Goal: Task Accomplishment & Management: Manage account settings

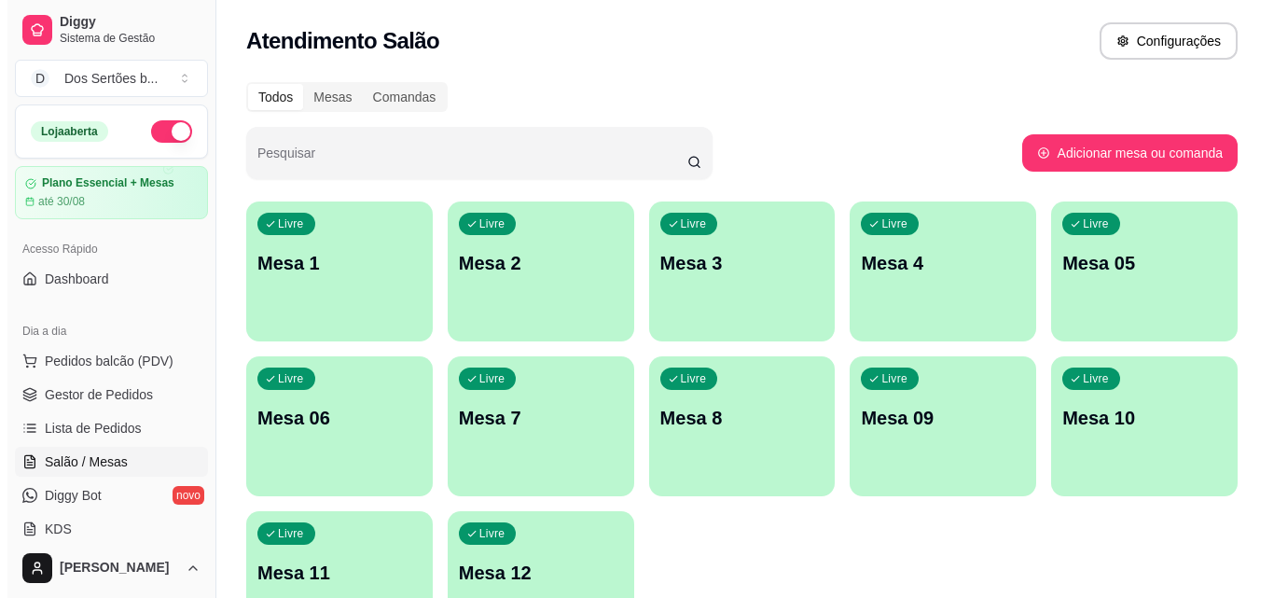
scroll to position [30, 0]
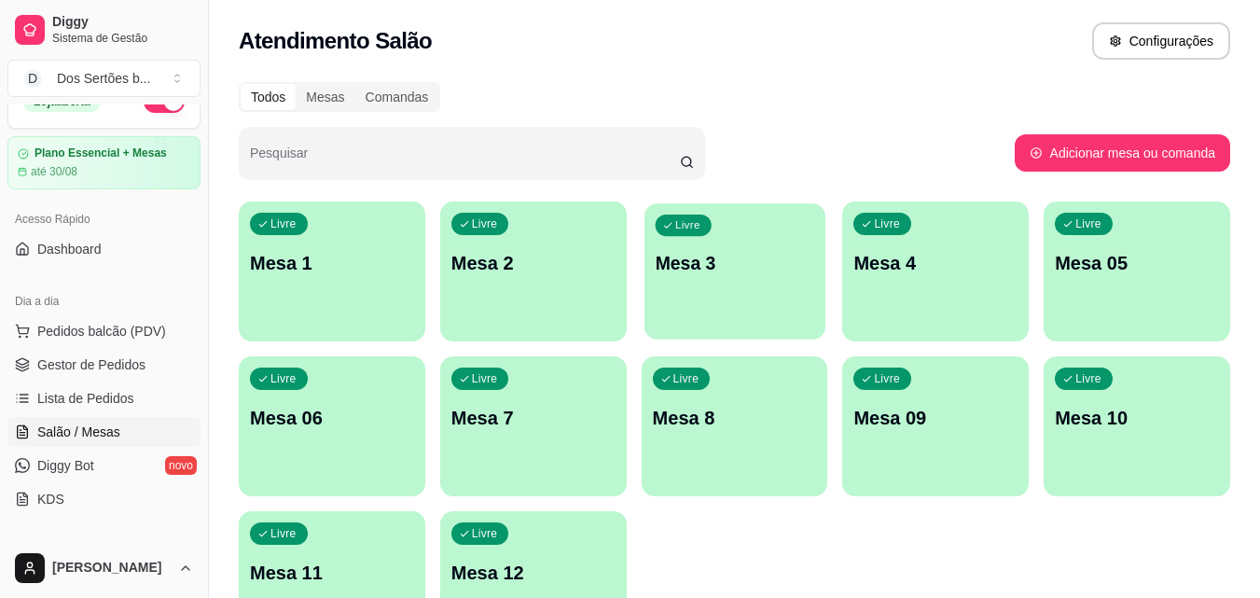
click at [738, 294] on div "Livre Mesa 3" at bounding box center [735, 260] width 181 height 114
click at [49, 345] on button "Pedidos balcão (PDV)" at bounding box center [103, 331] width 193 height 30
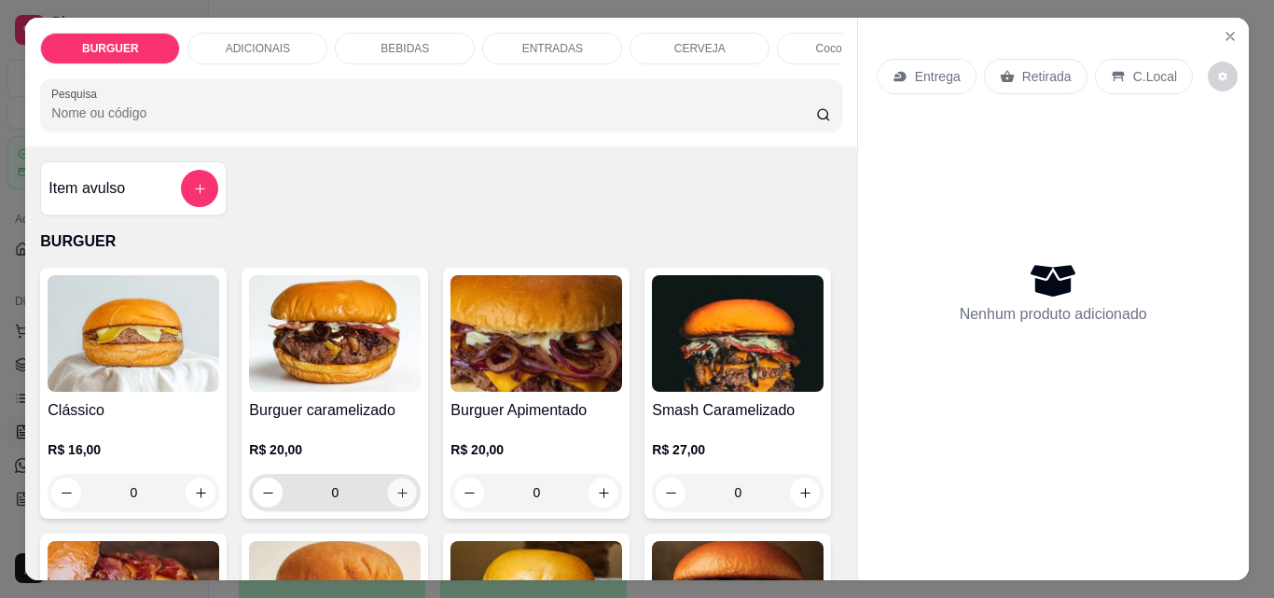
click at [396, 498] on icon "increase-product-quantity" at bounding box center [403, 493] width 14 height 14
type input "1"
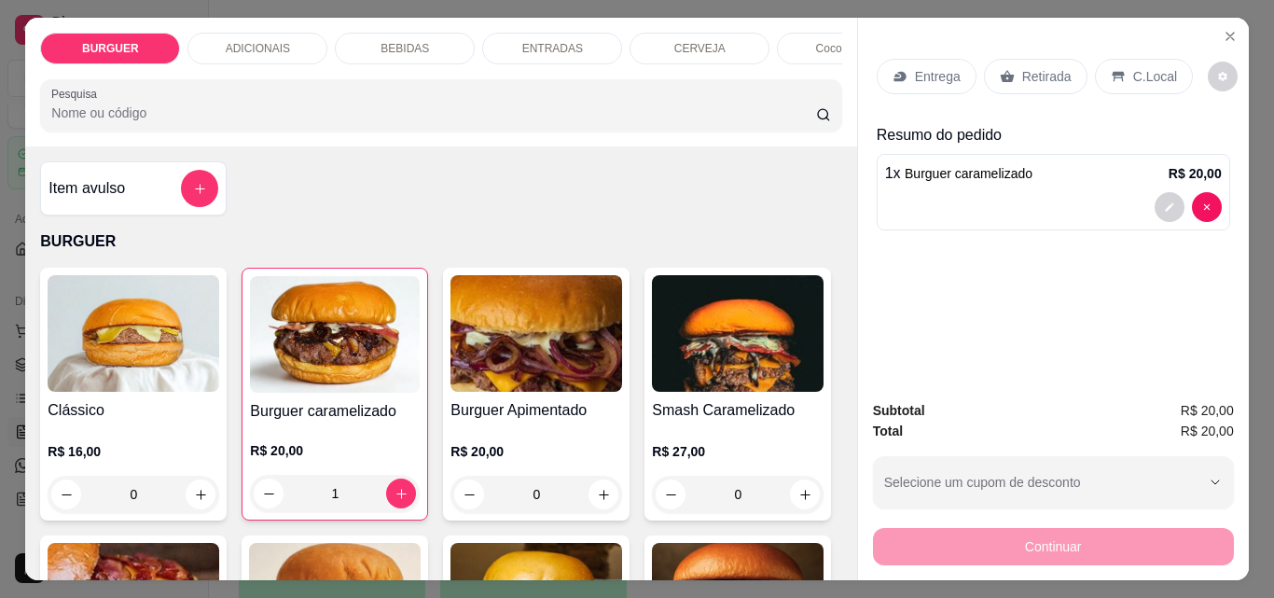
click at [1031, 59] on div "Retirada" at bounding box center [1036, 76] width 104 height 35
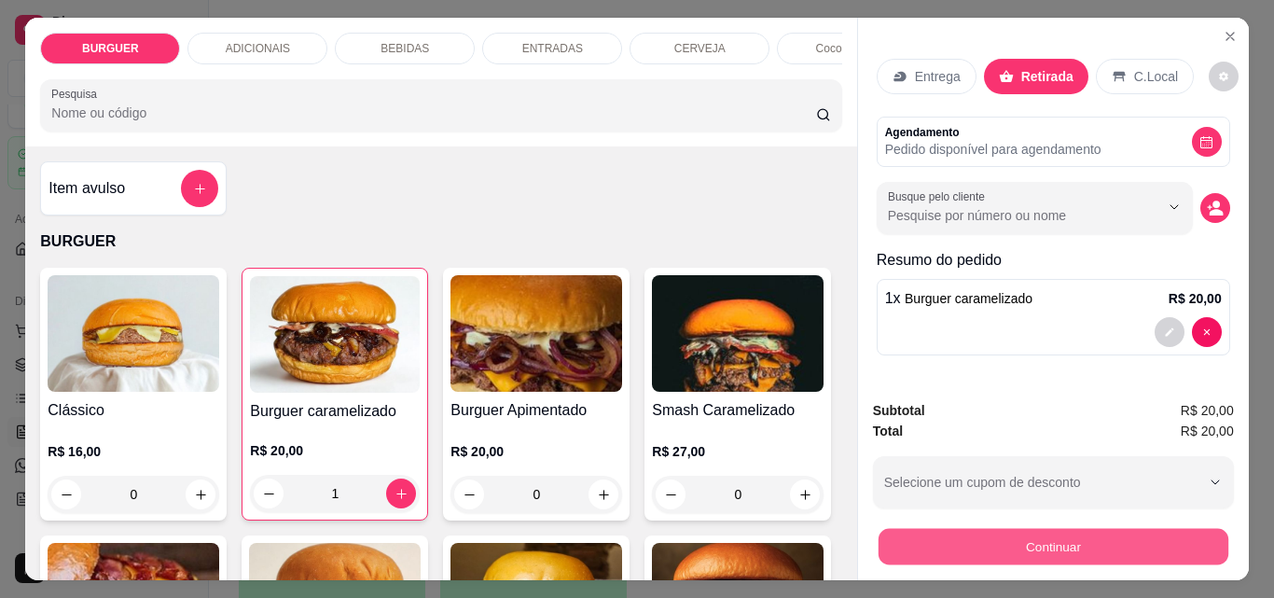
click at [1087, 545] on button "Continuar" at bounding box center [1053, 546] width 350 height 36
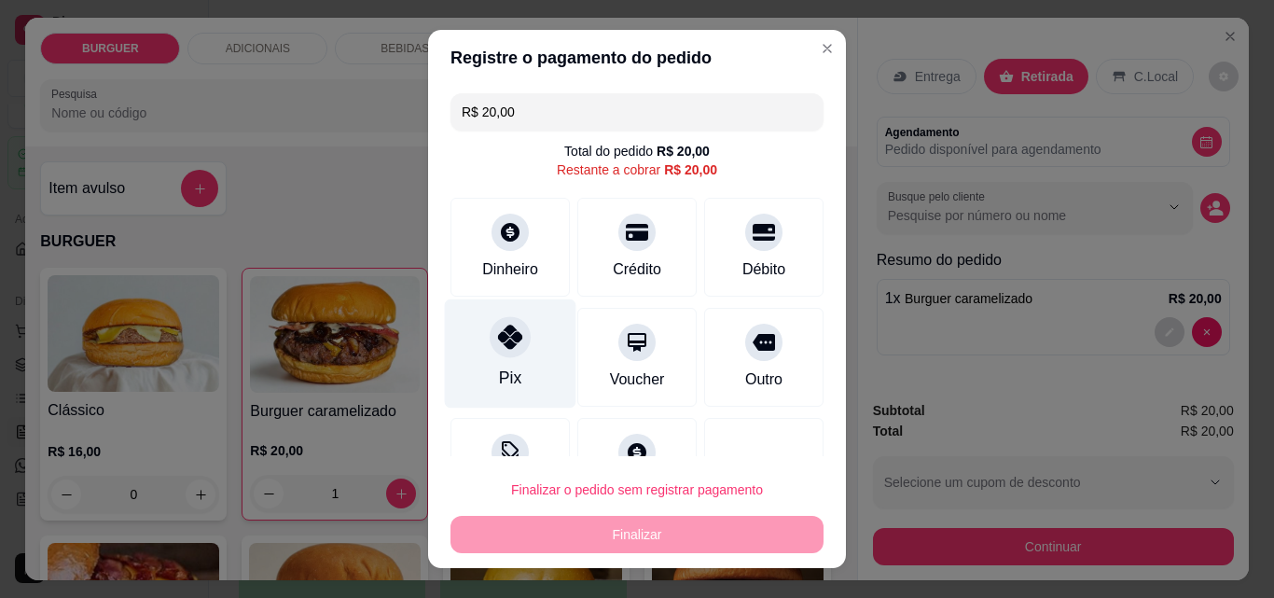
click at [510, 334] on icon at bounding box center [510, 337] width 24 height 24
type input "R$ 0,00"
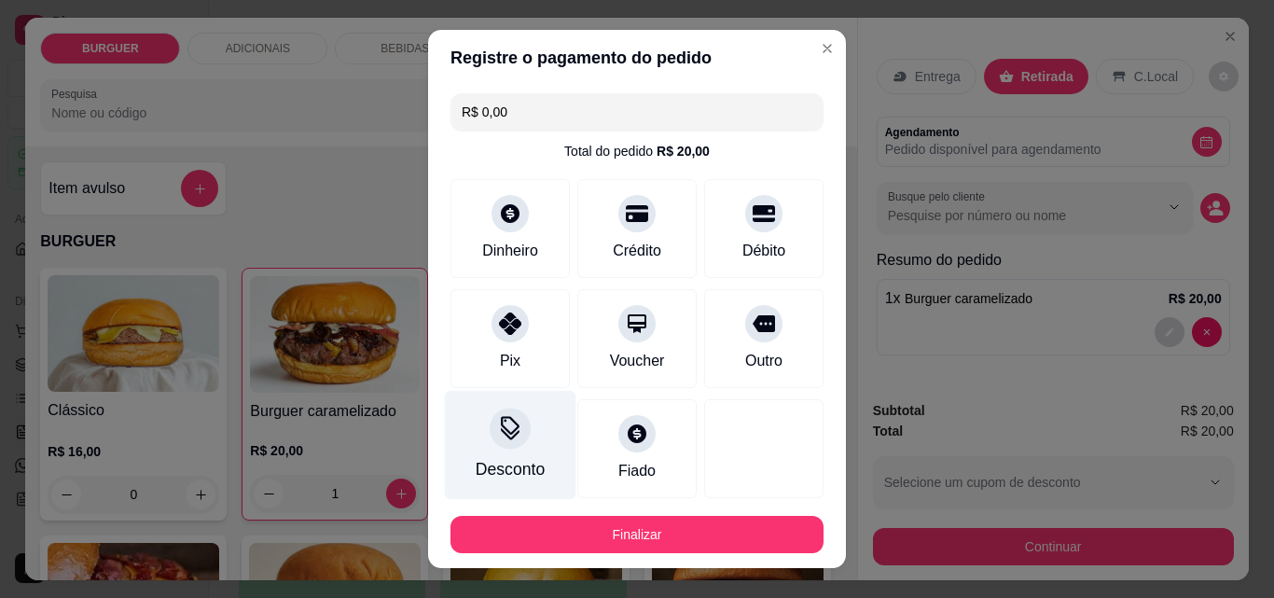
click at [500, 393] on div "R$ 0,00 Total do pedido R$ 20,00 Dinheiro Crédito Débito Pix Voucher Outro Desc…" at bounding box center [637, 293] width 418 height 415
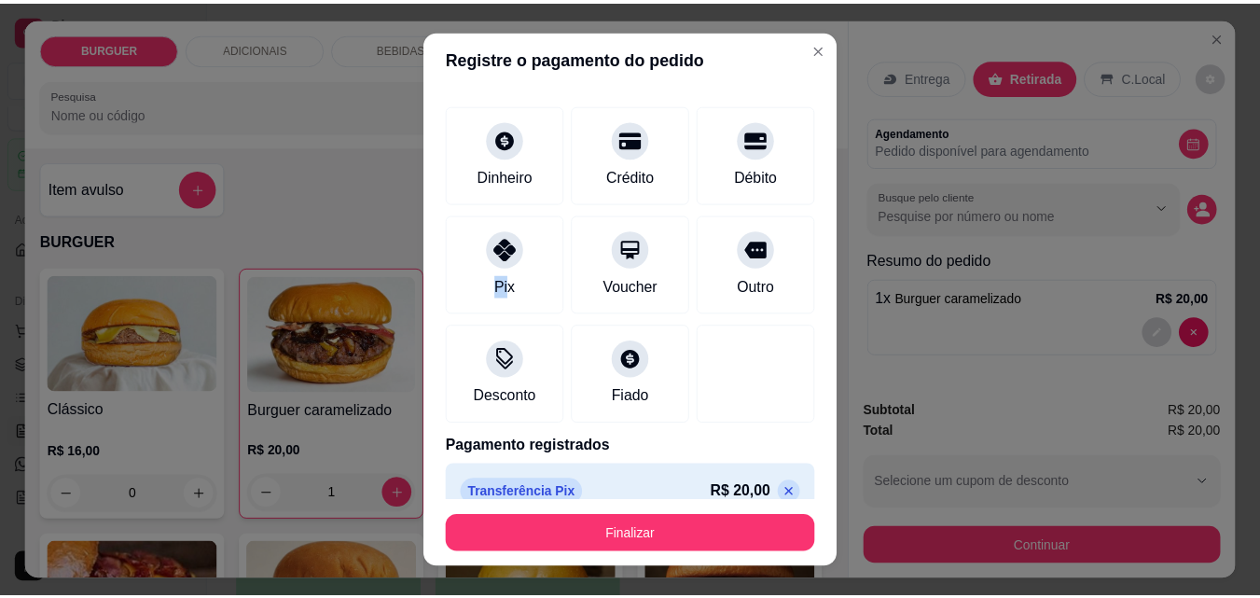
scroll to position [102, 0]
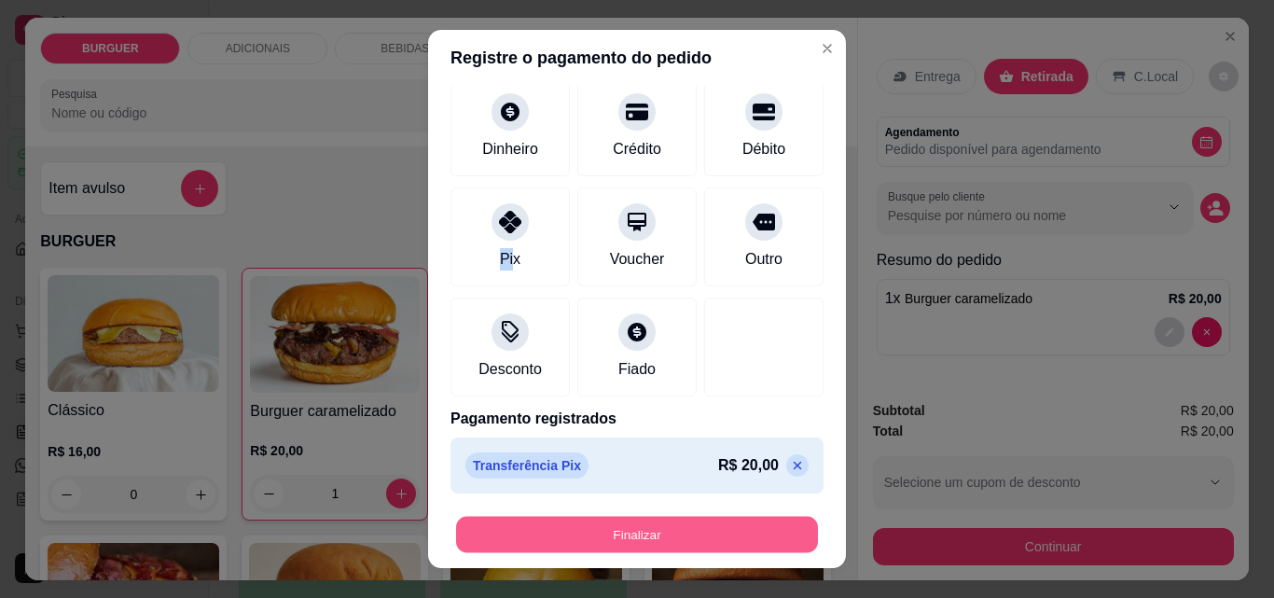
click at [644, 542] on button "Finalizar" at bounding box center [637, 535] width 362 height 36
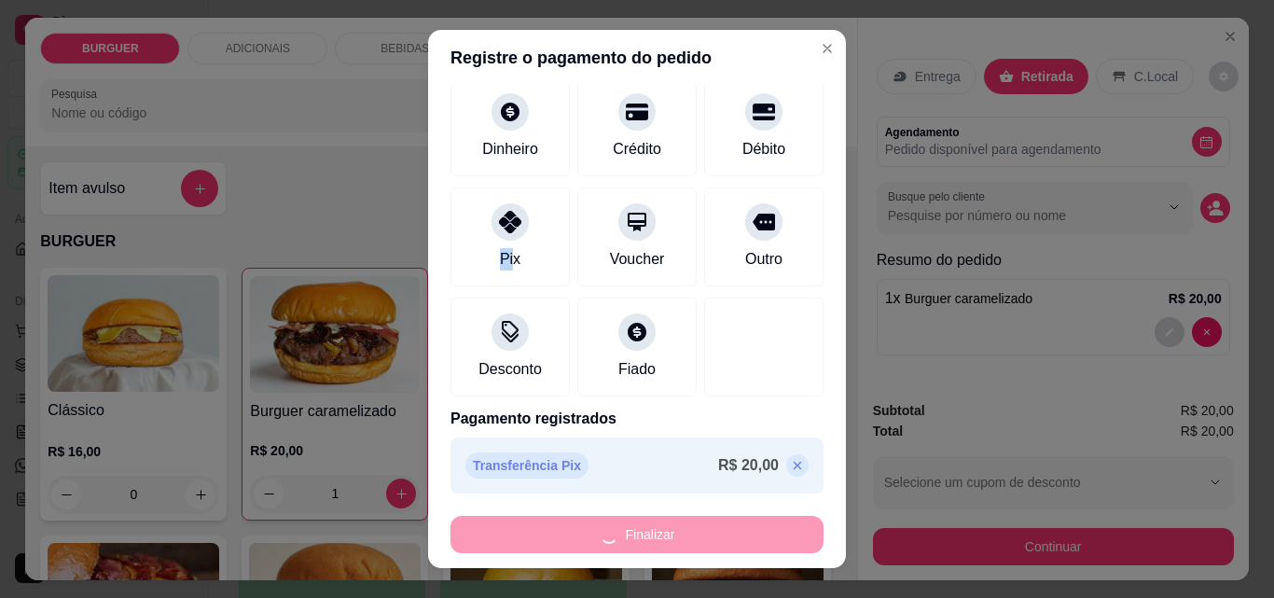
type input "0"
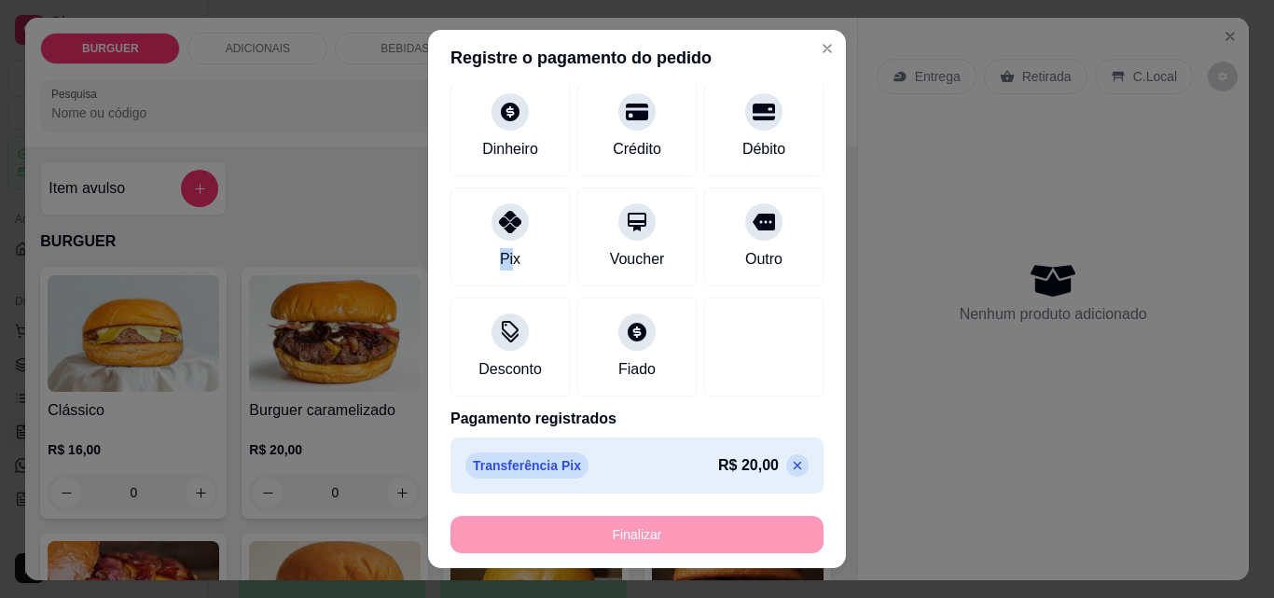
type input "-R$ 20,00"
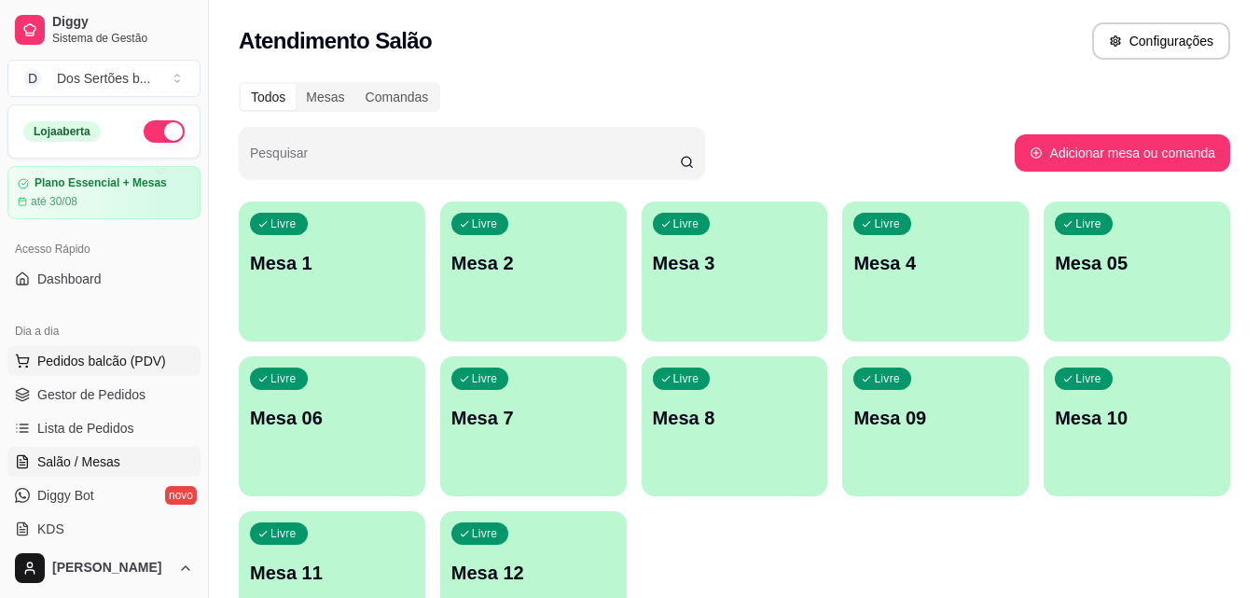
click at [63, 352] on span "Pedidos balcão (PDV)" at bounding box center [101, 361] width 129 height 19
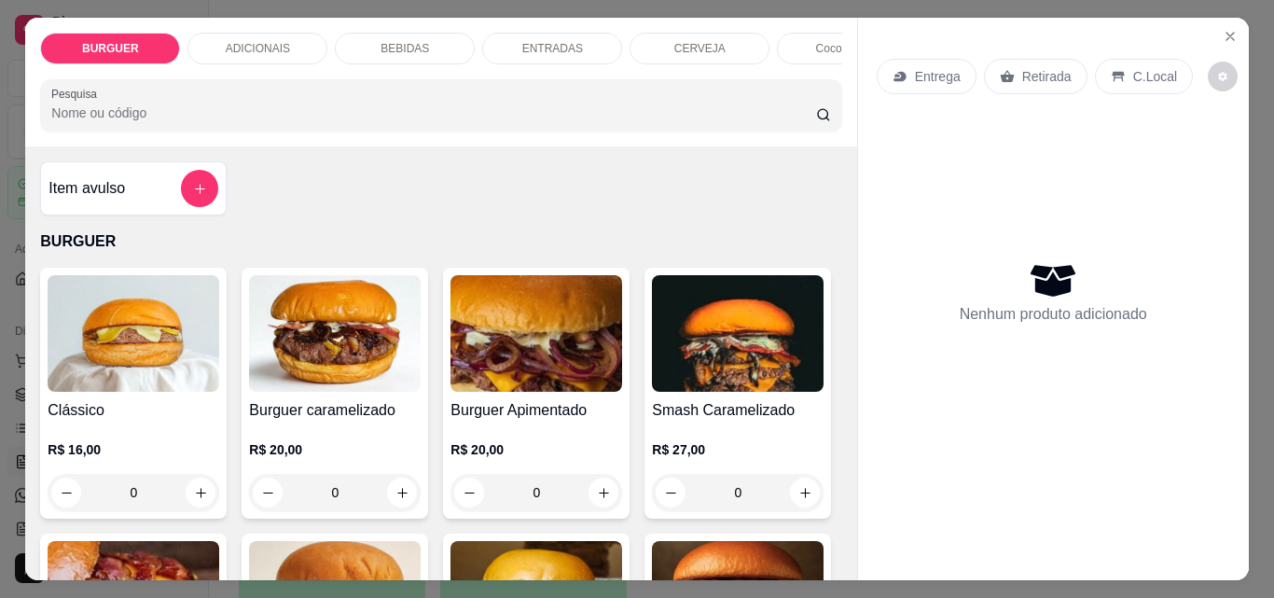
scroll to position [129, 0]
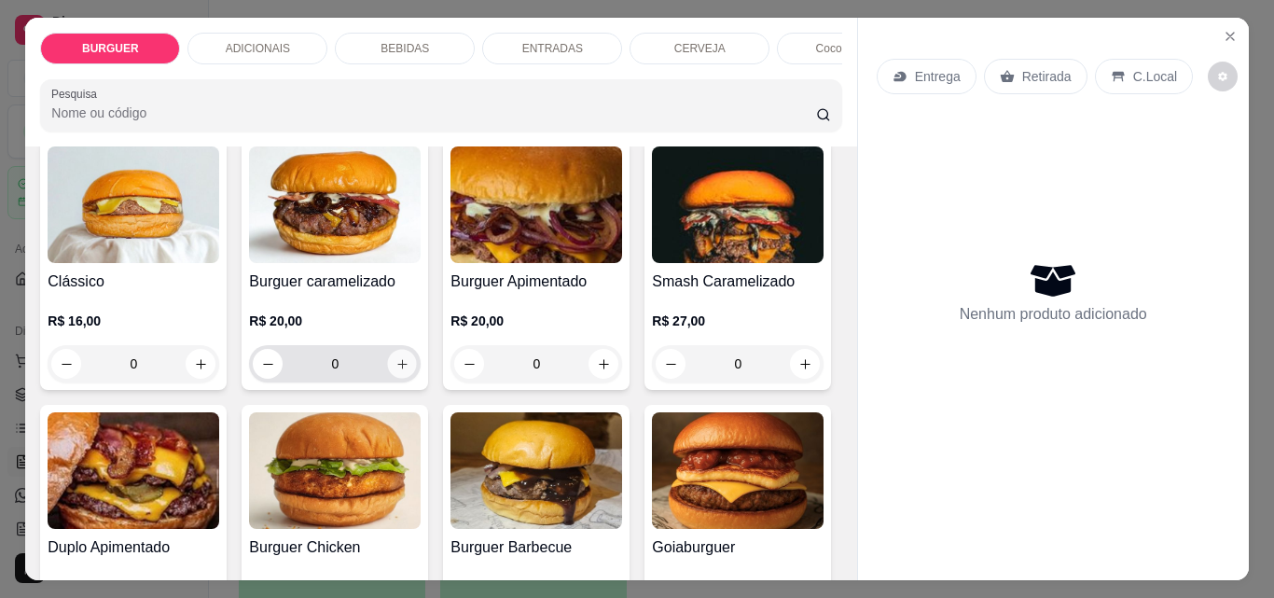
click at [403, 366] on button "increase-product-quantity" at bounding box center [402, 364] width 29 height 29
type input "1"
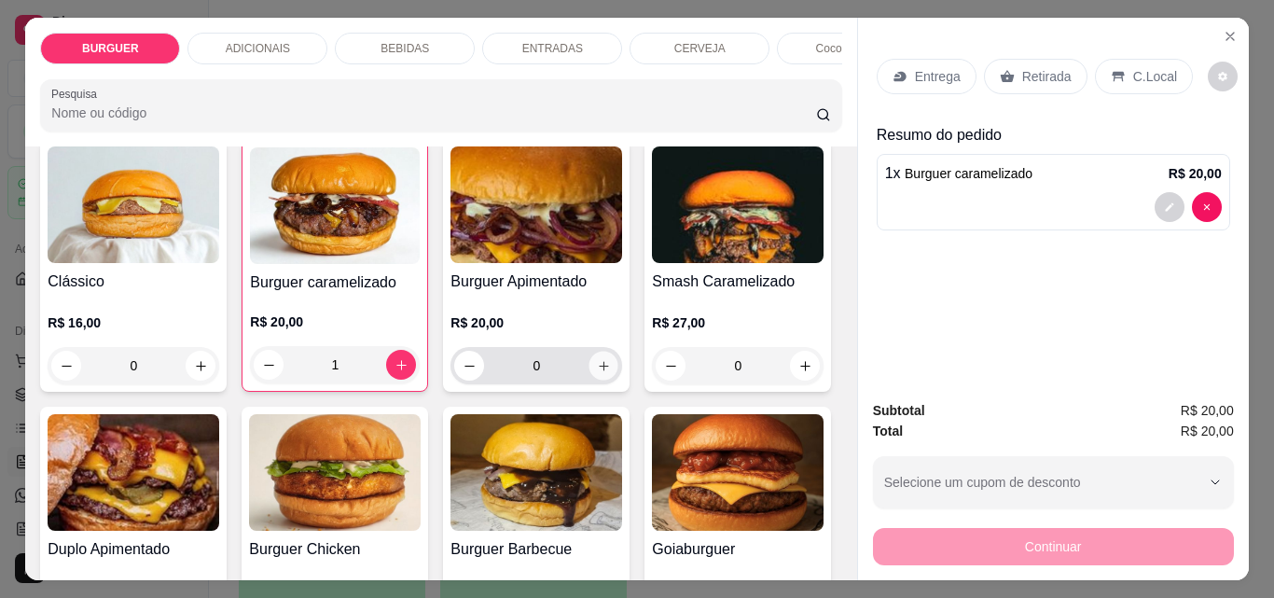
click at [597, 367] on icon "increase-product-quantity" at bounding box center [604, 366] width 14 height 14
type input "1"
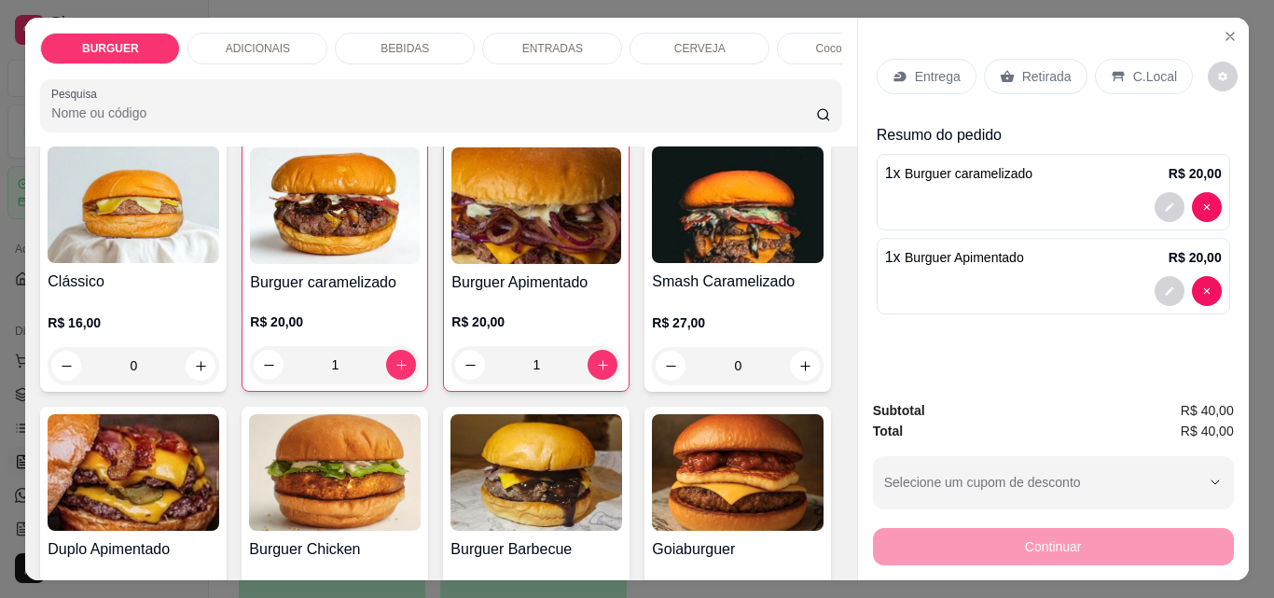
click at [916, 67] on p "Entrega" at bounding box center [938, 76] width 46 height 19
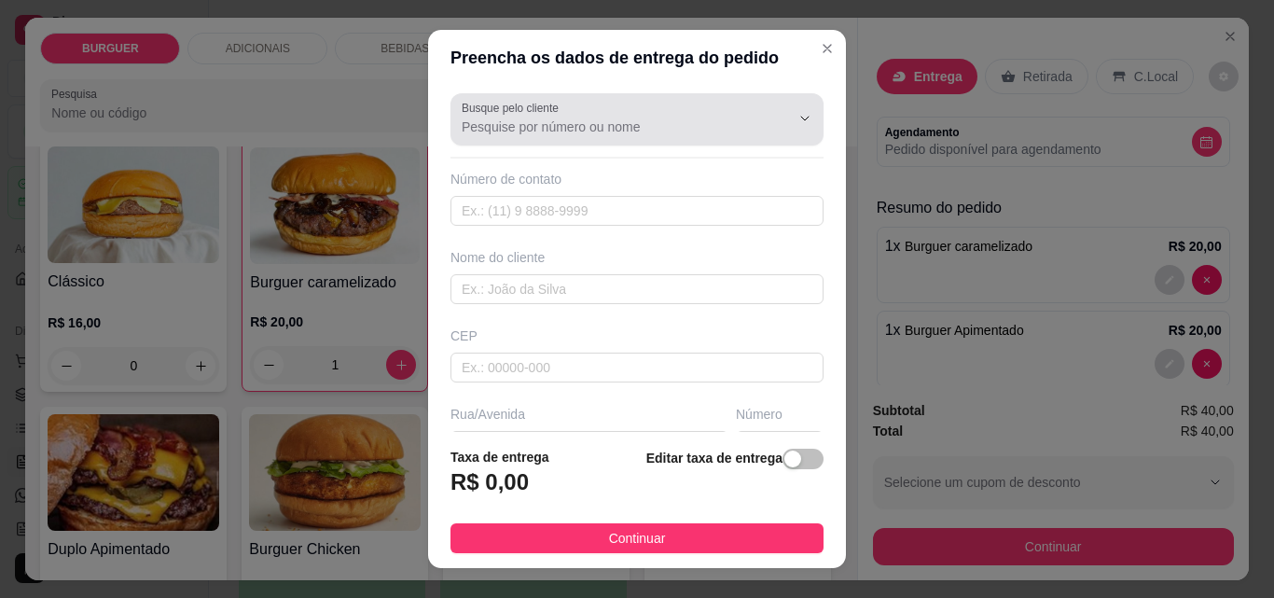
click at [563, 127] on input "Busque pelo cliente" at bounding box center [611, 127] width 299 height 19
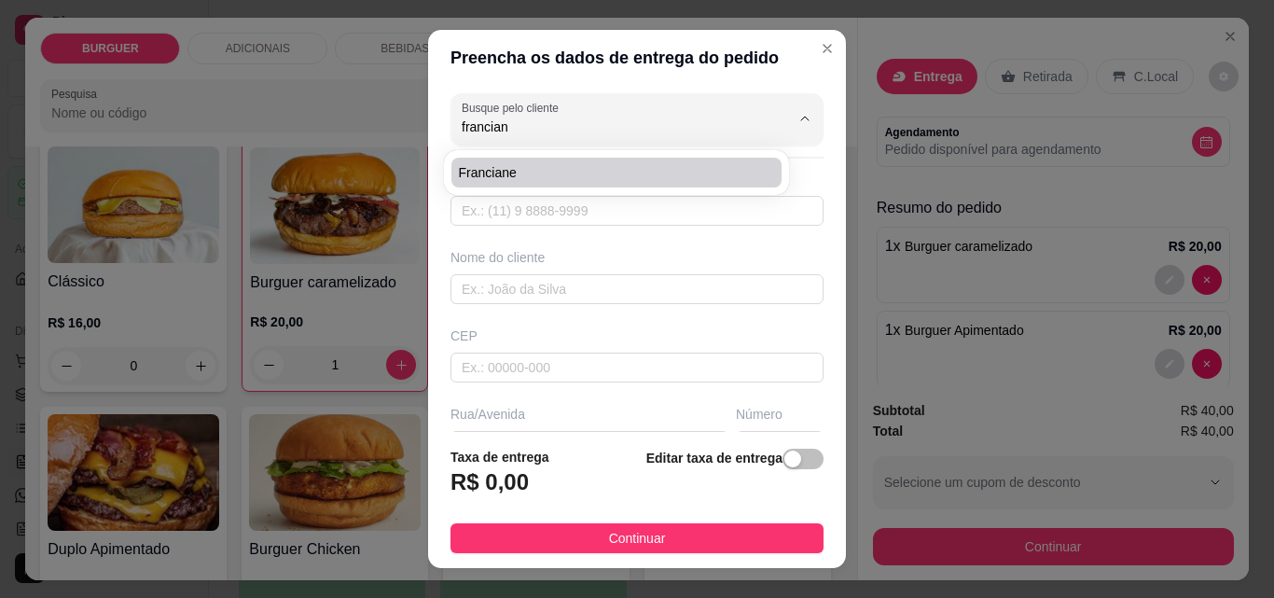
click at [493, 167] on span "Franciane" at bounding box center [607, 172] width 297 height 19
type input "Franciane"
type input "86981479716"
type input "Franciane"
type input "64180000"
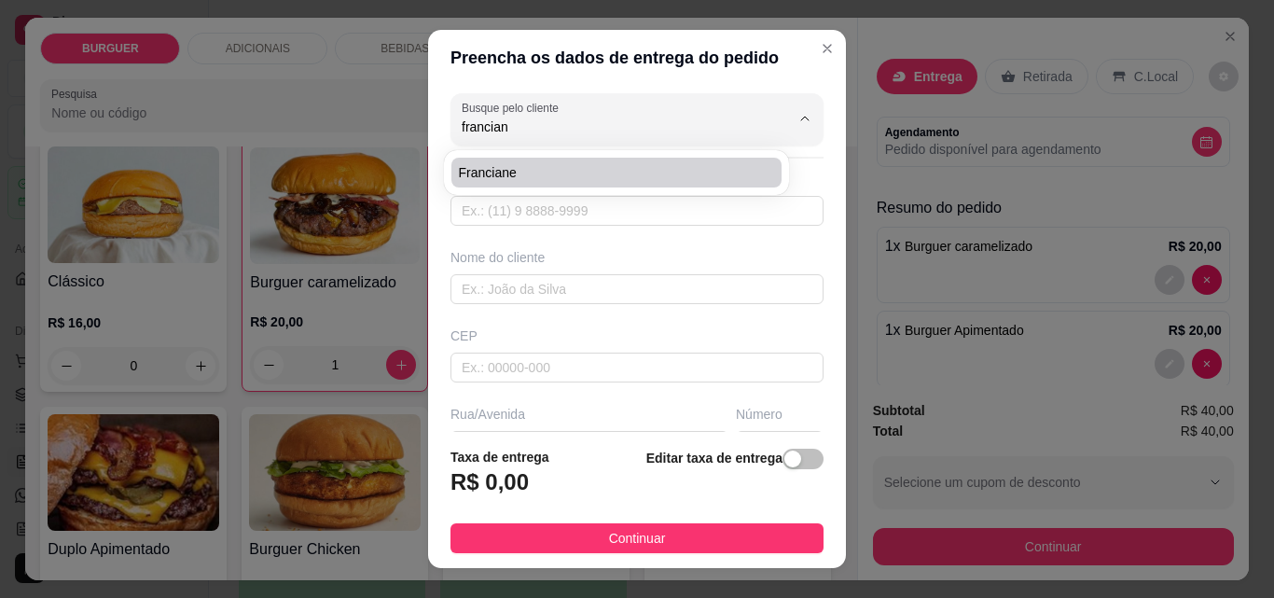
type input "Rua [PERSON_NAME]"
type input "371"
type input "Esperantina"
type input "Casa"
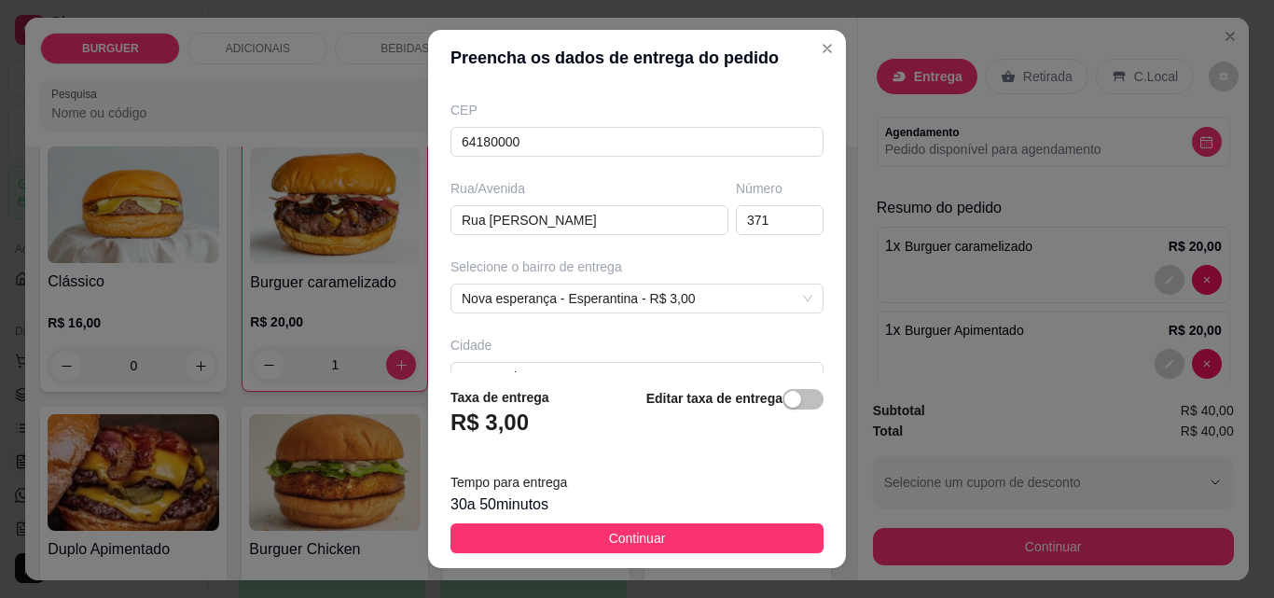
scroll to position [342, 0]
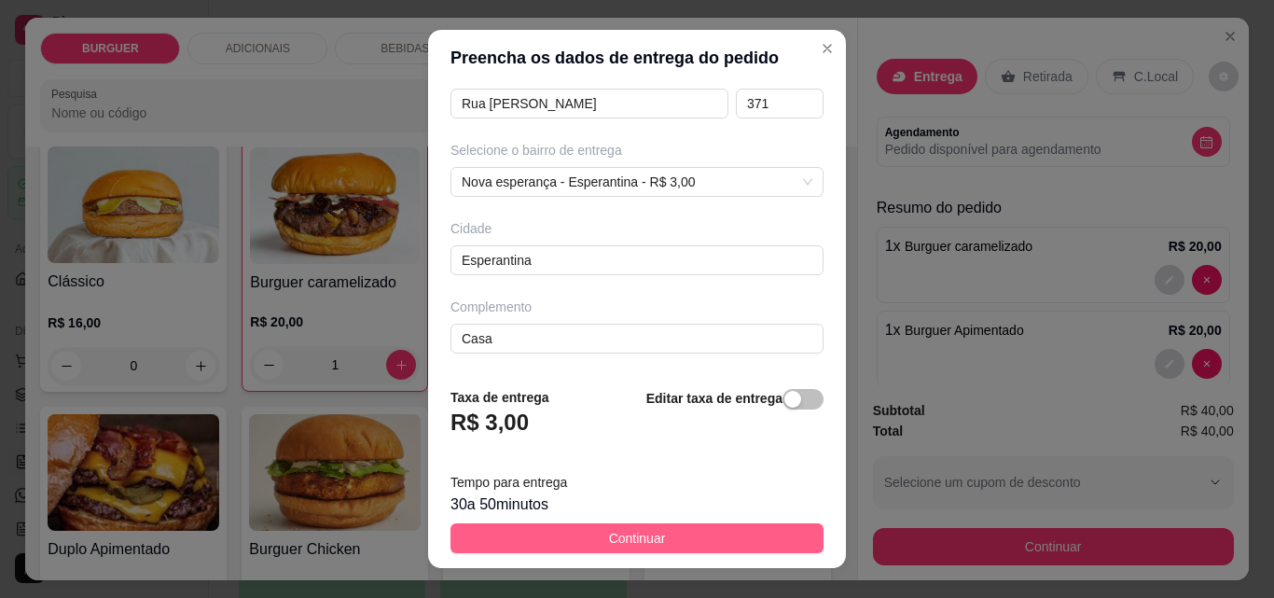
type input "Franciane"
click at [617, 526] on button "Continuar" at bounding box center [637, 538] width 373 height 30
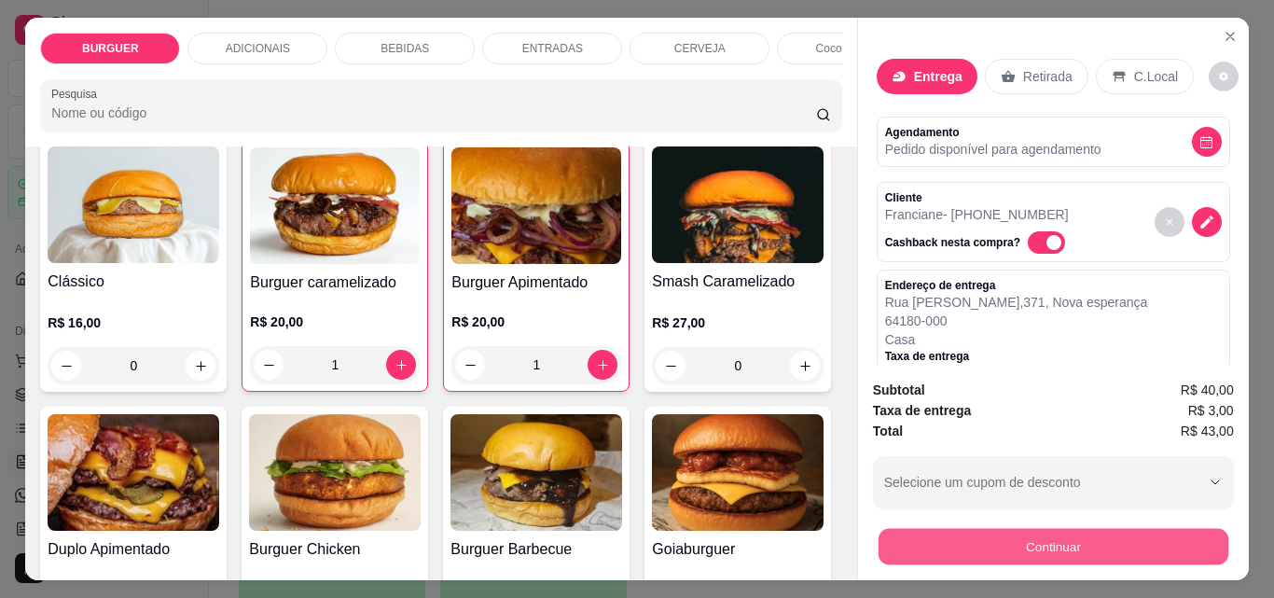
click at [951, 537] on button "Continuar" at bounding box center [1053, 546] width 350 height 36
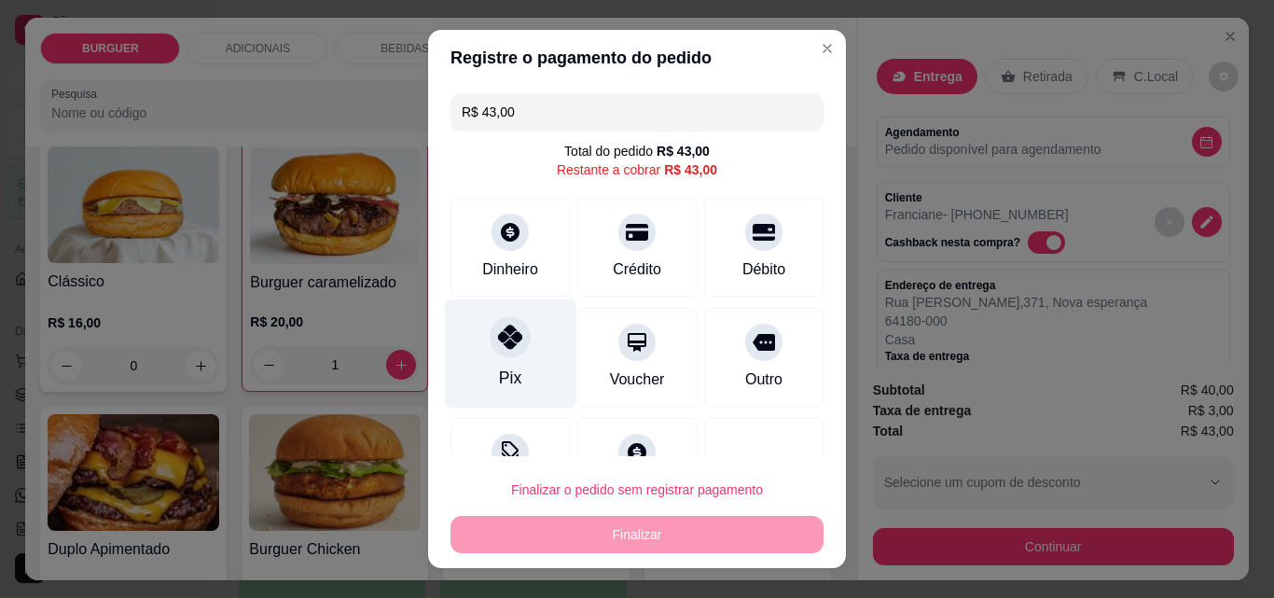
click at [528, 338] on div "Pix" at bounding box center [511, 353] width 132 height 109
type input "R$ 0,00"
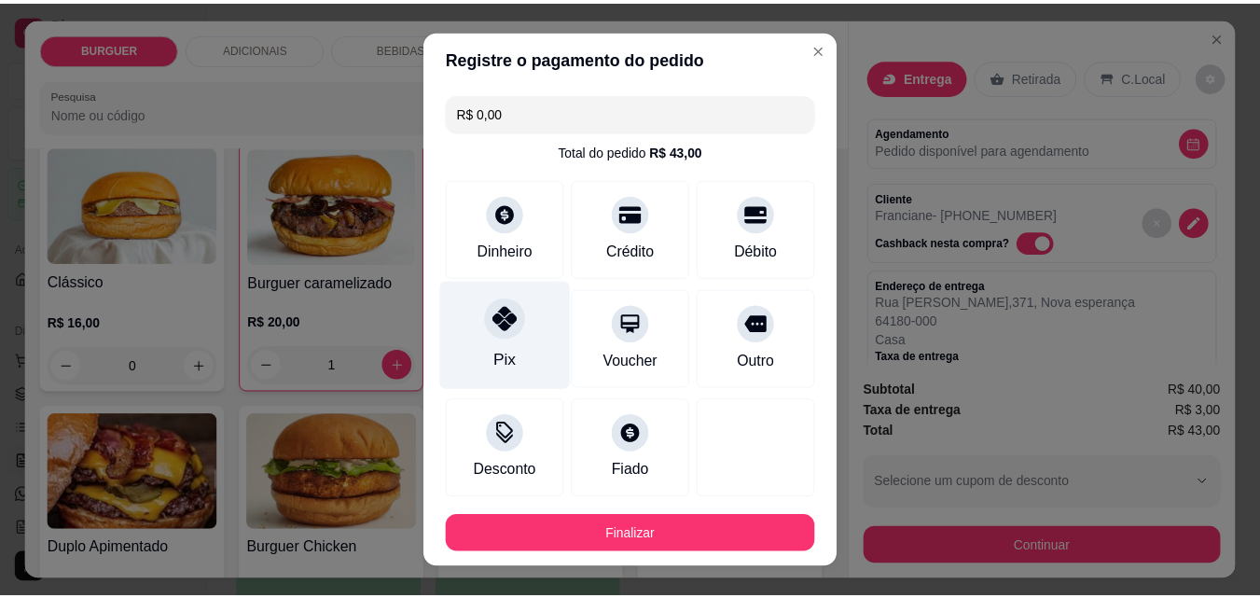
scroll to position [102, 0]
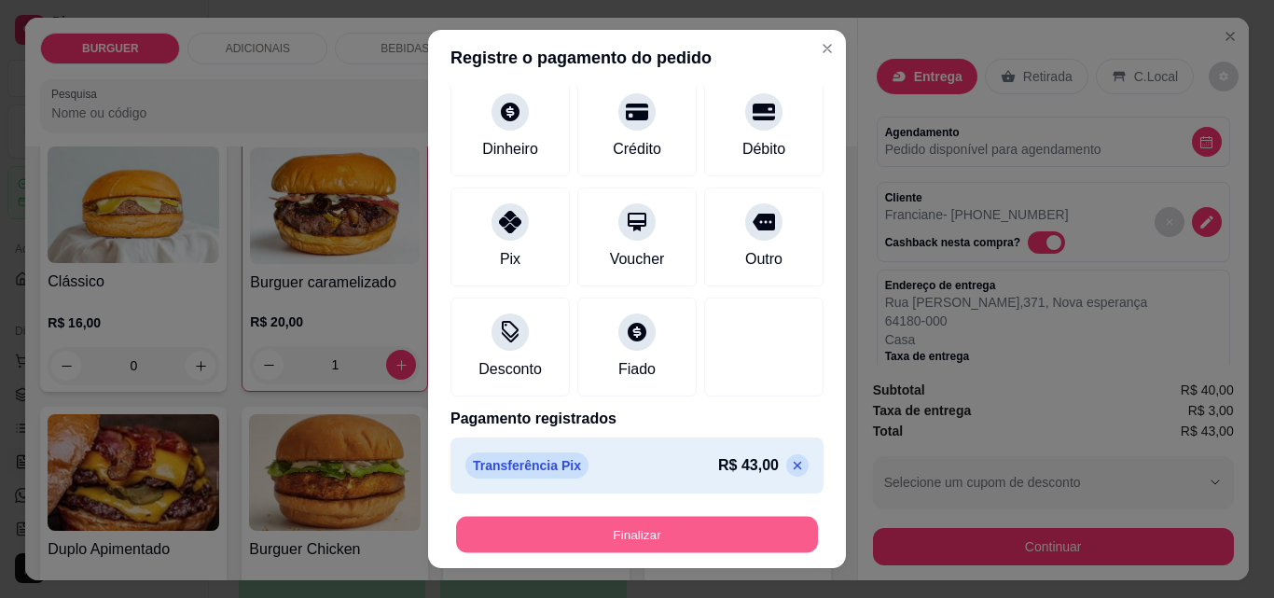
click at [657, 529] on button "Finalizar" at bounding box center [637, 535] width 362 height 36
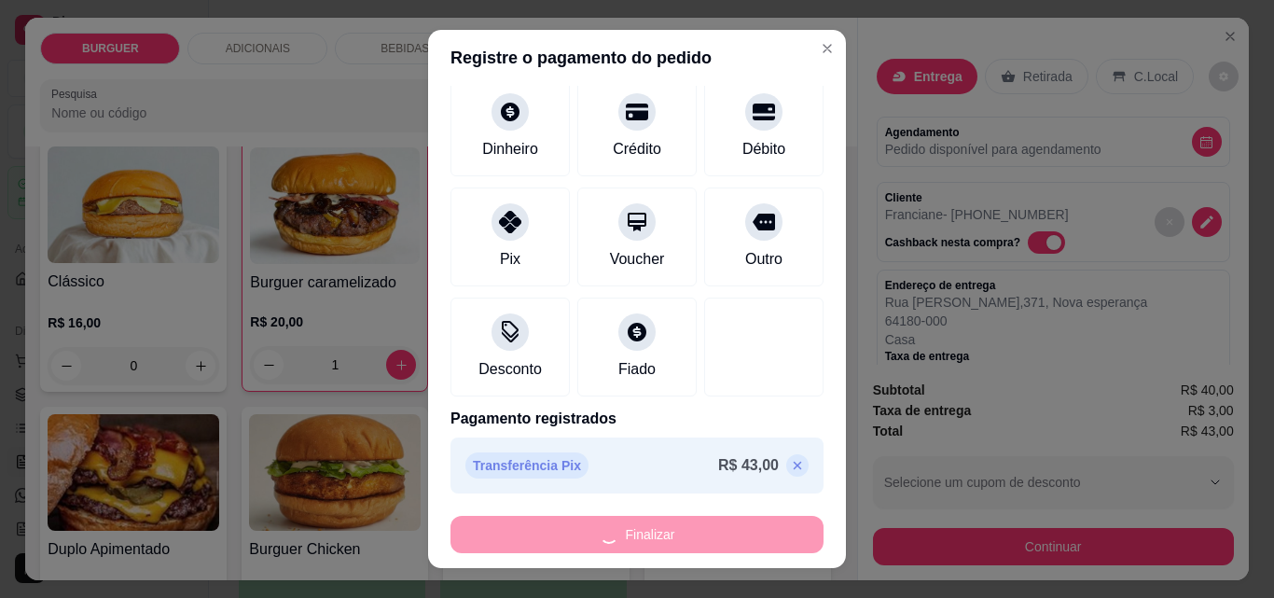
type input "0"
type input "-R$ 43,00"
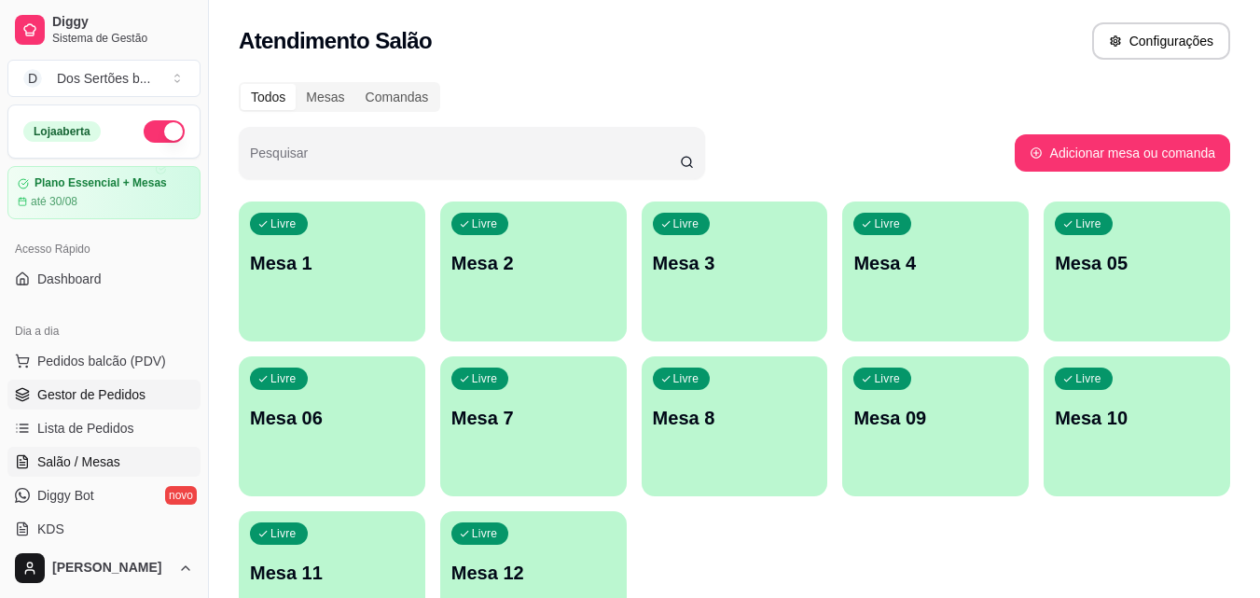
click at [114, 393] on span "Gestor de Pedidos" at bounding box center [91, 394] width 108 height 19
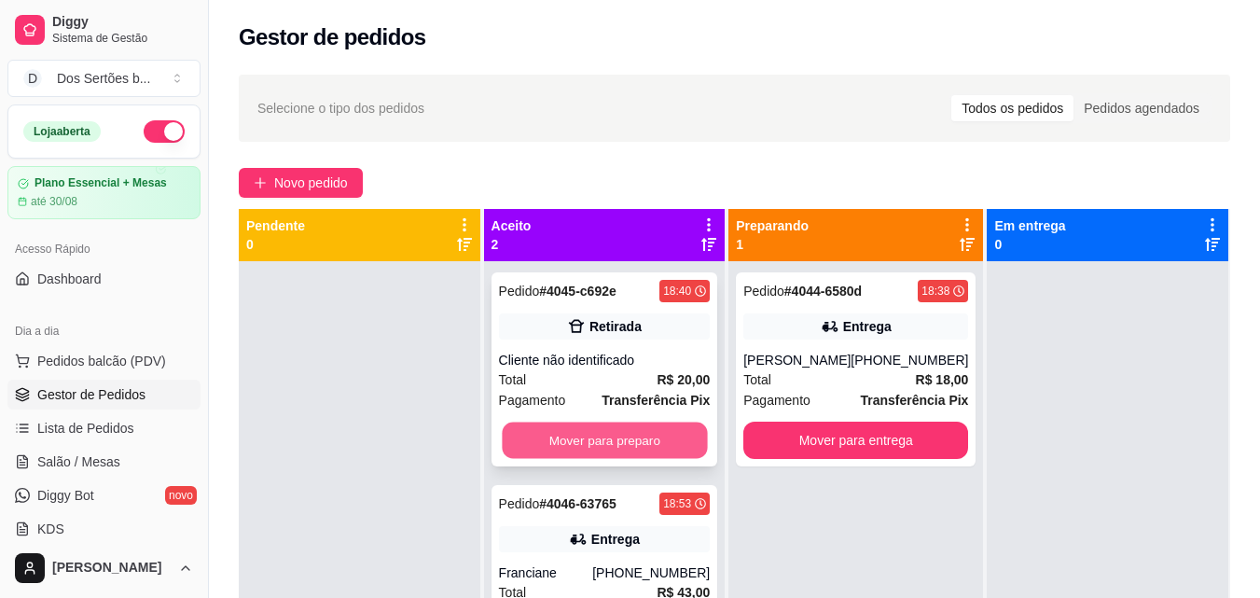
click at [632, 428] on button "Mover para preparo" at bounding box center [604, 441] width 205 height 36
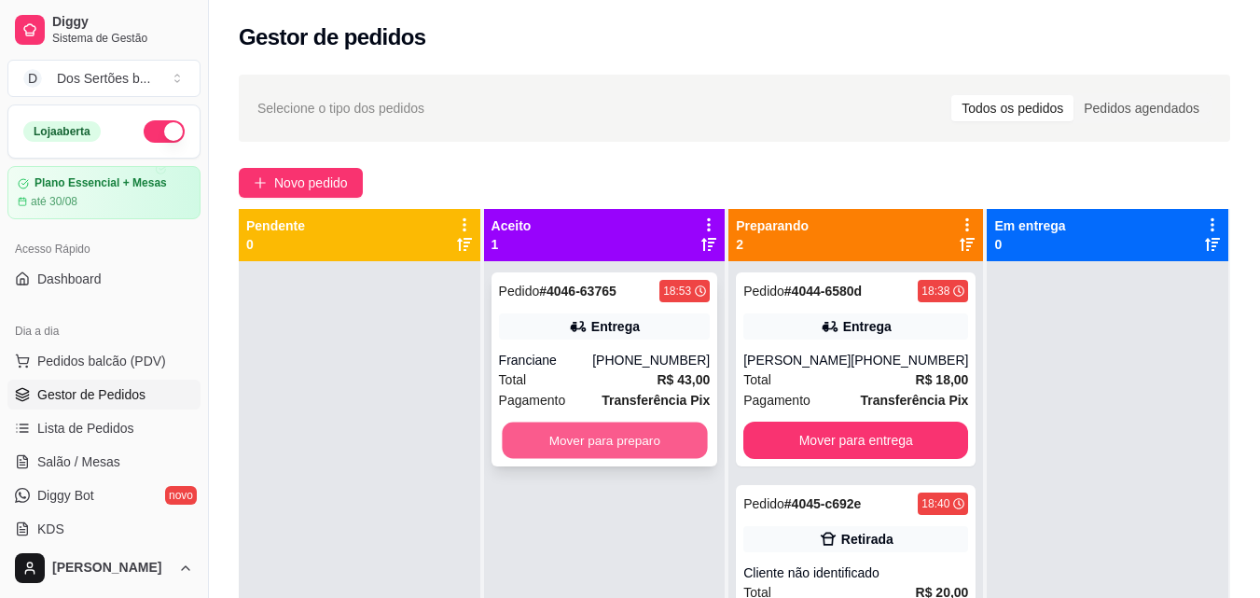
click at [649, 430] on button "Mover para preparo" at bounding box center [604, 441] width 205 height 36
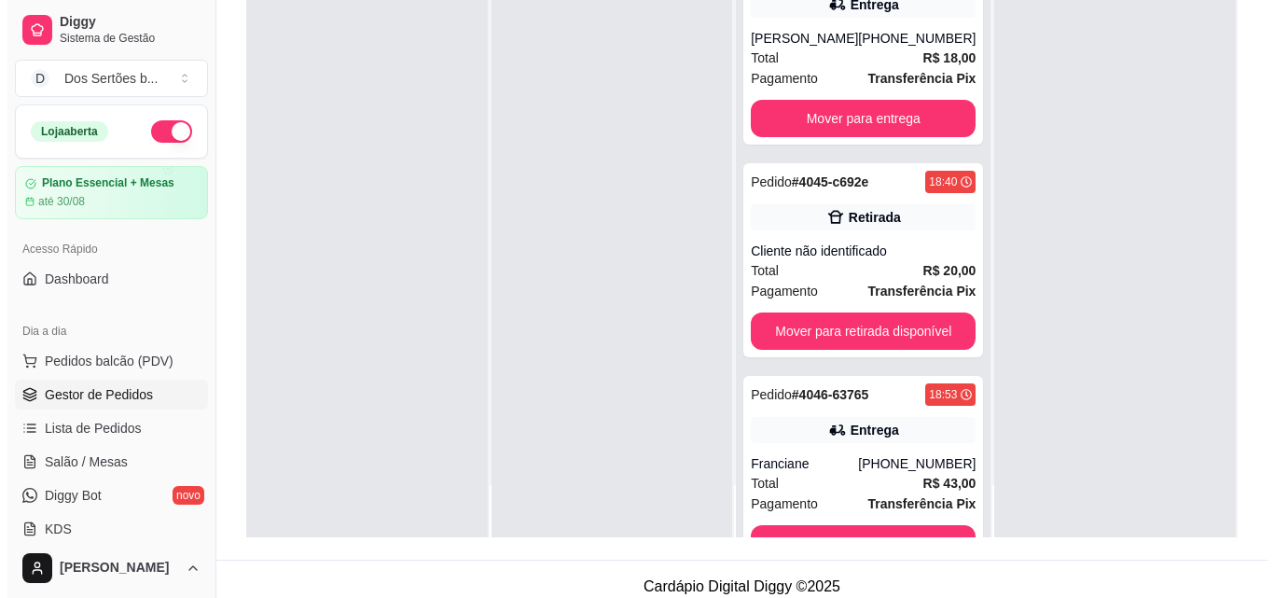
scroll to position [285, 0]
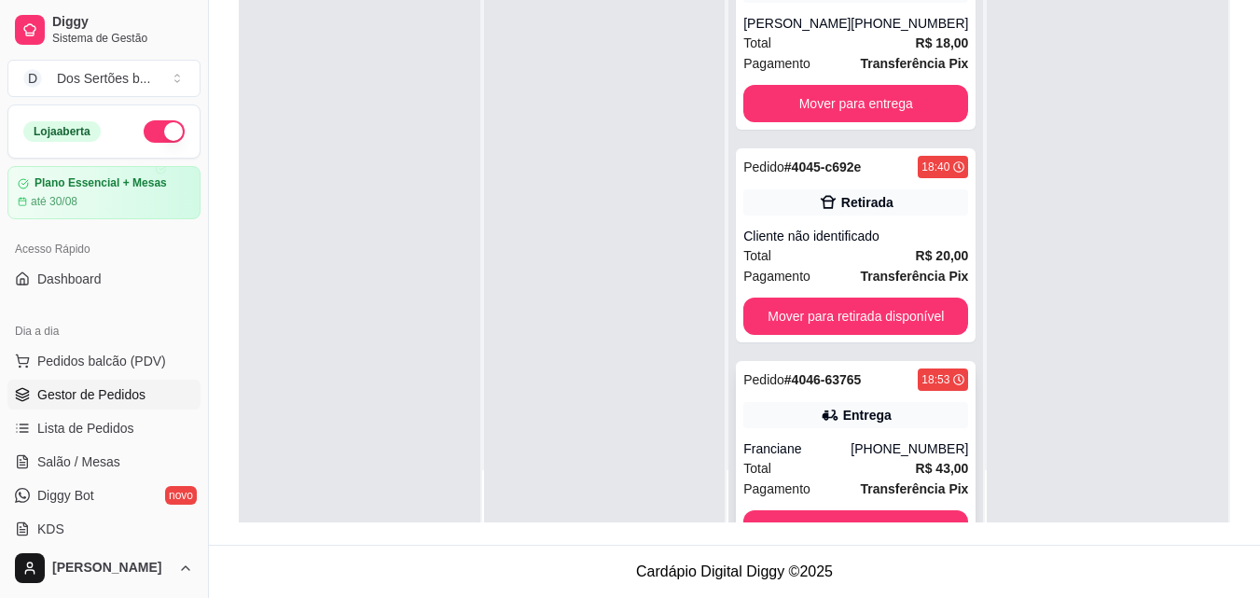
click at [838, 434] on div "Pedido # 4046-63765 18:53 Entrega Franciane [PHONE_NUMBER] Total R$ 43,00 Pagam…" at bounding box center [856, 458] width 240 height 194
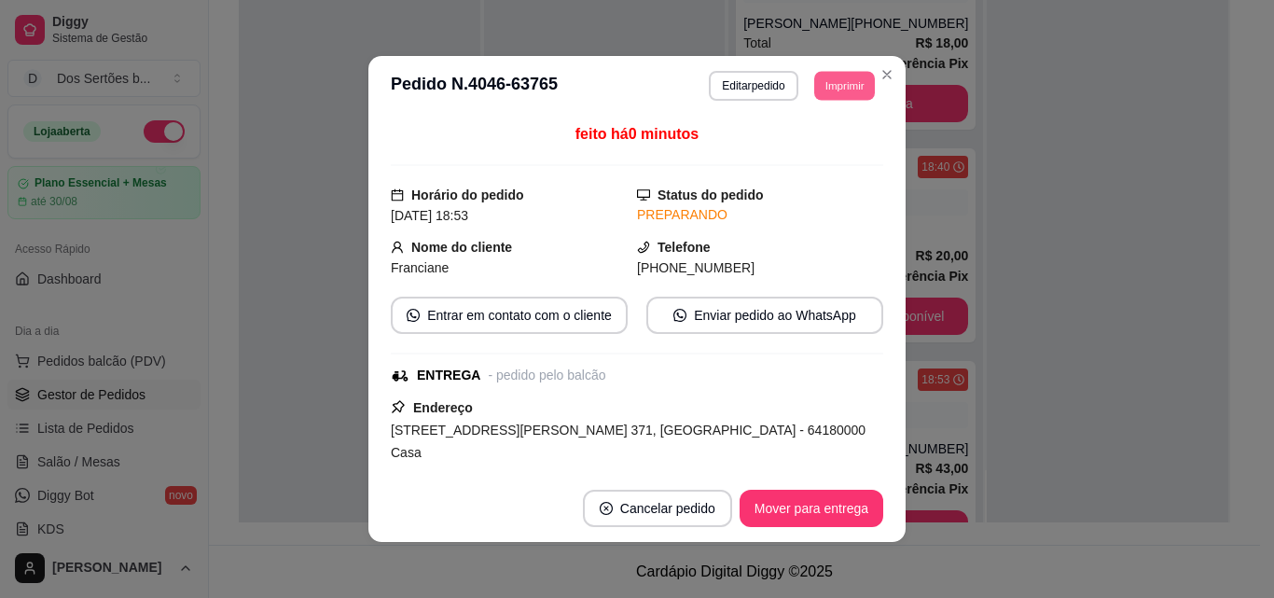
click at [835, 78] on button "Imprimir" at bounding box center [844, 85] width 61 height 29
click at [780, 157] on button "Impressora" at bounding box center [802, 150] width 131 height 29
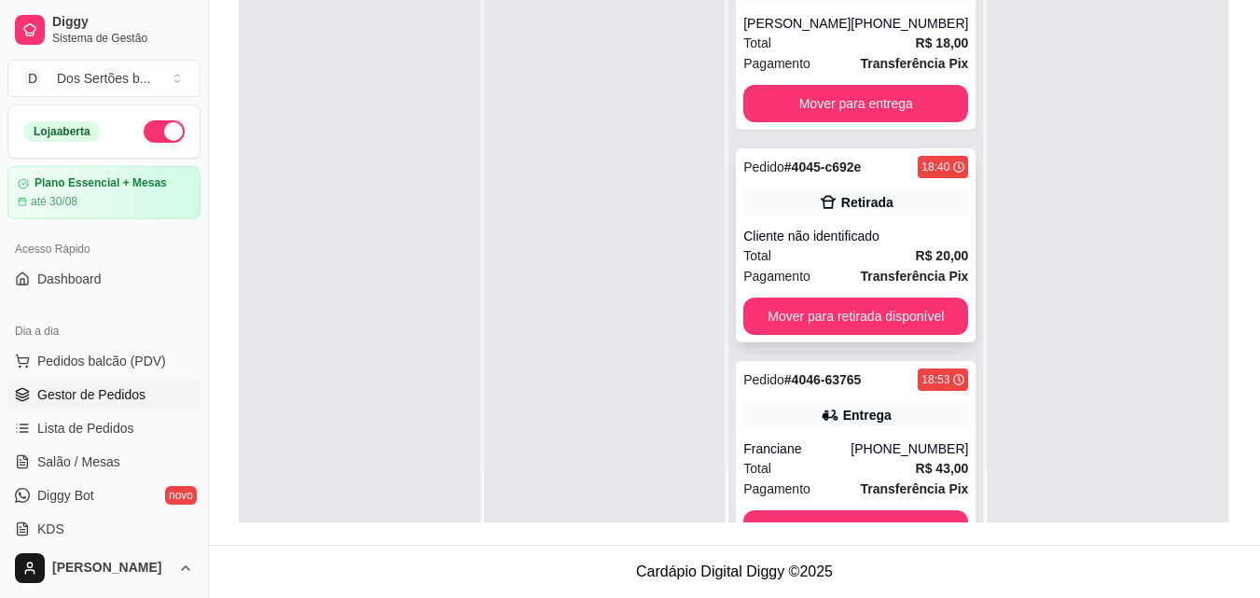
click at [859, 210] on div "Retirada" at bounding box center [867, 202] width 52 height 19
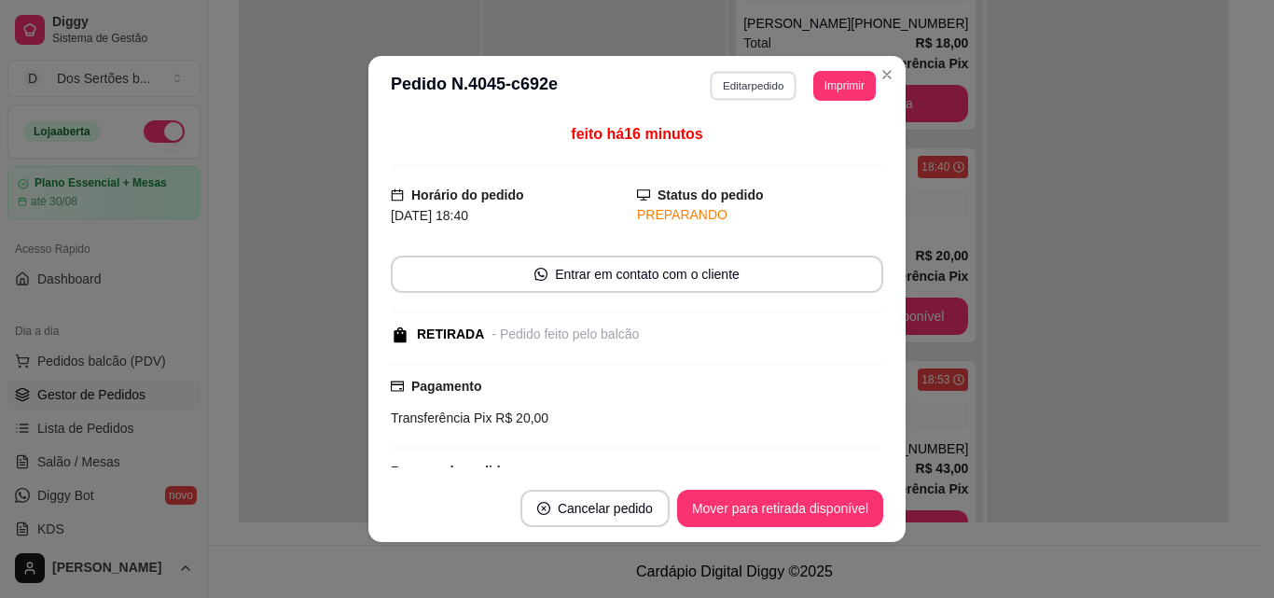
click at [775, 79] on button "Editar pedido" at bounding box center [754, 85] width 87 height 29
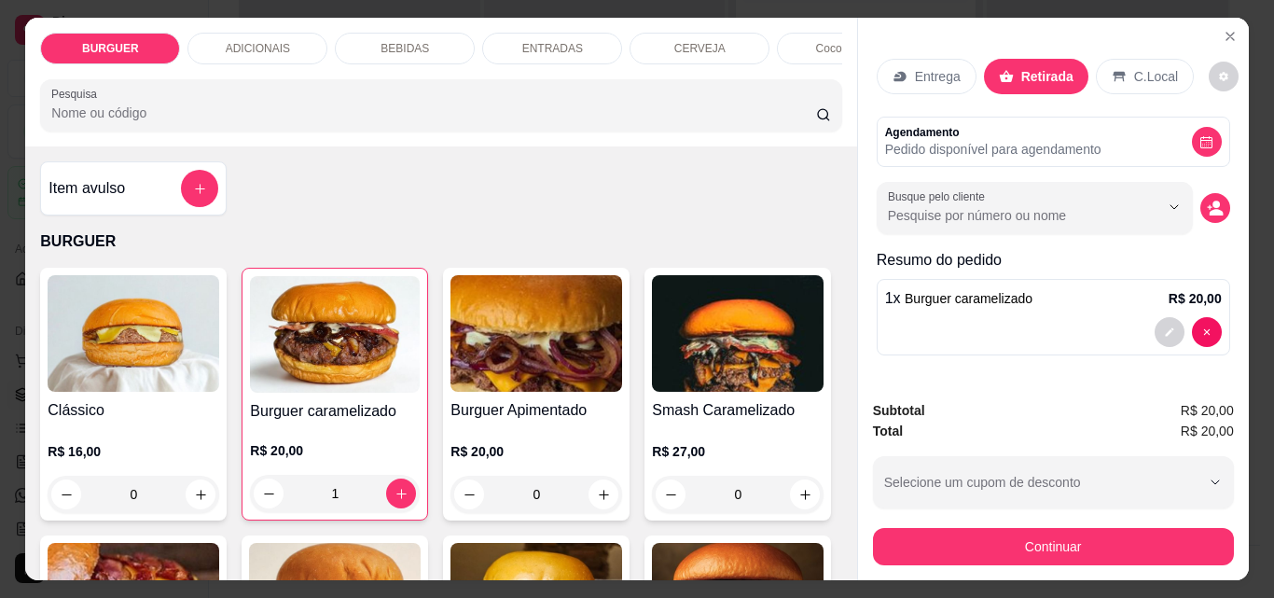
scroll to position [22, 0]
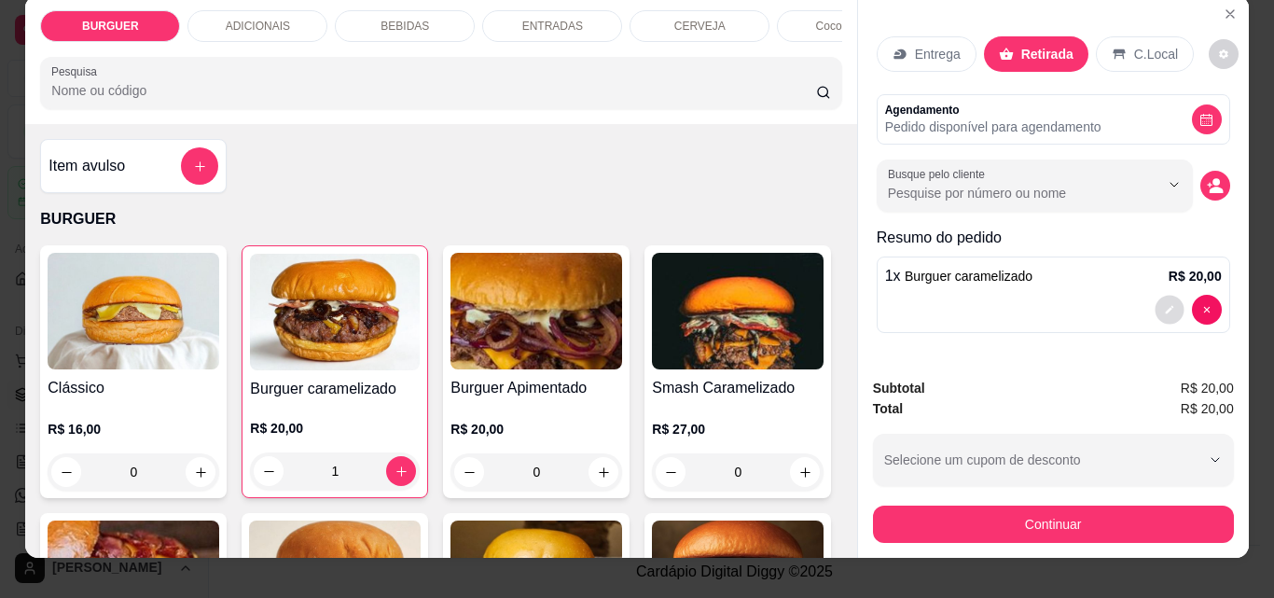
click at [1155, 298] on button "decrease-product-quantity" at bounding box center [1169, 310] width 29 height 29
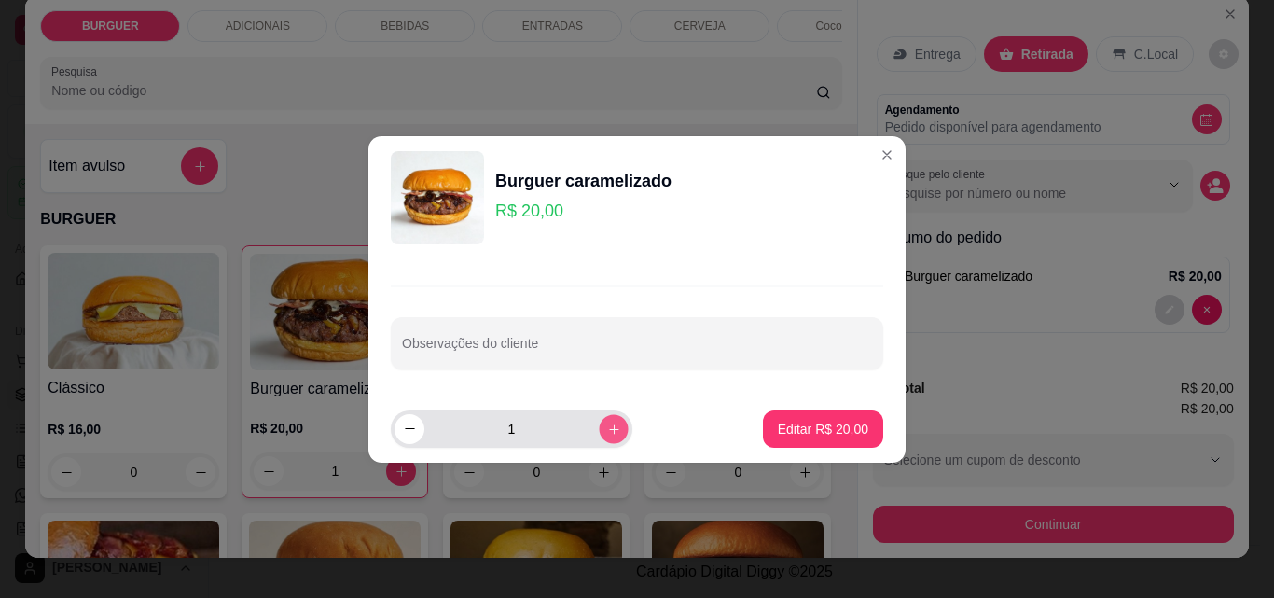
click at [607, 435] on icon "increase-product-quantity" at bounding box center [614, 429] width 14 height 14
type input "2"
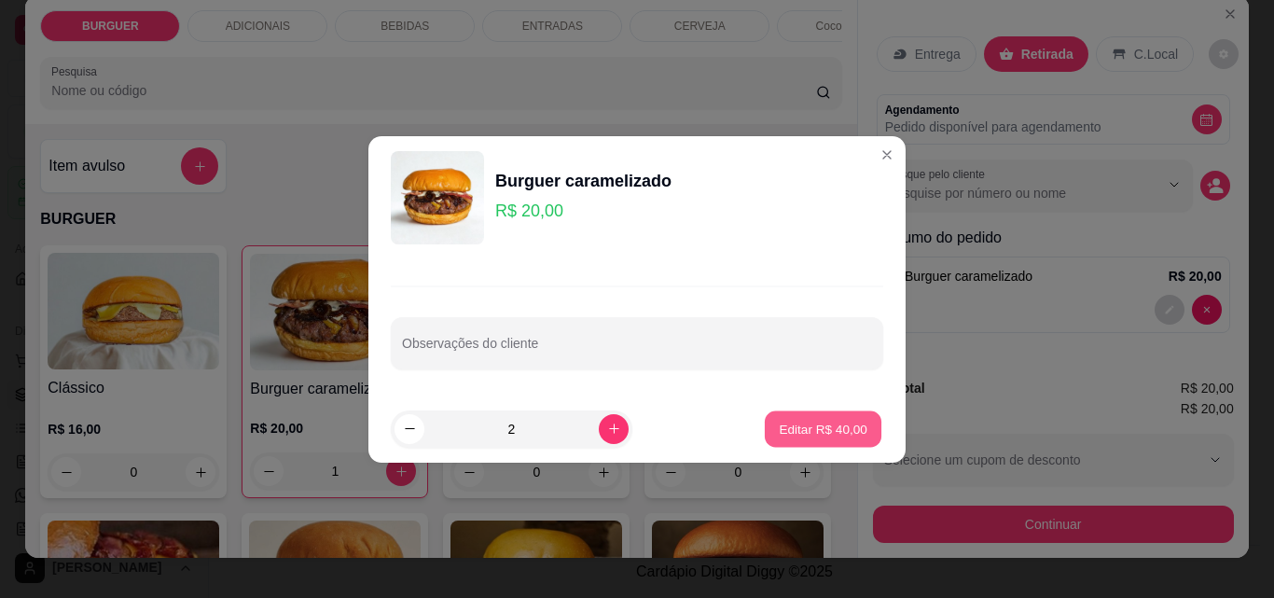
click at [799, 433] on p "Editar R$ 40,00" at bounding box center [823, 429] width 88 height 18
type input "2"
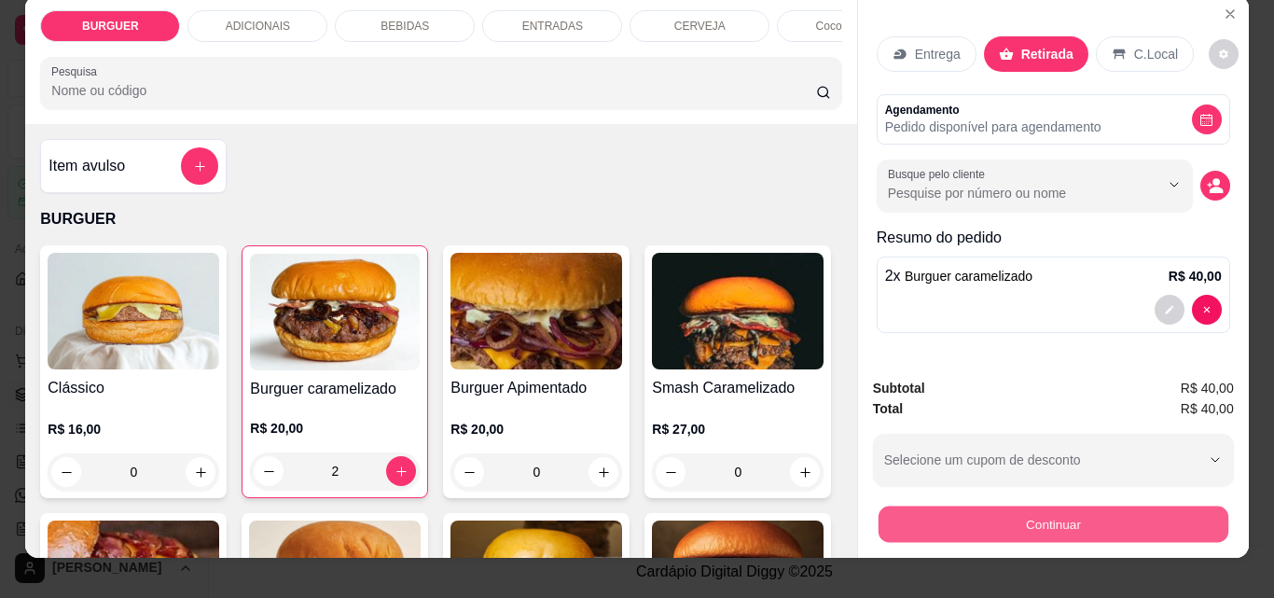
click at [943, 525] on button "Continuar" at bounding box center [1053, 524] width 350 height 36
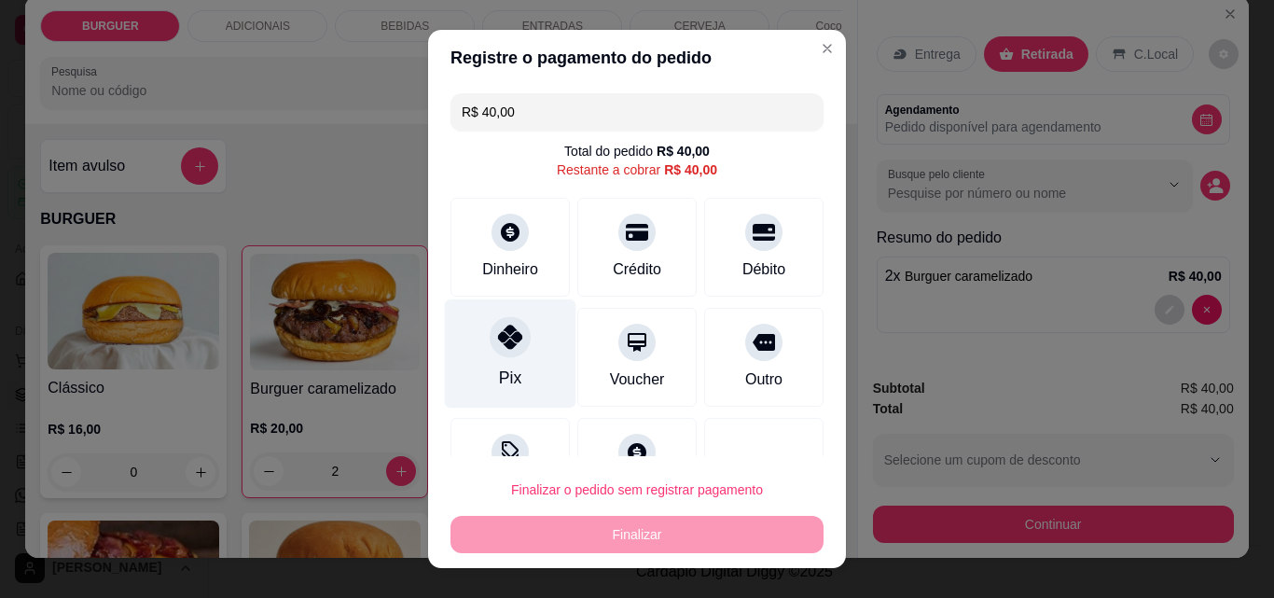
click at [502, 354] on div at bounding box center [510, 336] width 41 height 41
type input "R$ 0,00"
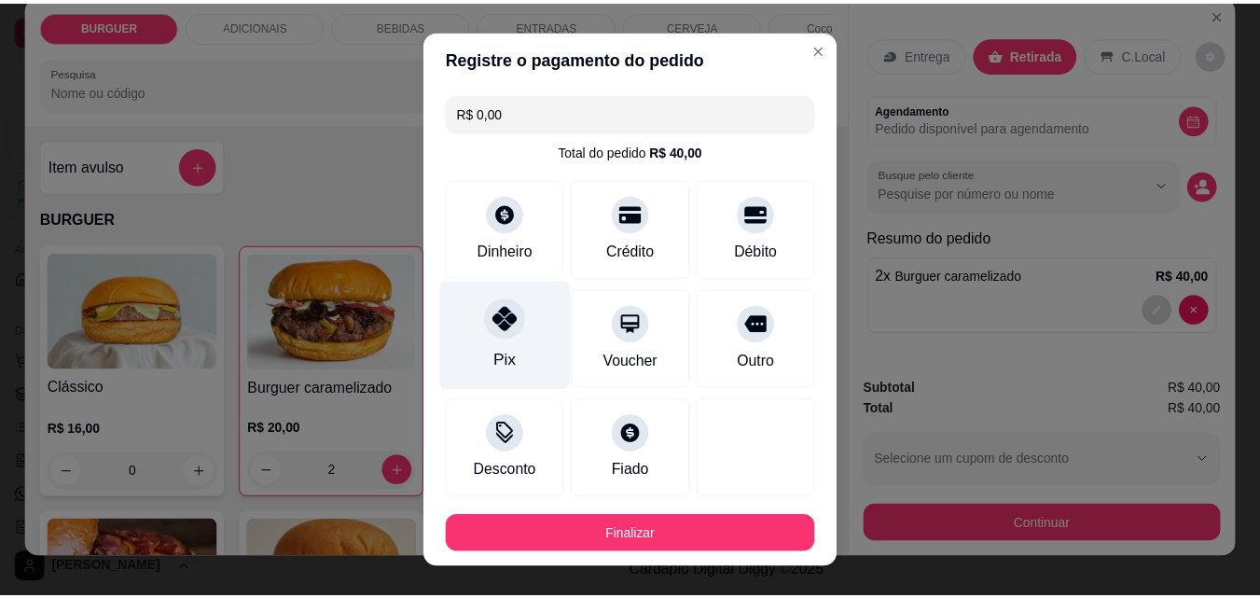
scroll to position [102, 0]
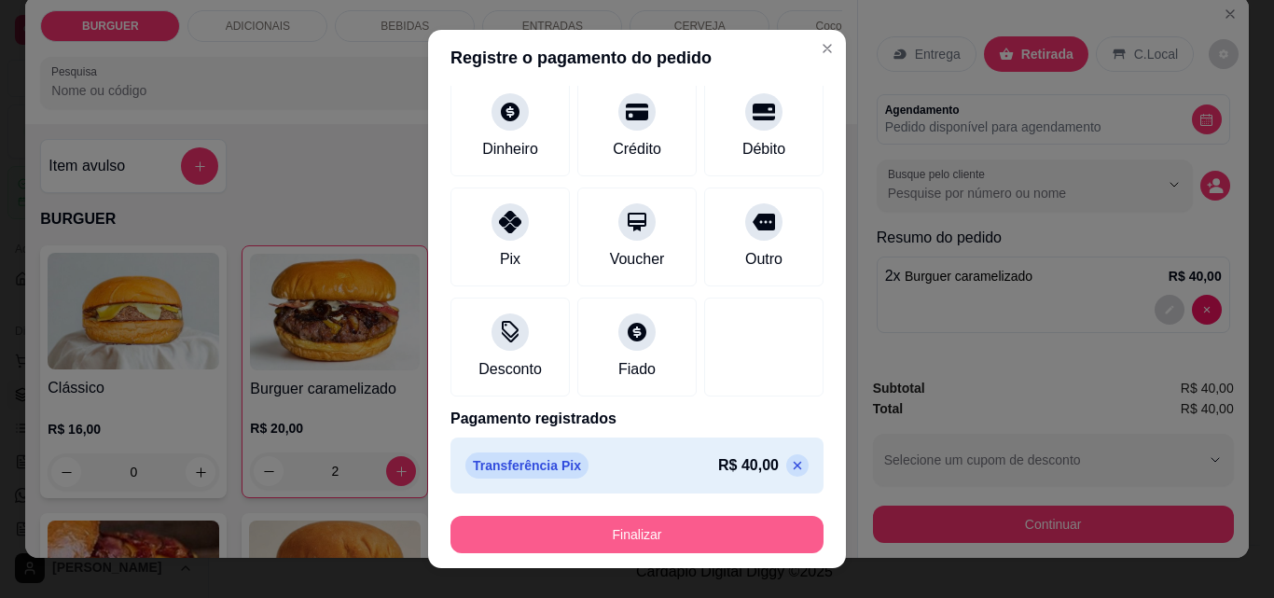
click at [631, 539] on button "Finalizar" at bounding box center [637, 534] width 373 height 37
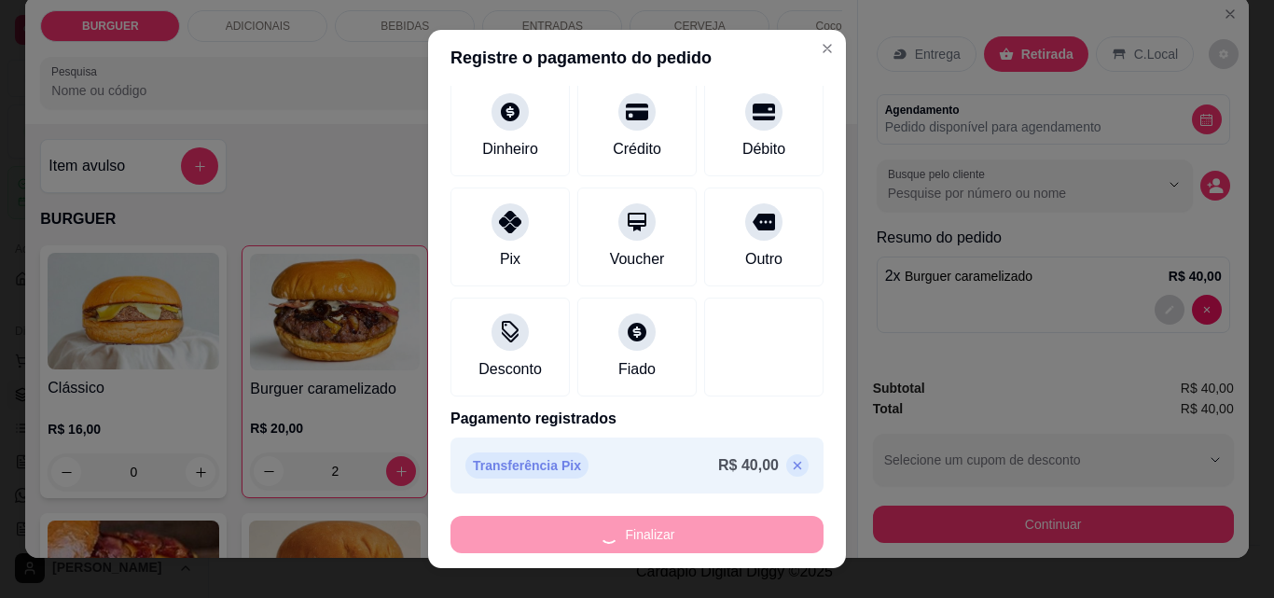
type input "0"
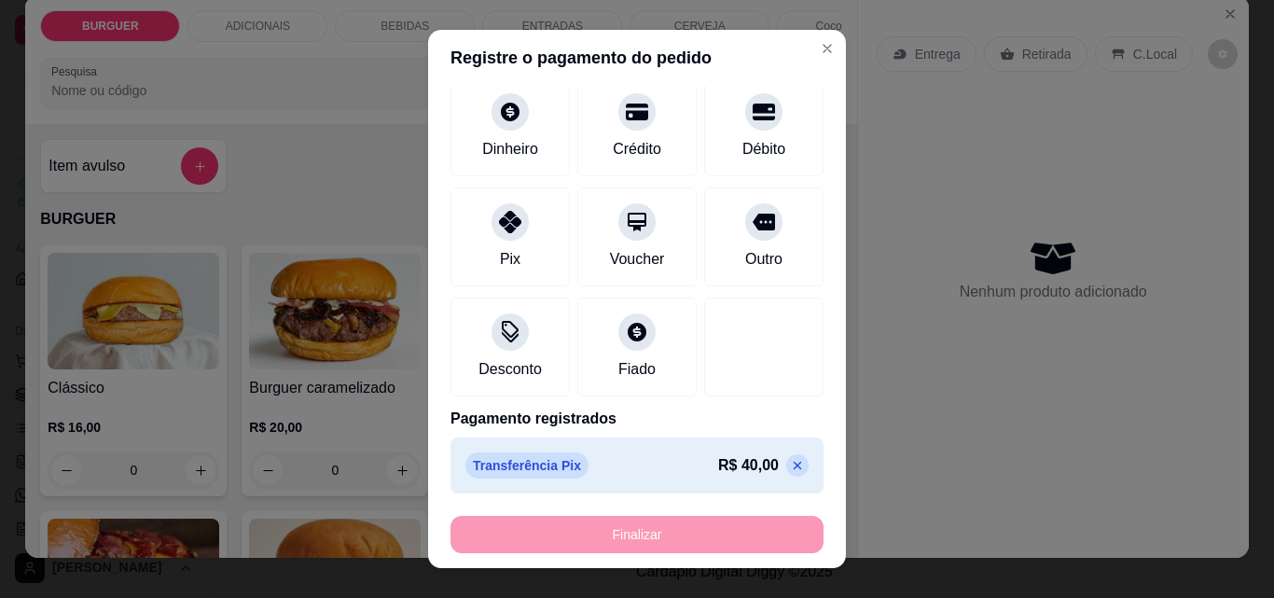
type input "-R$ 40,00"
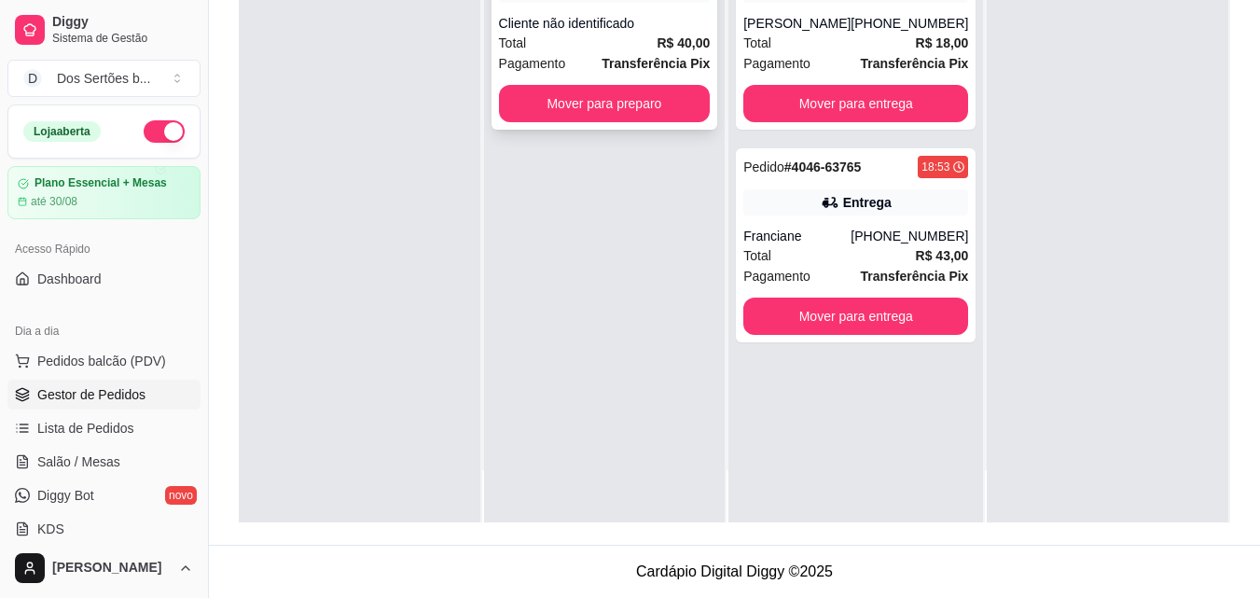
click at [549, 28] on div "Cliente não identificado" at bounding box center [605, 23] width 212 height 19
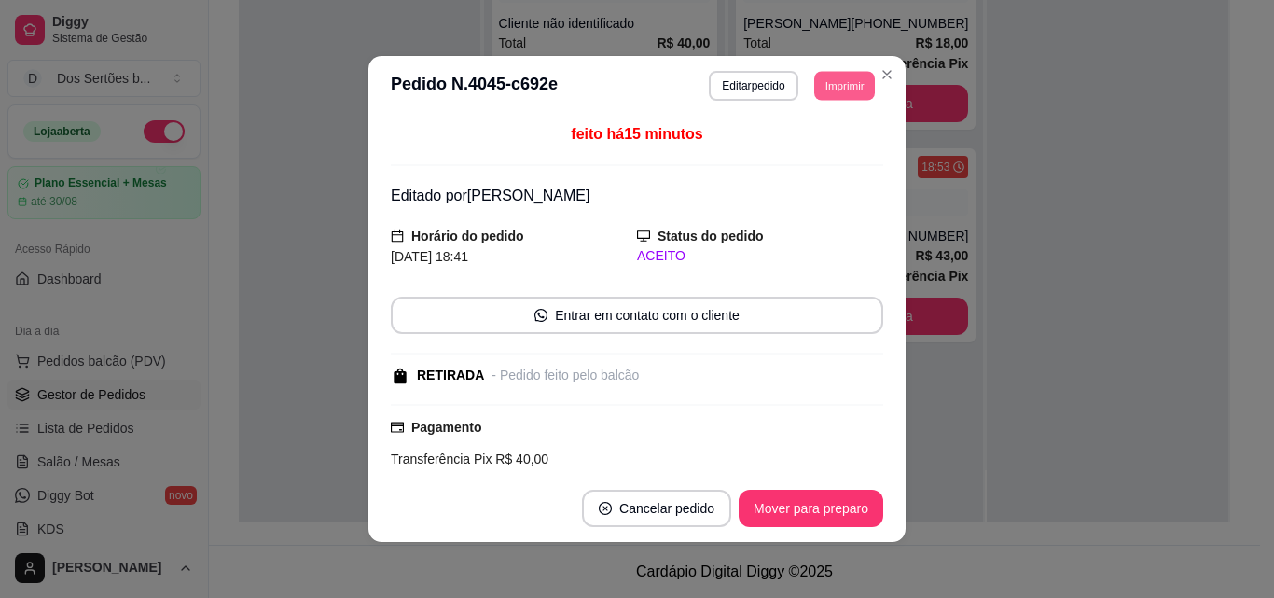
click at [863, 82] on button "Imprimir" at bounding box center [844, 85] width 61 height 29
click at [771, 151] on button "Impressora" at bounding box center [802, 150] width 131 height 29
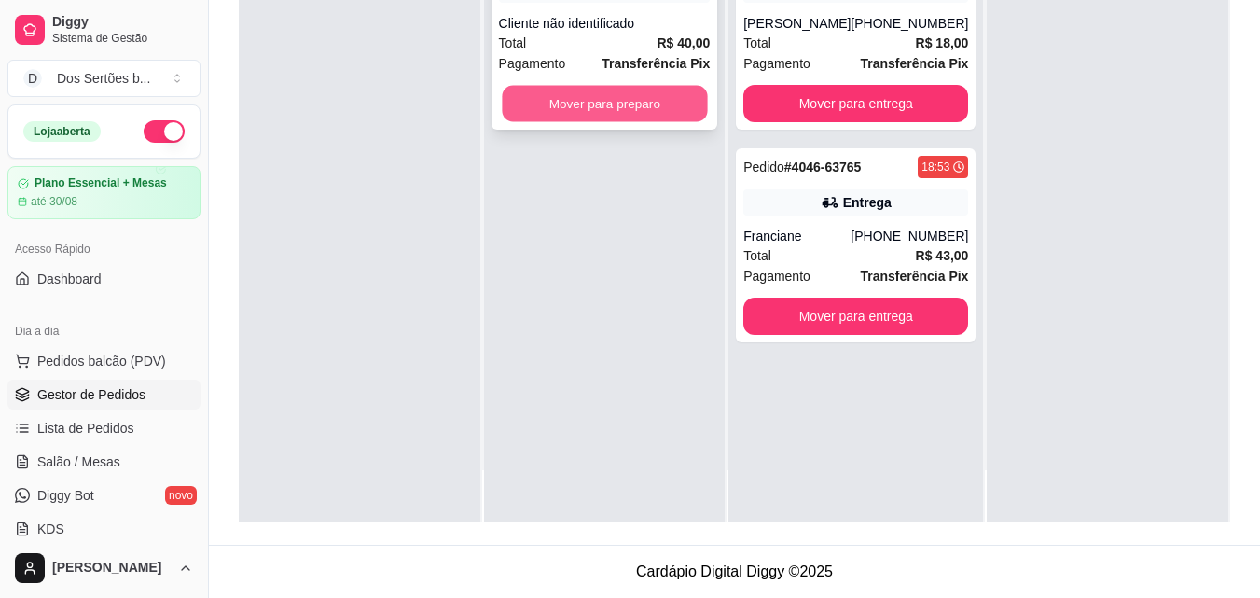
click at [549, 107] on button "Mover para preparo" at bounding box center [604, 104] width 205 height 36
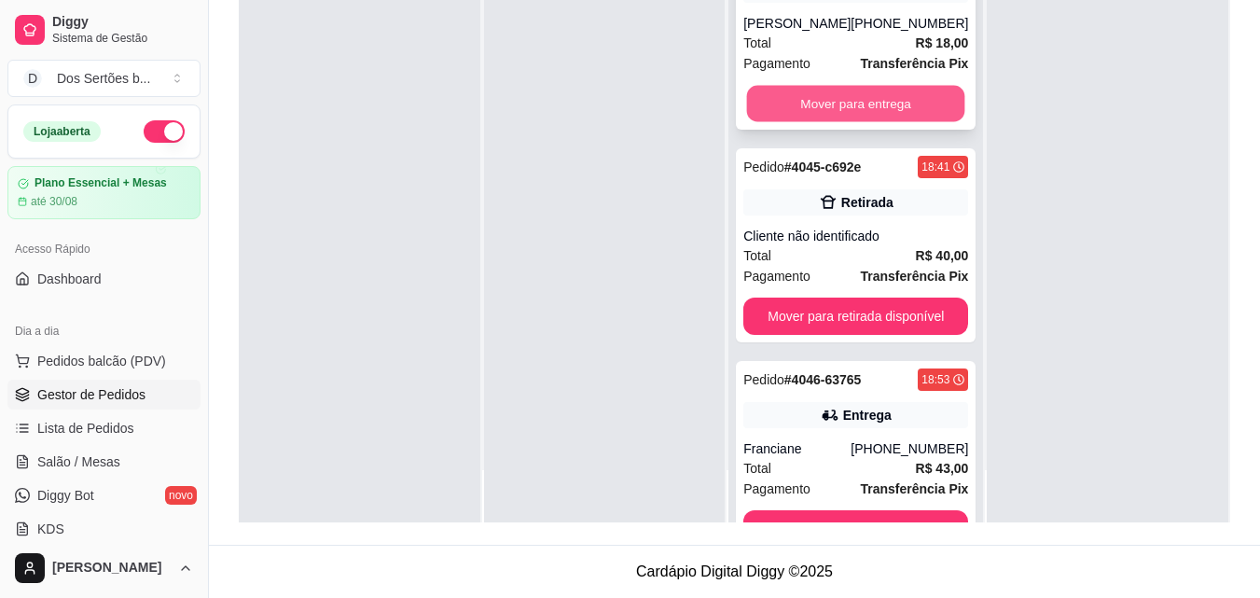
click at [761, 98] on button "Mover para entrega" at bounding box center [856, 104] width 218 height 36
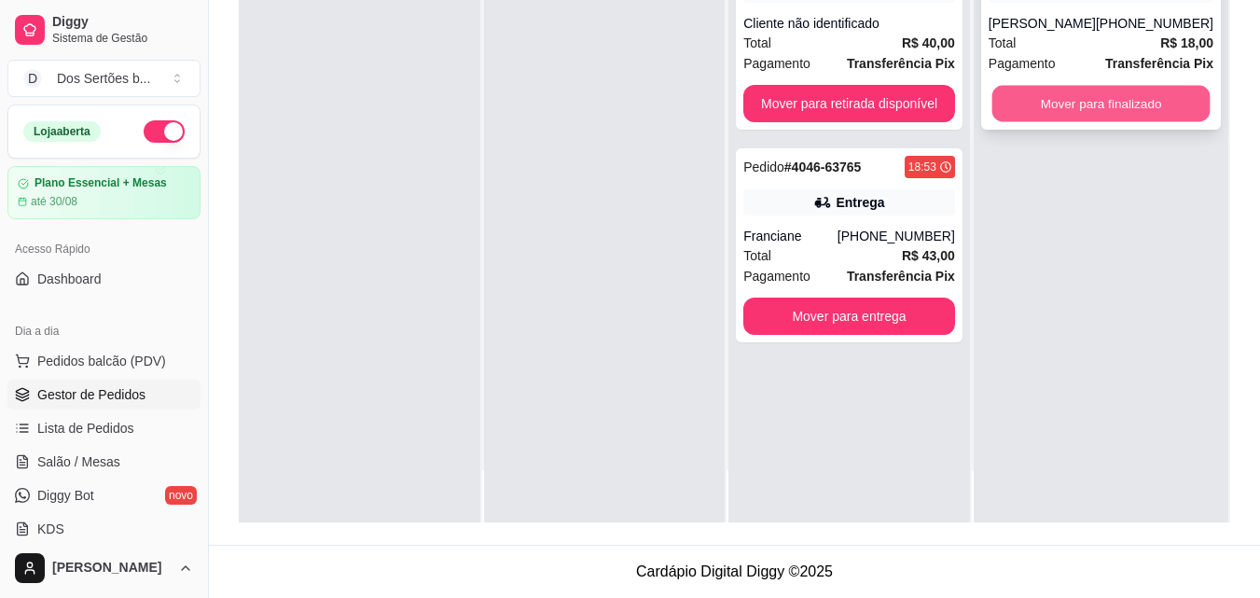
click at [1068, 95] on button "Mover para finalizado" at bounding box center [1101, 104] width 218 height 36
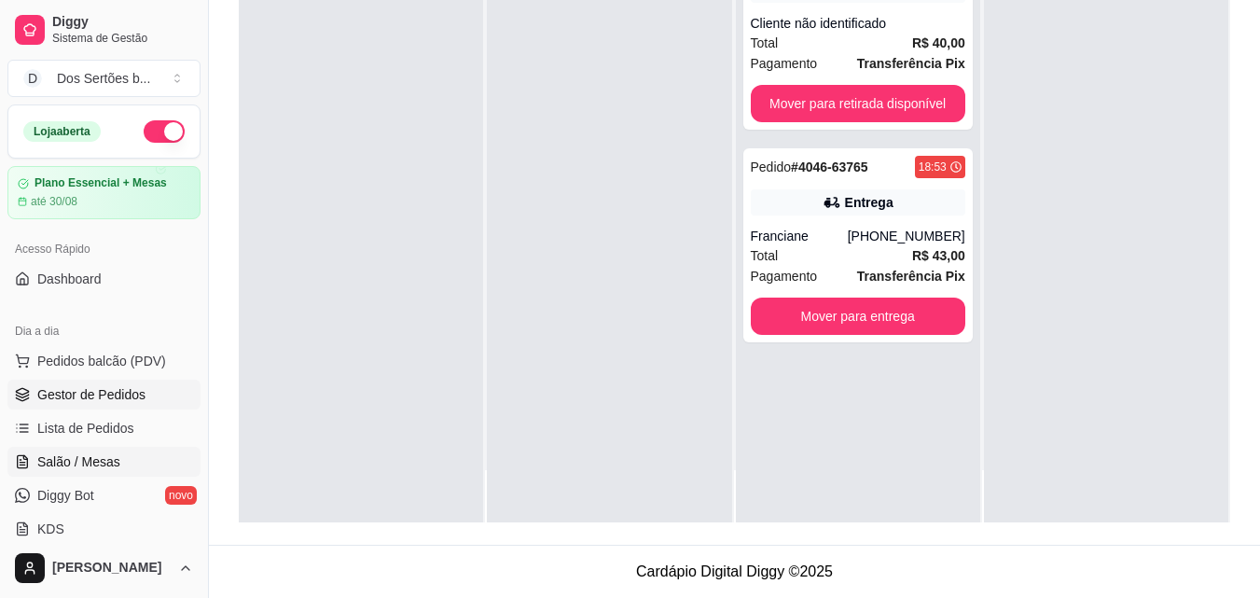
click at [39, 457] on span "Salão / Mesas" at bounding box center [78, 461] width 83 height 19
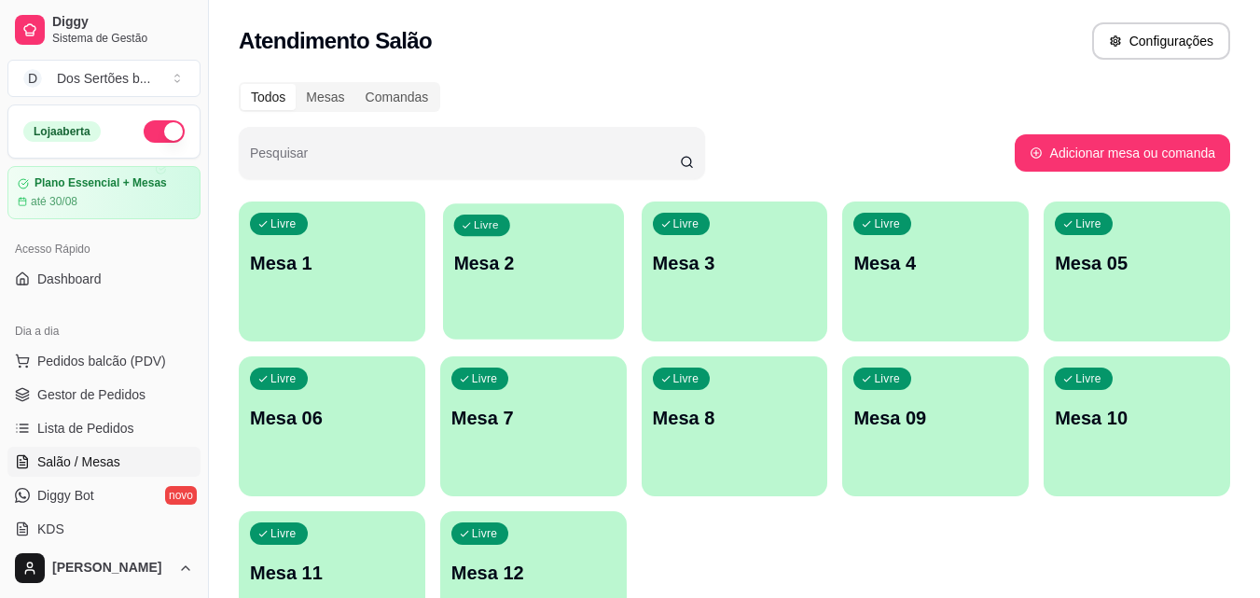
click at [583, 265] on p "Mesa 2" at bounding box center [533, 263] width 160 height 25
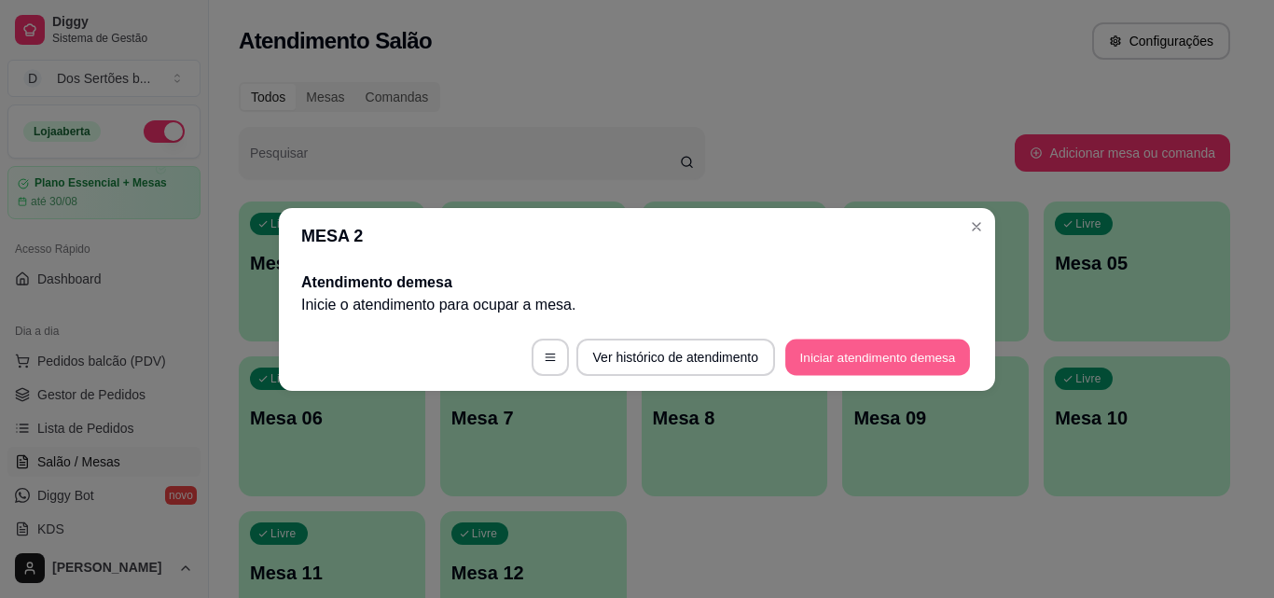
click at [839, 353] on button "Iniciar atendimento de mesa" at bounding box center [877, 357] width 185 height 36
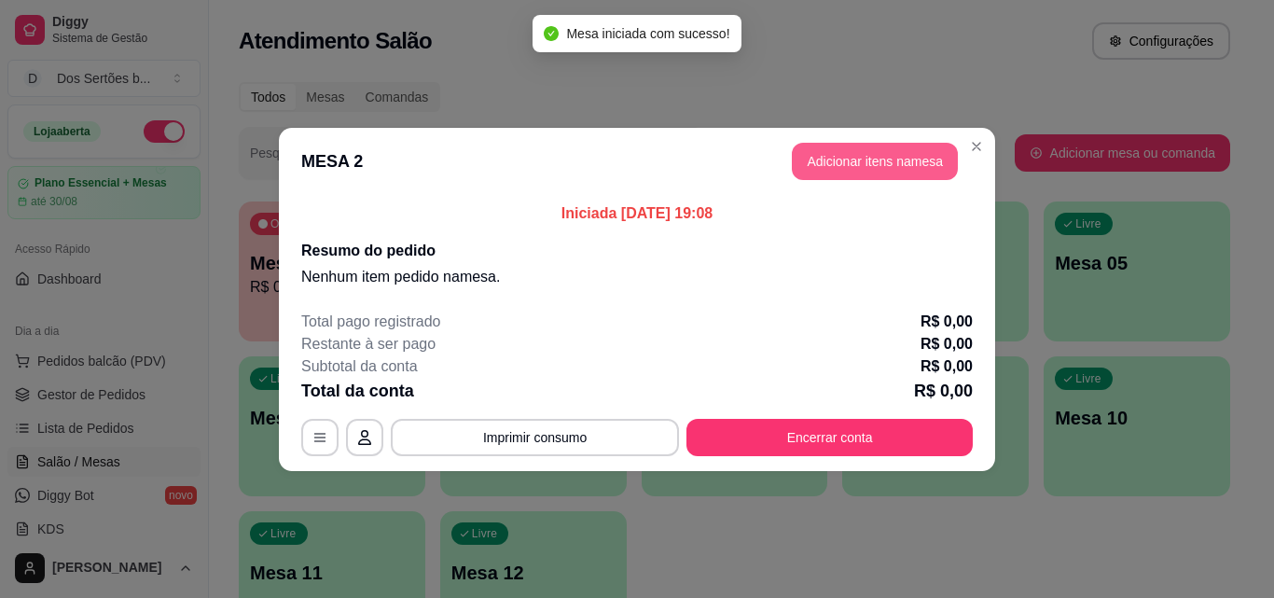
click at [832, 159] on button "Adicionar itens na mesa" at bounding box center [875, 161] width 166 height 37
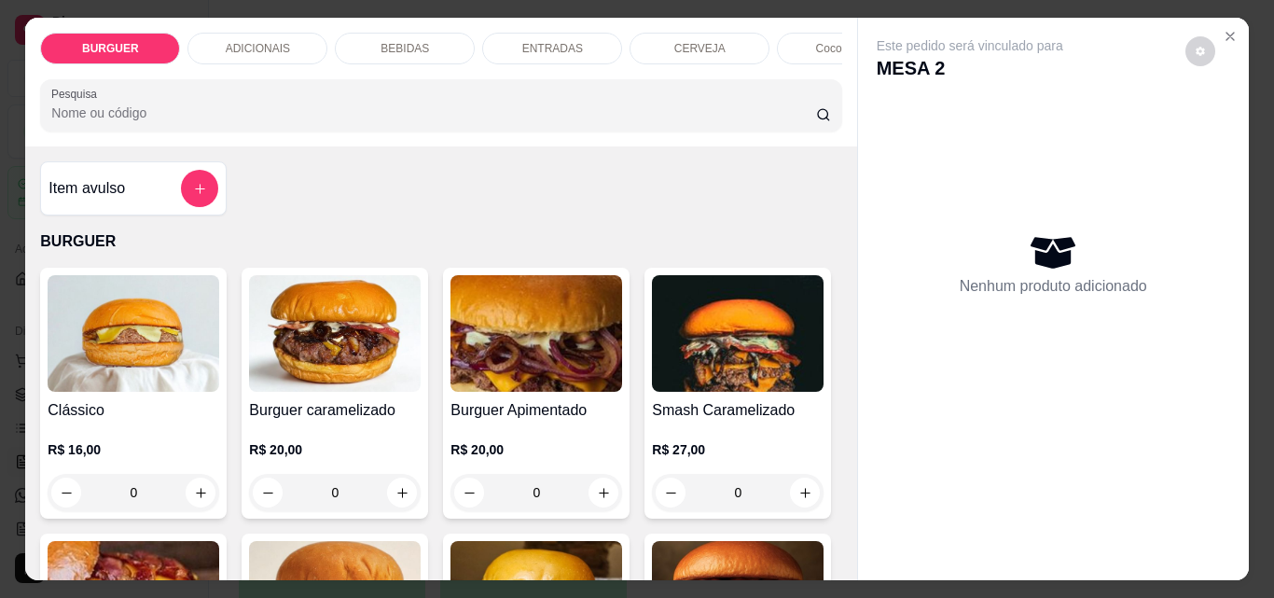
scroll to position [367, 0]
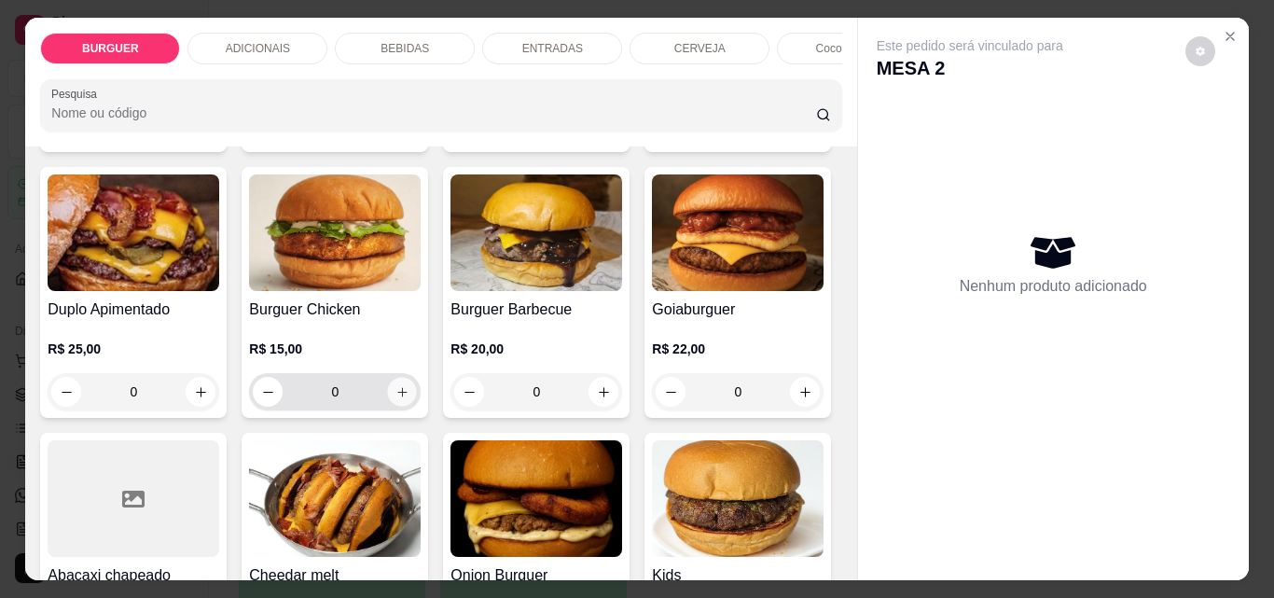
click at [410, 396] on icon "increase-product-quantity" at bounding box center [403, 392] width 14 height 14
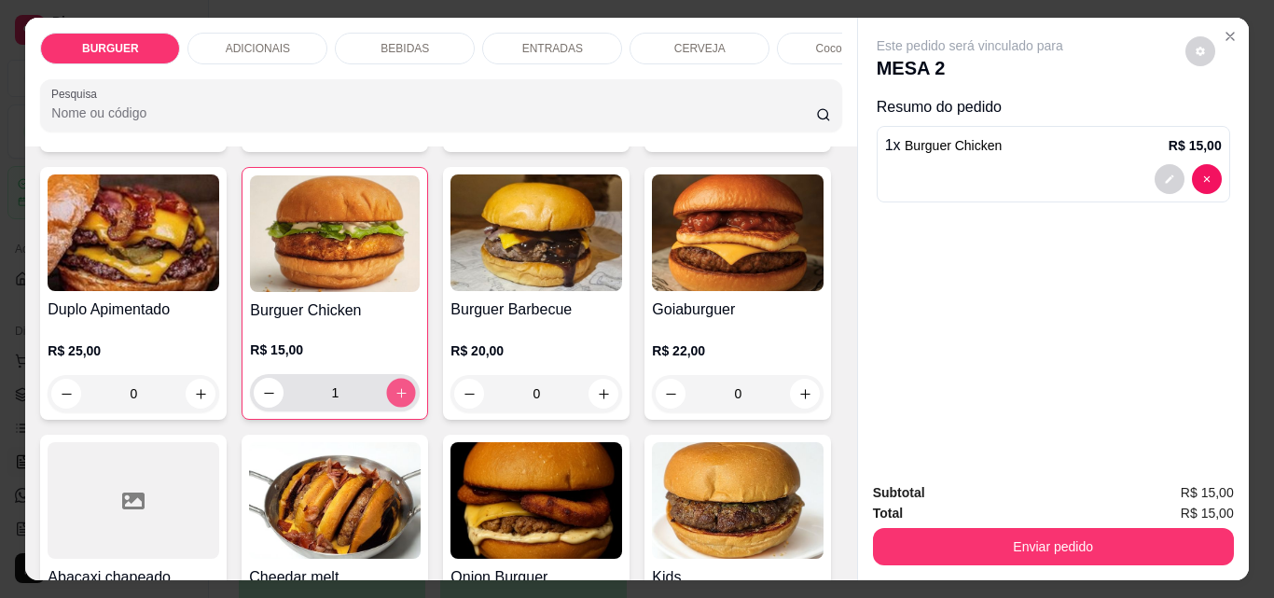
click at [409, 399] on icon "increase-product-quantity" at bounding box center [402, 393] width 14 height 14
type input "2"
click at [1174, 172] on button "decrease-product-quantity" at bounding box center [1169, 179] width 29 height 29
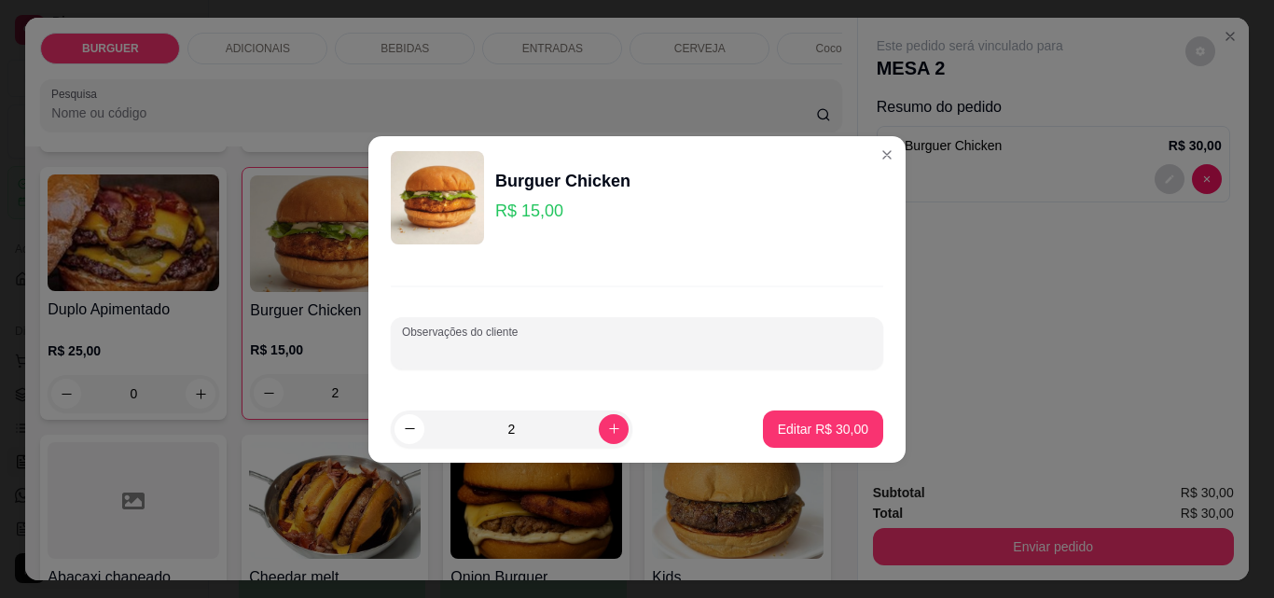
click at [529, 351] on input "Observações do cliente" at bounding box center [637, 350] width 470 height 19
type input "os dois sem alface"
click at [818, 427] on p "Editar R$ 30,00" at bounding box center [823, 429] width 88 height 18
type input "0"
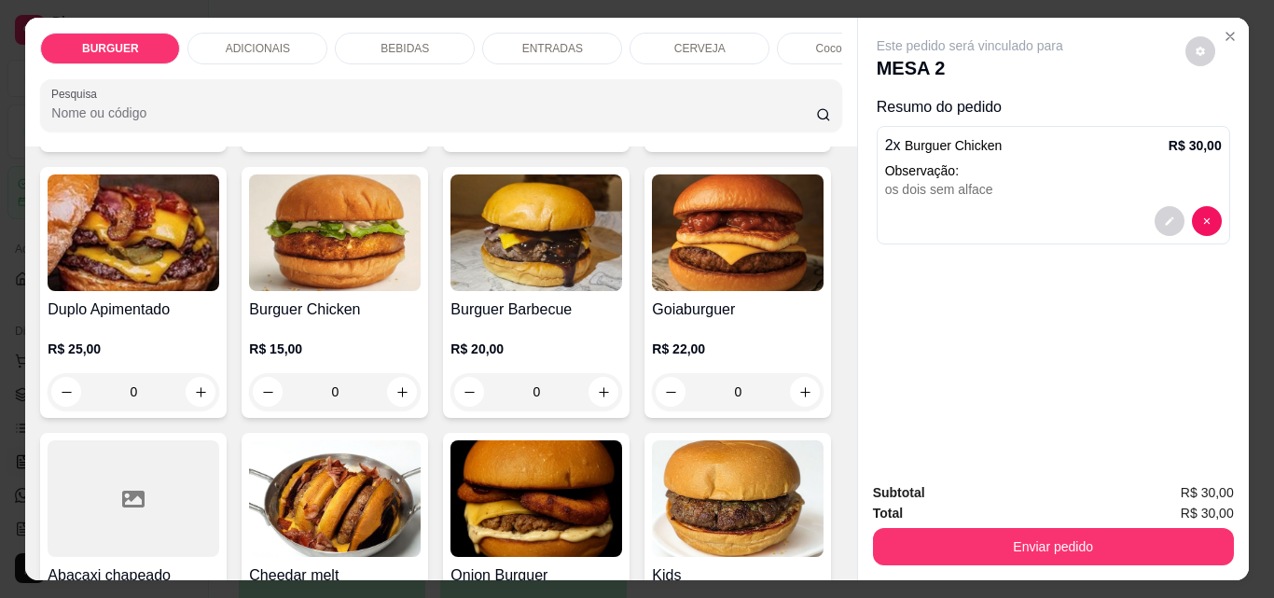
click at [406, 41] on p "BEBIDAS" at bounding box center [405, 48] width 49 height 15
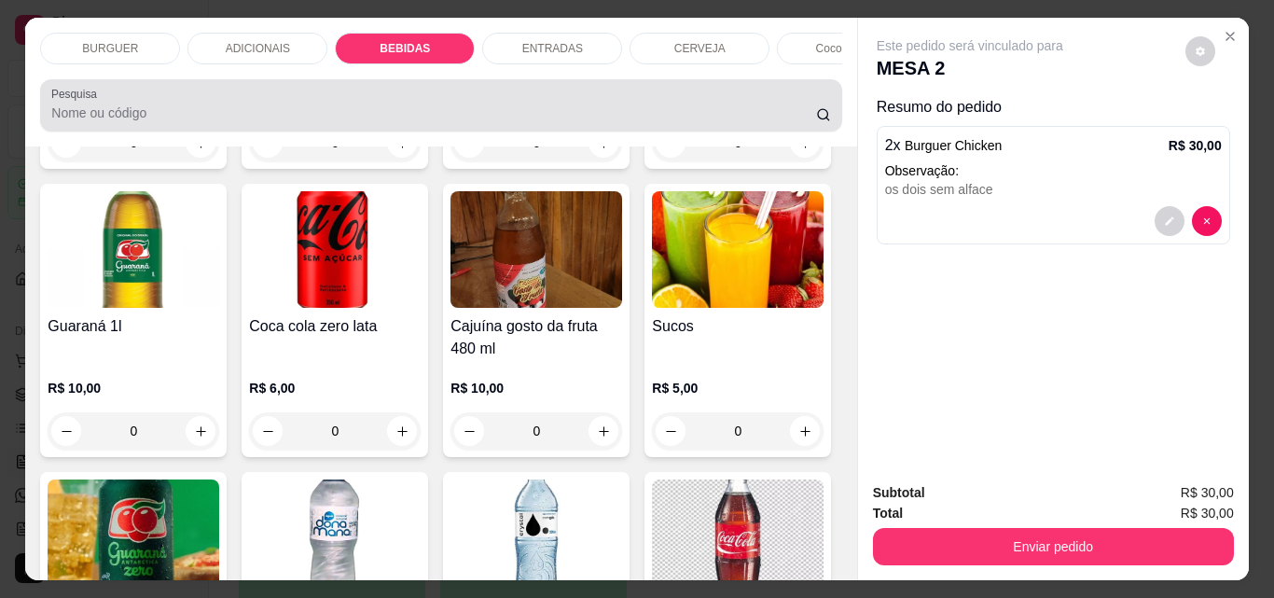
scroll to position [49, 0]
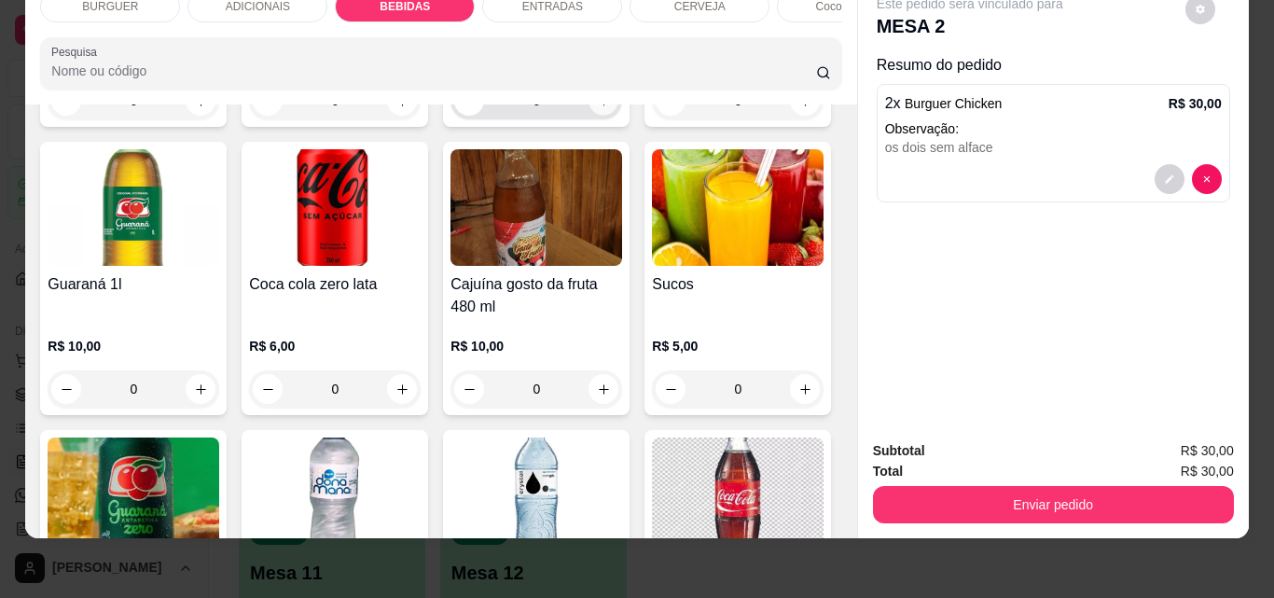
click at [599, 105] on icon "increase-product-quantity" at bounding box center [603, 100] width 9 height 9
type input "1"
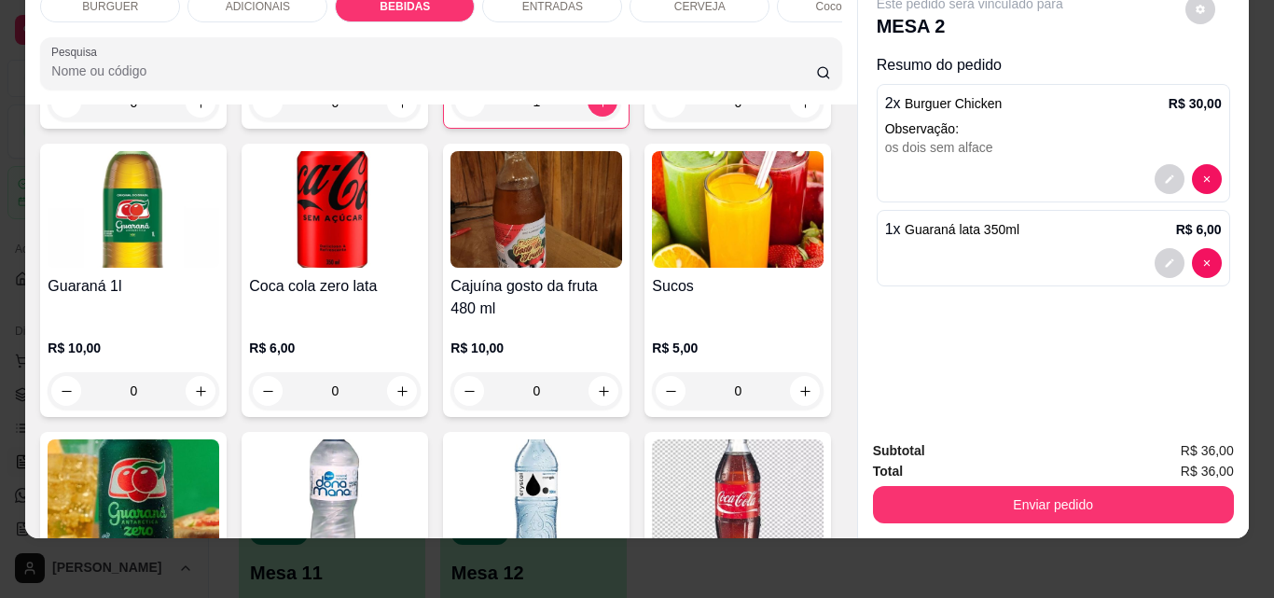
click at [493, 3] on div "ENTRADAS" at bounding box center [552, 7] width 140 height 32
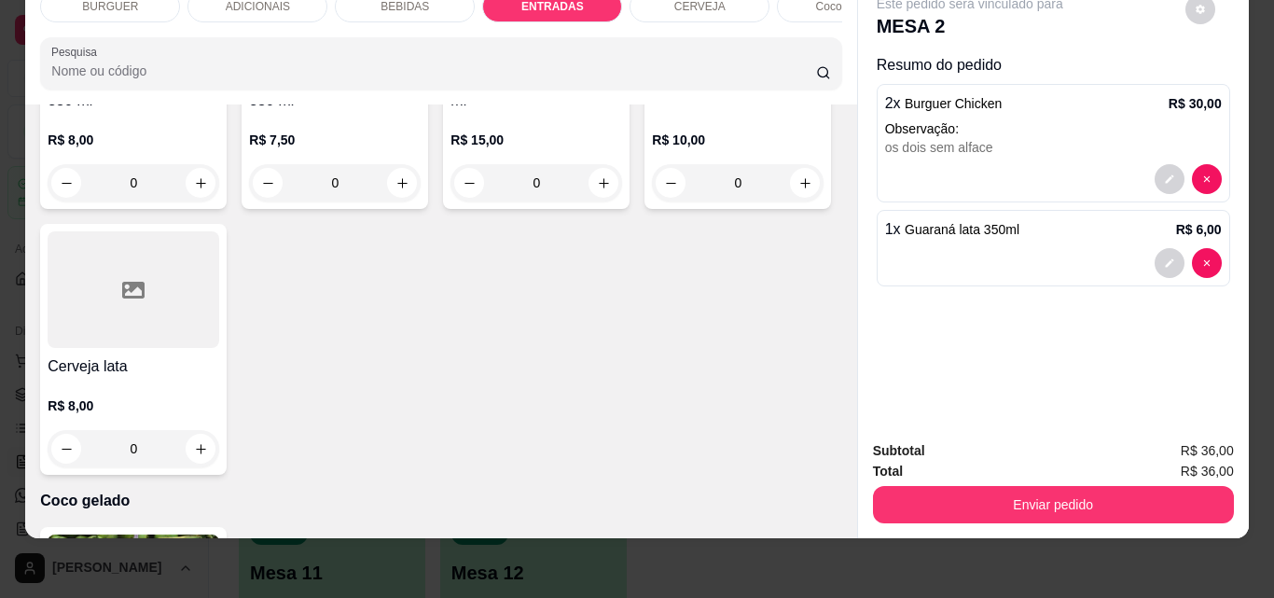
type input "1"
click at [1164, 341] on icon "decrease-product-quantity" at bounding box center [1169, 346] width 11 height 11
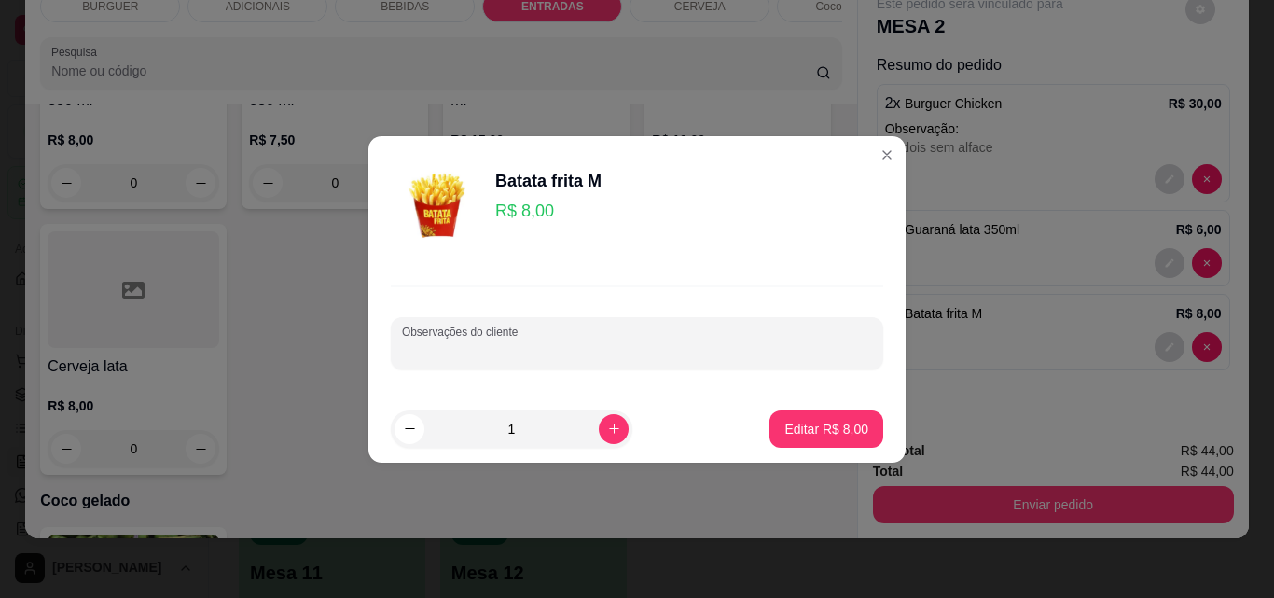
click at [562, 349] on input "Observações do cliente" at bounding box center [637, 350] width 470 height 19
type input "Não muito assada"
click at [833, 429] on p "Editar R$ 8,00" at bounding box center [826, 429] width 81 height 18
type input "0"
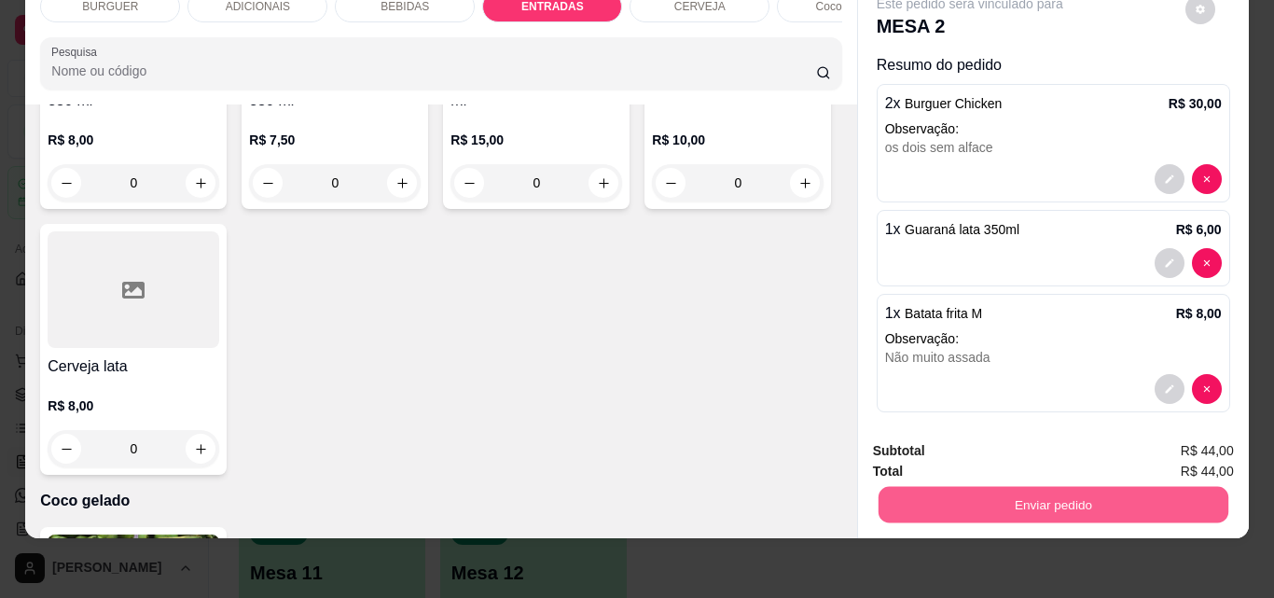
click at [1058, 486] on button "Enviar pedido" at bounding box center [1053, 504] width 350 height 36
click at [940, 431] on button "Não registrar e enviar pedido" at bounding box center [991, 444] width 188 height 35
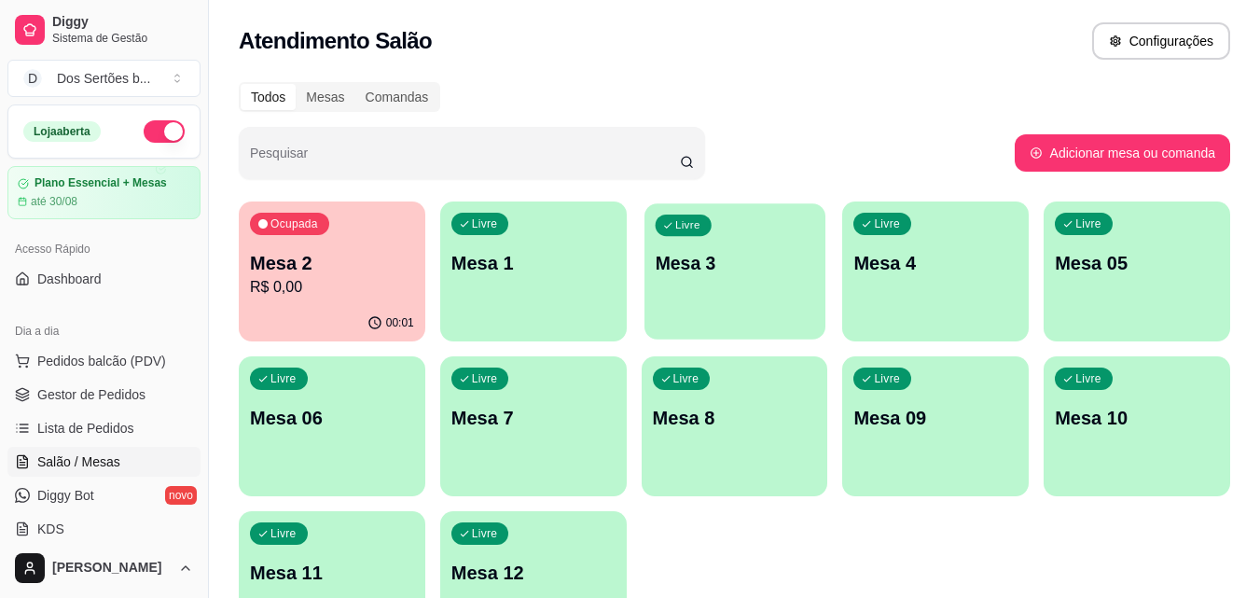
click at [759, 269] on p "Mesa 3" at bounding box center [735, 263] width 160 height 25
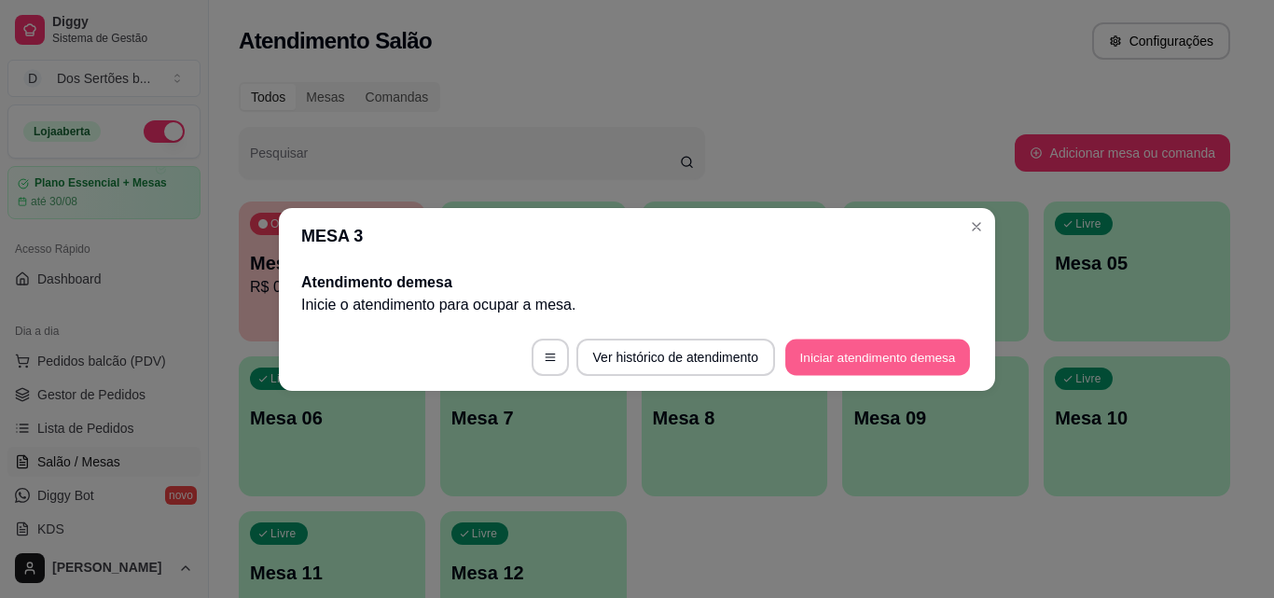
click at [867, 355] on button "Iniciar atendimento de mesa" at bounding box center [877, 357] width 185 height 36
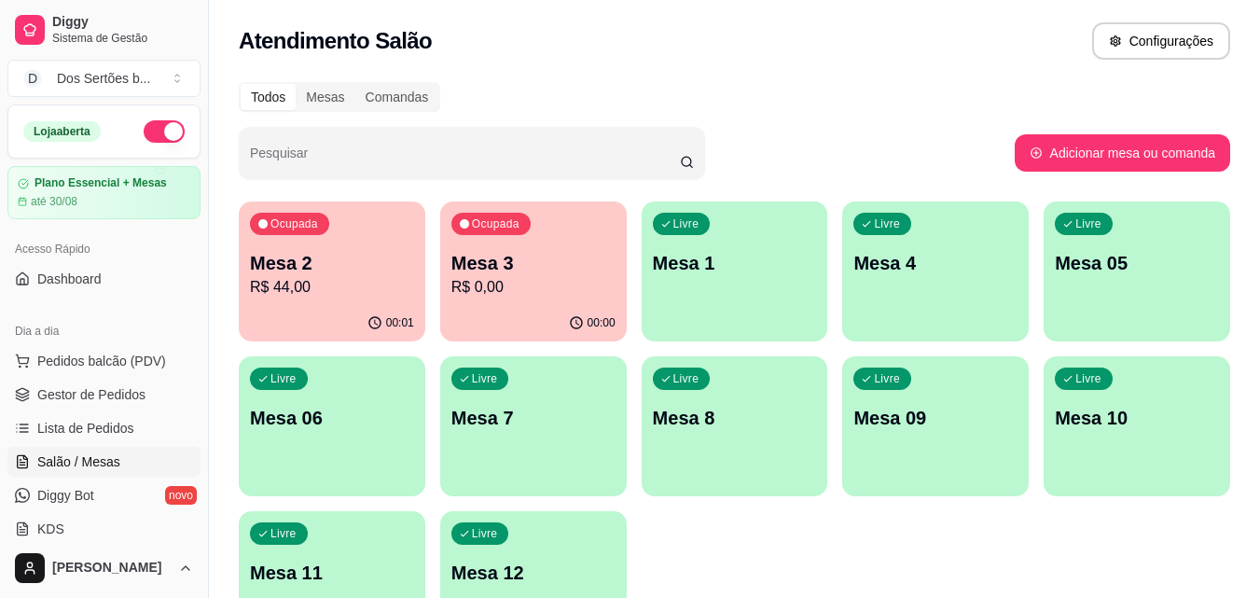
click at [905, 216] on div "Livre" at bounding box center [883, 224] width 58 height 22
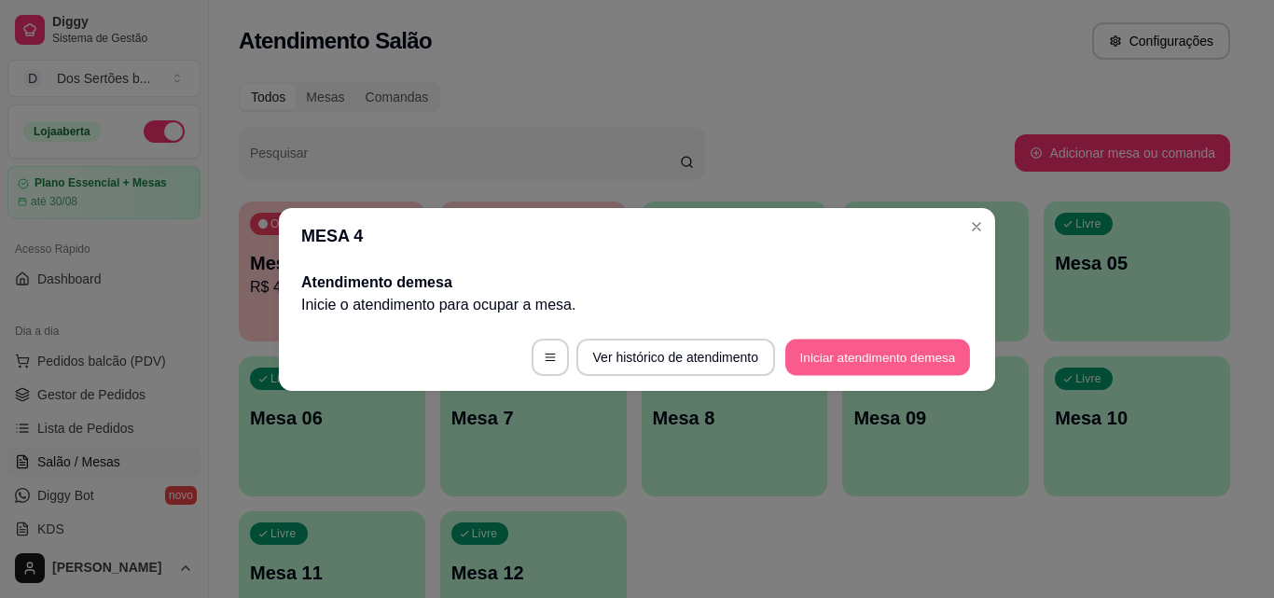
click at [861, 343] on button "Iniciar atendimento de mesa" at bounding box center [877, 357] width 185 height 36
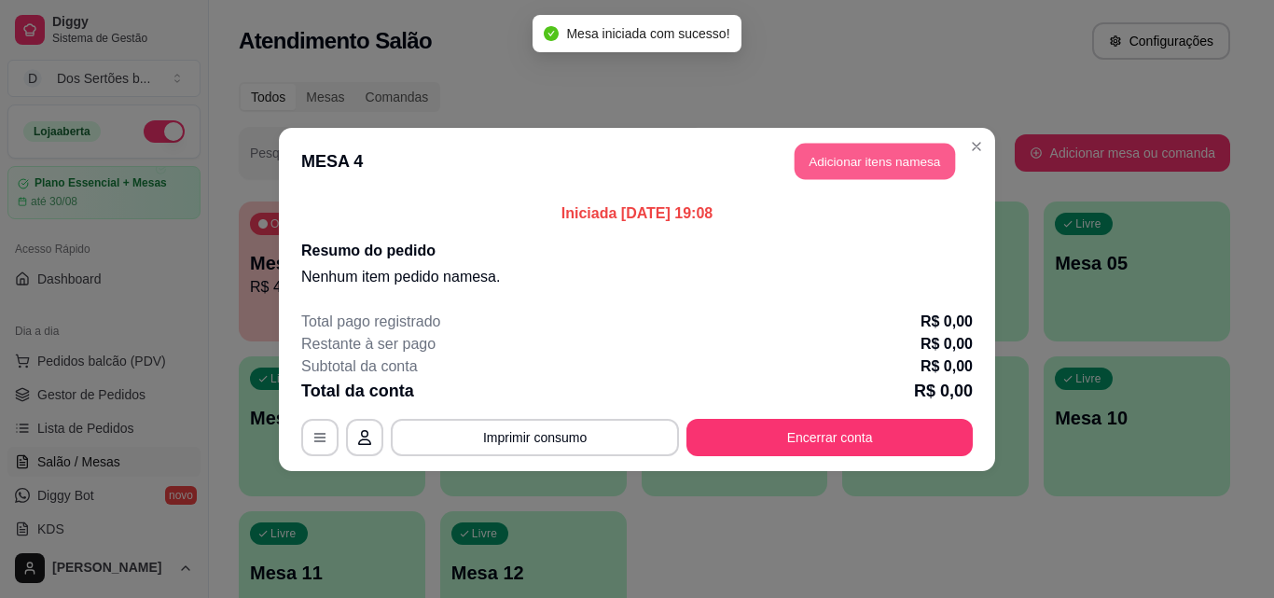
click at [876, 158] on button "Adicionar itens na mesa" at bounding box center [875, 161] width 160 height 36
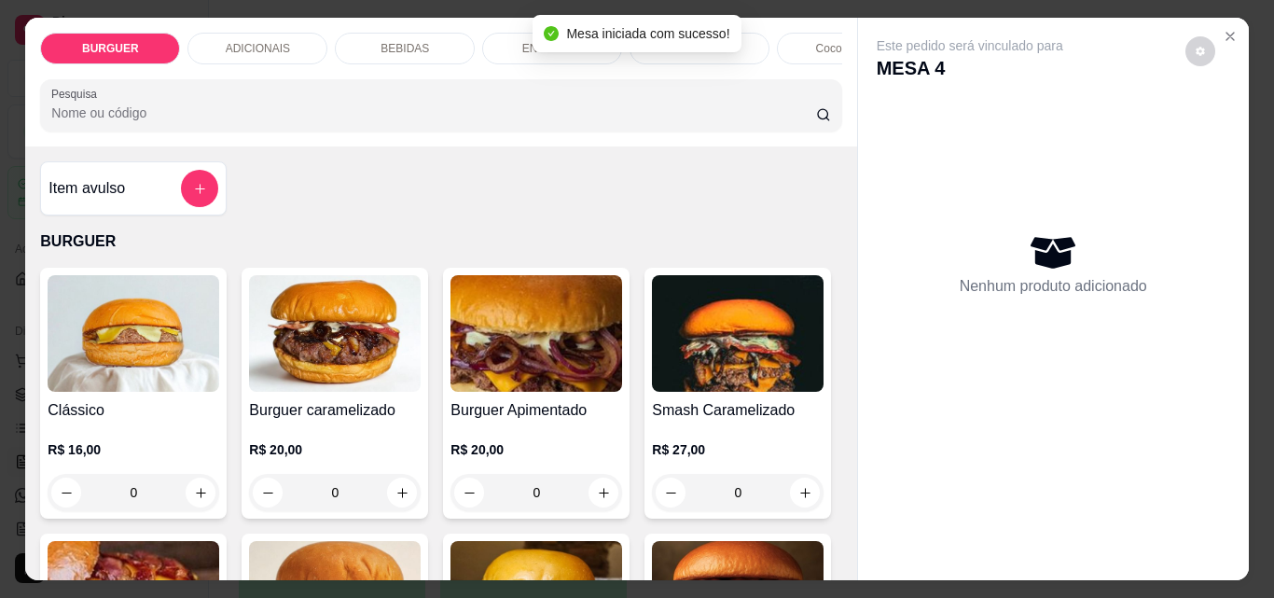
scroll to position [111, 0]
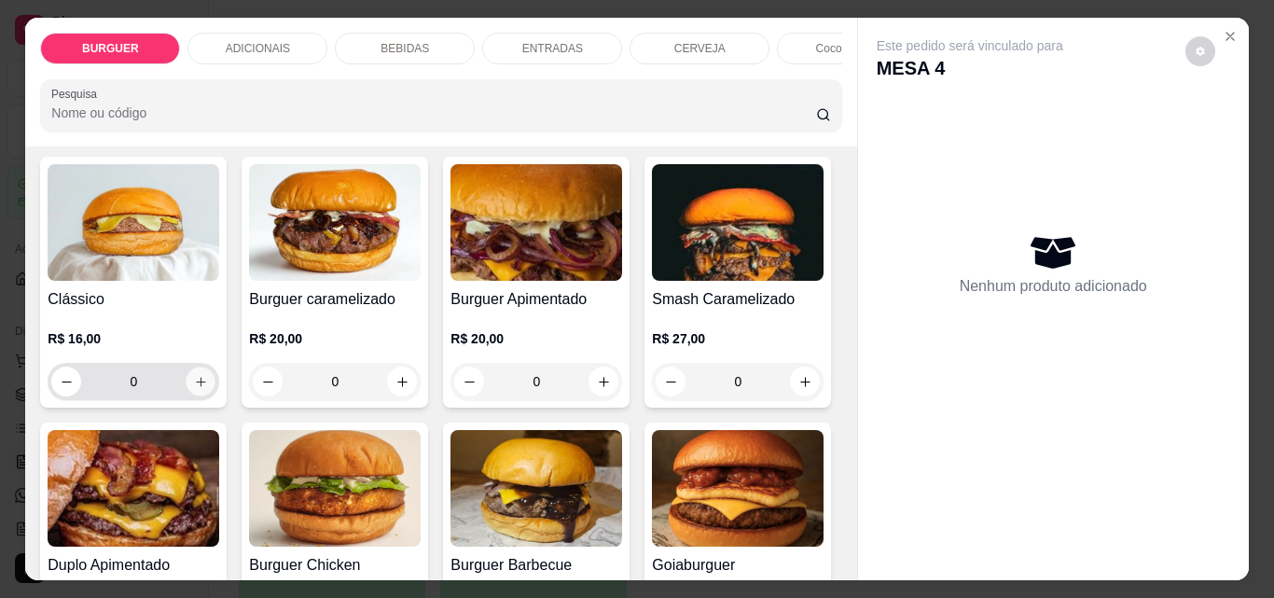
click at [197, 380] on button "increase-product-quantity" at bounding box center [201, 382] width 29 height 29
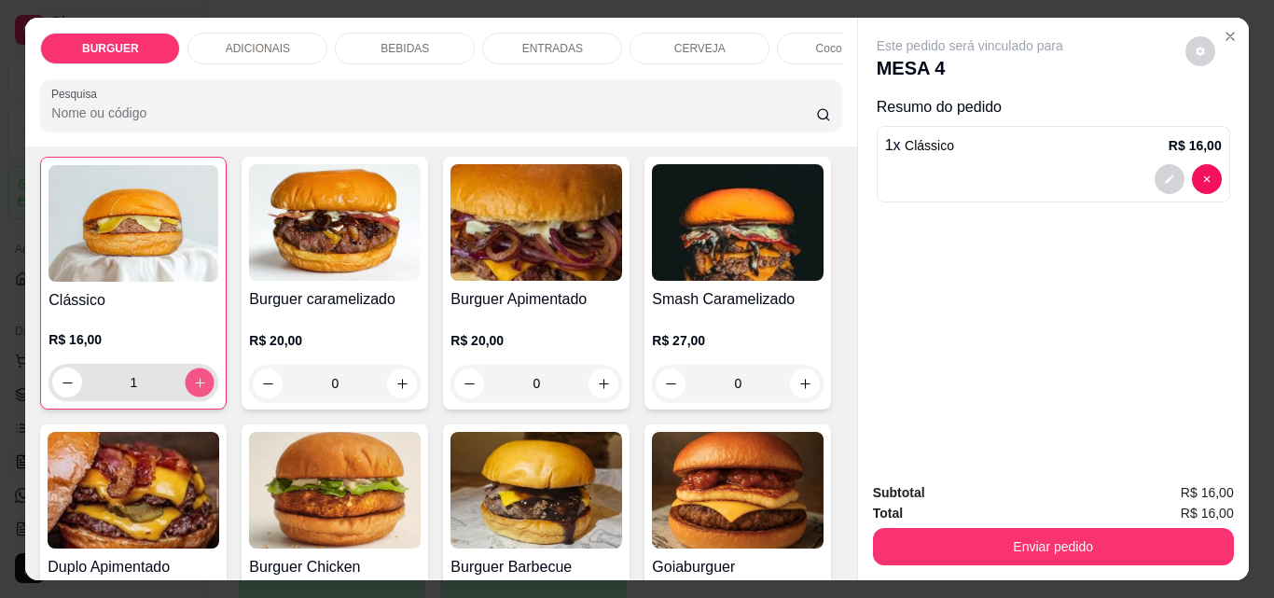
click at [197, 382] on button "increase-product-quantity" at bounding box center [200, 382] width 29 height 29
type input "2"
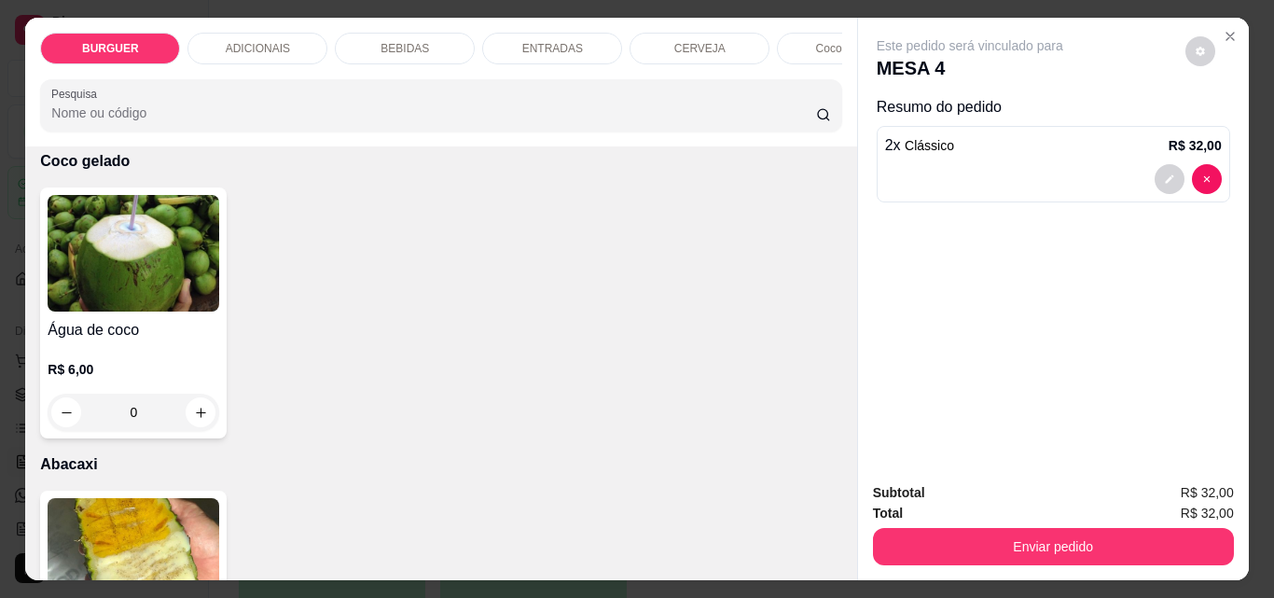
scroll to position [3928, 0]
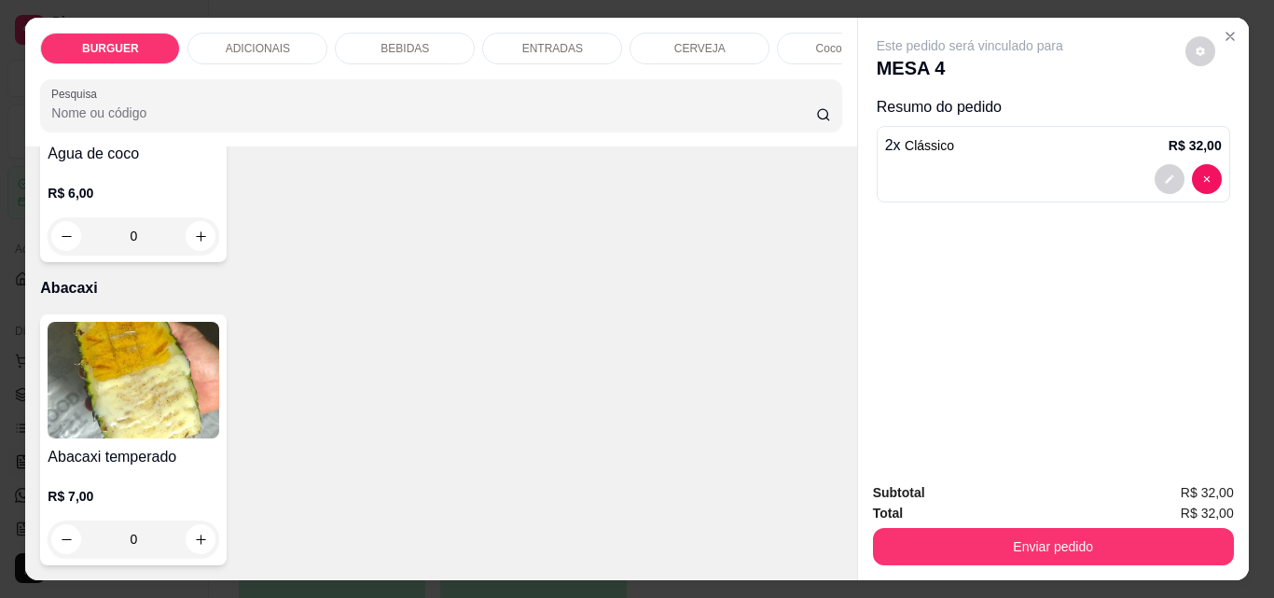
type input "1"
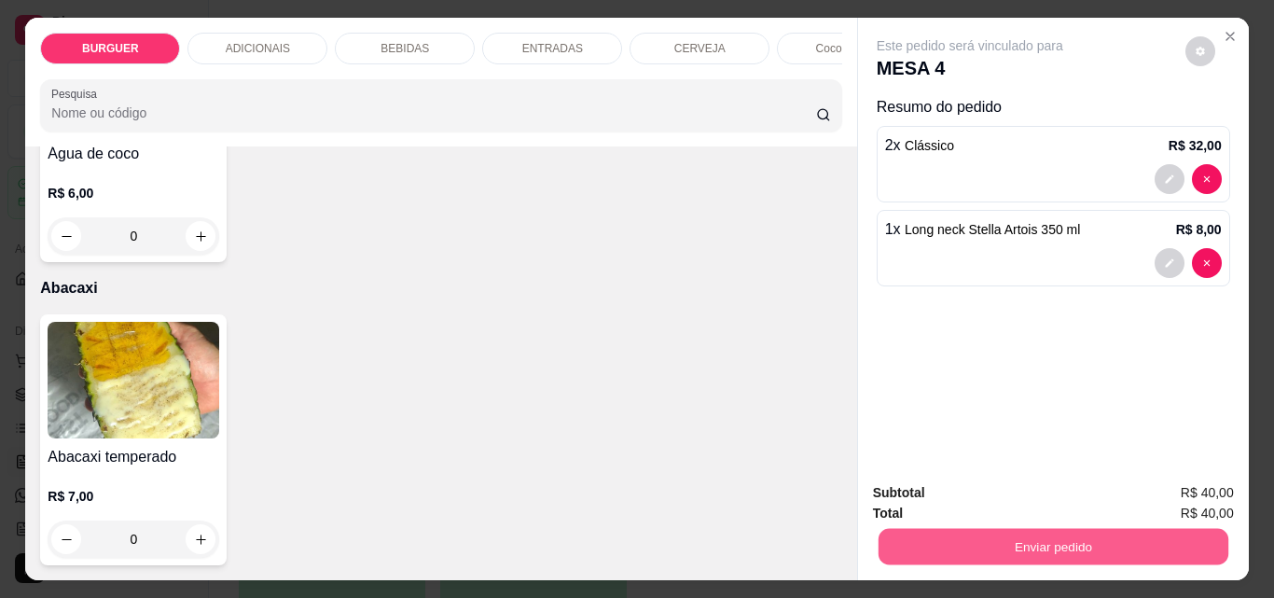
click at [967, 543] on button "Enviar pedido" at bounding box center [1053, 546] width 350 height 36
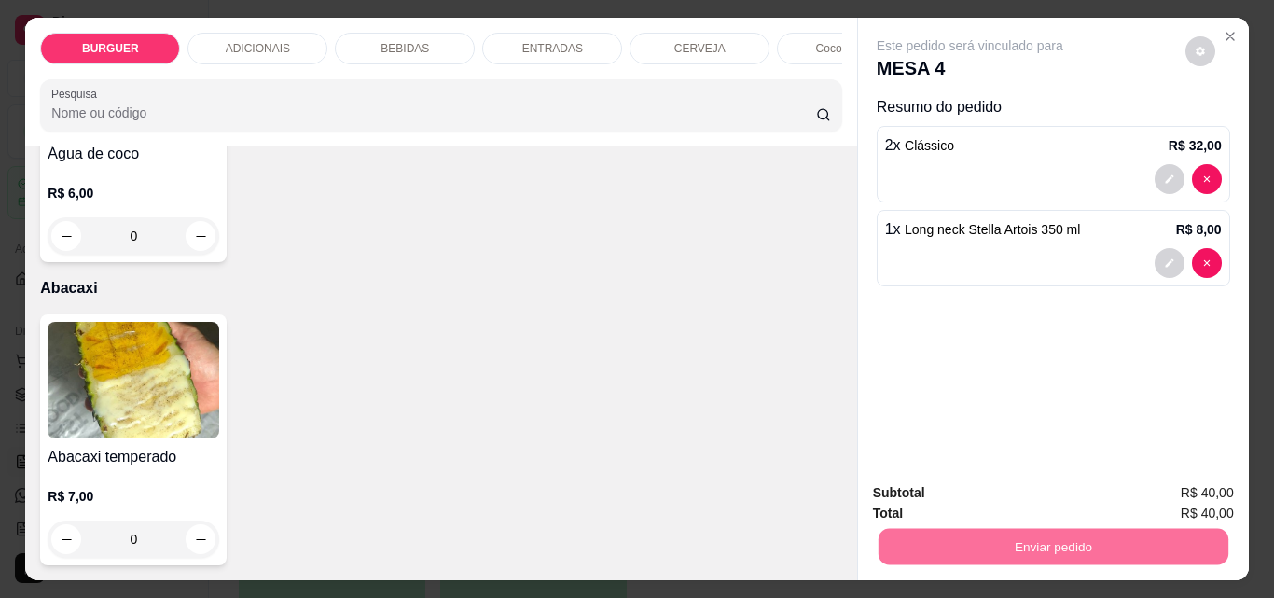
click at [958, 490] on button "Não registrar e enviar pedido" at bounding box center [991, 493] width 188 height 35
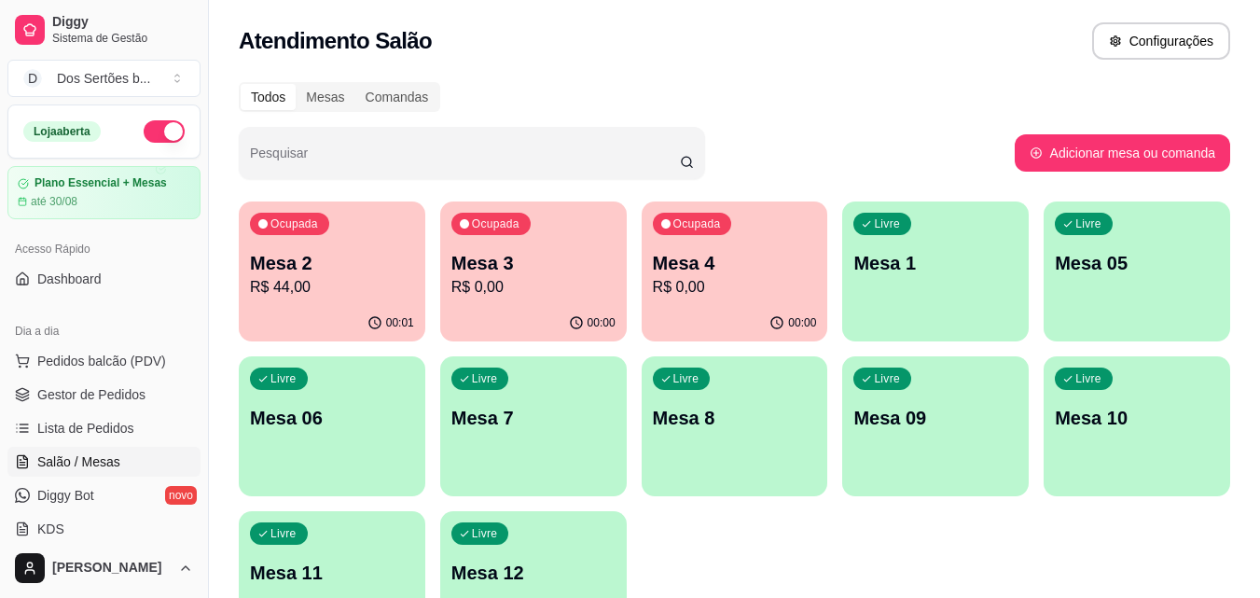
click at [578, 267] on p "Mesa 3" at bounding box center [533, 263] width 164 height 26
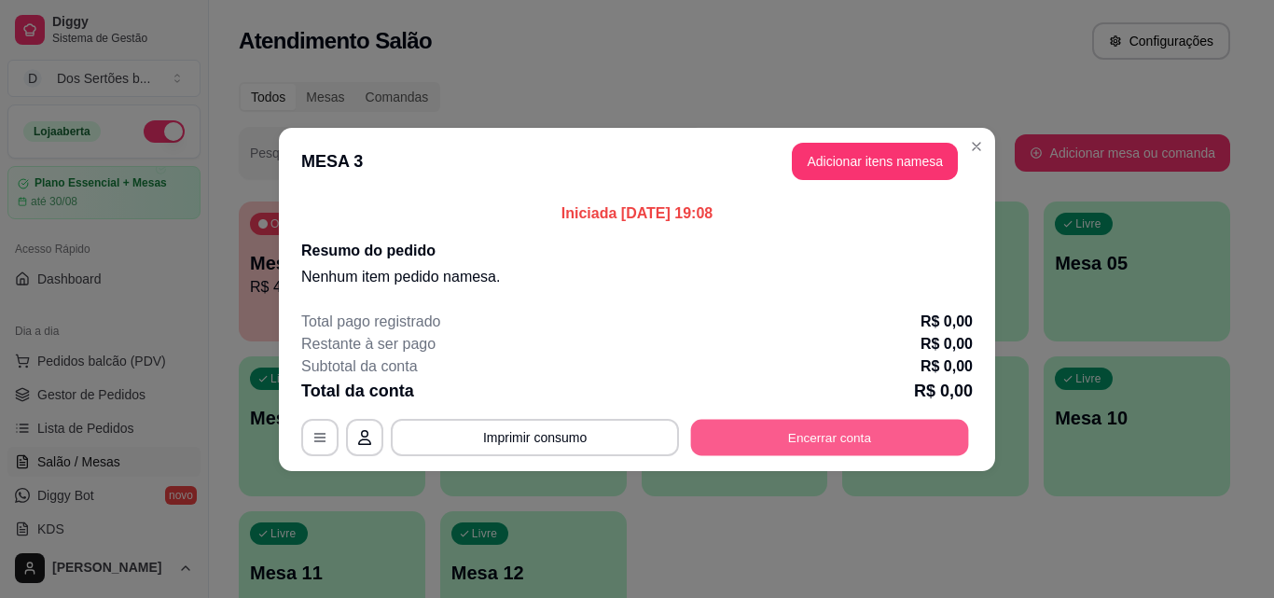
click at [790, 432] on button "Encerrar conta" at bounding box center [830, 437] width 278 height 36
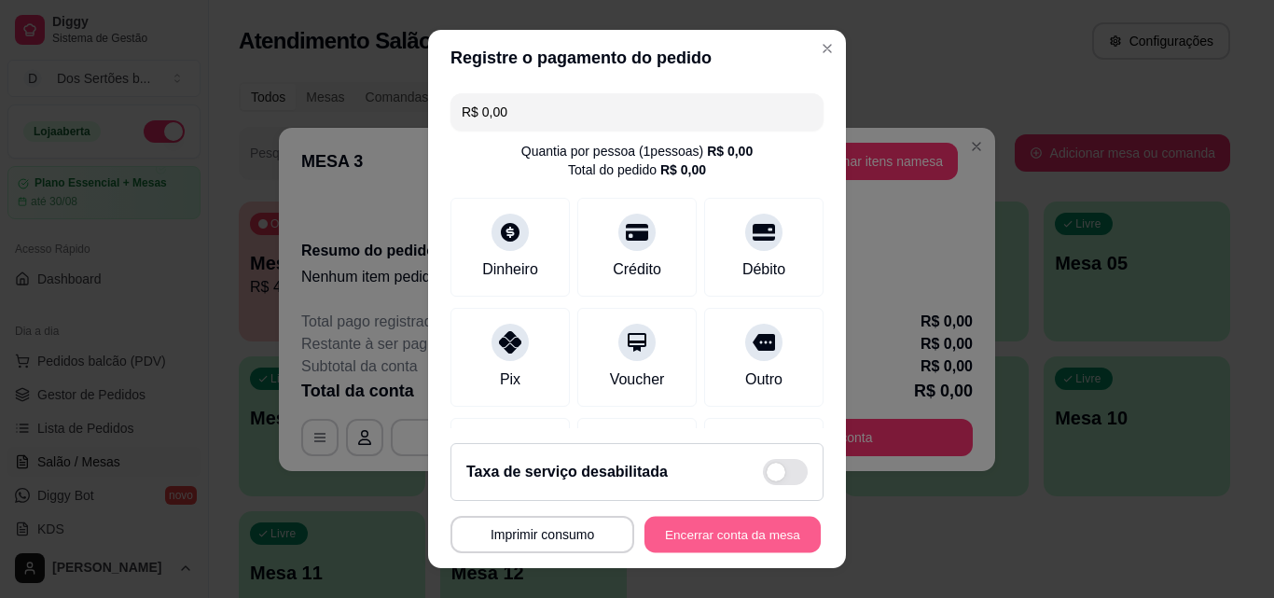
click at [691, 530] on button "Encerrar conta da mesa" at bounding box center [733, 535] width 176 height 36
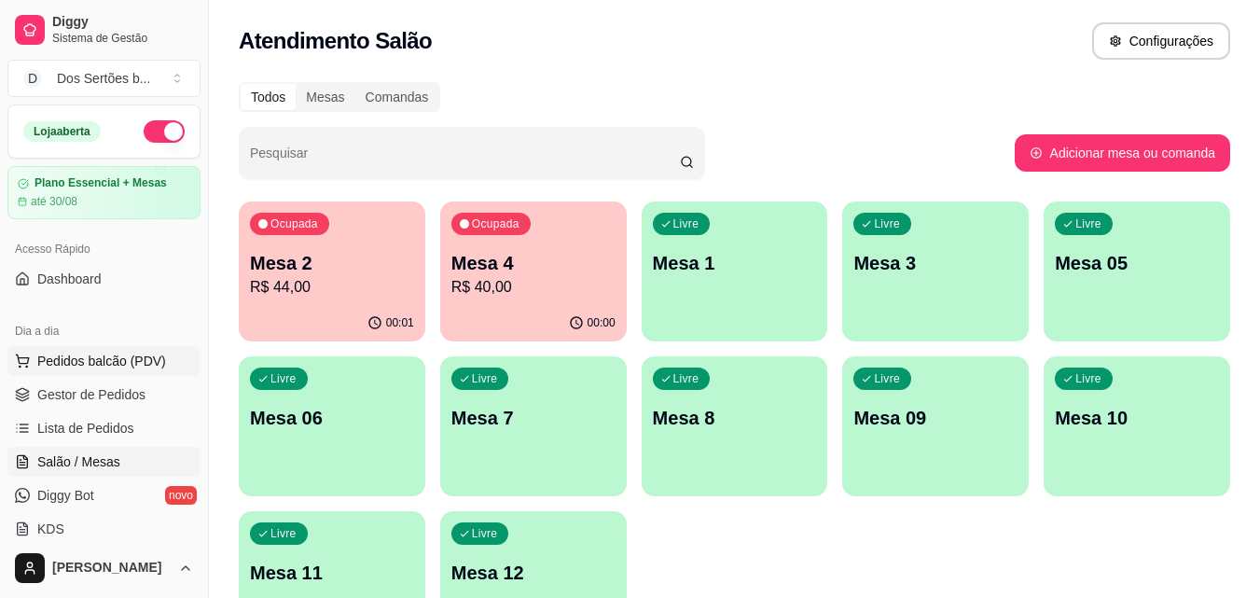
click at [122, 356] on span "Pedidos balcão (PDV)" at bounding box center [101, 361] width 129 height 19
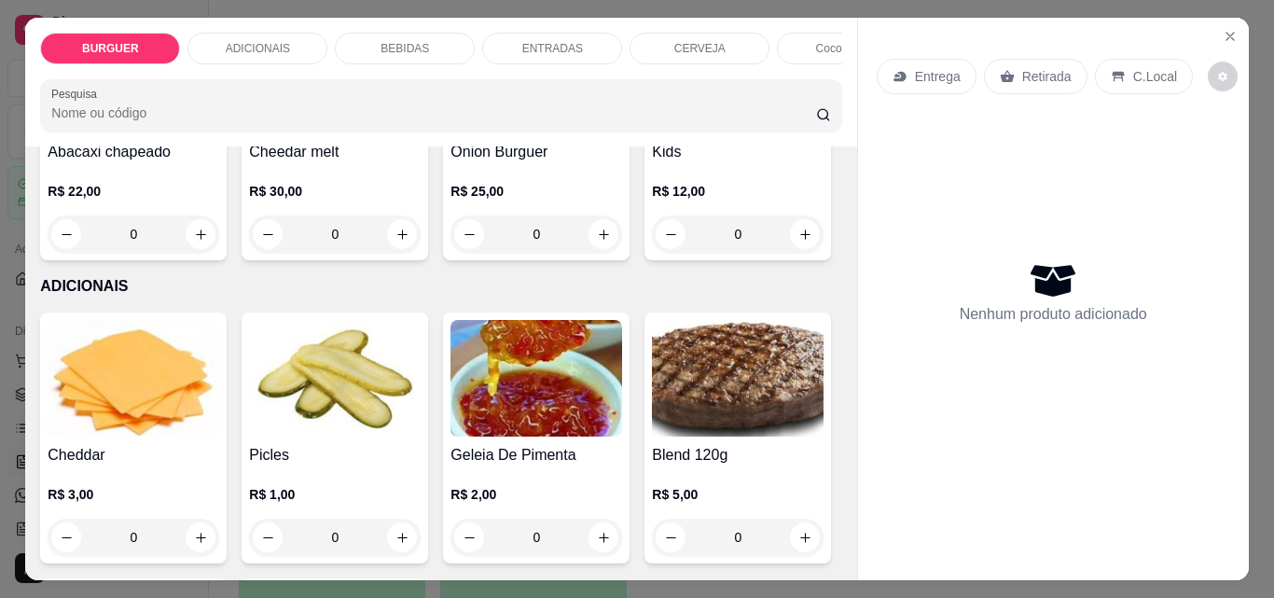
scroll to position [951, 0]
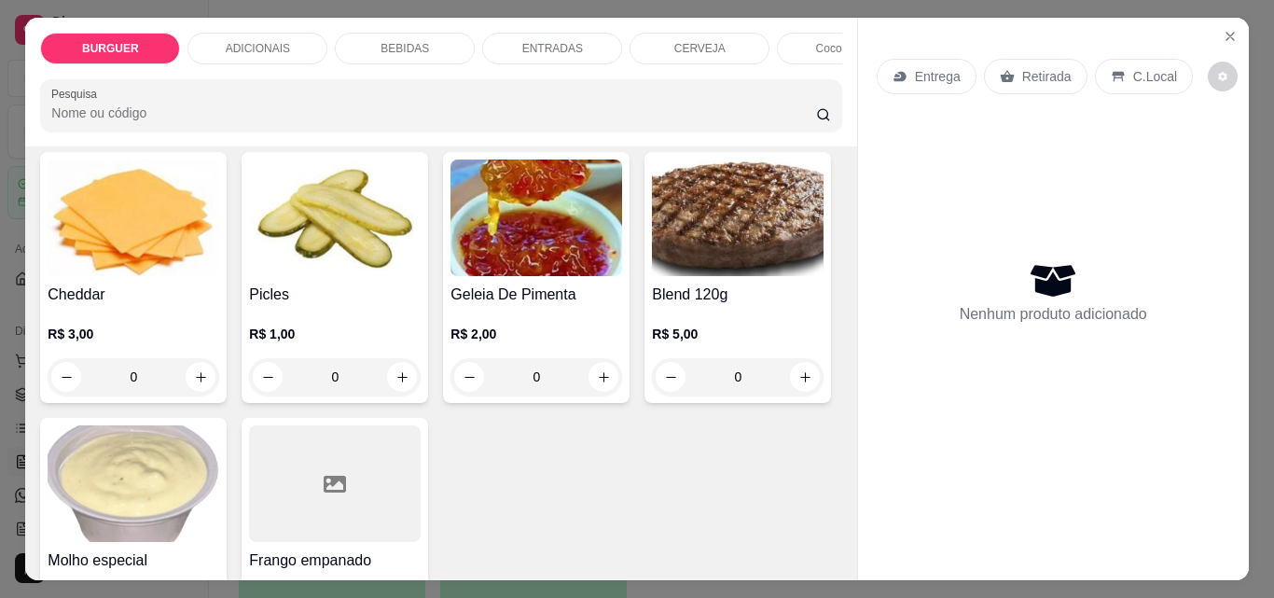
click at [597, 81] on icon "increase-product-quantity" at bounding box center [604, 74] width 14 height 14
type input "1"
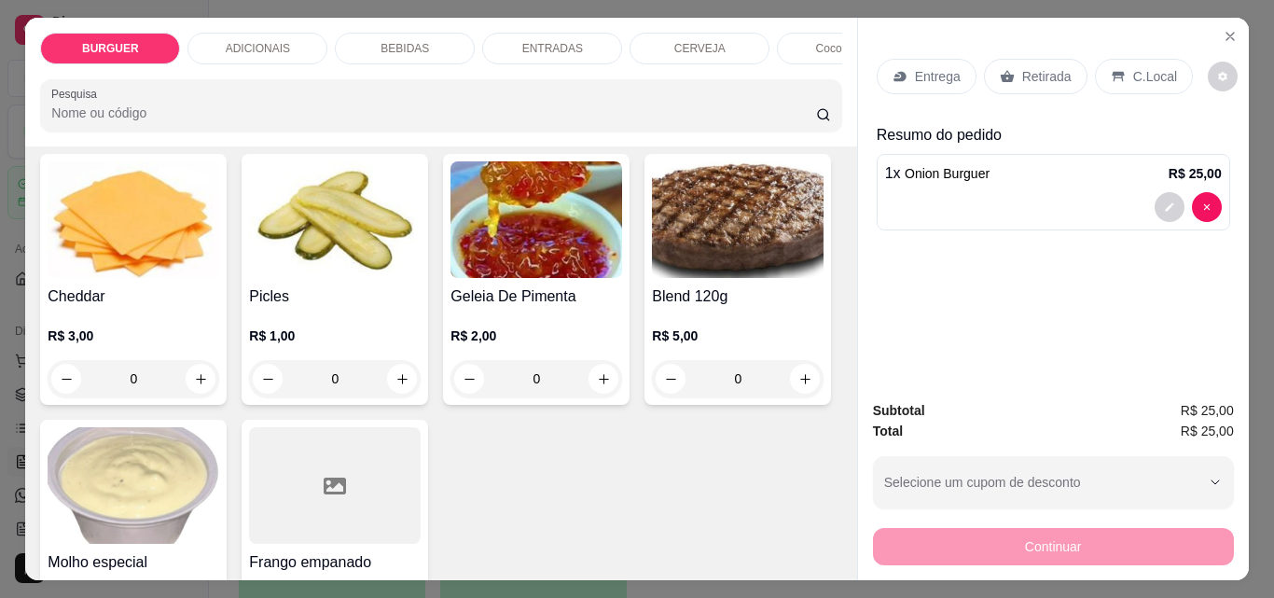
click at [535, 41] on p "ENTRADAS" at bounding box center [552, 48] width 61 height 15
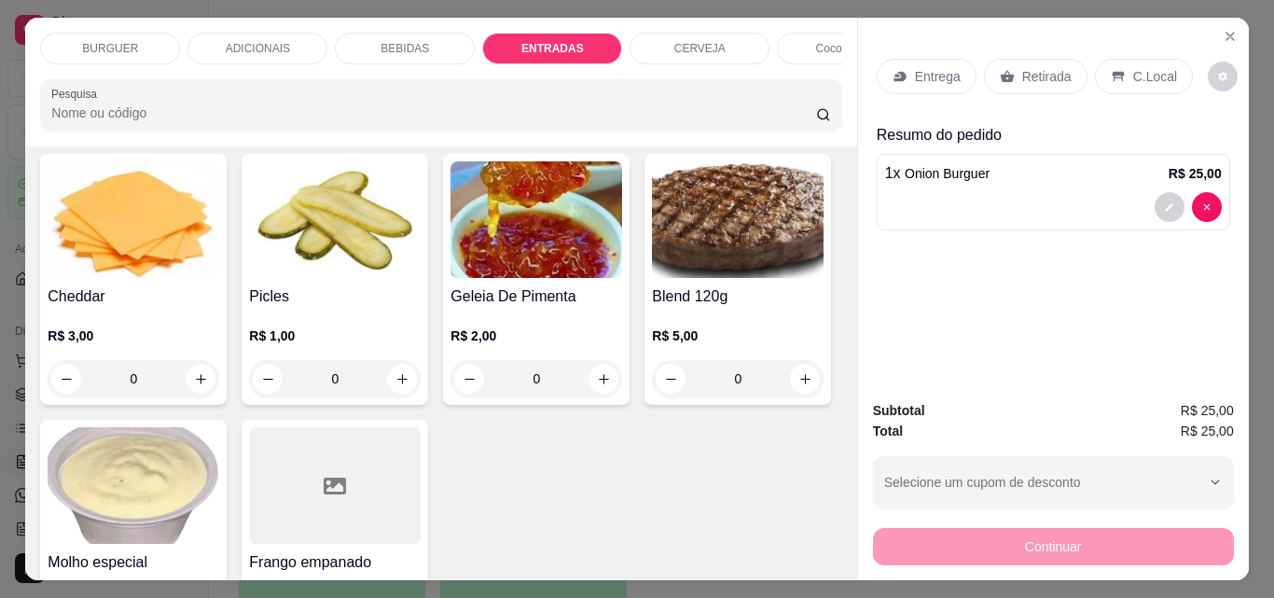
scroll to position [49, 0]
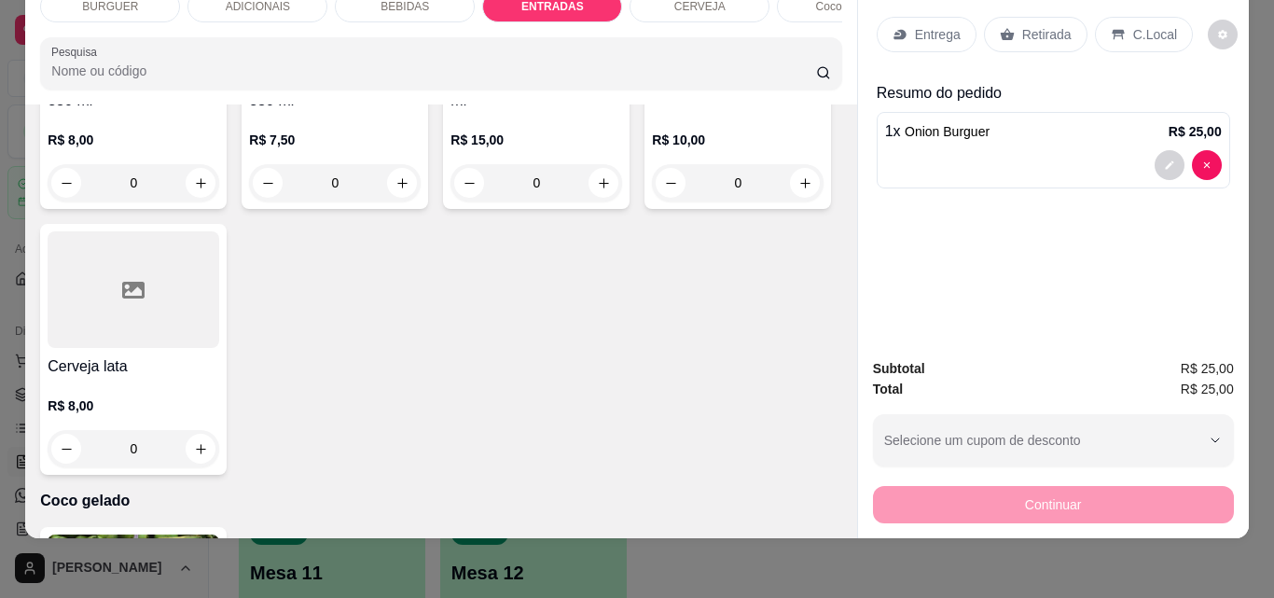
type input "1"
click at [915, 25] on p "Entrega" at bounding box center [938, 34] width 46 height 19
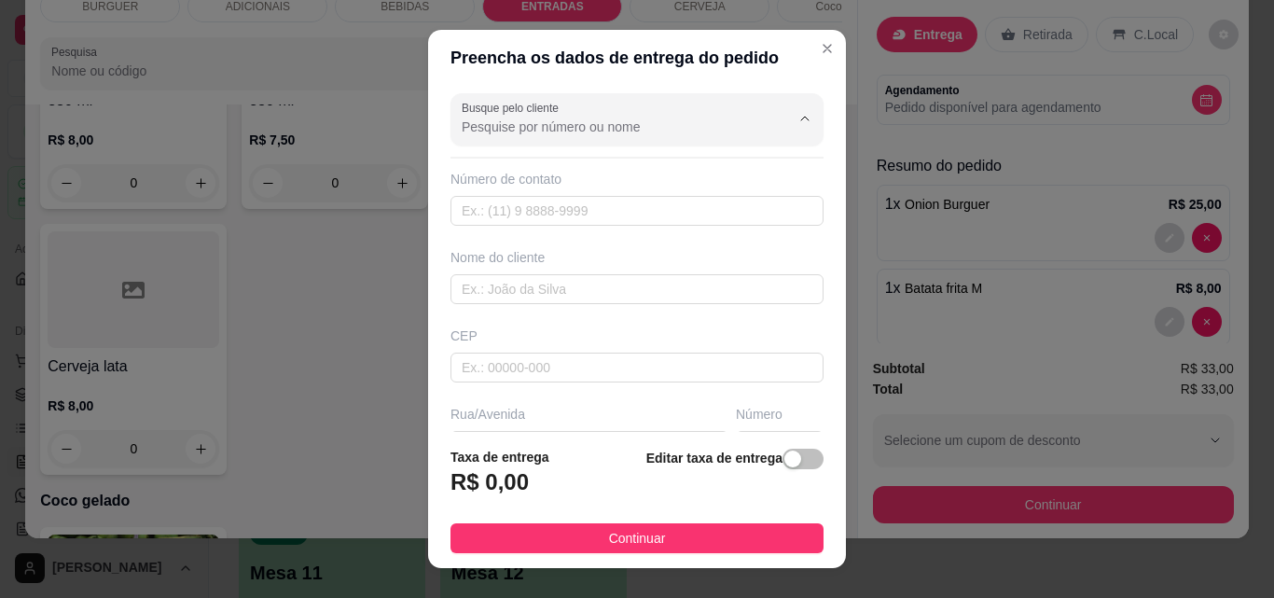
click at [483, 132] on input "Busque pelo cliente" at bounding box center [611, 127] width 299 height 19
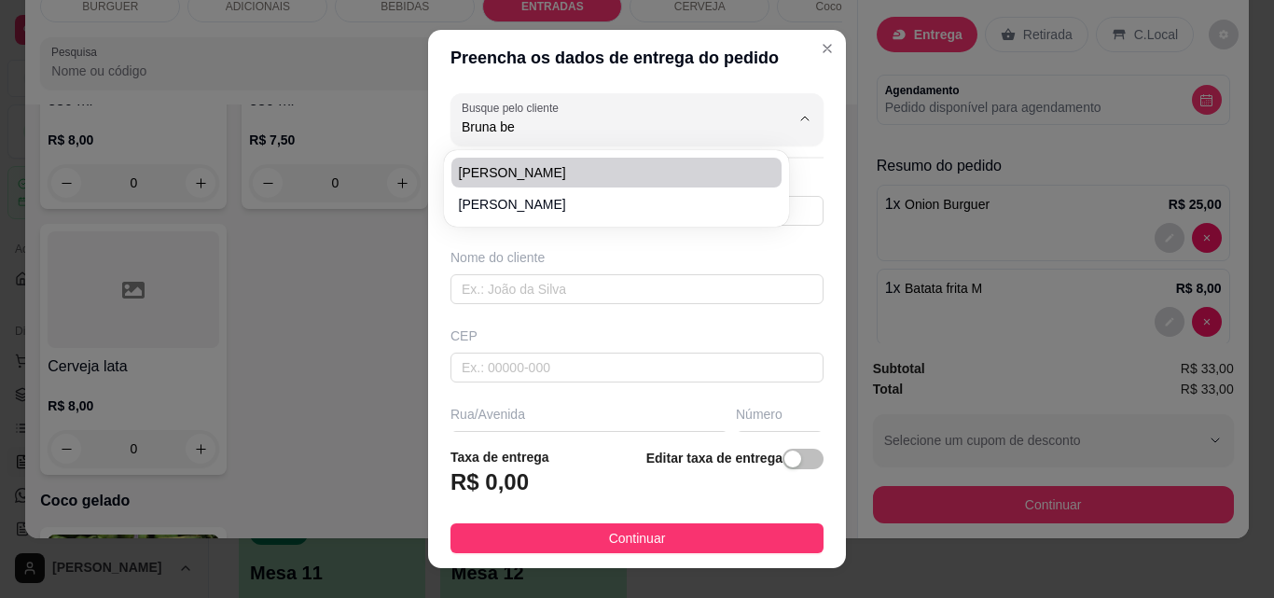
click at [518, 168] on span "[PERSON_NAME]" at bounding box center [607, 172] width 297 height 19
type input "[PERSON_NAME]"
type input "8681462225"
type input "[PERSON_NAME]"
type input "[STREET_ADDRESS][PERSON_NAME]"
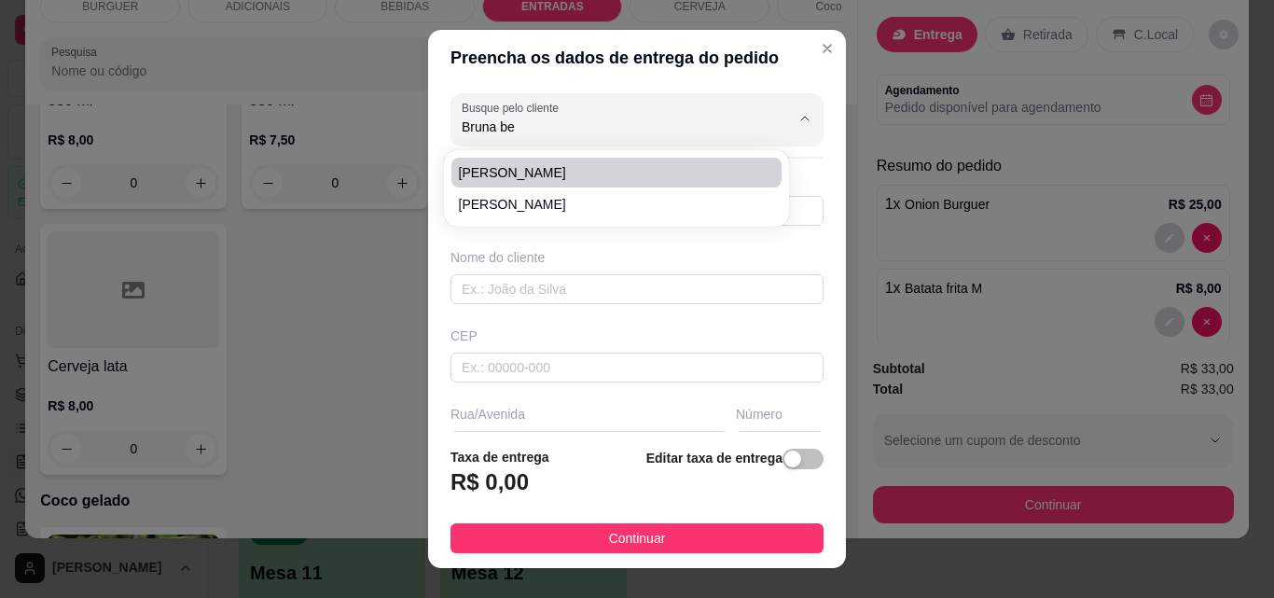
type input "290"
type input "Esperantina"
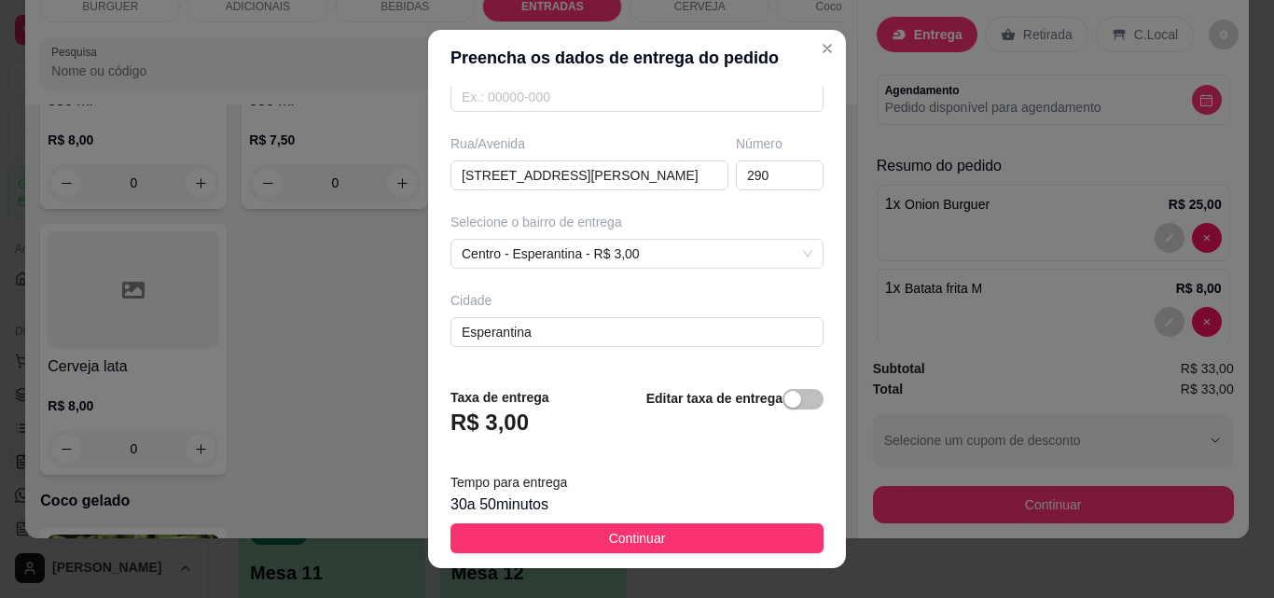
scroll to position [273, 0]
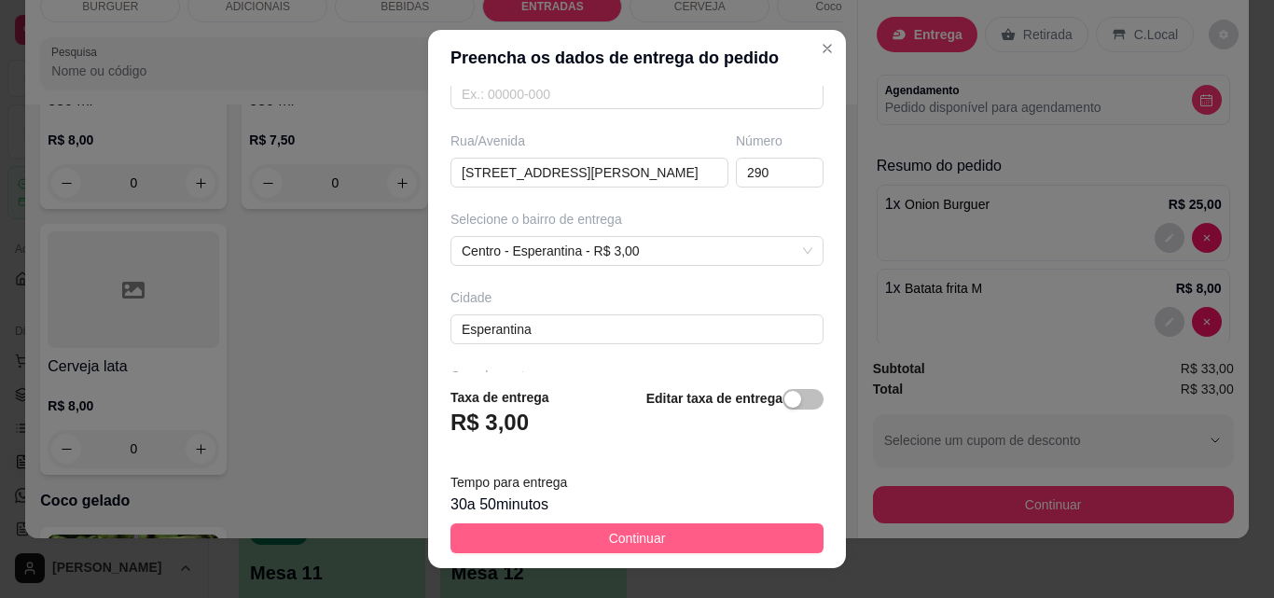
type input "[PERSON_NAME]"
click at [729, 526] on button "Continuar" at bounding box center [637, 538] width 373 height 30
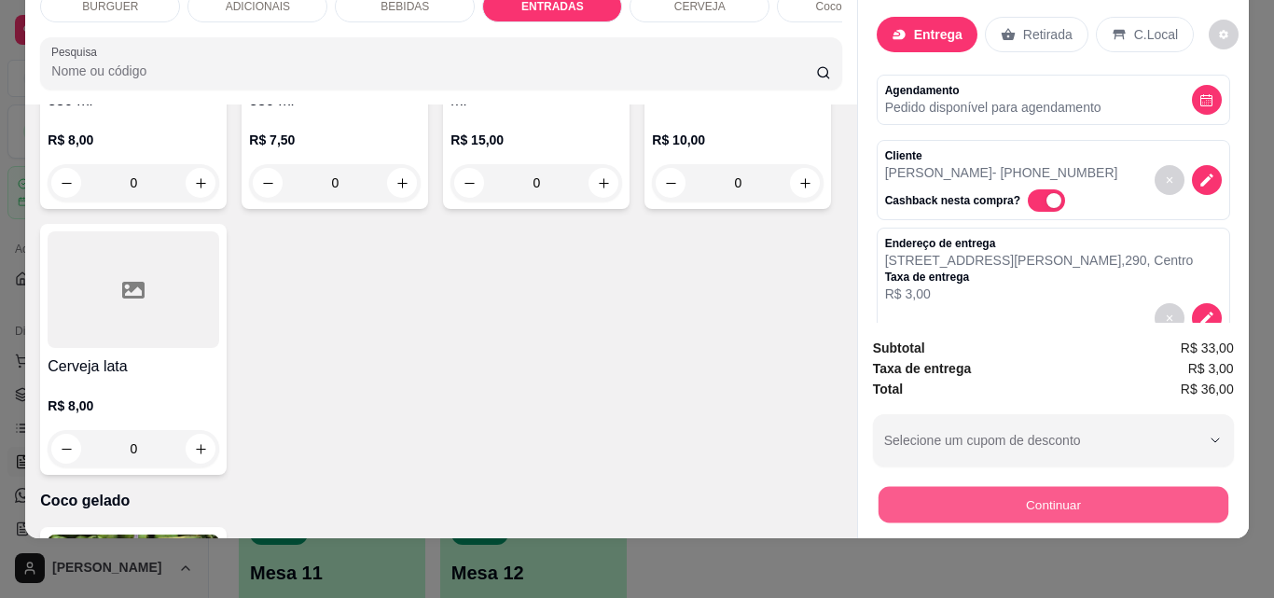
click at [958, 486] on button "Continuar" at bounding box center [1053, 504] width 350 height 36
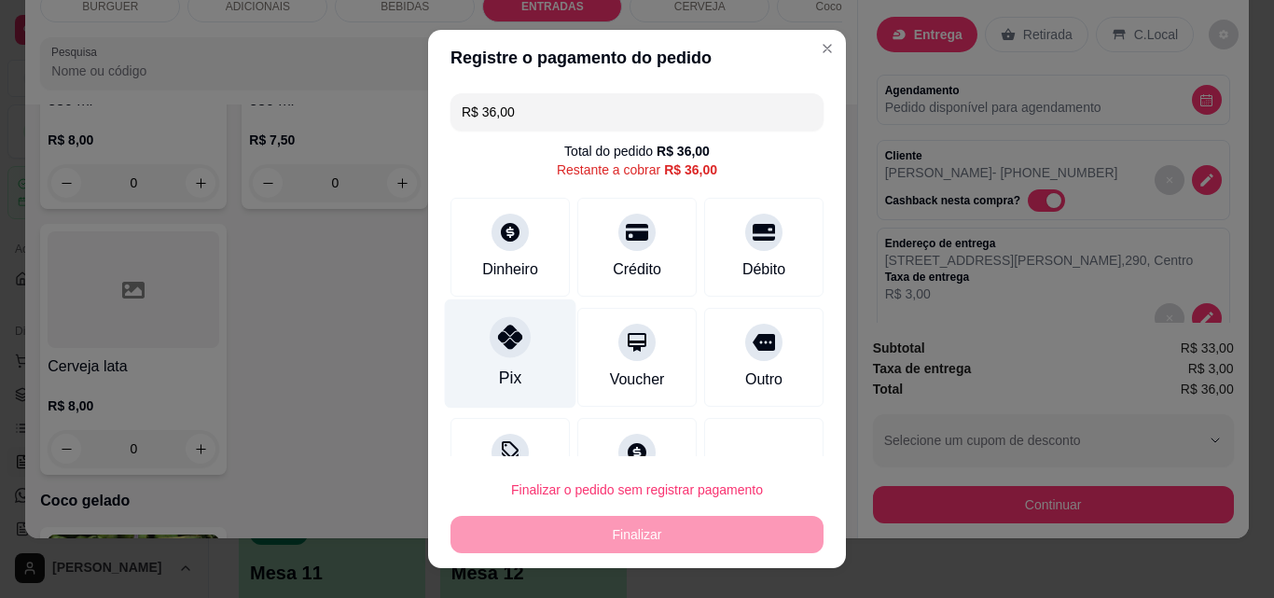
click at [512, 340] on div at bounding box center [510, 336] width 41 height 41
type input "R$ 0,00"
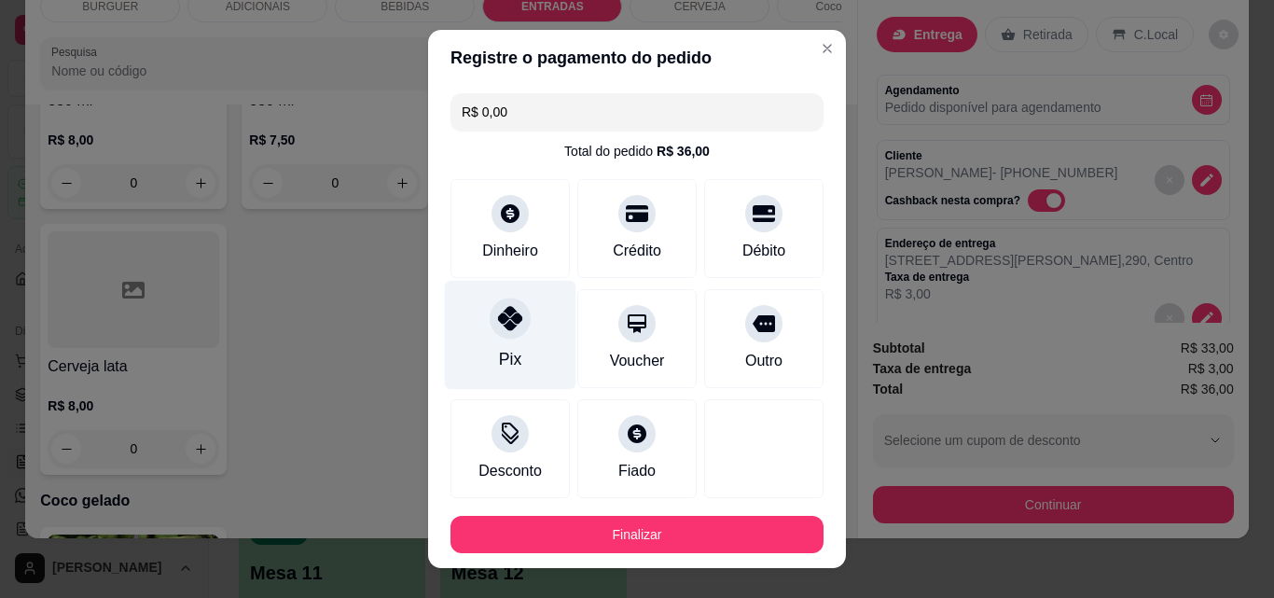
scroll to position [102, 0]
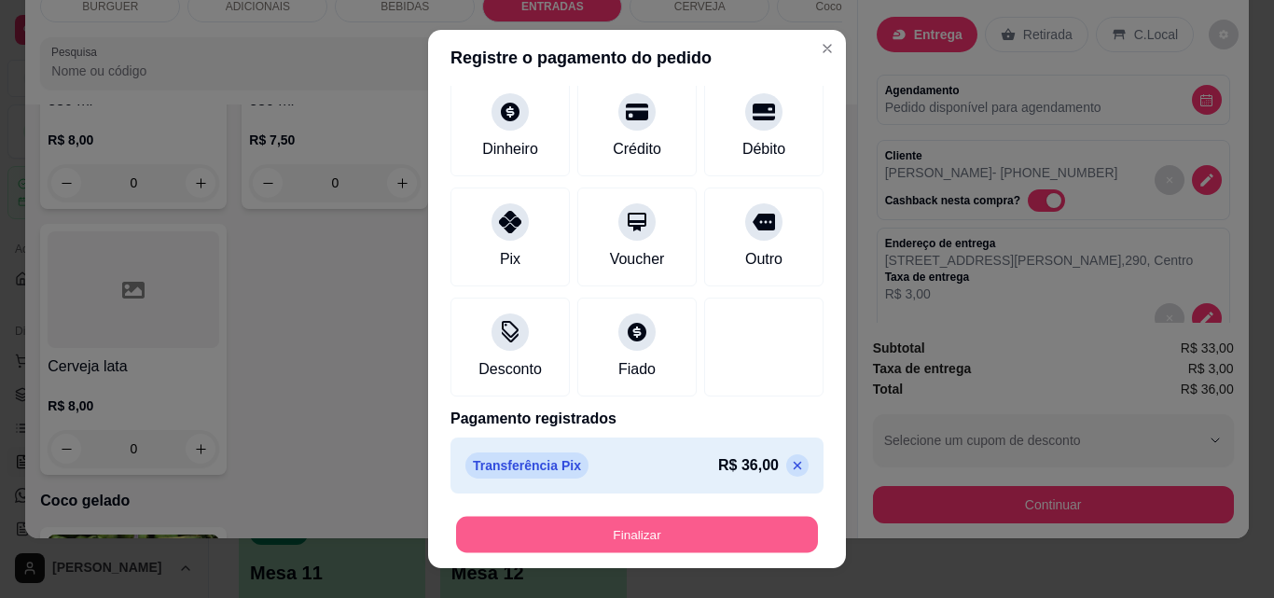
click at [661, 531] on button "Finalizar" at bounding box center [637, 535] width 362 height 36
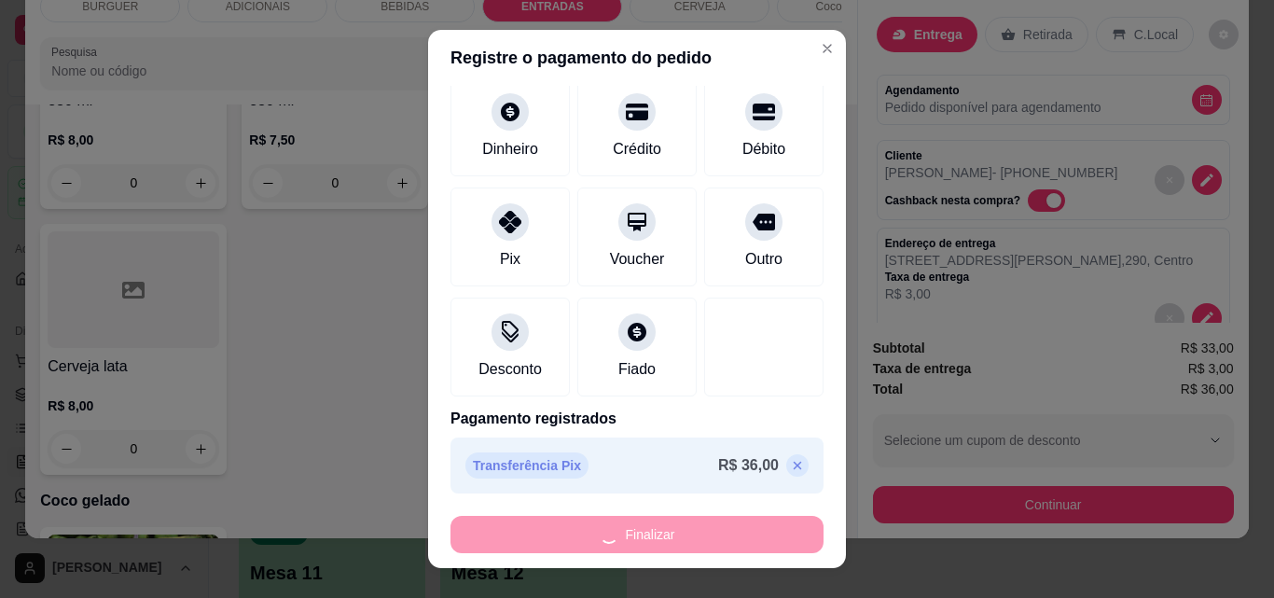
type input "0"
type input "-R$ 36,00"
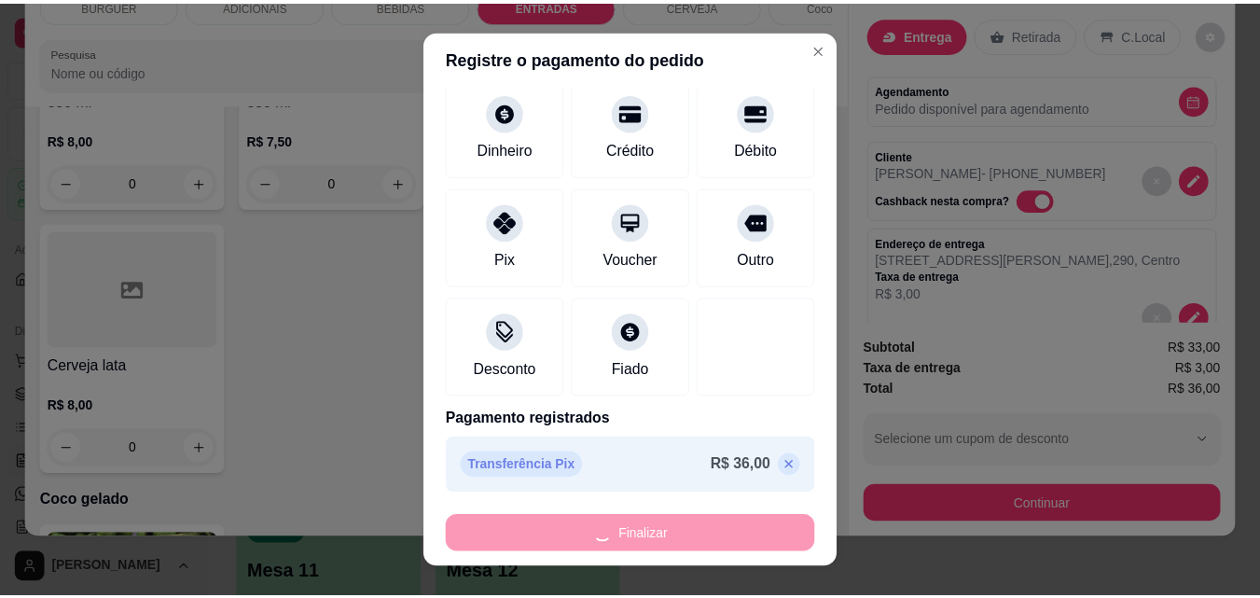
scroll to position [3143, 0]
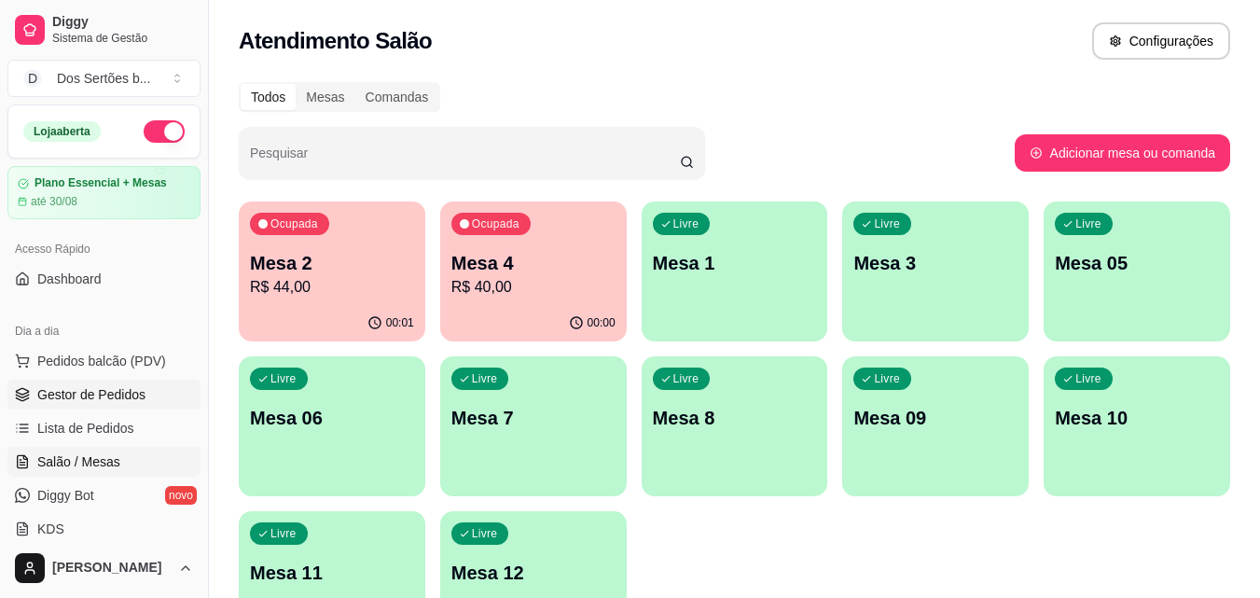
click at [113, 381] on link "Gestor de Pedidos" at bounding box center [103, 395] width 193 height 30
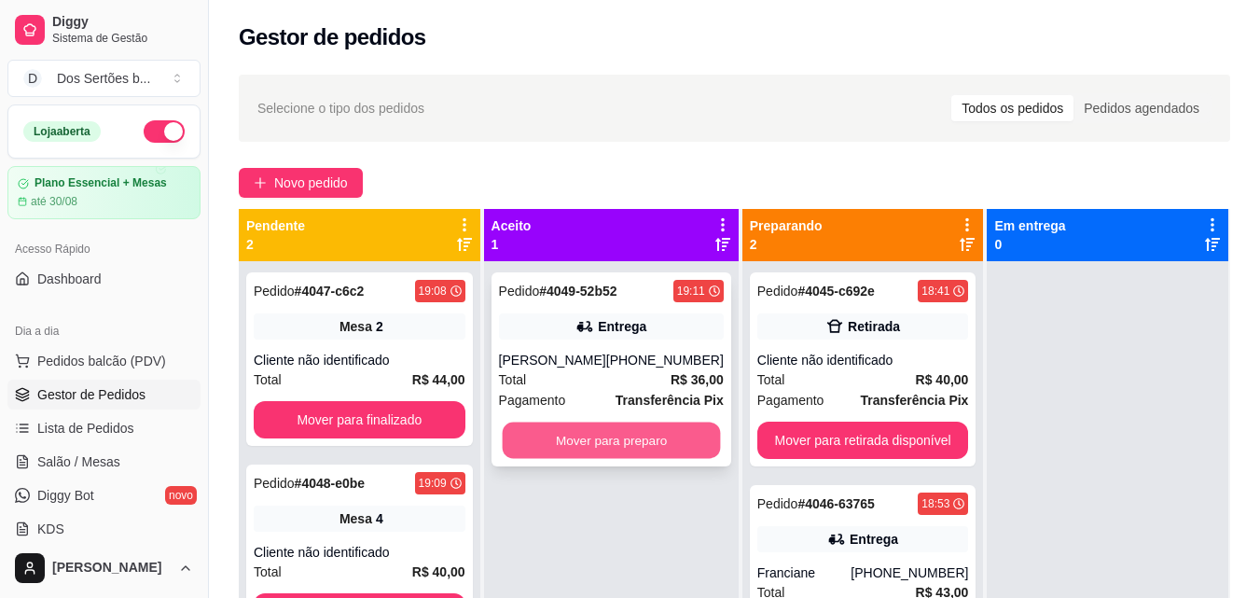
click at [592, 437] on button "Mover para preparo" at bounding box center [611, 441] width 218 height 36
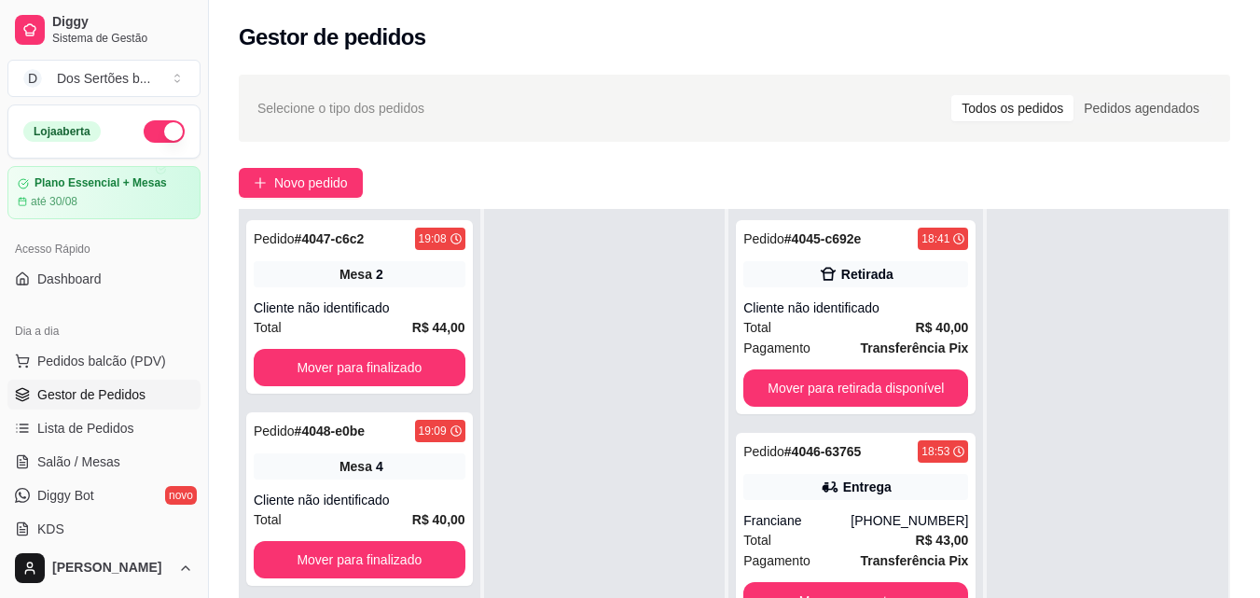
scroll to position [285, 0]
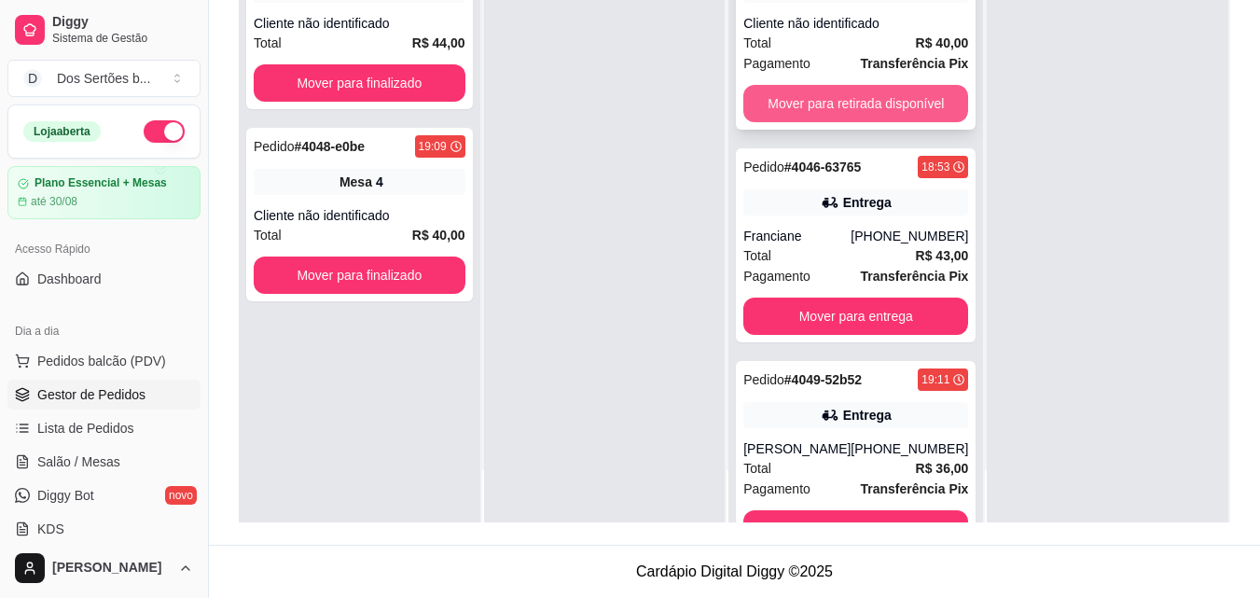
click at [807, 107] on button "Mover para retirada disponível" at bounding box center [855, 103] width 225 height 37
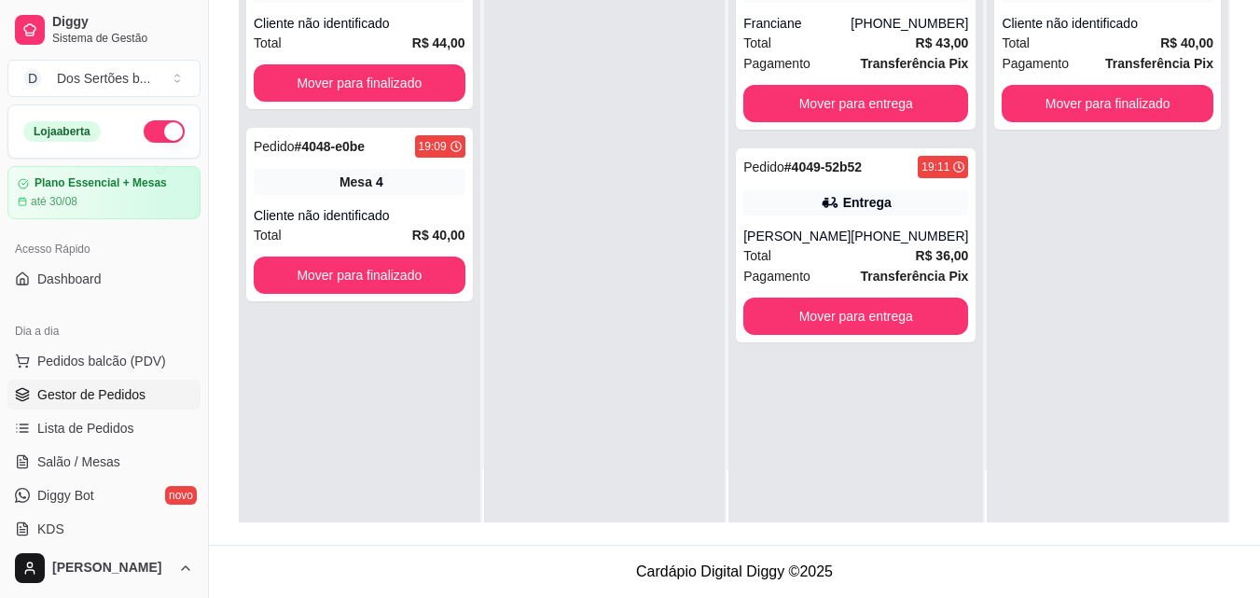
scroll to position [0, 0]
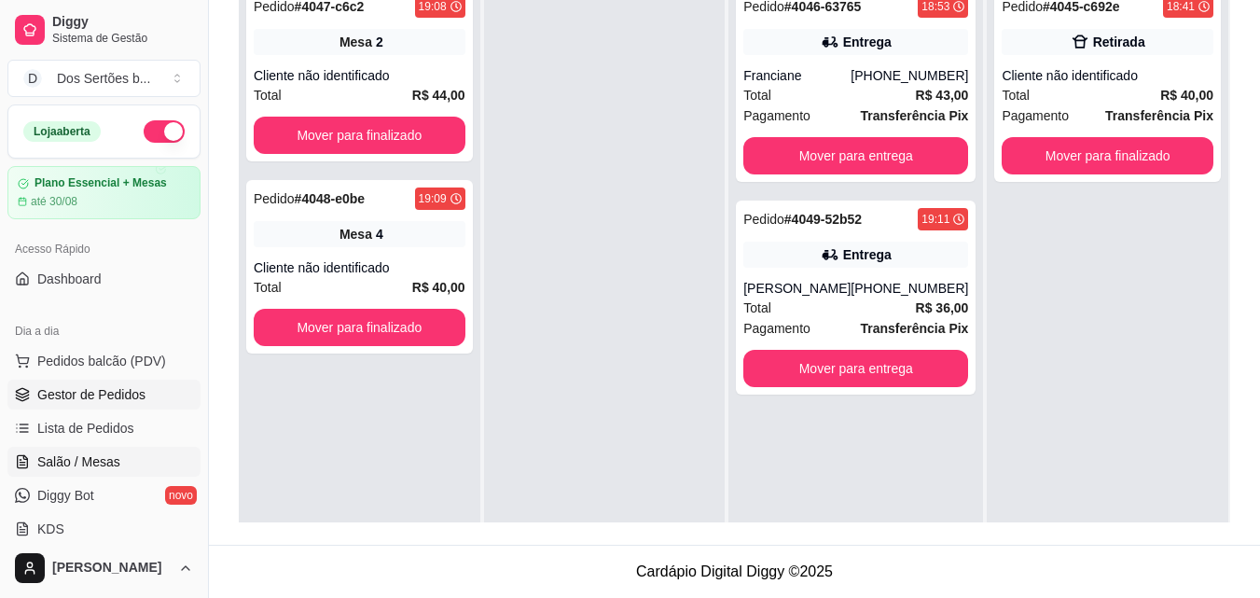
click at [66, 457] on span "Salão / Mesas" at bounding box center [78, 461] width 83 height 19
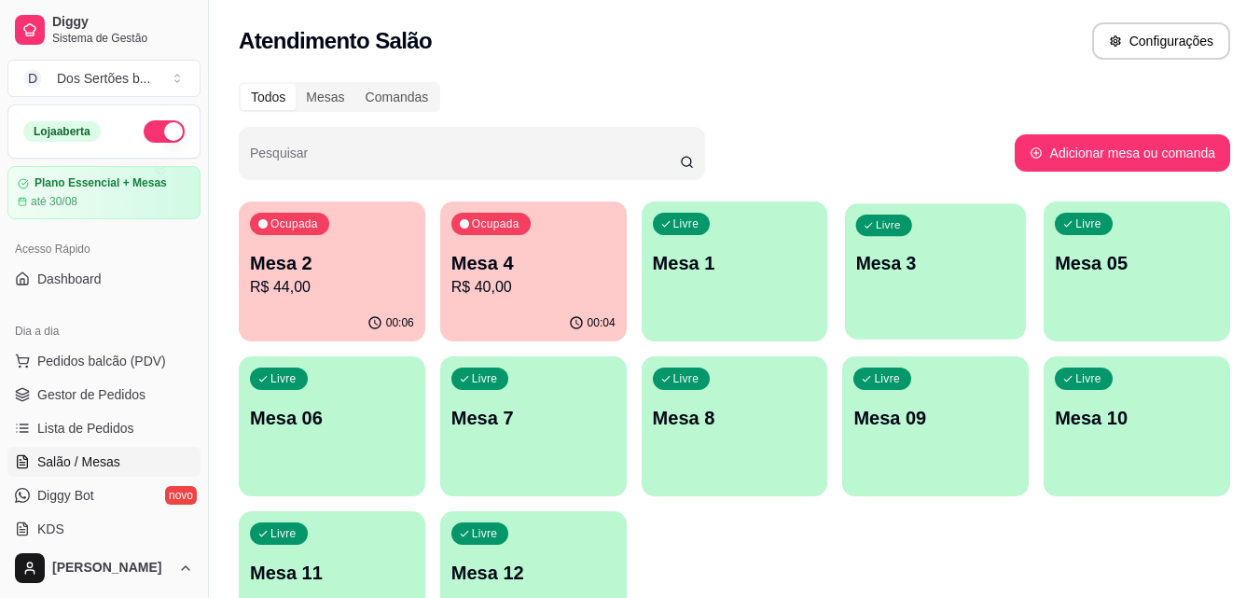
click at [896, 289] on div "Livre Mesa 3" at bounding box center [935, 260] width 181 height 114
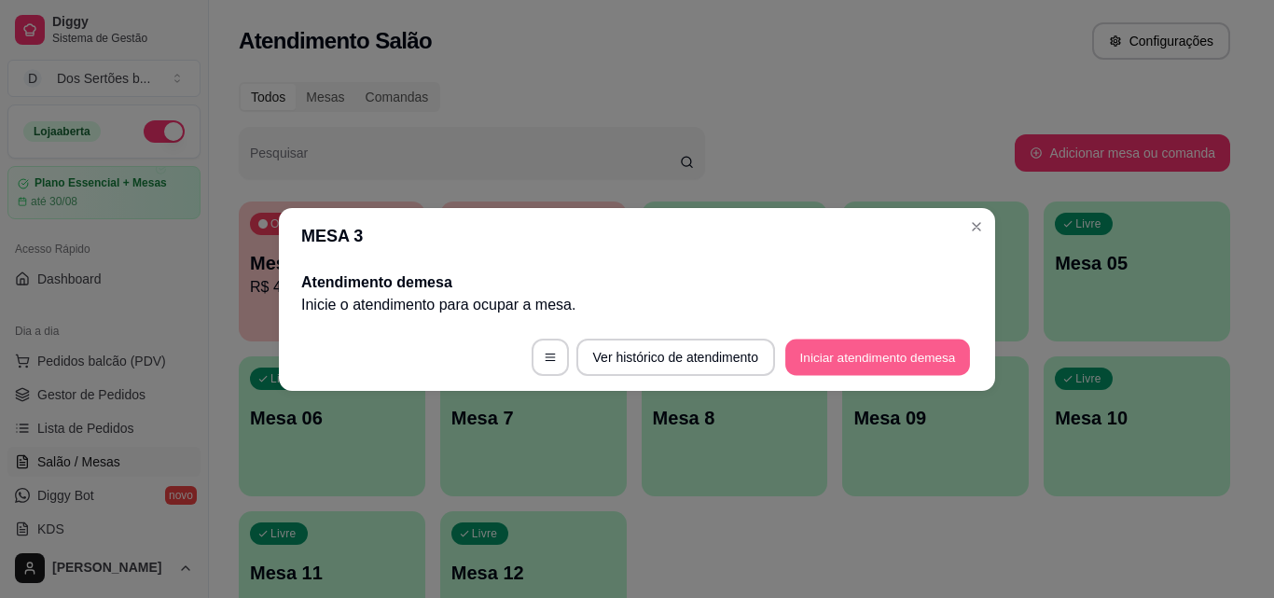
click at [847, 345] on button "Iniciar atendimento de mesa" at bounding box center [877, 357] width 185 height 36
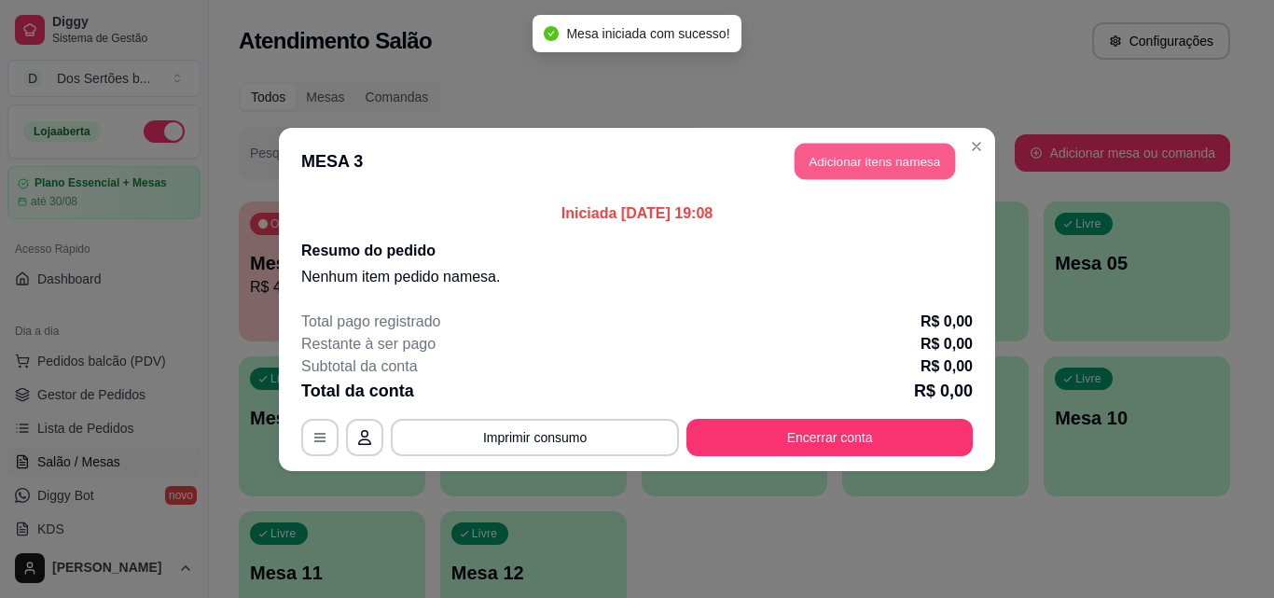
click at [841, 158] on button "Adicionar itens na mesa" at bounding box center [875, 161] width 160 height 36
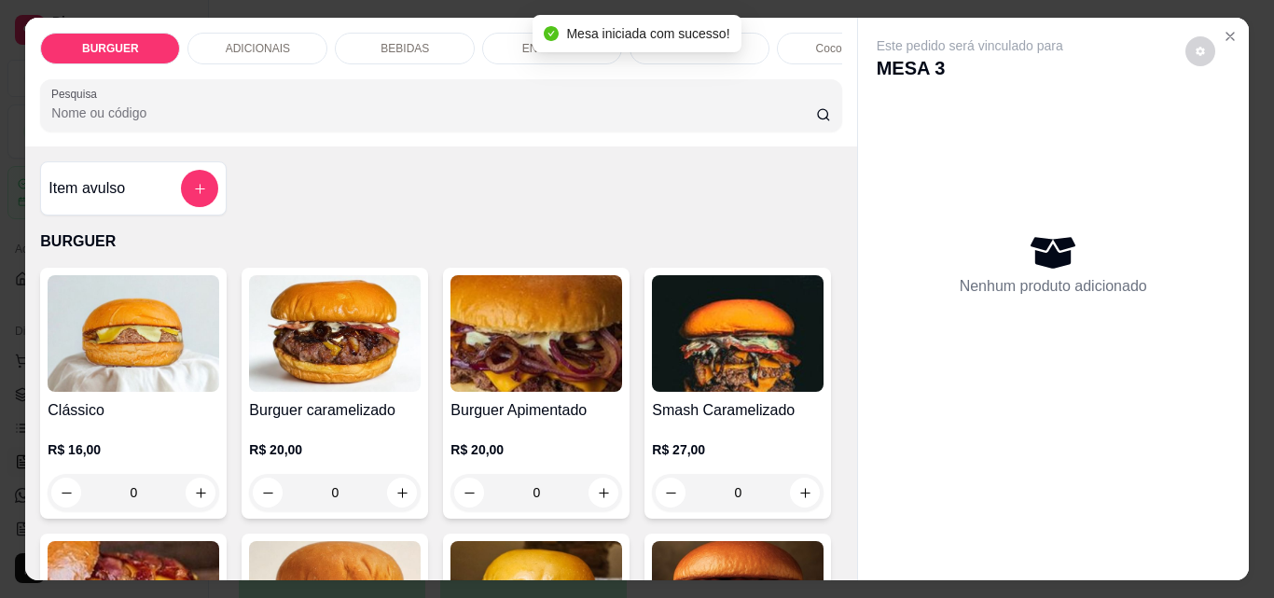
scroll to position [147, 0]
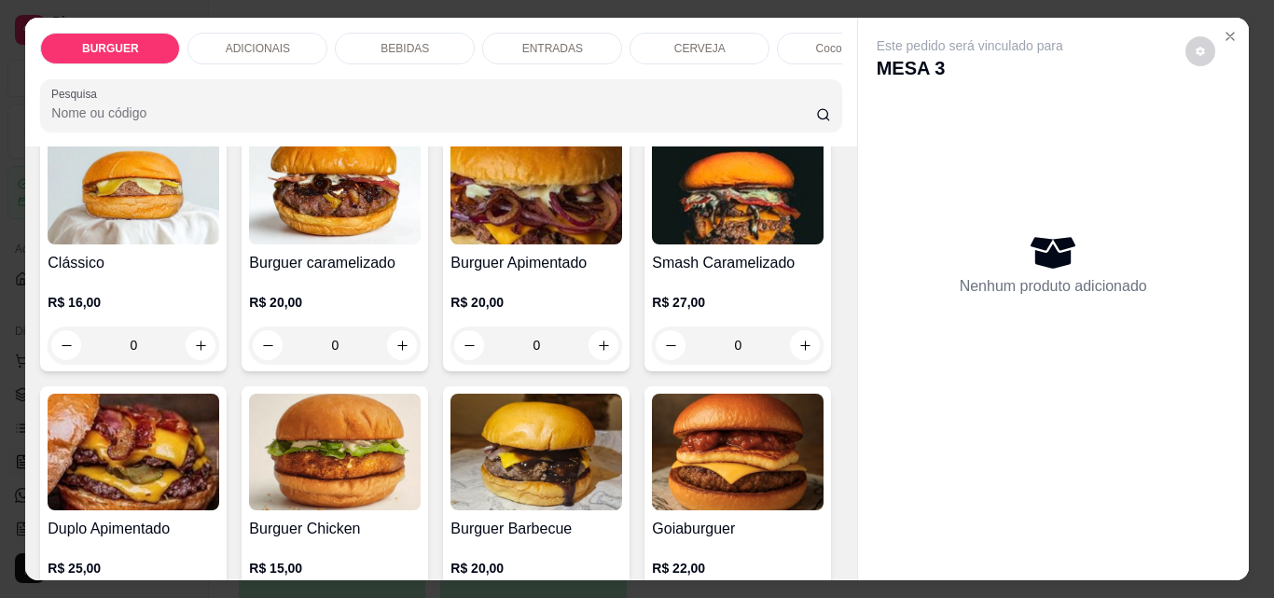
click at [513, 35] on div "ENTRADAS" at bounding box center [552, 49] width 140 height 32
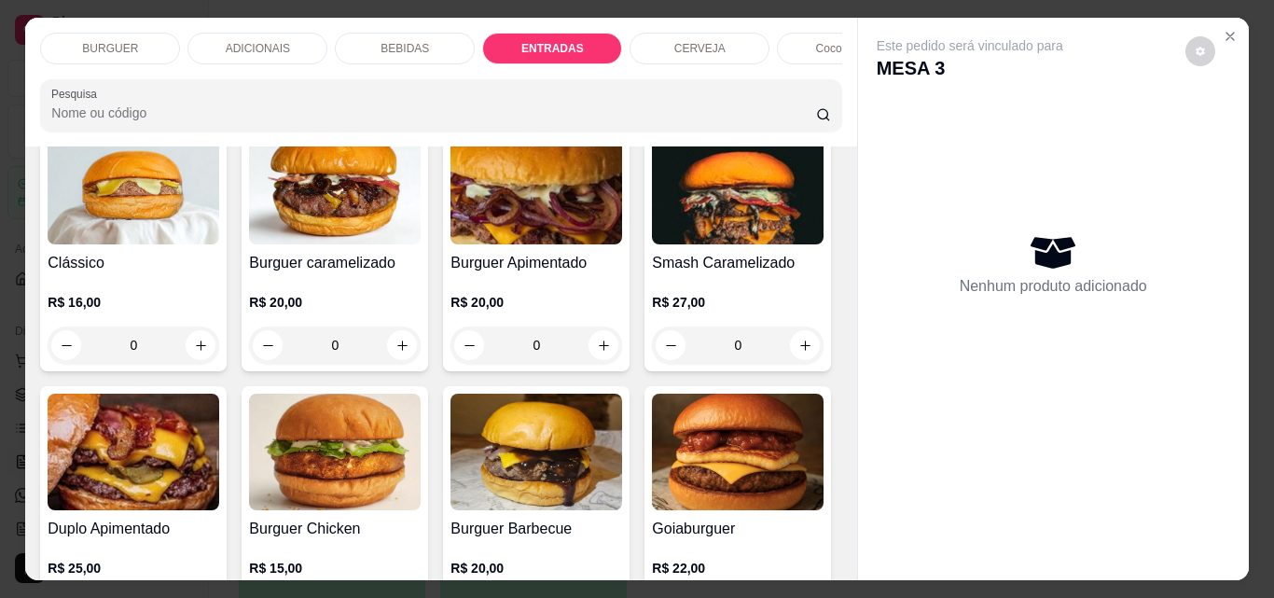
scroll to position [49, 0]
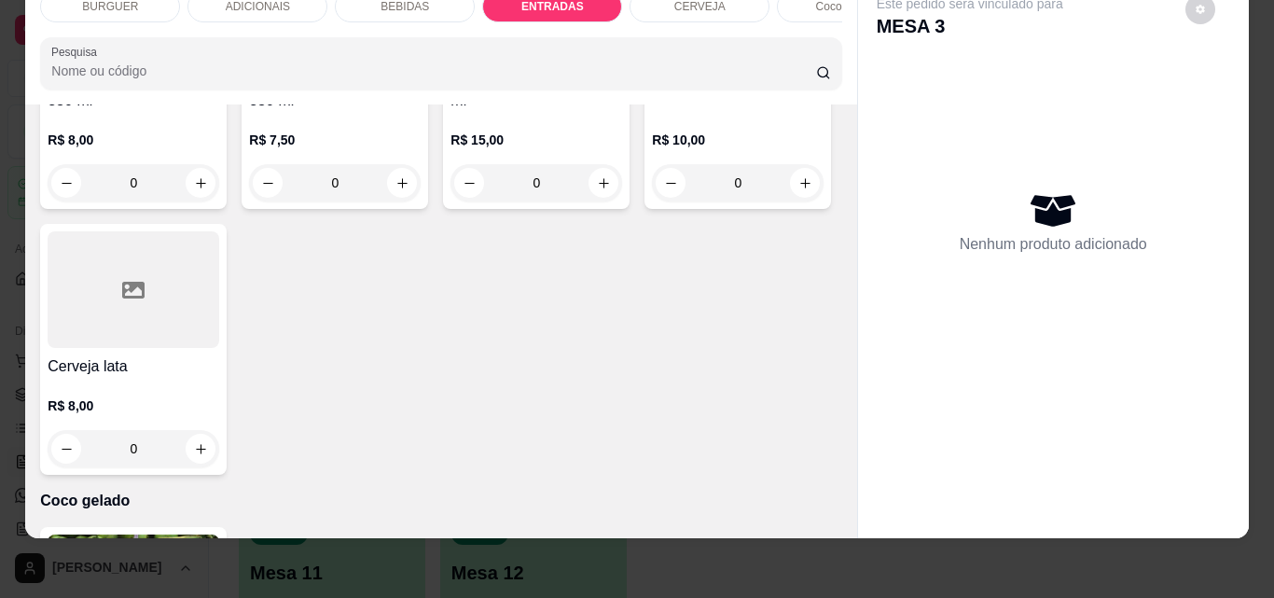
type input "1"
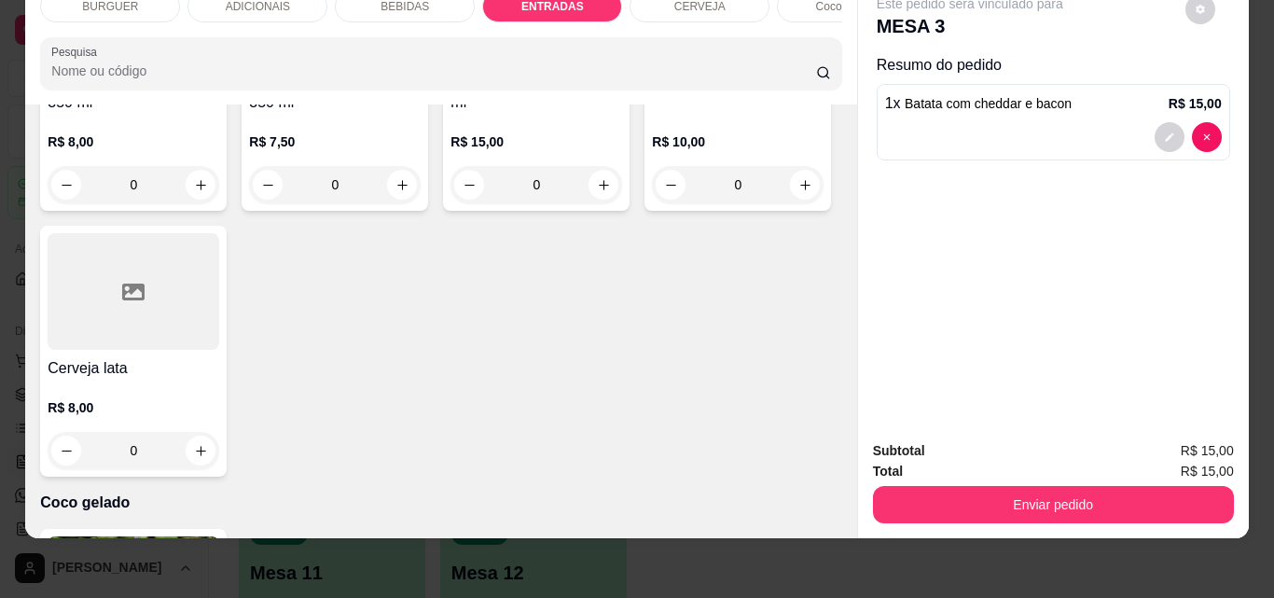
click at [368, 2] on div "BEBIDAS" at bounding box center [405, 7] width 140 height 32
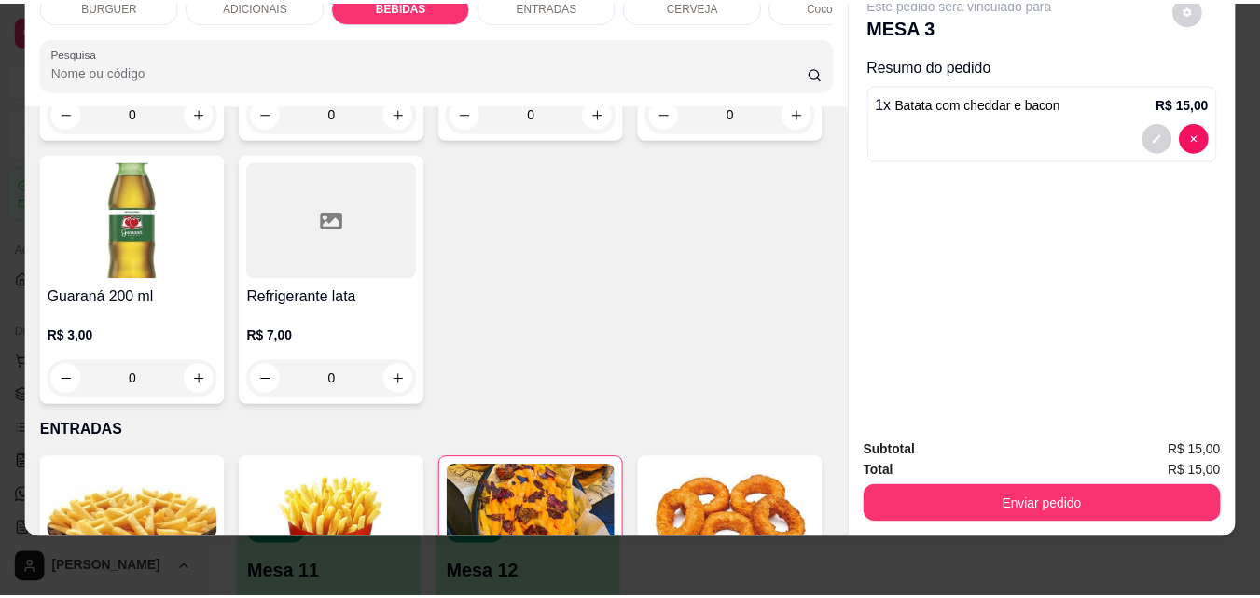
scroll to position [2374, 0]
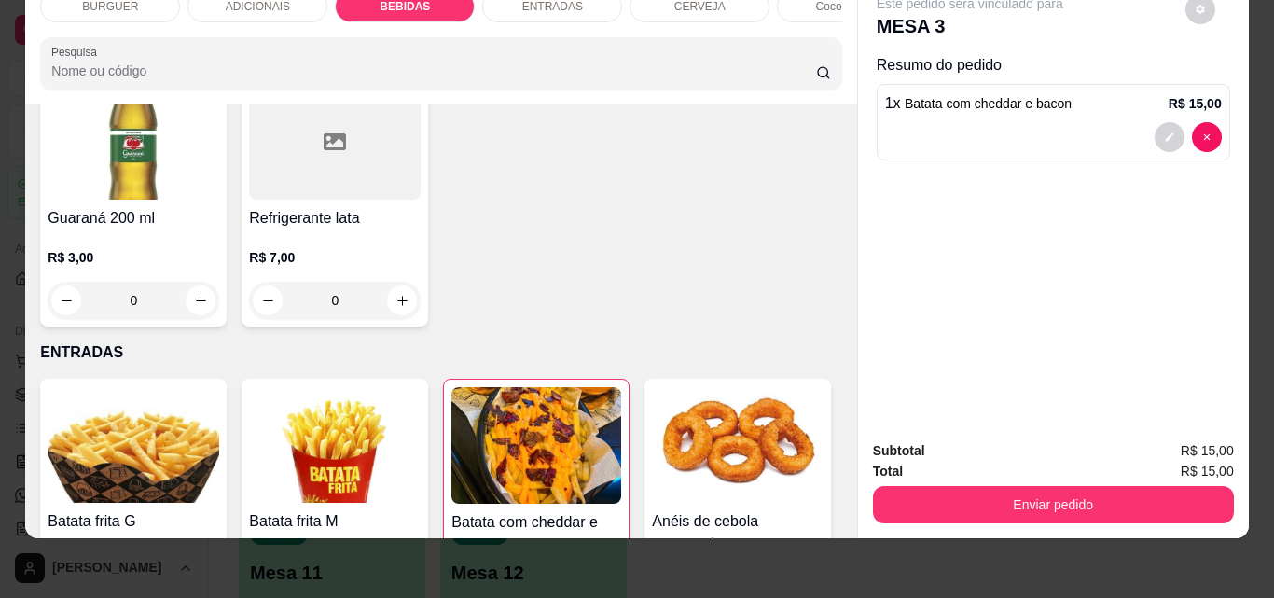
type input "2"
click at [1164, 215] on icon "decrease-product-quantity" at bounding box center [1169, 220] width 11 height 11
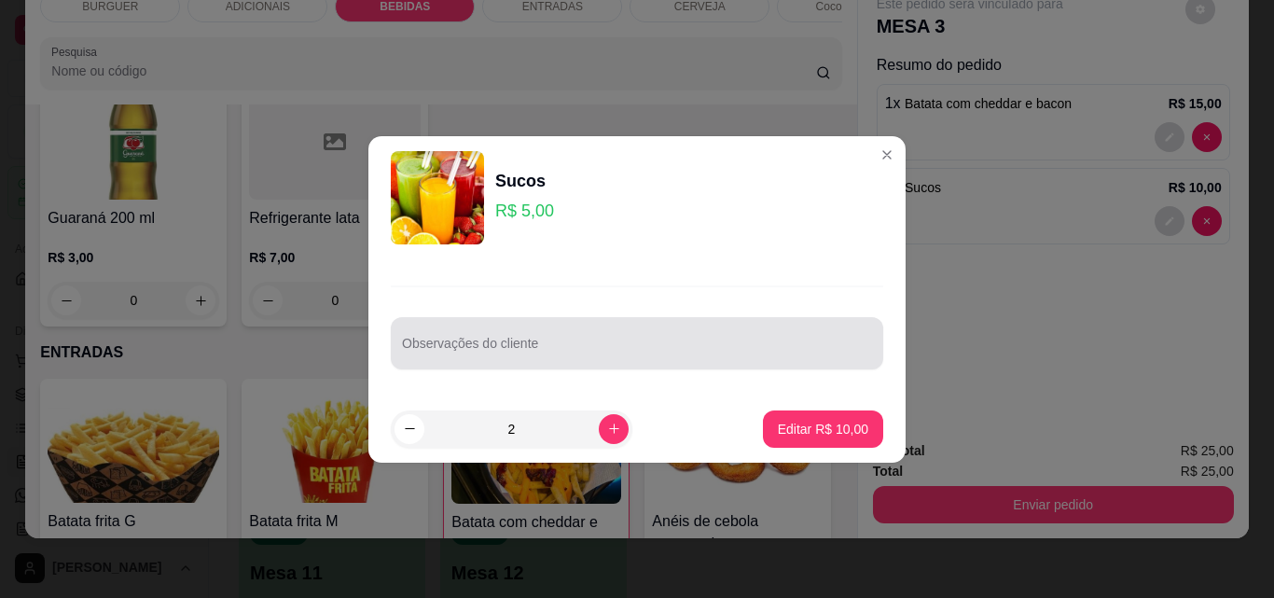
click at [533, 340] on div at bounding box center [637, 343] width 470 height 37
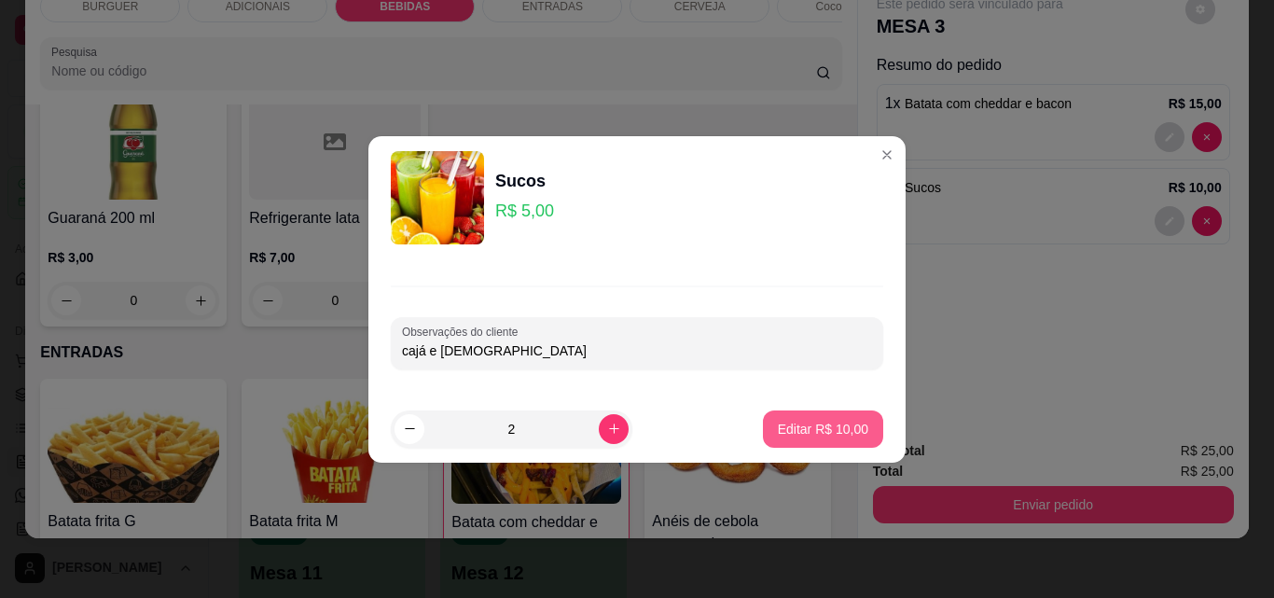
type input "cajá e [DEMOGRAPHIC_DATA]"
click at [840, 424] on p "Editar R$ 10,00" at bounding box center [823, 429] width 88 height 18
type input "0"
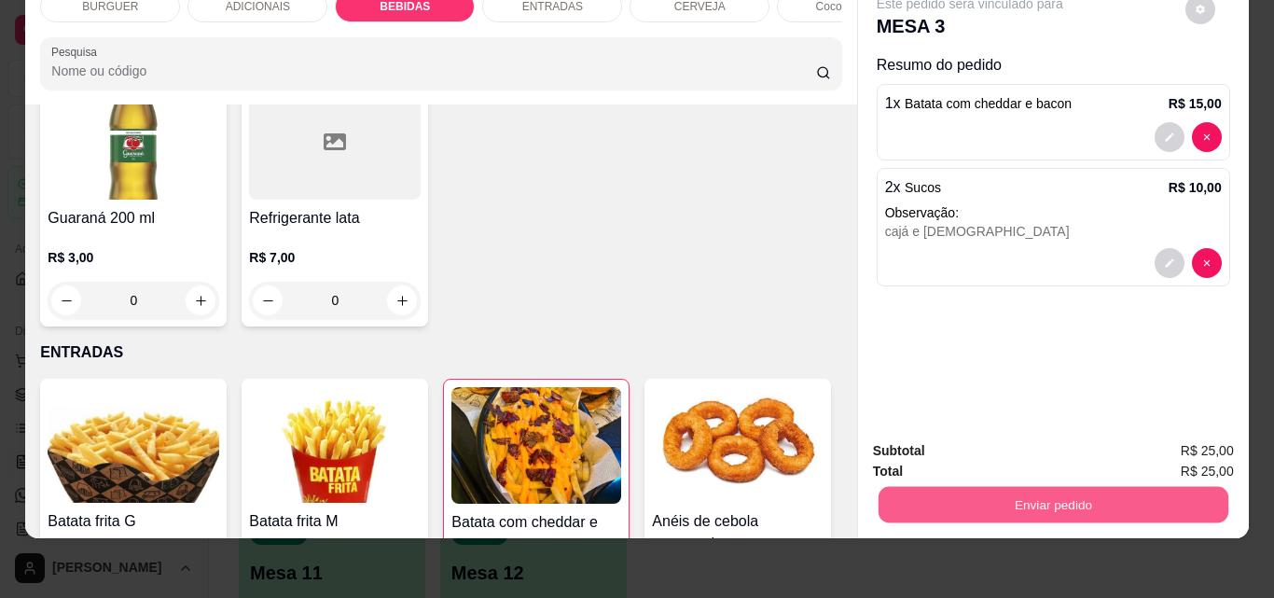
click at [947, 486] on button "Enviar pedido" at bounding box center [1053, 504] width 350 height 36
click at [924, 438] on button "Não registrar e enviar pedido" at bounding box center [991, 444] width 188 height 35
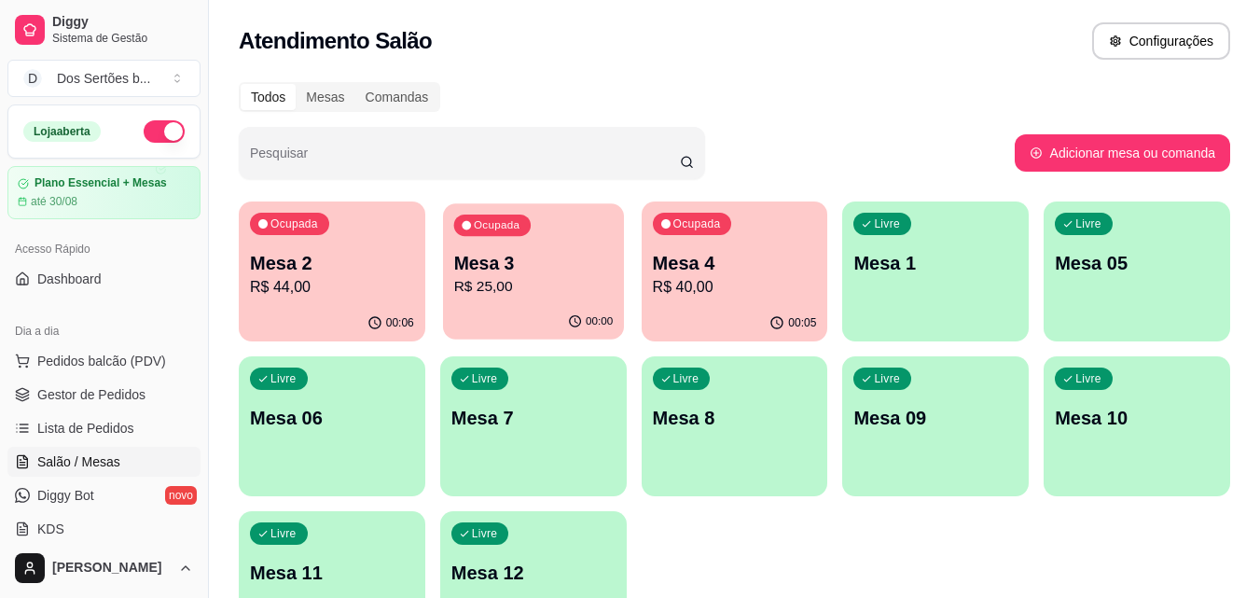
click at [534, 294] on p "R$ 25,00" at bounding box center [533, 286] width 160 height 21
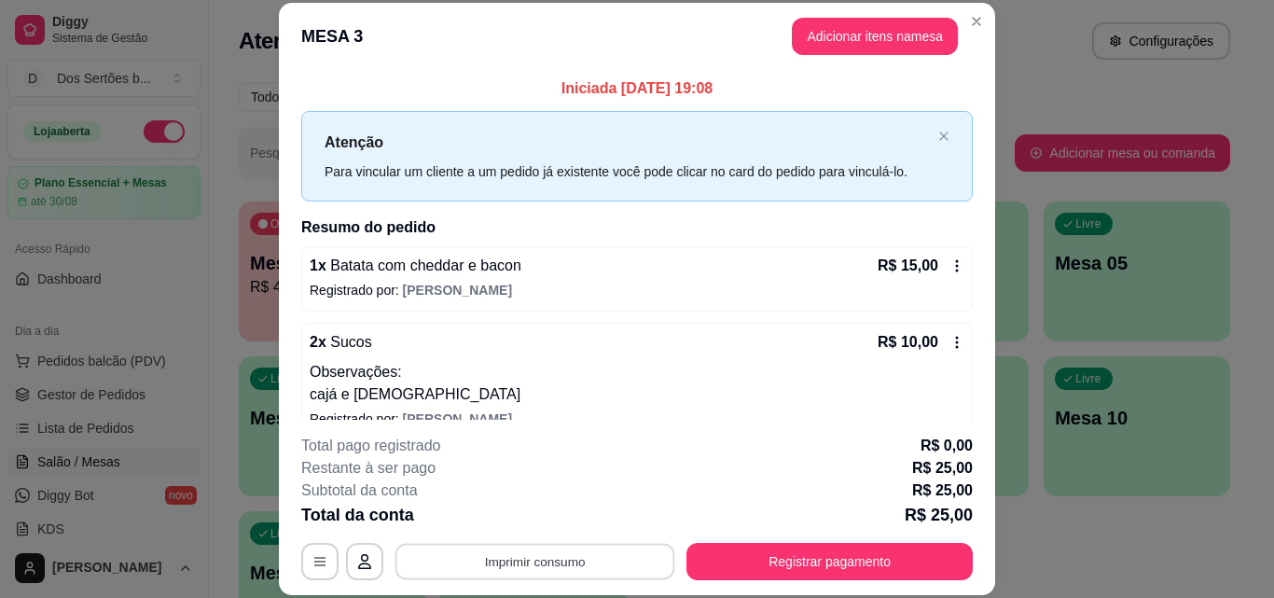
click at [543, 567] on button "Imprimir consumo" at bounding box center [536, 561] width 280 height 36
click at [518, 517] on button "Impressora" at bounding box center [533, 518] width 131 height 29
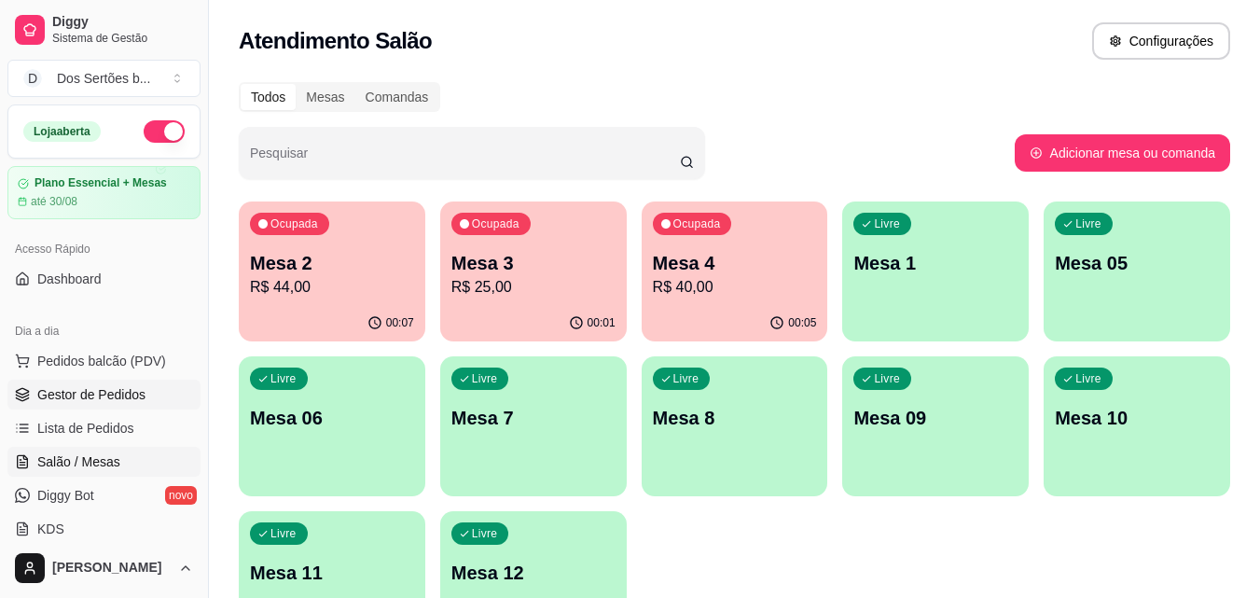
click at [87, 391] on span "Gestor de Pedidos" at bounding box center [91, 394] width 108 height 19
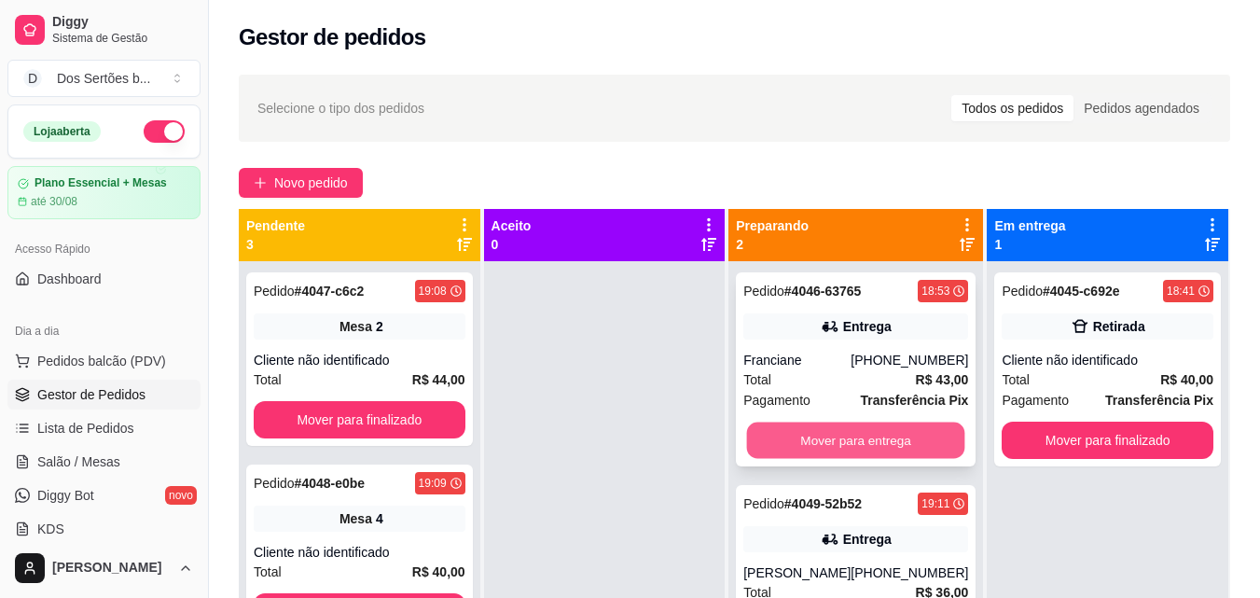
click at [782, 430] on button "Mover para entrega" at bounding box center [856, 441] width 218 height 36
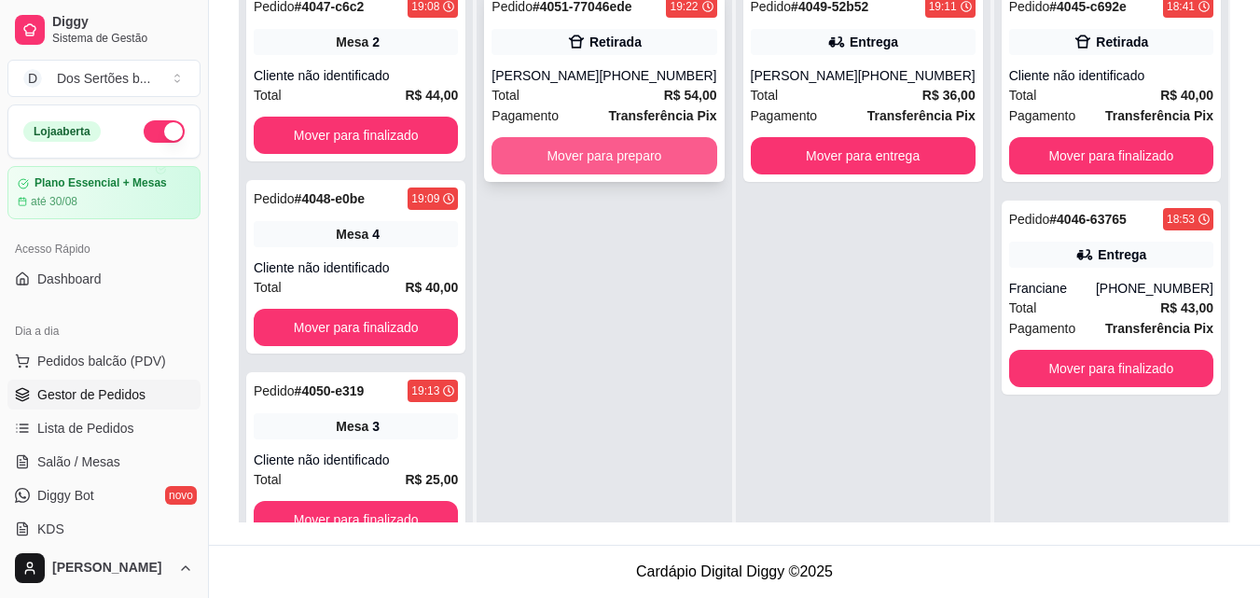
click at [557, 159] on button "Mover para preparo" at bounding box center [604, 155] width 225 height 37
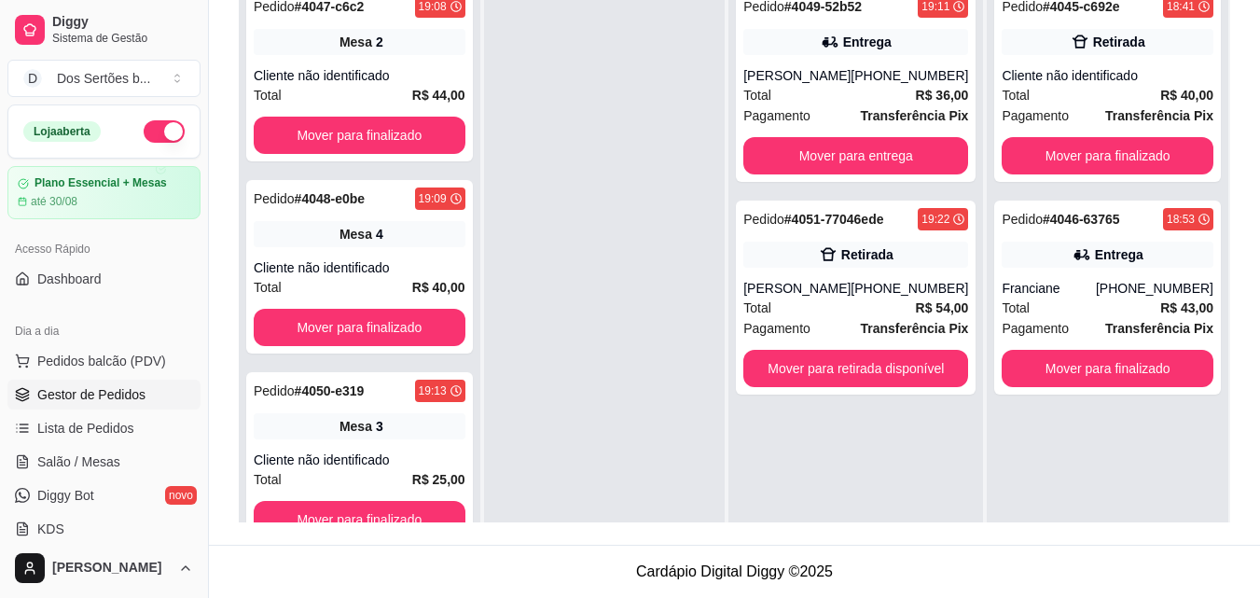
click at [557, 160] on div at bounding box center [605, 276] width 242 height 598
click at [140, 357] on span "Pedidos balcão (PDV)" at bounding box center [101, 361] width 129 height 19
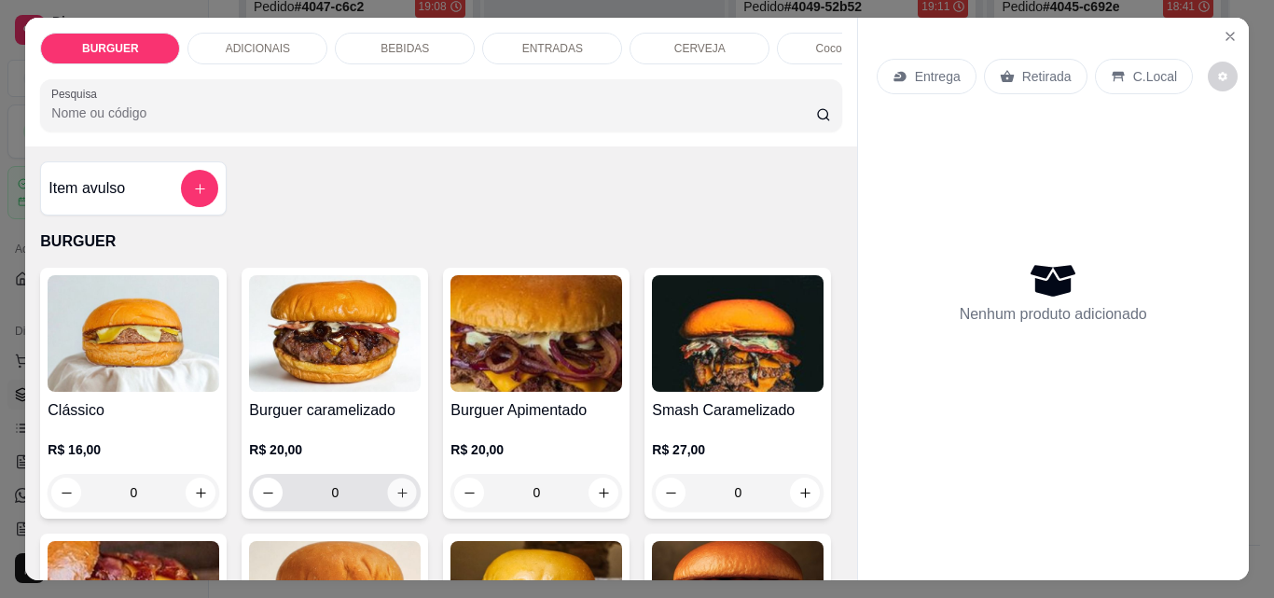
click at [396, 500] on icon "increase-product-quantity" at bounding box center [403, 493] width 14 height 14
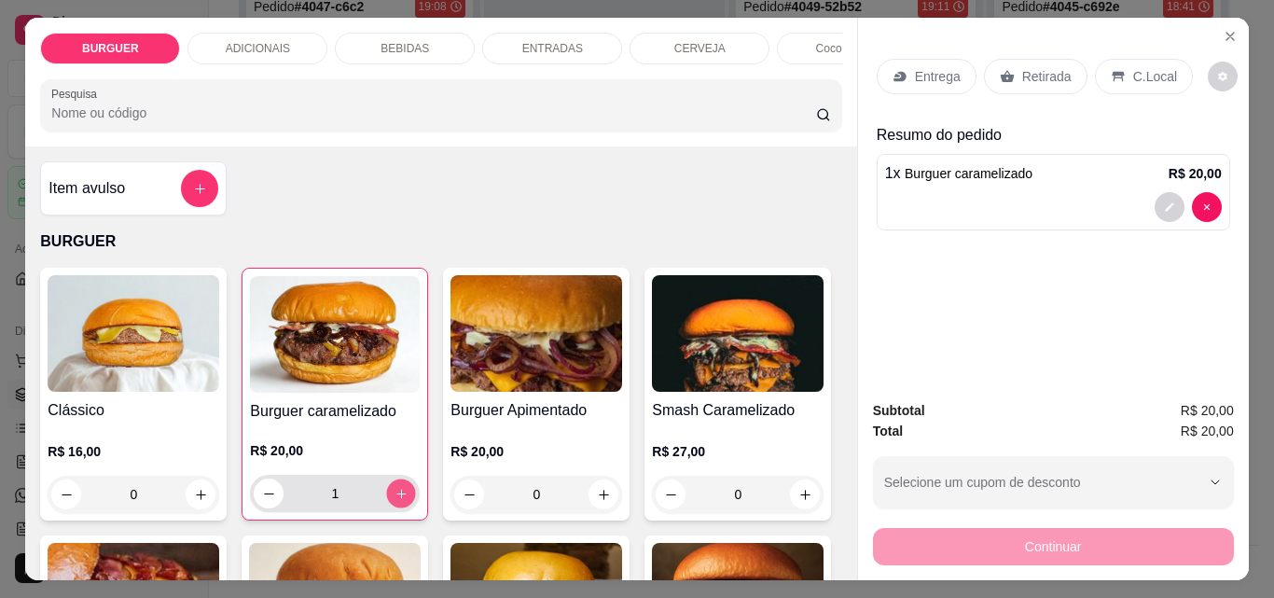
click at [395, 501] on icon "increase-product-quantity" at bounding box center [402, 494] width 14 height 14
type input "2"
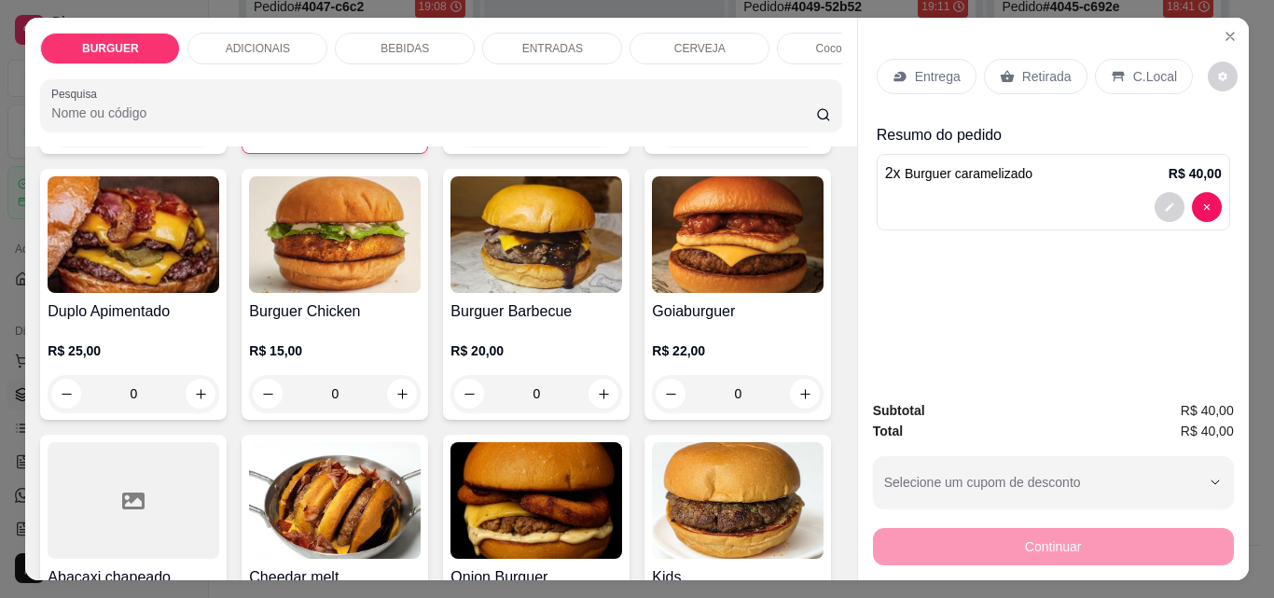
scroll to position [733, 0]
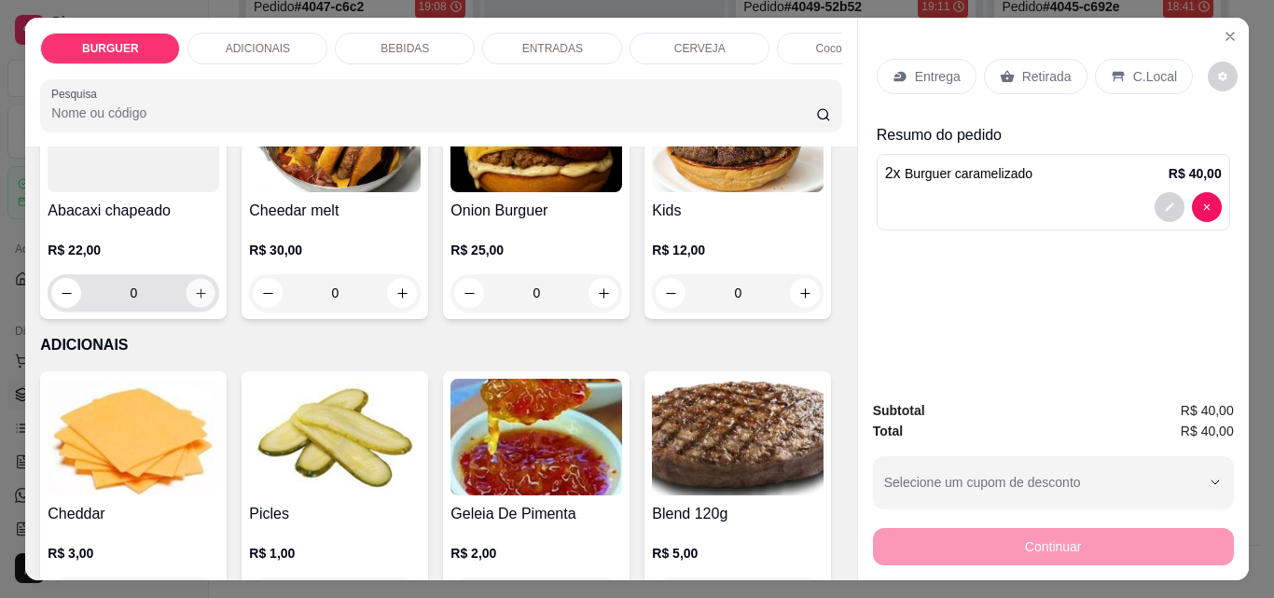
click at [205, 298] on icon "increase-product-quantity" at bounding box center [200, 292] width 9 height 9
type input "1"
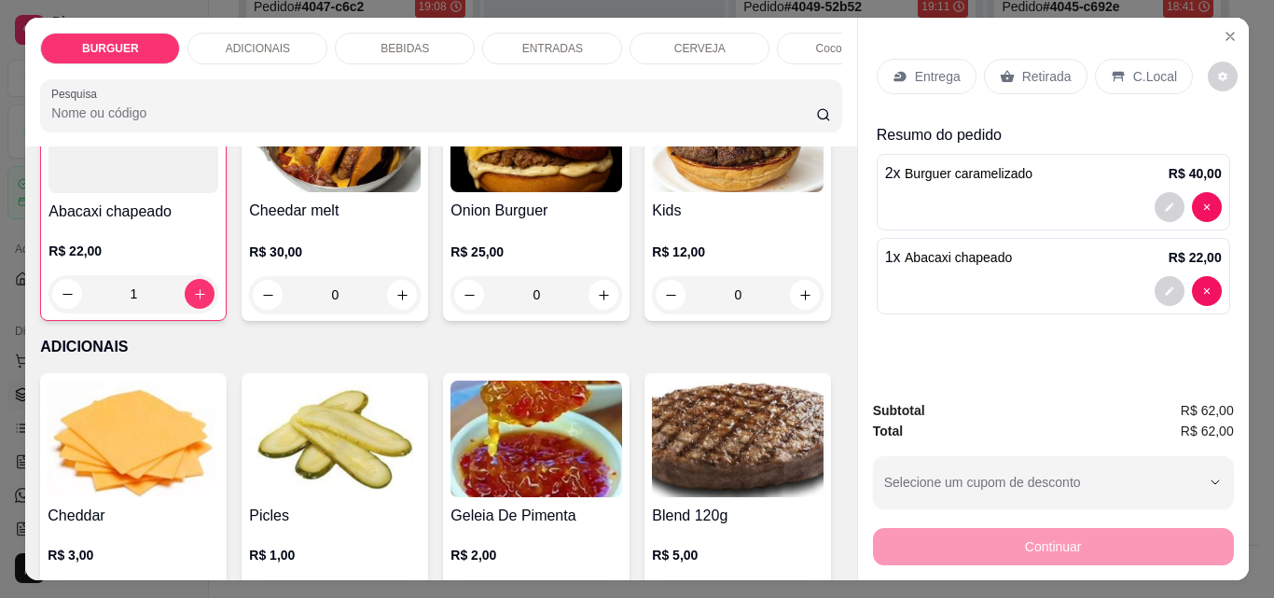
click at [522, 45] on p "ENTRADAS" at bounding box center [552, 48] width 61 height 15
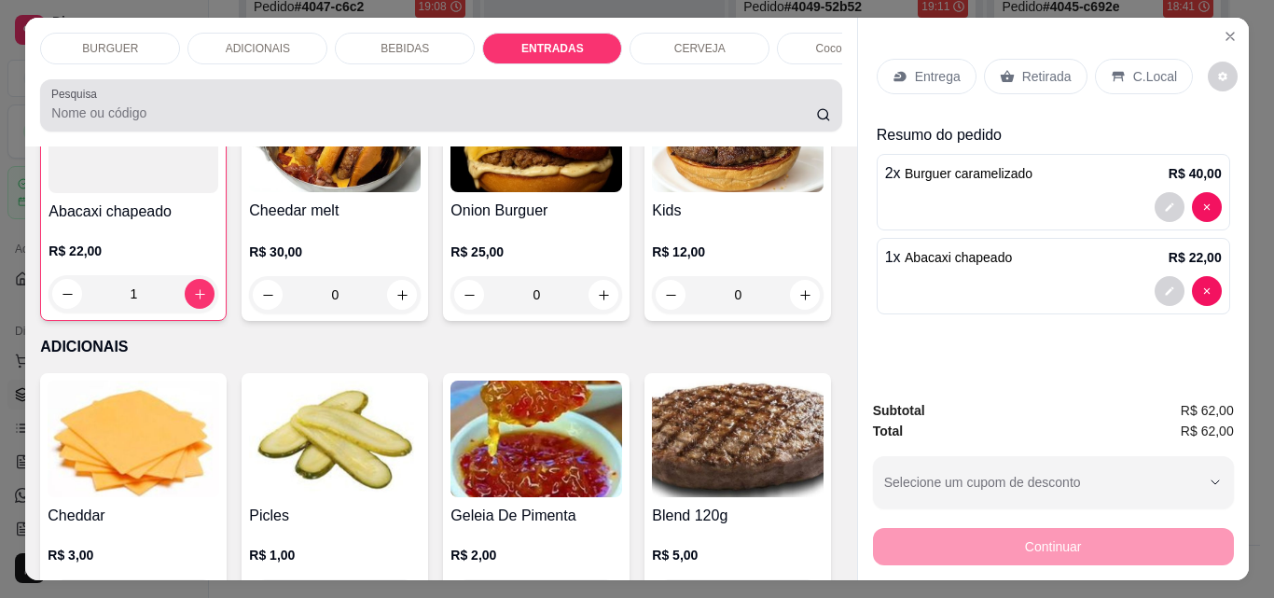
scroll to position [49, 0]
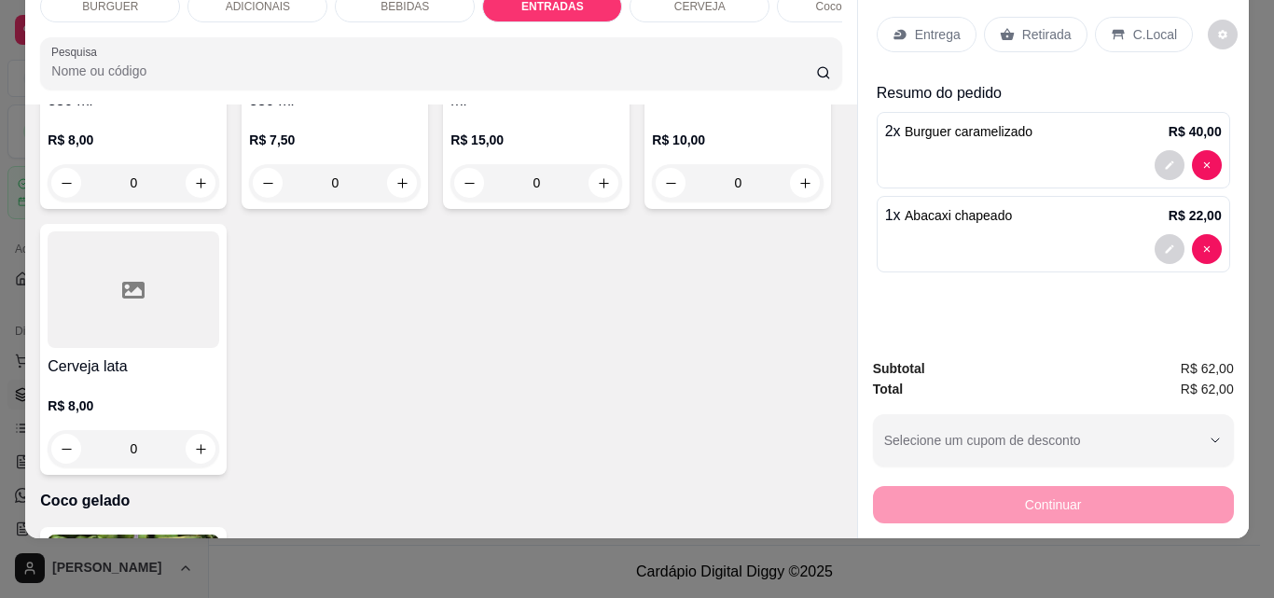
type input "1"
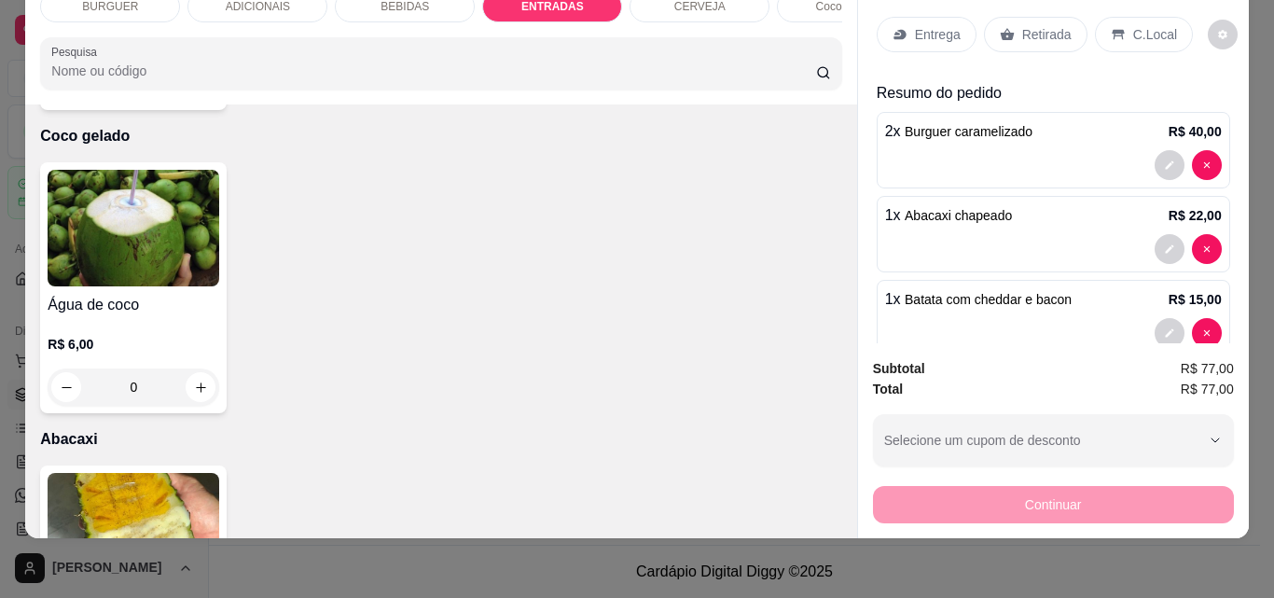
scroll to position [3880, 0]
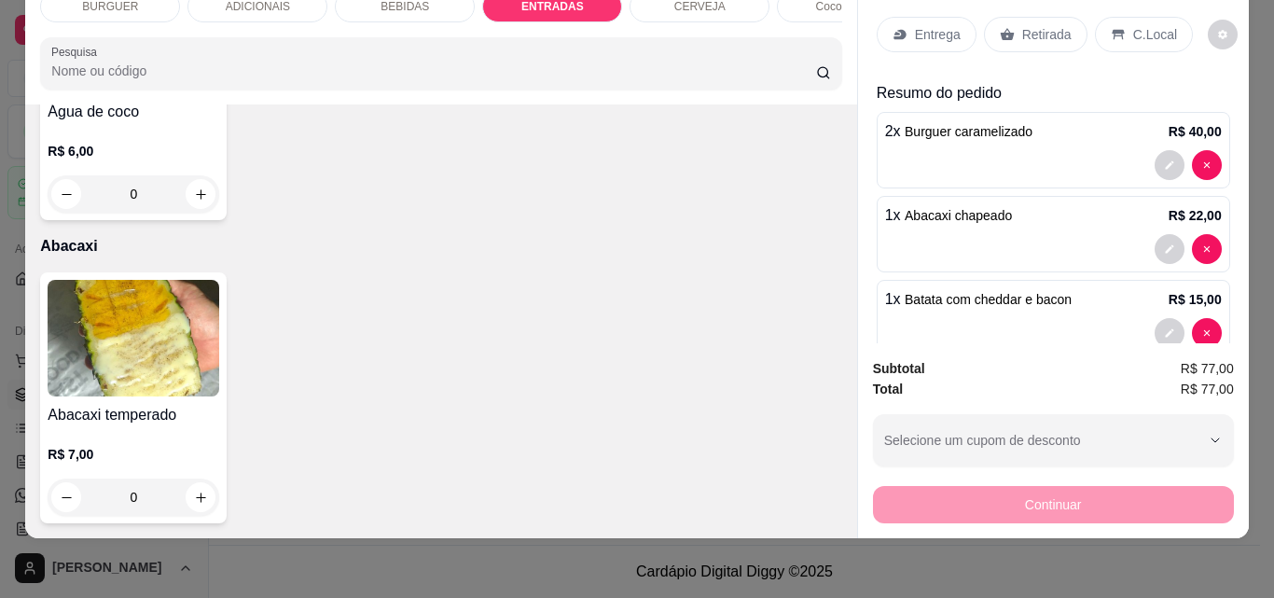
type input "1"
click at [1022, 25] on p "Retirada" at bounding box center [1046, 34] width 49 height 19
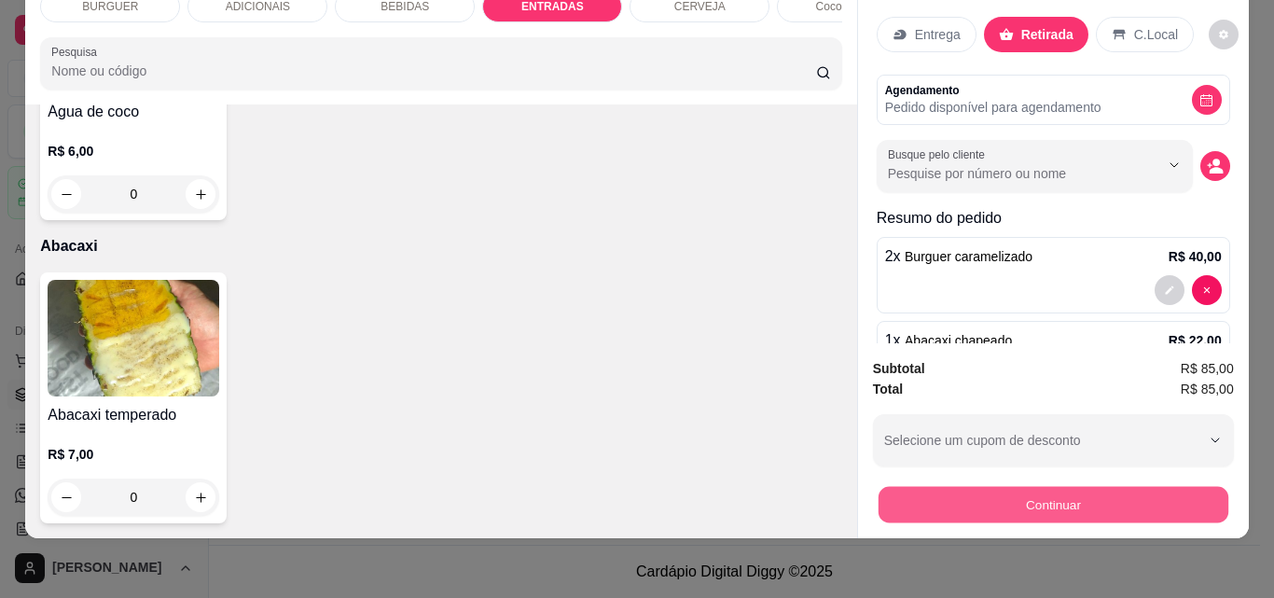
click at [908, 490] on button "Continuar" at bounding box center [1053, 504] width 350 height 36
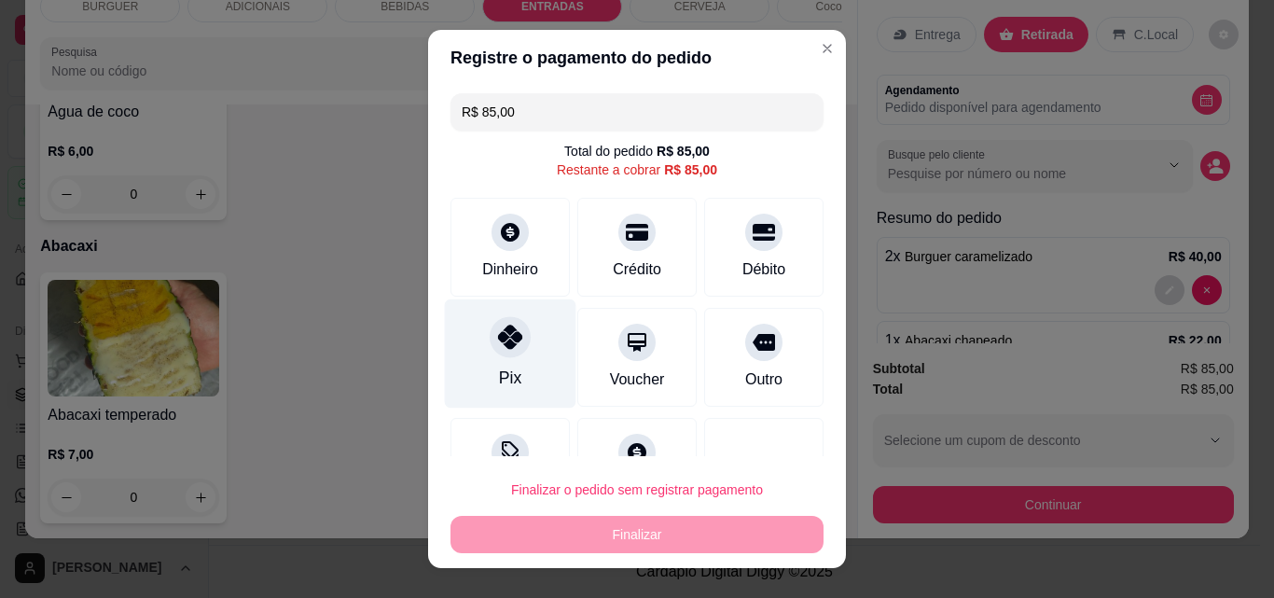
click at [492, 323] on div at bounding box center [510, 336] width 41 height 41
type input "R$ 0,00"
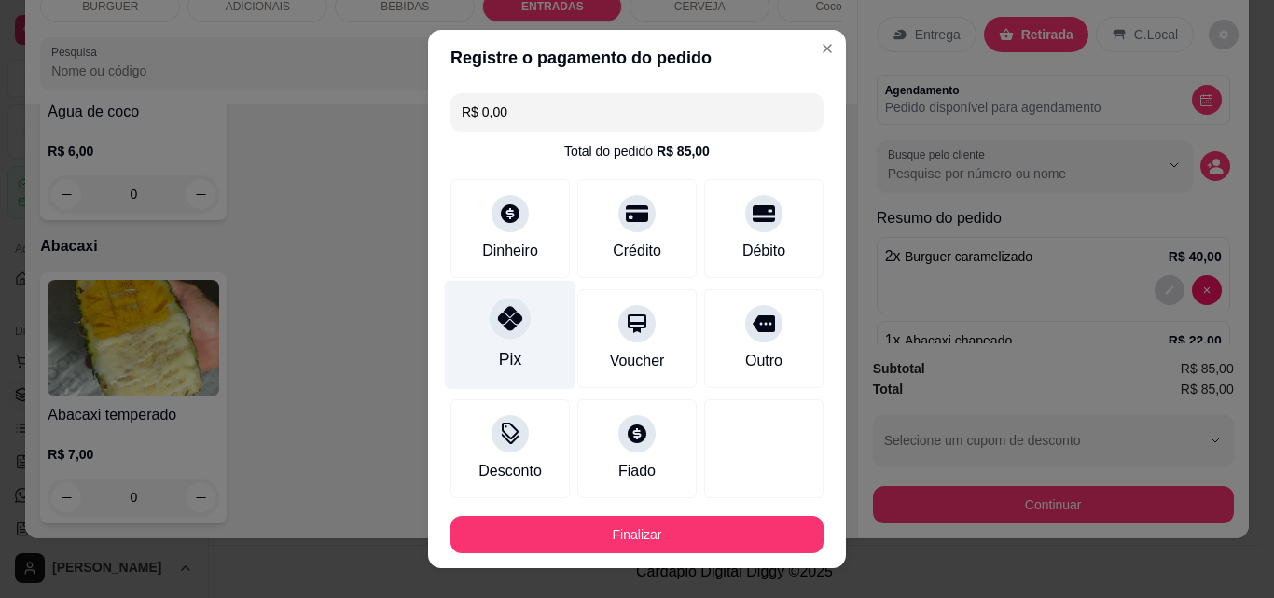
scroll to position [102, 0]
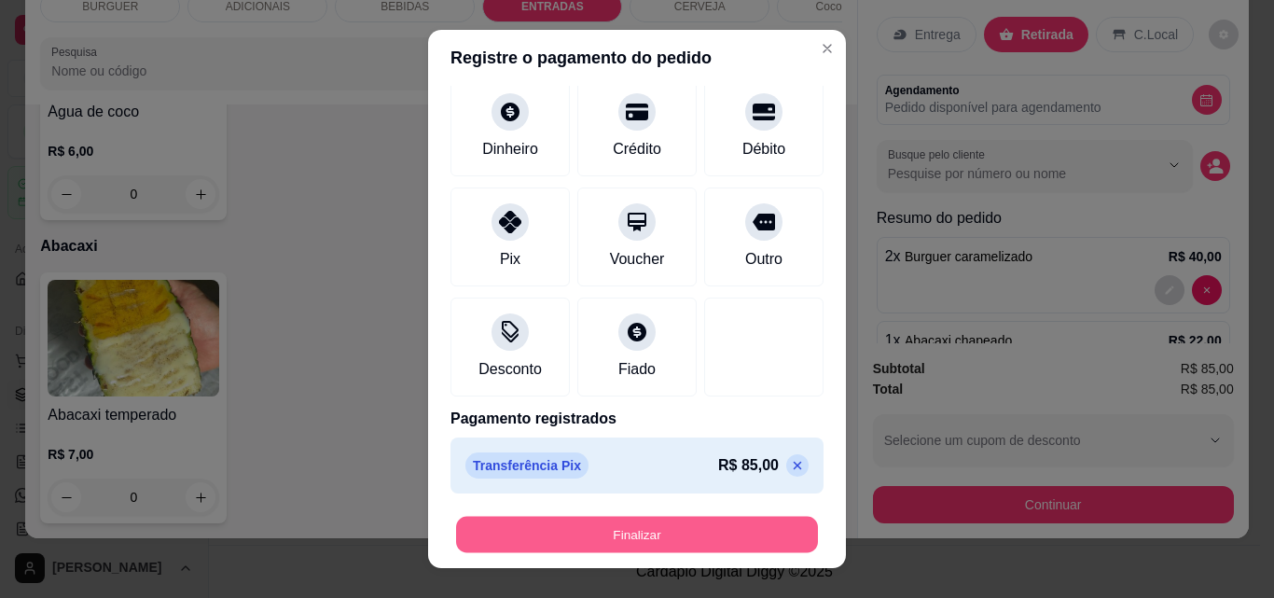
click at [616, 532] on button "Finalizar" at bounding box center [637, 535] width 362 height 36
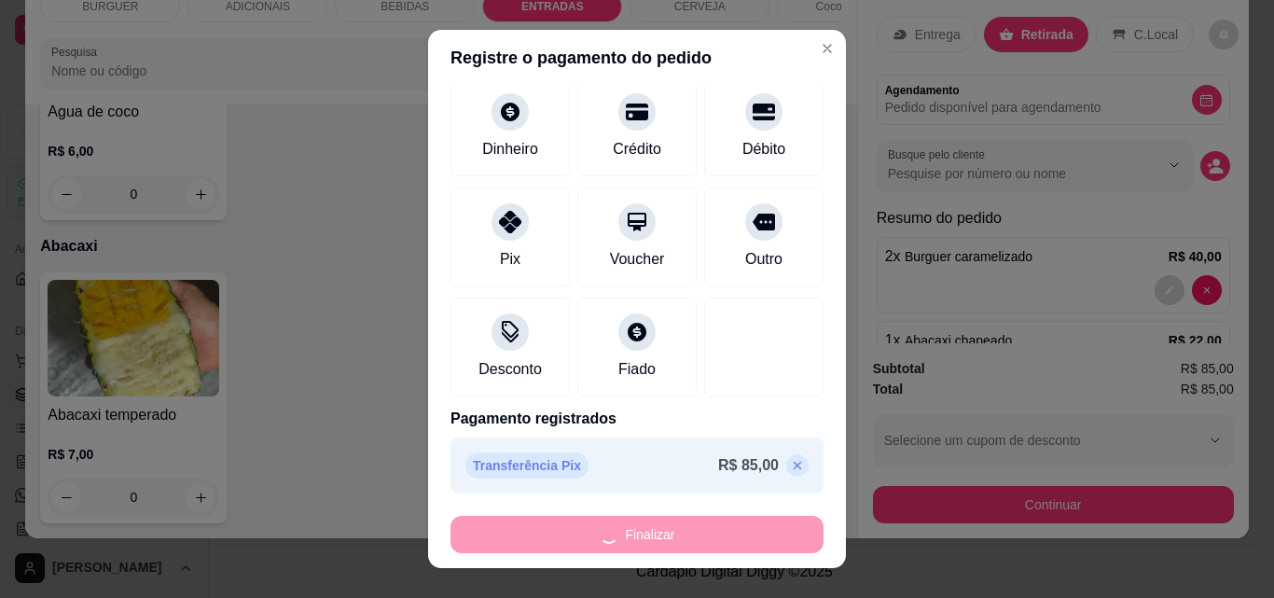
type input "0"
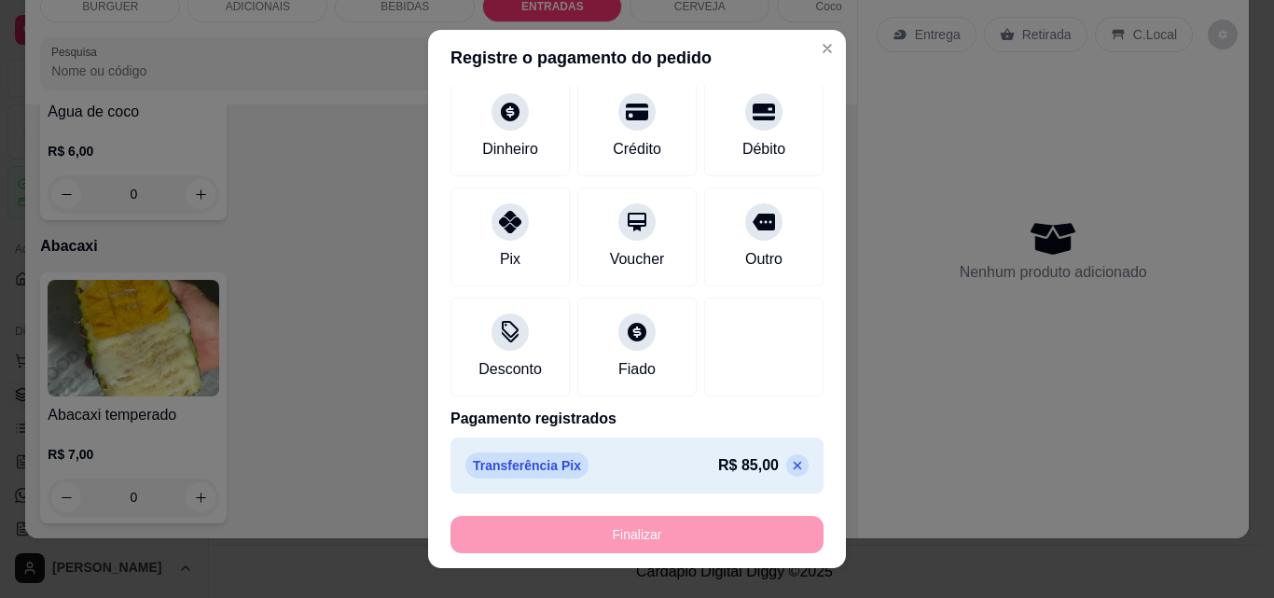
type input "-R$ 85,00"
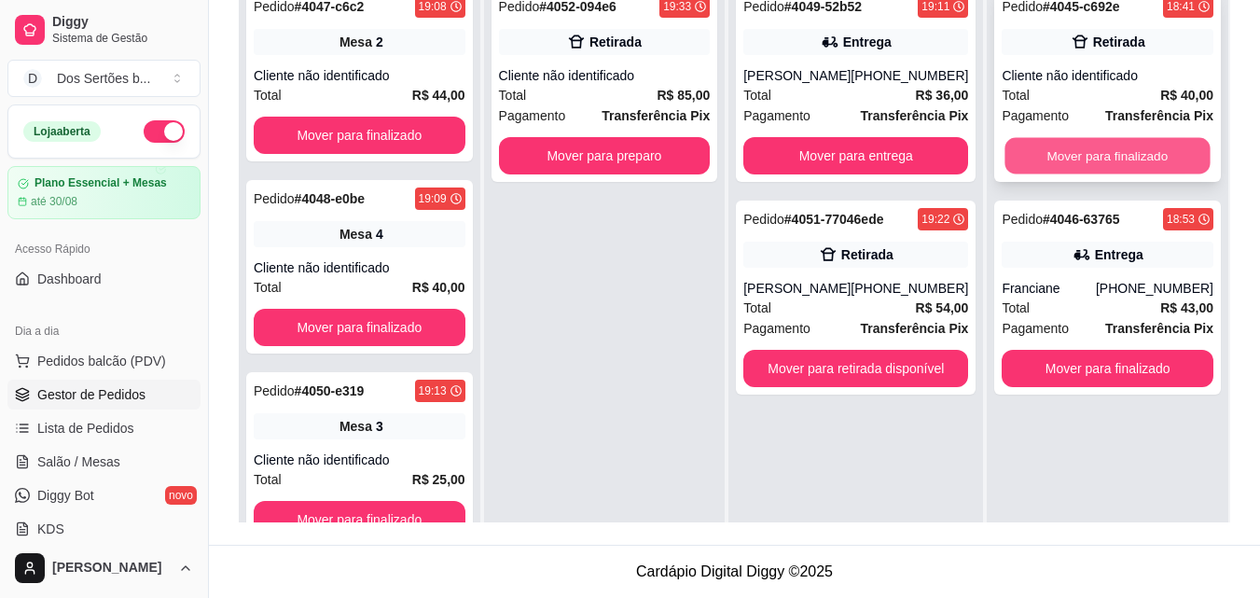
click at [1064, 155] on button "Mover para finalizado" at bounding box center [1108, 156] width 205 height 36
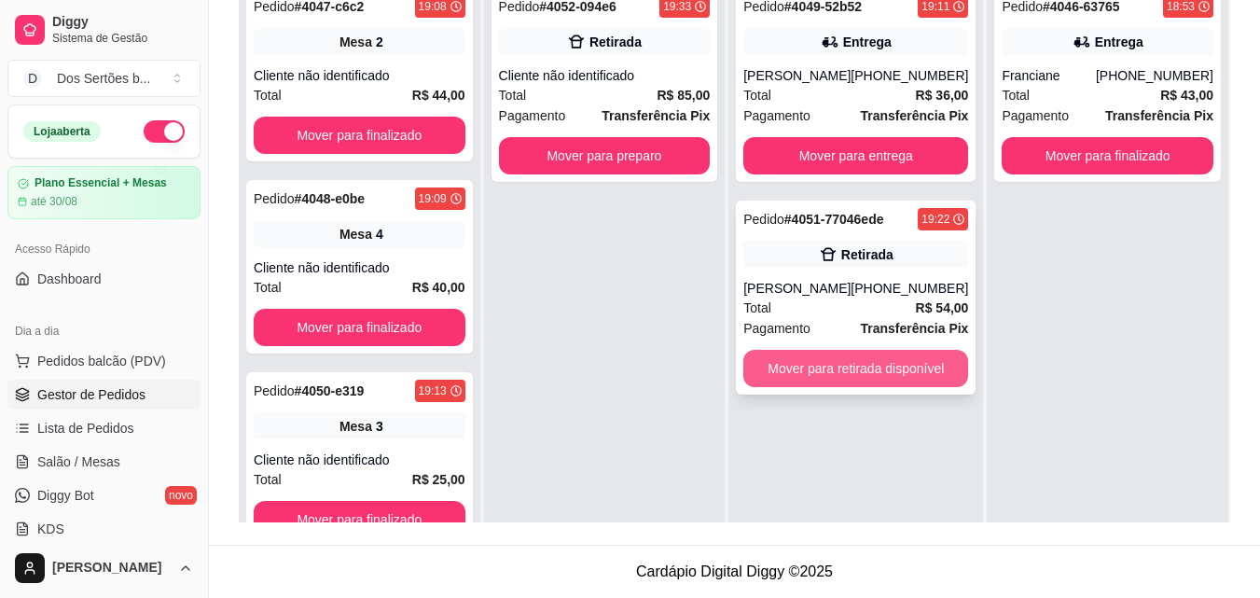
click at [840, 360] on button "Mover para retirada disponível" at bounding box center [855, 368] width 225 height 37
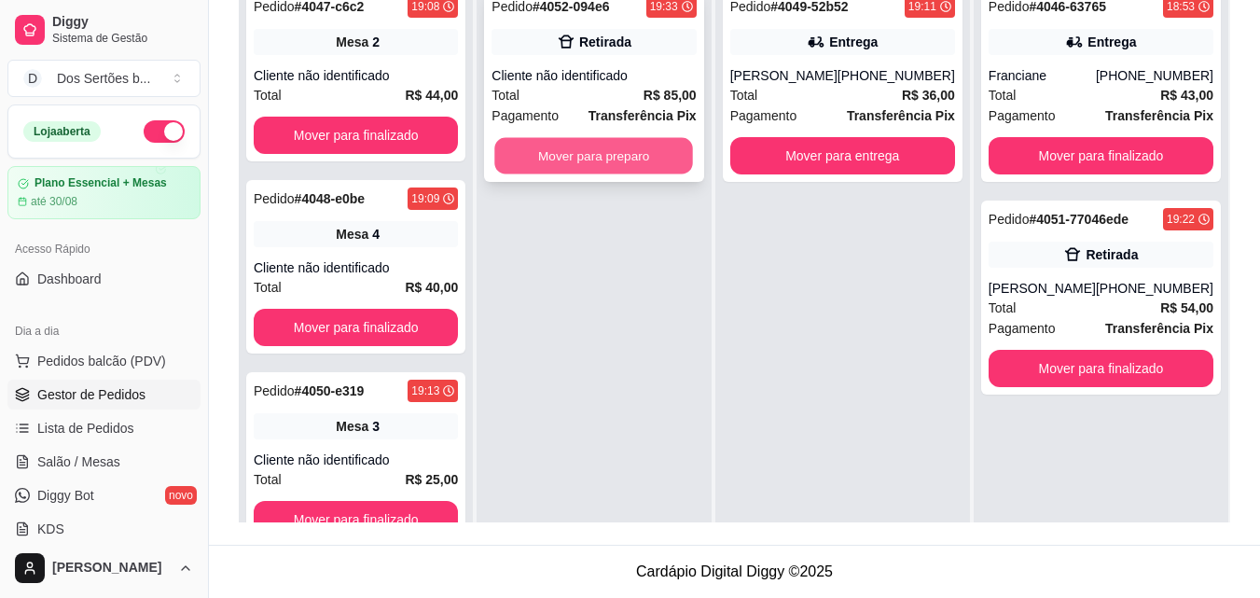
click at [549, 153] on button "Mover para preparo" at bounding box center [594, 156] width 199 height 36
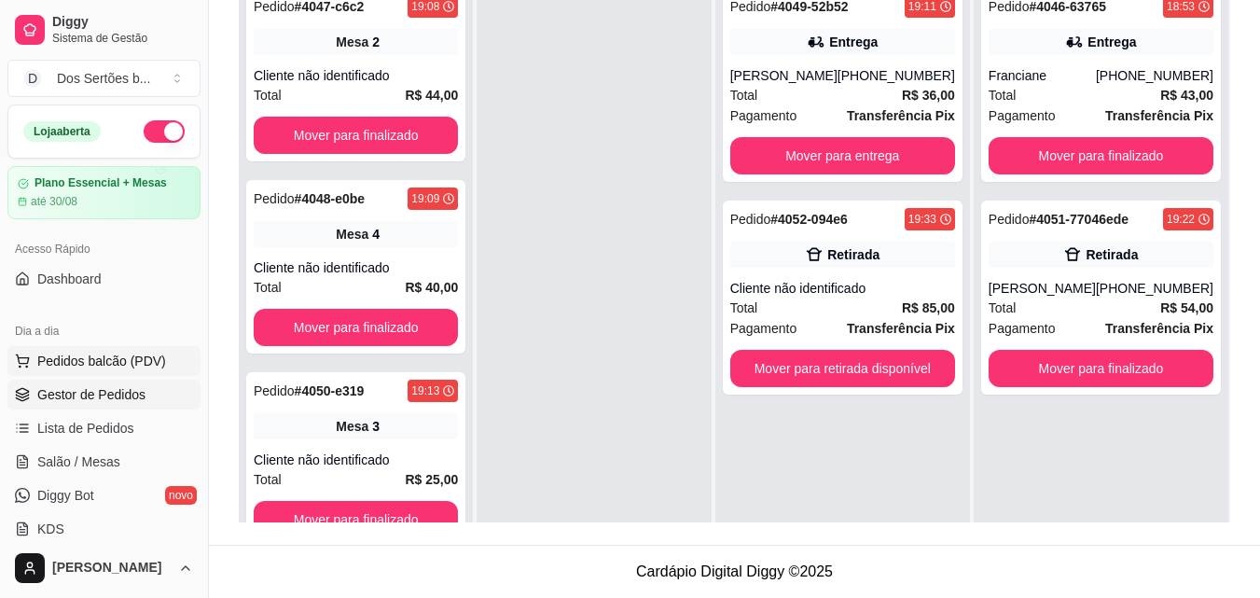
click at [124, 364] on span "Pedidos balcão (PDV)" at bounding box center [101, 361] width 129 height 19
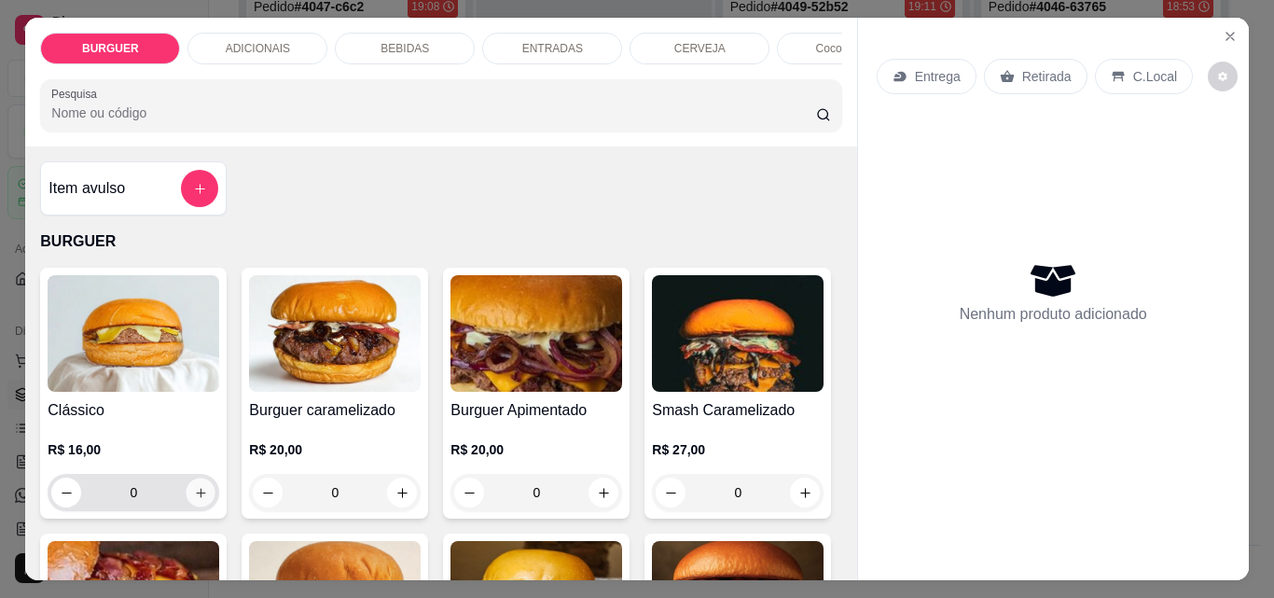
click at [194, 500] on icon "increase-product-quantity" at bounding box center [201, 493] width 14 height 14
type input "1"
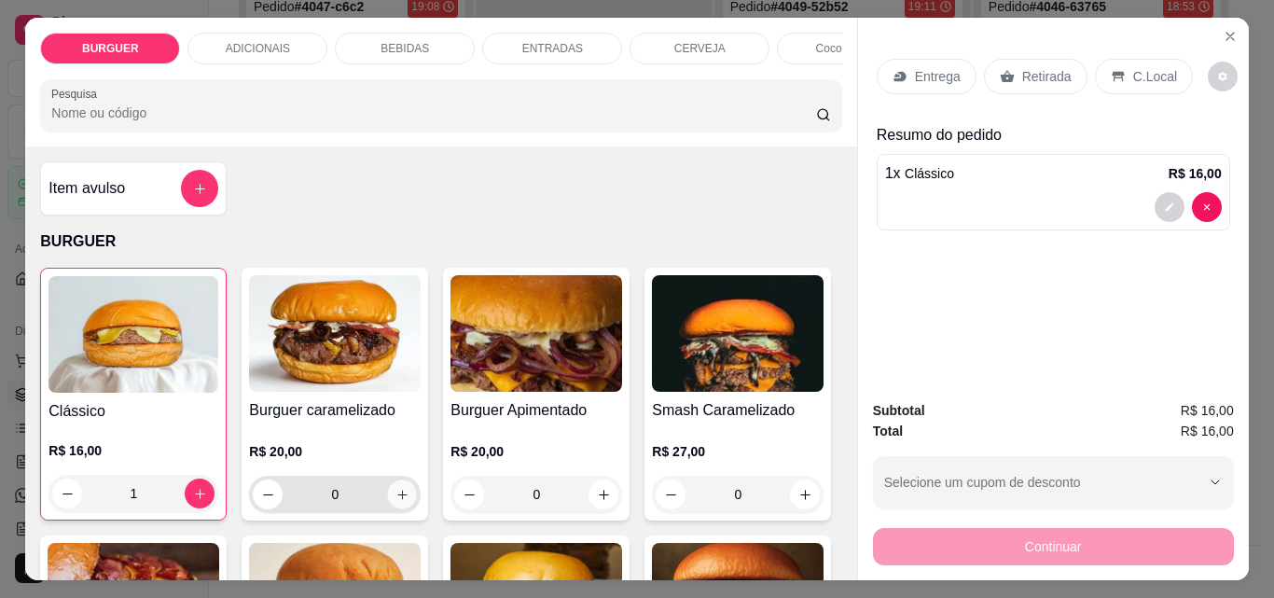
click at [407, 495] on button "increase-product-quantity" at bounding box center [402, 494] width 29 height 29
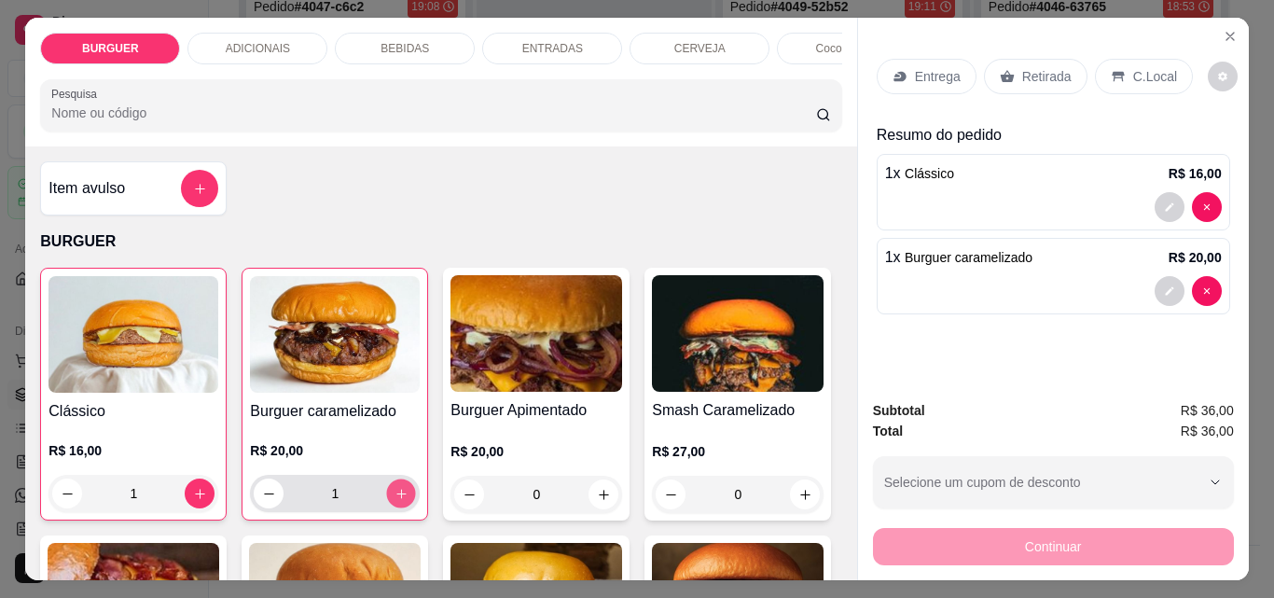
click at [407, 495] on button "increase-product-quantity" at bounding box center [401, 493] width 29 height 29
type input "2"
click at [1164, 201] on icon "decrease-product-quantity" at bounding box center [1169, 206] width 11 height 11
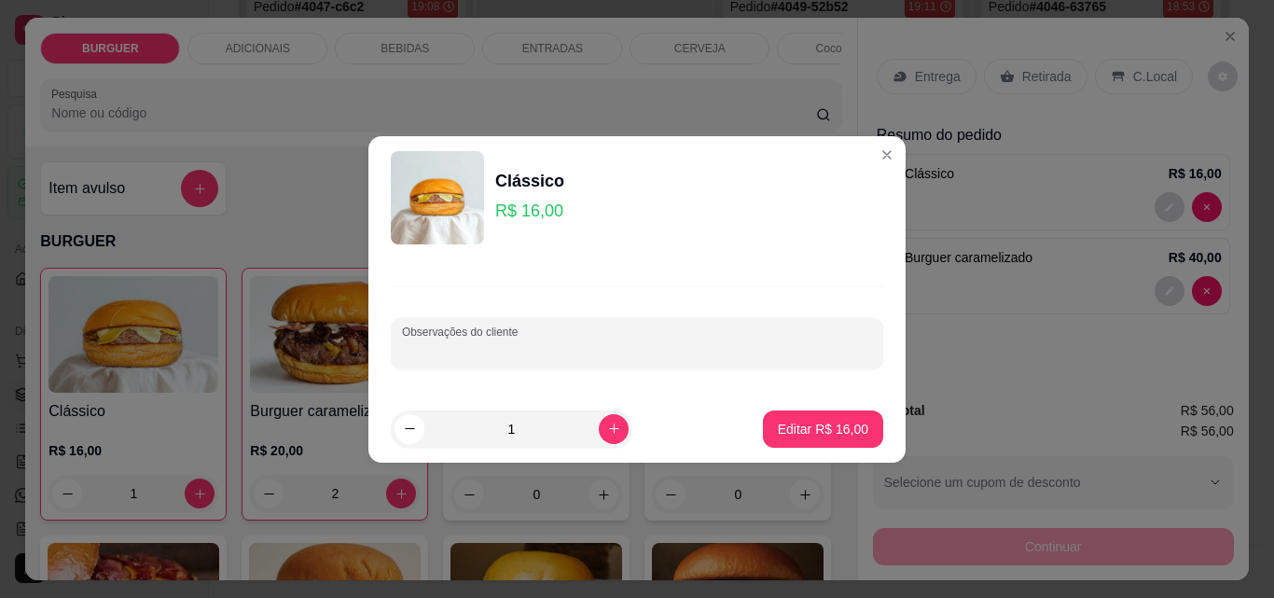
click at [555, 358] on input "Observações do cliente" at bounding box center [637, 350] width 470 height 19
type input "adicional de picles"
click at [810, 427] on p "Editar R$ 16,00" at bounding box center [823, 429] width 88 height 18
type input "0"
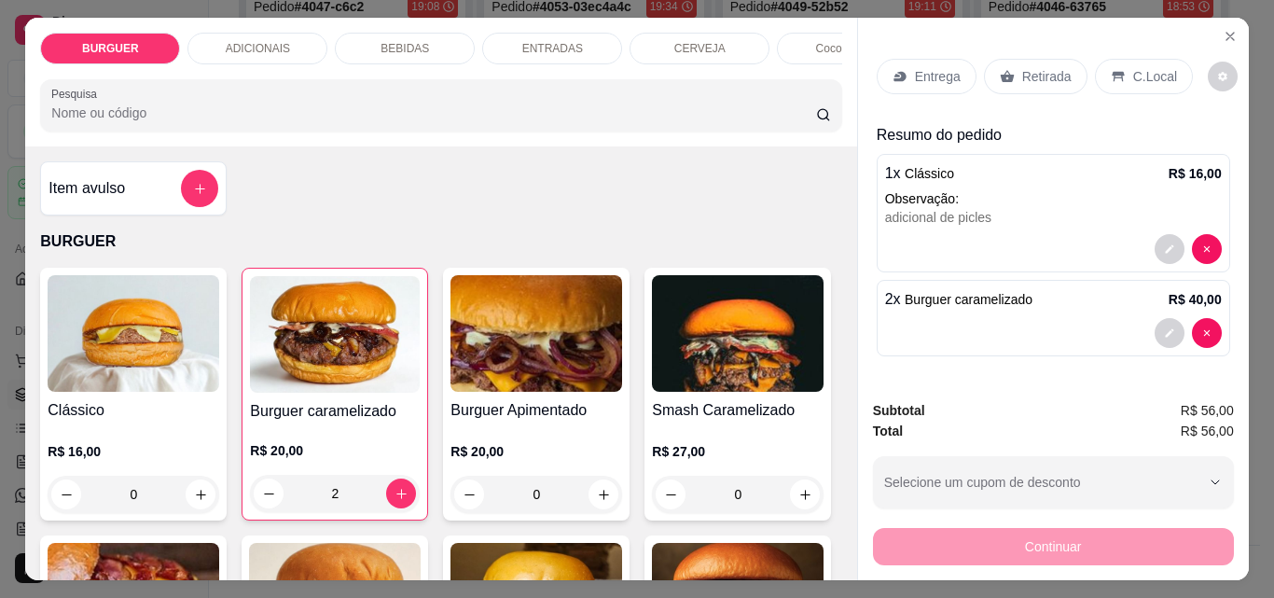
click at [282, 37] on div "ADICIONAIS" at bounding box center [258, 49] width 140 height 32
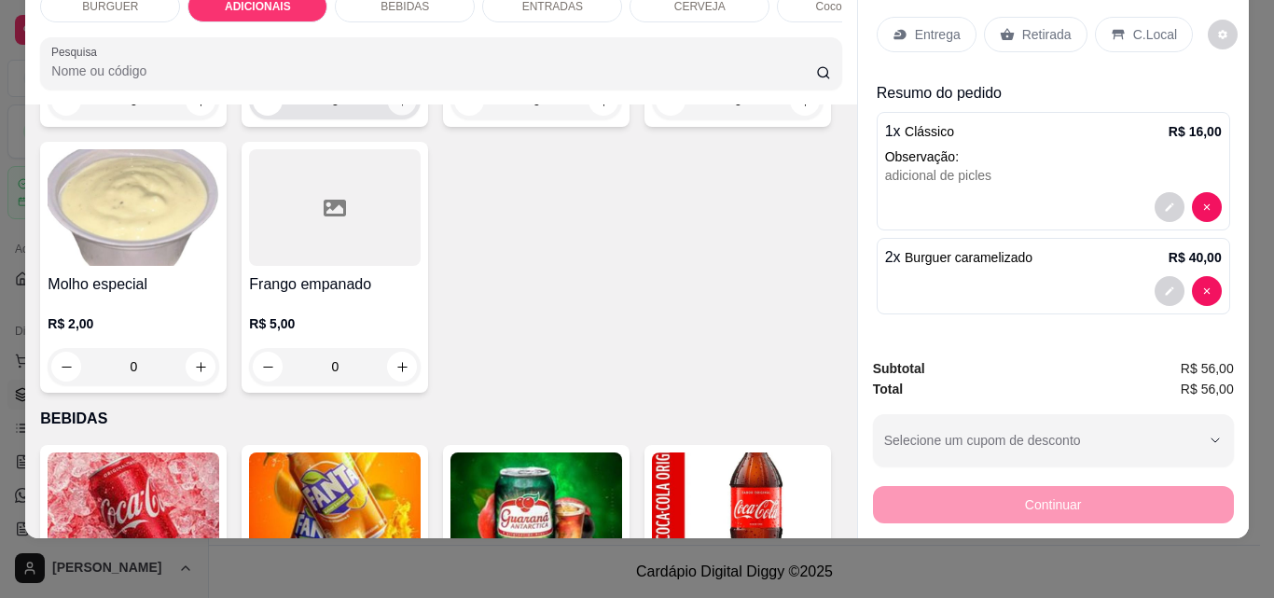
click at [397, 105] on icon "increase-product-quantity" at bounding box center [401, 100] width 9 height 9
type input "1"
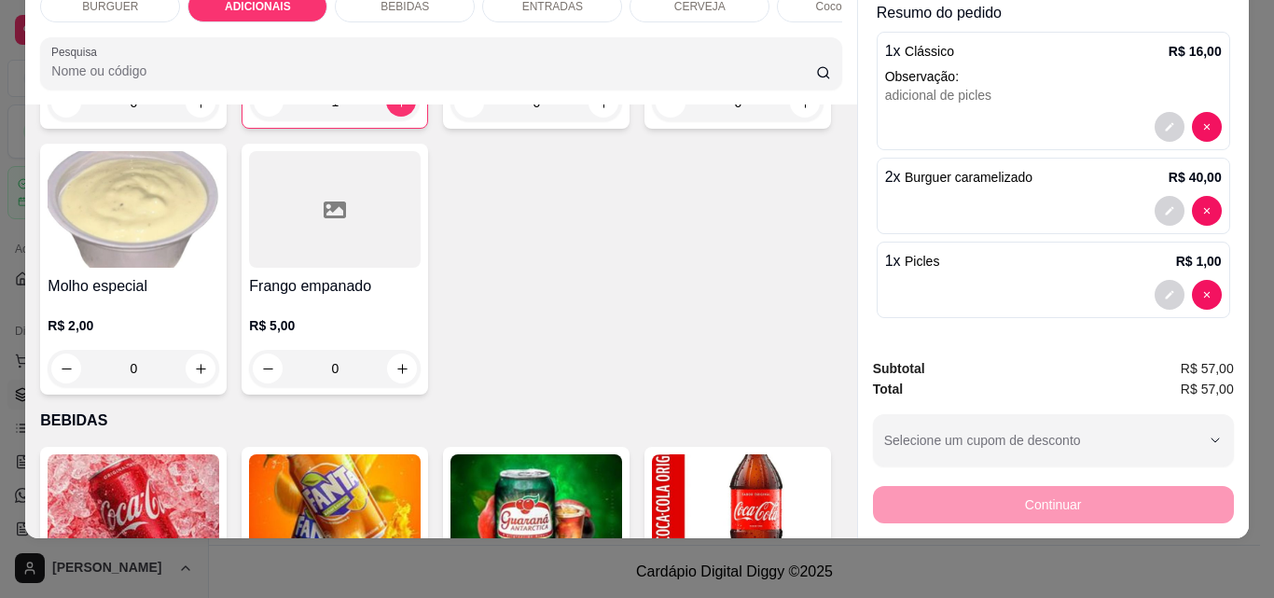
scroll to position [0, 0]
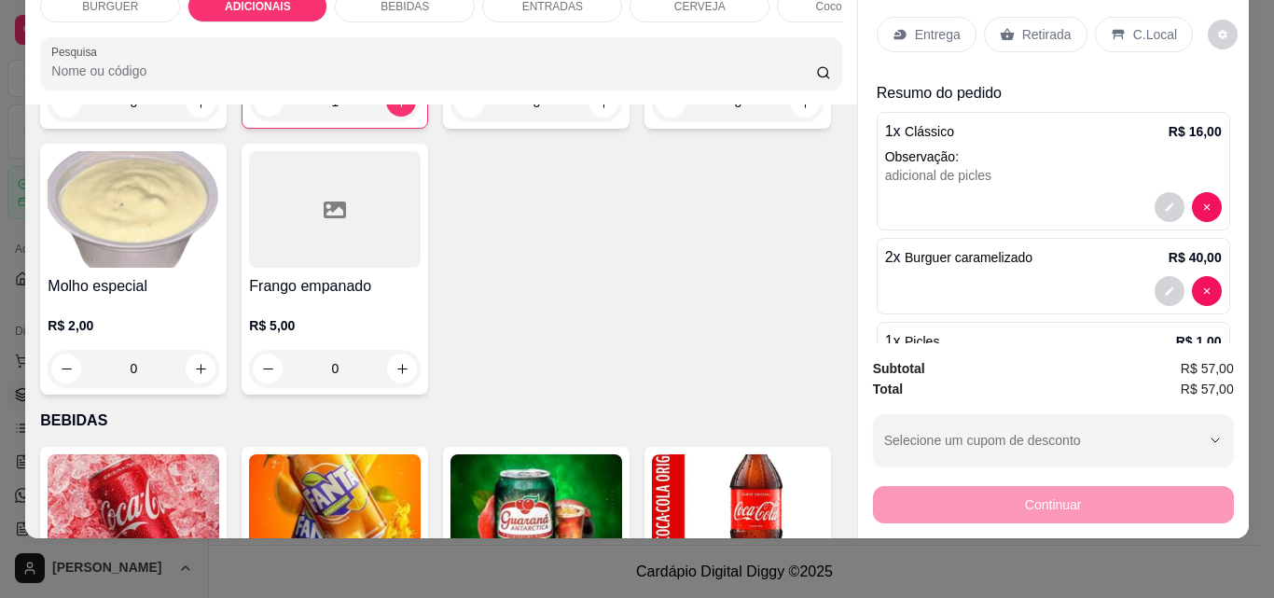
click at [896, 30] on icon at bounding box center [900, 35] width 12 height 10
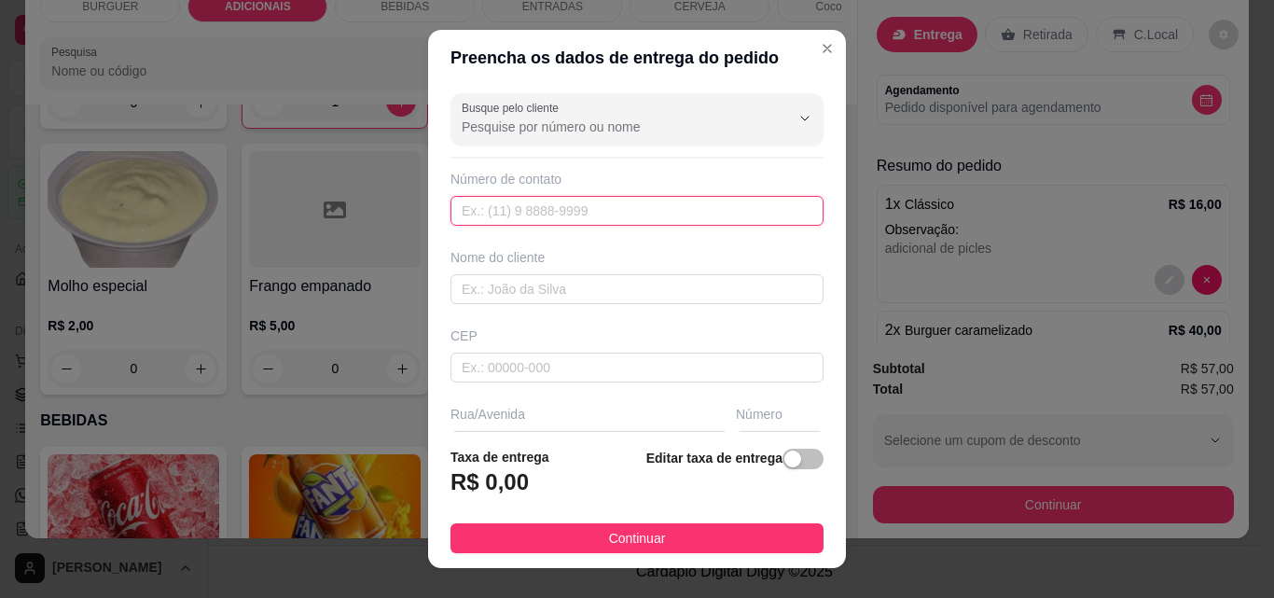
click at [472, 202] on input "text" at bounding box center [637, 211] width 373 height 30
type input "[PHONE_NUMBER]"
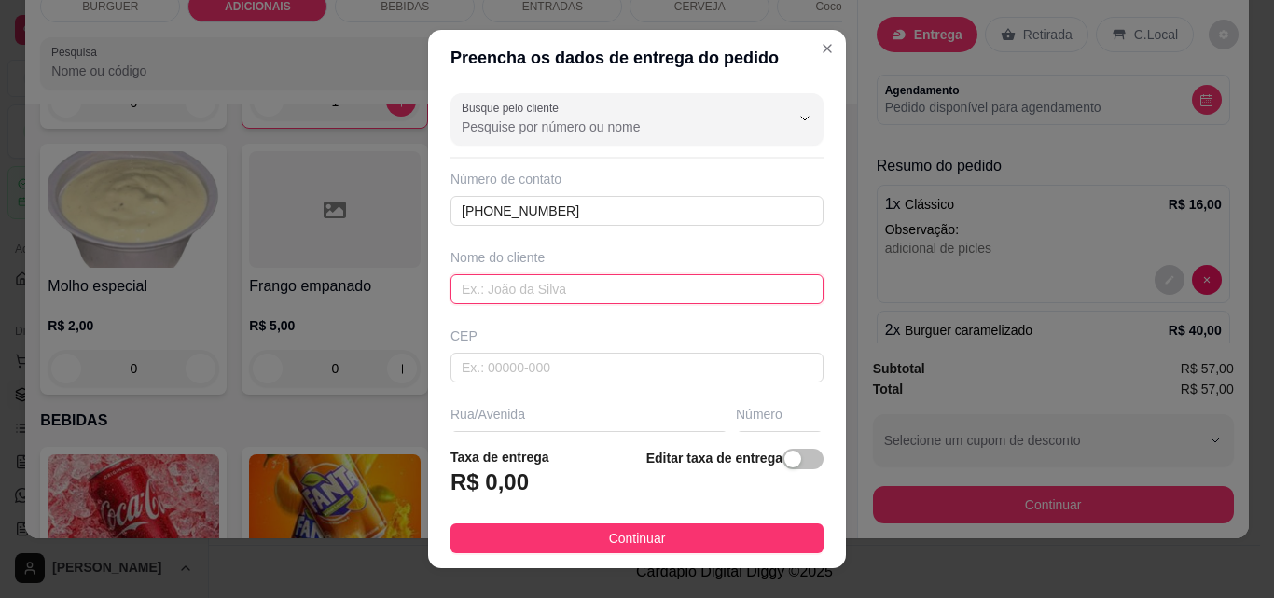
click at [476, 285] on input "text" at bounding box center [637, 289] width 373 height 30
type input "[PERSON_NAME]"
click at [810, 309] on div "Busque pelo cliente Número de contato [PHONE_NUMBER] Nome do cliente [PERSON_NA…" at bounding box center [637, 259] width 418 height 346
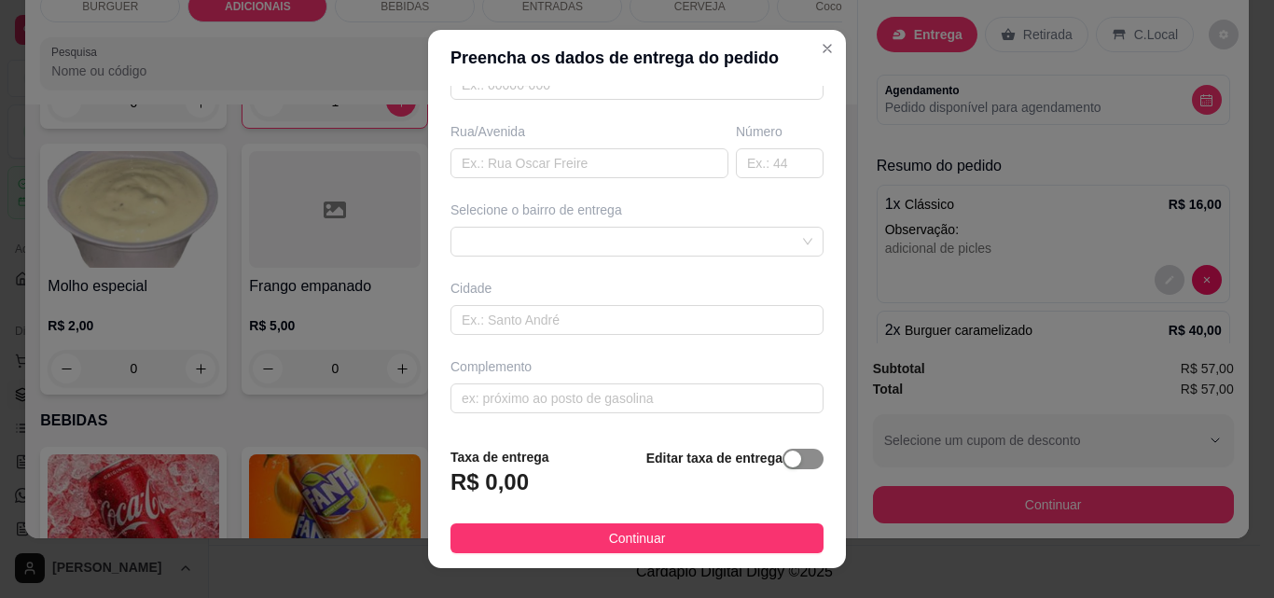
click at [790, 465] on span "button" at bounding box center [803, 459] width 41 height 21
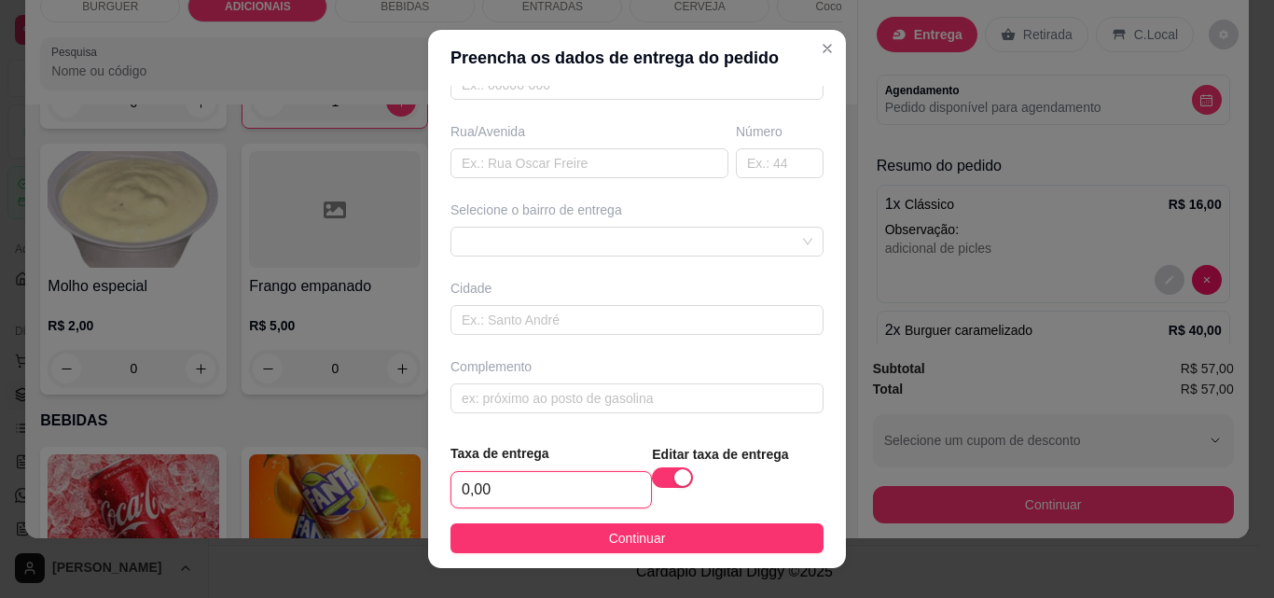
click at [539, 479] on input "0,00" at bounding box center [551, 489] width 200 height 35
type input "3,00"
click at [476, 162] on input "text" at bounding box center [590, 163] width 278 height 30
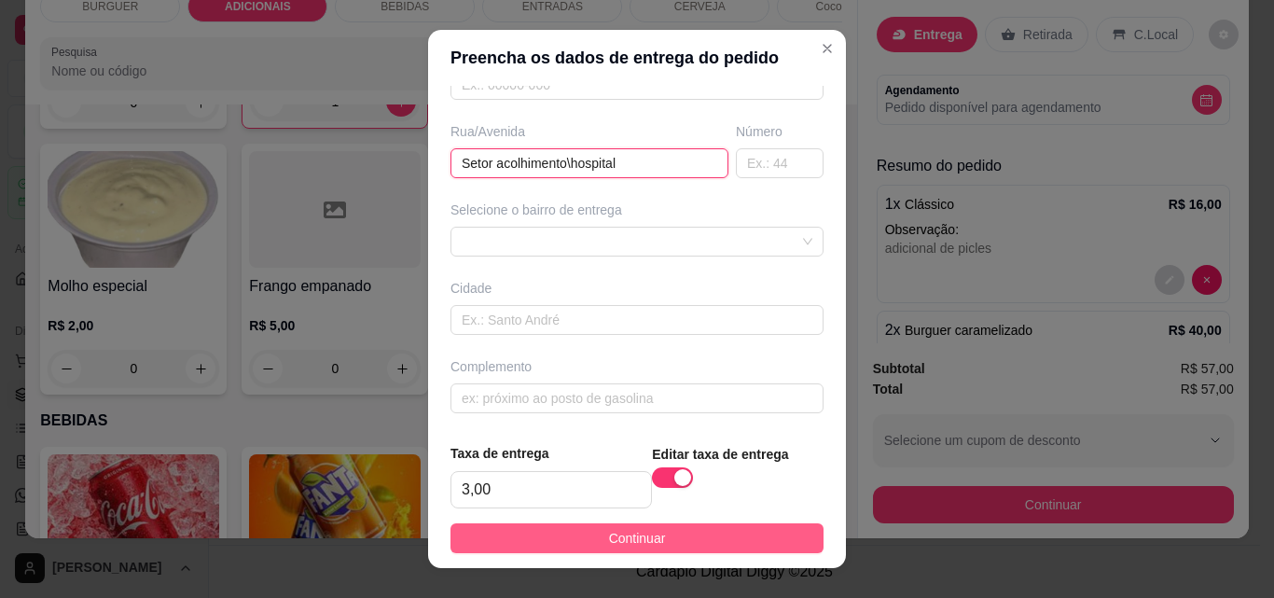
type input "Setor acolhimento\hospital"
click at [510, 536] on button "Continuar" at bounding box center [637, 538] width 373 height 30
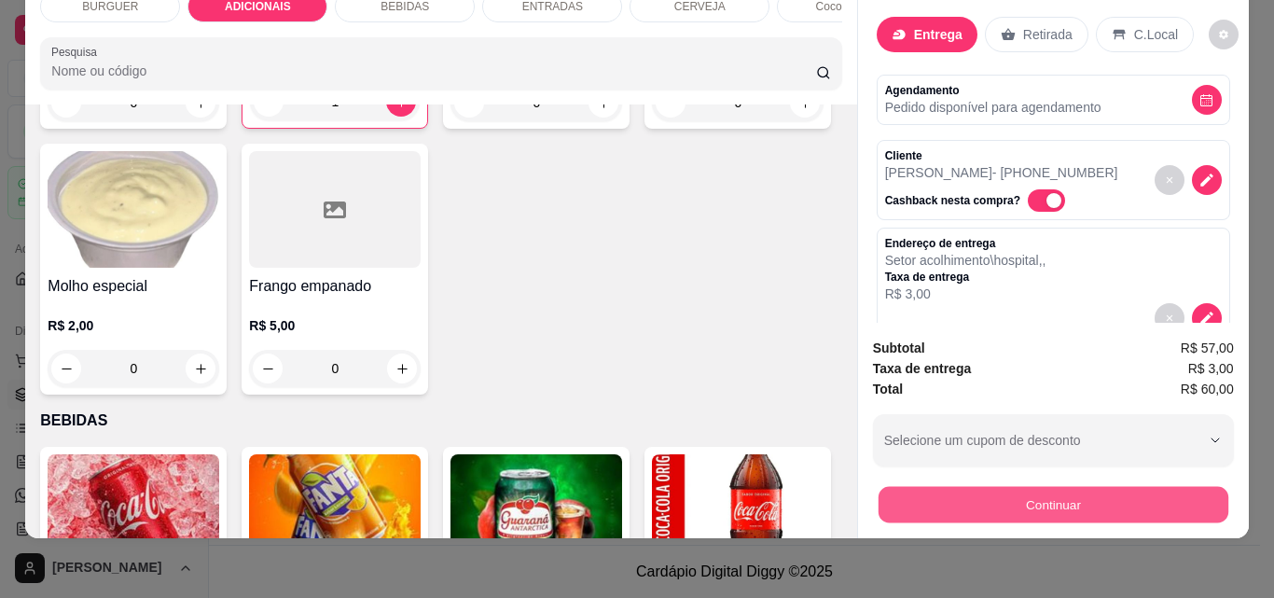
click at [984, 487] on button "Continuar" at bounding box center [1053, 504] width 350 height 36
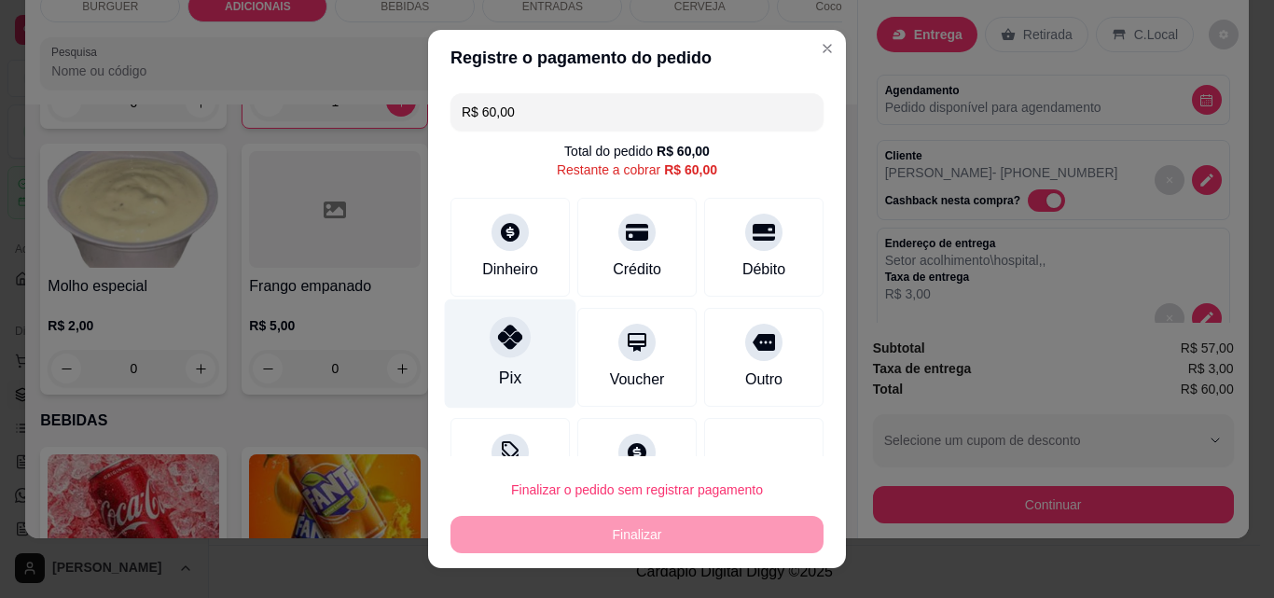
click at [498, 343] on icon at bounding box center [510, 337] width 24 height 24
type input "R$ 0,00"
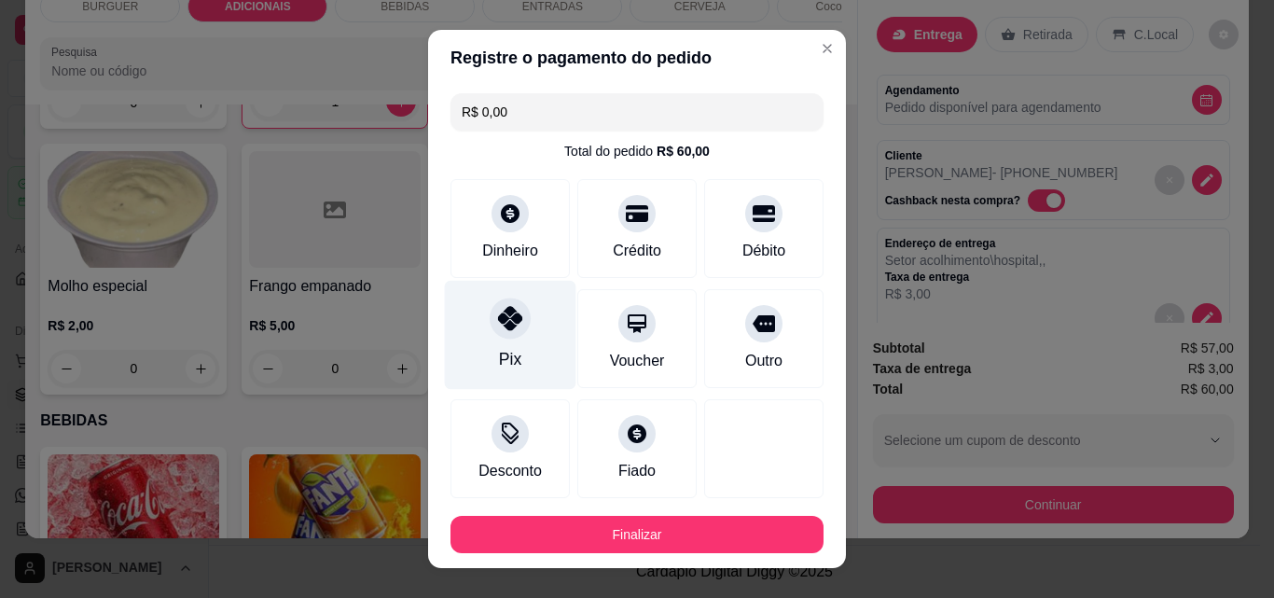
click at [500, 320] on icon at bounding box center [510, 318] width 24 height 24
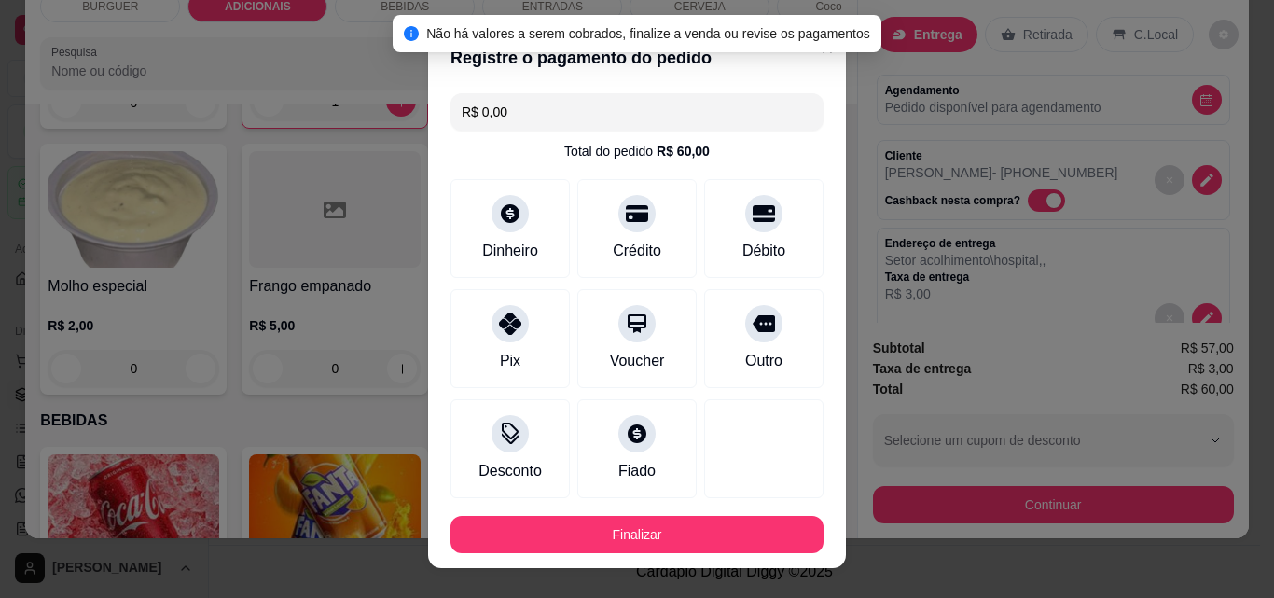
scroll to position [102, 0]
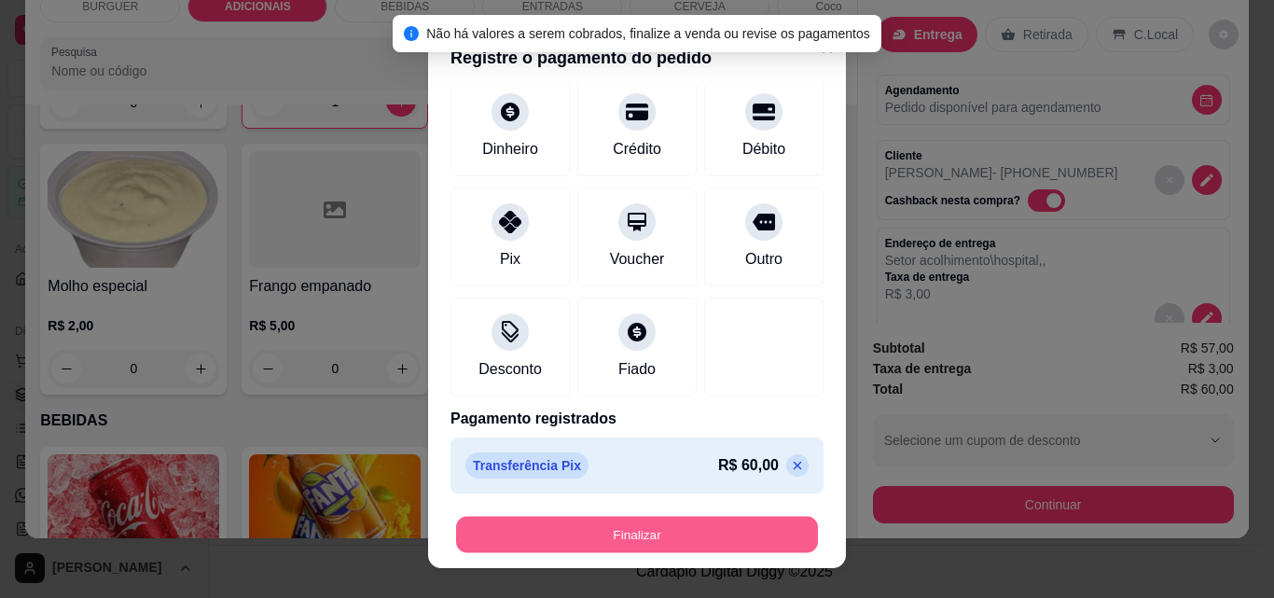
click at [703, 533] on button "Finalizar" at bounding box center [637, 535] width 362 height 36
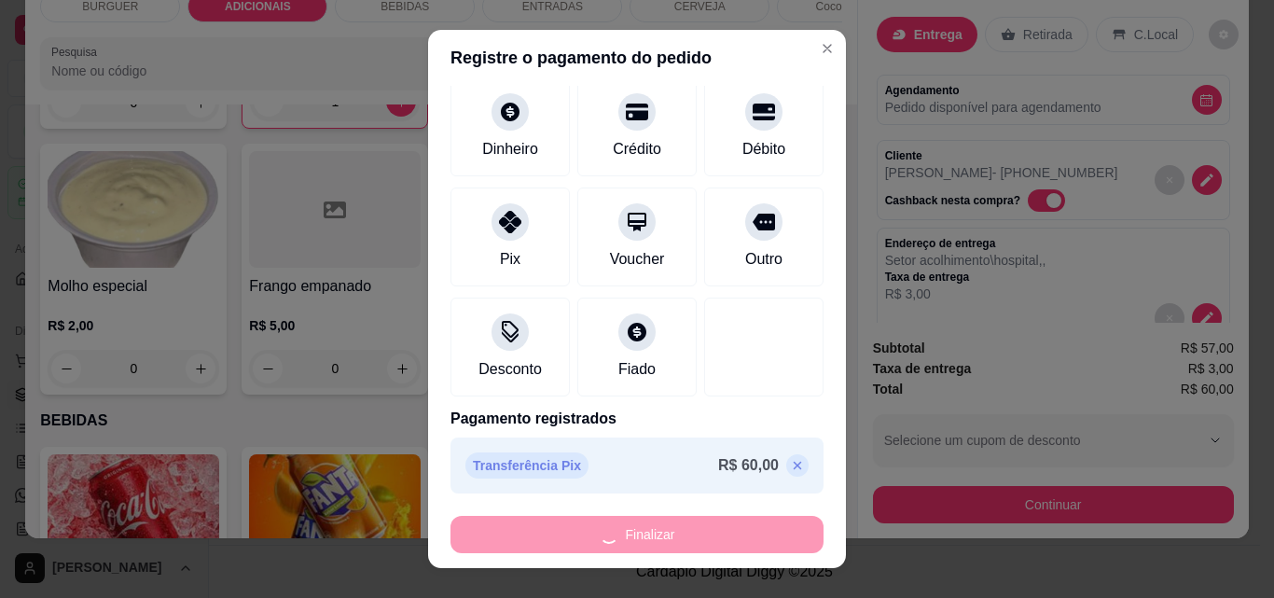
type input "0"
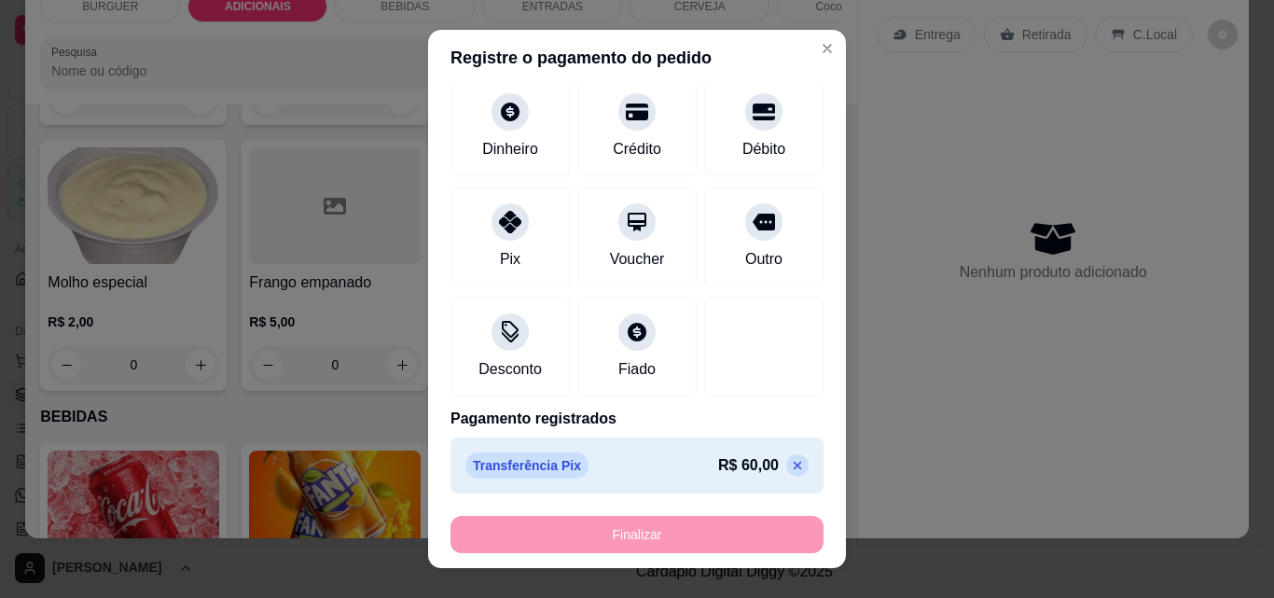
type input "-R$ 60,00"
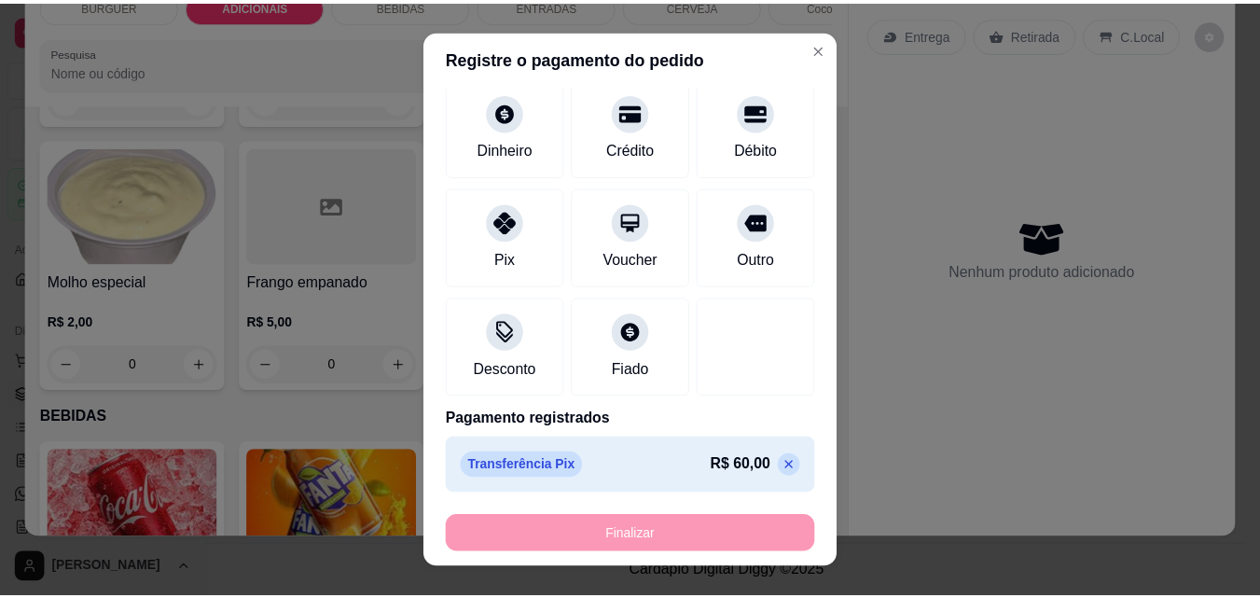
scroll to position [1185, 0]
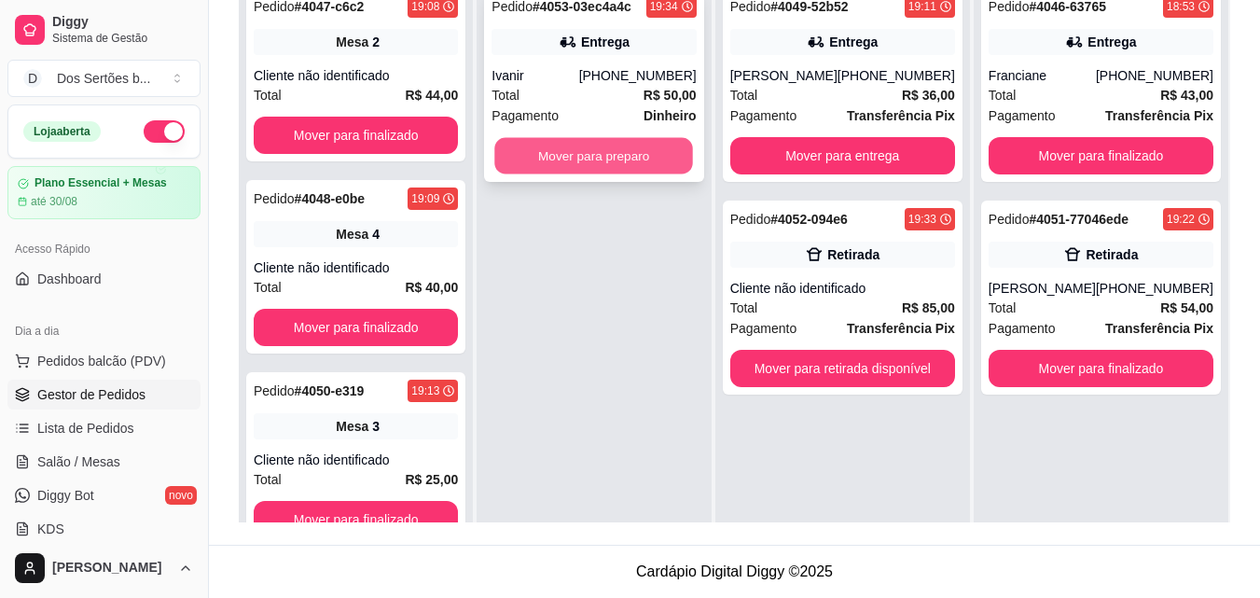
click at [601, 151] on button "Mover para preparo" at bounding box center [594, 156] width 199 height 36
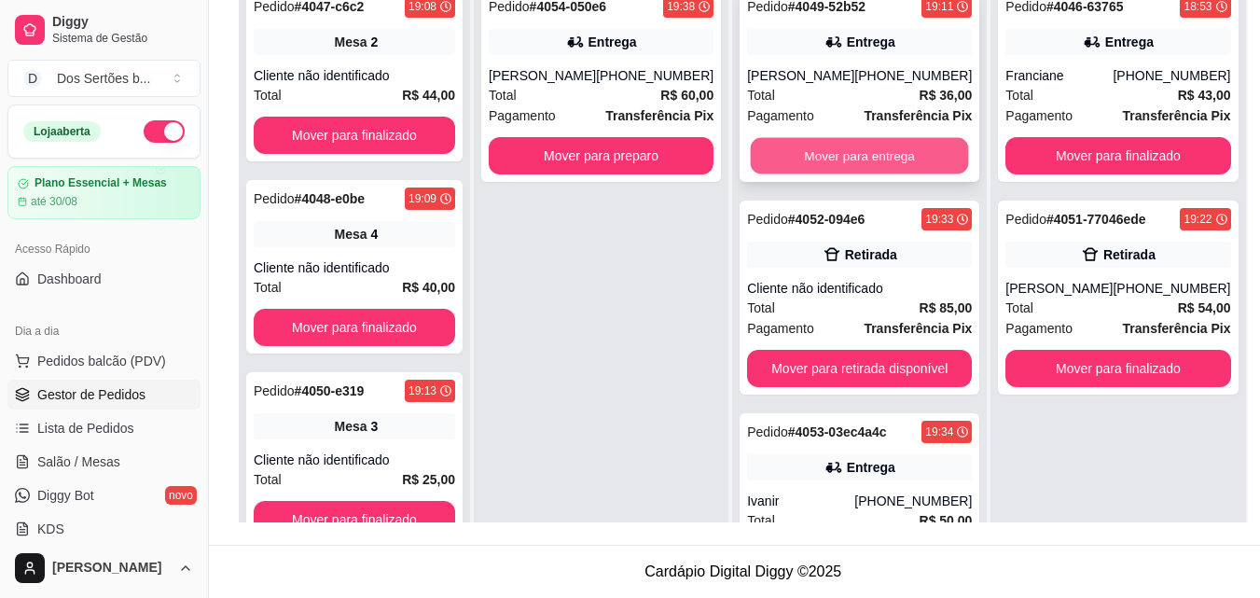
click at [792, 156] on button "Mover para entrega" at bounding box center [860, 156] width 218 height 36
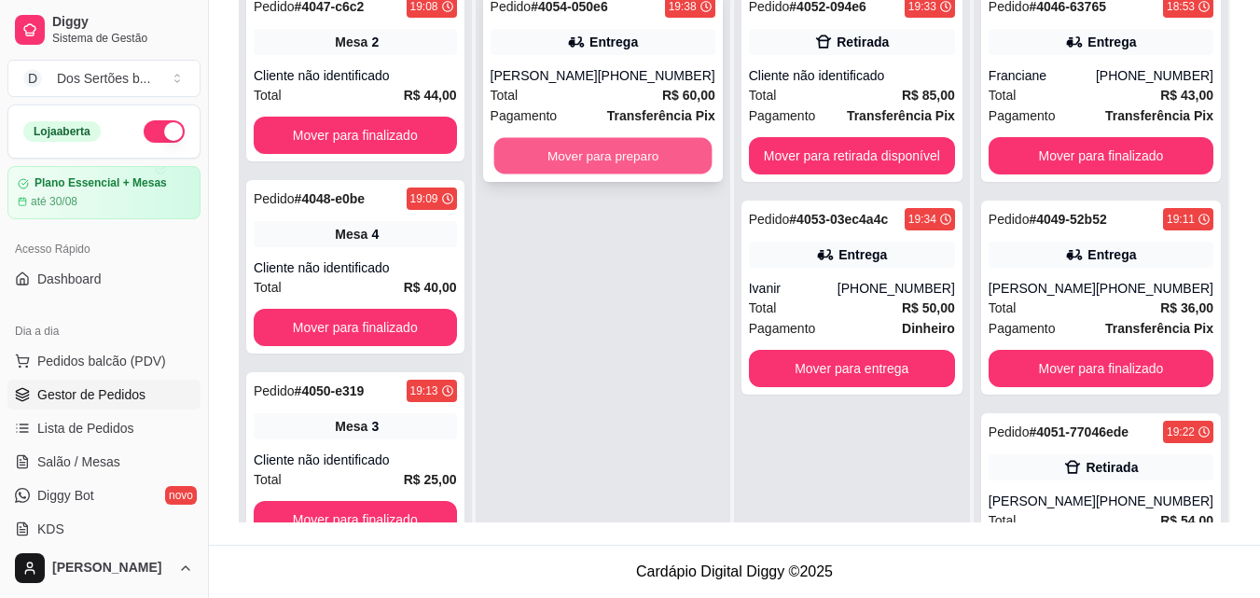
click at [586, 159] on button "Mover para preparo" at bounding box center [602, 156] width 218 height 36
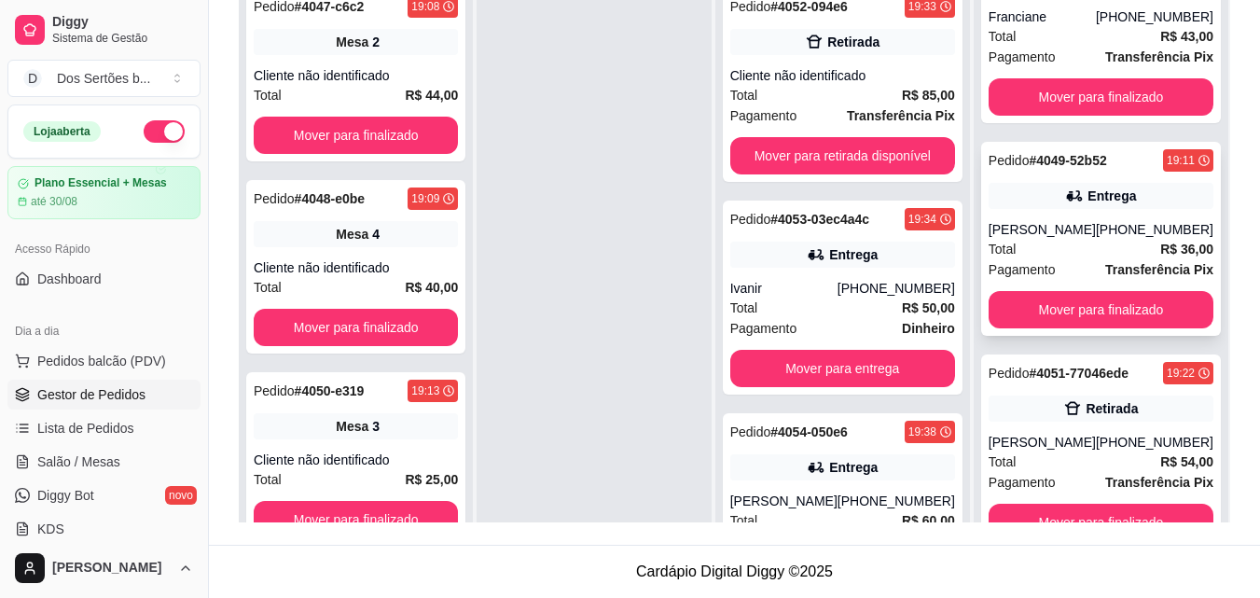
scroll to position [52, 0]
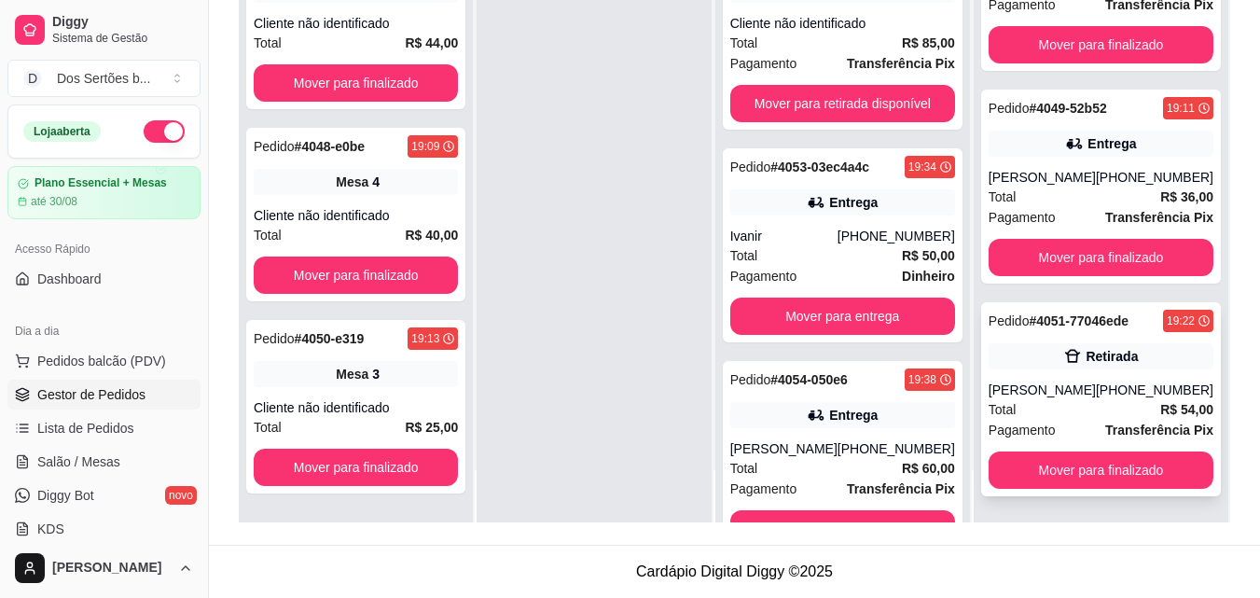
click at [1090, 382] on div "[PERSON_NAME]" at bounding box center [1042, 390] width 107 height 19
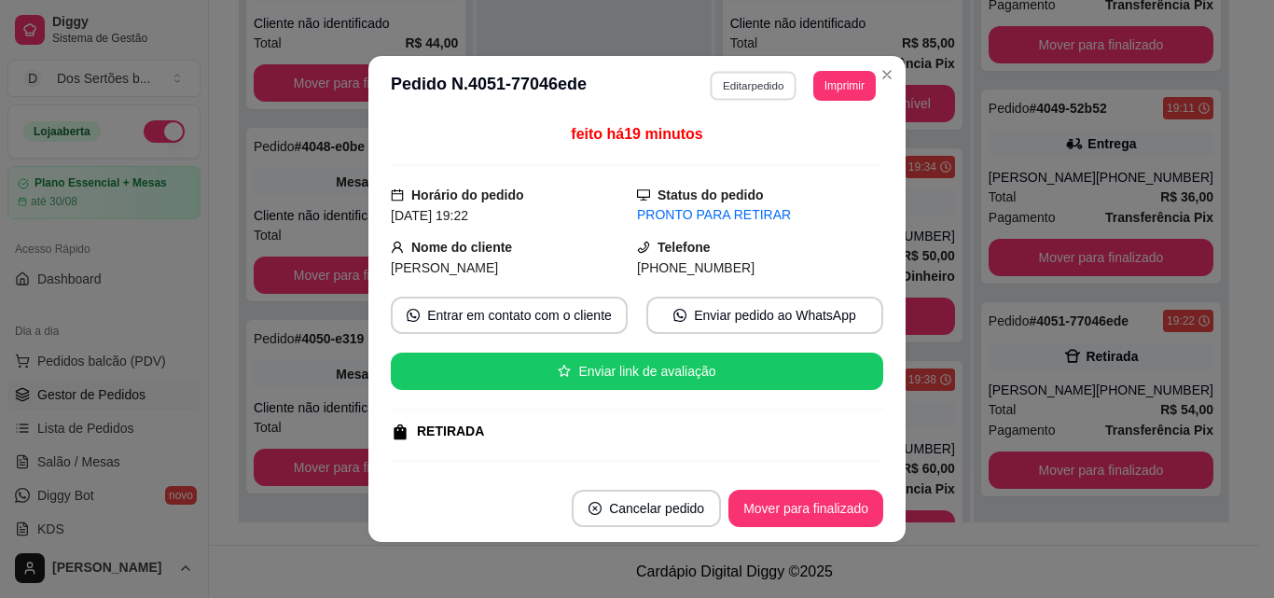
click at [743, 88] on button "Editar pedido" at bounding box center [754, 85] width 87 height 29
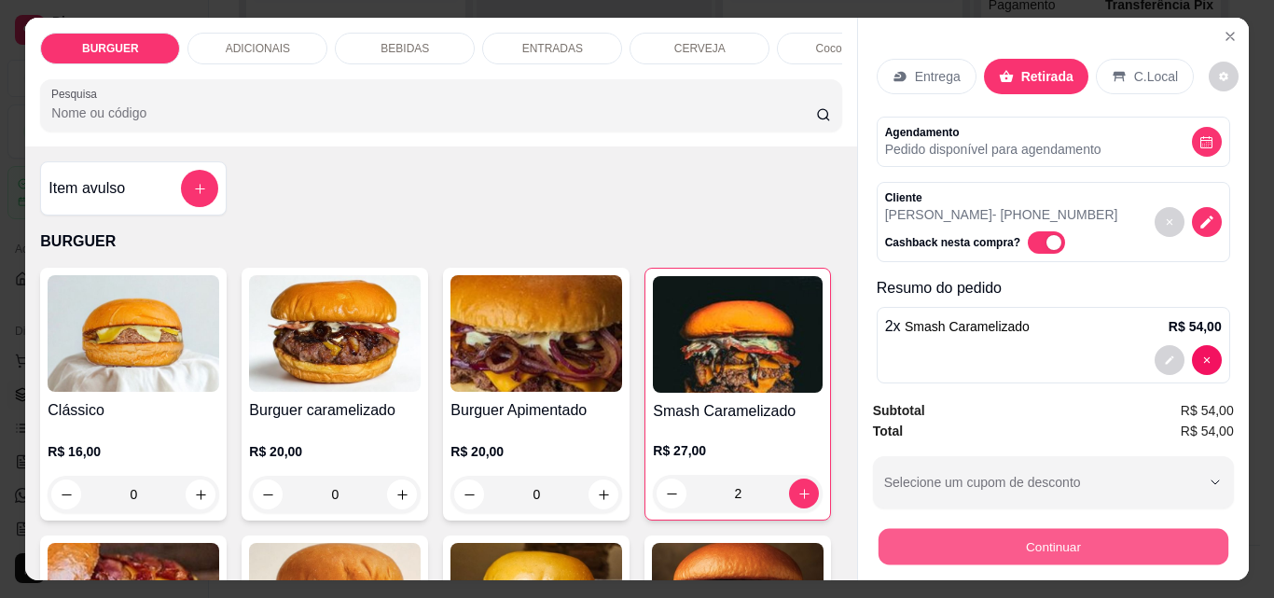
click at [1047, 531] on button "Continuar" at bounding box center [1053, 546] width 350 height 36
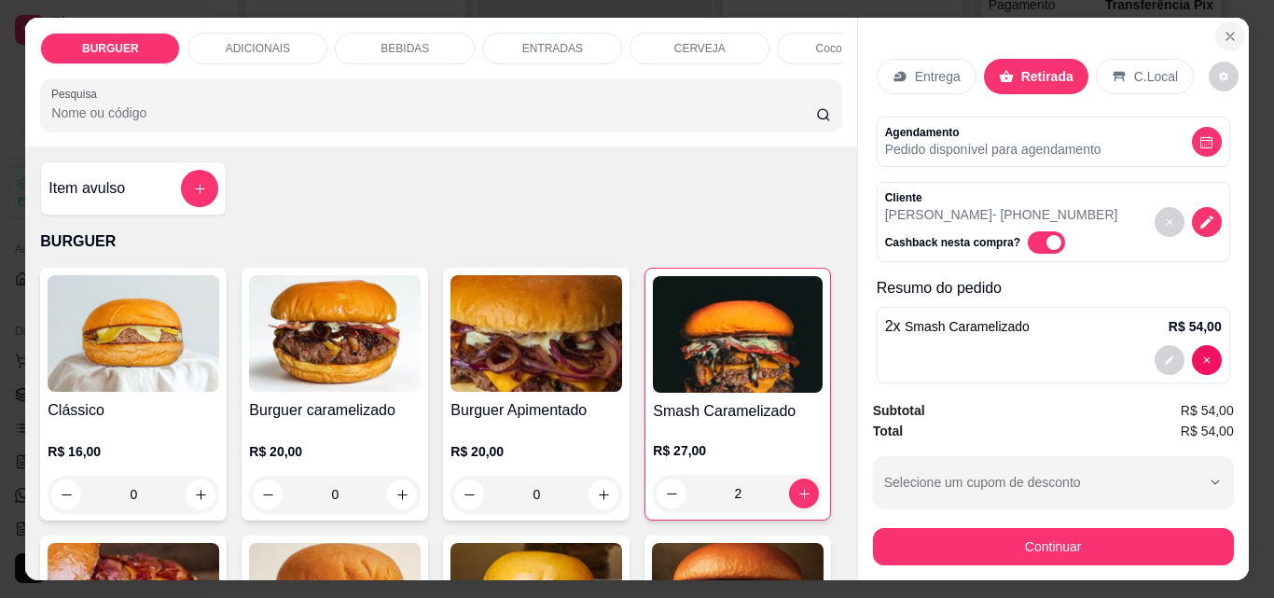
click at [1223, 29] on icon "Close" at bounding box center [1230, 36] width 15 height 15
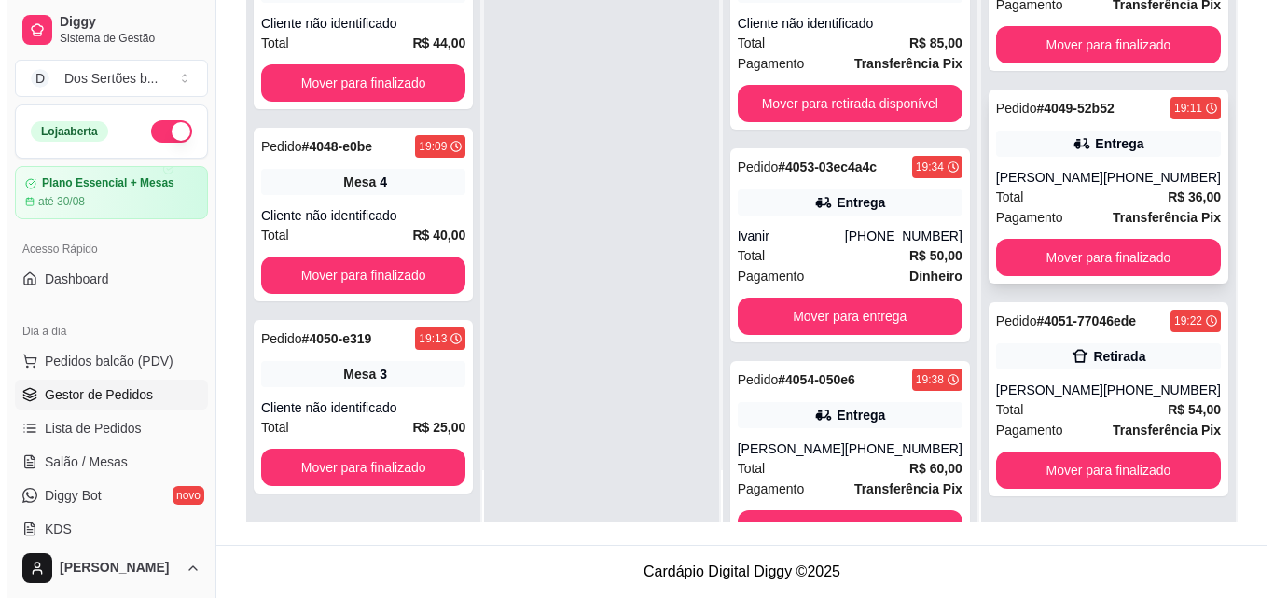
scroll to position [0, 0]
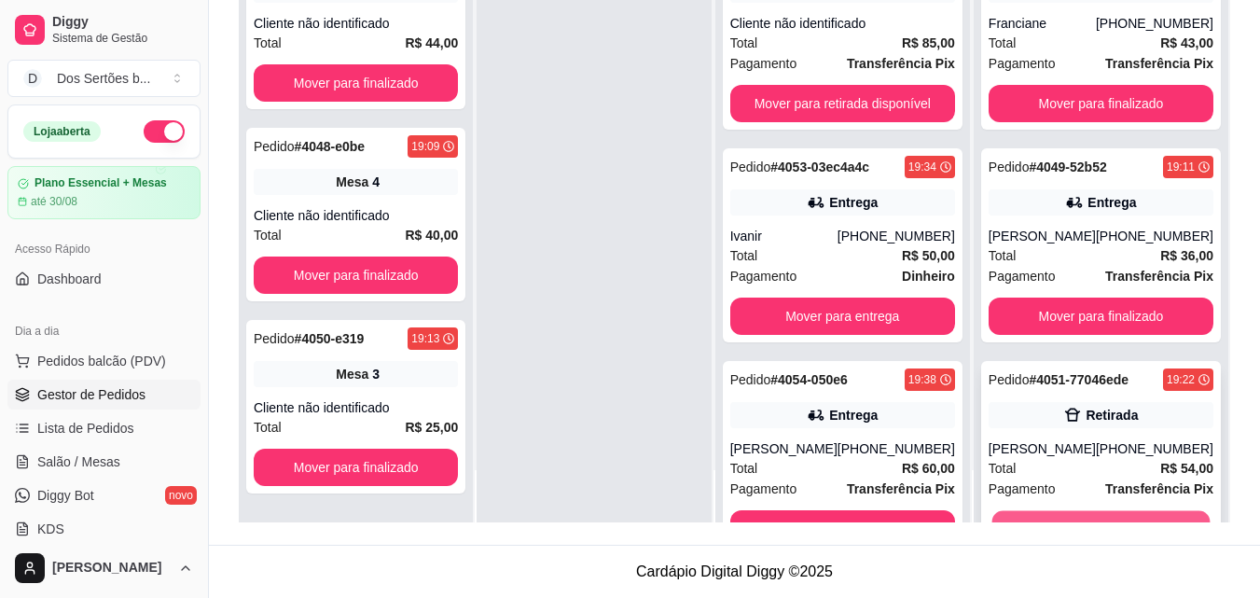
click at [1079, 512] on button "Mover para finalizado" at bounding box center [1101, 529] width 218 height 36
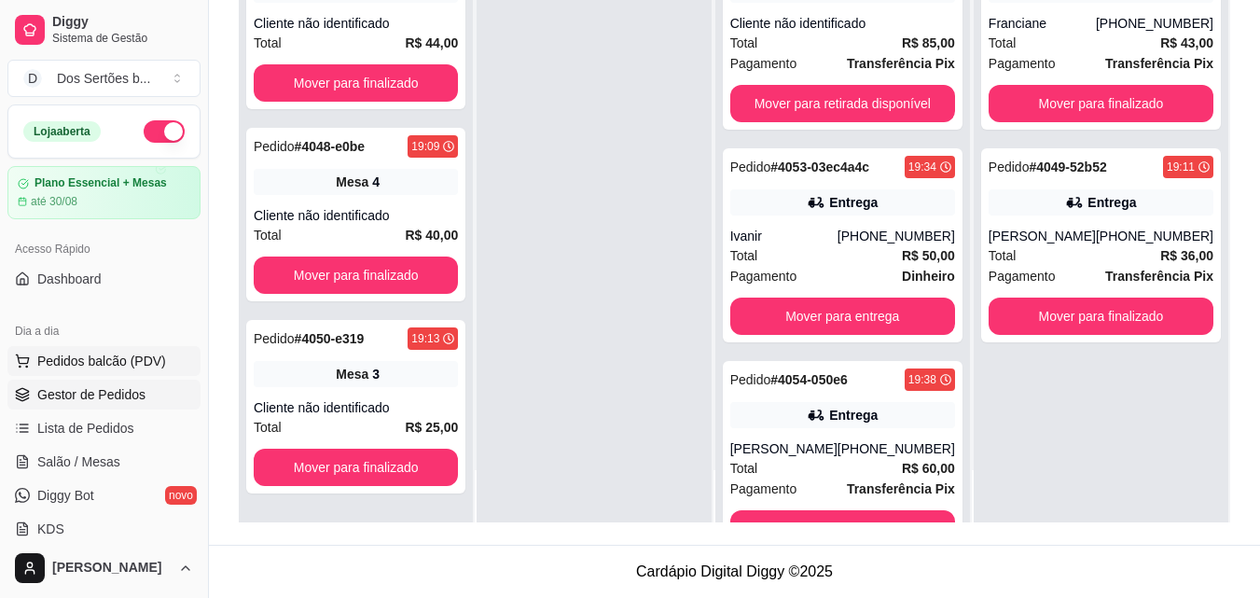
click at [121, 369] on span "Pedidos balcão (PDV)" at bounding box center [101, 361] width 129 height 19
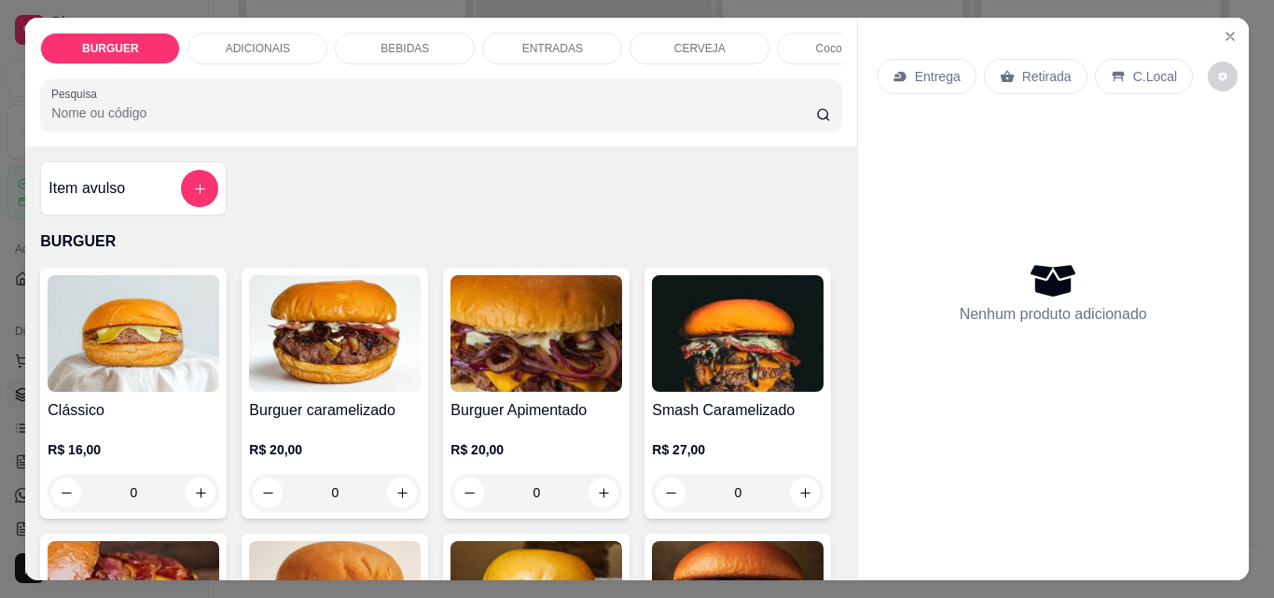
click at [416, 52] on div "BEBIDAS" at bounding box center [405, 49] width 140 height 32
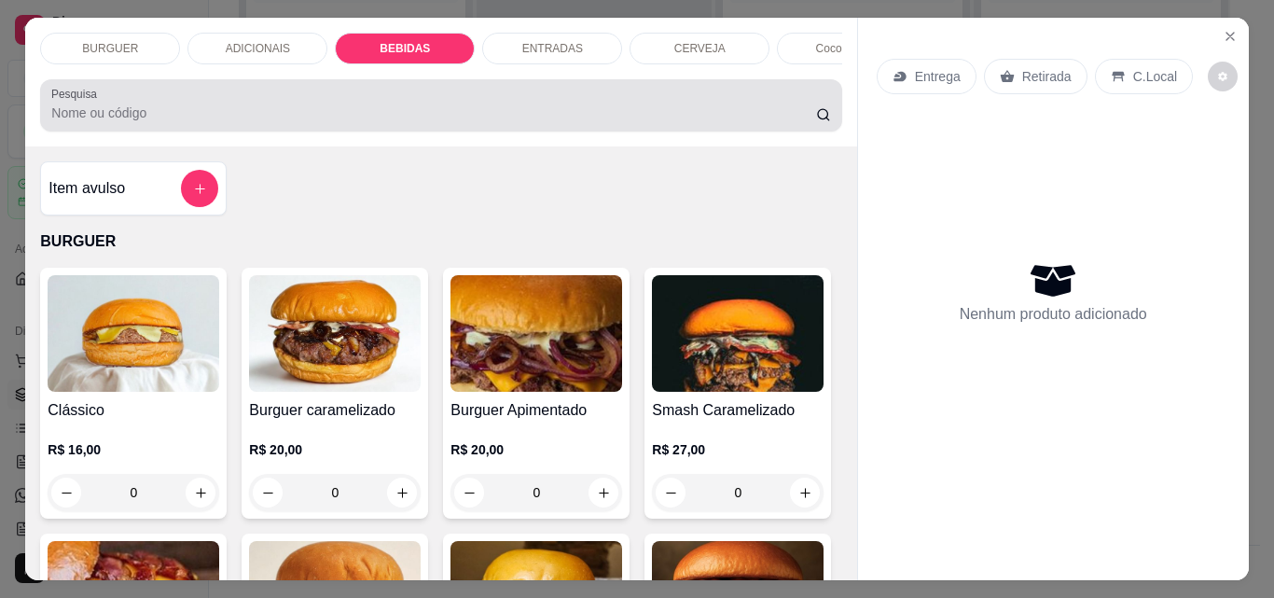
scroll to position [49, 0]
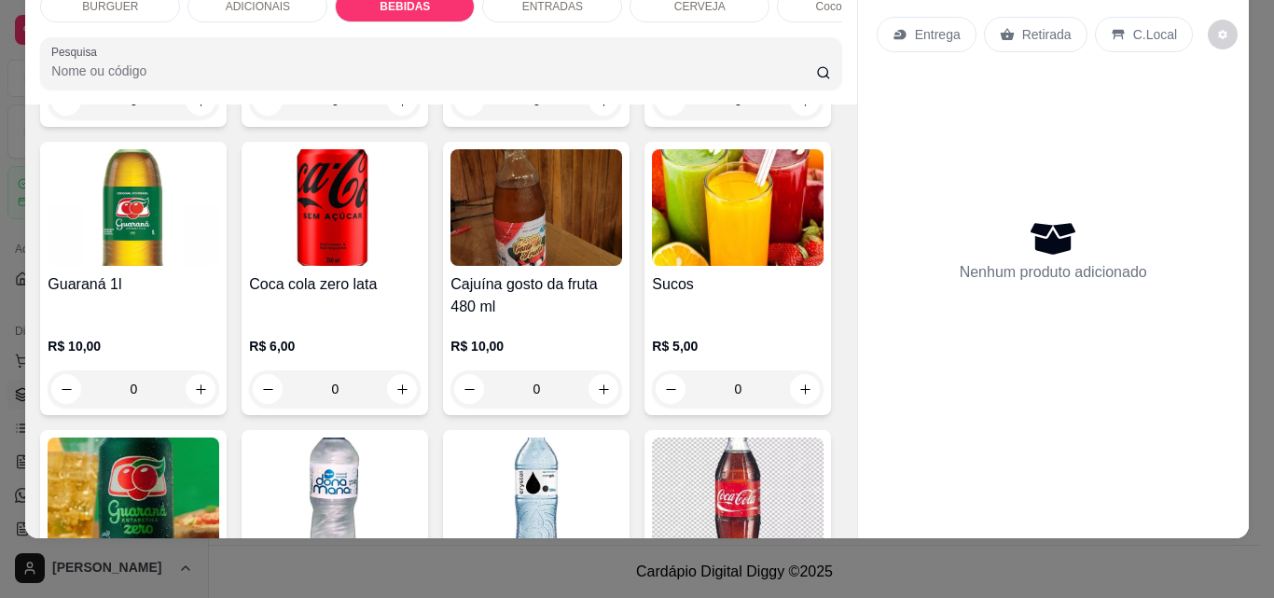
drag, startPoint x: 573, startPoint y: 352, endPoint x: 659, endPoint y: 107, distance: 259.0
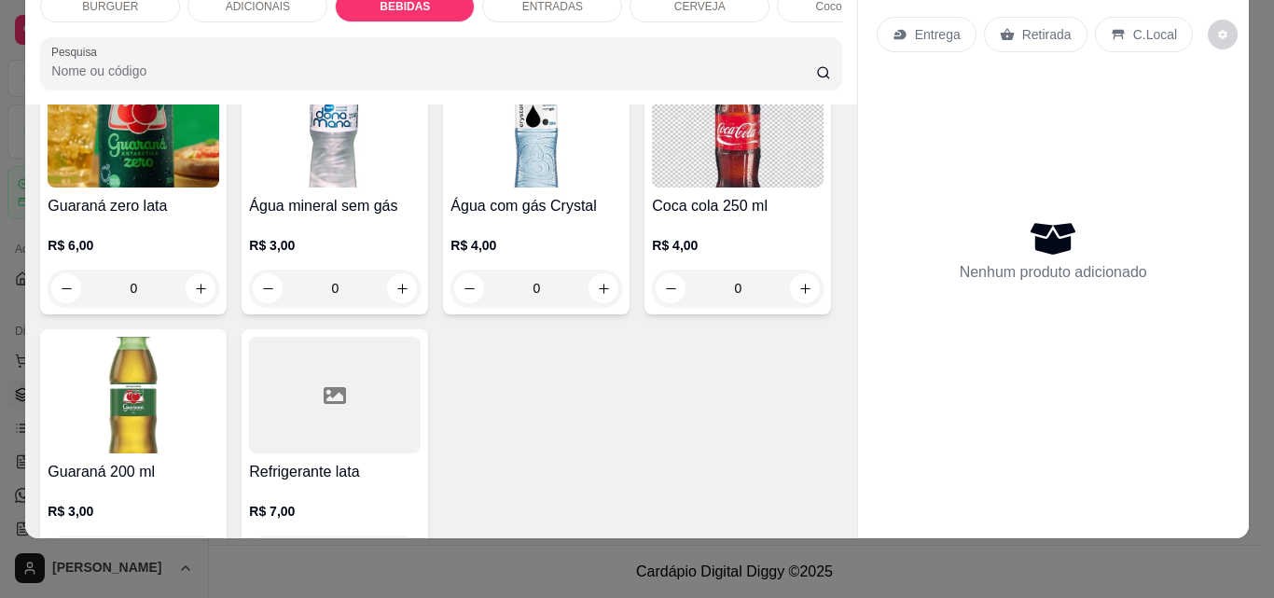
click at [410, 30] on icon "increase-product-quantity" at bounding box center [403, 23] width 14 height 14
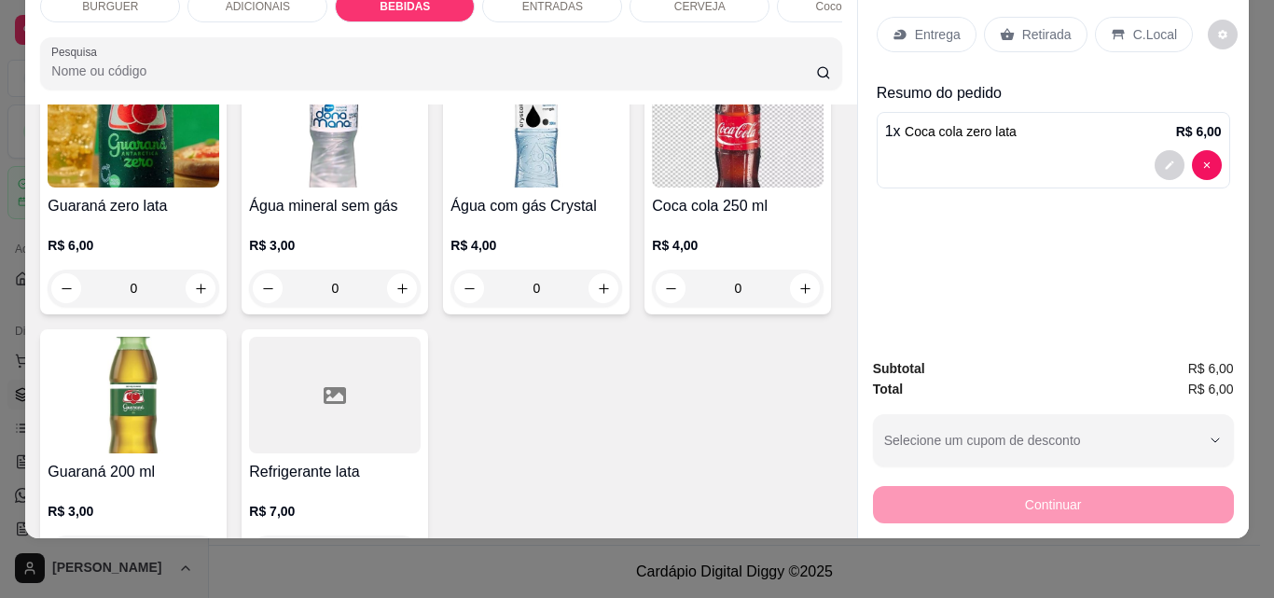
click at [409, 29] on icon "increase-product-quantity" at bounding box center [402, 22] width 14 height 14
type input "2"
click at [1024, 17] on div "Retirada" at bounding box center [1036, 34] width 104 height 35
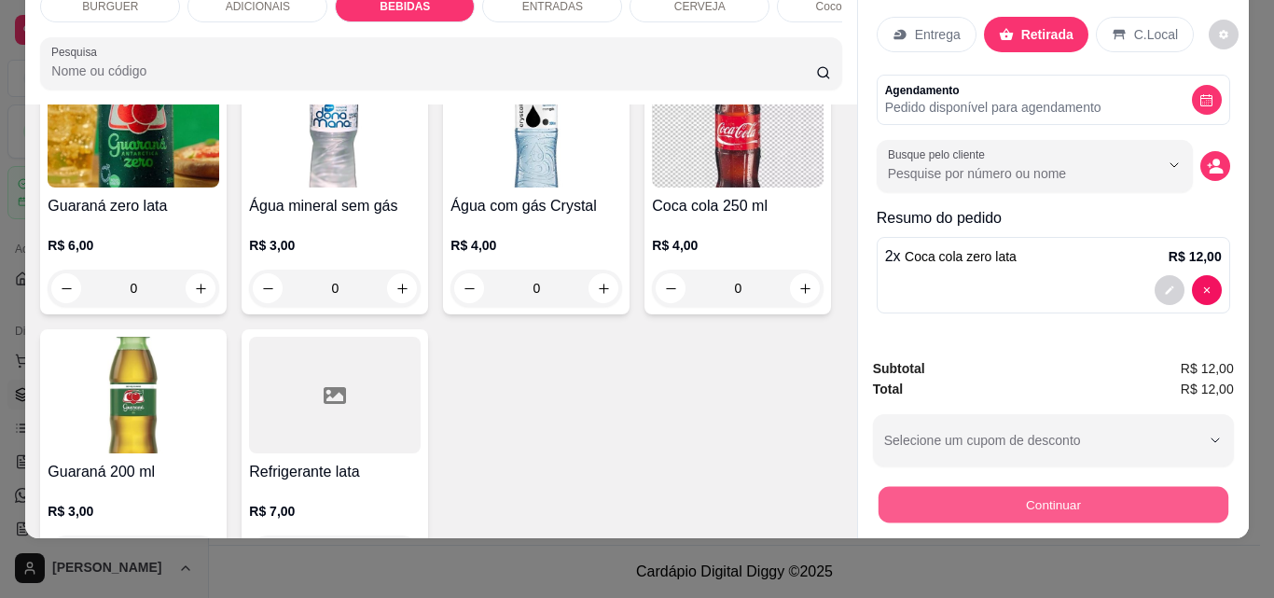
click at [969, 497] on button "Continuar" at bounding box center [1053, 504] width 350 height 36
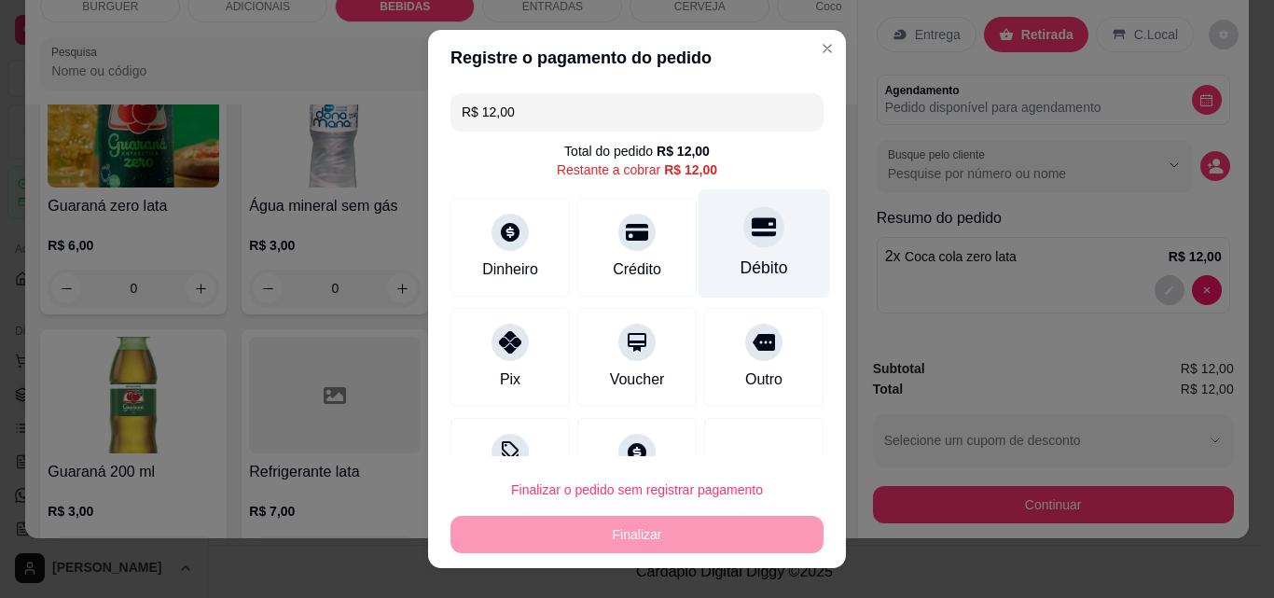
click at [741, 256] on div "Débito" at bounding box center [765, 268] width 48 height 24
type input "R$ 0,00"
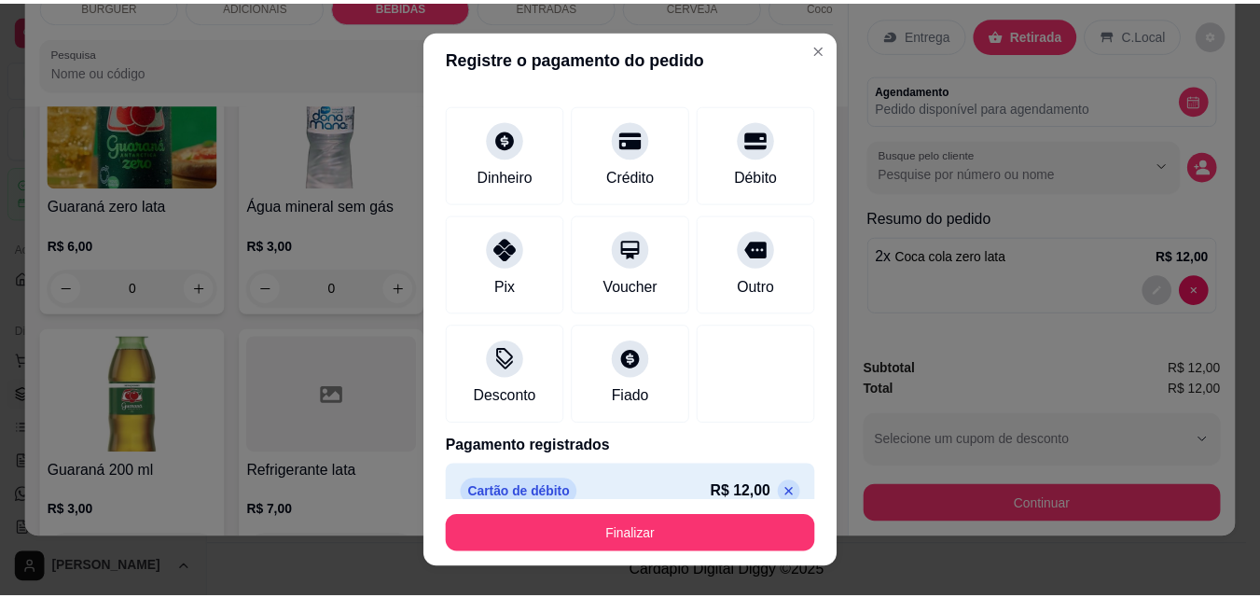
scroll to position [102, 0]
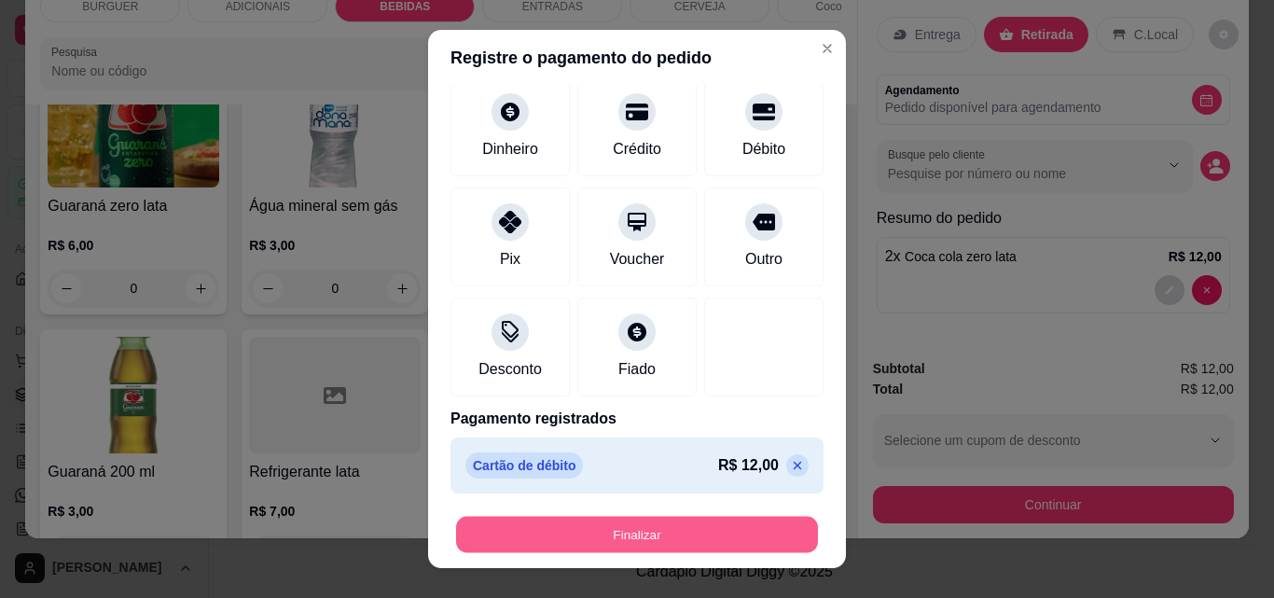
click at [727, 530] on button "Finalizar" at bounding box center [637, 535] width 362 height 36
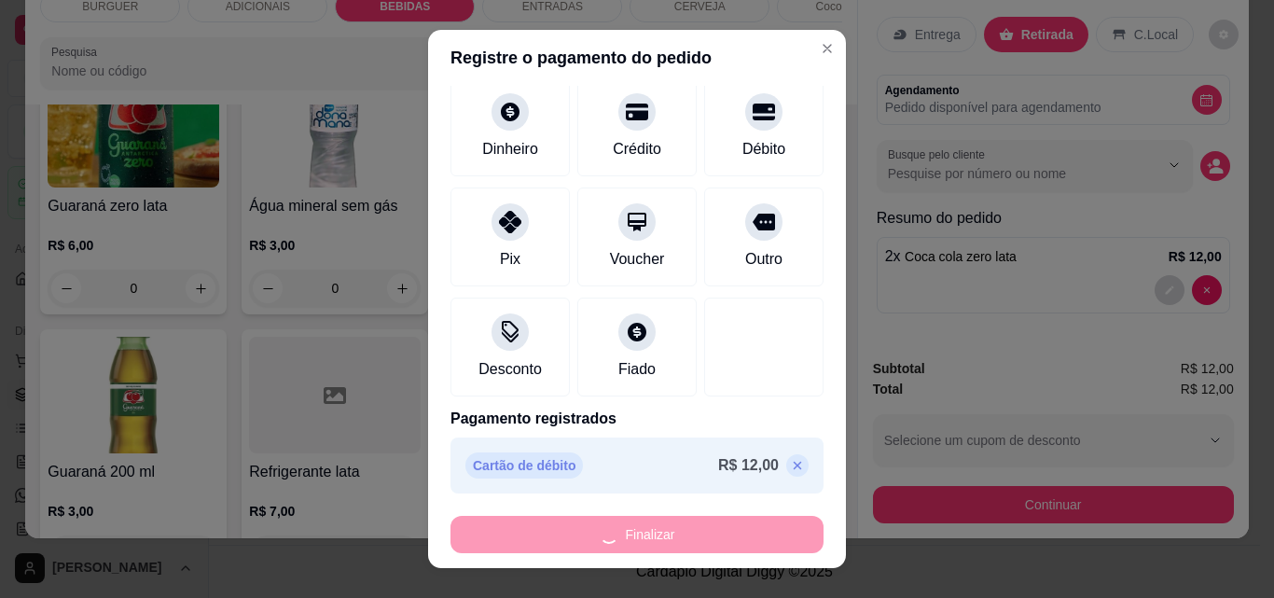
type input "0"
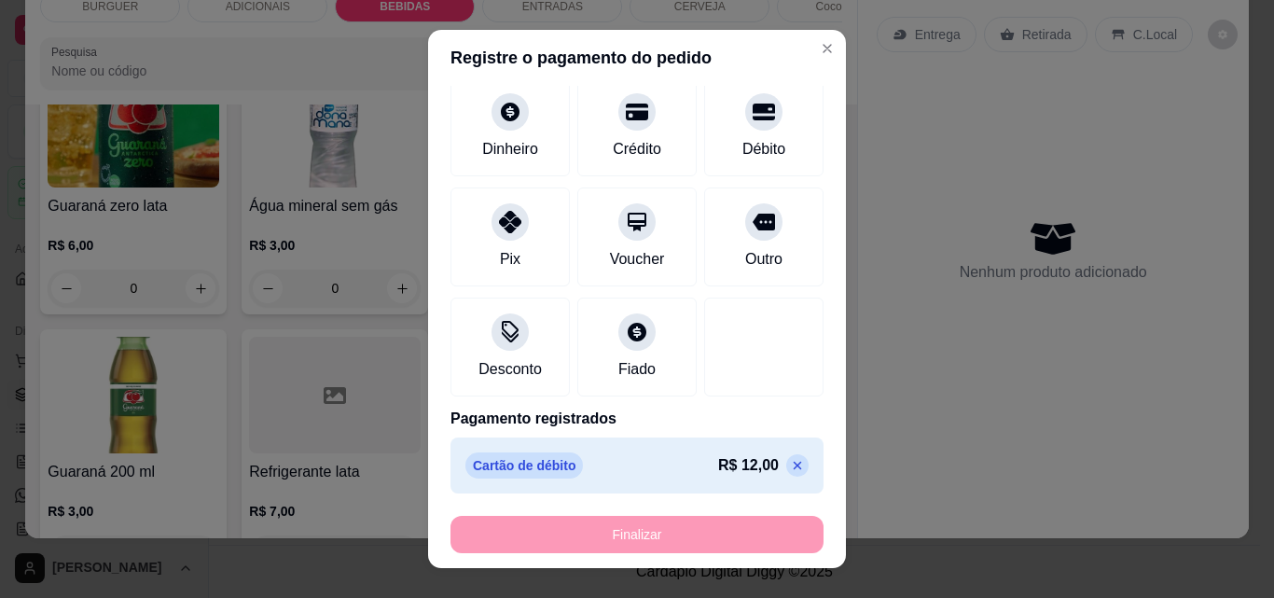
type input "-R$ 12,00"
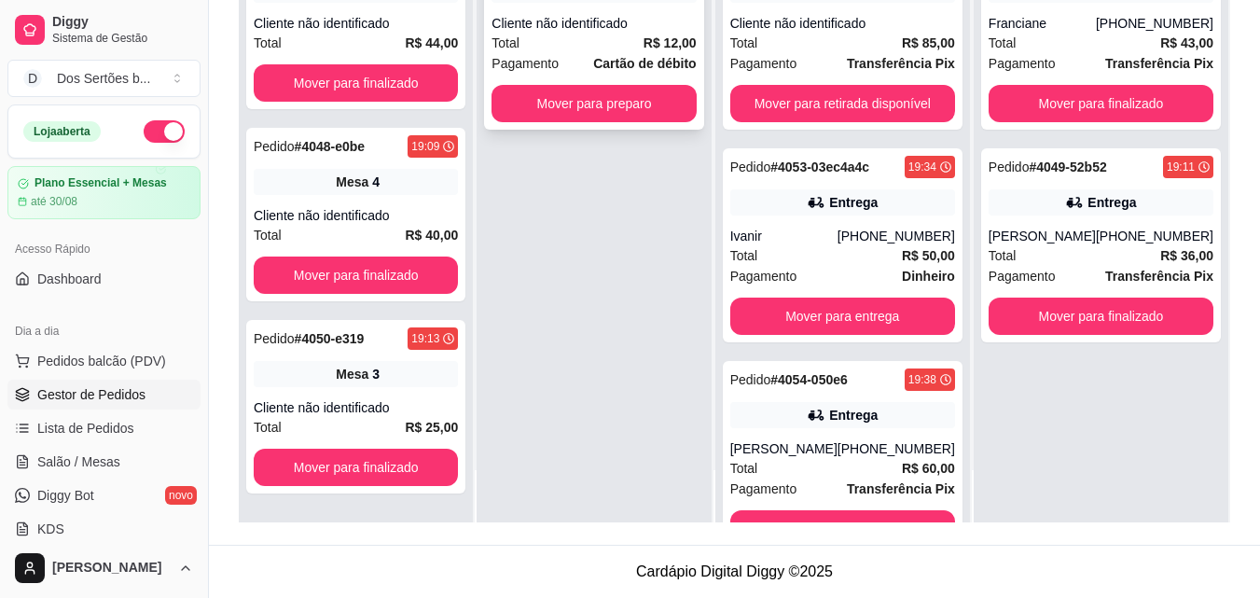
click at [595, 14] on div "Cliente não identificado" at bounding box center [594, 23] width 204 height 19
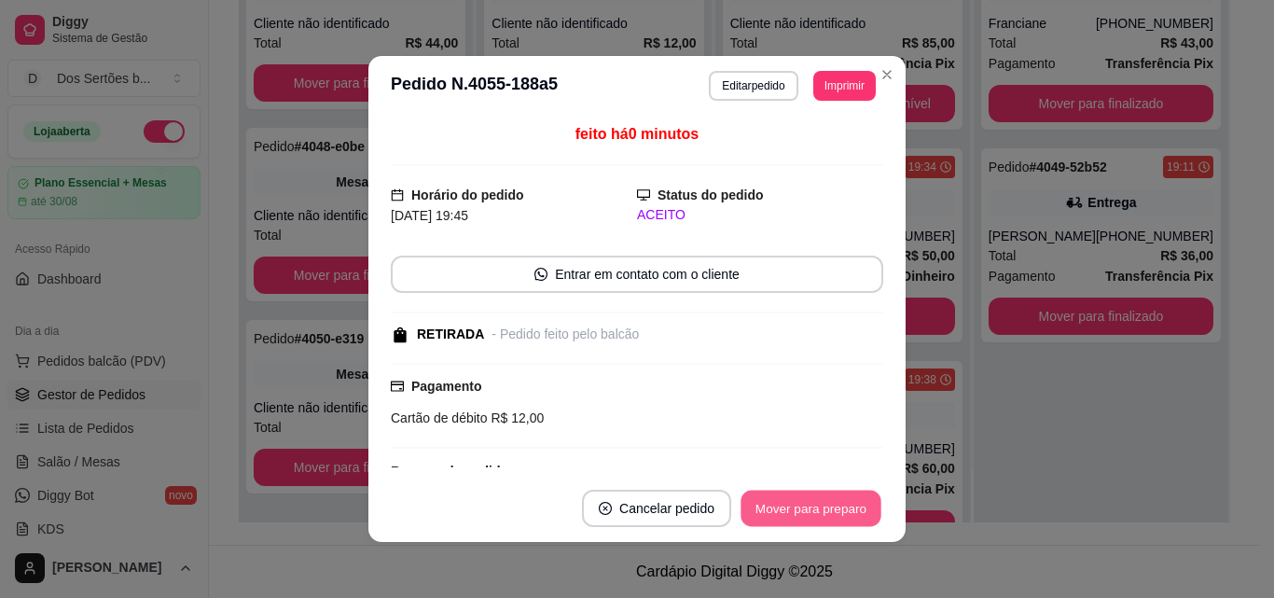
click at [837, 507] on button "Mover para preparo" at bounding box center [811, 509] width 140 height 36
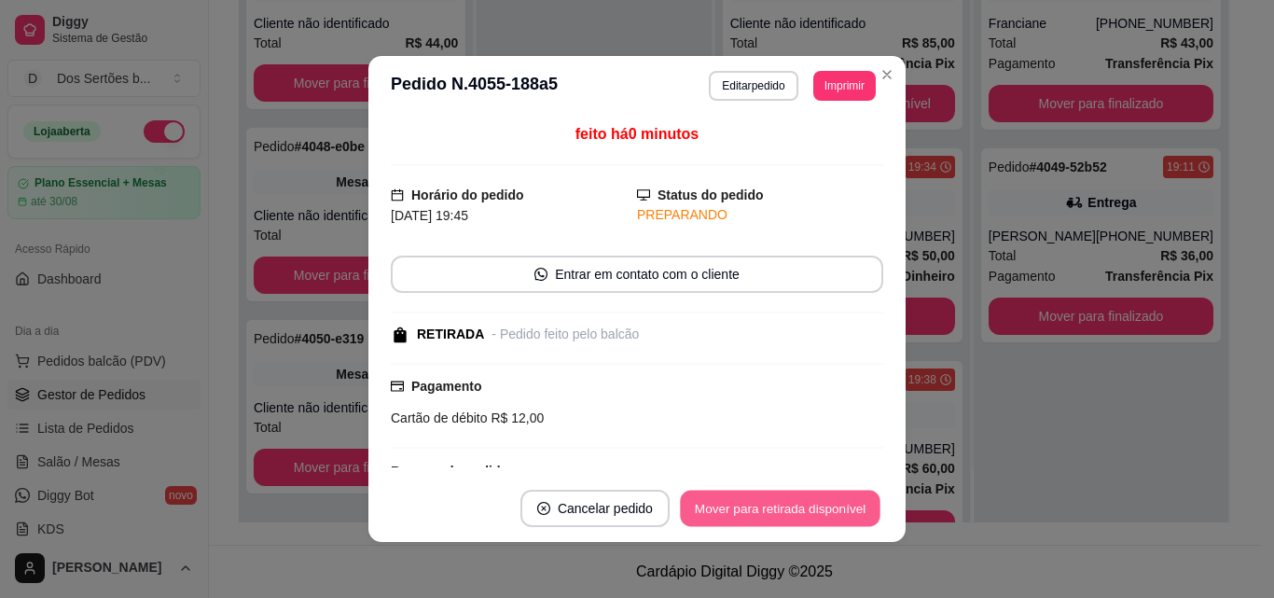
click at [837, 507] on button "Mover para retirada disponível" at bounding box center [780, 509] width 200 height 36
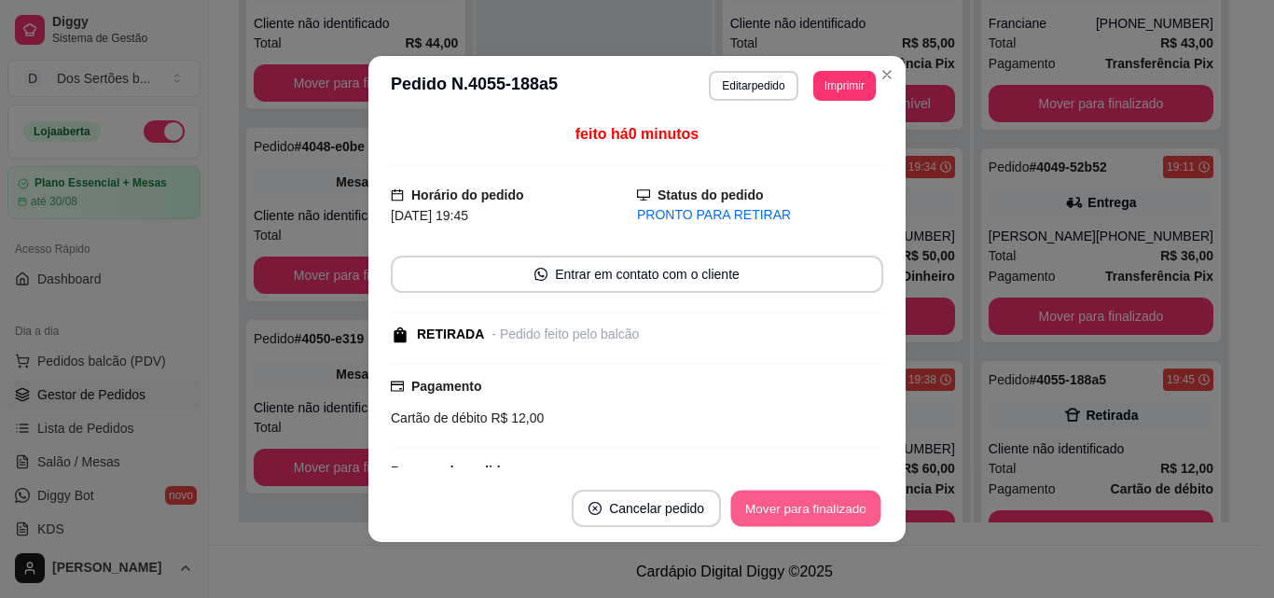
click at [800, 499] on button "Mover para finalizado" at bounding box center [806, 509] width 150 height 36
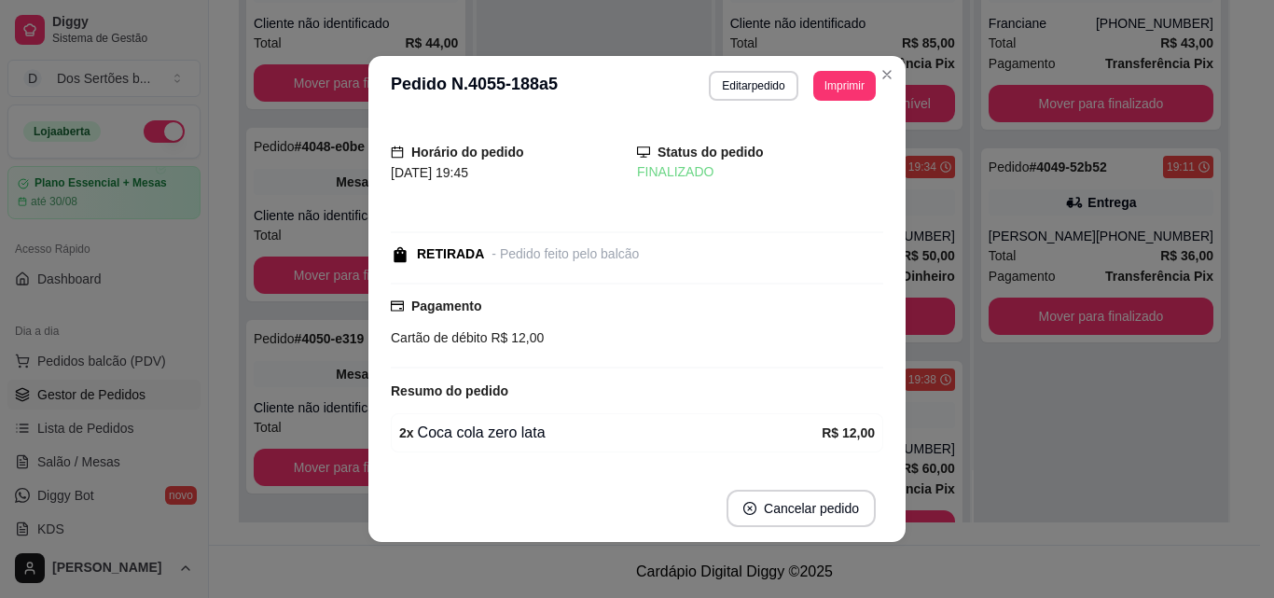
click at [896, 59] on header "**********" at bounding box center [636, 86] width 537 height 60
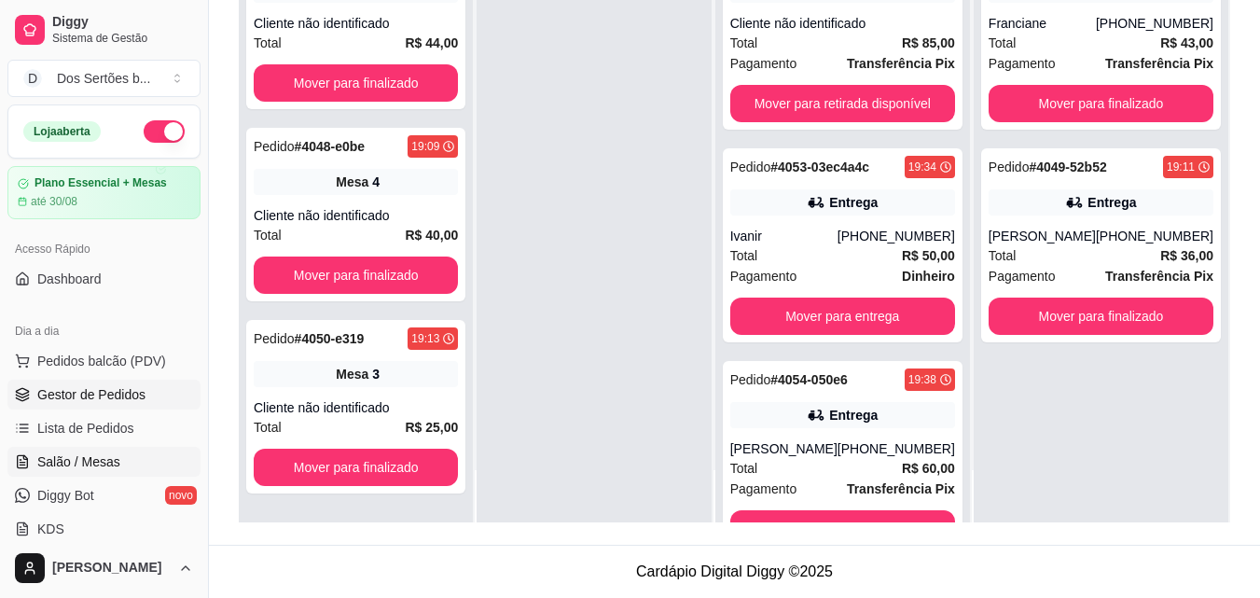
click at [101, 457] on span "Salão / Mesas" at bounding box center [78, 461] width 83 height 19
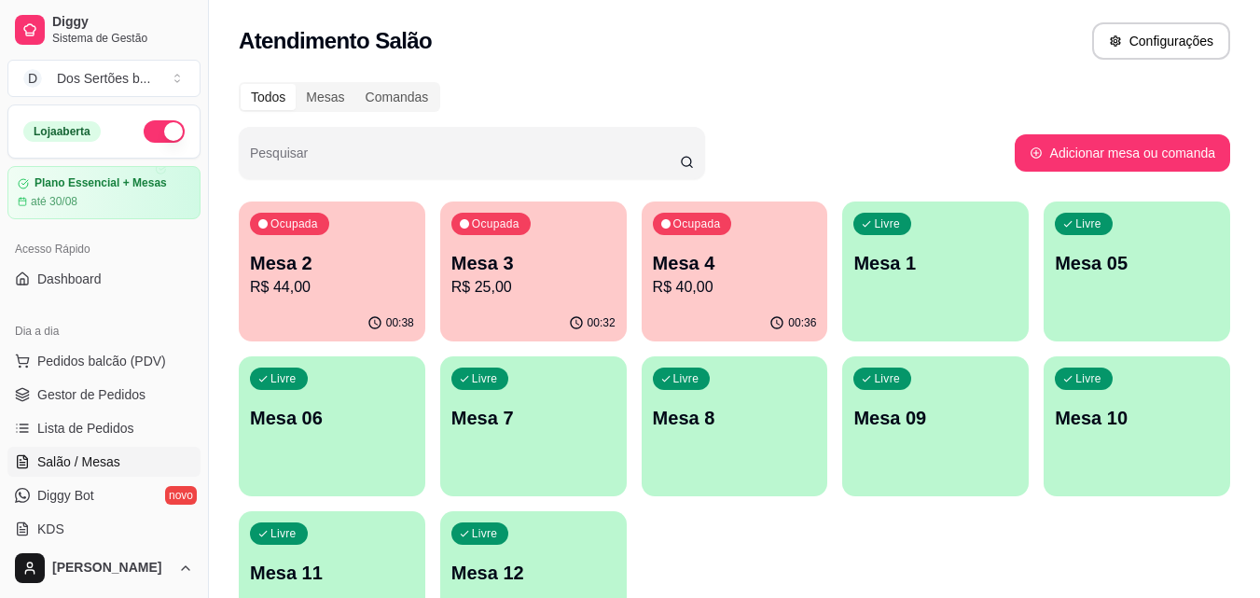
click at [101, 459] on span "Salão / Mesas" at bounding box center [78, 461] width 83 height 19
click at [347, 296] on p "R$ 44,00" at bounding box center [333, 286] width 160 height 21
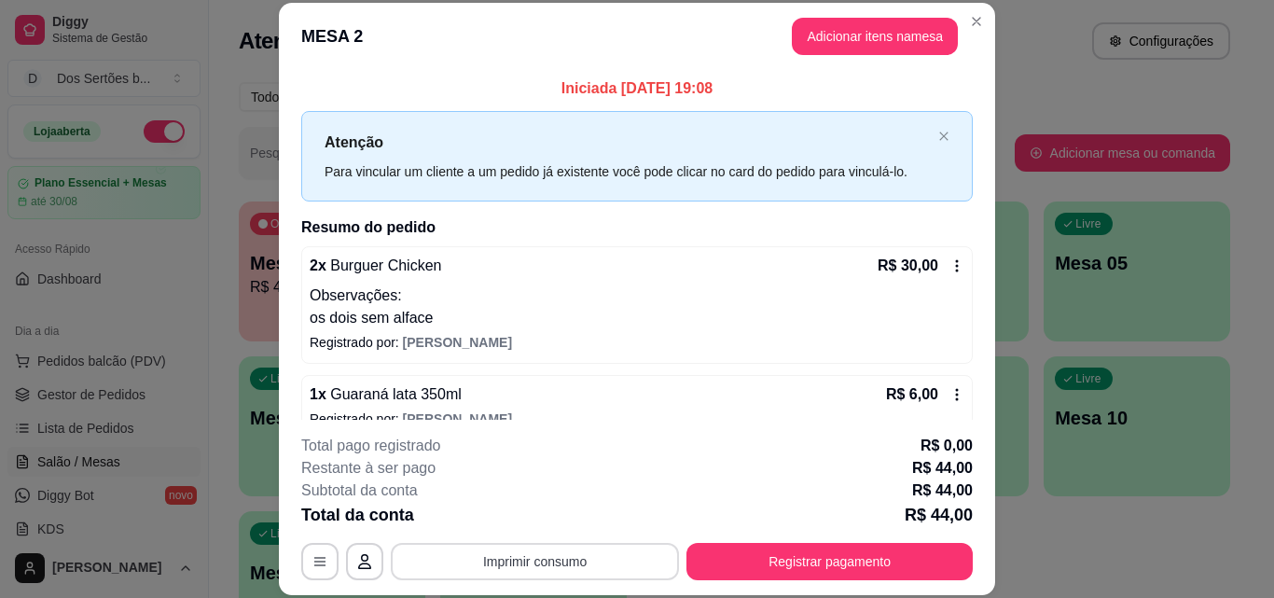
click at [489, 571] on button "Imprimir consumo" at bounding box center [535, 561] width 288 height 37
click at [518, 531] on button "Impressora" at bounding box center [533, 518] width 131 height 29
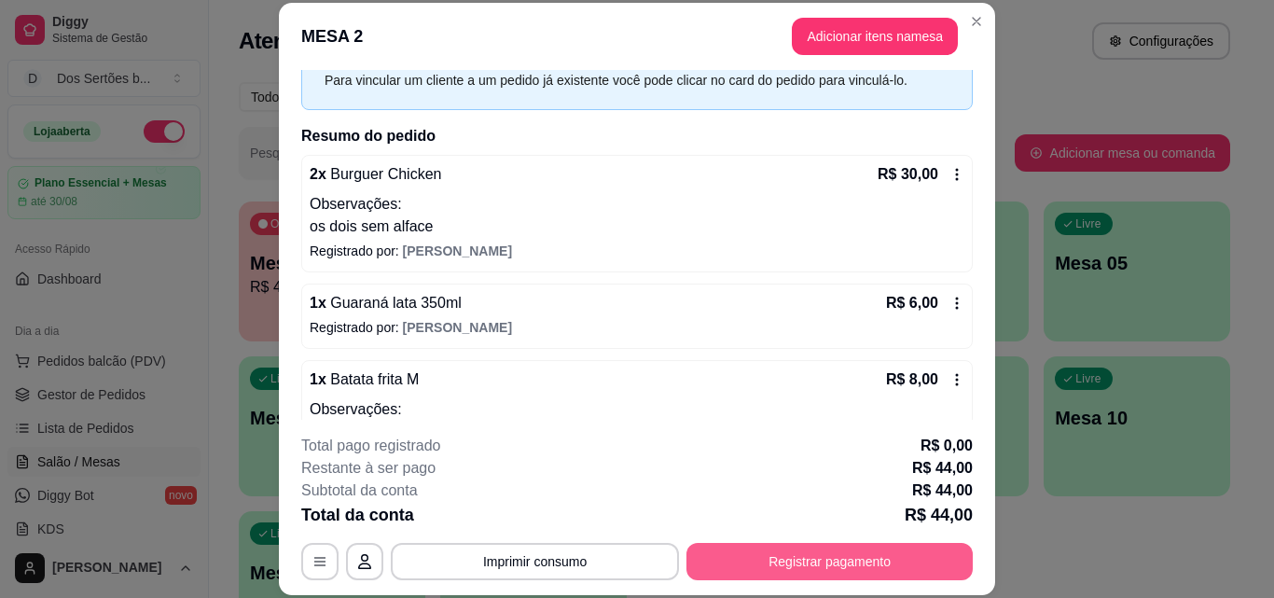
click at [807, 566] on button "Registrar pagamento" at bounding box center [830, 561] width 286 height 37
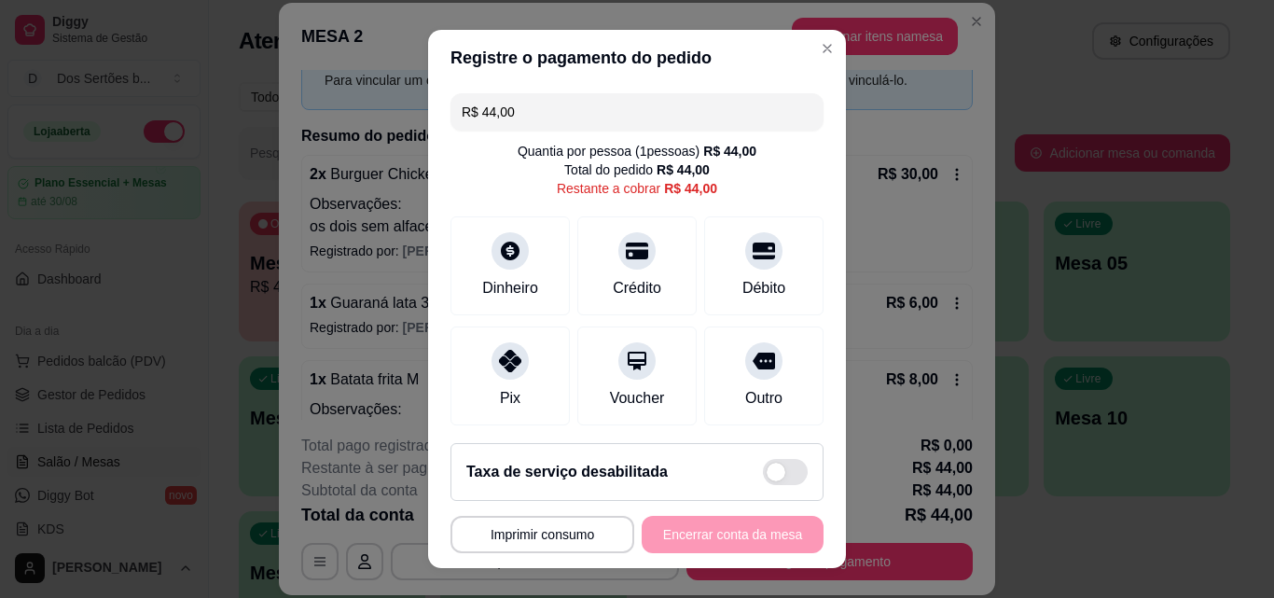
click at [519, 113] on input "R$ 44,00" at bounding box center [637, 111] width 351 height 37
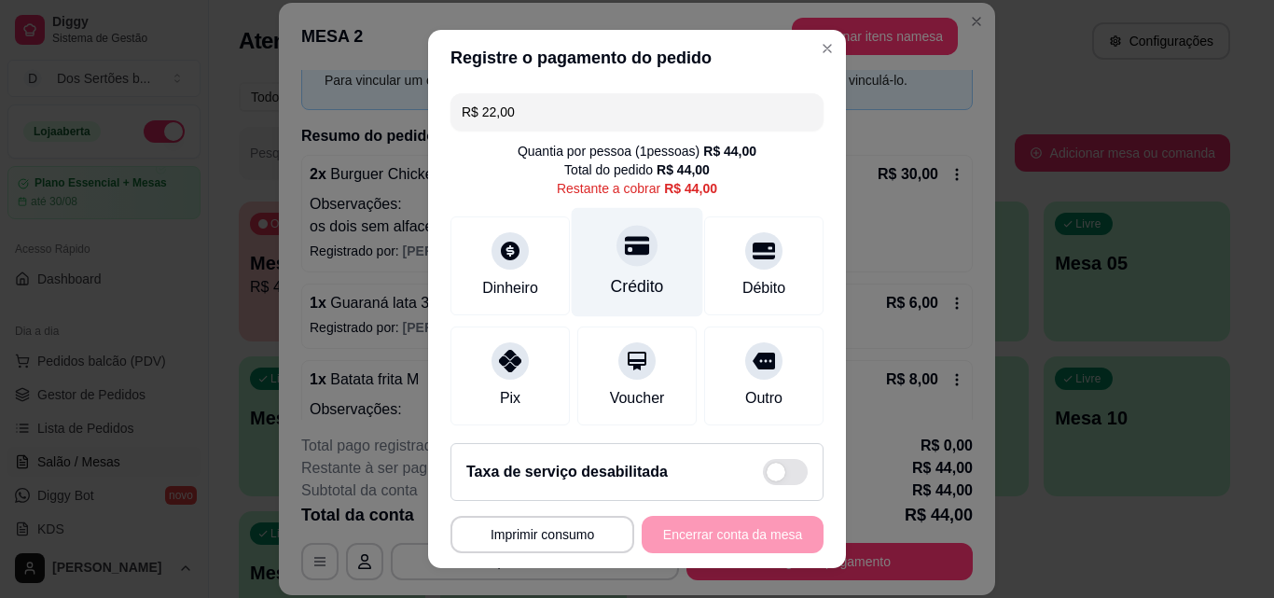
click at [591, 264] on div "Crédito" at bounding box center [638, 262] width 132 height 109
click at [572, 259] on div "Crédito" at bounding box center [638, 262] width 132 height 109
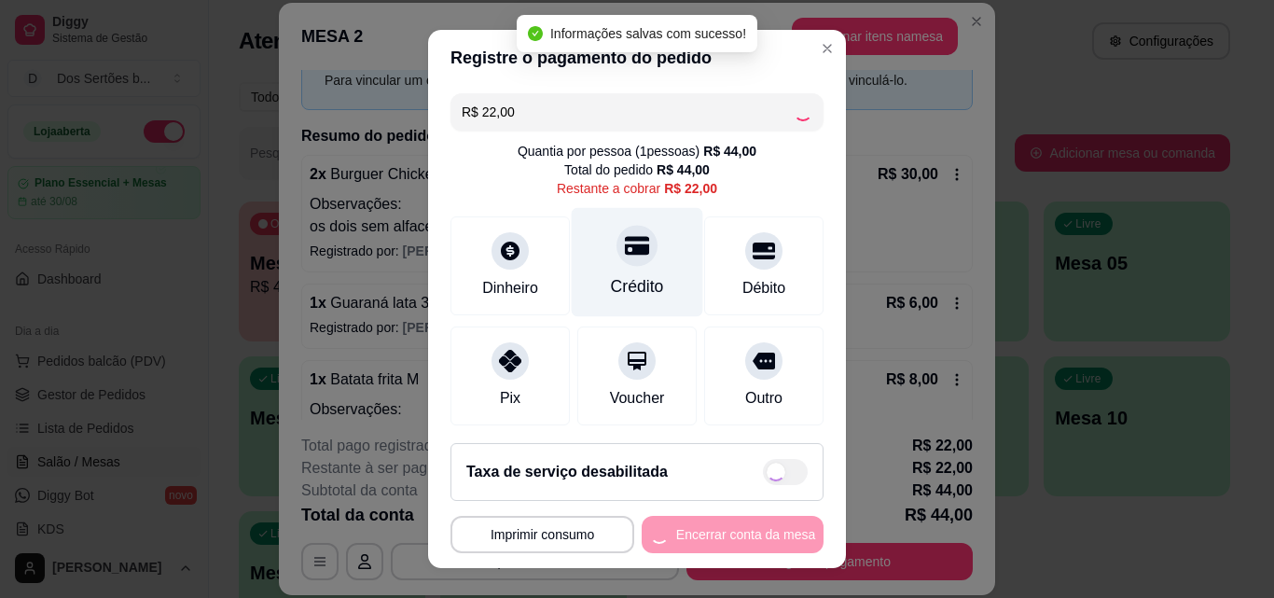
type input "R$ 0,00"
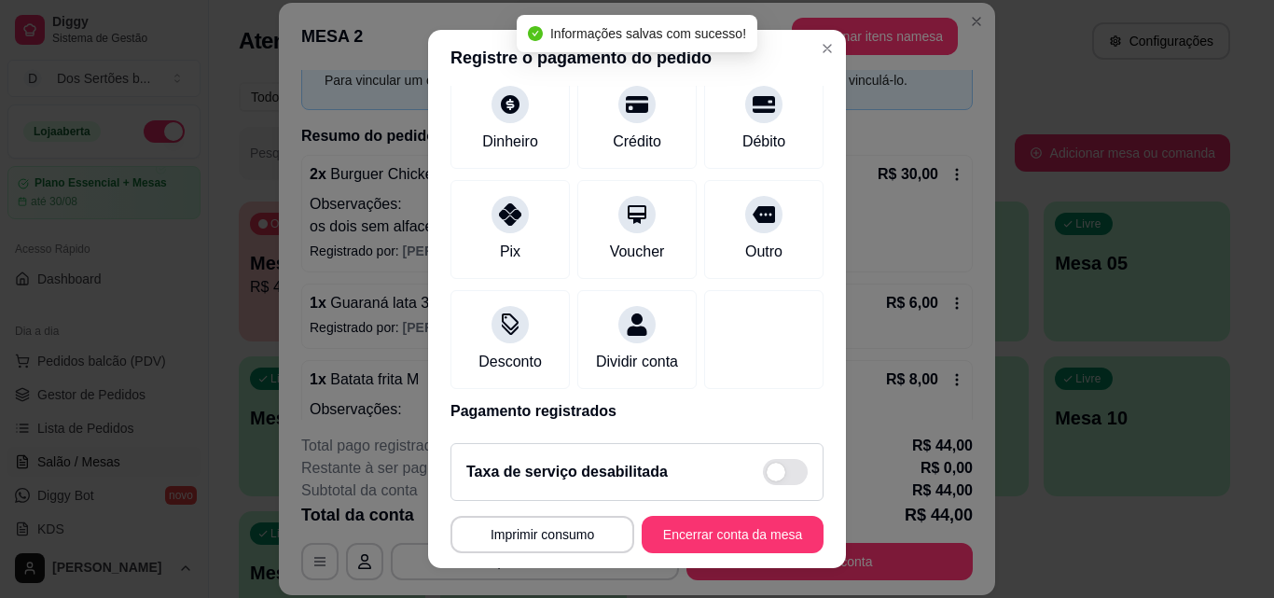
click at [807, 340] on div "R$ 0,00 Quantia por pessoa ( 1 pessoas) R$ 44,00 Total do pedido R$ 44,00 Dinhe…" at bounding box center [637, 257] width 418 height 342
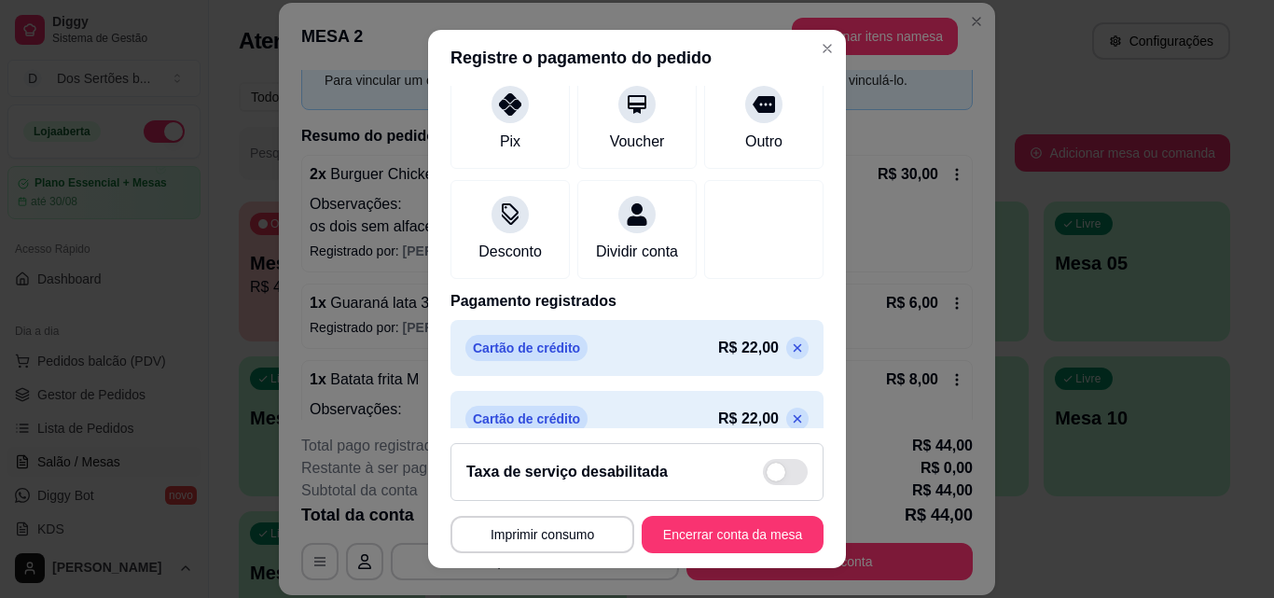
scroll to position [275, 0]
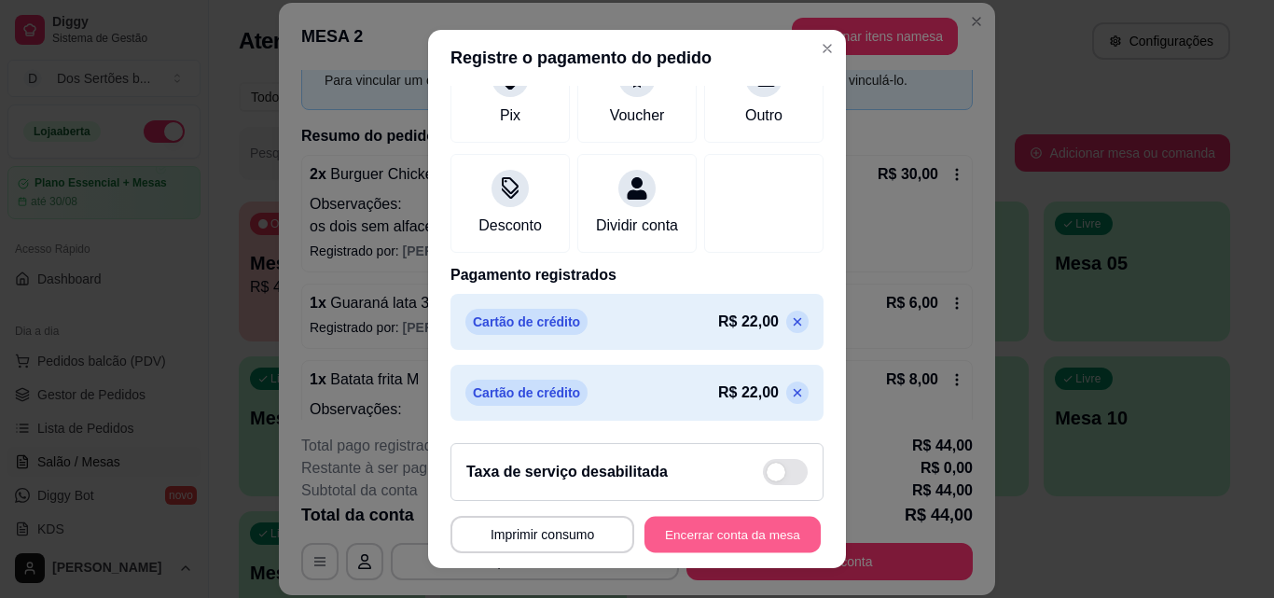
click at [740, 529] on button "Encerrar conta da mesa" at bounding box center [733, 535] width 176 height 36
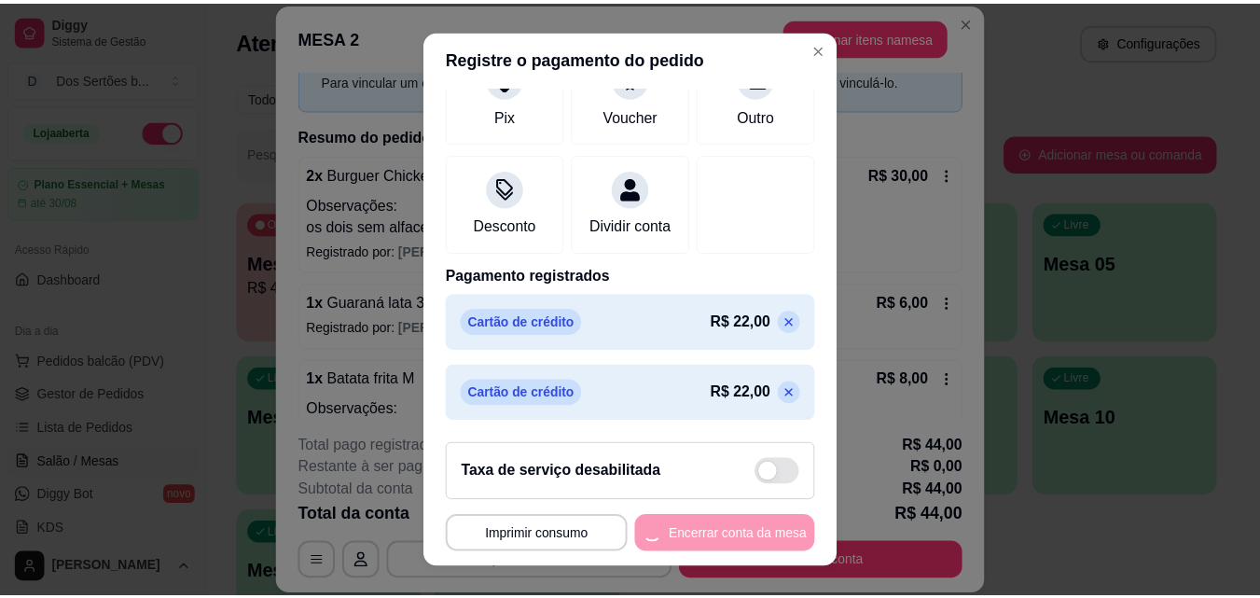
scroll to position [0, 0]
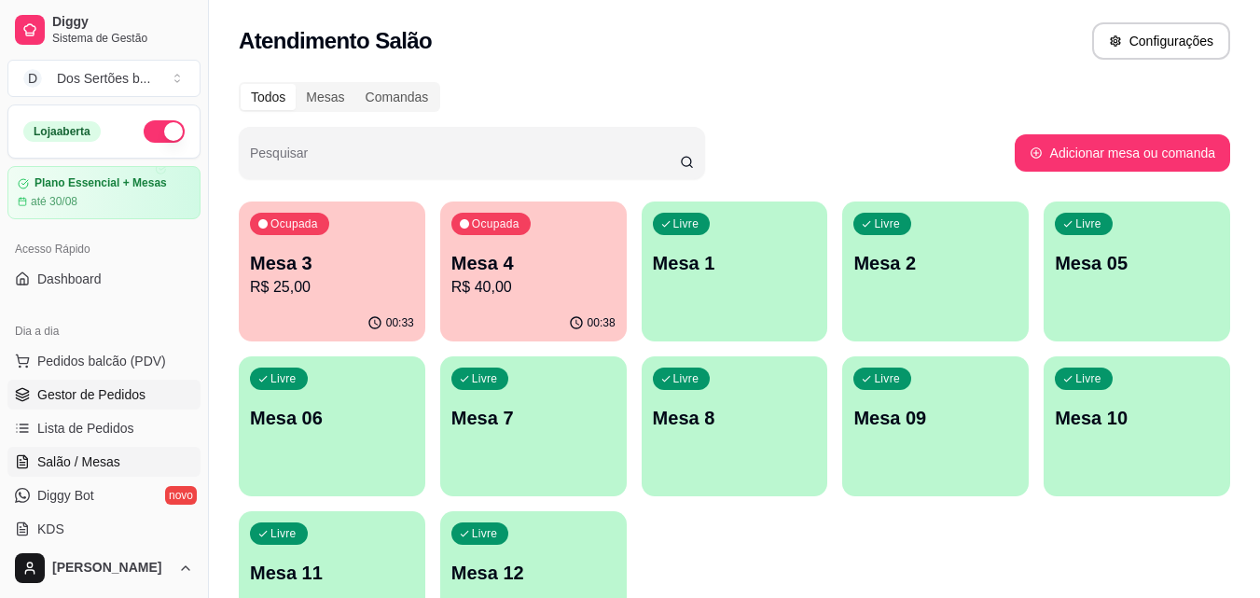
click at [80, 388] on span "Gestor de Pedidos" at bounding box center [91, 394] width 108 height 19
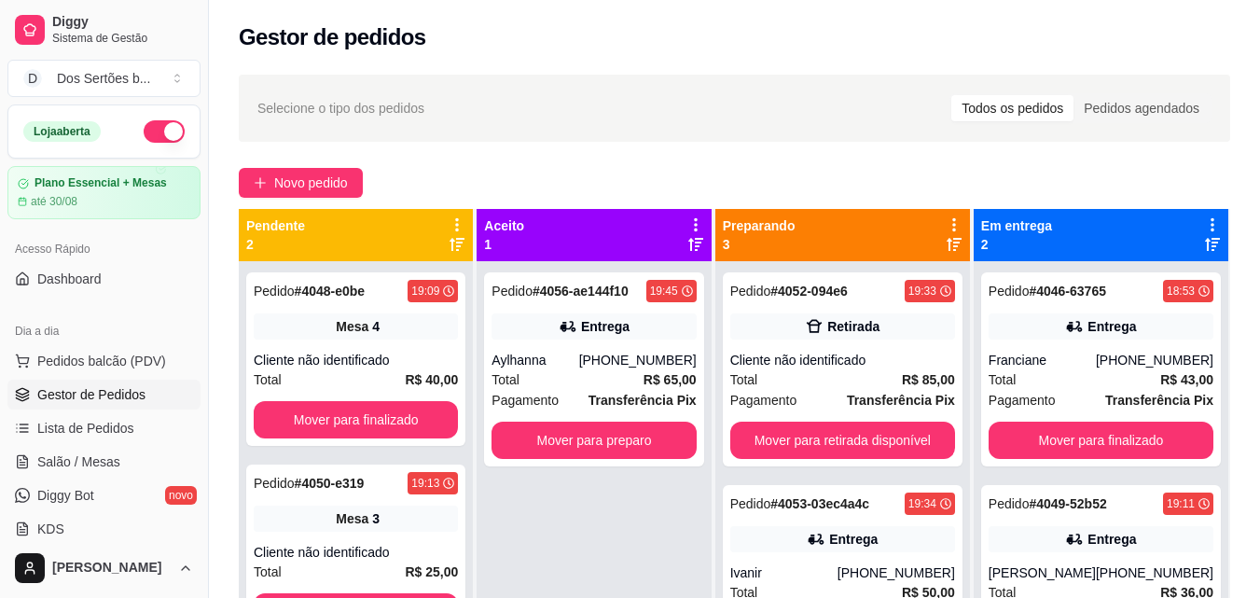
scroll to position [285, 0]
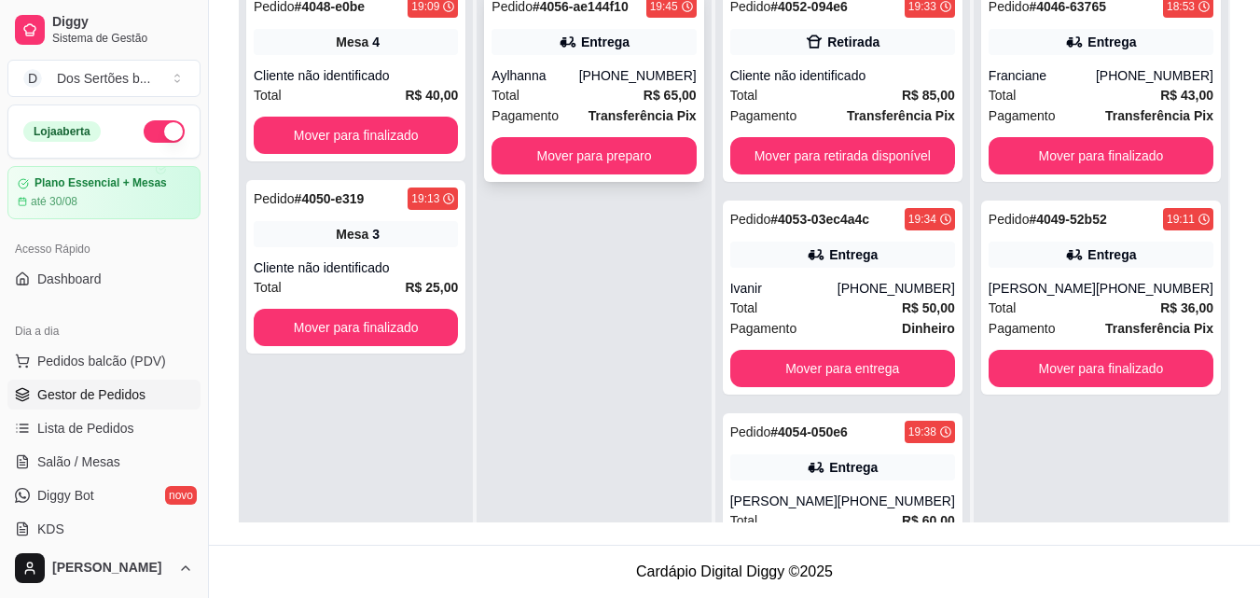
click at [565, 54] on div "Entrega" at bounding box center [594, 42] width 204 height 26
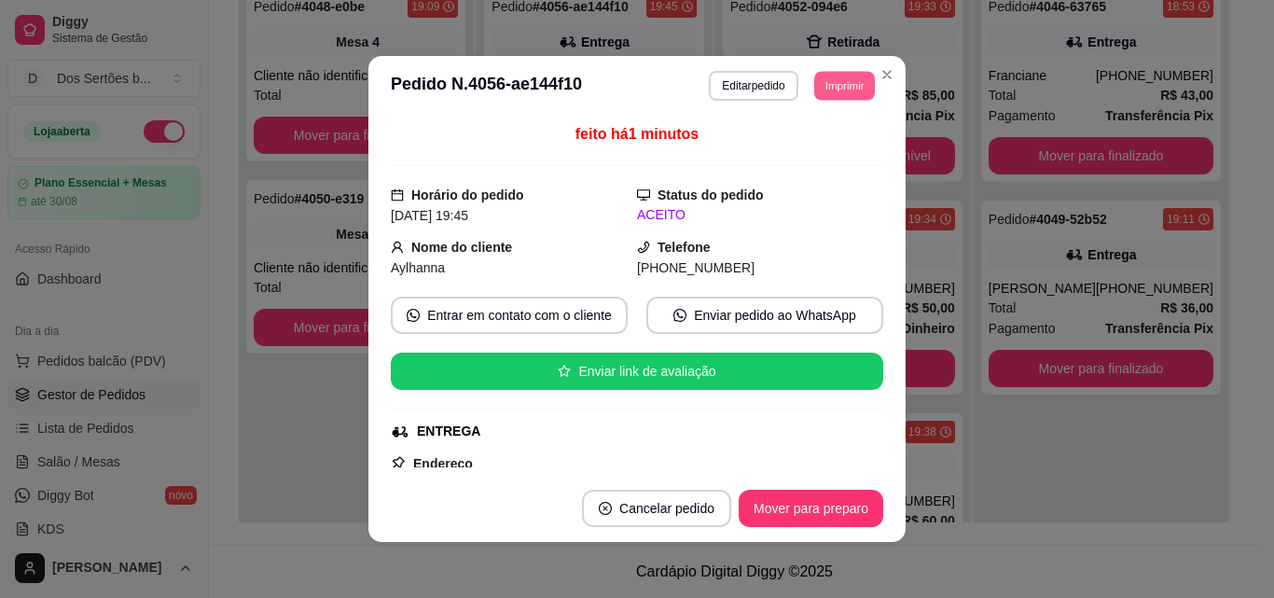
click at [826, 88] on button "Imprimir" at bounding box center [844, 85] width 61 height 29
click at [775, 155] on button "Impressora" at bounding box center [802, 150] width 131 height 29
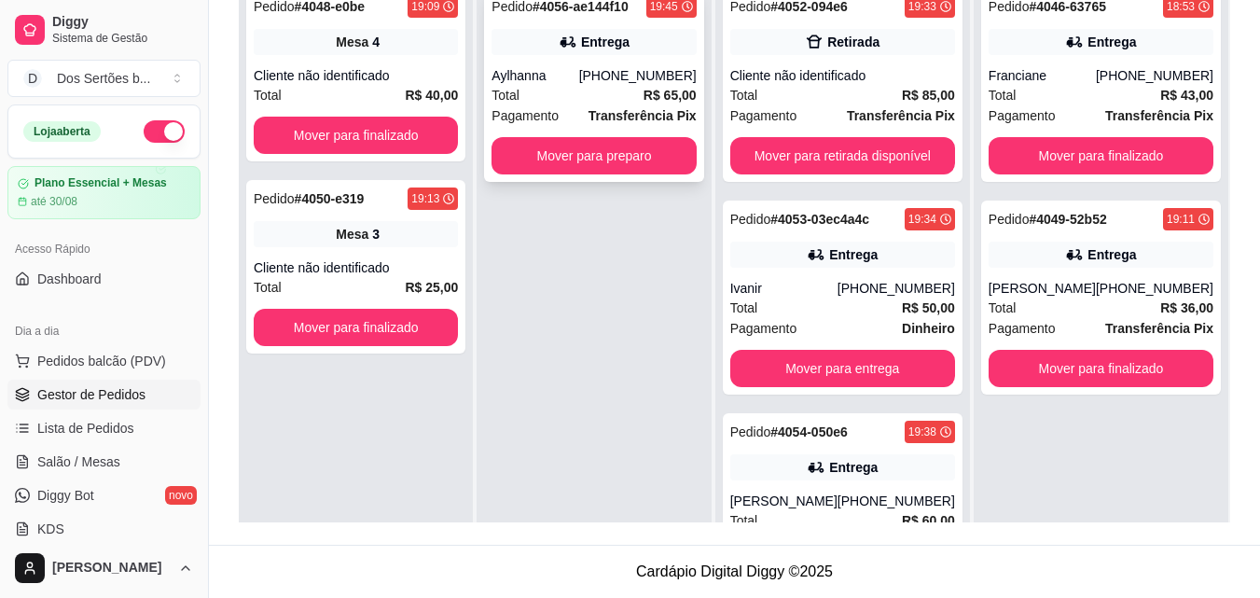
click at [577, 40] on icon at bounding box center [568, 42] width 19 height 19
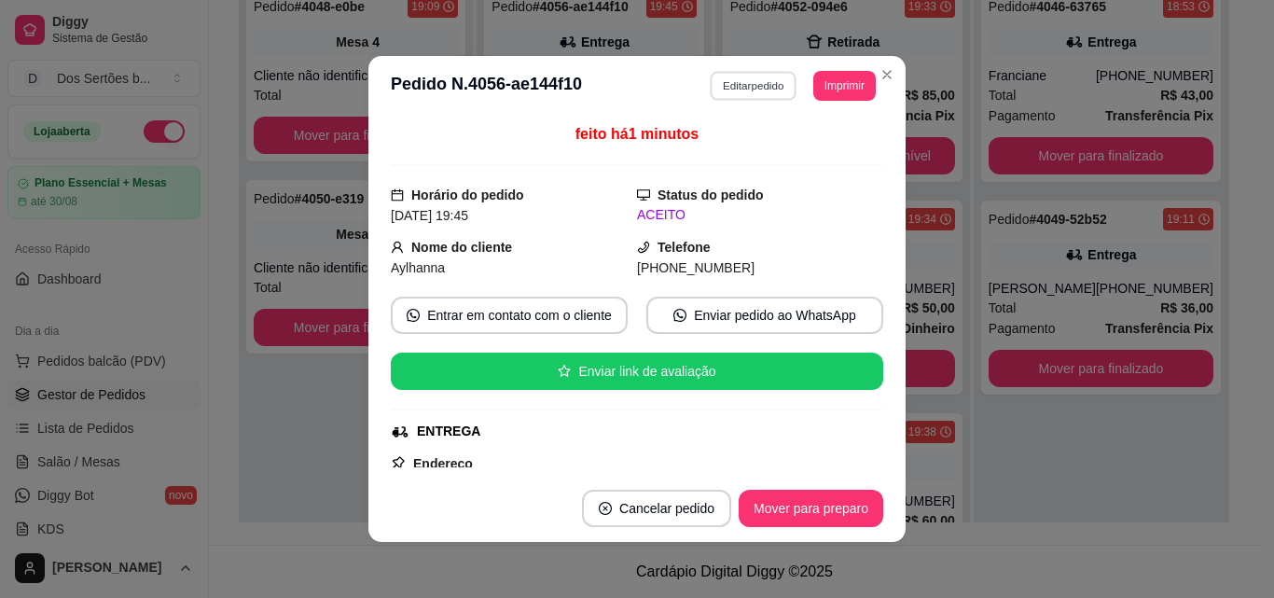
click at [738, 83] on button "Editar pedido" at bounding box center [754, 85] width 87 height 29
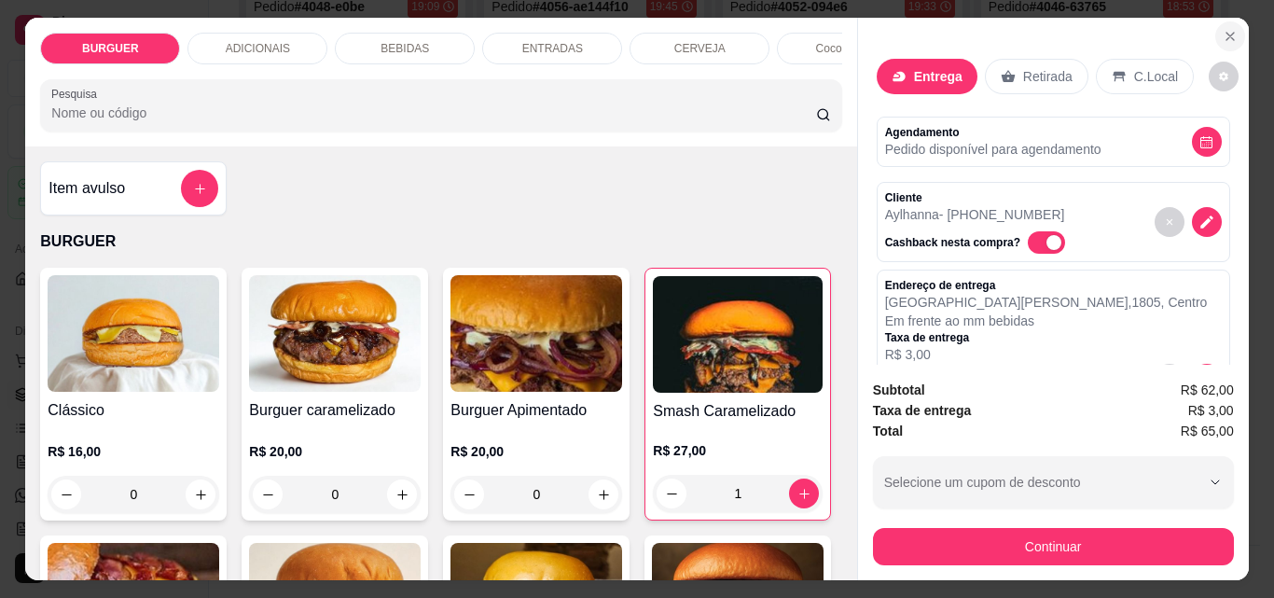
click at [1223, 29] on icon "Close" at bounding box center [1230, 36] width 15 height 15
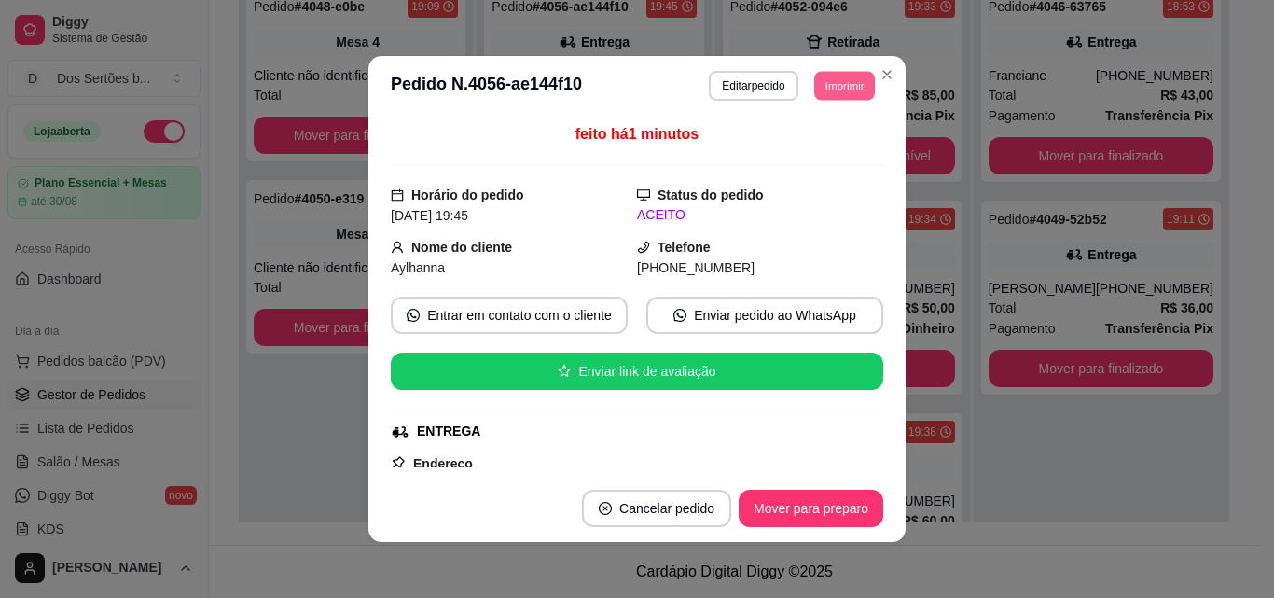
click at [843, 82] on button "Imprimir" at bounding box center [844, 85] width 61 height 29
click at [797, 142] on button "Impressora" at bounding box center [802, 151] width 135 height 30
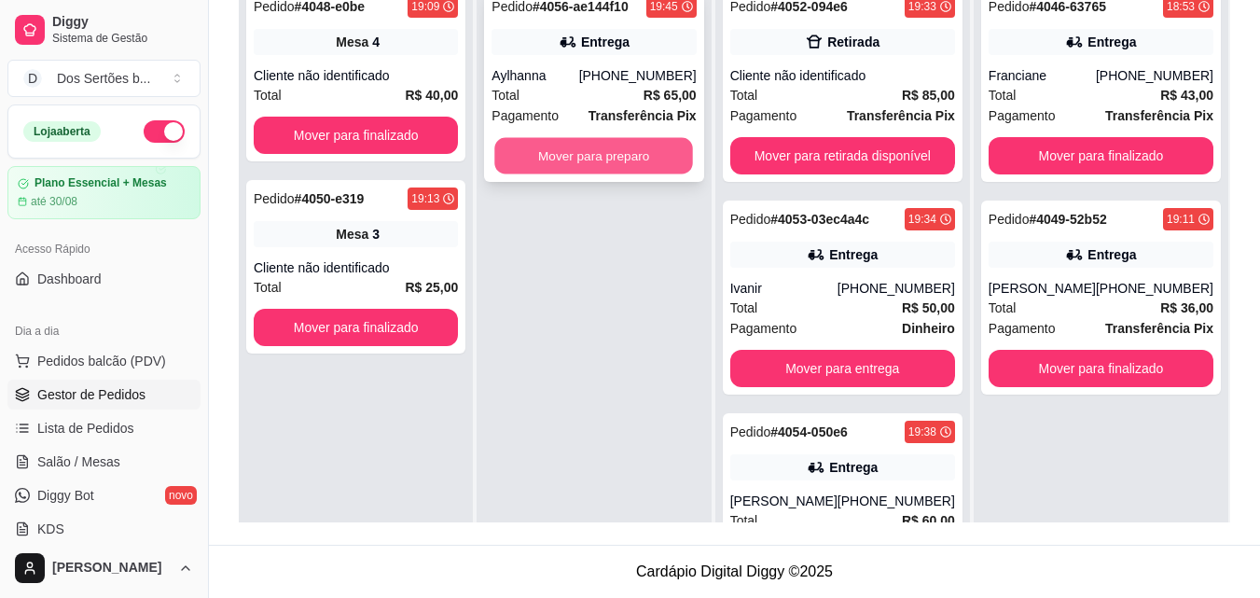
click at [617, 145] on button "Mover para preparo" at bounding box center [594, 156] width 199 height 36
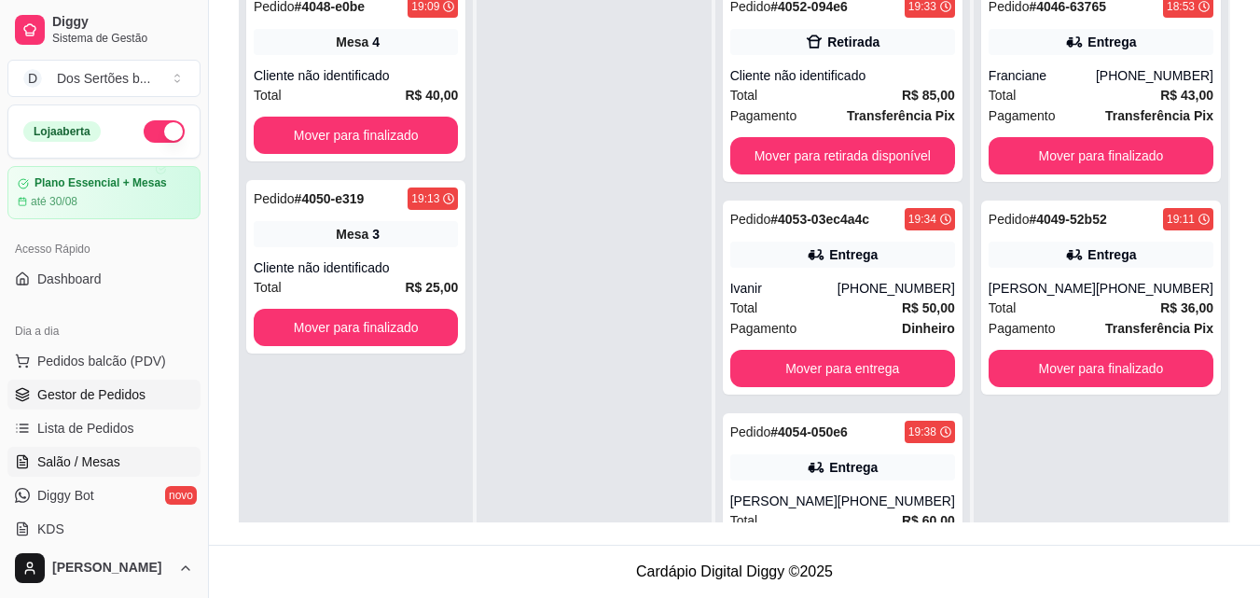
click at [98, 451] on link "Salão / Mesas" at bounding box center [103, 462] width 193 height 30
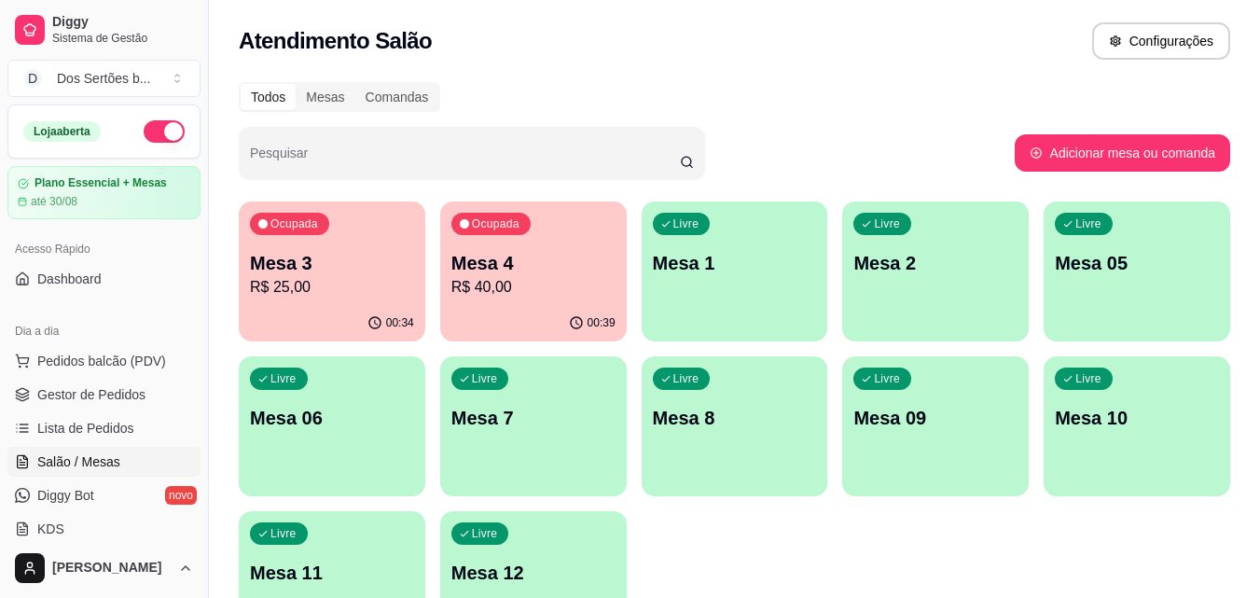
click at [512, 246] on div "Ocupada Mesa 4 R$ 40,00" at bounding box center [533, 253] width 187 height 104
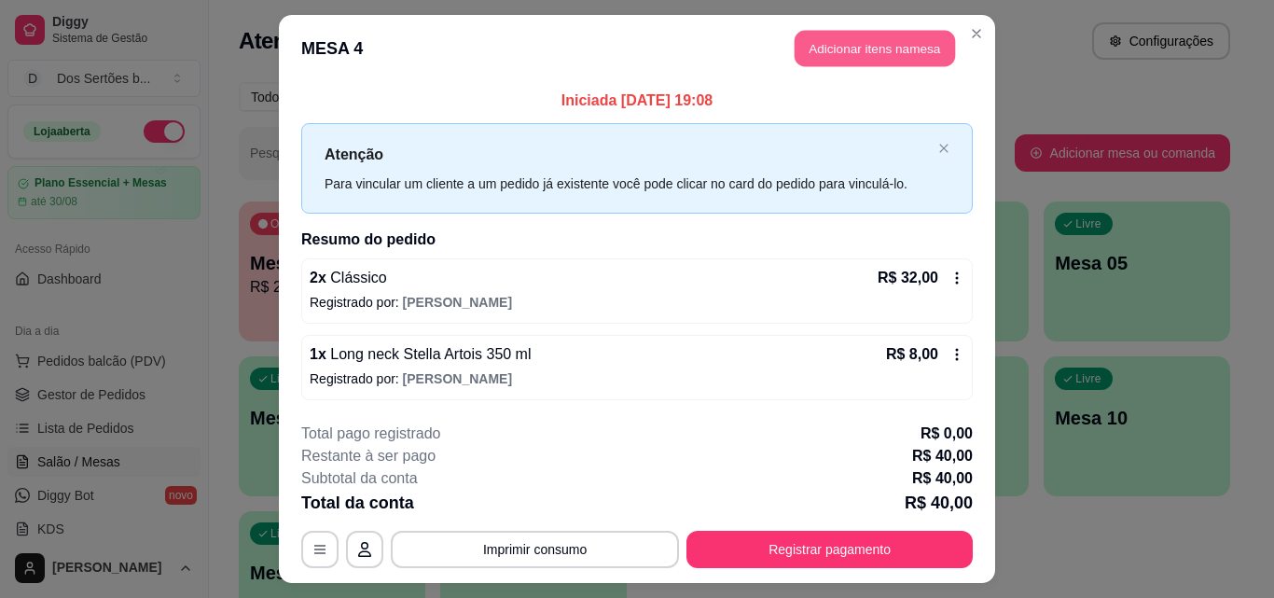
click at [826, 44] on button "Adicionar itens na mesa" at bounding box center [875, 49] width 160 height 36
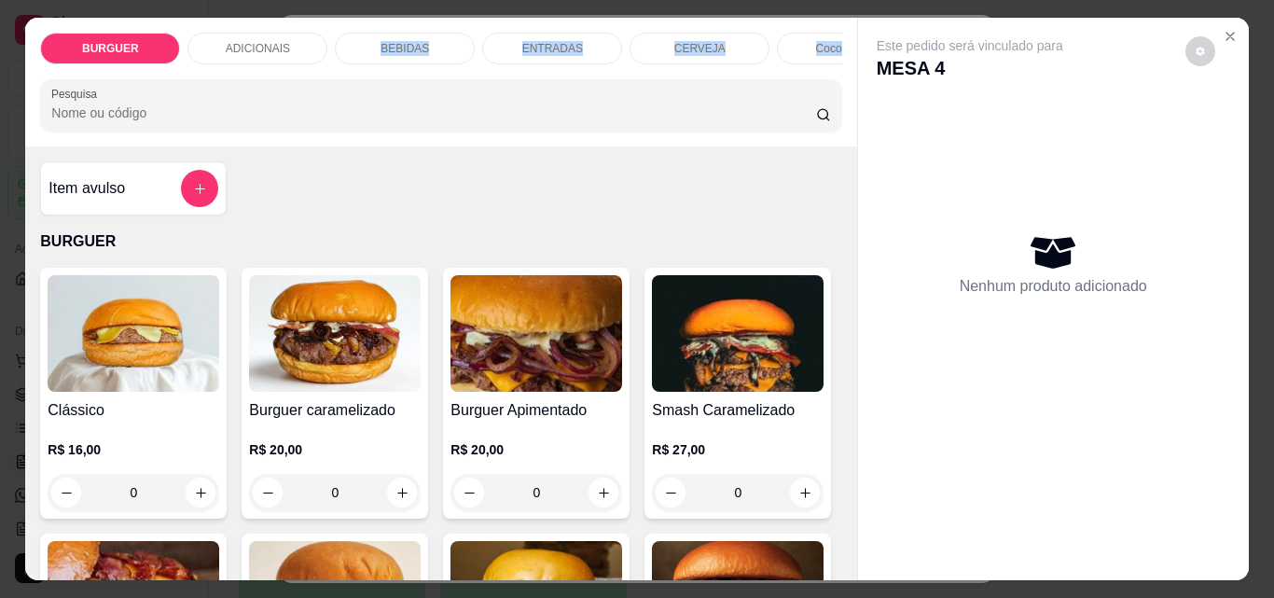
drag, startPoint x: 815, startPoint y: 52, endPoint x: 350, endPoint y: 49, distance: 465.5
click at [350, 49] on div "BURGUER ADICIONAIS BEBIDAS ENTRADAS CERVEJA Coco gelado Abacaxi" at bounding box center [440, 49] width 801 height 32
click at [350, 49] on div "BEBIDAS" at bounding box center [405, 49] width 140 height 32
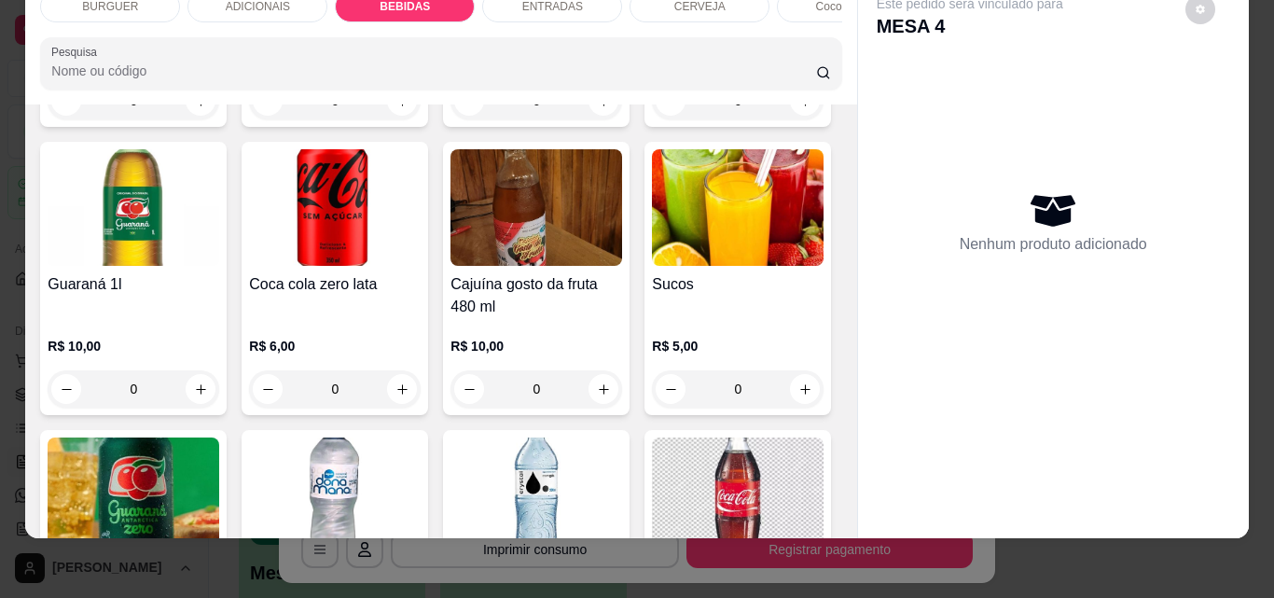
click at [835, 313] on div "Item avulso BURGUER Clássico R$ 16,00 0 Burguer caramelizado R$ 20,00 0 Burguer…" at bounding box center [440, 321] width 831 height 434
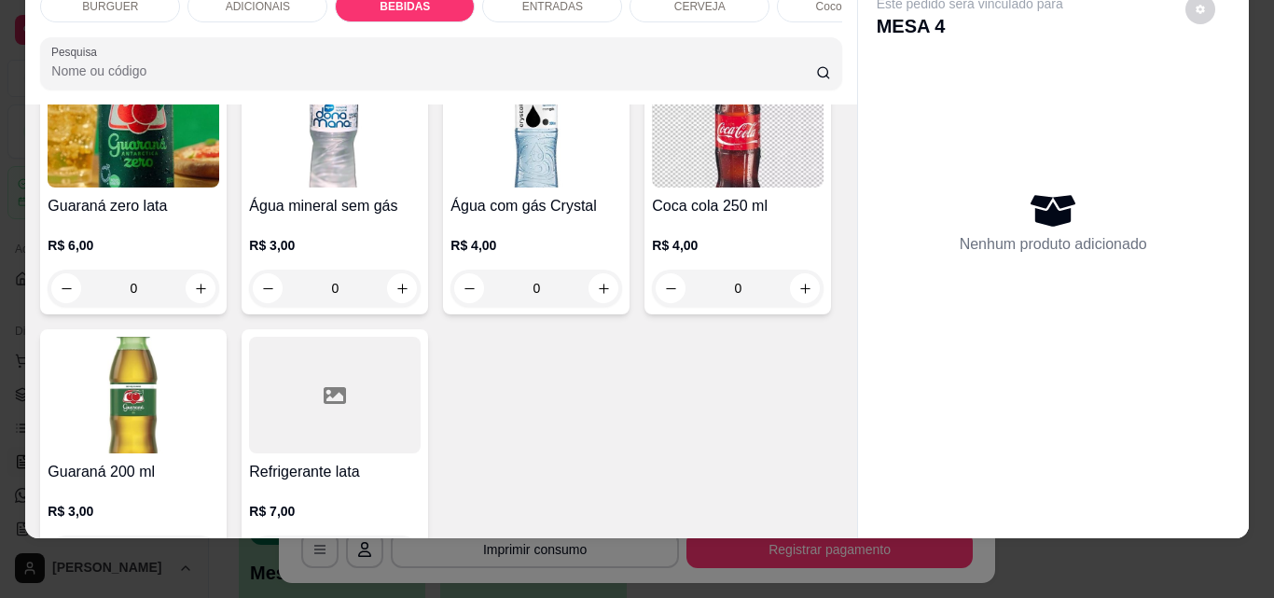
click at [410, 30] on icon "increase-product-quantity" at bounding box center [403, 23] width 14 height 14
type input "1"
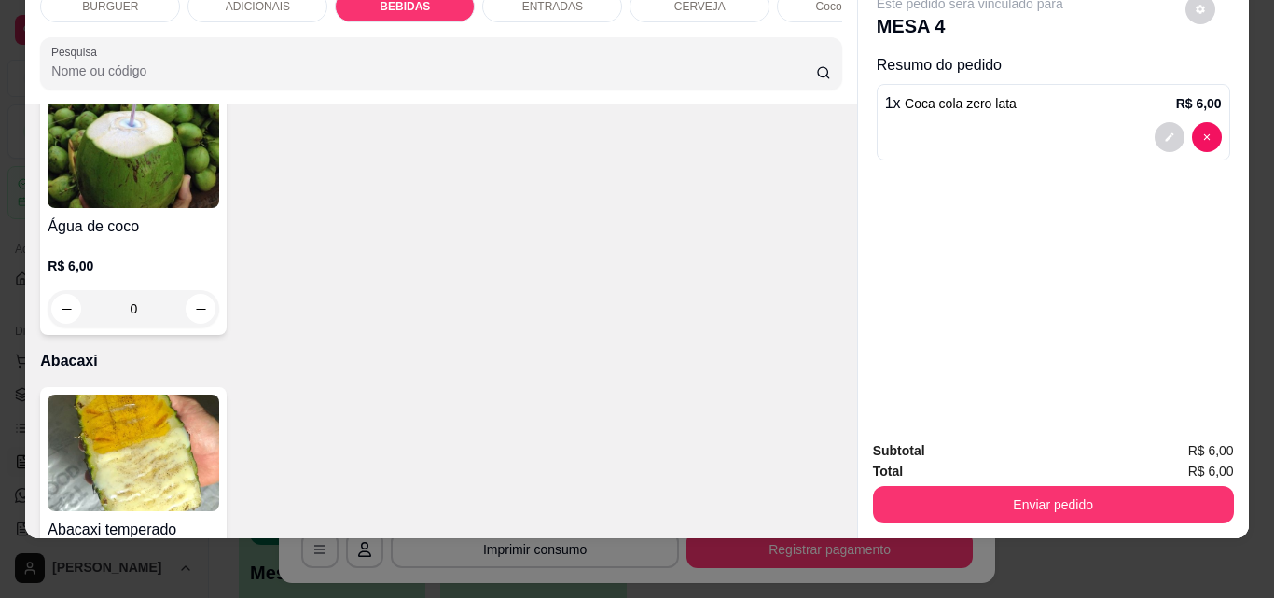
scroll to position [3952, 0]
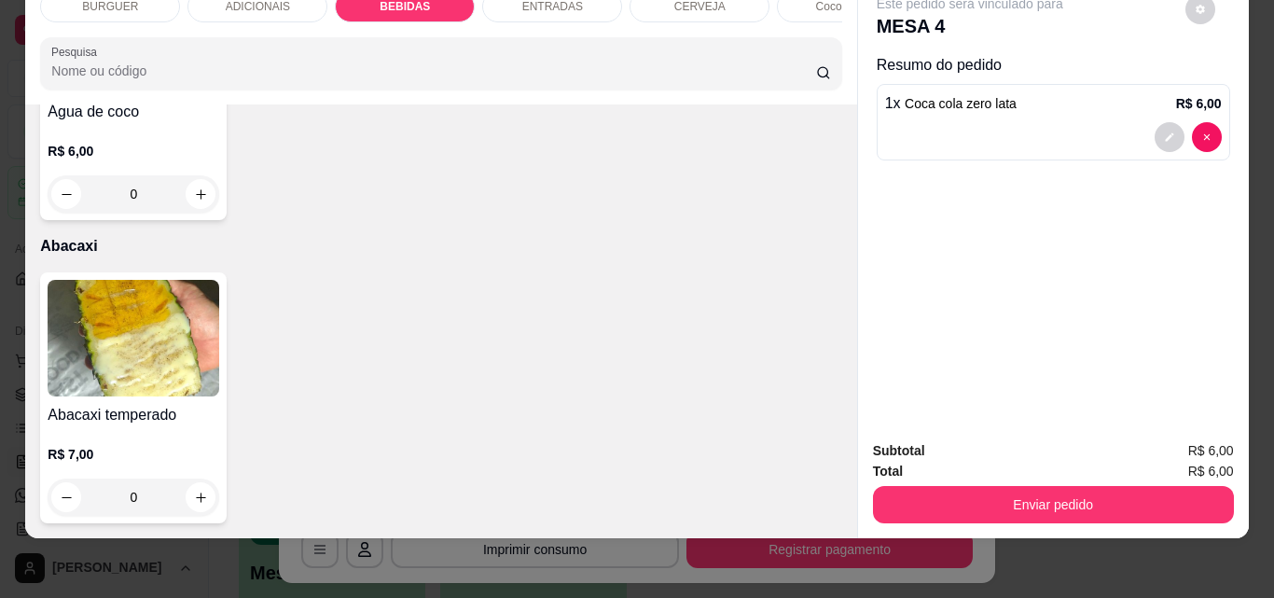
type input "1"
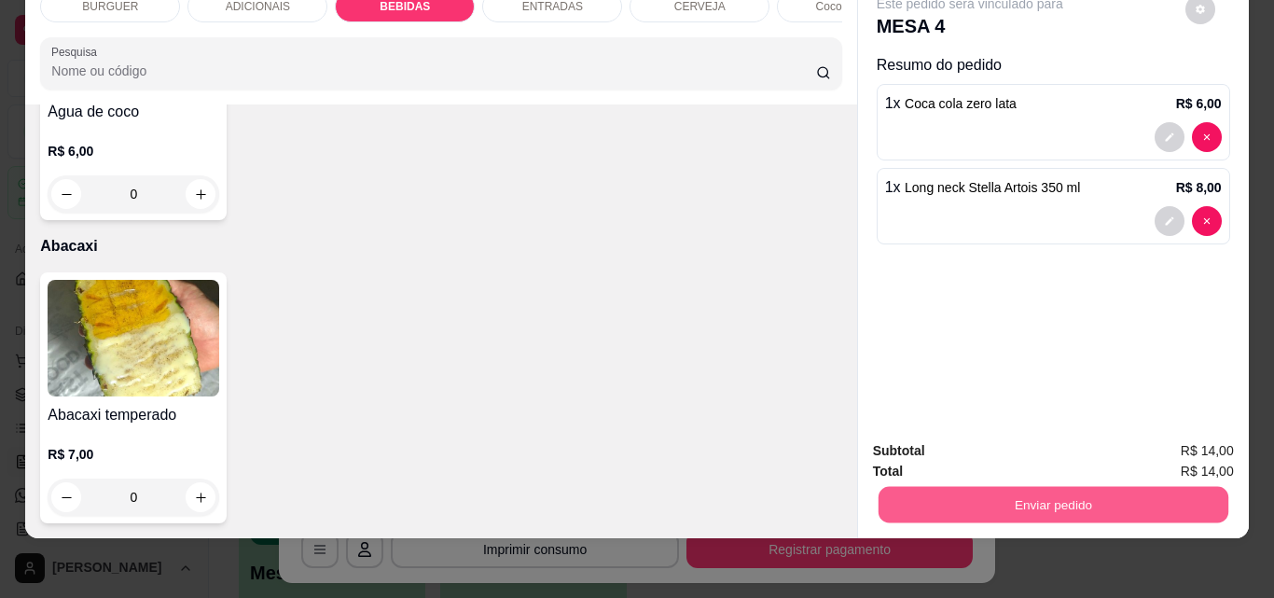
click at [925, 486] on button "Enviar pedido" at bounding box center [1053, 504] width 350 height 36
click at [937, 437] on button "Não registrar e enviar pedido" at bounding box center [991, 444] width 188 height 35
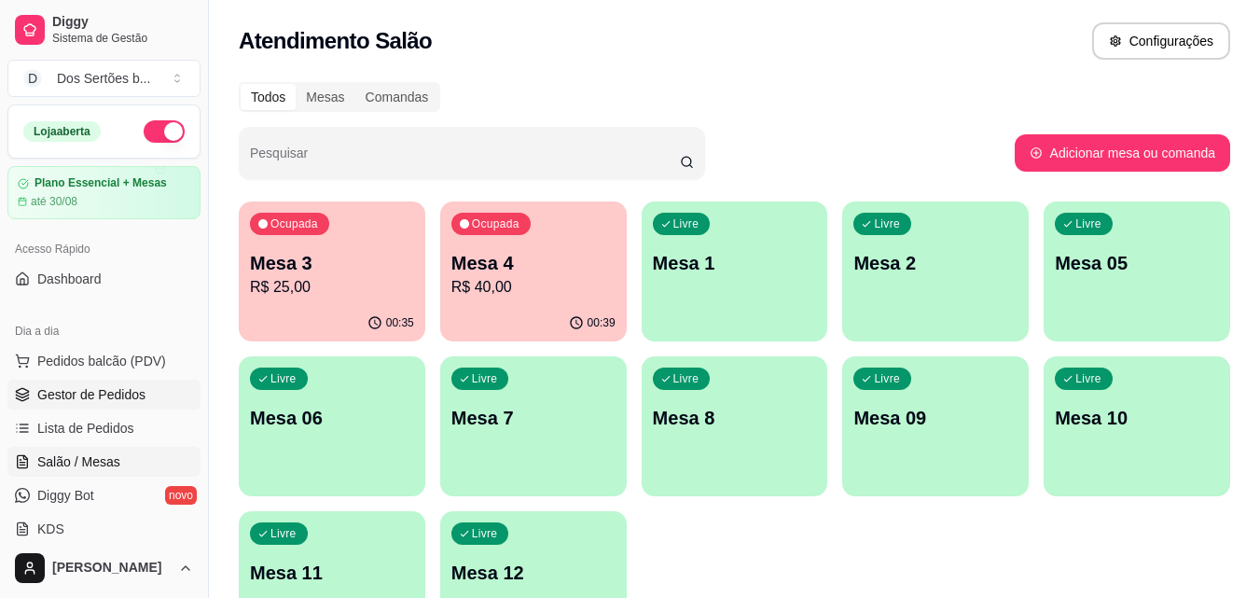
click at [134, 400] on span "Gestor de Pedidos" at bounding box center [91, 394] width 108 height 19
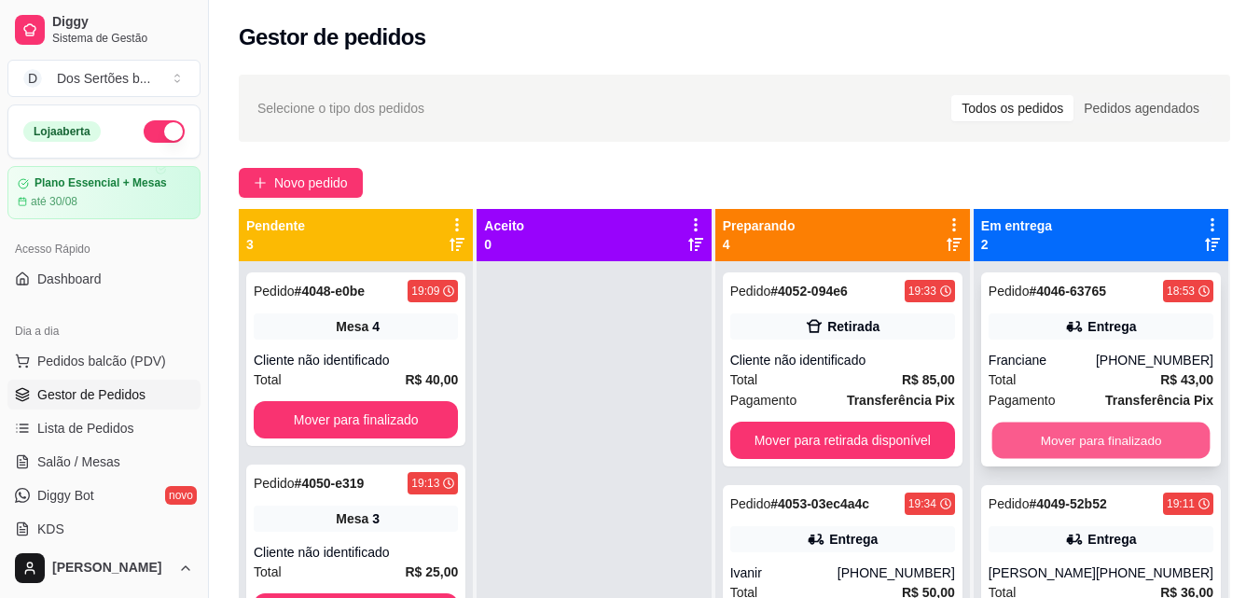
click at [1091, 435] on button "Mover para finalizado" at bounding box center [1101, 441] width 218 height 36
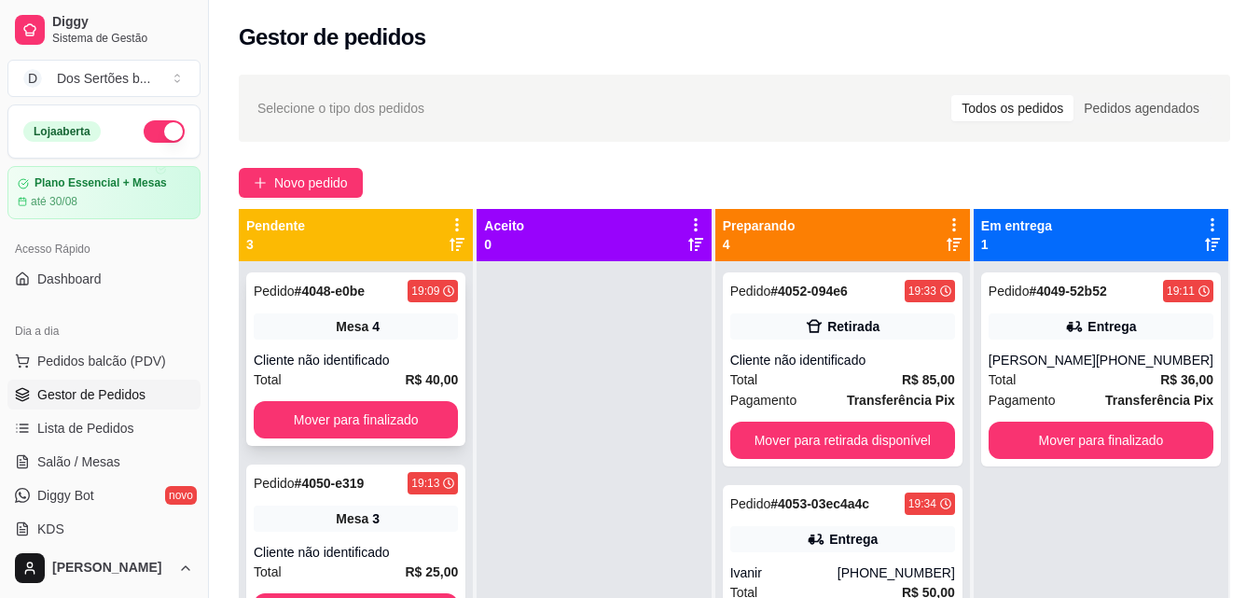
click at [340, 349] on div "Pedido # 4048-e0be 19:09 Mesa 4 Cliente não identificado Total R$ 40,00 Mover p…" at bounding box center [355, 359] width 219 height 174
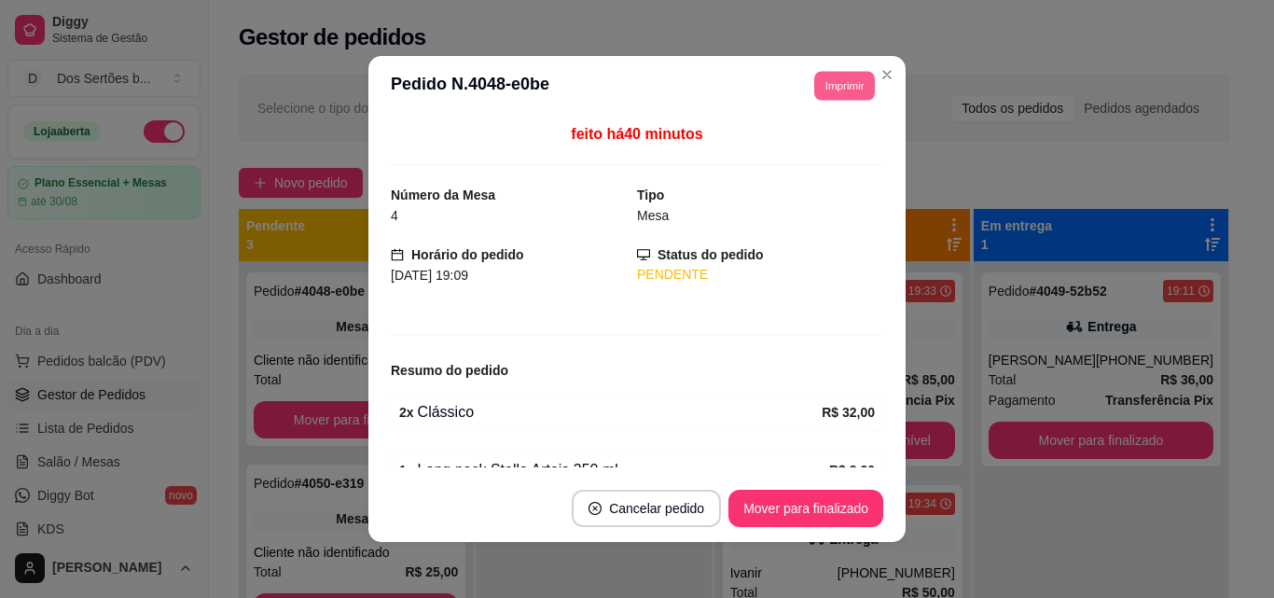
click at [840, 87] on button "Imprimir" at bounding box center [844, 85] width 61 height 29
click at [785, 146] on button "Impressora" at bounding box center [802, 150] width 131 height 29
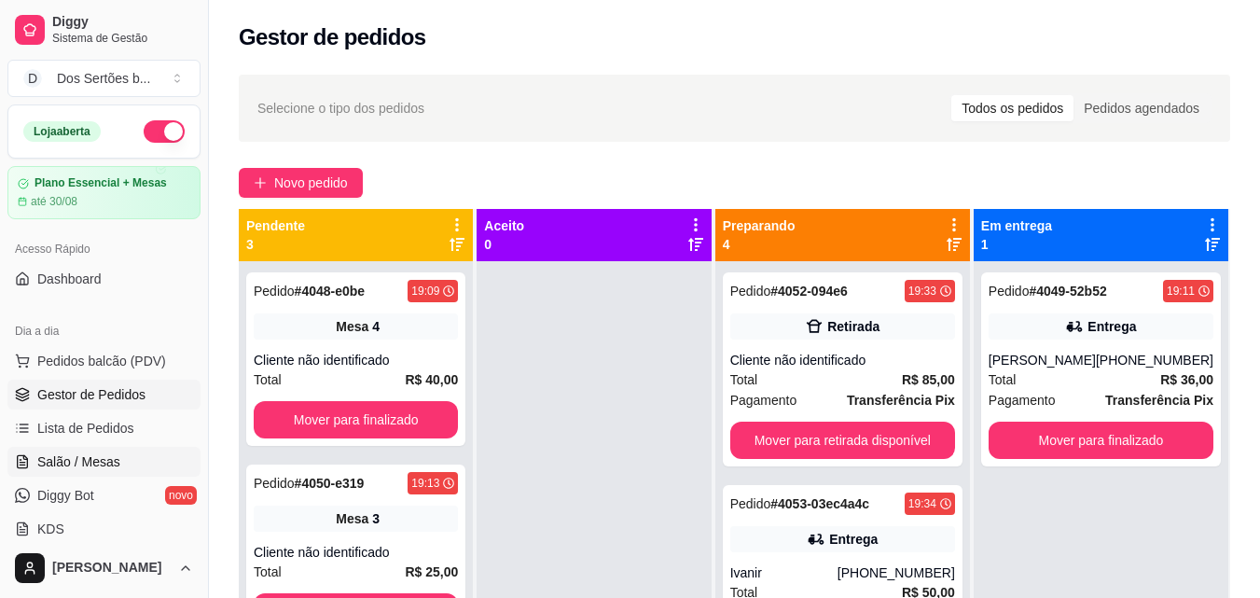
click at [131, 460] on link "Salão / Mesas" at bounding box center [103, 462] width 193 height 30
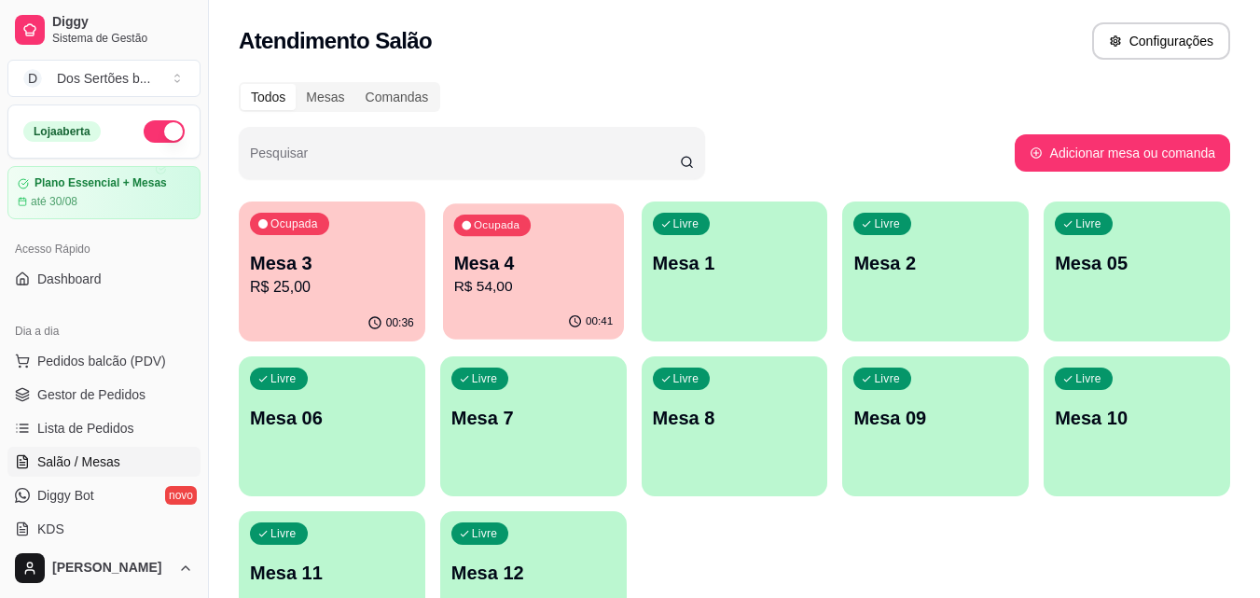
click at [513, 281] on p "R$ 54,00" at bounding box center [533, 286] width 160 height 21
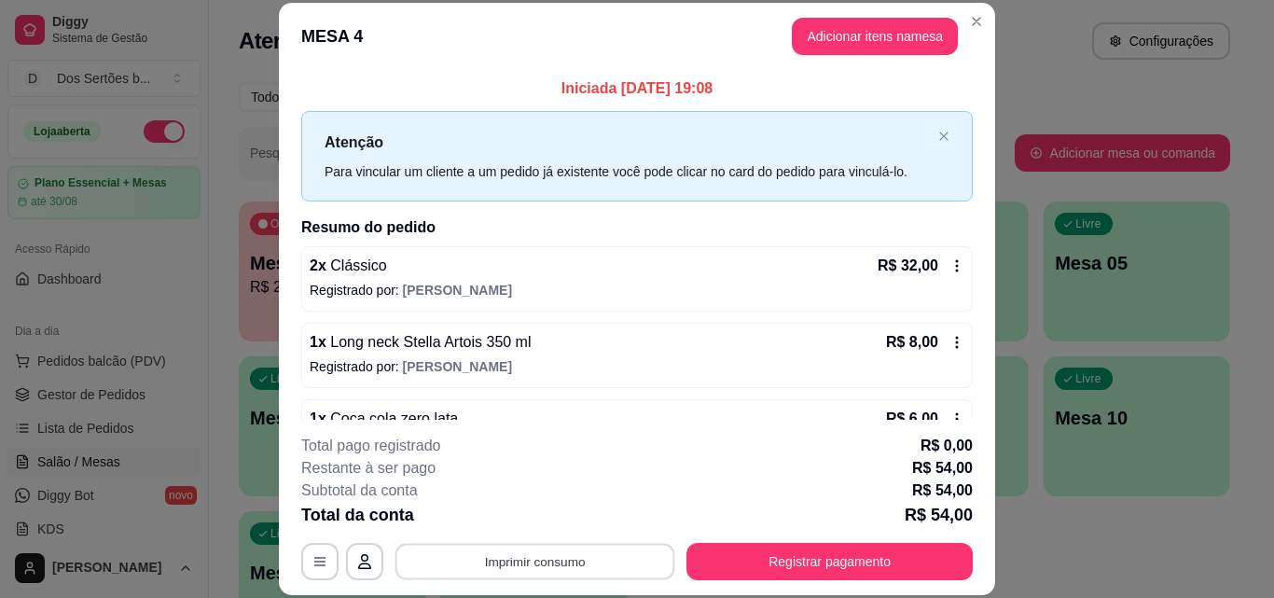
click at [460, 563] on button "Imprimir consumo" at bounding box center [536, 561] width 280 height 36
click at [501, 513] on button "Impressora" at bounding box center [533, 518] width 131 height 29
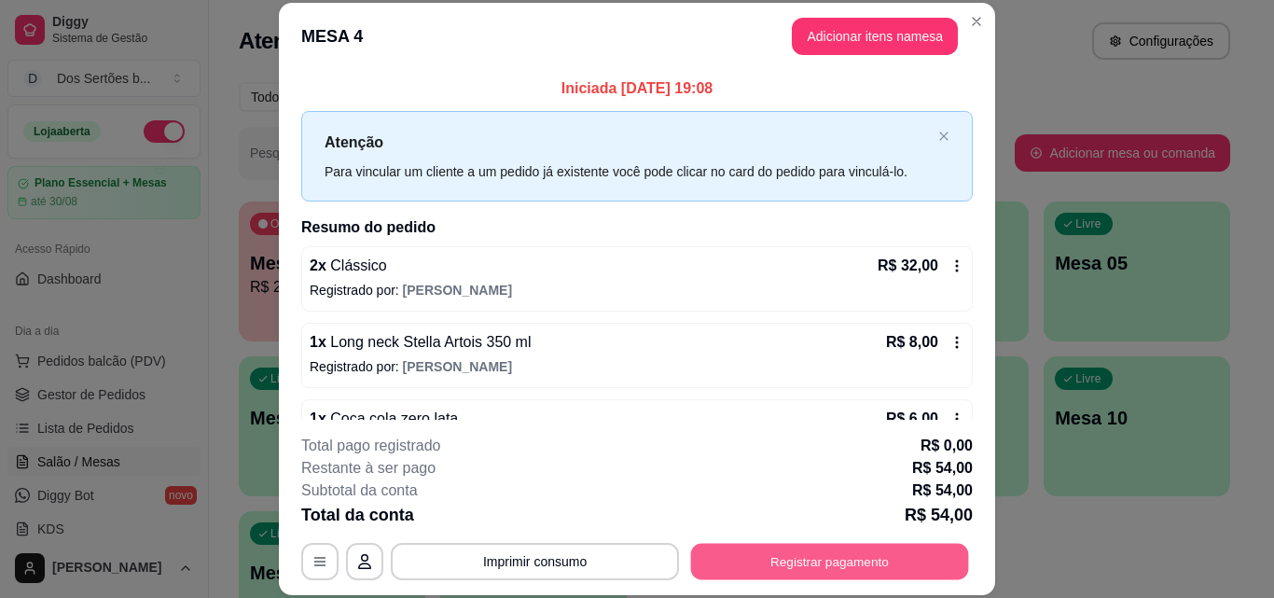
click at [788, 564] on button "Registrar pagamento" at bounding box center [830, 561] width 278 height 36
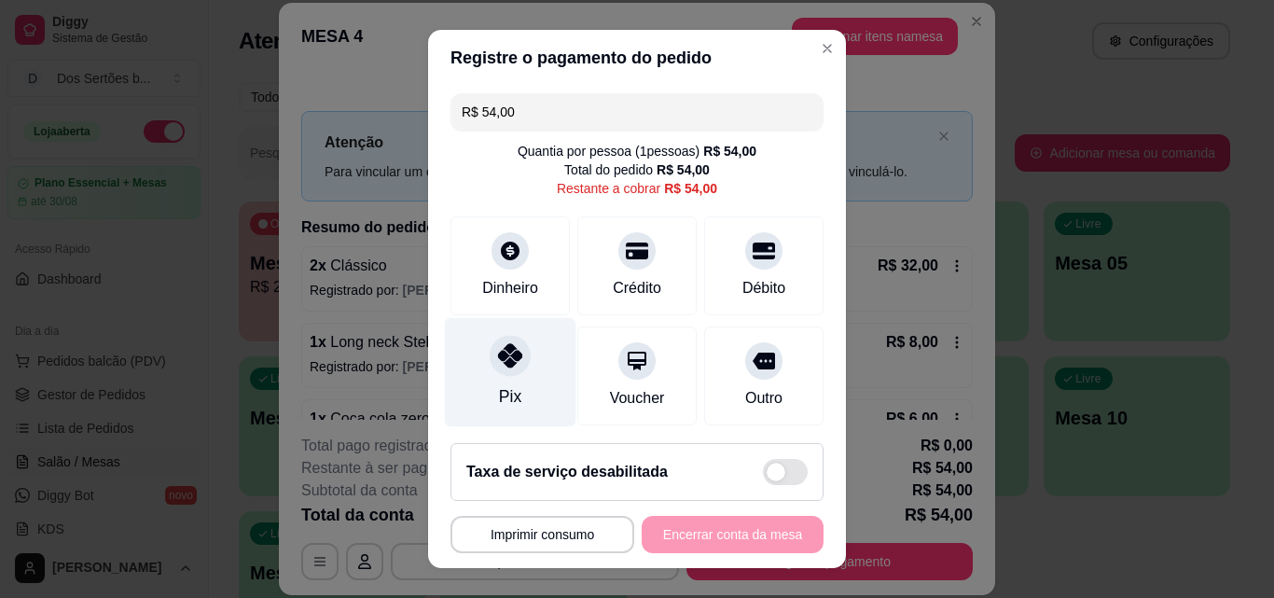
click at [537, 354] on div "Pix" at bounding box center [511, 372] width 132 height 109
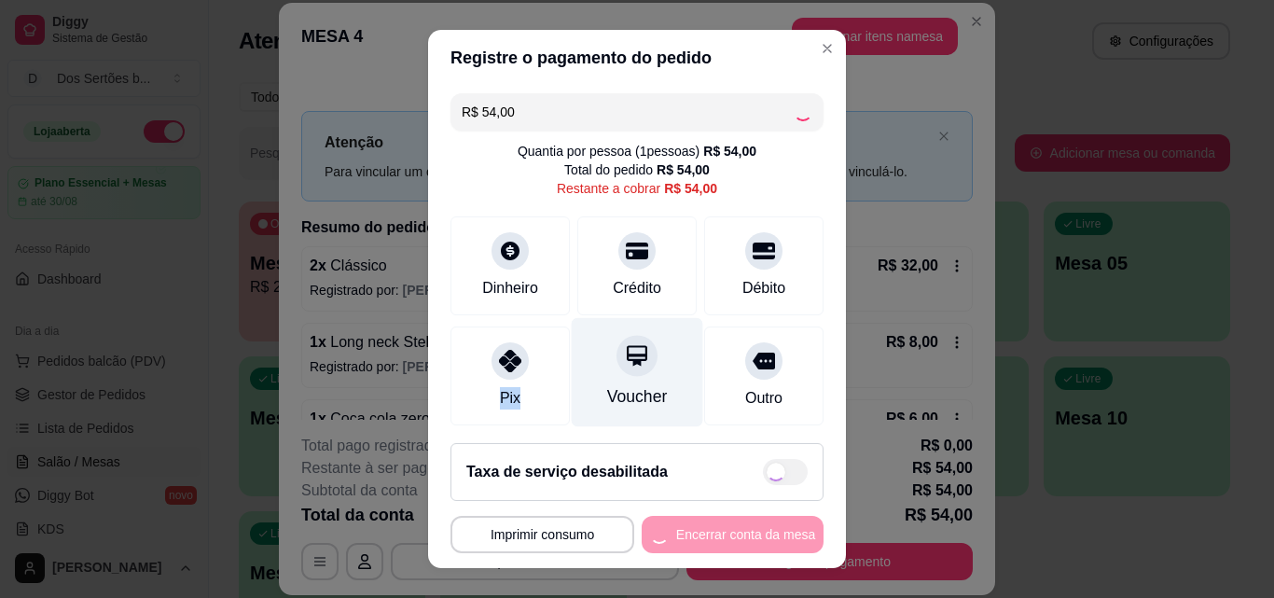
type input "R$ 0,00"
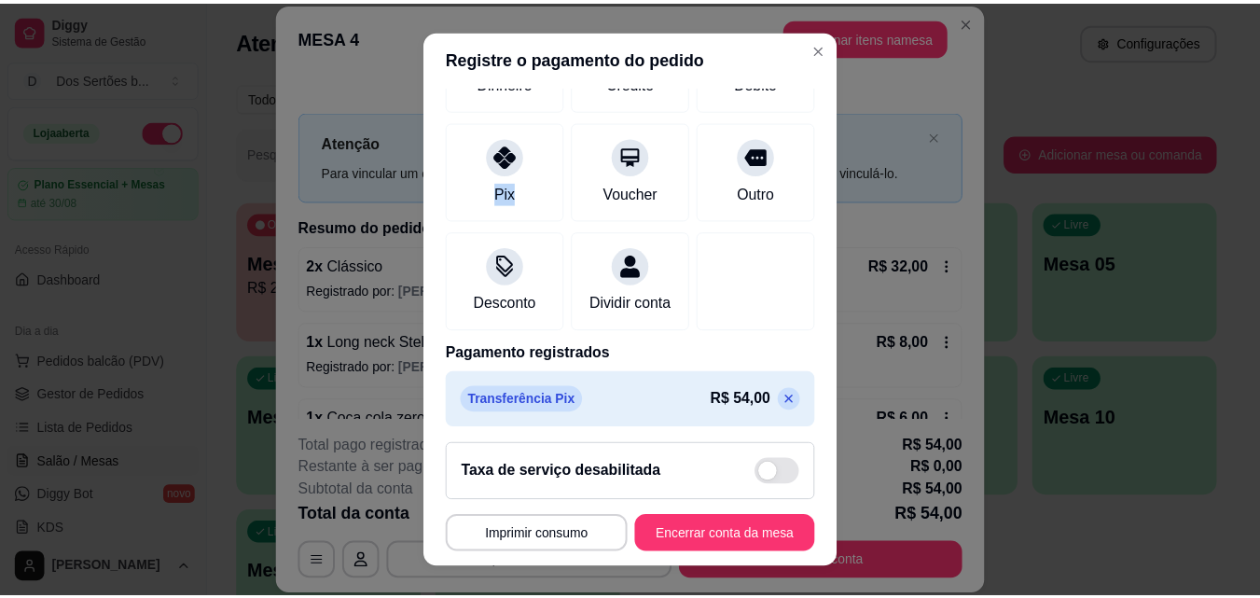
scroll to position [215, 0]
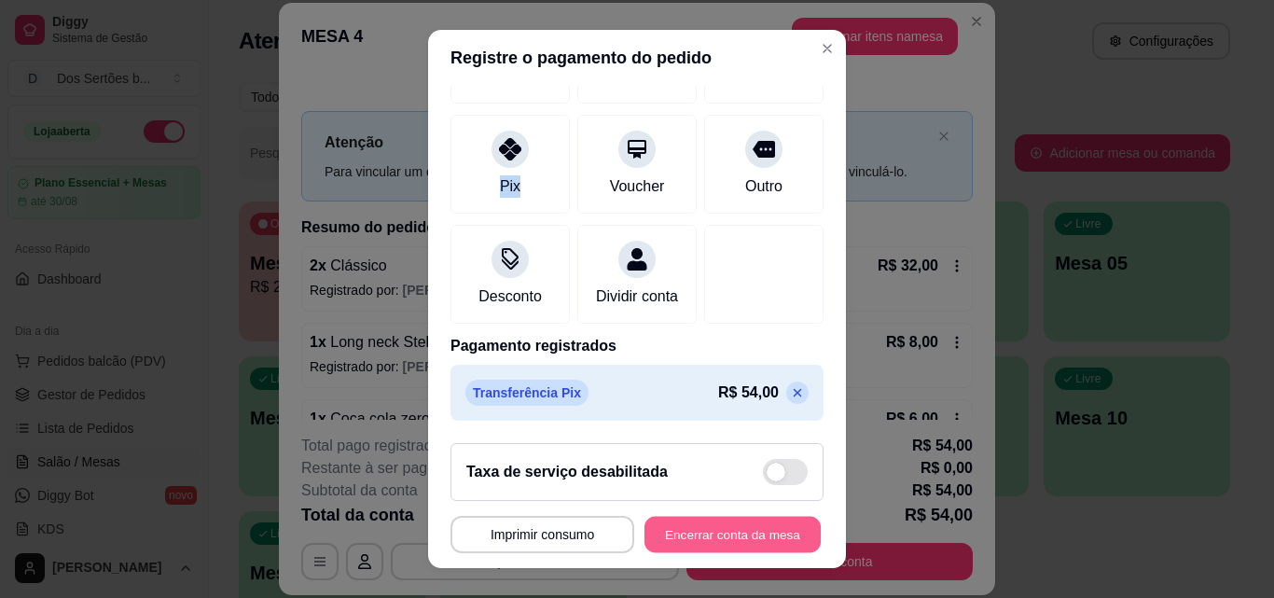
click at [714, 533] on button "Encerrar conta da mesa" at bounding box center [733, 535] width 176 height 36
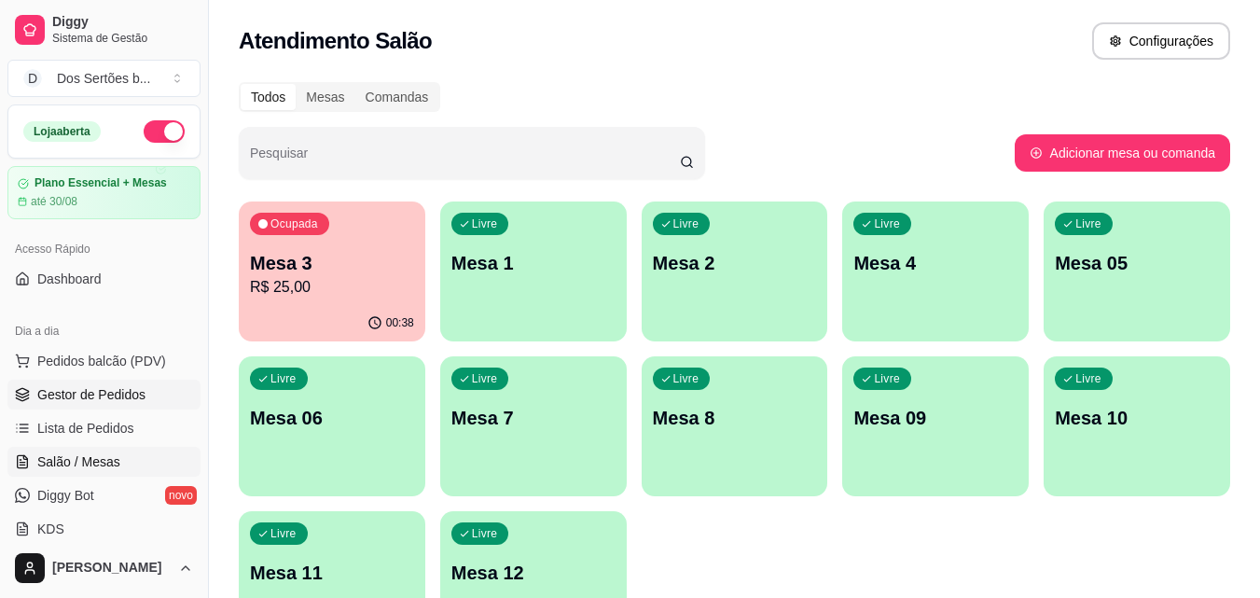
click at [107, 397] on span "Gestor de Pedidos" at bounding box center [91, 394] width 108 height 19
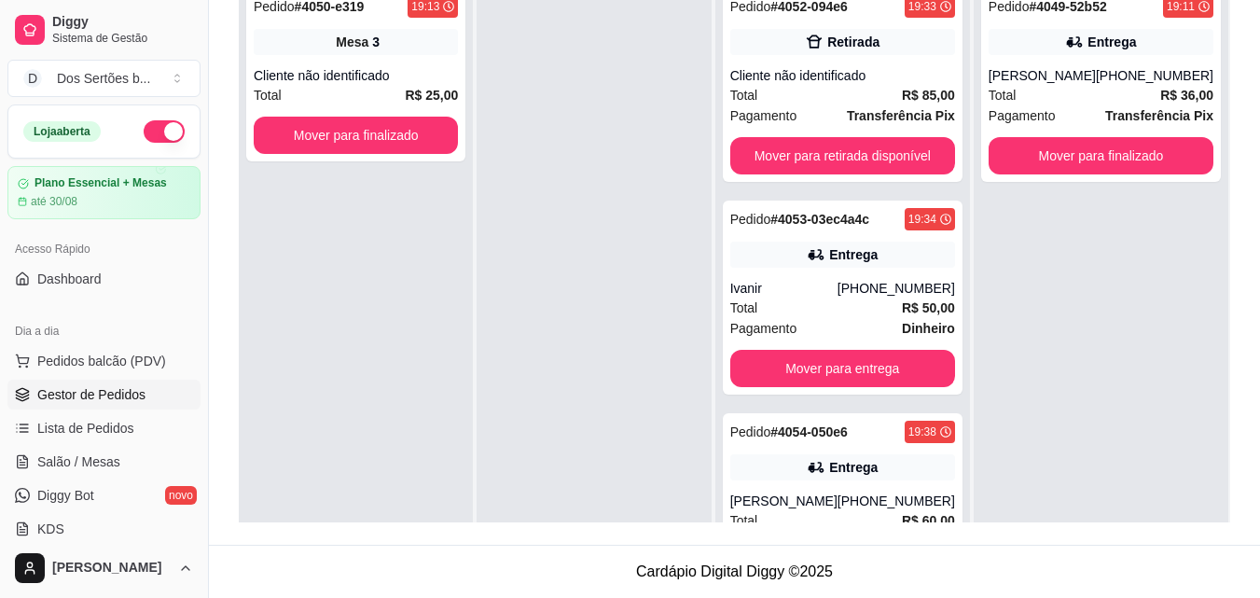
scroll to position [271, 0]
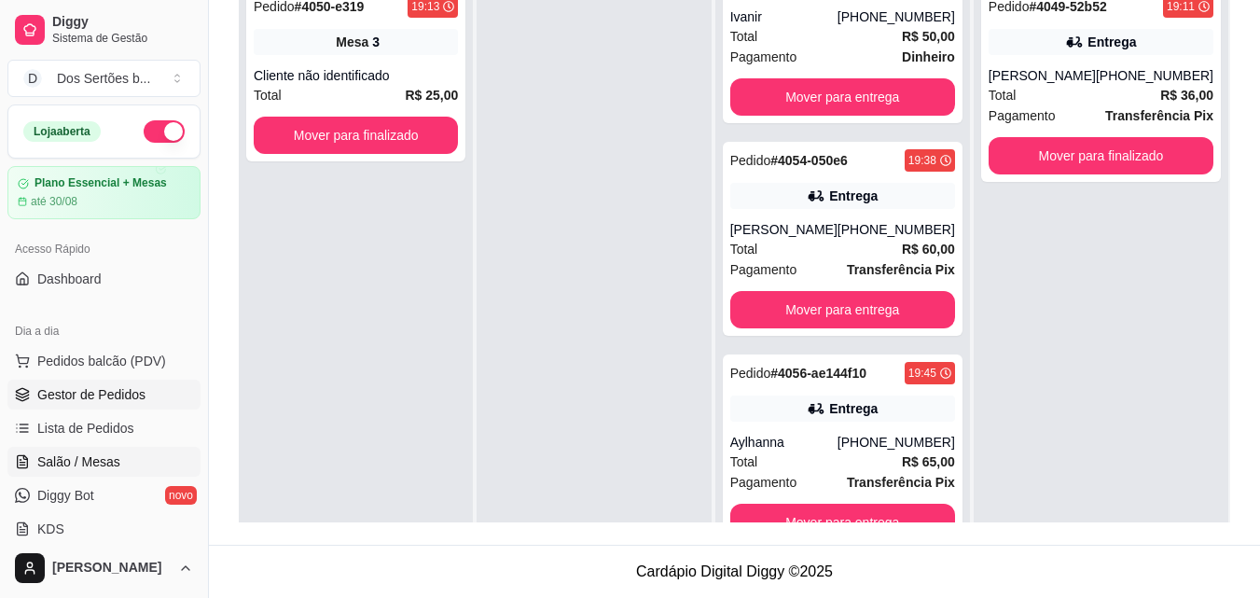
click at [76, 471] on link "Salão / Mesas" at bounding box center [103, 462] width 193 height 30
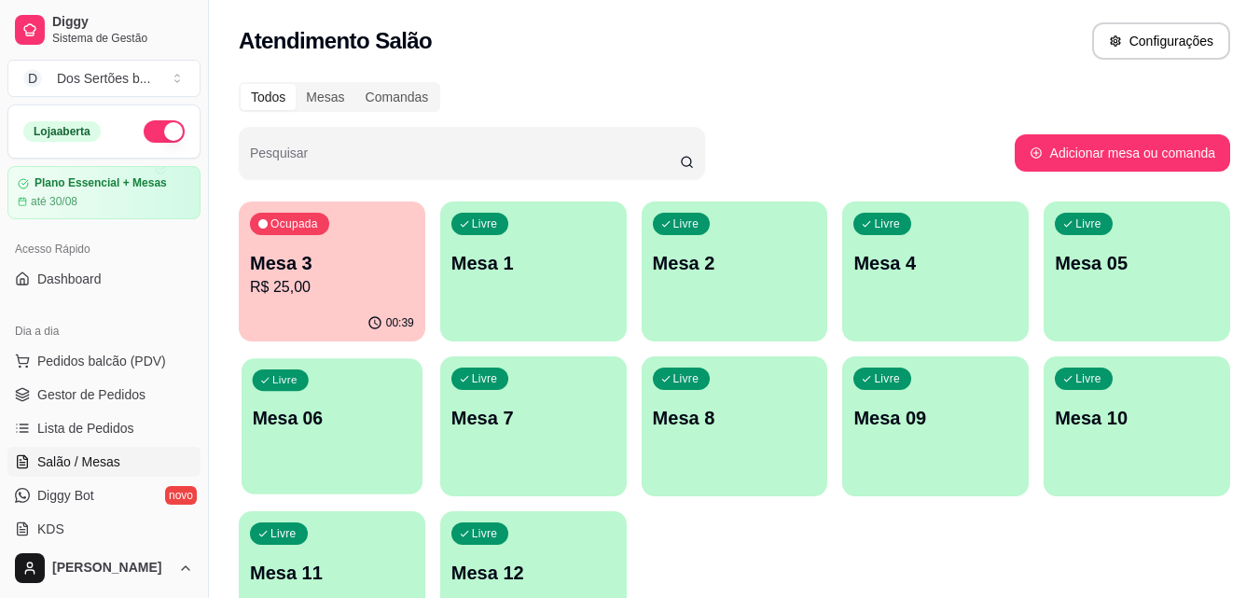
click at [329, 378] on div "Livre Mesa 06" at bounding box center [332, 415] width 181 height 114
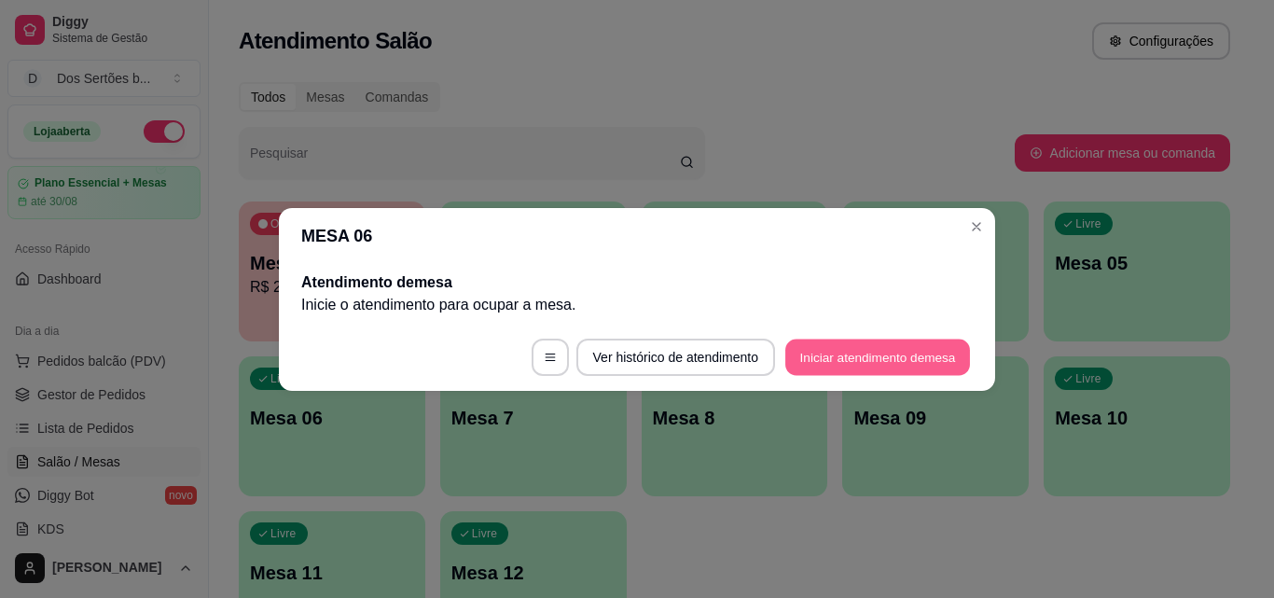
click at [931, 353] on button "Iniciar atendimento de mesa" at bounding box center [877, 357] width 185 height 36
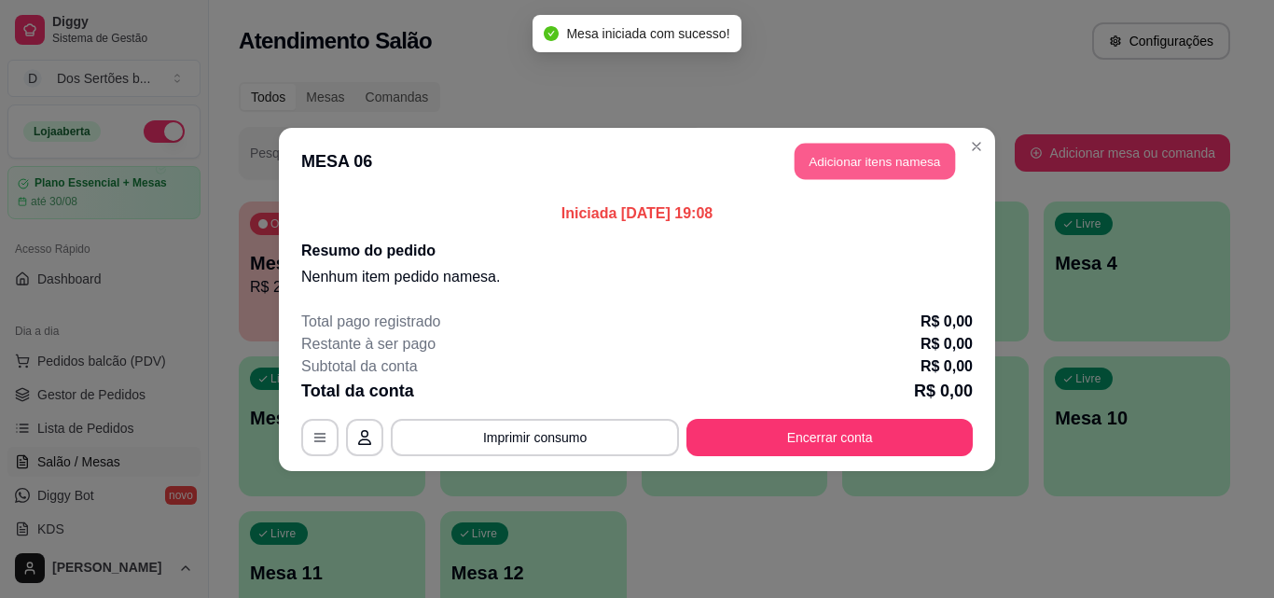
click at [866, 160] on button "Adicionar itens na mesa" at bounding box center [875, 161] width 160 height 36
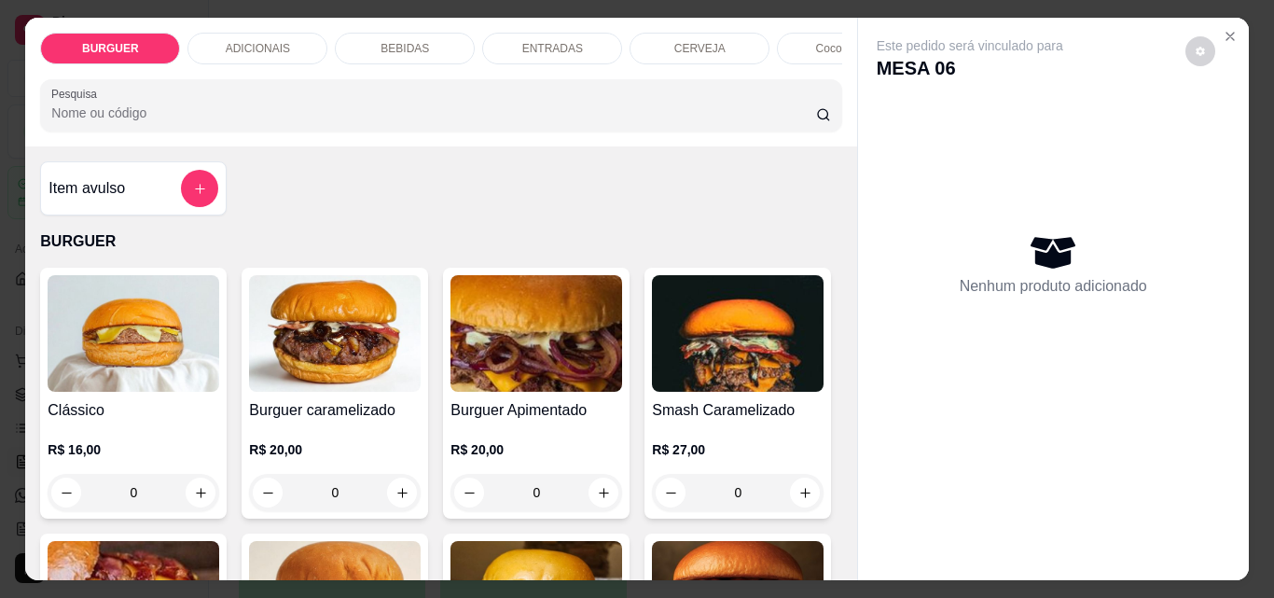
click at [190, 481] on div "R$ 16,00 0" at bounding box center [134, 475] width 172 height 71
click at [189, 507] on button "increase-product-quantity" at bounding box center [201, 493] width 29 height 29
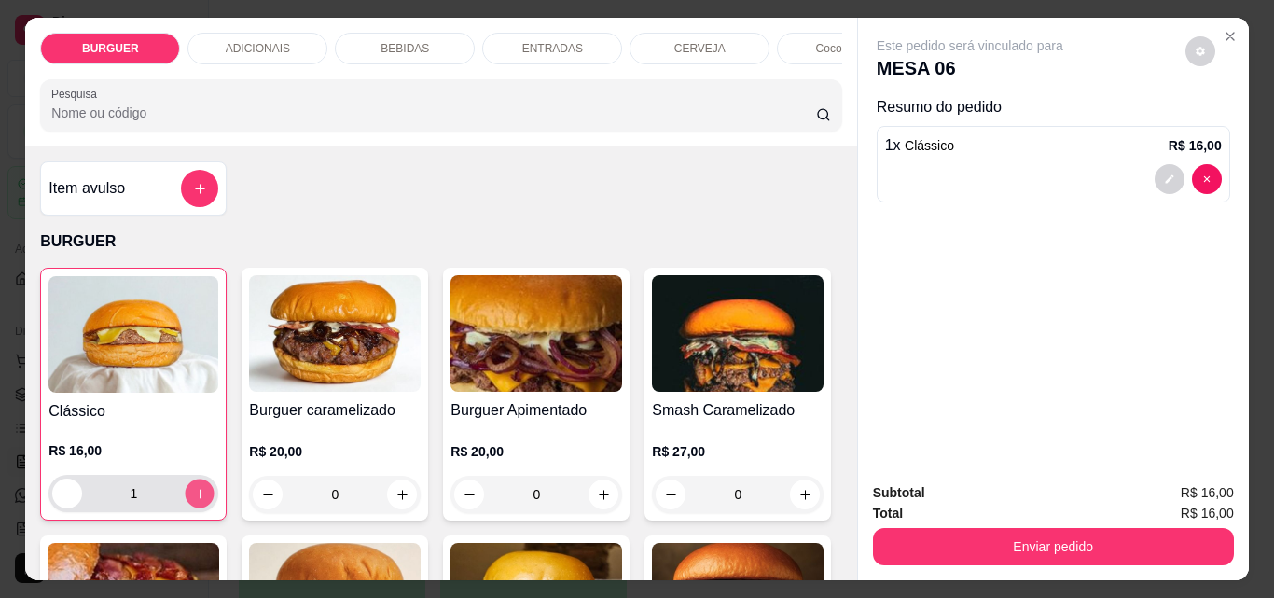
click at [189, 508] on button "increase-product-quantity" at bounding box center [200, 493] width 29 height 29
click at [187, 508] on button "increase-product-quantity" at bounding box center [200, 493] width 29 height 29
type input "3"
click at [536, 41] on p "ENTRADAS" at bounding box center [552, 48] width 61 height 15
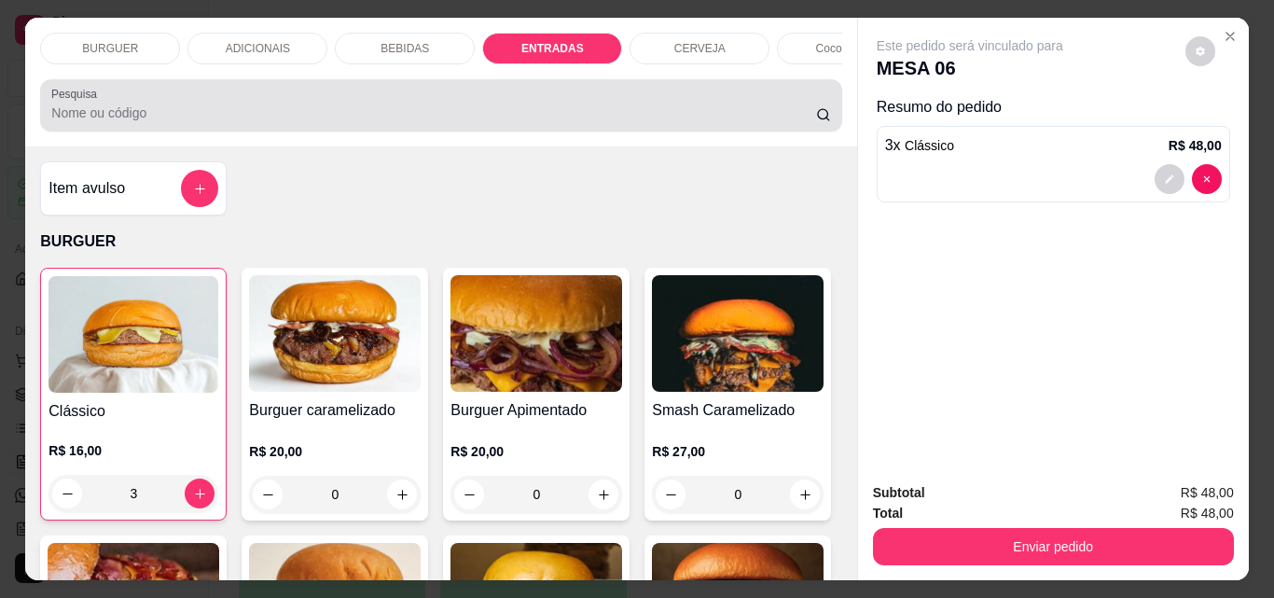
scroll to position [49, 0]
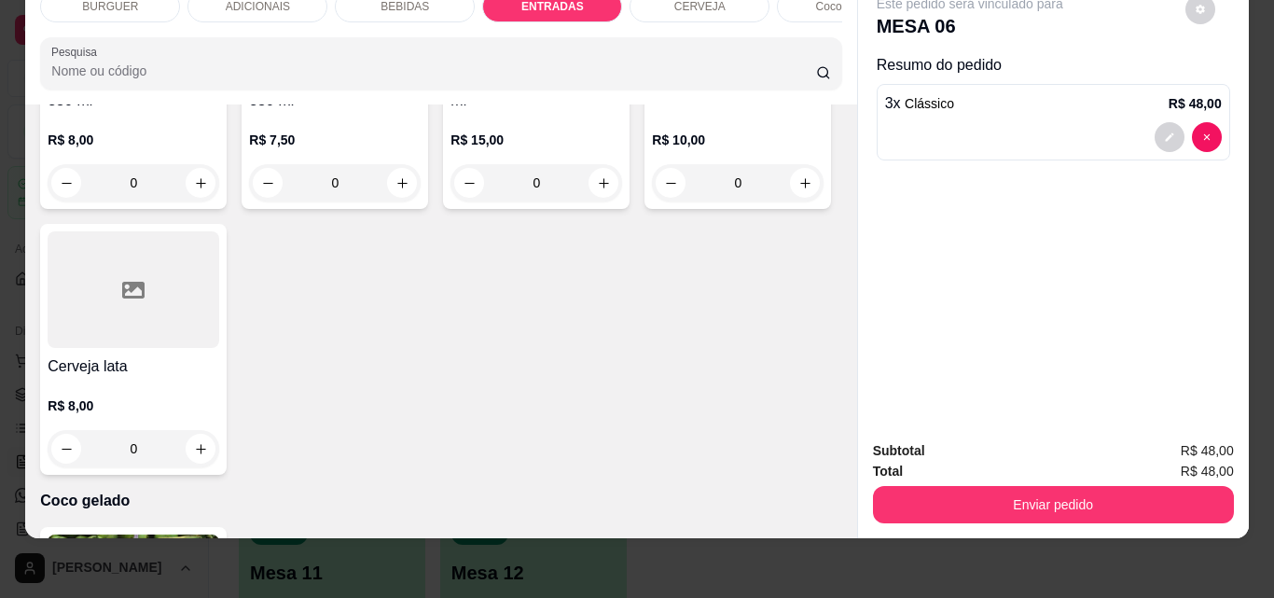
type input "1"
click at [382, 3] on div "BEBIDAS" at bounding box center [405, 7] width 140 height 32
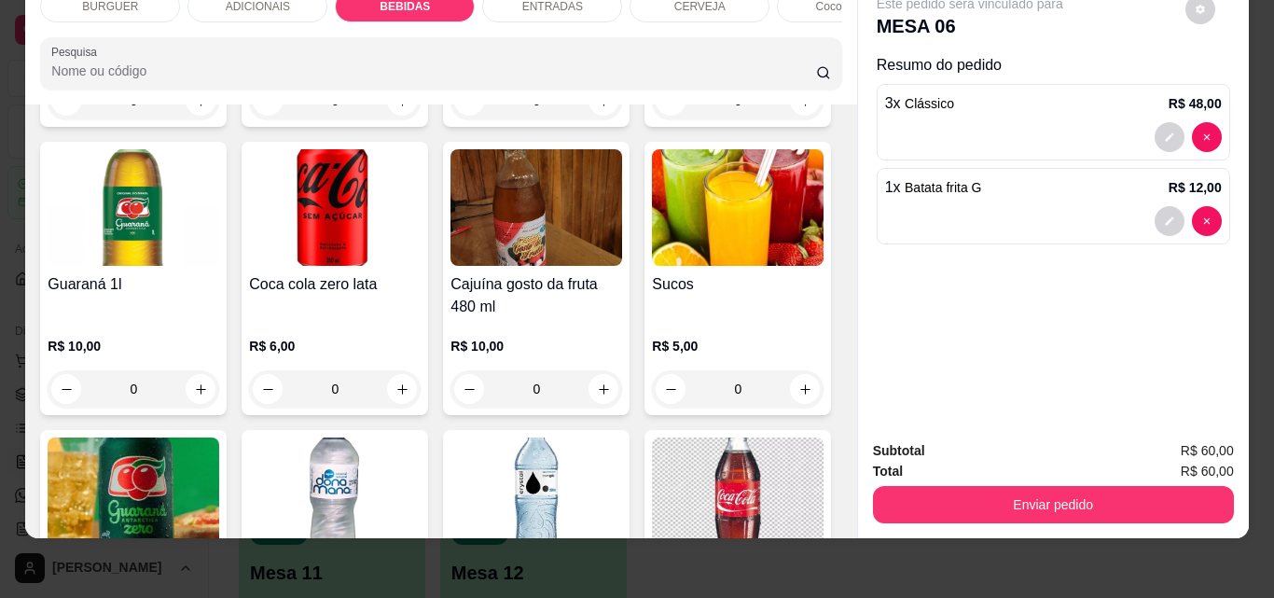
scroll to position [2122, 0]
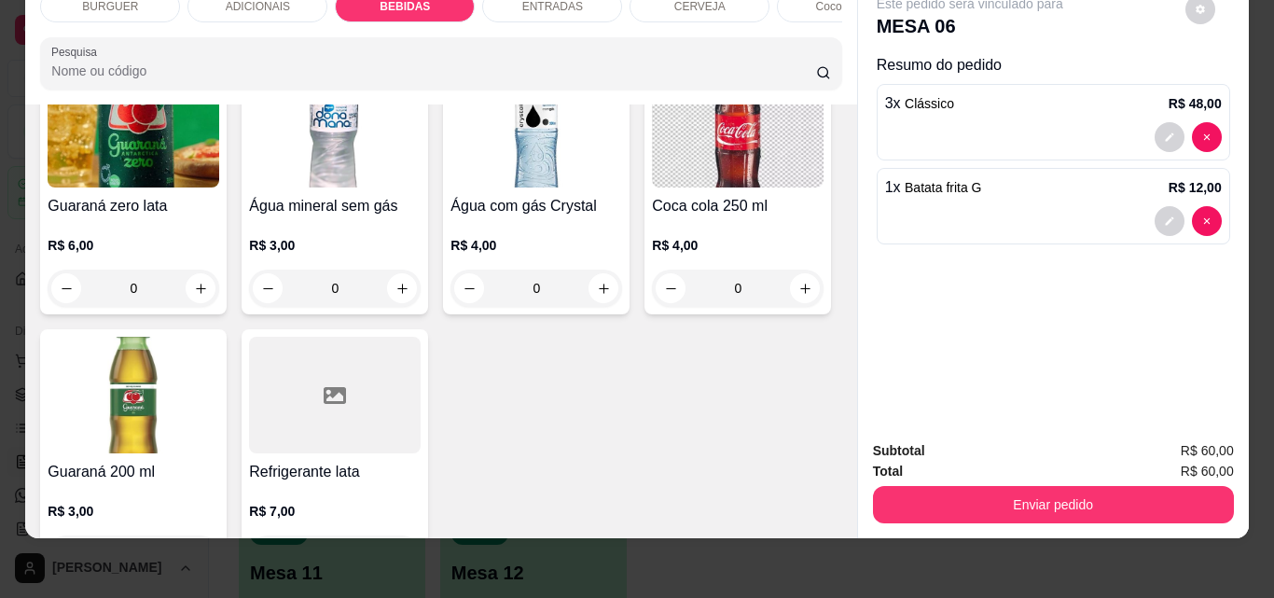
type input "1"
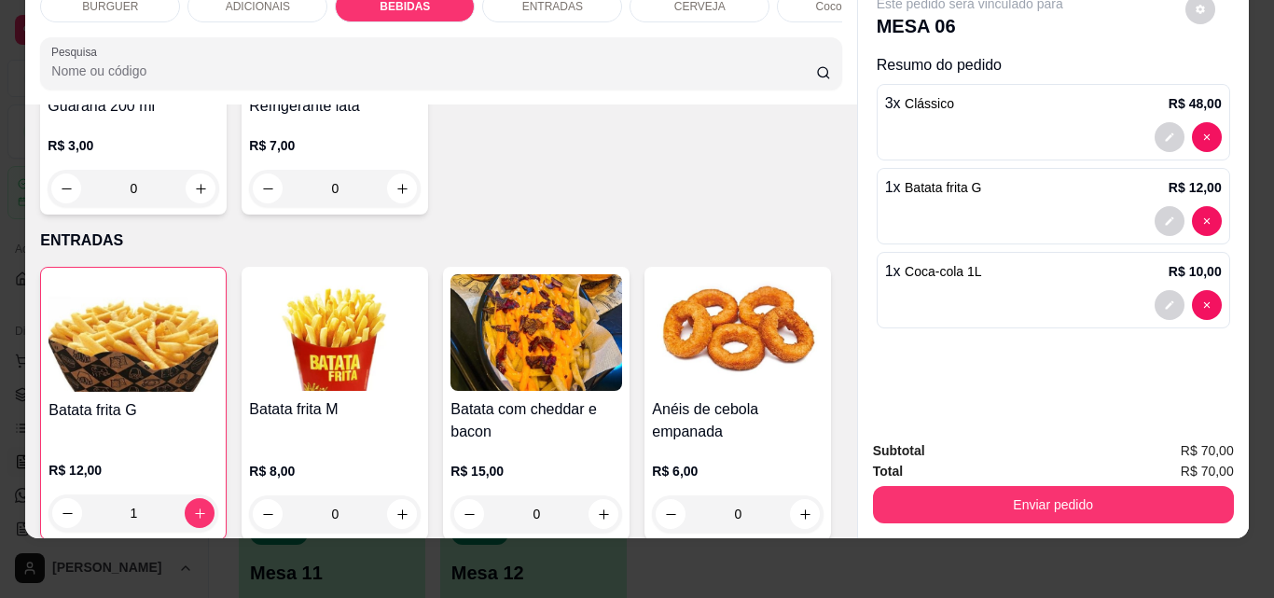
type input "1"
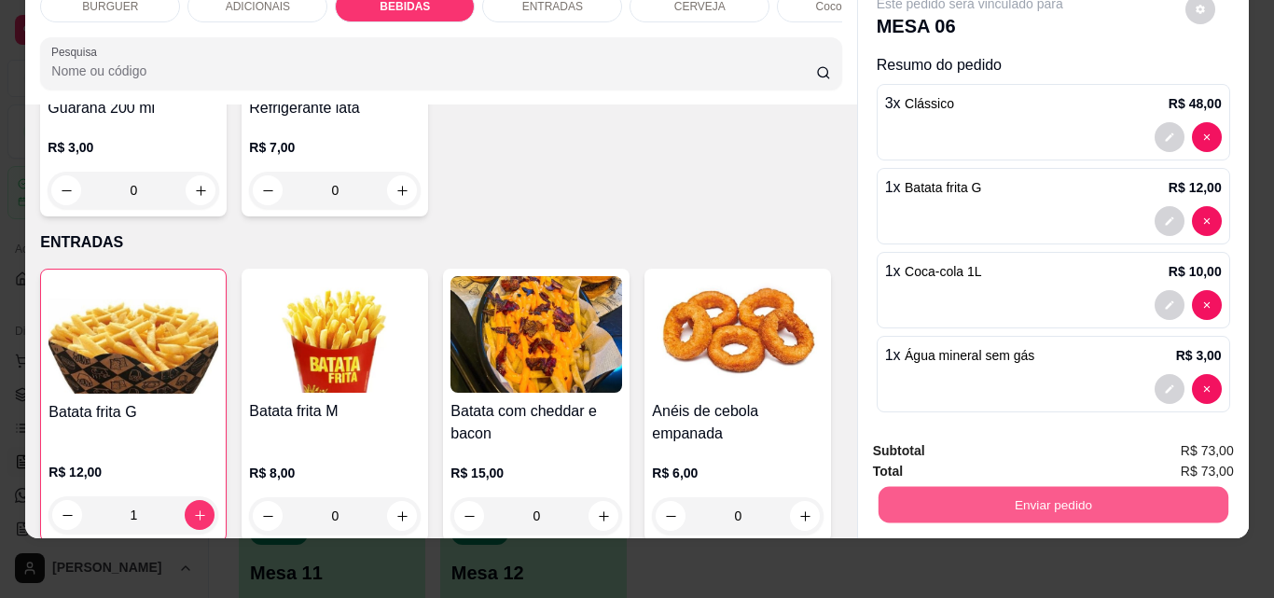
click at [943, 493] on button "Enviar pedido" at bounding box center [1053, 504] width 350 height 36
click at [924, 445] on button "Não registrar e enviar pedido" at bounding box center [991, 444] width 188 height 35
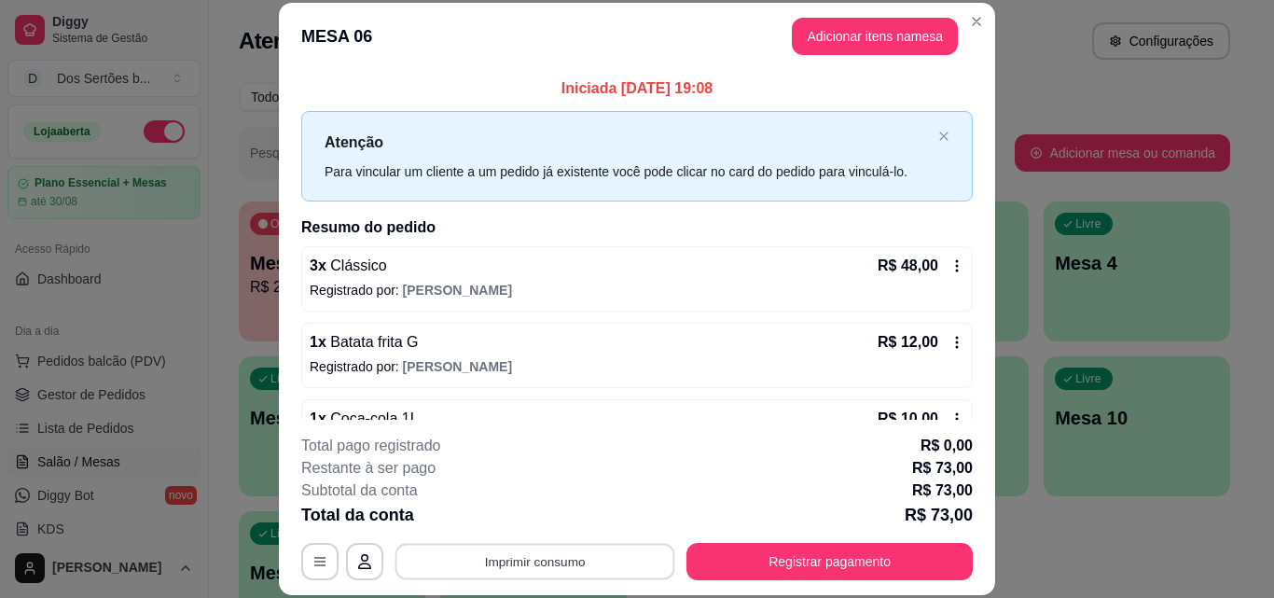
click at [556, 557] on button "Imprimir consumo" at bounding box center [536, 561] width 280 height 36
click at [524, 524] on button "Impressora" at bounding box center [533, 518] width 131 height 29
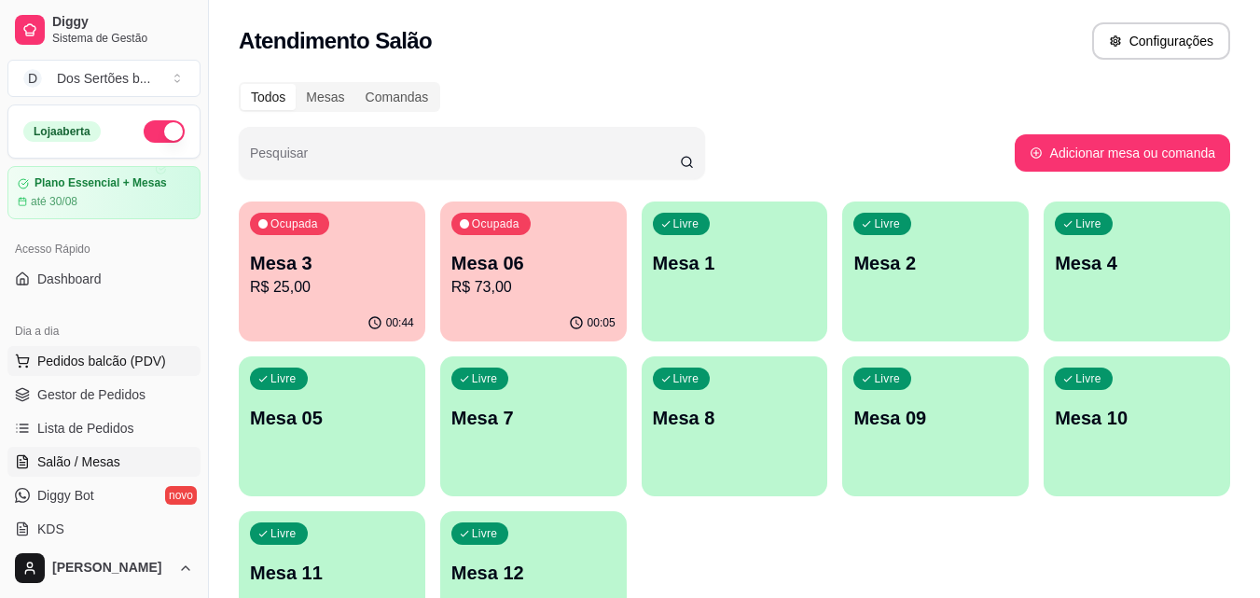
click at [79, 359] on span "Pedidos balcão (PDV)" at bounding box center [101, 361] width 129 height 19
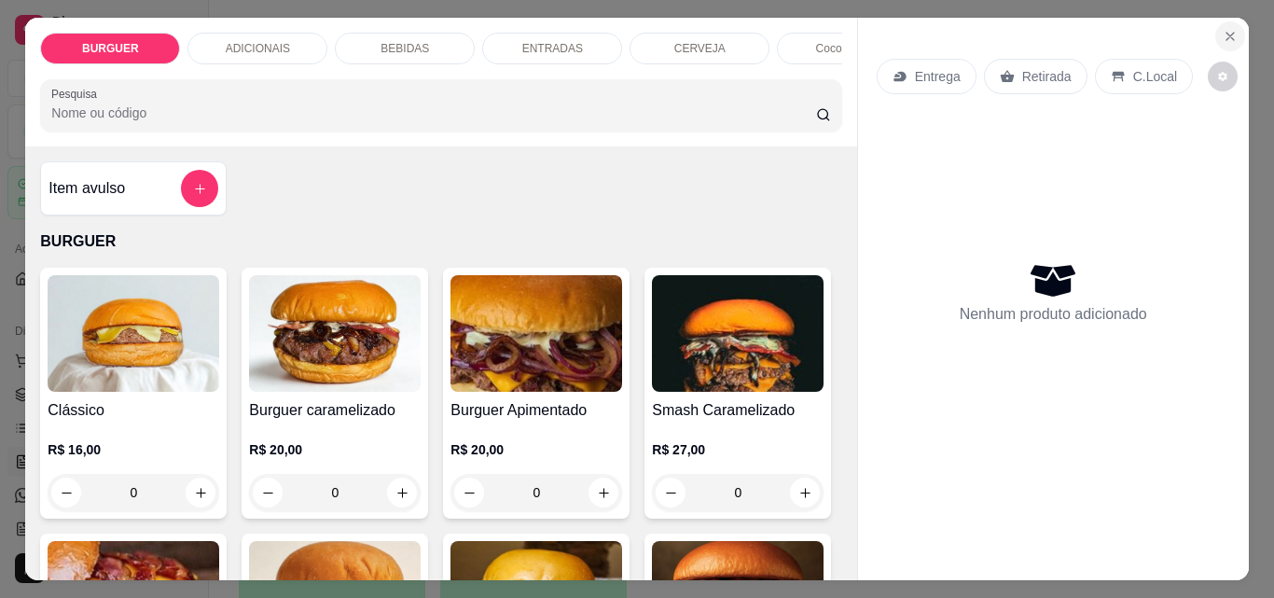
click at [1216, 28] on button "Close" at bounding box center [1231, 36] width 30 height 30
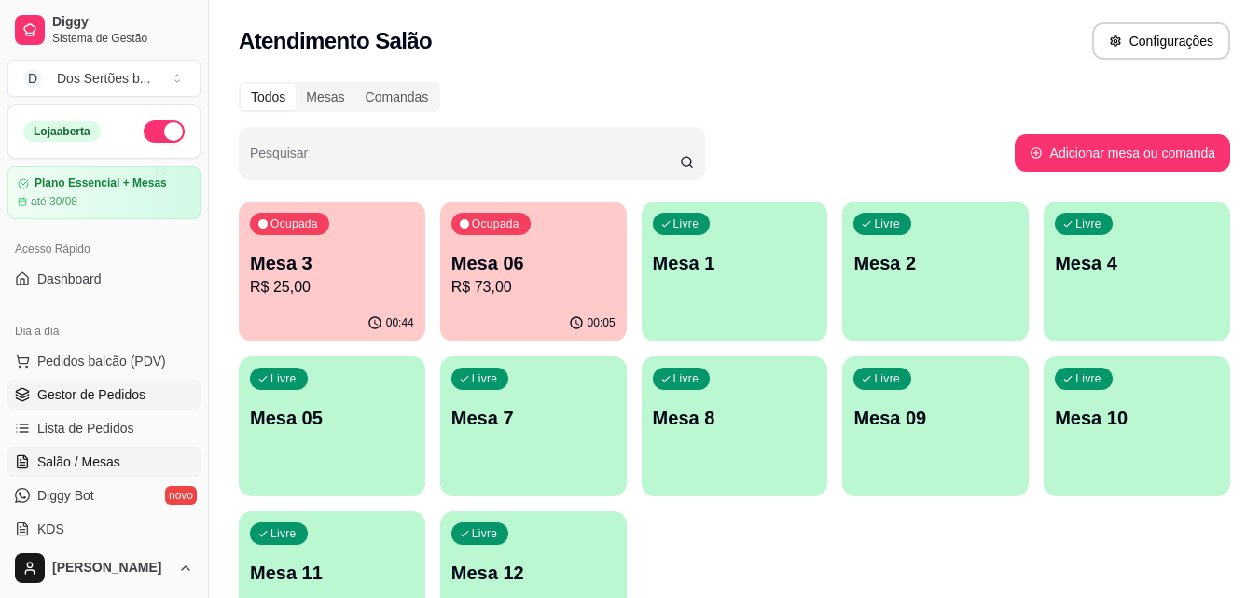
click at [121, 396] on span "Gestor de Pedidos" at bounding box center [91, 394] width 108 height 19
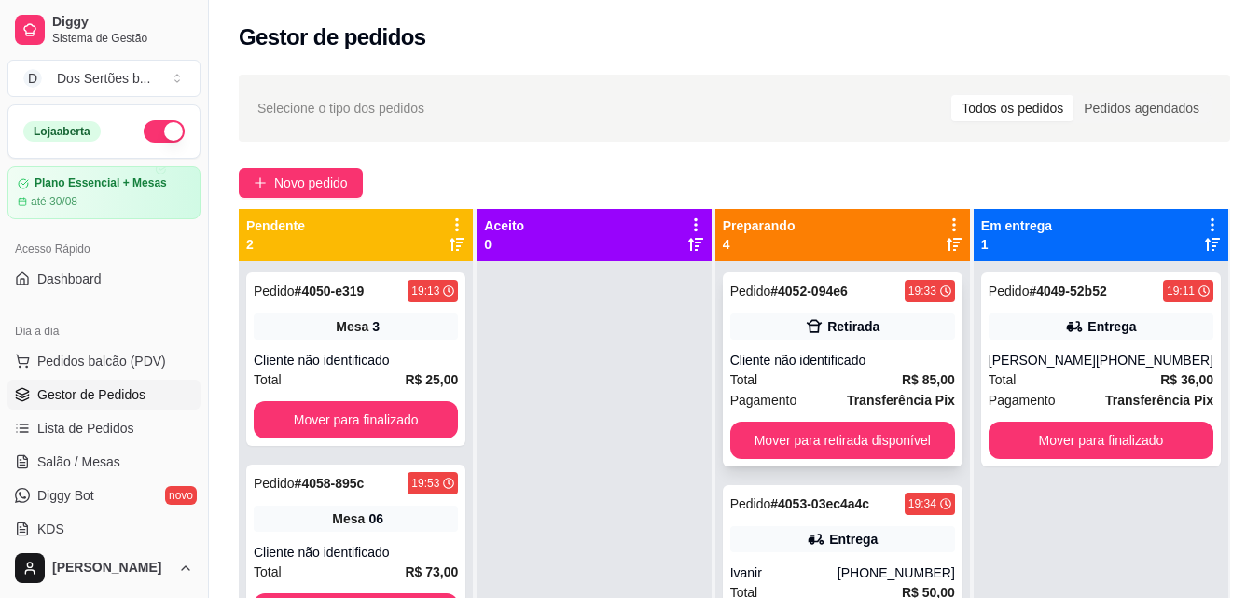
click at [845, 350] on div "Pedido # 4052-094e6 19:33 Retirada Cliente não identificado Total R$ 85,00 Paga…" at bounding box center [843, 369] width 240 height 194
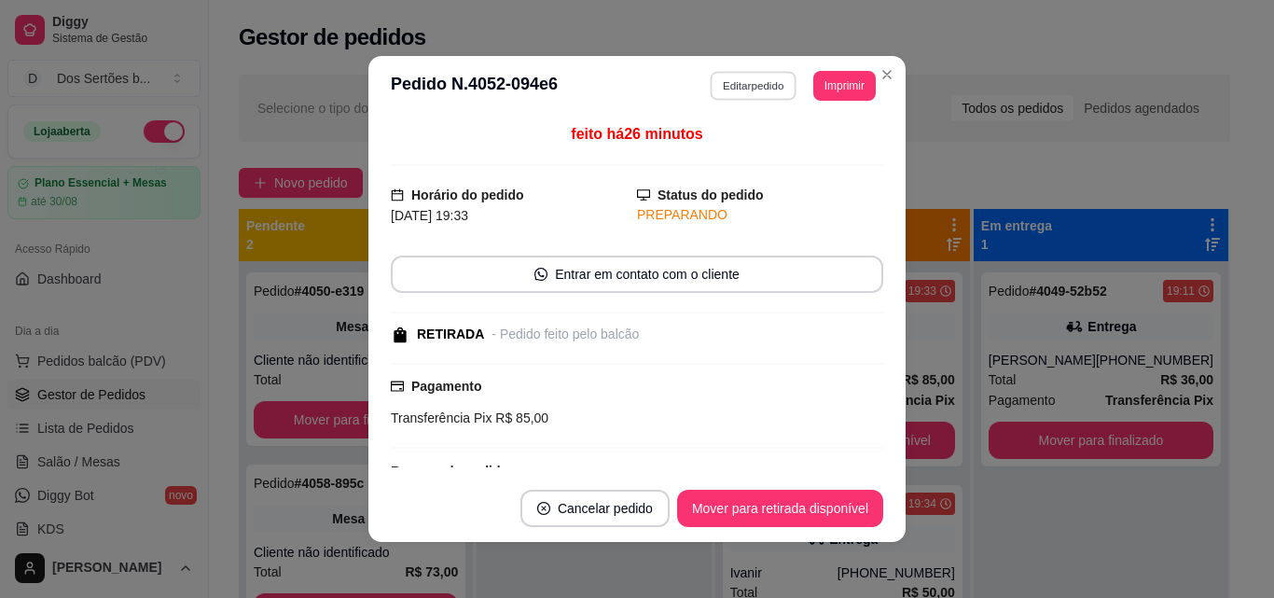
click at [750, 89] on button "Editar pedido" at bounding box center [754, 85] width 87 height 29
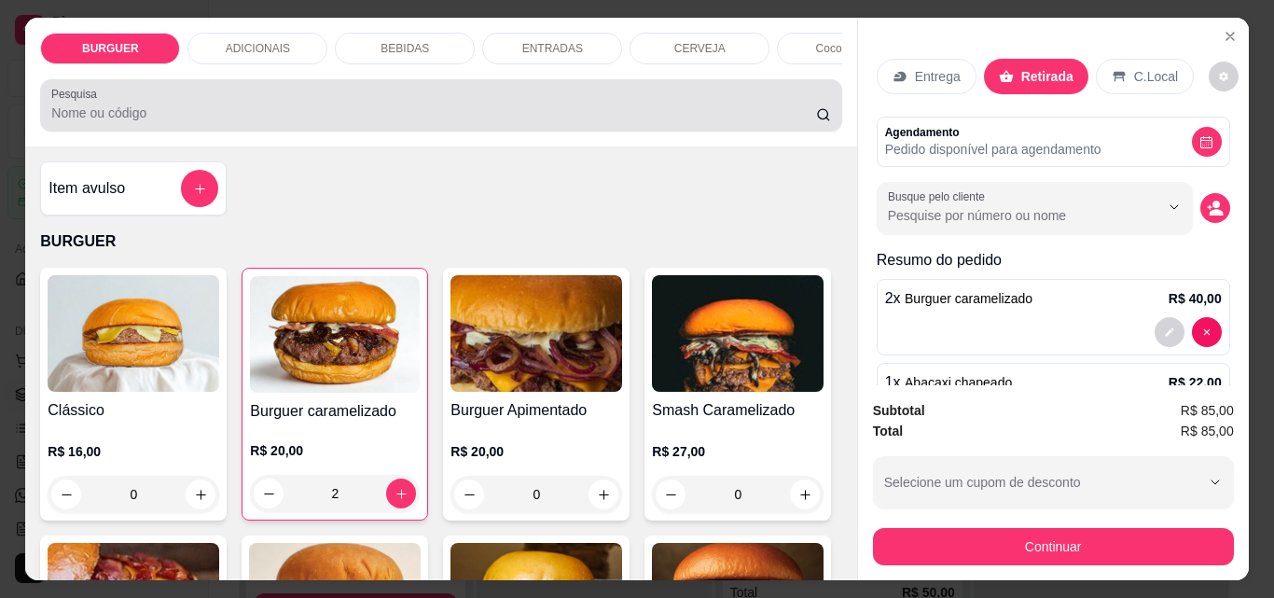
drag, startPoint x: 755, startPoint y: 87, endPoint x: 869, endPoint y: 119, distance: 119.3
click at [767, 86] on div "Pesquisa" at bounding box center [440, 105] width 801 height 52
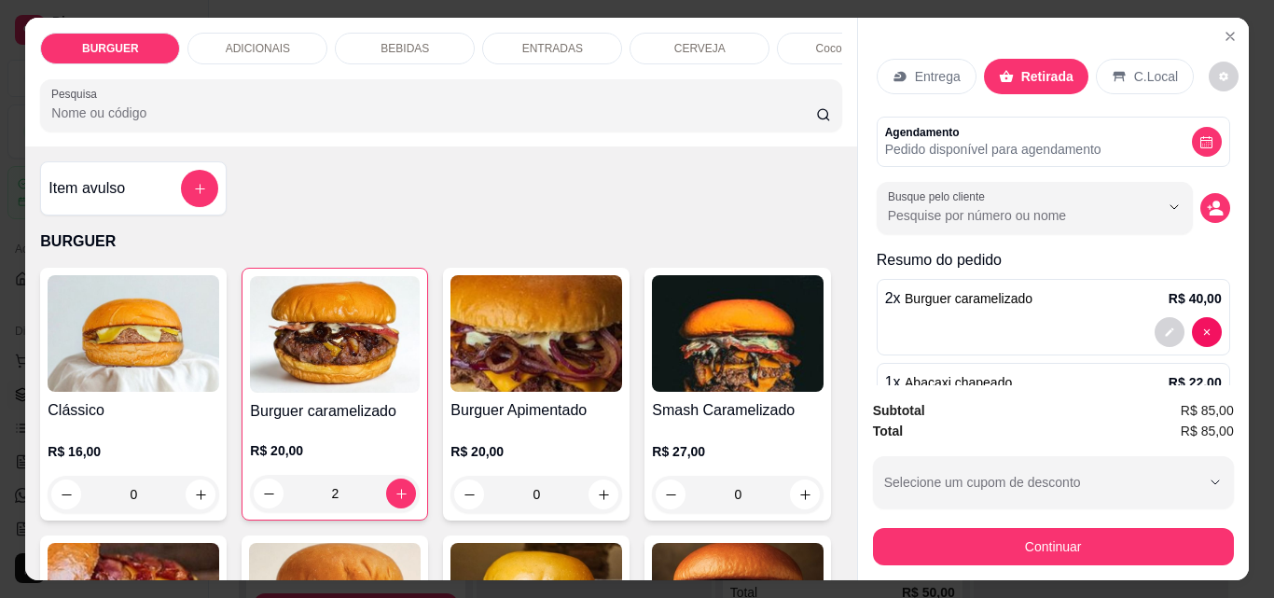
scroll to position [248, 0]
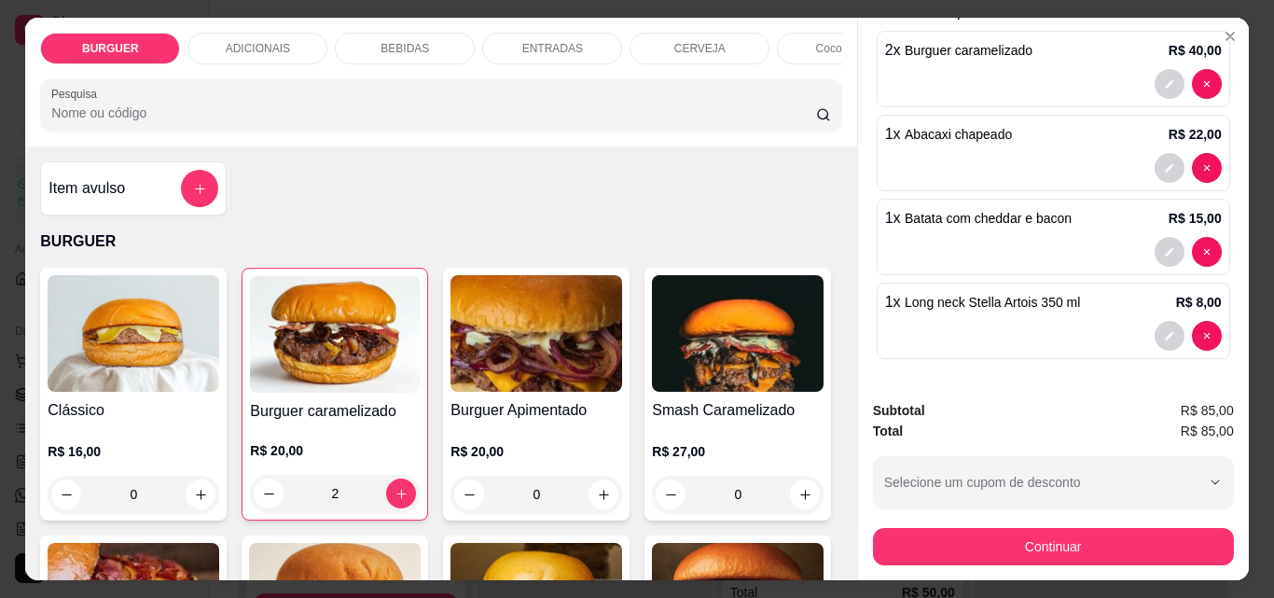
click at [442, 36] on div "BEBIDAS" at bounding box center [405, 49] width 140 height 32
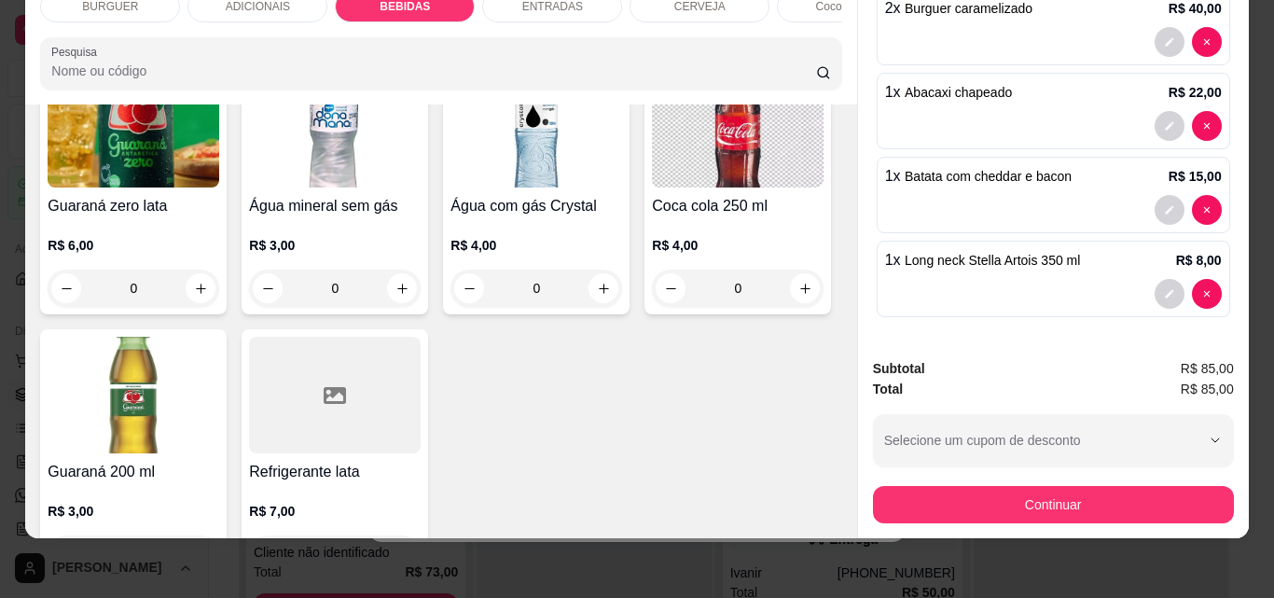
scroll to position [2491, 0]
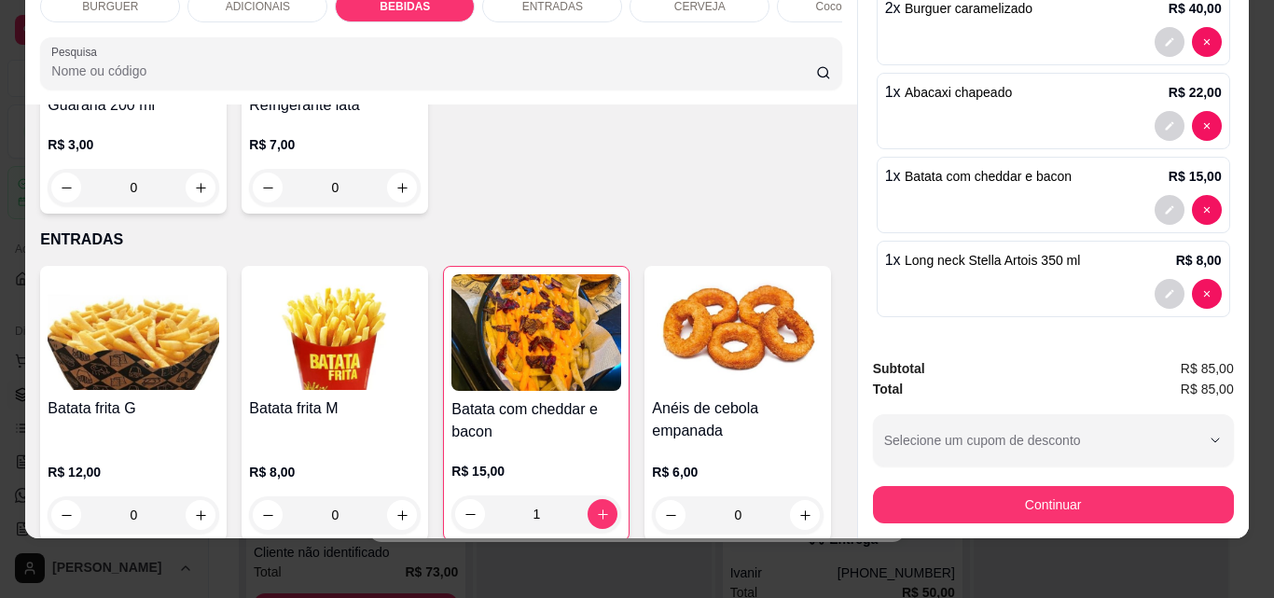
click at [834, 392] on div "Item avulso BURGUER Clássico R$ 16,00 0 Burguer caramelizado R$ 20,00 2 Burguer…" at bounding box center [440, 321] width 831 height 434
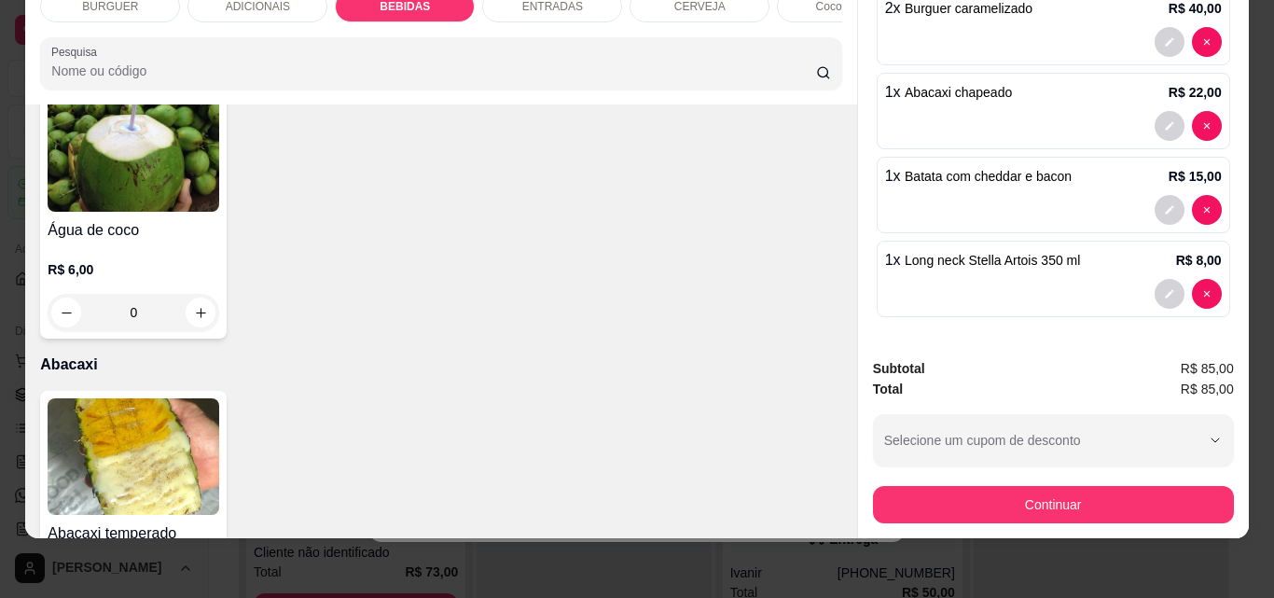
scroll to position [3956, 0]
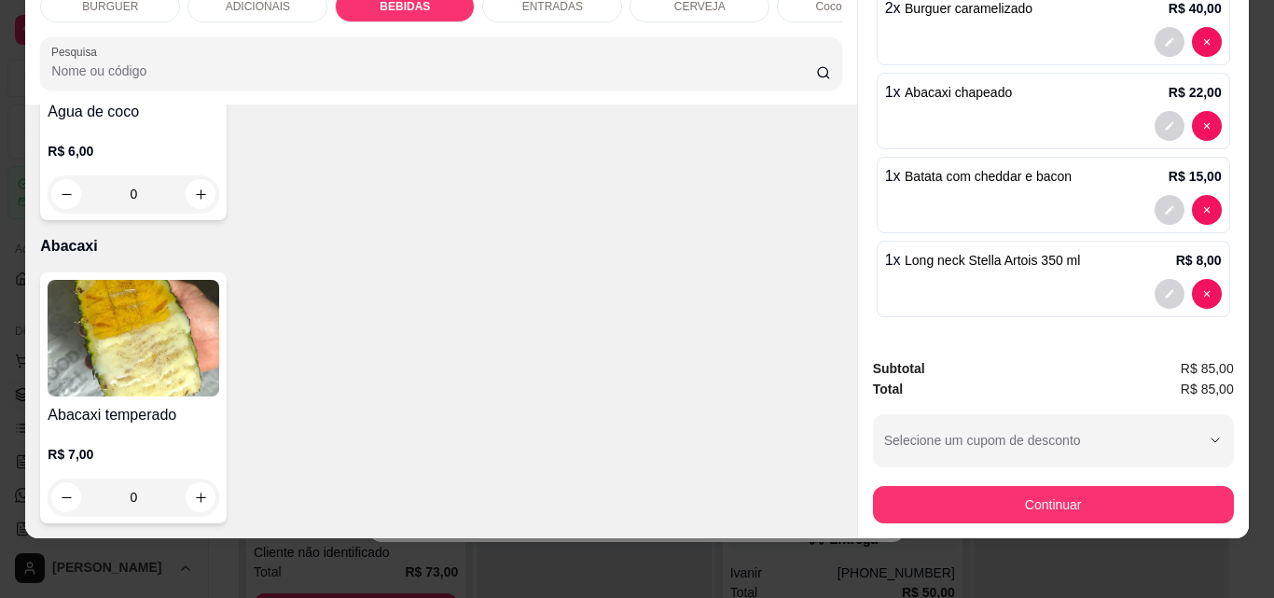
type input "2"
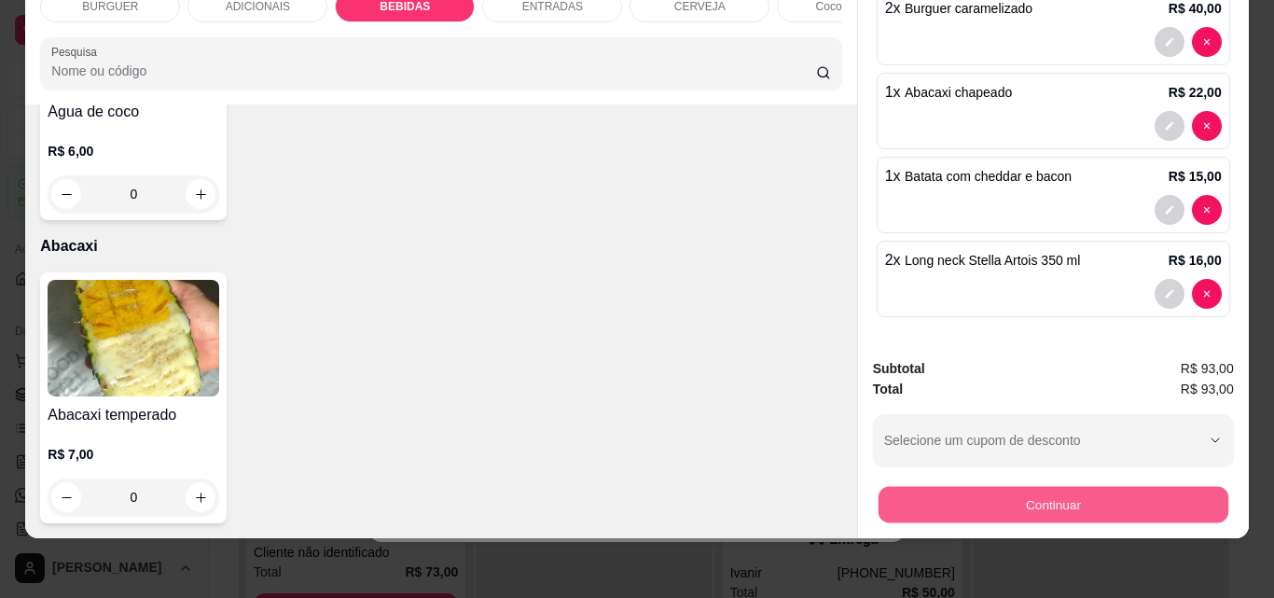
click at [922, 495] on button "Continuar" at bounding box center [1053, 504] width 350 height 36
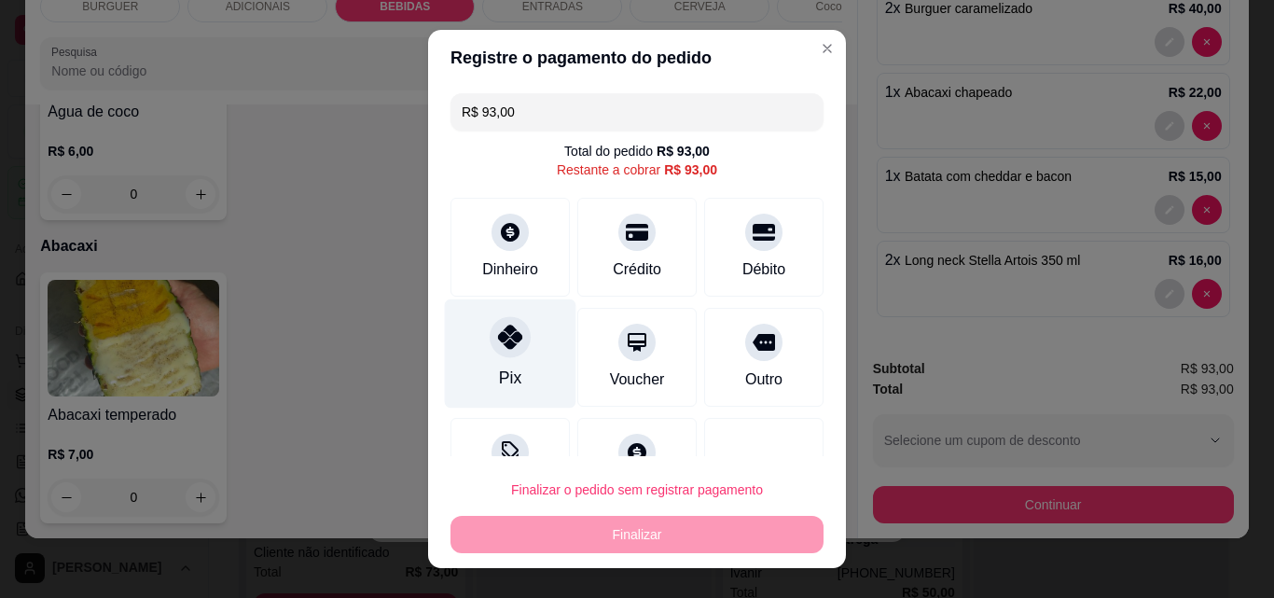
click at [504, 323] on div at bounding box center [510, 336] width 41 height 41
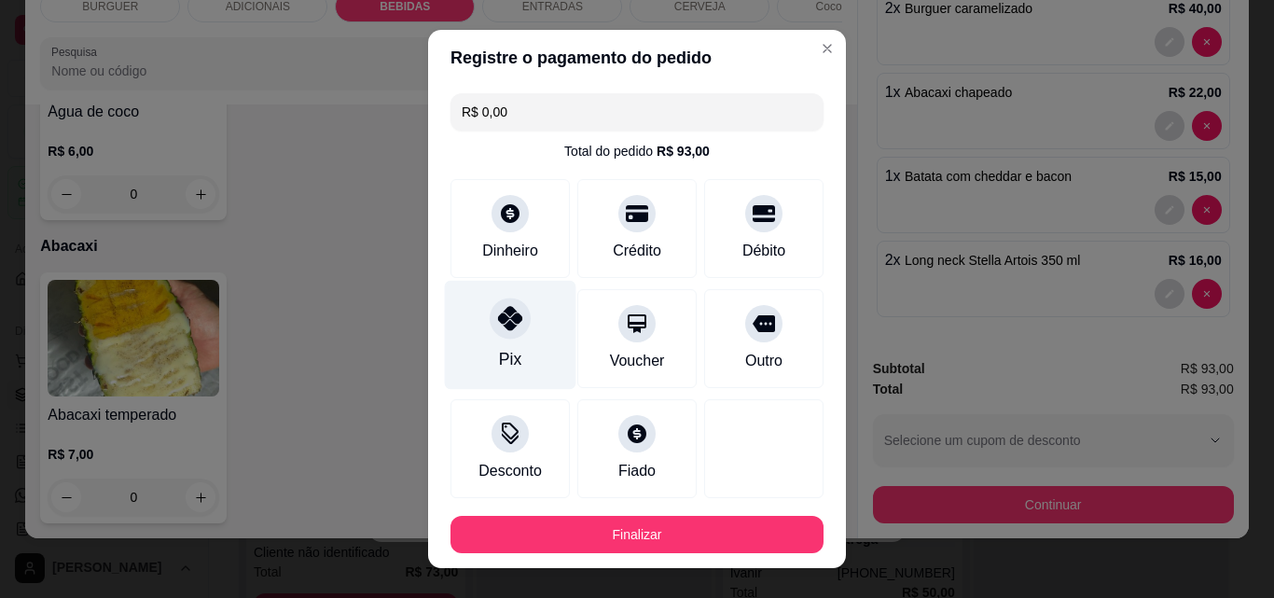
type input "R$ 0,00"
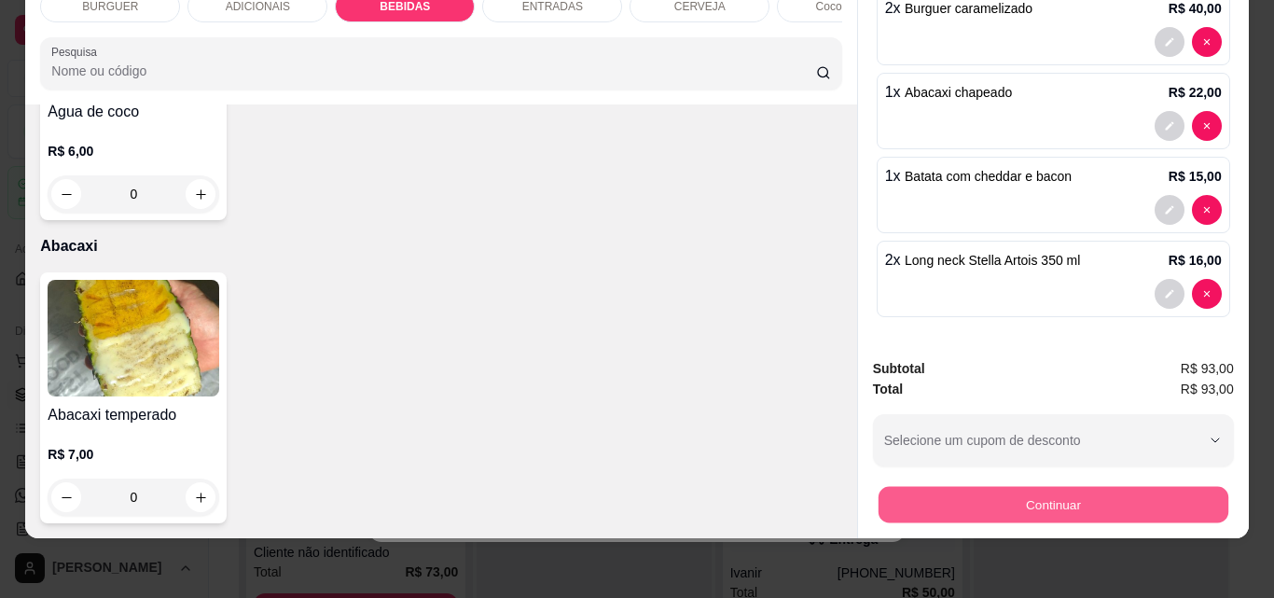
click at [958, 495] on button "Continuar" at bounding box center [1053, 504] width 350 height 36
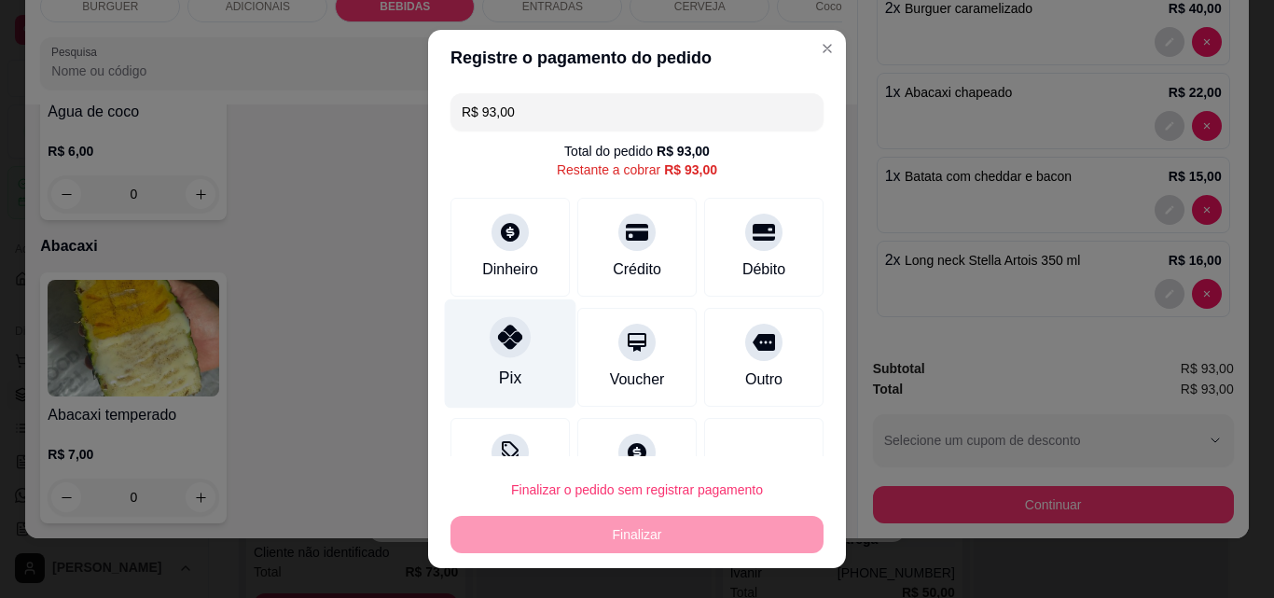
click at [484, 312] on div "Pix" at bounding box center [511, 353] width 132 height 109
type input "R$ 0,00"
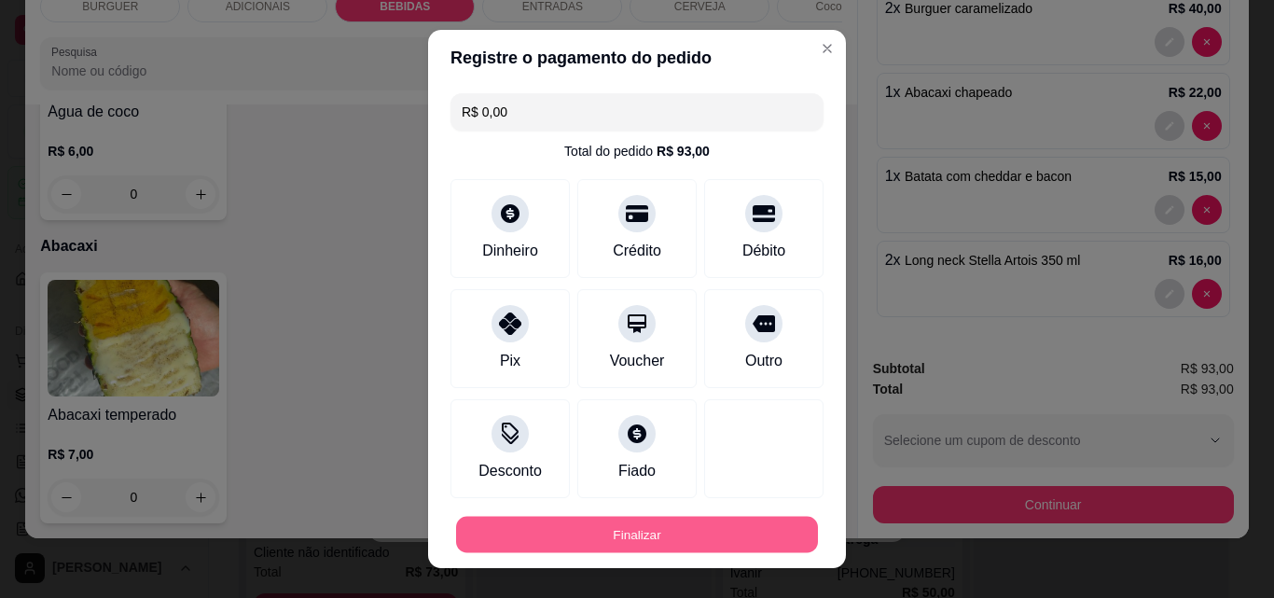
click at [706, 528] on button "Finalizar" at bounding box center [637, 535] width 362 height 36
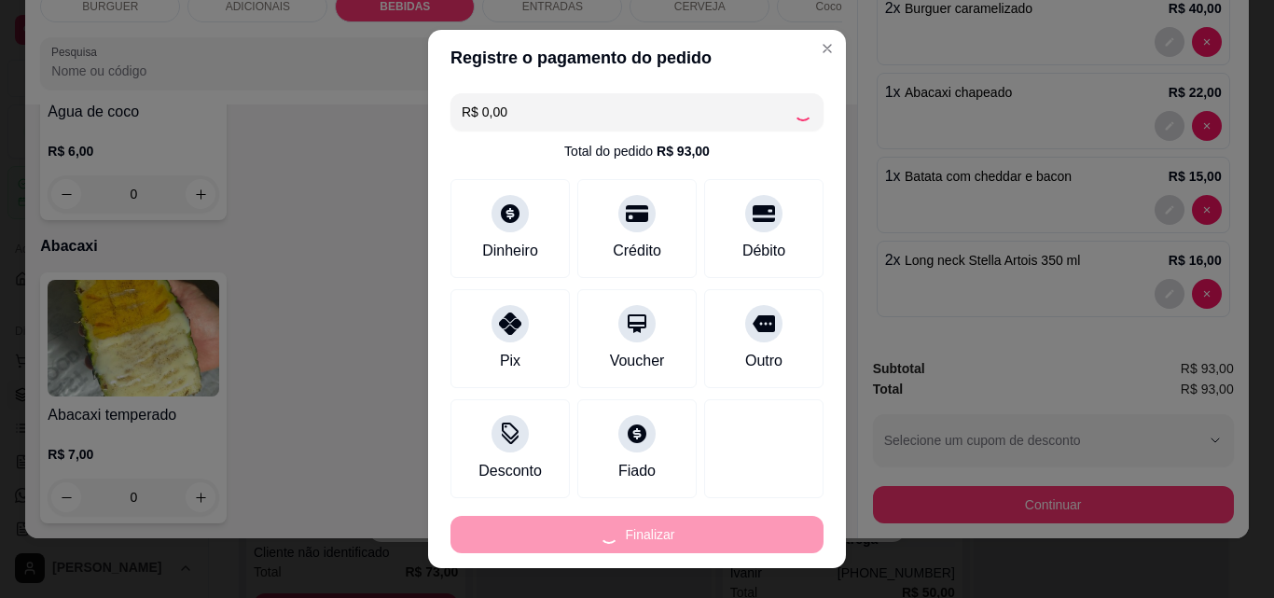
type input "0"
type input "-R$ 93,00"
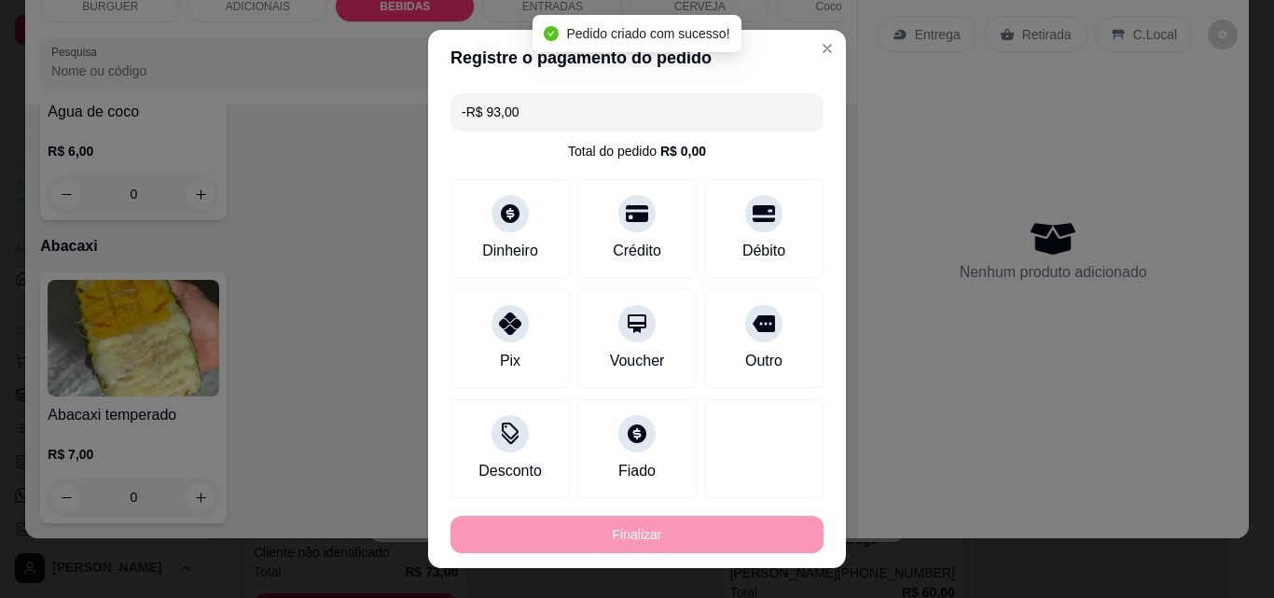
scroll to position [3950, 0]
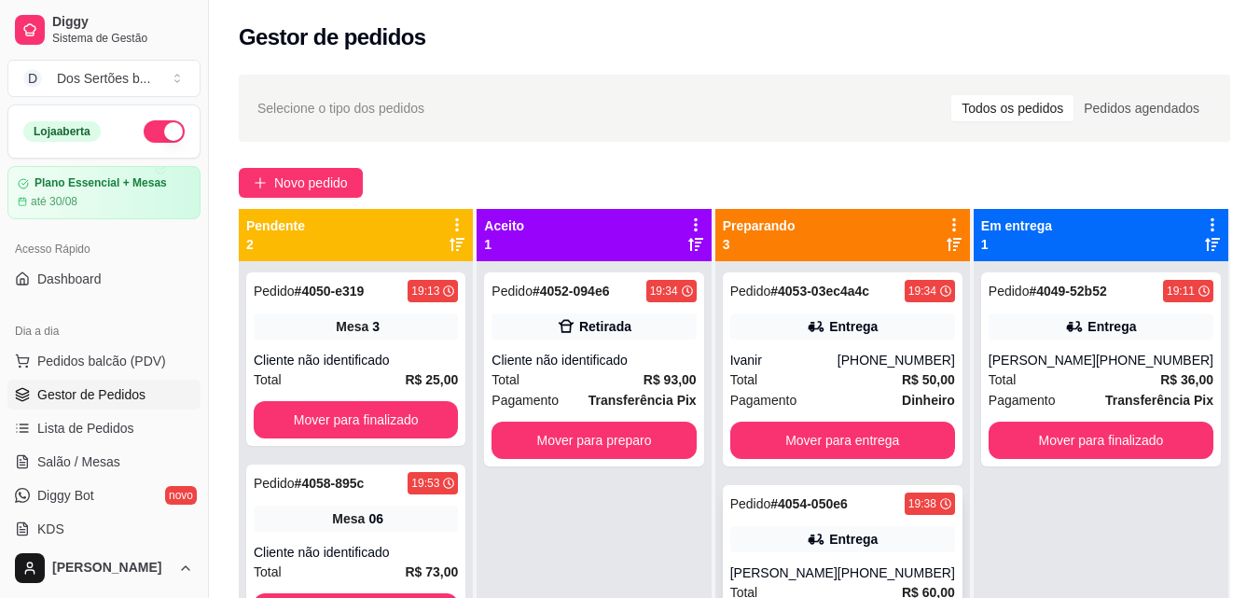
click at [842, 534] on div "Entrega" at bounding box center [853, 539] width 49 height 19
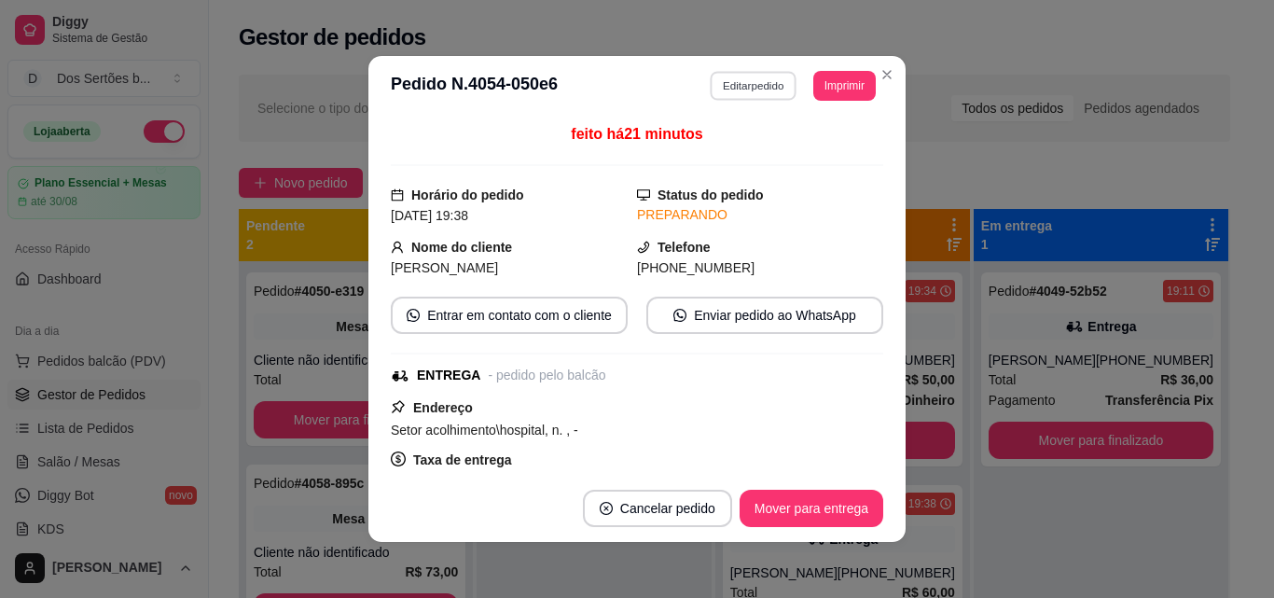
click at [752, 81] on button "Editar pedido" at bounding box center [754, 85] width 87 height 29
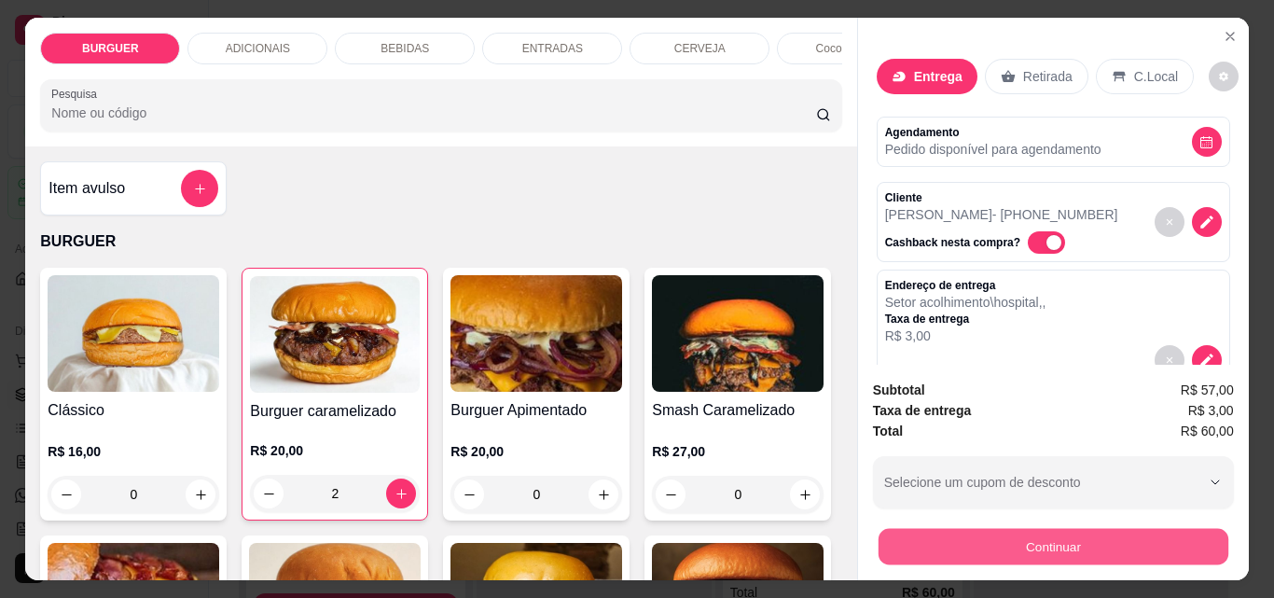
click at [922, 542] on button "Continuar" at bounding box center [1053, 546] width 350 height 36
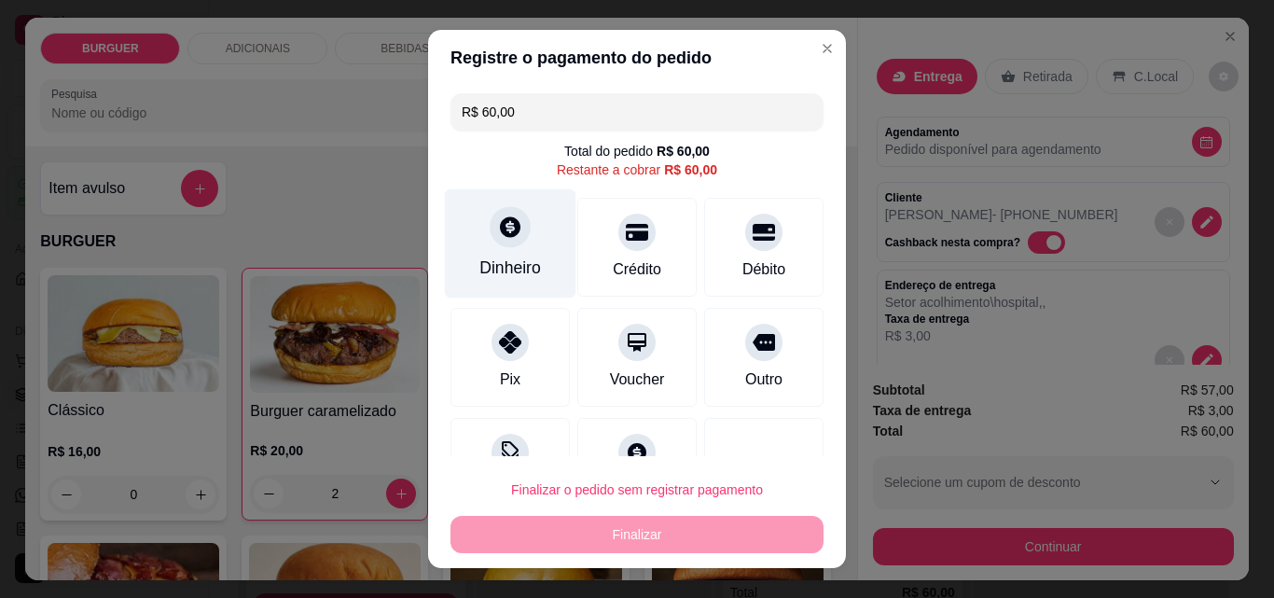
click at [500, 253] on div "Dinheiro" at bounding box center [511, 243] width 132 height 109
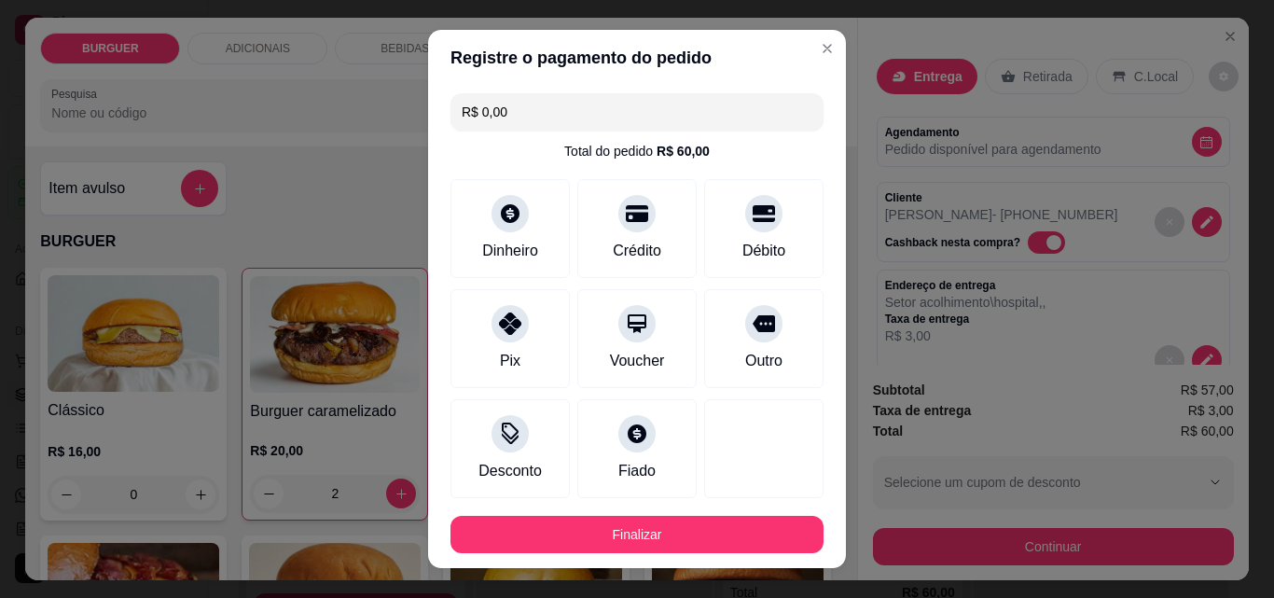
type input "R$ 0,00"
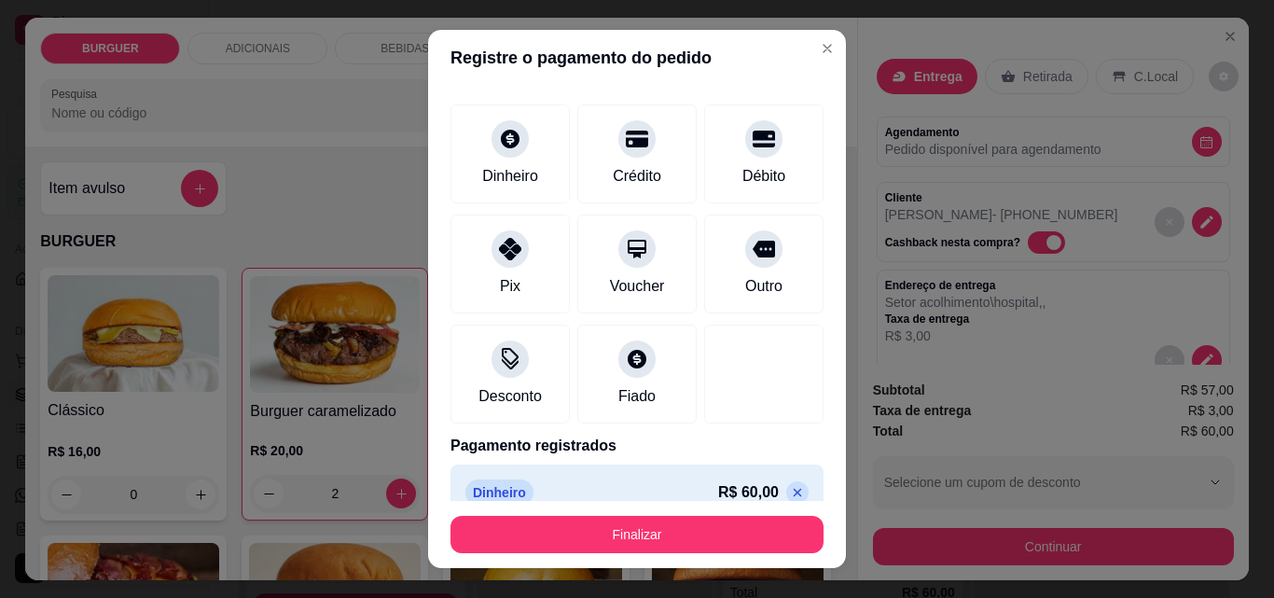
scroll to position [102, 0]
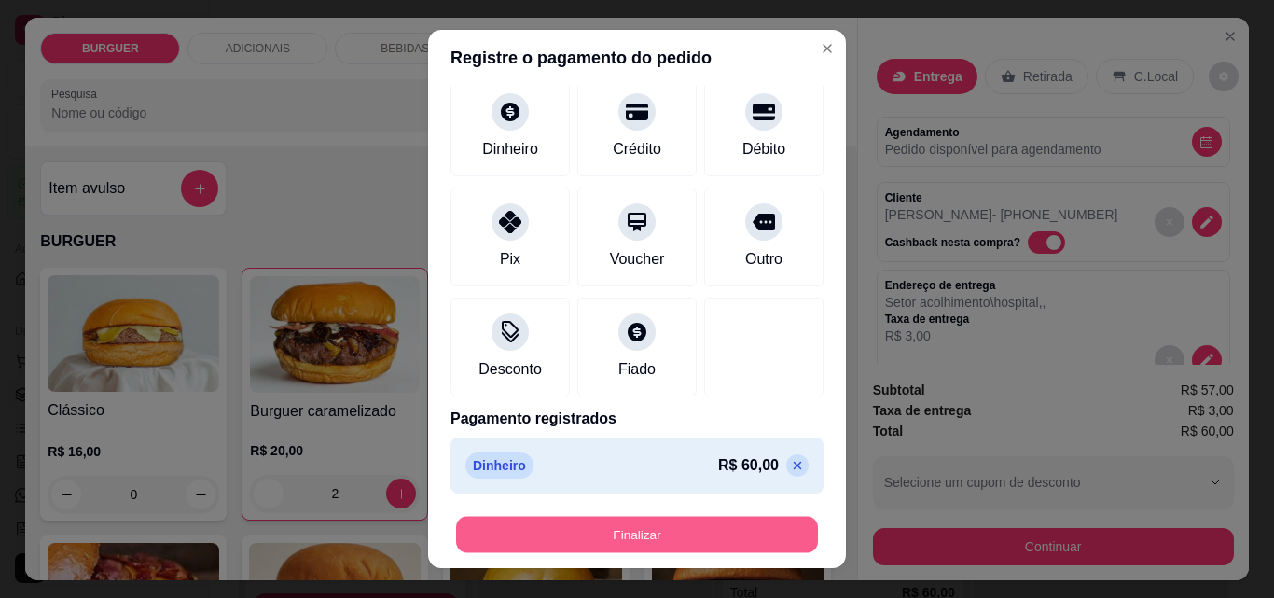
click at [734, 543] on button "Finalizar" at bounding box center [637, 535] width 362 height 36
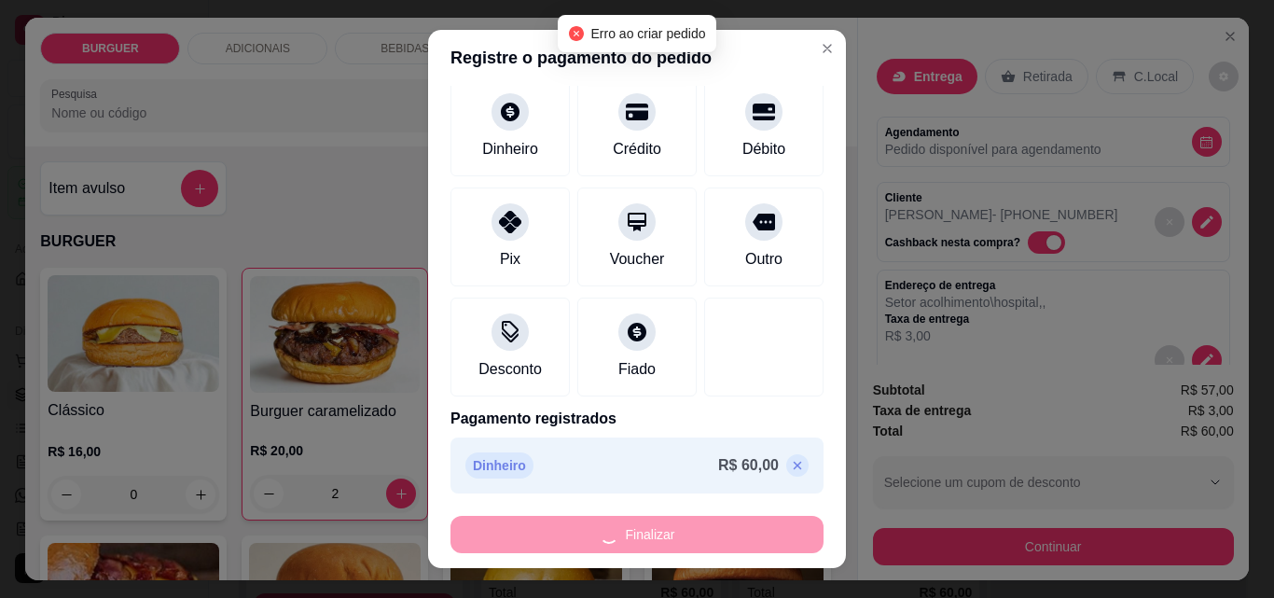
type input "0"
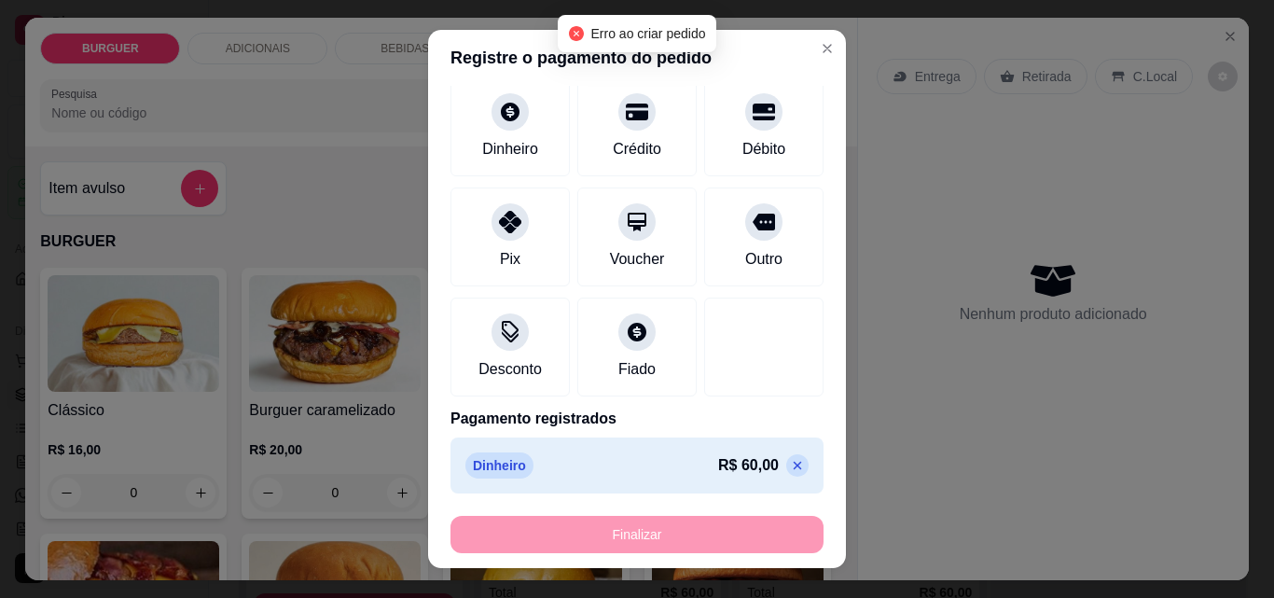
type input "-R$ 60,00"
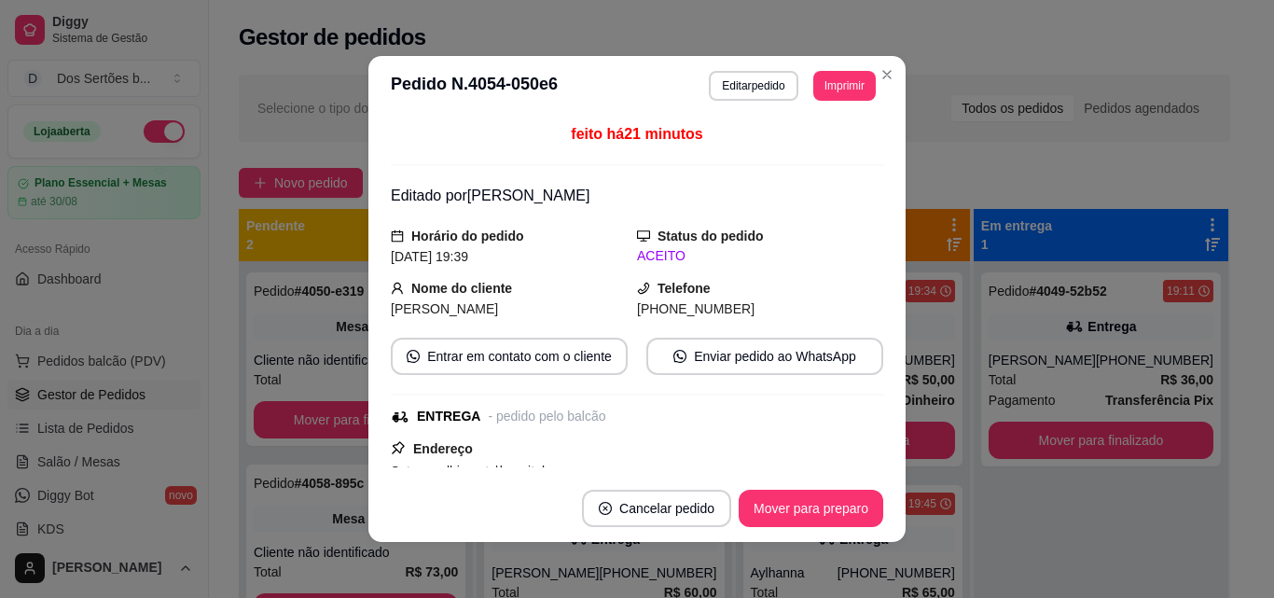
scroll to position [37, 0]
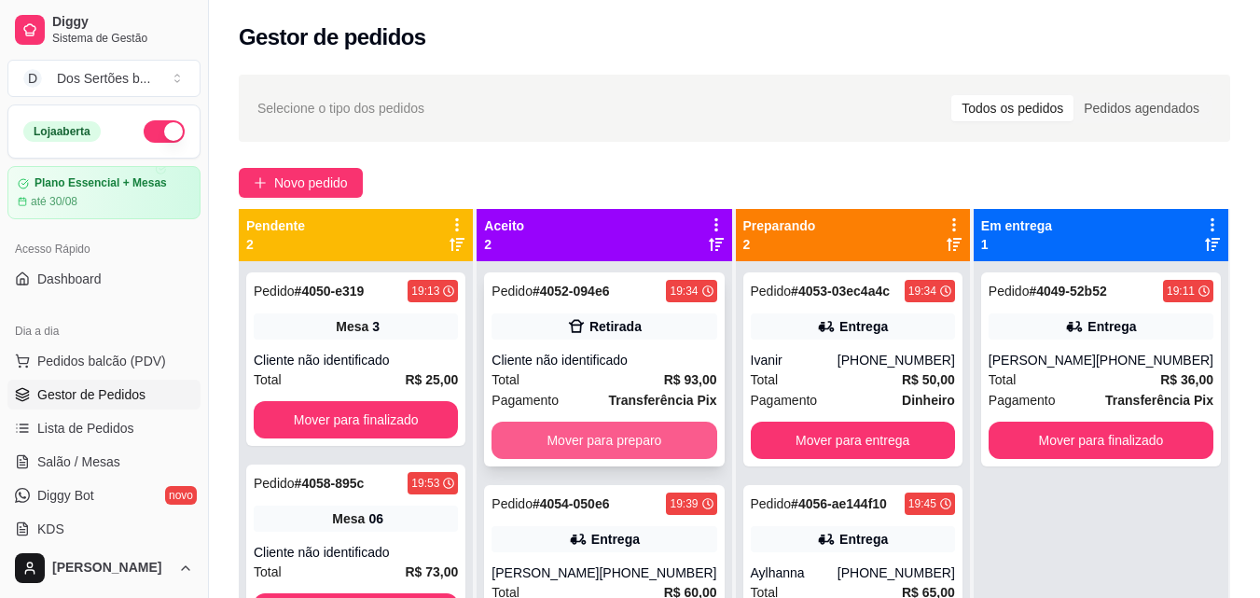
click at [616, 430] on button "Mover para preparo" at bounding box center [604, 440] width 225 height 37
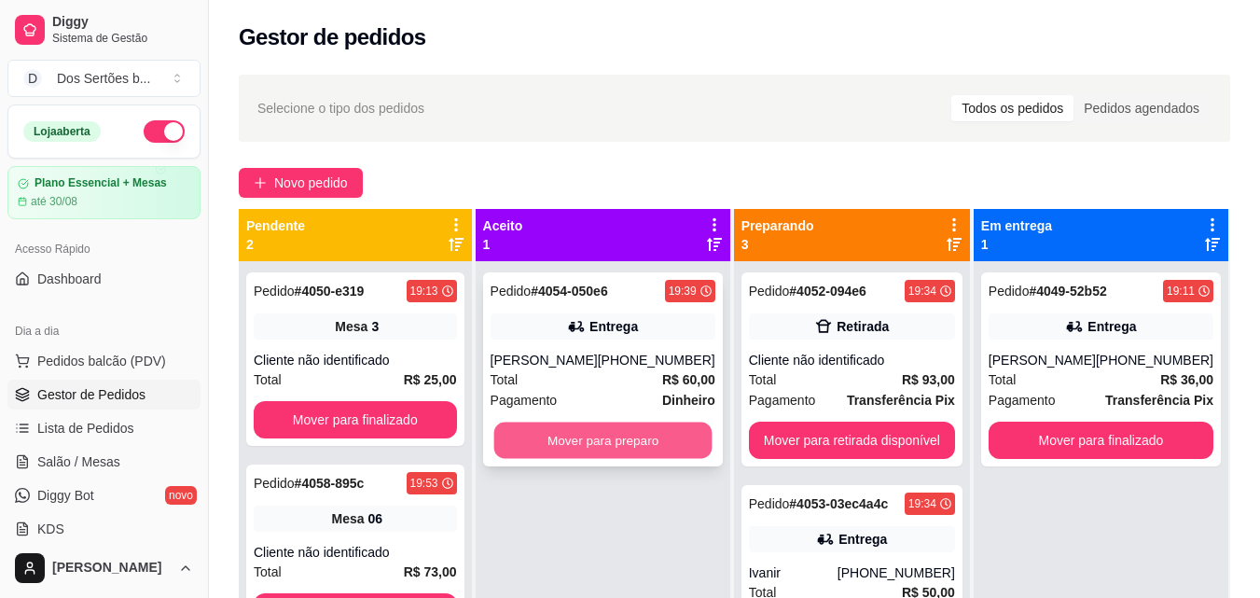
click at [559, 438] on button "Mover para preparo" at bounding box center [602, 441] width 218 height 36
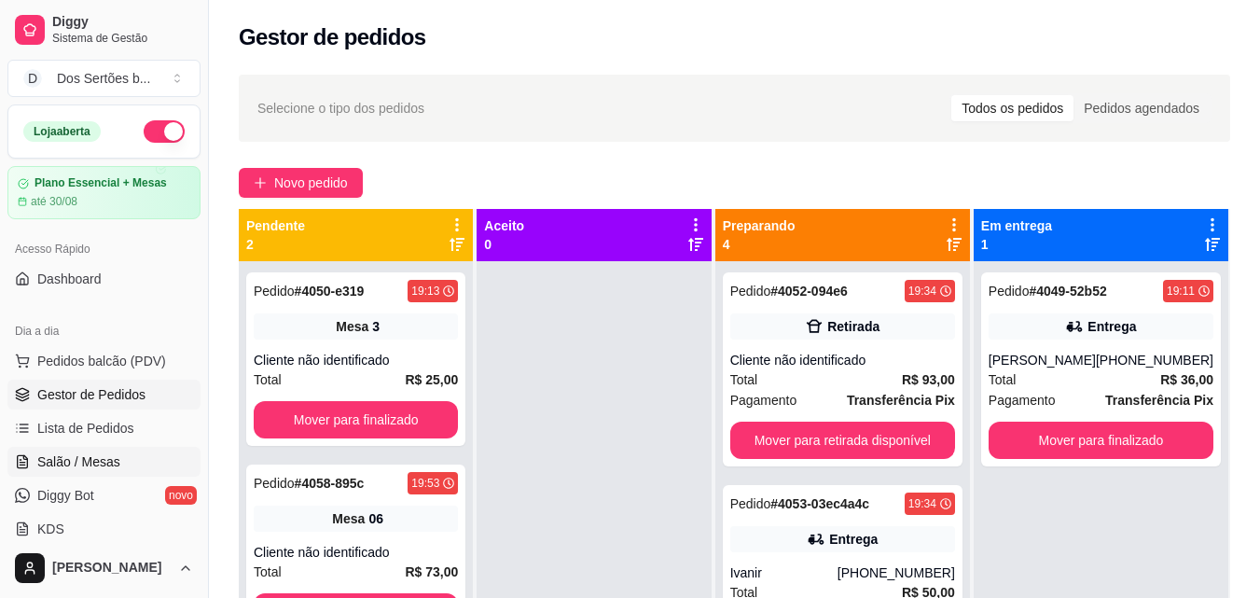
click at [92, 468] on span "Salão / Mesas" at bounding box center [78, 461] width 83 height 19
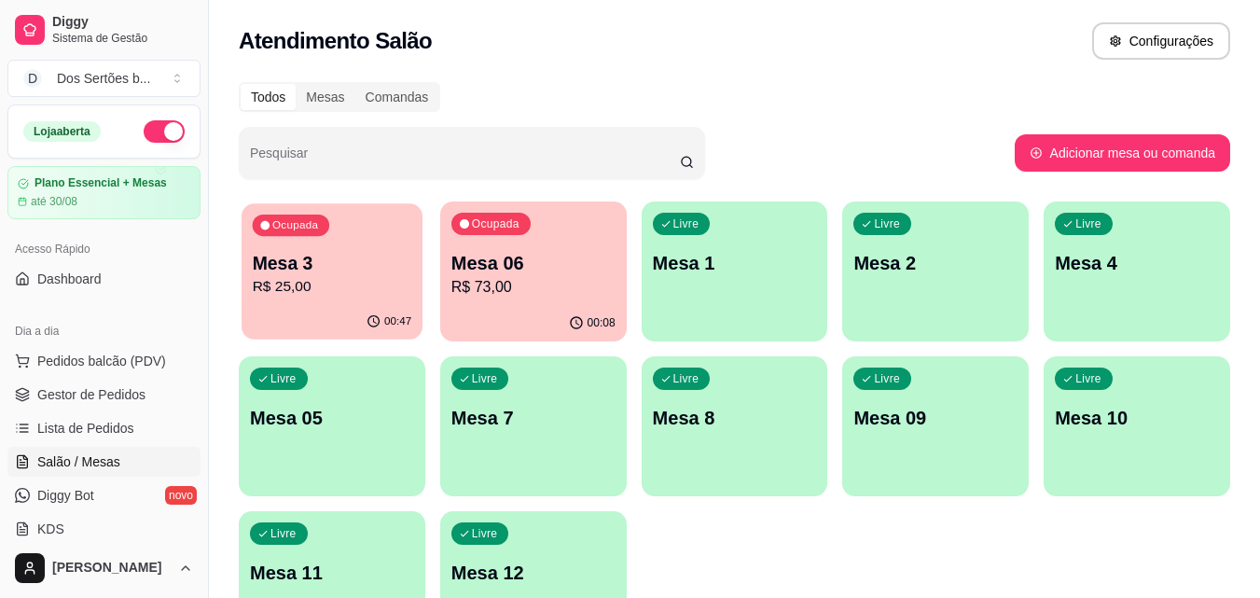
click at [383, 289] on p "R$ 25,00" at bounding box center [333, 286] width 160 height 21
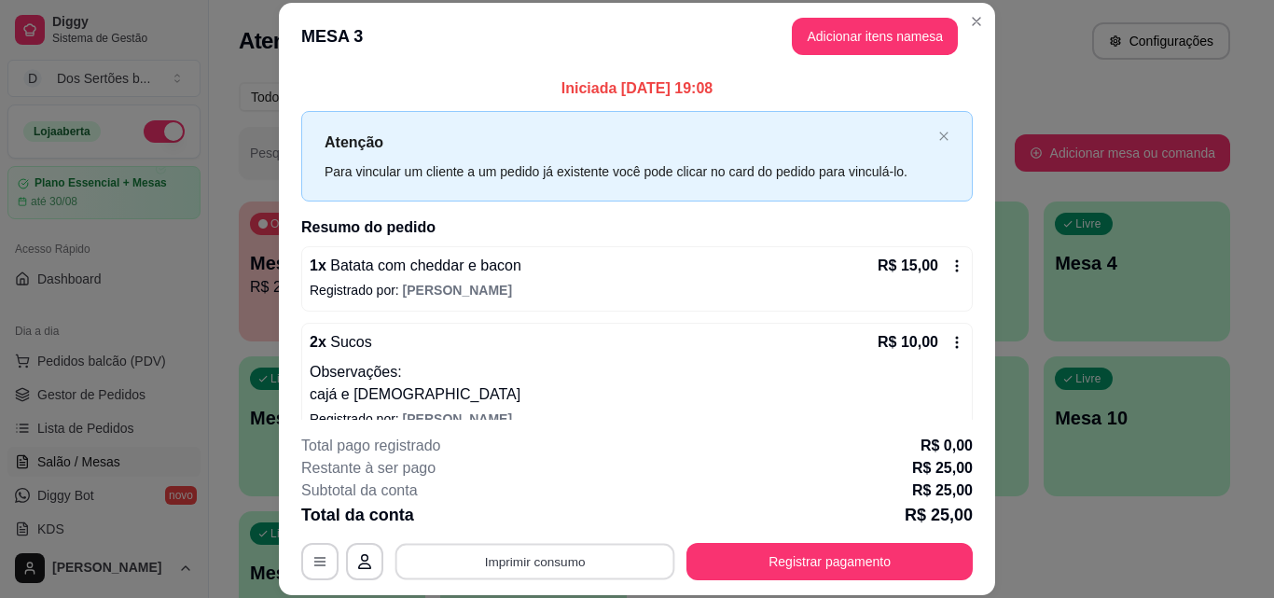
click at [589, 568] on button "Imprimir consumo" at bounding box center [536, 561] width 280 height 36
click at [500, 493] on h4 "Escolha a impressora" at bounding box center [533, 487] width 135 height 19
click at [496, 520] on button "Impressora" at bounding box center [533, 518] width 131 height 29
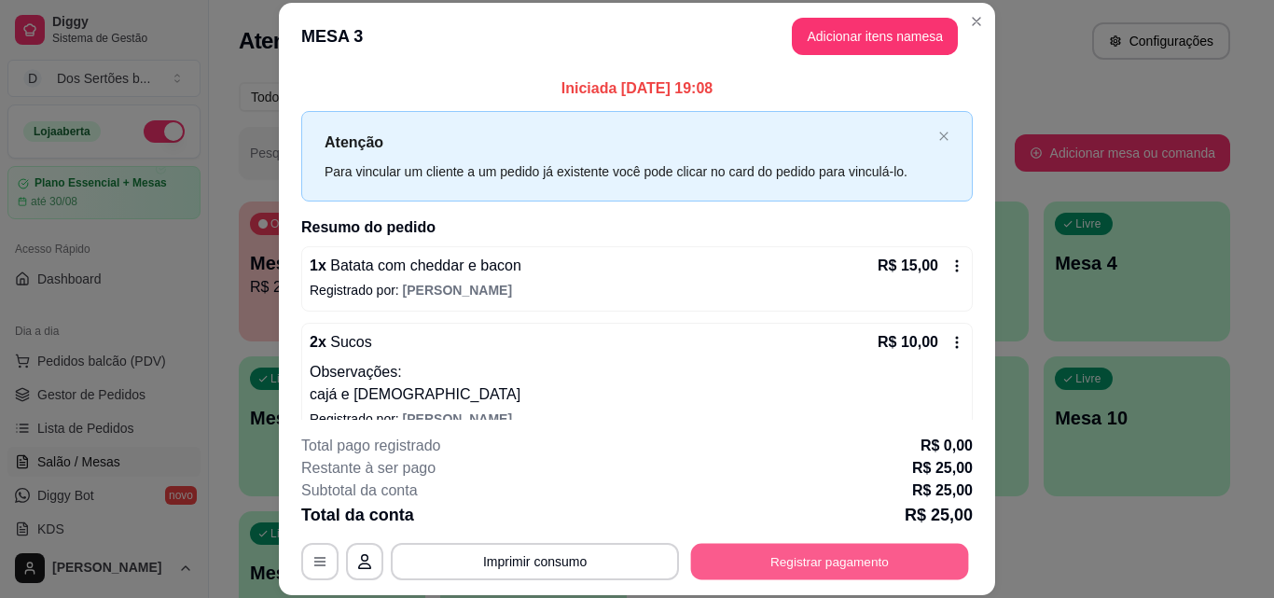
click at [767, 563] on button "Registrar pagamento" at bounding box center [830, 561] width 278 height 36
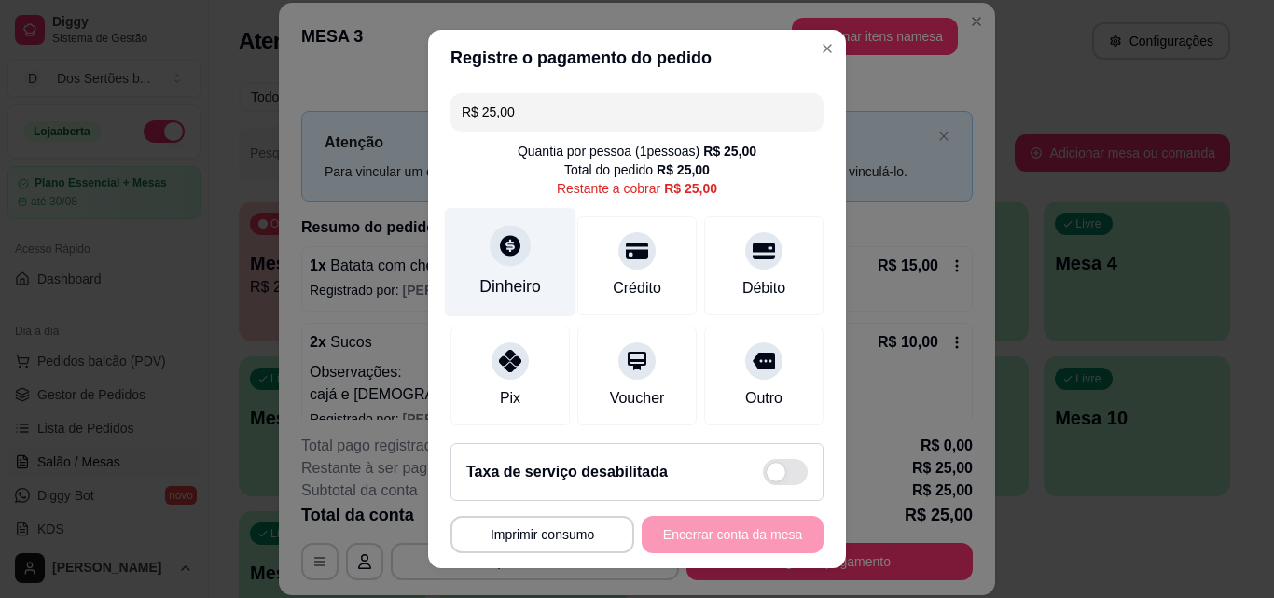
click at [522, 254] on div "Dinheiro" at bounding box center [511, 262] width 132 height 109
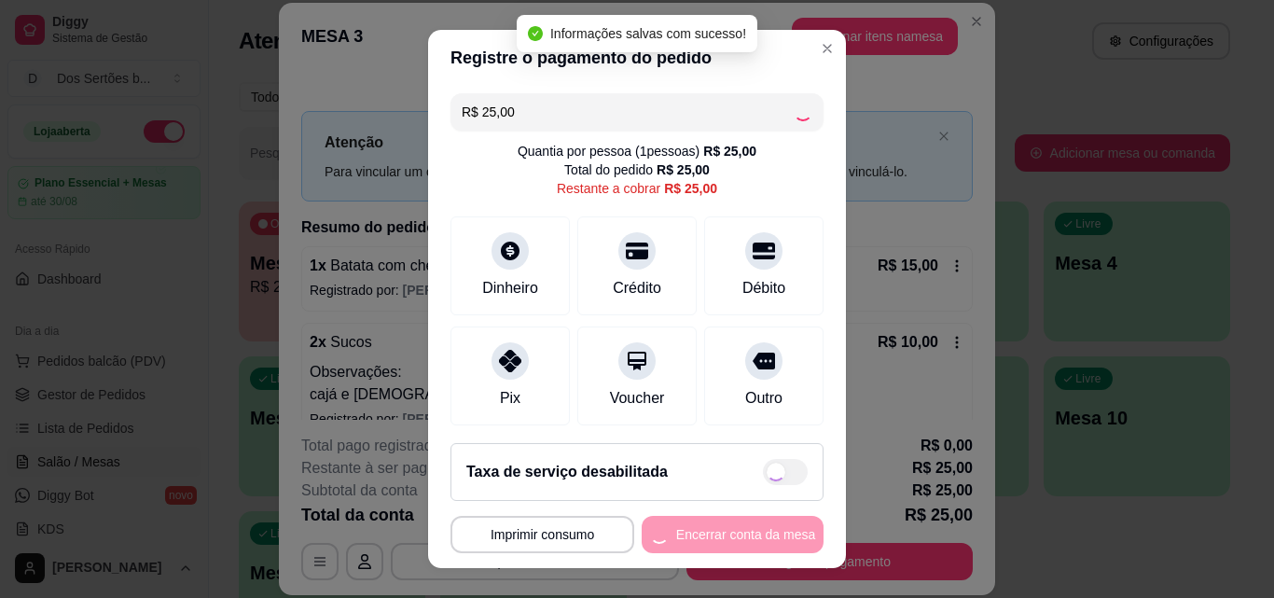
type input "R$ 0,00"
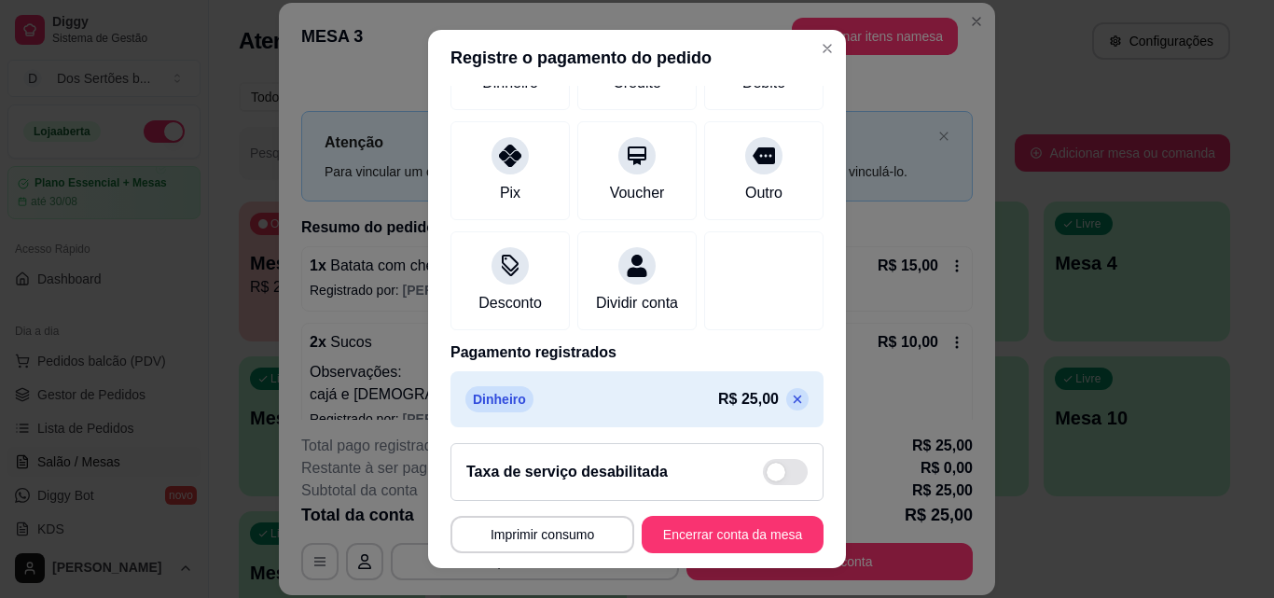
scroll to position [215, 0]
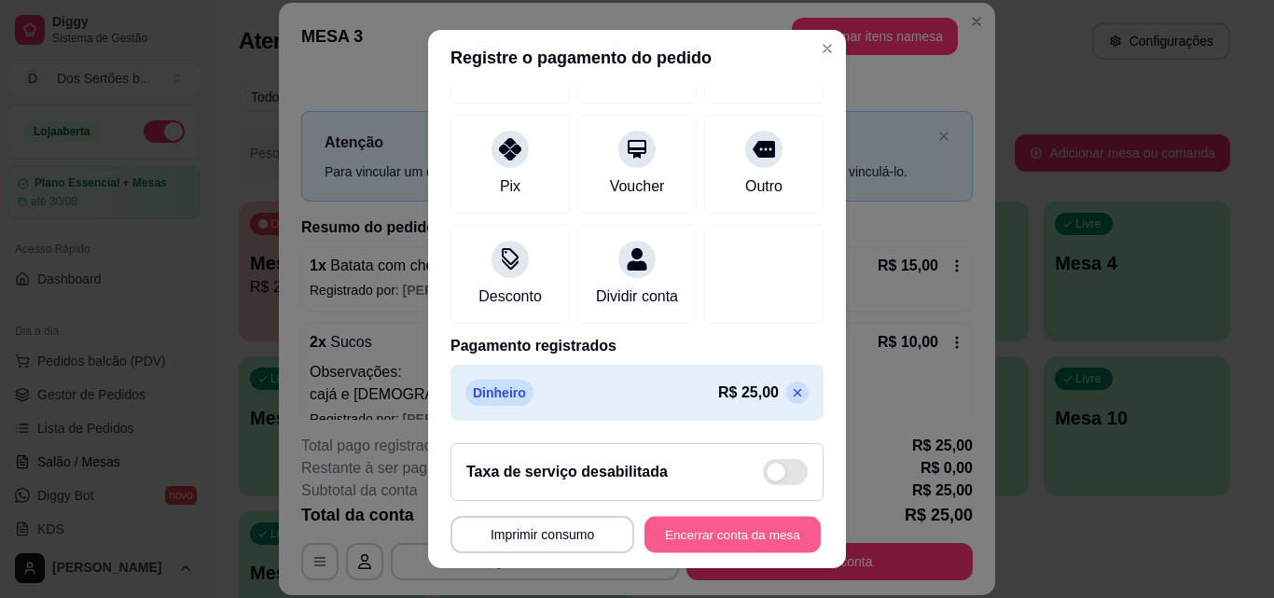
click at [697, 539] on button "Encerrar conta da mesa" at bounding box center [733, 535] width 176 height 36
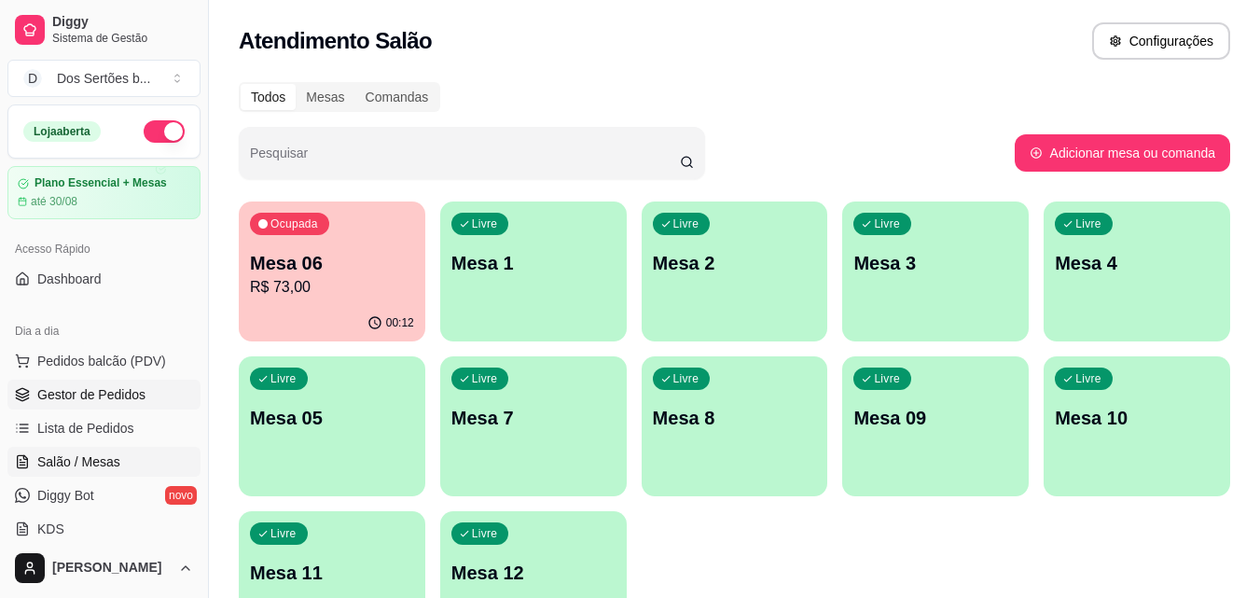
click at [107, 392] on span "Gestor de Pedidos" at bounding box center [91, 394] width 108 height 19
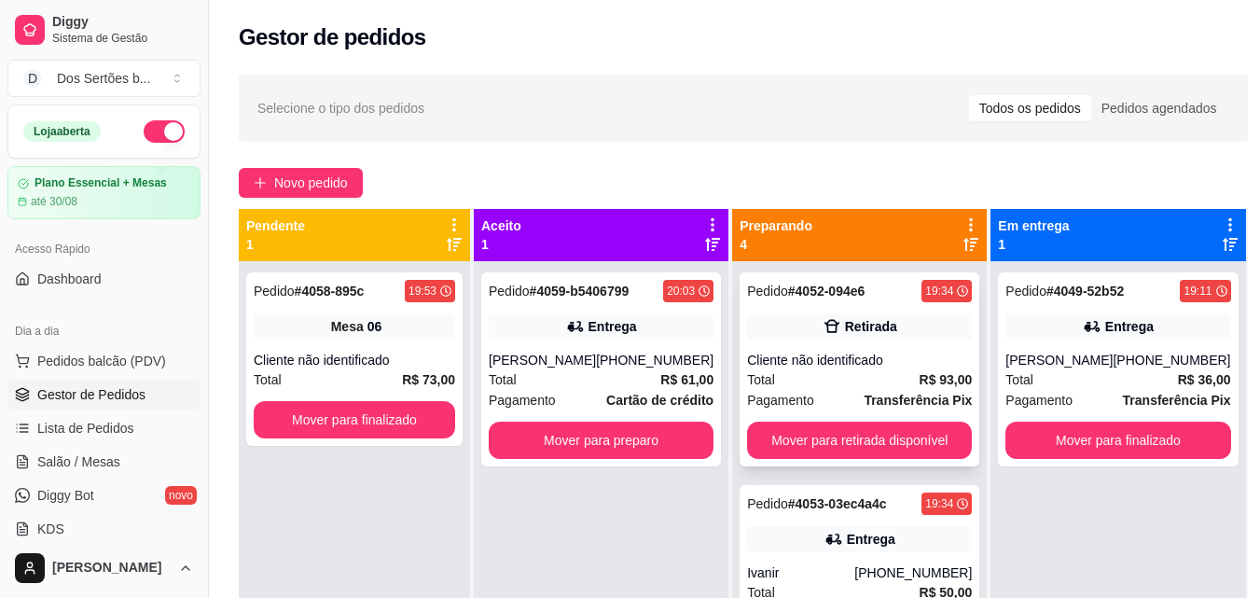
click at [823, 327] on icon at bounding box center [832, 326] width 19 height 19
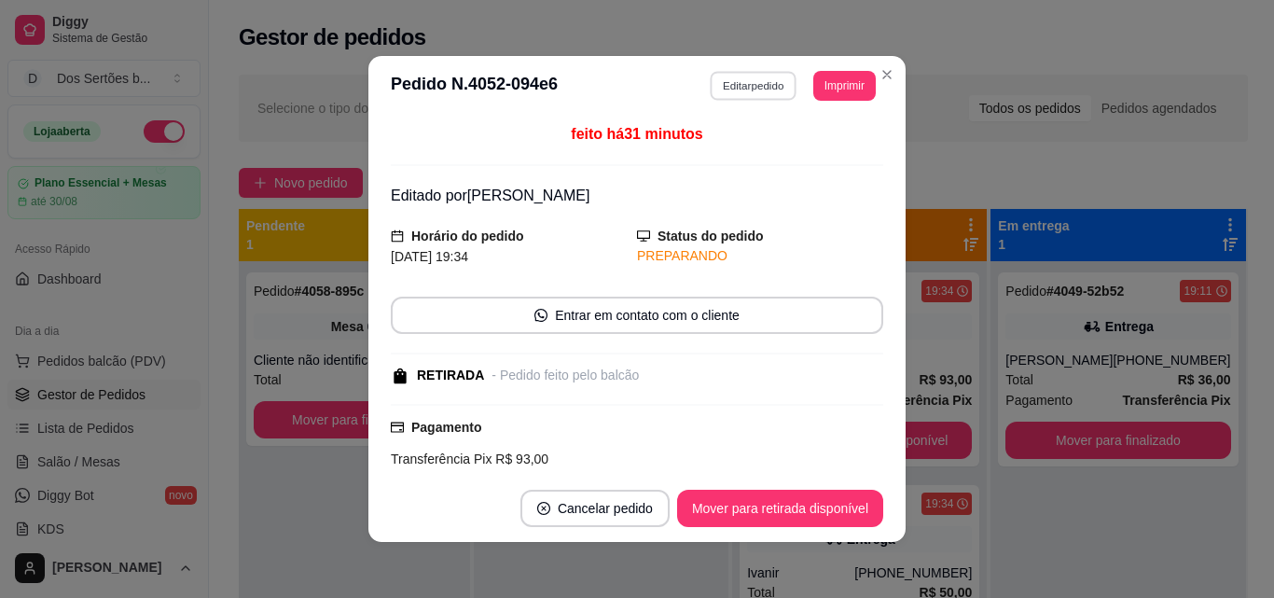
click at [741, 76] on button "Editar pedido" at bounding box center [754, 85] width 87 height 29
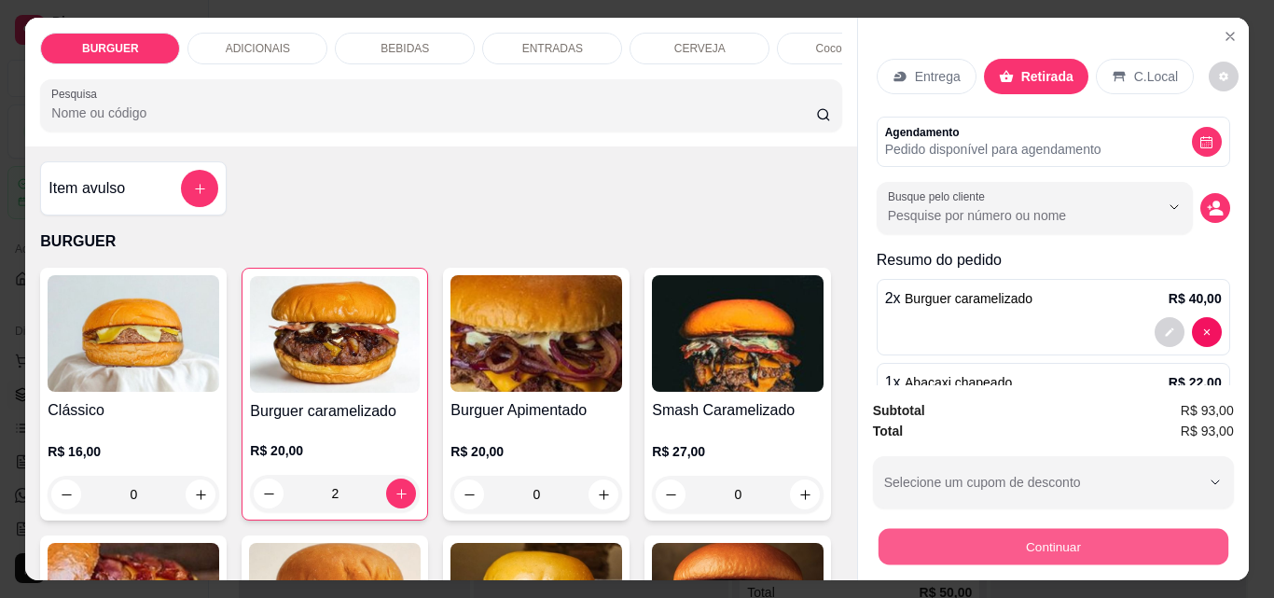
click at [1004, 541] on button "Continuar" at bounding box center [1053, 546] width 350 height 36
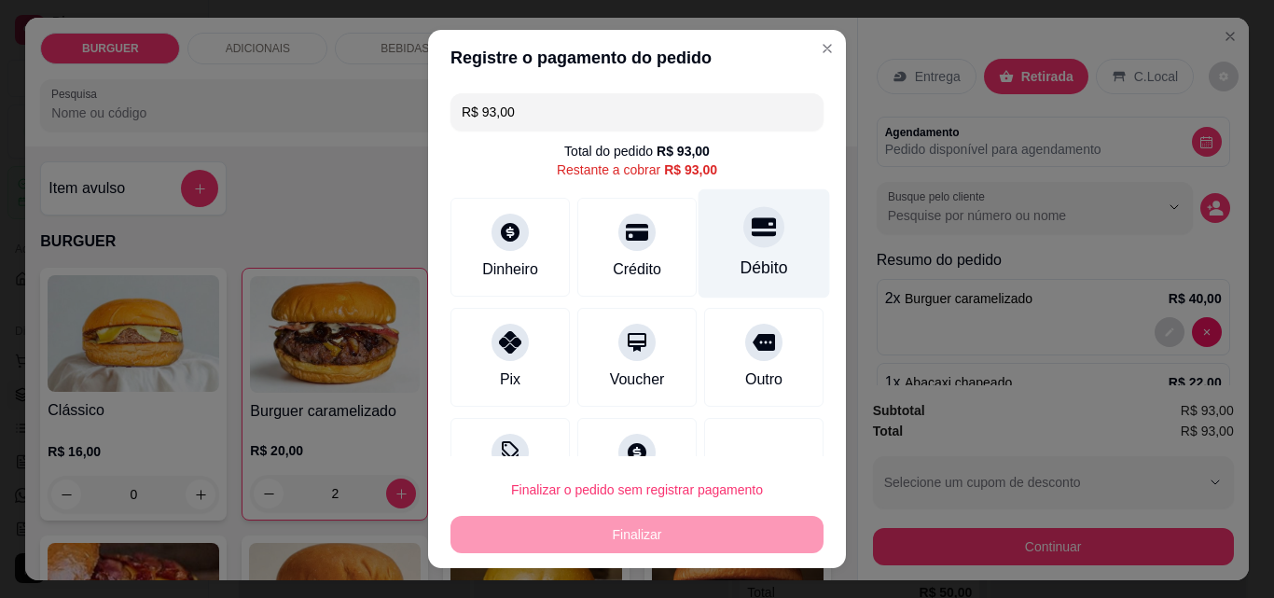
click at [741, 269] on div "Débito" at bounding box center [765, 268] width 48 height 24
type input "R$ 0,00"
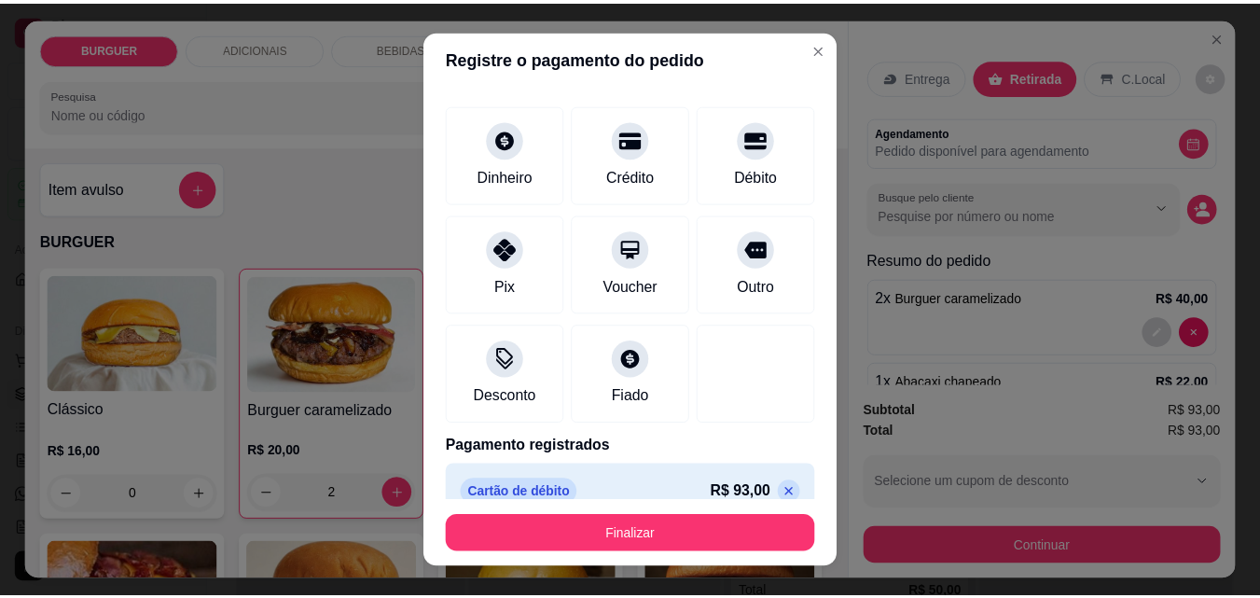
scroll to position [102, 0]
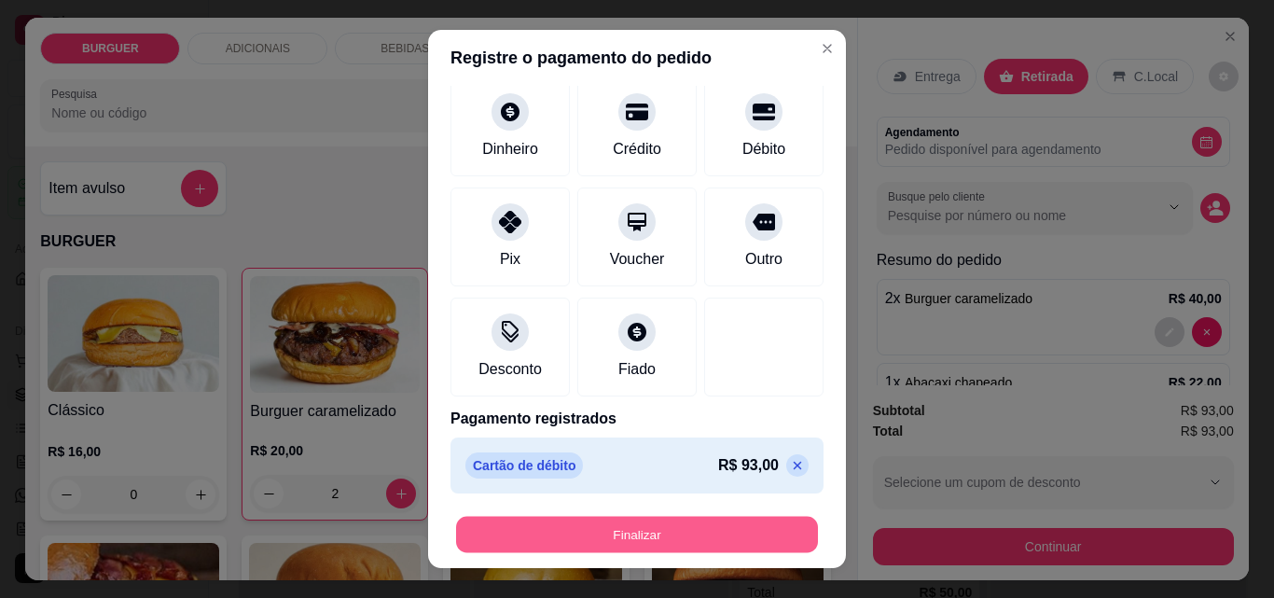
click at [730, 526] on button "Finalizar" at bounding box center [637, 535] width 362 height 36
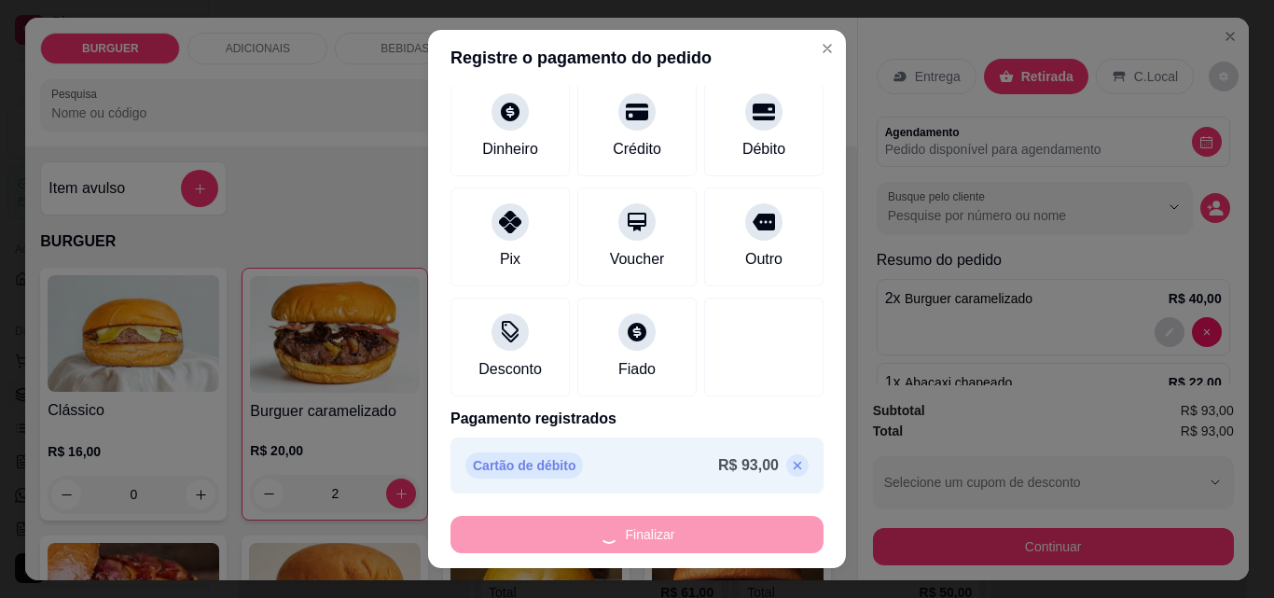
type input "0"
type input "-R$ 93,00"
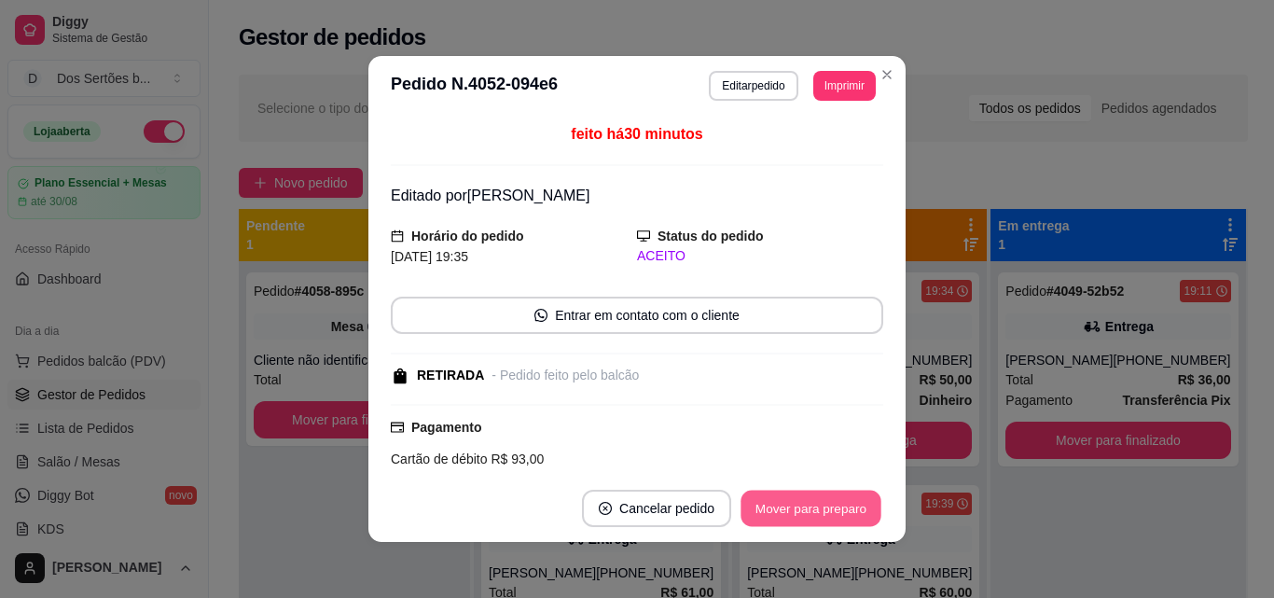
click at [801, 506] on button "Mover para preparo" at bounding box center [811, 509] width 140 height 36
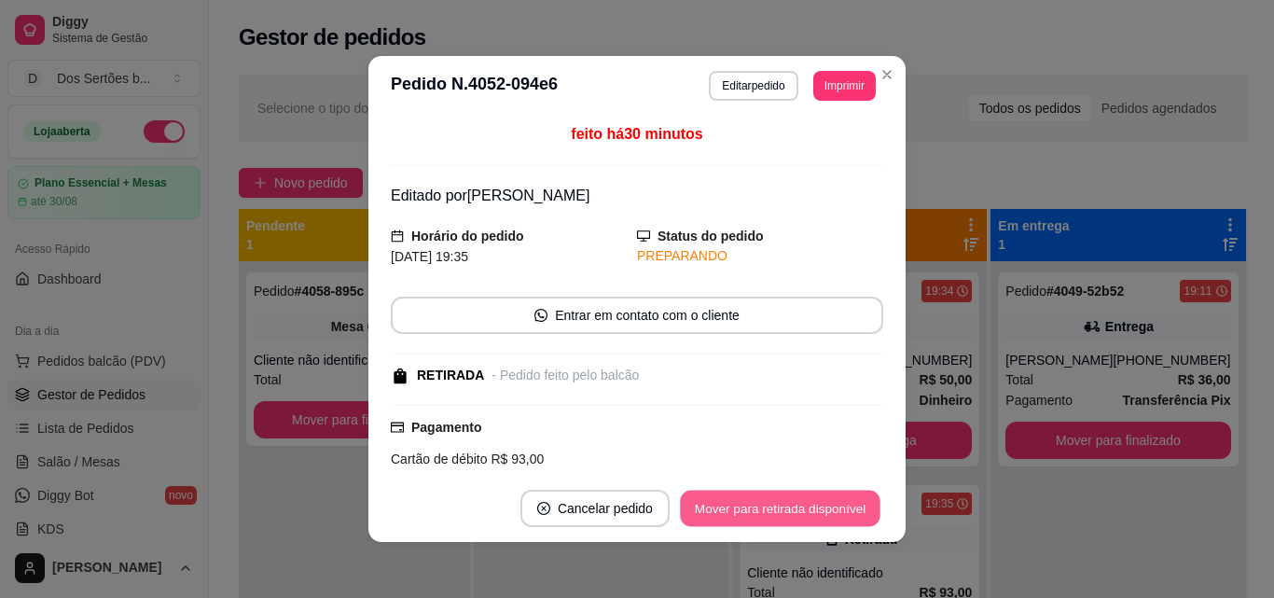
click at [802, 504] on button "Mover para retirada disponível" at bounding box center [780, 509] width 200 height 36
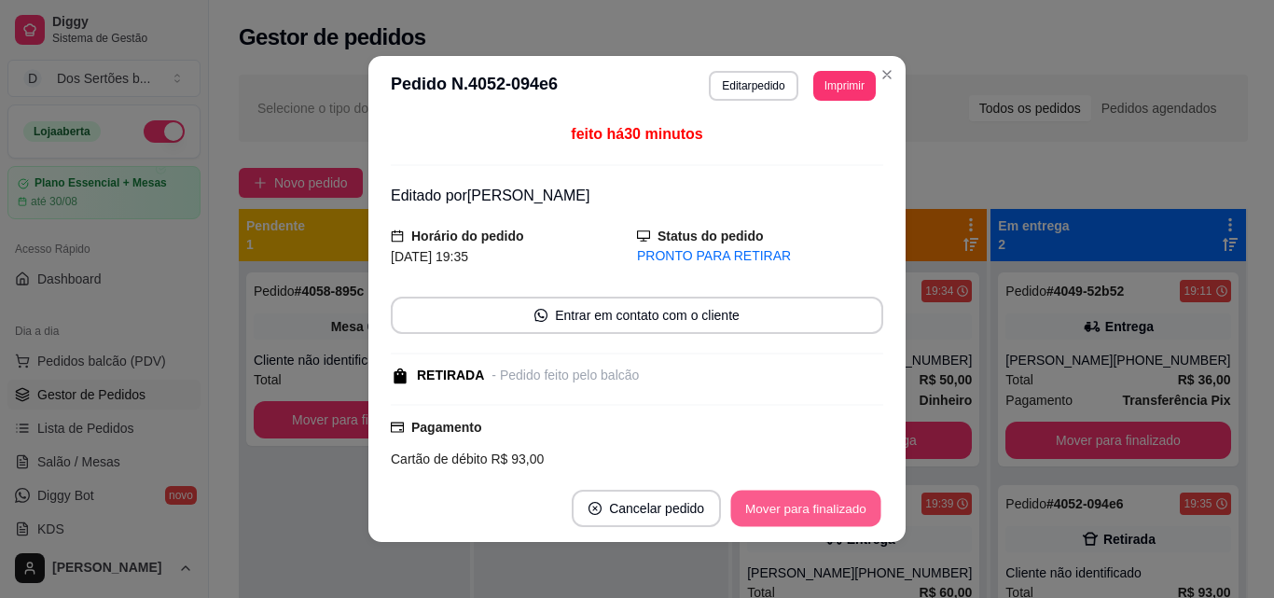
click at [802, 506] on button "Mover para finalizado" at bounding box center [806, 509] width 150 height 36
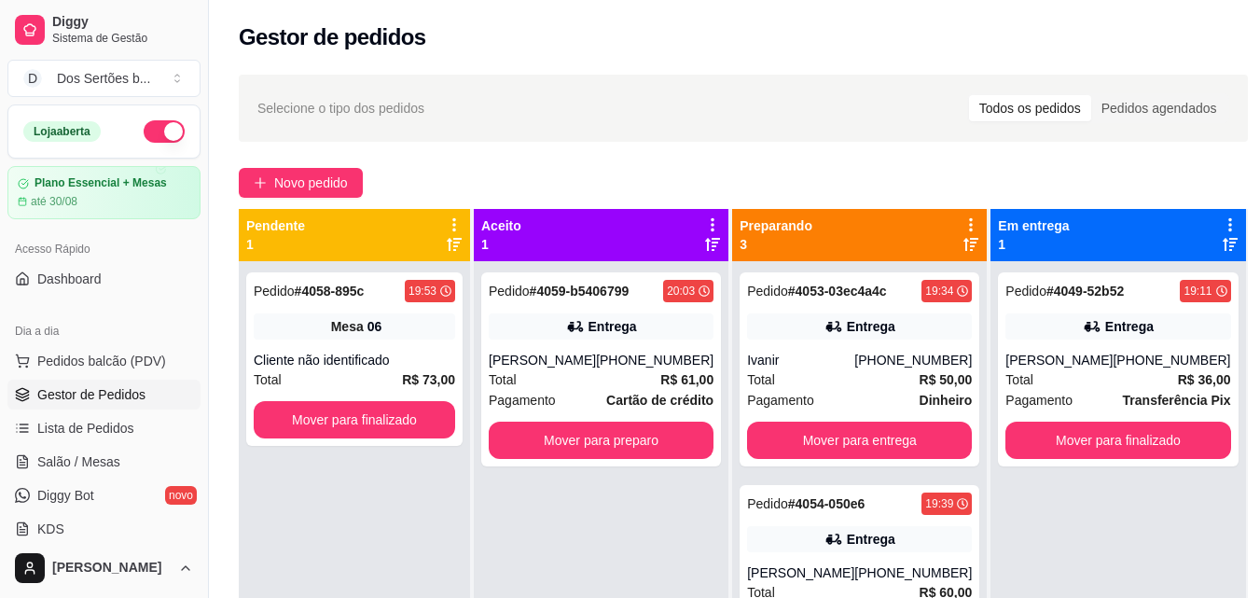
click at [880, 82] on div "Selecione o tipo dos pedidos Todos os pedidos Pedidos agendados" at bounding box center [743, 108] width 1009 height 67
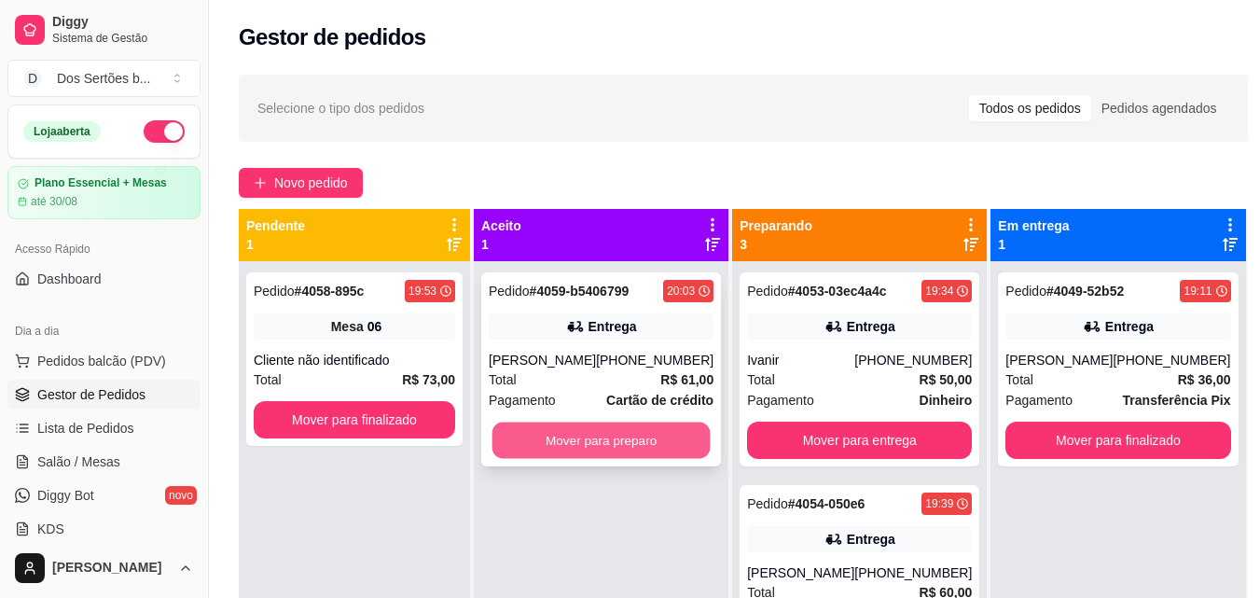
click at [590, 426] on button "Mover para preparo" at bounding box center [602, 441] width 218 height 36
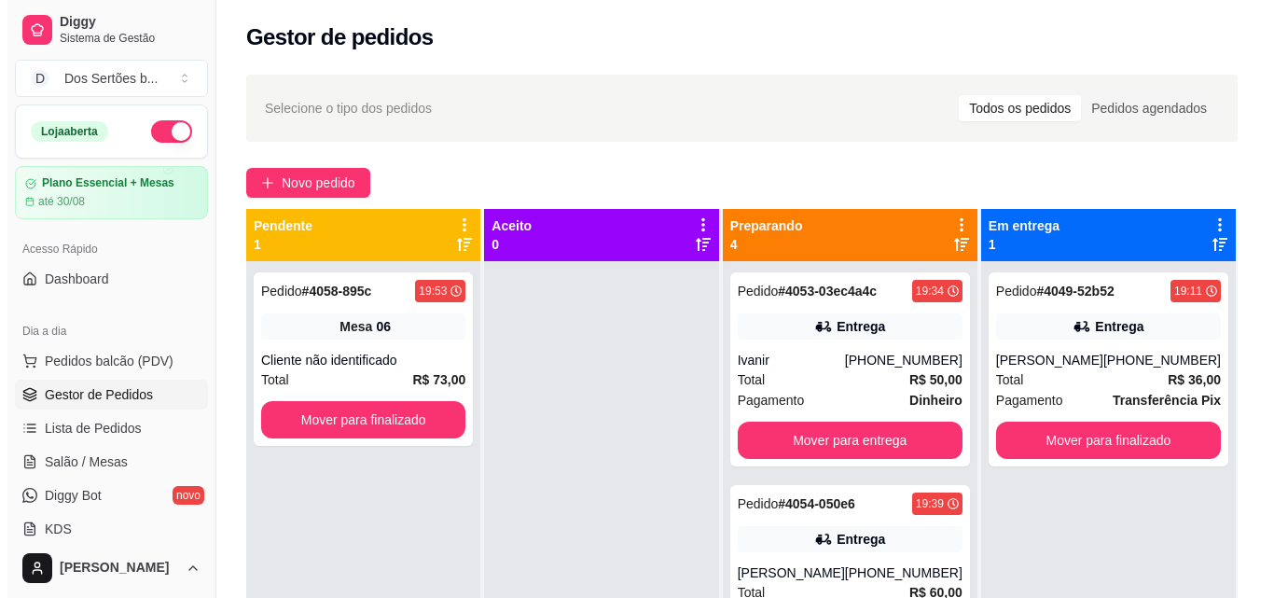
scroll to position [285, 0]
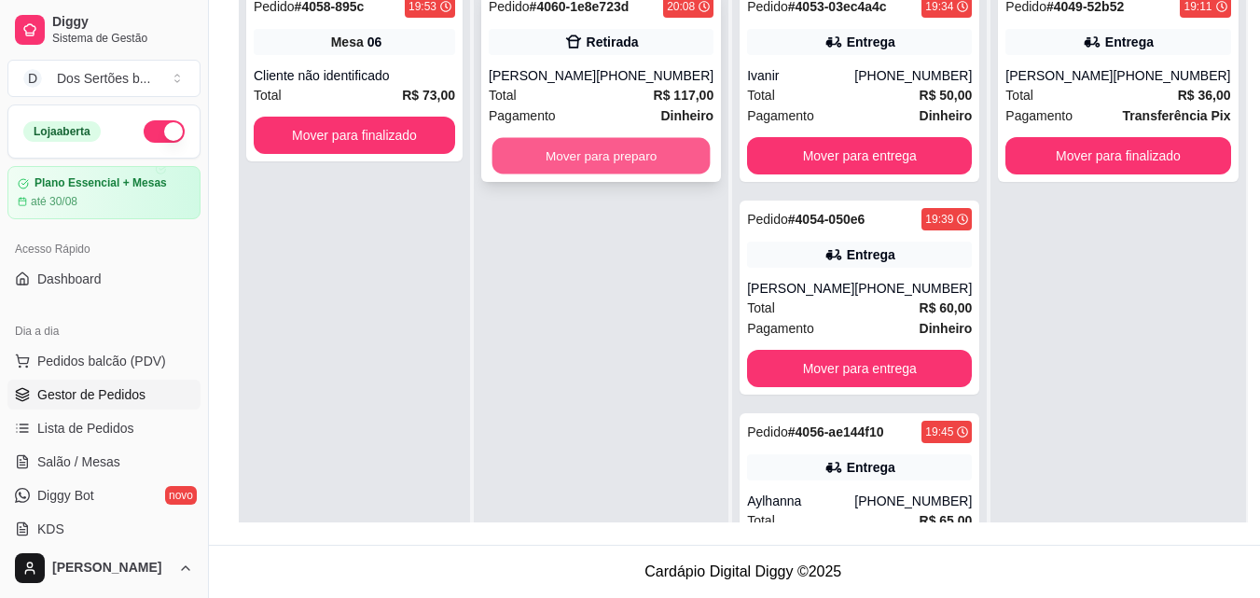
click at [535, 139] on button "Mover para preparo" at bounding box center [602, 156] width 218 height 36
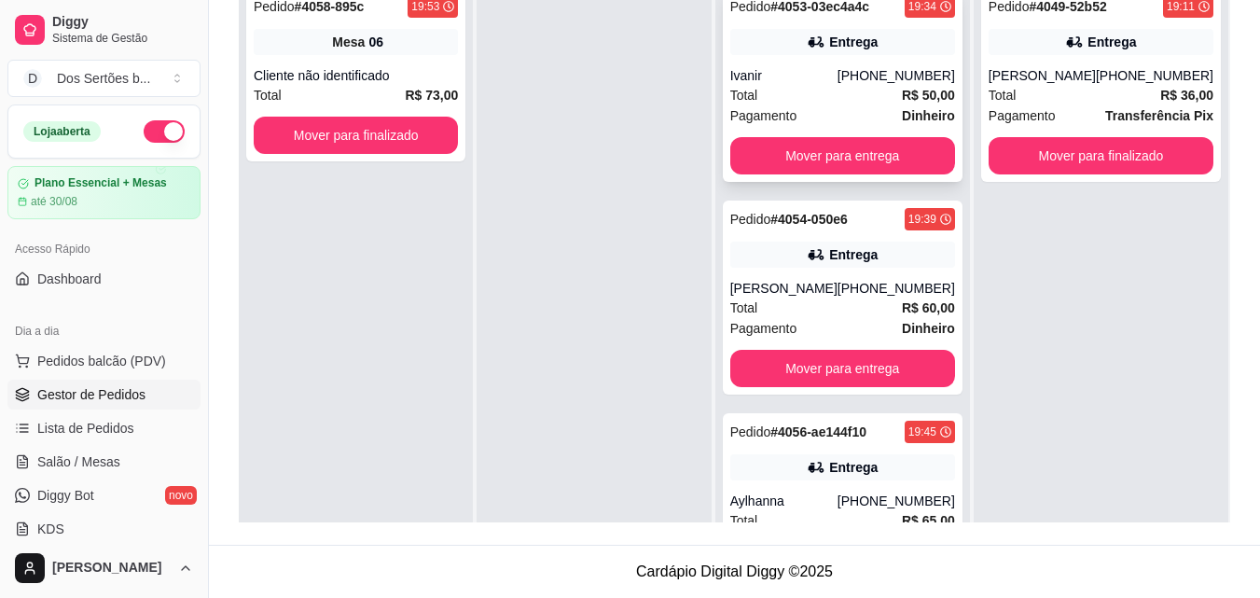
click at [853, 95] on div "Total R$ 50,00" at bounding box center [842, 95] width 225 height 21
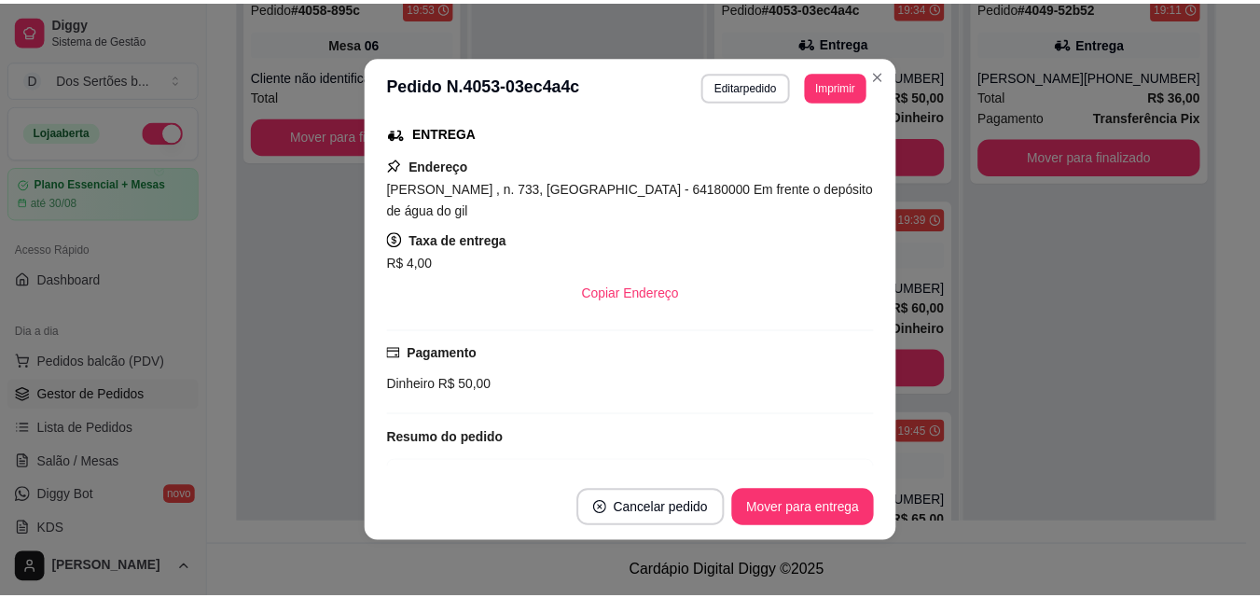
scroll to position [336, 0]
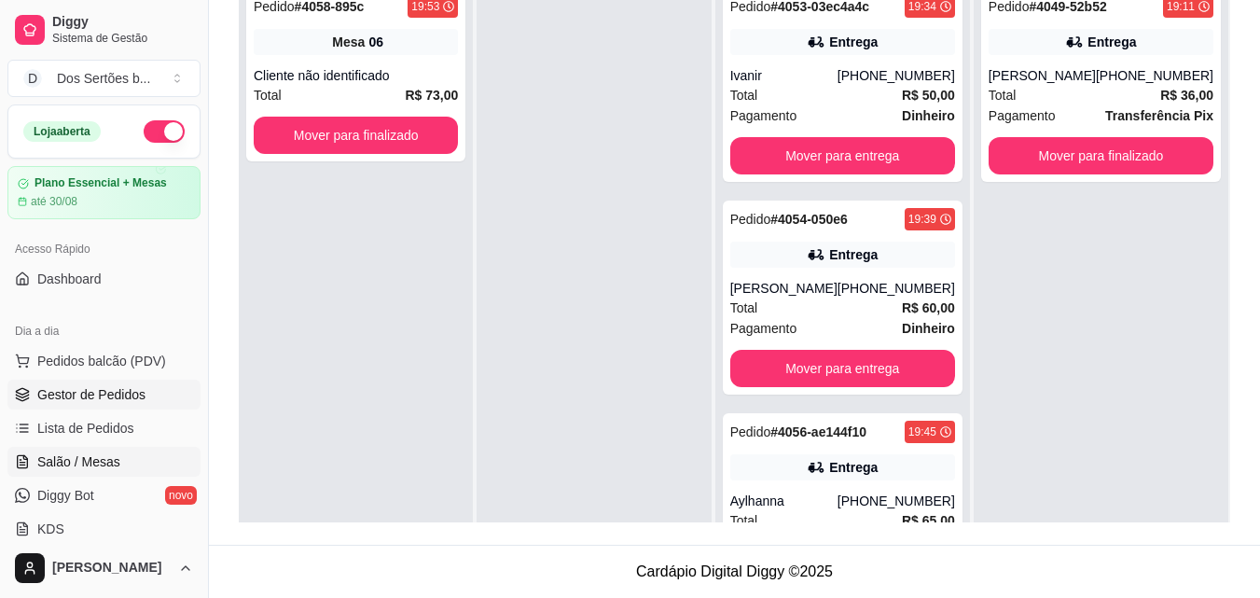
click at [59, 466] on span "Salão / Mesas" at bounding box center [78, 461] width 83 height 19
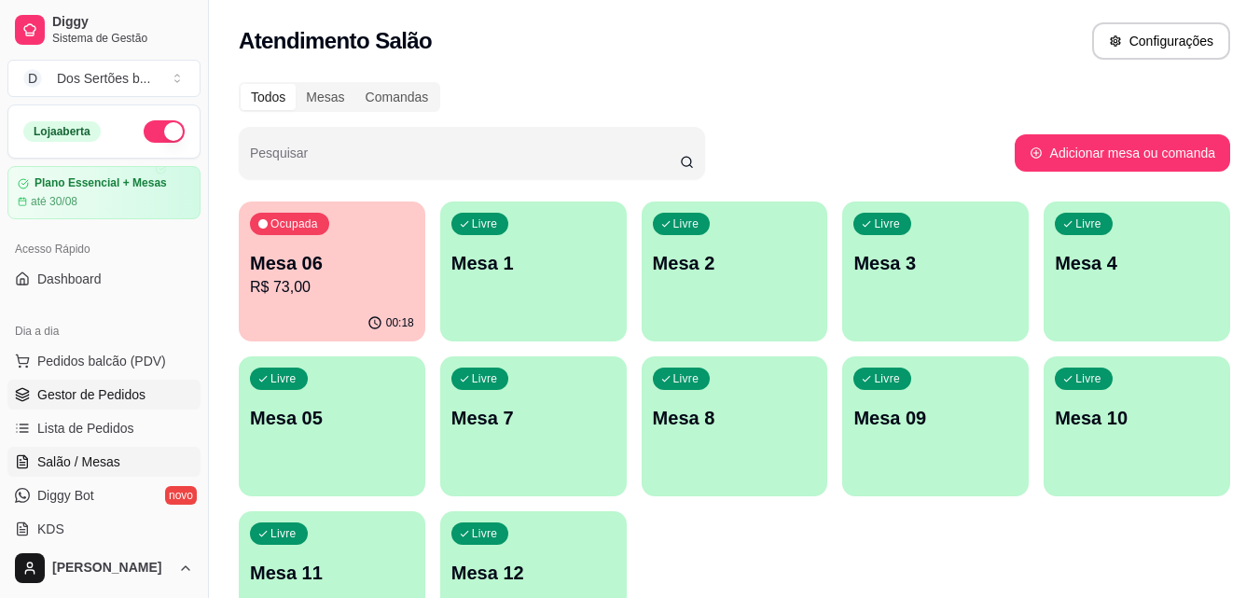
click at [140, 392] on span "Gestor de Pedidos" at bounding box center [91, 394] width 108 height 19
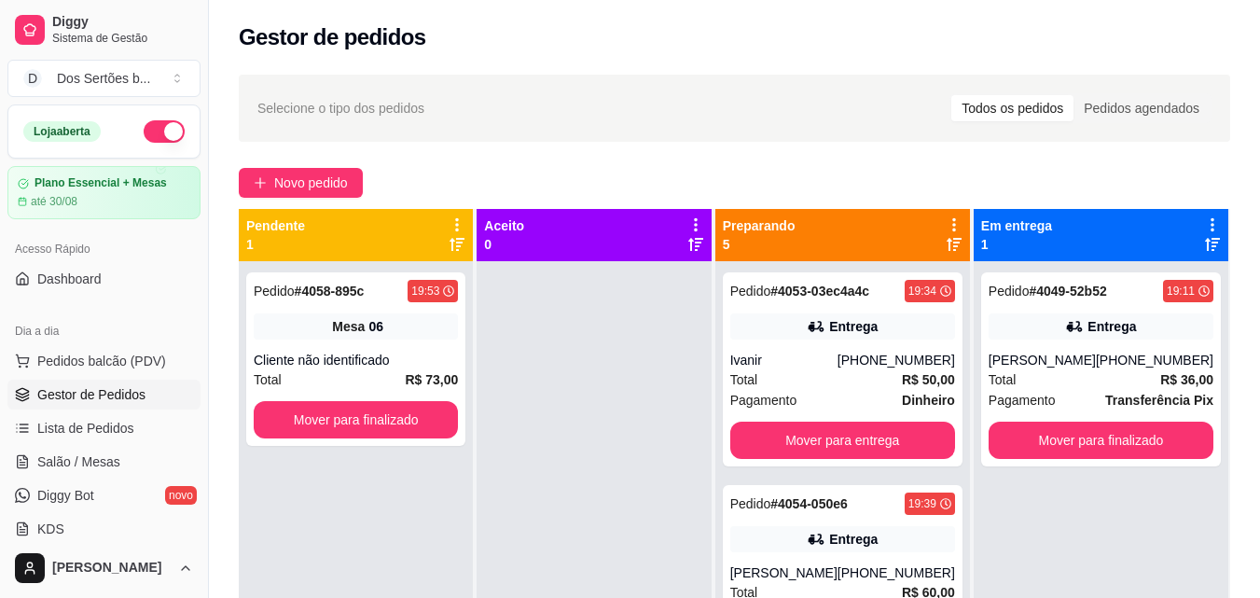
scroll to position [285, 0]
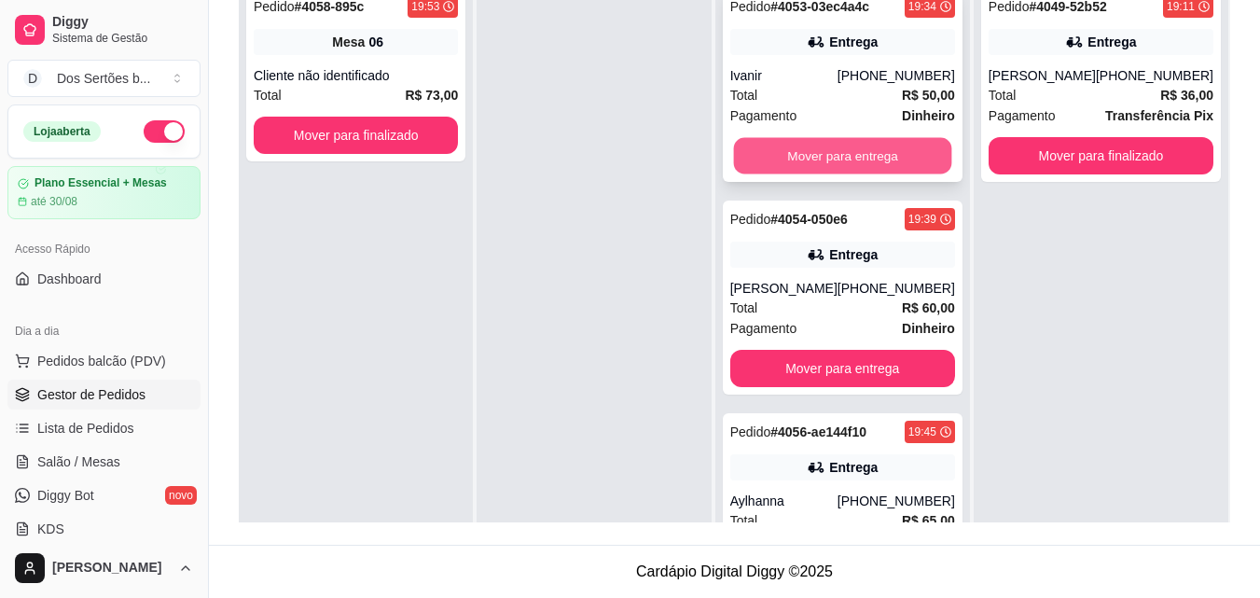
click at [801, 157] on button "Mover para entrega" at bounding box center [842, 156] width 218 height 36
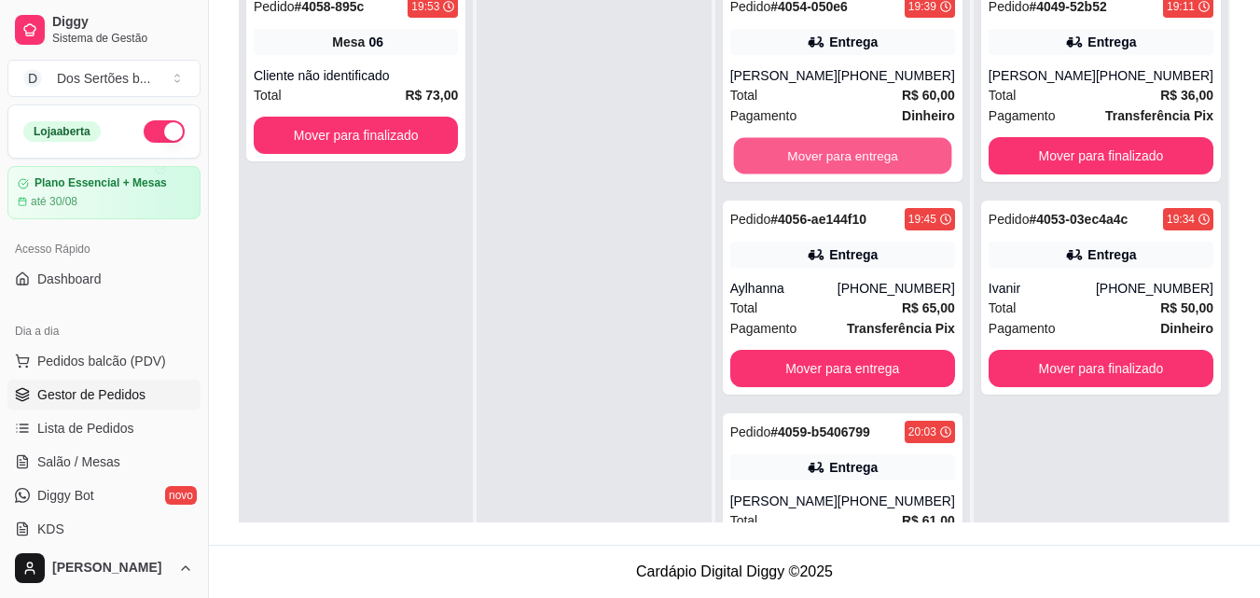
click at [801, 157] on button "Mover para entrega" at bounding box center [842, 156] width 218 height 36
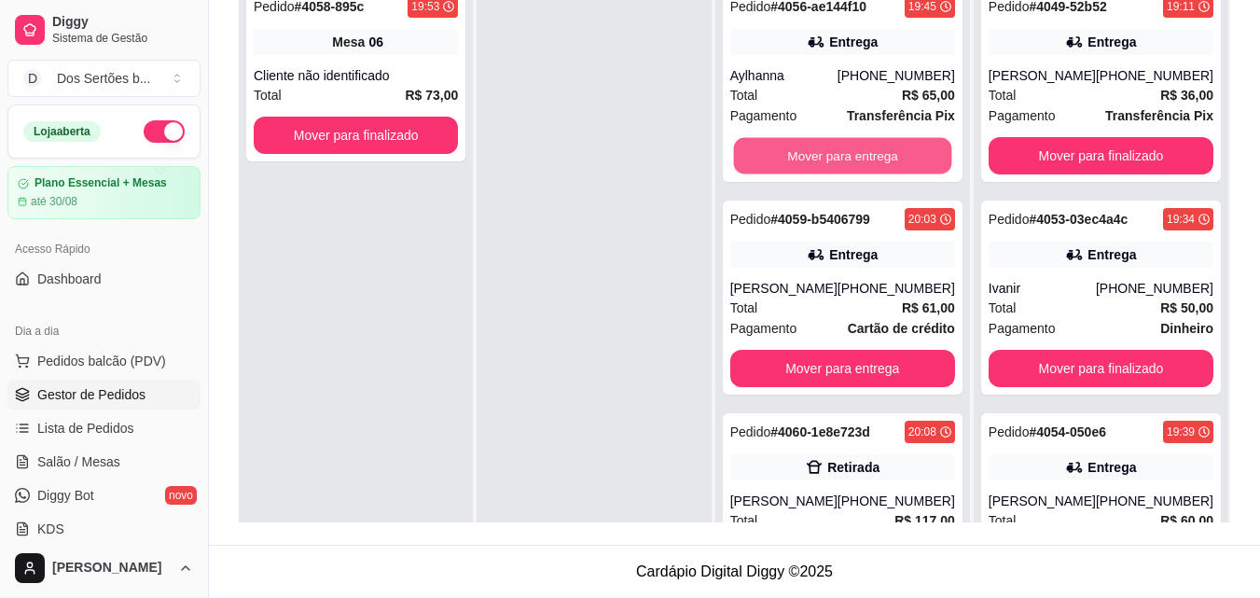
click at [801, 157] on button "Mover para entrega" at bounding box center [842, 156] width 218 height 36
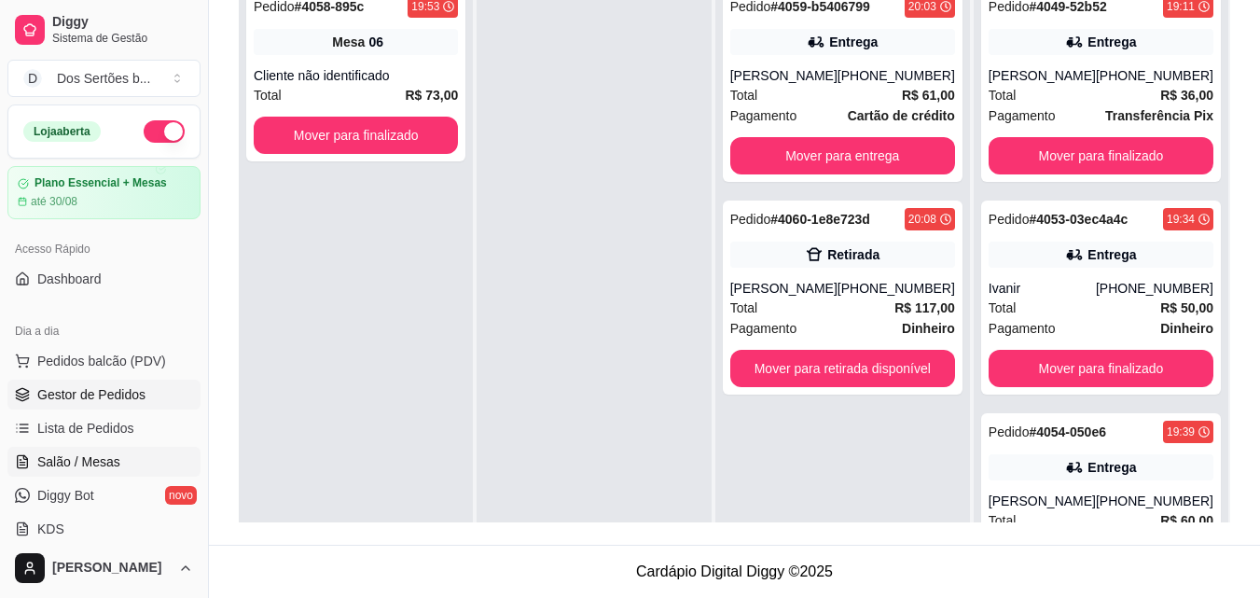
click at [124, 453] on link "Salão / Mesas" at bounding box center [103, 462] width 193 height 30
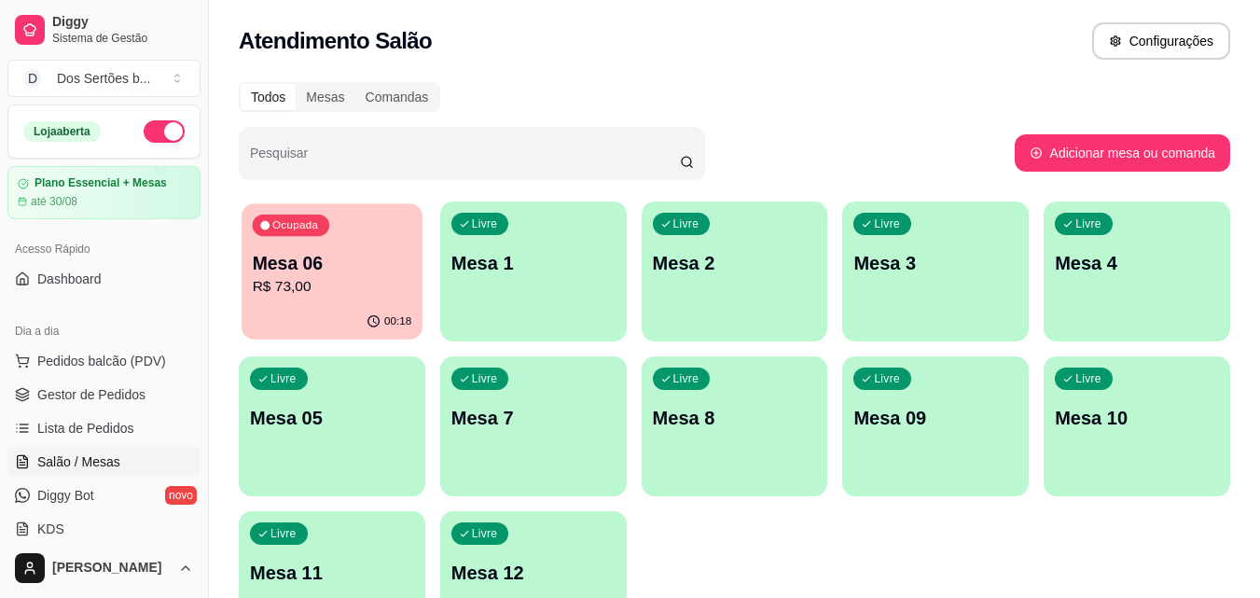
click at [378, 261] on p "Mesa 06" at bounding box center [333, 263] width 160 height 25
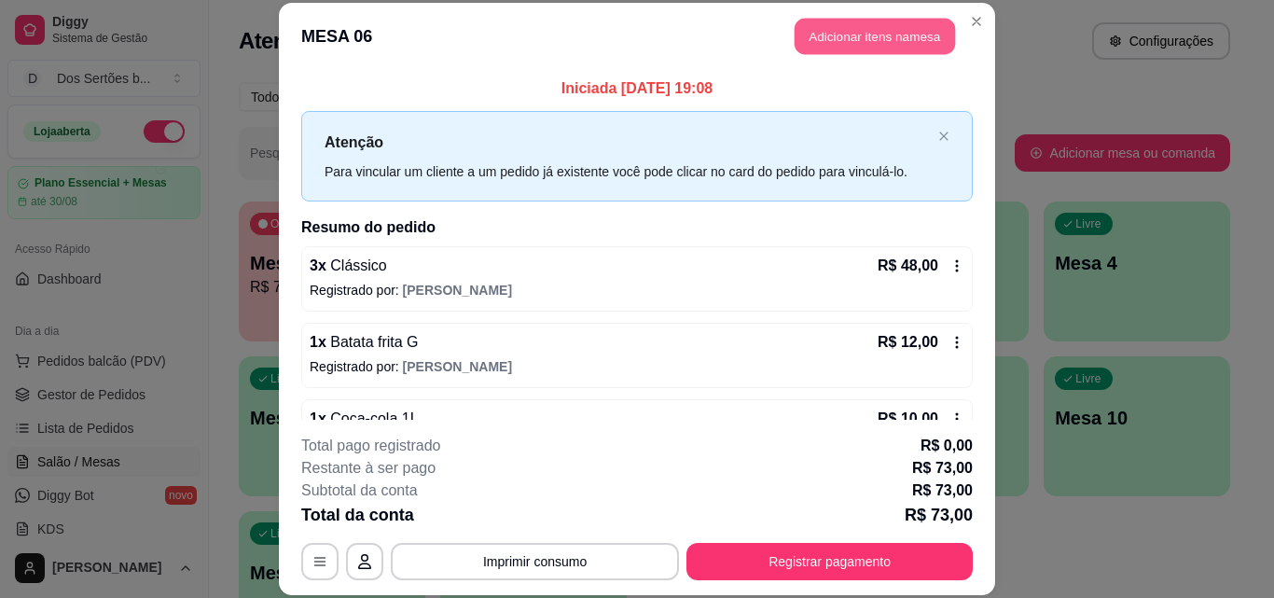
click at [827, 35] on button "Adicionar itens na mesa" at bounding box center [875, 37] width 160 height 36
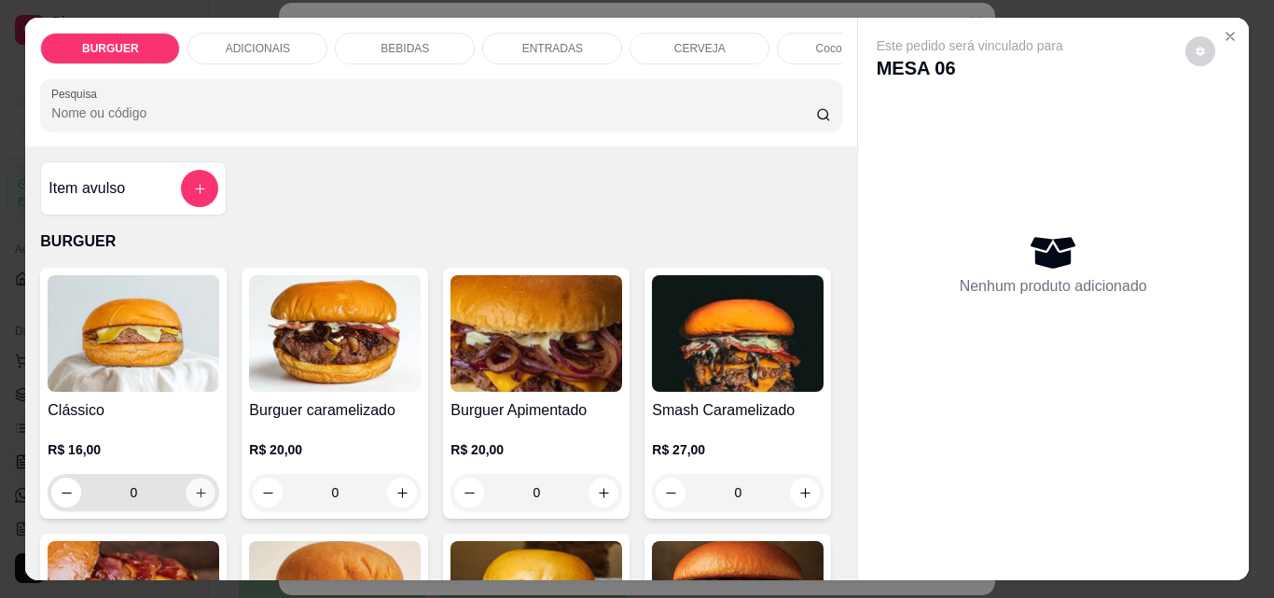
click at [194, 499] on icon "increase-product-quantity" at bounding box center [201, 493] width 14 height 14
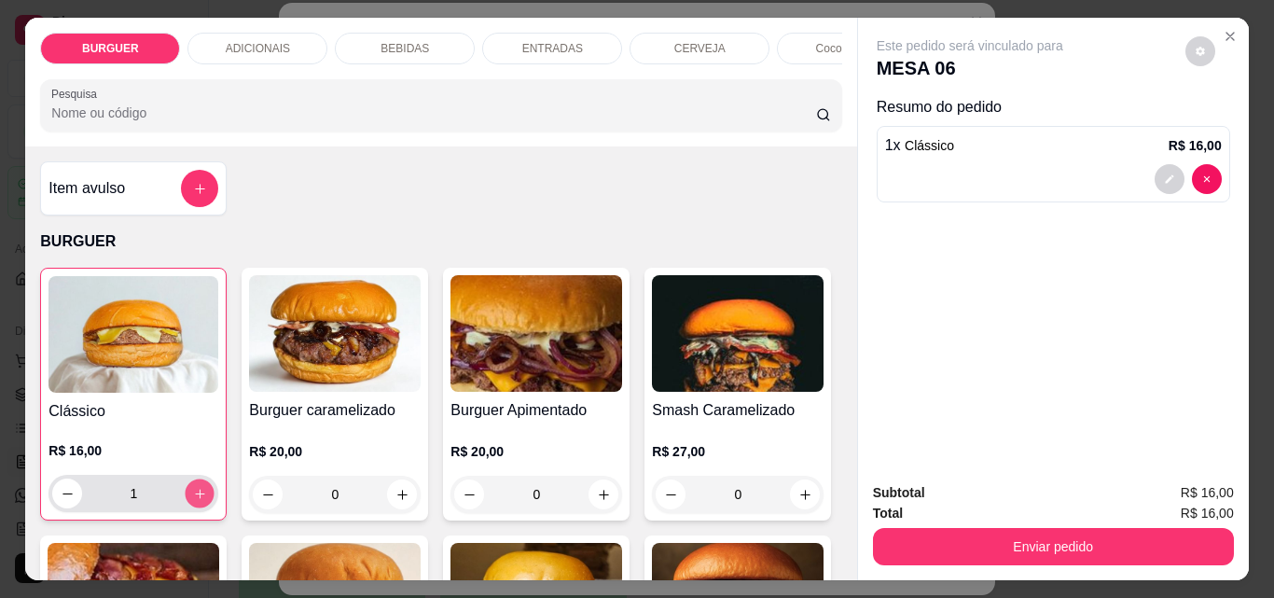
click at [193, 499] on icon "increase-product-quantity" at bounding box center [200, 494] width 14 height 14
type input "3"
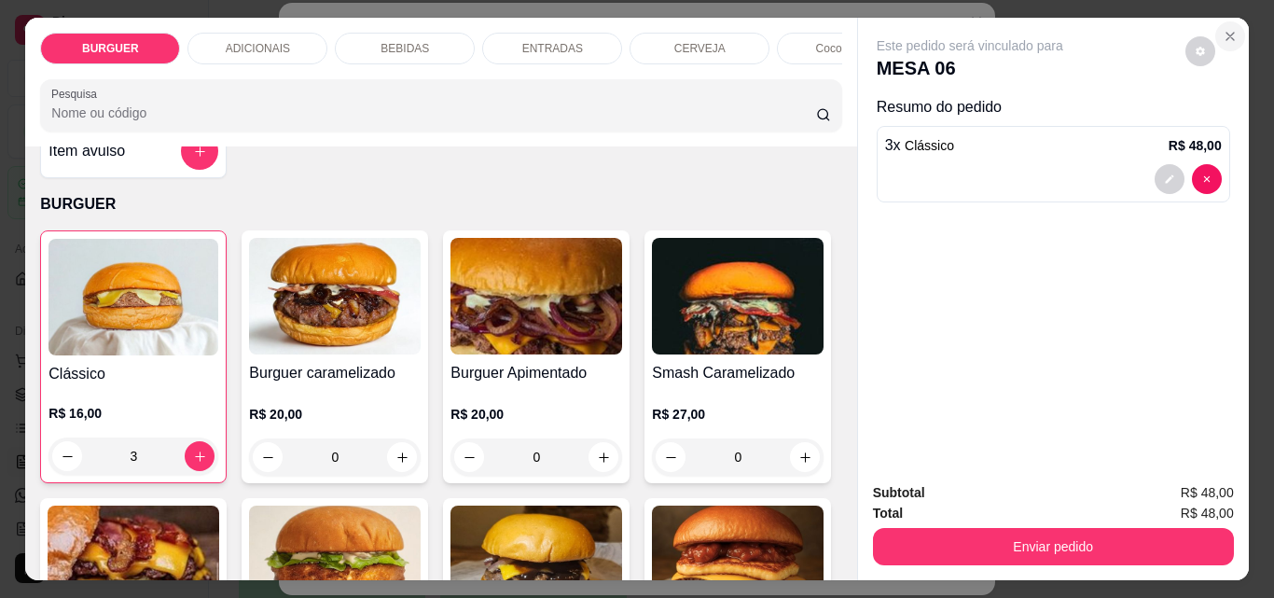
click at [1223, 35] on icon "Close" at bounding box center [1230, 36] width 15 height 15
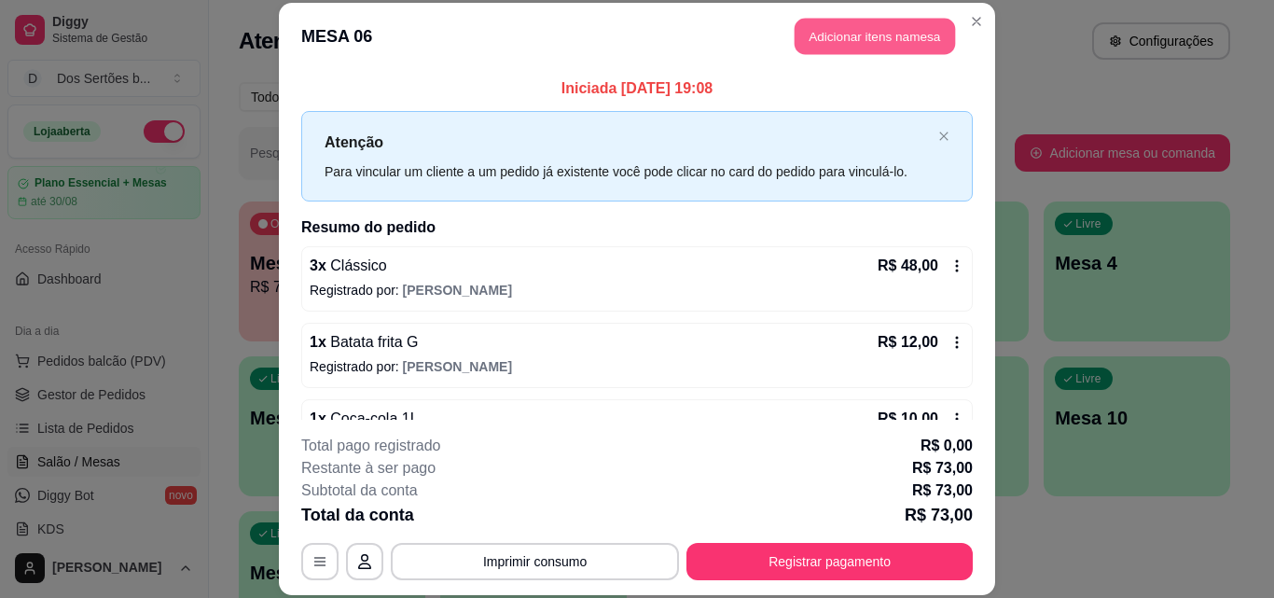
click at [817, 35] on button "Adicionar itens na mesa" at bounding box center [875, 37] width 160 height 36
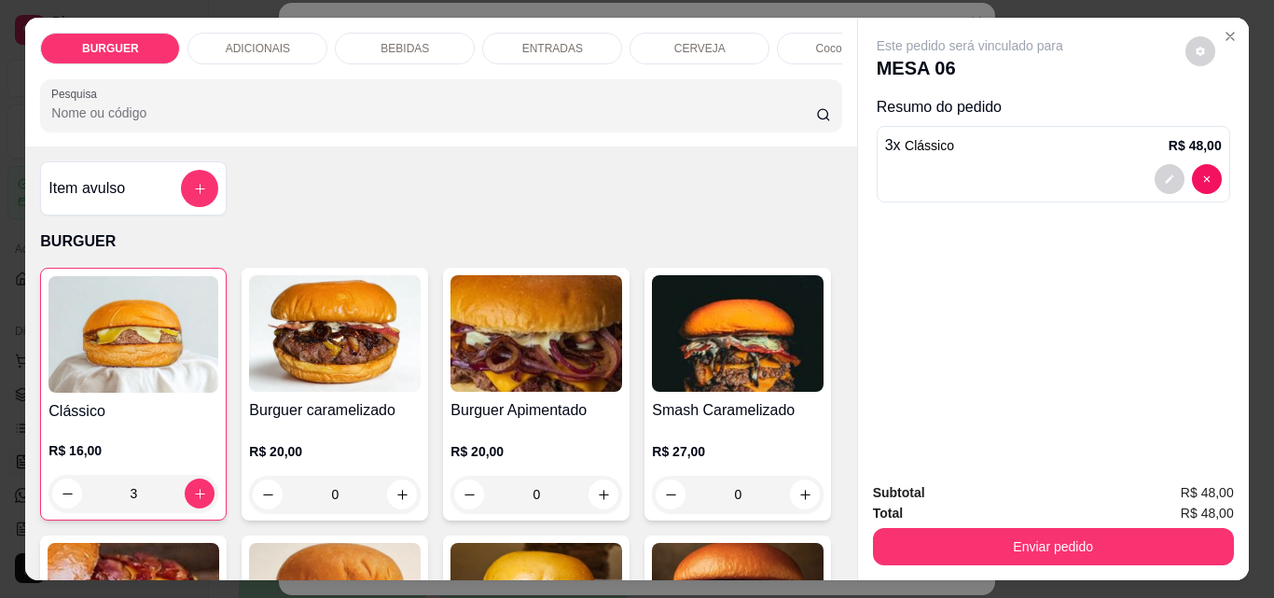
scroll to position [367, 0]
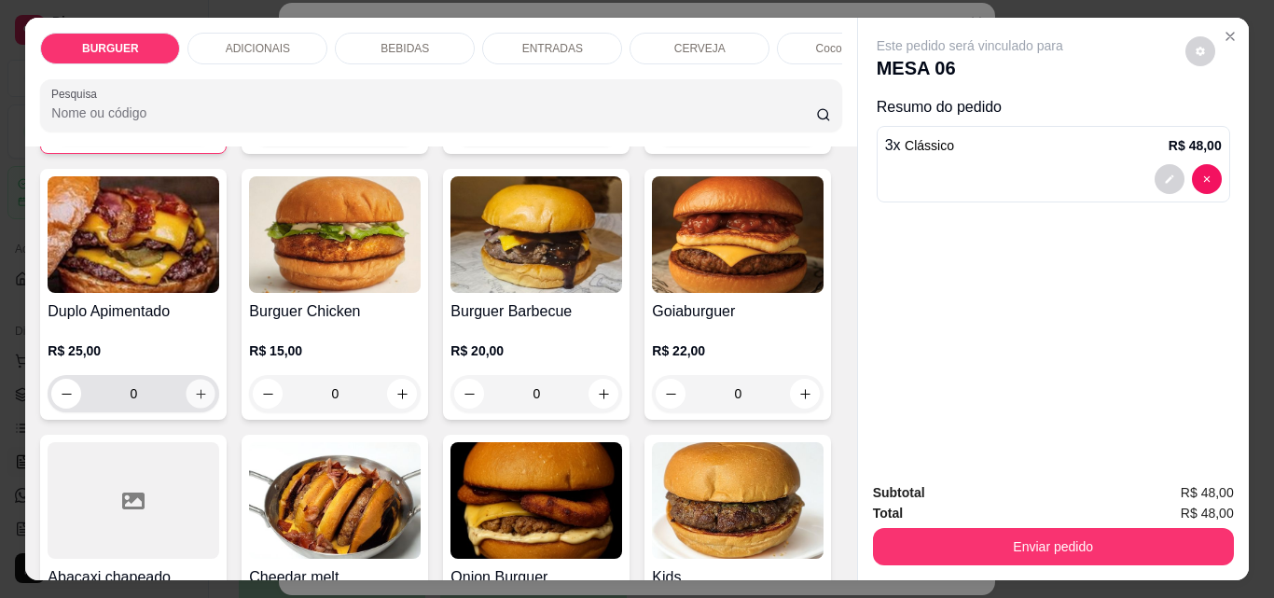
click at [208, 401] on icon "increase-product-quantity" at bounding box center [201, 394] width 14 height 14
type input "1"
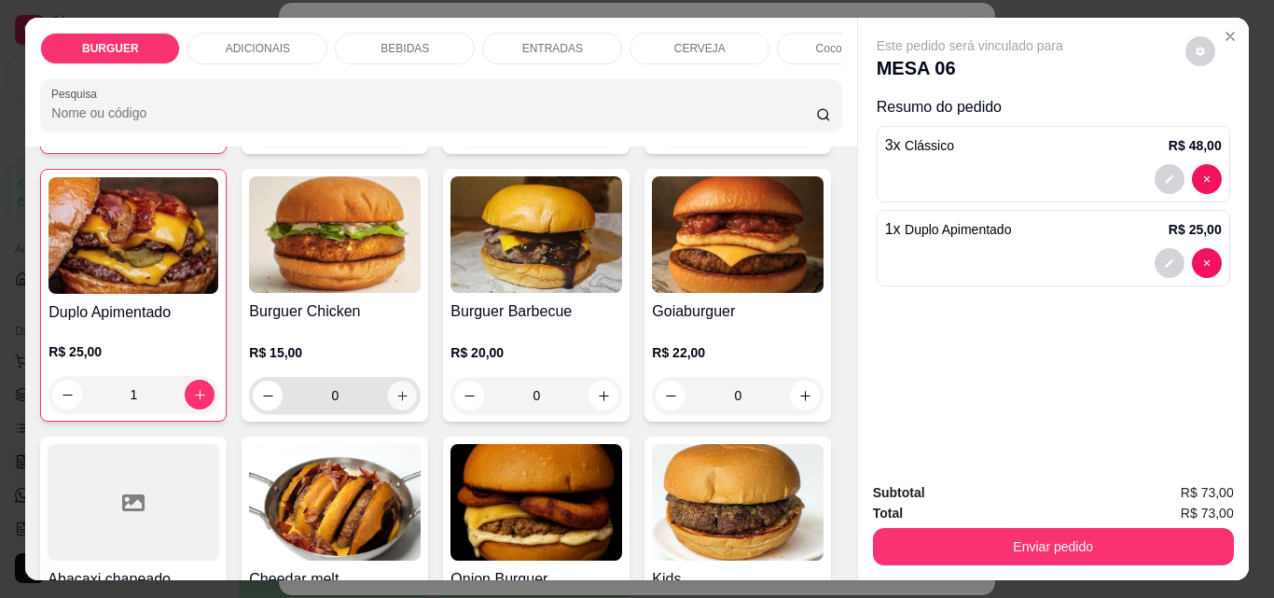
click at [407, 400] on icon "increase-product-quantity" at bounding box center [401, 395] width 9 height 9
type input "1"
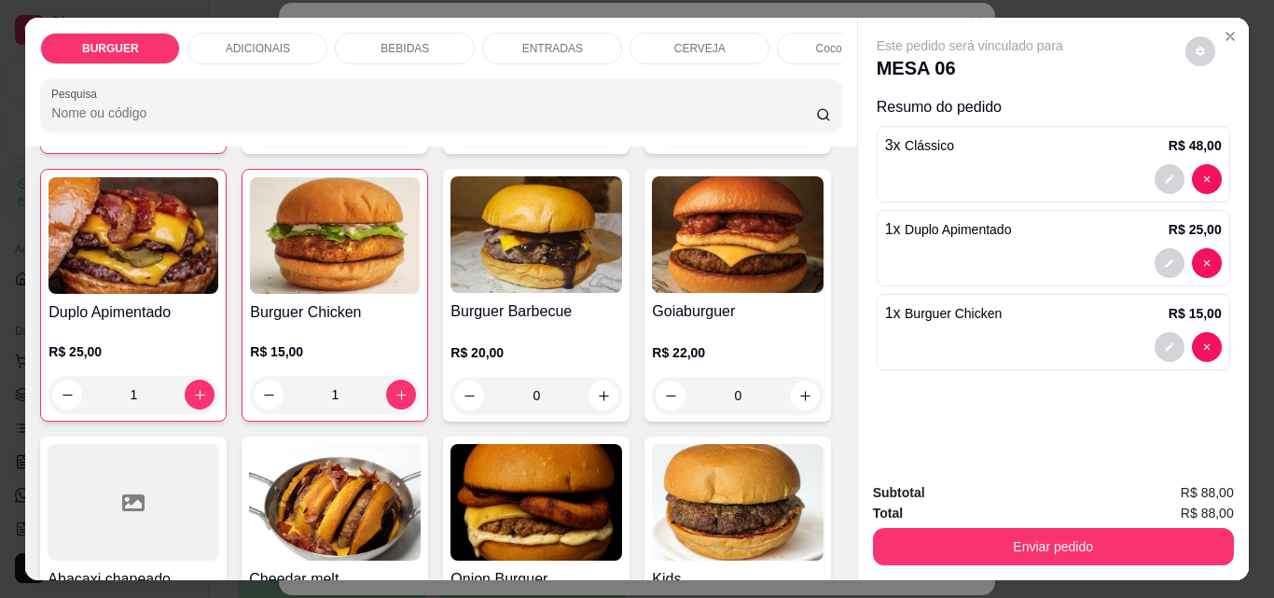
click at [406, 41] on p "BEBIDAS" at bounding box center [405, 48] width 49 height 15
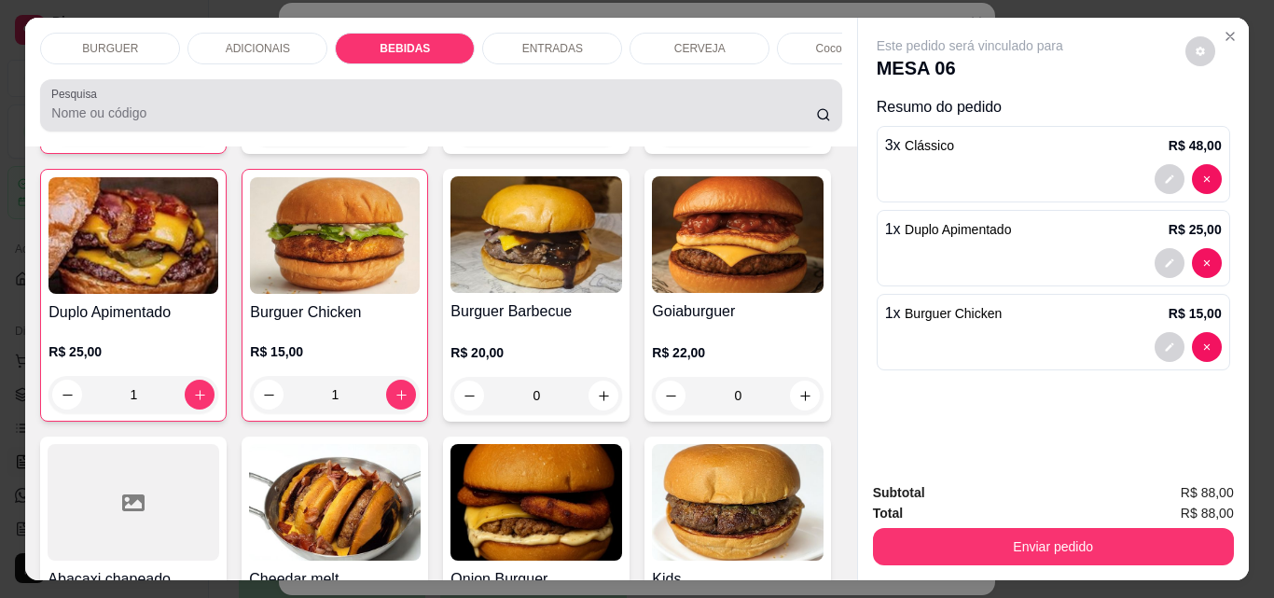
scroll to position [49, 0]
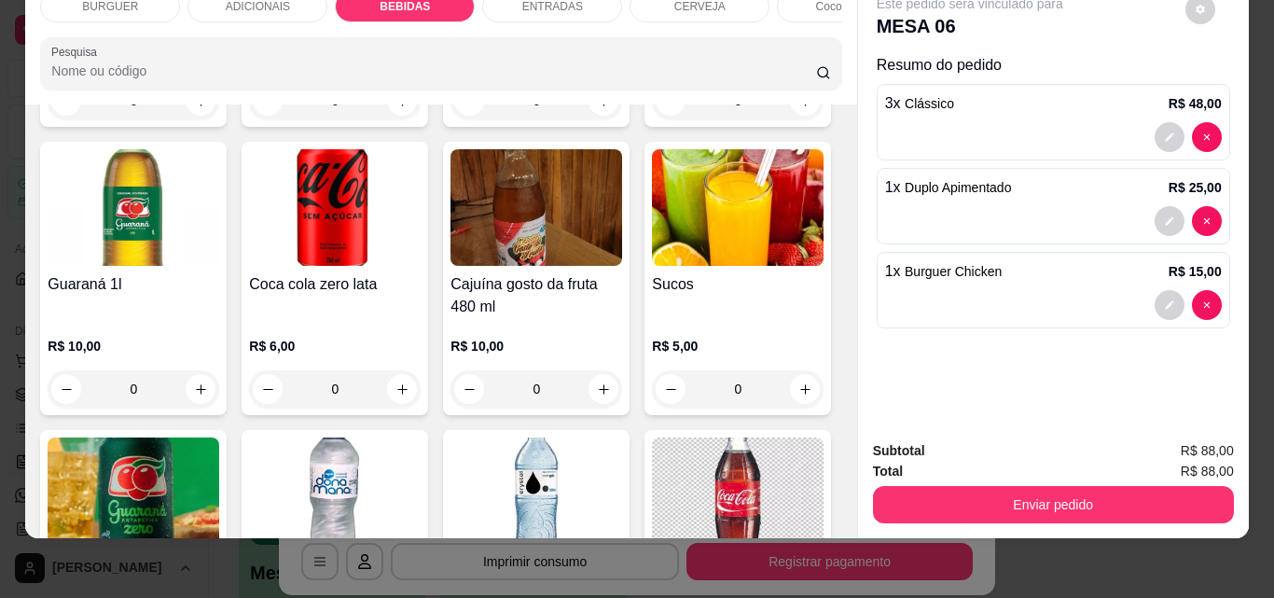
click at [831, 333] on div "Item avulso BURGUER Clássico R$ 16,00 3 Burguer caramelizado R$ 20,00 0 Burguer…" at bounding box center [440, 321] width 831 height 434
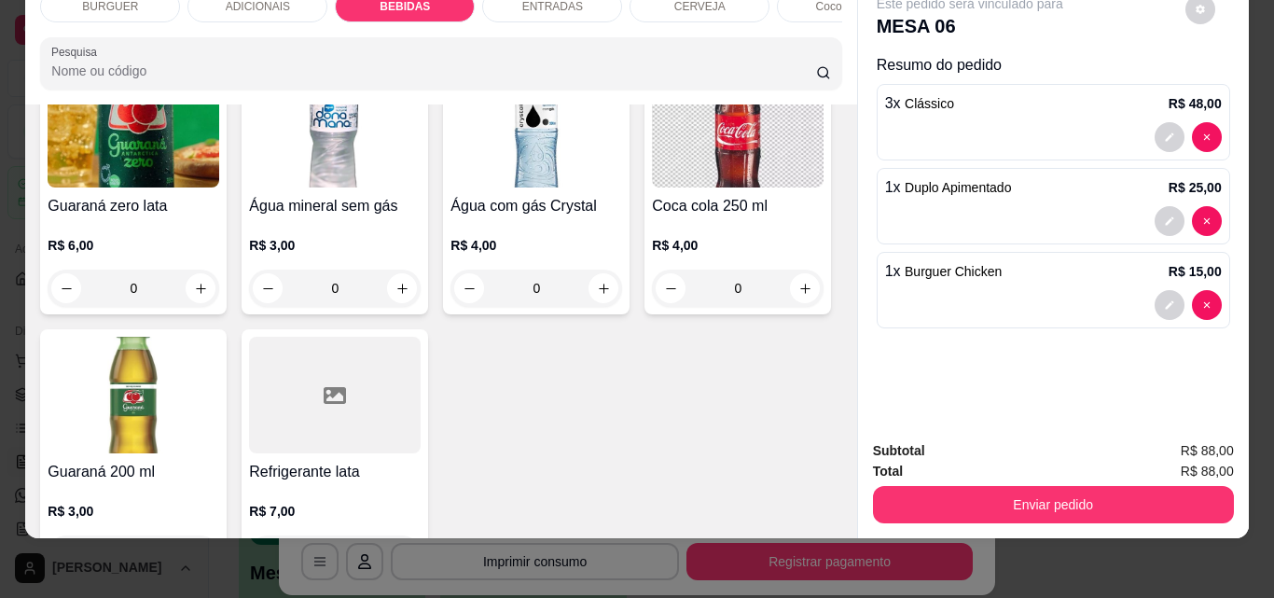
click at [215, 37] on button "increase-product-quantity" at bounding box center [201, 22] width 29 height 29
type input "1"
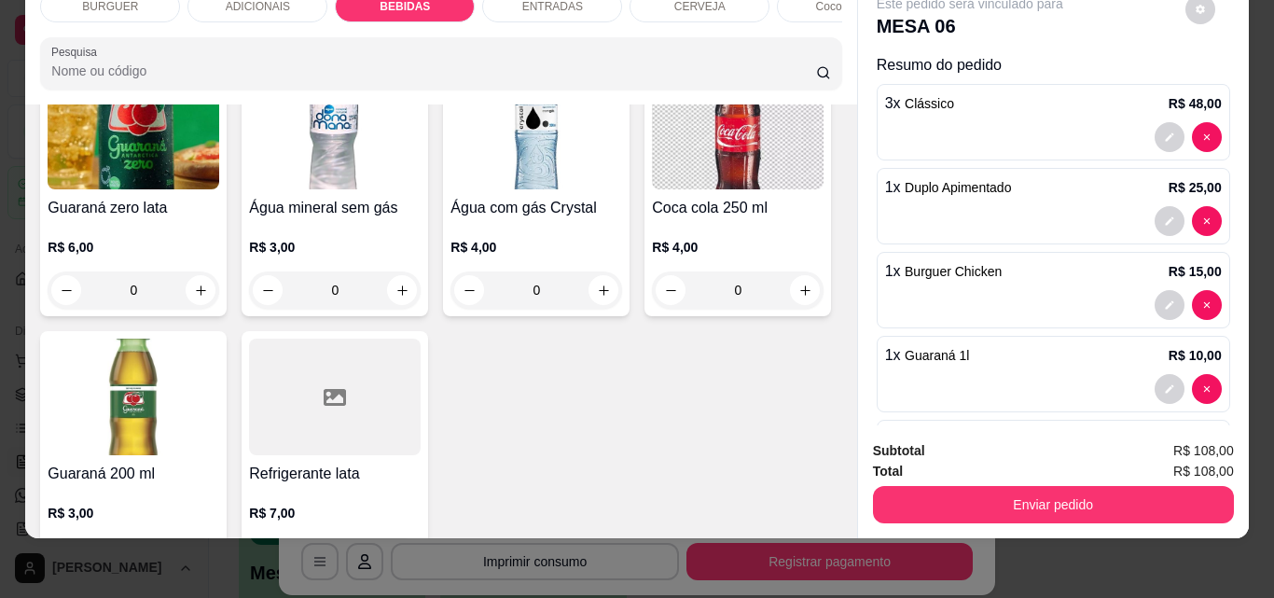
scroll to position [2125, 0]
click at [526, 4] on div "ENTRADAS" at bounding box center [552, 7] width 140 height 32
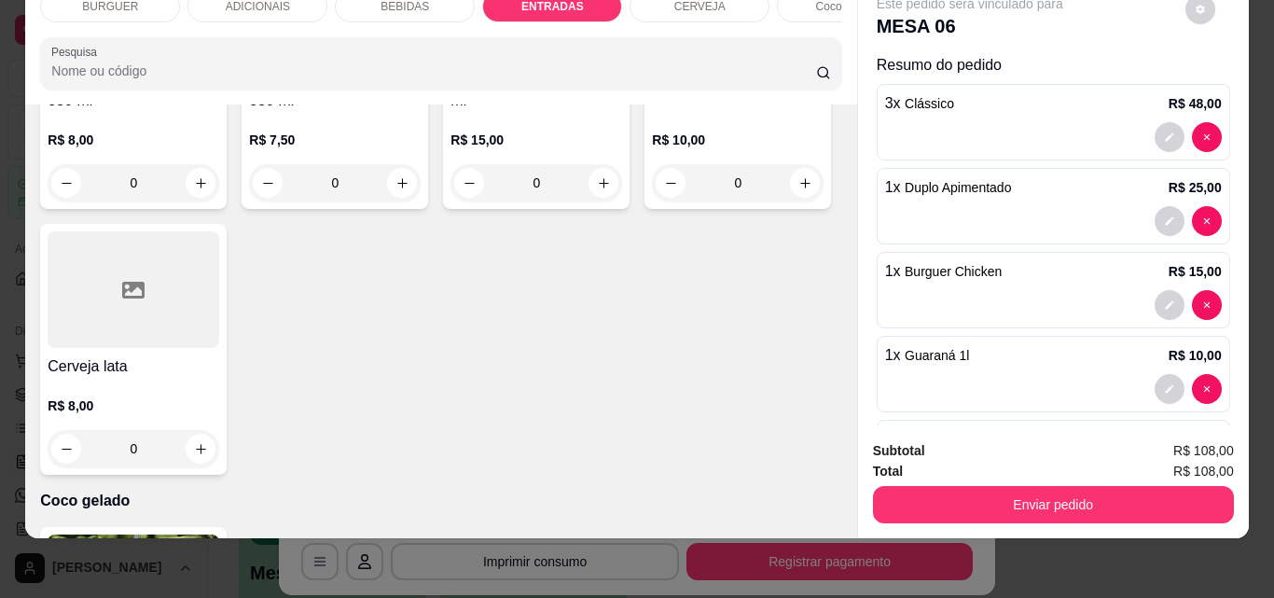
click at [395, 4] on div "BEBIDAS" at bounding box center [405, 7] width 140 height 32
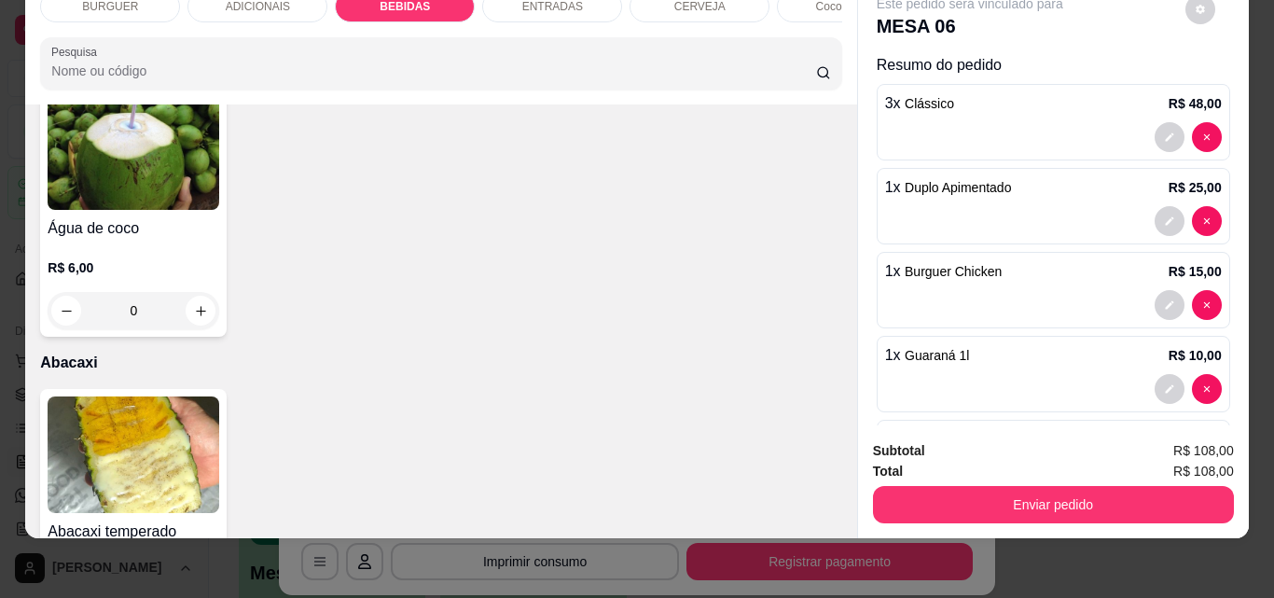
scroll to position [3956, 0]
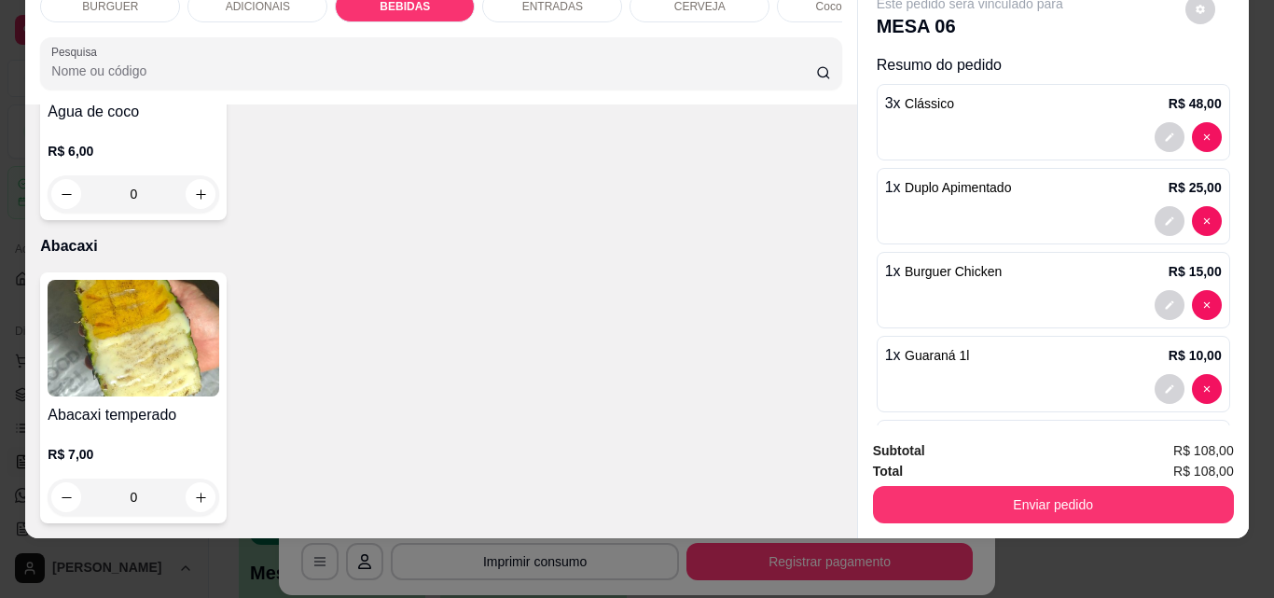
type input "1"
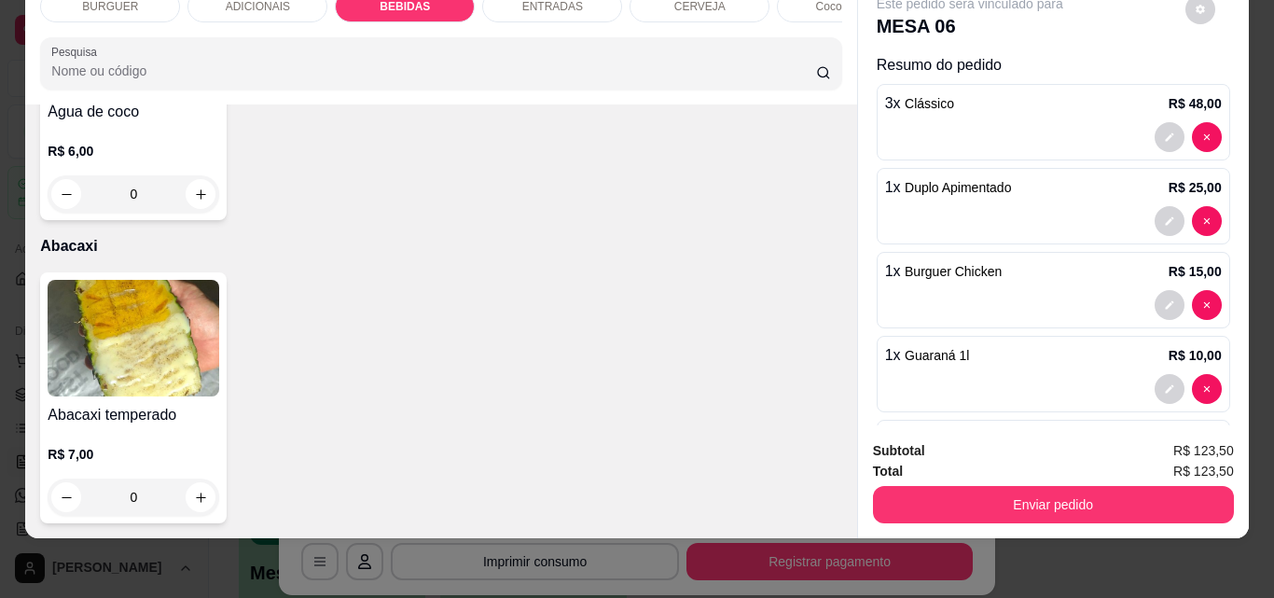
type input "2"
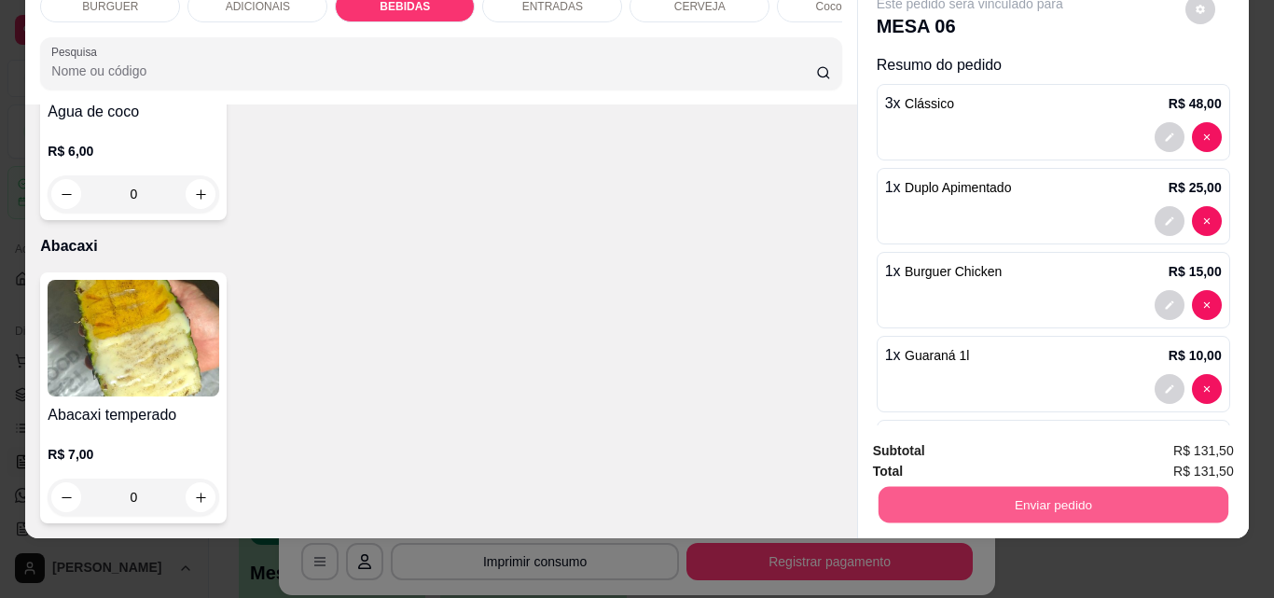
click at [955, 495] on button "Enviar pedido" at bounding box center [1053, 504] width 350 height 36
click at [924, 438] on button "Não registrar e enviar pedido" at bounding box center [991, 444] width 188 height 35
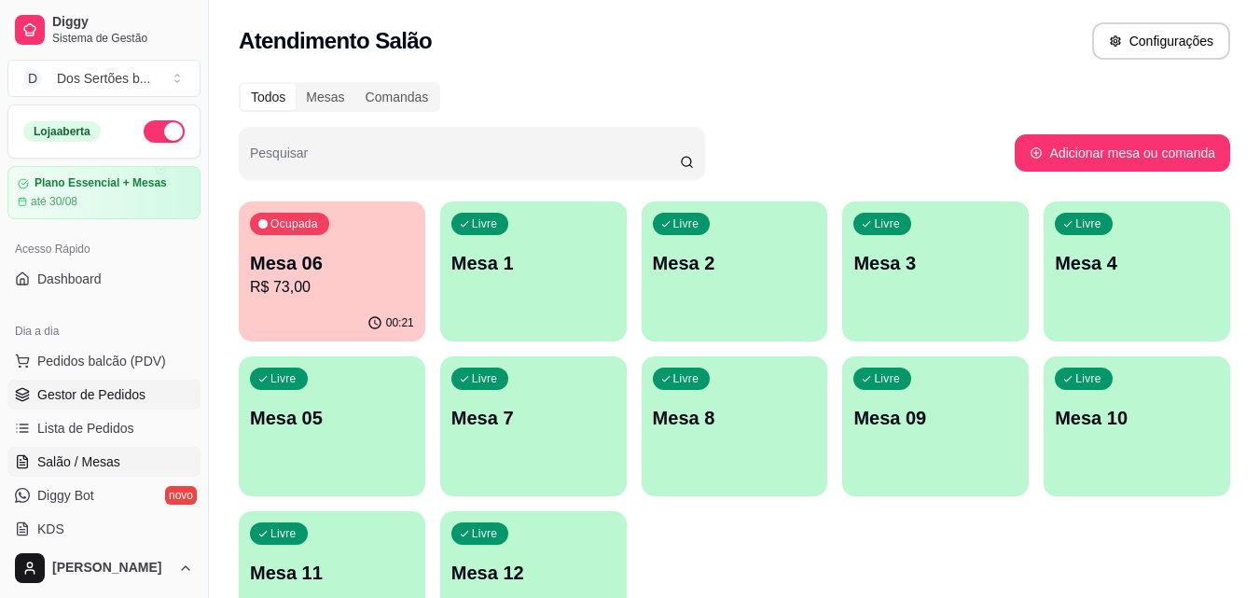
click at [58, 390] on span "Gestor de Pedidos" at bounding box center [91, 394] width 108 height 19
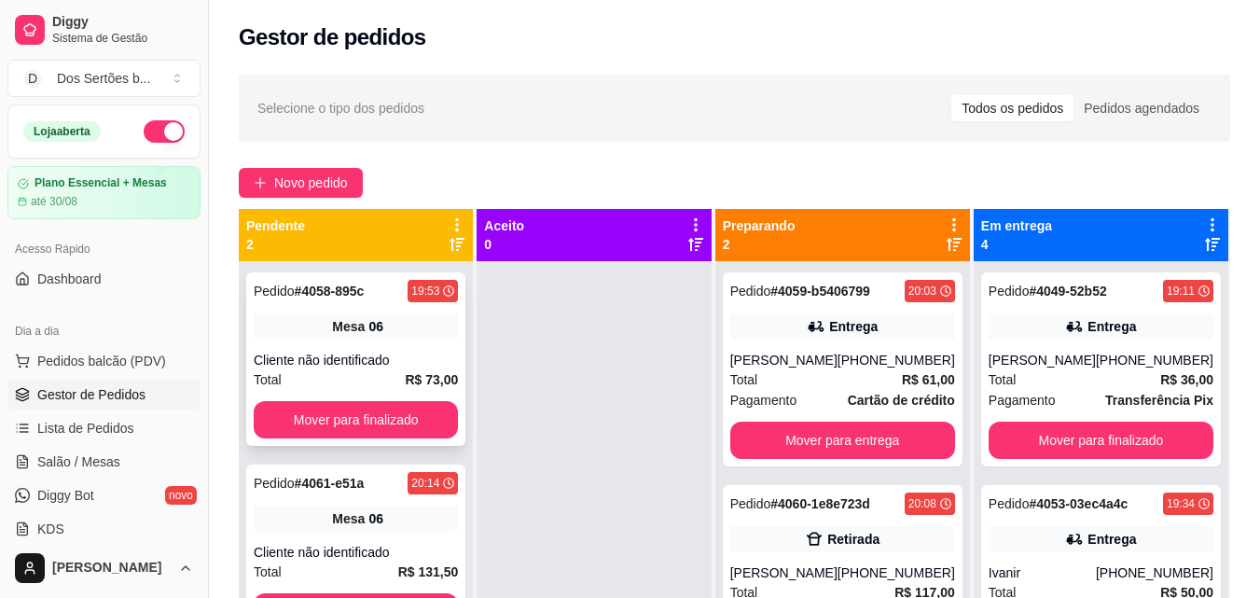
click at [382, 316] on div "Mesa 06" at bounding box center [356, 326] width 204 height 26
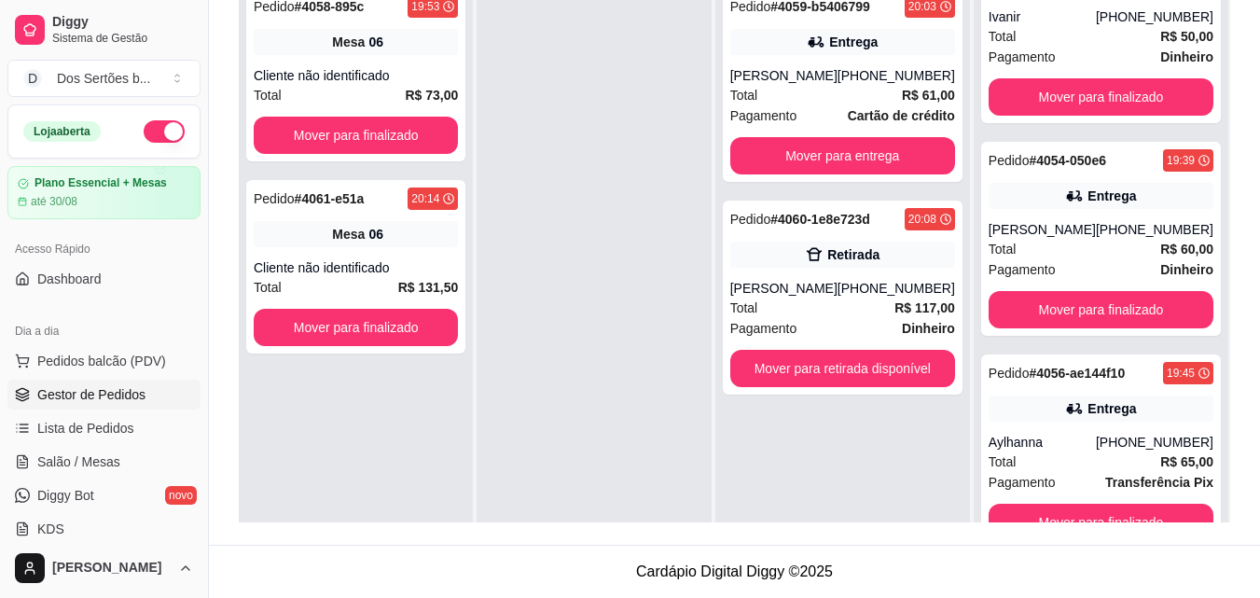
scroll to position [52, 0]
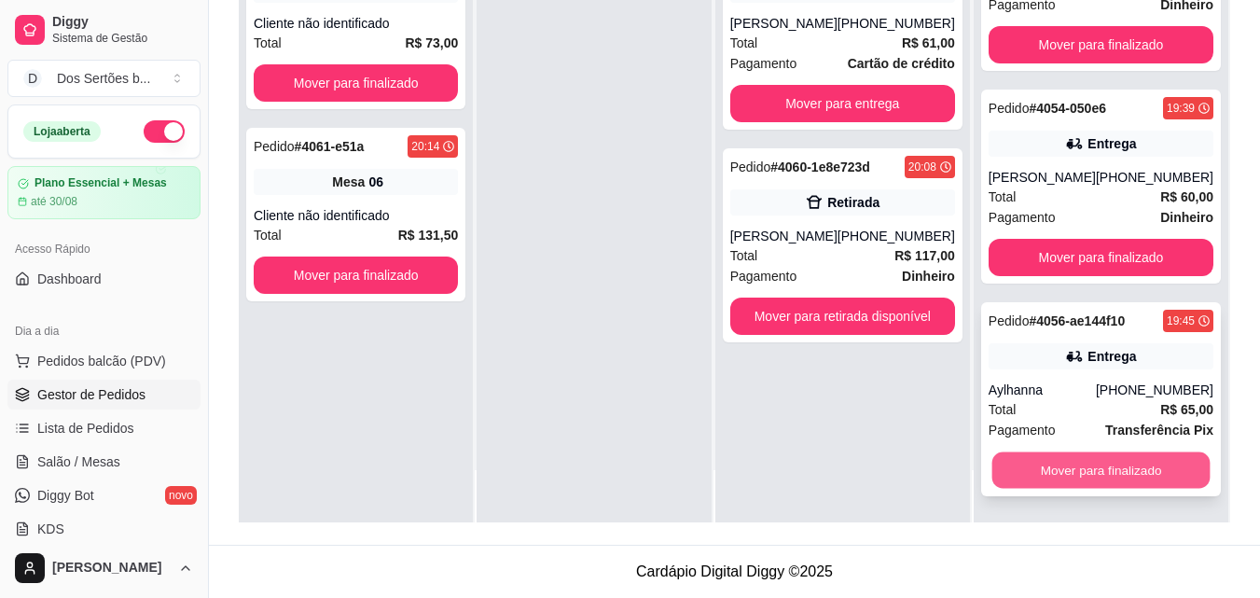
click at [1124, 472] on button "Mover para finalizado" at bounding box center [1101, 470] width 218 height 36
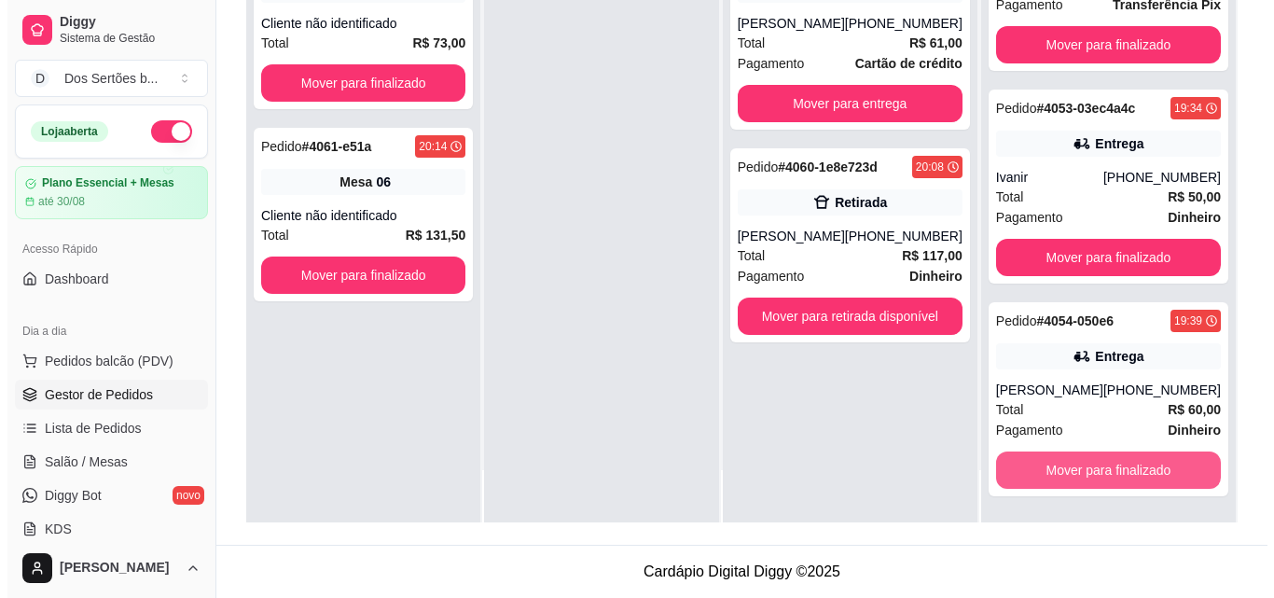
scroll to position [77, 0]
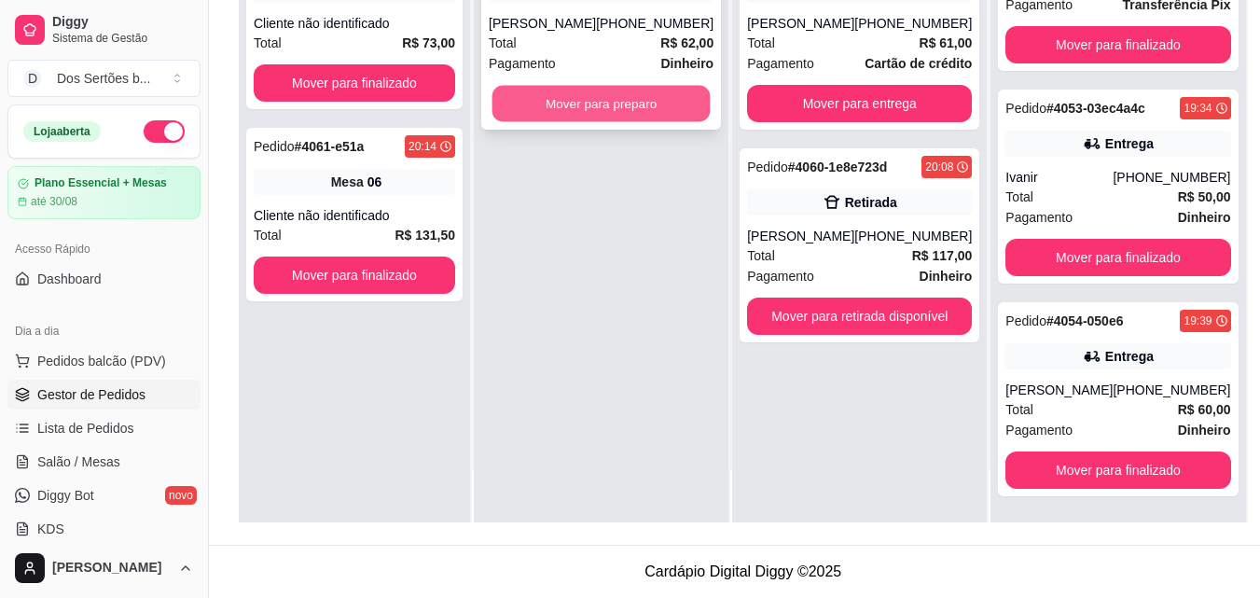
click at [578, 114] on button "Mover para preparo" at bounding box center [602, 104] width 218 height 36
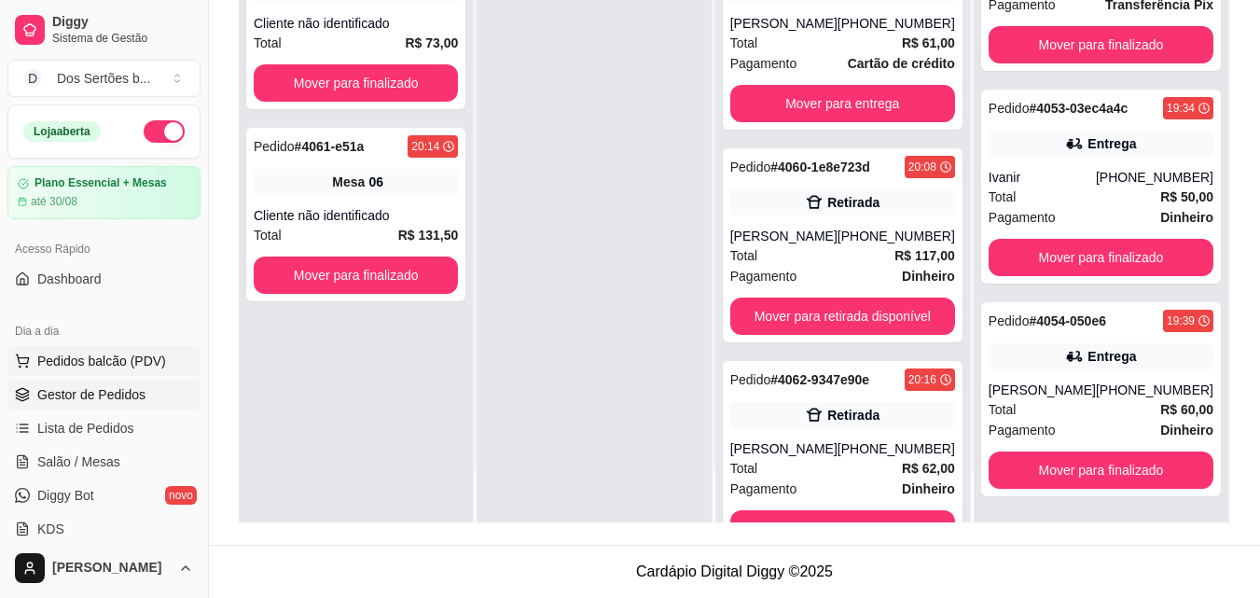
click at [109, 362] on span "Pedidos balcão (PDV)" at bounding box center [101, 361] width 129 height 19
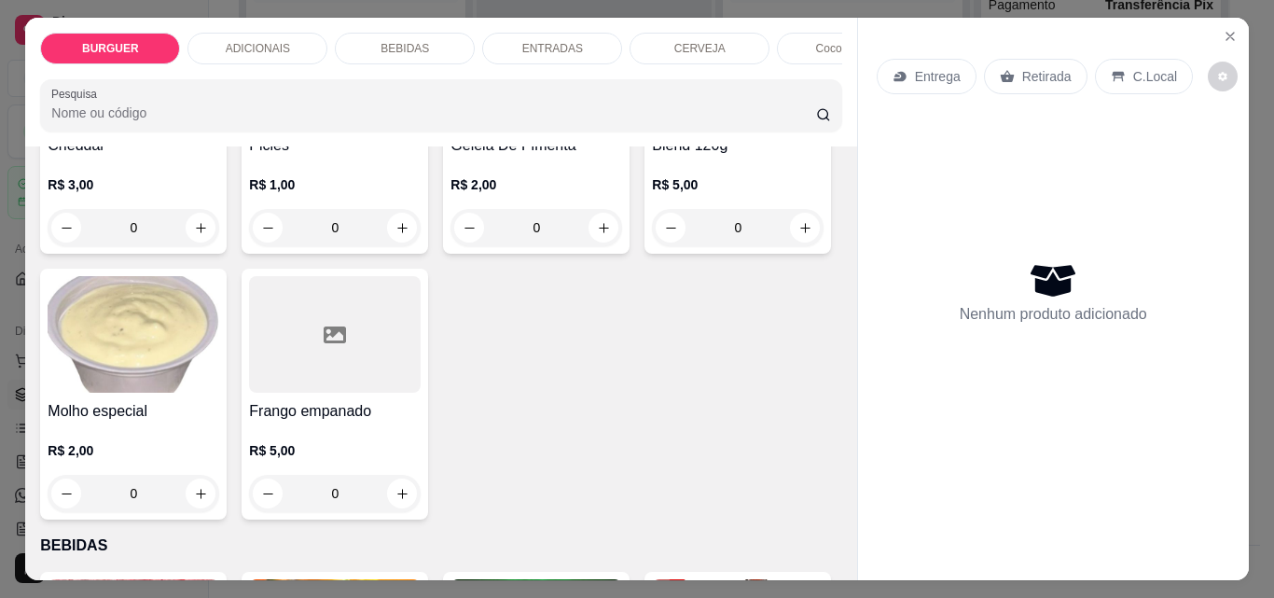
scroll to position [733, 0]
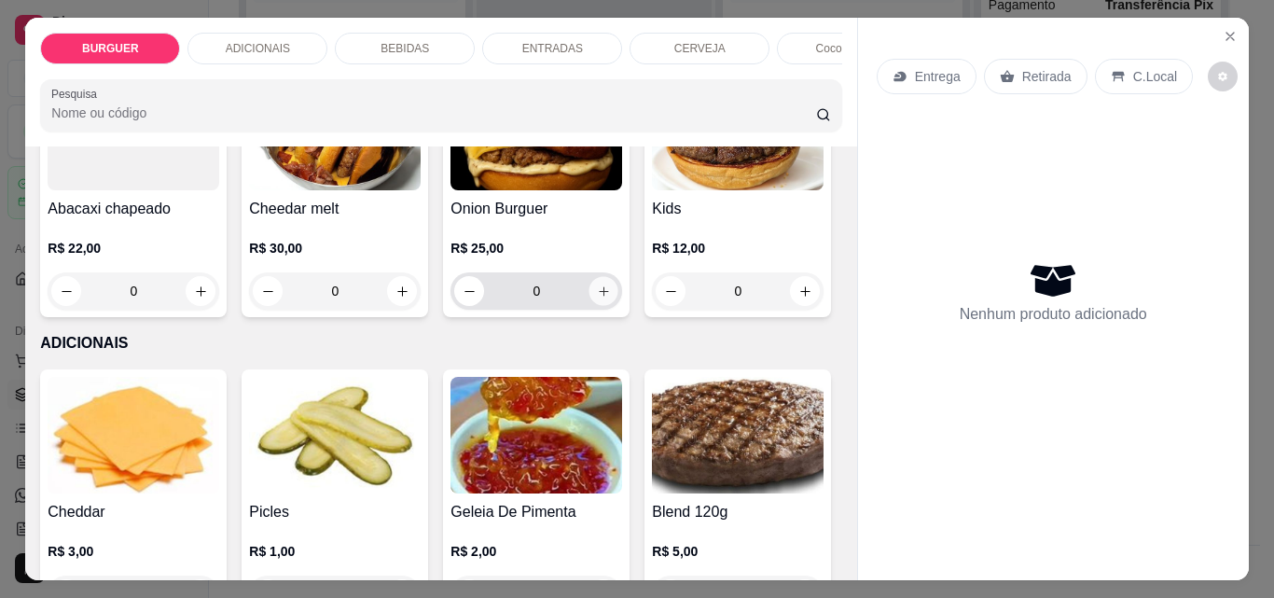
click at [590, 306] on button "increase-product-quantity" at bounding box center [604, 291] width 29 height 29
type input "1"
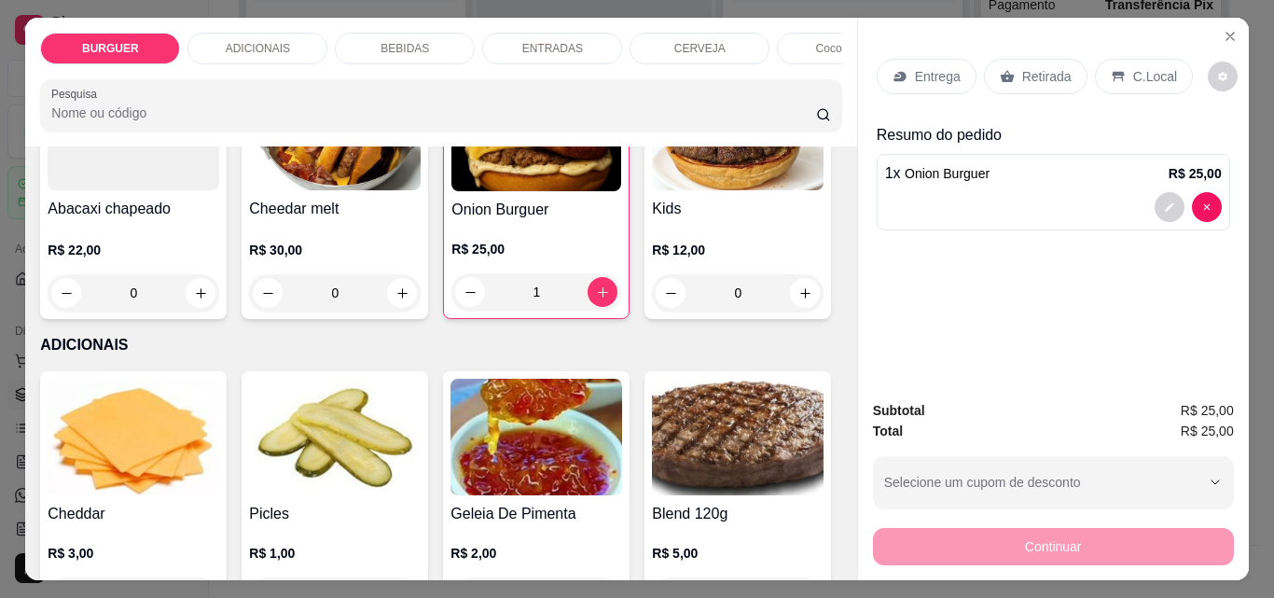
scroll to position [367, 0]
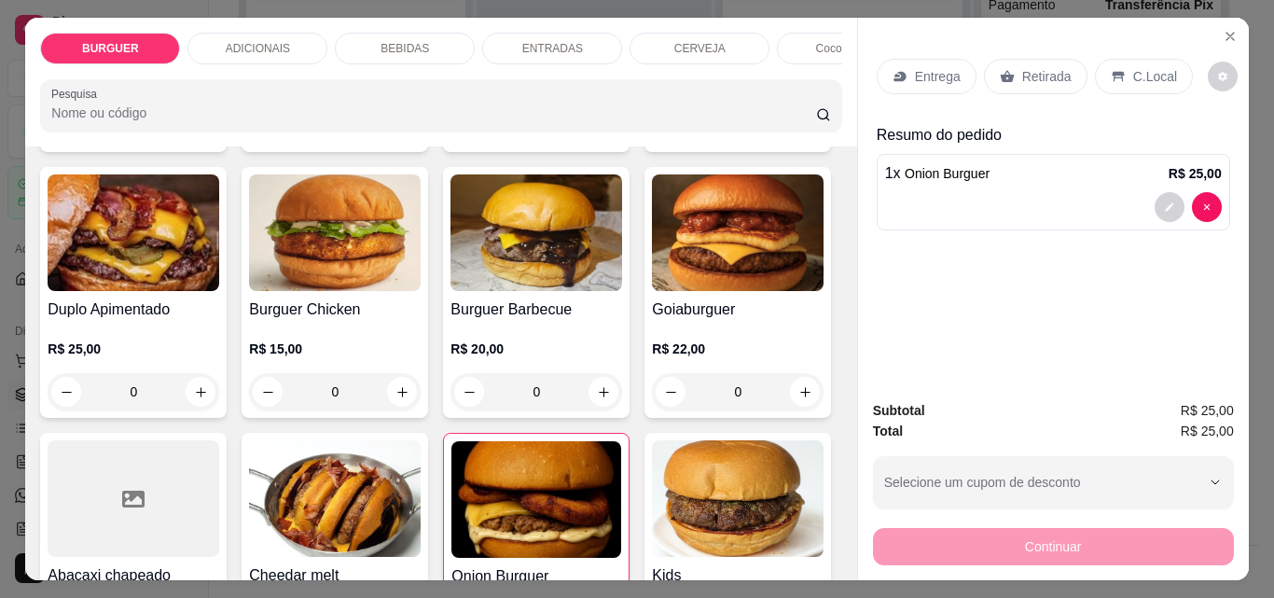
click at [791, 141] on button "increase-product-quantity" at bounding box center [805, 126] width 29 height 29
type input "1"
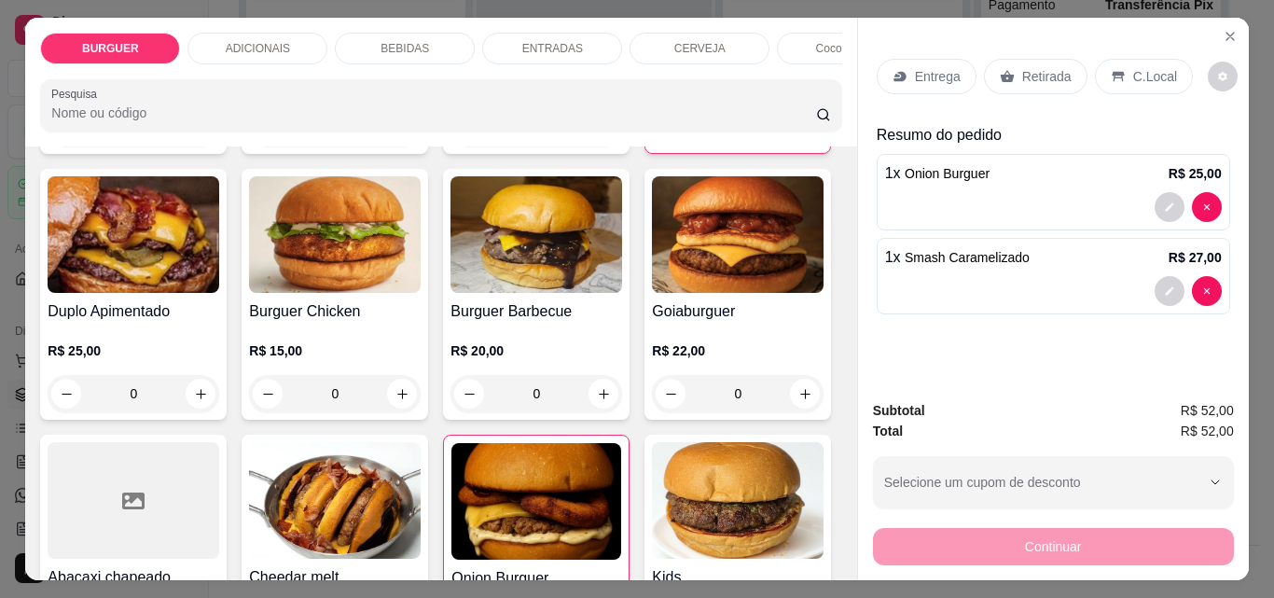
click at [396, 41] on p "BEBIDAS" at bounding box center [405, 48] width 49 height 15
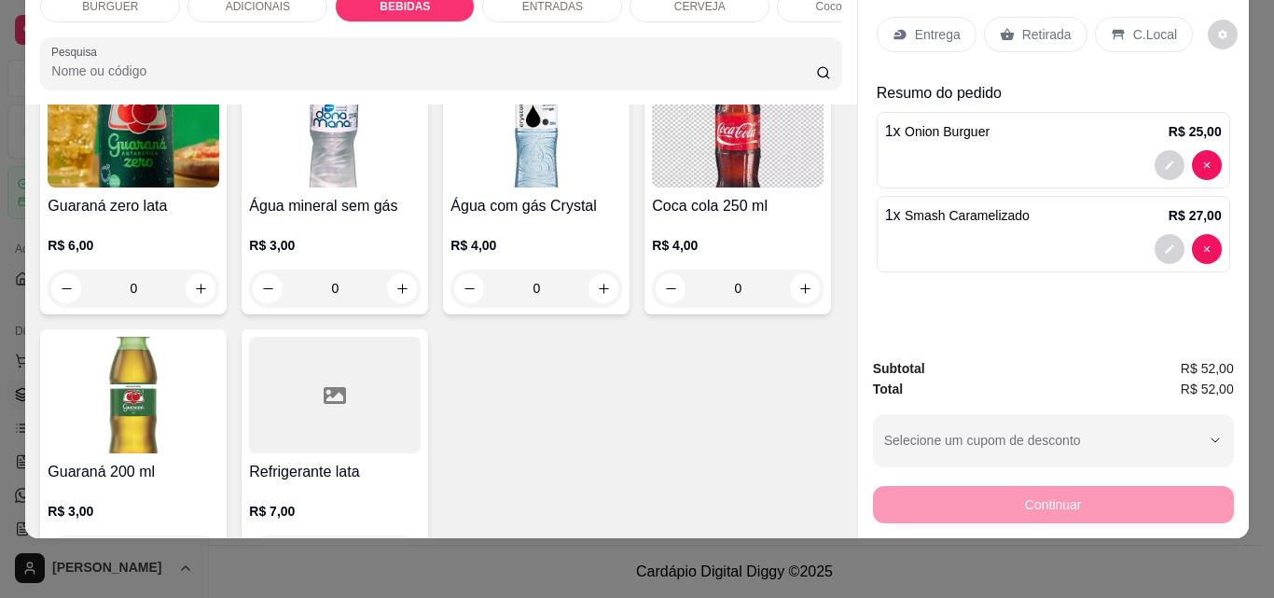
scroll to position [2491, 0]
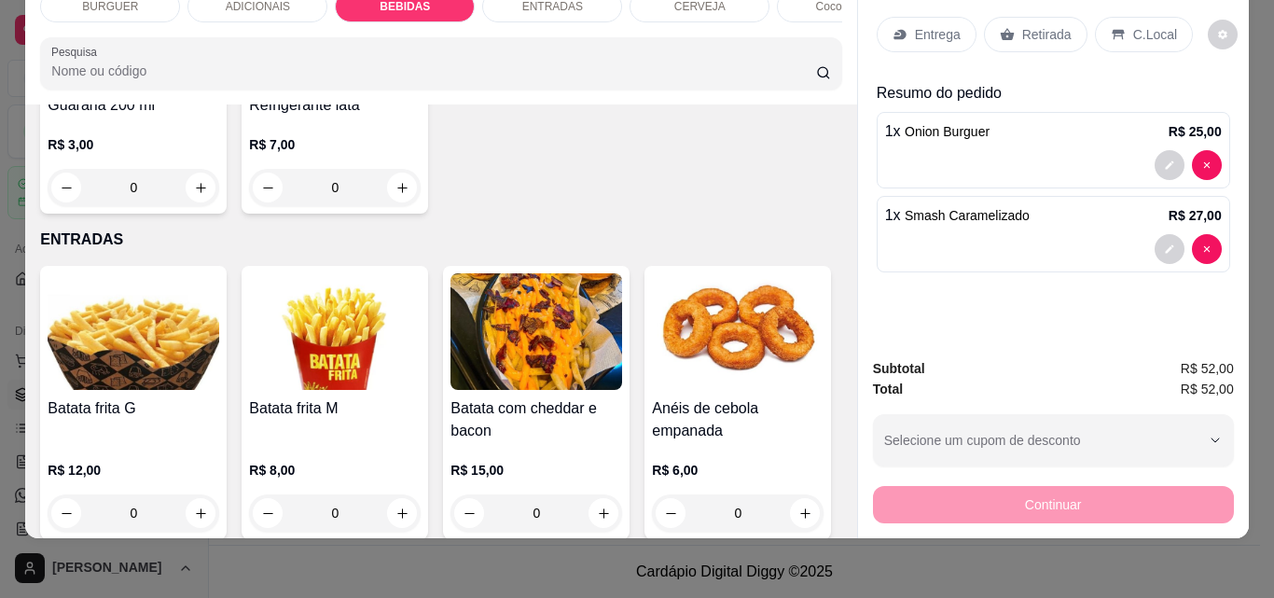
type input "2"
click at [1157, 321] on button "decrease-product-quantity" at bounding box center [1169, 333] width 29 height 29
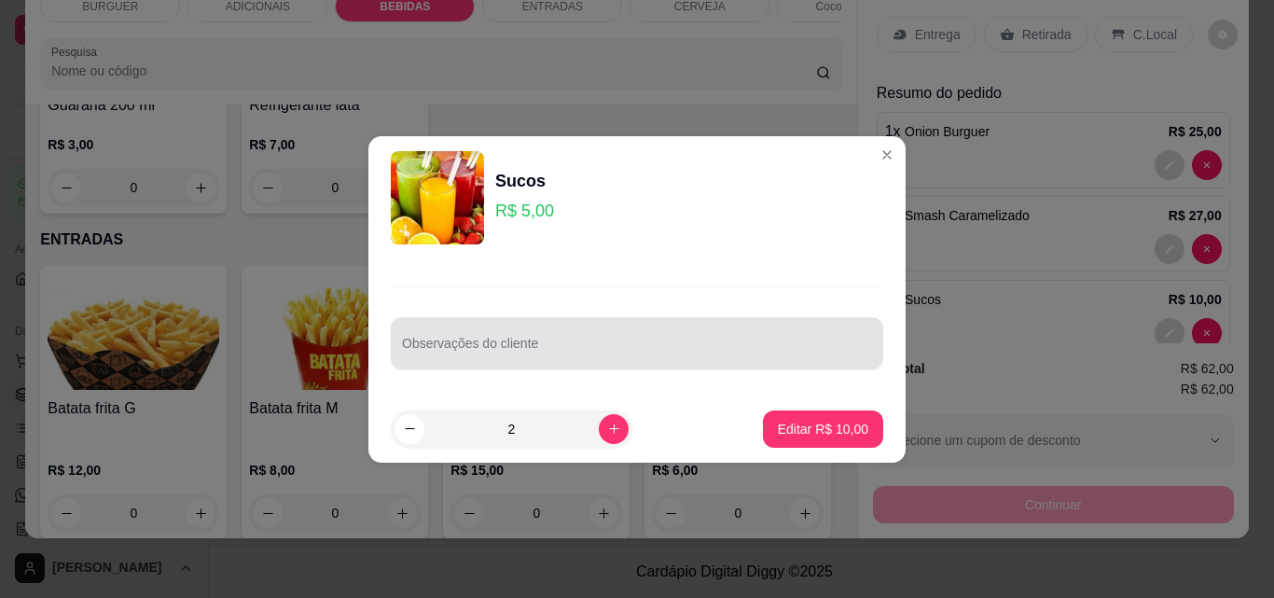
click at [452, 333] on div at bounding box center [637, 343] width 470 height 37
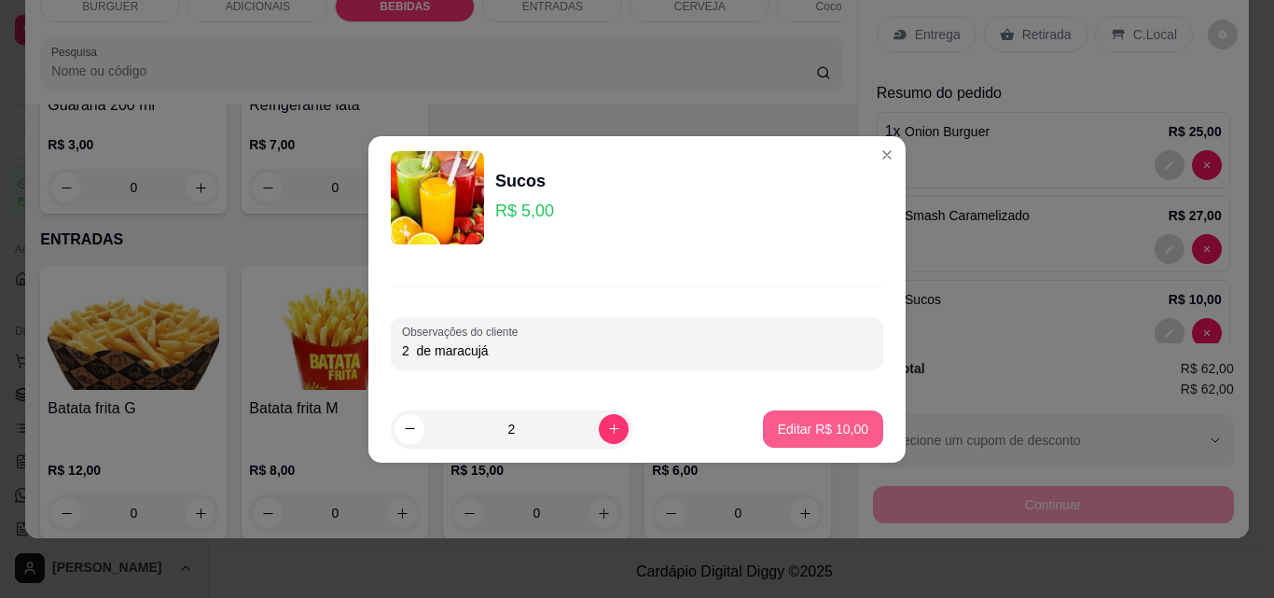
type input "2 de maracujá"
click at [808, 429] on p "Editar R$ 10,00" at bounding box center [823, 429] width 88 height 18
type input "0"
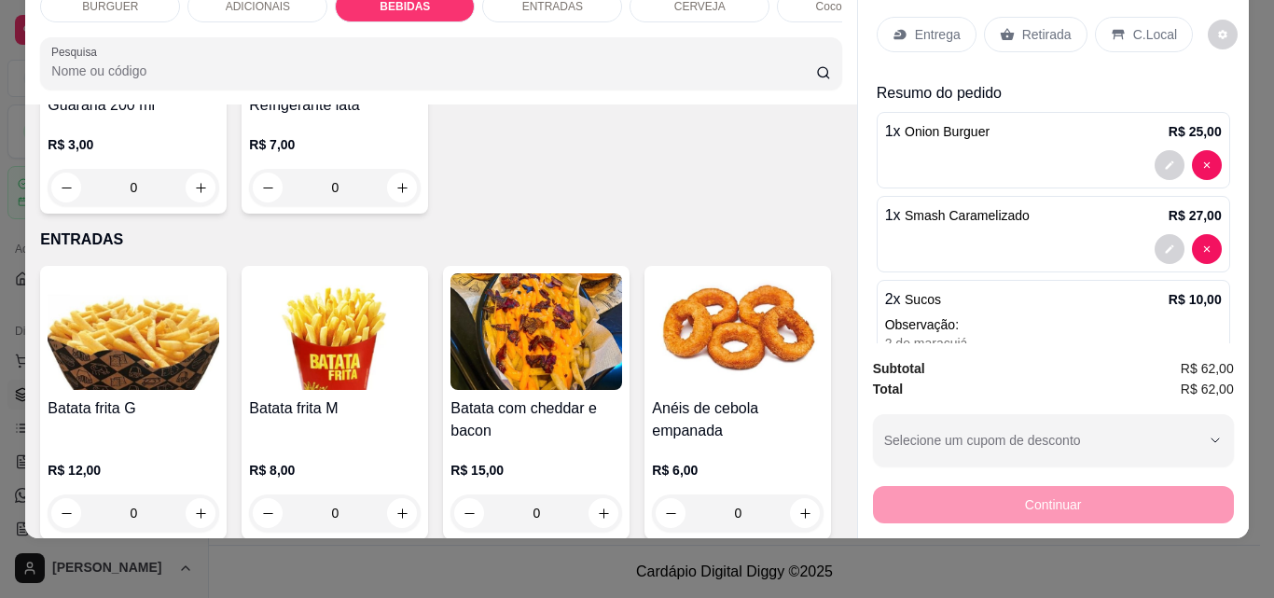
click at [916, 25] on p "Entrega" at bounding box center [938, 34] width 46 height 19
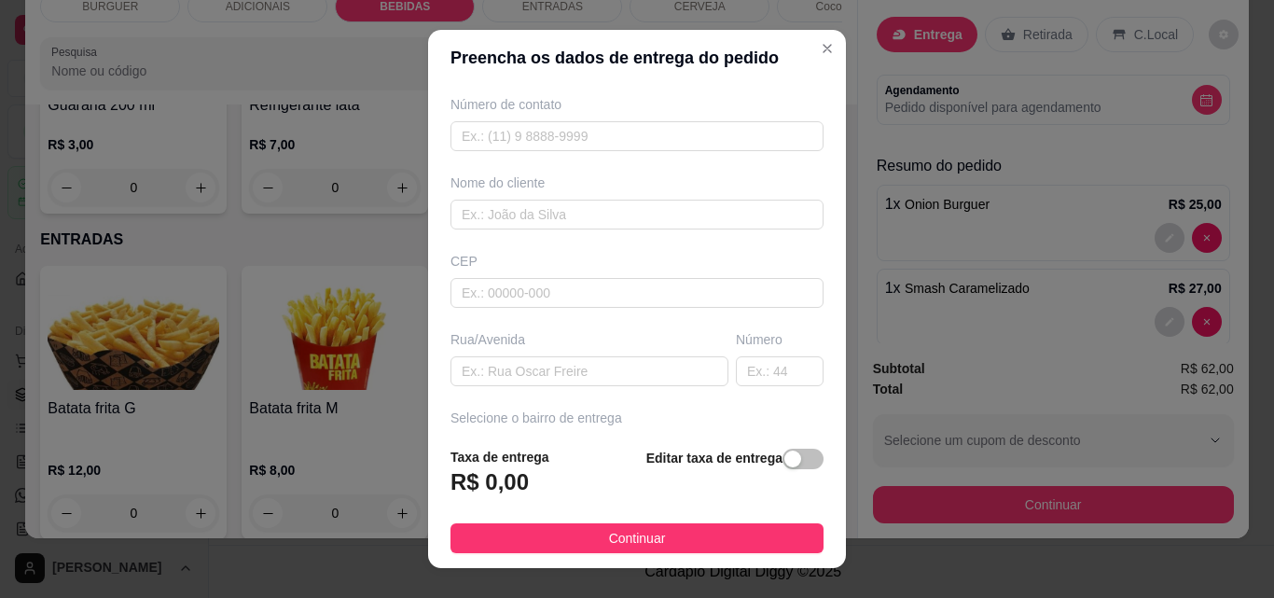
scroll to position [283, 0]
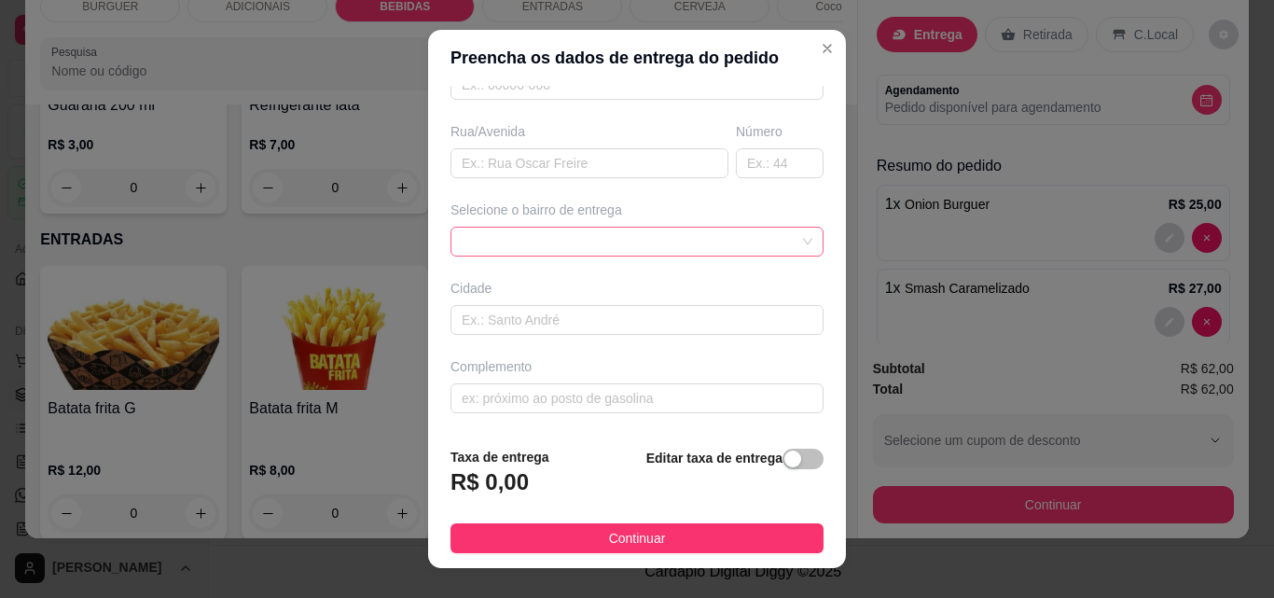
click at [498, 235] on div at bounding box center [637, 242] width 373 height 30
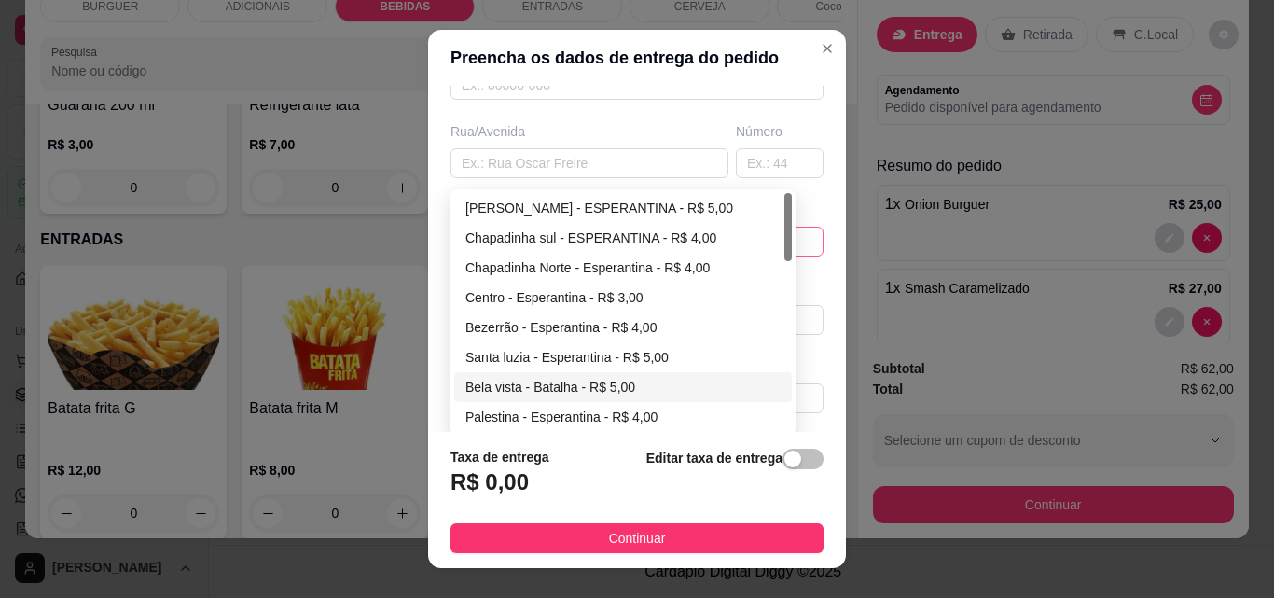
click at [785, 299] on div "67d0ab4c10a7c36e1d729bdc 67d0abe110a7c36e1d729bdf 67d0ac0010a7c36e1d729be2 [PER…" at bounding box center [623, 312] width 345 height 246
click at [785, 291] on div at bounding box center [788, 312] width 7 height 239
click at [785, 285] on div at bounding box center [788, 312] width 7 height 239
click at [776, 318] on div "Bezerrão - Esperantina - R$ 4,00" at bounding box center [623, 328] width 338 height 30
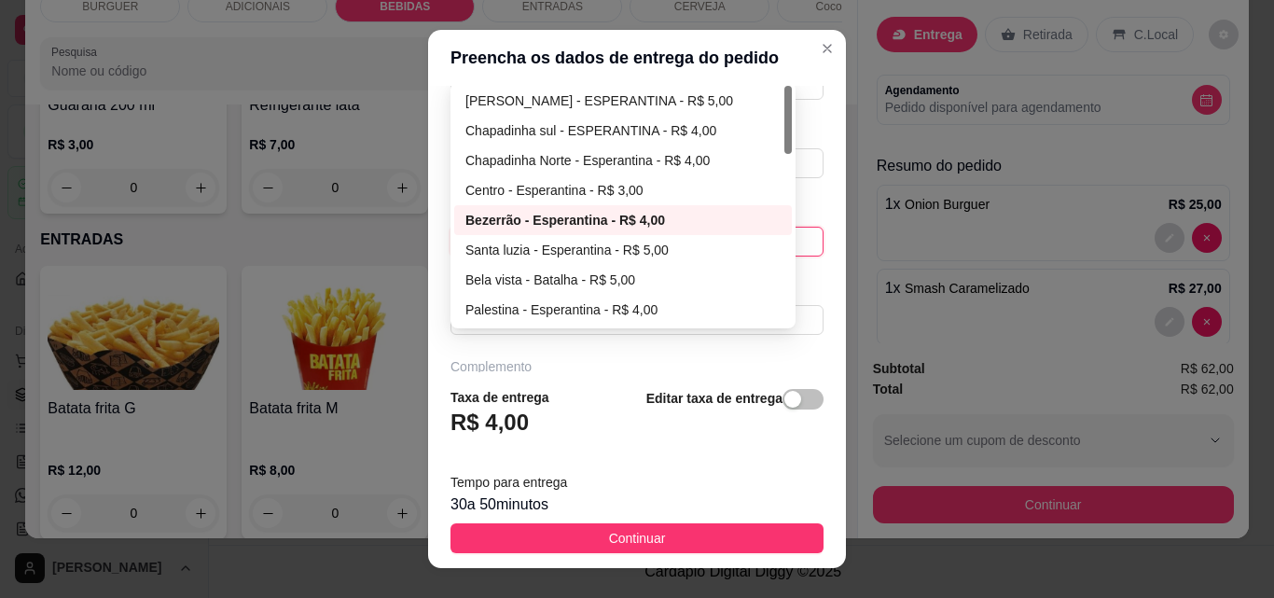
click at [568, 236] on div "Bezerrão - Esperantina - R$ 4,00 67d0aaaf10a7c36e1d729bd6 67d0aadf10a7c36e1d729…" at bounding box center [637, 242] width 373 height 30
click at [785, 179] on div at bounding box center [788, 205] width 7 height 239
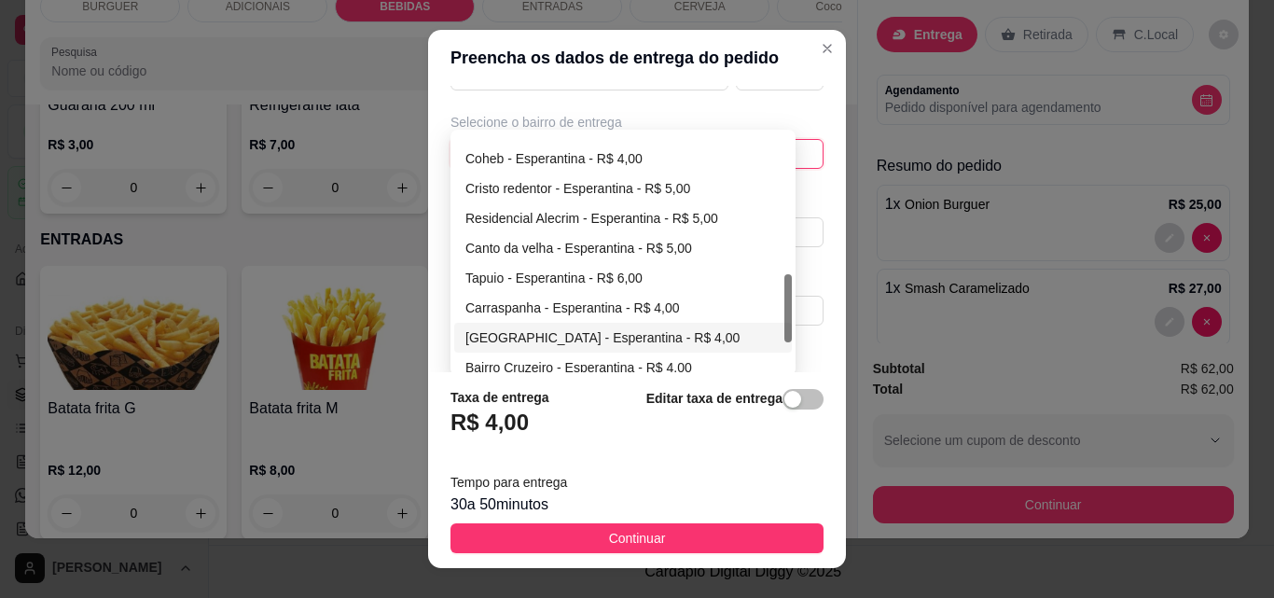
scroll to position [498, 0]
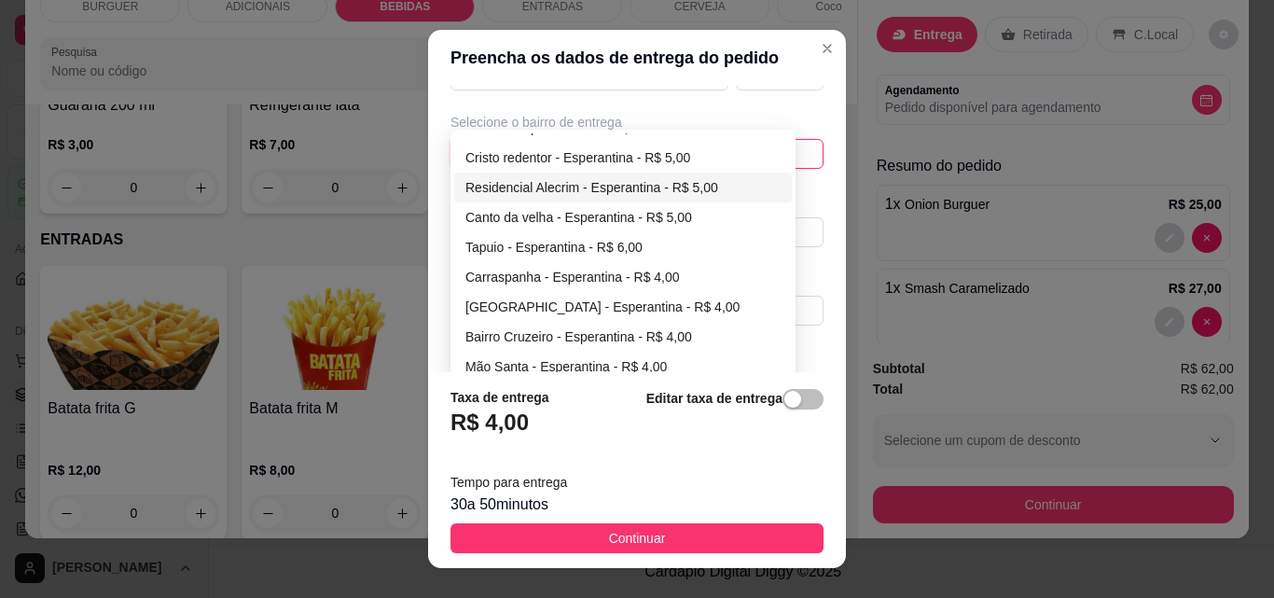
click at [522, 179] on div "Residencial Alecrim - Esperantina - R$ 5,00" at bounding box center [622, 187] width 315 height 21
type input "Esperantina"
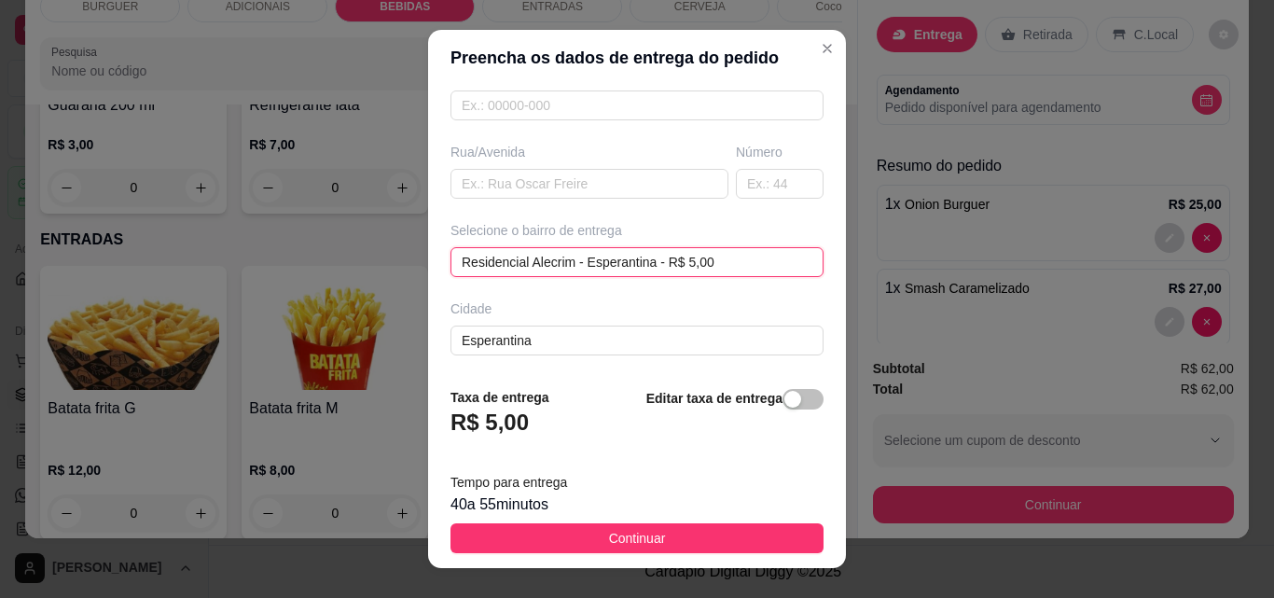
scroll to position [342, 0]
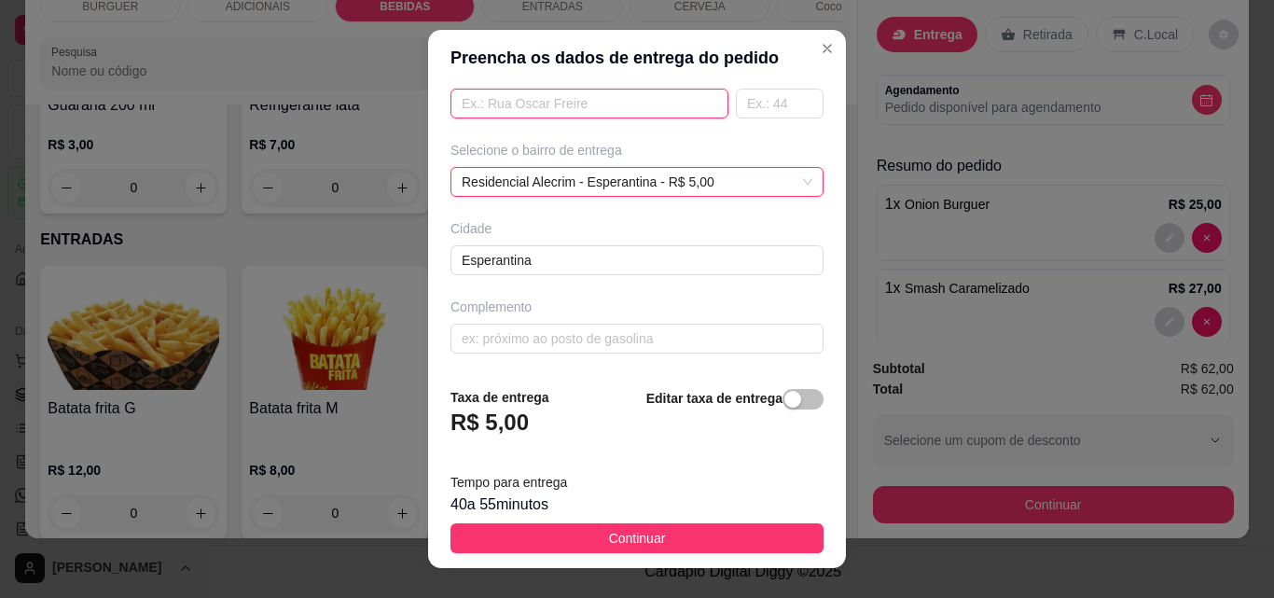
click at [491, 106] on input "text" at bounding box center [590, 104] width 278 height 30
type input "q"
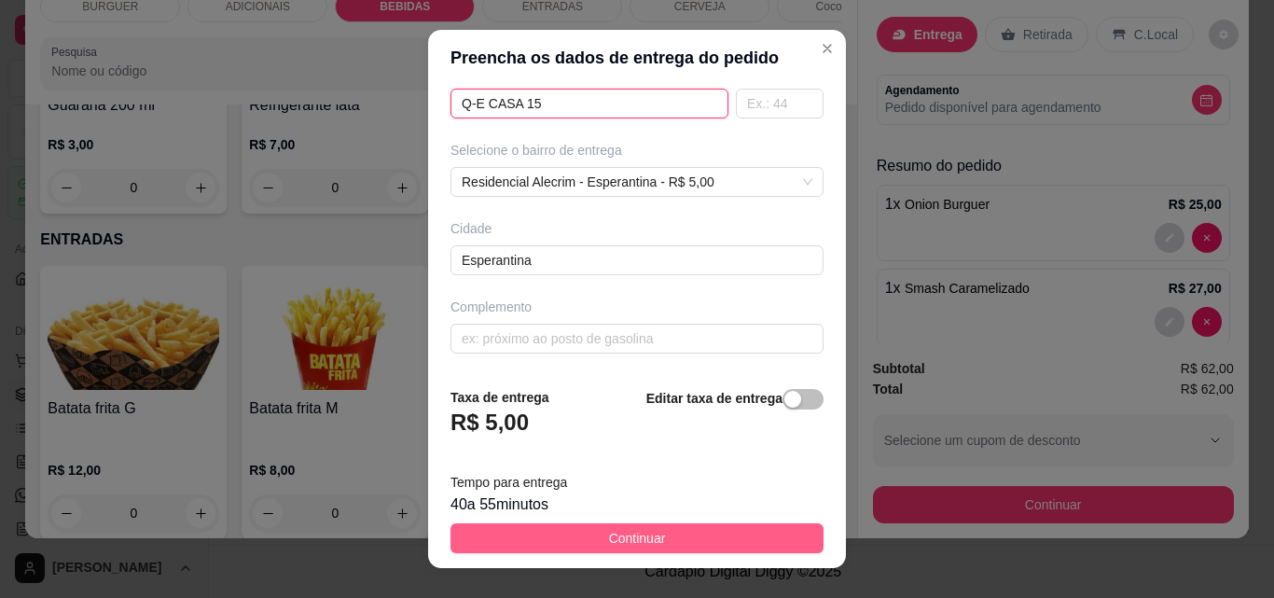
type input "Q-E CASA 15"
click at [685, 533] on button "Continuar" at bounding box center [637, 538] width 373 height 30
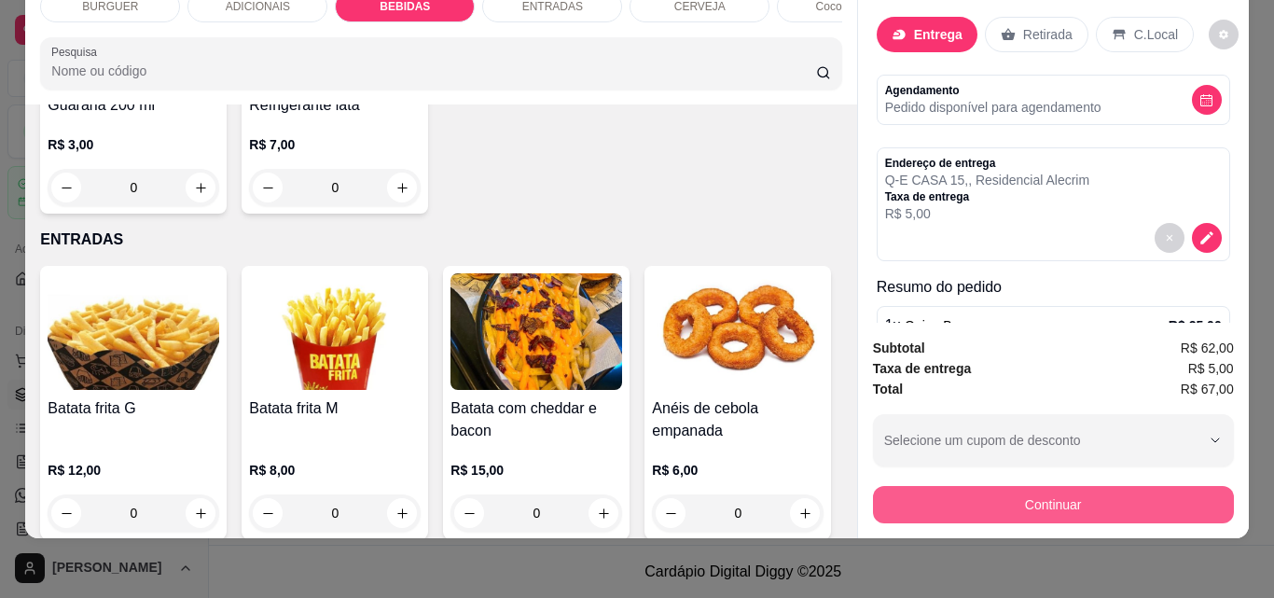
click at [903, 486] on button "Continuar" at bounding box center [1053, 504] width 361 height 37
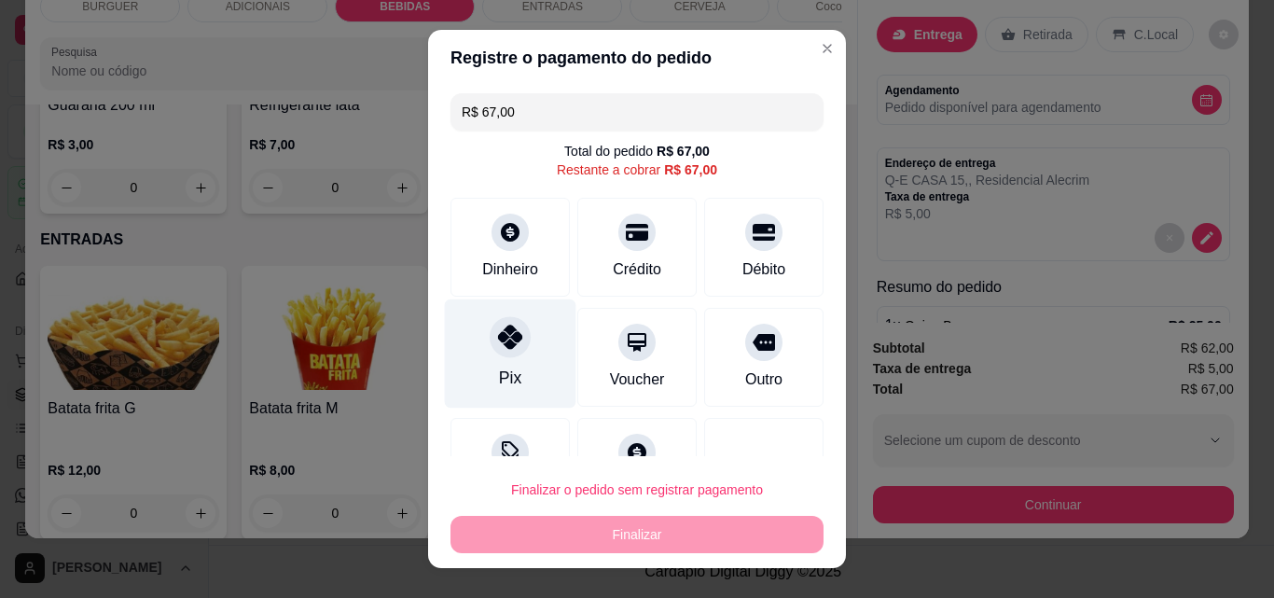
click at [510, 366] on div "Pix" at bounding box center [511, 353] width 132 height 109
type input "R$ 0,00"
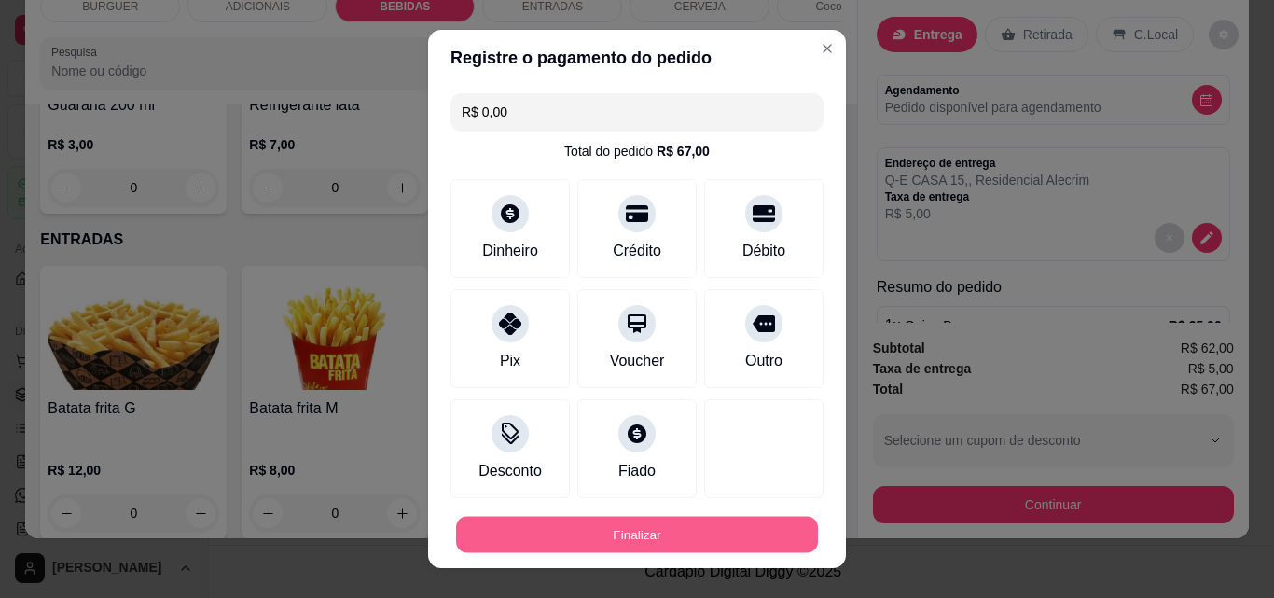
click at [628, 540] on button "Finalizar" at bounding box center [637, 535] width 362 height 36
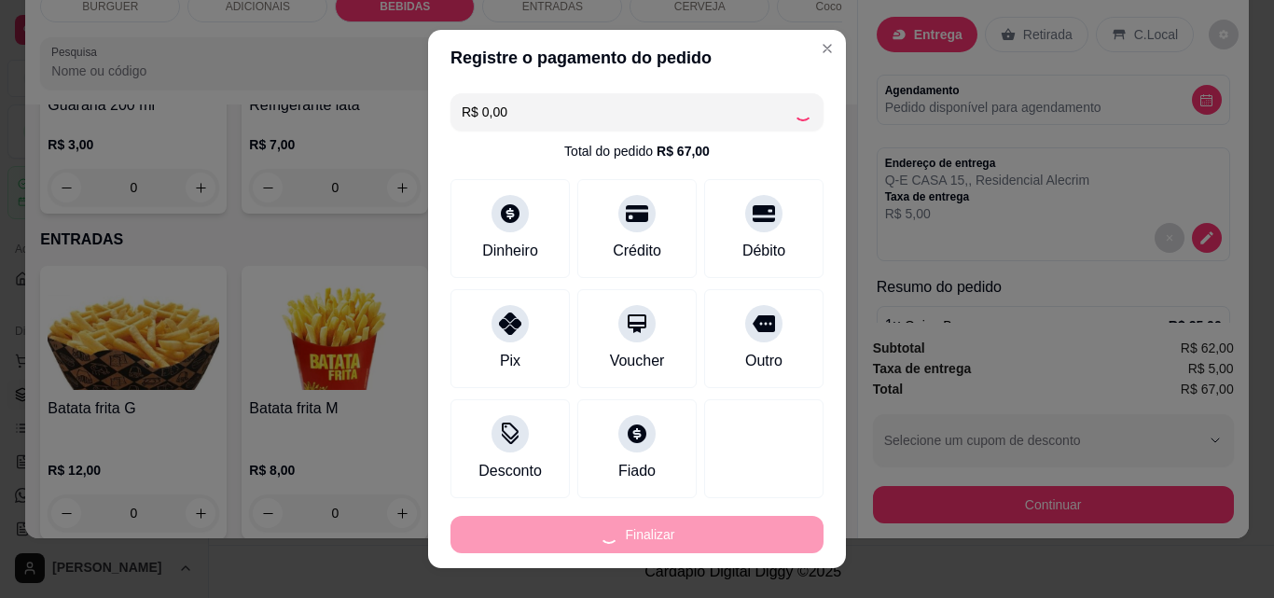
type input "0"
type input "-R$ 67,00"
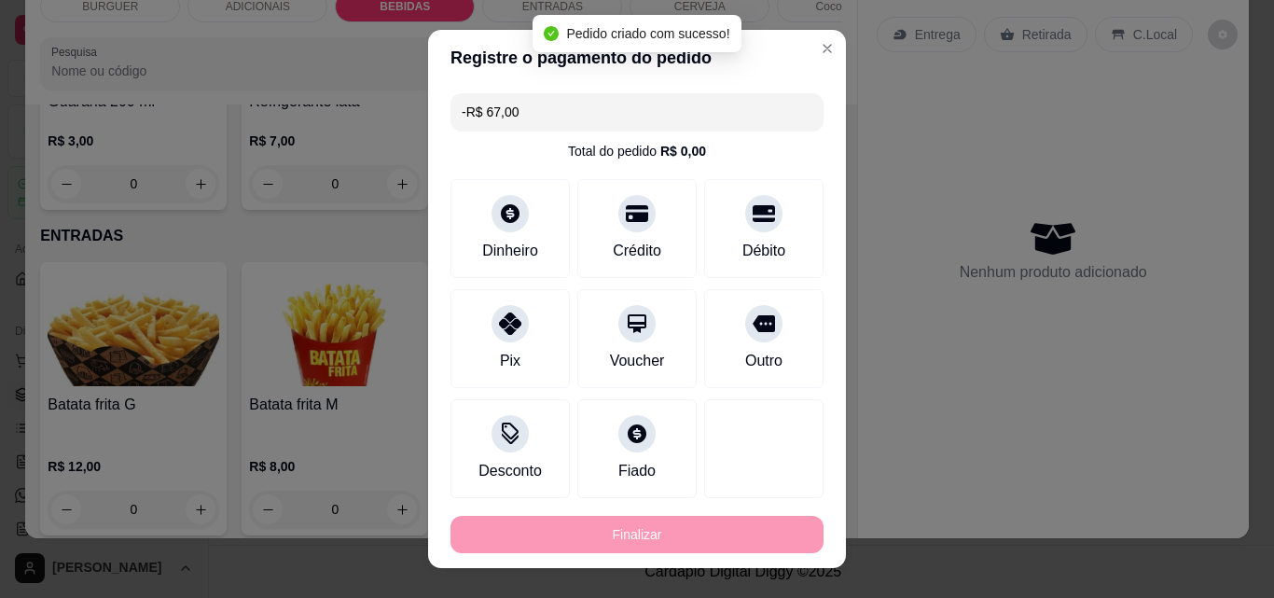
scroll to position [2487, 0]
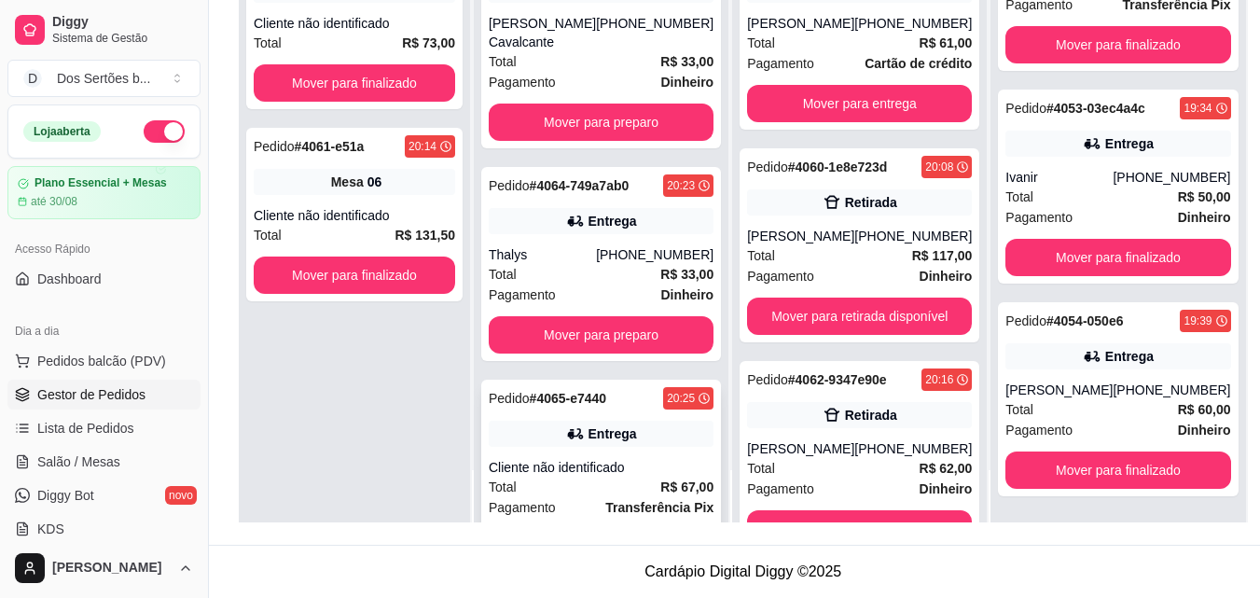
click at [556, 442] on div "Entrega" at bounding box center [601, 434] width 225 height 26
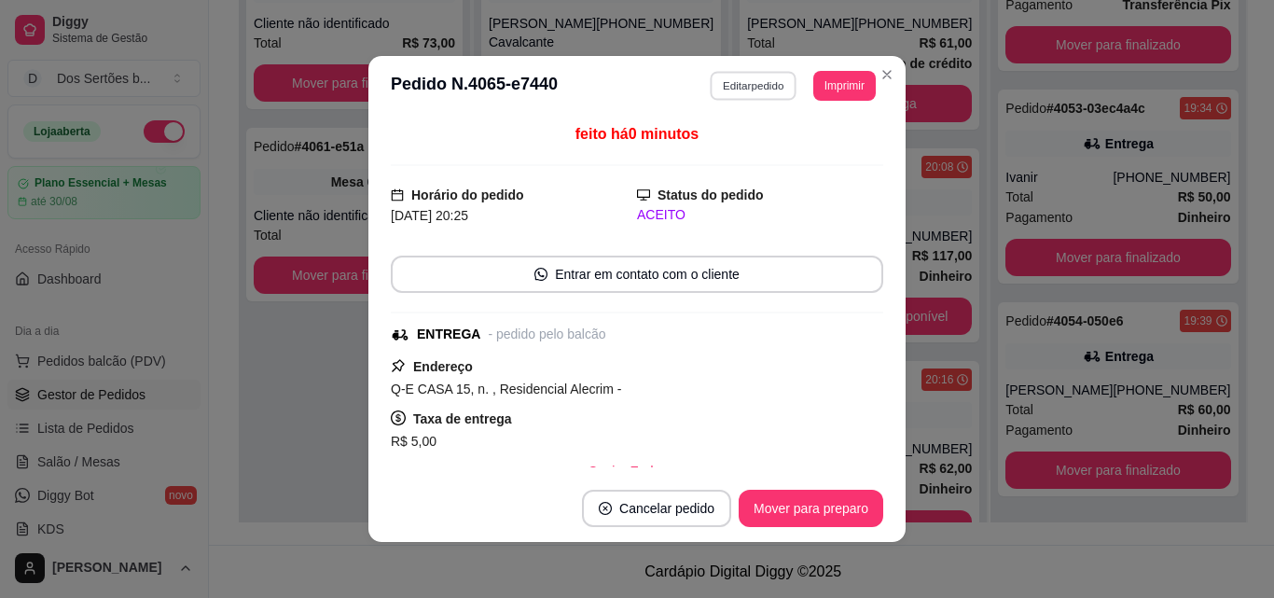
click at [754, 89] on button "Editar pedido" at bounding box center [754, 85] width 87 height 29
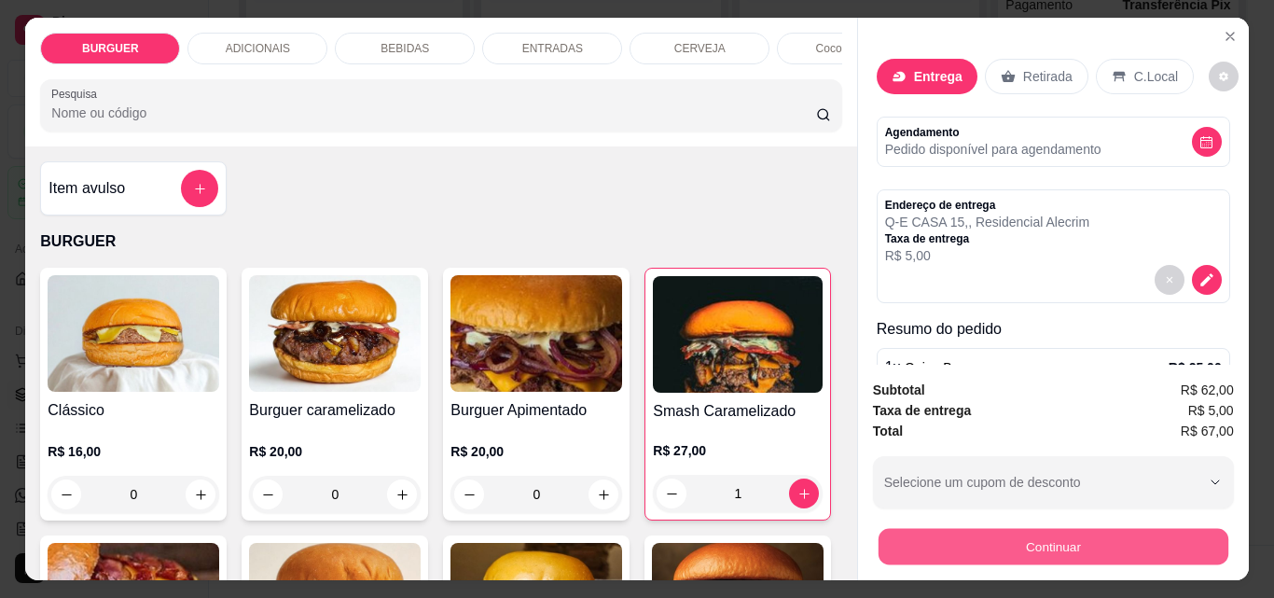
click at [993, 549] on button "Continuar" at bounding box center [1053, 546] width 350 height 36
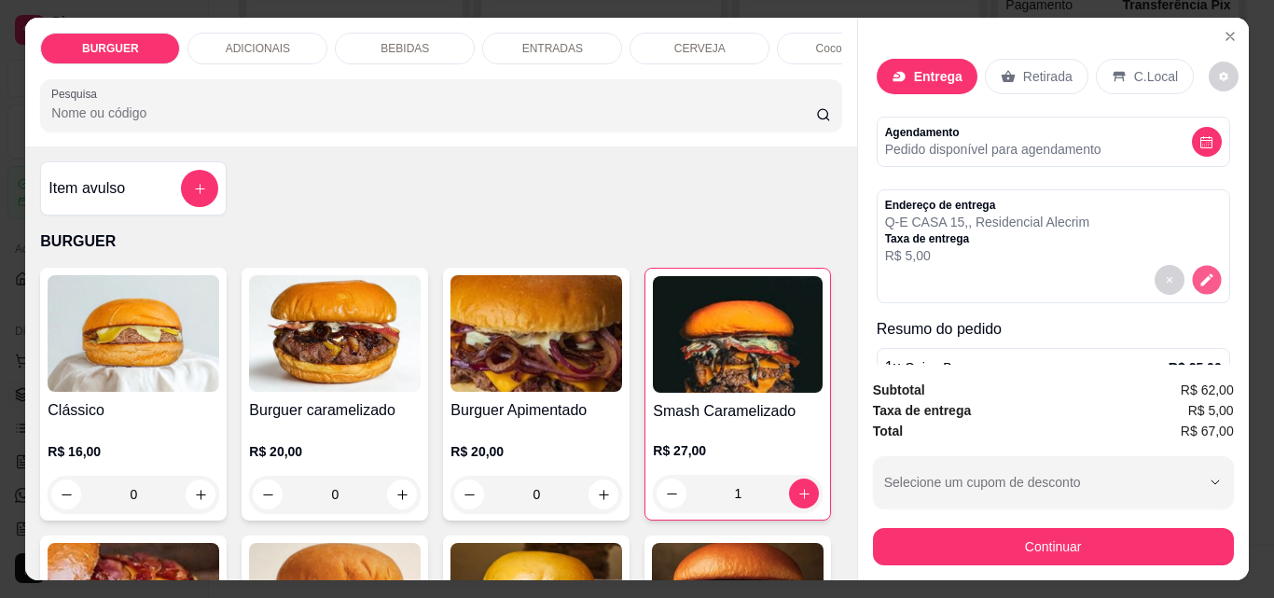
click at [1199, 272] on icon "decrease-product-quantity" at bounding box center [1207, 280] width 16 height 16
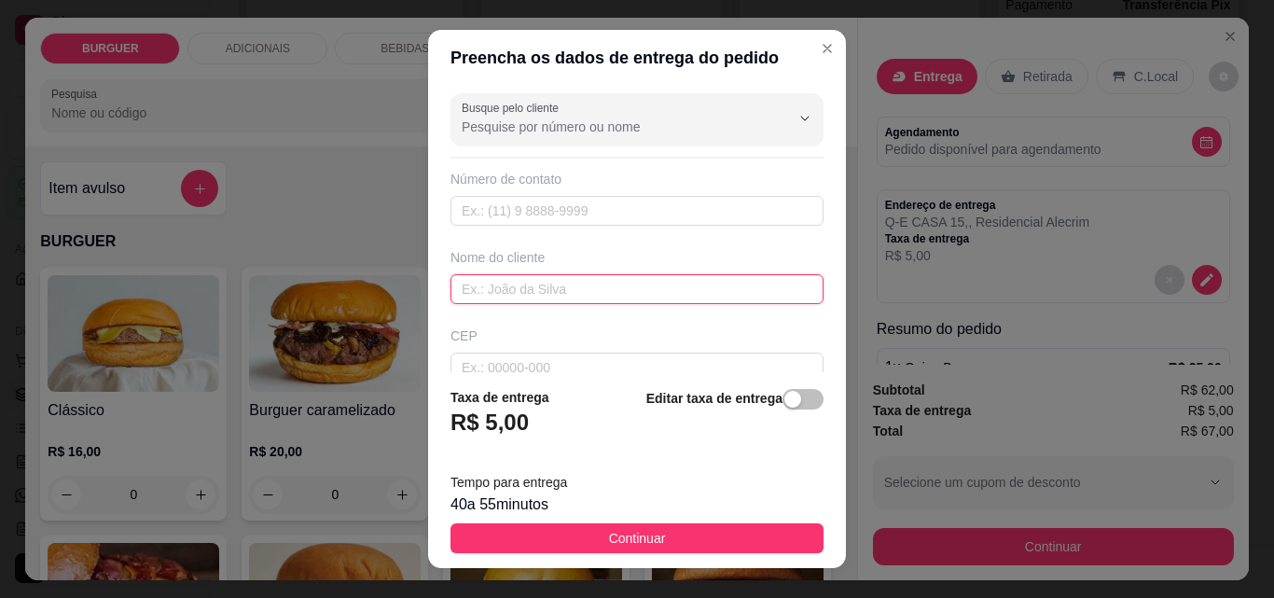
click at [464, 278] on input "text" at bounding box center [637, 289] width 373 height 30
type input "HELLEN"
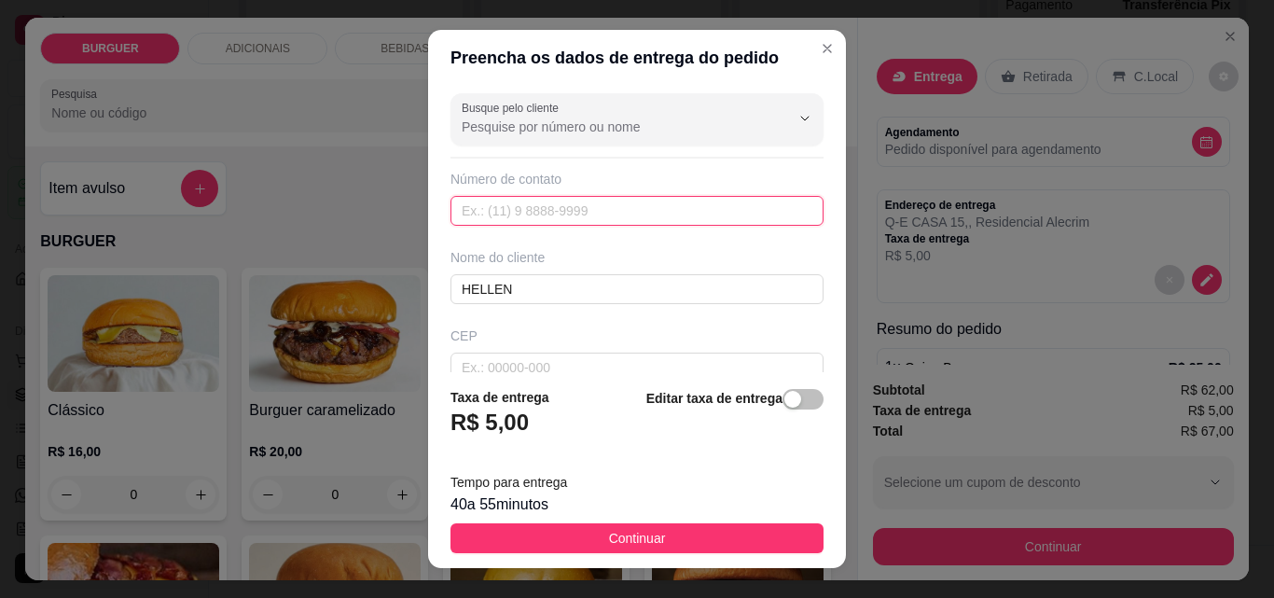
click at [456, 211] on input "text" at bounding box center [637, 211] width 373 height 30
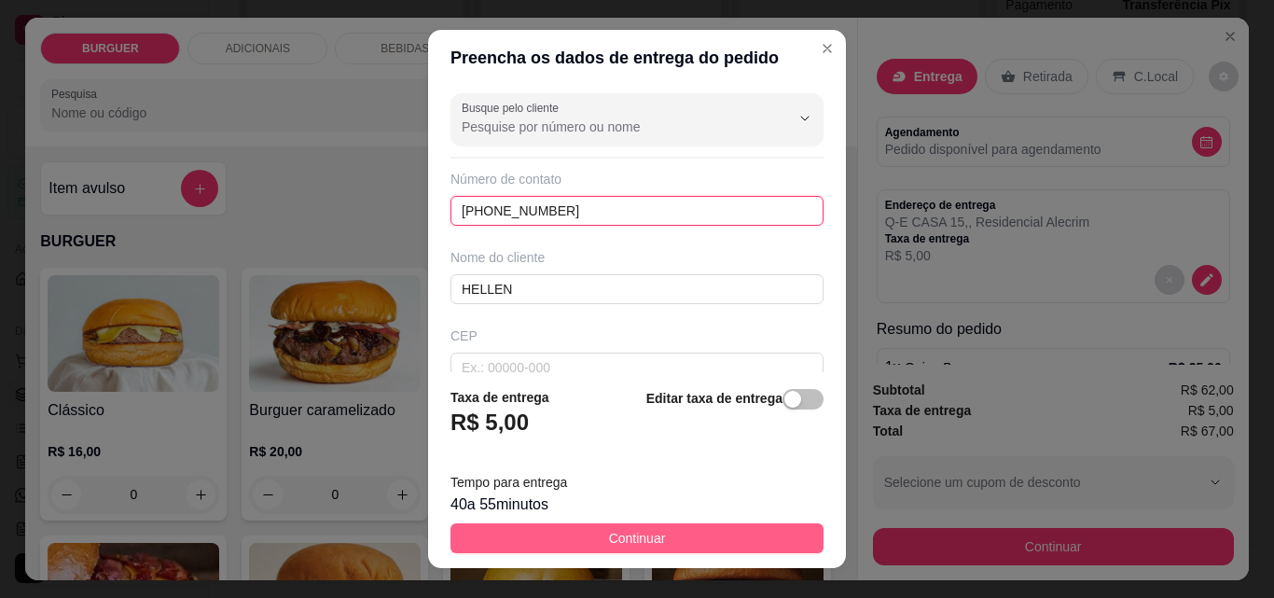
type input "[PHONE_NUMBER]"
click at [609, 531] on span "Continuar" at bounding box center [637, 538] width 57 height 21
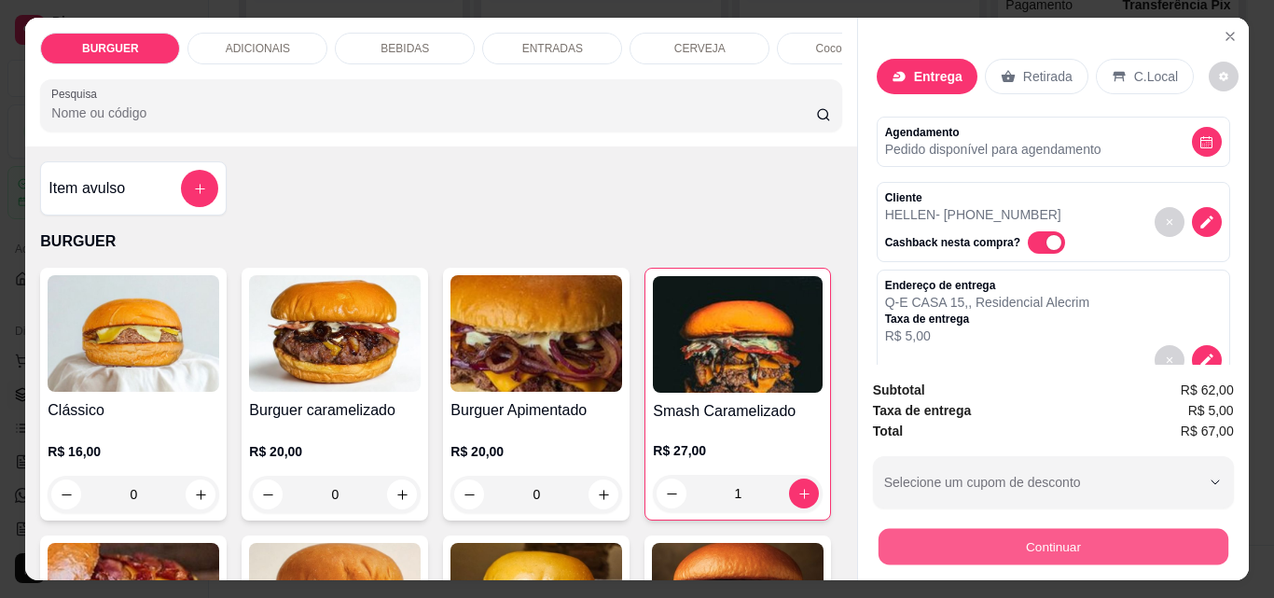
click at [951, 538] on button "Continuar" at bounding box center [1053, 546] width 350 height 36
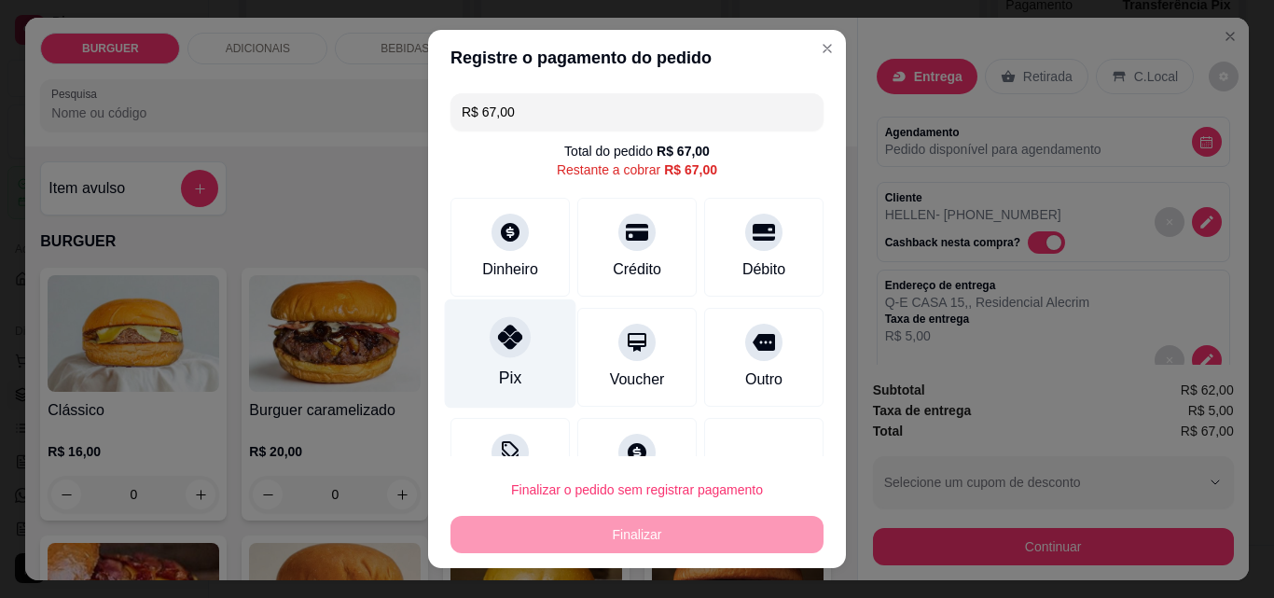
click at [445, 335] on div "Pix" at bounding box center [511, 353] width 132 height 109
type input "R$ 0,00"
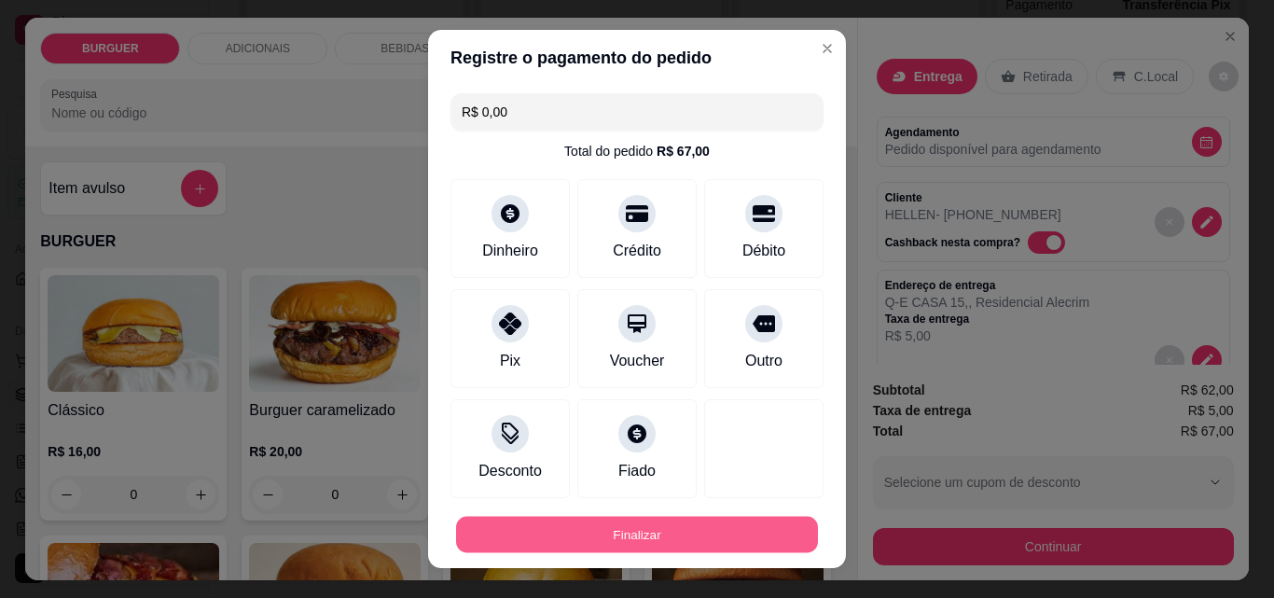
click at [547, 535] on button "Finalizar" at bounding box center [637, 535] width 362 height 36
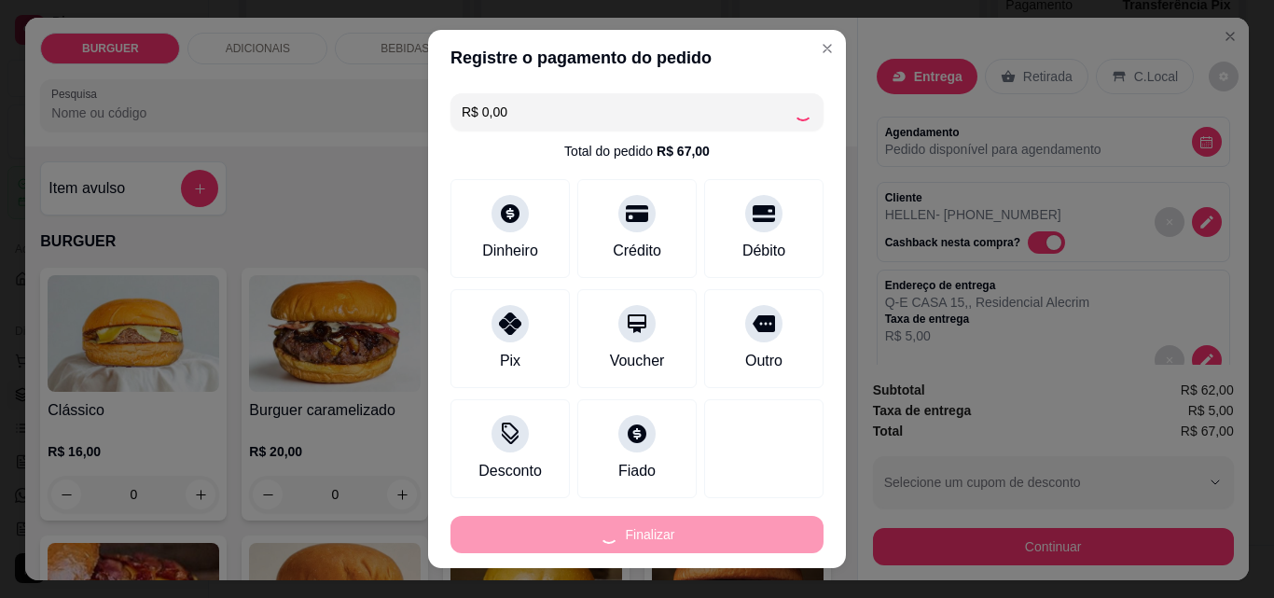
type input "0"
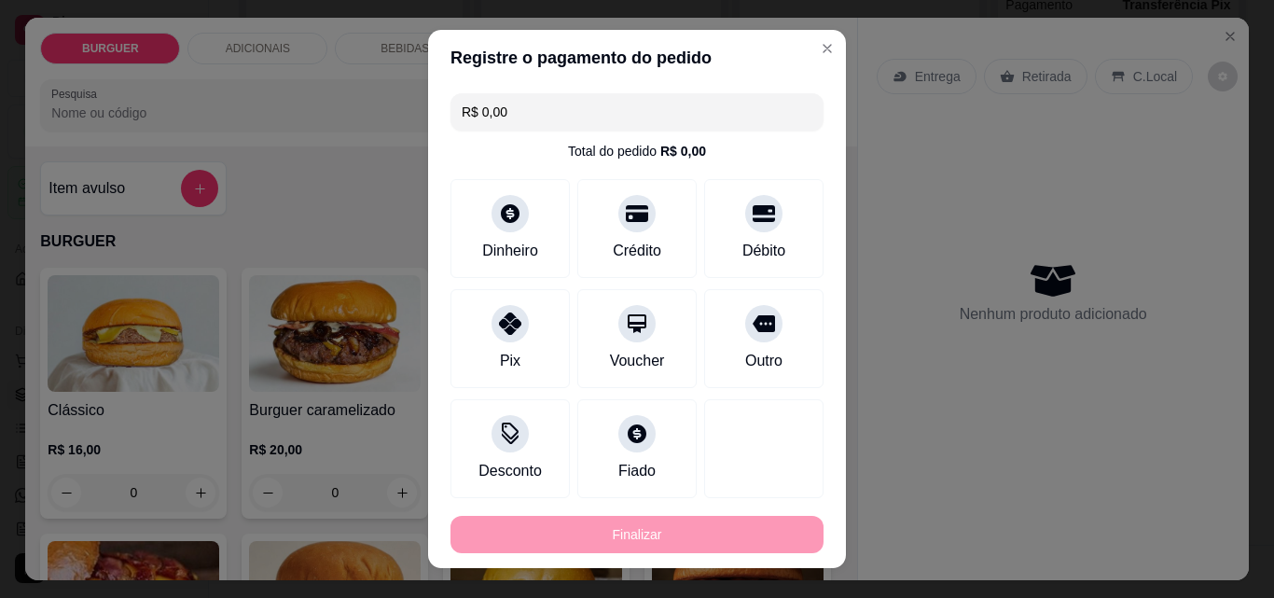
type input "-R$ 67,00"
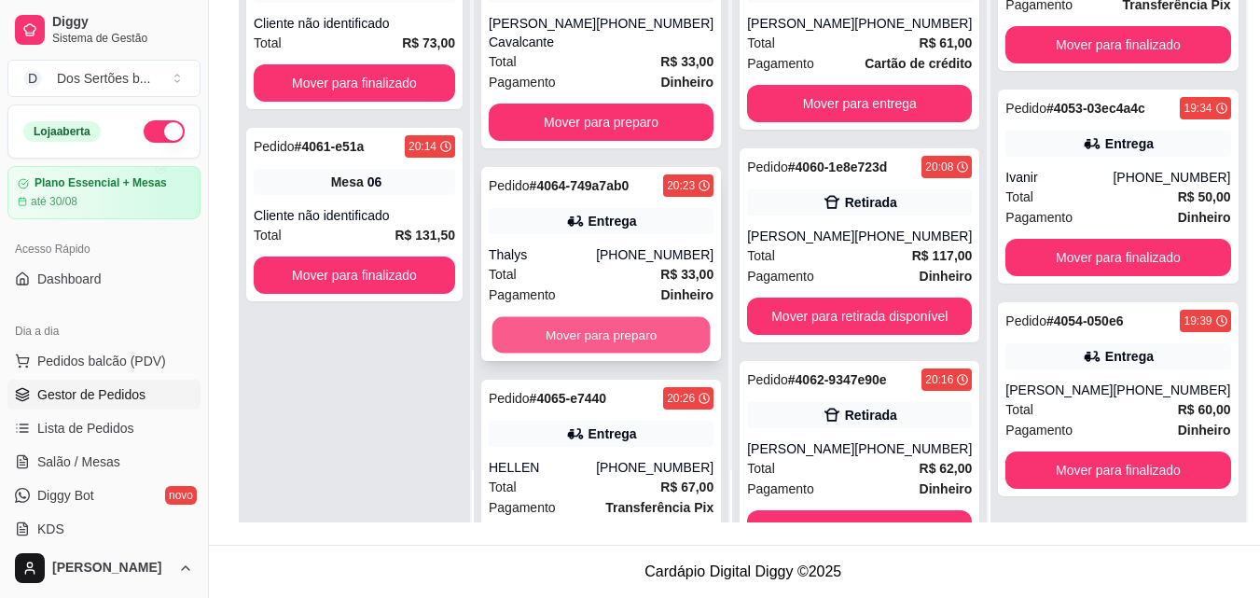
click at [567, 327] on button "Mover para preparo" at bounding box center [602, 335] width 218 height 36
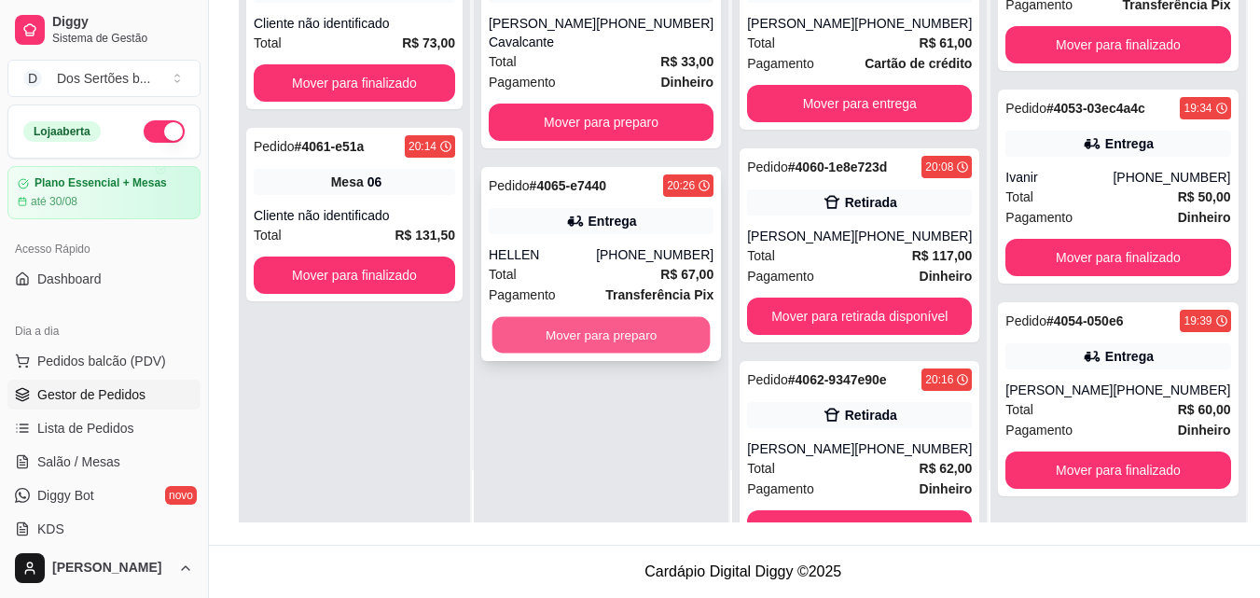
click at [577, 328] on button "Mover para preparo" at bounding box center [602, 335] width 218 height 36
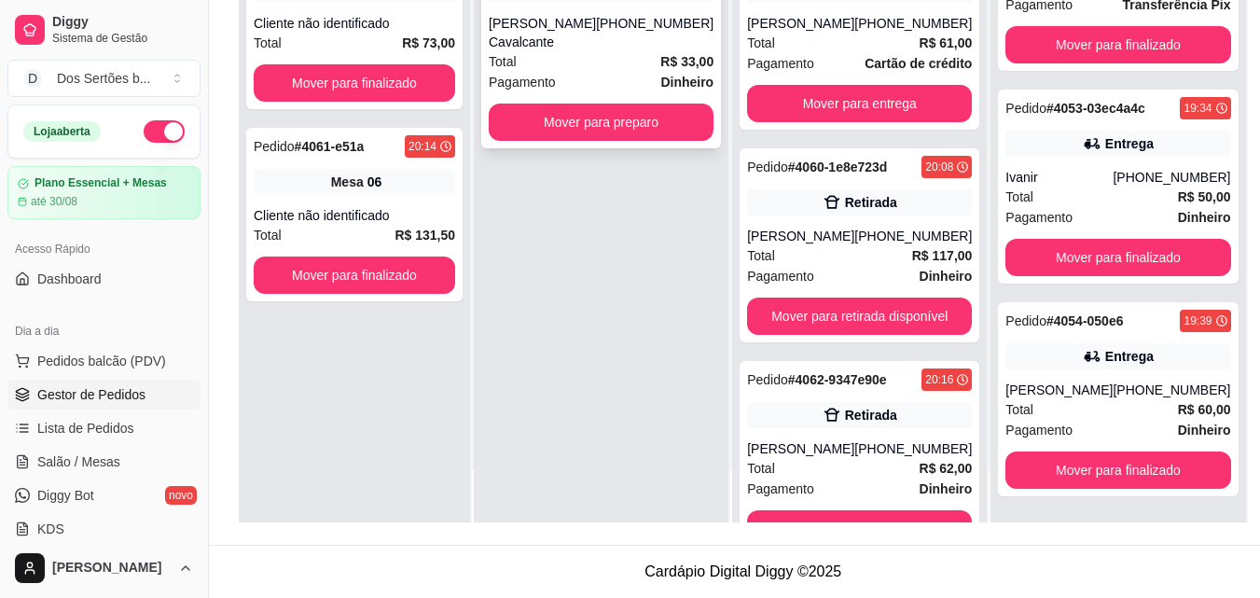
click at [563, 60] on div "Total R$ 33,00" at bounding box center [601, 61] width 225 height 21
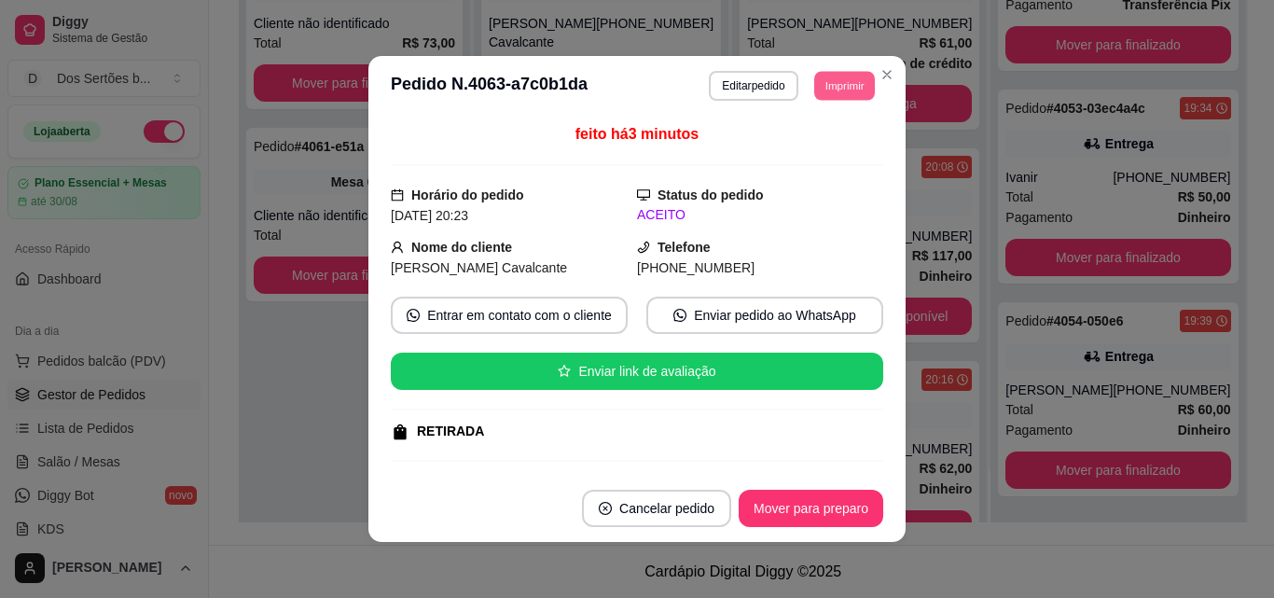
click at [829, 77] on button "Imprimir" at bounding box center [844, 85] width 61 height 29
click at [784, 146] on button "Impressora" at bounding box center [802, 150] width 131 height 29
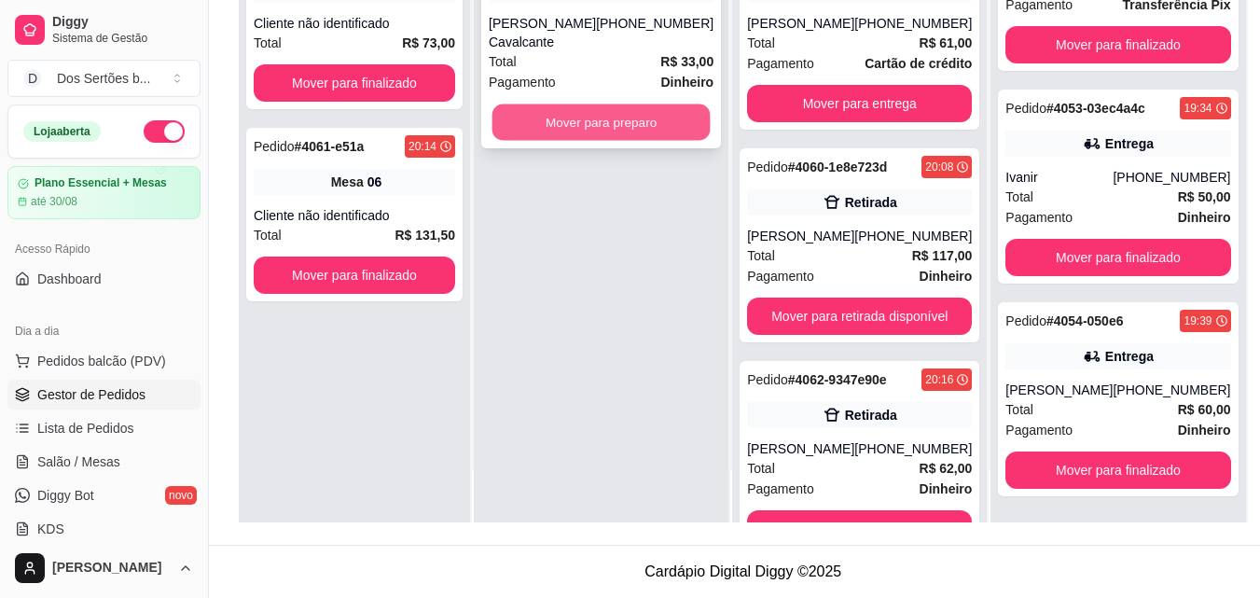
click at [585, 123] on button "Mover para preparo" at bounding box center [602, 122] width 218 height 36
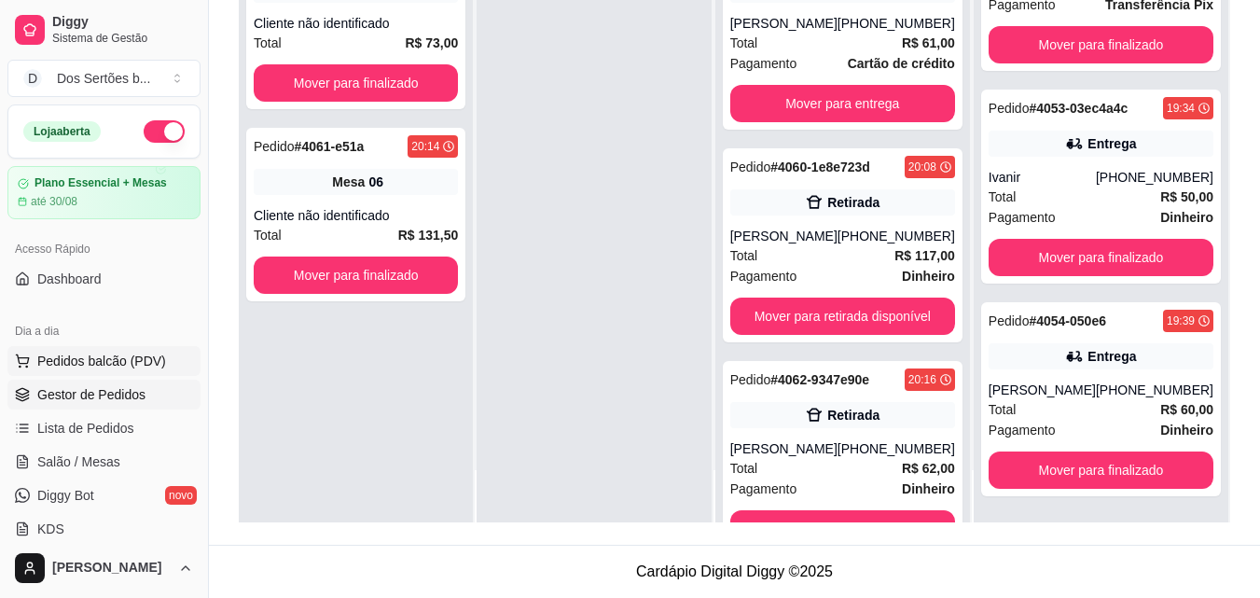
click at [104, 360] on span "Pedidos balcão (PDV)" at bounding box center [101, 361] width 129 height 19
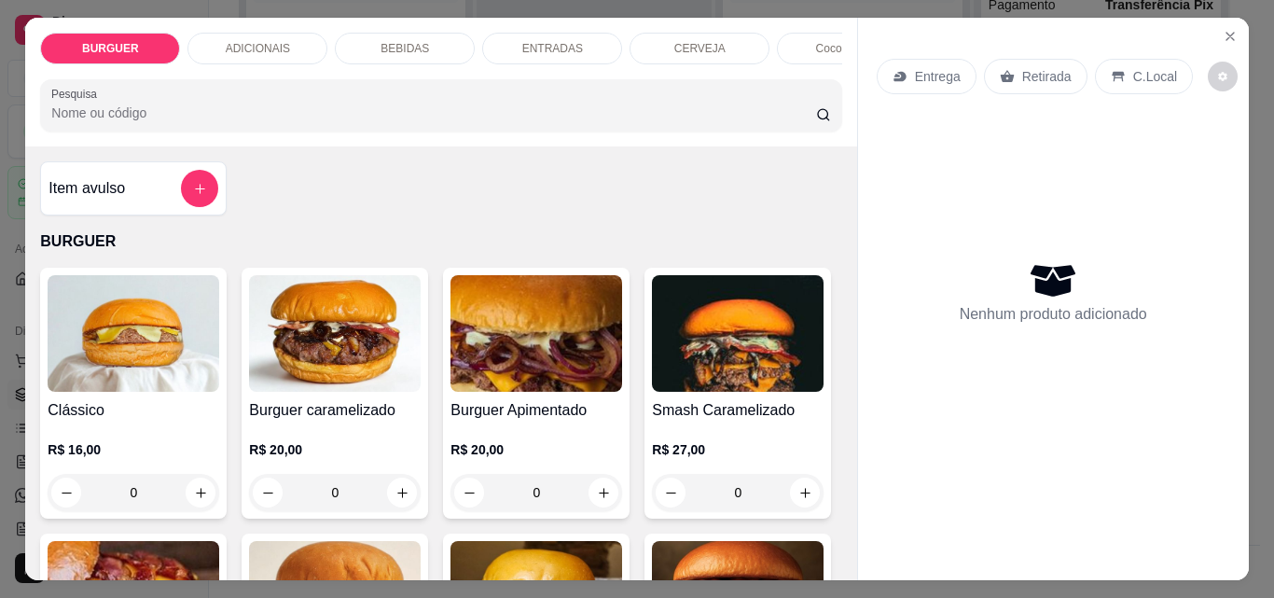
scroll to position [367, 0]
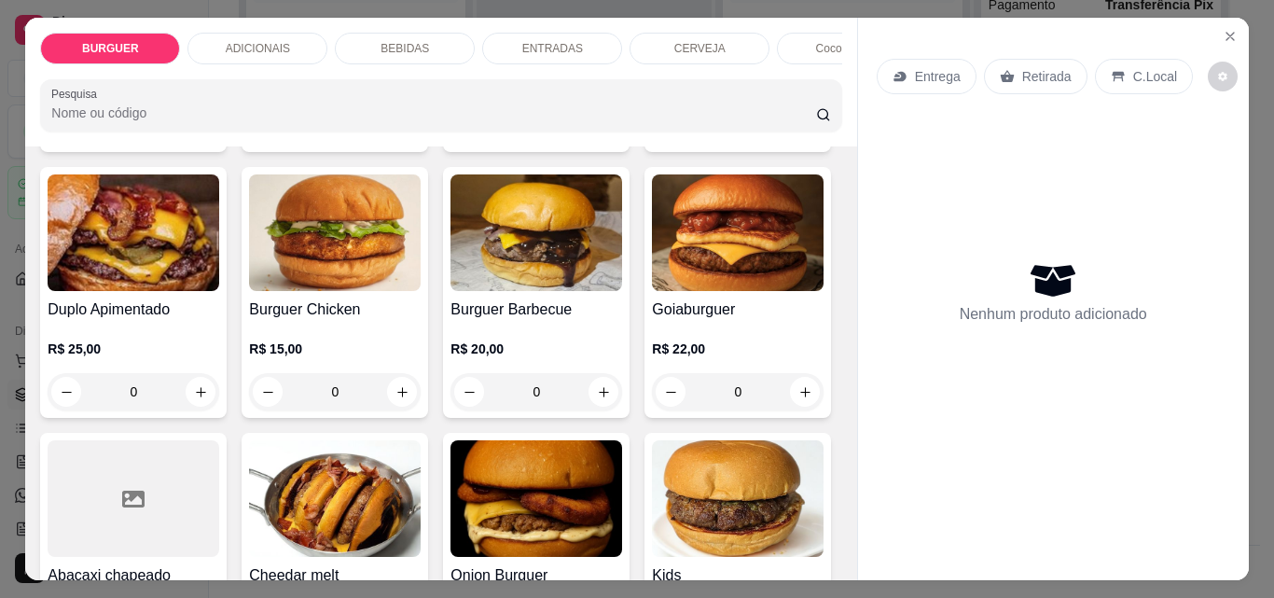
click at [799, 133] on icon "increase-product-quantity" at bounding box center [806, 126] width 14 height 14
type input "1"
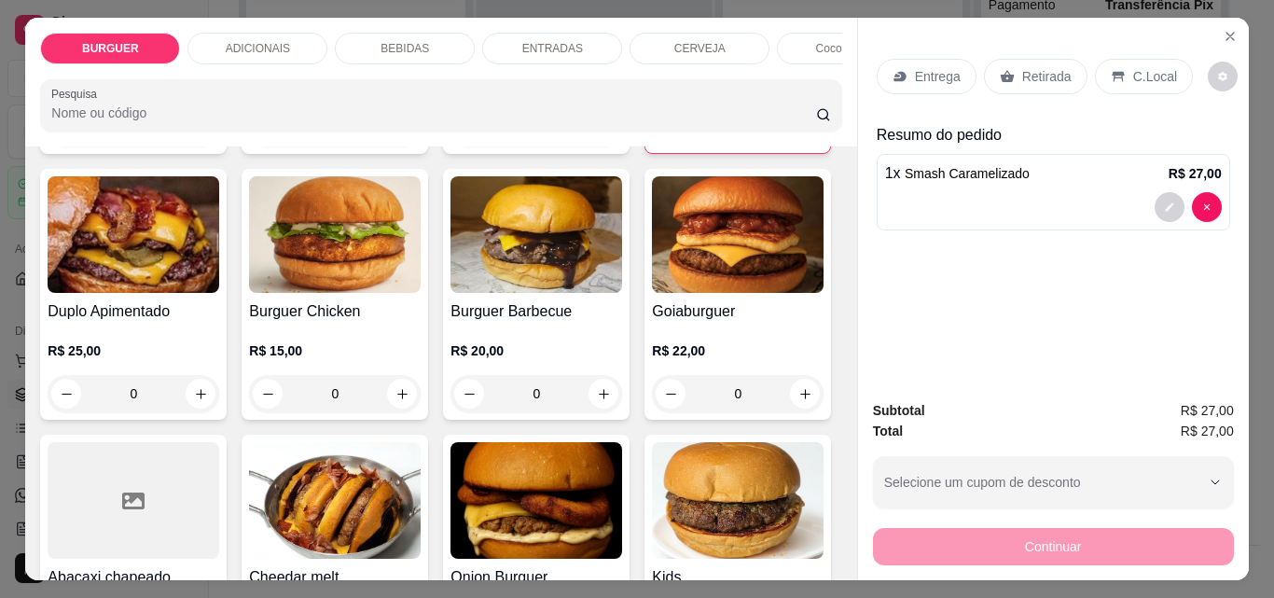
scroll to position [733, 0]
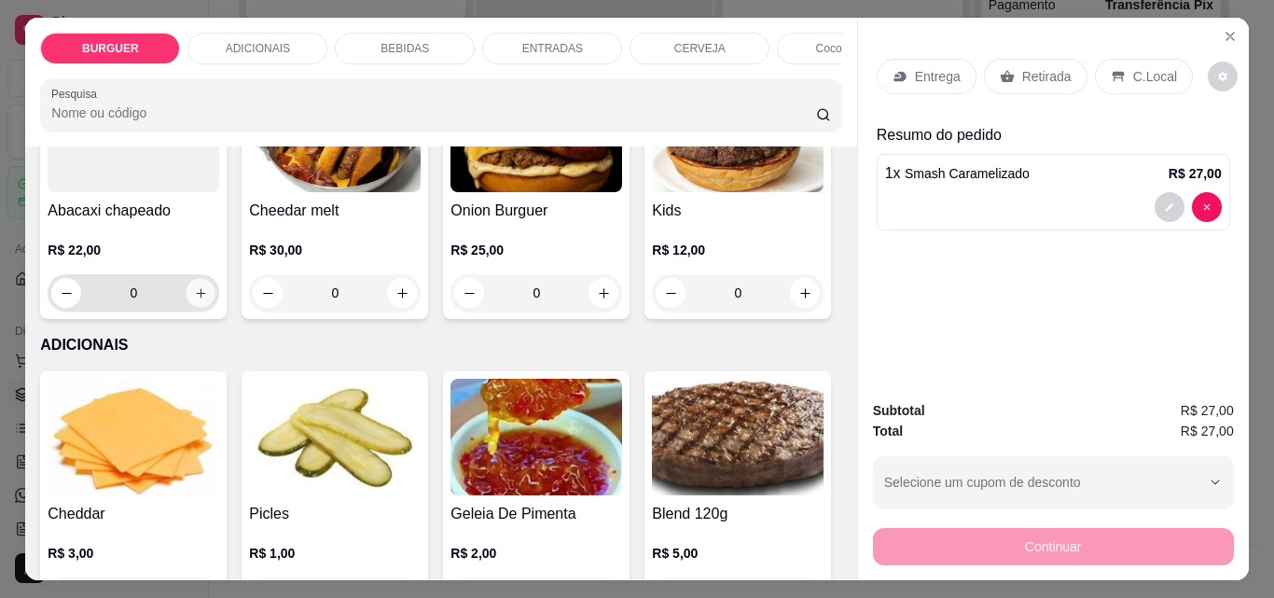
click at [208, 298] on icon "increase-product-quantity" at bounding box center [201, 293] width 14 height 14
type input "1"
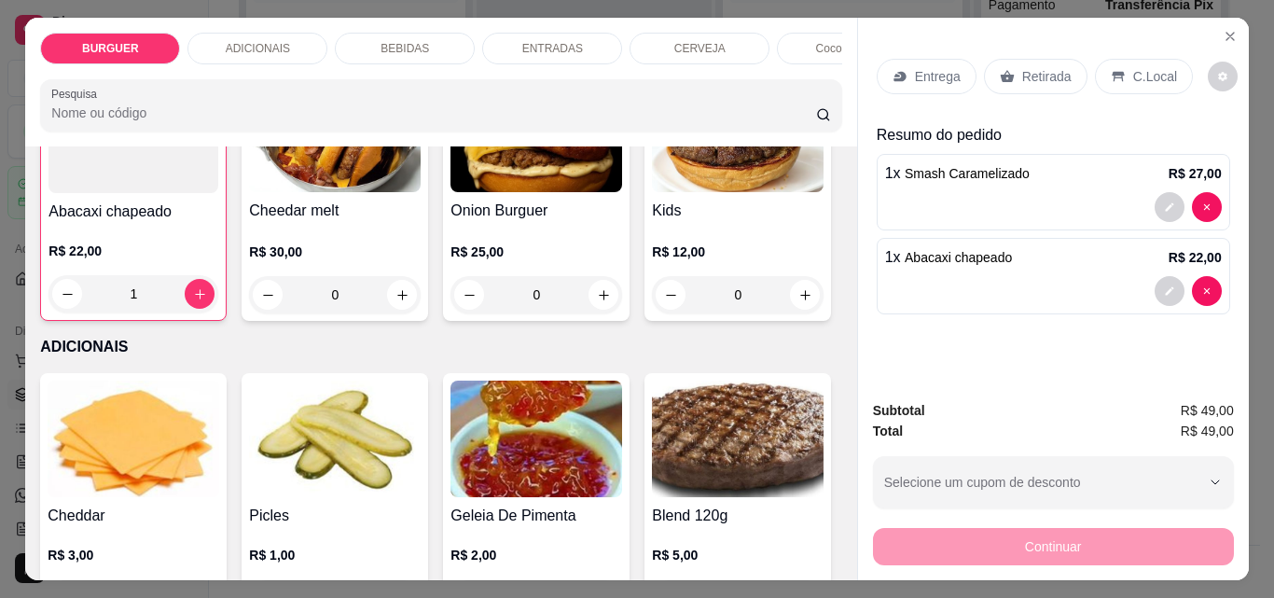
click at [1012, 74] on div "Retirada" at bounding box center [1036, 76] width 104 height 35
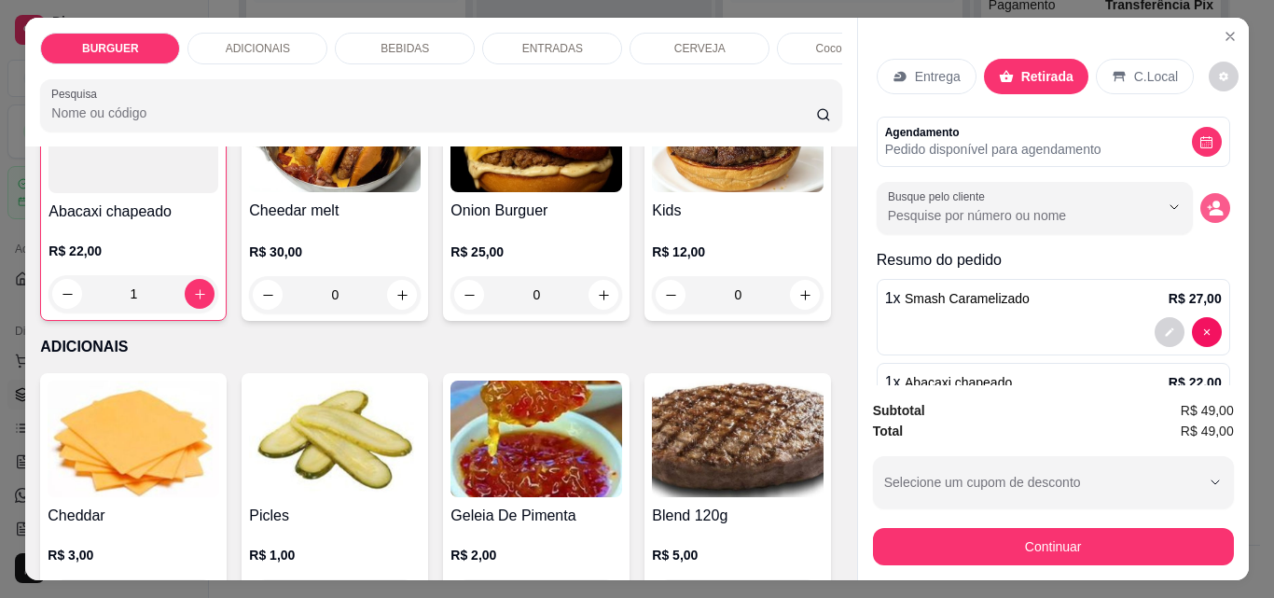
click at [1213, 201] on circle "decrease-product-quantity" at bounding box center [1216, 204] width 7 height 7
click at [1134, 67] on p "C.Local" at bounding box center [1156, 76] width 44 height 19
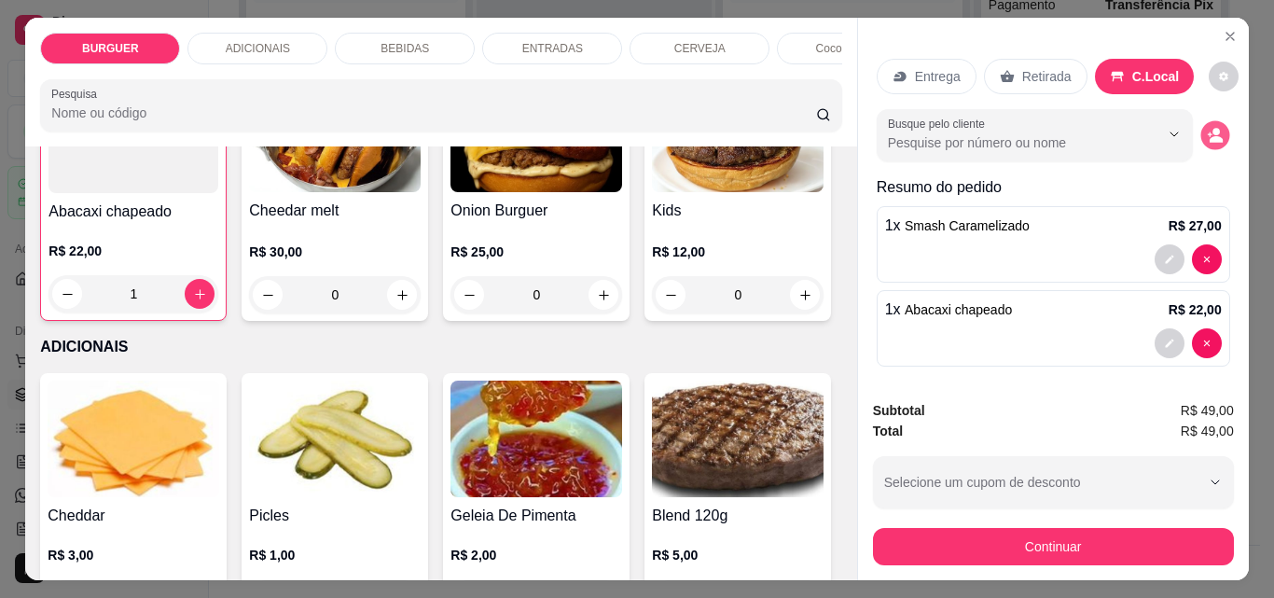
click at [1207, 128] on icon "decrease-product-quantity" at bounding box center [1215, 136] width 16 height 16
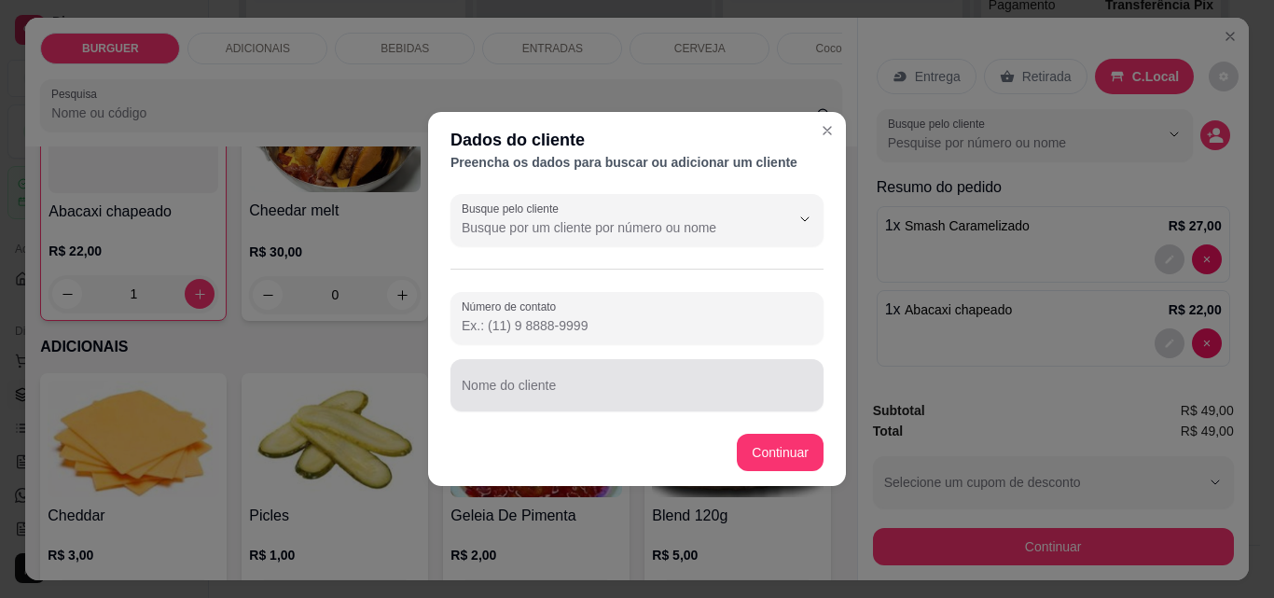
click at [548, 381] on div at bounding box center [637, 385] width 351 height 37
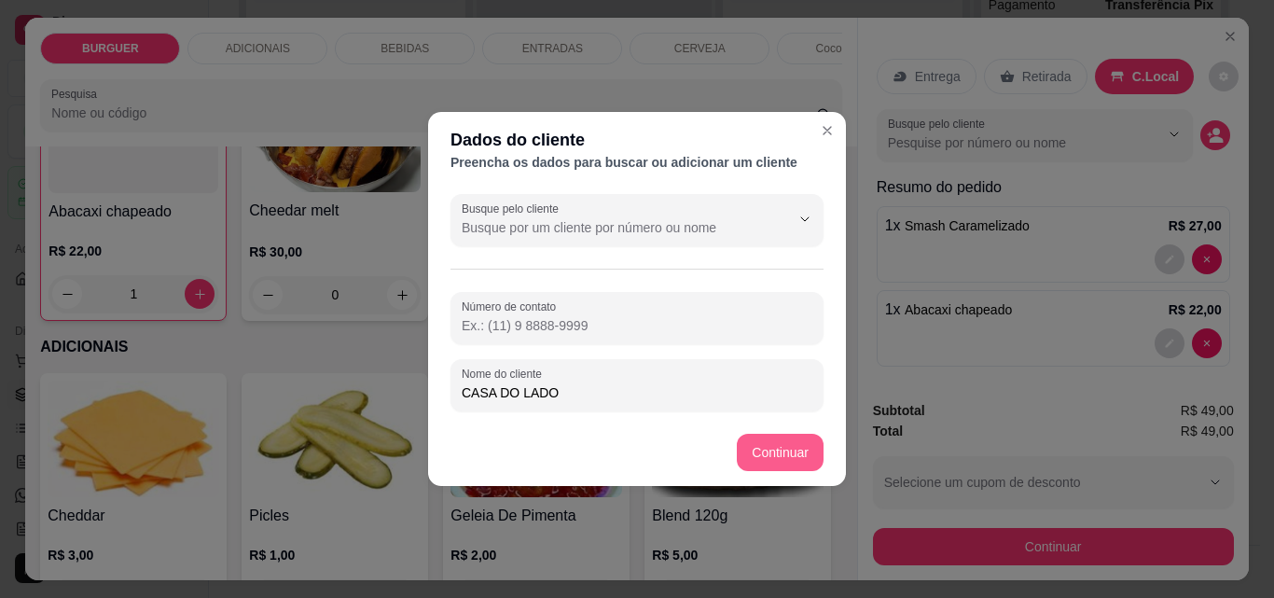
type input "CASA DO LADO"
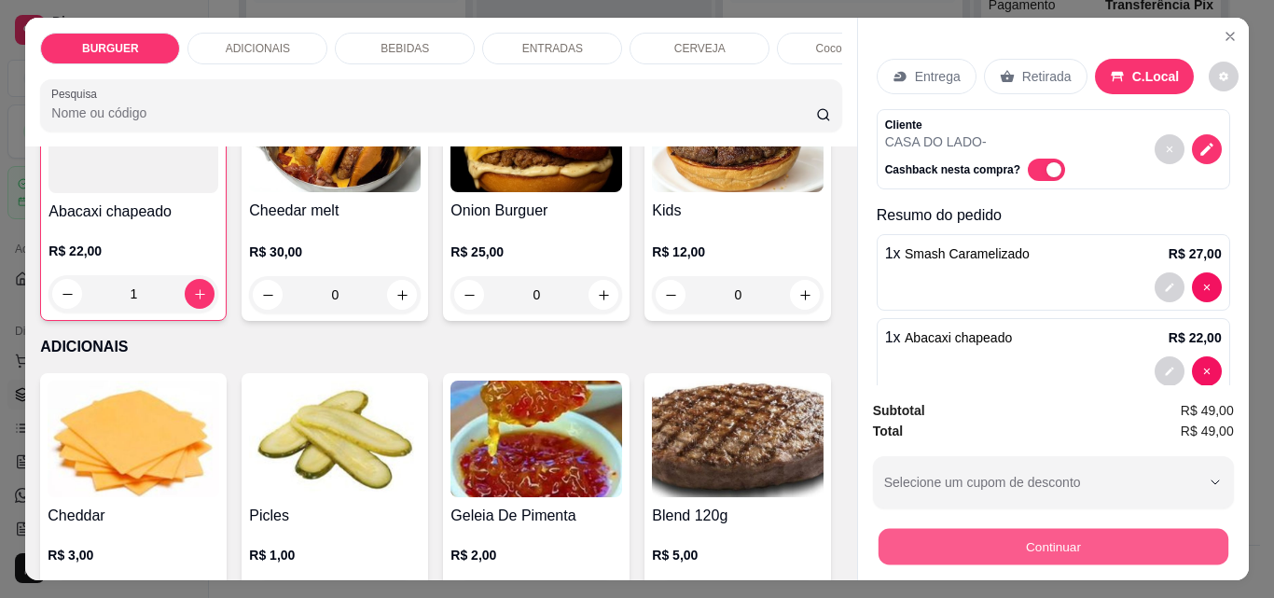
click at [916, 531] on button "Continuar" at bounding box center [1053, 546] width 350 height 36
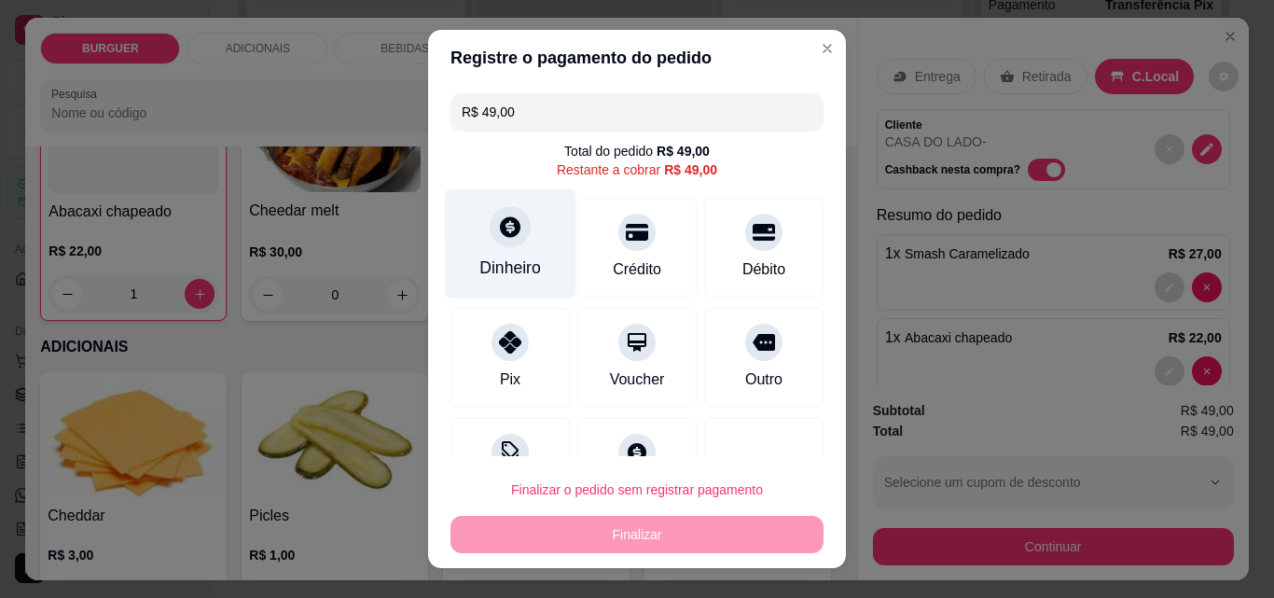
click at [498, 264] on div "Dinheiro" at bounding box center [510, 268] width 62 height 24
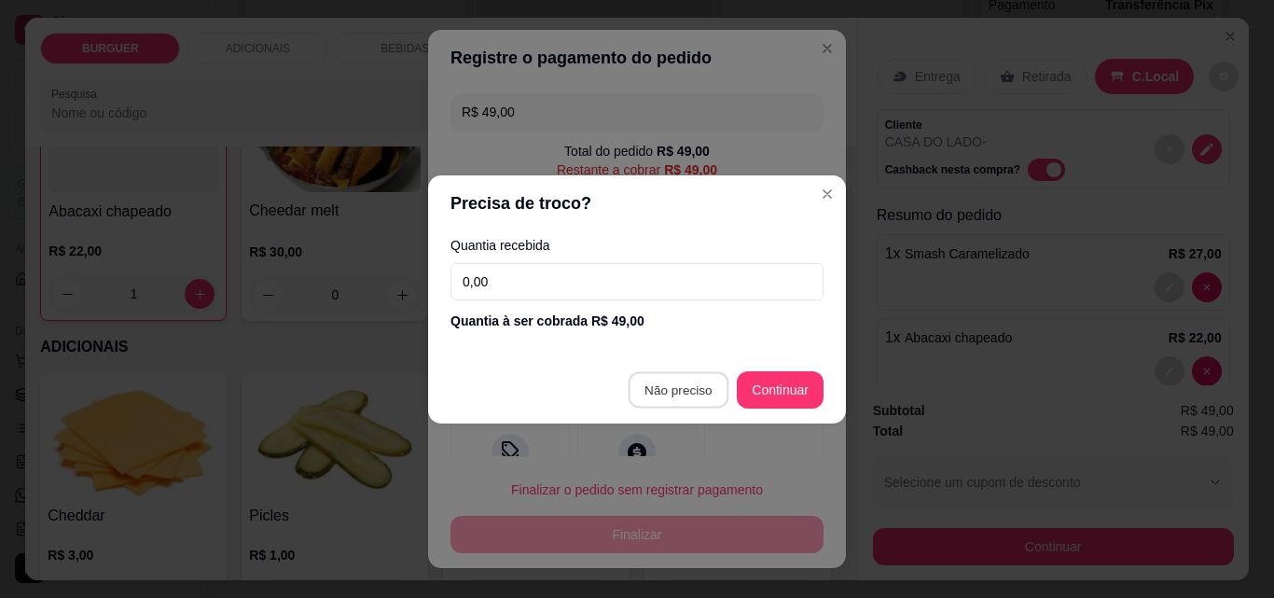
type input "R$ 0,00"
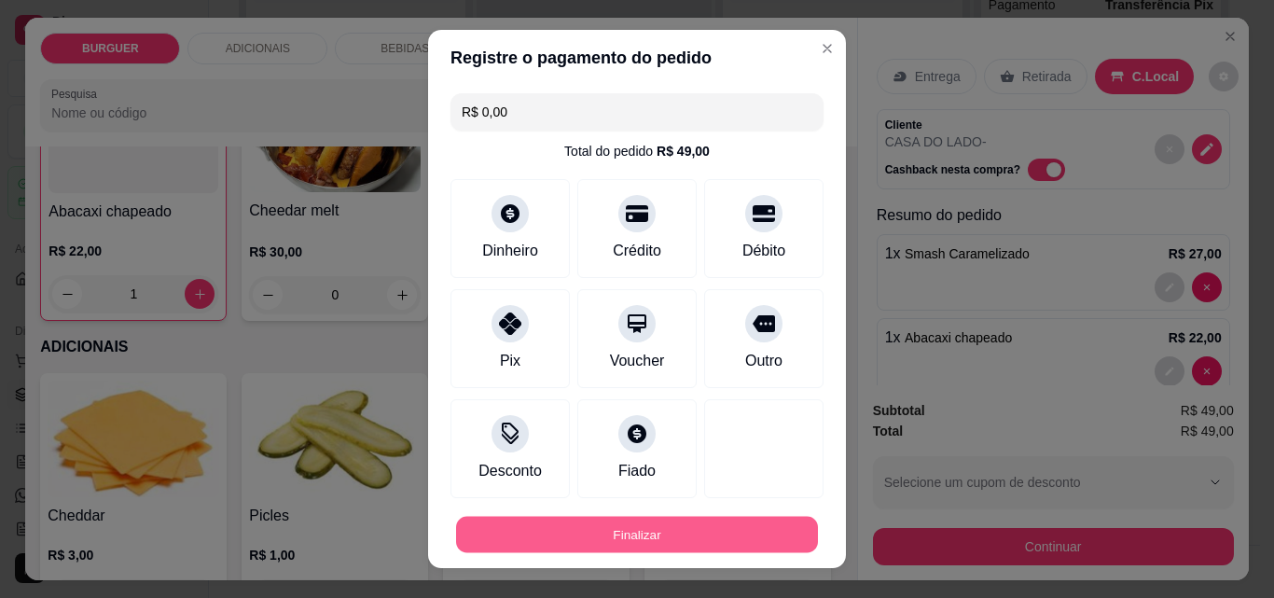
click at [680, 525] on button "Finalizar" at bounding box center [637, 535] width 362 height 36
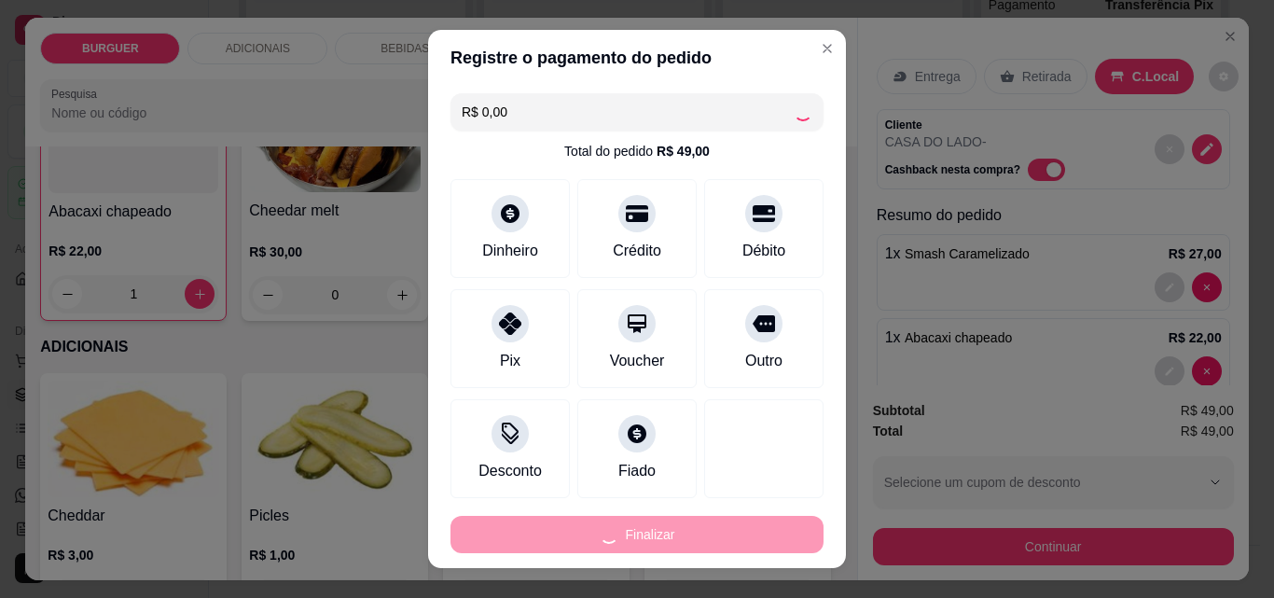
type input "0"
type input "-R$ 49,00"
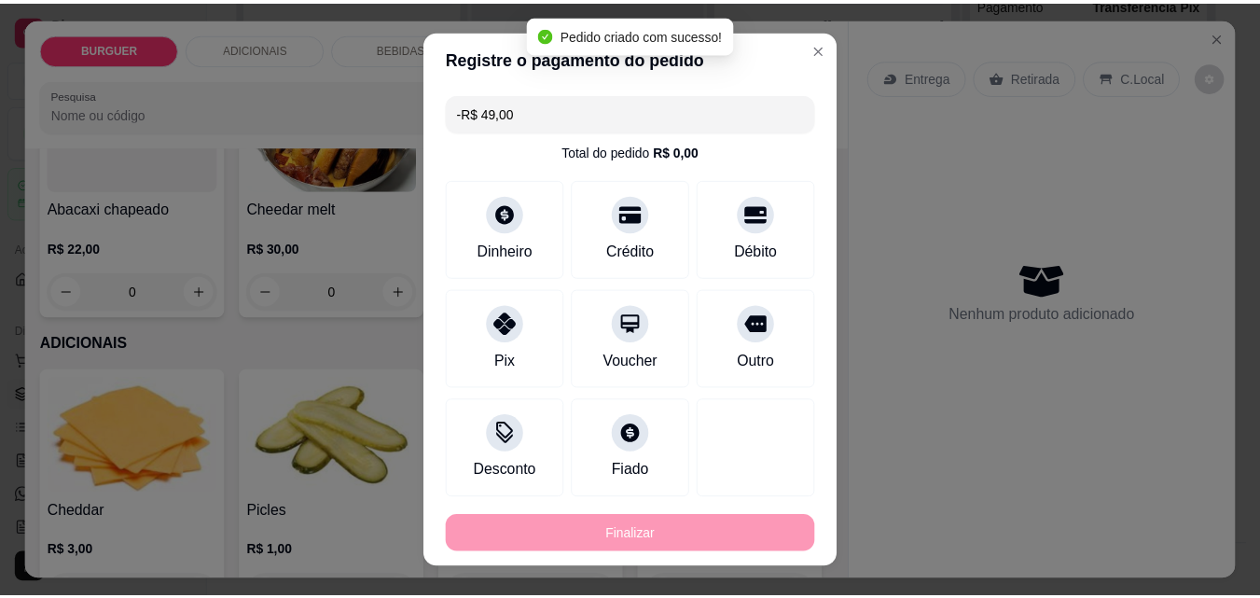
scroll to position [731, 0]
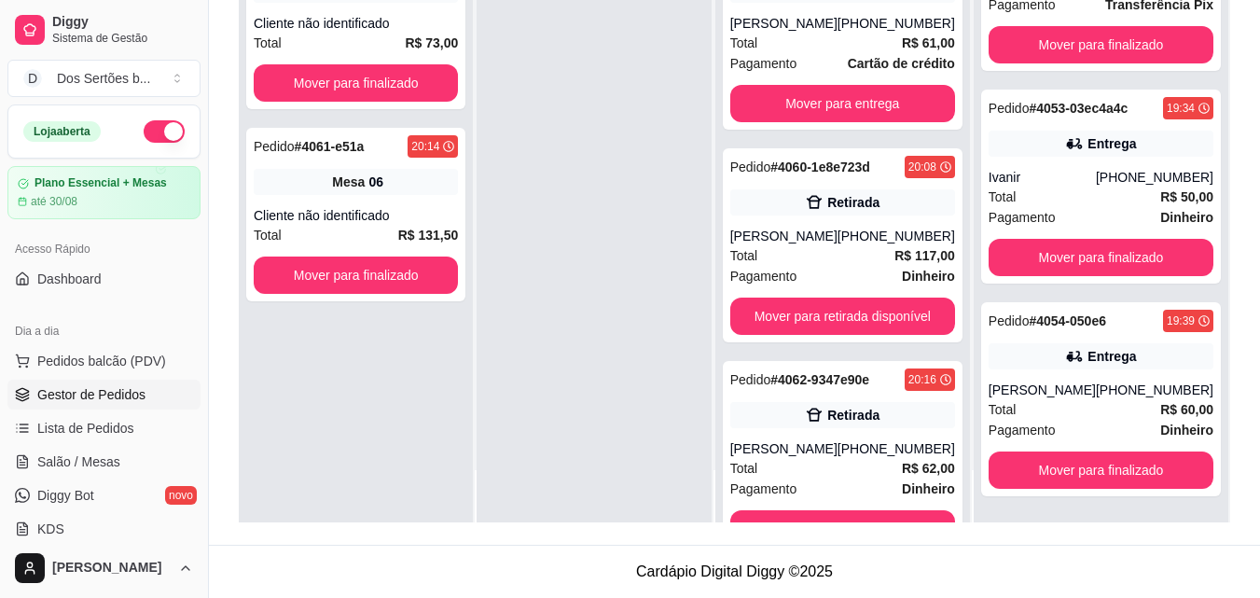
click at [680, 525] on div "Selecione o tipo dos pedidos Todos os pedidos Pedidos agendados Novo pedido Pen…" at bounding box center [734, 162] width 1051 height 766
click at [104, 461] on span "Salão / Mesas" at bounding box center [78, 461] width 83 height 19
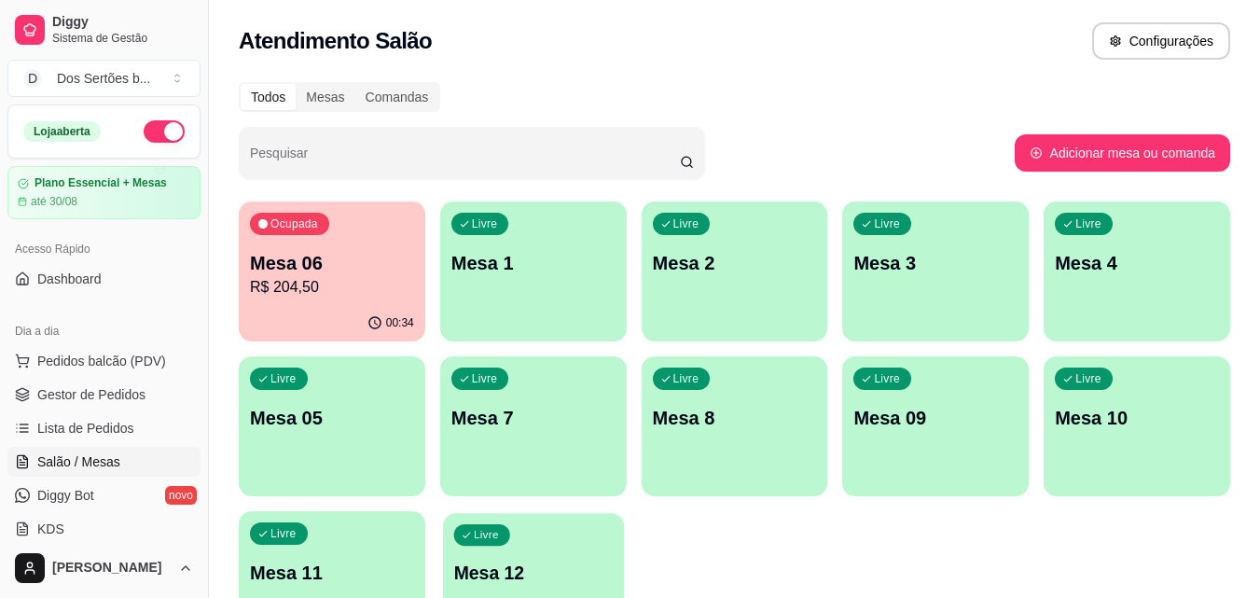
click at [503, 558] on div "Livre Mesa 12" at bounding box center [533, 570] width 181 height 114
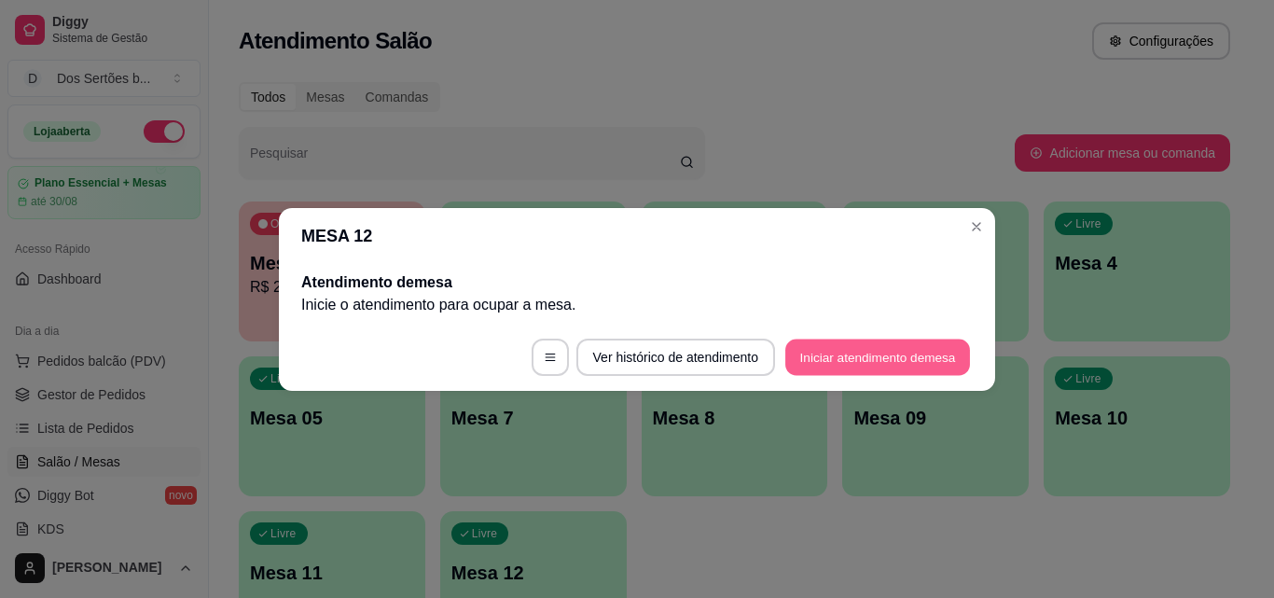
click at [856, 354] on button "Iniciar atendimento de mesa" at bounding box center [877, 357] width 185 height 36
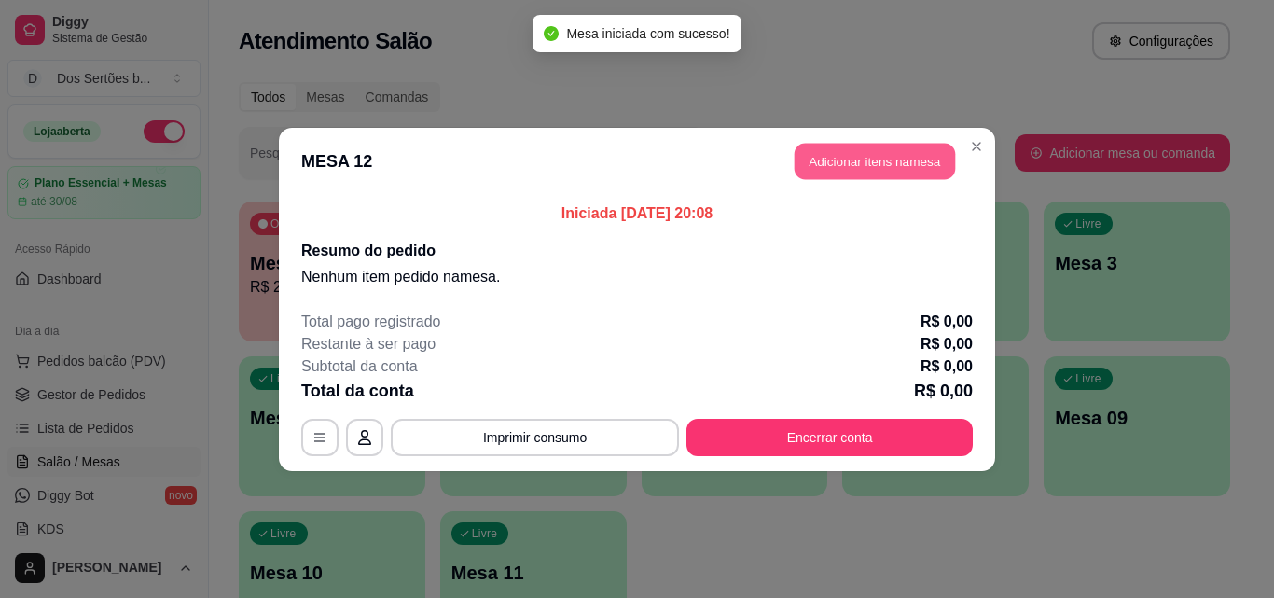
click at [868, 161] on button "Adicionar itens na mesa" at bounding box center [875, 161] width 160 height 36
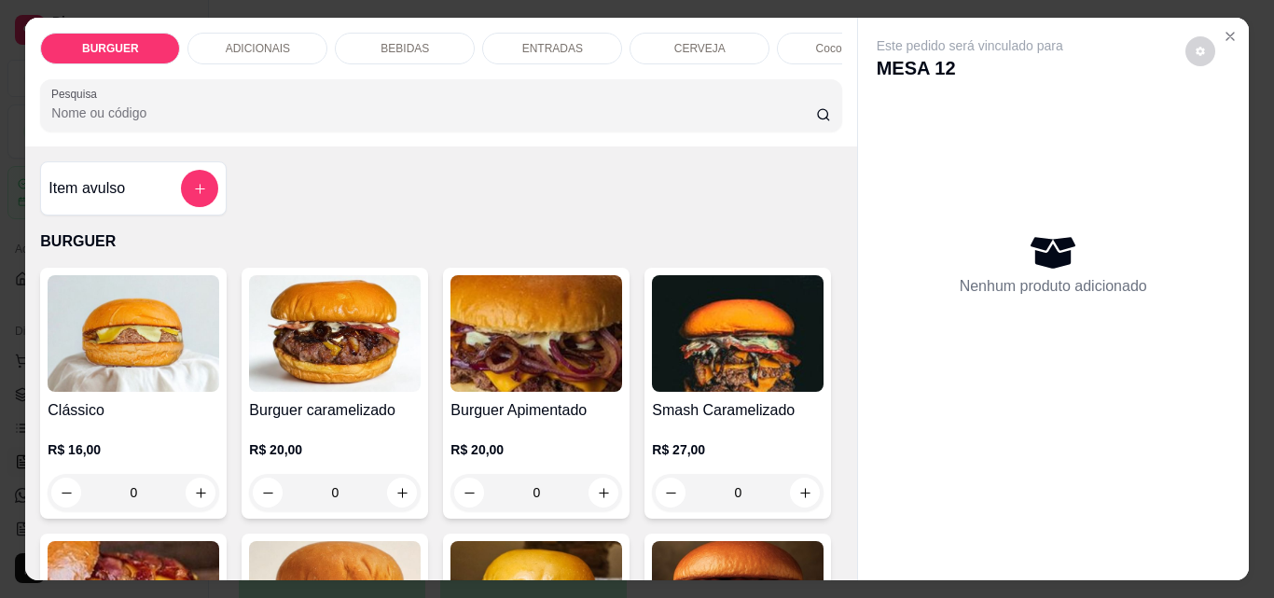
scroll to position [367, 0]
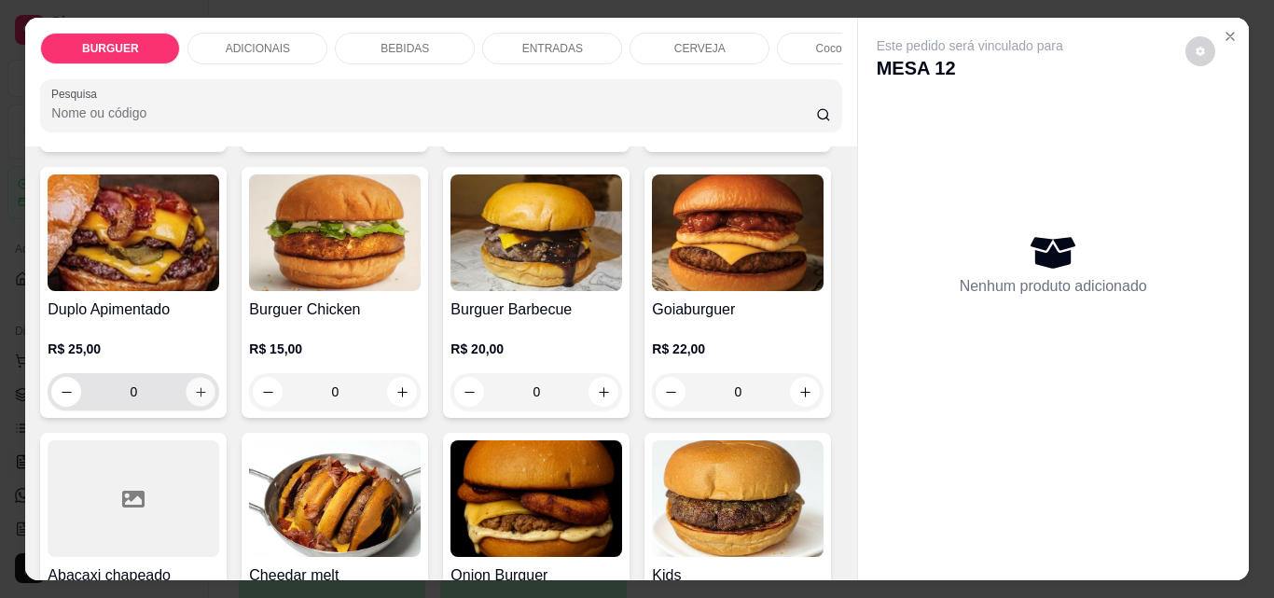
click at [208, 399] on icon "increase-product-quantity" at bounding box center [201, 392] width 14 height 14
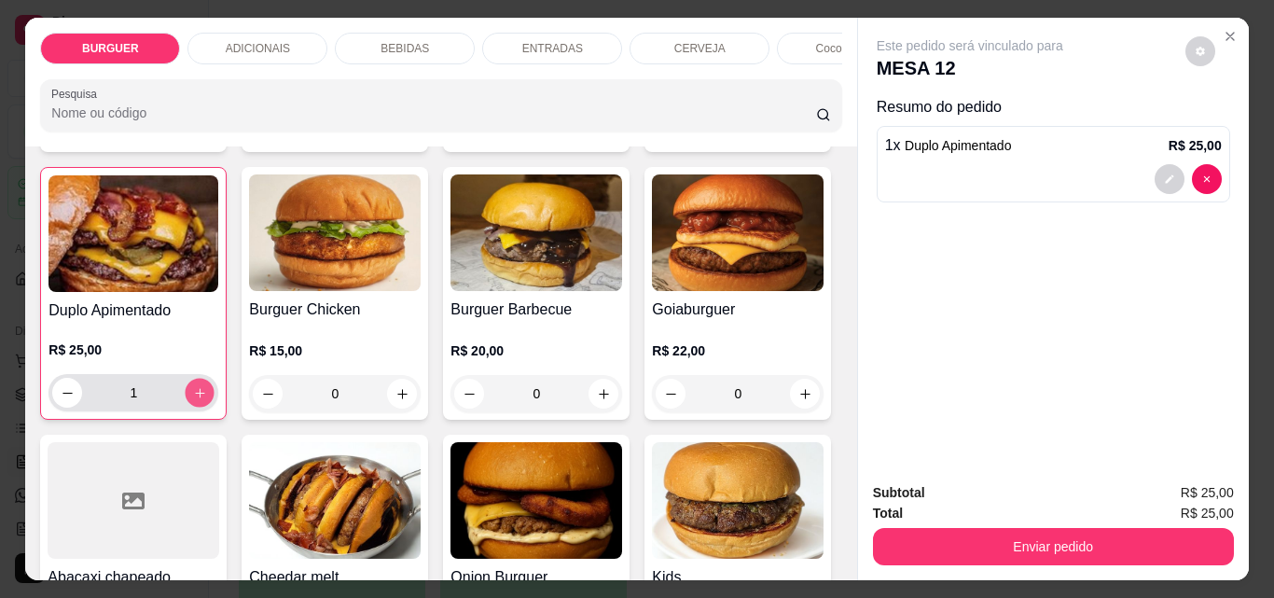
click at [207, 400] on icon "increase-product-quantity" at bounding box center [200, 393] width 14 height 14
type input "2"
click at [790, 141] on button "increase-product-quantity" at bounding box center [805, 126] width 30 height 30
type input "1"
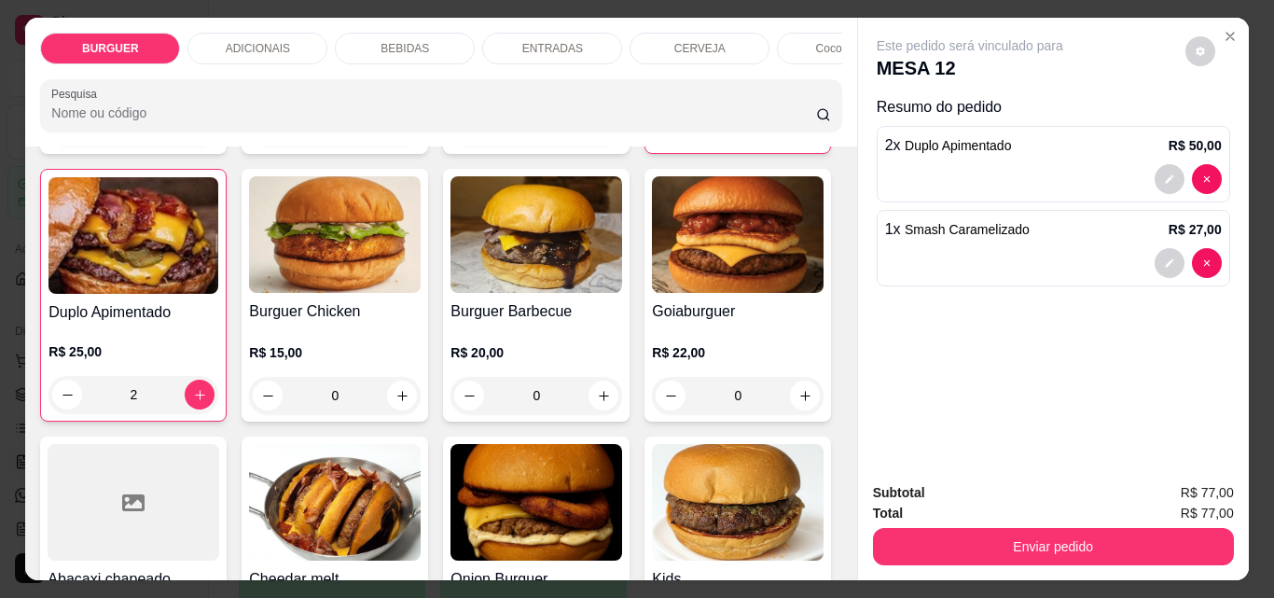
scroll to position [0, 0]
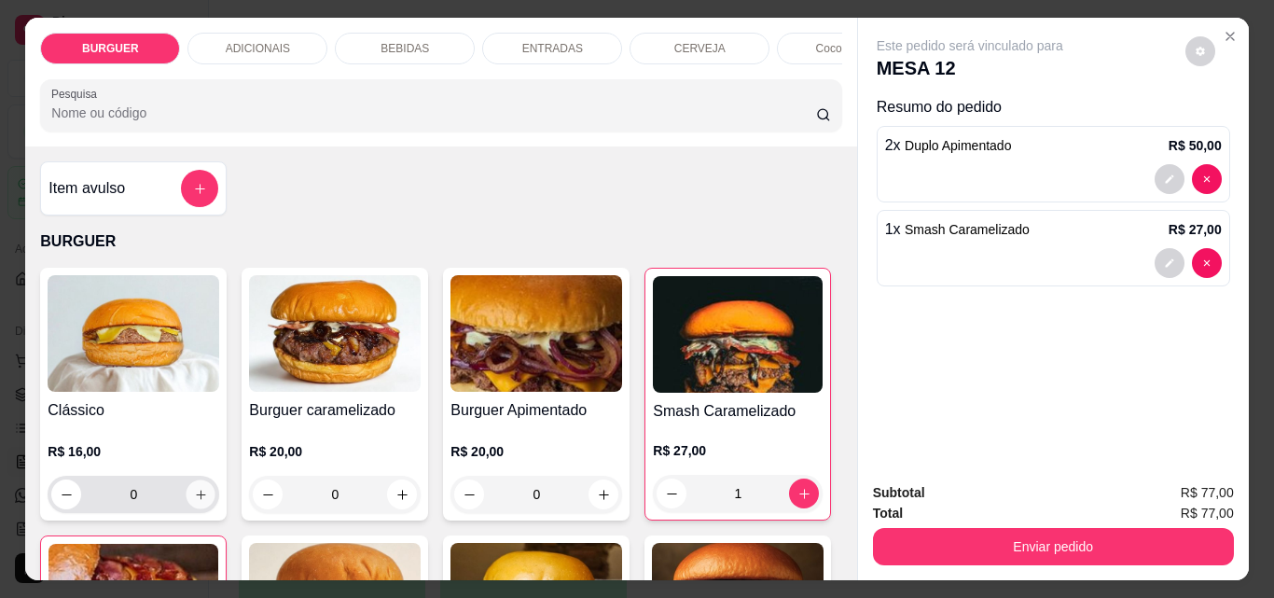
click at [197, 498] on icon "increase-product-quantity" at bounding box center [201, 495] width 14 height 14
type input "1"
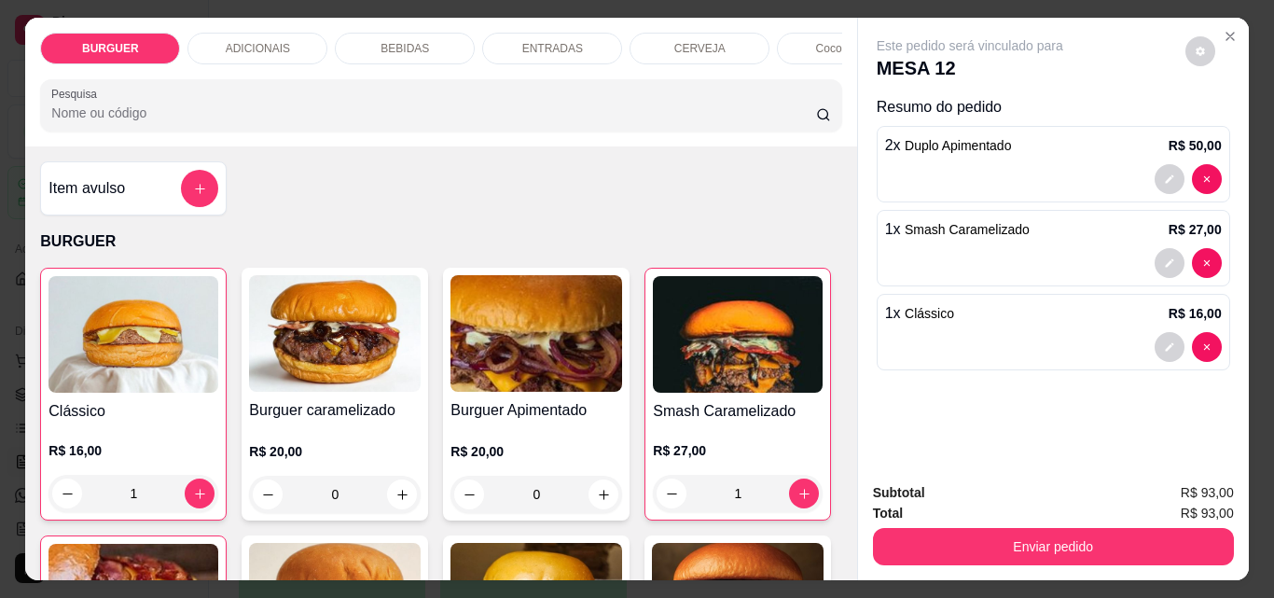
click at [261, 42] on p "ADICIONAIS" at bounding box center [258, 48] width 64 height 15
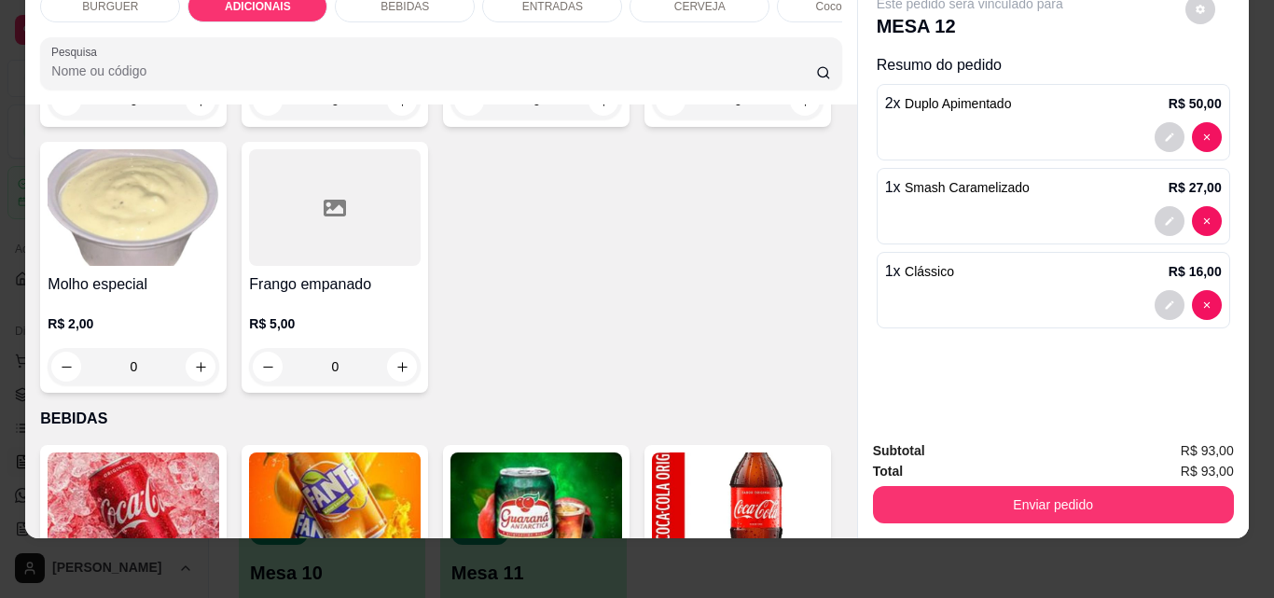
scroll to position [1555, 0]
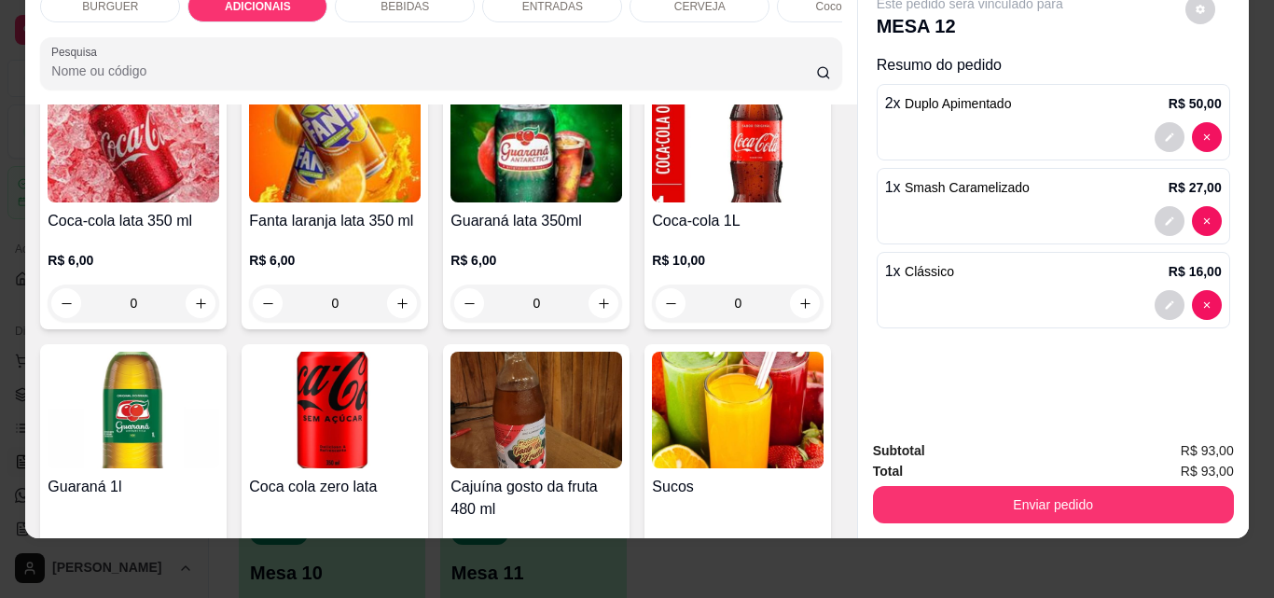
type input "1"
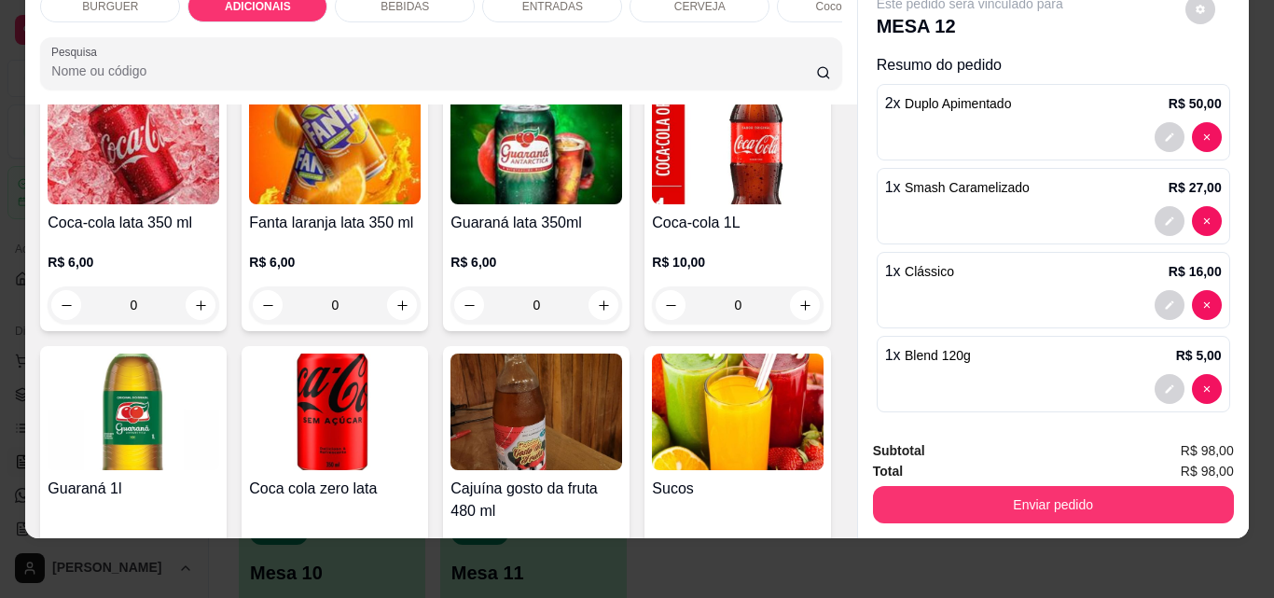
scroll to position [1556, 0]
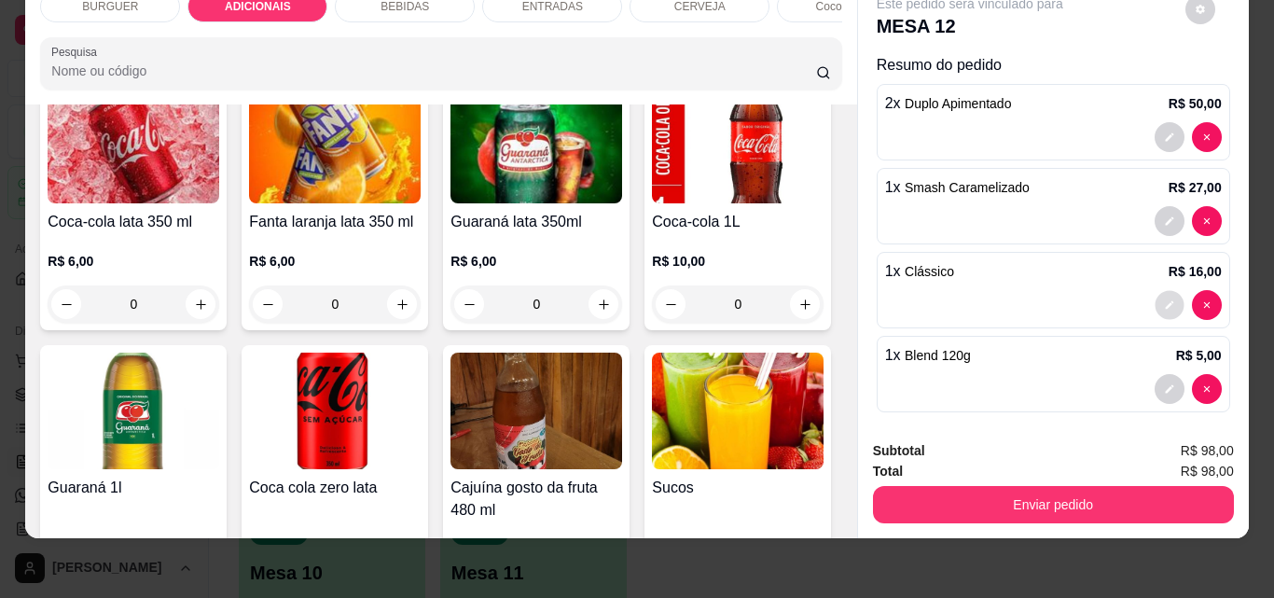
click at [1155, 291] on button "decrease-product-quantity" at bounding box center [1169, 305] width 29 height 29
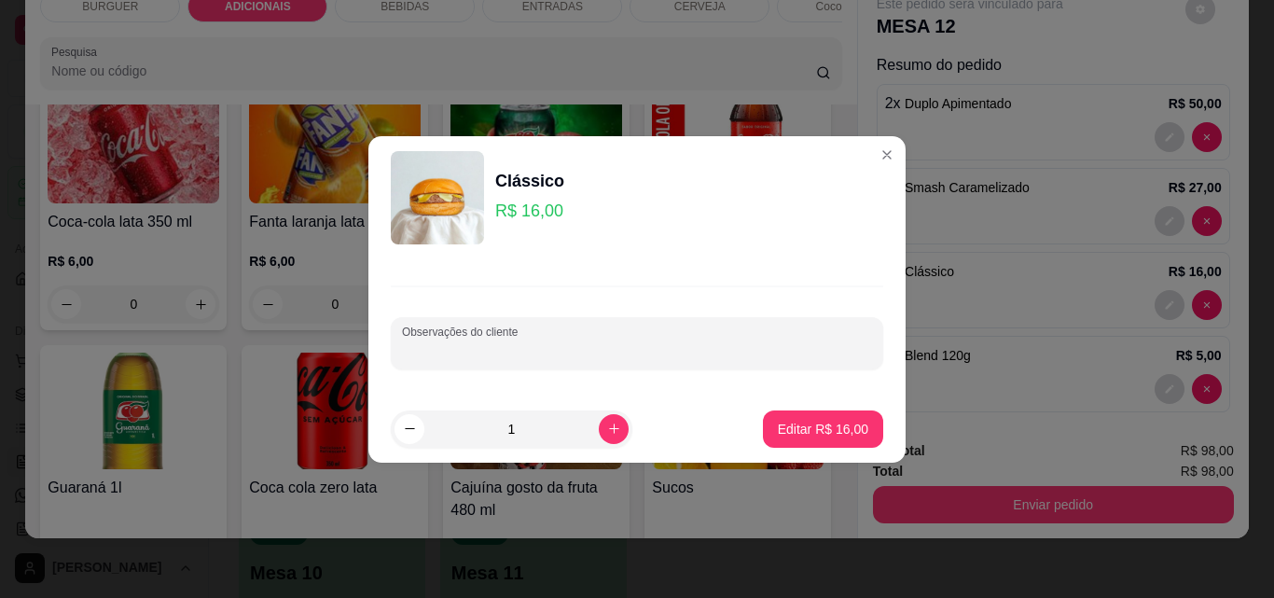
click at [532, 350] on input "Observações do cliente" at bounding box center [637, 350] width 470 height 19
type input "ADICIONAL DE CARNE E COM CEBOLA"
click at [798, 422] on p "Editar R$ 16,00" at bounding box center [823, 429] width 88 height 18
type input "0"
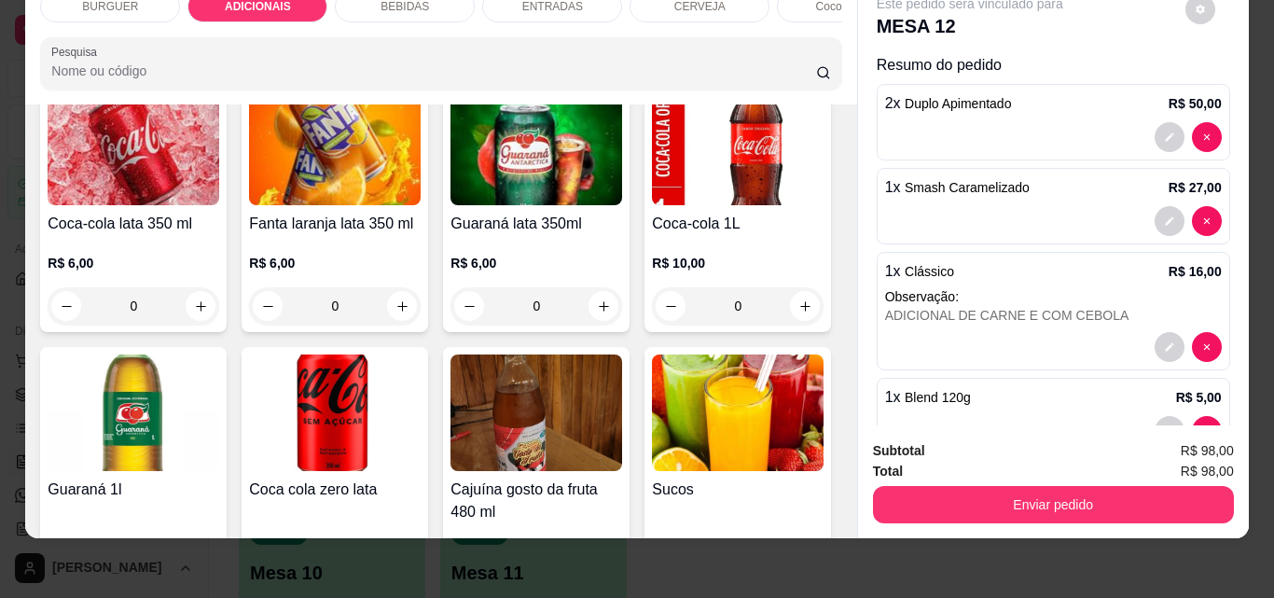
click at [429, 4] on div "BEBIDAS" at bounding box center [405, 7] width 140 height 32
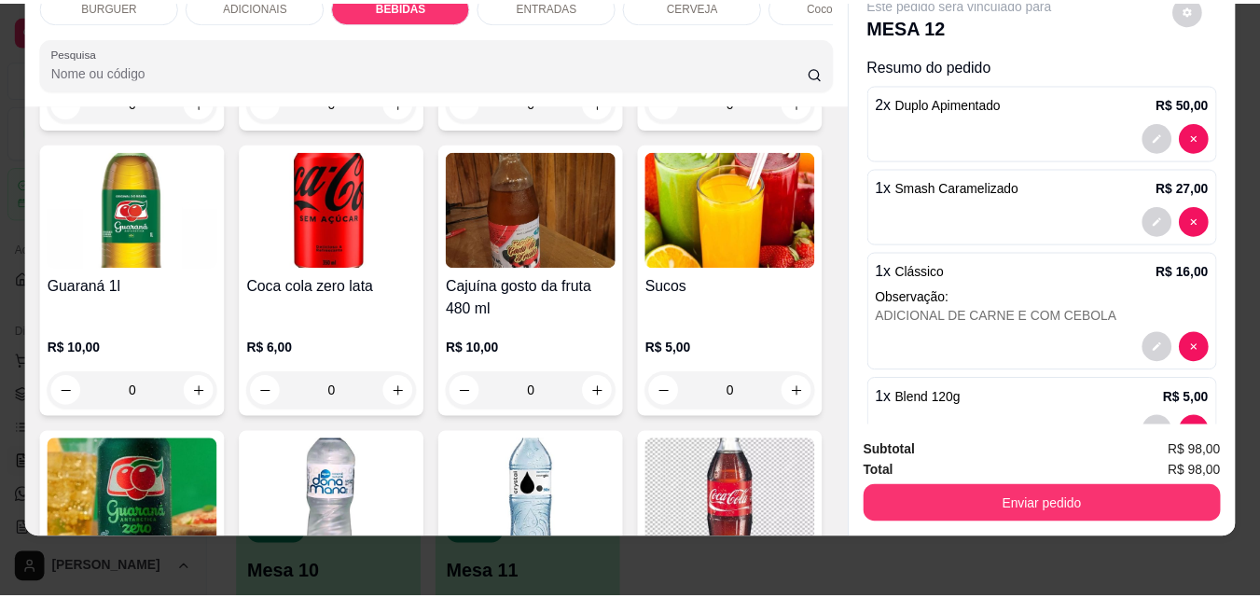
scroll to position [2124, 0]
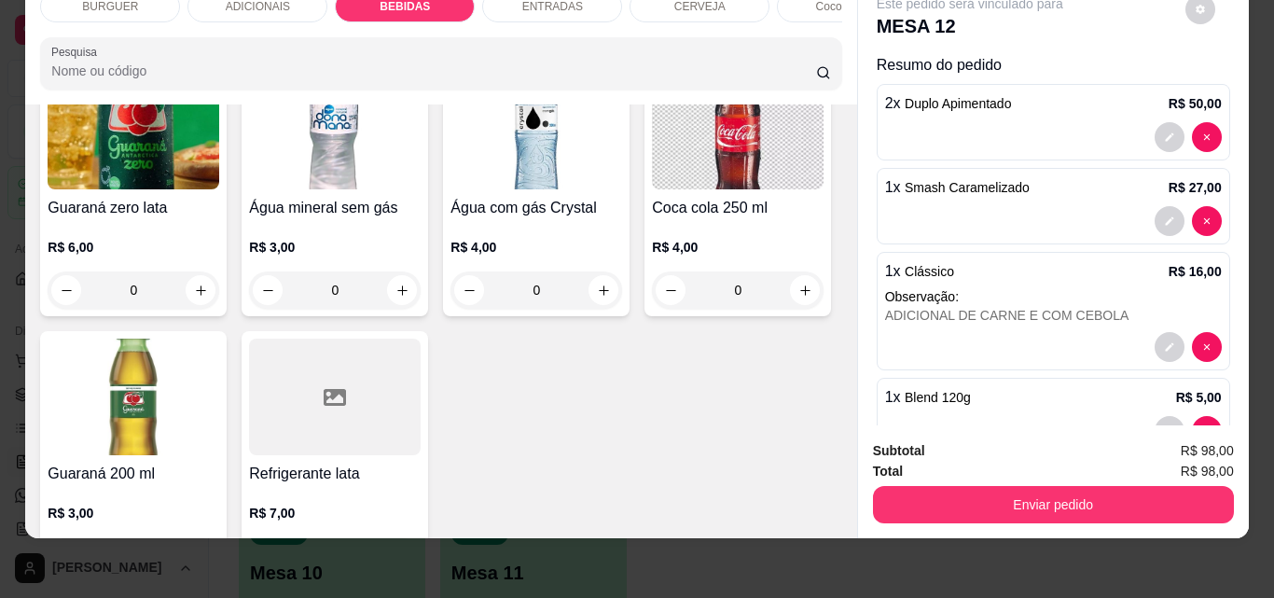
click at [208, 32] on icon "increase-product-quantity" at bounding box center [201, 25] width 14 height 14
type input "1"
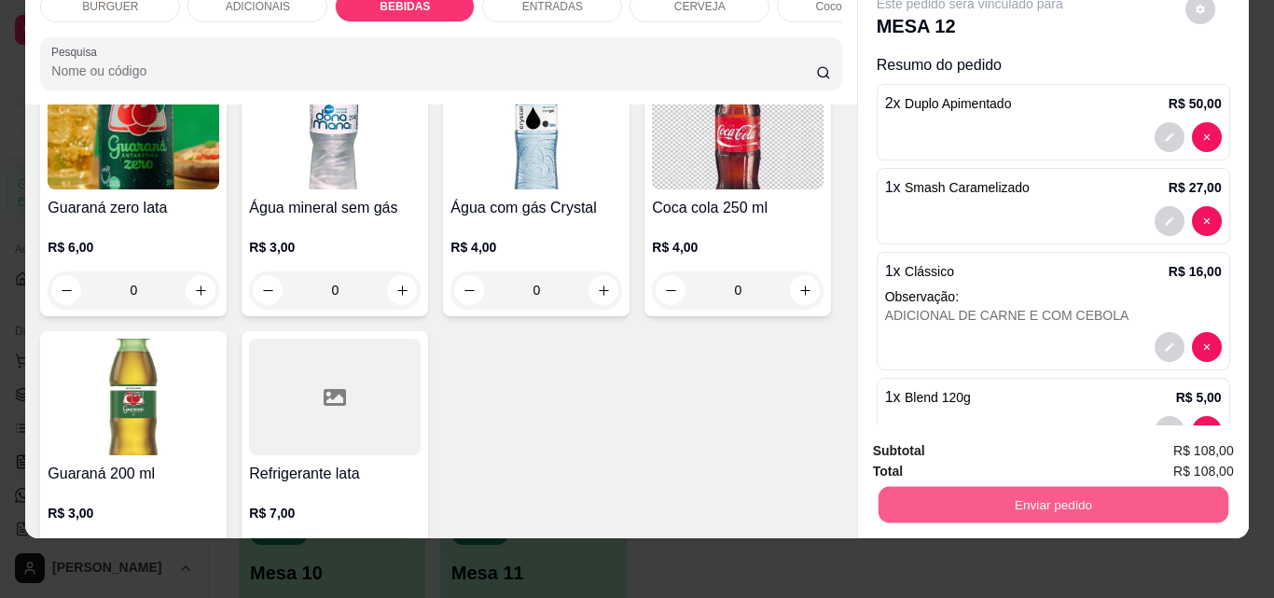
click at [1047, 488] on button "Enviar pedido" at bounding box center [1053, 504] width 350 height 36
click at [1021, 451] on button "Não registrar e enviar pedido" at bounding box center [991, 444] width 188 height 35
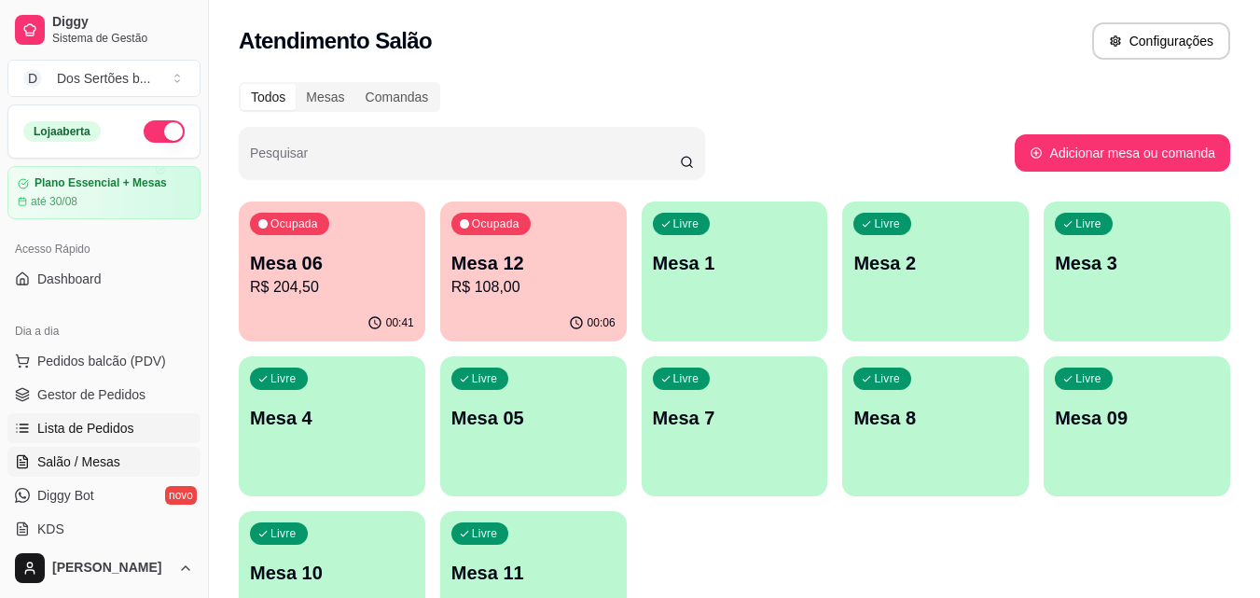
click at [61, 418] on link "Lista de Pedidos" at bounding box center [103, 428] width 193 height 30
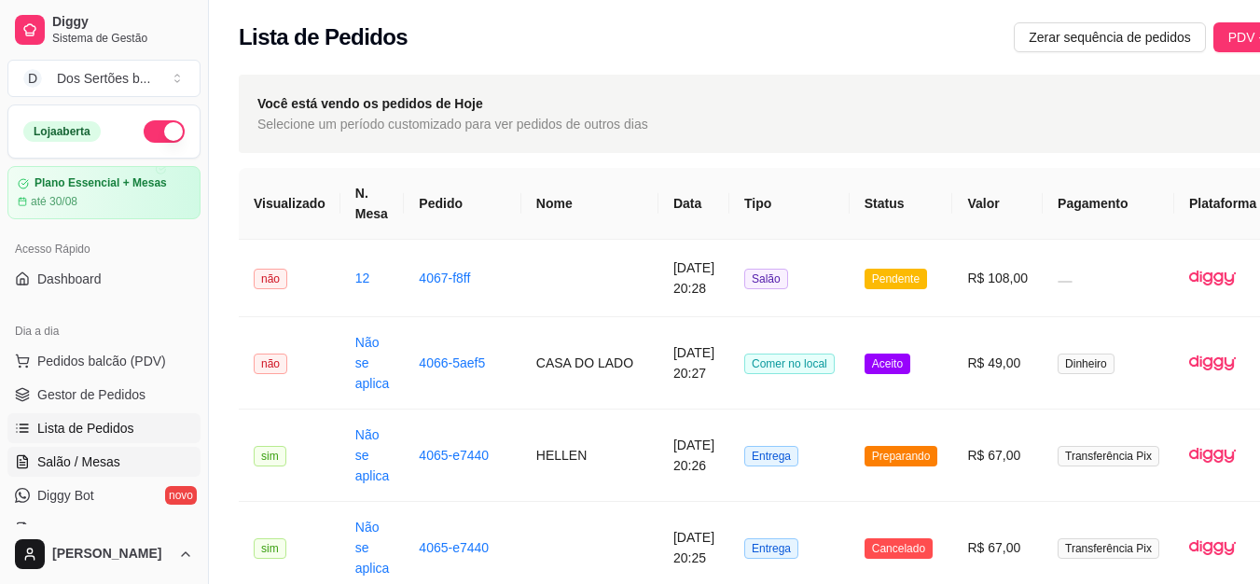
click at [73, 472] on link "Salão / Mesas" at bounding box center [103, 462] width 193 height 30
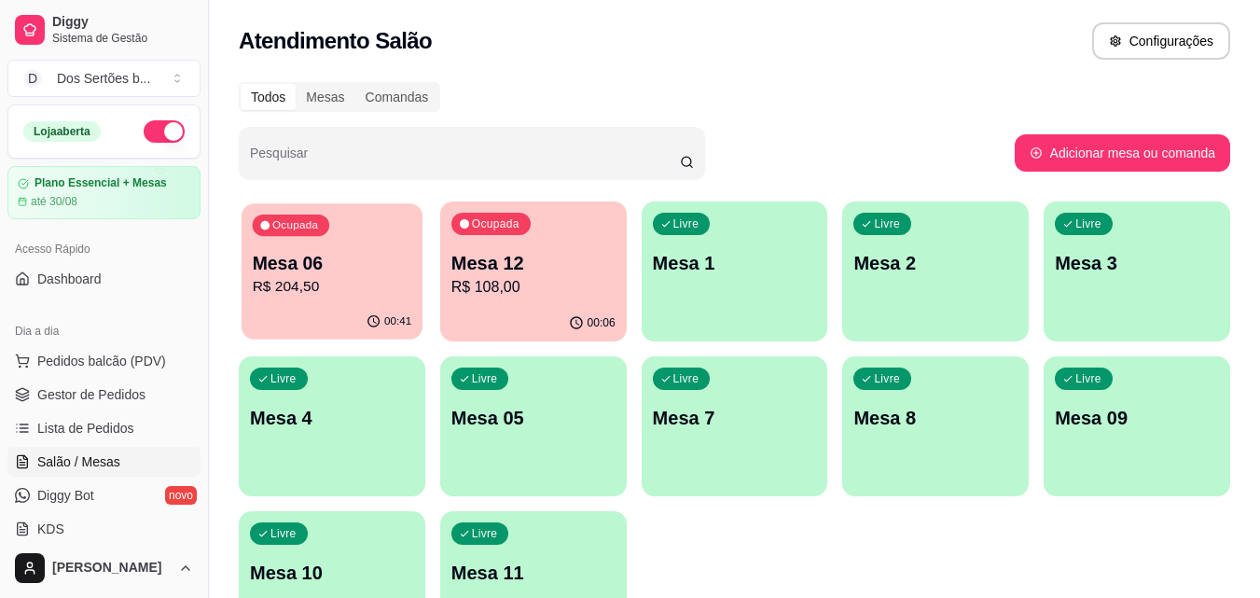
click at [379, 281] on p "R$ 204,50" at bounding box center [333, 286] width 160 height 21
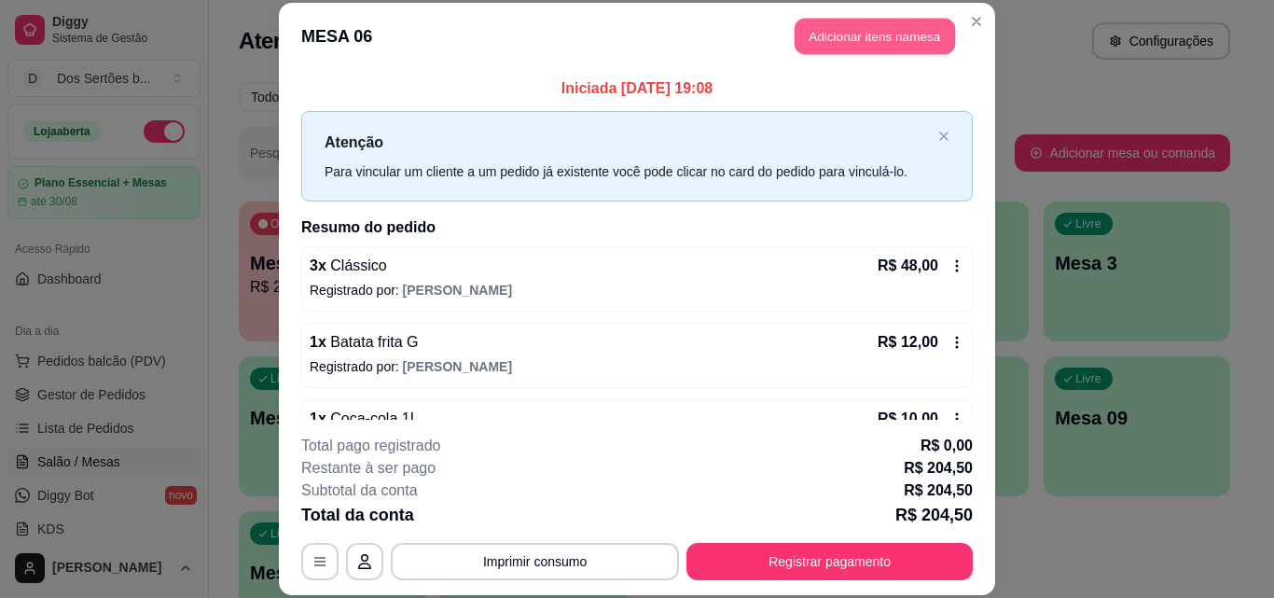
click at [838, 39] on button "Adicionar itens na mesa" at bounding box center [875, 37] width 160 height 36
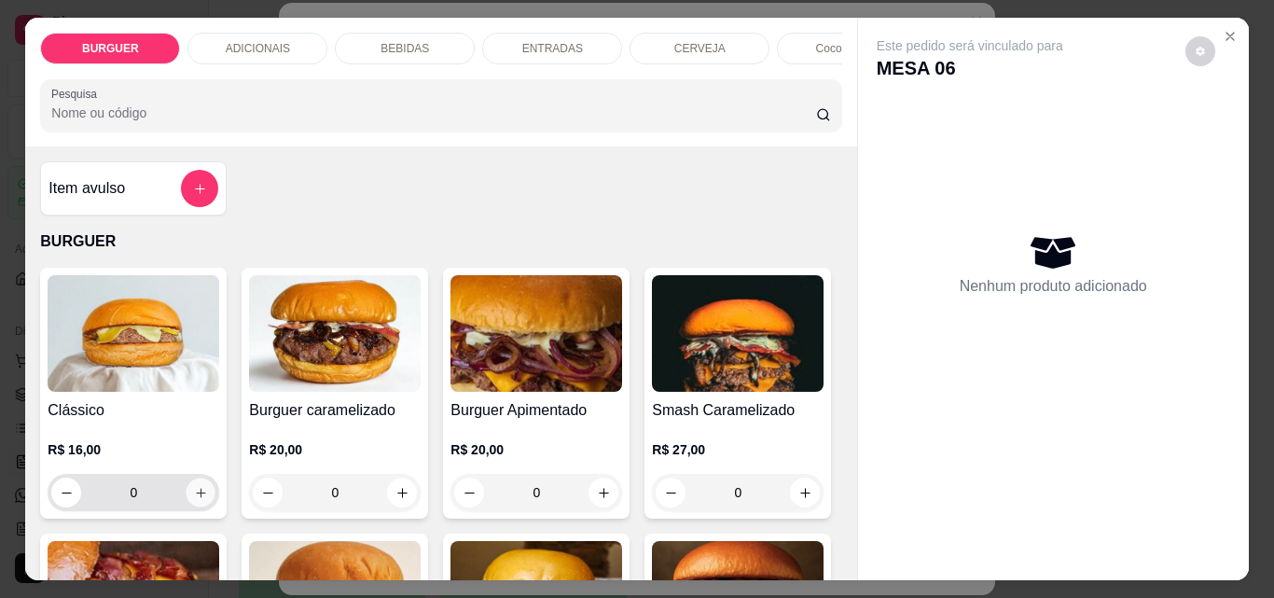
click at [195, 500] on icon "increase-product-quantity" at bounding box center [201, 493] width 14 height 14
type input "1"
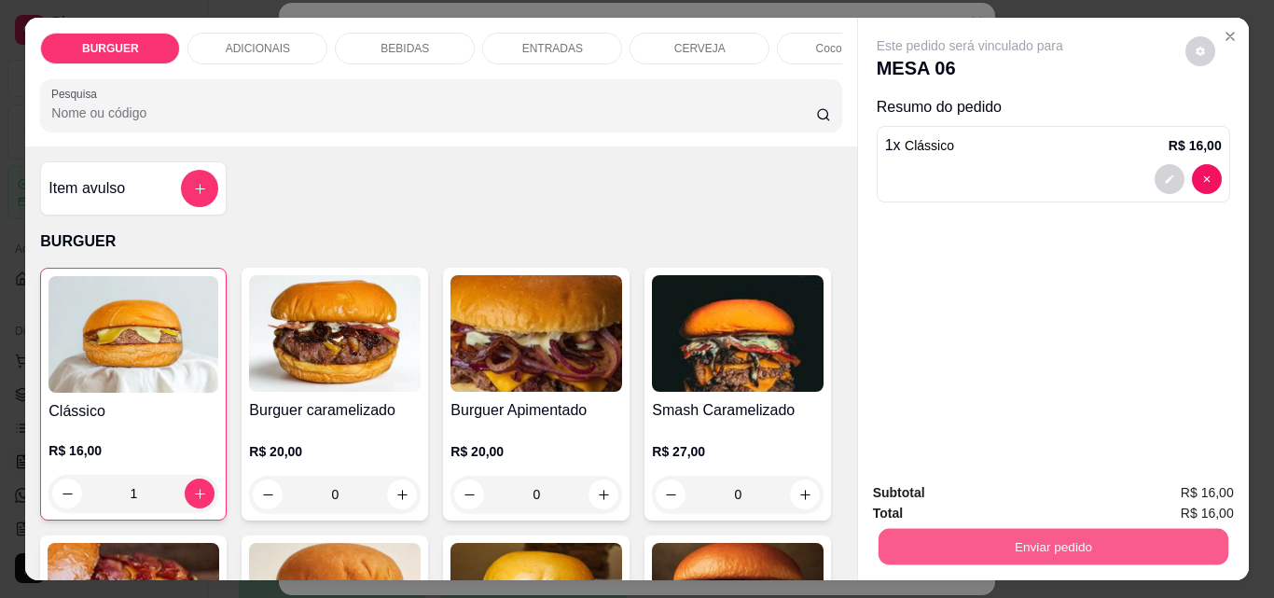
click at [915, 554] on button "Enviar pedido" at bounding box center [1053, 546] width 350 height 36
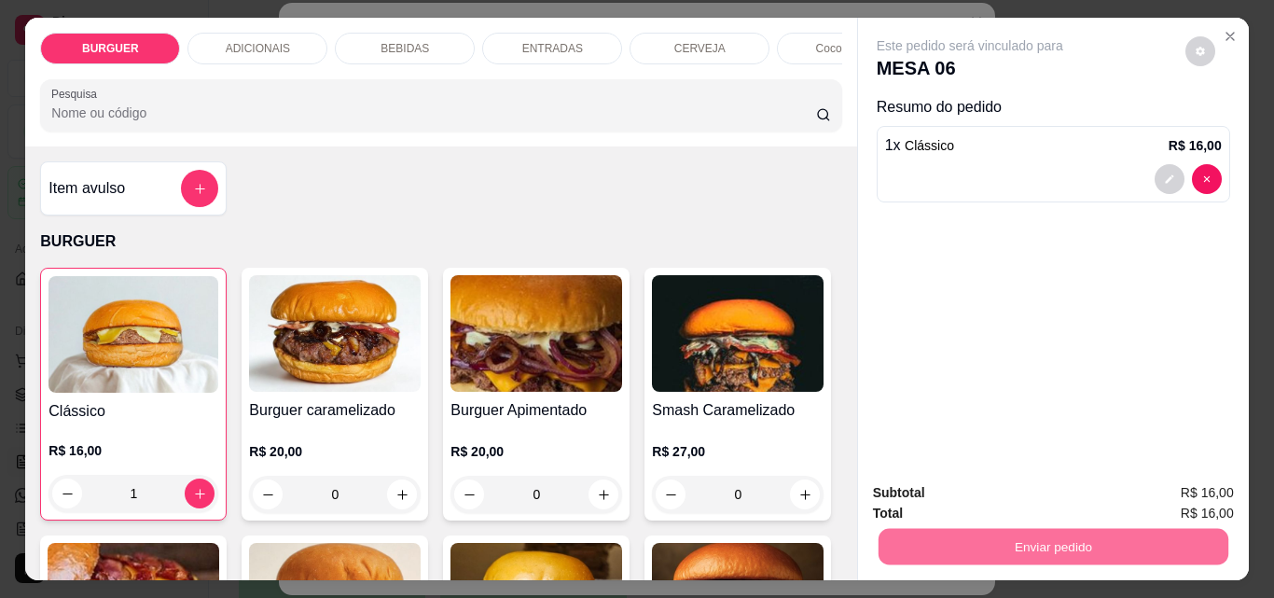
click at [951, 487] on button "Não registrar e enviar pedido" at bounding box center [992, 493] width 194 height 35
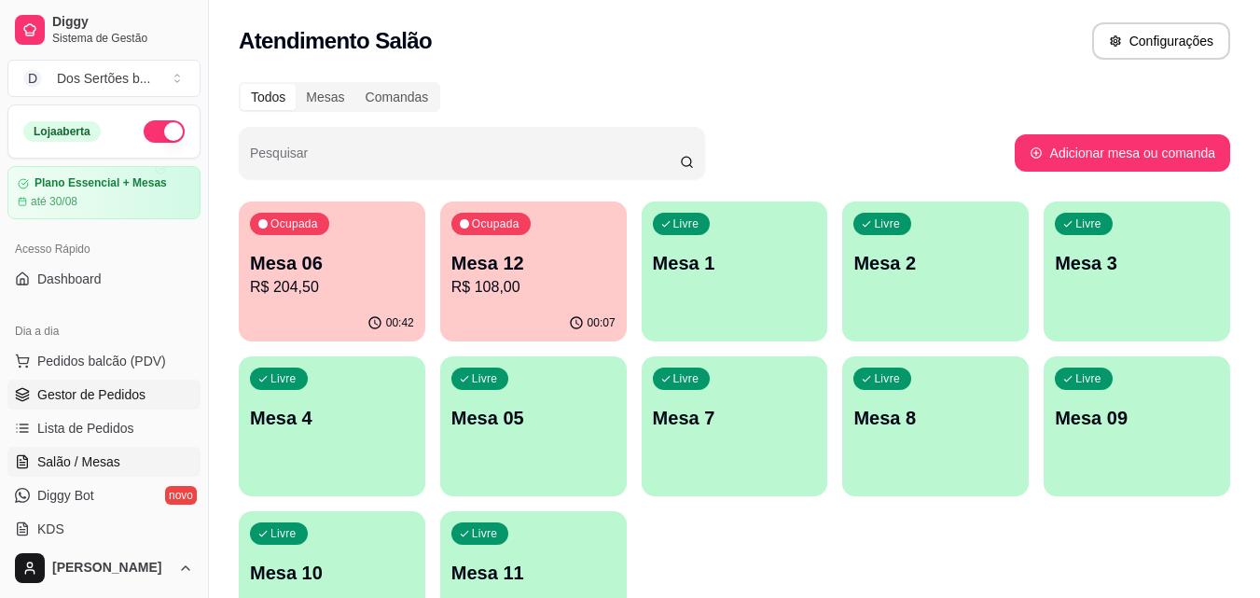
click at [79, 384] on link "Gestor de Pedidos" at bounding box center [103, 395] width 193 height 30
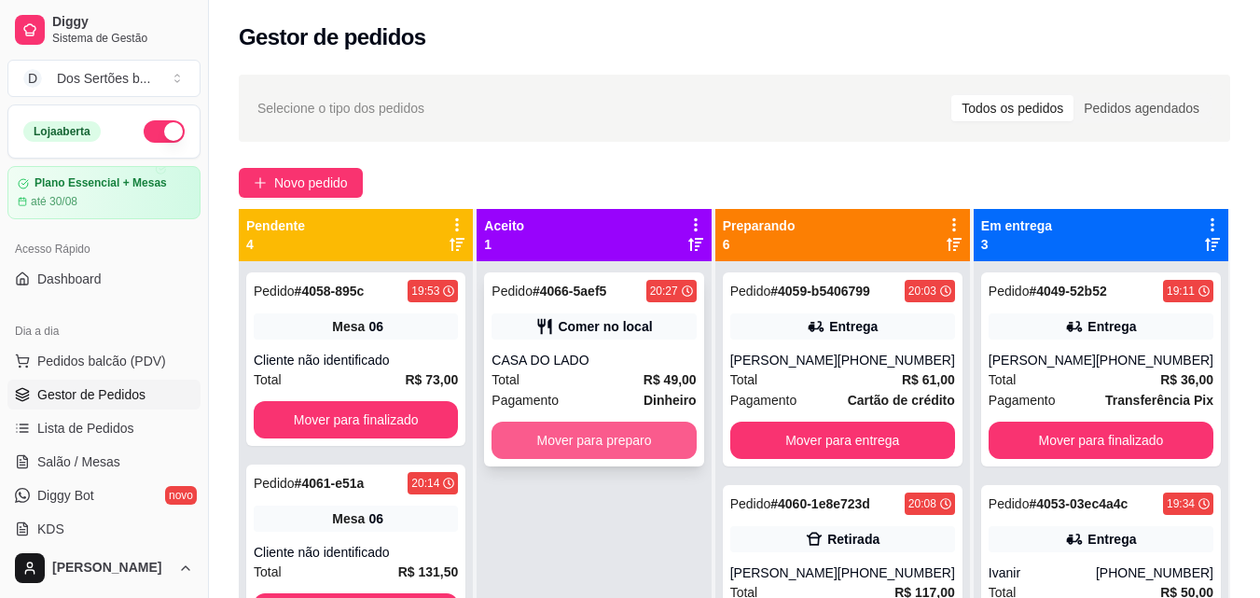
click at [593, 438] on button "Mover para preparo" at bounding box center [594, 440] width 204 height 37
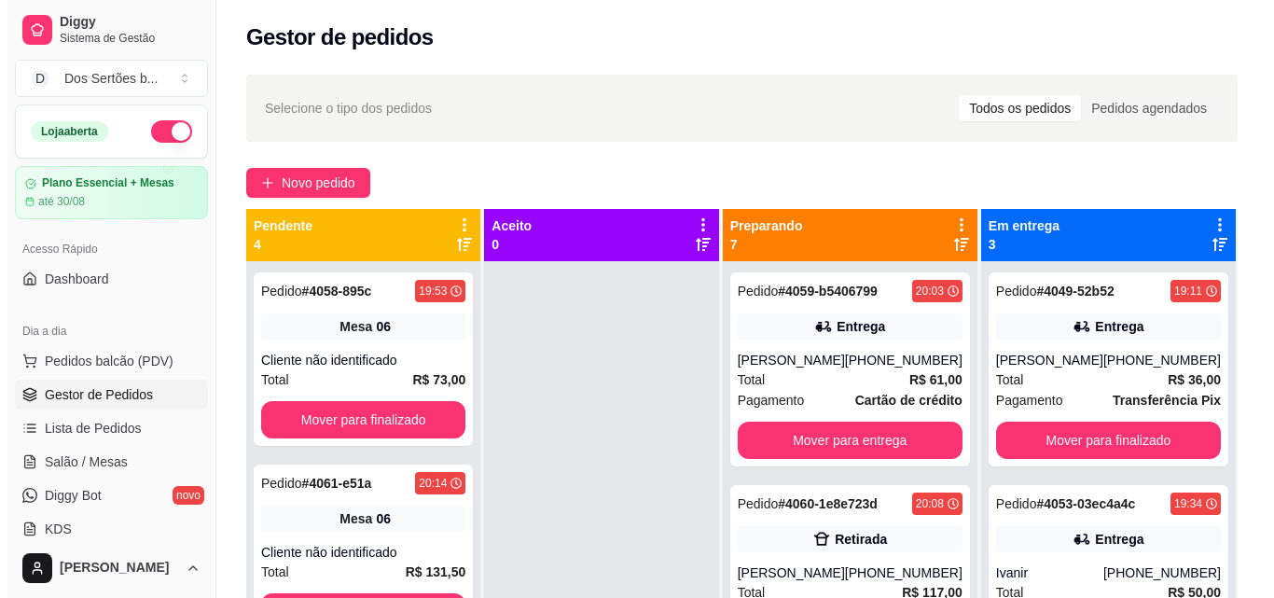
scroll to position [285, 0]
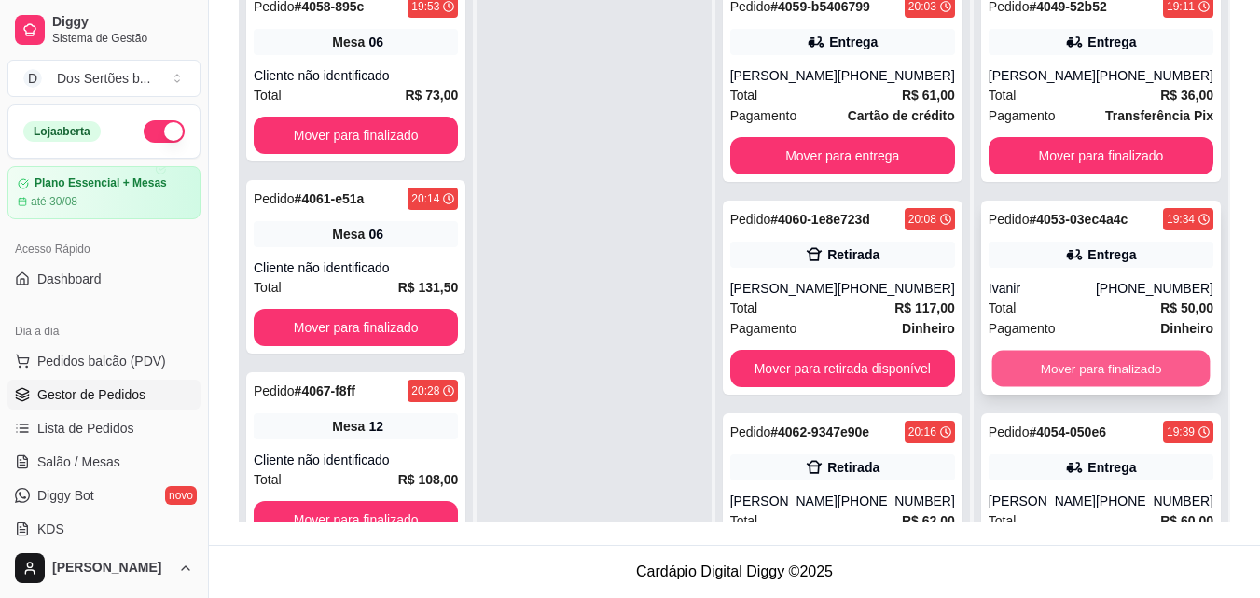
click at [1156, 353] on button "Mover para finalizado" at bounding box center [1101, 369] width 218 height 36
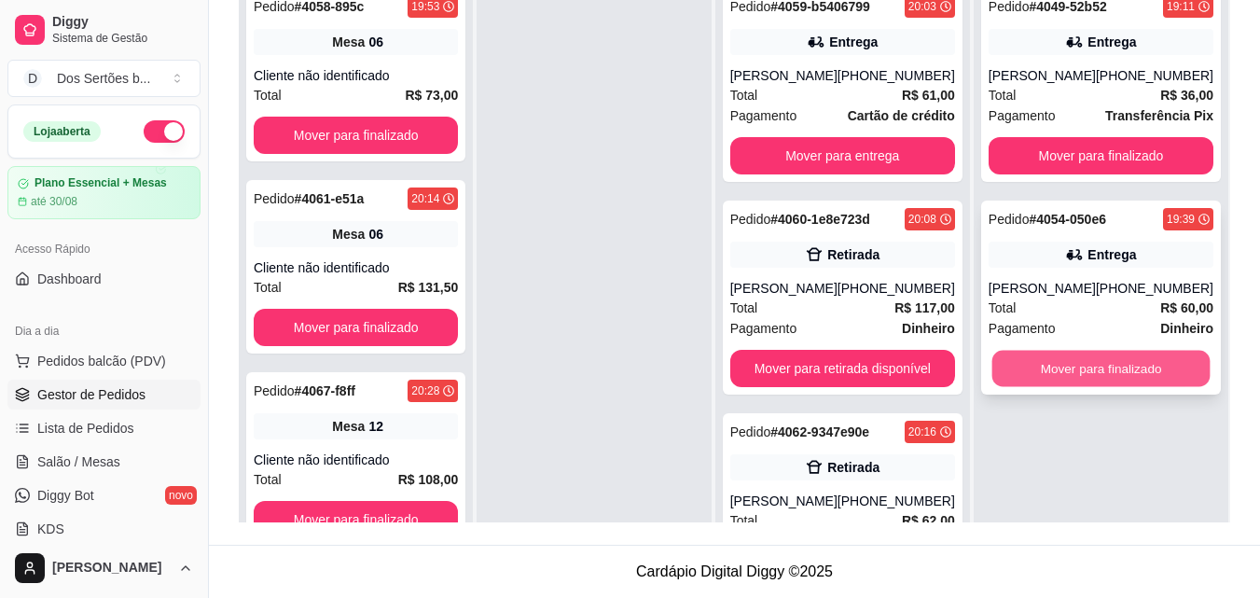
click at [1156, 354] on button "Mover para finalizado" at bounding box center [1101, 369] width 218 height 36
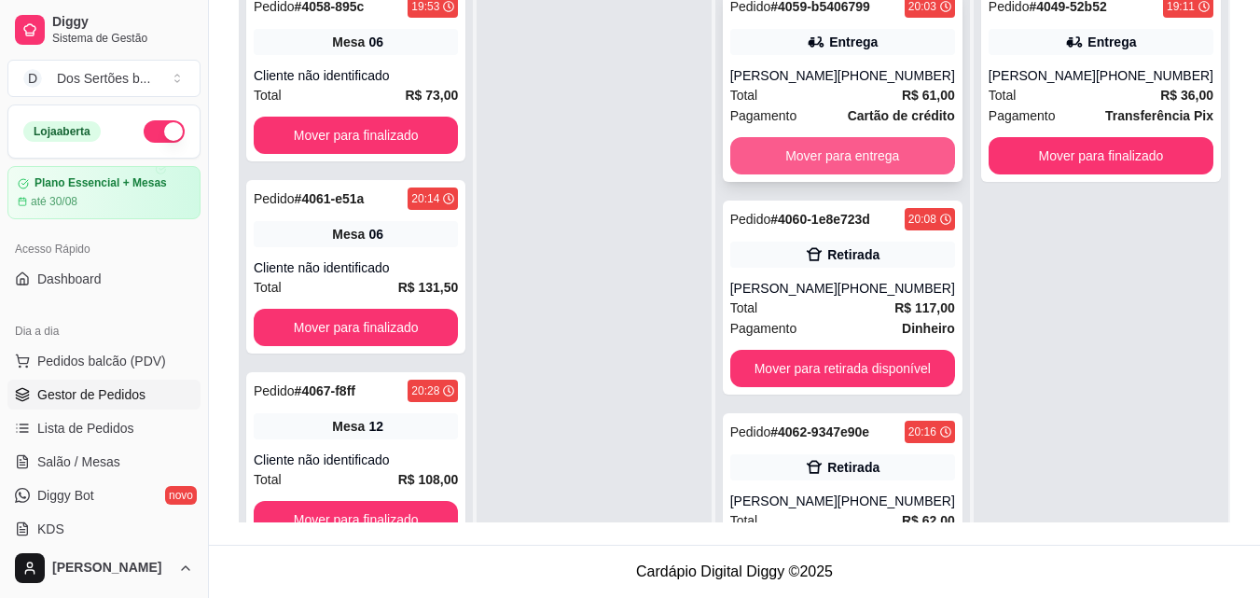
click at [869, 146] on button "Mover para entrega" at bounding box center [842, 155] width 225 height 37
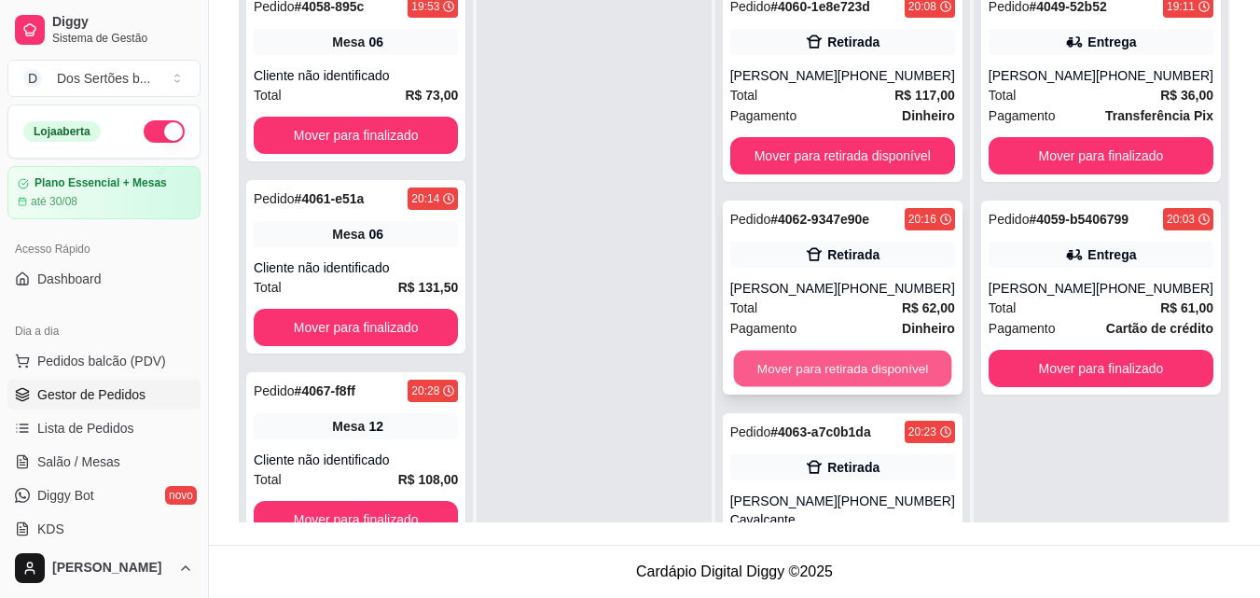
click at [842, 366] on button "Mover para retirada disponível" at bounding box center [842, 369] width 218 height 36
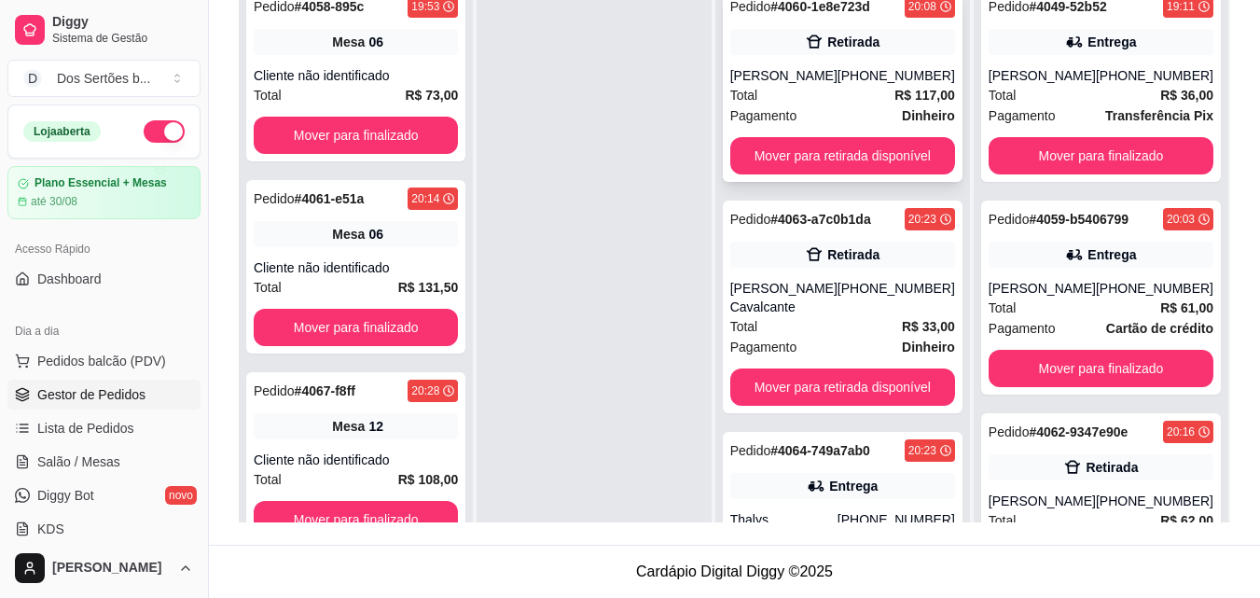
click at [891, 48] on div "Retirada" at bounding box center [842, 42] width 225 height 26
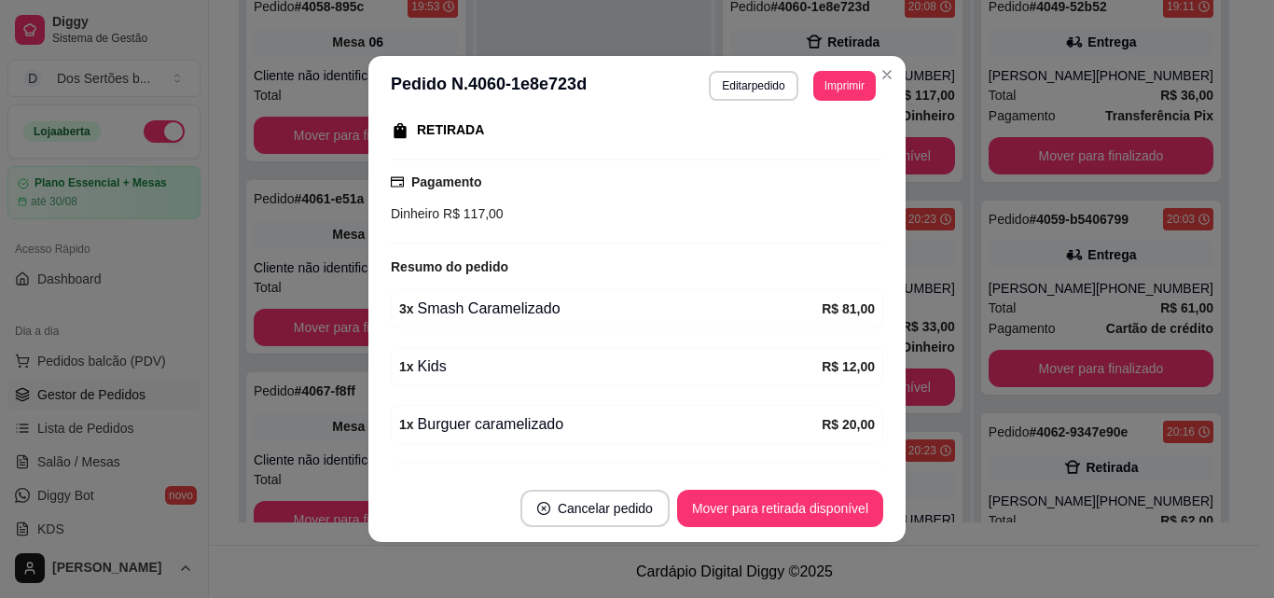
scroll to position [409, 0]
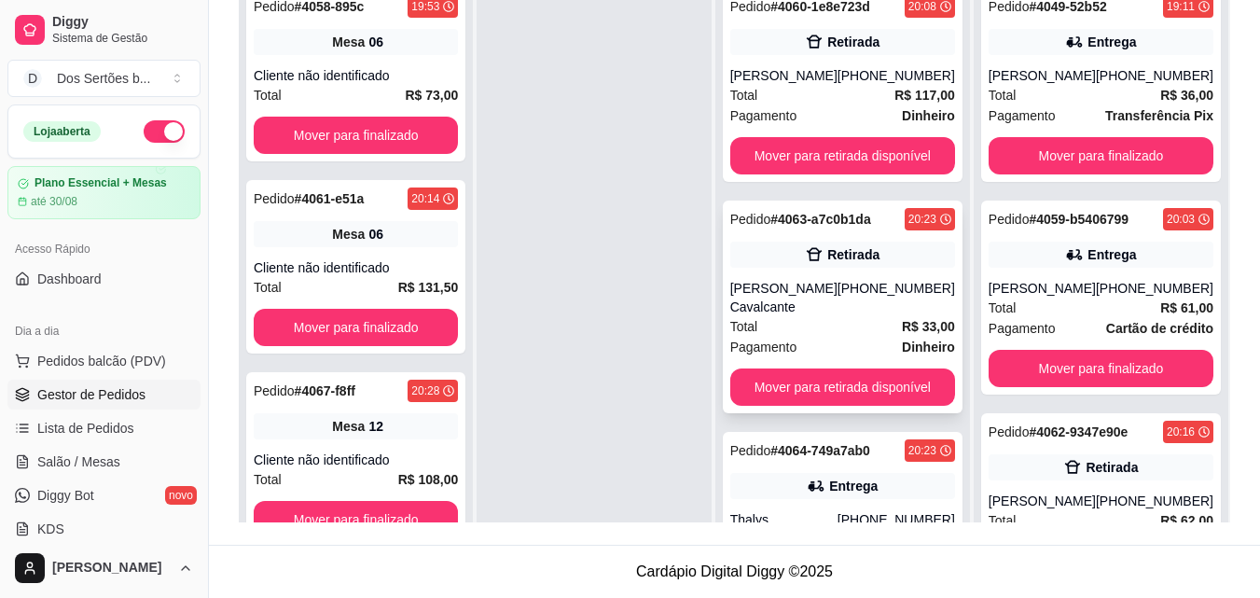
click at [854, 354] on div "Pagamento Dinheiro" at bounding box center [842, 347] width 225 height 21
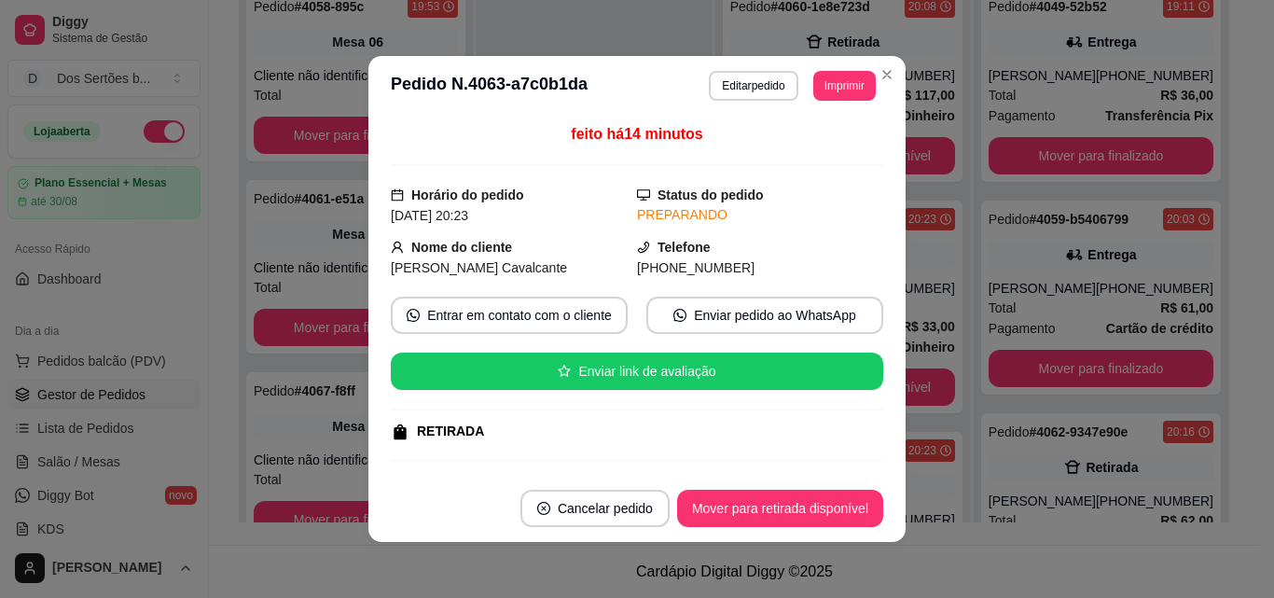
click at [874, 471] on div "feito há 14 minutos Horário do pedido [DATE] 20:23 Status do pedido PREPARANDO …" at bounding box center [636, 295] width 537 height 359
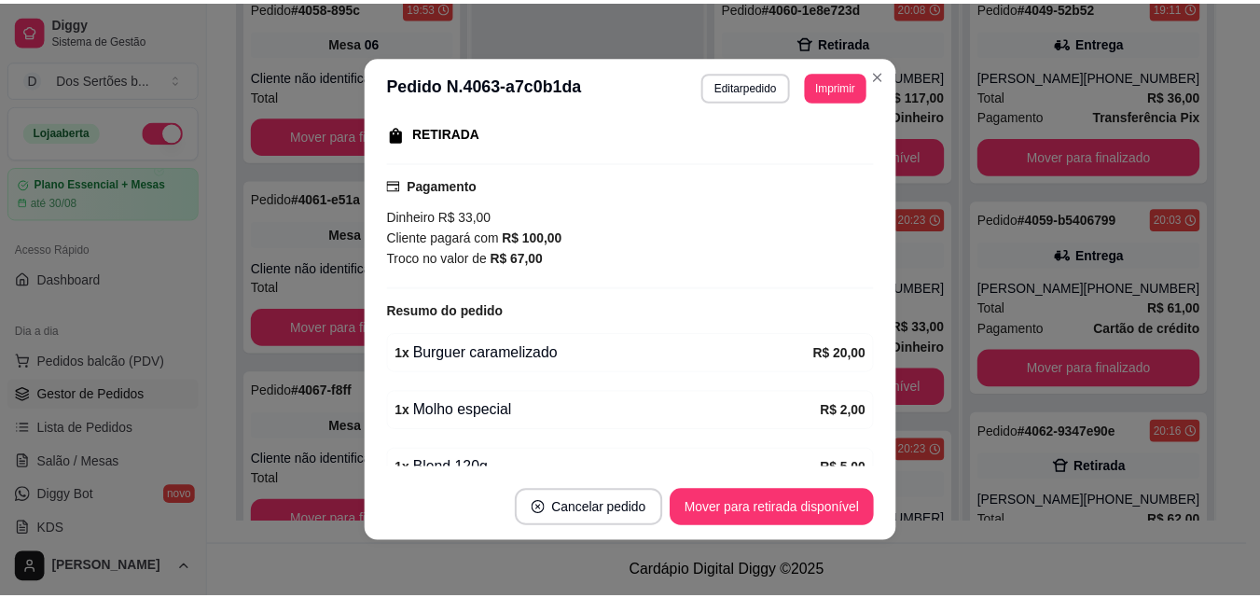
scroll to position [336, 0]
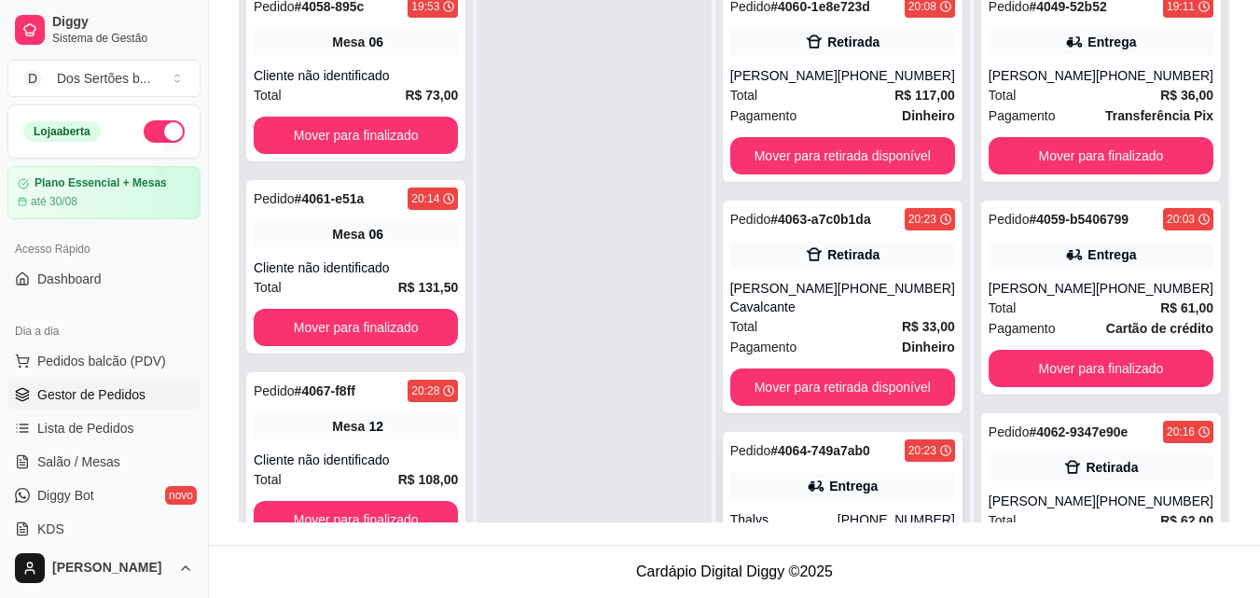
click at [771, 454] on span "Pedido" at bounding box center [750, 450] width 41 height 15
click at [958, 359] on div "Pedido # 4060-1e8e723d 20:08 Retirada Anny [PHONE_NUMBER] Total R$ 117,00 Pagam…" at bounding box center [842, 276] width 255 height 598
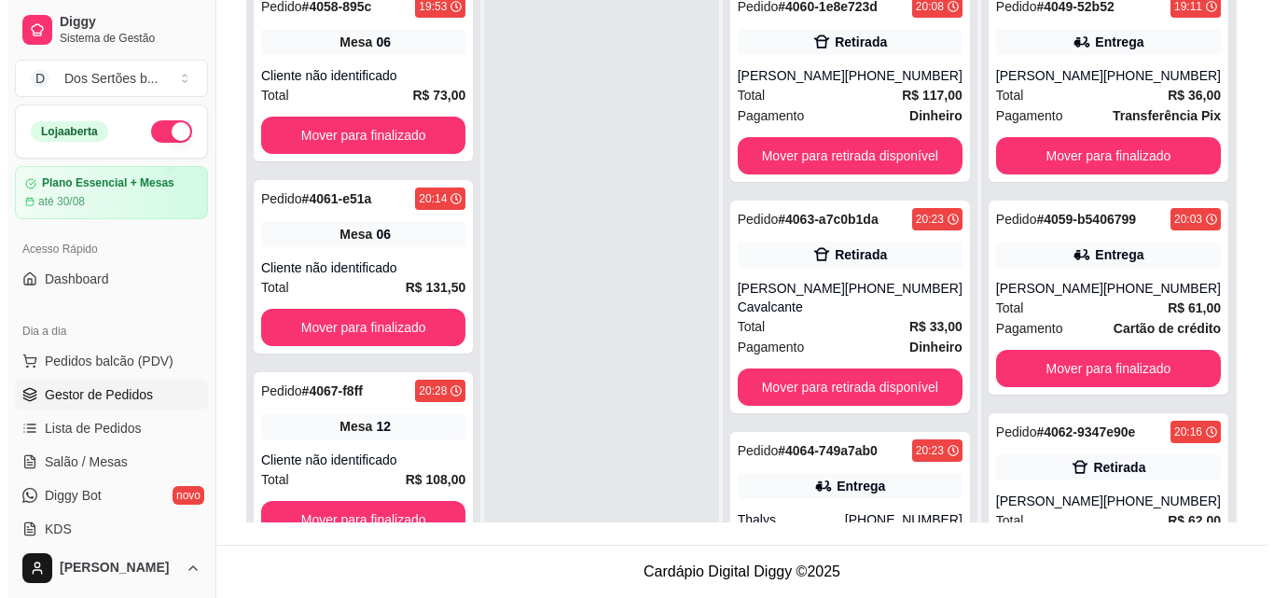
scroll to position [503, 0]
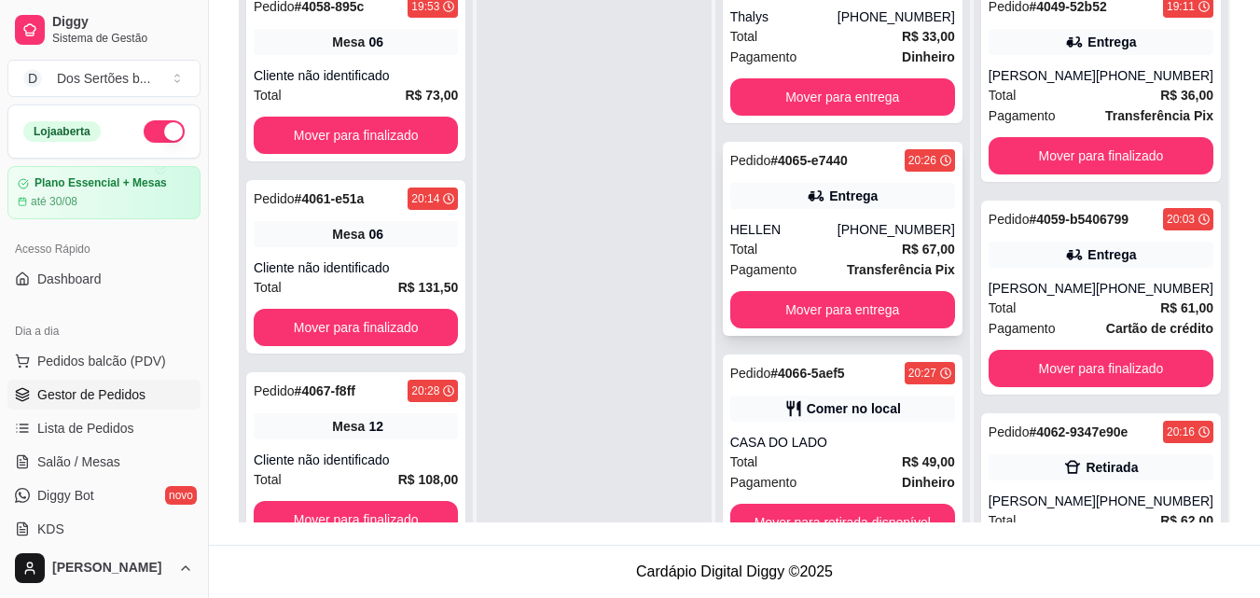
click at [807, 220] on div "HELLEN" at bounding box center [783, 229] width 107 height 19
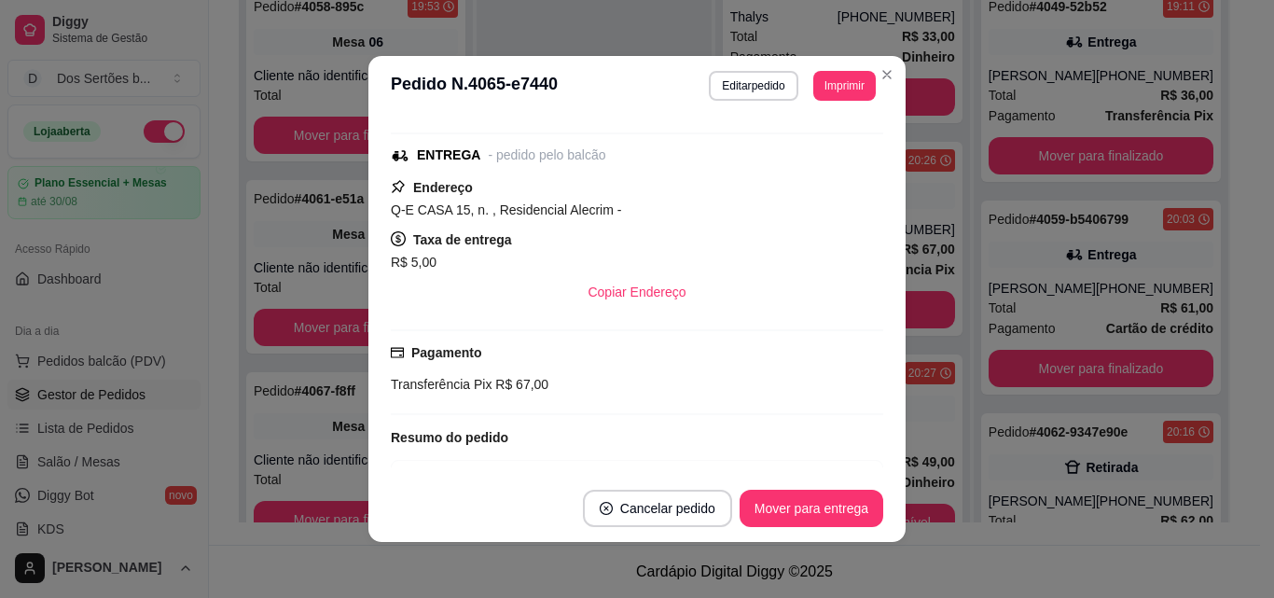
scroll to position [299, 0]
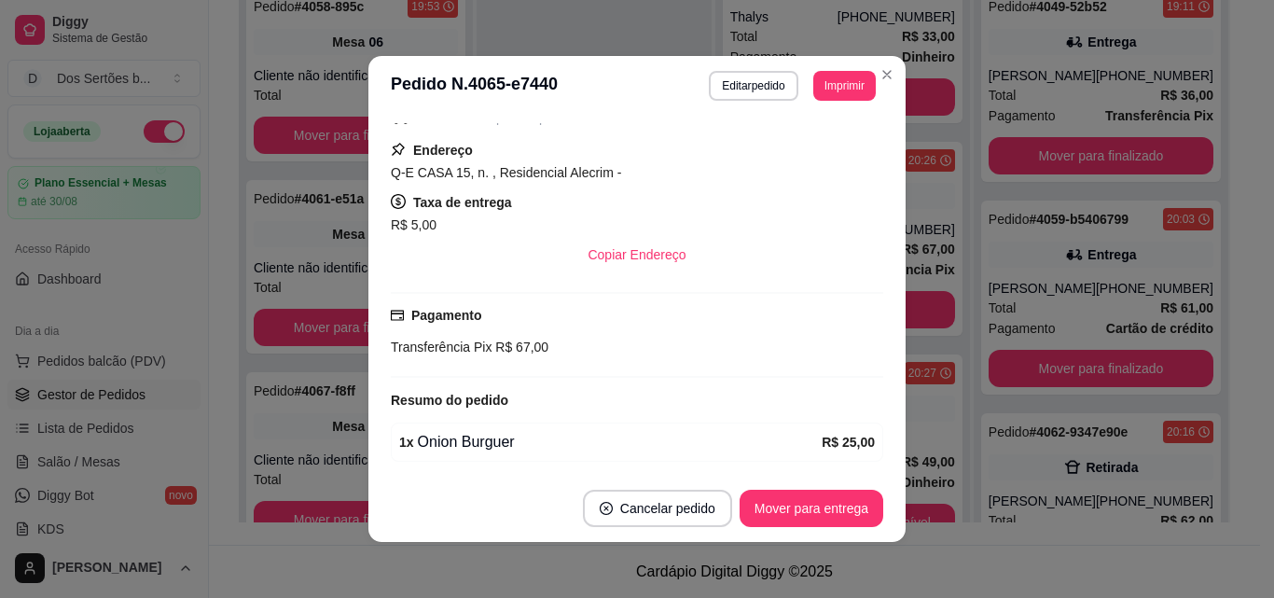
click at [858, 466] on div "feito há 13 minutos Editado por [PERSON_NAME] do pedido [DATE] 20:26 Status do …" at bounding box center [637, 295] width 493 height 344
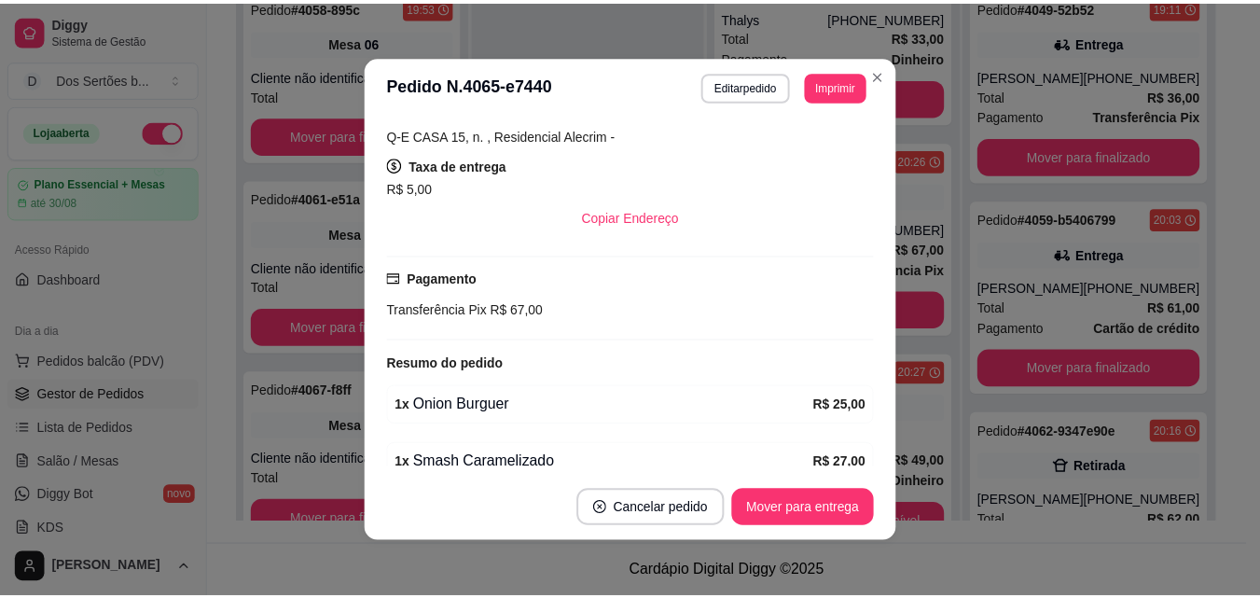
scroll to position [373, 0]
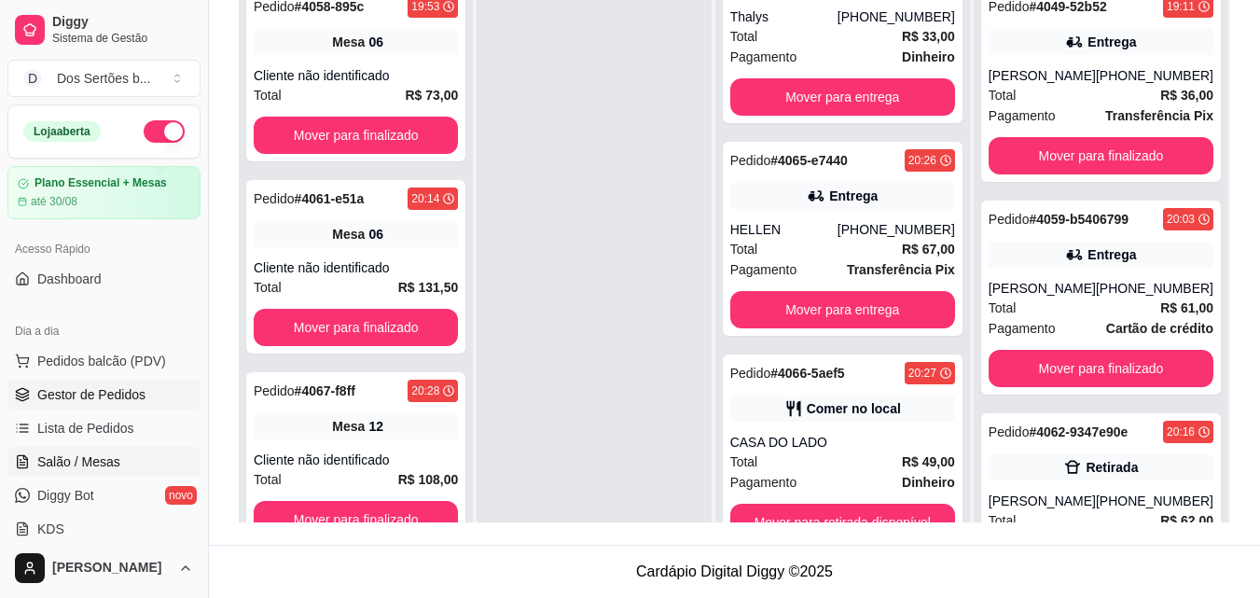
click at [89, 457] on span "Salão / Mesas" at bounding box center [78, 461] width 83 height 19
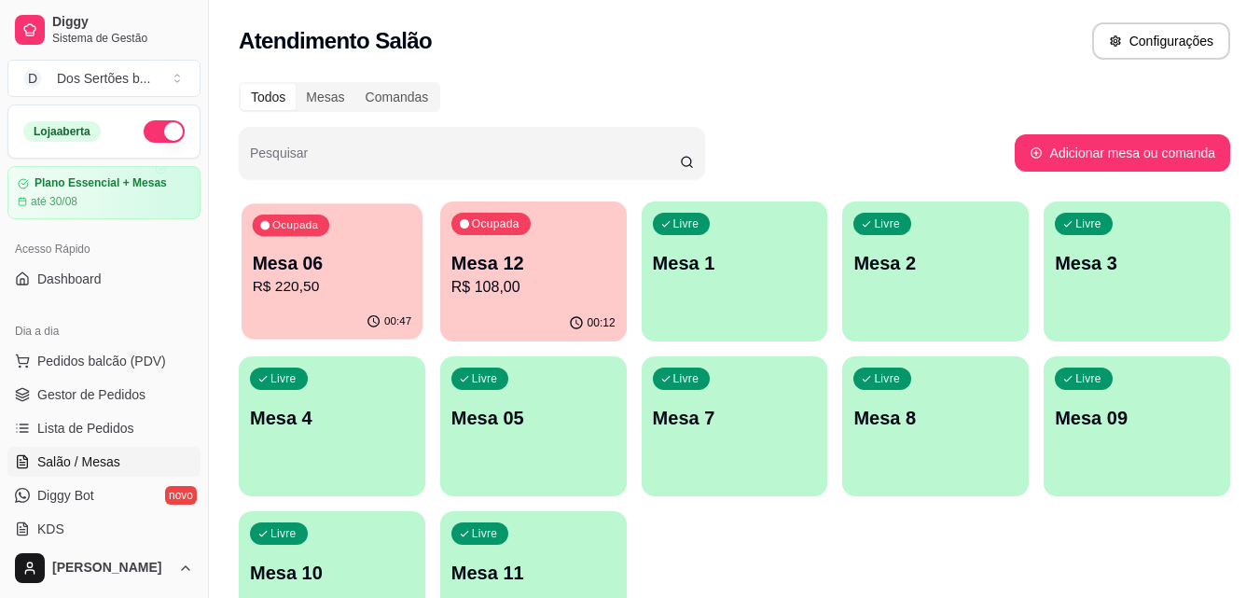
click at [316, 254] on p "Mesa 06" at bounding box center [333, 263] width 160 height 25
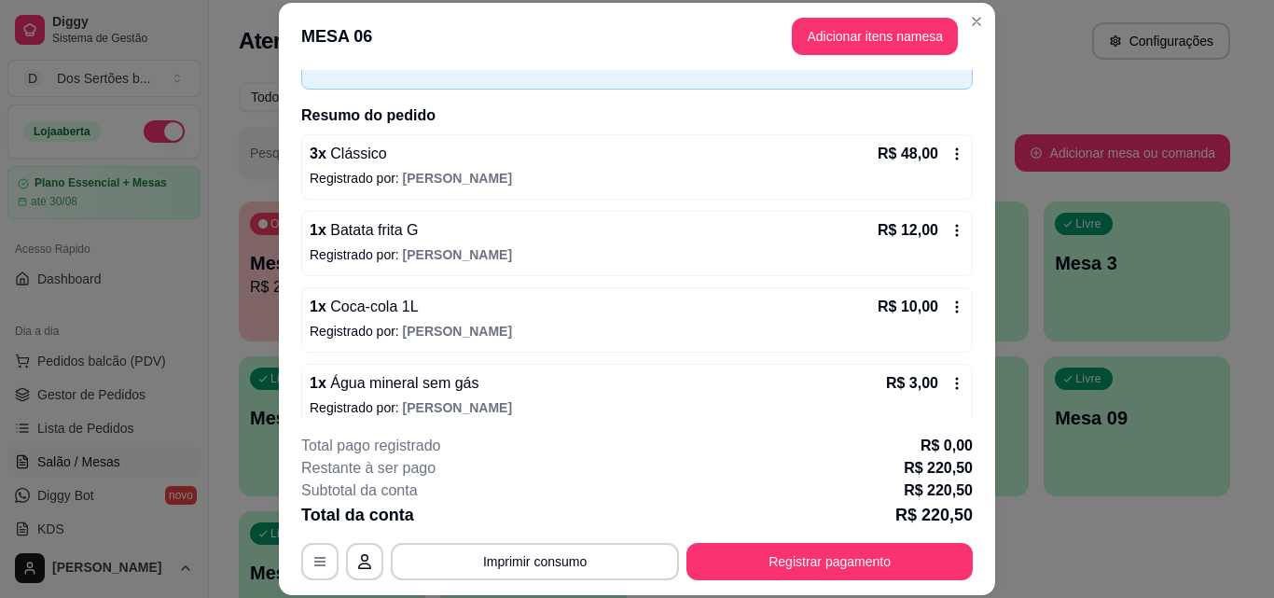
scroll to position [149, 0]
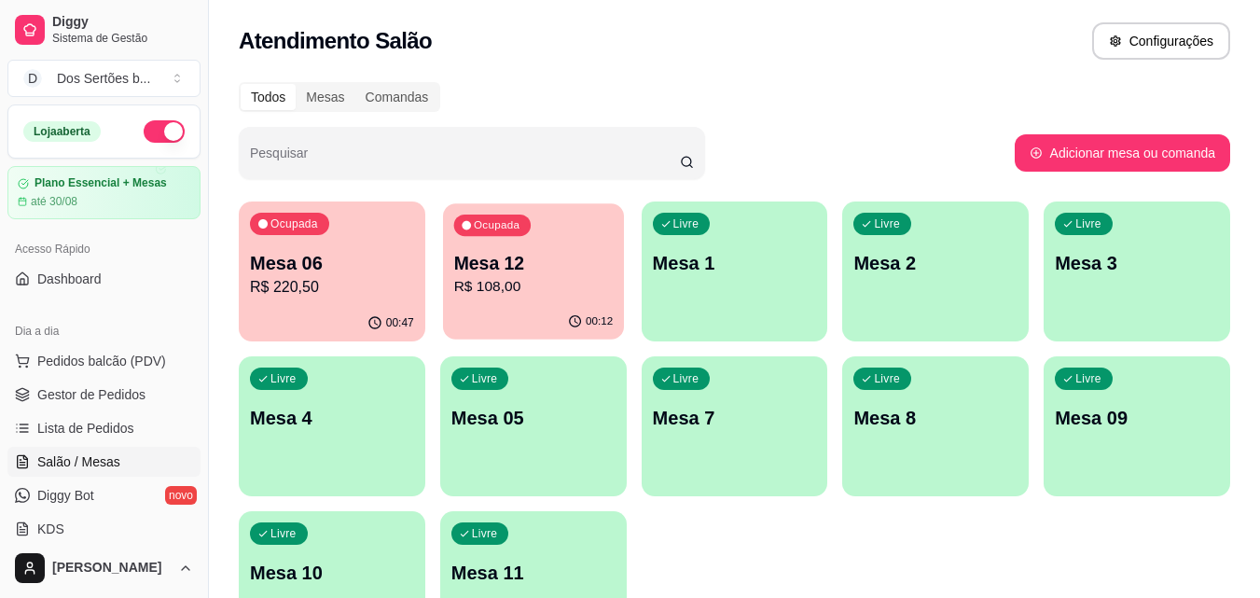
click at [518, 256] on p "Mesa 12" at bounding box center [533, 263] width 160 height 25
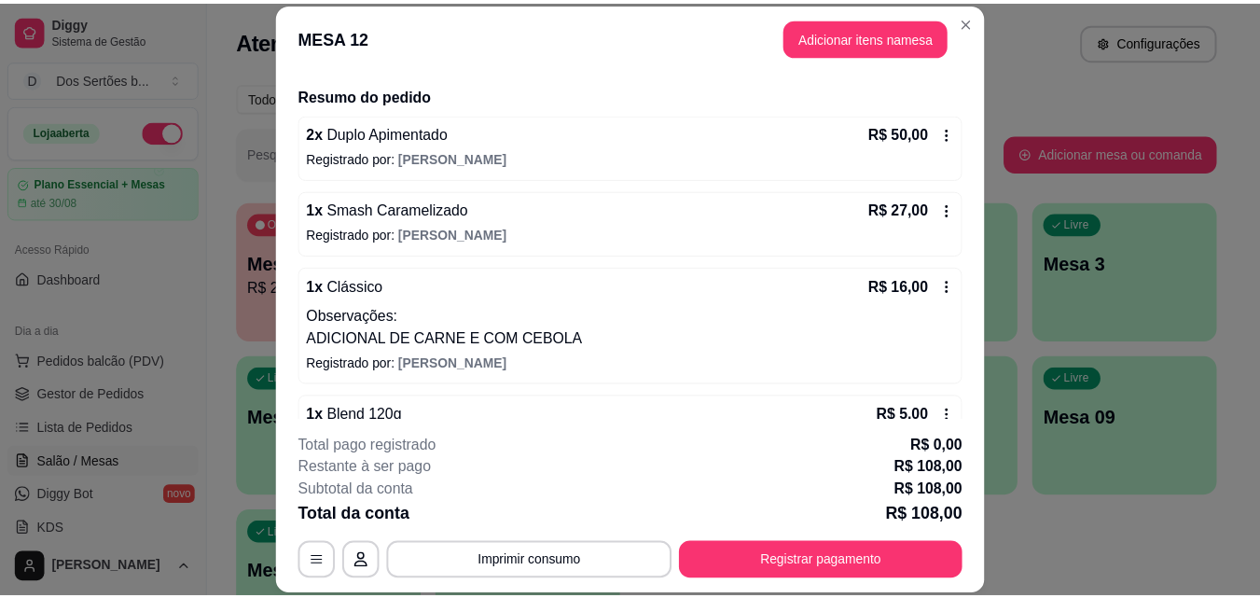
scroll to position [257, 0]
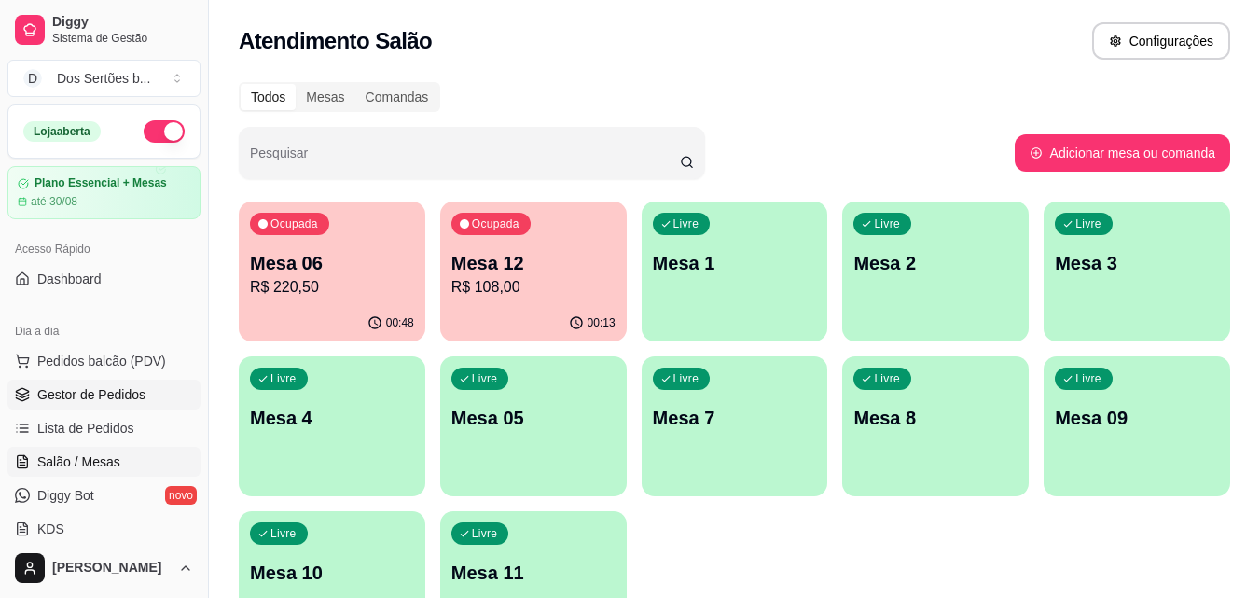
click at [111, 392] on span "Gestor de Pedidos" at bounding box center [91, 394] width 108 height 19
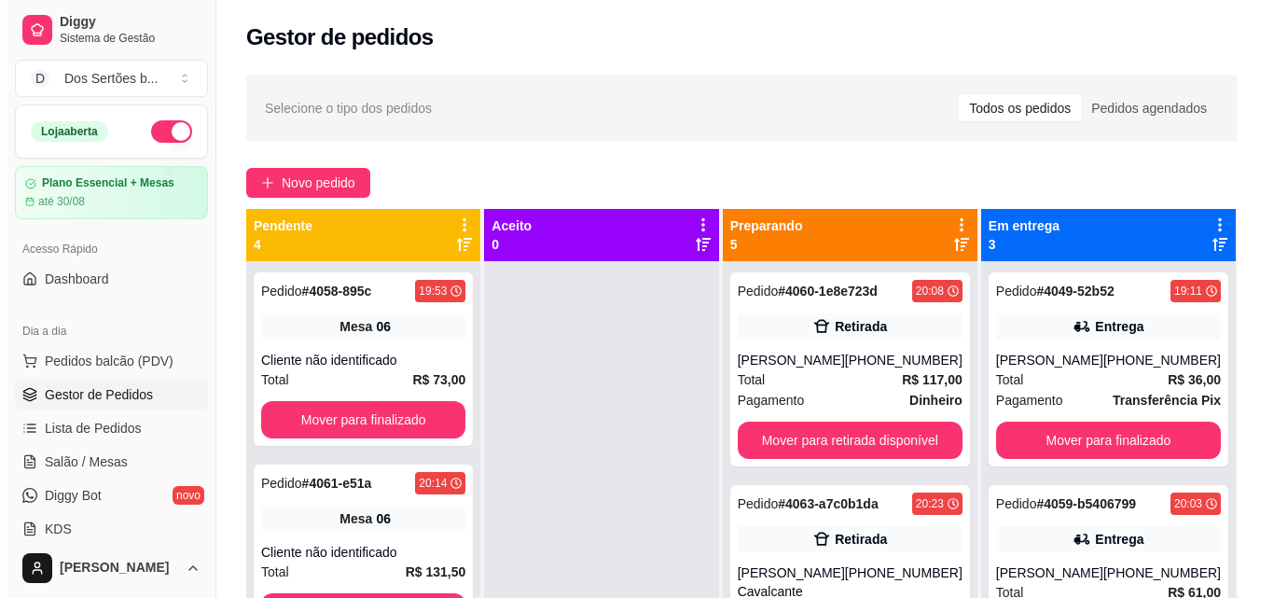
scroll to position [285, 0]
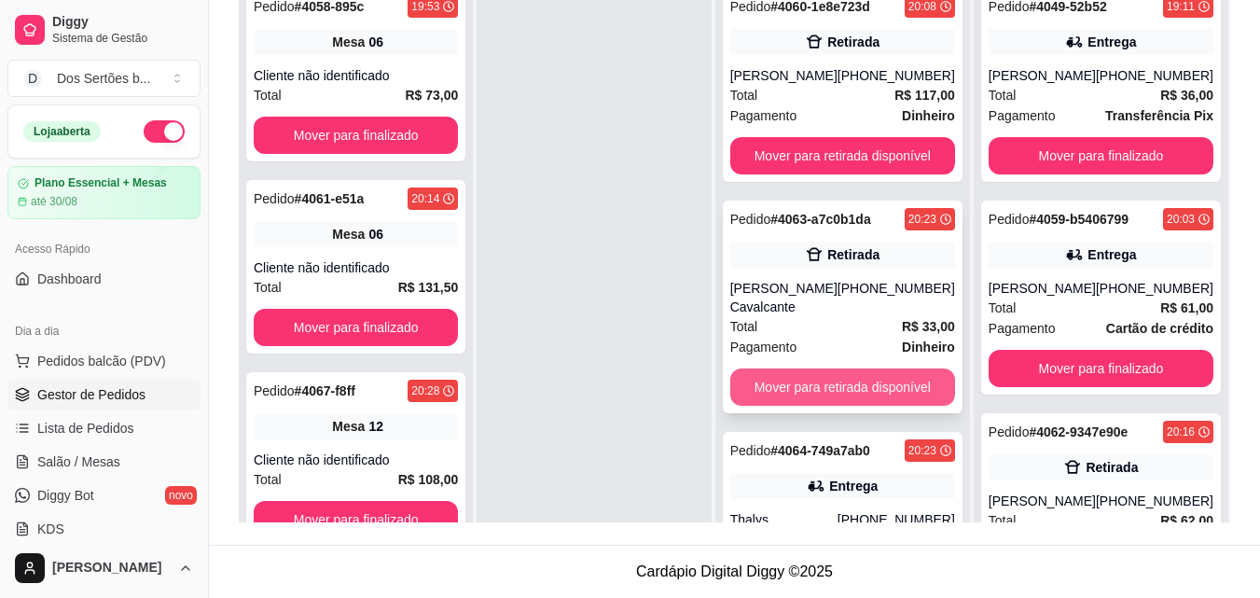
click at [840, 397] on button "Mover para retirada disponível" at bounding box center [842, 386] width 225 height 37
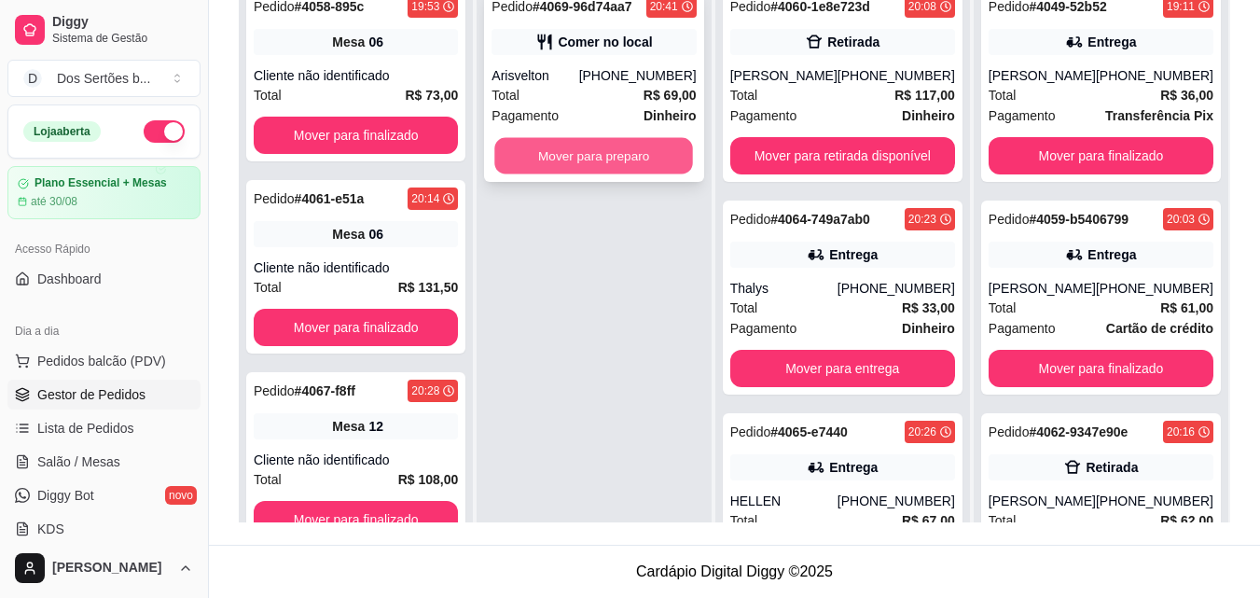
click at [611, 147] on button "Mover para preparo" at bounding box center [594, 156] width 199 height 36
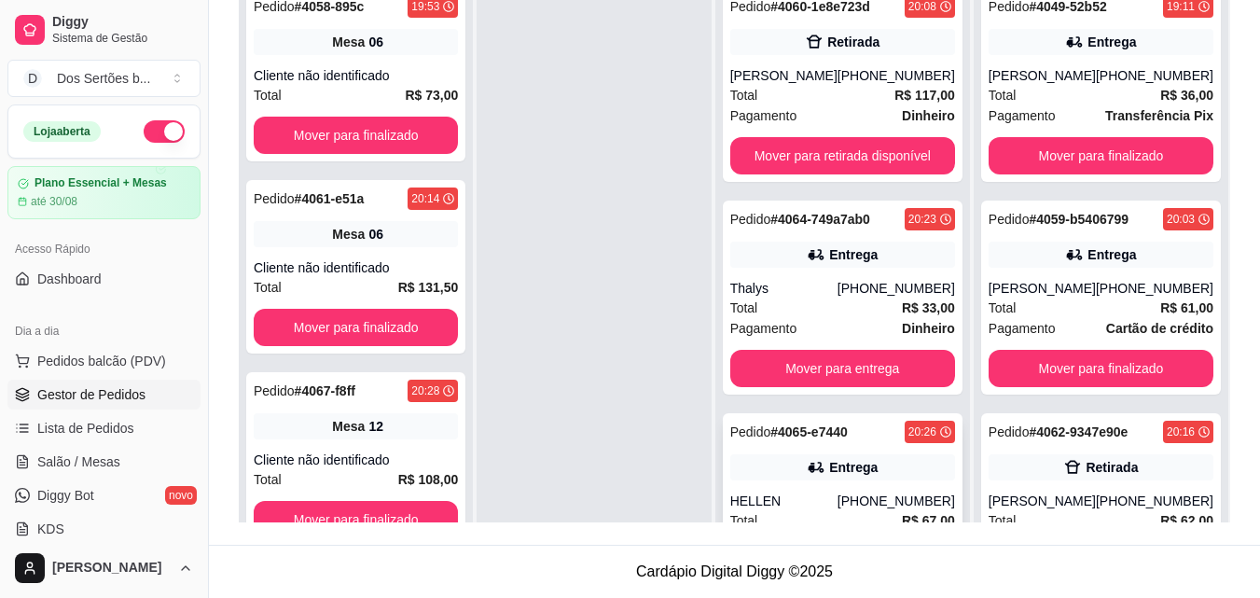
click at [854, 462] on div "Entrega" at bounding box center [853, 467] width 49 height 19
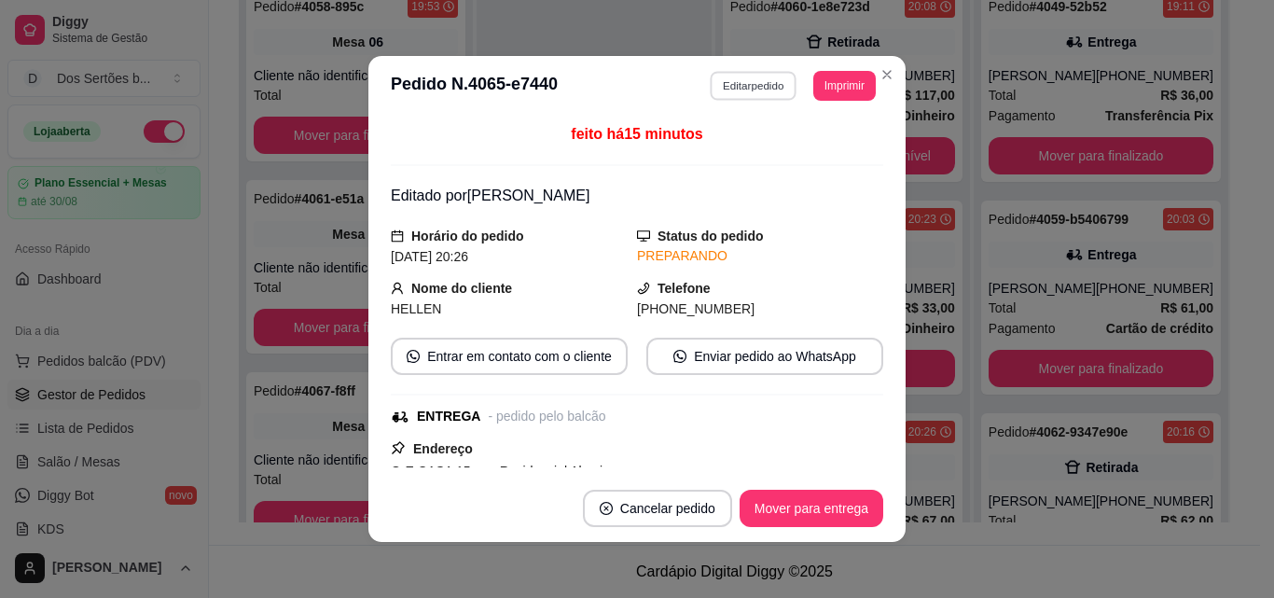
click at [735, 81] on button "Editar pedido" at bounding box center [754, 85] width 87 height 29
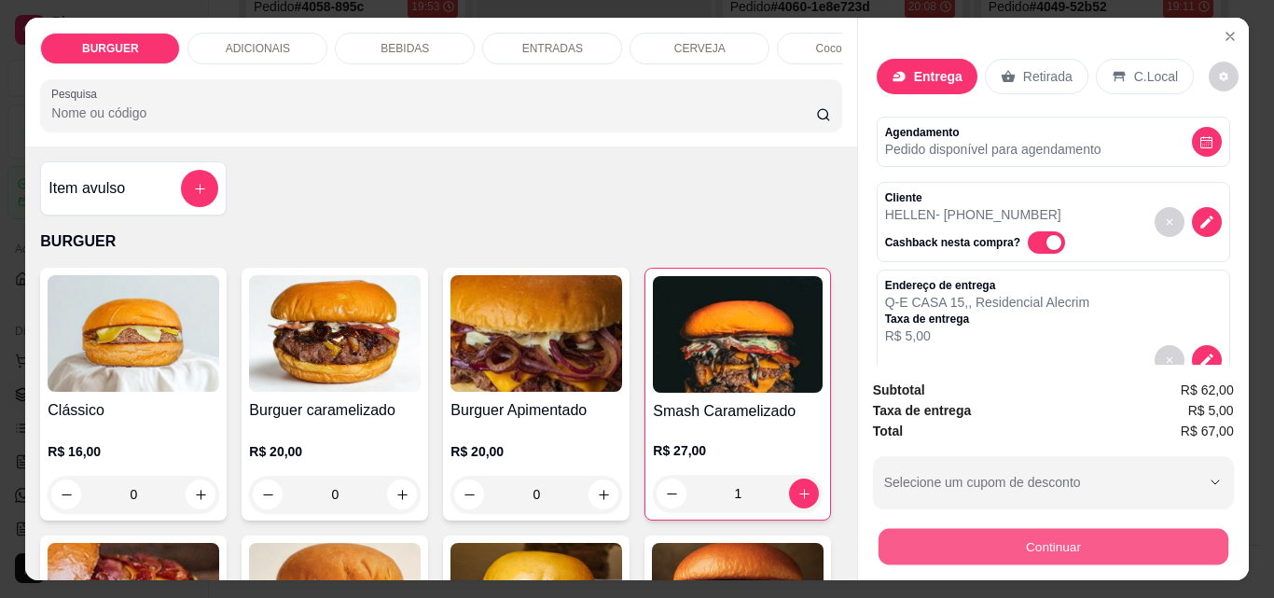
click at [931, 533] on button "Continuar" at bounding box center [1053, 546] width 350 height 36
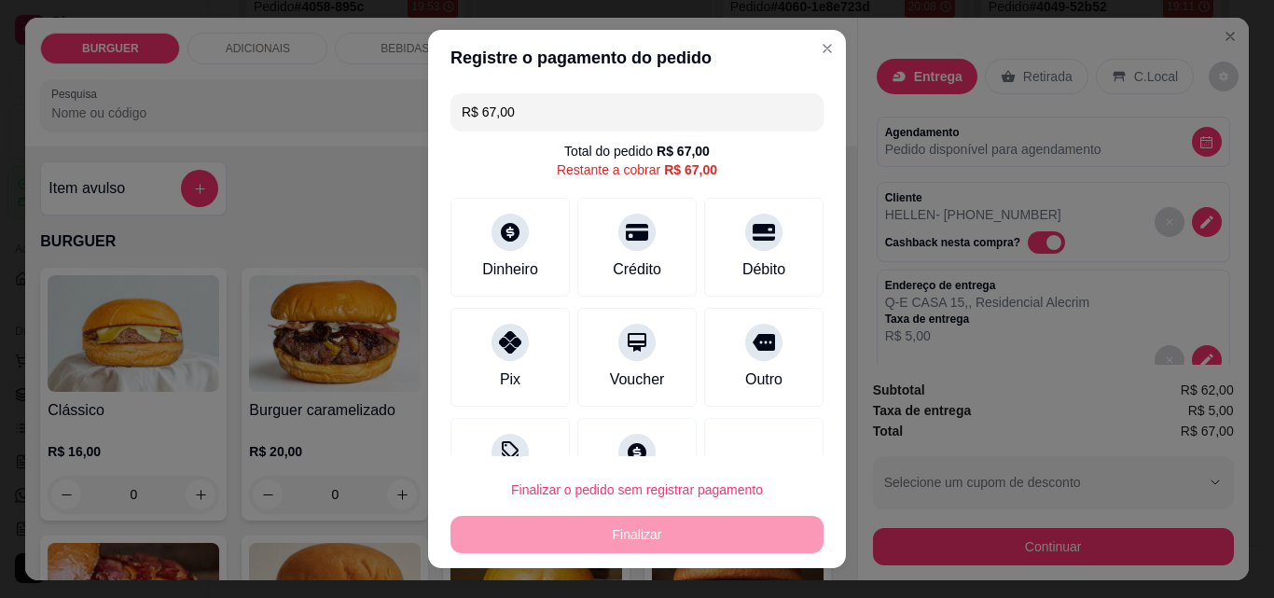
click at [518, 121] on input "R$ 67,00" at bounding box center [637, 111] width 351 height 37
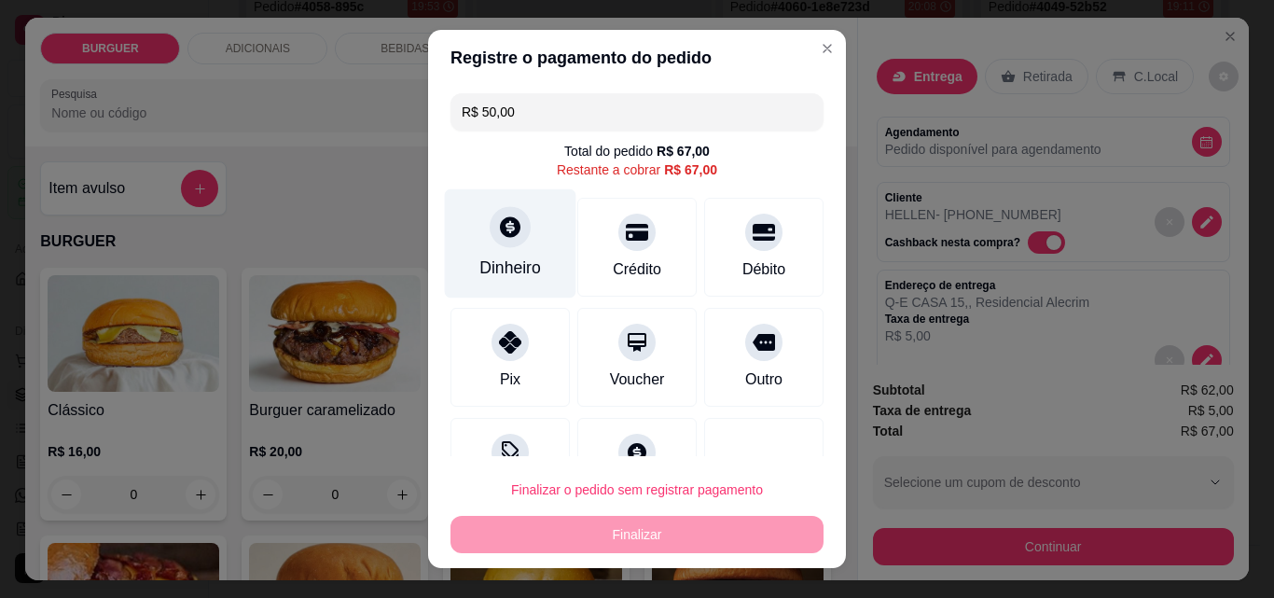
click at [498, 230] on icon at bounding box center [510, 227] width 24 height 24
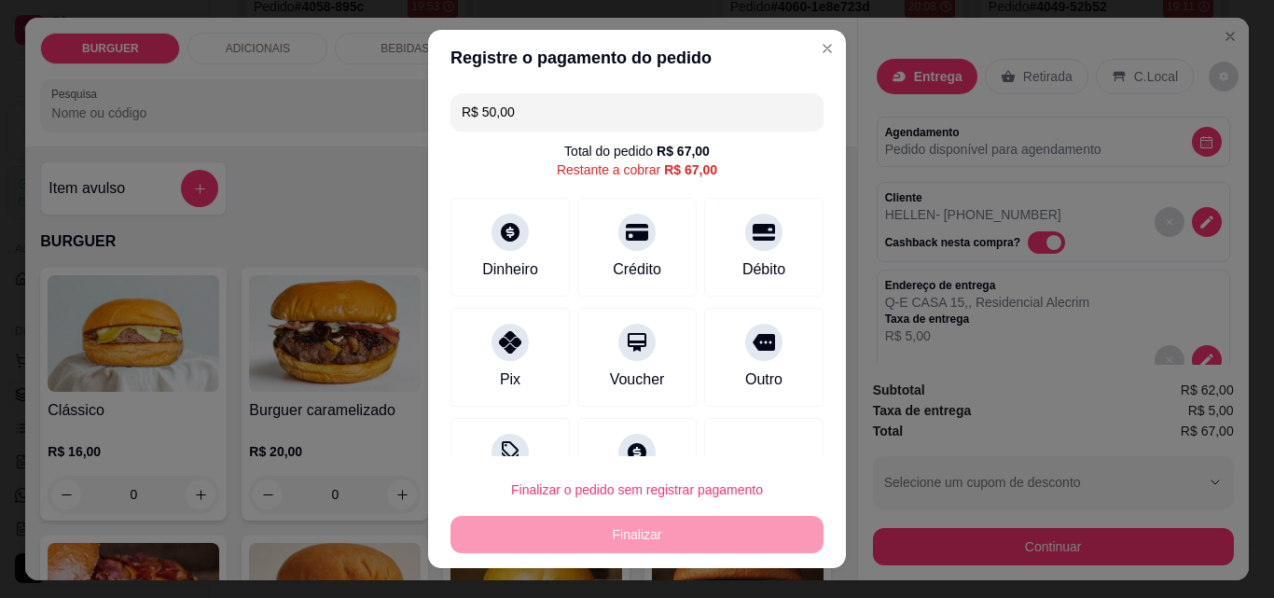
scroll to position [37, 0]
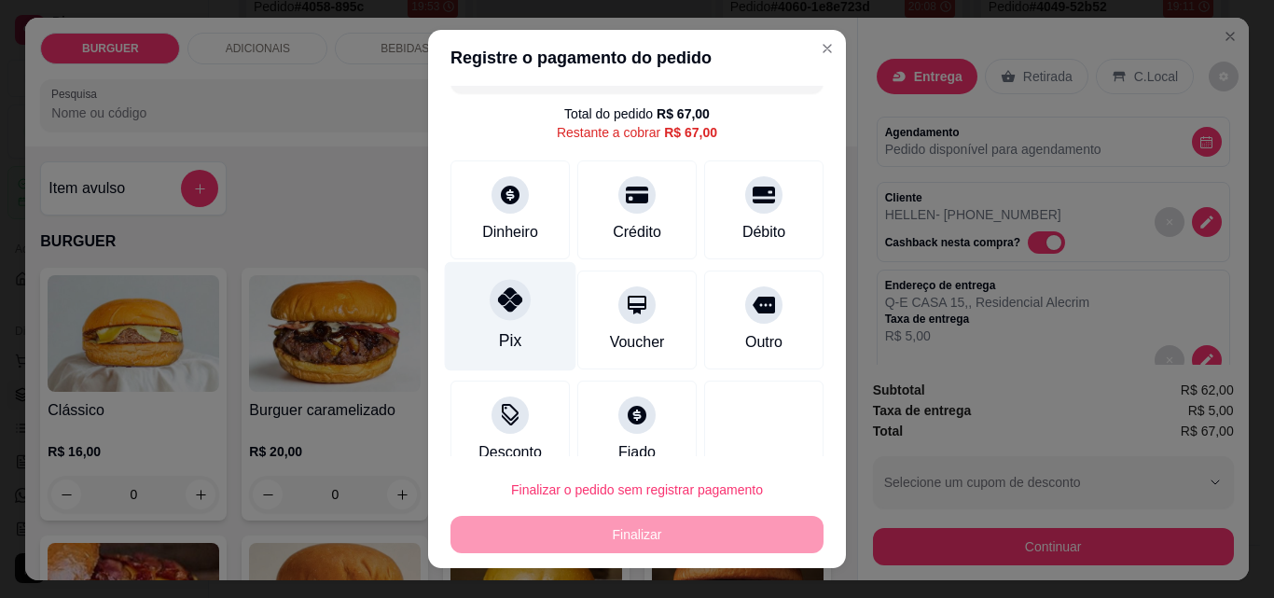
click at [498, 288] on icon at bounding box center [510, 299] width 24 height 24
type input "R$ 17,00"
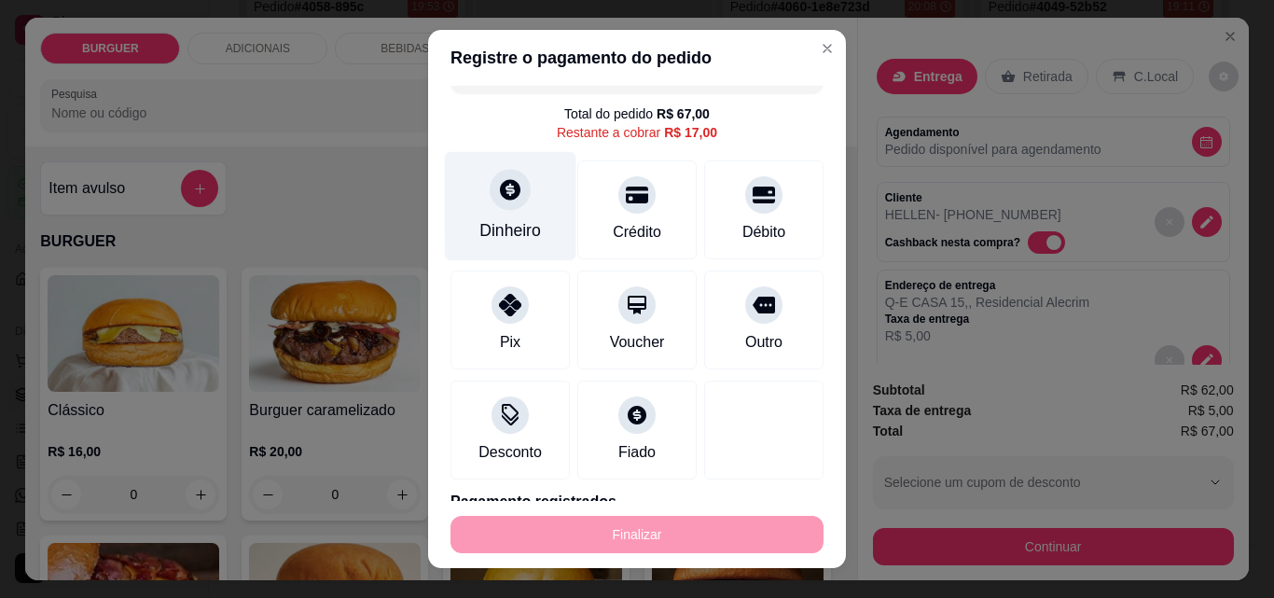
click at [517, 196] on div at bounding box center [510, 189] width 41 height 41
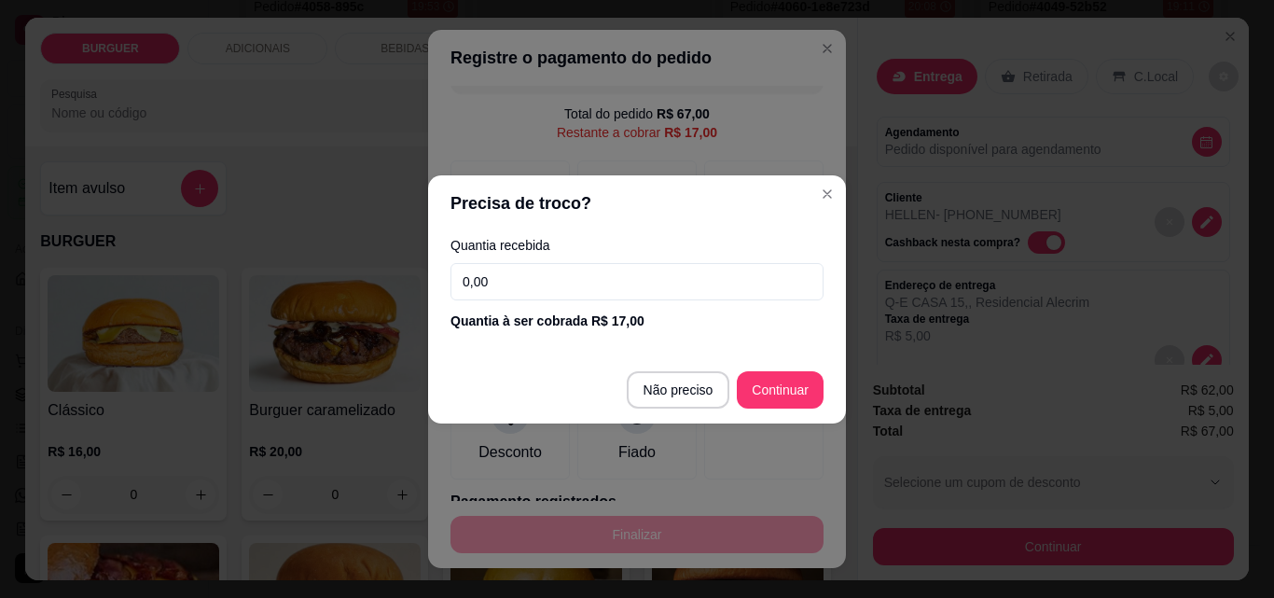
click at [534, 264] on input "0,00" at bounding box center [637, 281] width 373 height 37
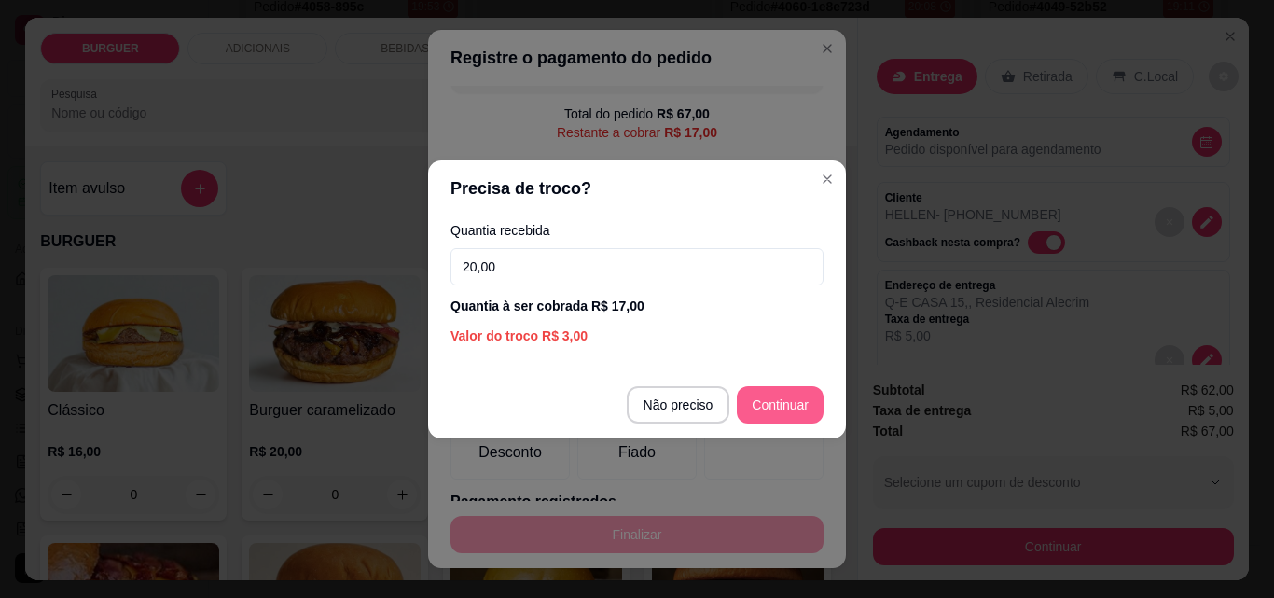
type input "20,00"
type input "R$ 0,00"
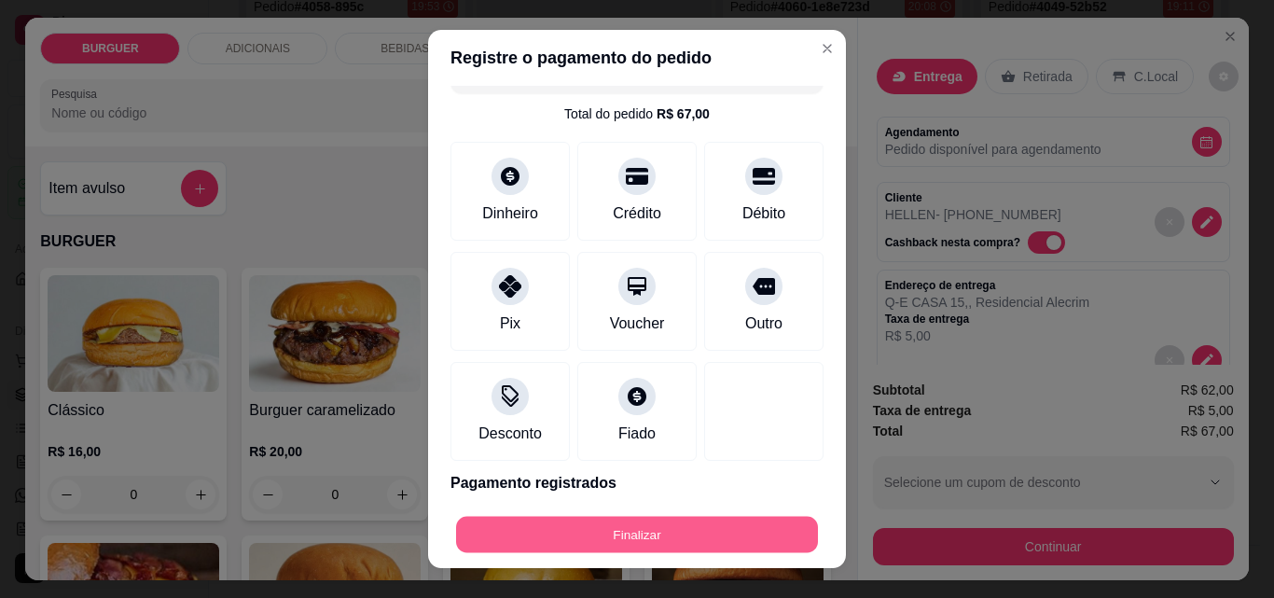
click at [710, 523] on button "Finalizar" at bounding box center [637, 535] width 362 height 36
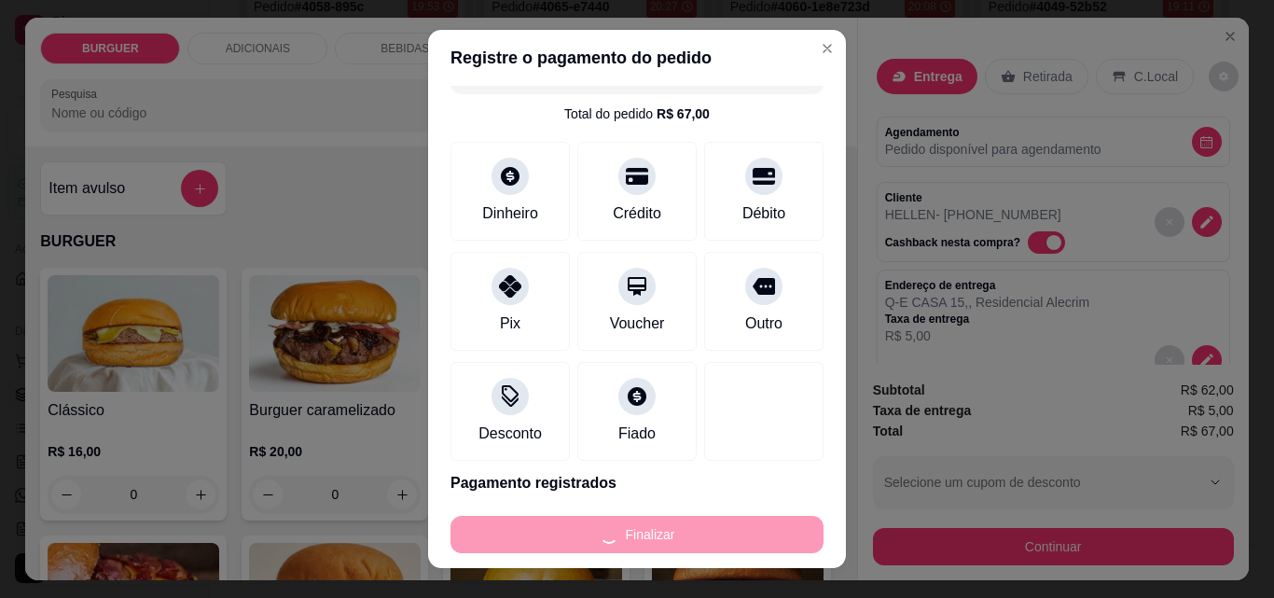
type input "0"
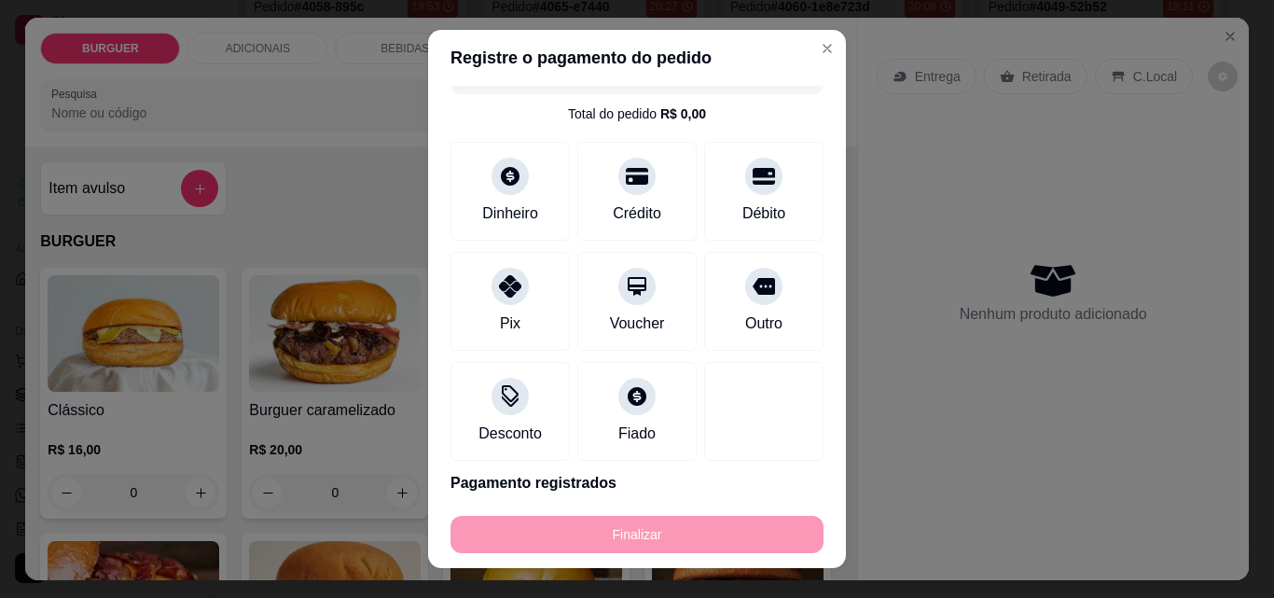
type input "-R$ 67,00"
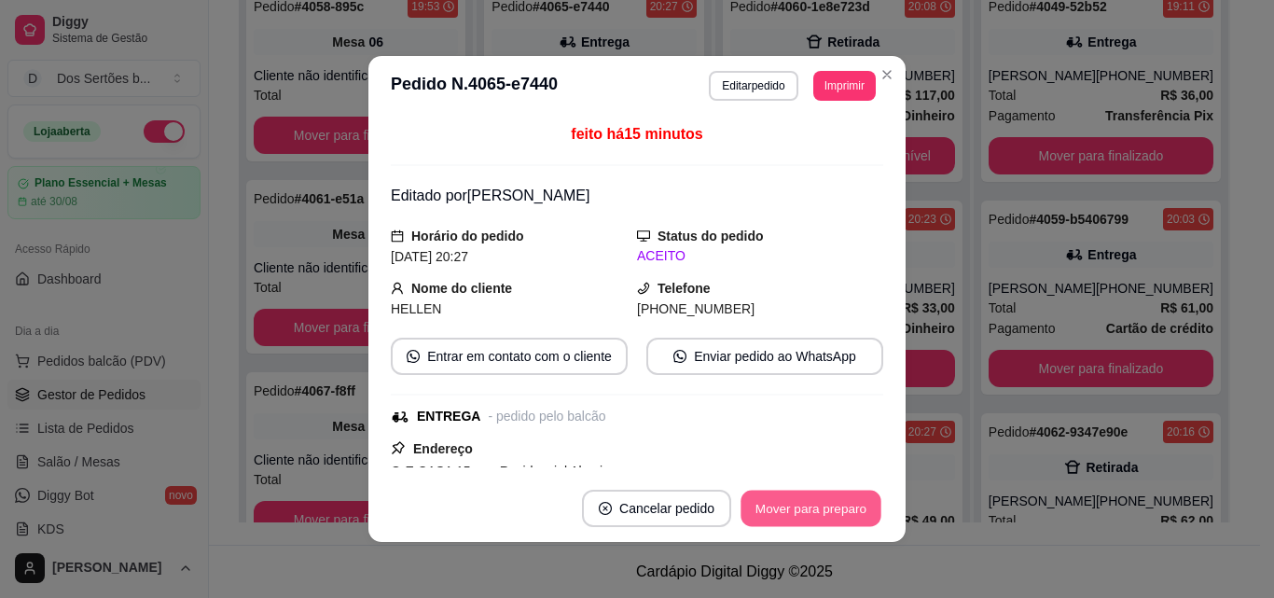
click at [770, 499] on button "Mover para preparo" at bounding box center [811, 509] width 140 height 36
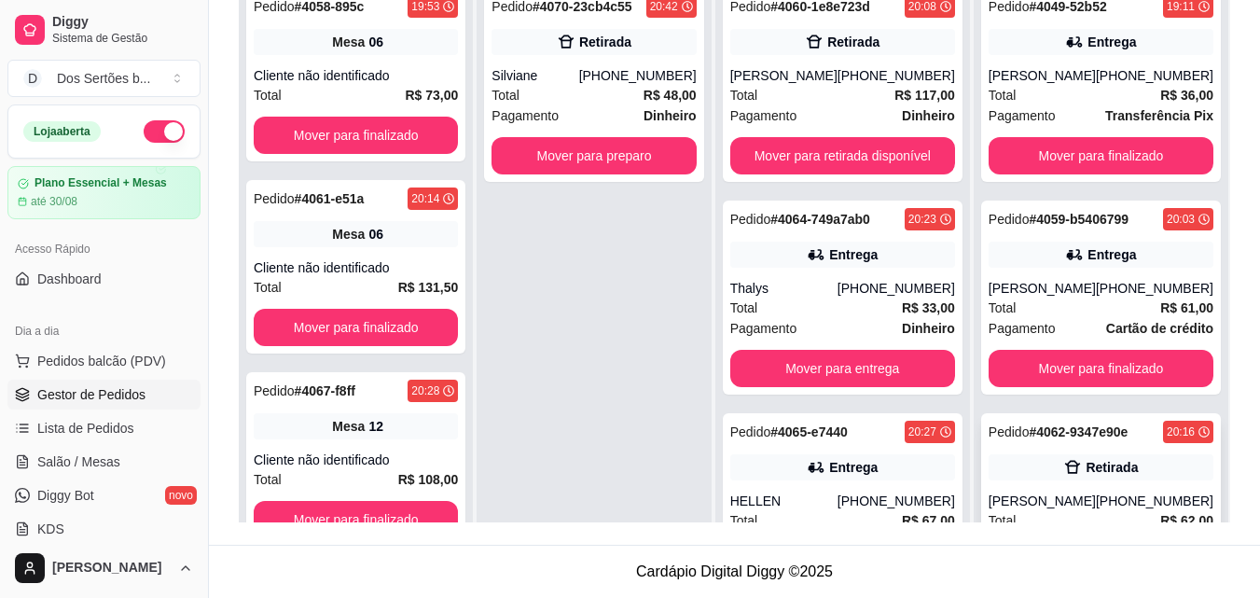
click at [1129, 479] on div "Retirada" at bounding box center [1101, 467] width 225 height 26
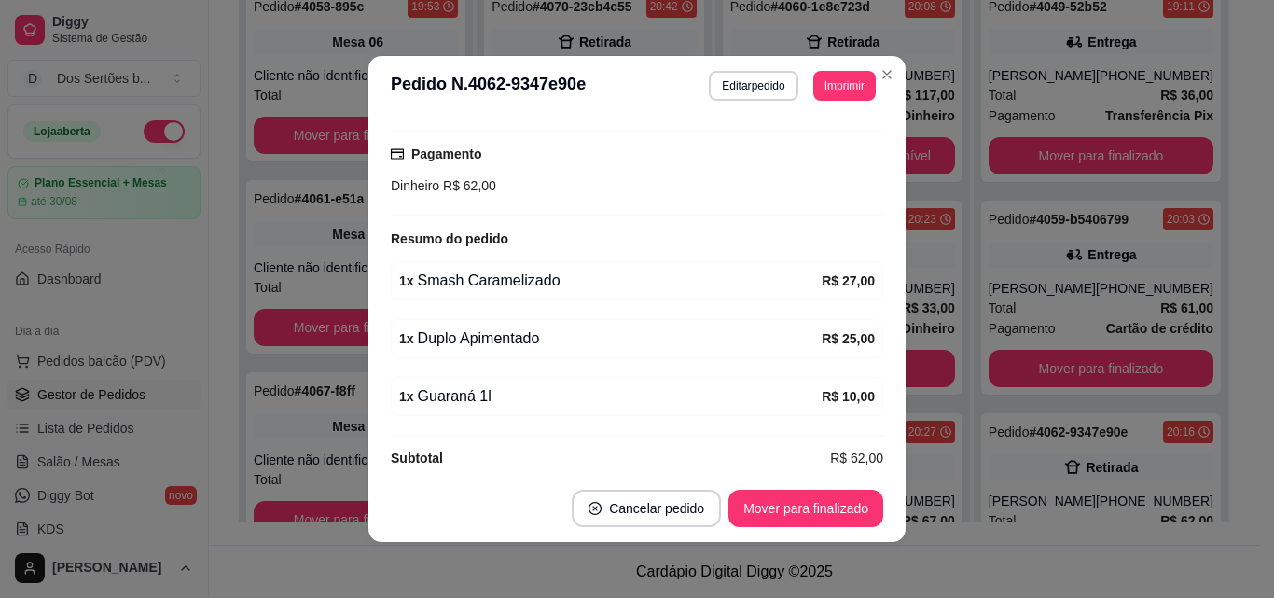
scroll to position [351, 0]
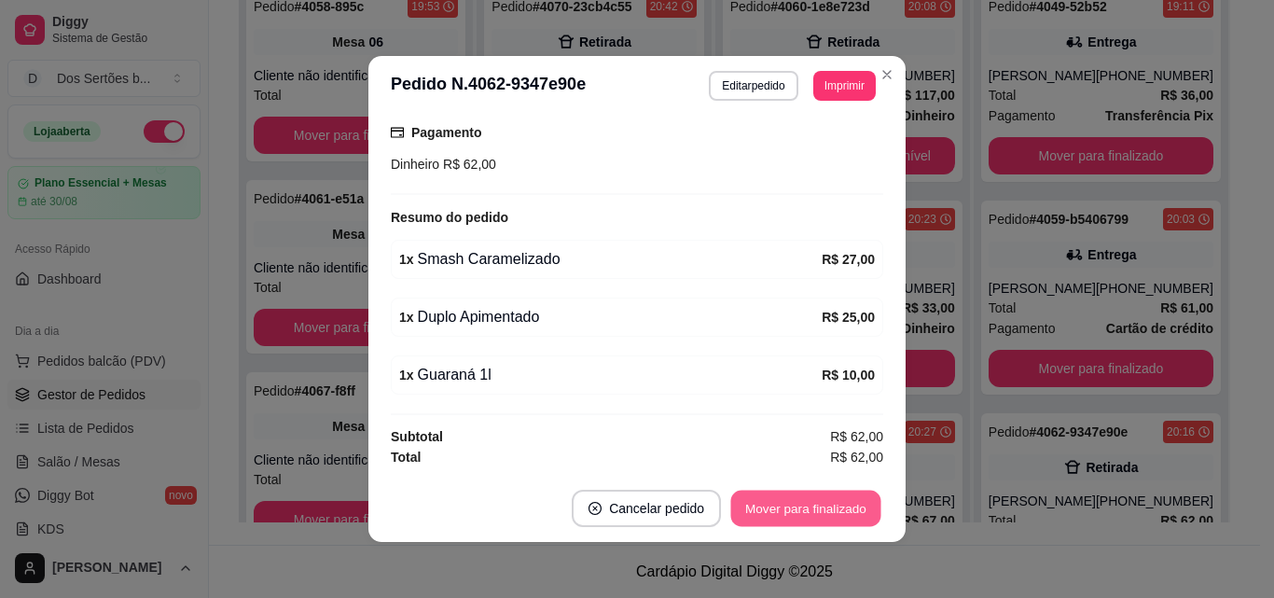
click at [790, 502] on button "Mover para finalizado" at bounding box center [806, 509] width 150 height 36
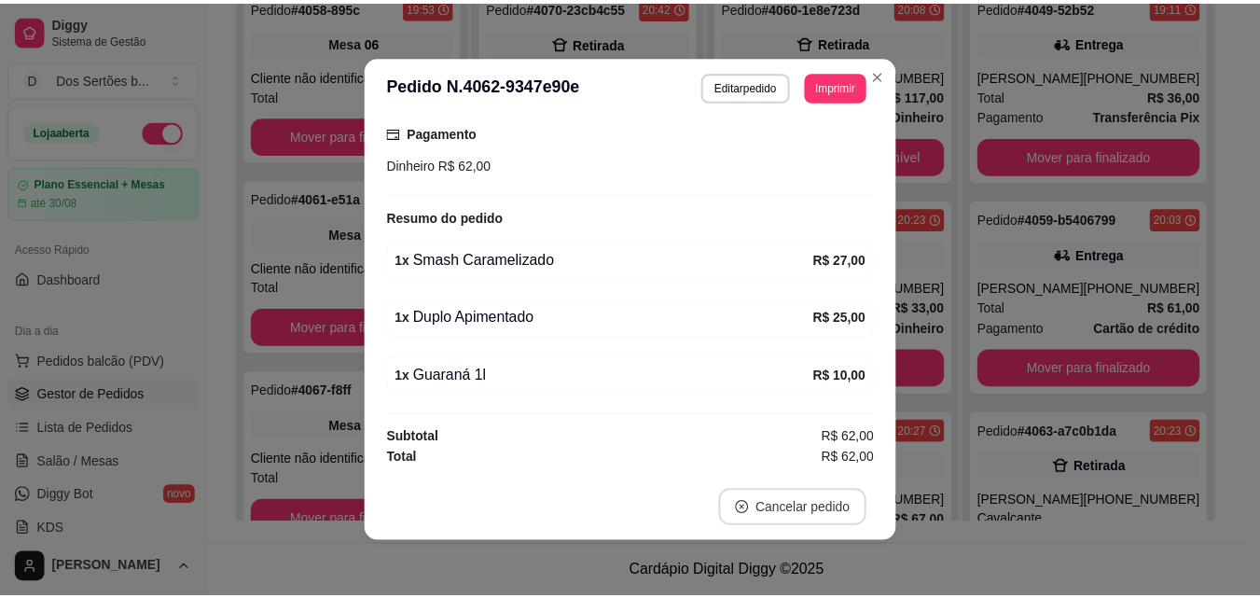
scroll to position [308, 0]
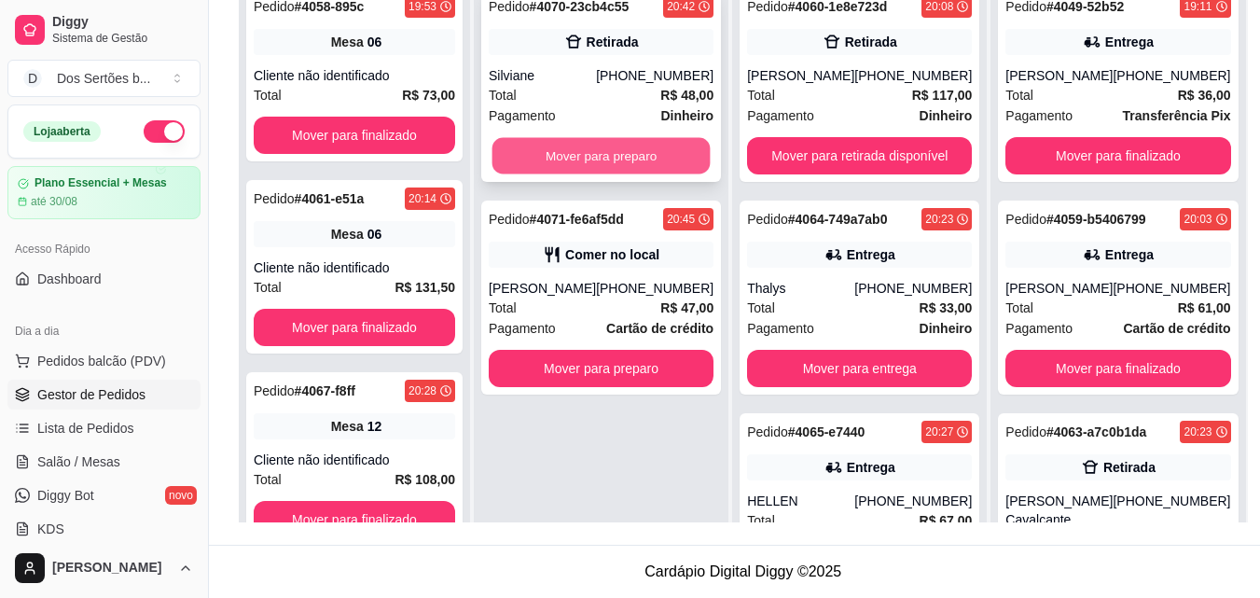
click at [563, 158] on button "Mover para preparo" at bounding box center [602, 156] width 218 height 36
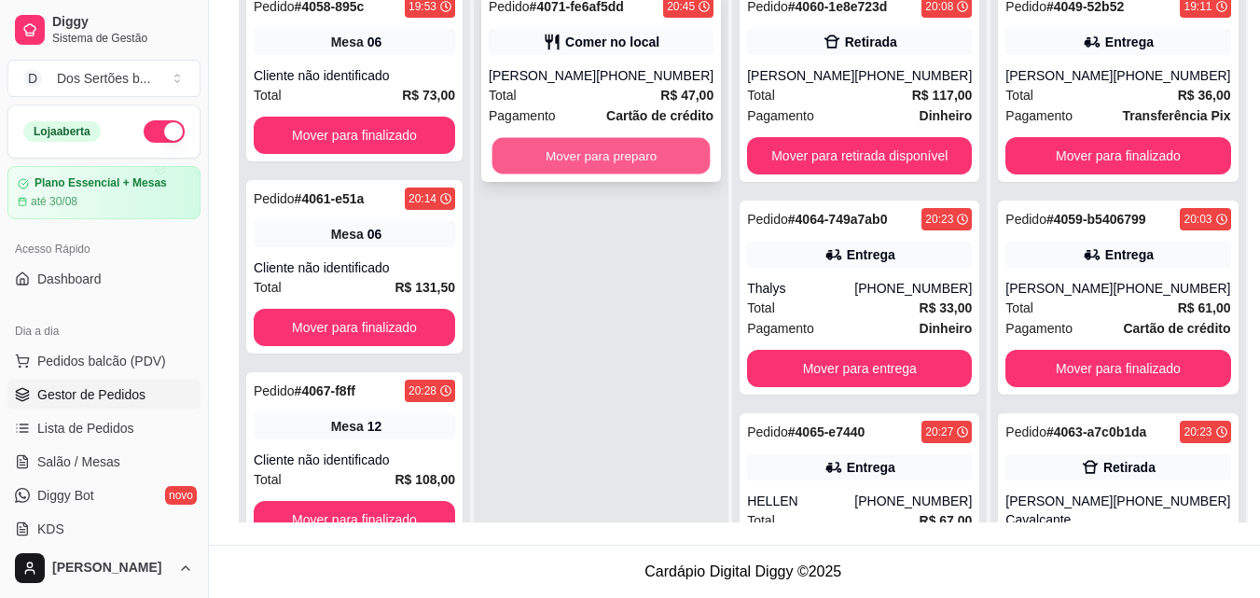
click at [590, 152] on button "Mover para preparo" at bounding box center [602, 156] width 218 height 36
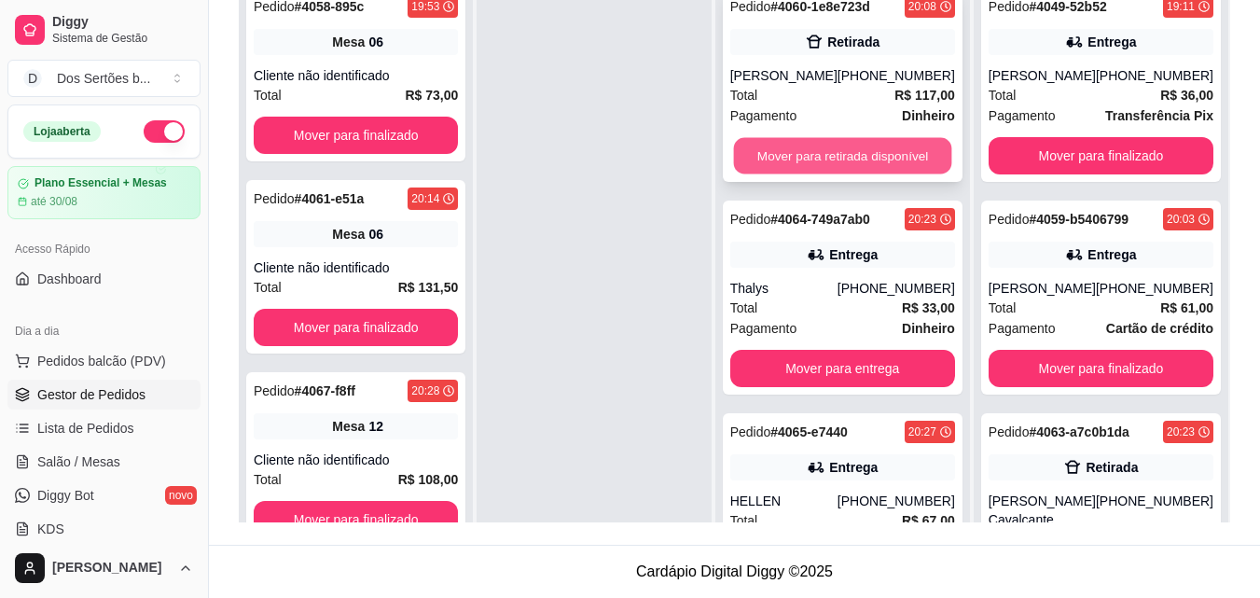
click at [813, 161] on button "Mover para retirada disponível" at bounding box center [842, 156] width 218 height 36
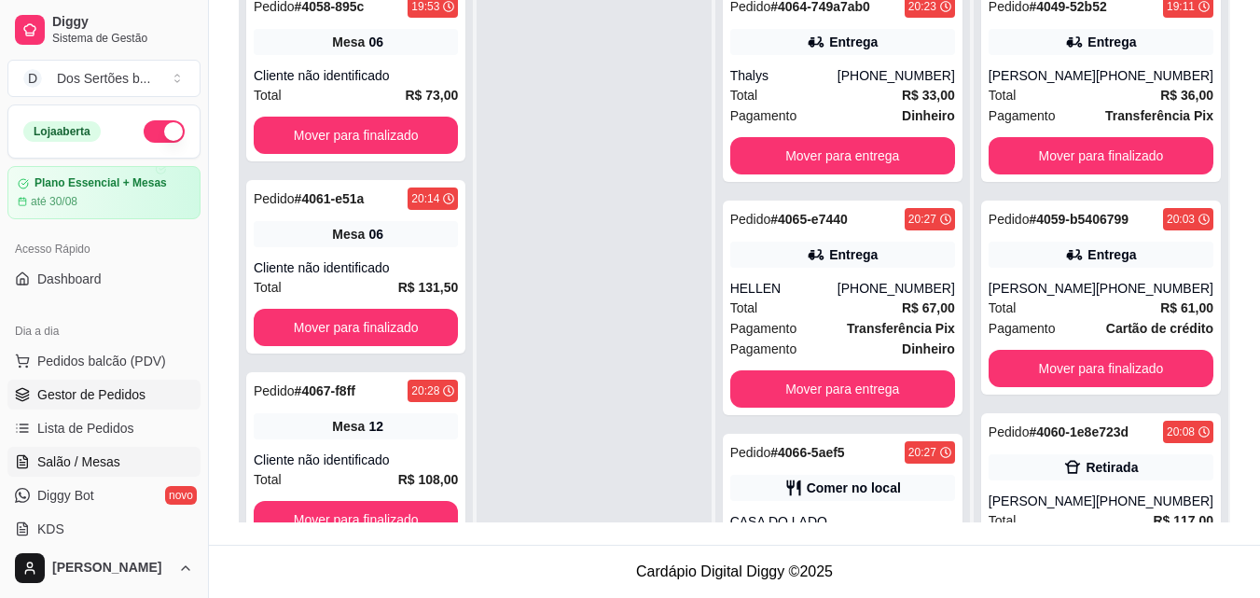
click at [86, 455] on span "Salão / Mesas" at bounding box center [78, 461] width 83 height 19
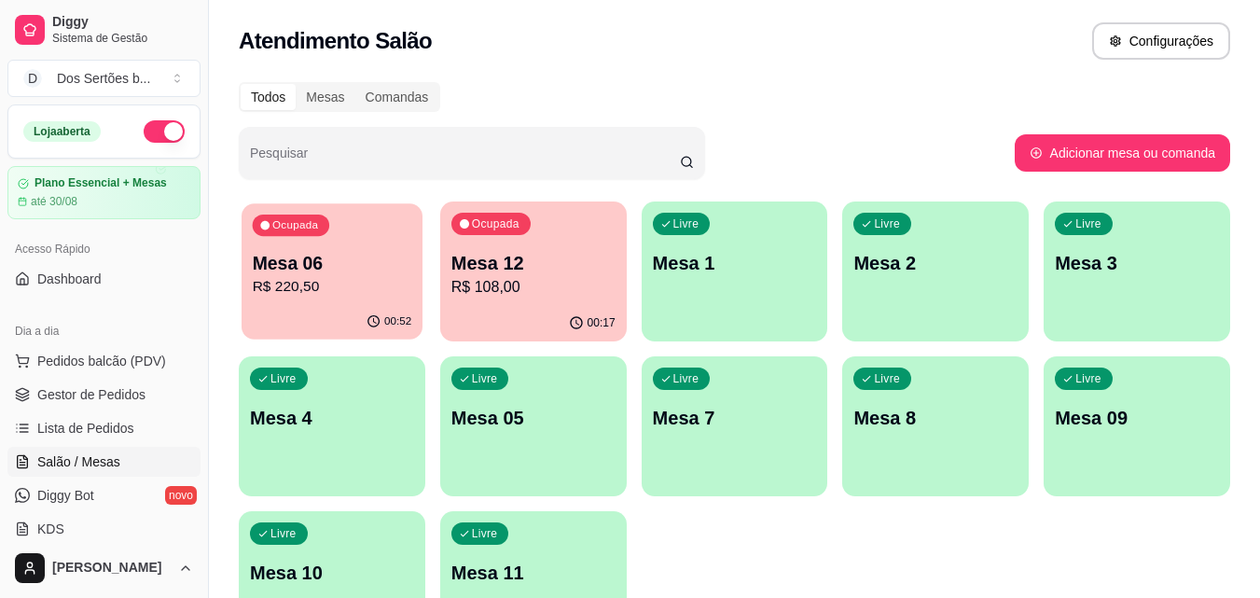
click at [362, 204] on div "Ocupada Mesa 06 R$ 220,50" at bounding box center [332, 253] width 181 height 101
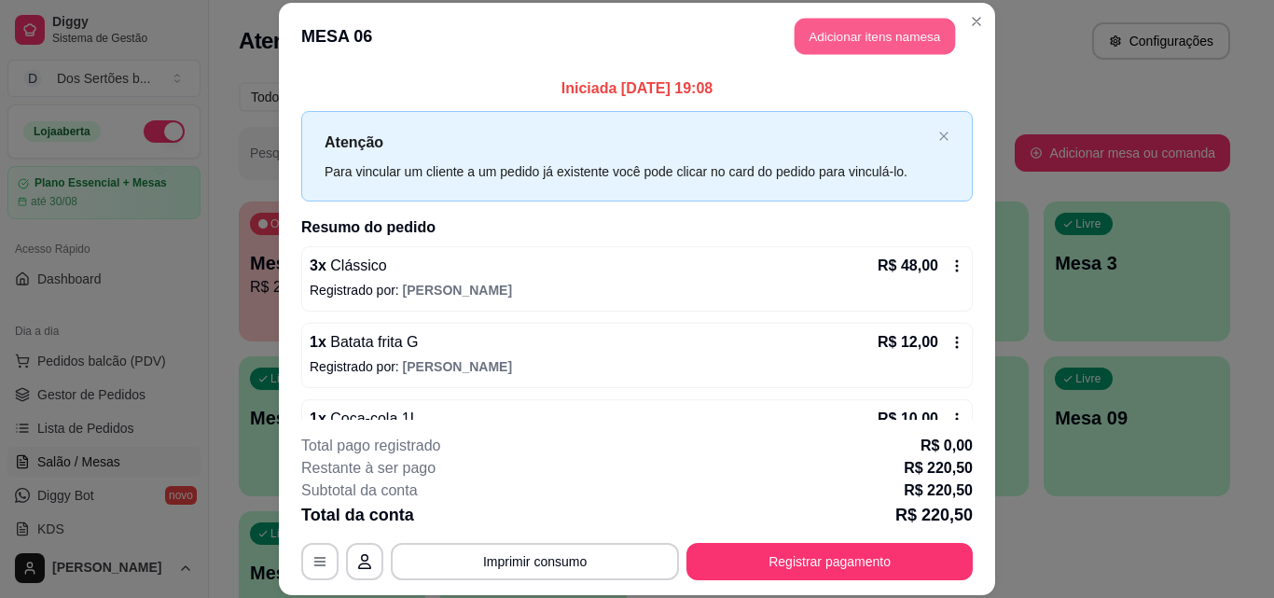
click at [863, 21] on button "Adicionar itens na mesa" at bounding box center [875, 37] width 160 height 36
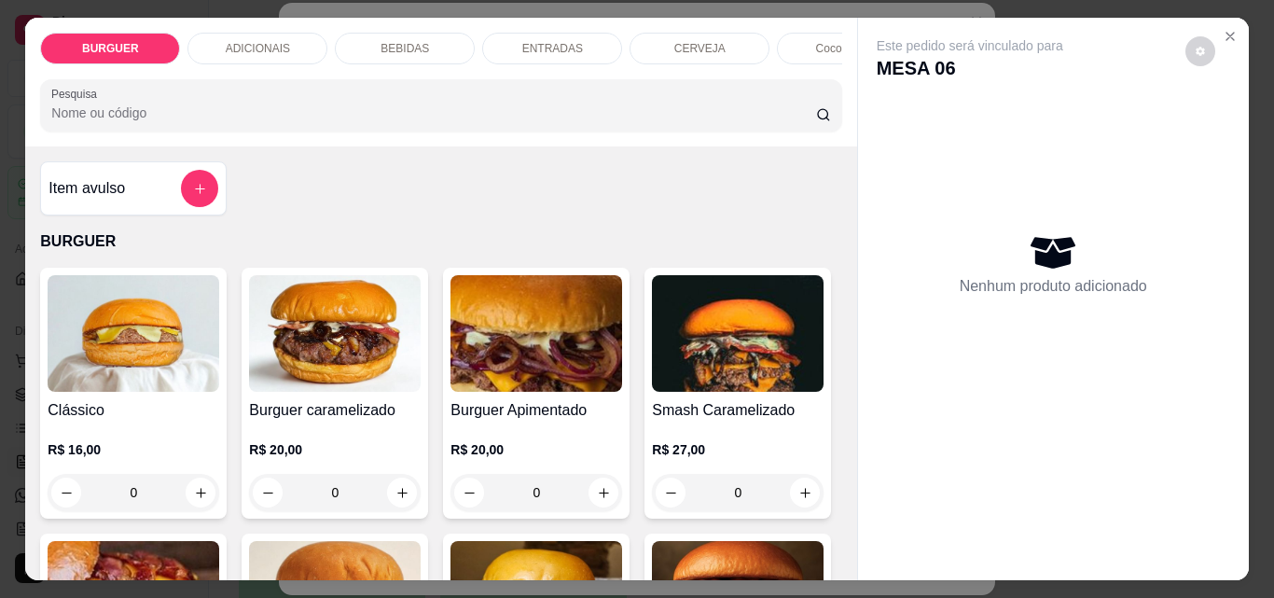
click at [670, 50] on div "CERVEJA" at bounding box center [700, 49] width 140 height 32
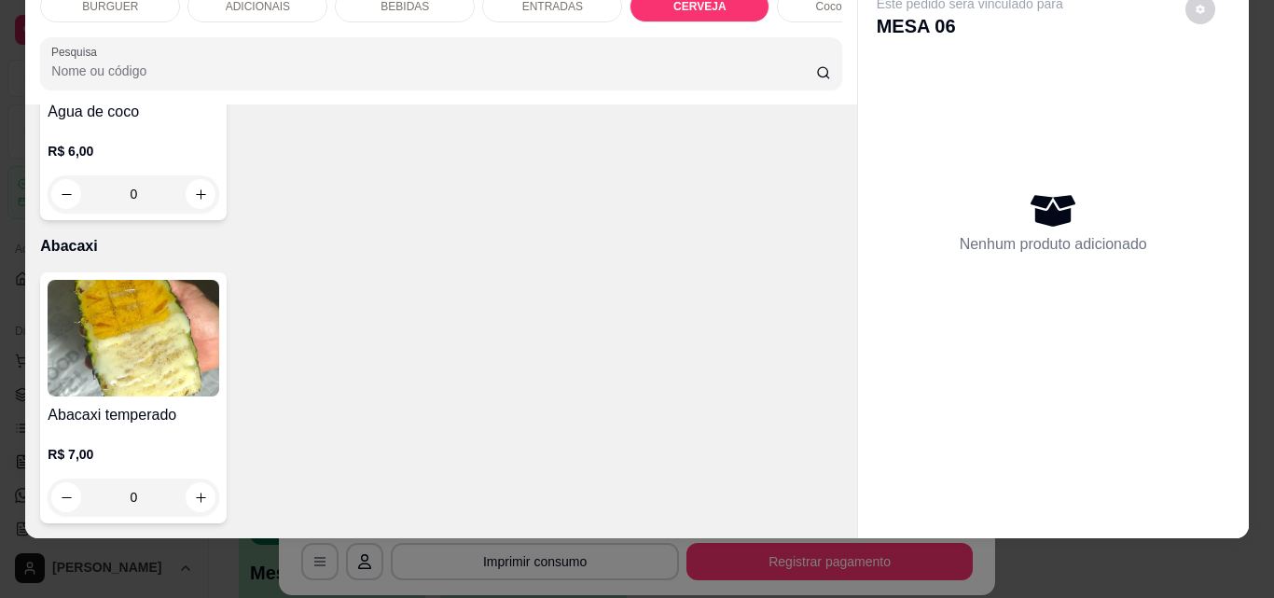
scroll to position [4123, 0]
type input "1"
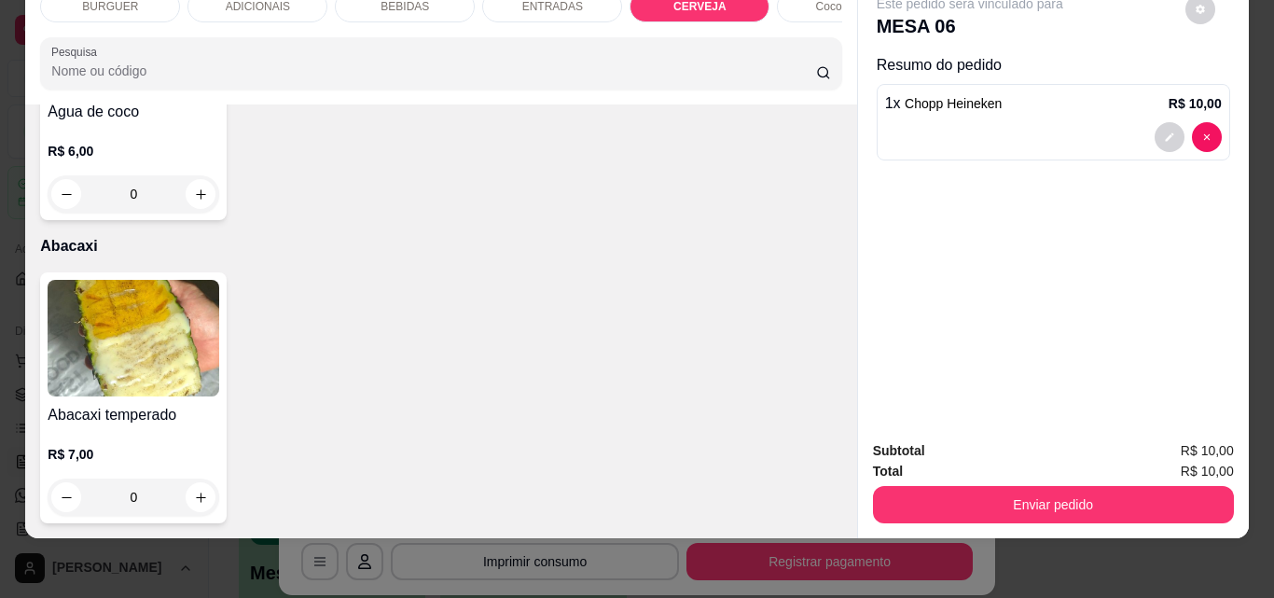
scroll to position [4124, 0]
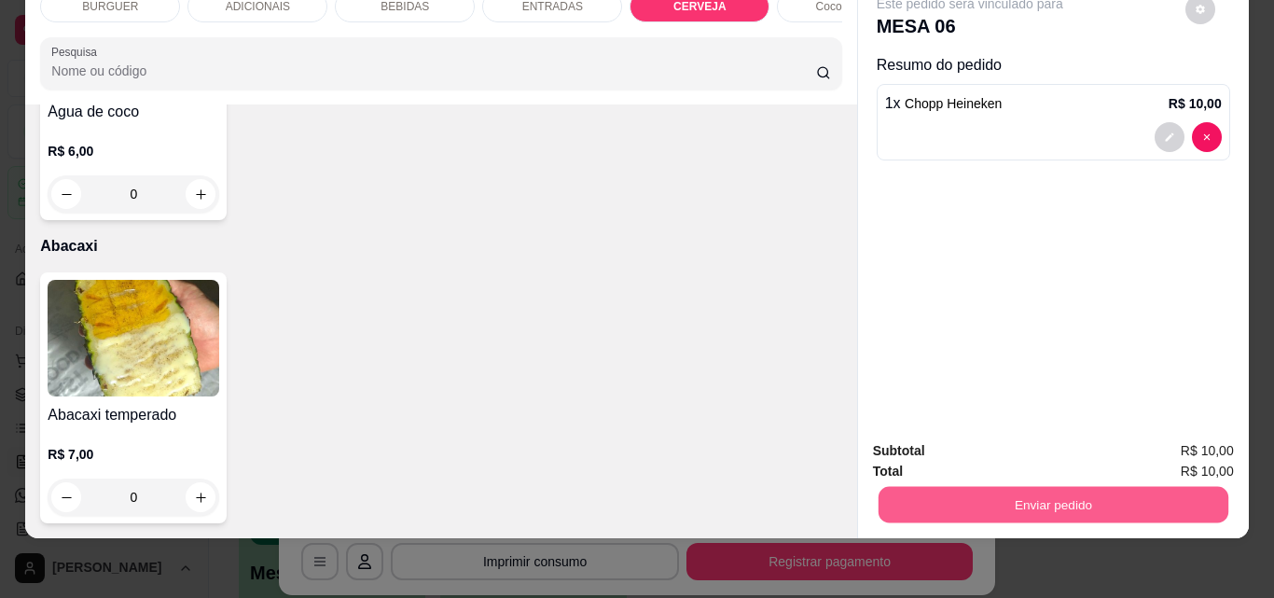
click at [956, 486] on button "Enviar pedido" at bounding box center [1053, 504] width 350 height 36
click at [952, 435] on button "Não registrar e enviar pedido" at bounding box center [991, 444] width 188 height 35
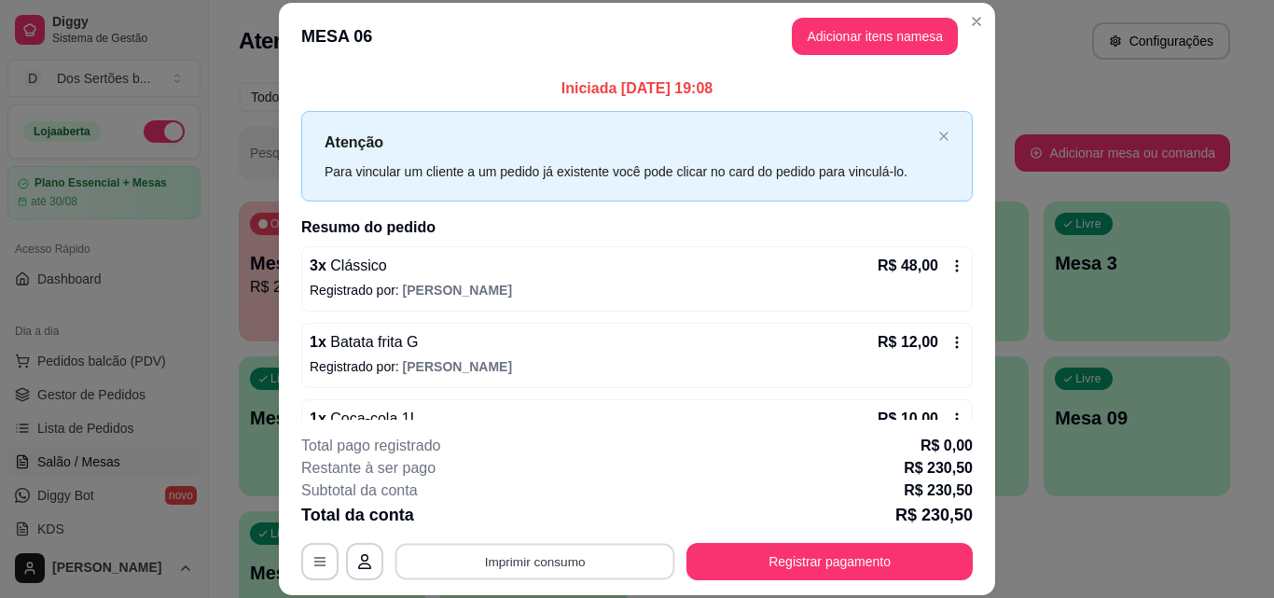
click at [460, 568] on button "Imprimir consumo" at bounding box center [536, 561] width 280 height 36
click at [496, 514] on button "Impressora" at bounding box center [533, 519] width 135 height 30
click at [527, 555] on button "Imprimir consumo" at bounding box center [536, 561] width 280 height 36
click at [515, 526] on button "Impressora" at bounding box center [533, 519] width 135 height 30
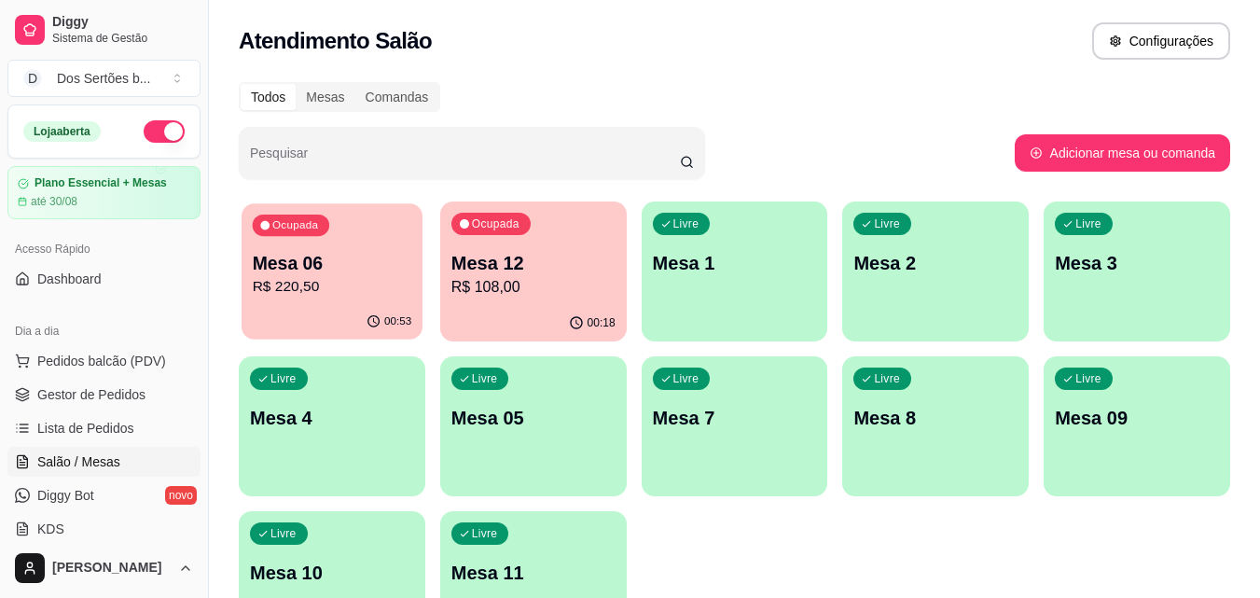
click at [375, 260] on p "Mesa 06" at bounding box center [333, 263] width 160 height 25
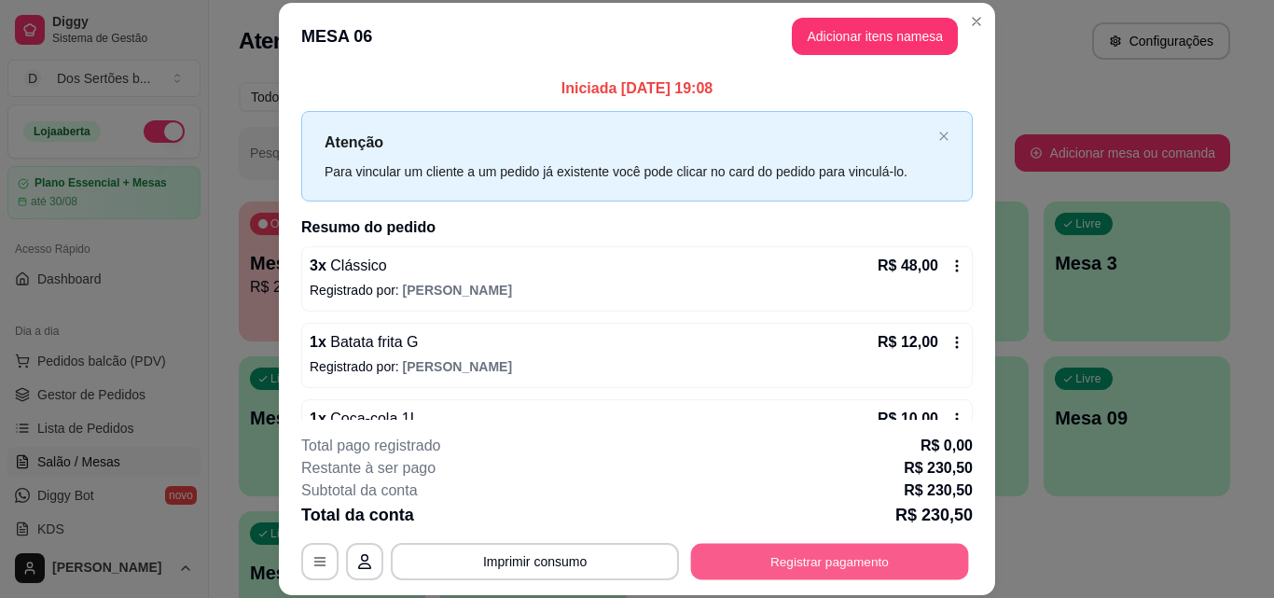
click at [784, 573] on button "Registrar pagamento" at bounding box center [830, 561] width 278 height 36
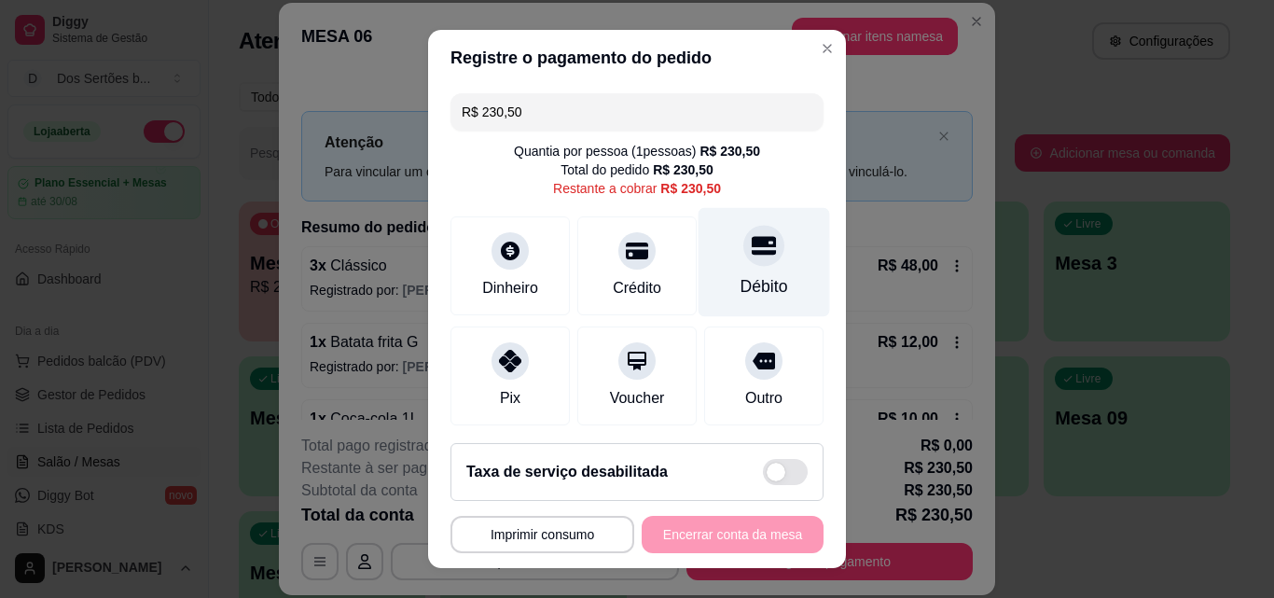
click at [759, 271] on div "Débito" at bounding box center [765, 262] width 132 height 109
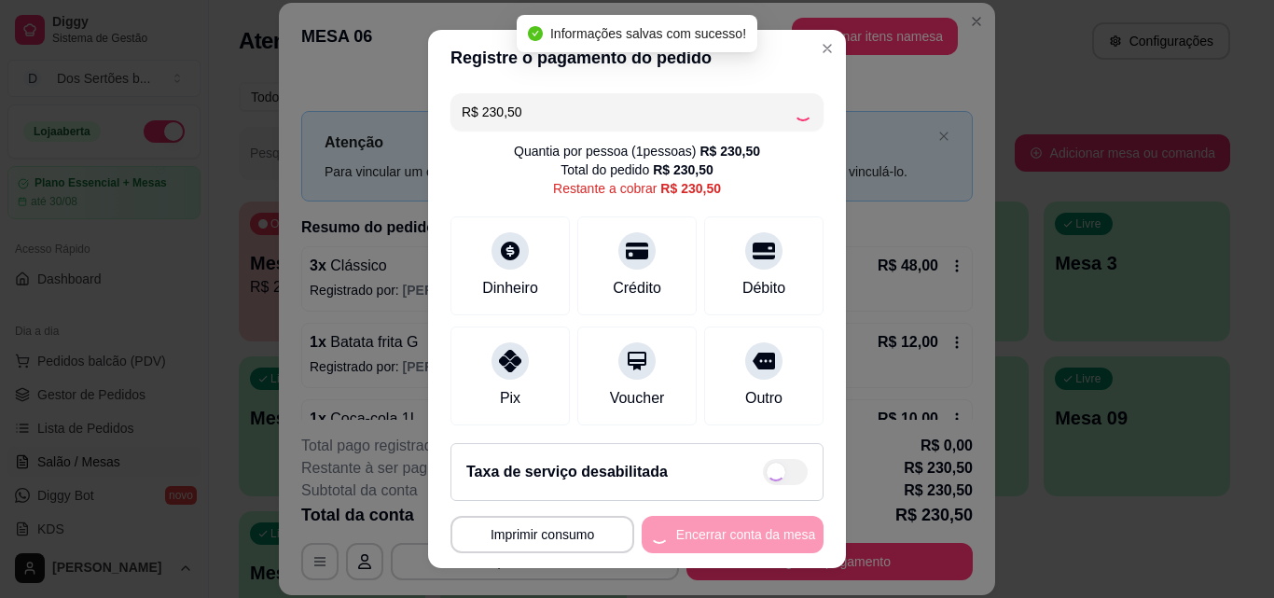
type input "R$ 0,00"
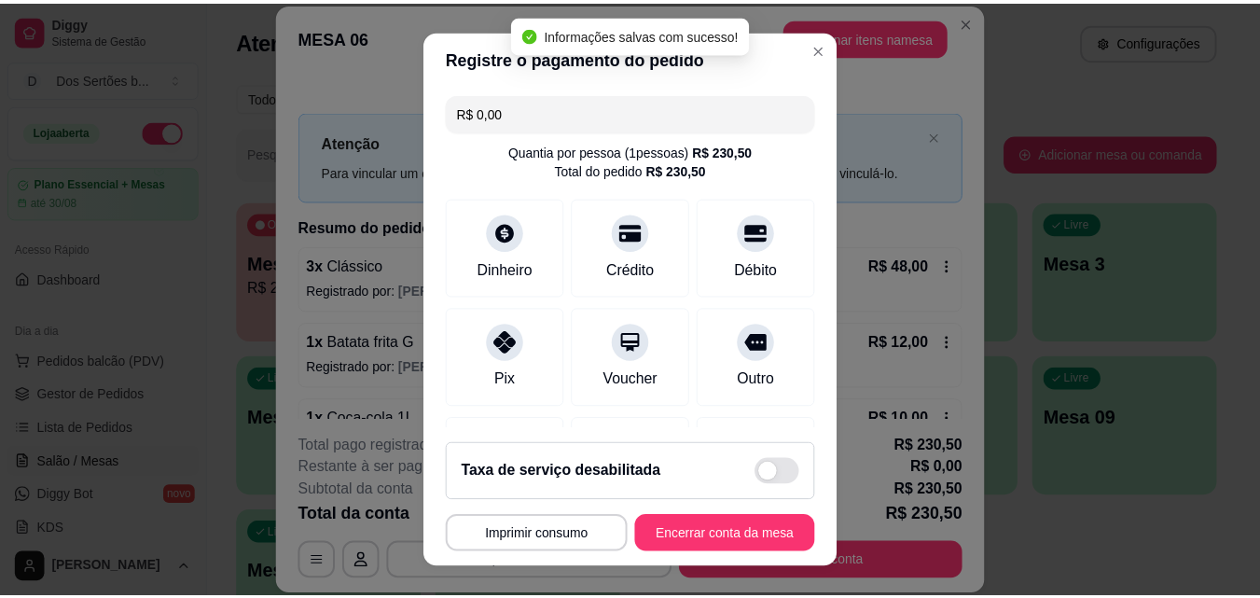
scroll to position [215, 0]
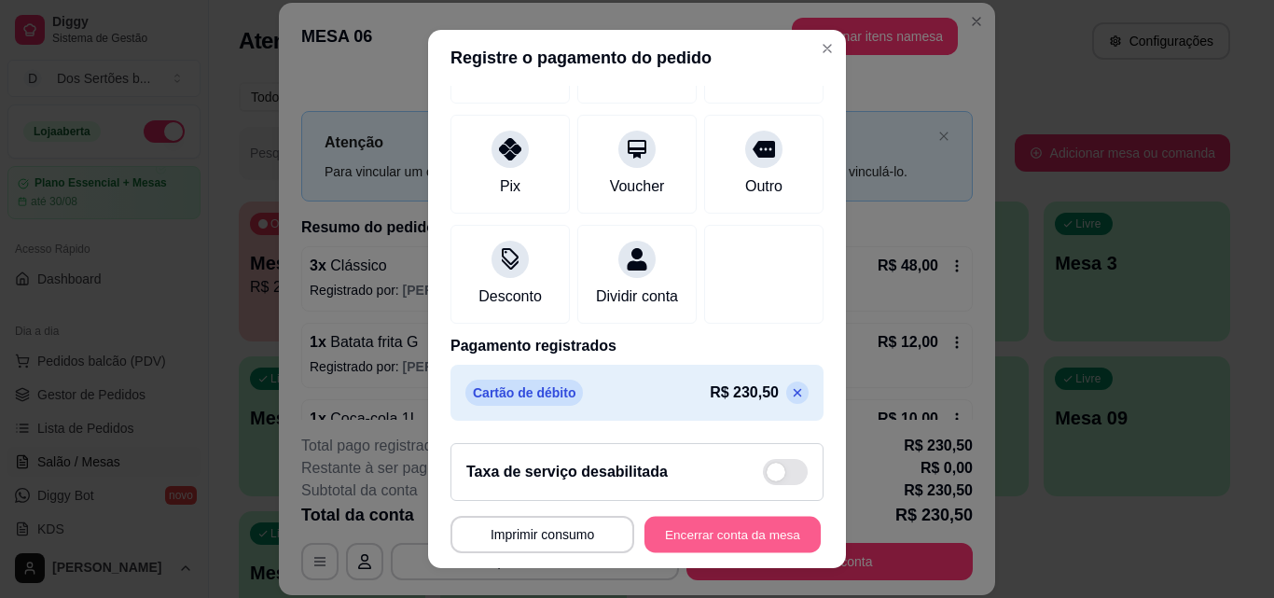
click at [729, 524] on button "Encerrar conta da mesa" at bounding box center [733, 535] width 176 height 36
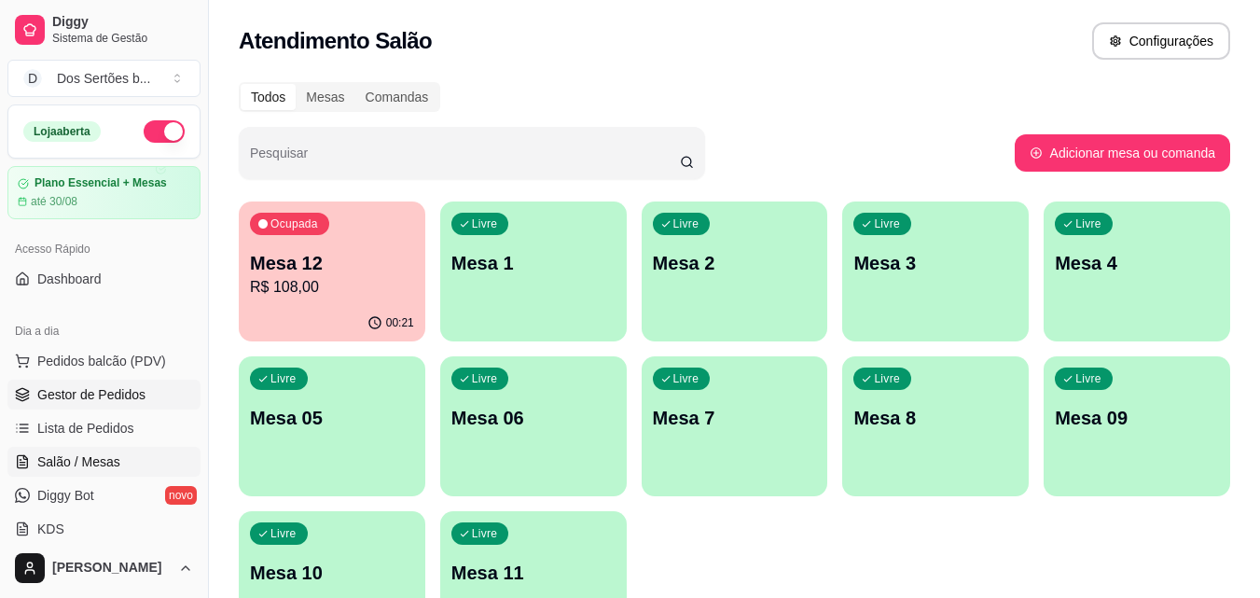
click at [100, 392] on span "Gestor de Pedidos" at bounding box center [91, 394] width 108 height 19
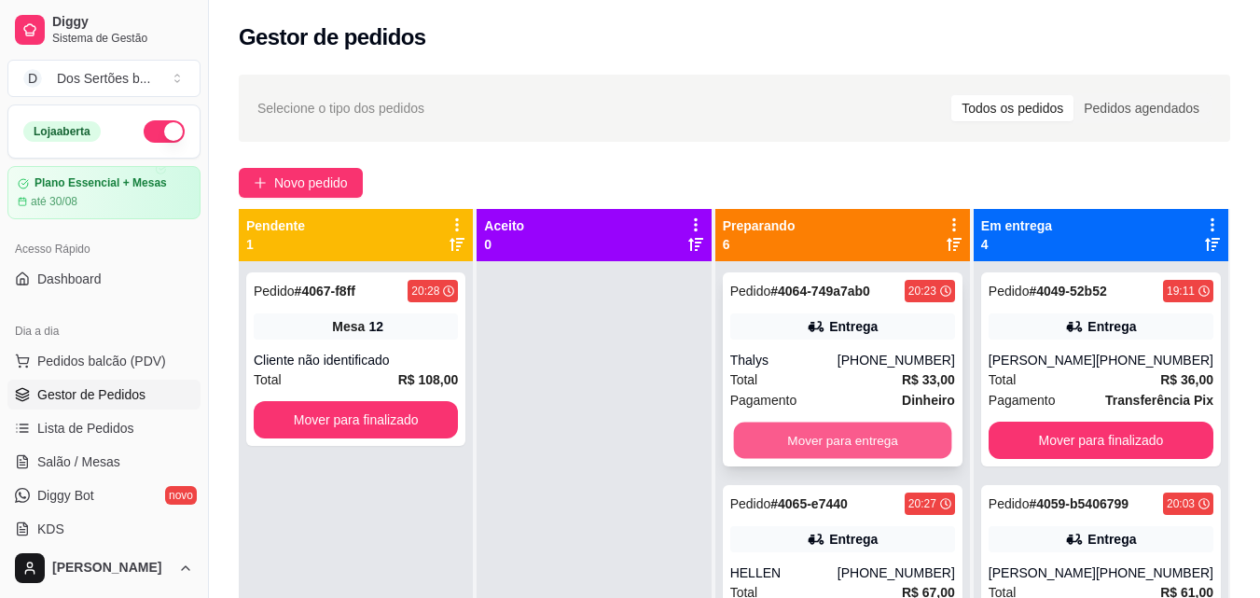
click at [827, 449] on button "Mover para entrega" at bounding box center [842, 441] width 218 height 36
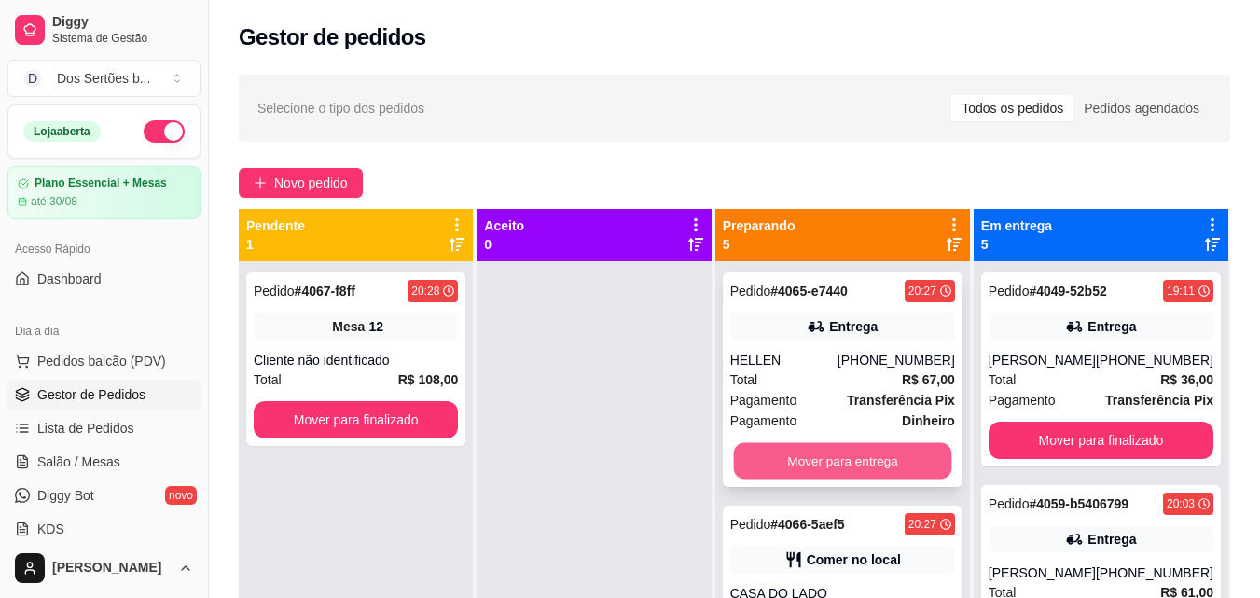
click at [793, 452] on button "Mover para entrega" at bounding box center [842, 461] width 218 height 36
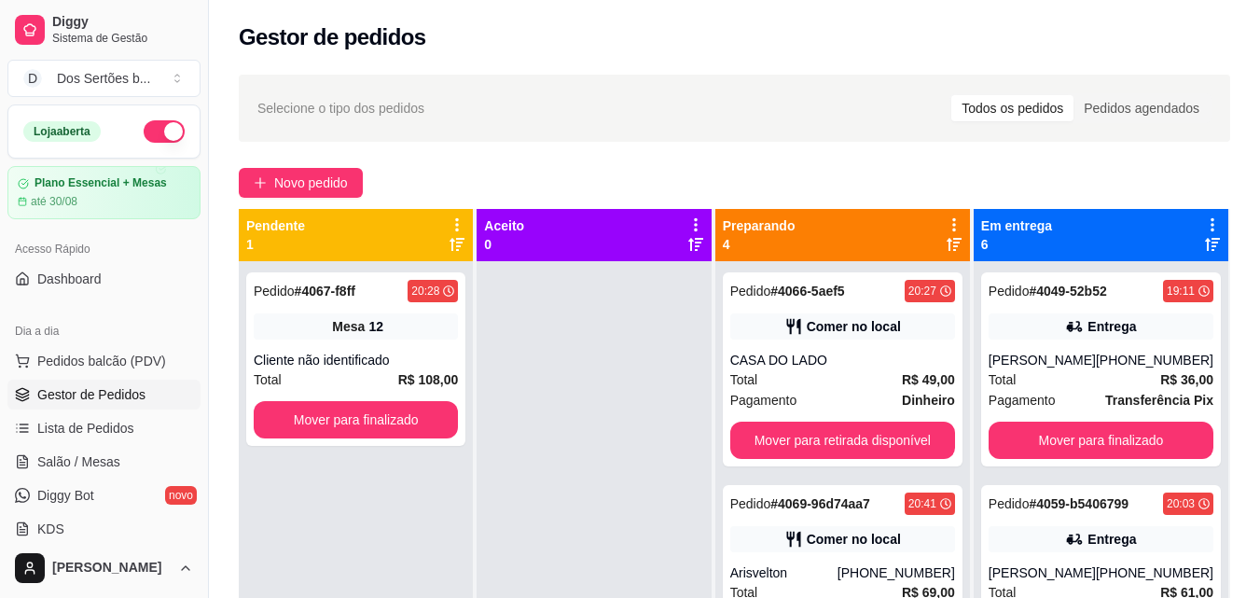
scroll to position [285, 0]
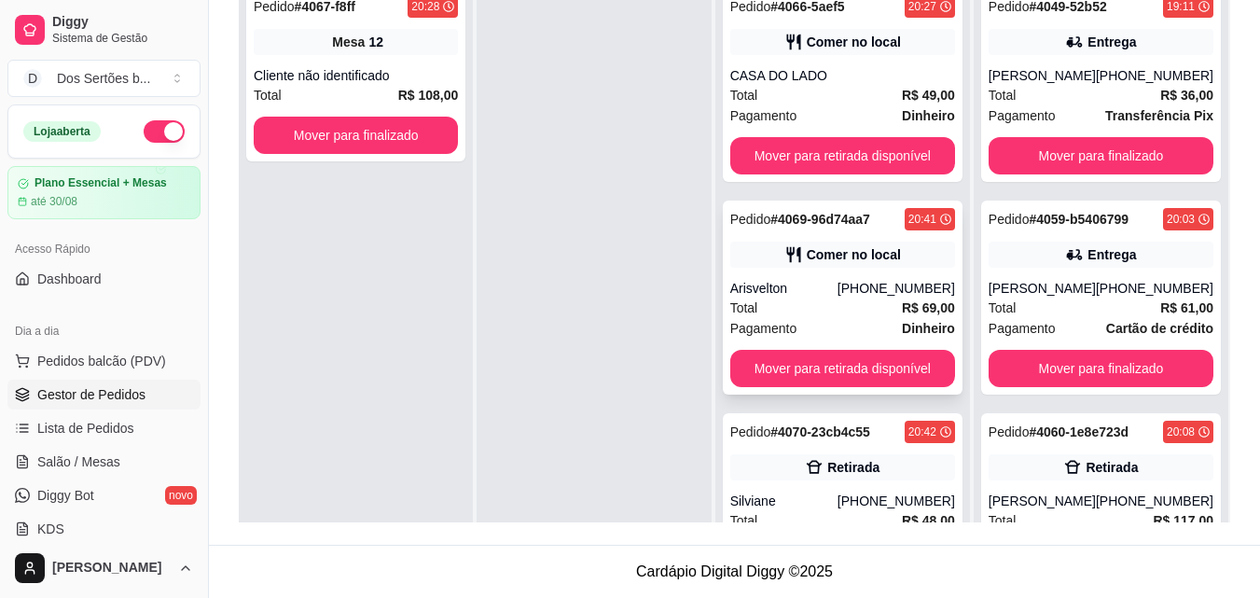
click at [802, 270] on div "Pedido # 4069-96d74aa7 20:41 Comer no local Arisvelton [PHONE_NUMBER] Total R$ …" at bounding box center [843, 298] width 240 height 194
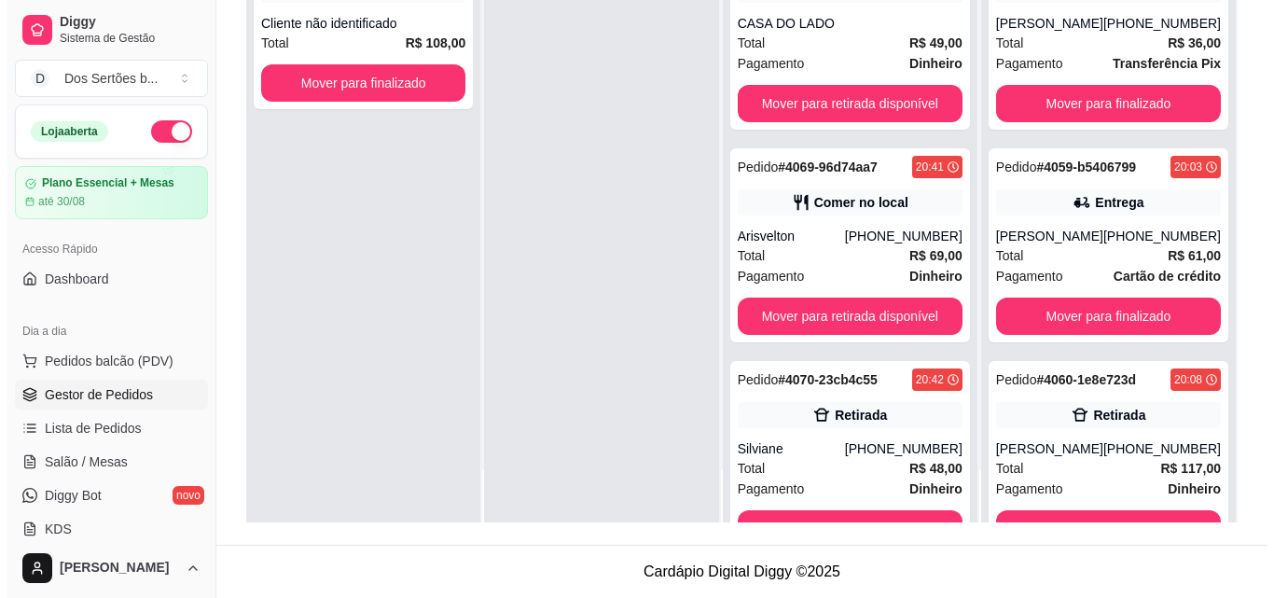
scroll to position [271, 0]
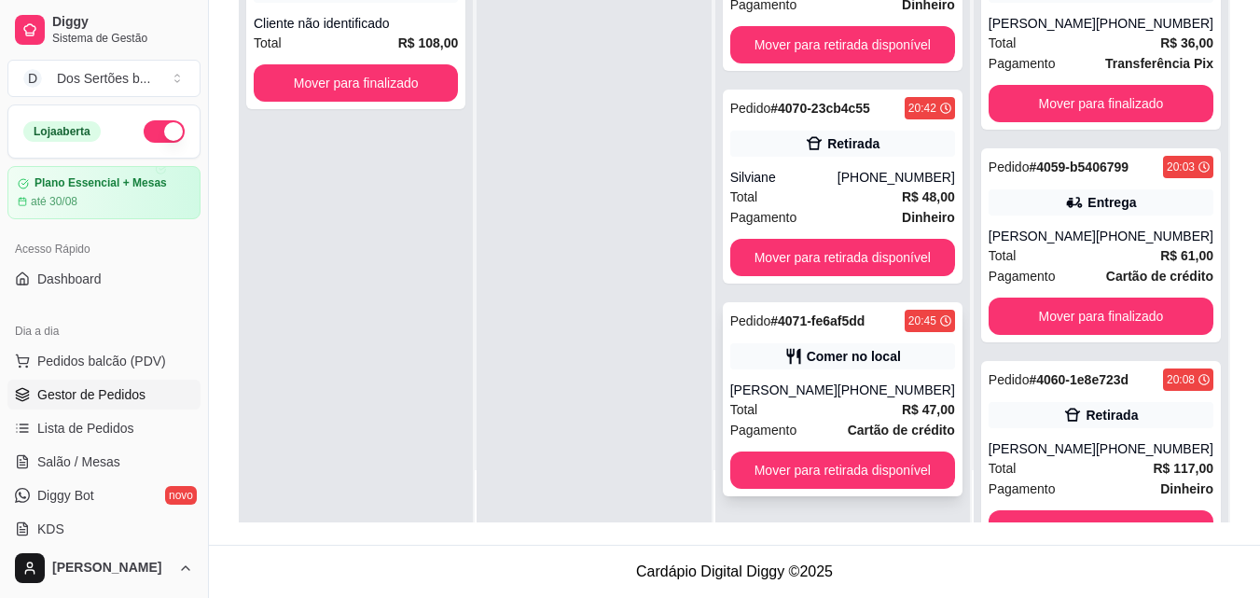
click at [838, 397] on div "[PERSON_NAME]" at bounding box center [783, 390] width 107 height 19
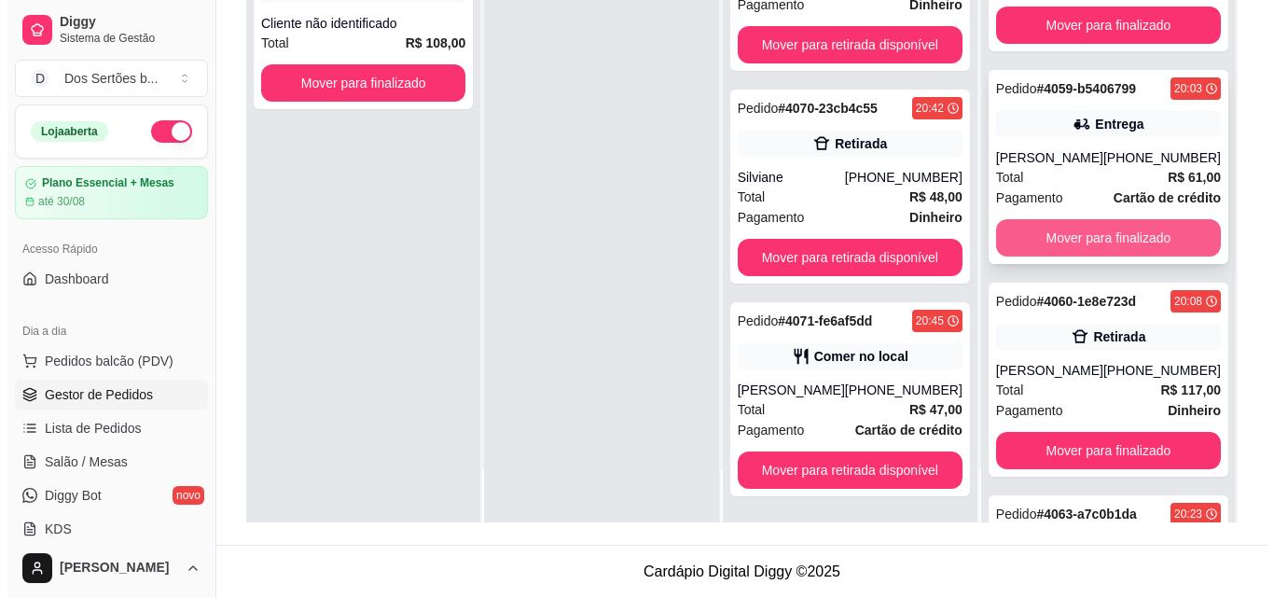
scroll to position [0, 0]
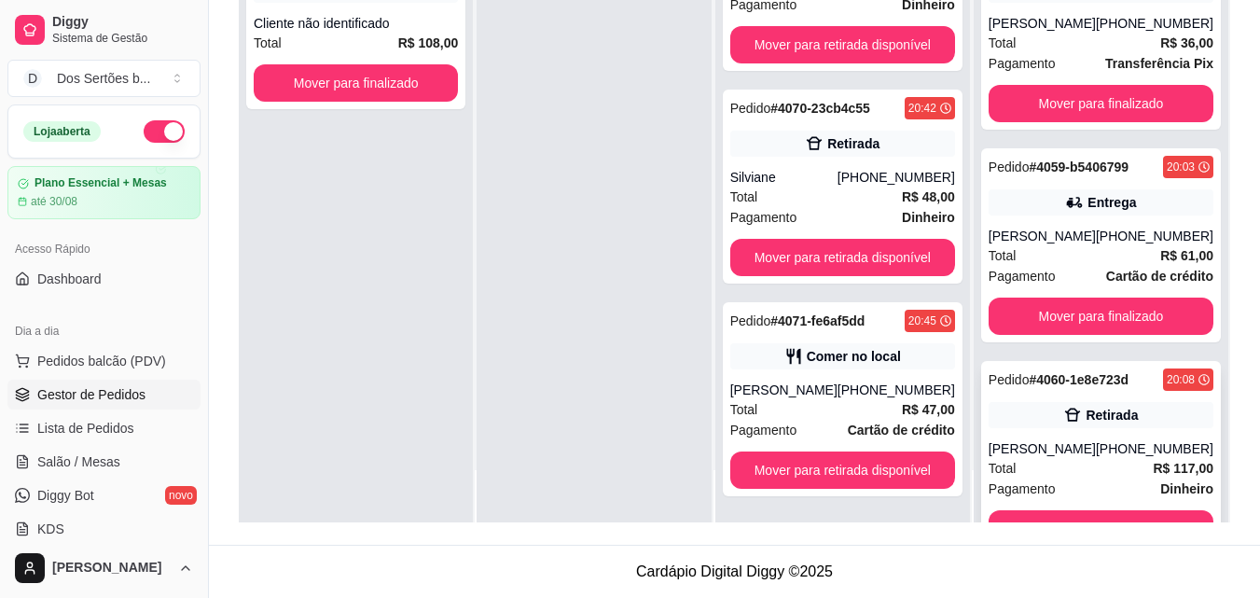
click at [1089, 451] on div "[PERSON_NAME]" at bounding box center [1042, 448] width 107 height 19
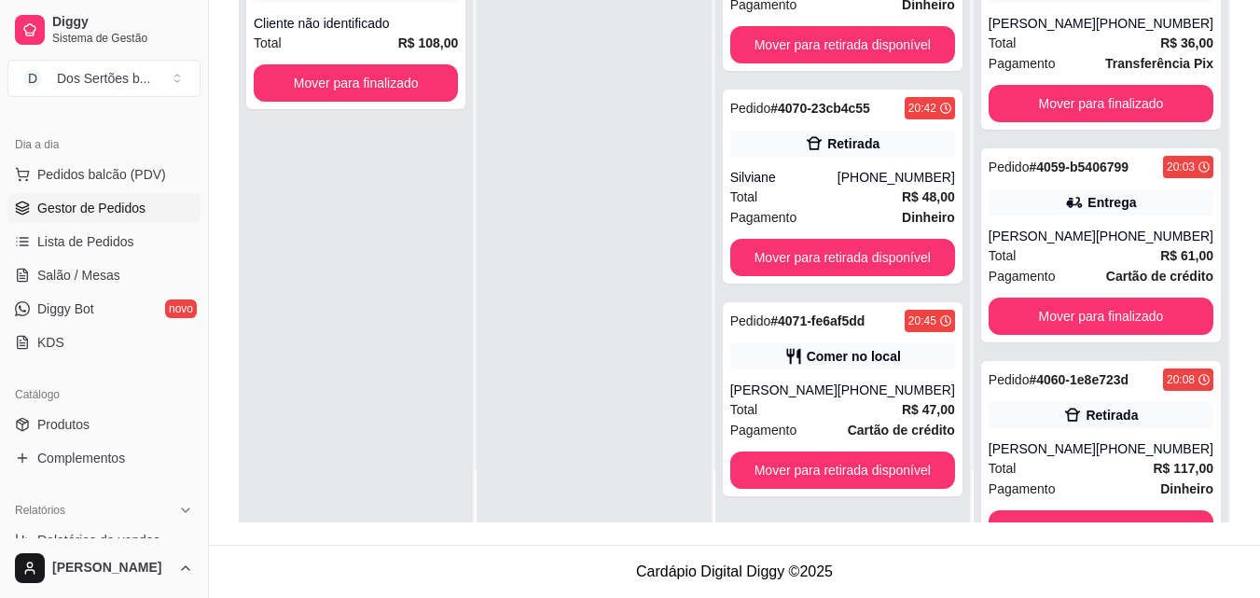
scroll to position [224, 0]
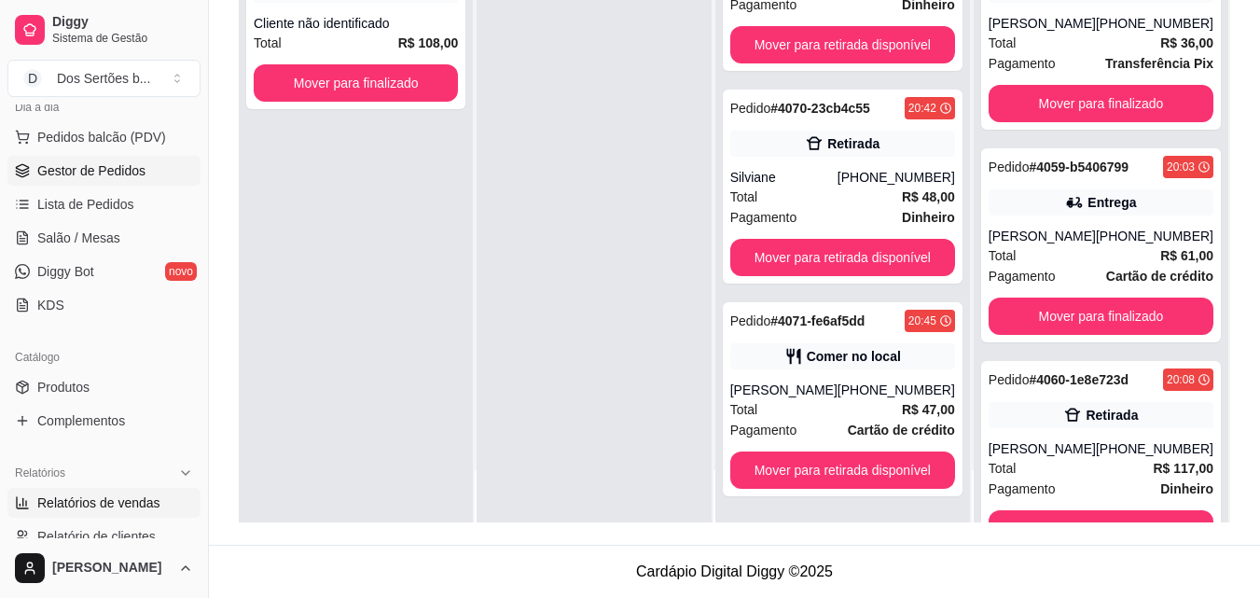
click at [140, 508] on span "Relatórios de vendas" at bounding box center [98, 502] width 123 height 19
select select "ALL"
select select "0"
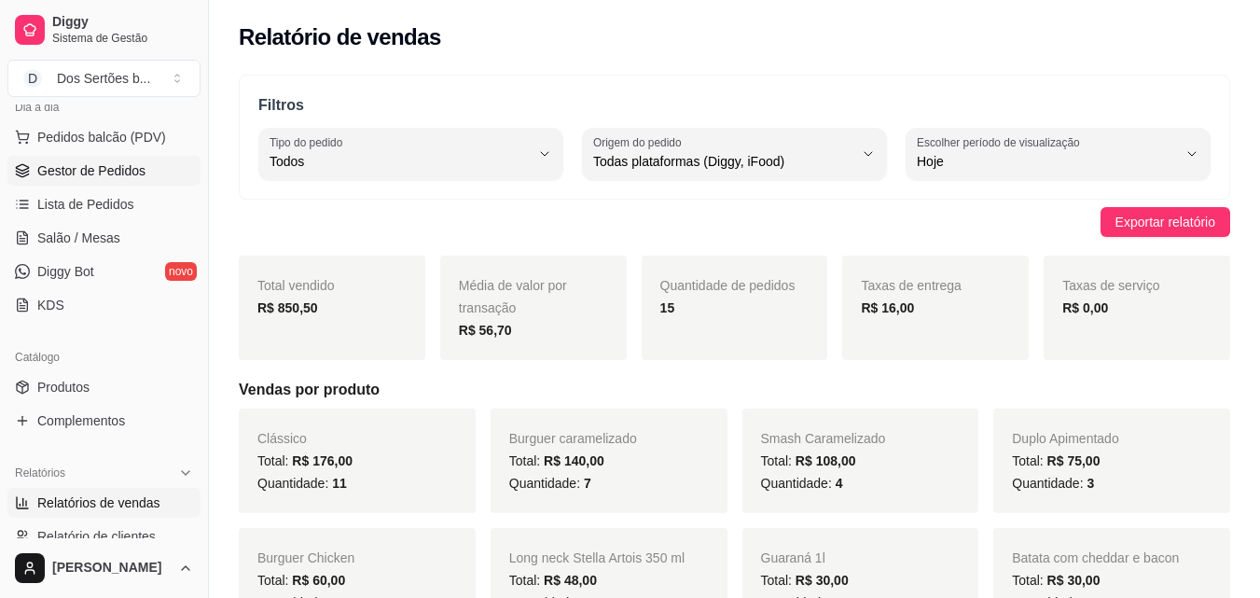
click at [132, 169] on span "Gestor de Pedidos" at bounding box center [91, 170] width 108 height 19
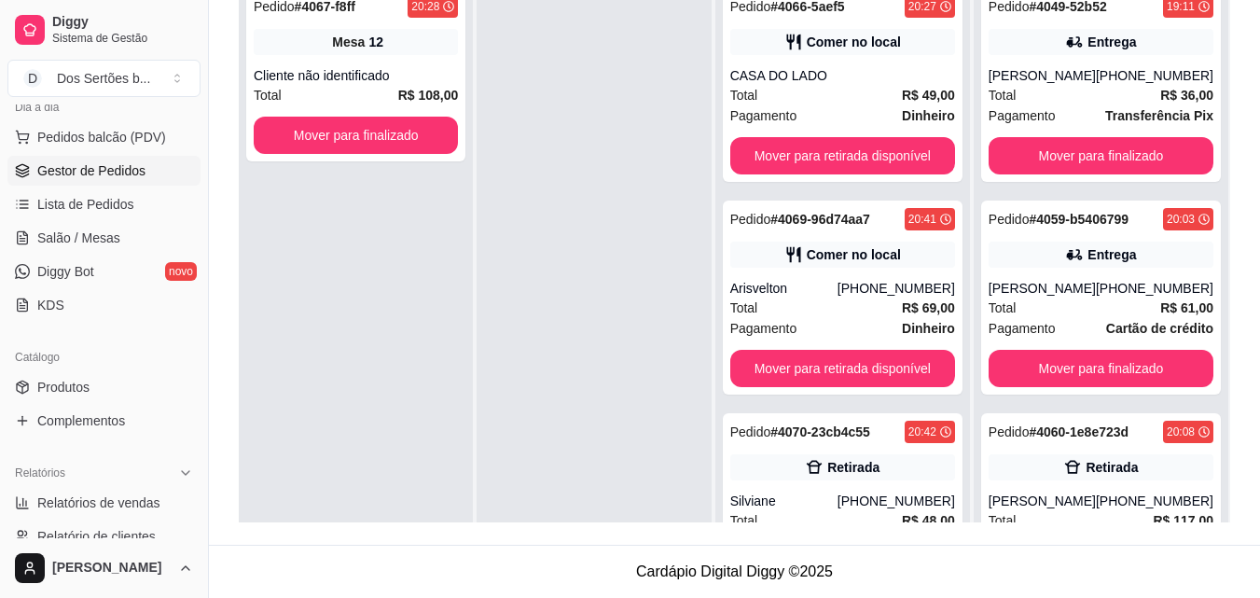
scroll to position [255, 0]
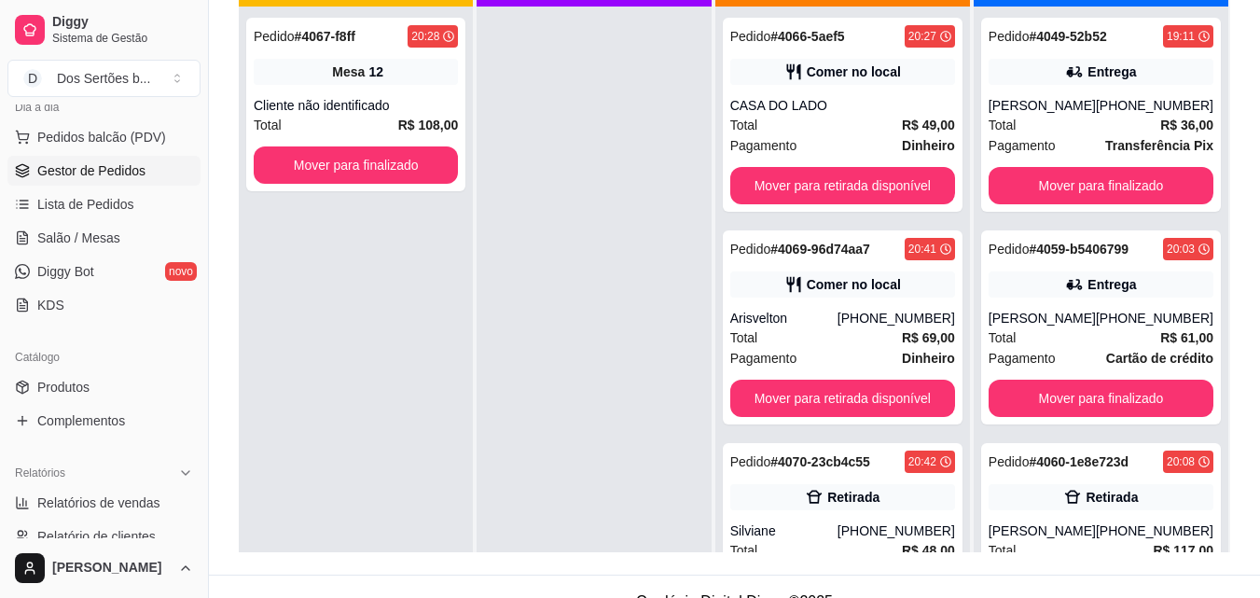
click at [635, 253] on div at bounding box center [594, 306] width 234 height 598
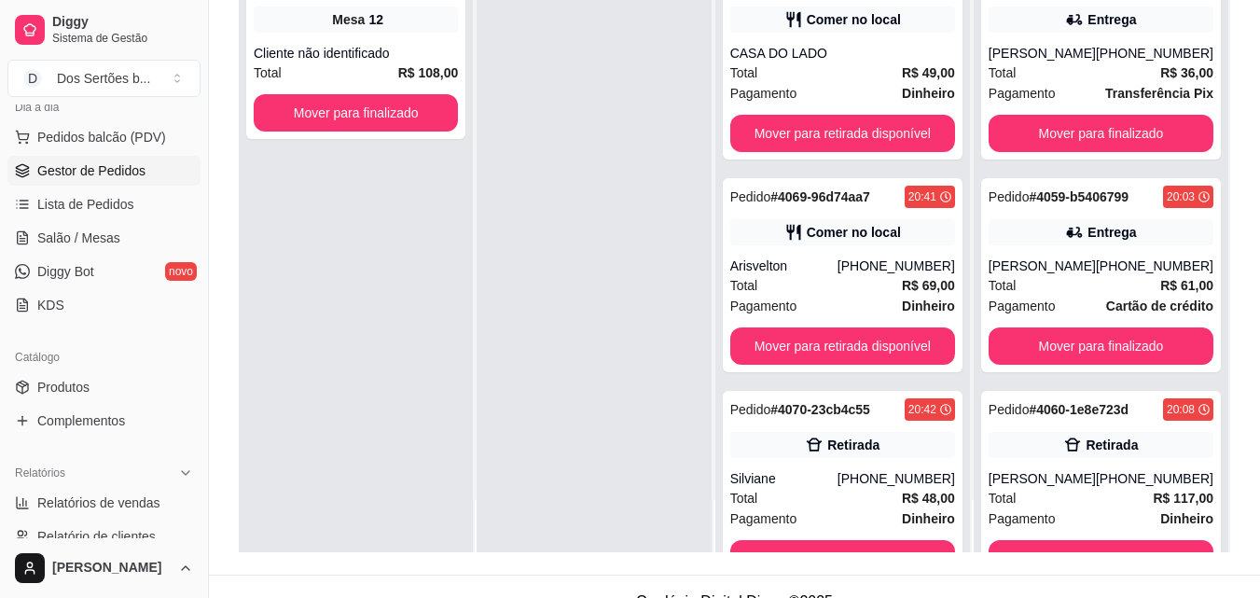
drag, startPoint x: 635, startPoint y: 253, endPoint x: 646, endPoint y: 293, distance: 41.6
click at [646, 293] on div at bounding box center [594, 253] width 234 height 598
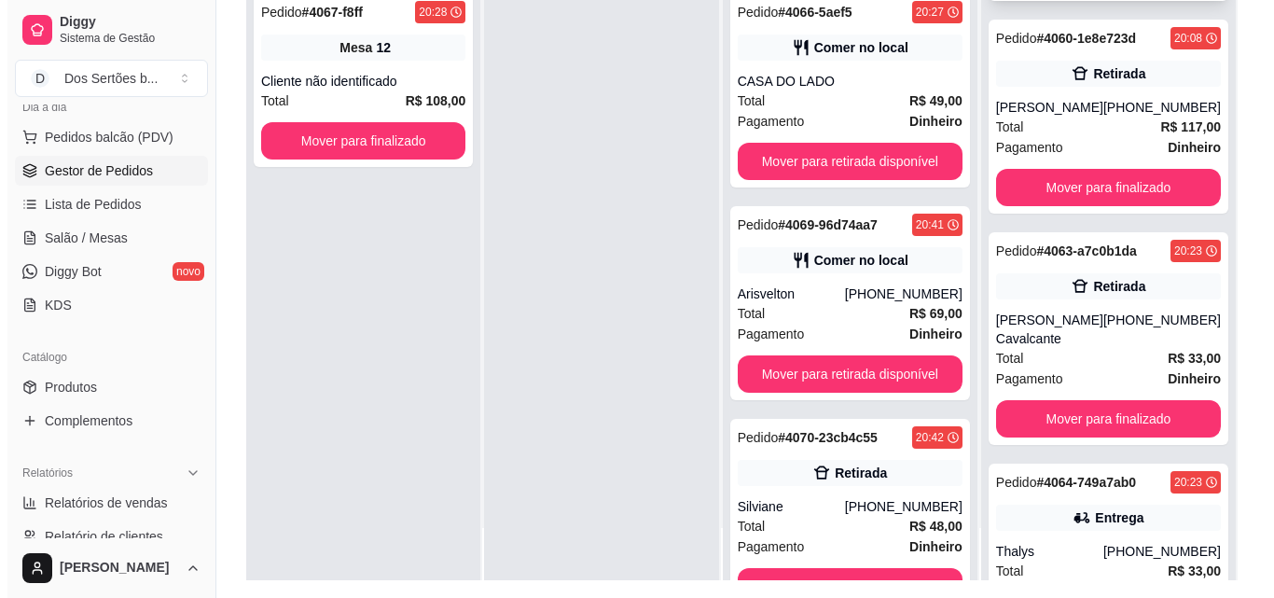
scroll to position [391, 0]
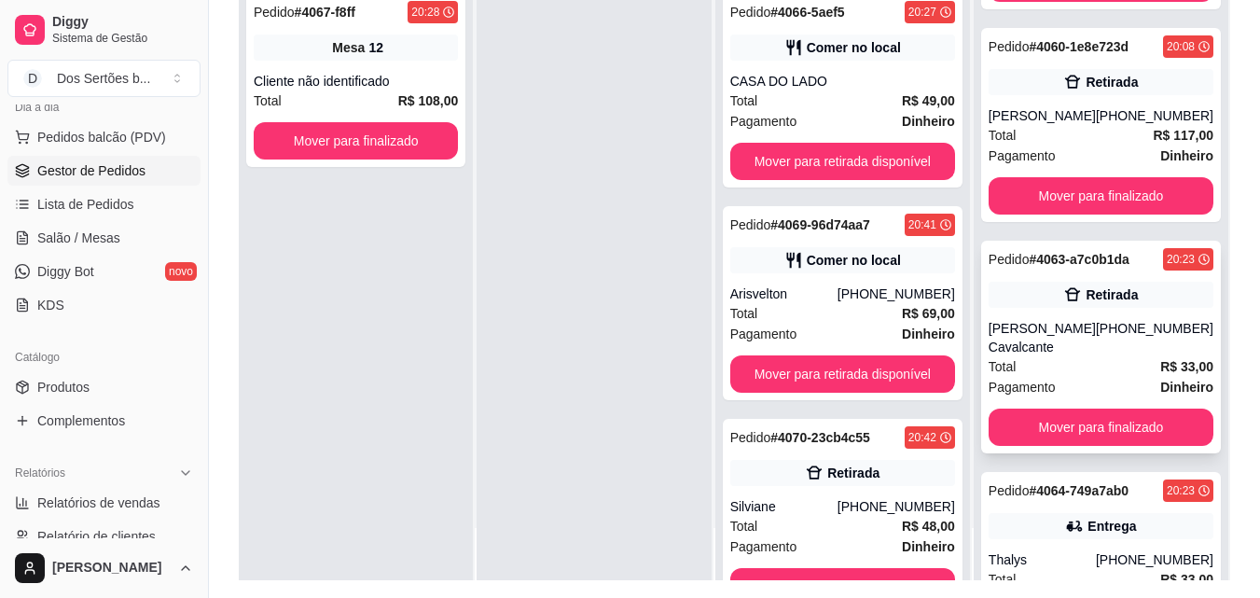
click at [1107, 281] on div "Pedido # 4063-a7c0b1da 20:23 Retirada [PERSON_NAME] [PHONE_NUMBER] Total R$ 33,…" at bounding box center [1101, 347] width 240 height 213
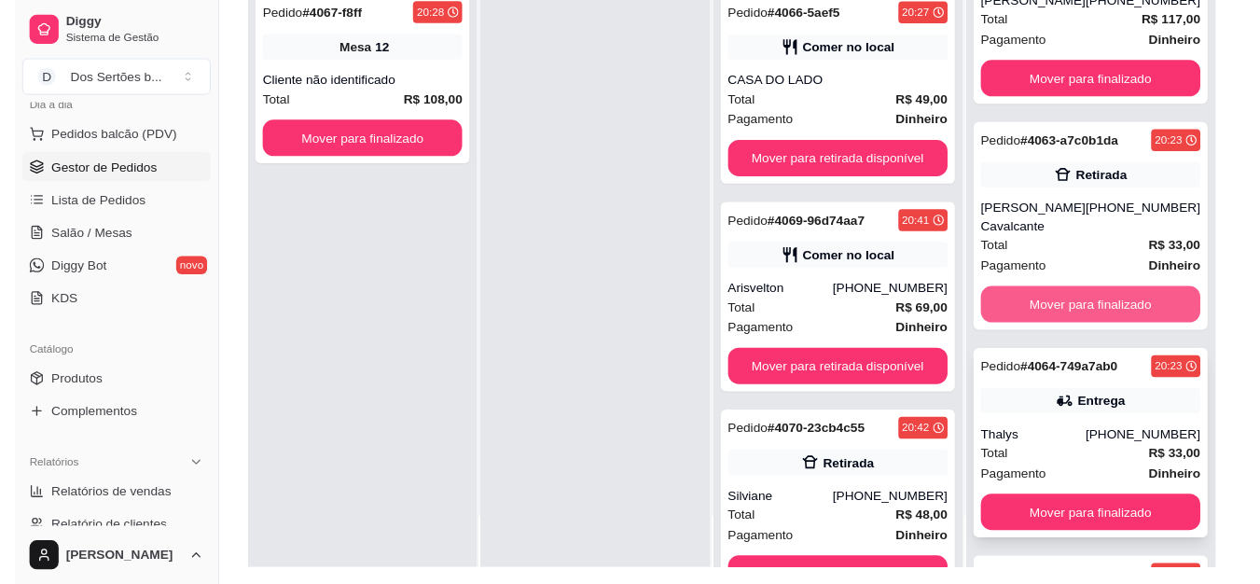
scroll to position [634, 0]
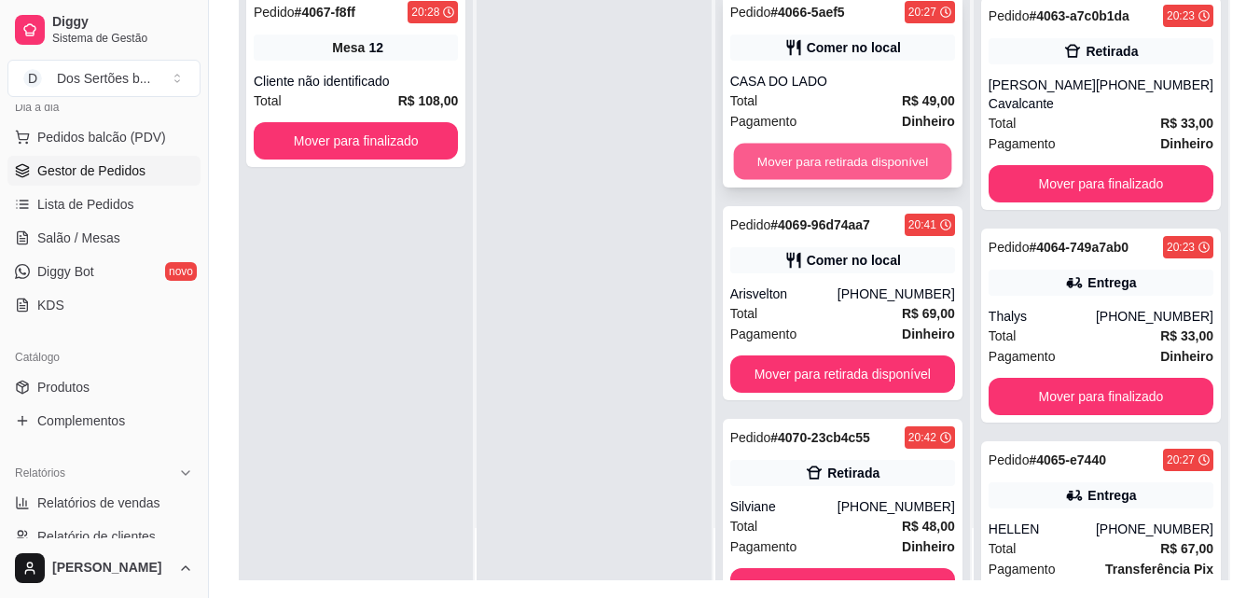
click at [872, 160] on button "Mover para retirada disponível" at bounding box center [842, 162] width 218 height 36
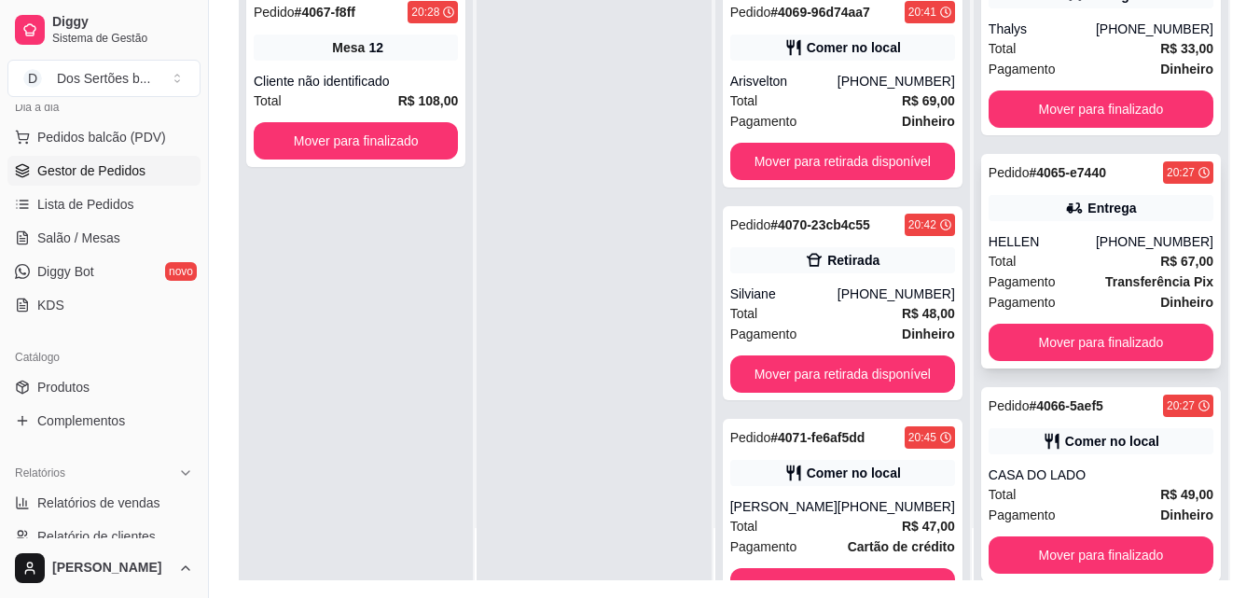
scroll to position [949, 0]
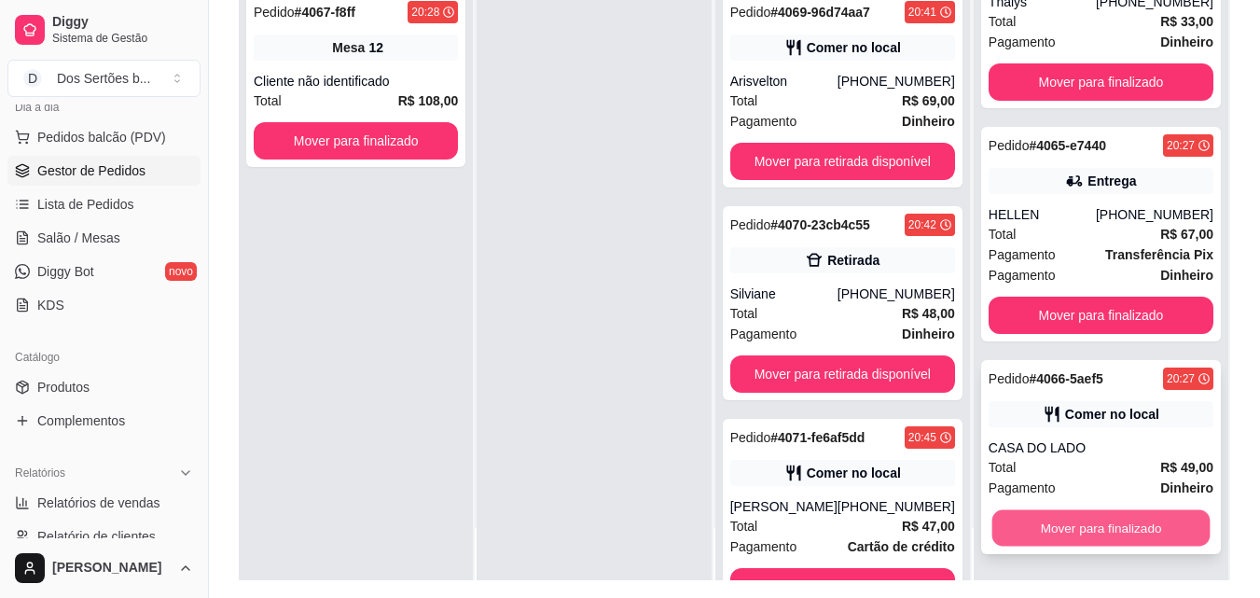
click at [1025, 528] on button "Mover para finalizado" at bounding box center [1101, 528] width 218 height 36
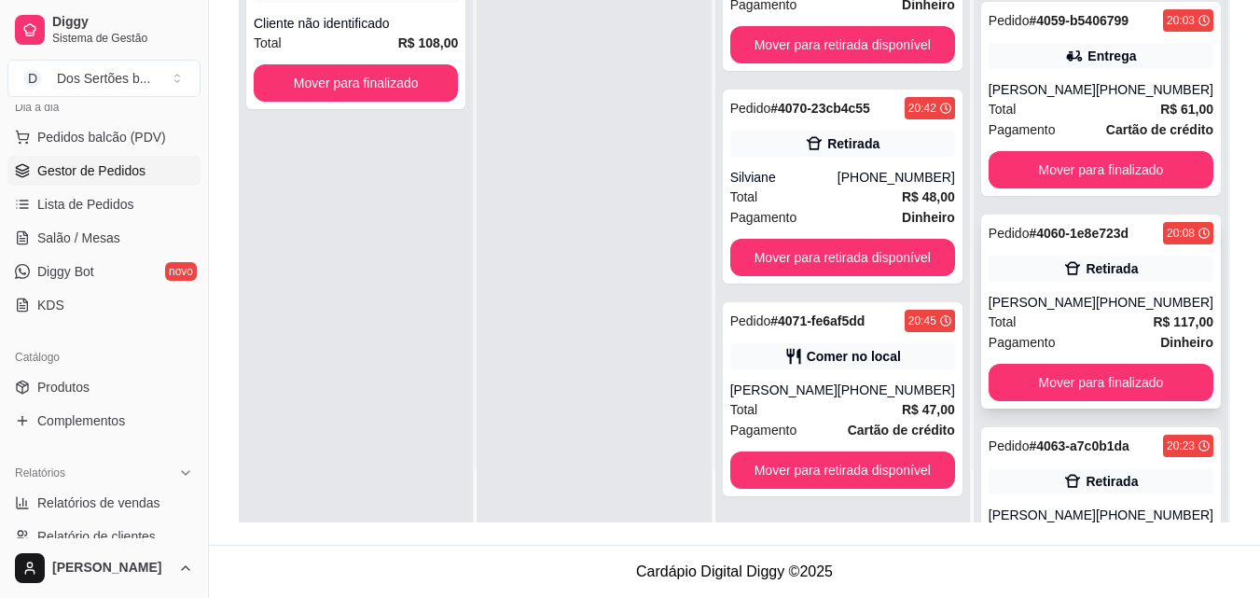
scroll to position [148, 0]
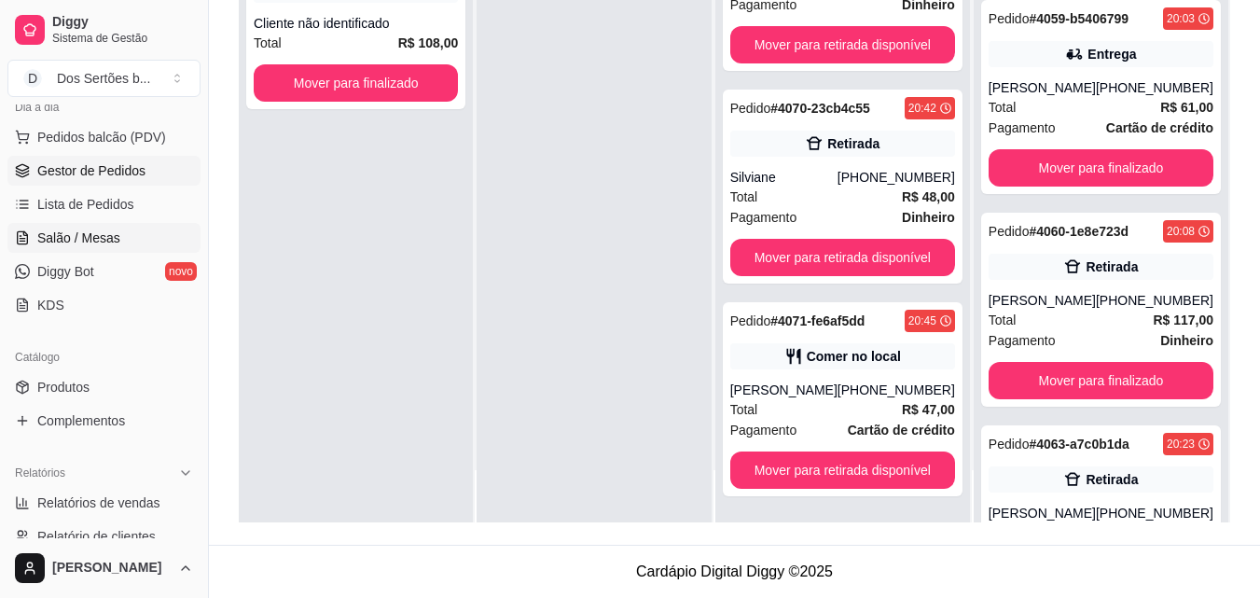
click at [76, 230] on span "Salão / Mesas" at bounding box center [78, 238] width 83 height 19
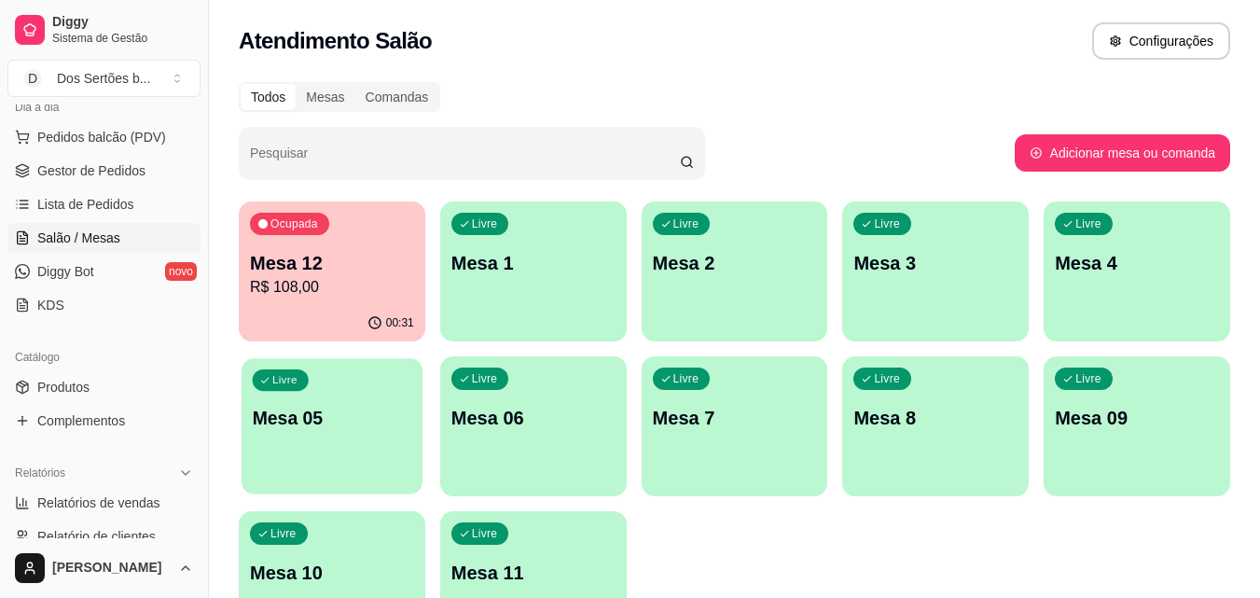
click at [297, 426] on p "Mesa 05" at bounding box center [333, 418] width 160 height 25
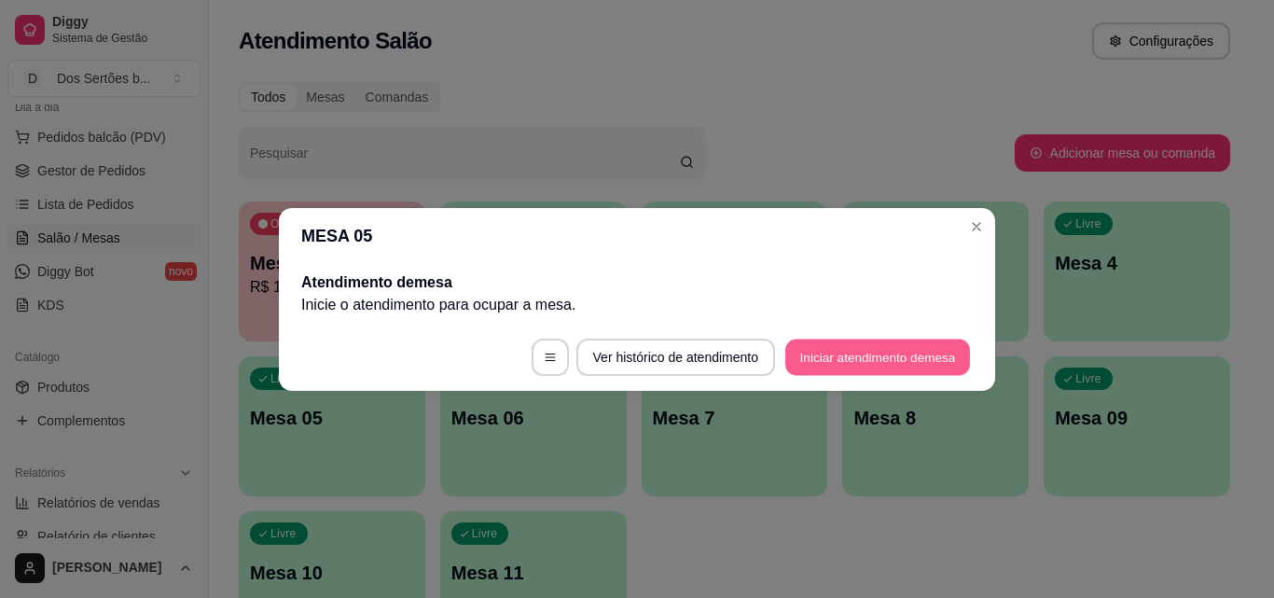
click at [812, 359] on button "Iniciar atendimento de mesa" at bounding box center [877, 357] width 185 height 36
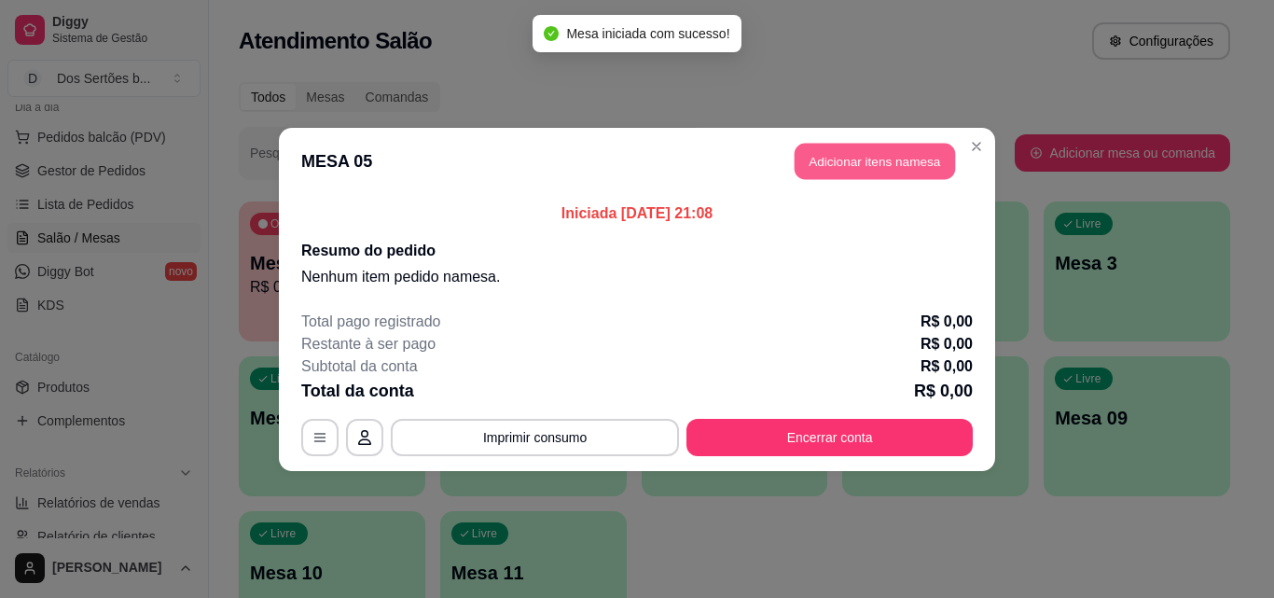
click at [854, 176] on button "Adicionar itens na mesa" at bounding box center [875, 161] width 160 height 36
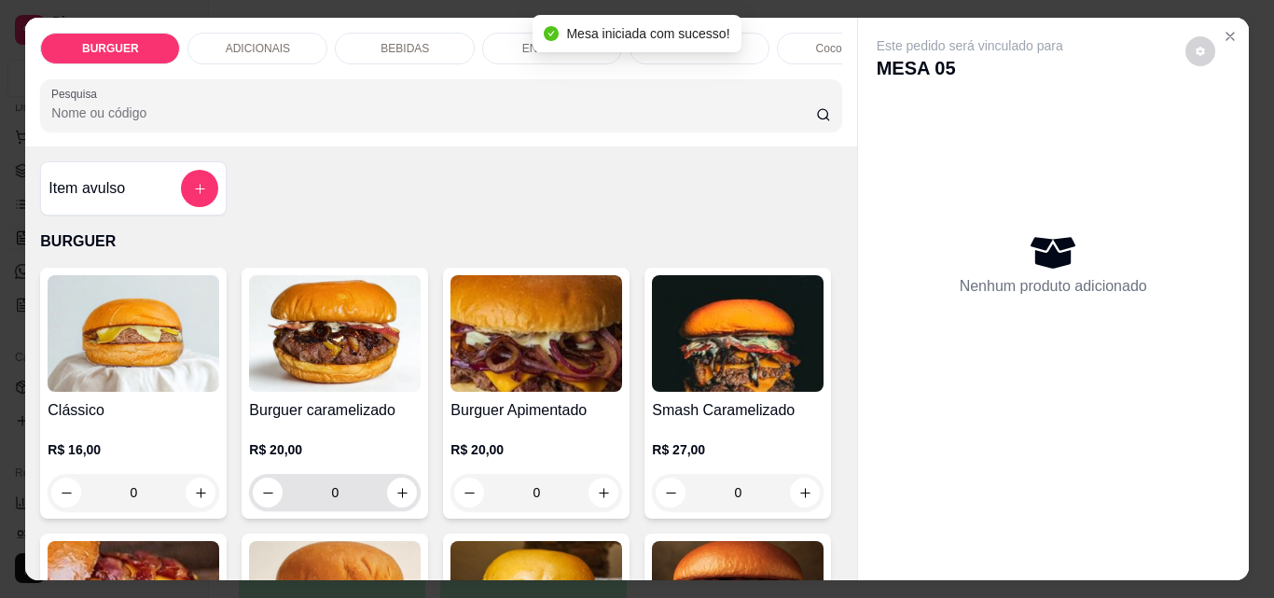
click at [409, 487] on div "0" at bounding box center [335, 492] width 164 height 37
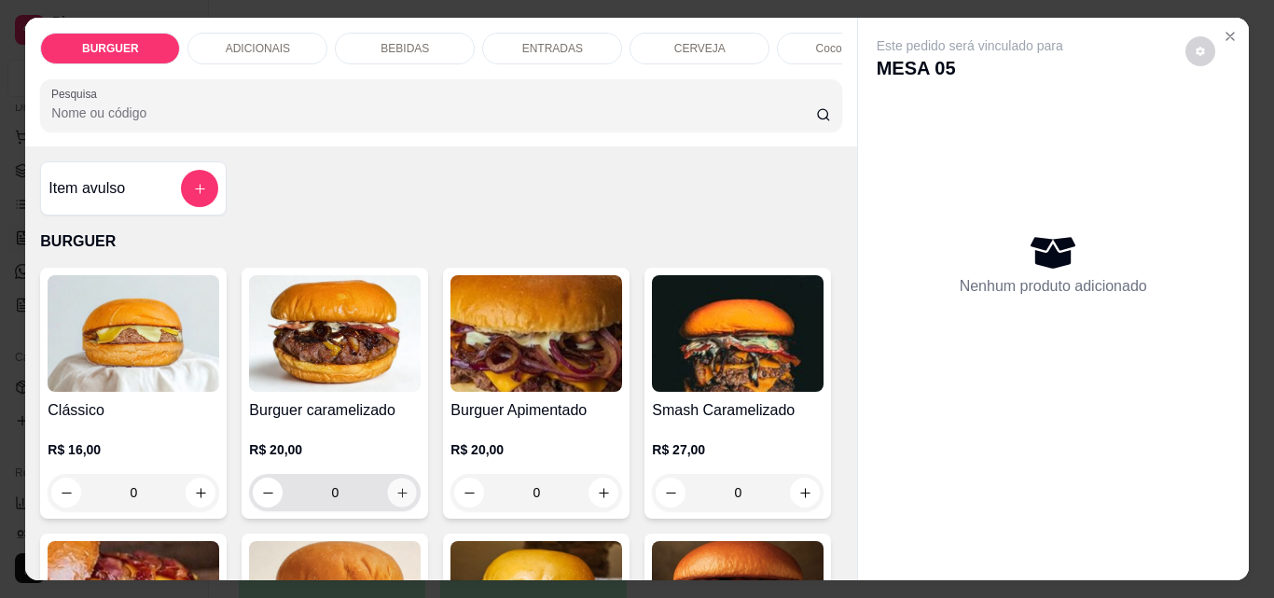
click at [396, 499] on icon "increase-product-quantity" at bounding box center [403, 493] width 14 height 14
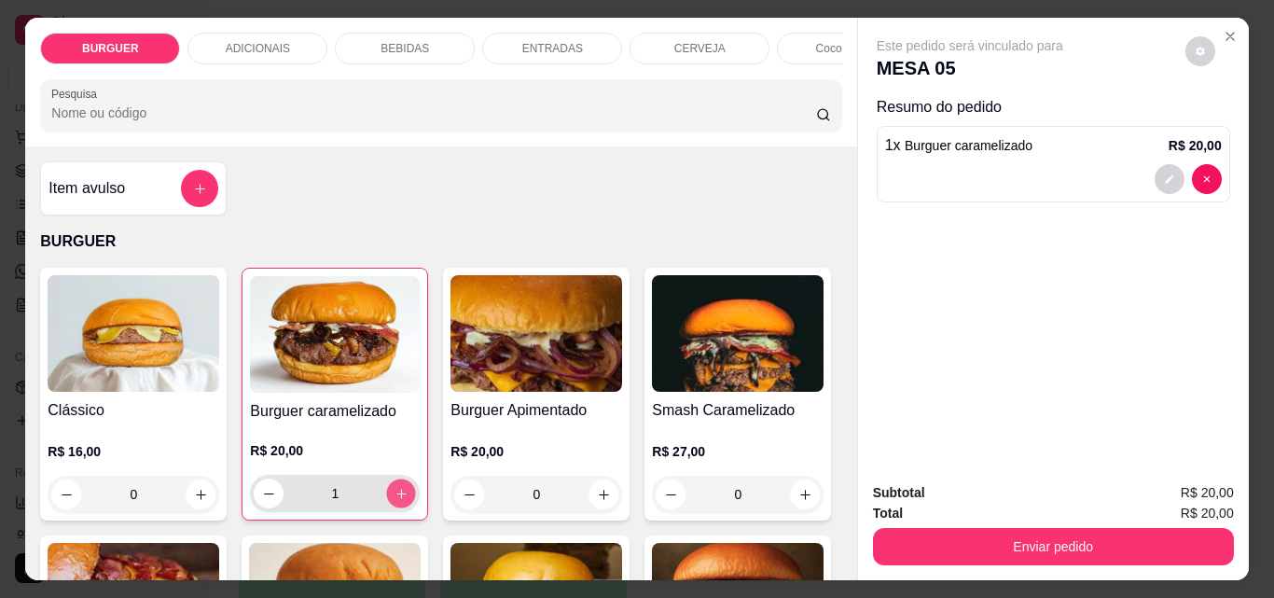
click at [398, 496] on icon "increase-product-quantity" at bounding box center [402, 494] width 14 height 14
type input "2"
click at [1163, 165] on button "decrease-product-quantity" at bounding box center [1169, 179] width 29 height 29
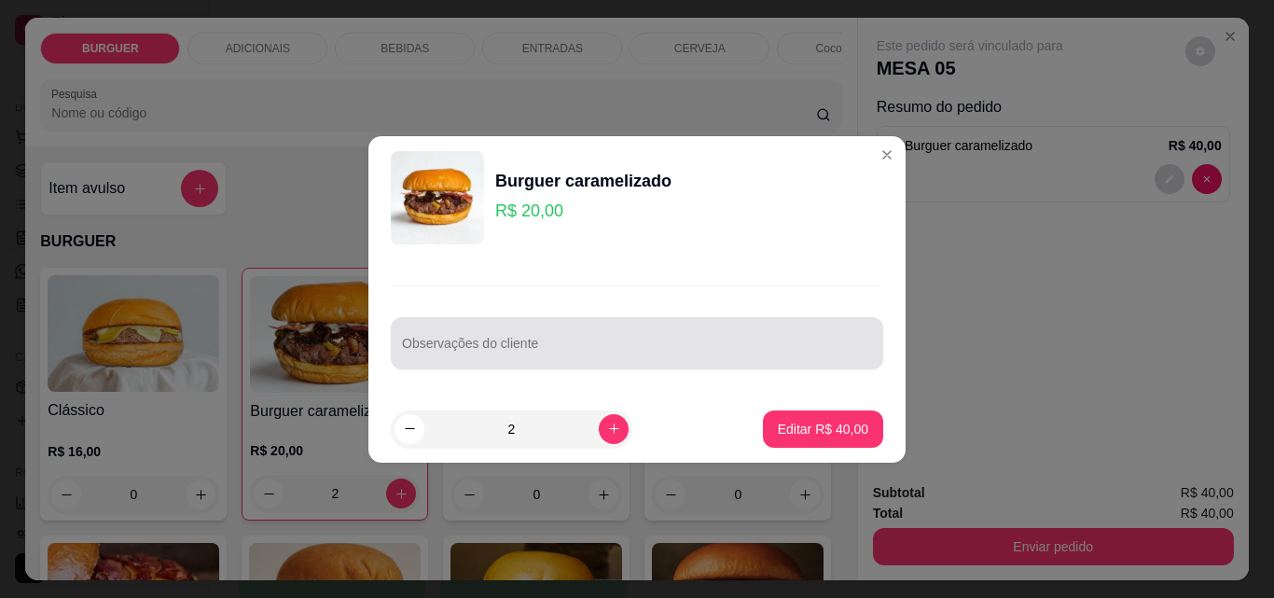
click at [551, 331] on div at bounding box center [637, 343] width 470 height 37
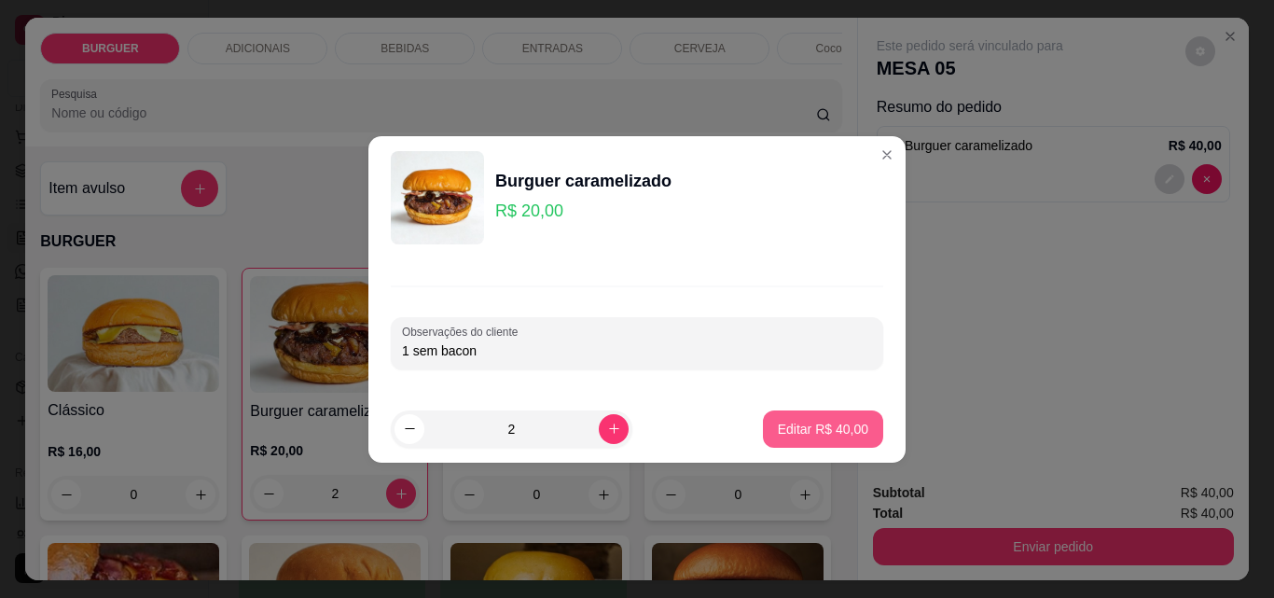
type input "1 sem bacon"
click at [785, 424] on p "Editar R$ 40,00" at bounding box center [823, 429] width 90 height 19
type input "0"
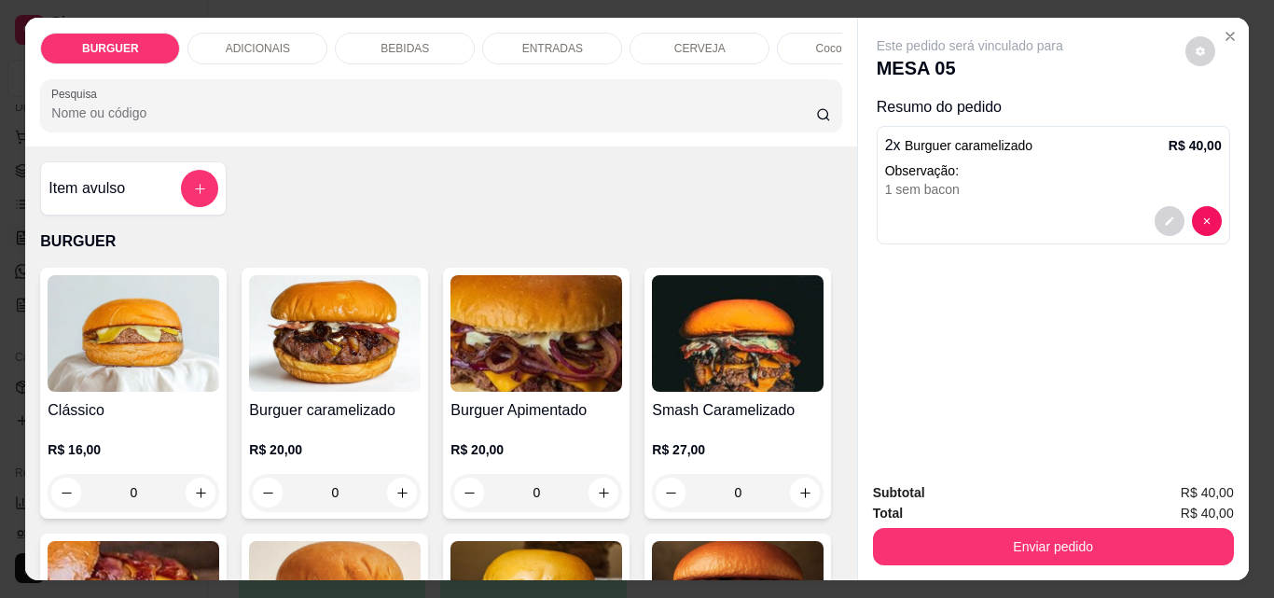
click at [397, 41] on p "BEBIDAS" at bounding box center [405, 48] width 49 height 15
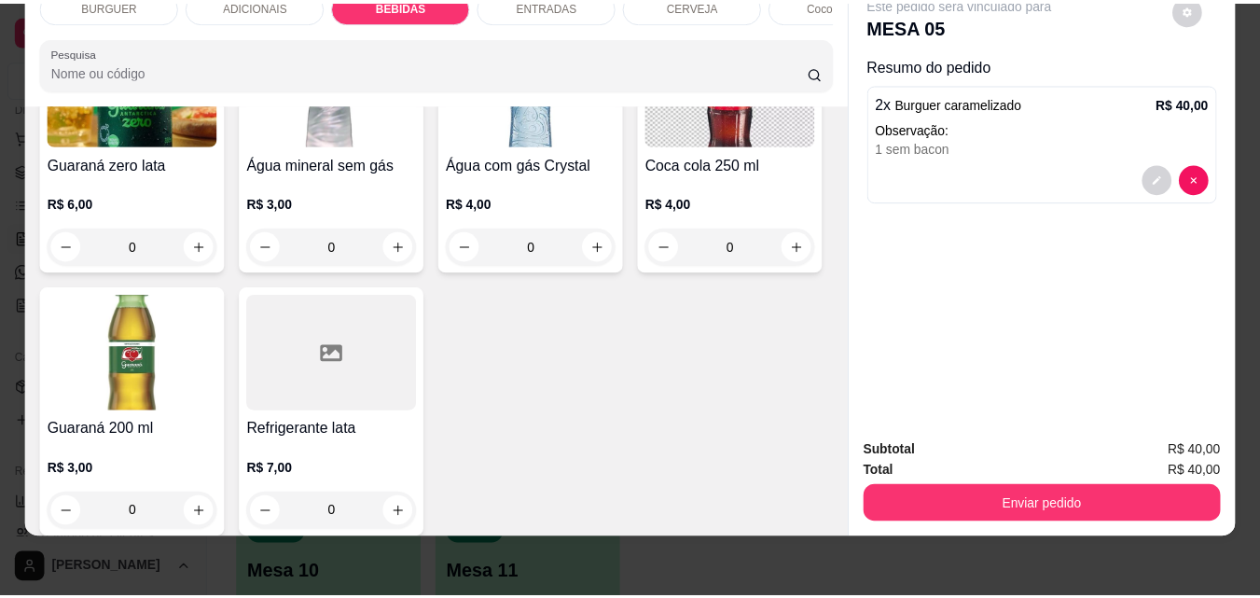
scroll to position [2330, 0]
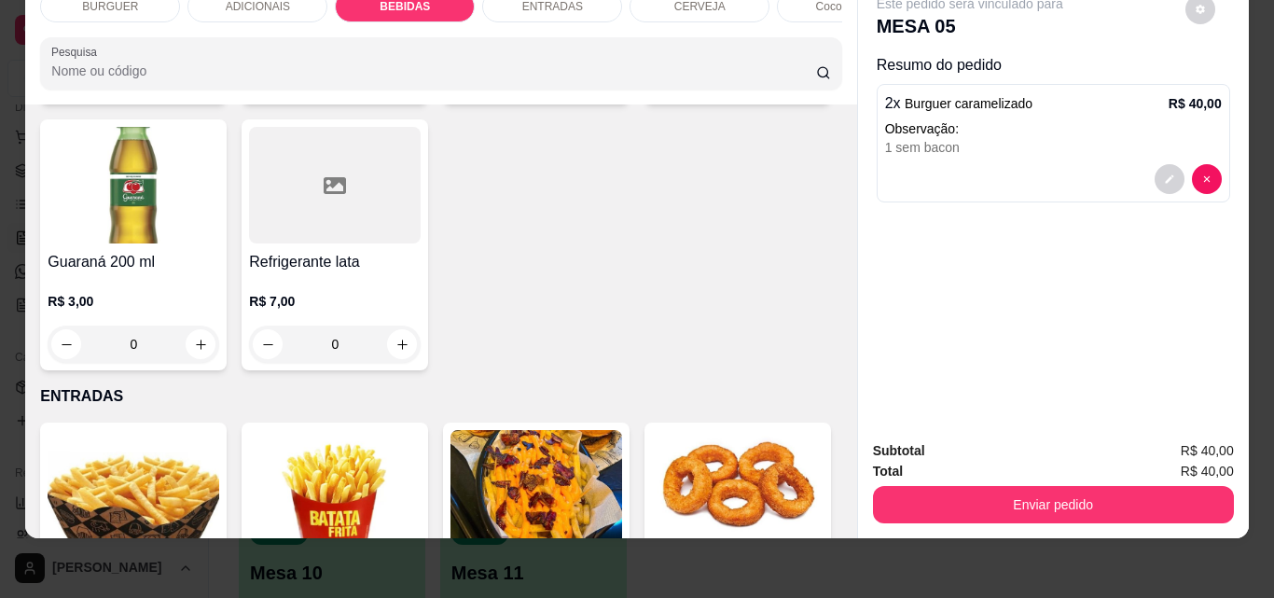
type input "2"
click at [1164, 257] on icon "decrease-product-quantity" at bounding box center [1169, 262] width 11 height 11
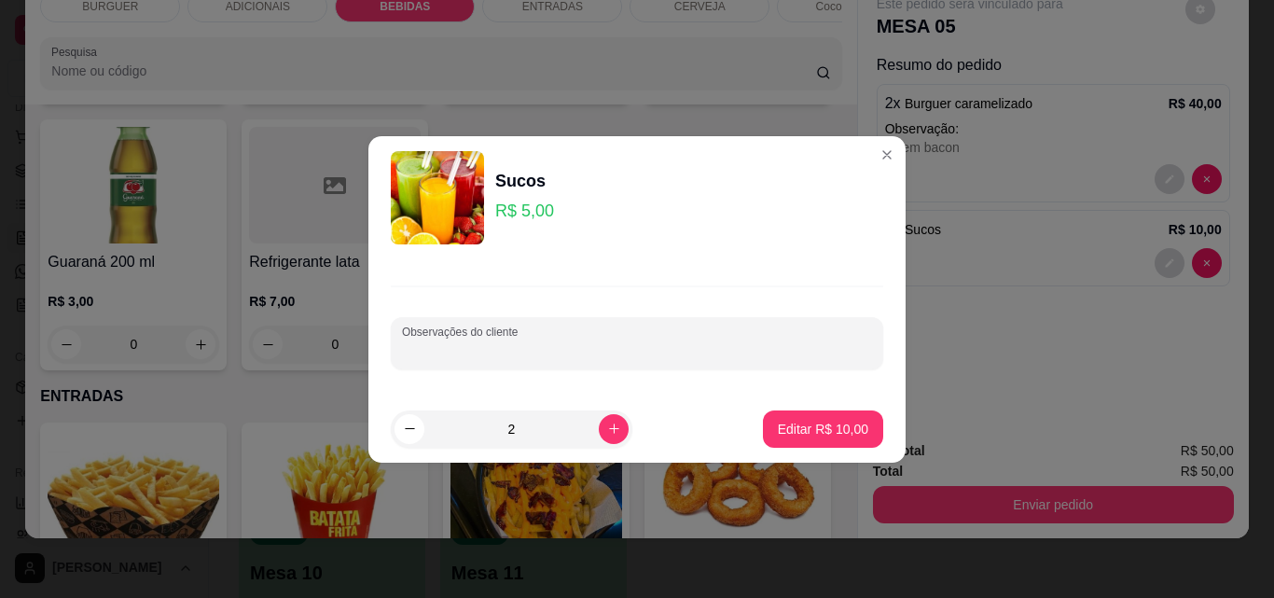
click at [543, 353] on input "Observações do cliente" at bounding box center [637, 350] width 470 height 19
type input "maracujá"
click at [831, 421] on p "Editar R$ 10,00" at bounding box center [823, 429] width 88 height 18
type input "0"
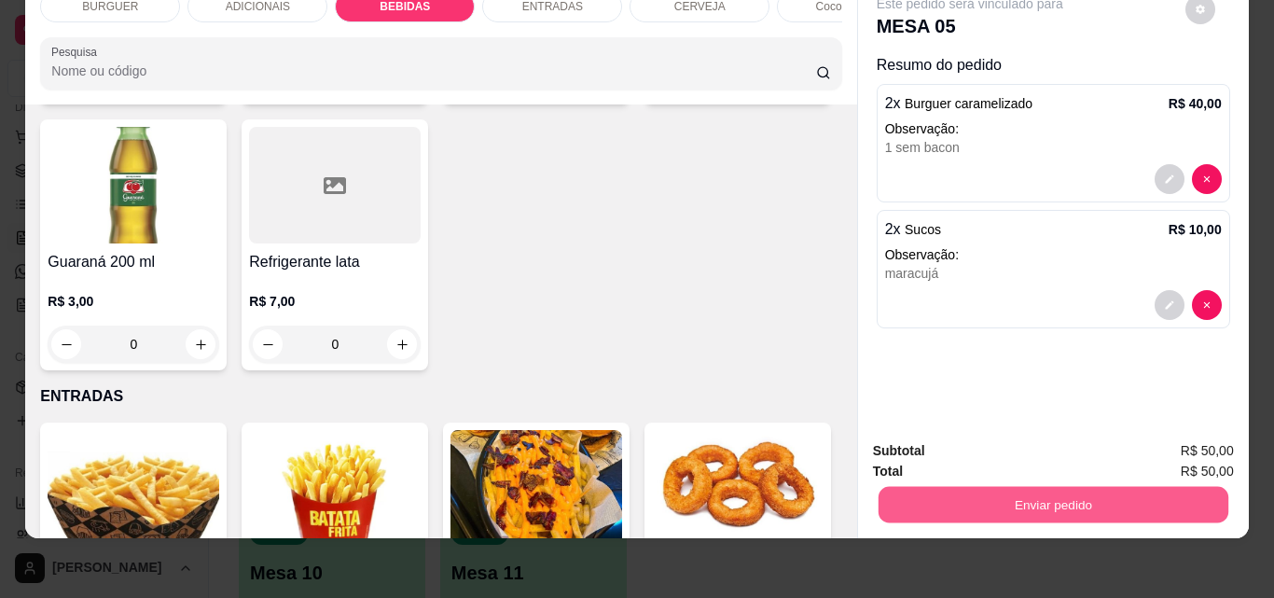
click at [978, 486] on button "Enviar pedido" at bounding box center [1053, 504] width 350 height 36
click at [938, 439] on button "Não registrar e enviar pedido" at bounding box center [991, 444] width 188 height 35
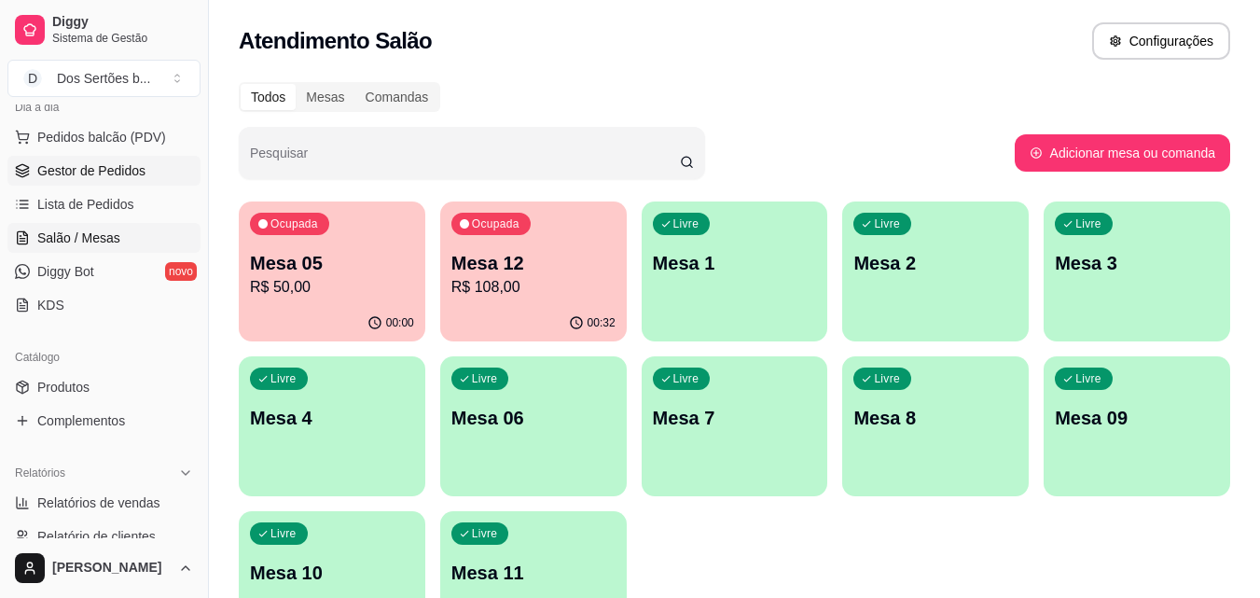
click at [81, 166] on span "Gestor de Pedidos" at bounding box center [91, 170] width 108 height 19
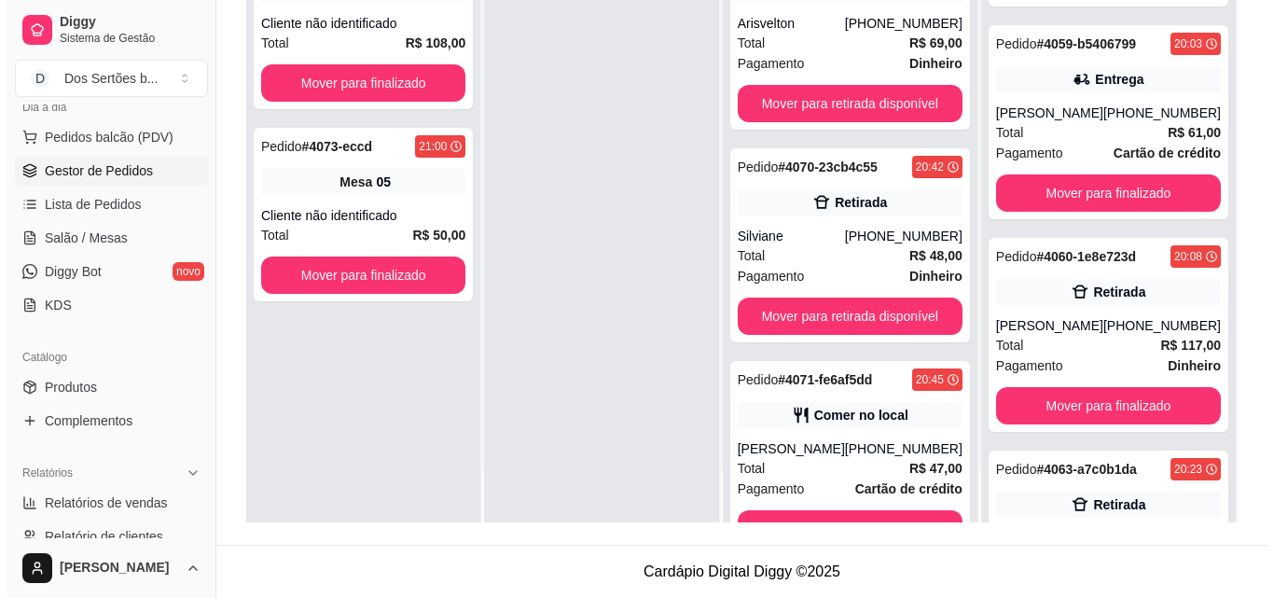
scroll to position [118, 0]
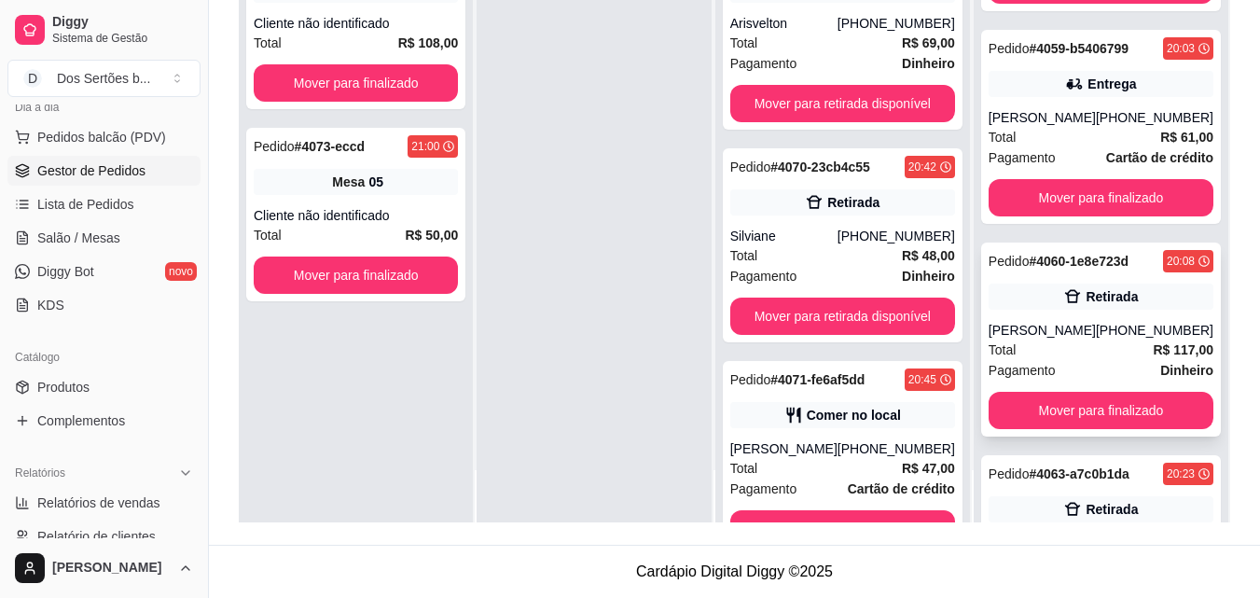
click at [1049, 340] on div "Total R$ 117,00" at bounding box center [1101, 350] width 225 height 21
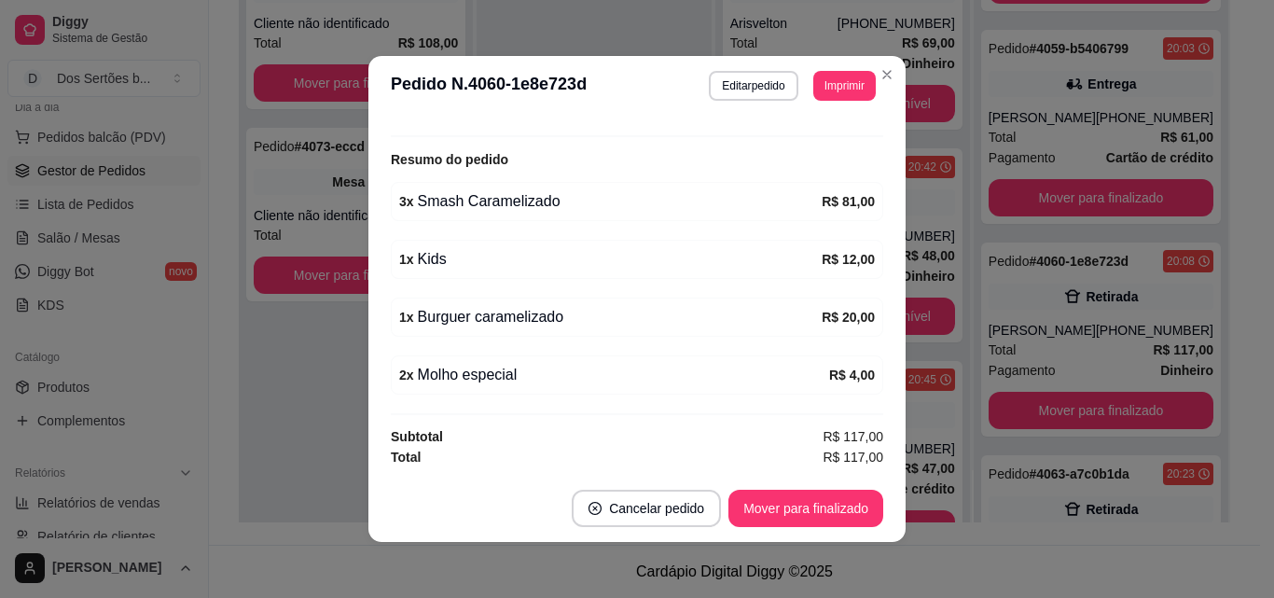
scroll to position [4, 0]
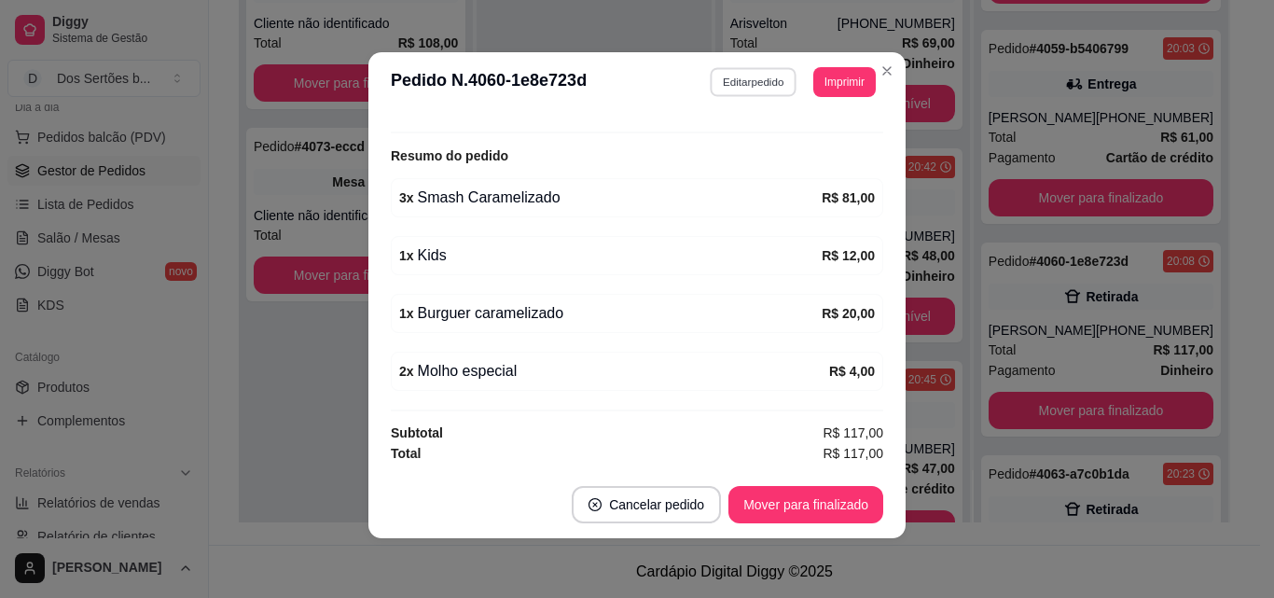
click at [724, 77] on button "Editar pedido" at bounding box center [754, 81] width 87 height 29
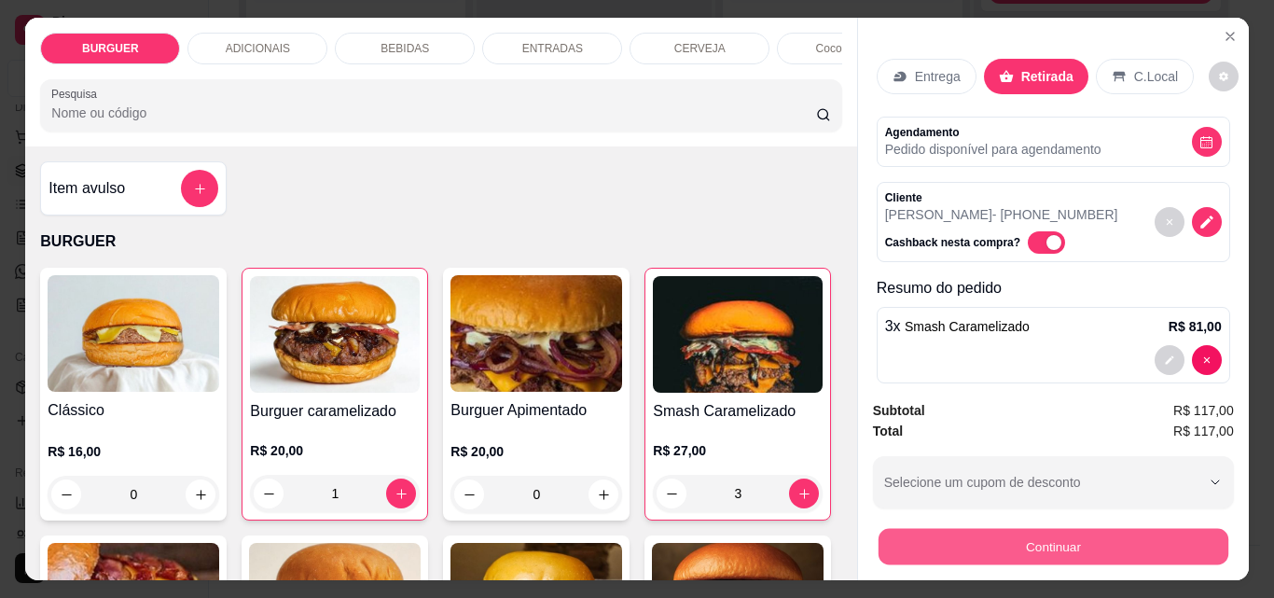
click at [895, 532] on button "Continuar" at bounding box center [1053, 546] width 350 height 36
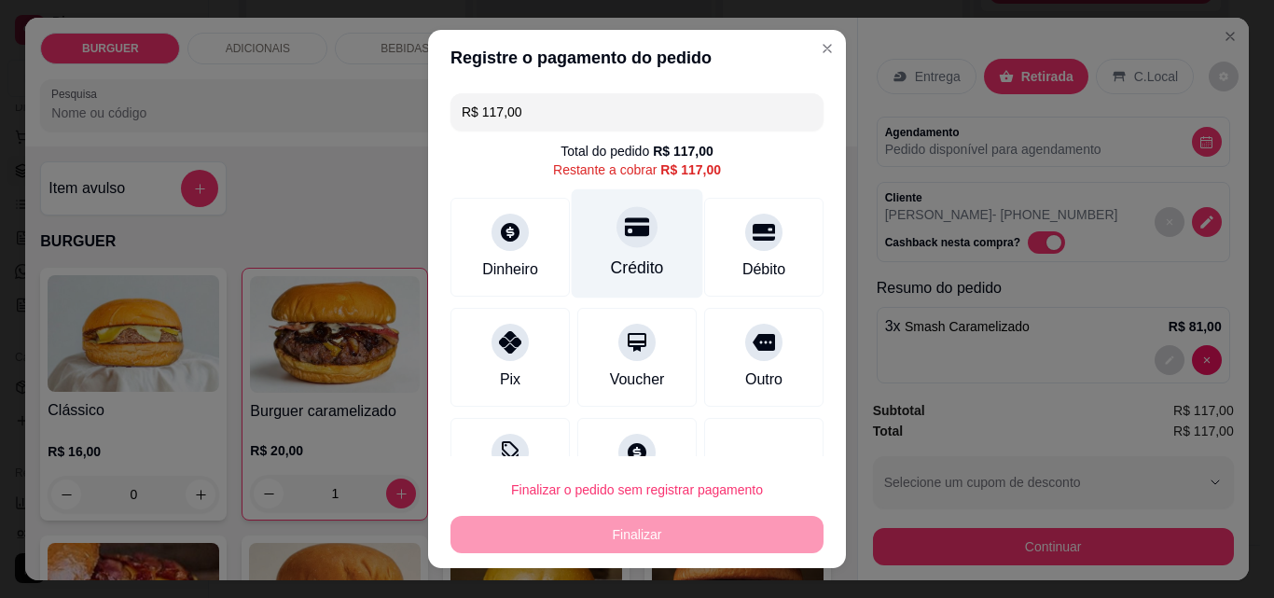
click at [625, 262] on div "Crédito" at bounding box center [637, 268] width 53 height 24
type input "R$ 0,00"
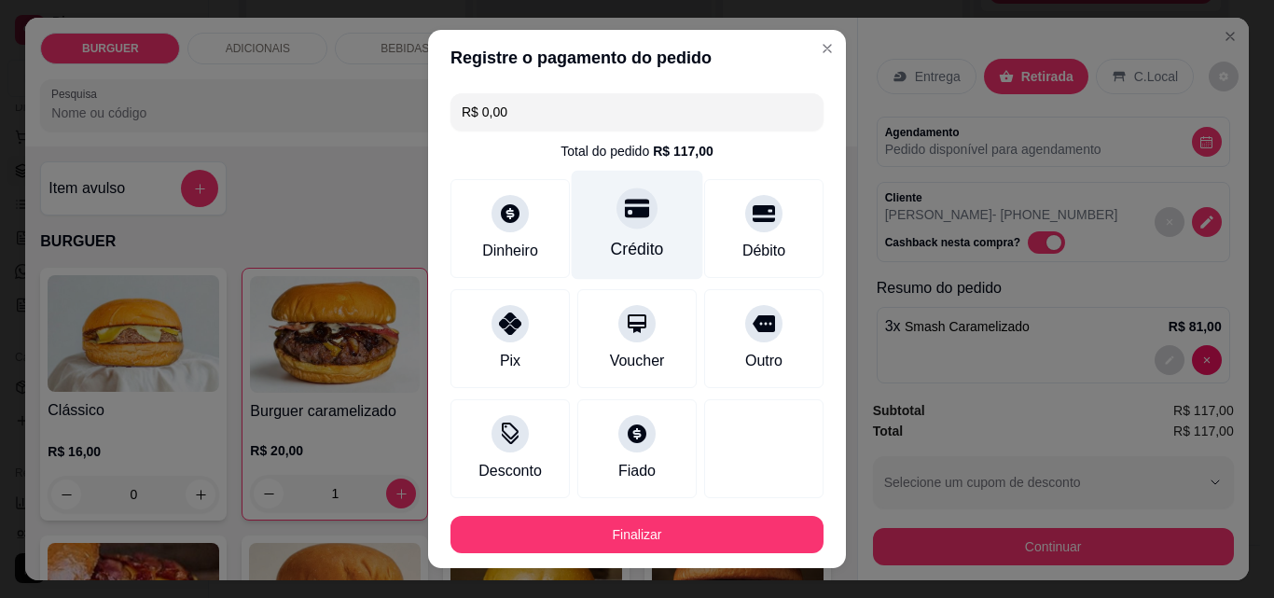
scroll to position [102, 0]
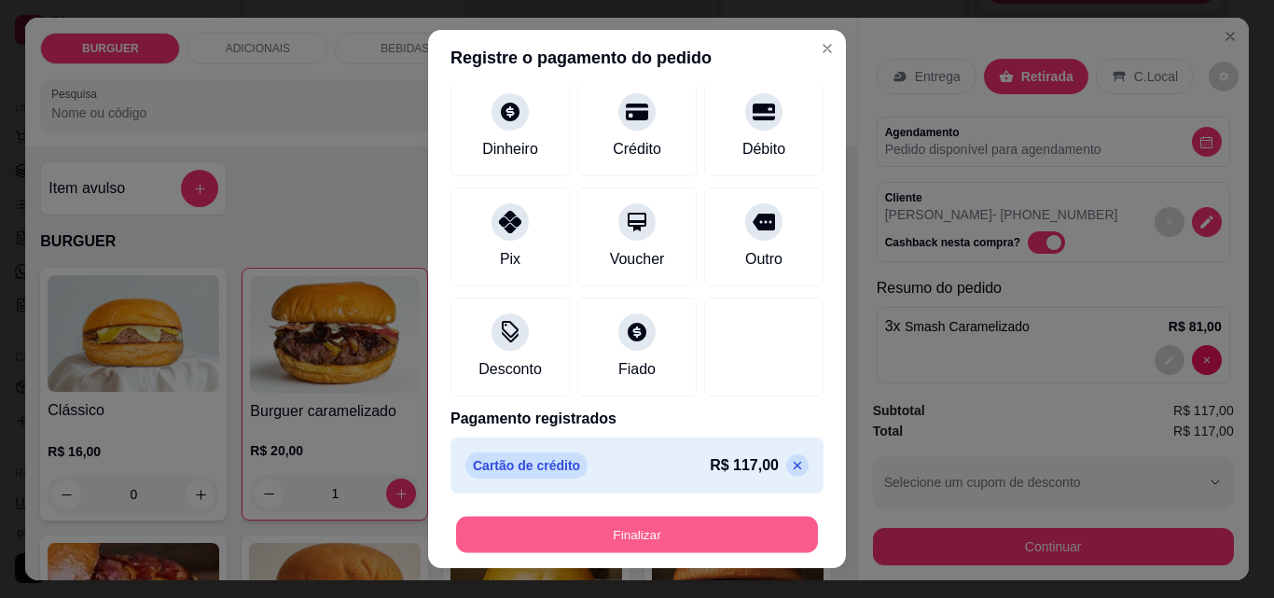
click at [632, 526] on button "Finalizar" at bounding box center [637, 535] width 362 height 36
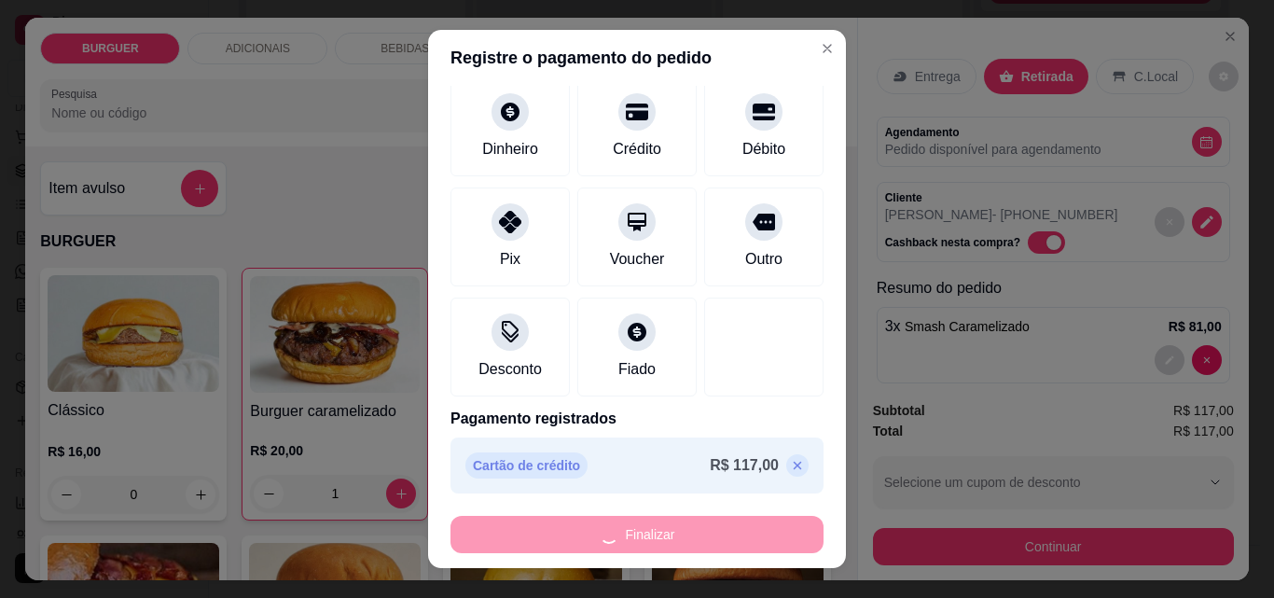
type input "0"
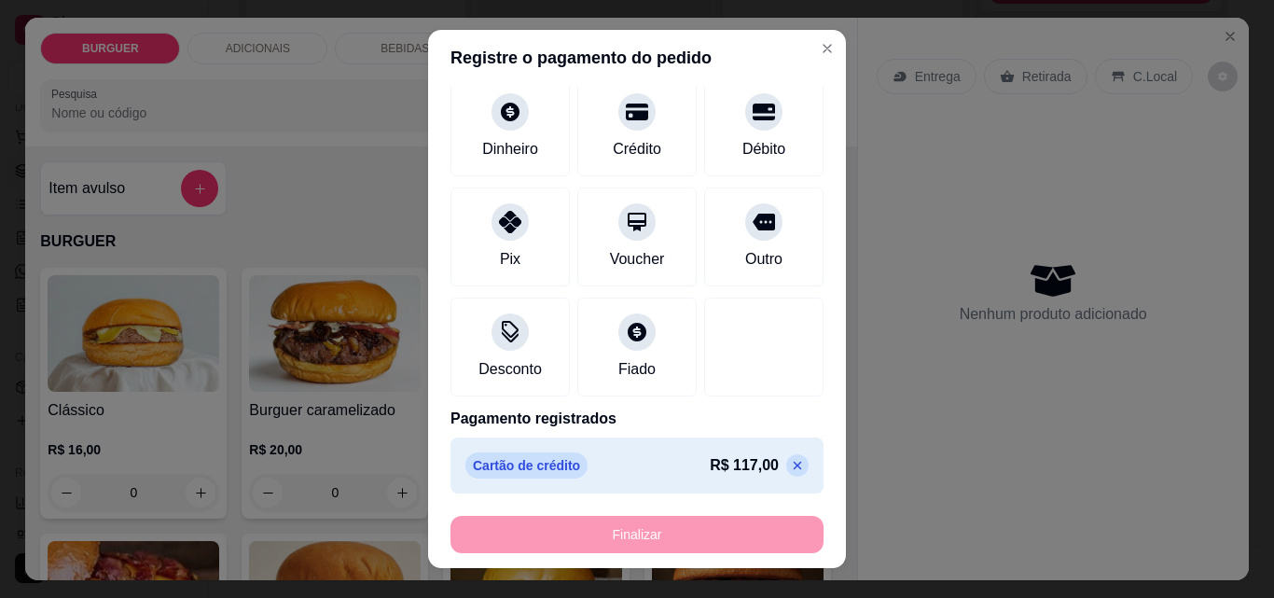
type input "-R$ 117,00"
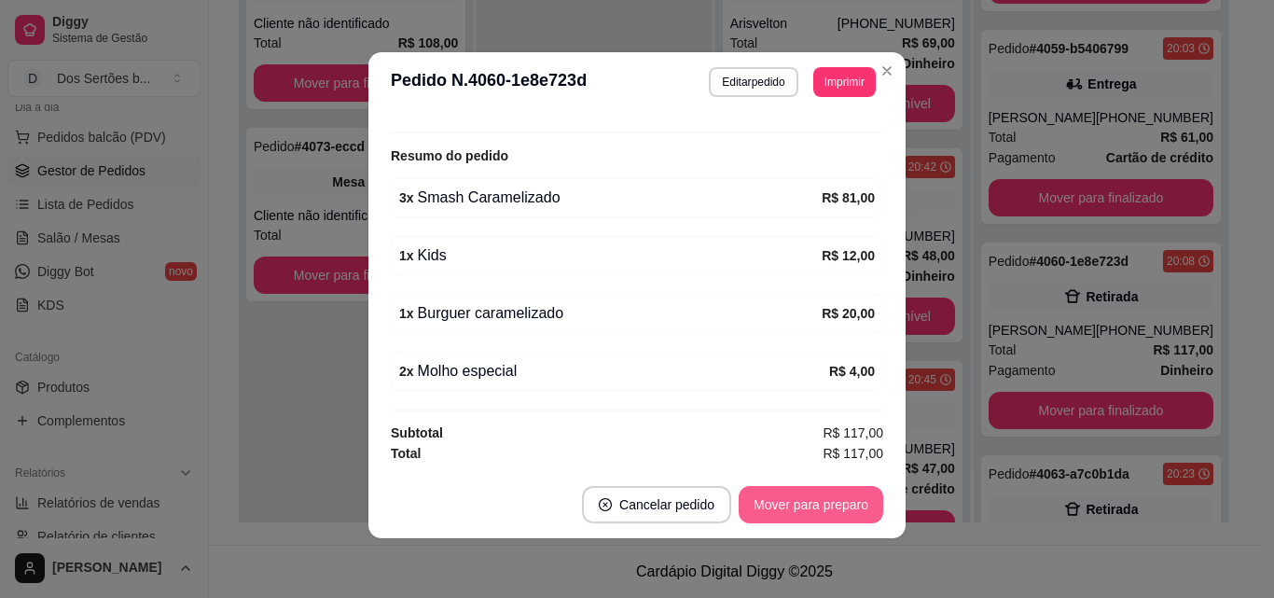
scroll to position [394, 0]
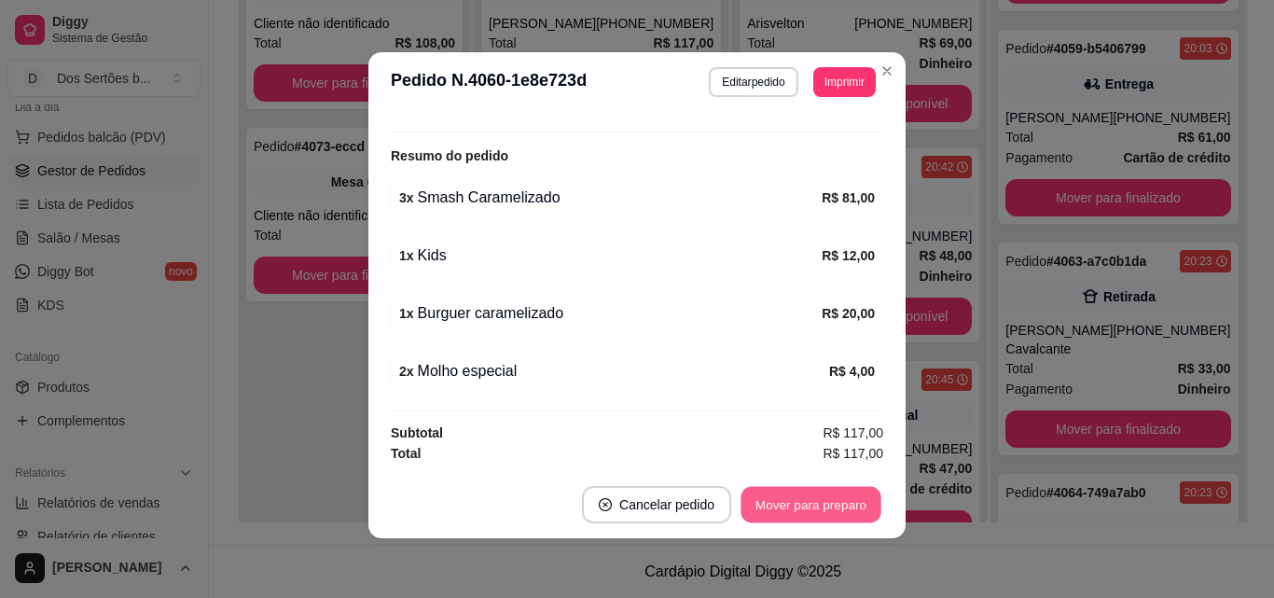
click at [792, 490] on button "Mover para preparo" at bounding box center [811, 505] width 140 height 36
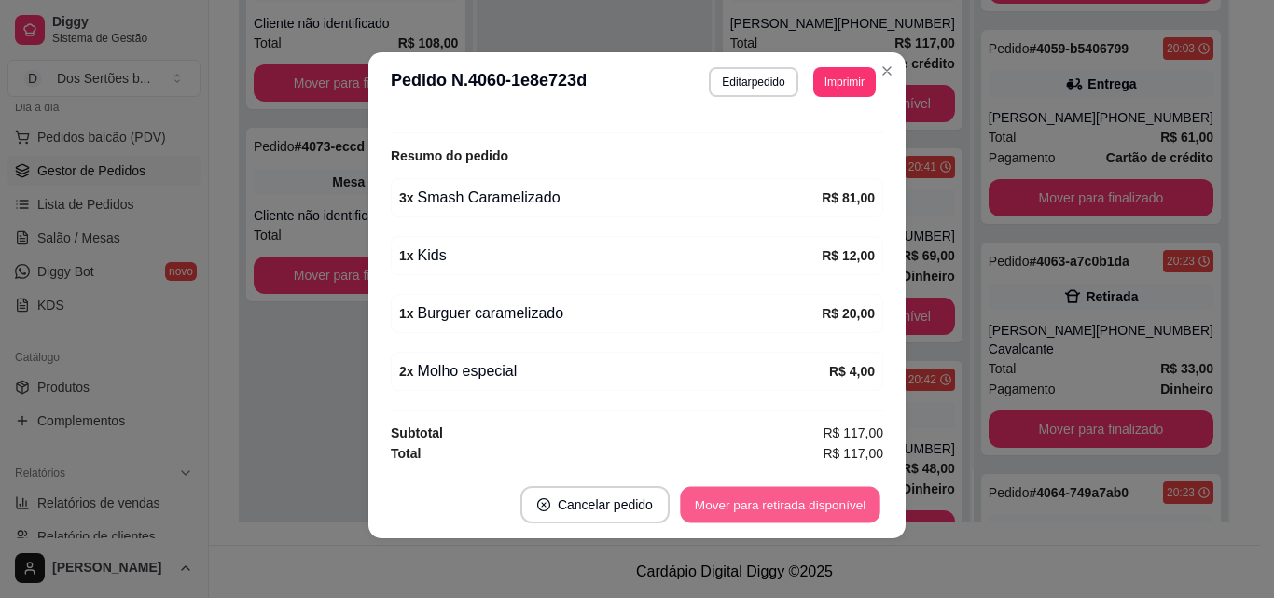
click at [791, 490] on button "Mover para retirada disponível" at bounding box center [780, 505] width 200 height 36
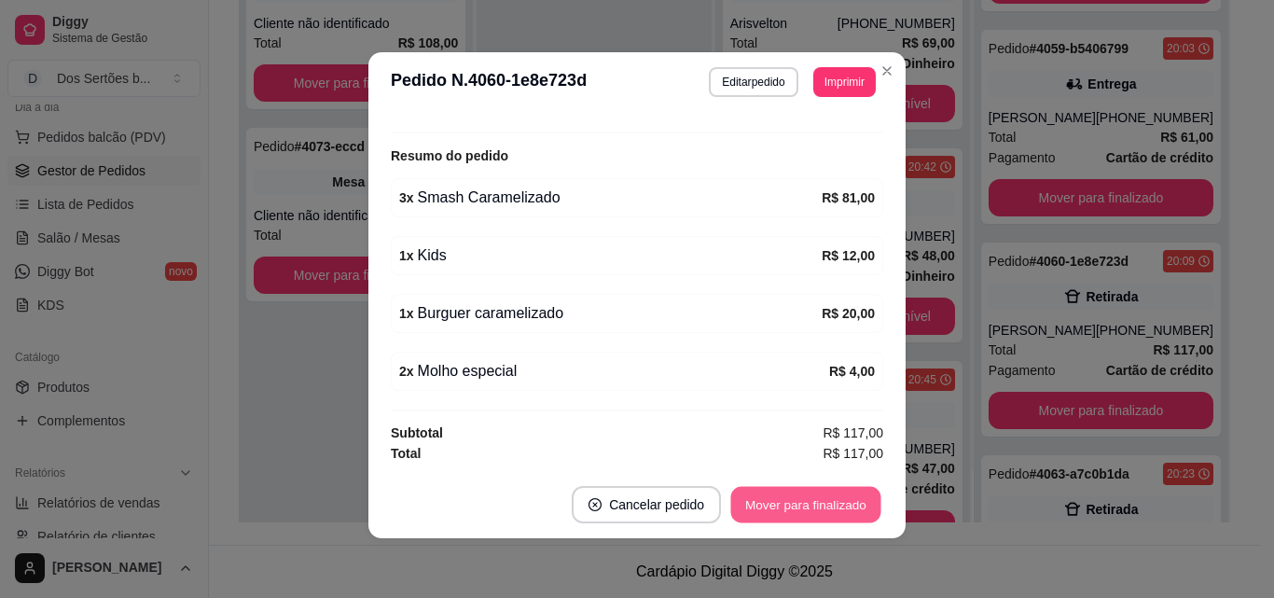
click at [790, 490] on button "Mover para finalizado" at bounding box center [806, 505] width 150 height 36
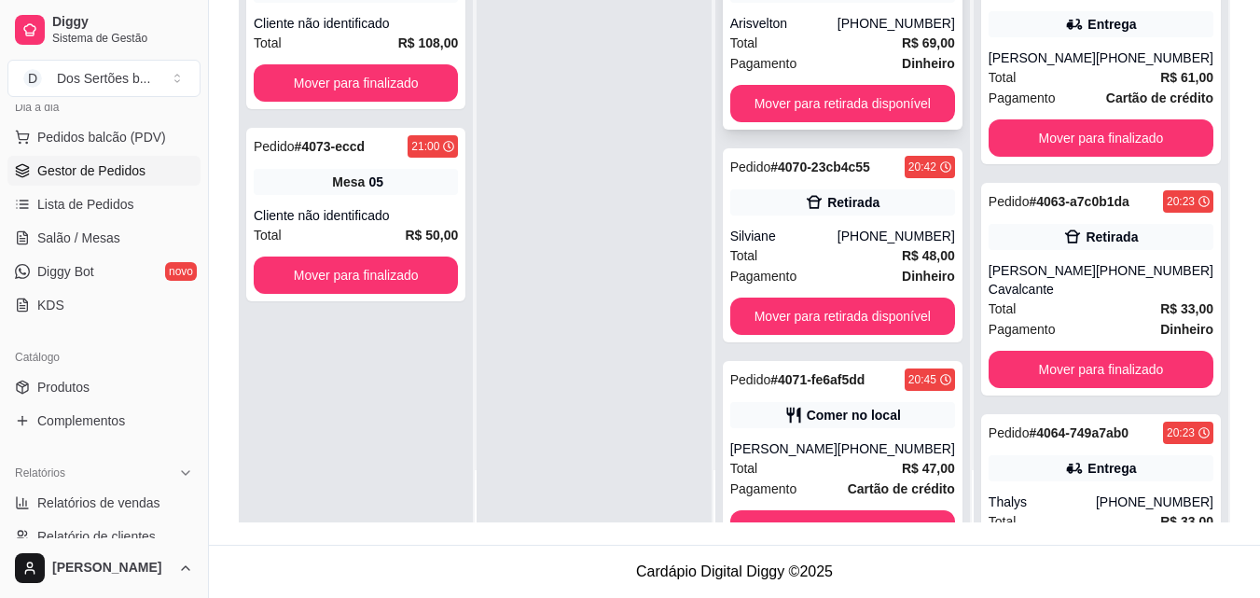
scroll to position [0, 0]
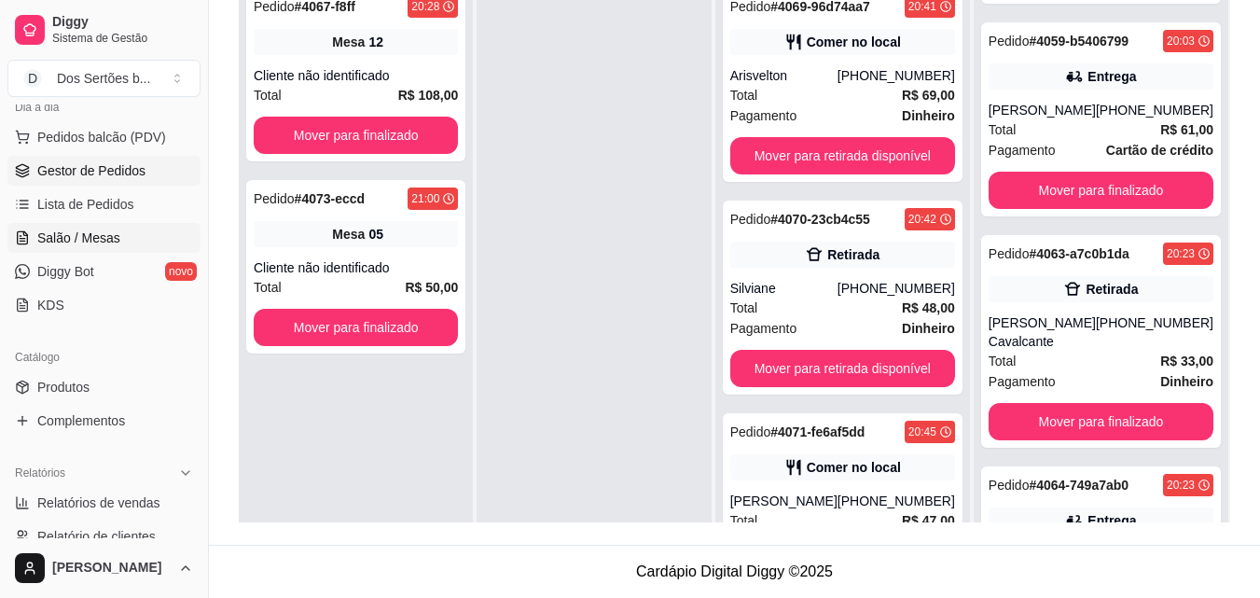
click at [62, 241] on span "Salão / Mesas" at bounding box center [78, 238] width 83 height 19
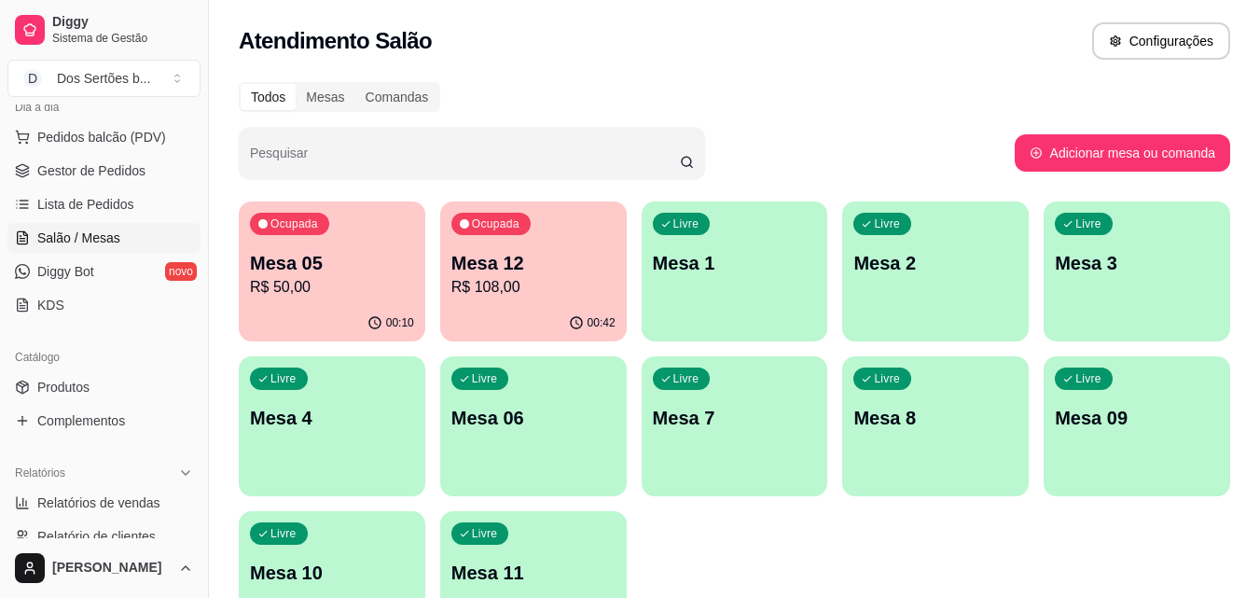
click at [341, 435] on div "Livre Mesa 4" at bounding box center [332, 415] width 187 height 118
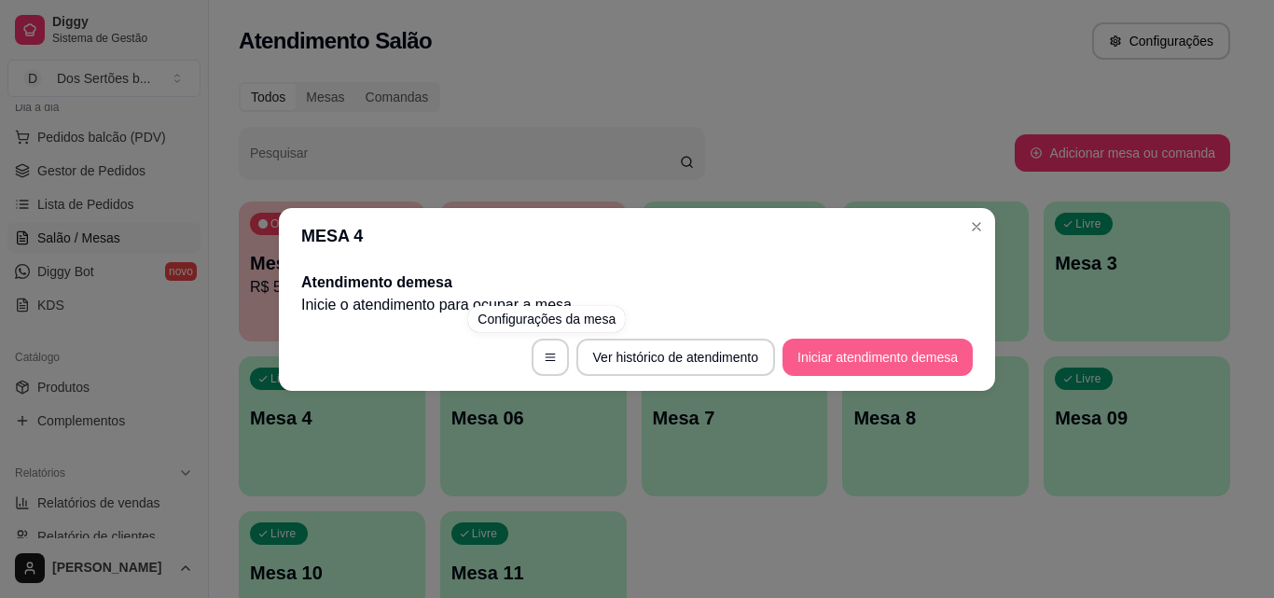
click at [882, 341] on button "Iniciar atendimento de mesa" at bounding box center [878, 357] width 190 height 37
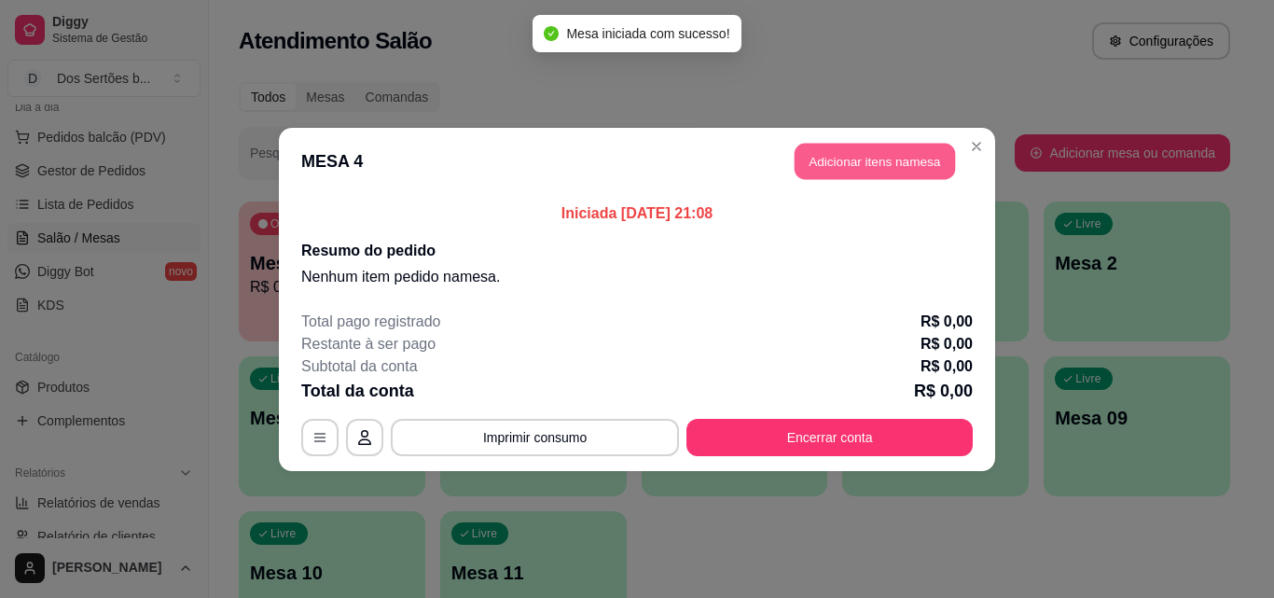
click at [842, 160] on button "Adicionar itens na mesa" at bounding box center [875, 161] width 160 height 36
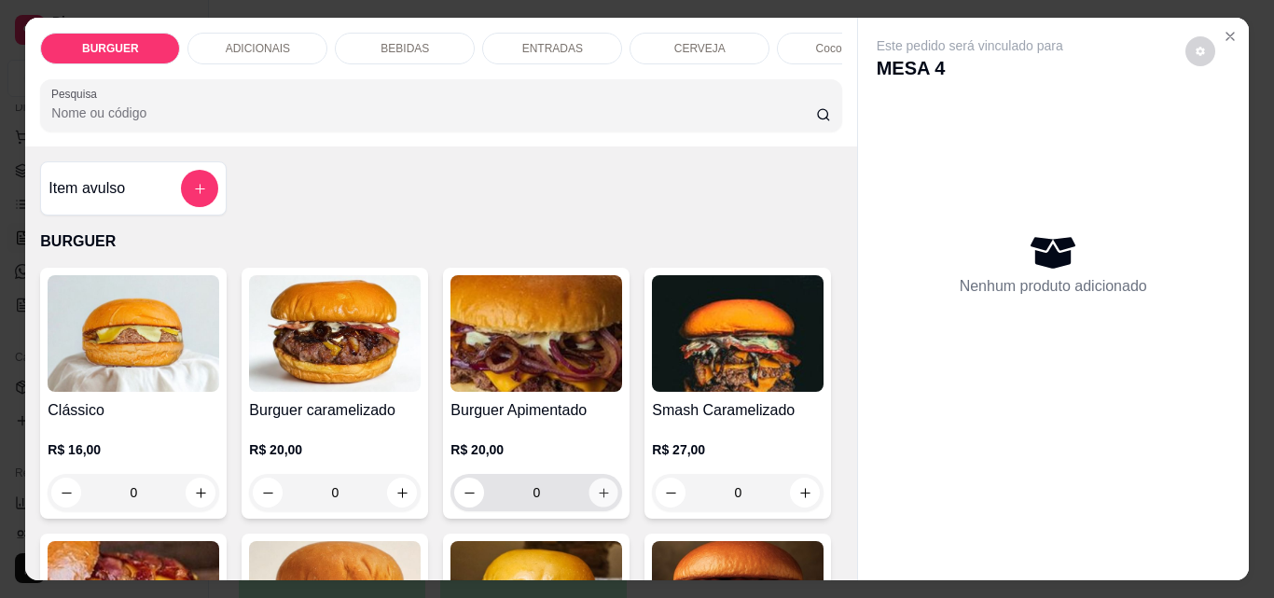
click at [604, 493] on icon "increase-product-quantity" at bounding box center [604, 493] width 14 height 14
type input "1"
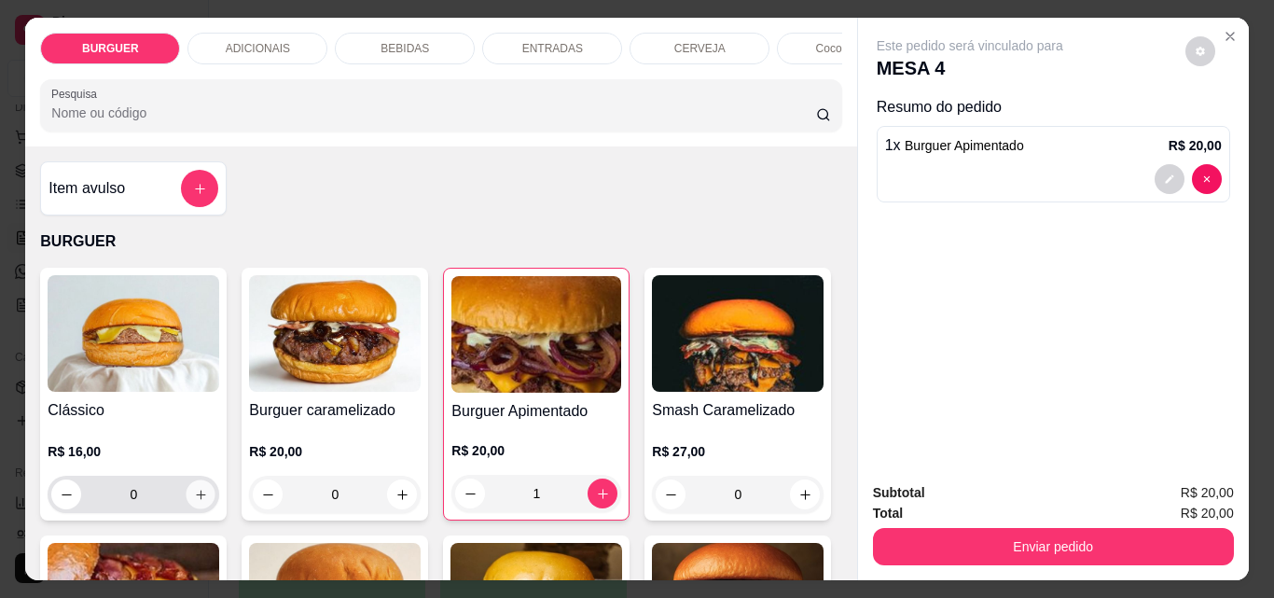
click at [201, 507] on button "increase-product-quantity" at bounding box center [201, 494] width 29 height 29
type input "1"
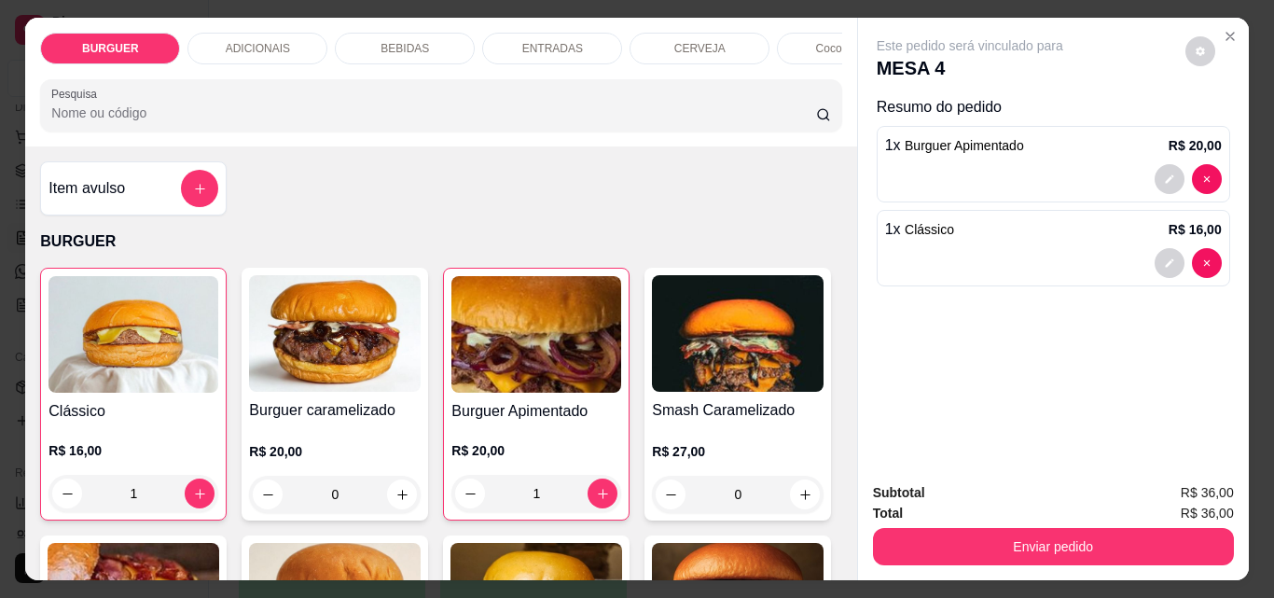
scroll to position [367, 0]
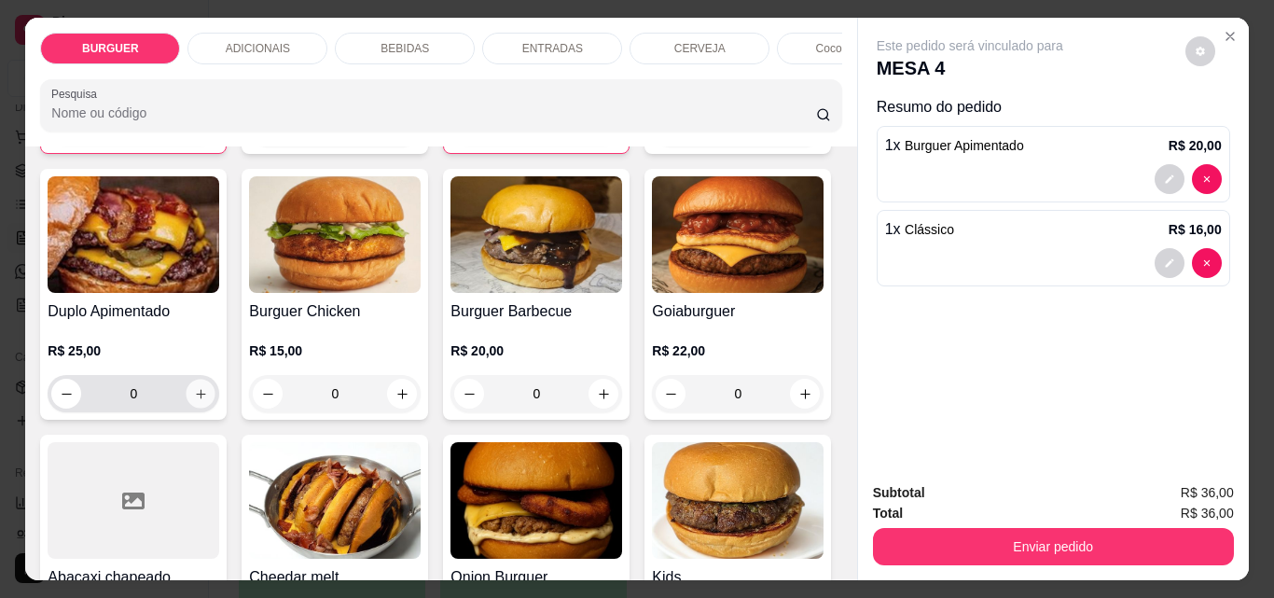
click at [208, 395] on icon "increase-product-quantity" at bounding box center [201, 394] width 14 height 14
type input "1"
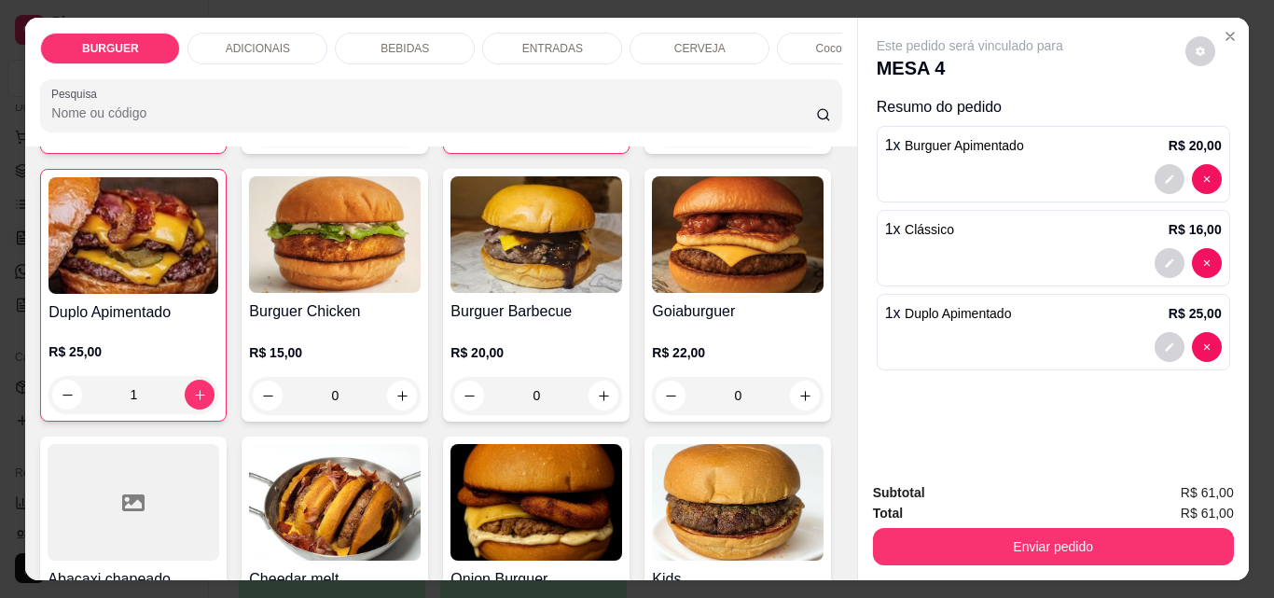
click at [541, 44] on p "ENTRADAS" at bounding box center [552, 48] width 61 height 15
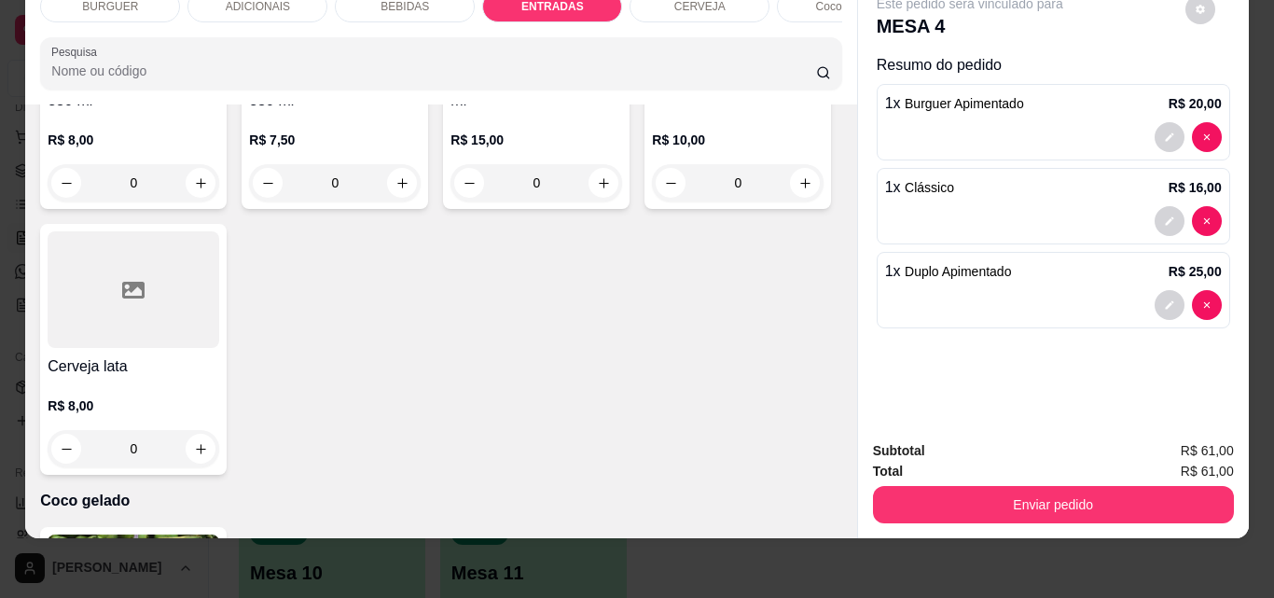
type input "1"
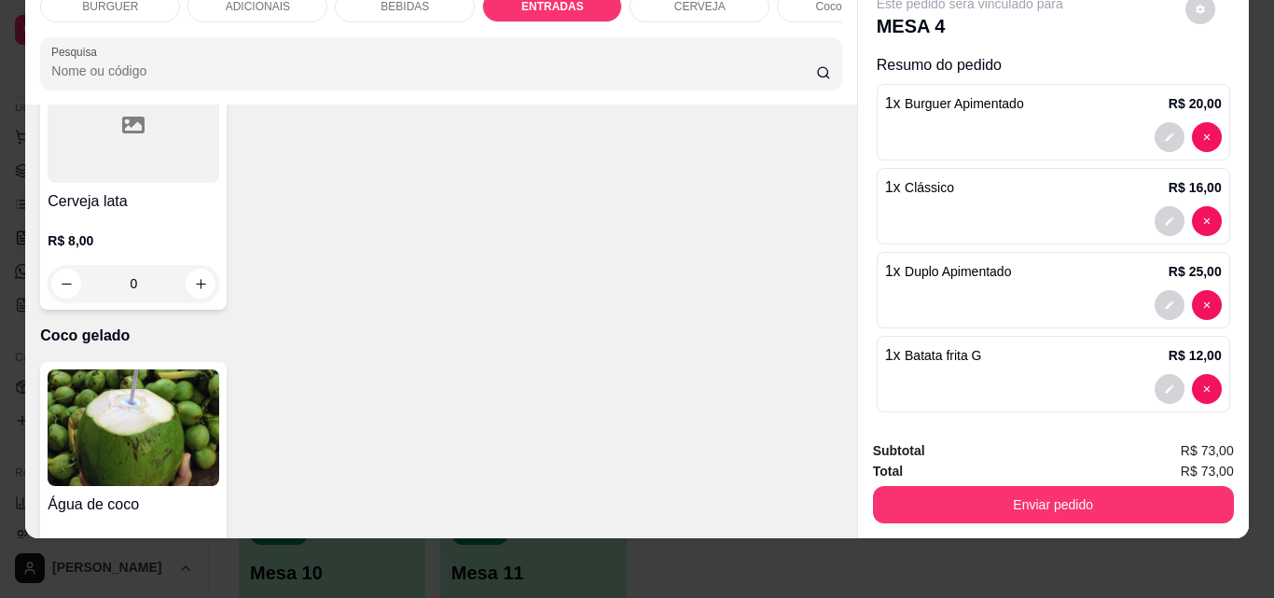
scroll to position [3449, 0]
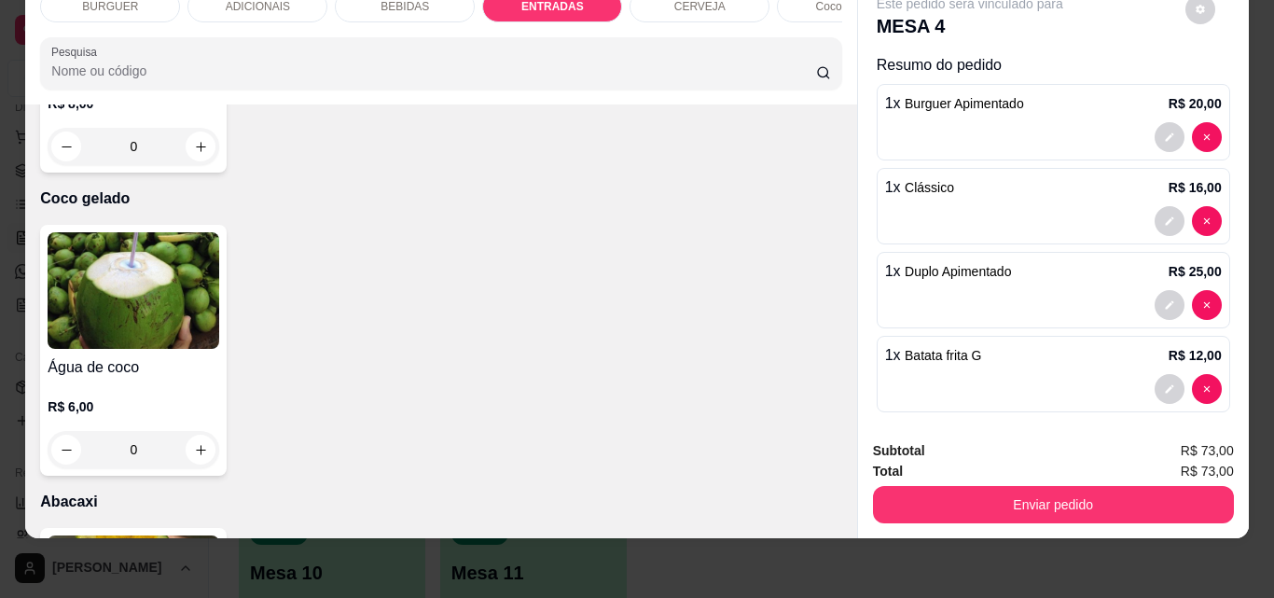
type input "1"
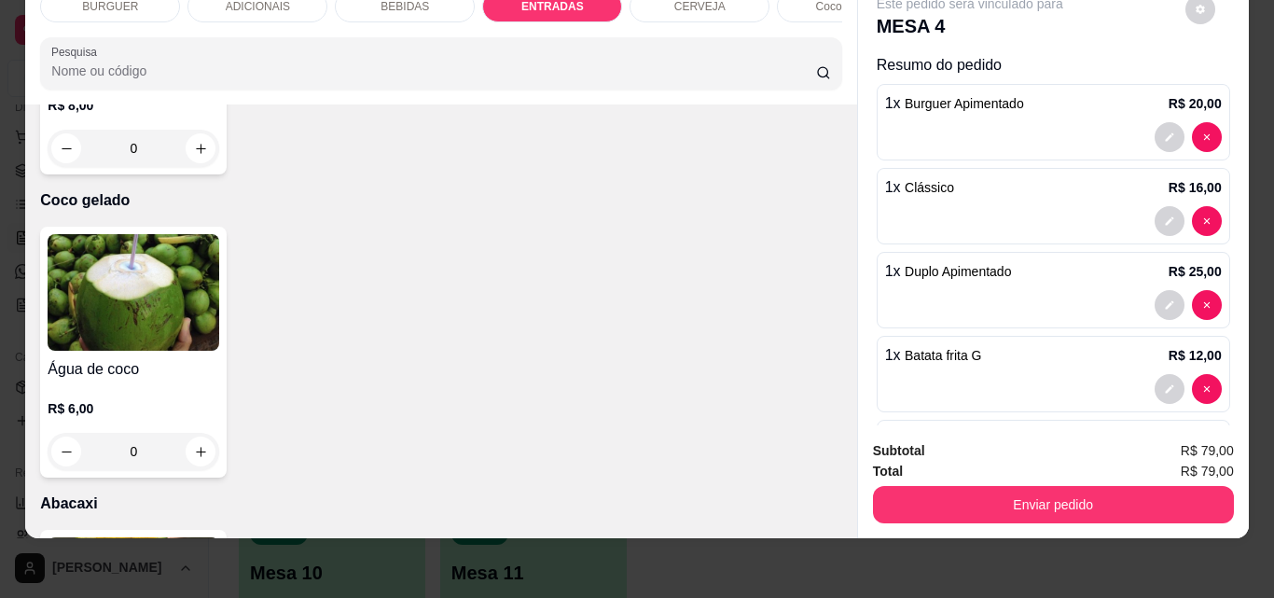
click at [396, 8] on div "BEBIDAS" at bounding box center [405, 7] width 140 height 32
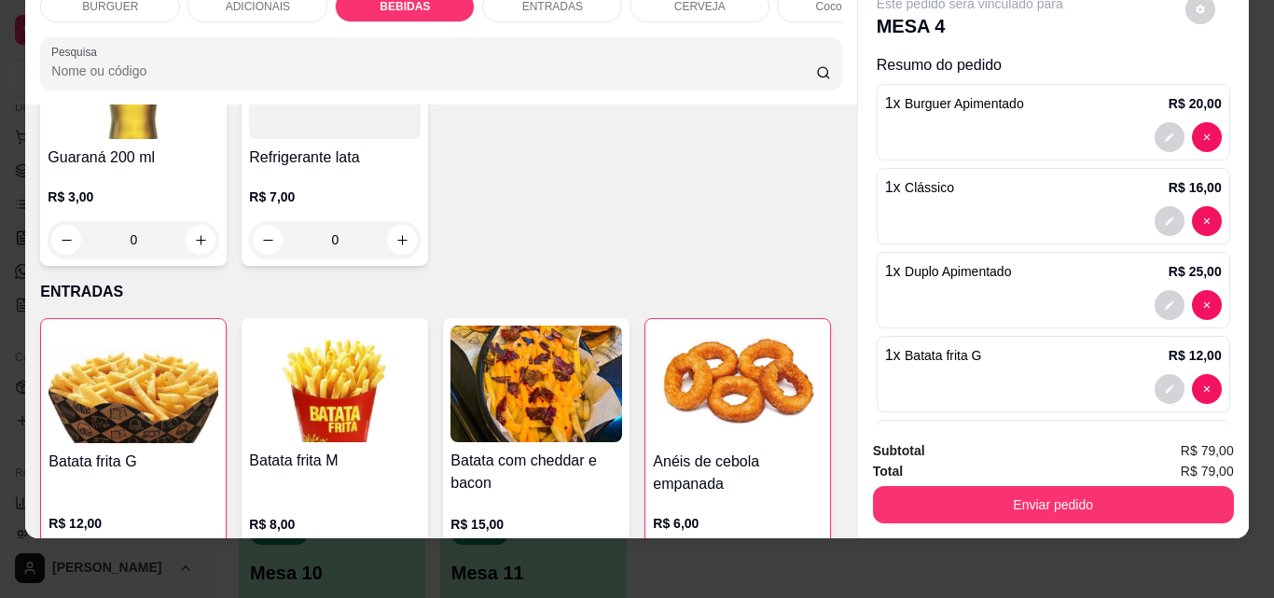
scroll to position [2548, 0]
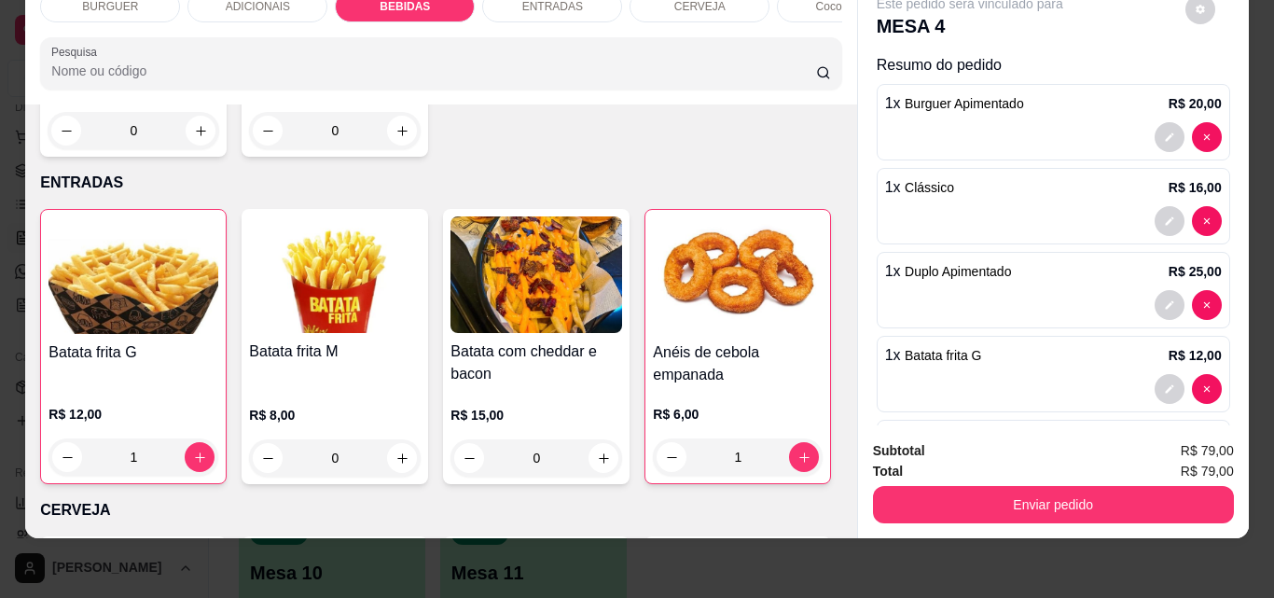
type input "1"
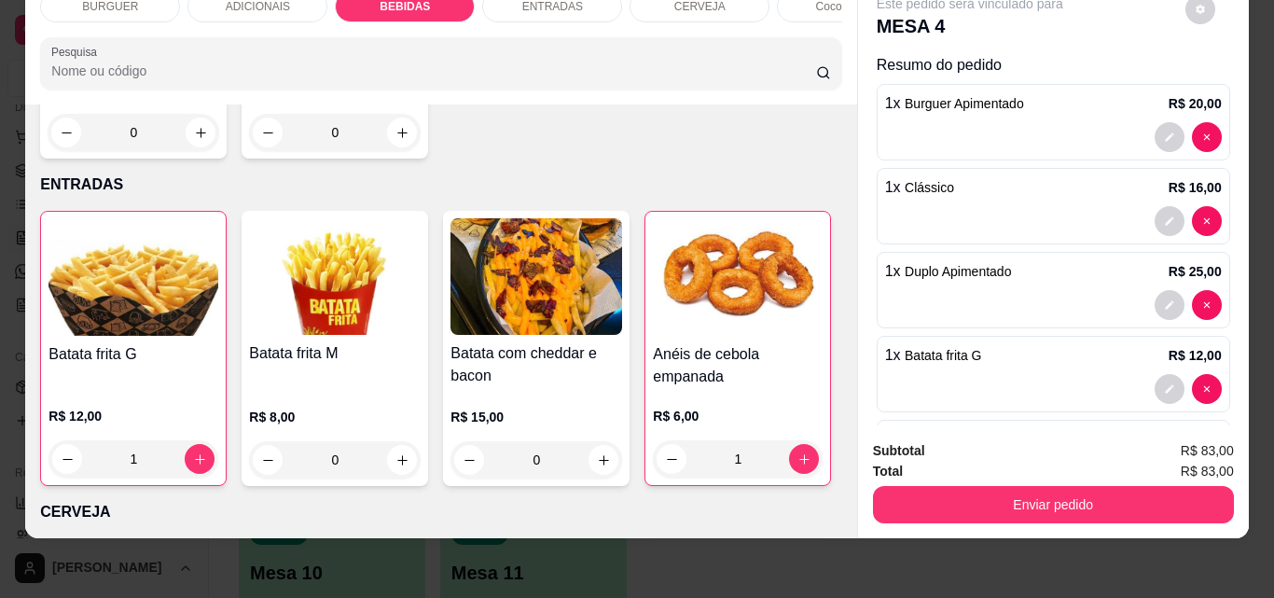
scroll to position [181, 0]
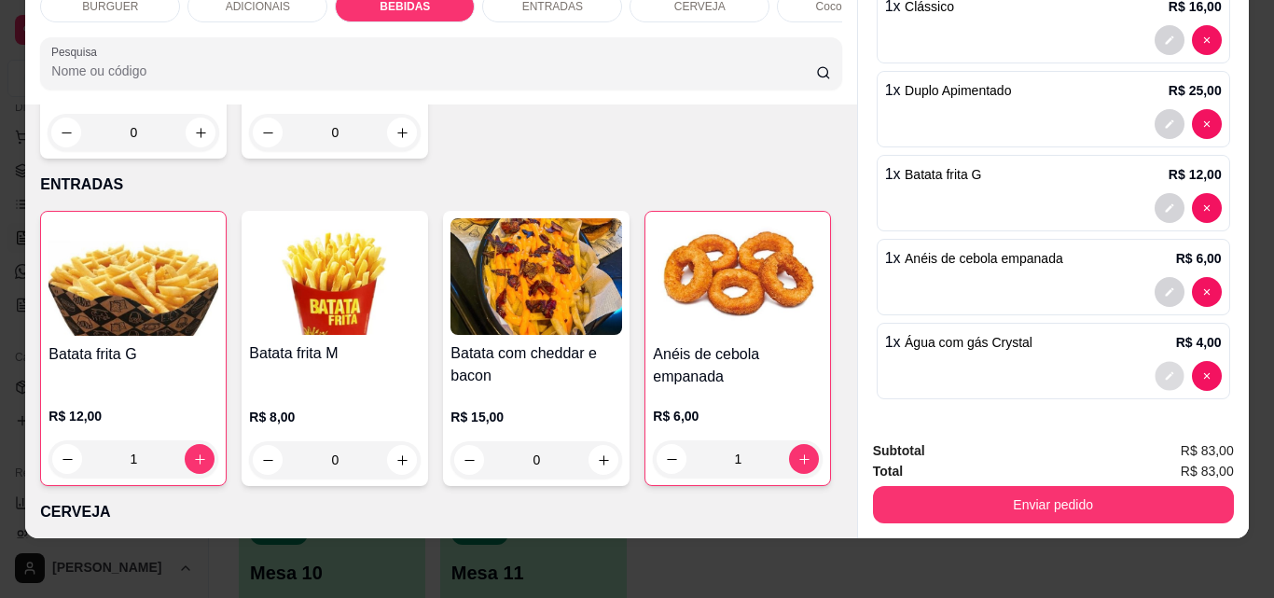
click at [1155, 362] on button "decrease-product-quantity" at bounding box center [1169, 376] width 29 height 29
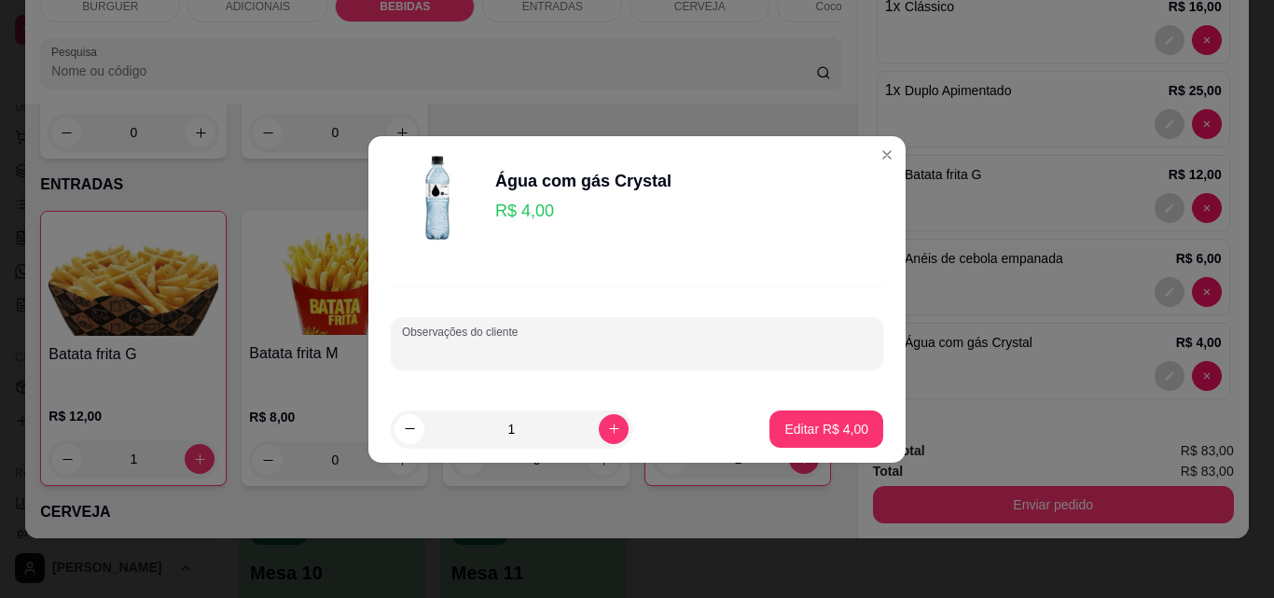
click at [484, 343] on input "Observações do cliente" at bounding box center [637, 350] width 470 height 19
type input "com gelo e limão, 3 copos\ só quando for os burgues"
click at [791, 422] on p "Editar R$ 4,00" at bounding box center [826, 429] width 81 height 18
type input "0"
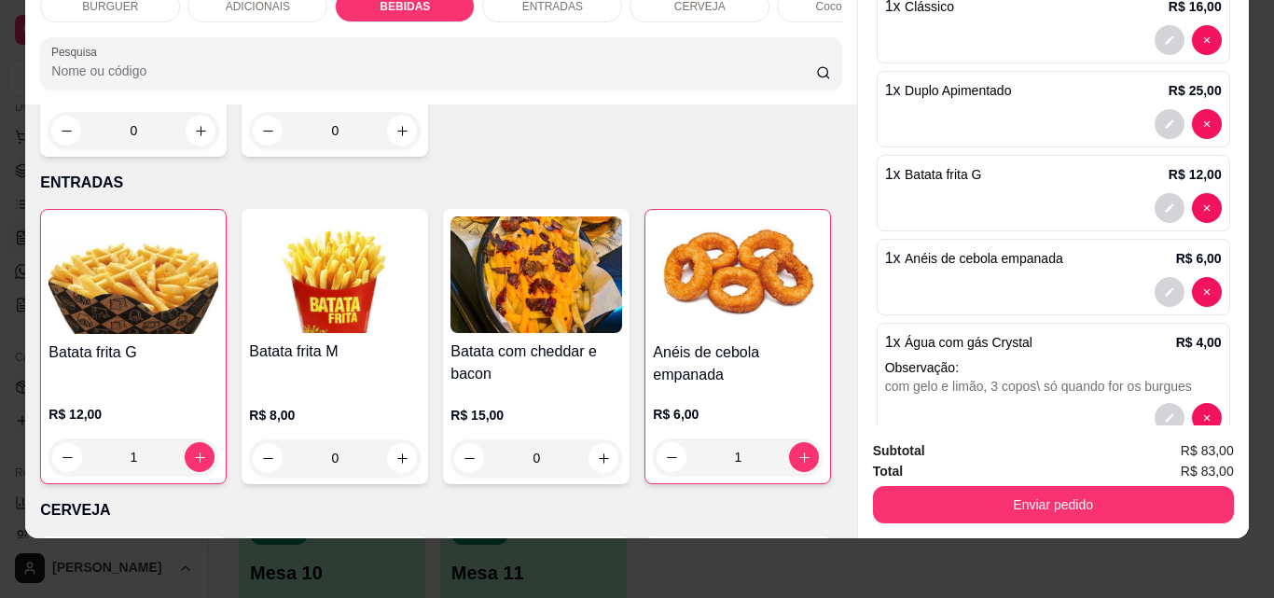
scroll to position [223, 0]
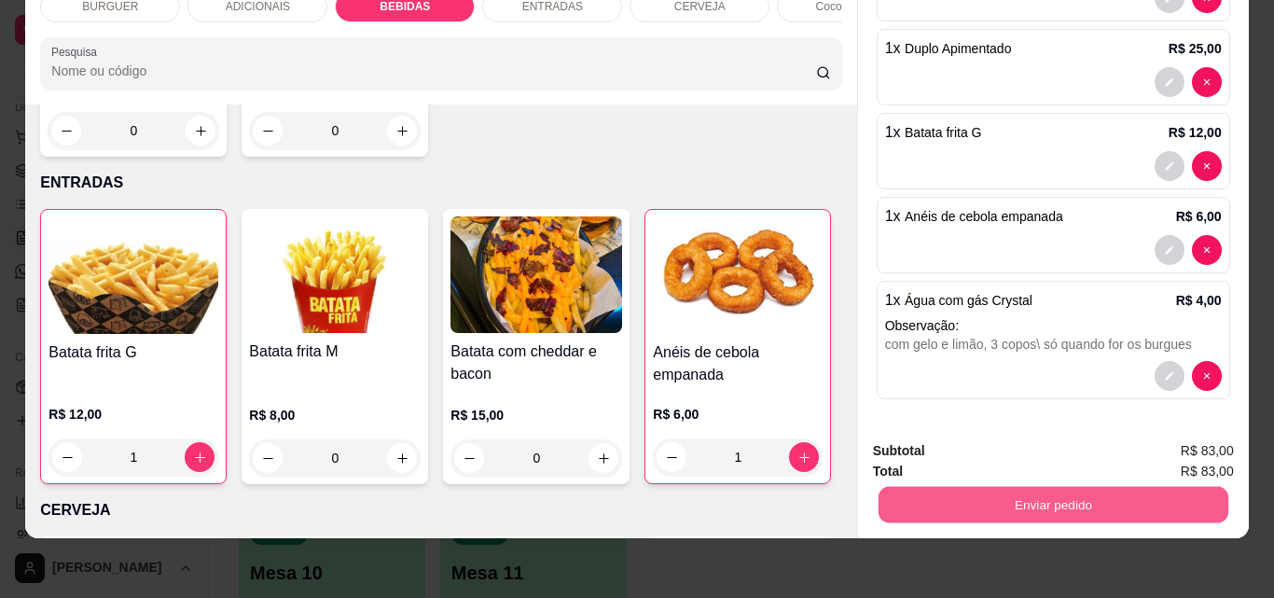
click at [973, 486] on button "Enviar pedido" at bounding box center [1053, 504] width 350 height 36
click at [936, 442] on button "Não registrar e enviar pedido" at bounding box center [991, 444] width 188 height 35
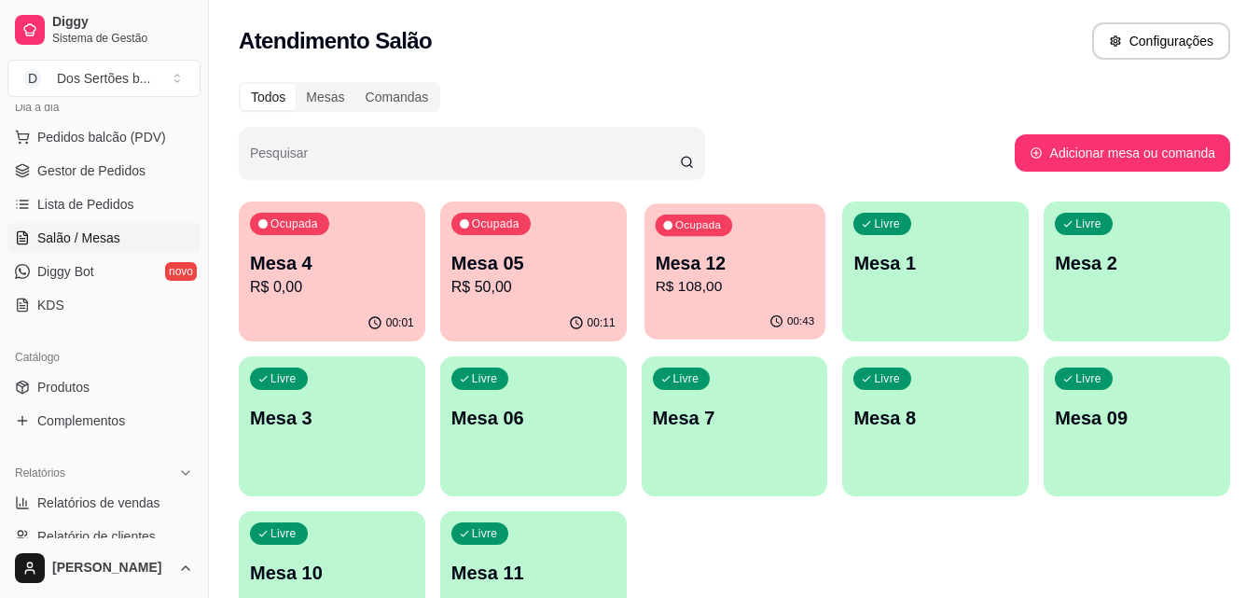
click at [719, 257] on p "Mesa 12" at bounding box center [735, 263] width 160 height 25
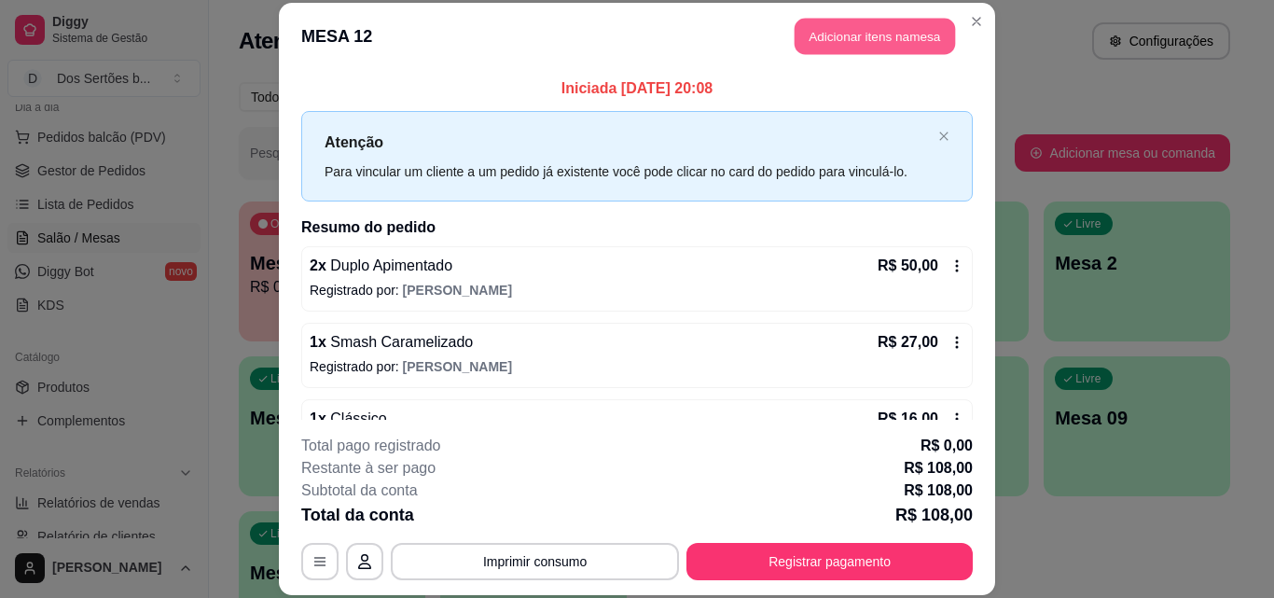
click at [842, 29] on button "Adicionar itens na mesa" at bounding box center [875, 37] width 160 height 36
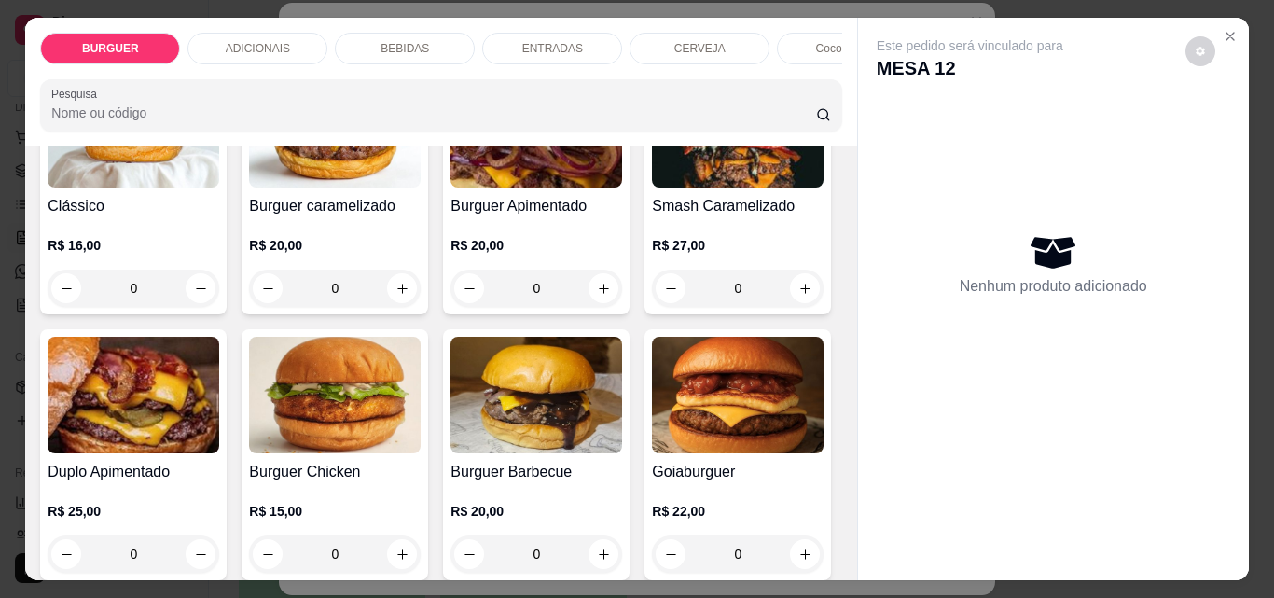
scroll to position [359, 0]
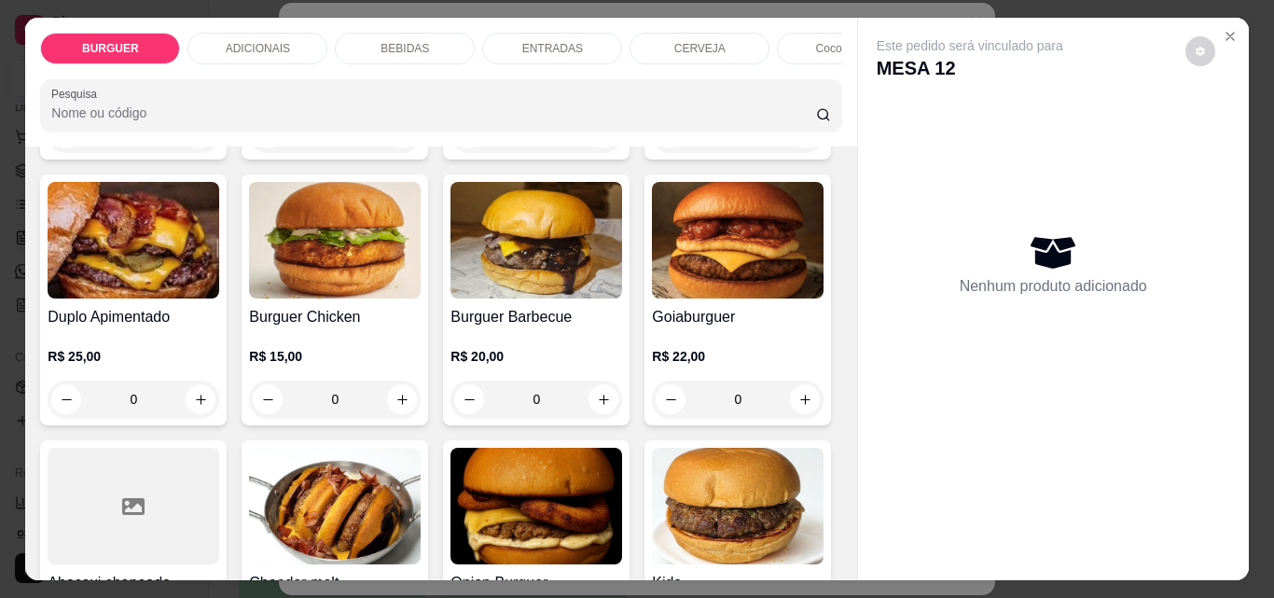
click at [397, 44] on p "BEBIDAS" at bounding box center [405, 48] width 49 height 15
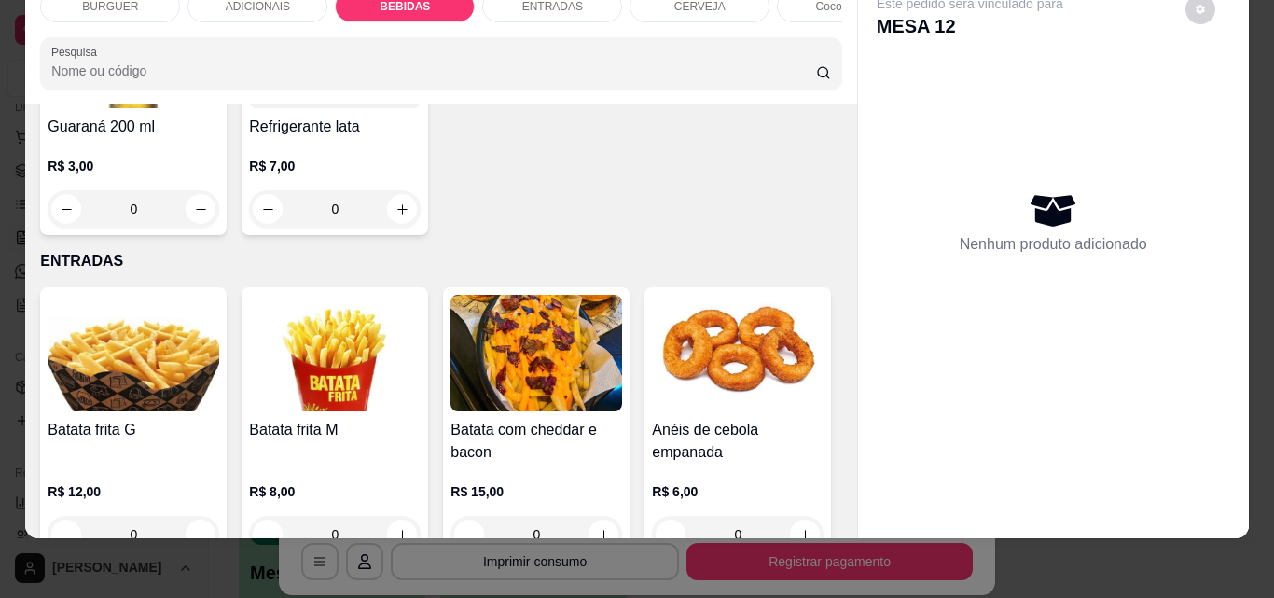
scroll to position [2627, 0]
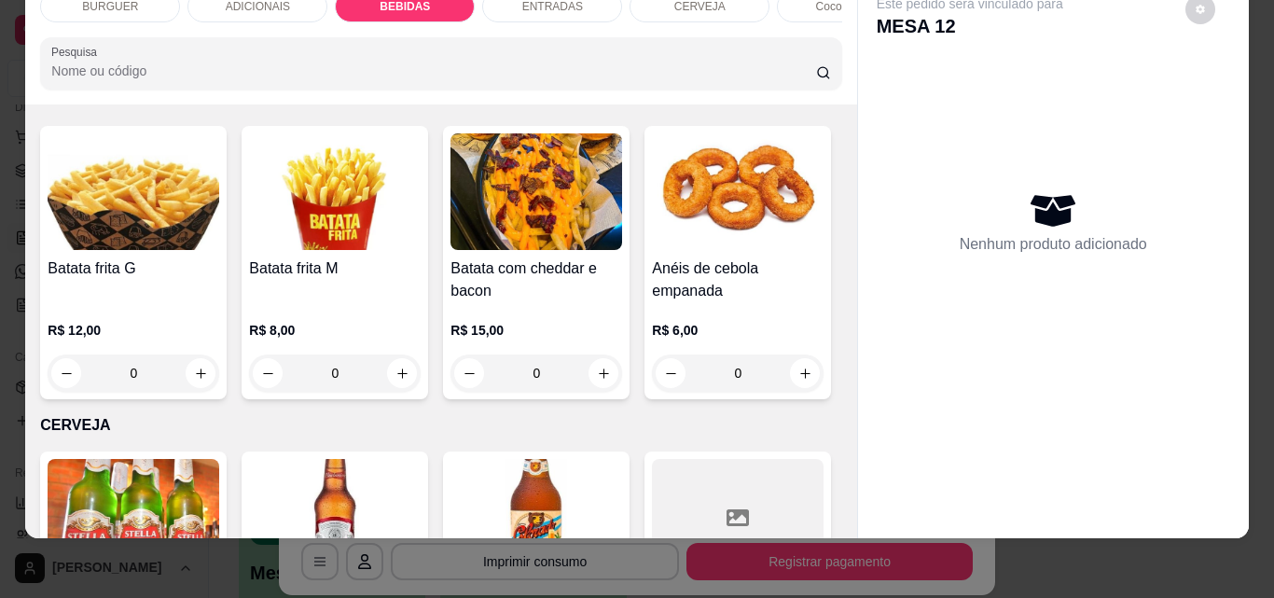
type input "1"
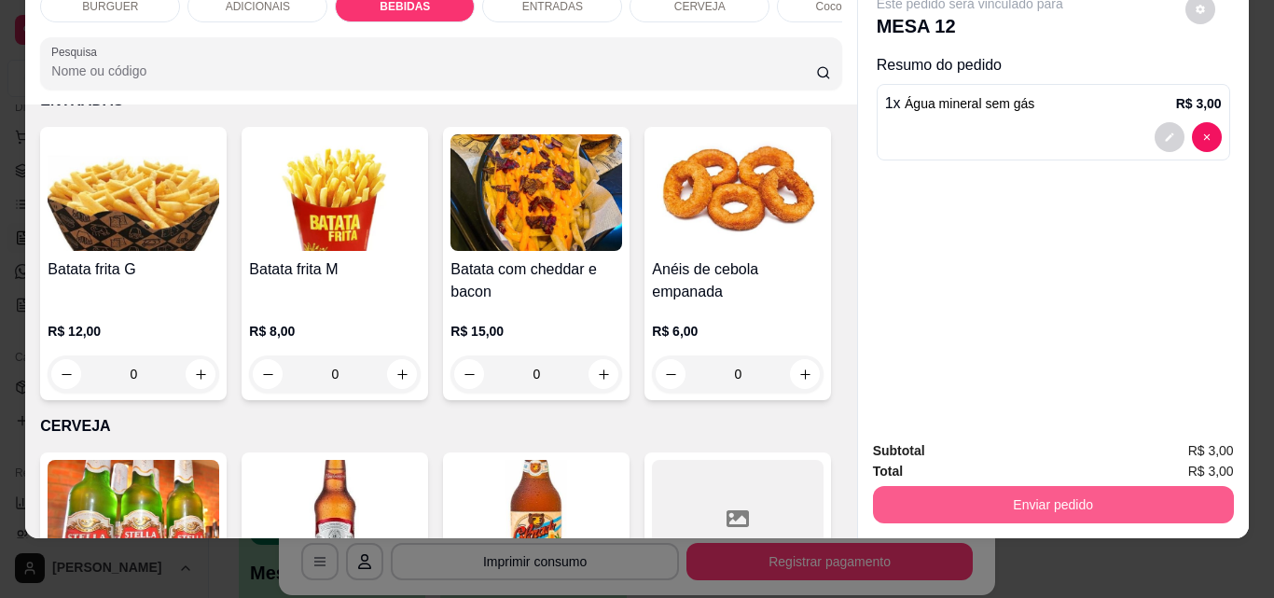
click at [951, 489] on button "Enviar pedido" at bounding box center [1053, 504] width 361 height 37
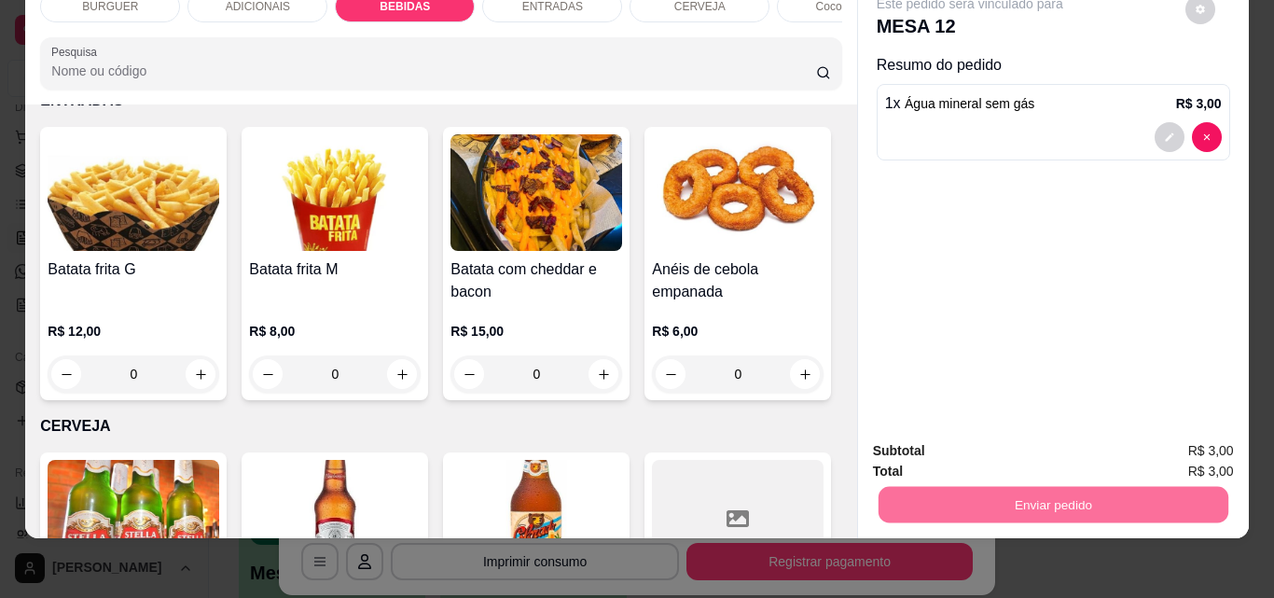
click at [965, 439] on button "Não registrar e enviar pedido" at bounding box center [991, 444] width 188 height 35
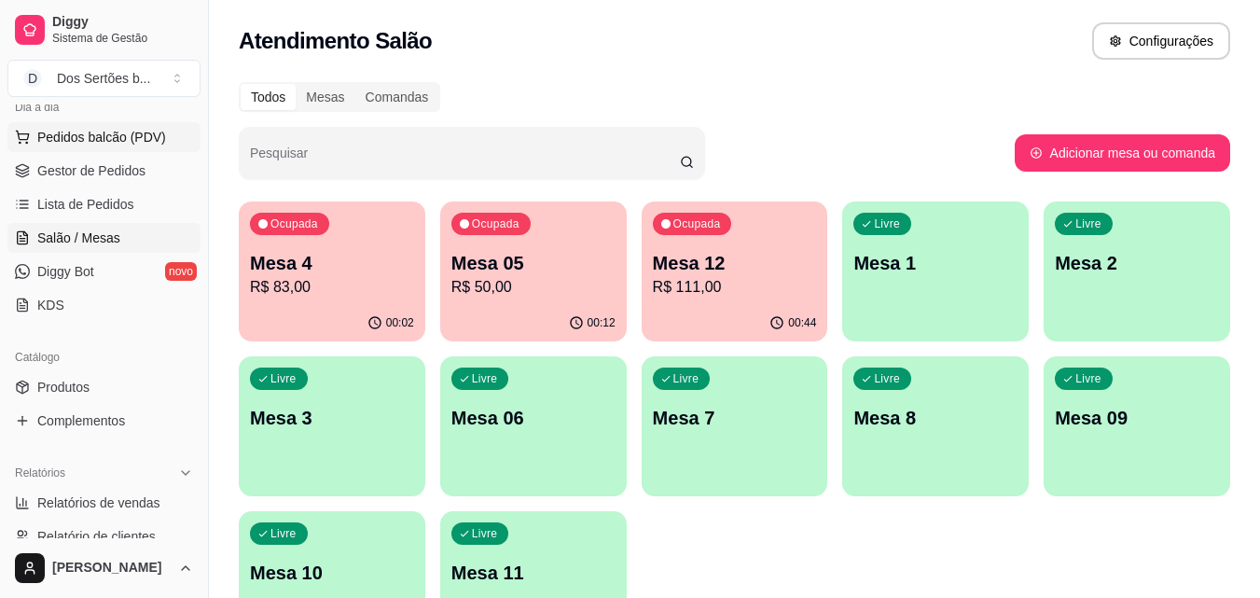
click at [105, 141] on span "Pedidos balcão (PDV)" at bounding box center [101, 137] width 129 height 19
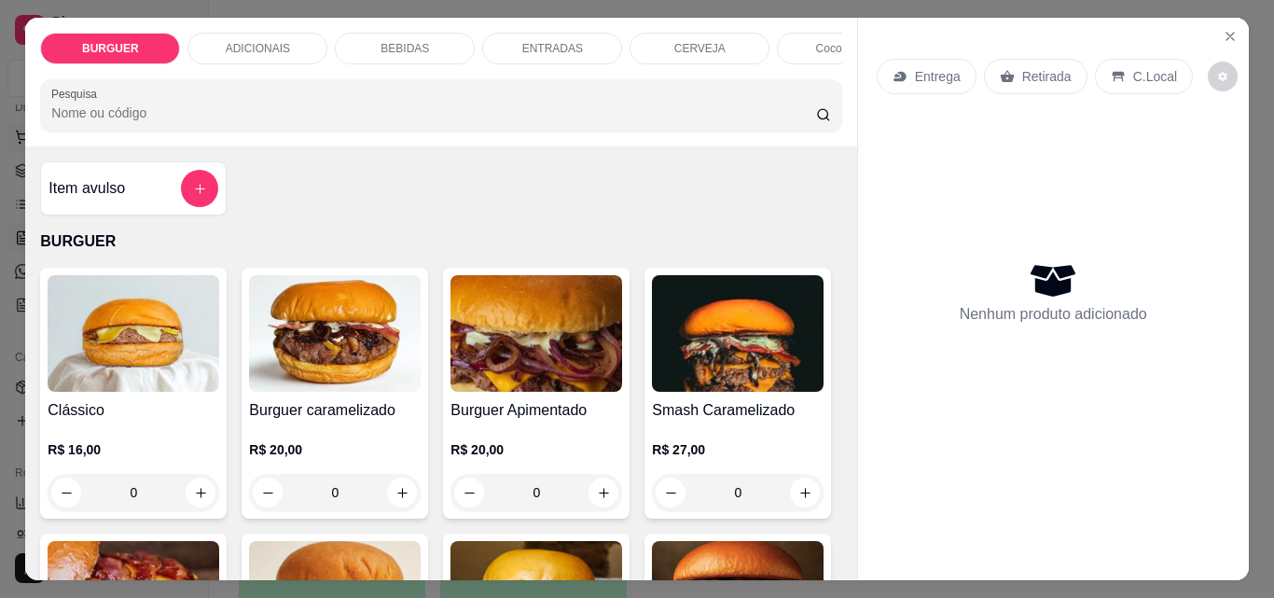
click at [105, 141] on div "BURGUER ADICIONAIS BEBIDAS ENTRADAS CERVEJA Coco gelado Abacaxi Pesquisa" at bounding box center [440, 82] width 831 height 129
click at [199, 493] on icon "increase-product-quantity" at bounding box center [201, 493] width 14 height 14
type input "1"
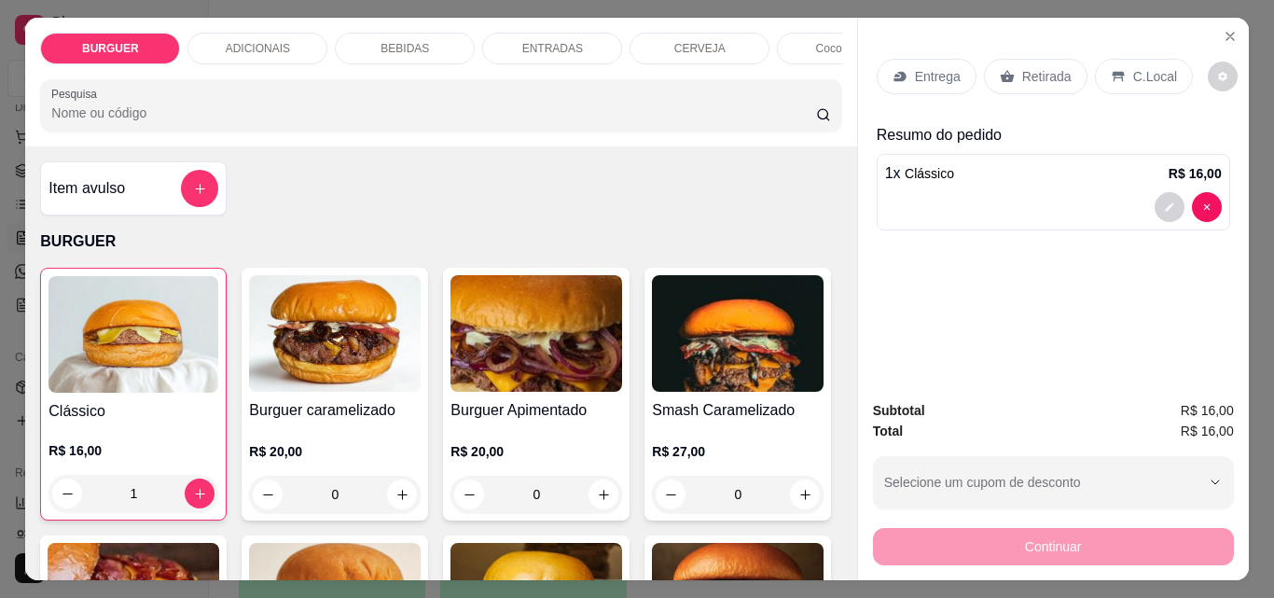
click at [1029, 75] on p "Retirada" at bounding box center [1046, 76] width 49 height 19
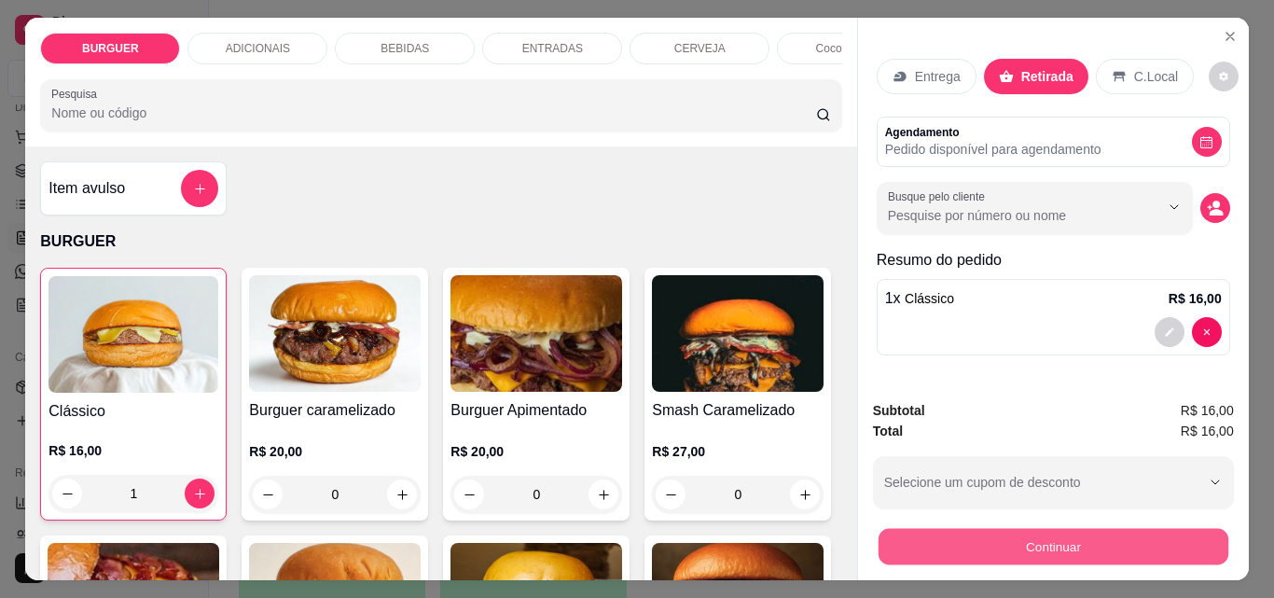
click at [994, 532] on button "Continuar" at bounding box center [1053, 546] width 350 height 36
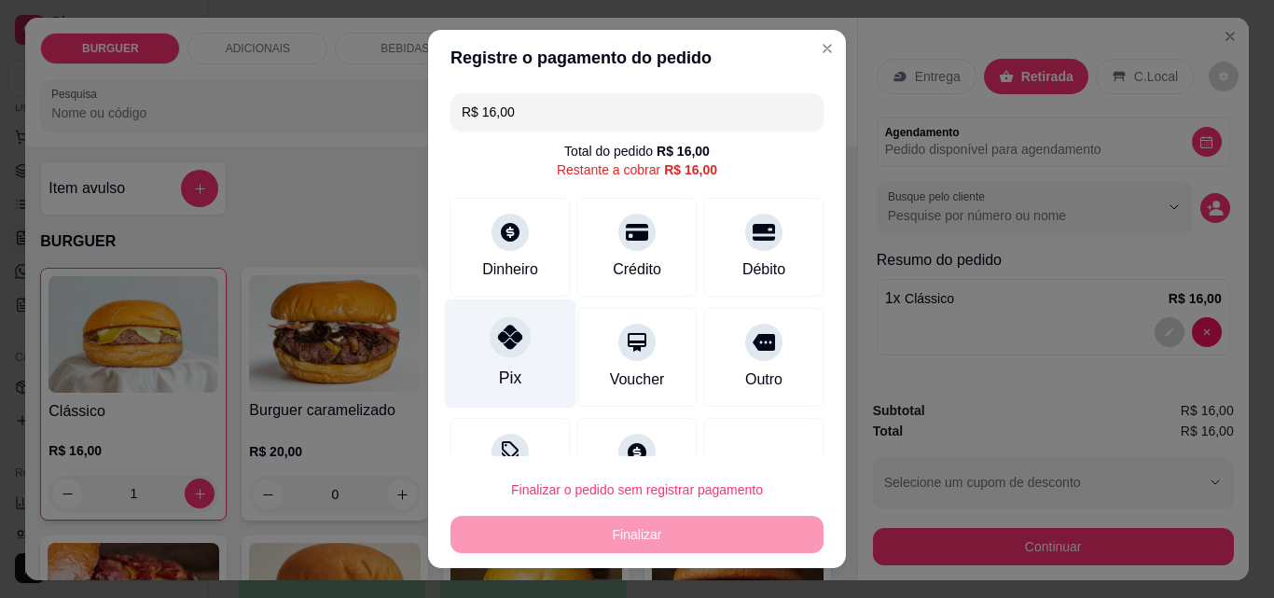
click at [511, 329] on icon at bounding box center [510, 337] width 24 height 24
type input "R$ 0,00"
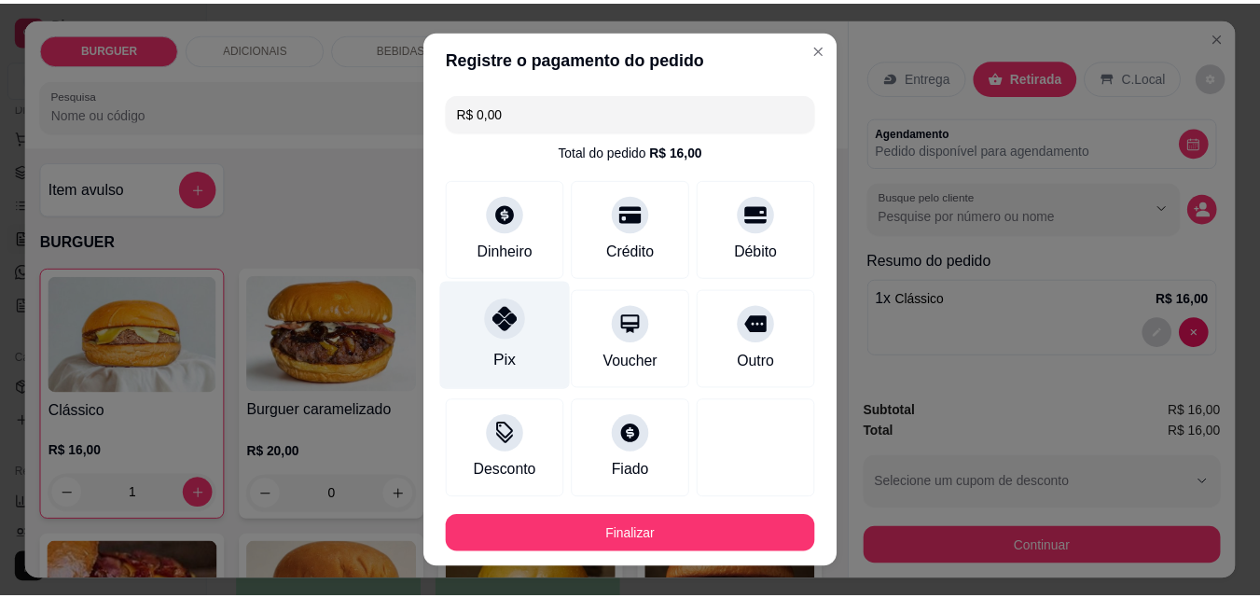
scroll to position [102, 0]
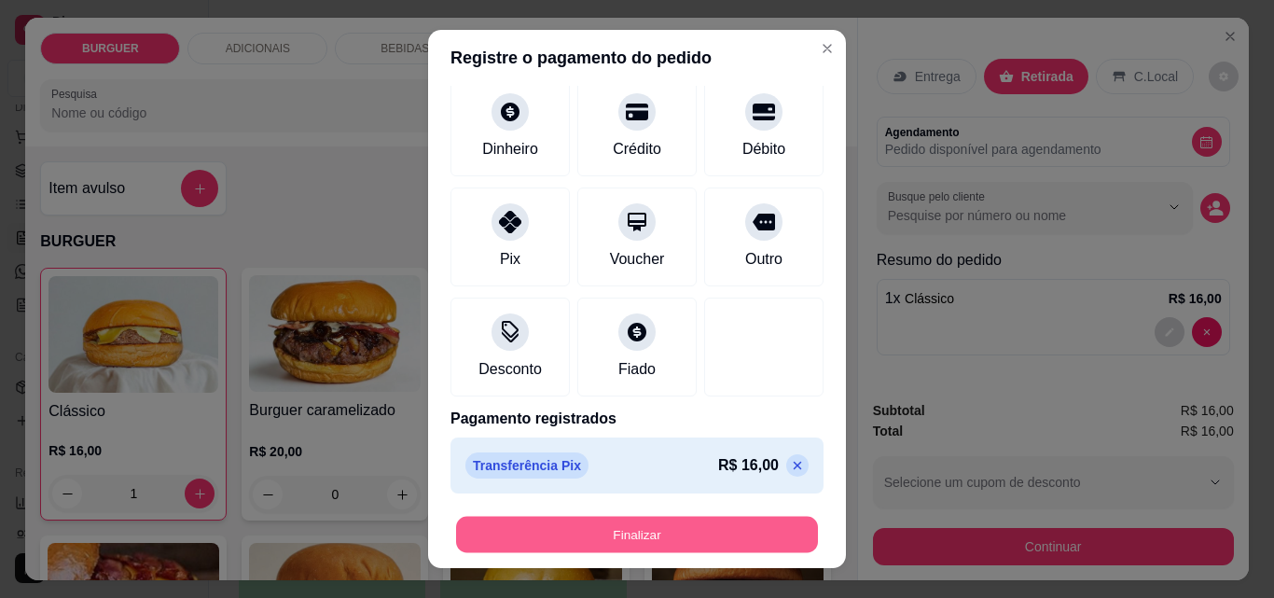
click at [646, 528] on button "Finalizar" at bounding box center [637, 535] width 362 height 36
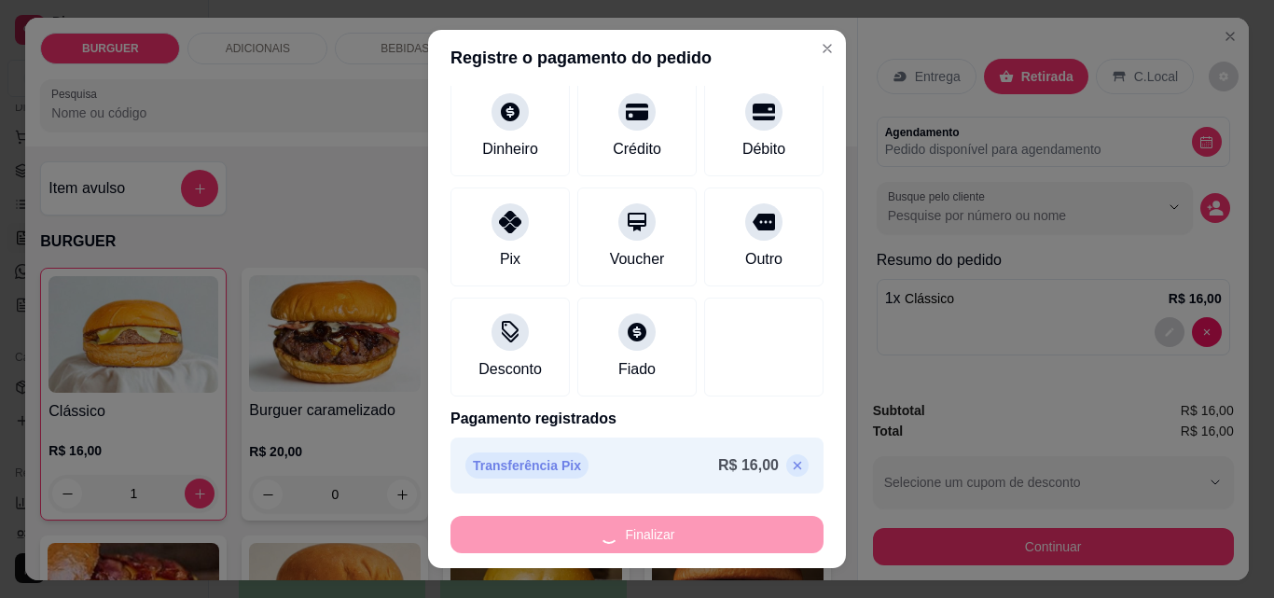
type input "0"
type input "-R$ 16,00"
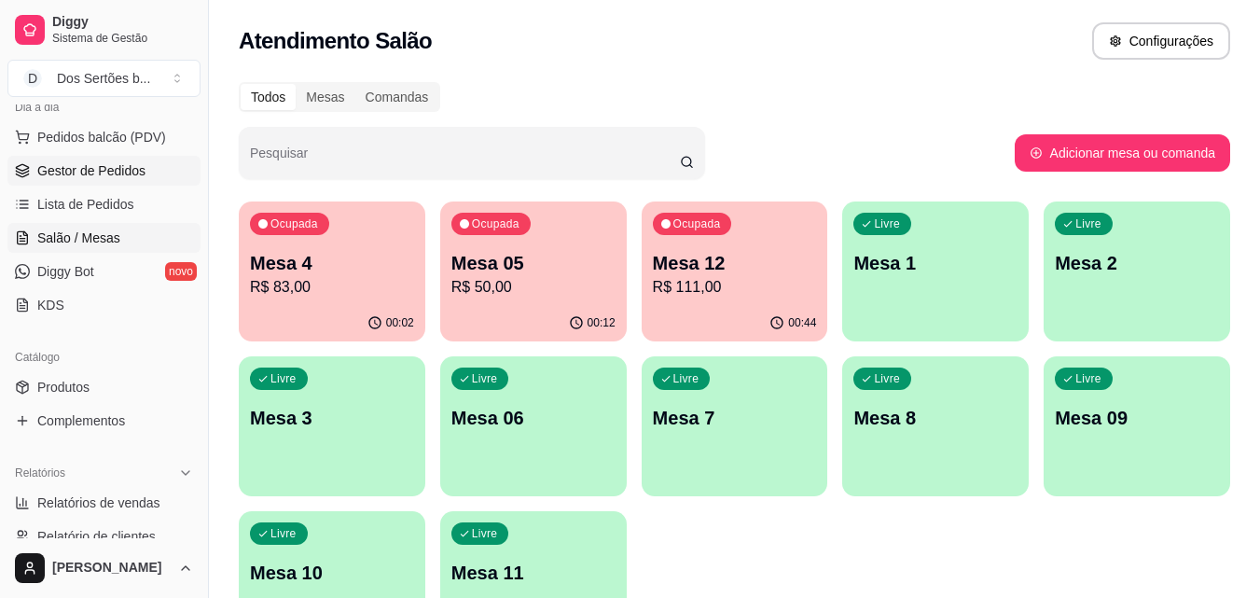
click at [115, 166] on span "Gestor de Pedidos" at bounding box center [91, 170] width 108 height 19
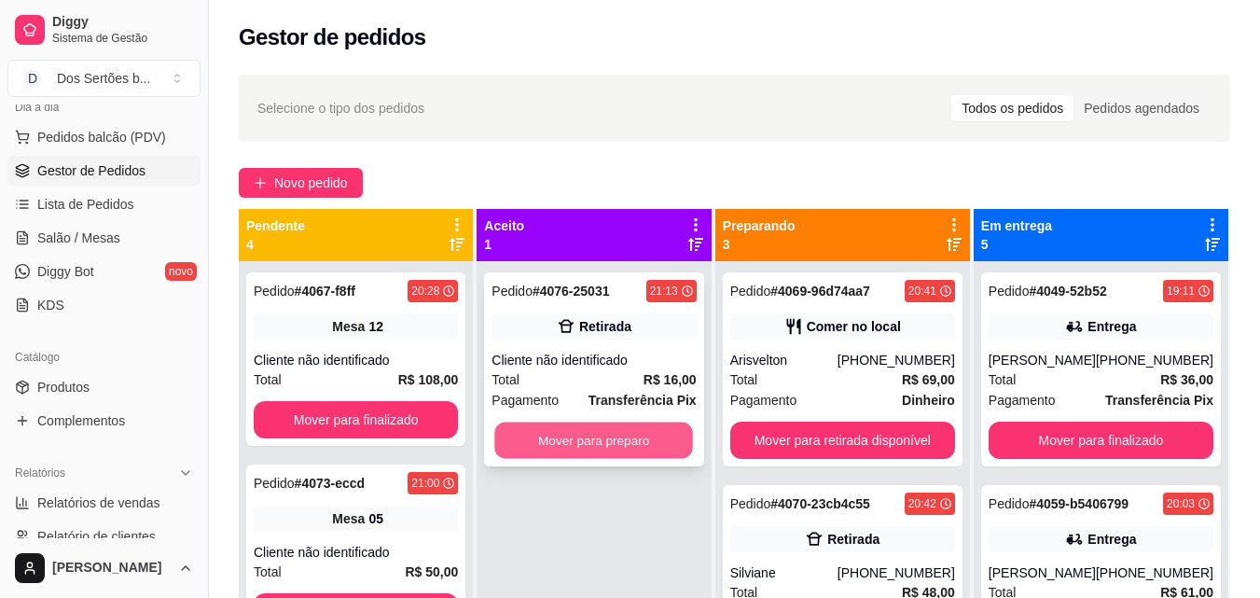
click at [621, 423] on button "Mover para preparo" at bounding box center [594, 441] width 199 height 36
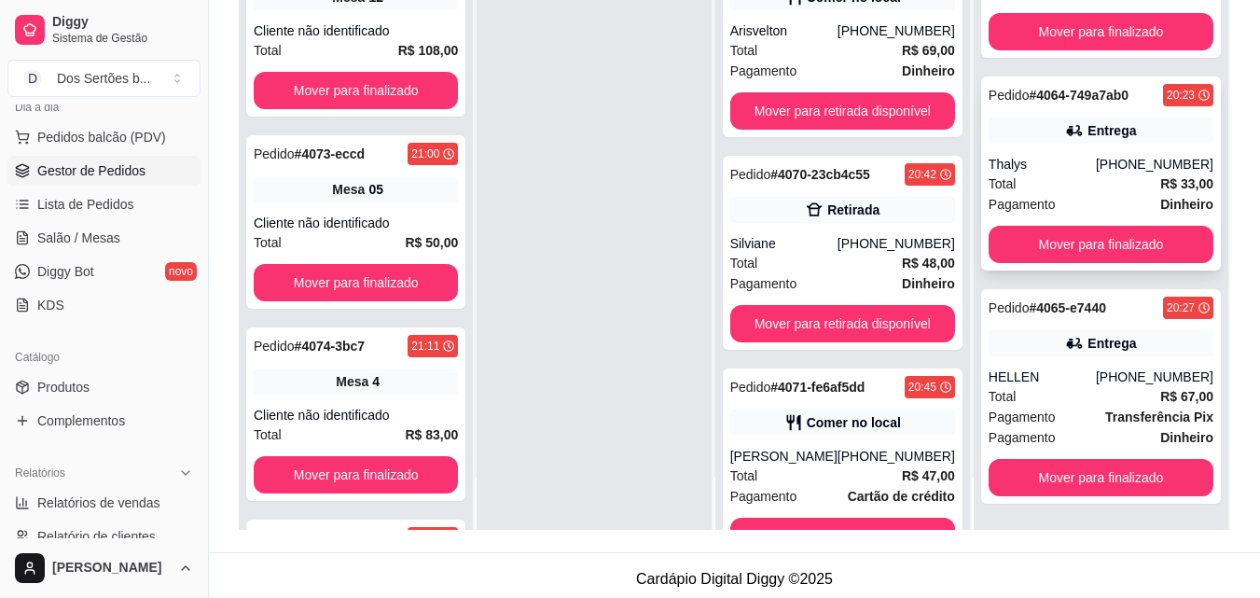
scroll to position [281, 0]
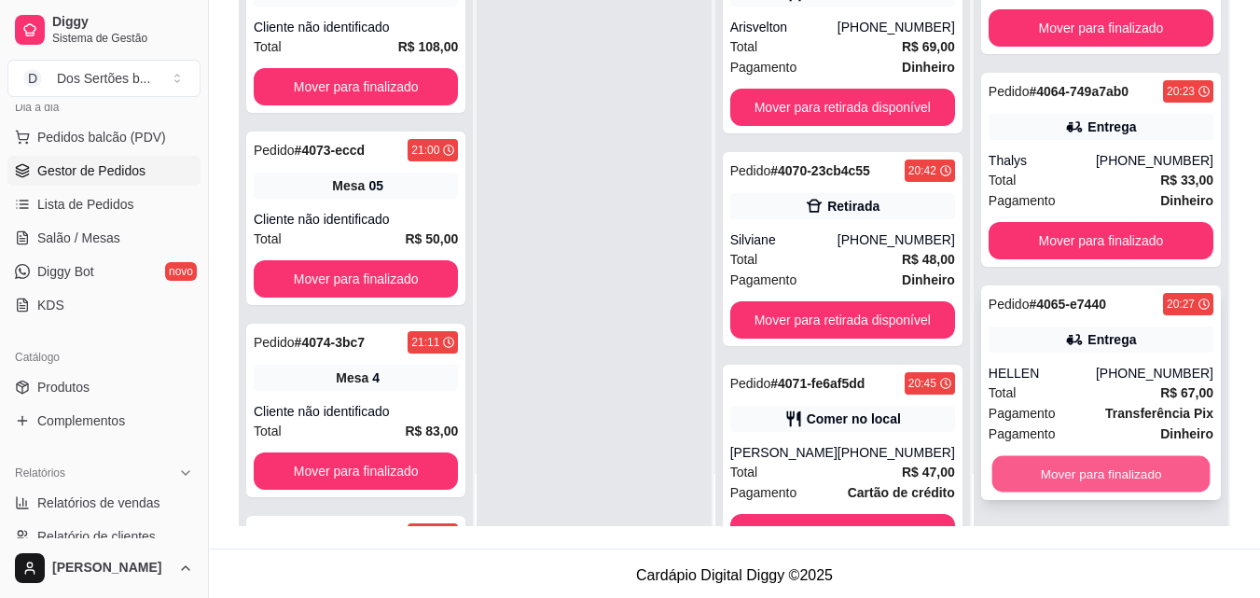
click at [1067, 474] on button "Mover para finalizado" at bounding box center [1101, 474] width 218 height 36
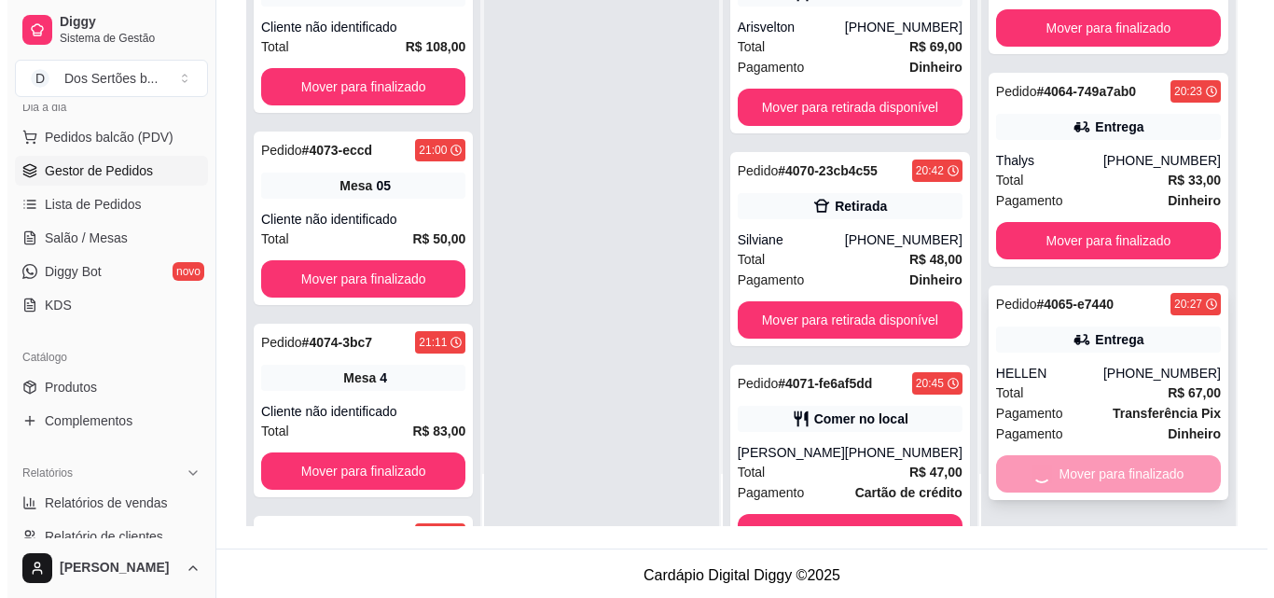
scroll to position [290, 0]
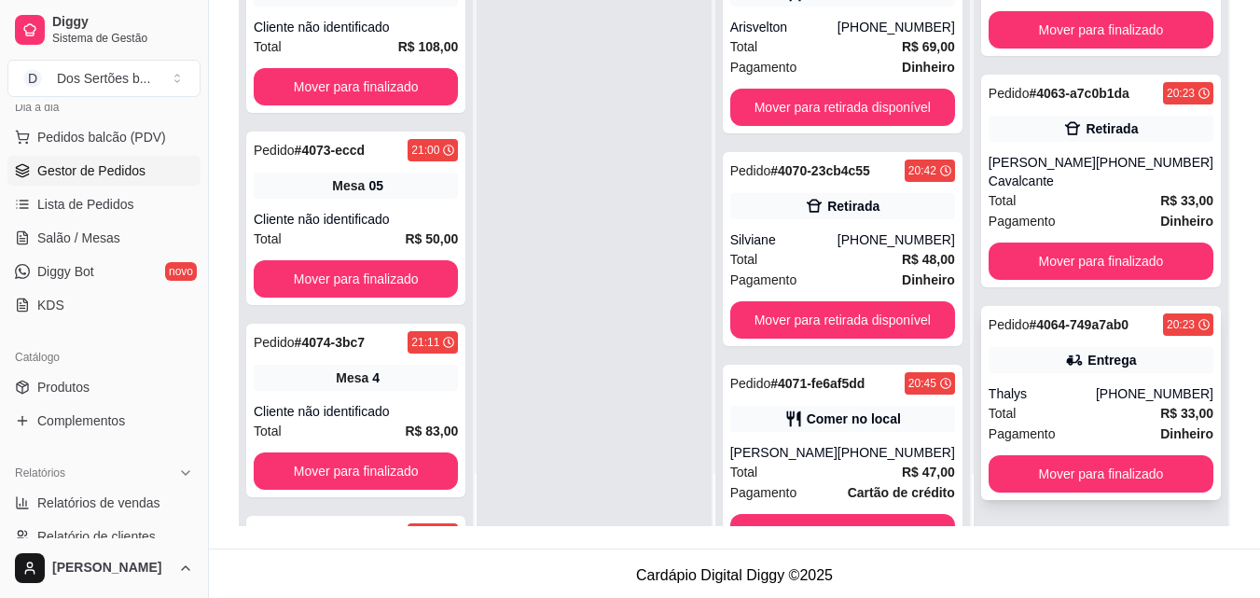
click at [1066, 380] on div "Pedido # 4064-749a7ab0 20:23 Entrega Thalys [PHONE_NUMBER] Total R$ 33,00 Pagam…" at bounding box center [1101, 403] width 240 height 194
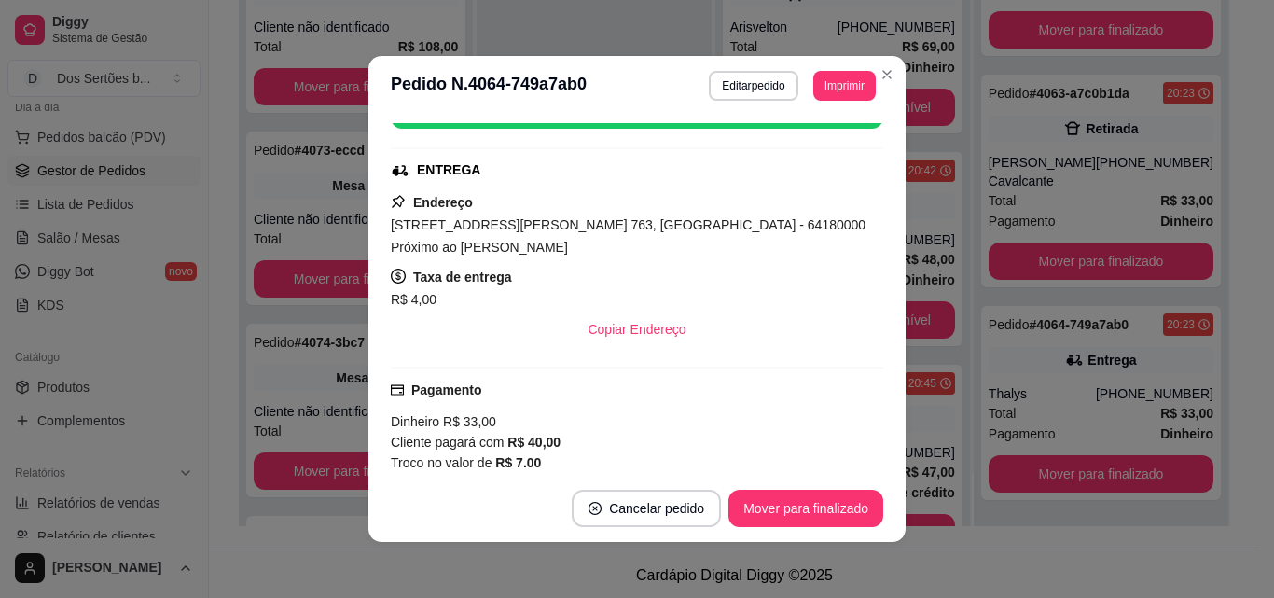
scroll to position [406, 0]
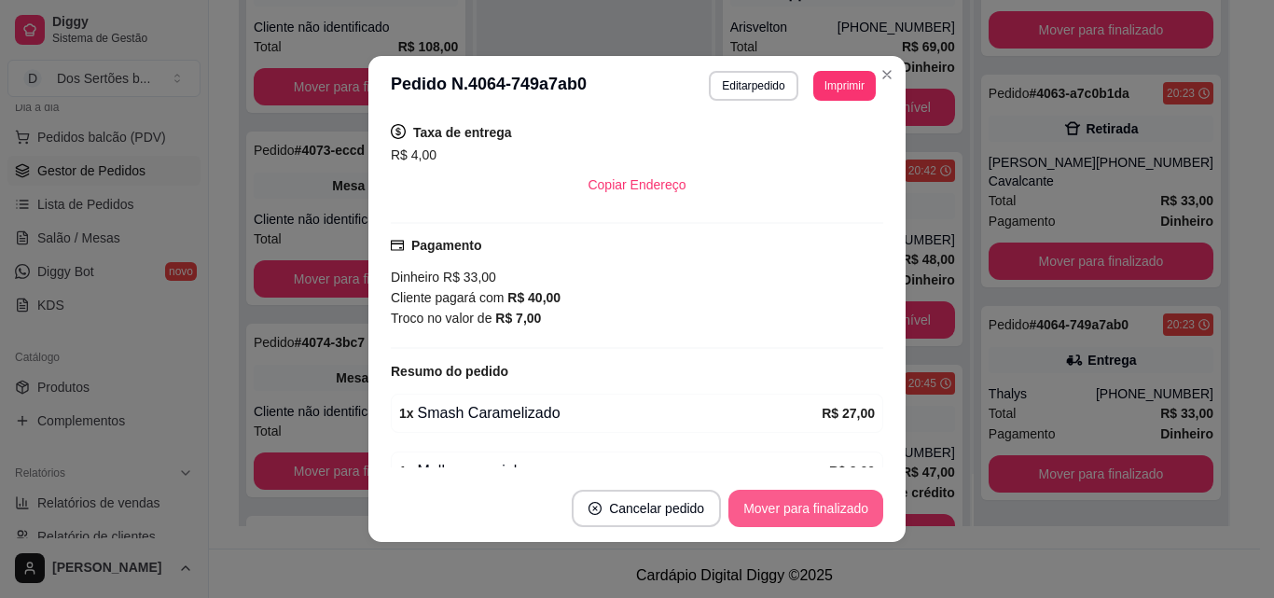
click at [766, 500] on button "Mover para finalizado" at bounding box center [806, 508] width 155 height 37
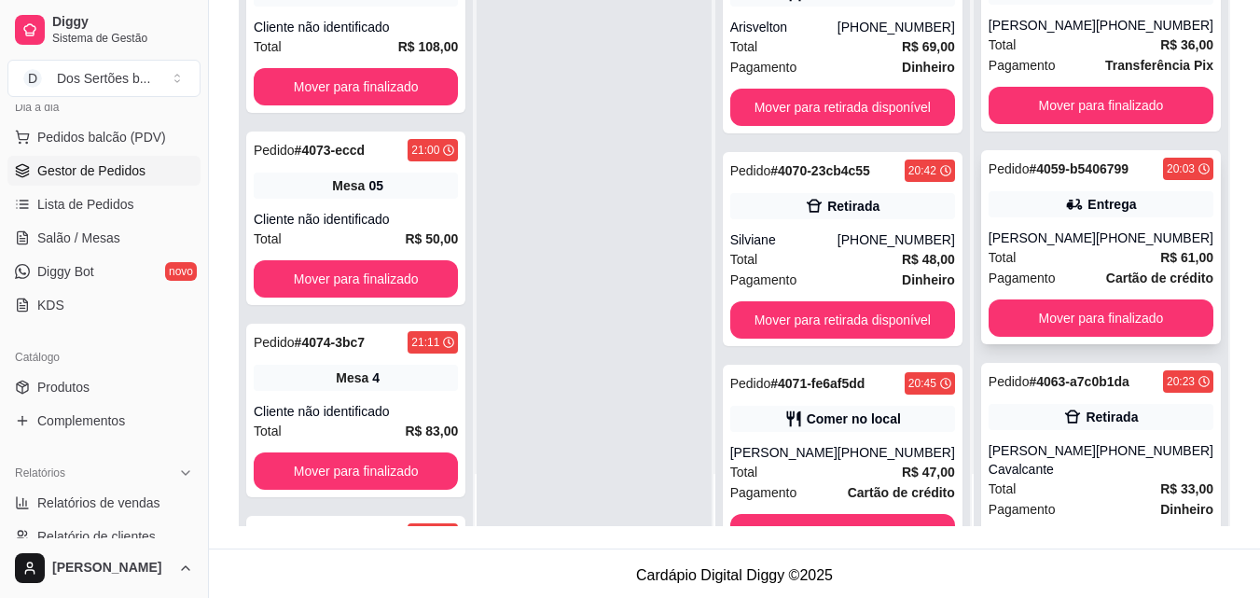
scroll to position [52, 0]
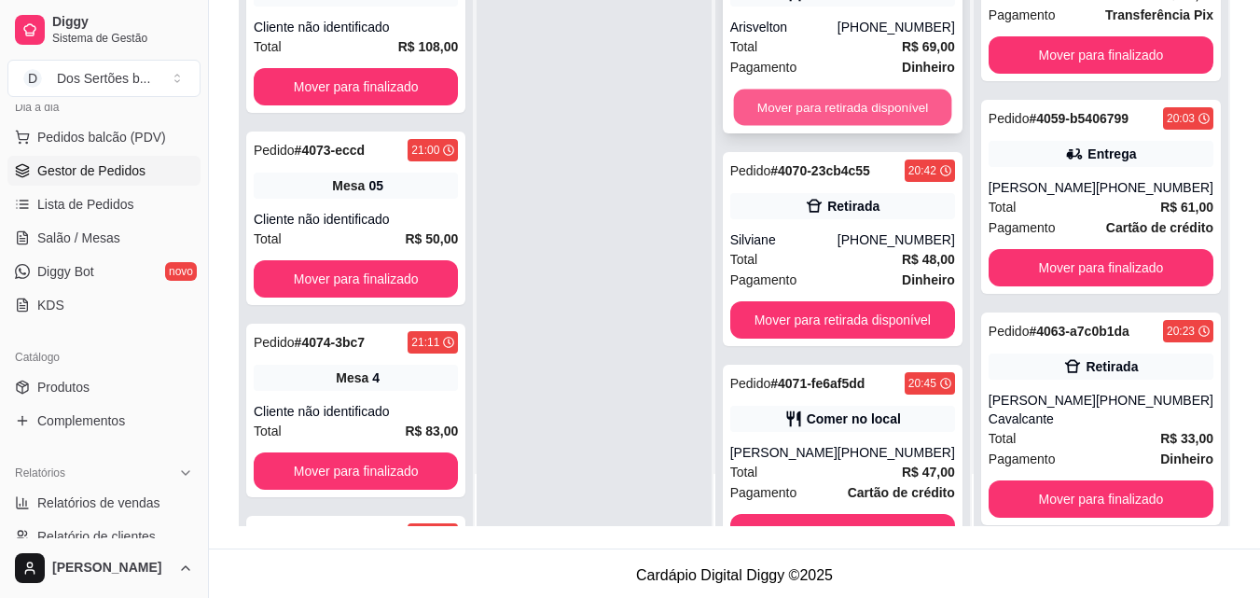
click at [846, 100] on button "Mover para retirada disponível" at bounding box center [842, 108] width 218 height 36
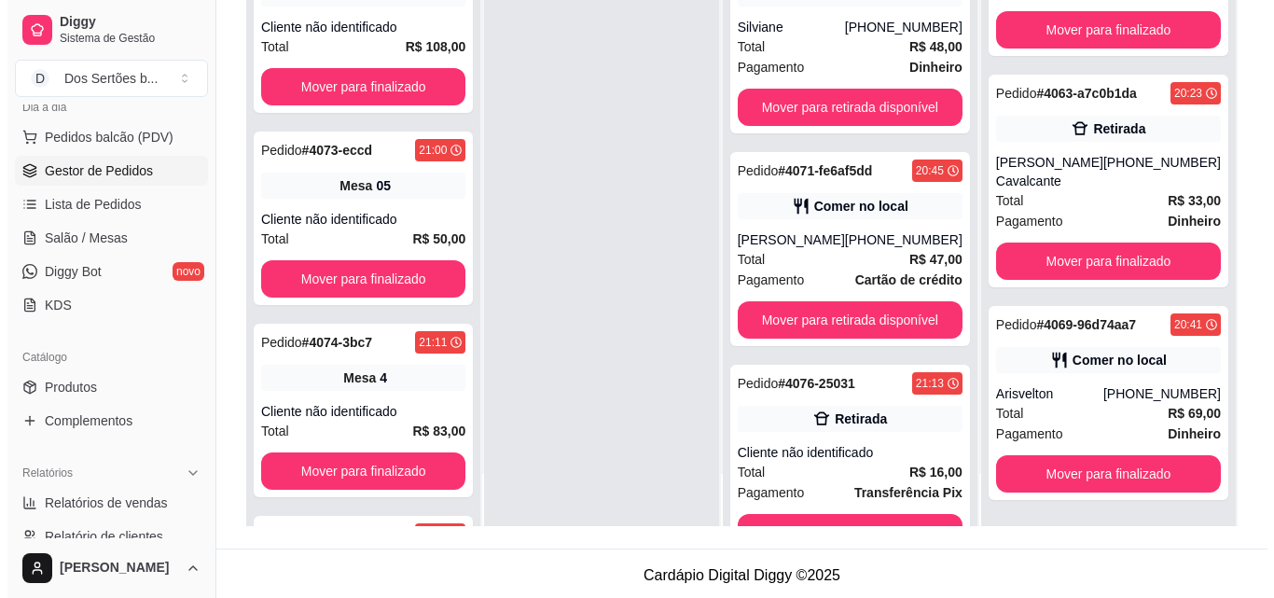
scroll to position [285, 0]
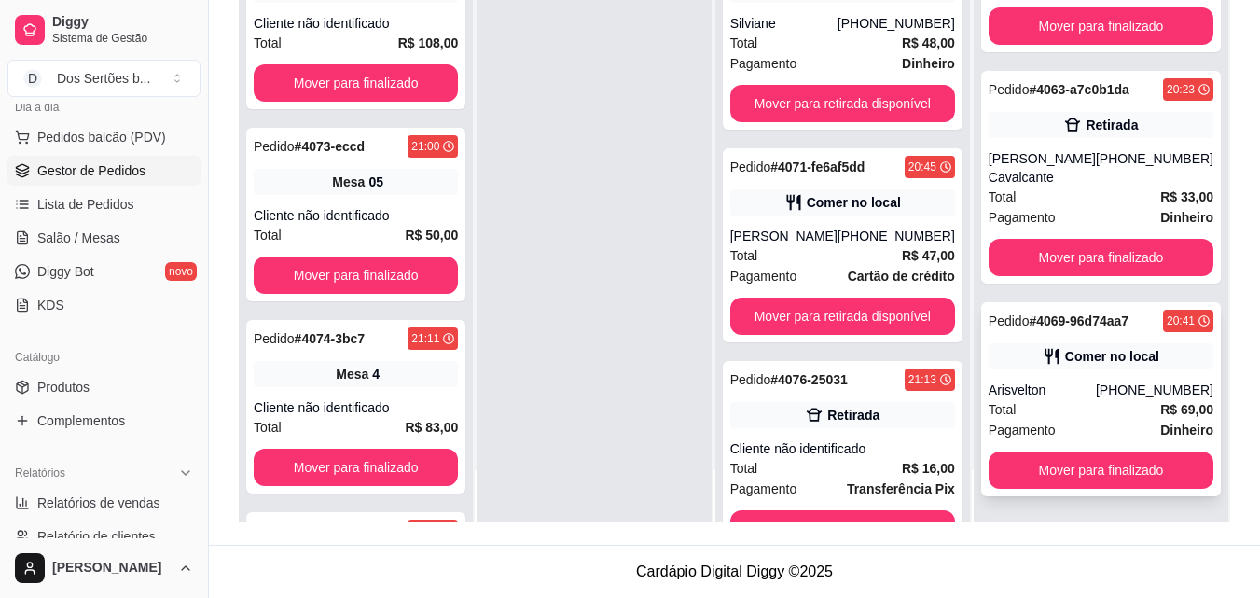
click at [1077, 357] on div "Comer no local" at bounding box center [1112, 356] width 94 height 19
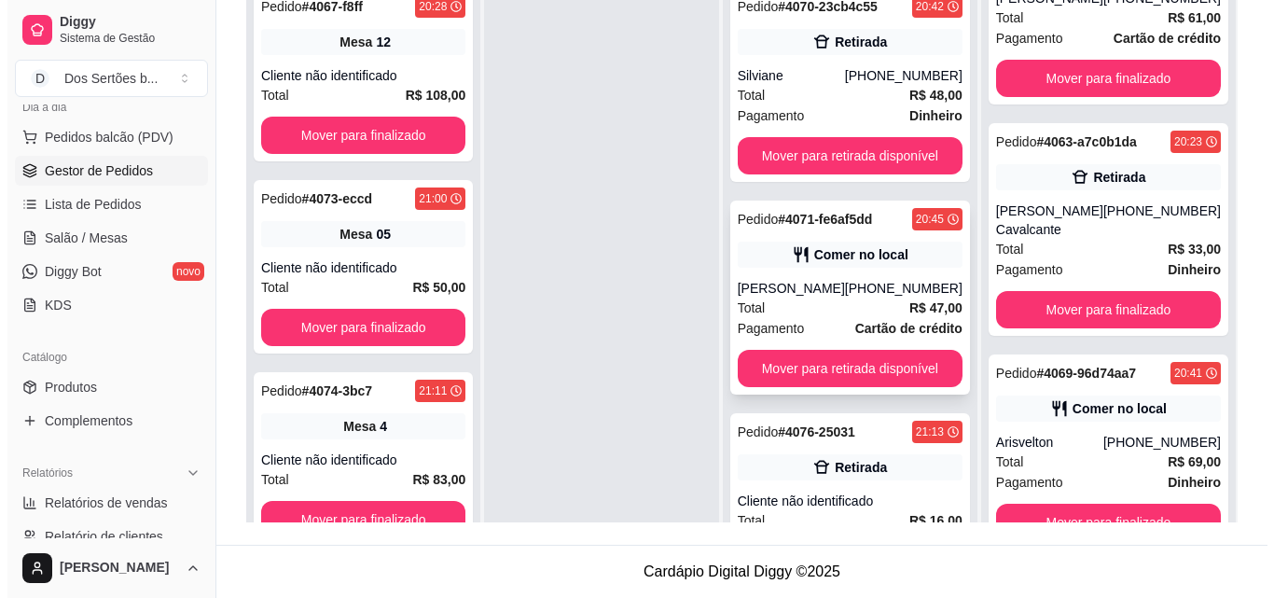
scroll to position [52, 0]
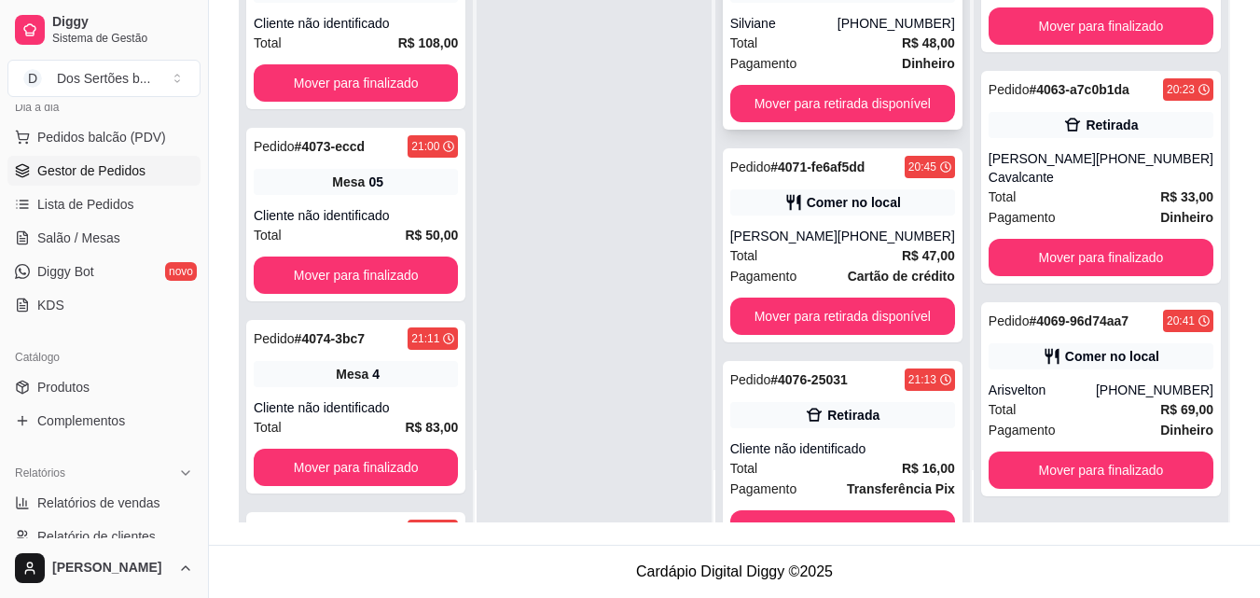
click at [831, 74] on div "Pedido # 4070-23cb4c55 20:42 Retirada Silviane [PHONE_NUMBER] Total R$ 48,00 Pa…" at bounding box center [843, 33] width 240 height 194
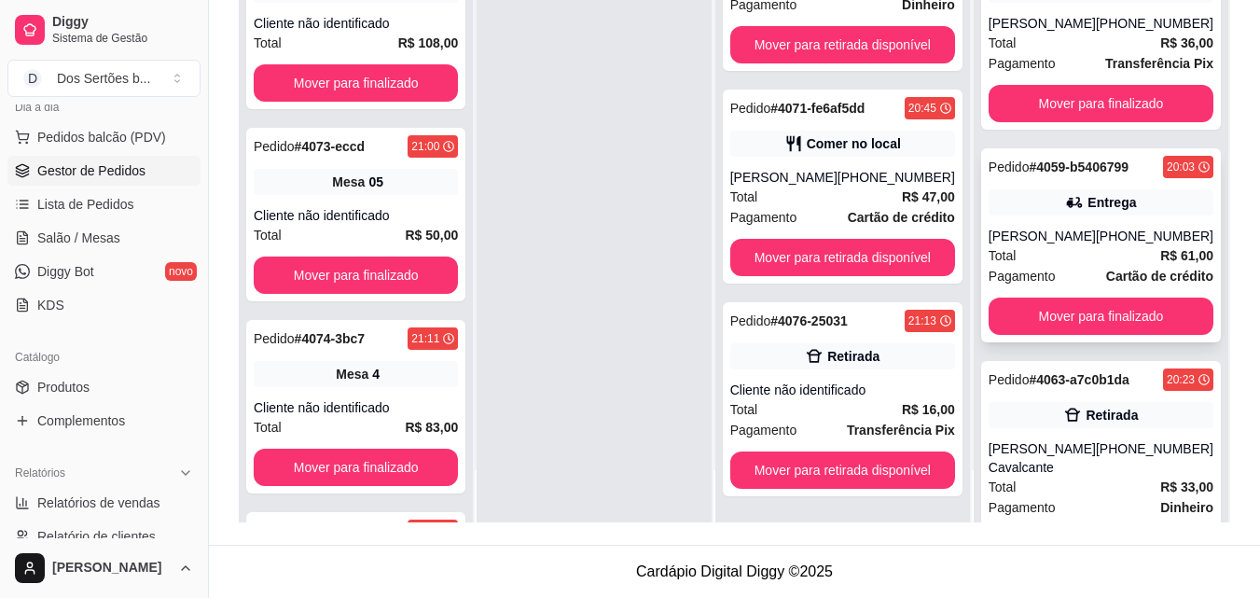
scroll to position [0, 0]
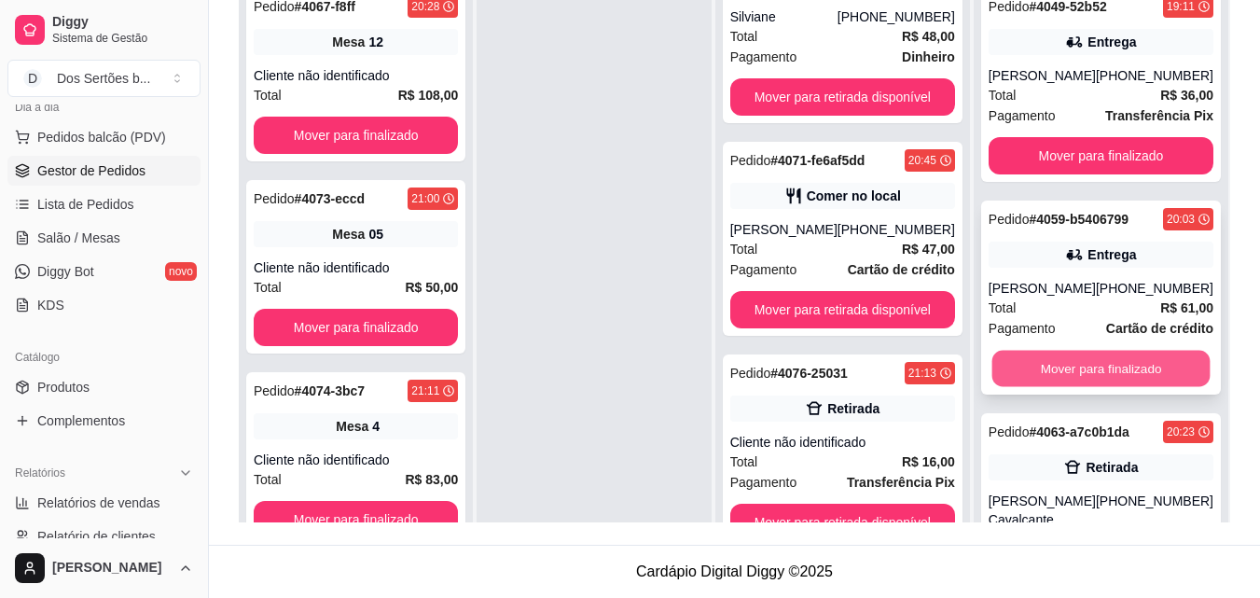
click at [1075, 364] on button "Mover para finalizado" at bounding box center [1101, 369] width 218 height 36
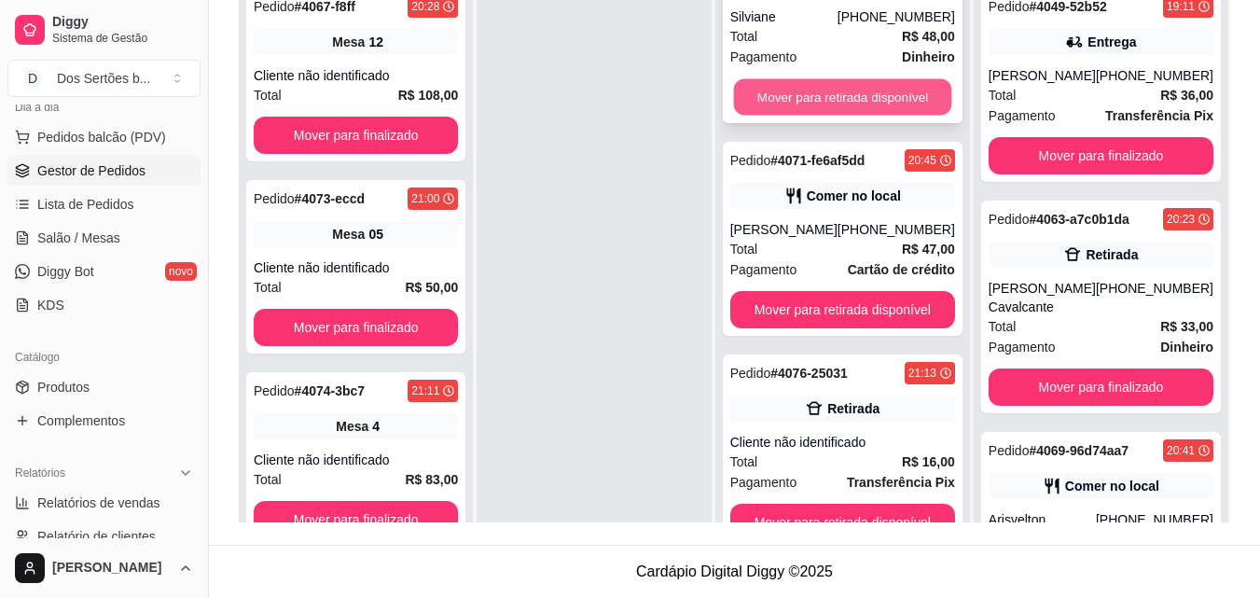
click at [804, 95] on button "Mover para retirada disponível" at bounding box center [842, 97] width 218 height 36
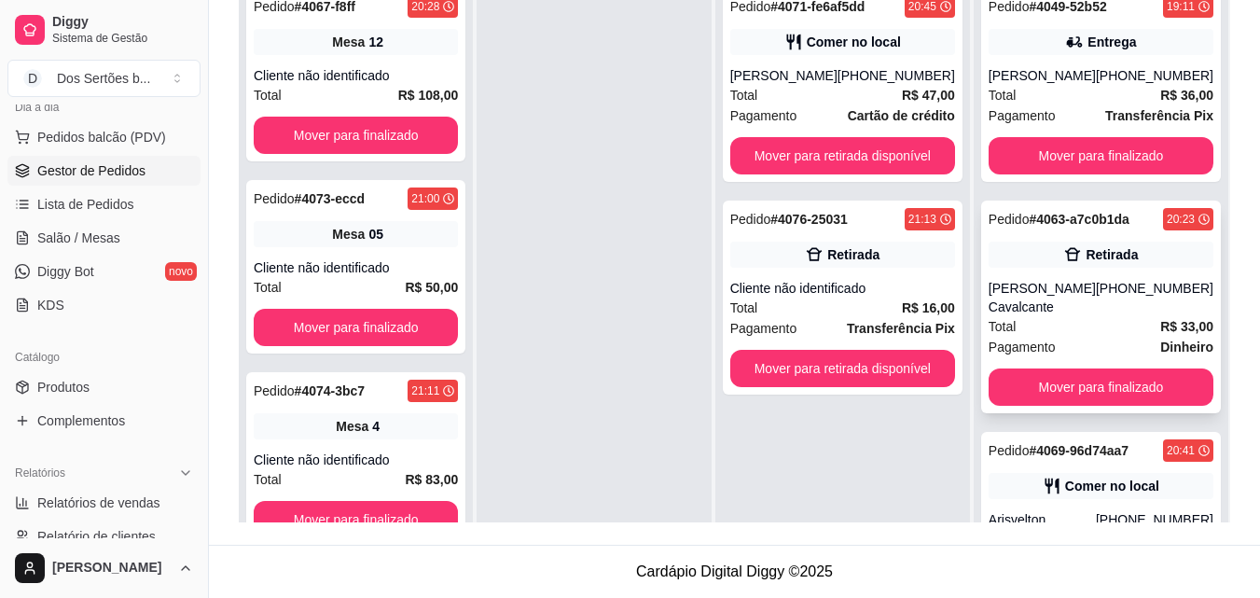
click at [1057, 318] on div "Total R$ 33,00" at bounding box center [1101, 326] width 225 height 21
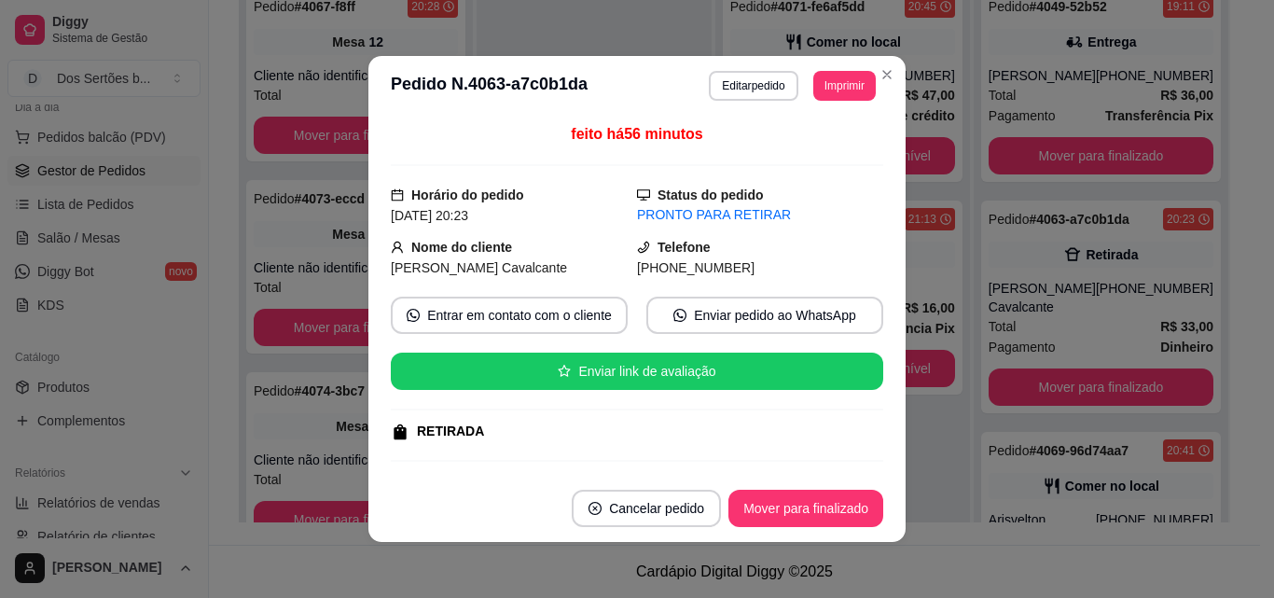
drag, startPoint x: 669, startPoint y: 275, endPoint x: 627, endPoint y: 82, distance: 197.6
click at [627, 82] on header "**********" at bounding box center [636, 86] width 537 height 60
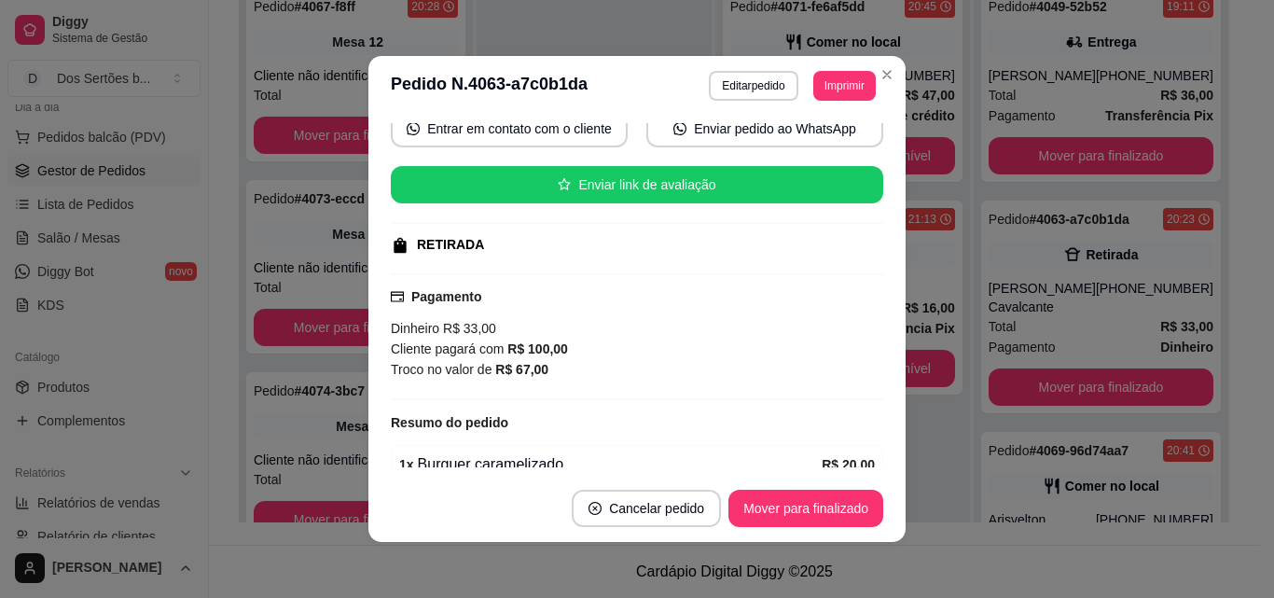
scroll to position [224, 0]
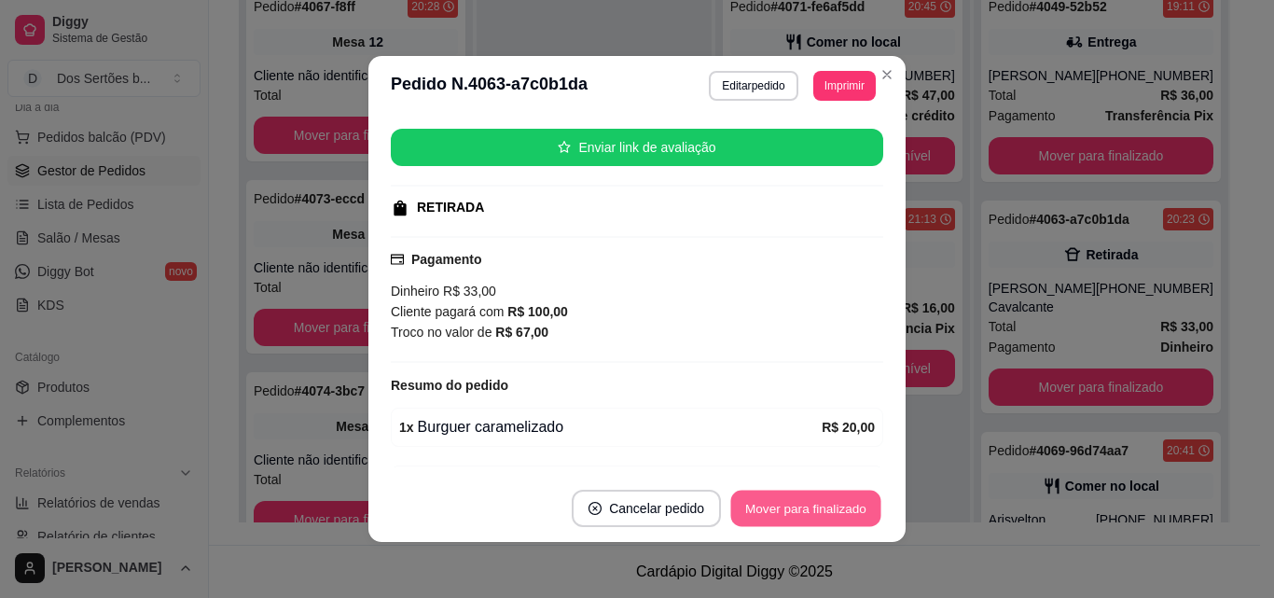
click at [765, 512] on button "Mover para finalizado" at bounding box center [806, 509] width 150 height 36
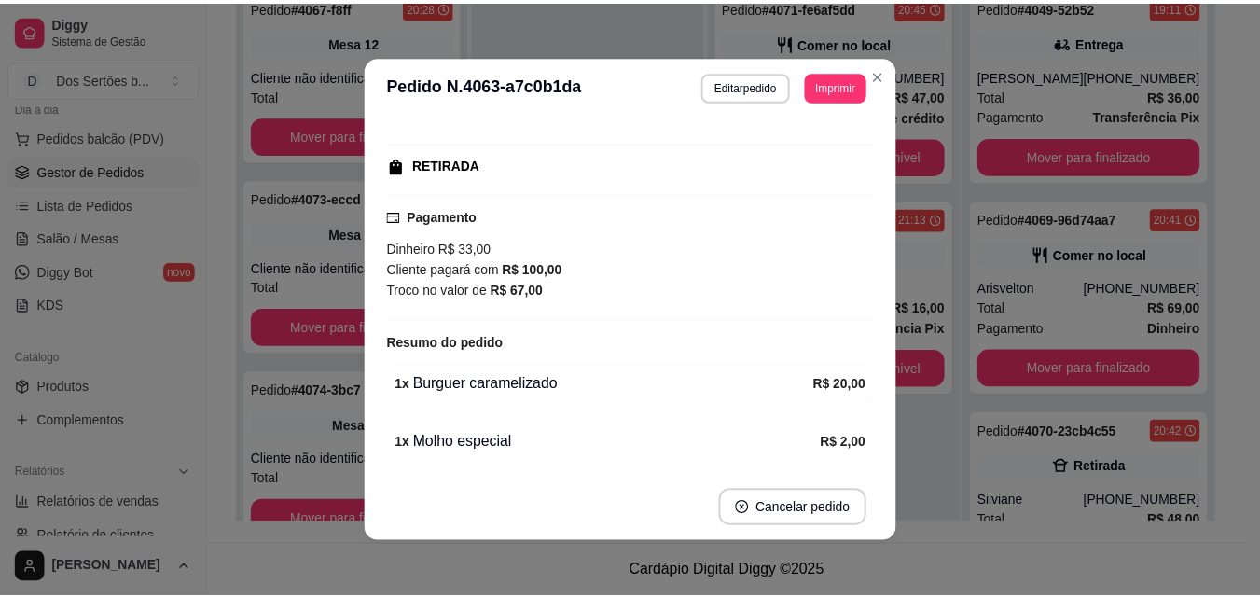
scroll to position [181, 0]
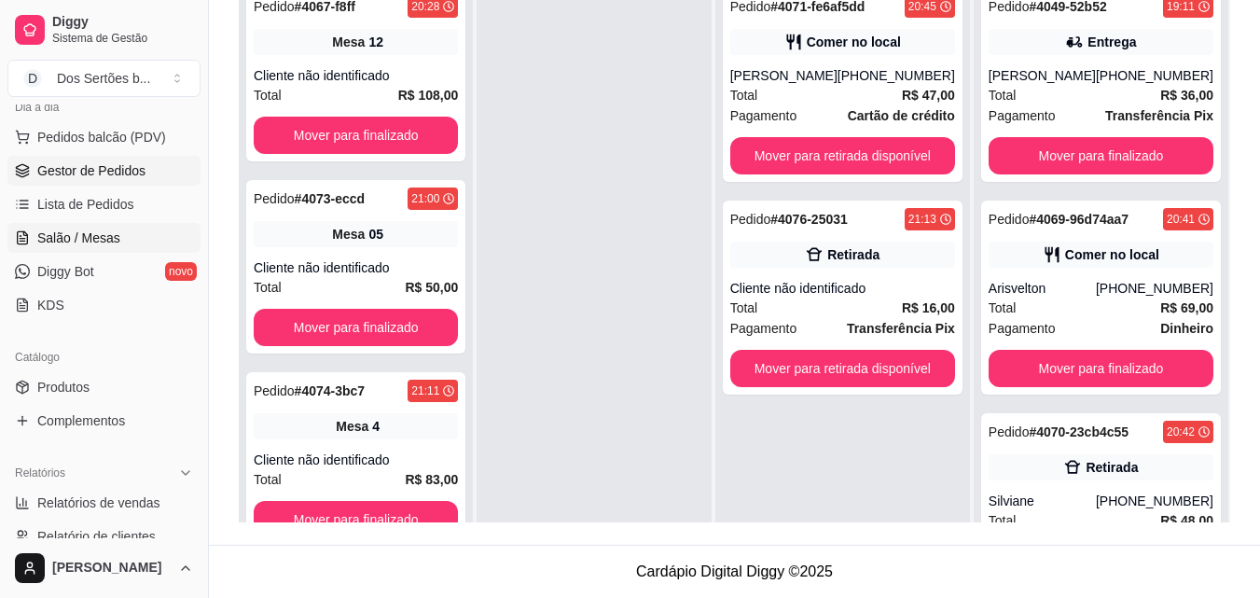
click at [63, 242] on span "Salão / Mesas" at bounding box center [78, 238] width 83 height 19
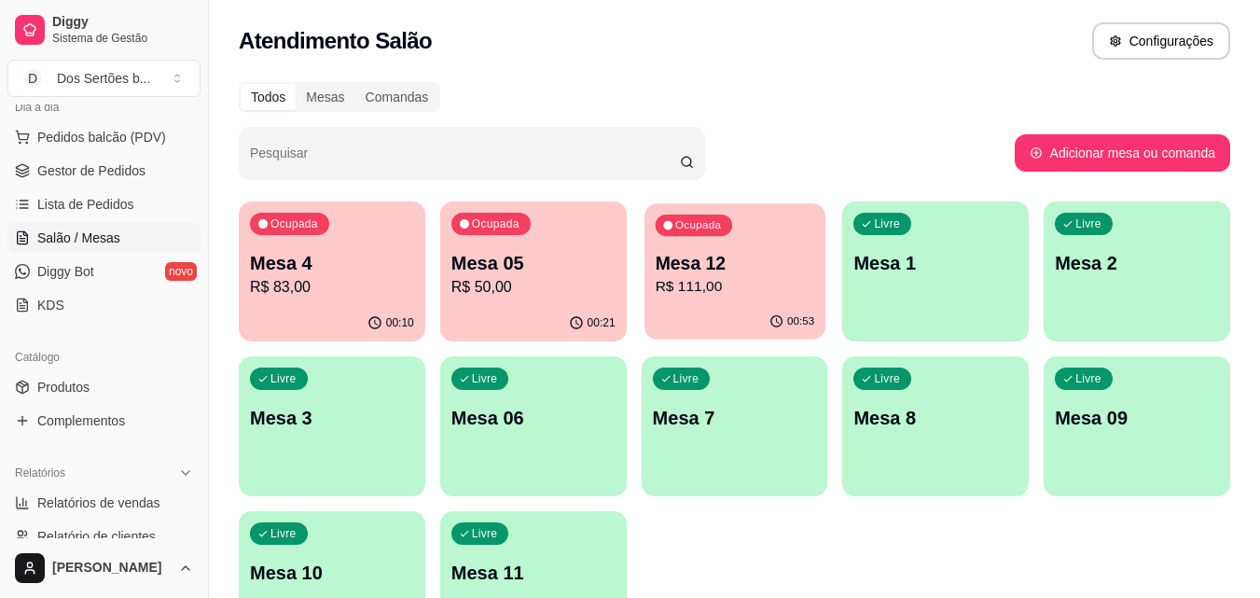
click at [773, 303] on div "Ocupada Mesa 12 R$ 111,00" at bounding box center [735, 253] width 181 height 101
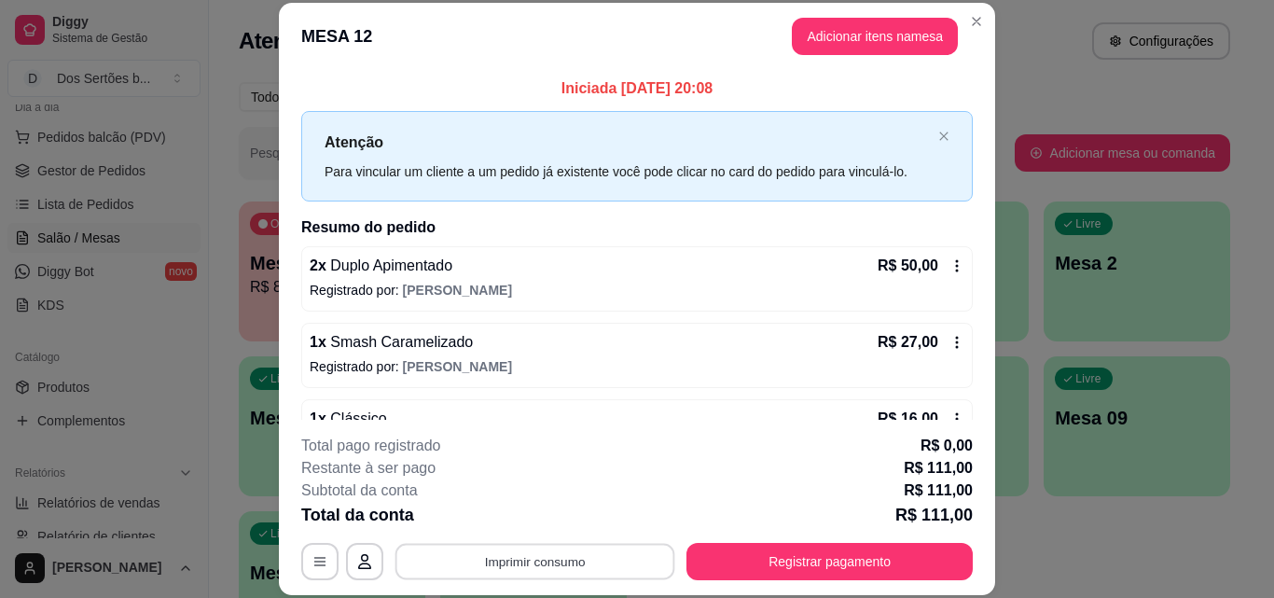
click at [549, 555] on button "Imprimir consumo" at bounding box center [536, 561] width 280 height 36
click at [513, 515] on button "Impressora" at bounding box center [533, 518] width 131 height 29
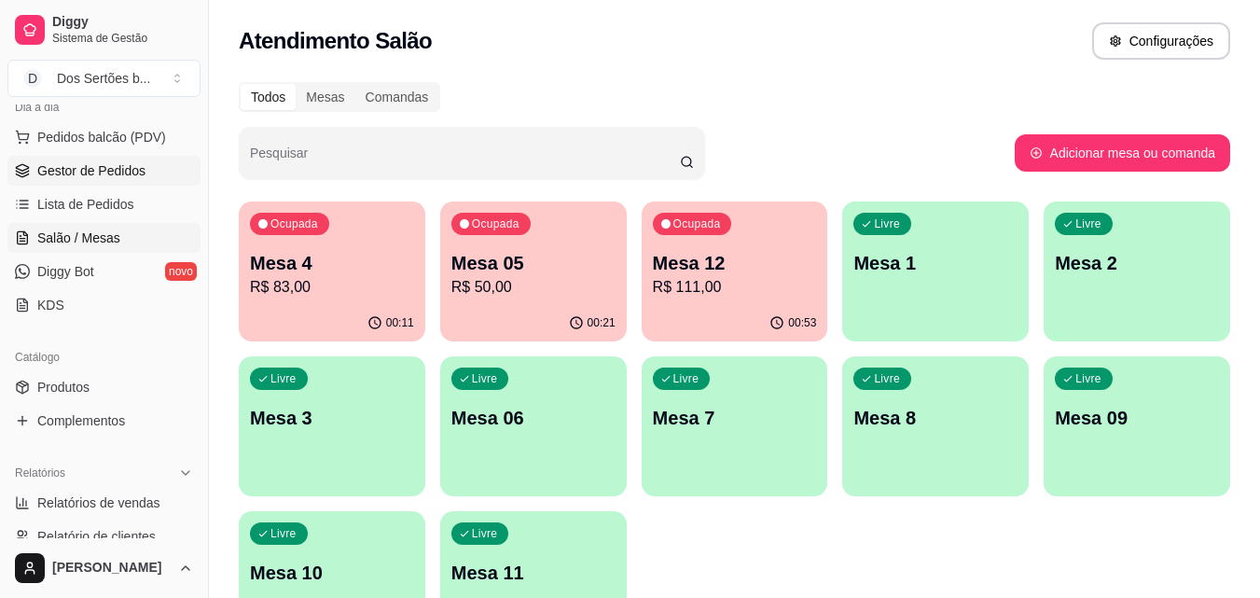
click at [115, 174] on span "Gestor de Pedidos" at bounding box center [91, 170] width 108 height 19
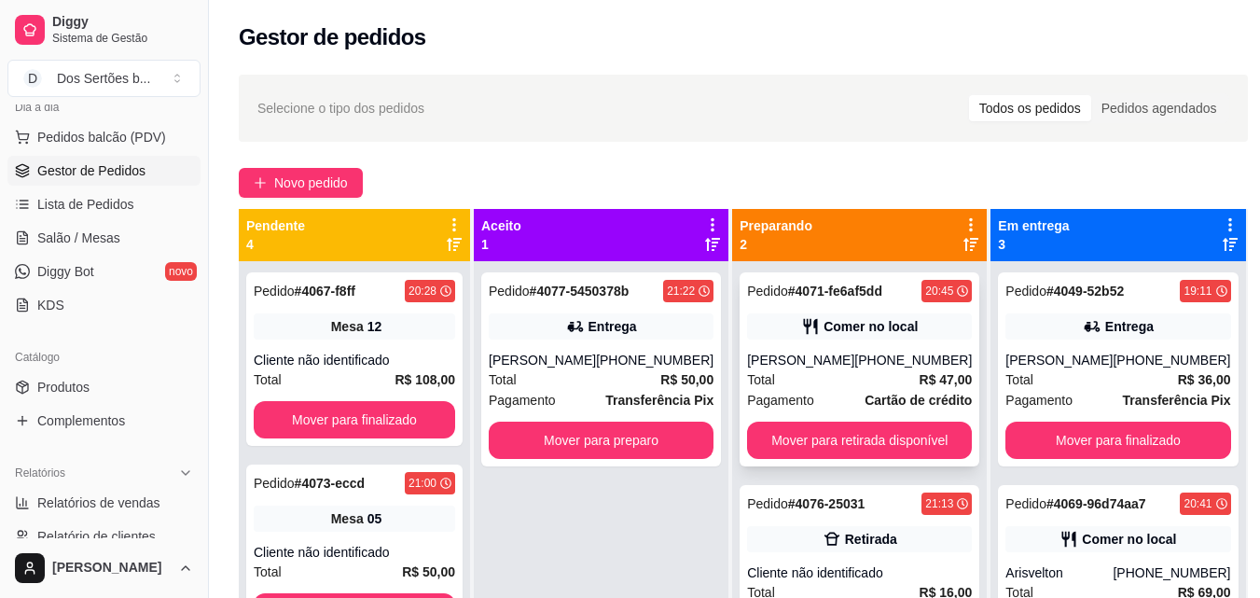
click at [835, 328] on div "Comer no local" at bounding box center [871, 326] width 94 height 19
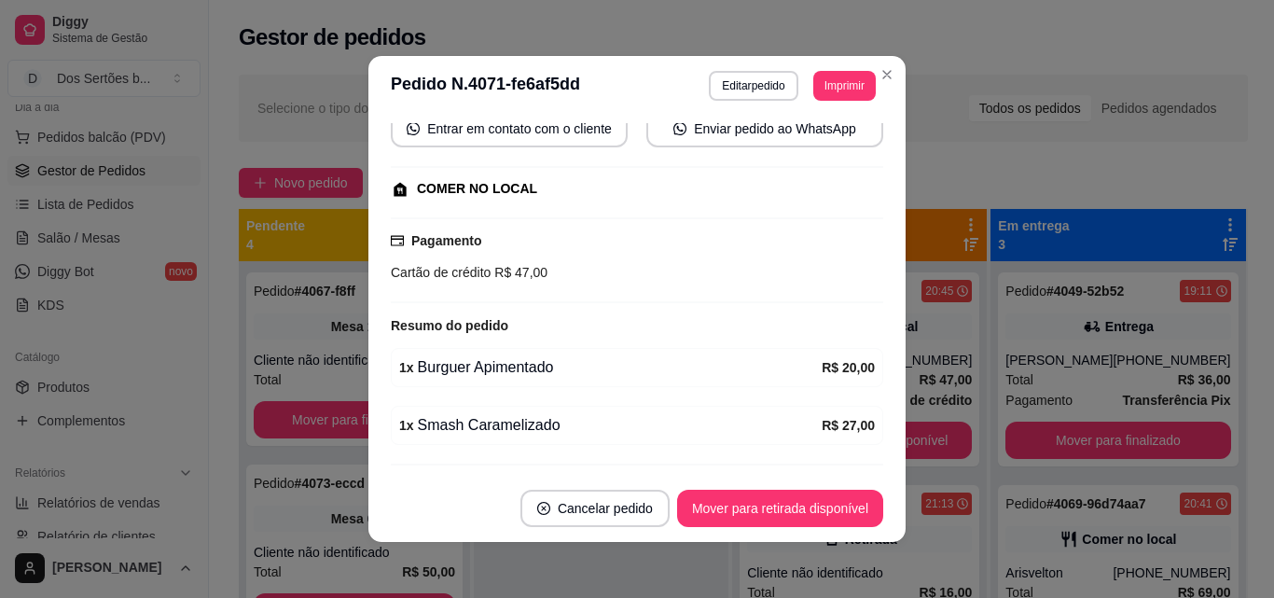
scroll to position [224, 0]
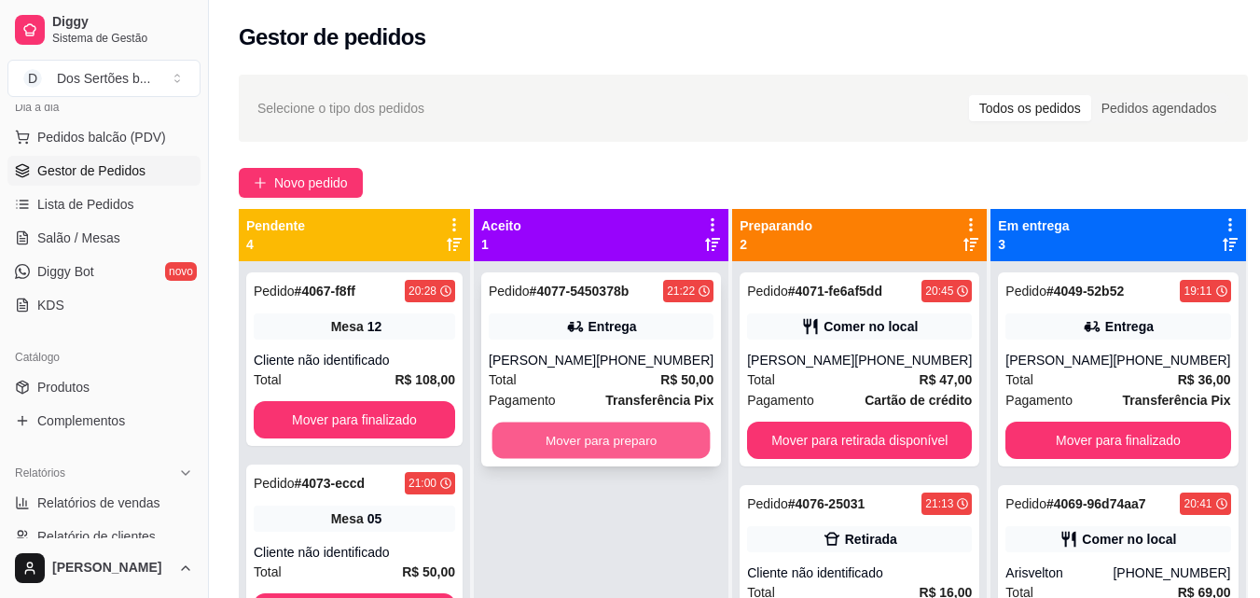
click at [597, 427] on button "Mover para preparo" at bounding box center [602, 441] width 218 height 36
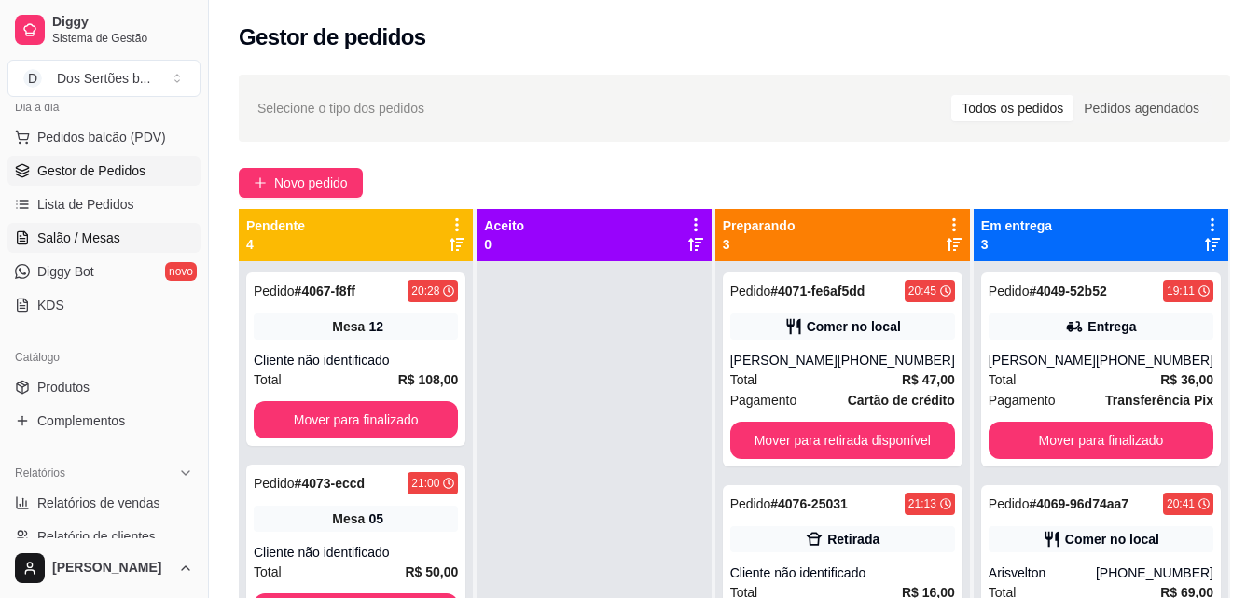
click at [51, 226] on link "Salão / Mesas" at bounding box center [103, 238] width 193 height 30
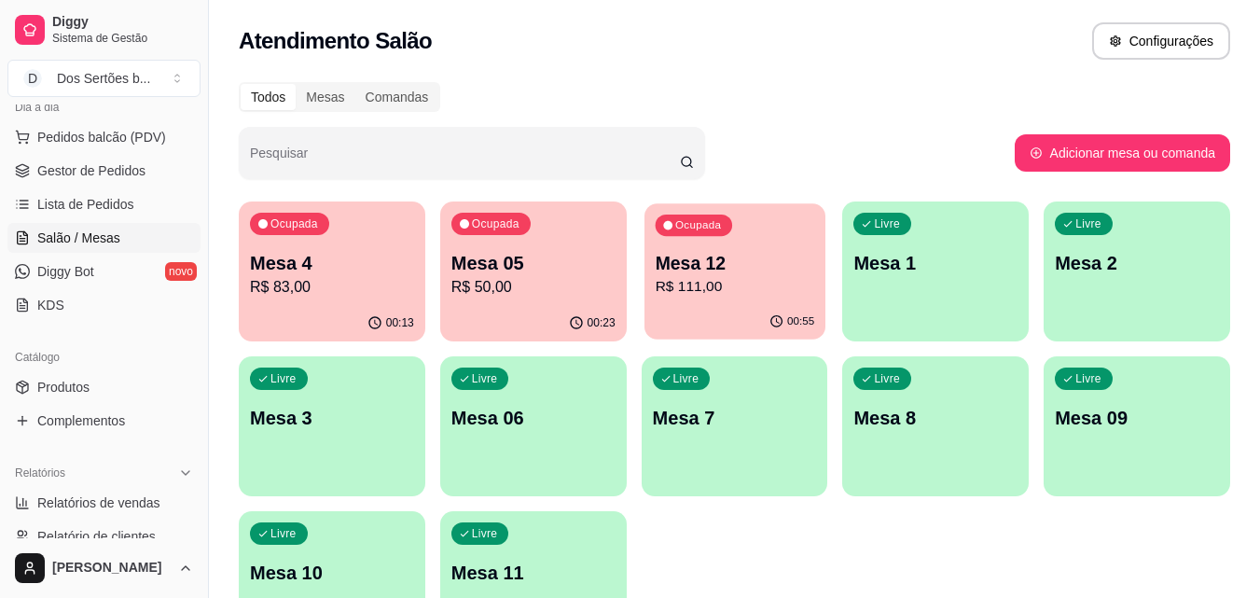
click at [801, 296] on p "R$ 111,00" at bounding box center [735, 286] width 160 height 21
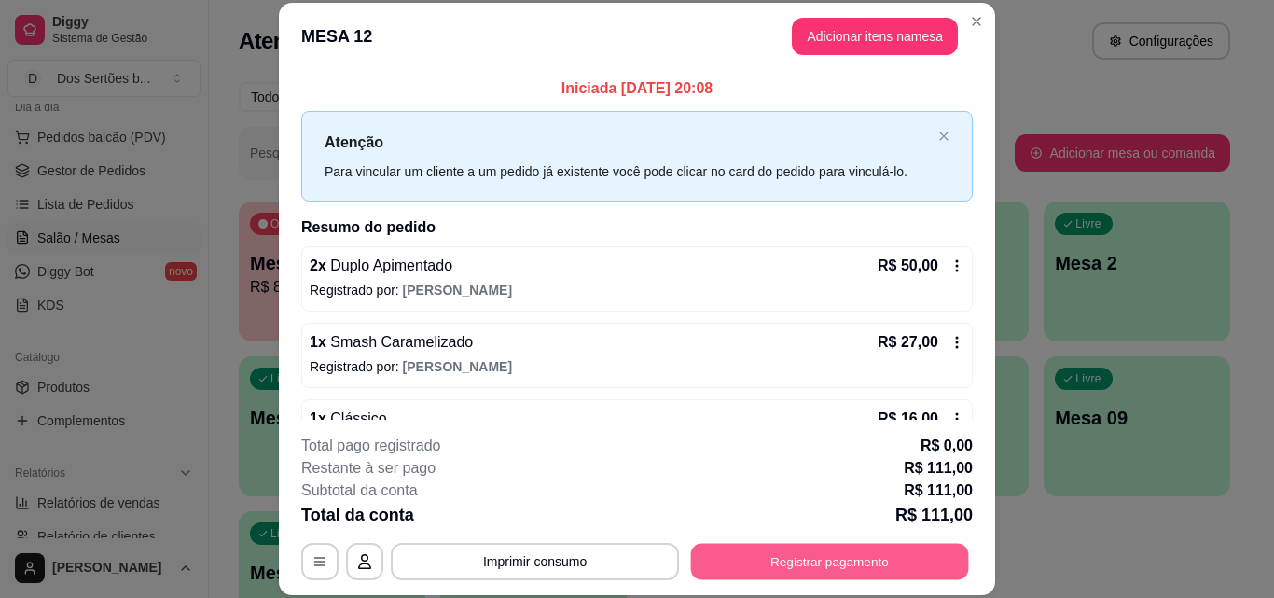
click at [767, 561] on button "Registrar pagamento" at bounding box center [830, 561] width 278 height 36
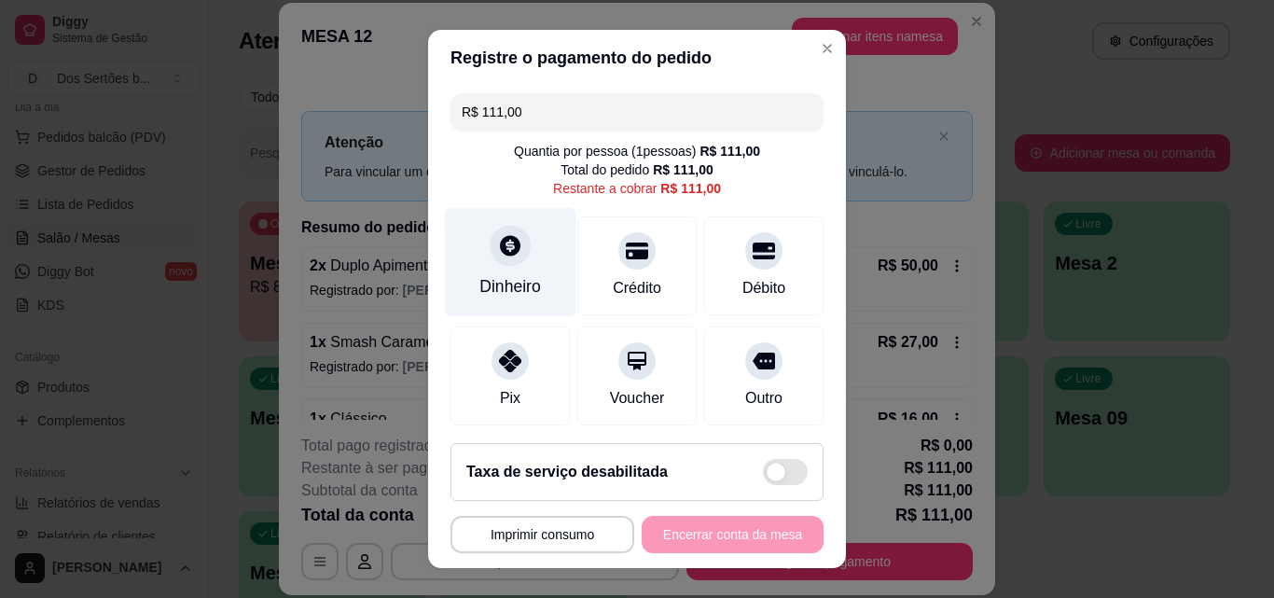
click at [551, 270] on div "Dinheiro" at bounding box center [511, 262] width 132 height 109
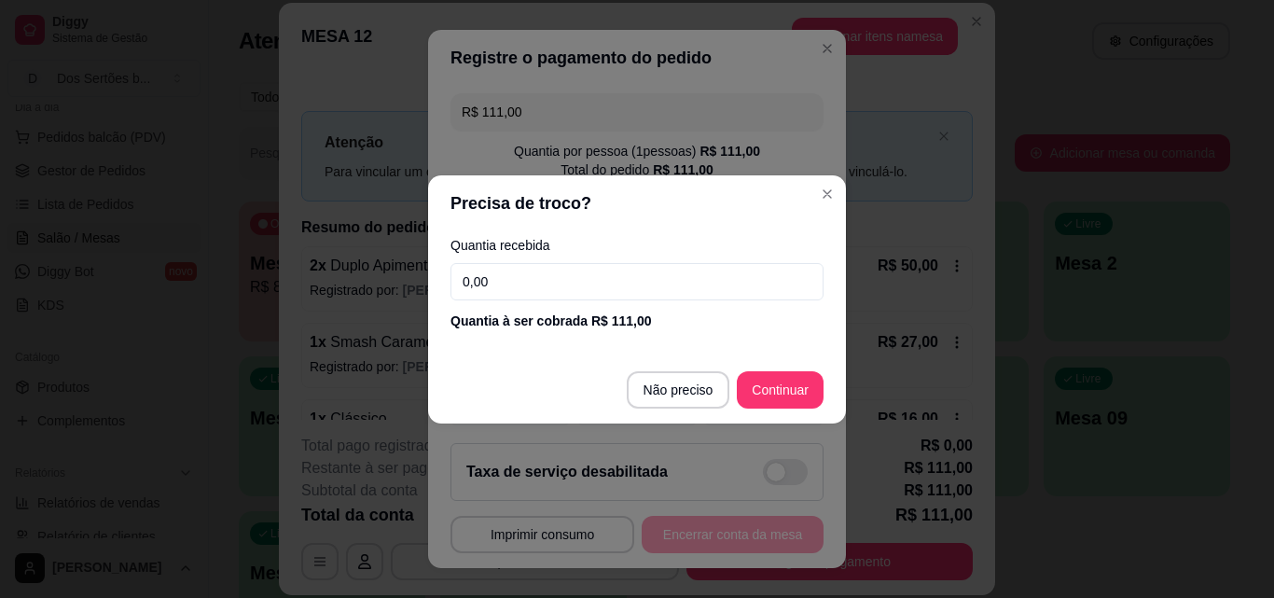
click at [531, 275] on input "0,00" at bounding box center [637, 281] width 373 height 37
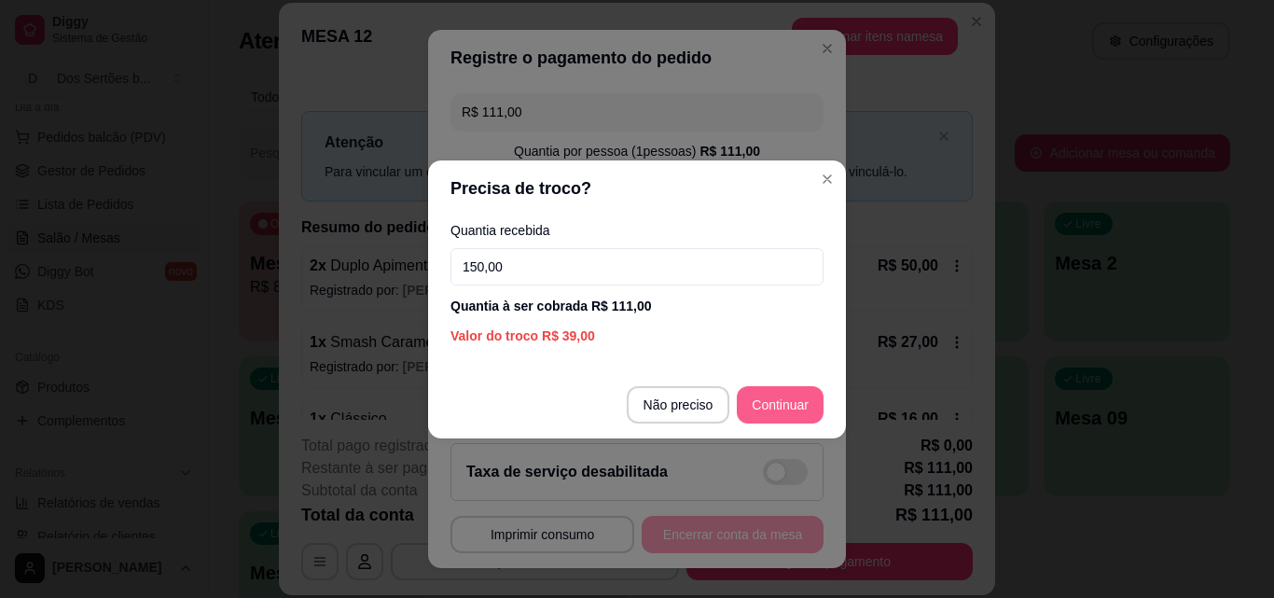
type input "150,00"
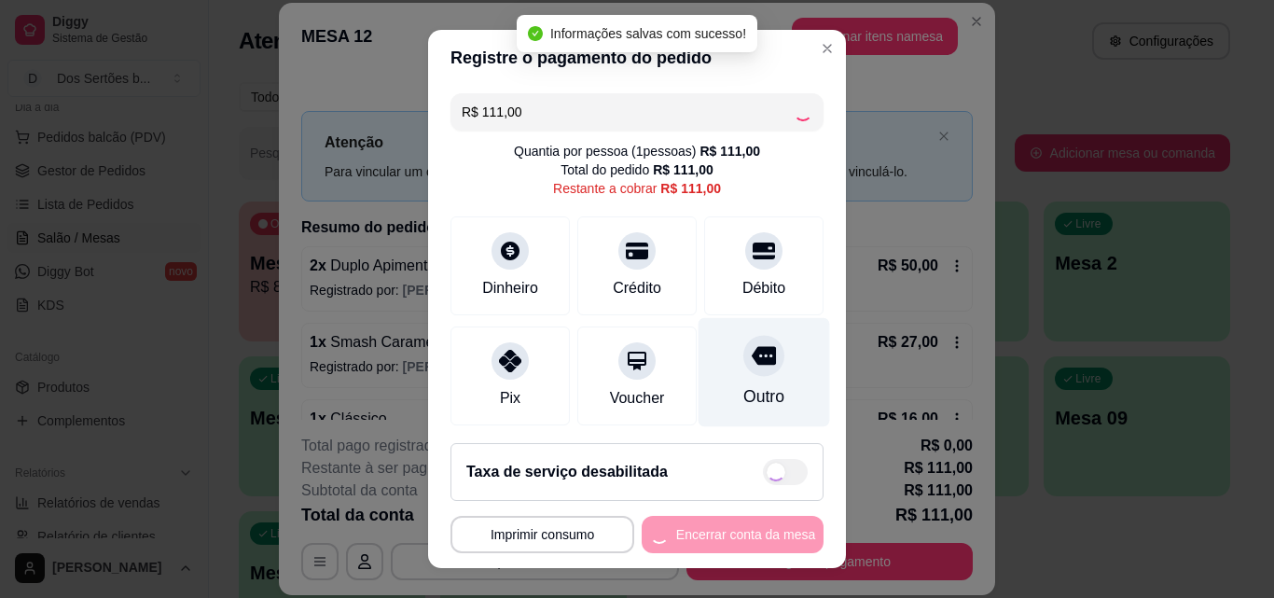
type input "R$ 0,00"
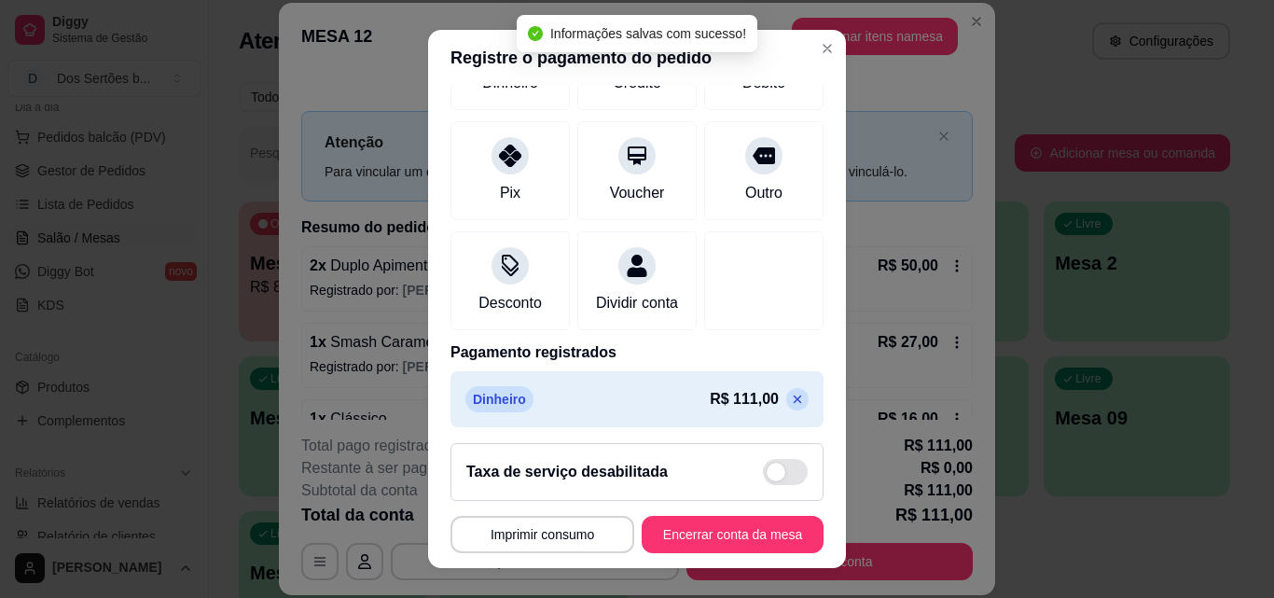
scroll to position [215, 0]
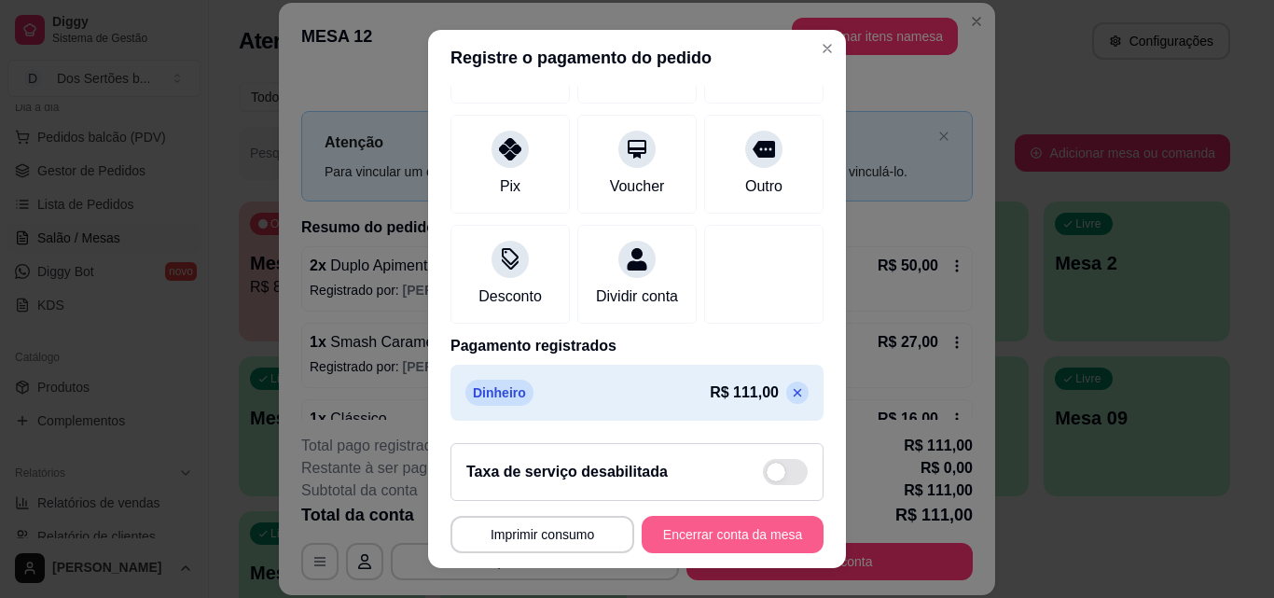
click at [700, 534] on button "Encerrar conta da mesa" at bounding box center [733, 534] width 182 height 37
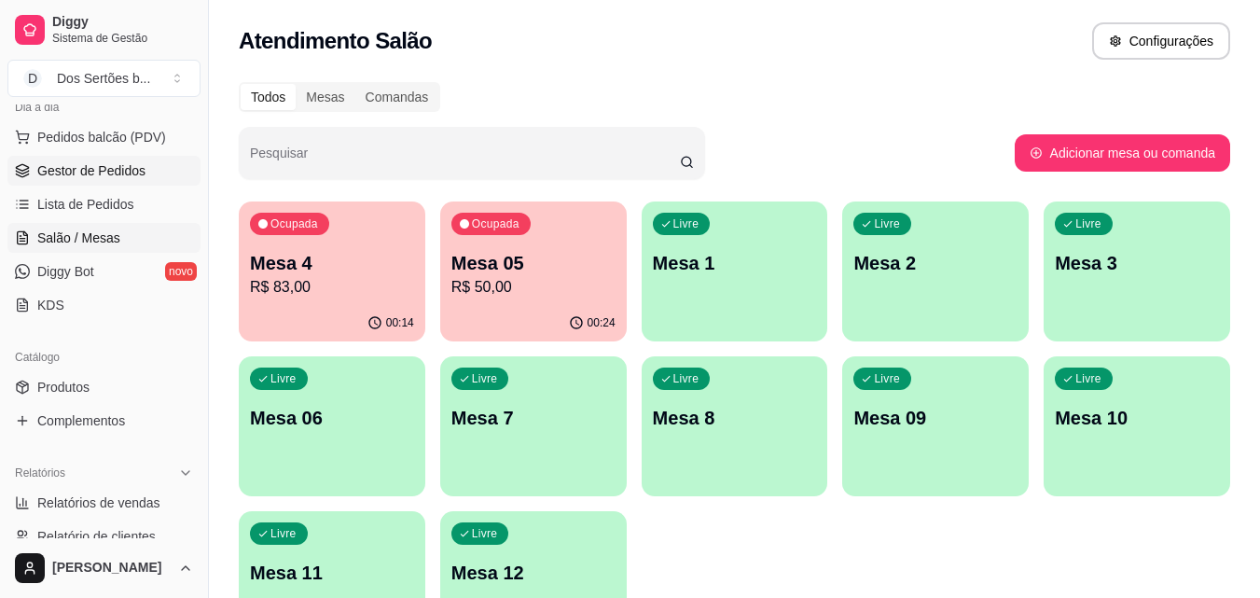
click at [23, 168] on icon at bounding box center [22, 170] width 15 height 15
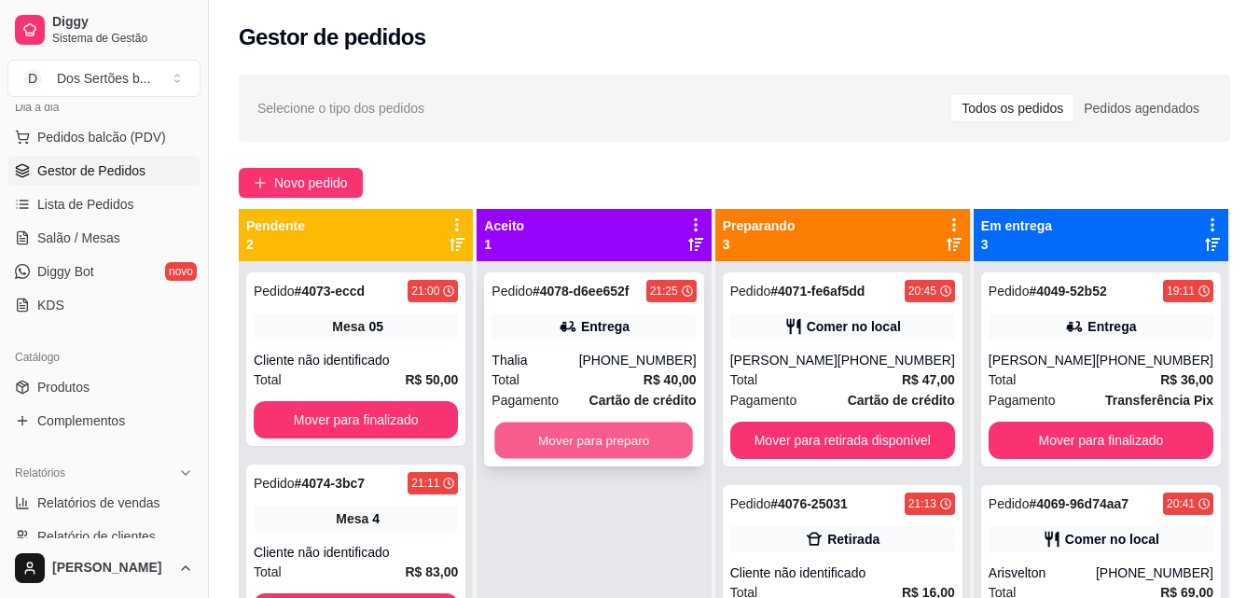
click at [549, 451] on button "Mover para preparo" at bounding box center [594, 441] width 199 height 36
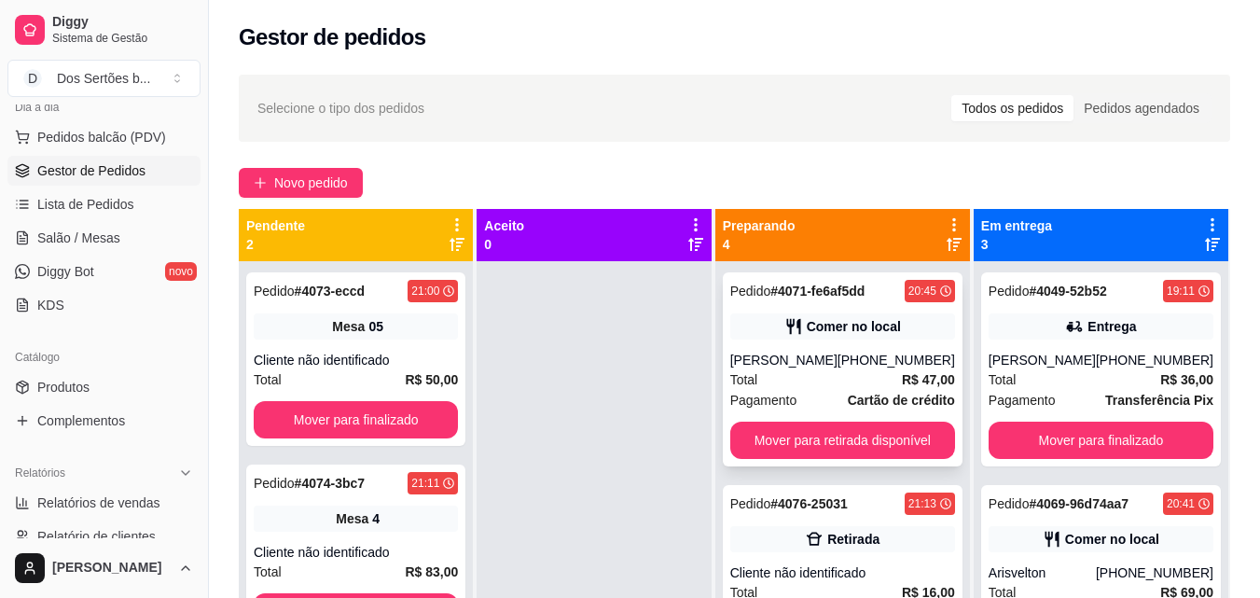
click at [743, 394] on span "Pagamento" at bounding box center [763, 400] width 67 height 21
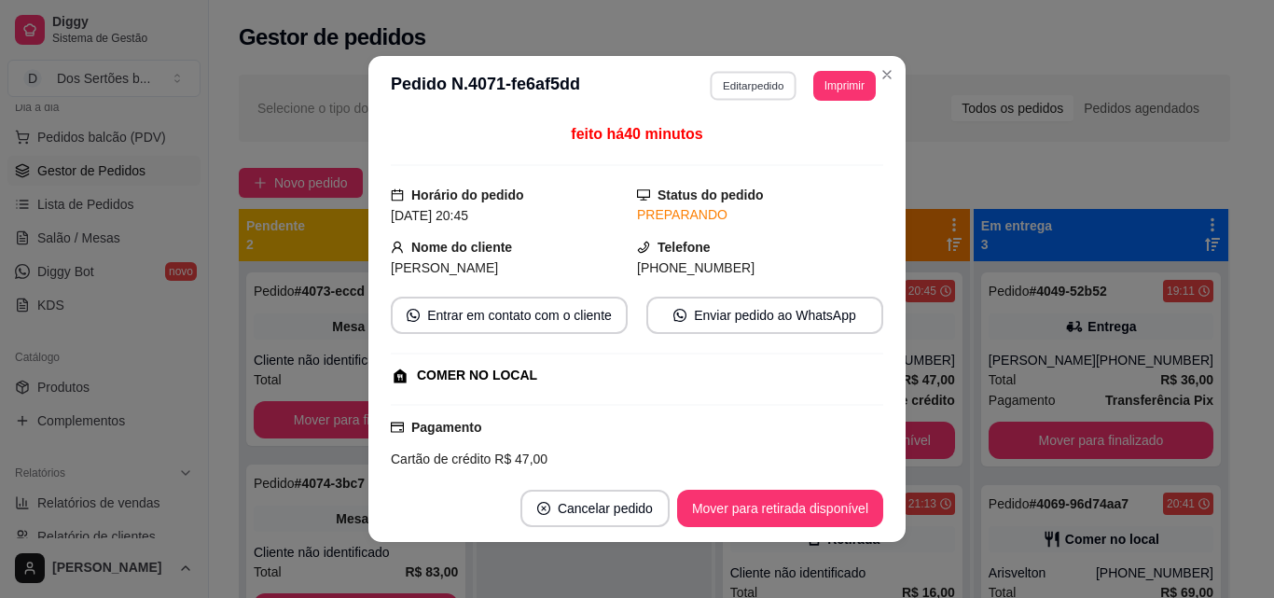
click at [749, 79] on button "Editar pedido" at bounding box center [754, 85] width 87 height 29
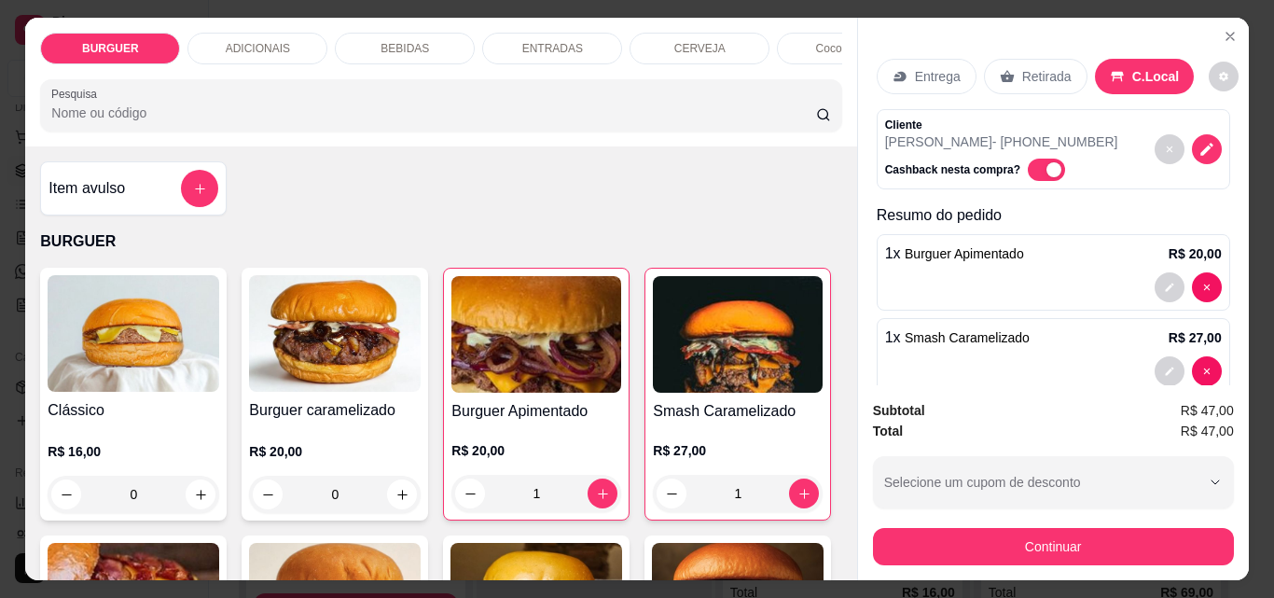
click at [384, 41] on p "BEBIDAS" at bounding box center [405, 48] width 49 height 15
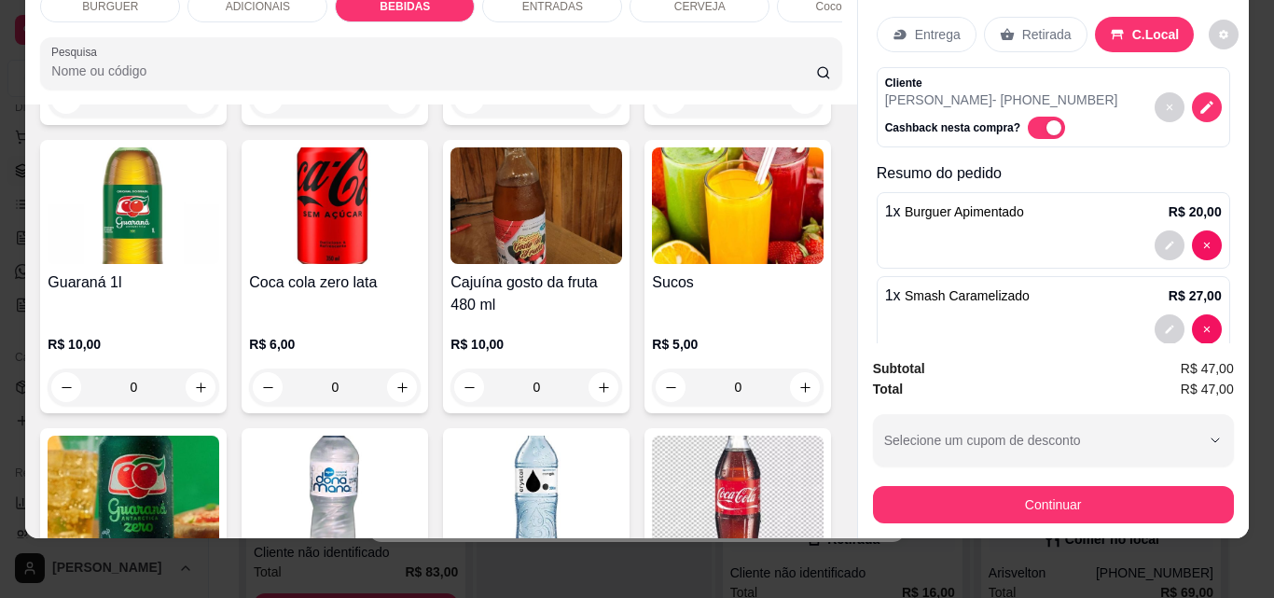
scroll to position [2124, 0]
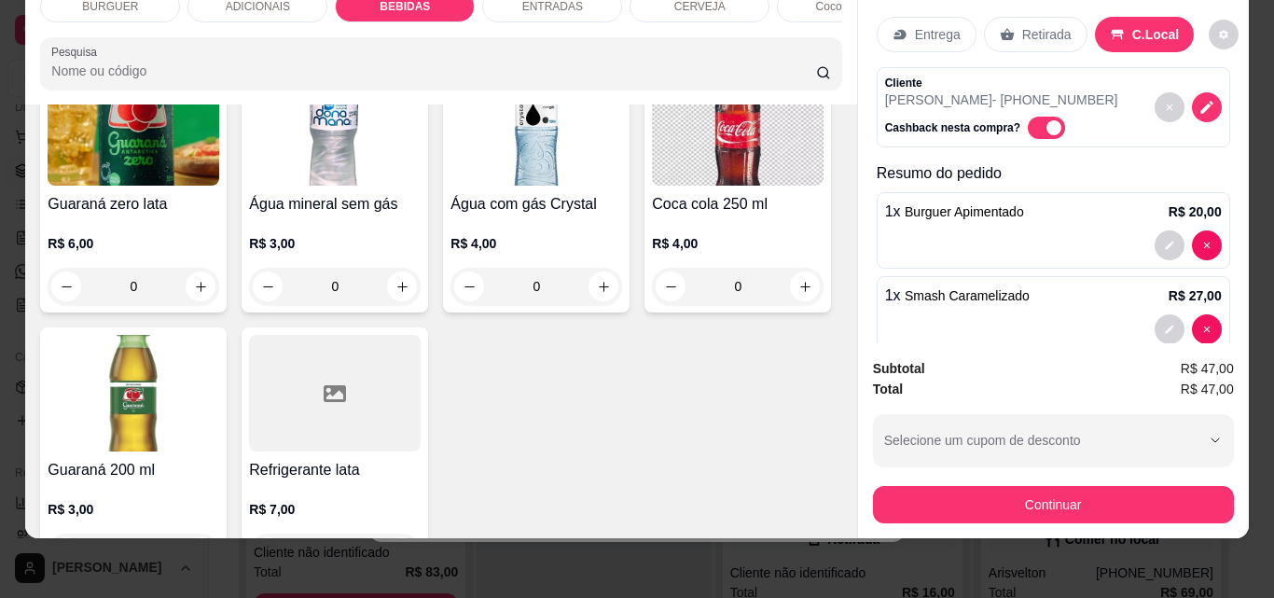
type input "1"
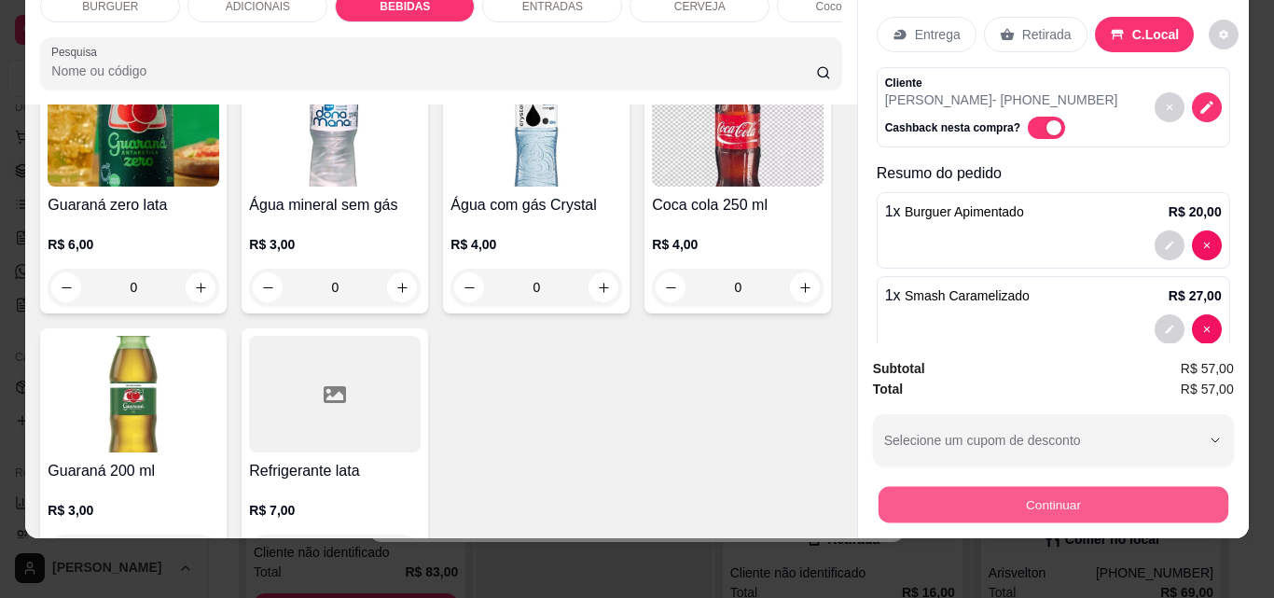
click at [1019, 491] on button "Continuar" at bounding box center [1053, 504] width 350 height 36
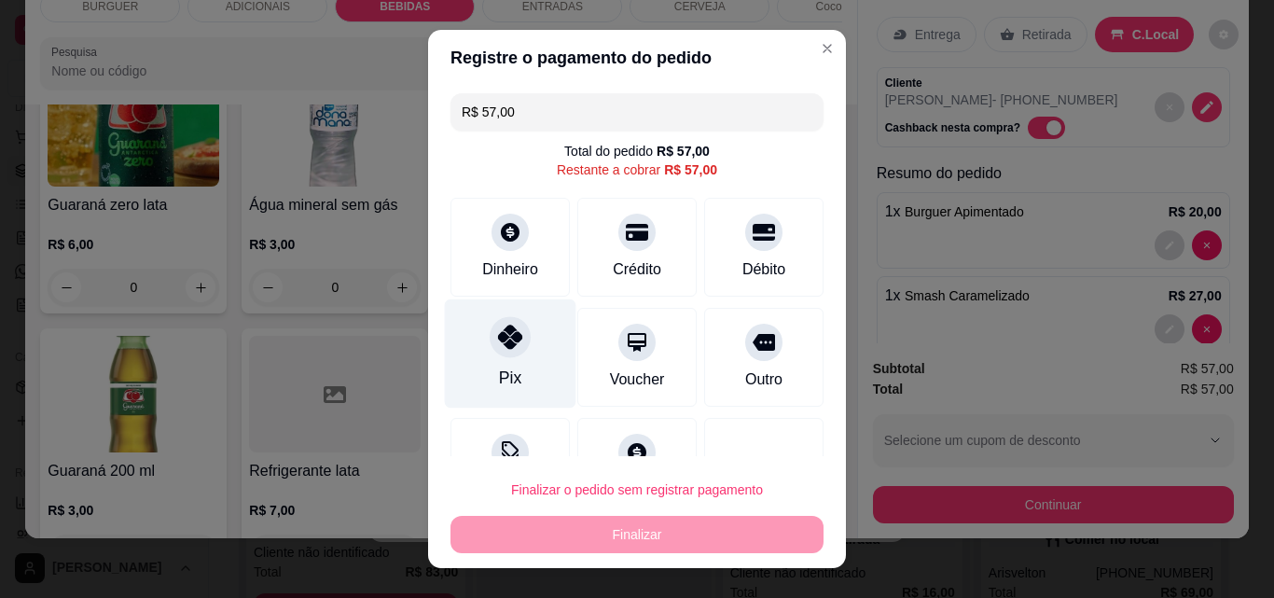
scroll to position [49, 0]
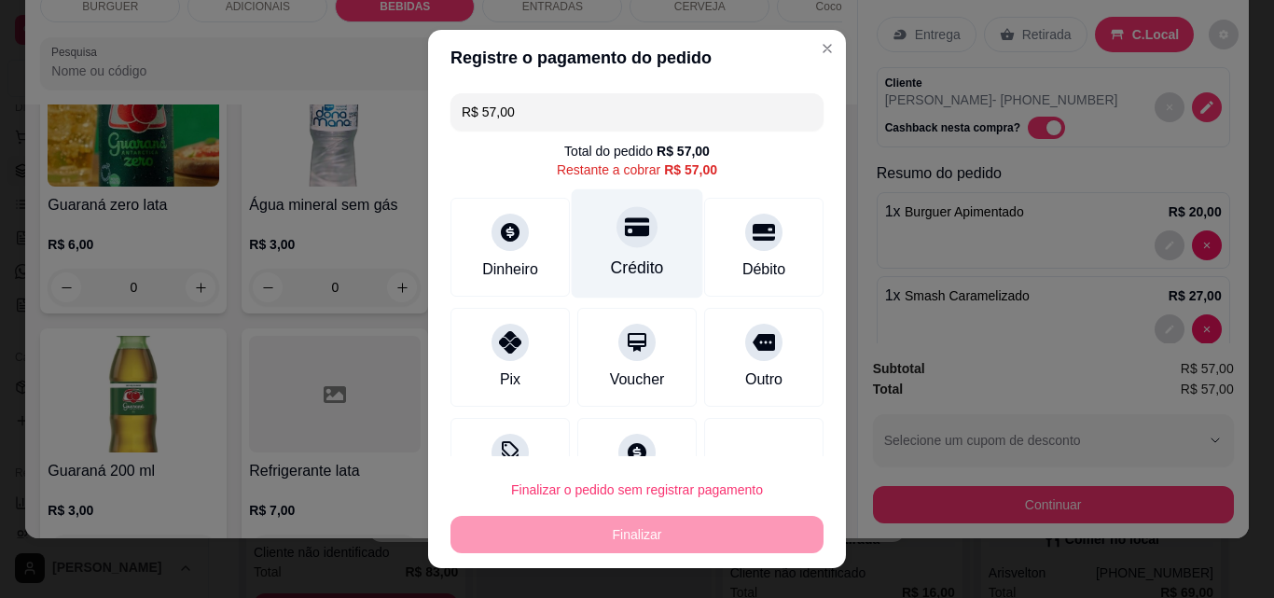
click at [644, 263] on div "Crédito" at bounding box center [638, 243] width 132 height 109
type input "R$ 0,00"
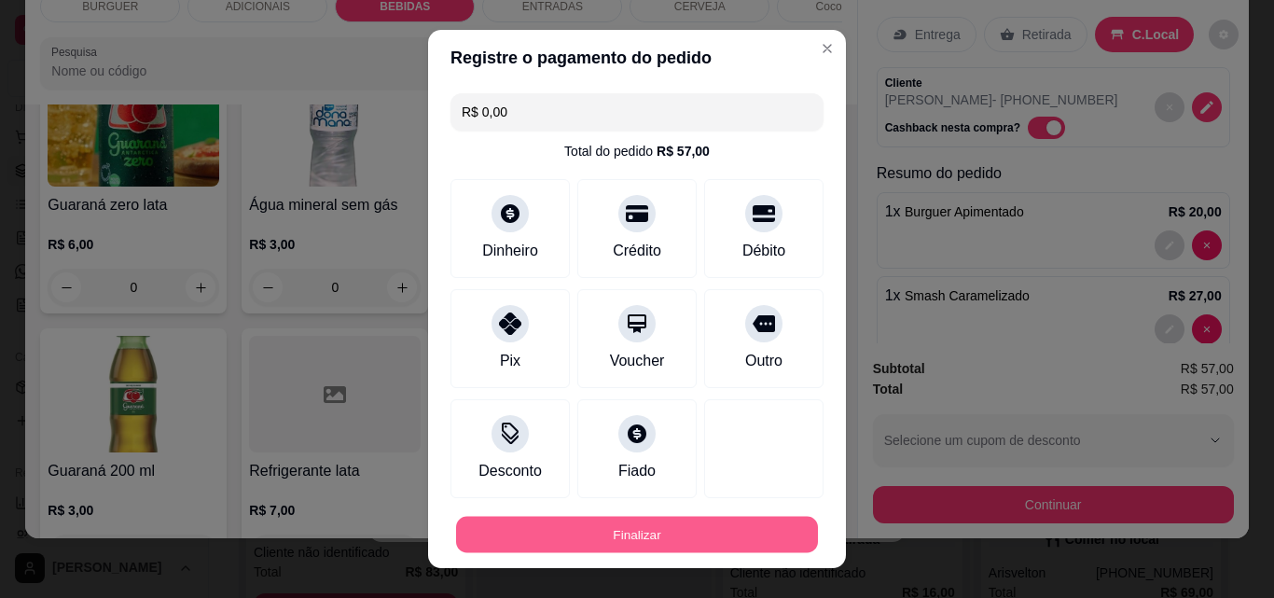
click at [621, 529] on button "Finalizar" at bounding box center [637, 535] width 362 height 36
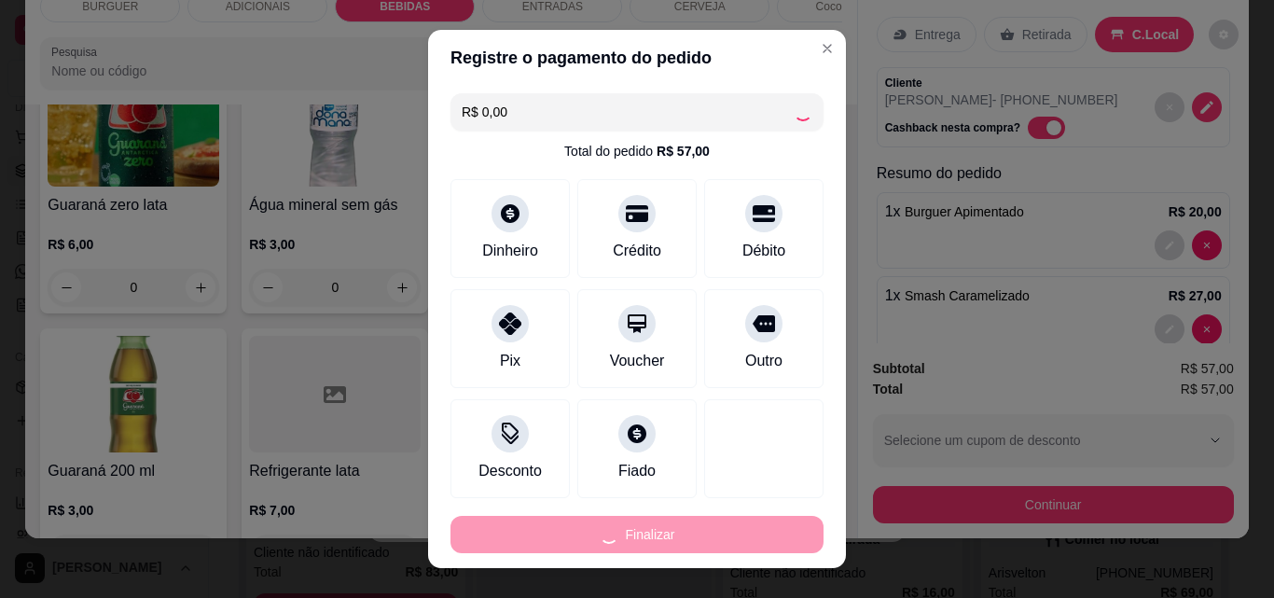
type input "0"
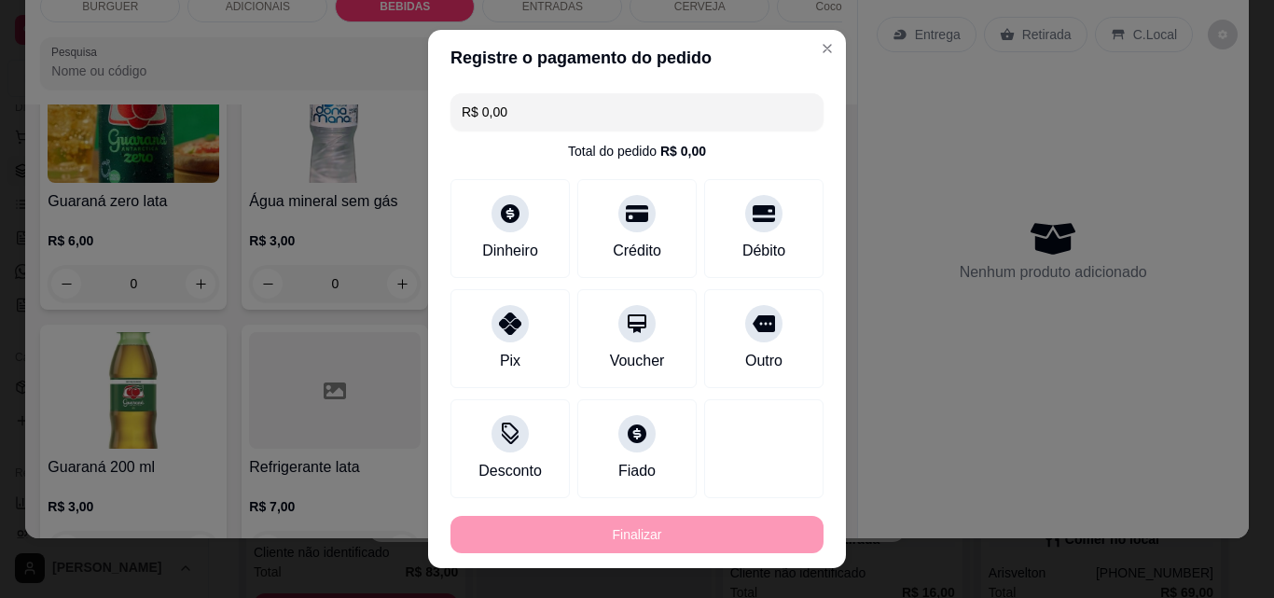
type input "-R$ 57,00"
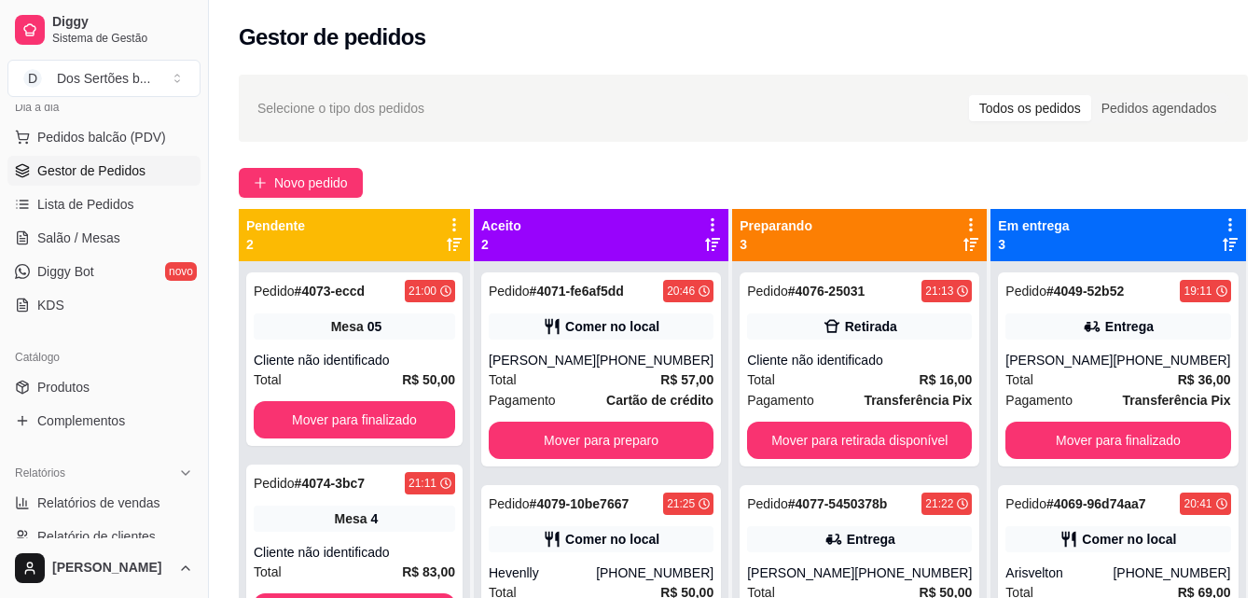
scroll to position [285, 0]
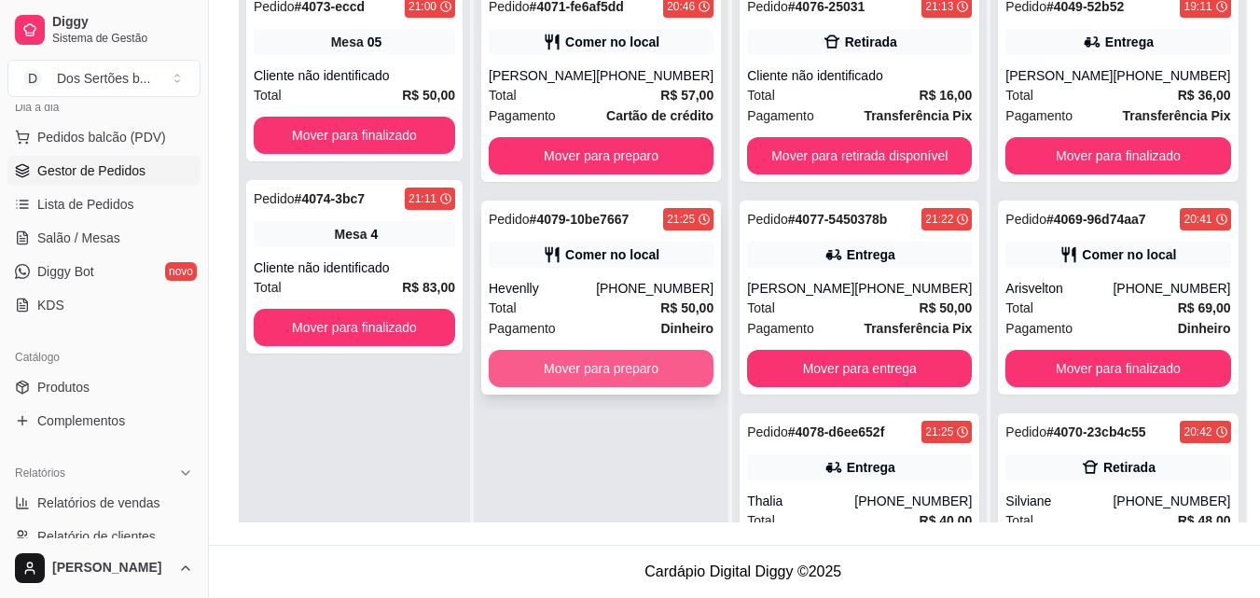
click at [613, 367] on button "Mover para preparo" at bounding box center [601, 368] width 225 height 37
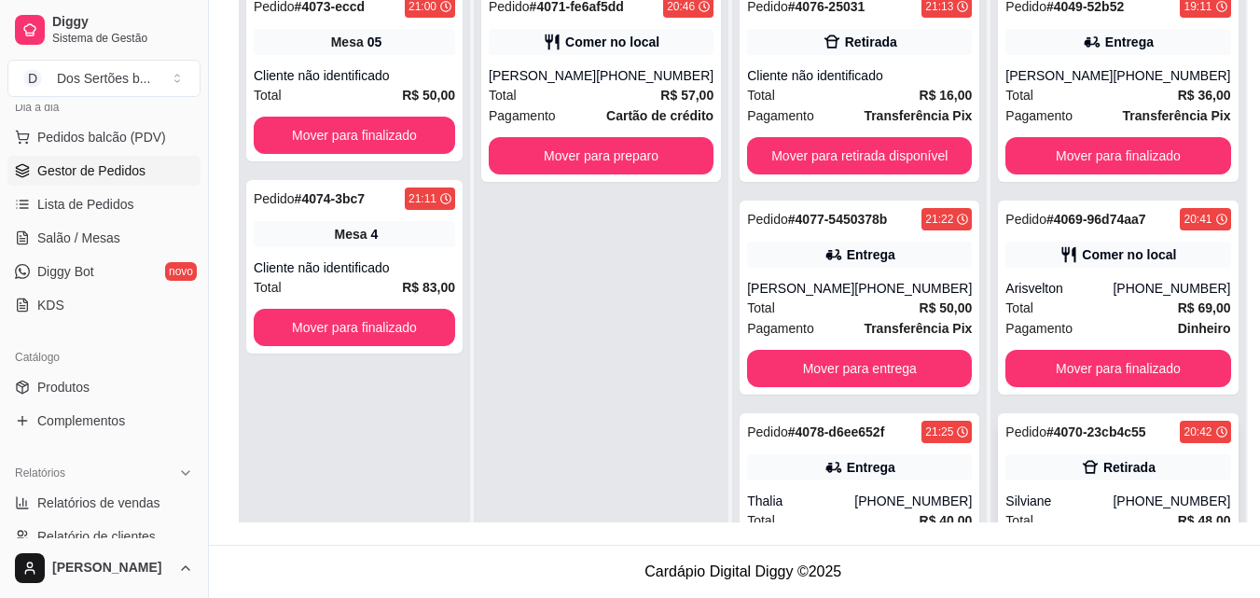
click at [1081, 467] on icon at bounding box center [1090, 467] width 19 height 19
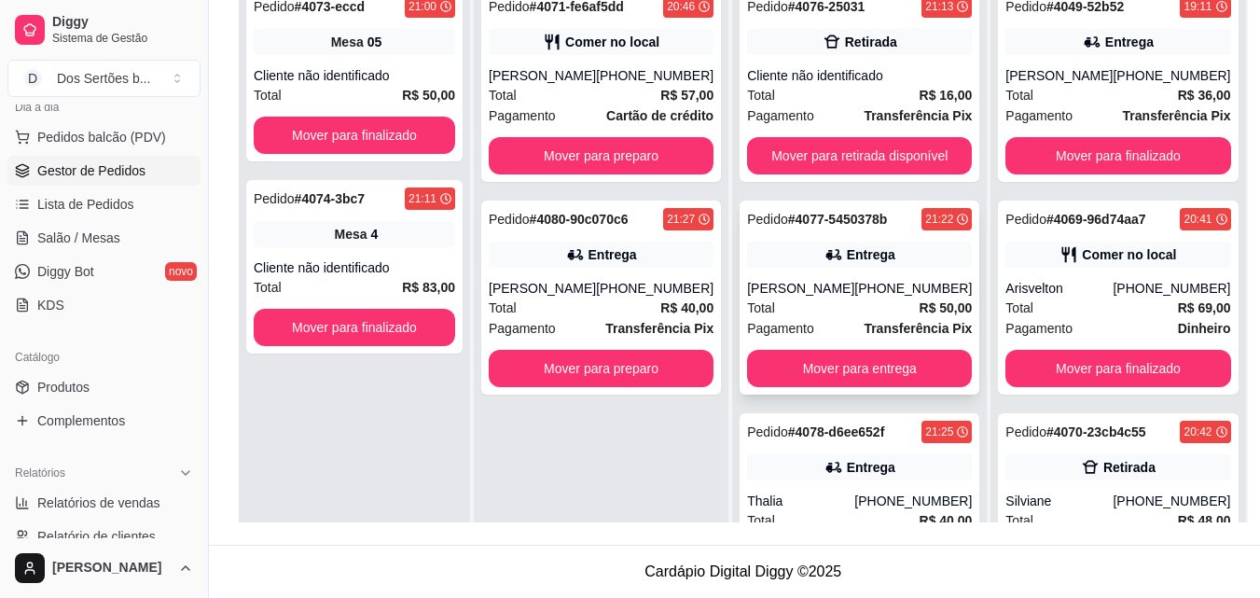
scroll to position [56, 0]
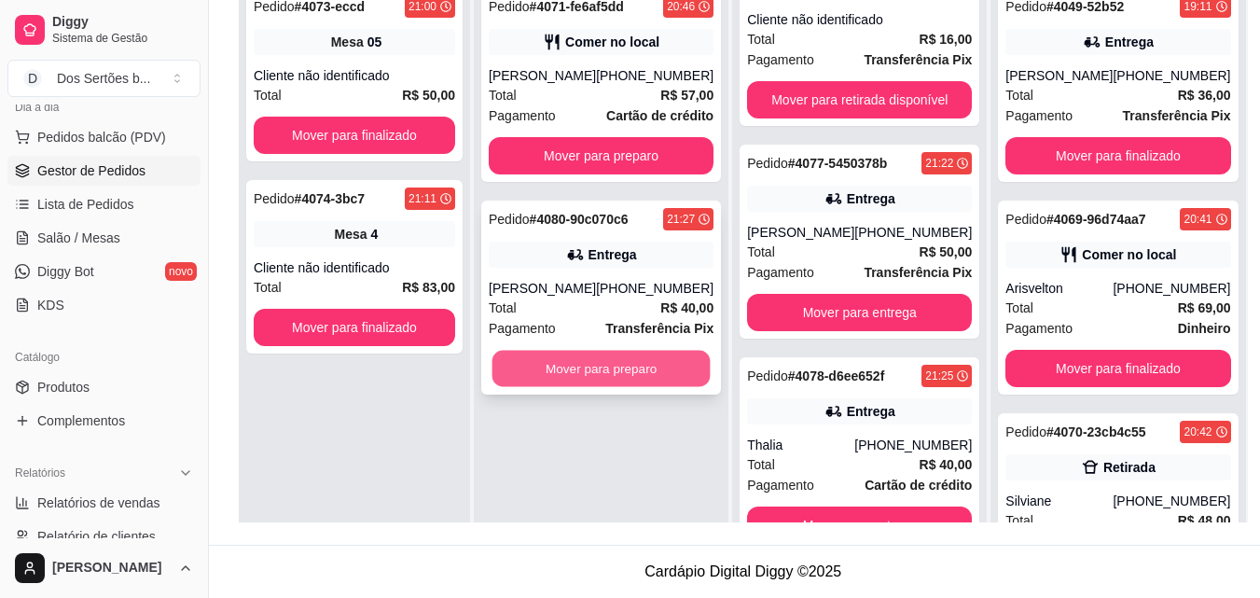
click at [589, 365] on button "Mover para preparo" at bounding box center [602, 369] width 218 height 36
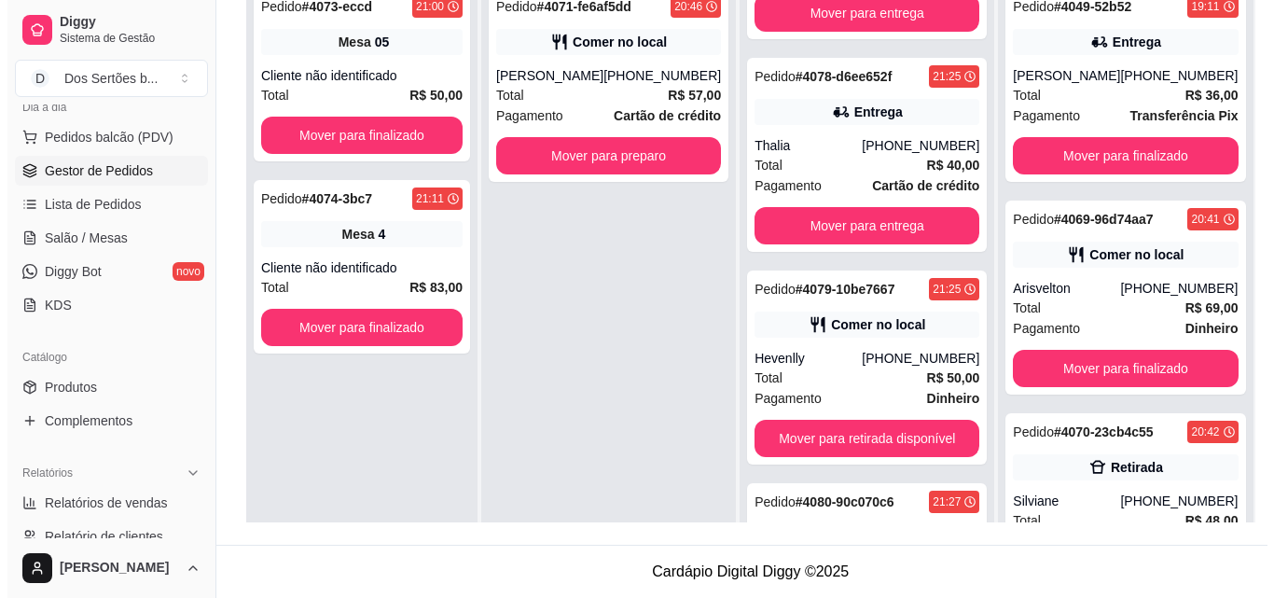
scroll to position [44, 0]
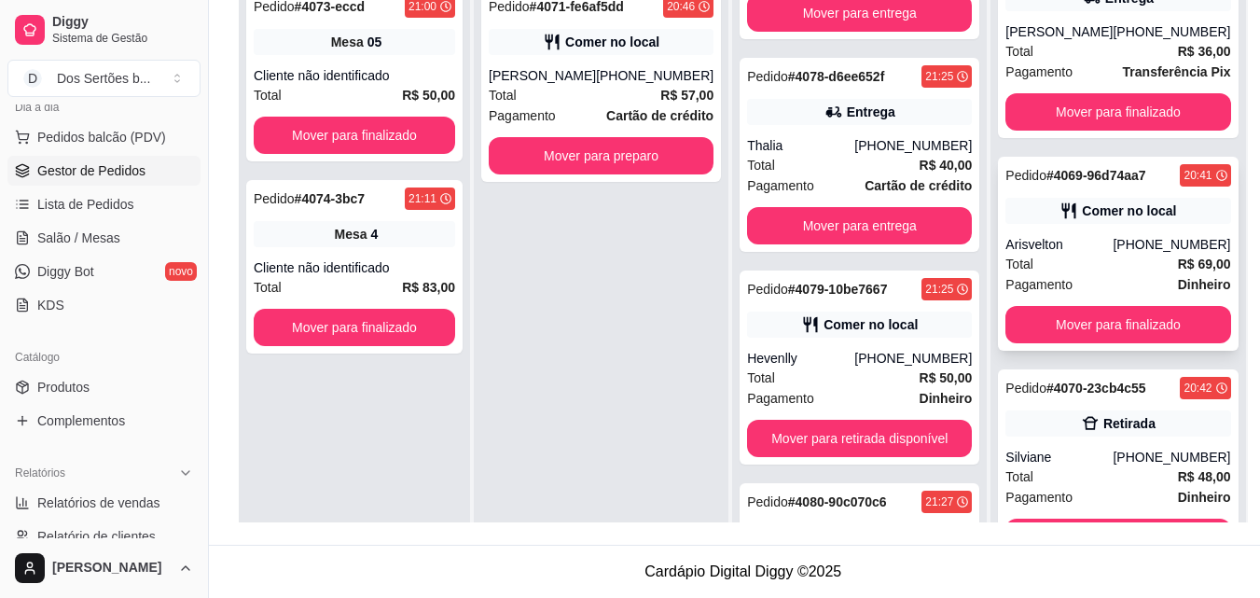
click at [1178, 257] on strong "R$ 69,00" at bounding box center [1204, 264] width 53 height 15
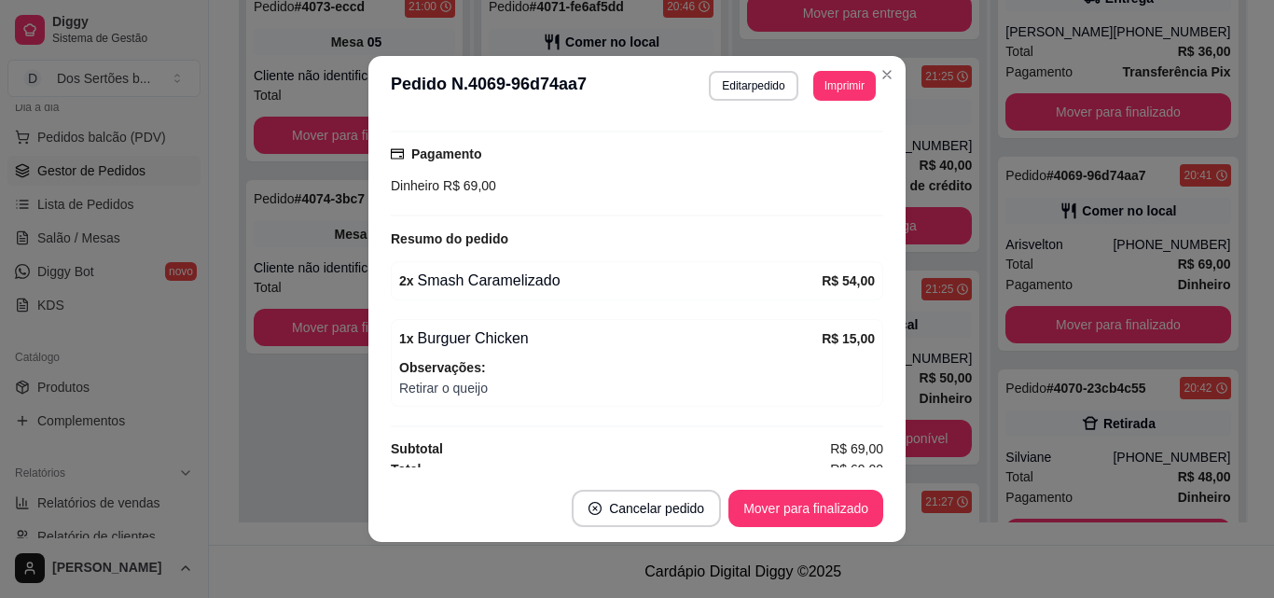
scroll to position [285, 0]
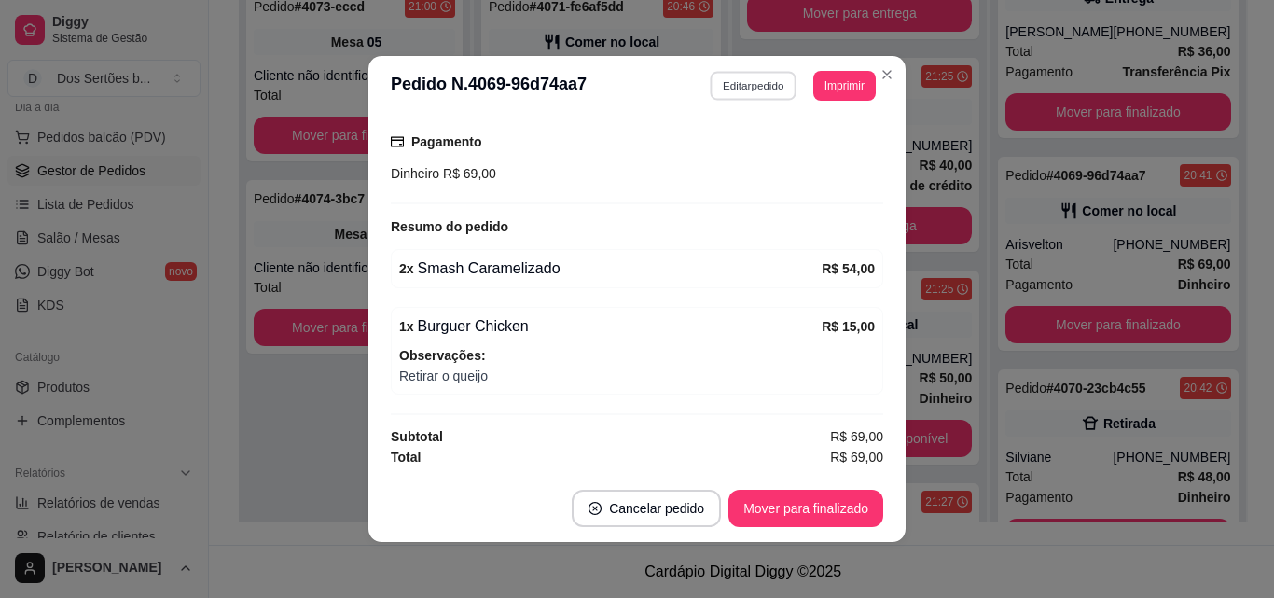
click at [738, 76] on button "Editar pedido" at bounding box center [754, 85] width 87 height 29
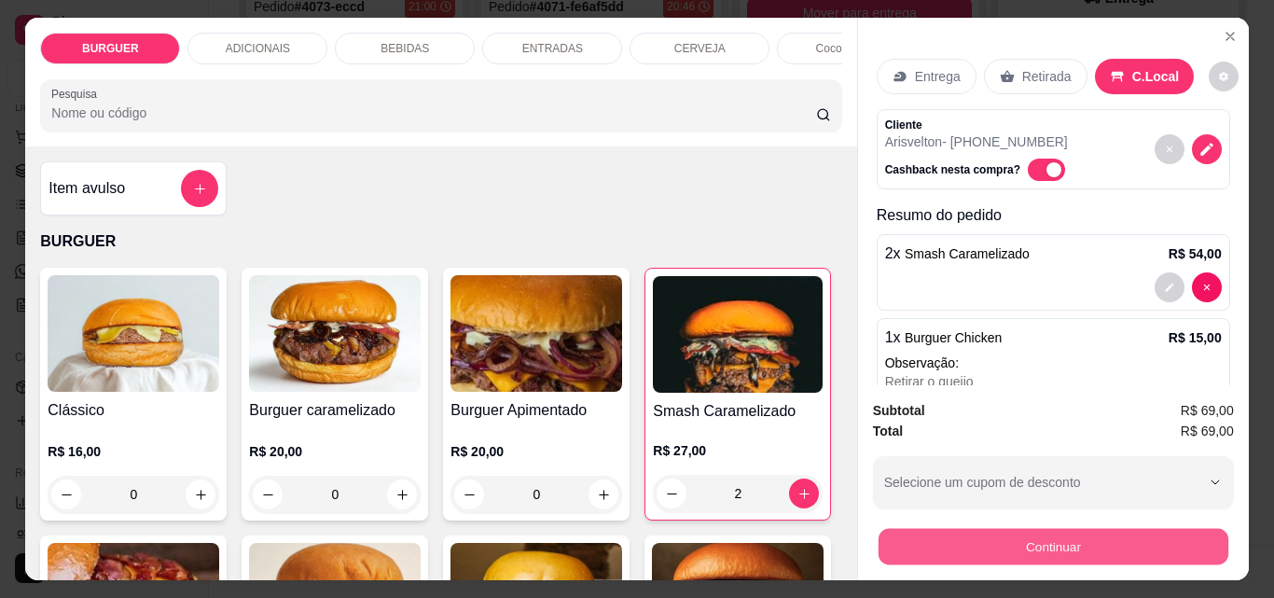
click at [911, 544] on button "Continuar" at bounding box center [1053, 546] width 350 height 36
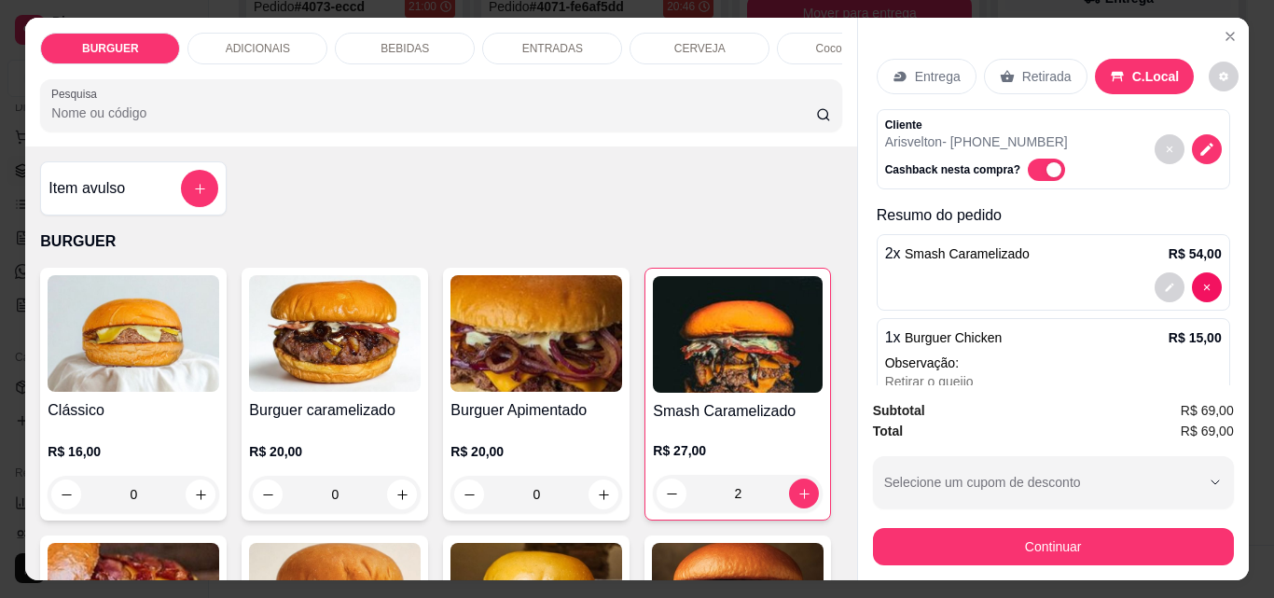
scroll to position [77, 0]
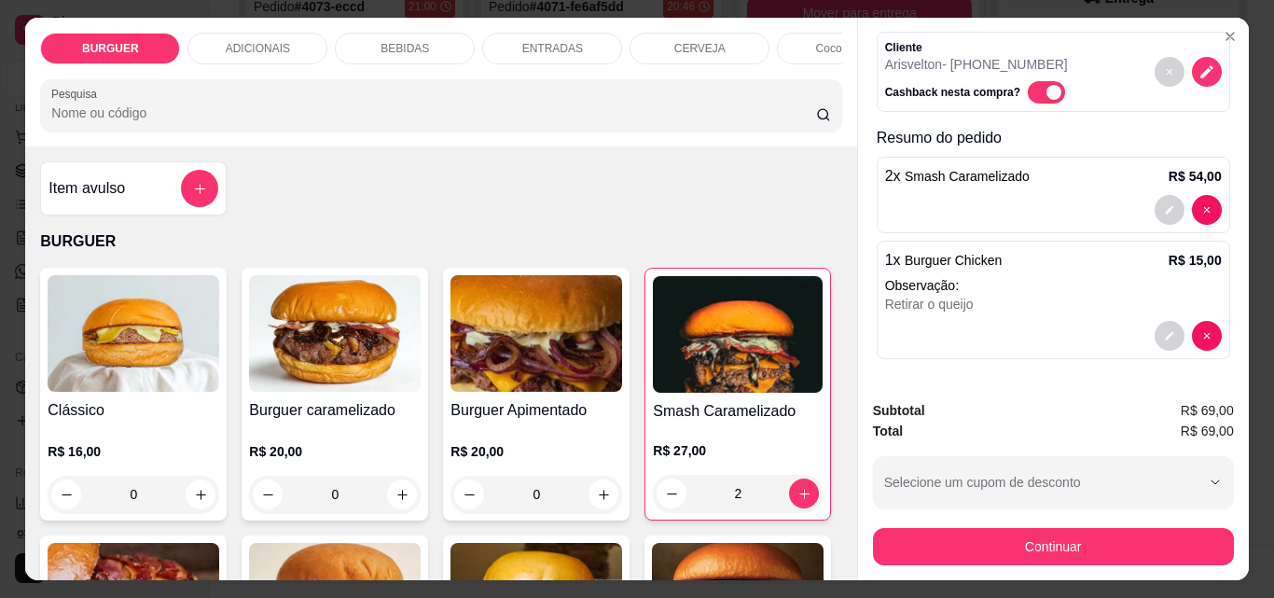
click at [420, 37] on div "BEBIDAS" at bounding box center [405, 49] width 140 height 32
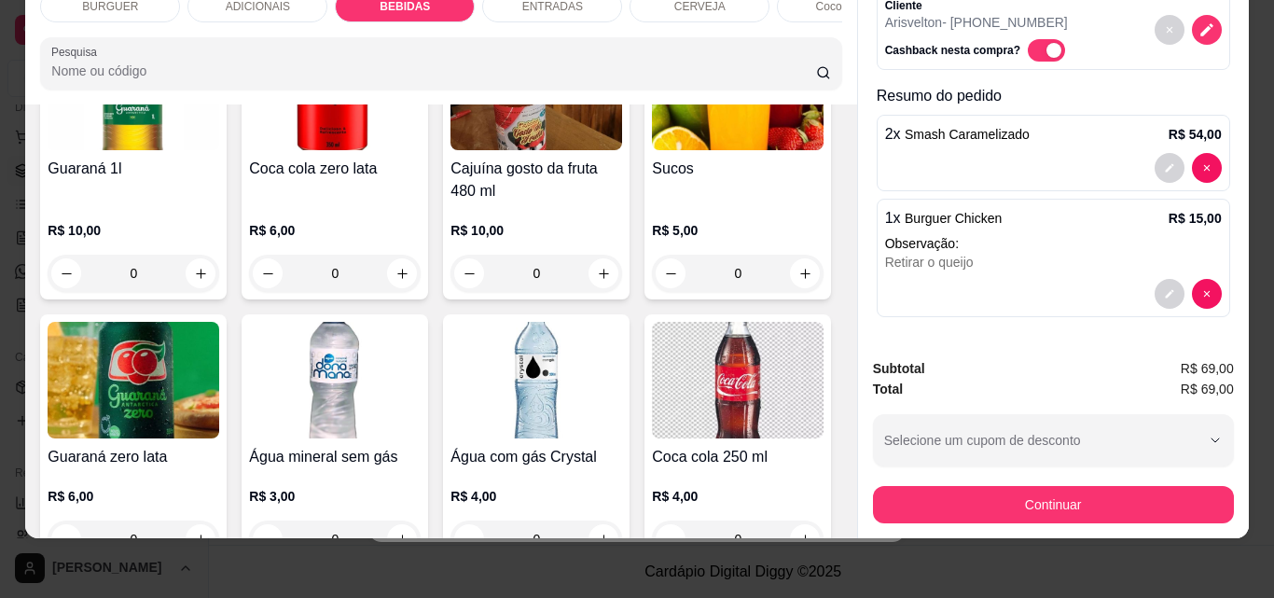
scroll to position [1993, 0]
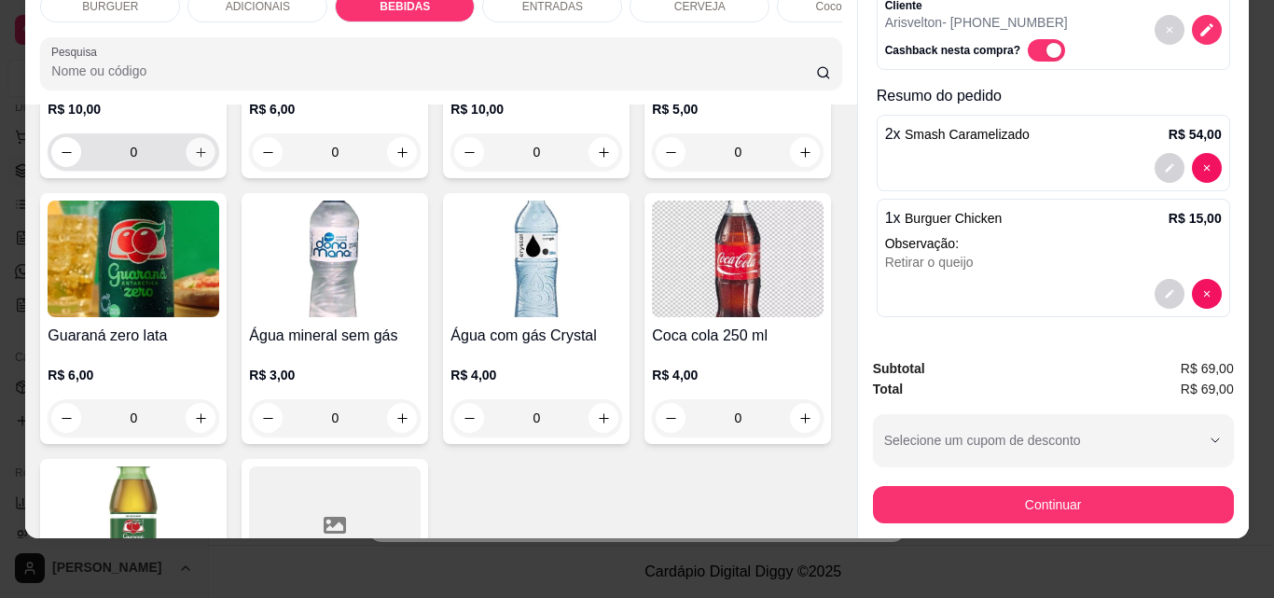
click at [208, 160] on icon "increase-product-quantity" at bounding box center [201, 153] width 14 height 14
type input "1"
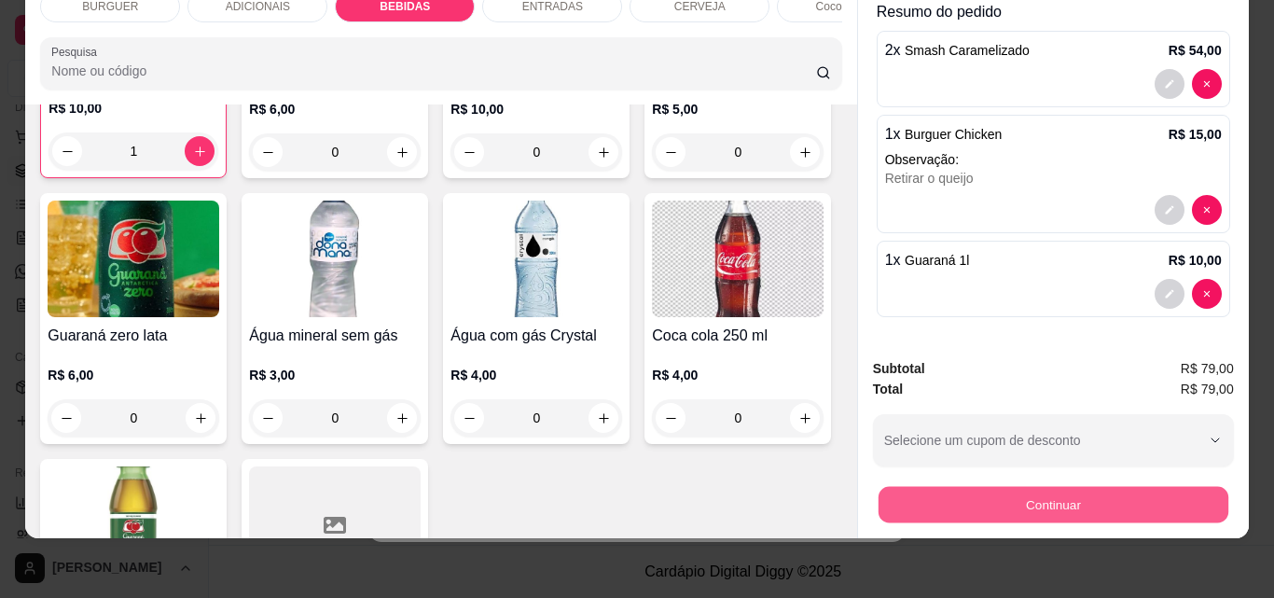
click at [1096, 486] on button "Continuar" at bounding box center [1053, 504] width 350 height 36
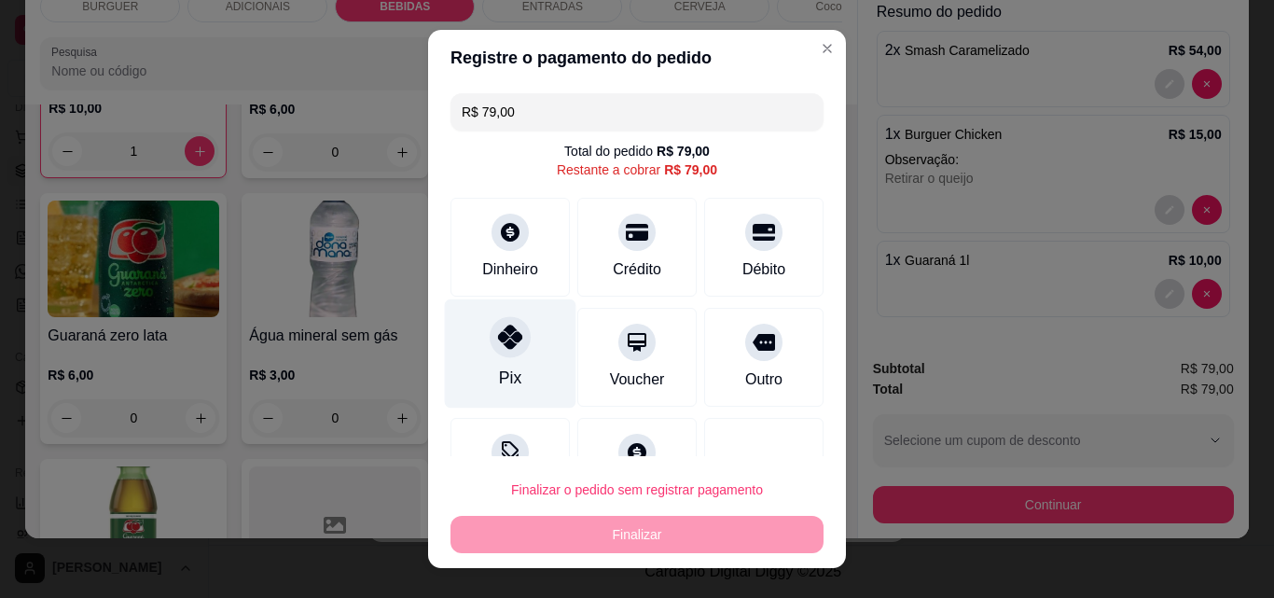
click at [498, 326] on icon at bounding box center [510, 337] width 24 height 24
type input "R$ 0,00"
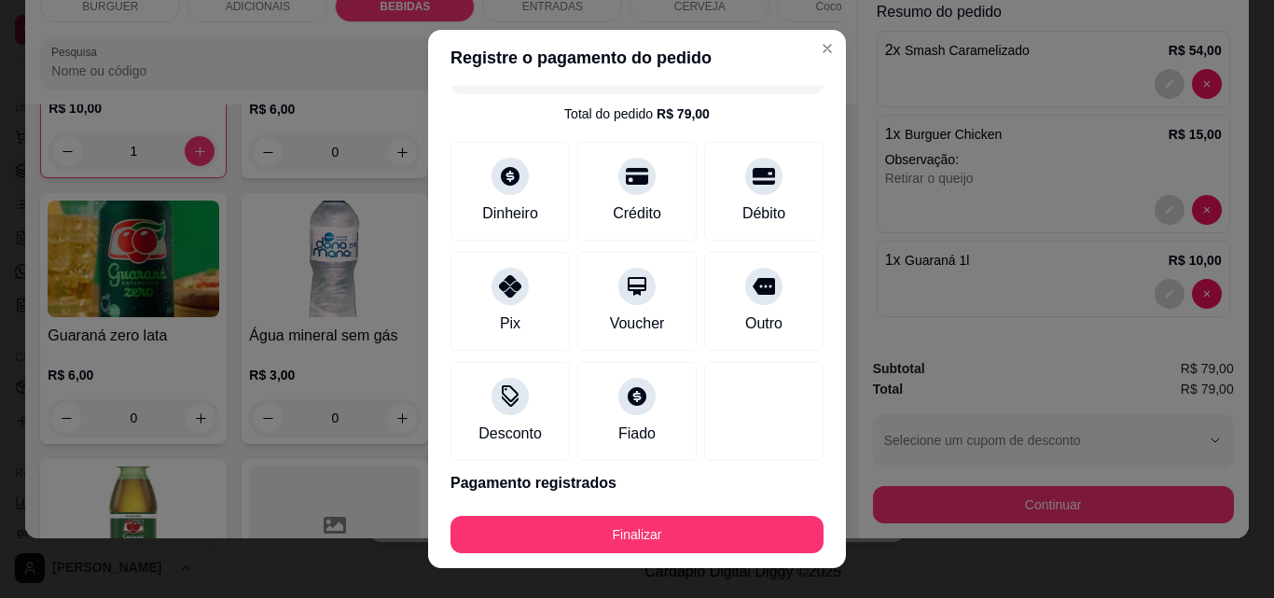
scroll to position [75, 0]
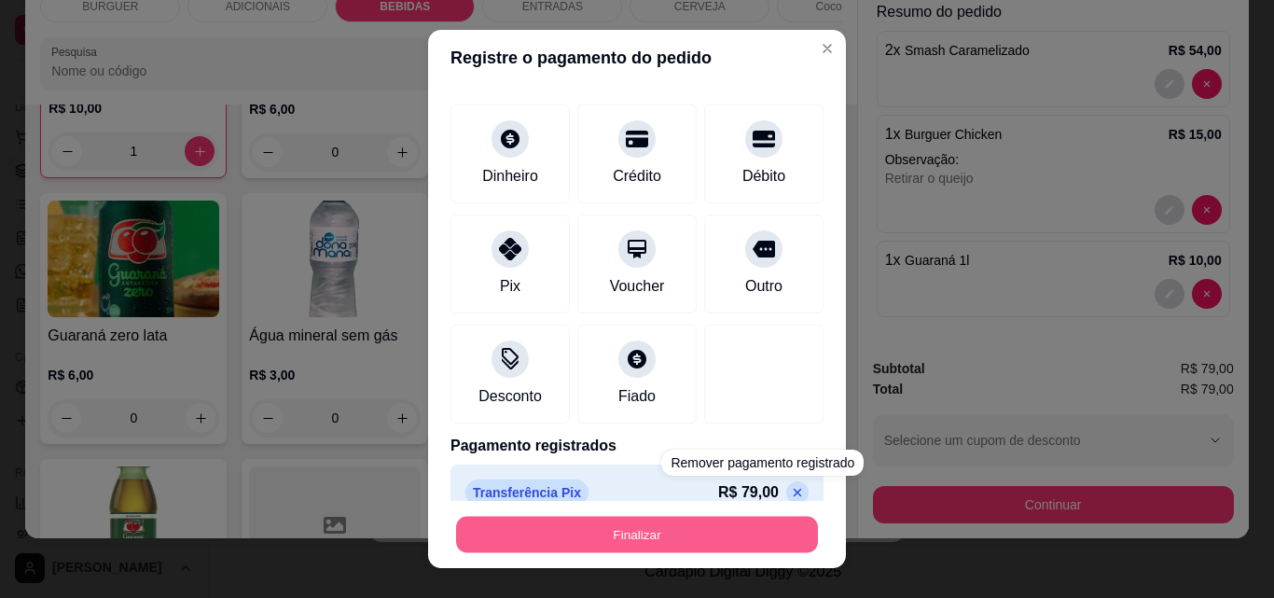
click at [712, 529] on button "Finalizar" at bounding box center [637, 535] width 362 height 36
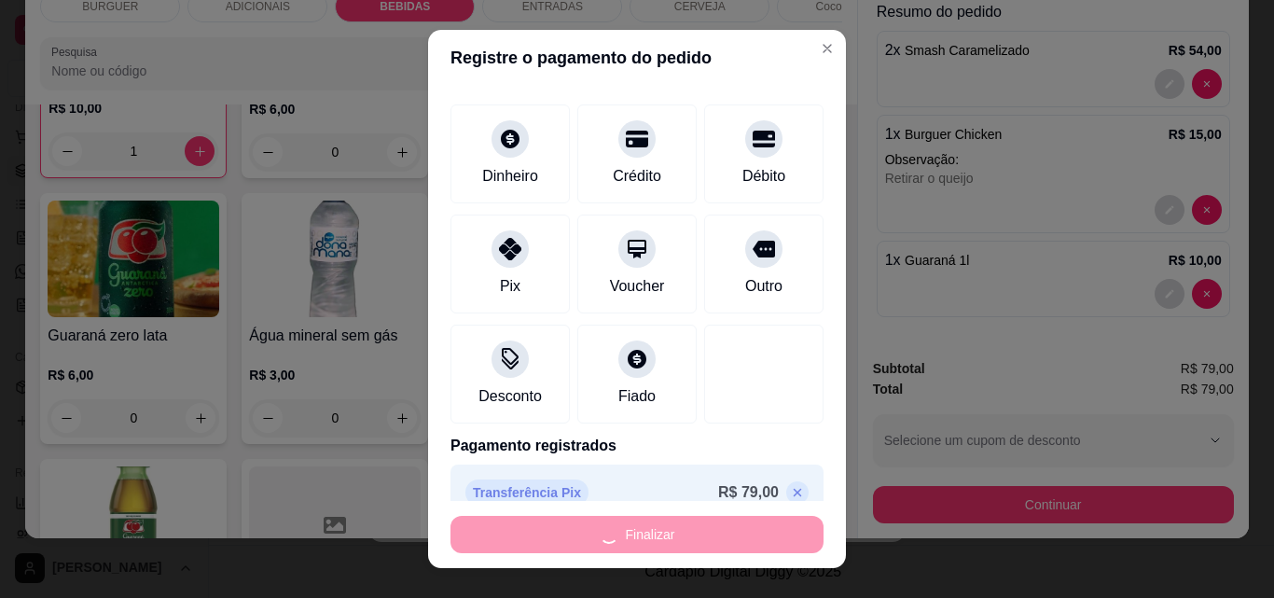
type input "0"
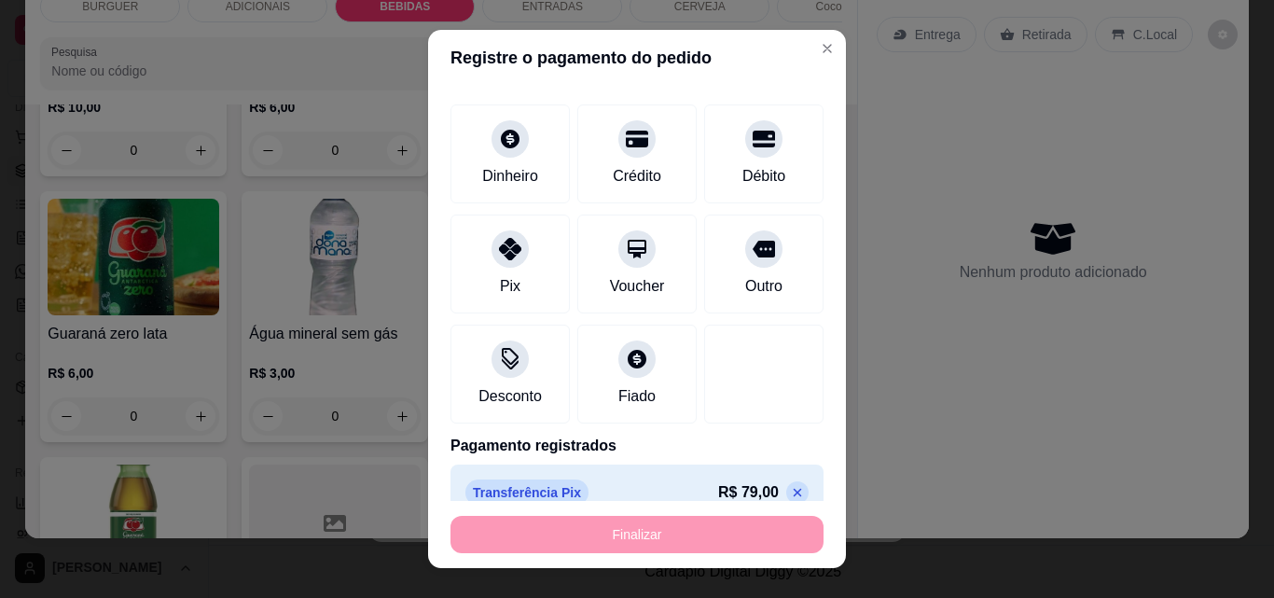
type input "-R$ 79,00"
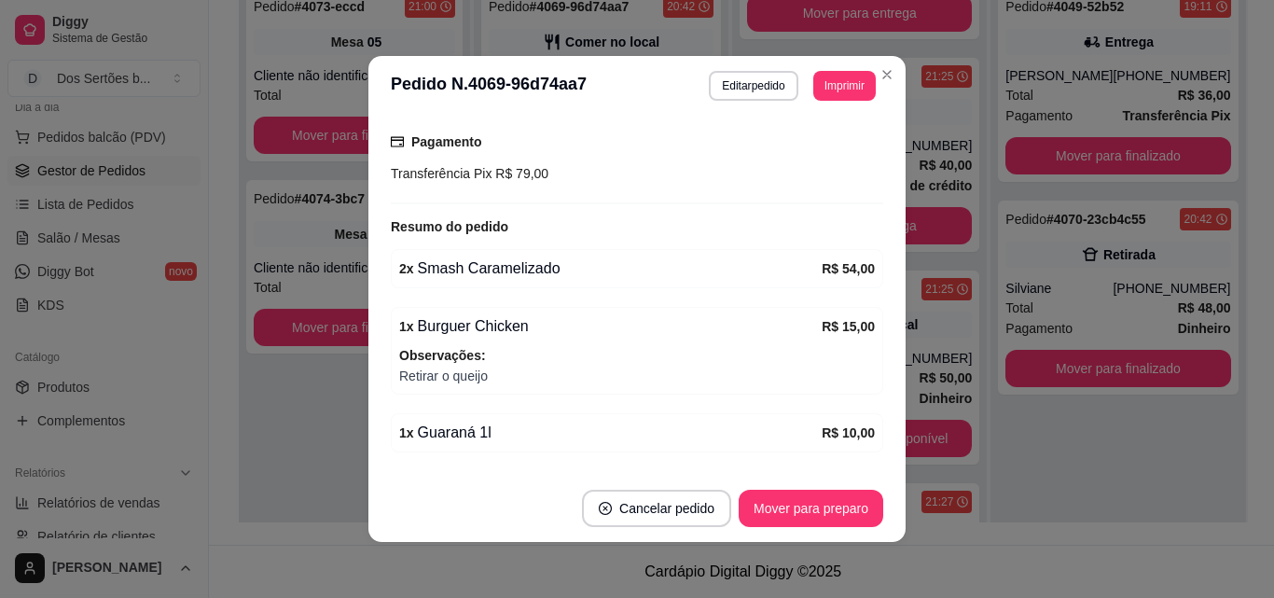
scroll to position [0, 0]
click at [806, 503] on button "Mover para preparo" at bounding box center [811, 509] width 140 height 36
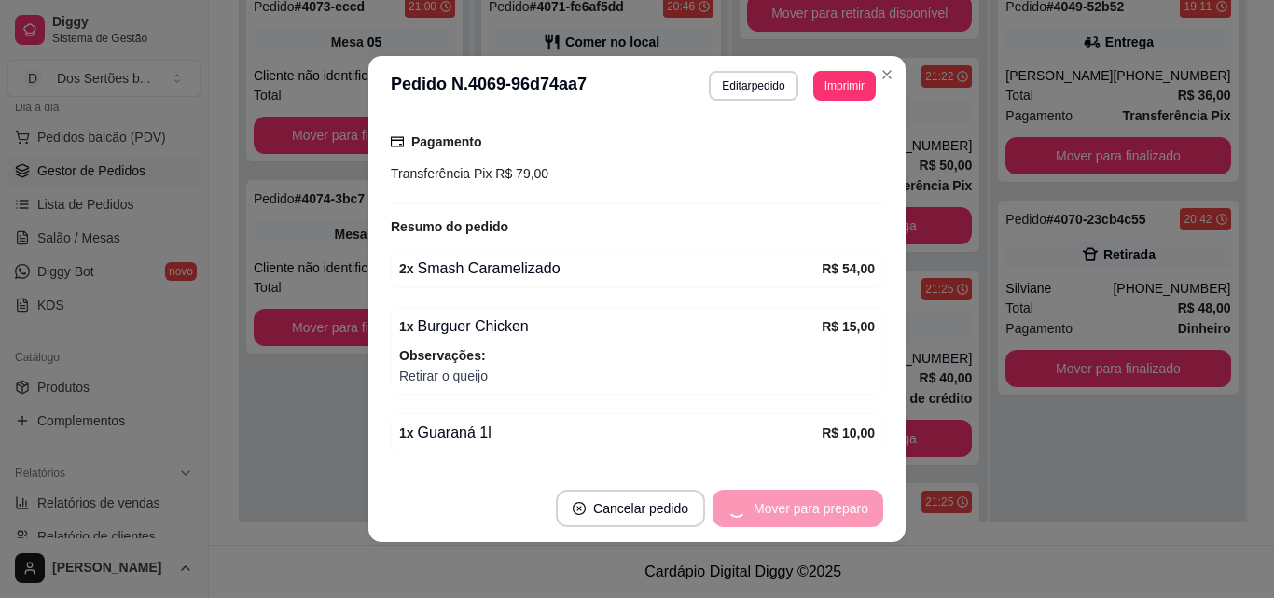
scroll to position [568, 0]
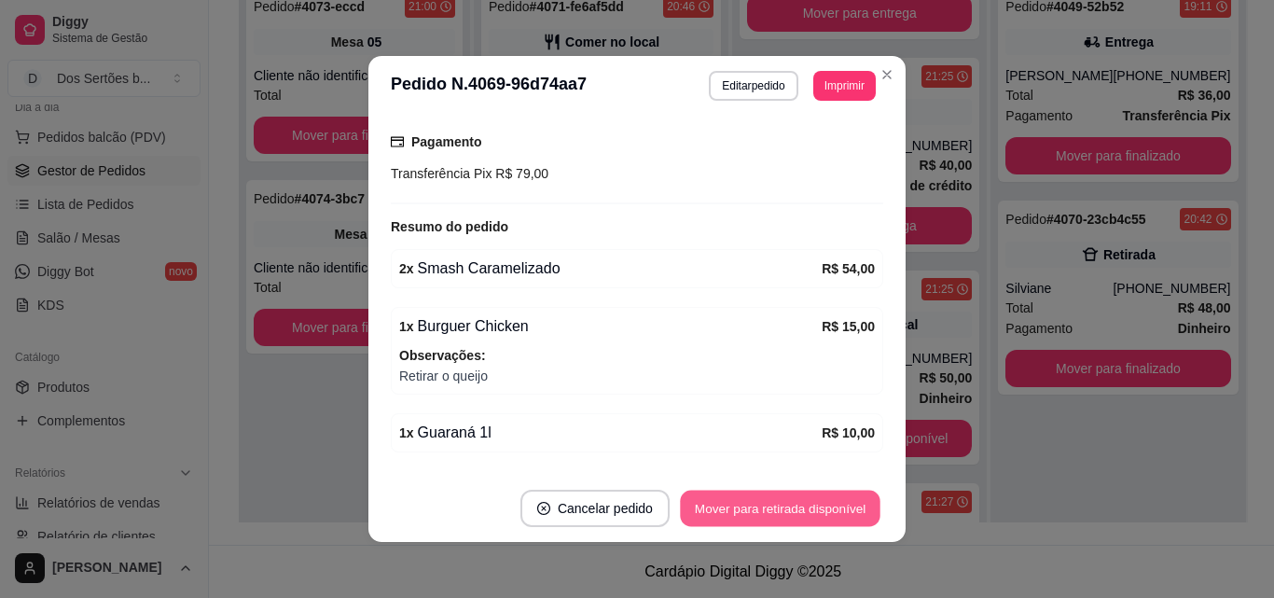
click at [806, 503] on button "Mover para retirada disponível" at bounding box center [780, 509] width 200 height 36
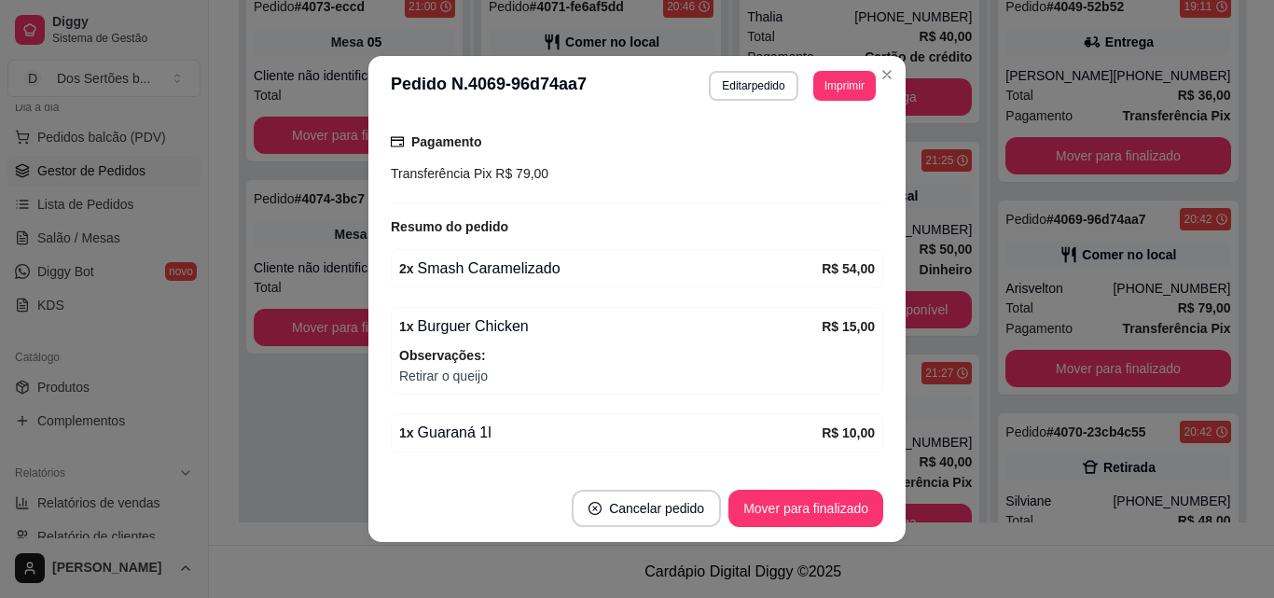
scroll to position [355, 0]
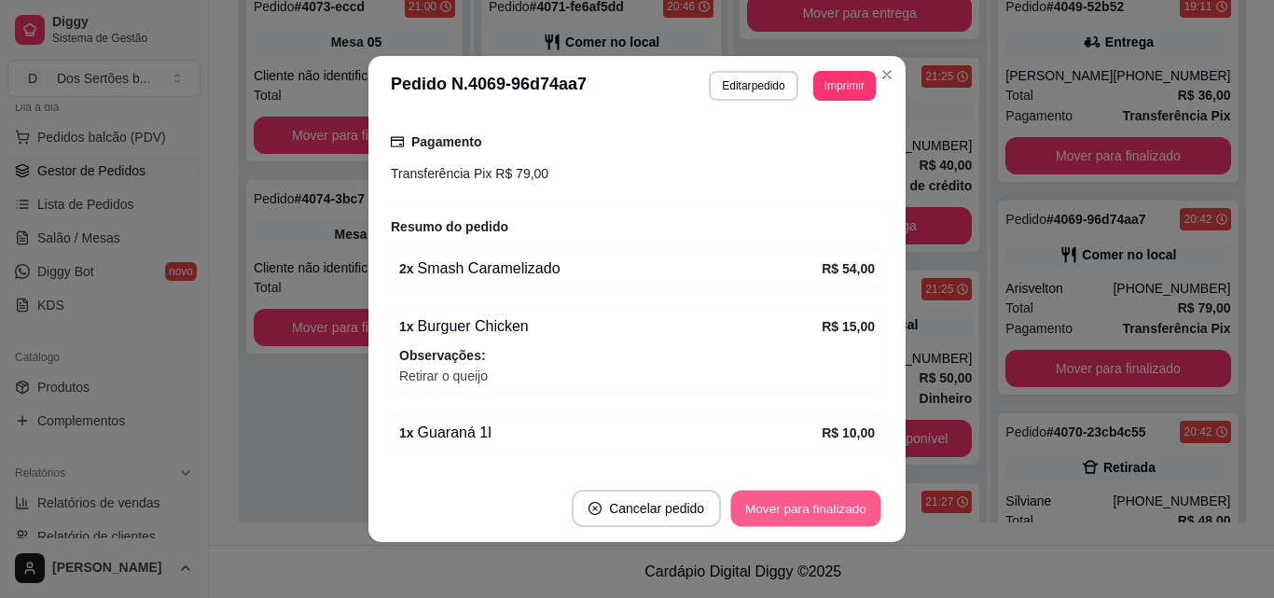
click at [805, 507] on button "Mover para finalizado" at bounding box center [806, 509] width 150 height 36
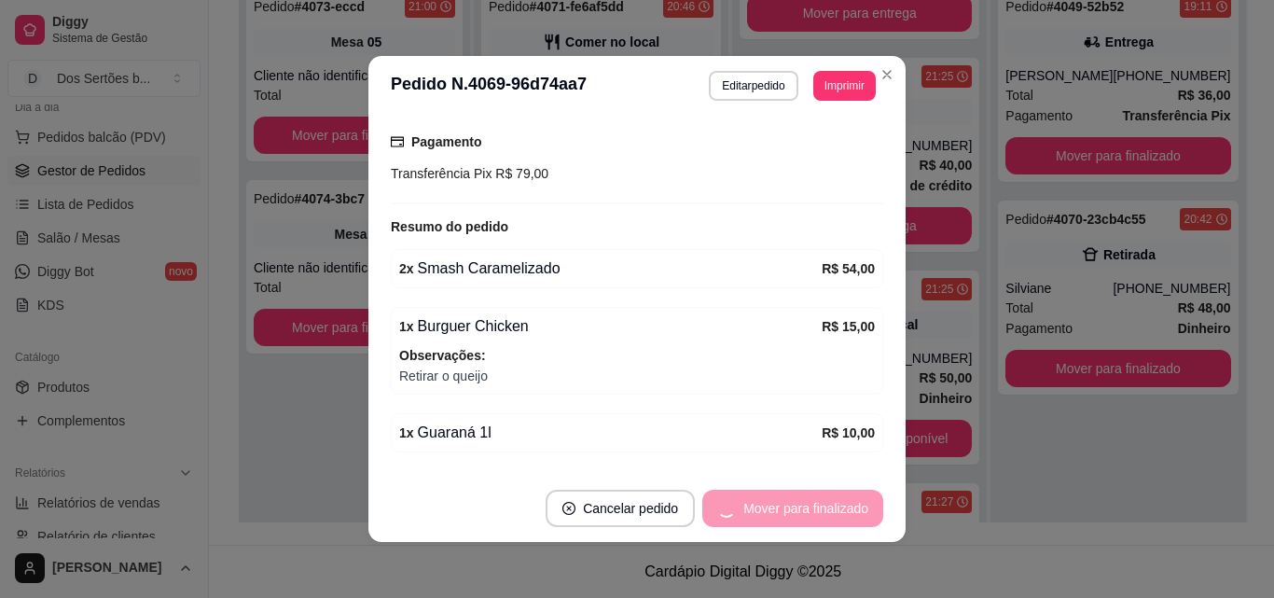
scroll to position [265, 0]
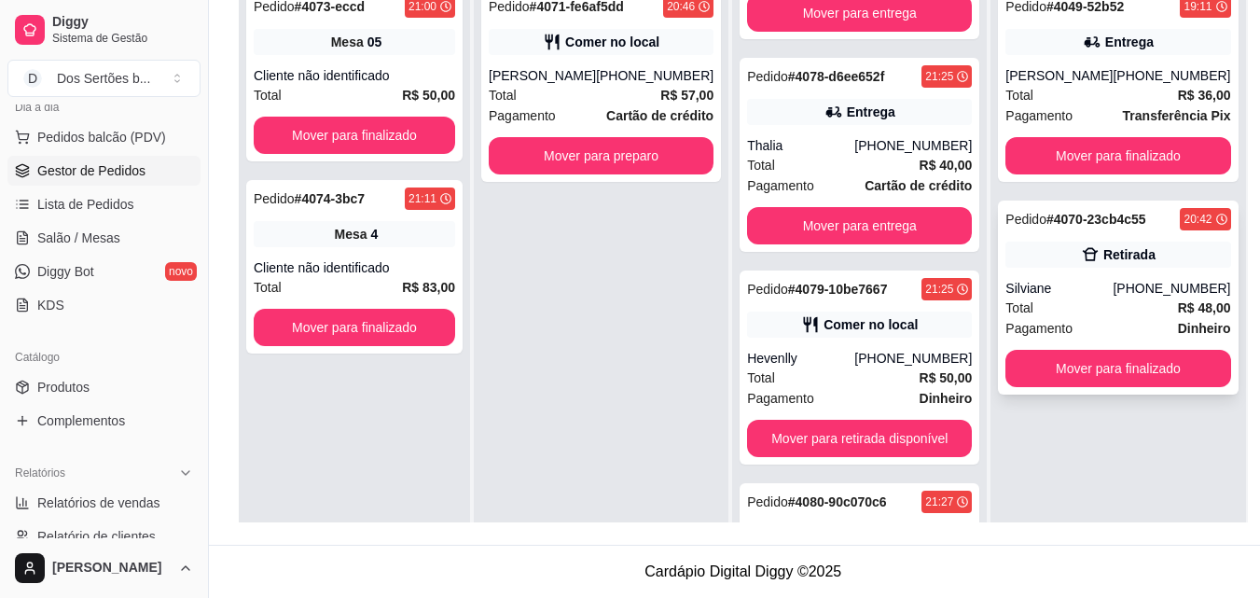
click at [1104, 307] on div "Total R$ 48,00" at bounding box center [1118, 308] width 225 height 21
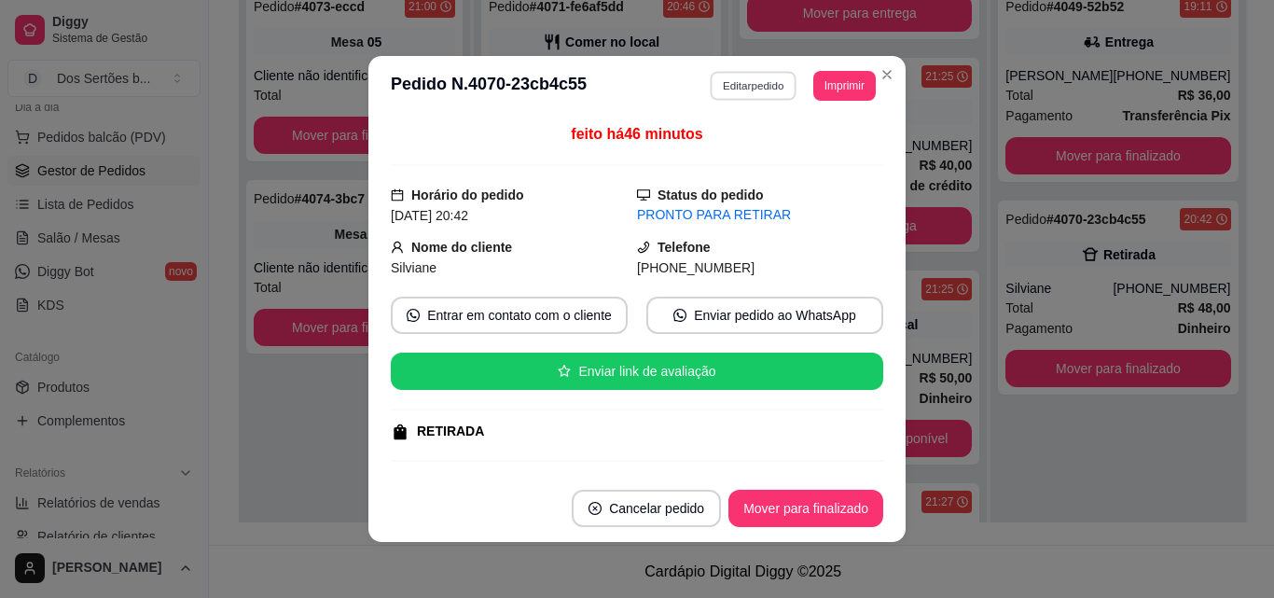
click at [718, 84] on button "Editar pedido" at bounding box center [754, 85] width 87 height 29
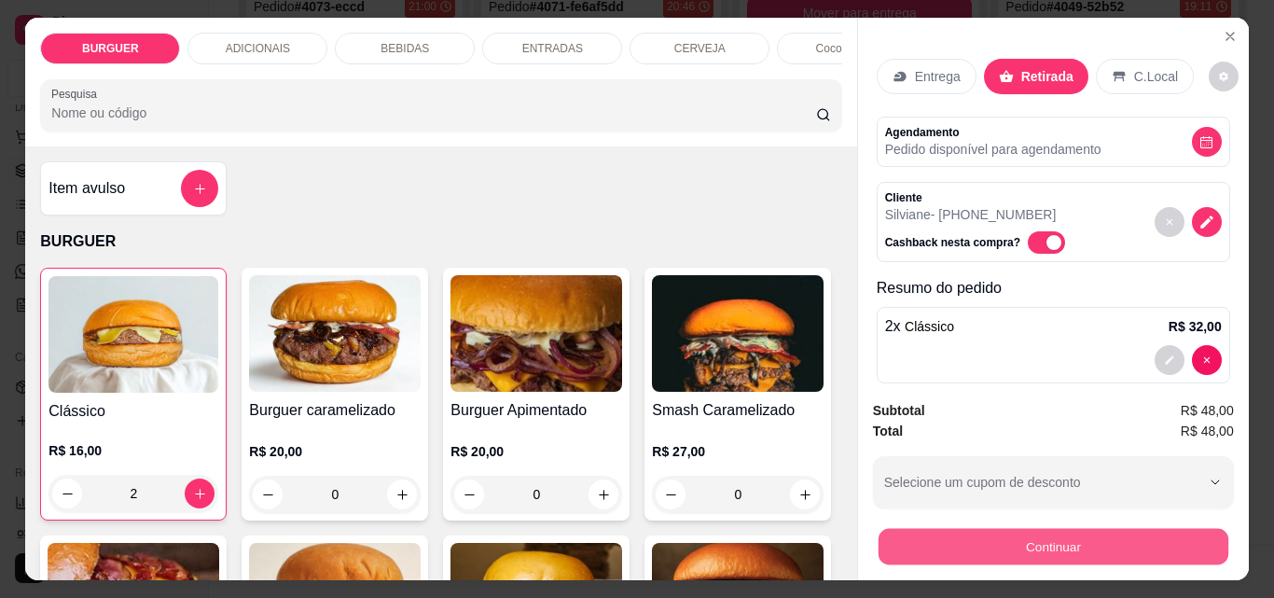
click at [995, 542] on button "Continuar" at bounding box center [1053, 546] width 350 height 36
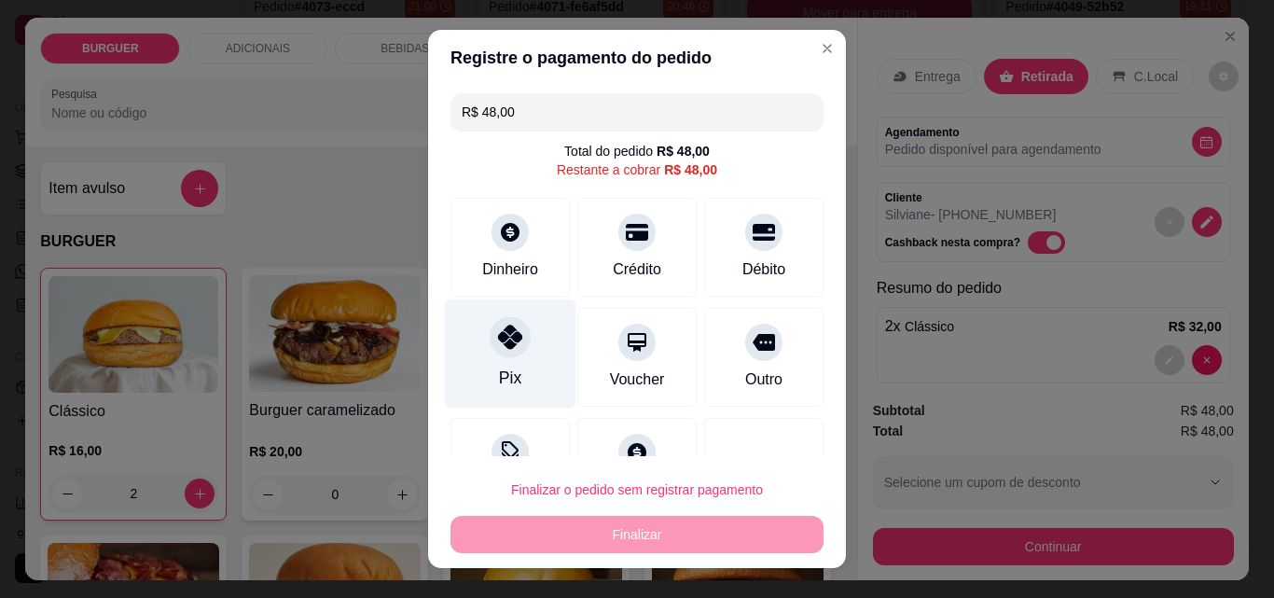
click at [521, 350] on div "Pix" at bounding box center [511, 353] width 132 height 109
type input "R$ 0,00"
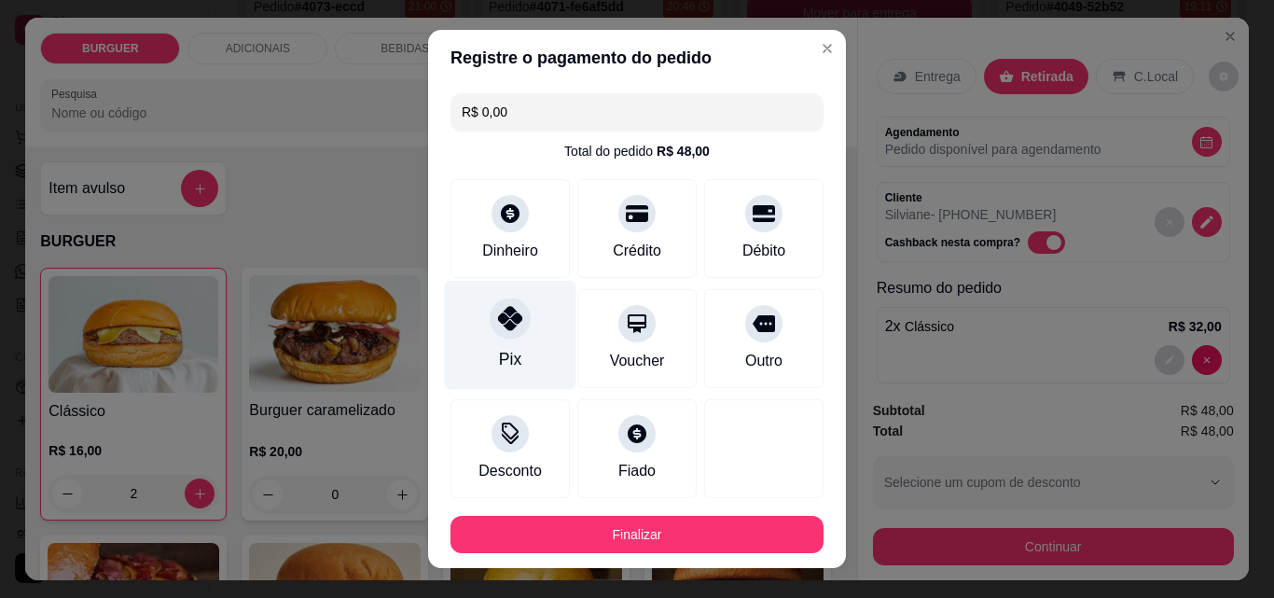
scroll to position [102, 0]
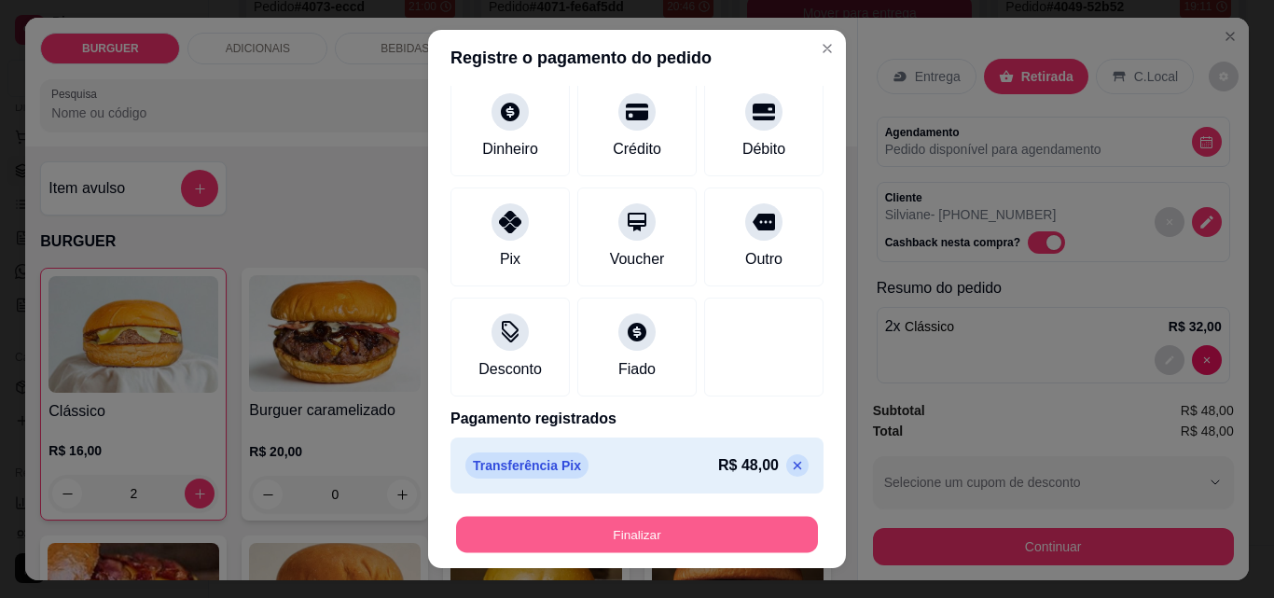
click at [600, 533] on button "Finalizar" at bounding box center [637, 535] width 362 height 36
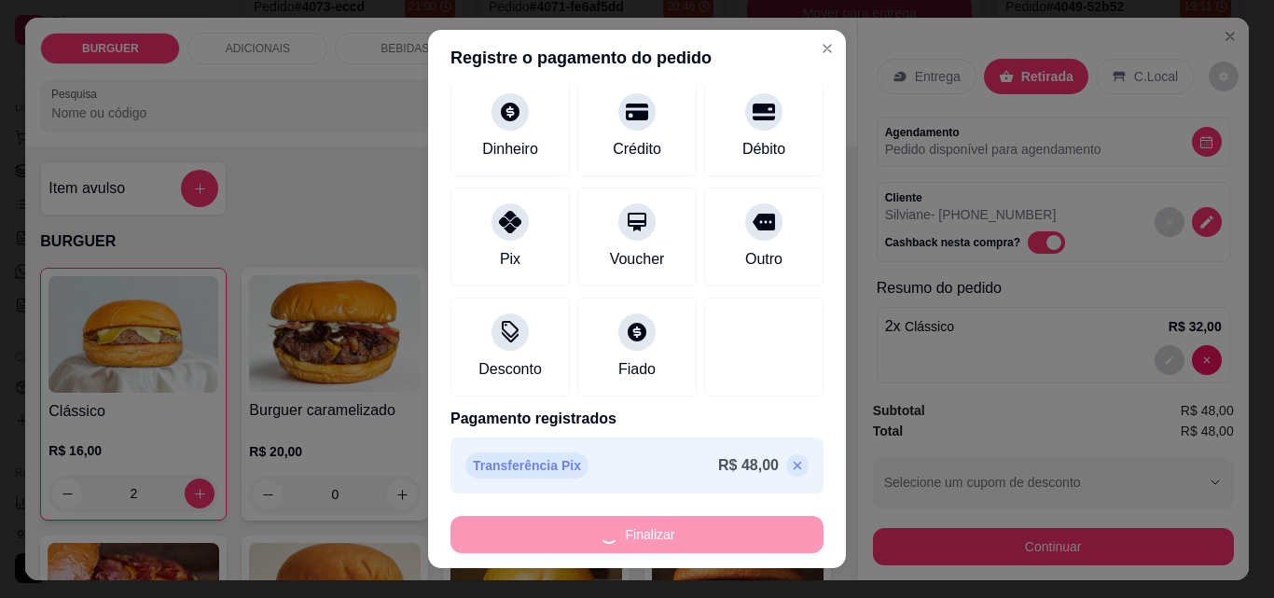
type input "0"
type input "-R$ 48,00"
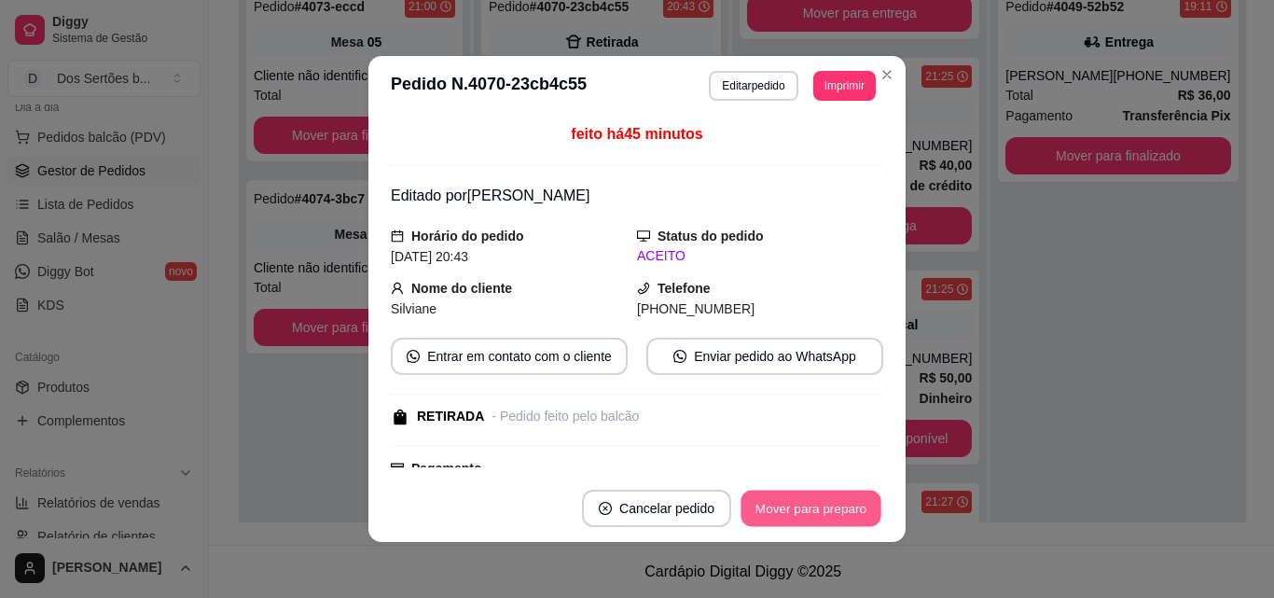
click at [804, 509] on button "Mover para preparo" at bounding box center [811, 509] width 140 height 36
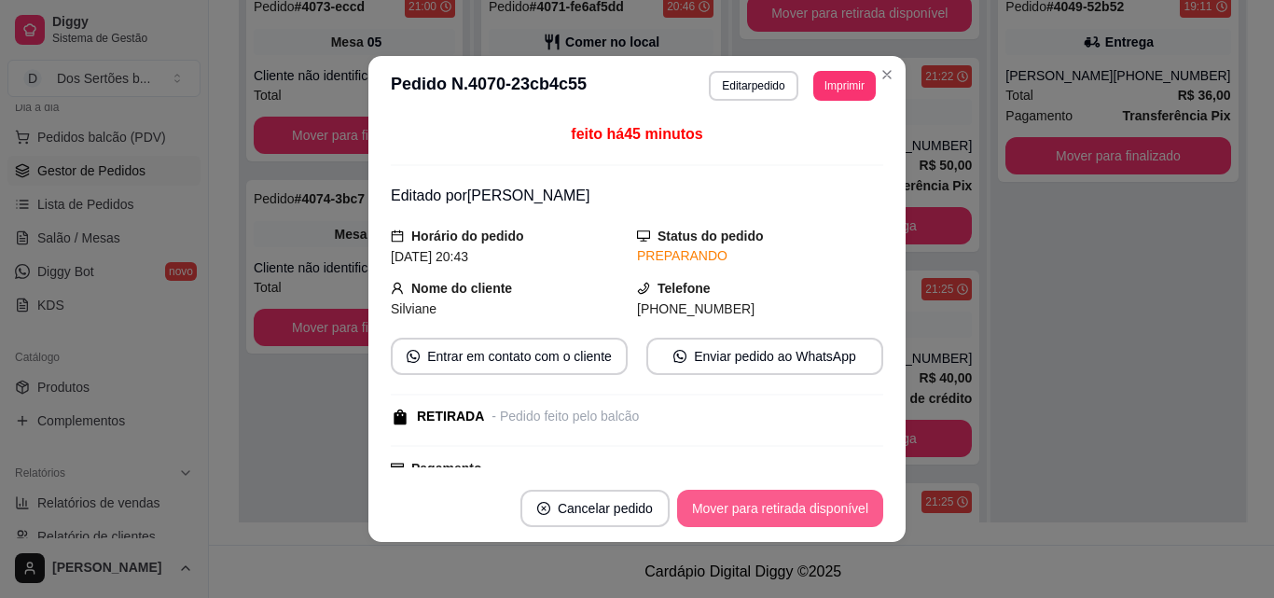
scroll to position [568, 0]
click at [804, 509] on button "Mover para retirada disponível" at bounding box center [780, 508] width 206 height 37
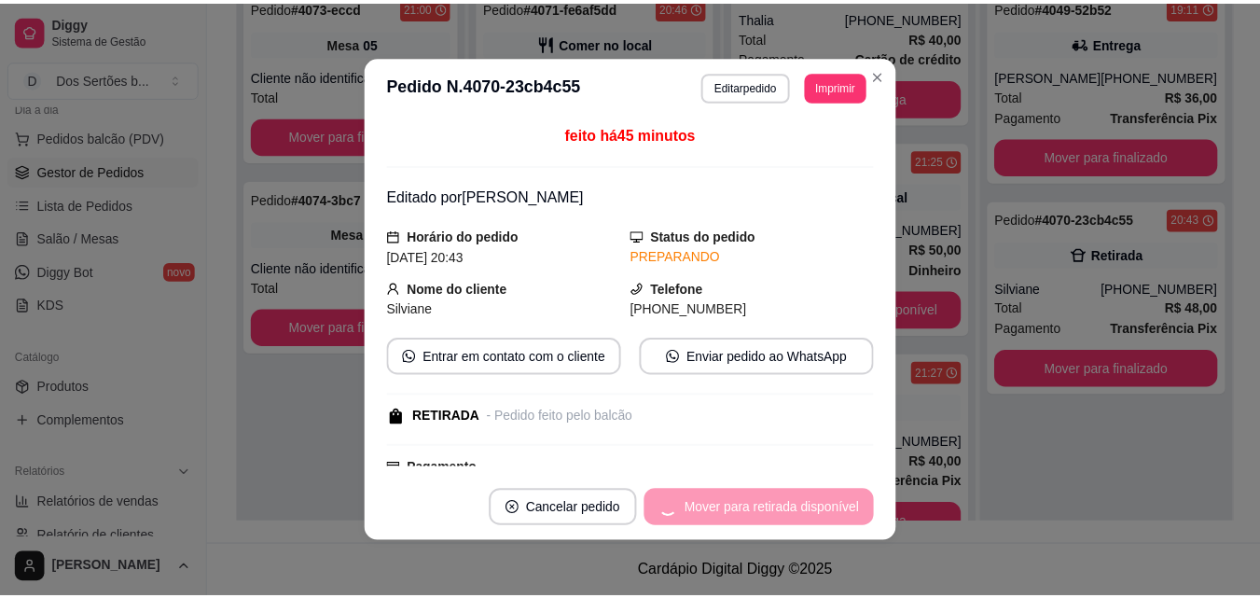
scroll to position [355, 0]
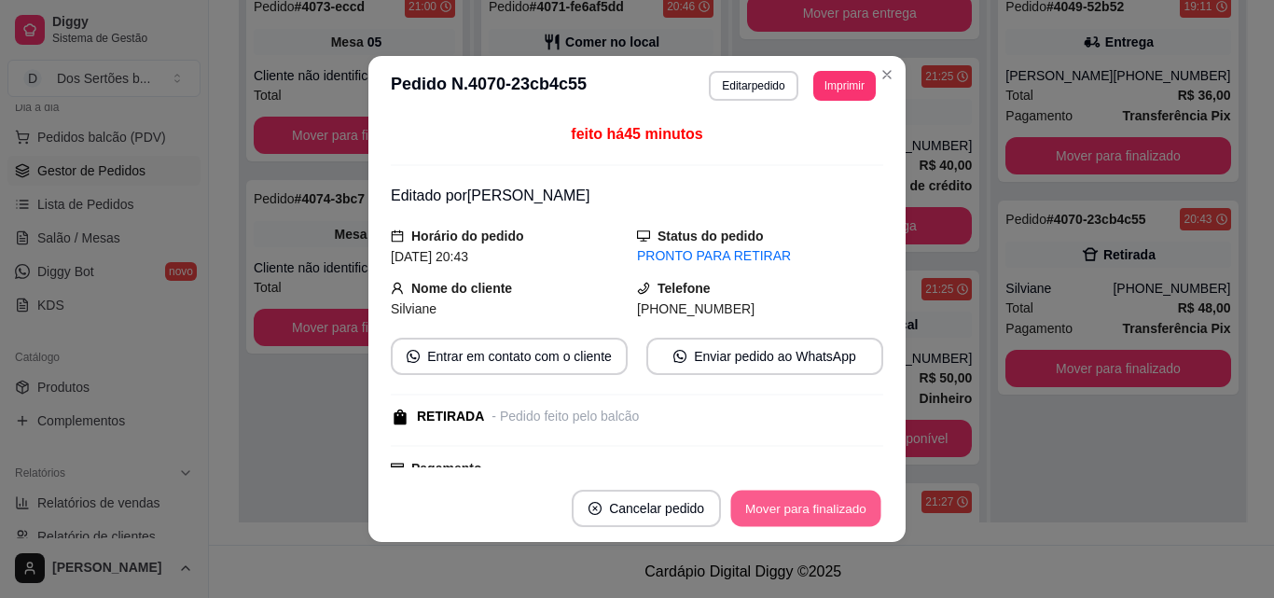
click at [802, 513] on button "Mover para finalizado" at bounding box center [806, 509] width 150 height 36
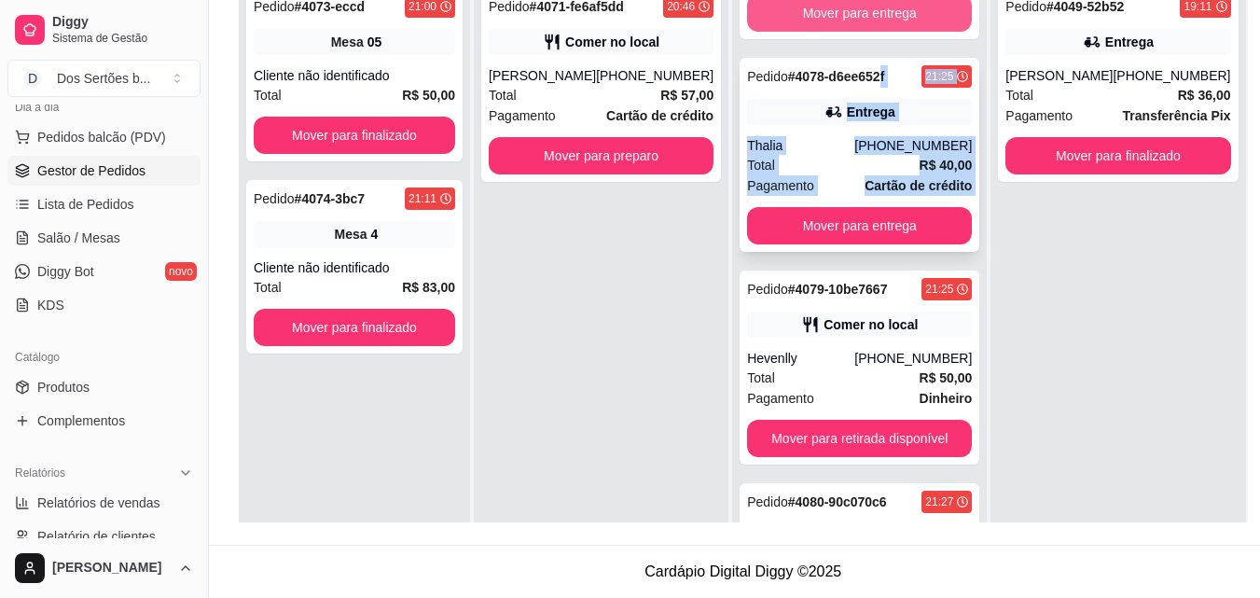
drag, startPoint x: 874, startPoint y: 72, endPoint x: 849, endPoint y: 210, distance: 140.3
click at [849, 210] on div "Pedido # 4078-d6ee652f 21:25 Entrega Thalia [PHONE_NUMBER] Total R$ 40,00 Pagam…" at bounding box center [860, 155] width 240 height 194
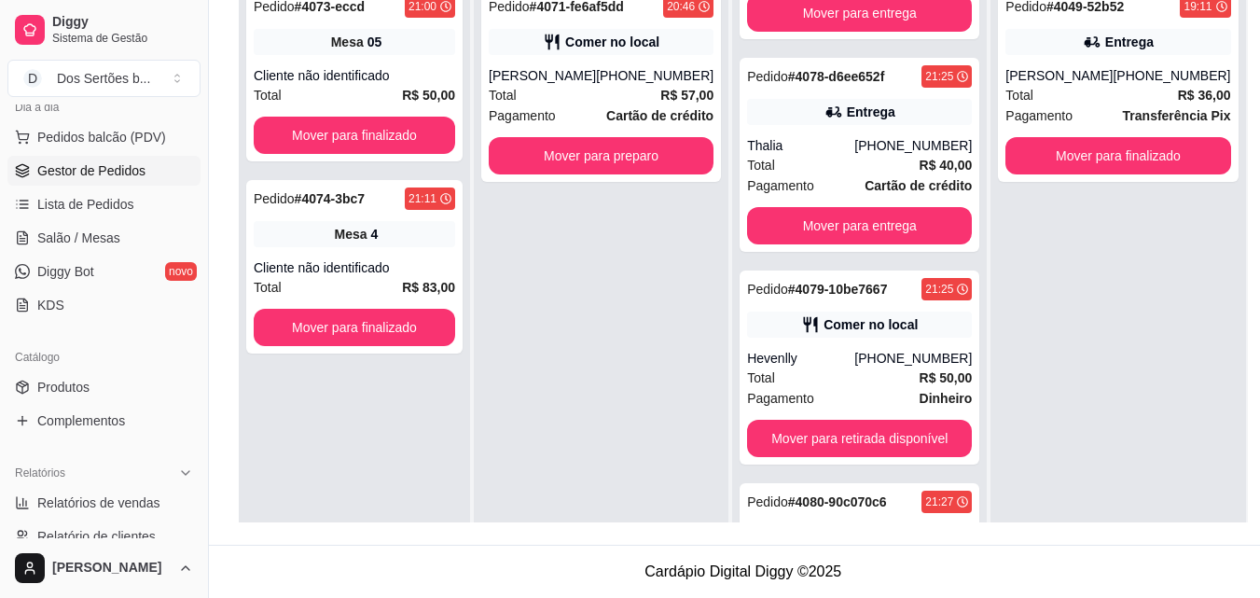
scroll to position [484, 0]
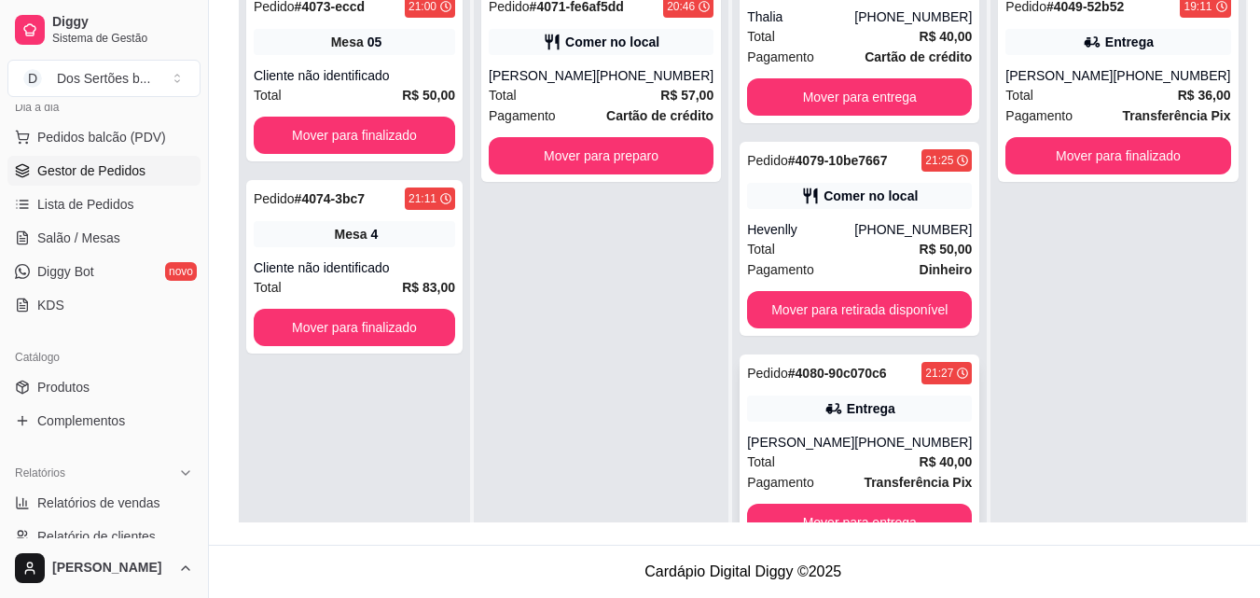
click at [854, 458] on div "Total R$ 40,00" at bounding box center [859, 461] width 225 height 21
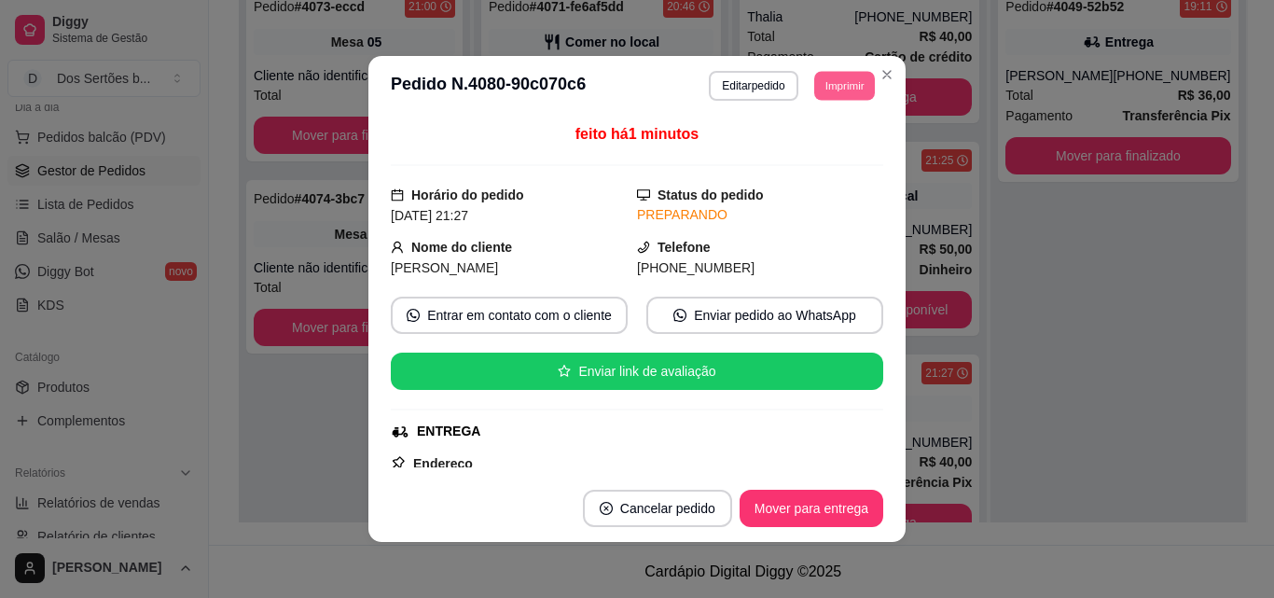
click at [827, 85] on button "Imprimir" at bounding box center [844, 85] width 61 height 29
click at [797, 145] on button "Impressora" at bounding box center [802, 150] width 131 height 29
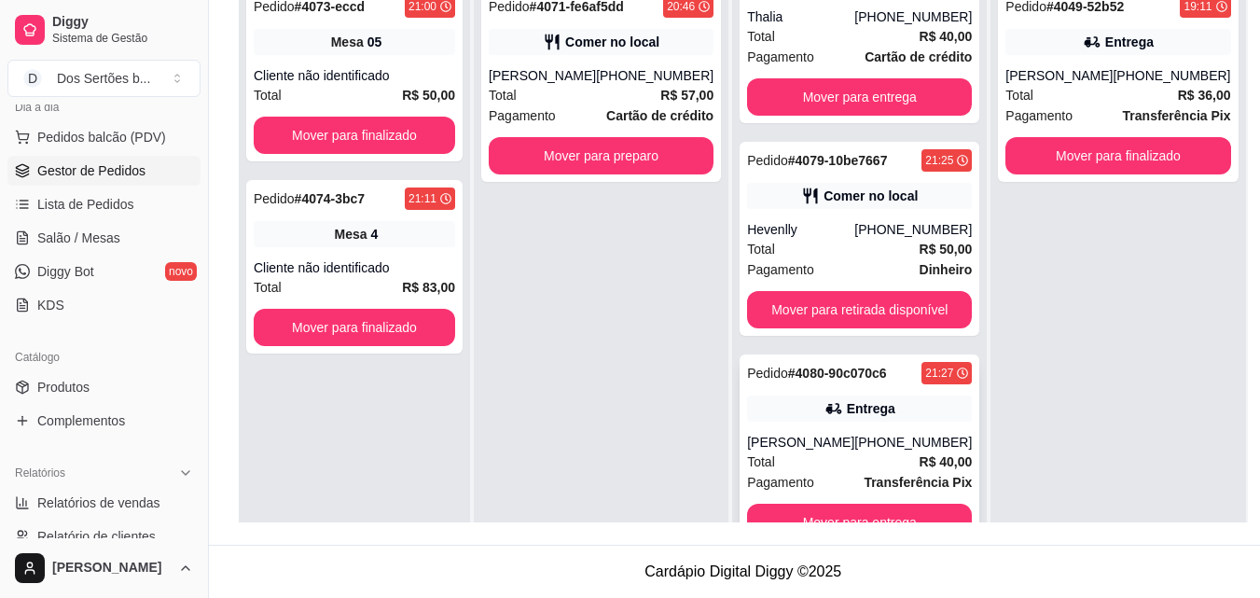
click at [862, 461] on div "Total R$ 40,00" at bounding box center [859, 461] width 225 height 21
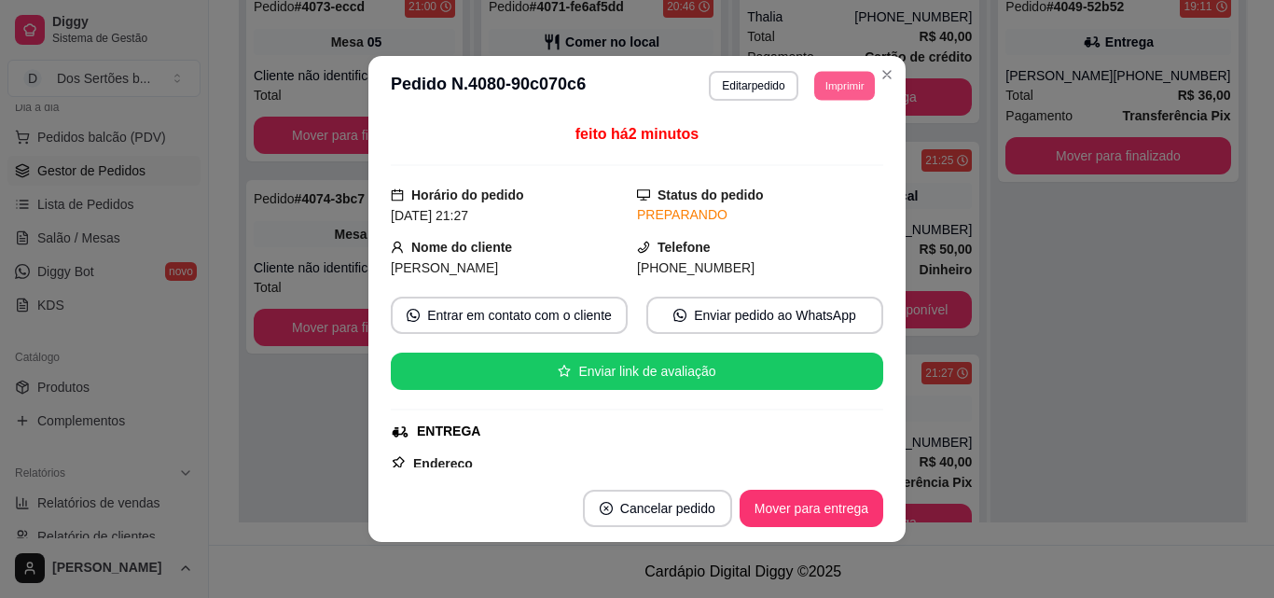
click at [836, 80] on button "Imprimir" at bounding box center [844, 85] width 61 height 29
click at [795, 146] on button "Impressora" at bounding box center [802, 150] width 131 height 29
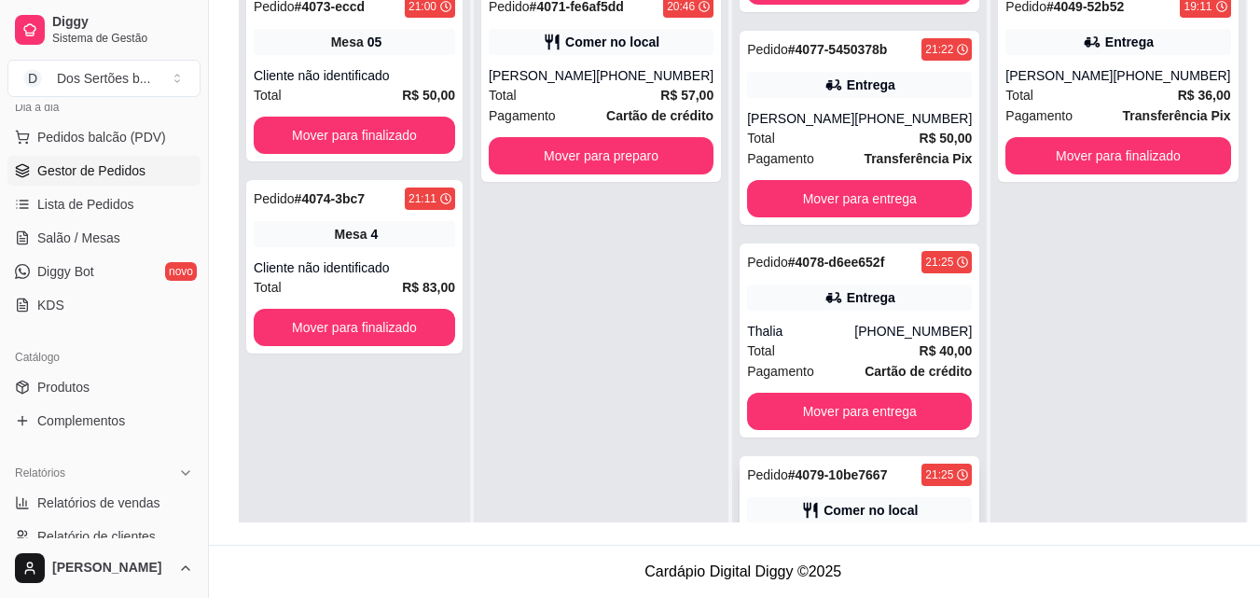
scroll to position [0, 0]
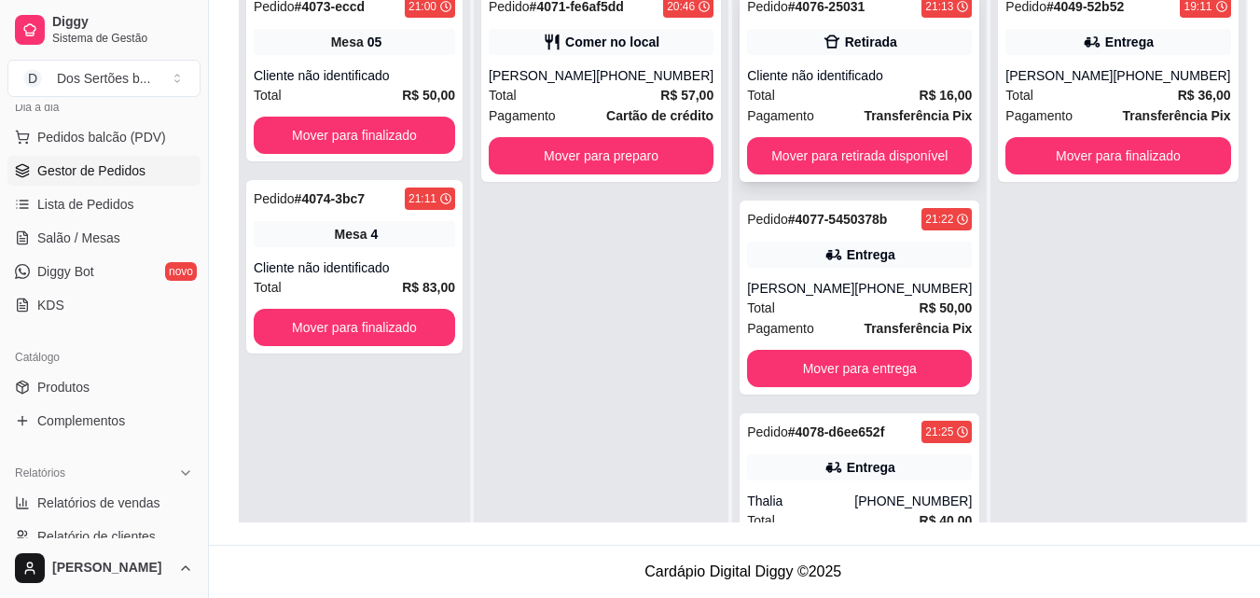
click at [873, 87] on div "Total R$ 16,00" at bounding box center [859, 95] width 225 height 21
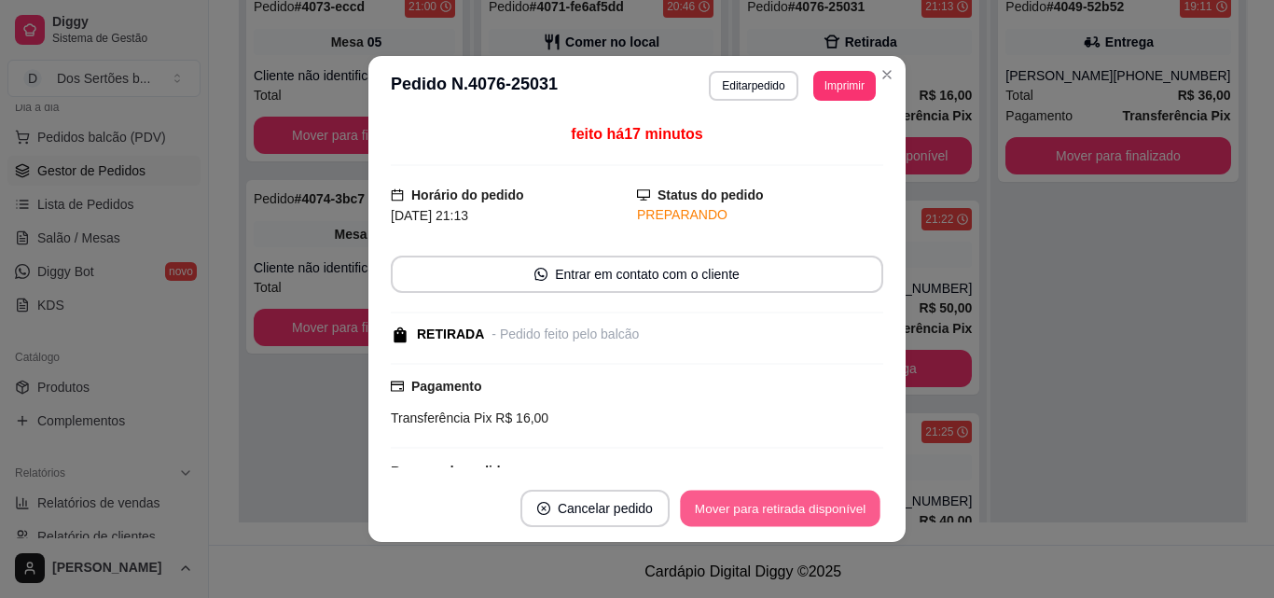
click at [764, 496] on button "Mover para retirada disponível" at bounding box center [780, 509] width 200 height 36
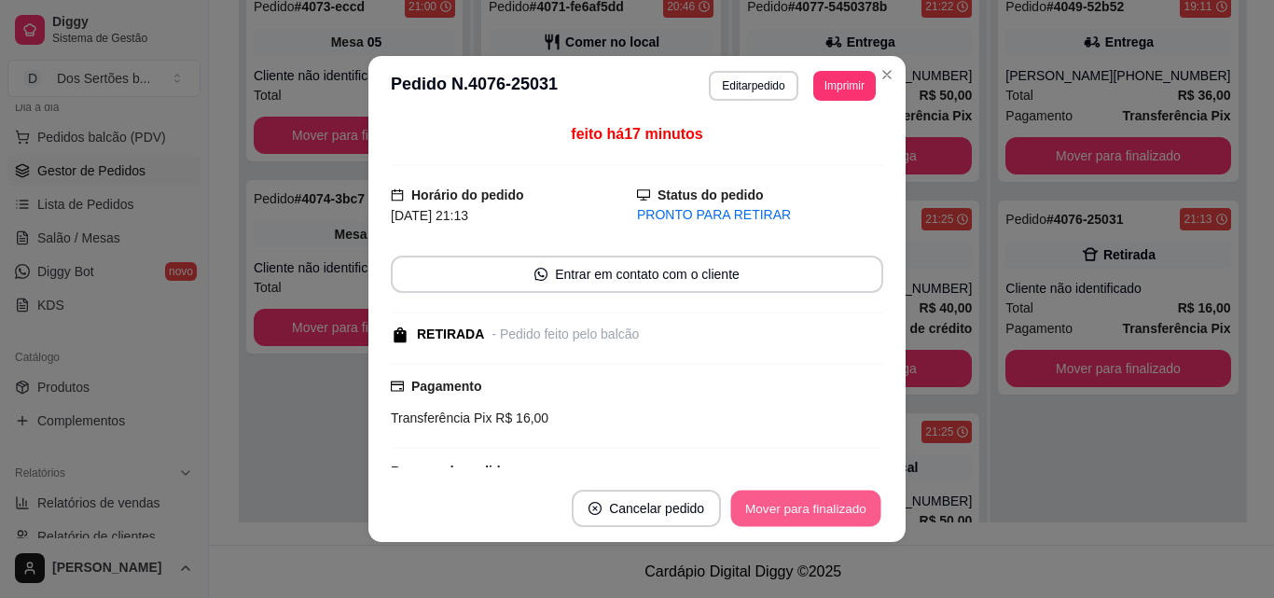
click at [764, 496] on button "Mover para finalizado" at bounding box center [806, 509] width 150 height 36
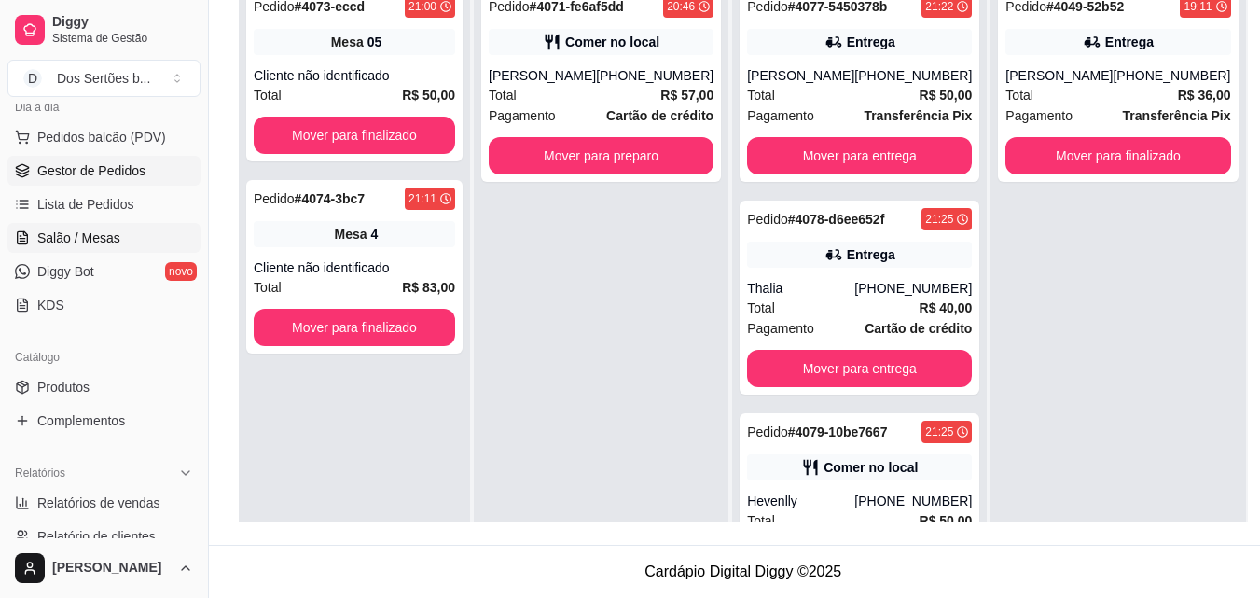
click at [58, 227] on link "Salão / Mesas" at bounding box center [103, 238] width 193 height 30
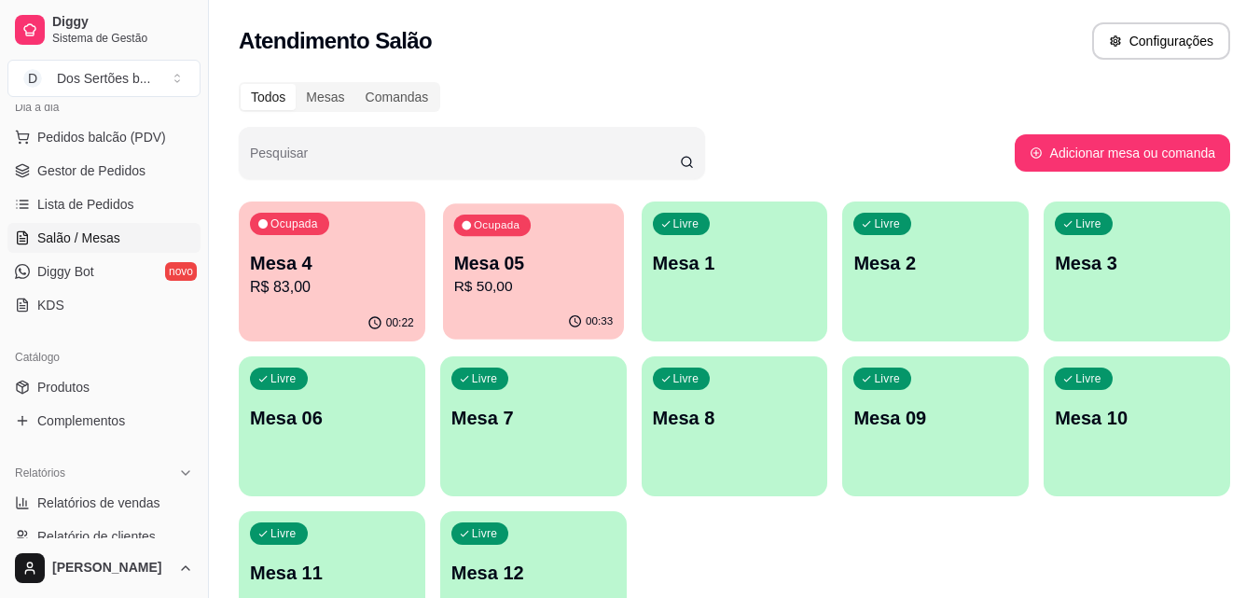
click at [486, 285] on p "R$ 50,00" at bounding box center [533, 286] width 160 height 21
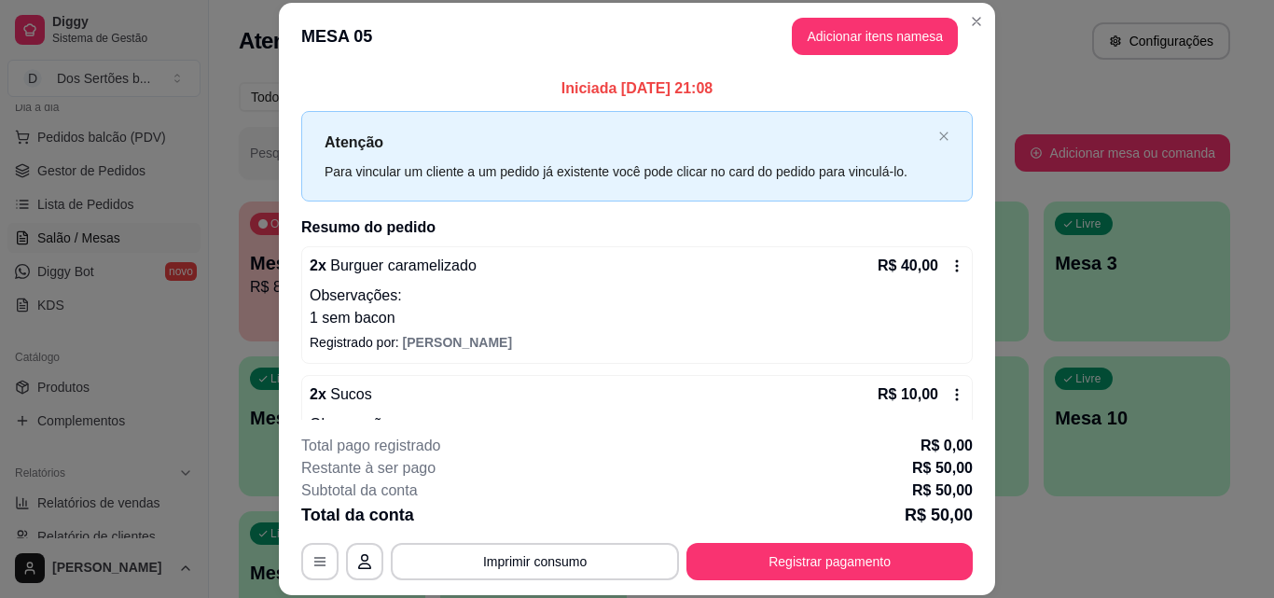
scroll to position [37, 0]
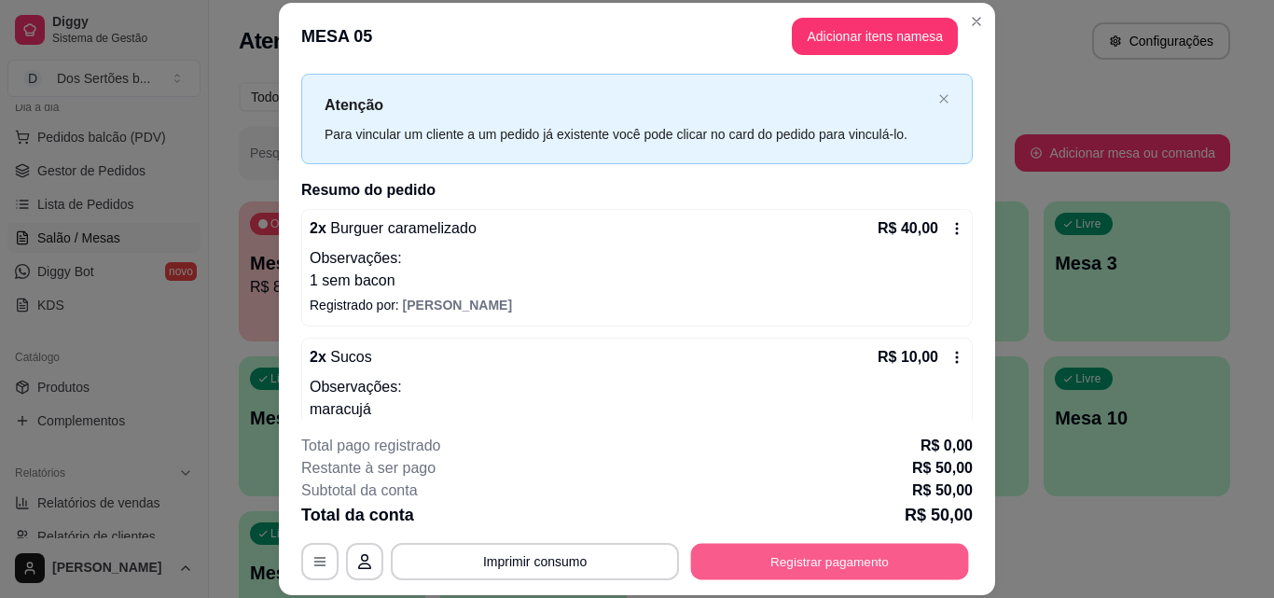
click at [805, 549] on button "Registrar pagamento" at bounding box center [830, 561] width 278 height 36
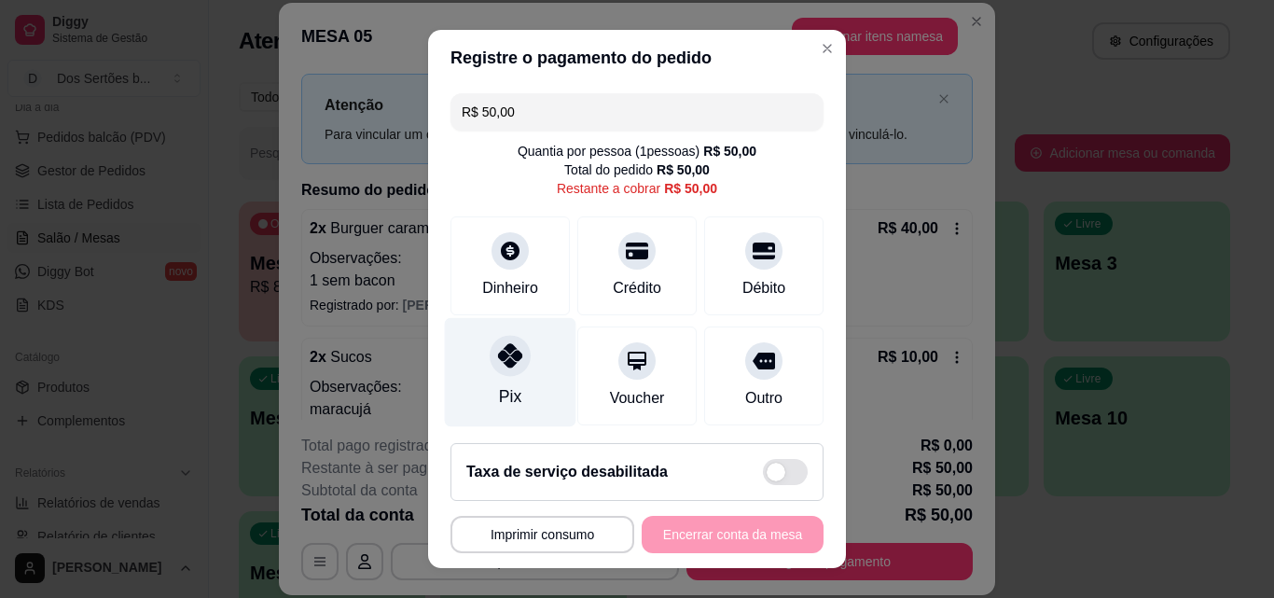
click at [467, 371] on div "Pix" at bounding box center [511, 372] width 132 height 109
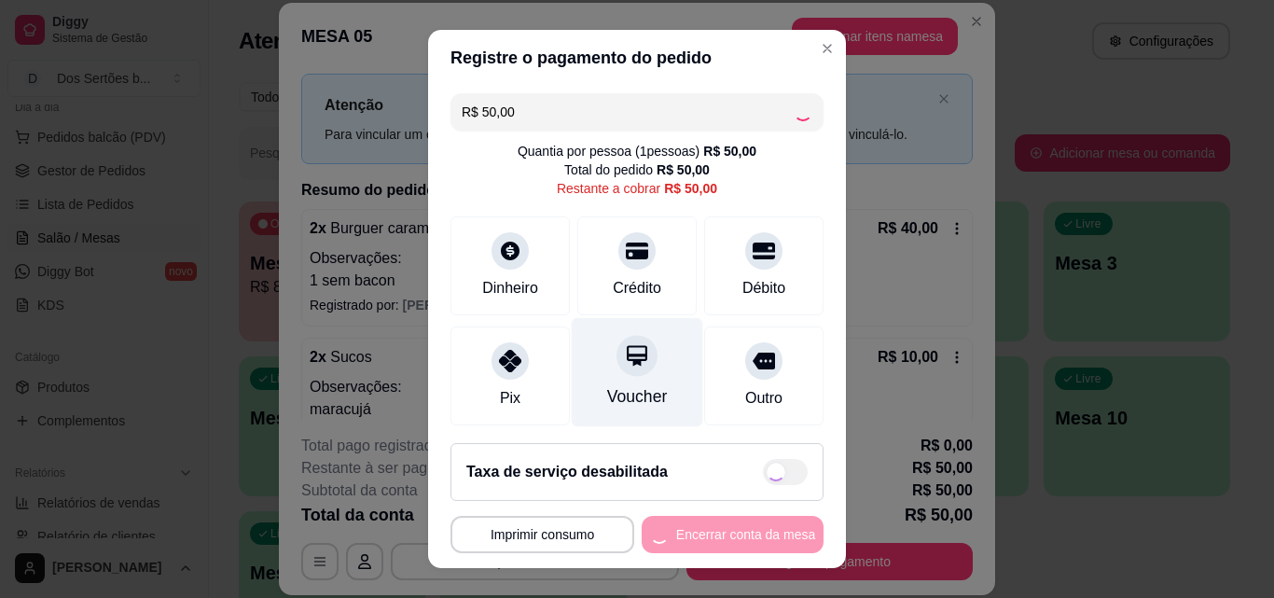
type input "R$ 0,00"
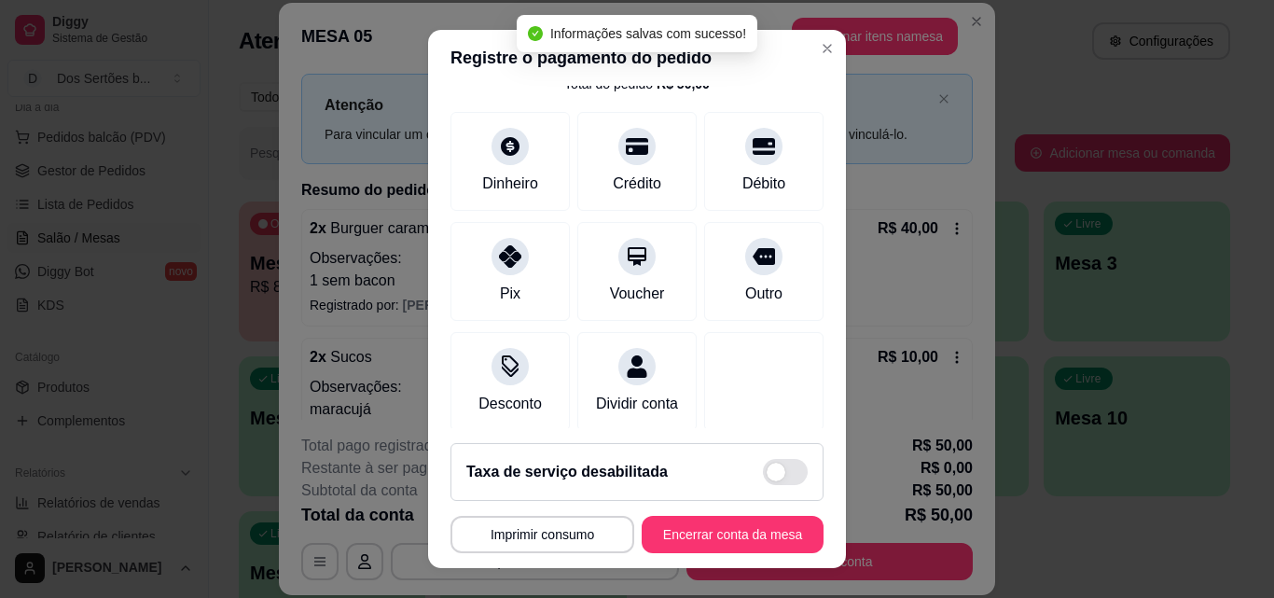
scroll to position [215, 0]
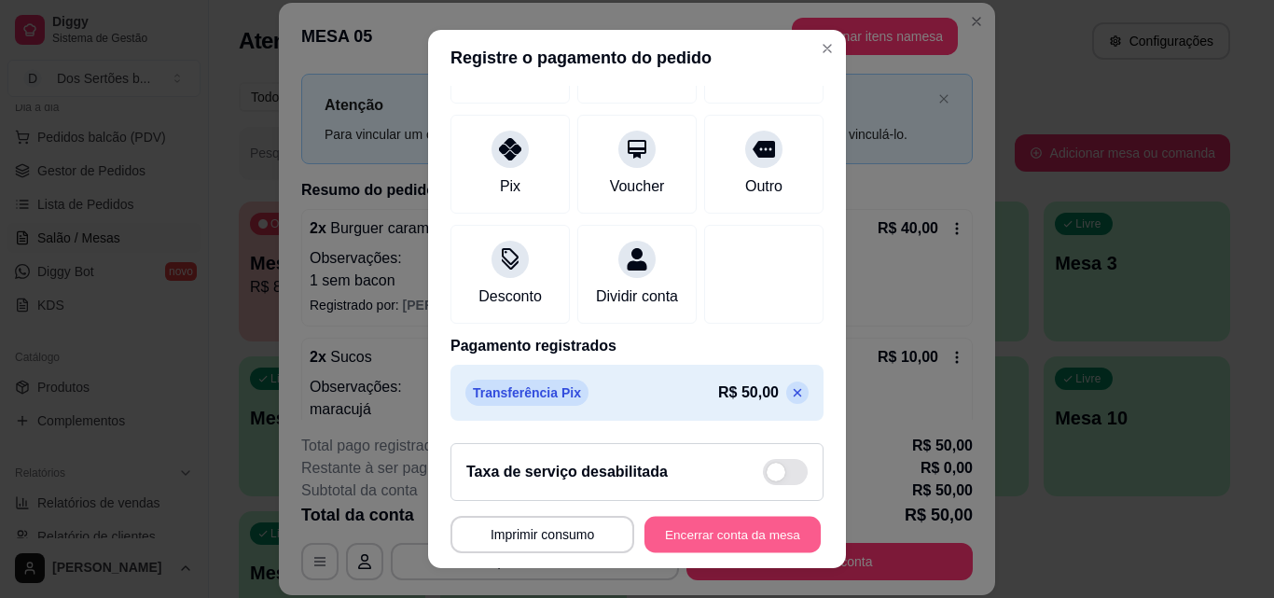
click at [677, 535] on button "Encerrar conta da mesa" at bounding box center [733, 535] width 176 height 36
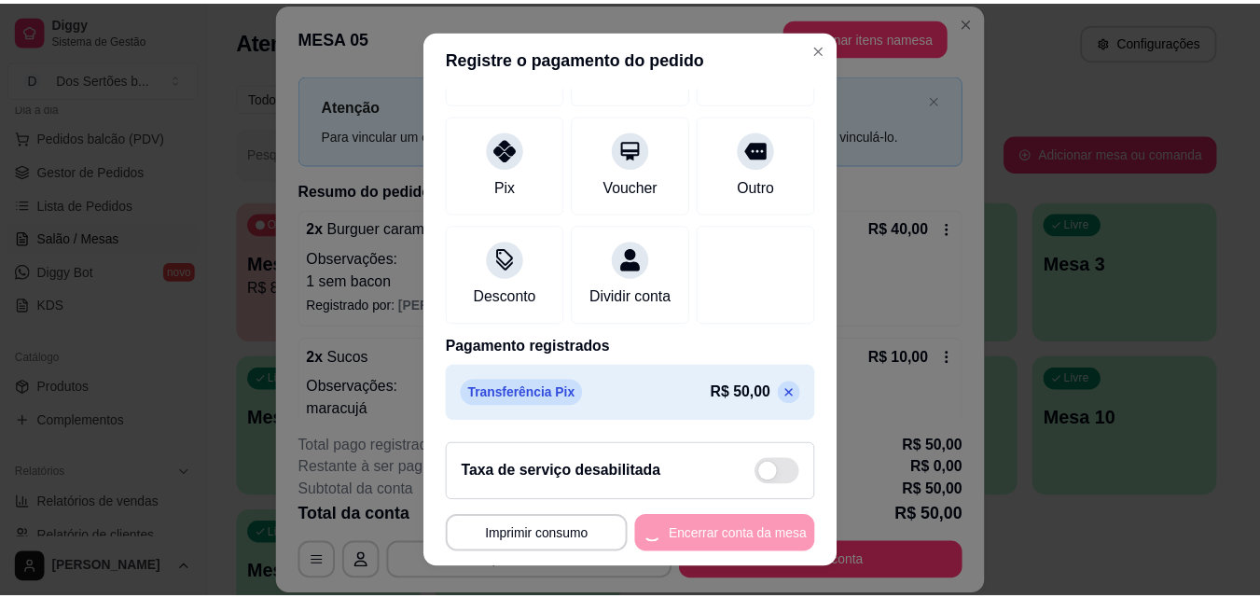
scroll to position [0, 0]
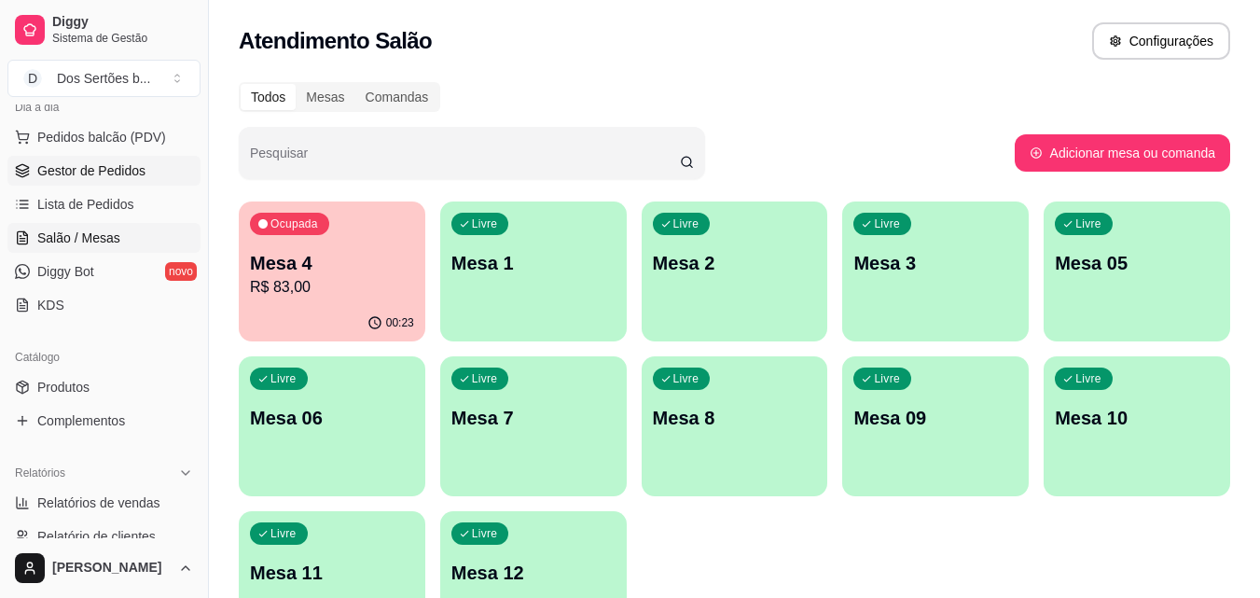
click at [137, 164] on span "Gestor de Pedidos" at bounding box center [91, 170] width 108 height 19
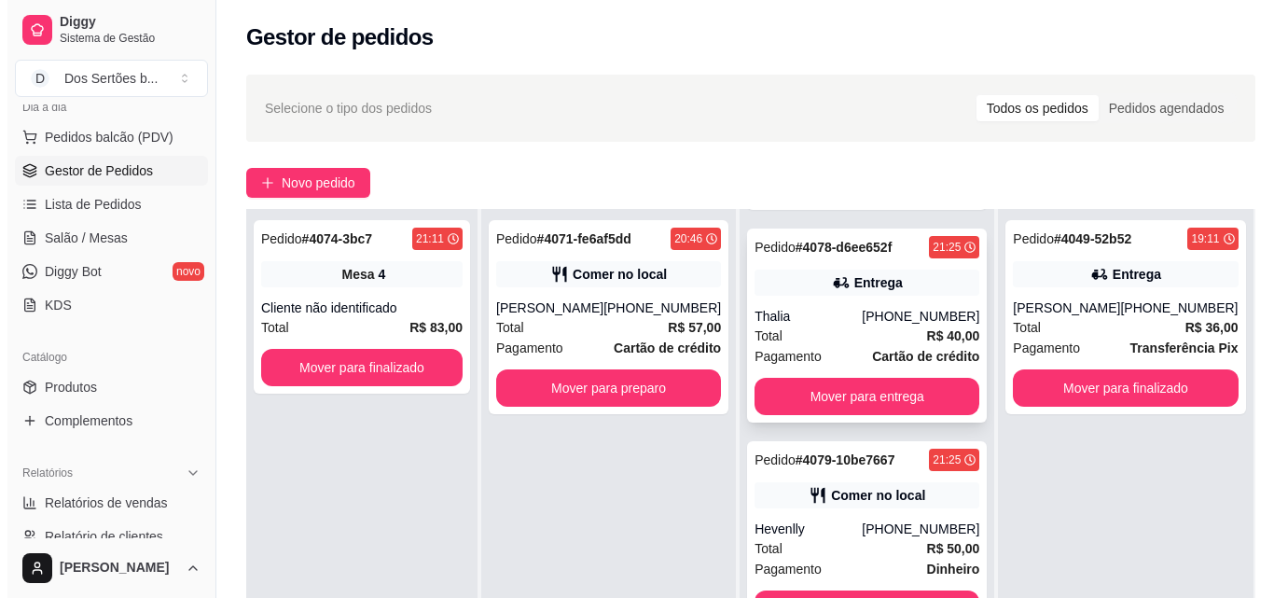
scroll to position [271, 0]
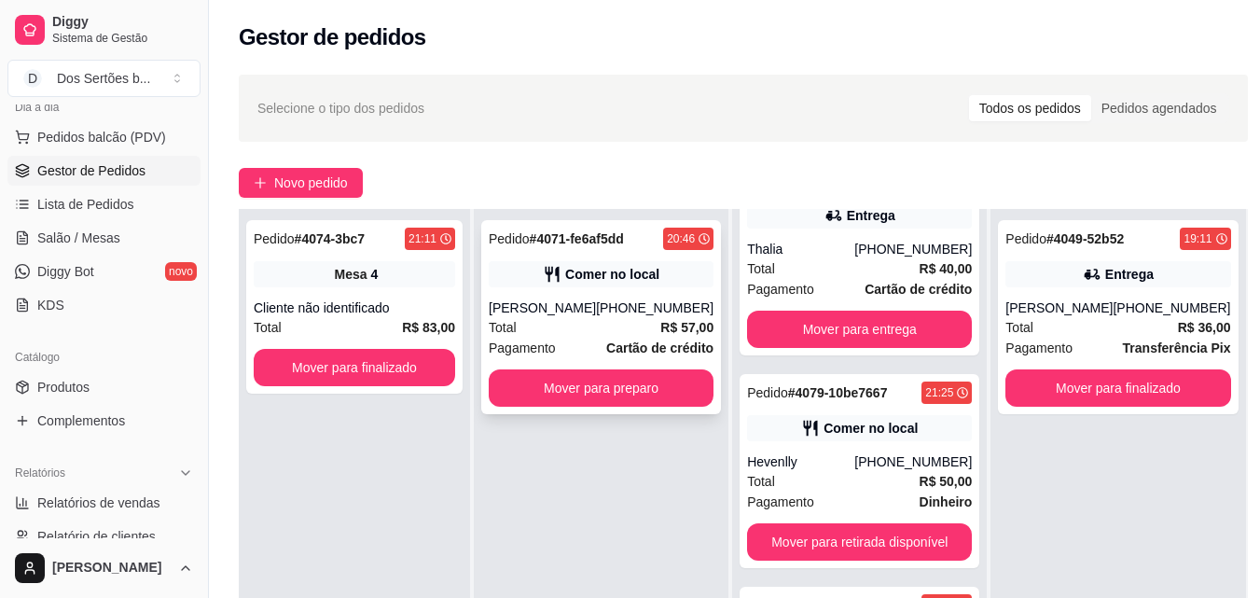
click at [554, 295] on div "Pedido # 4071-fe6af5dd 20:46 Comer no local [PERSON_NAME] [PHONE_NUMBER] Total …" at bounding box center [601, 317] width 240 height 194
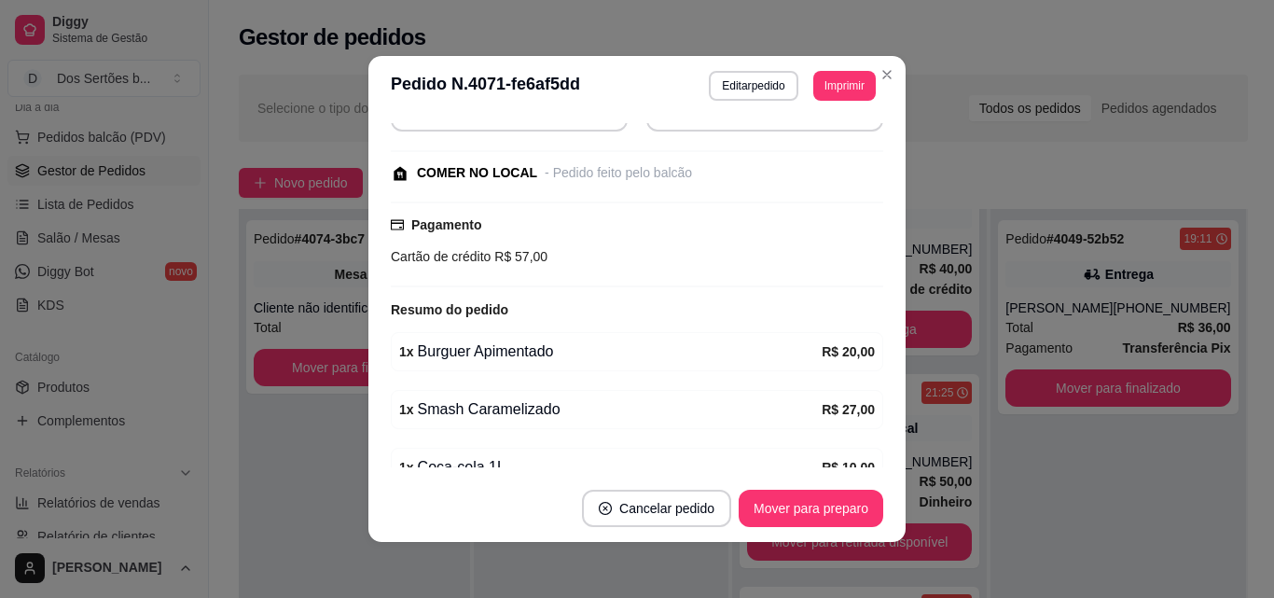
scroll to position [336, 0]
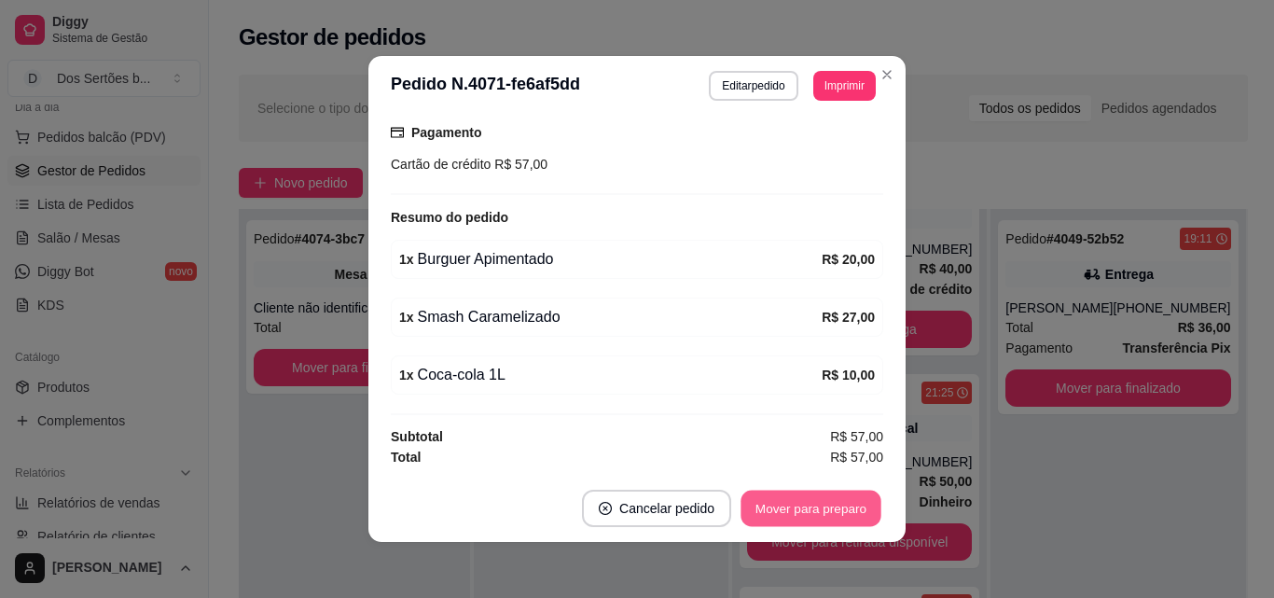
click at [802, 497] on button "Mover para preparo" at bounding box center [811, 509] width 140 height 36
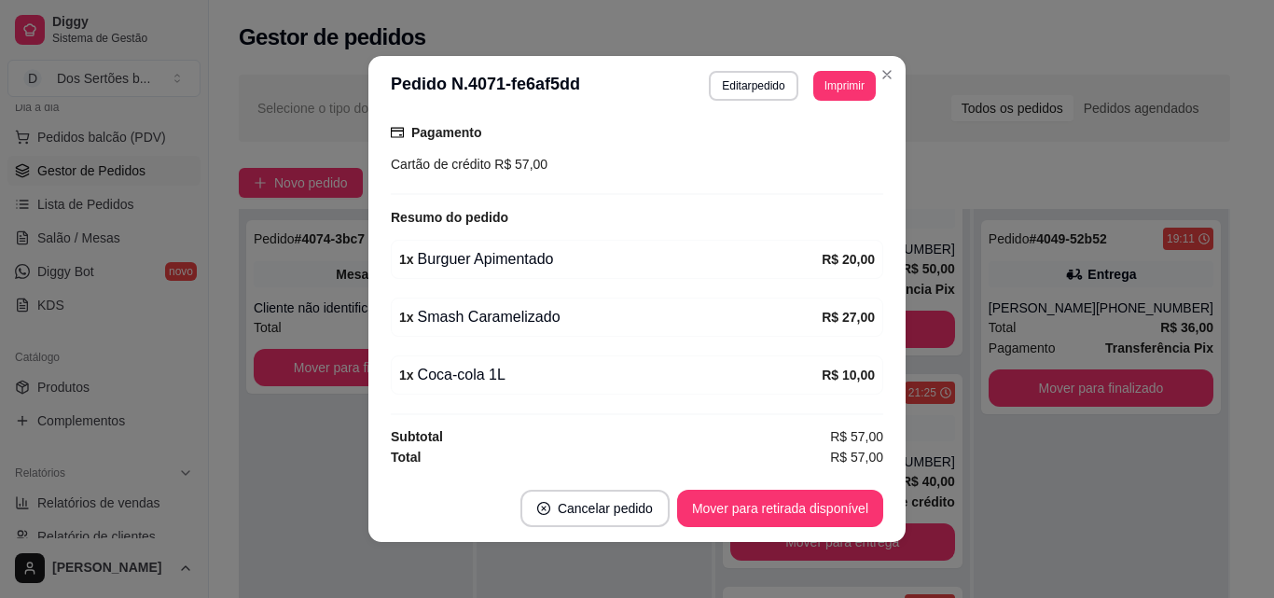
scroll to position [484, 0]
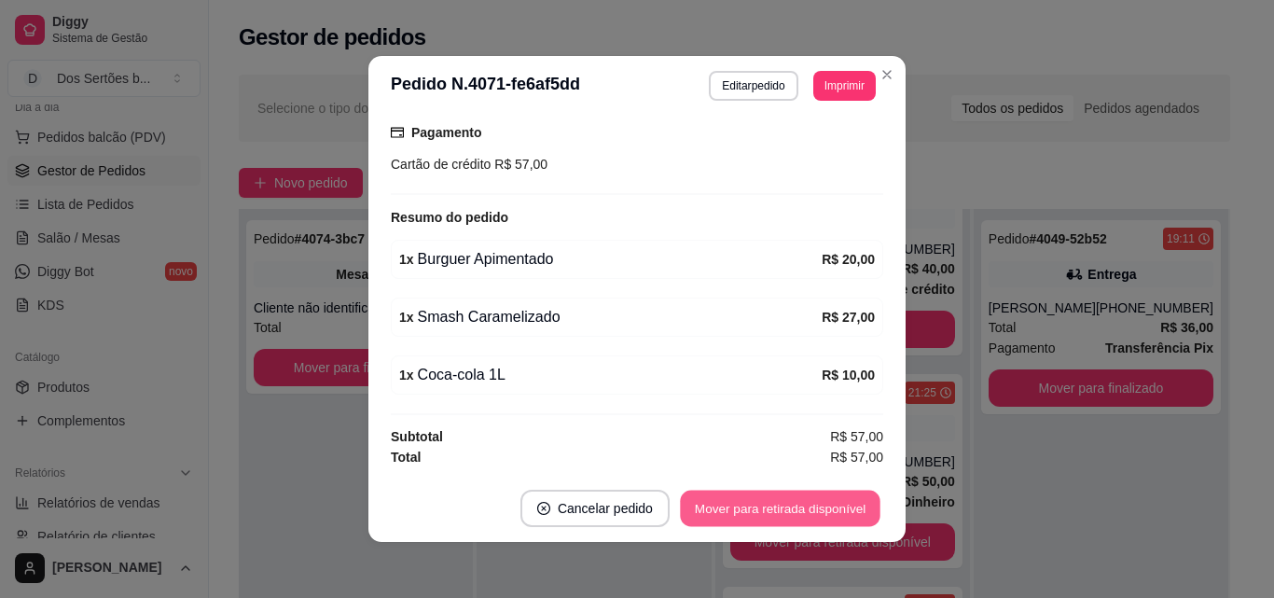
click at [793, 496] on button "Mover para retirada disponível" at bounding box center [780, 509] width 200 height 36
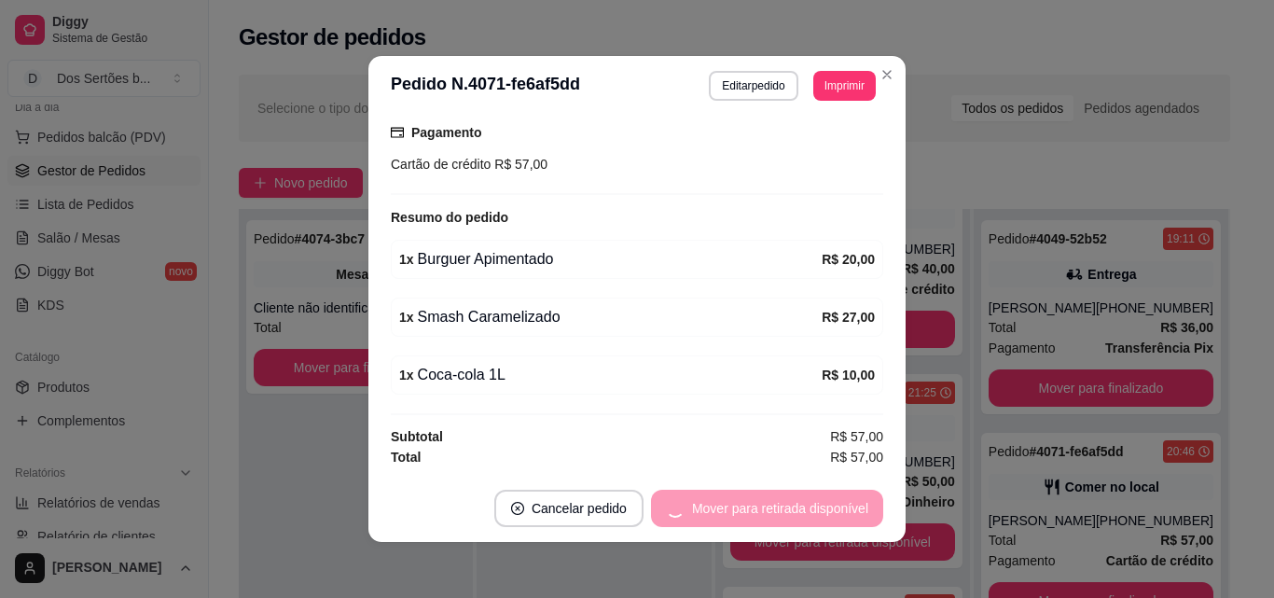
scroll to position [271, 0]
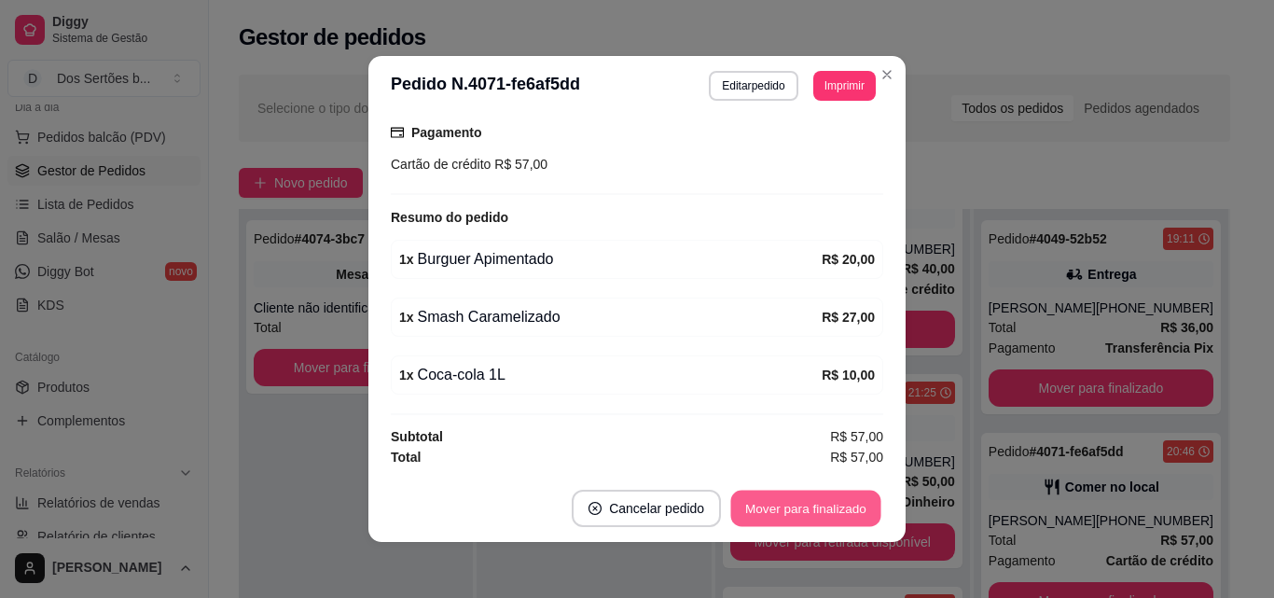
click at [819, 497] on button "Mover para finalizado" at bounding box center [806, 509] width 150 height 36
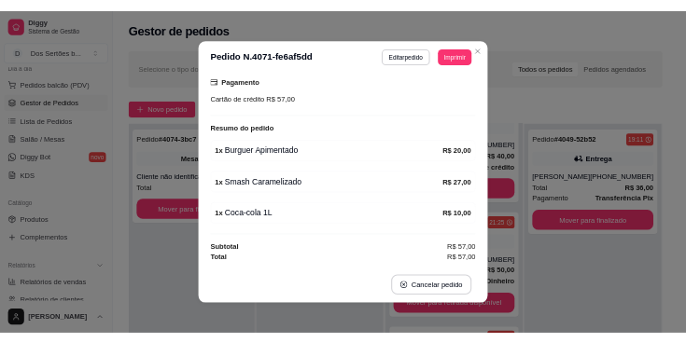
scroll to position [274, 0]
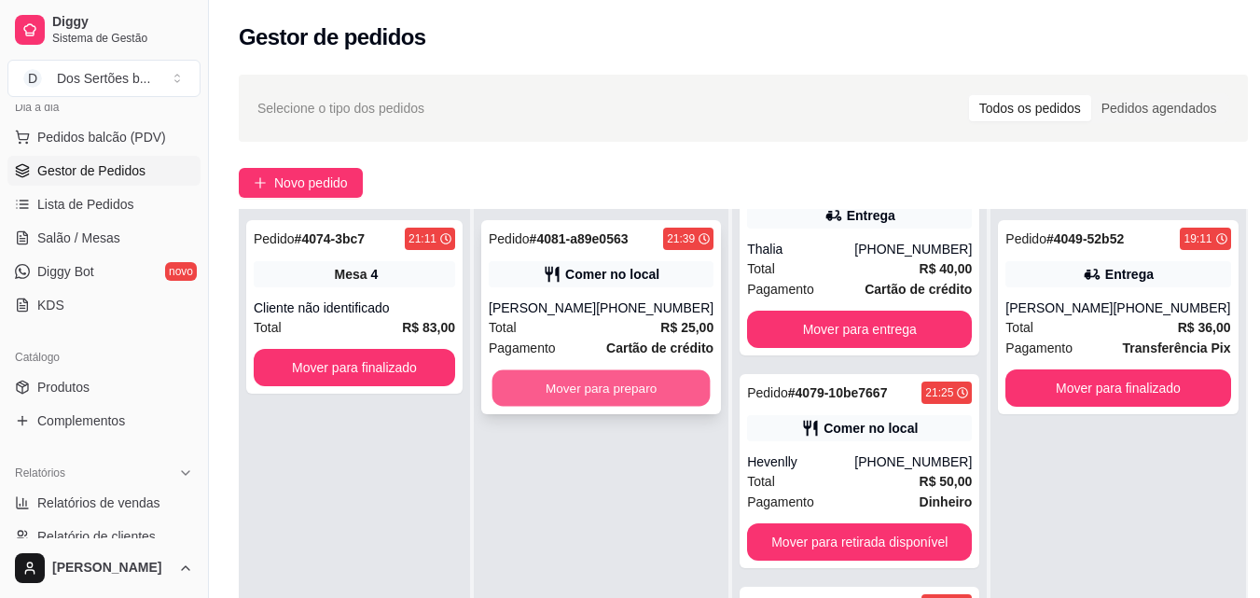
click at [540, 380] on button "Mover para preparo" at bounding box center [602, 388] width 218 height 36
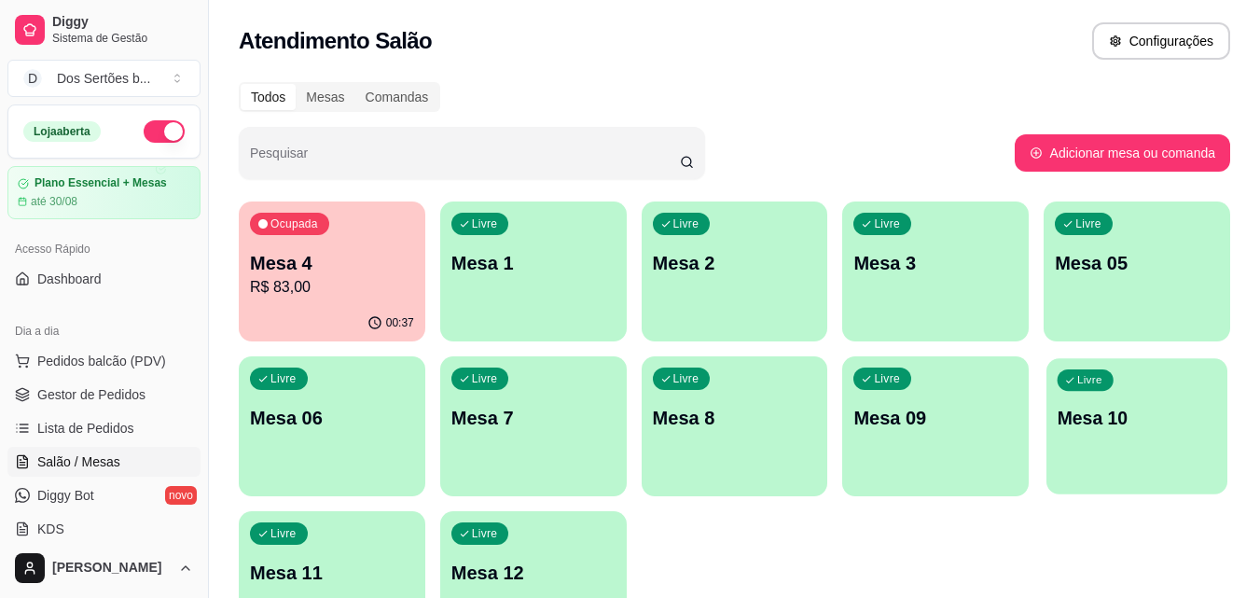
click at [1099, 386] on div "Livre" at bounding box center [1086, 379] width 56 height 21
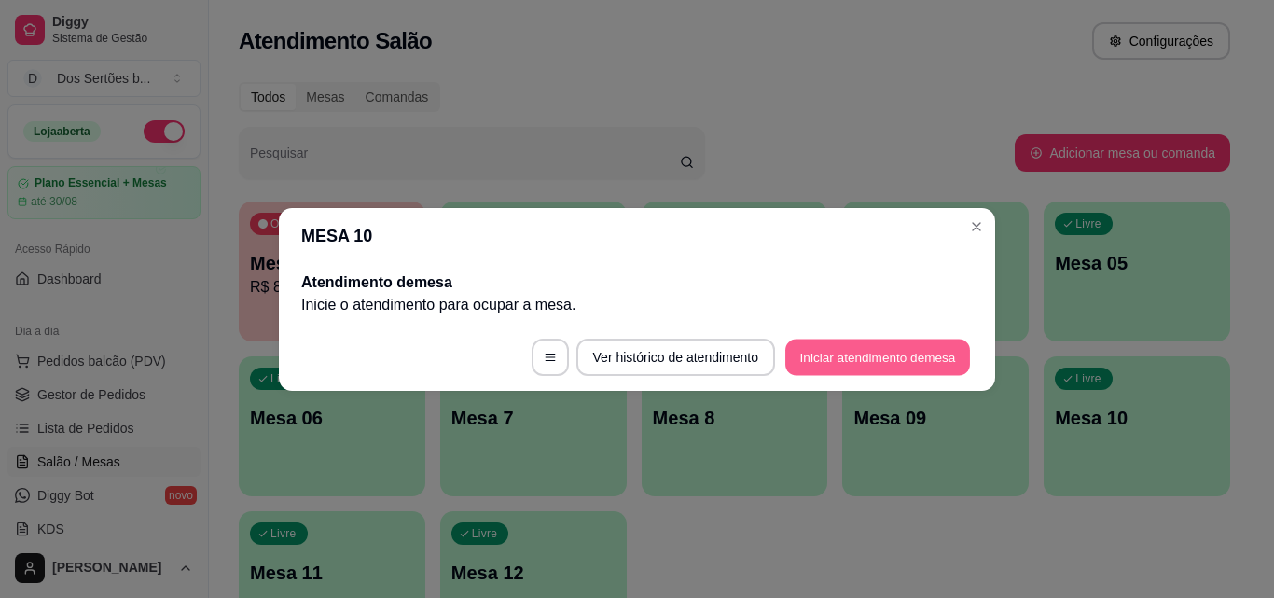
click at [844, 357] on button "Iniciar atendimento de mesa" at bounding box center [877, 357] width 185 height 36
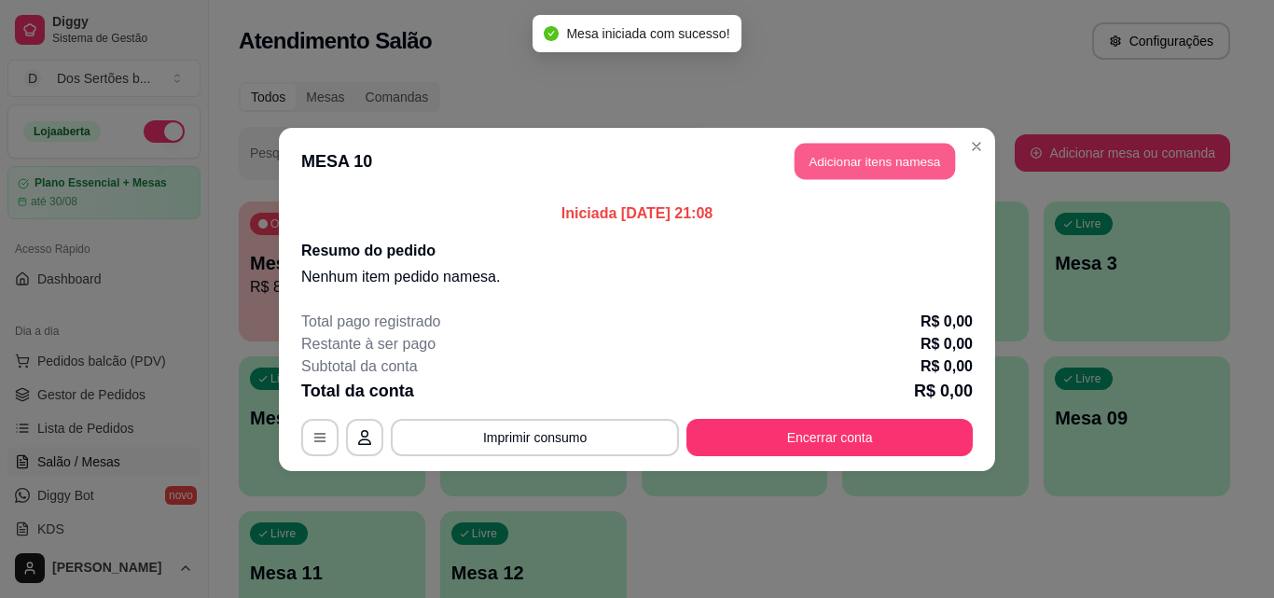
click at [844, 157] on button "Adicionar itens na mesa" at bounding box center [875, 161] width 160 height 36
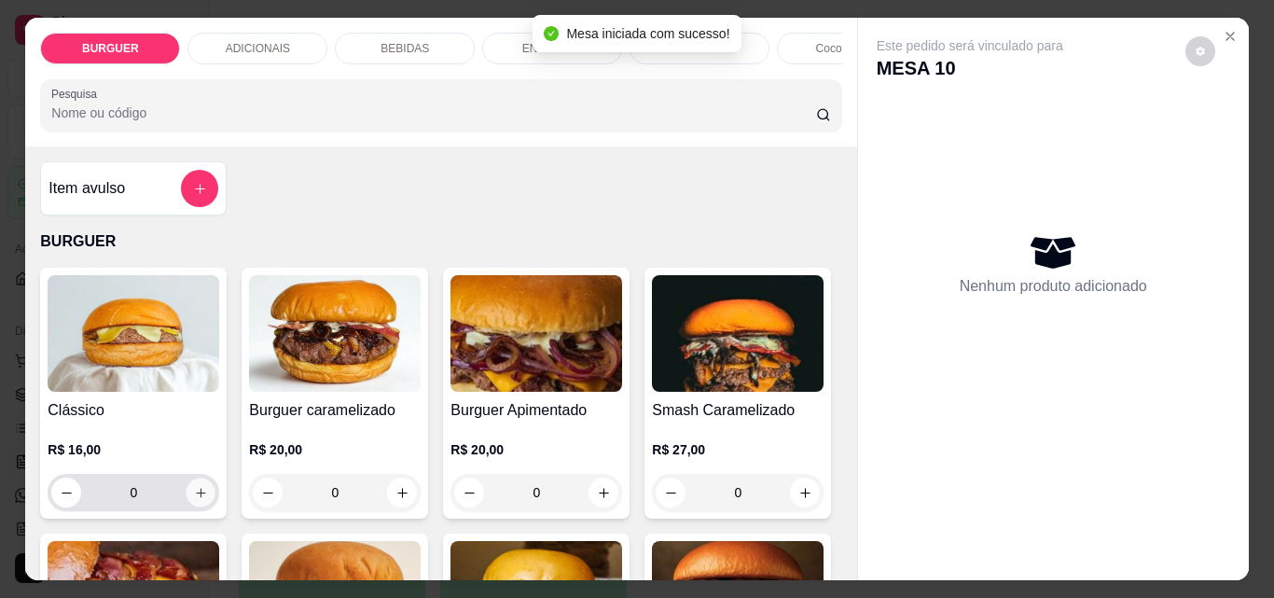
click at [196, 497] on icon "increase-product-quantity" at bounding box center [200, 492] width 9 height 9
type input "1"
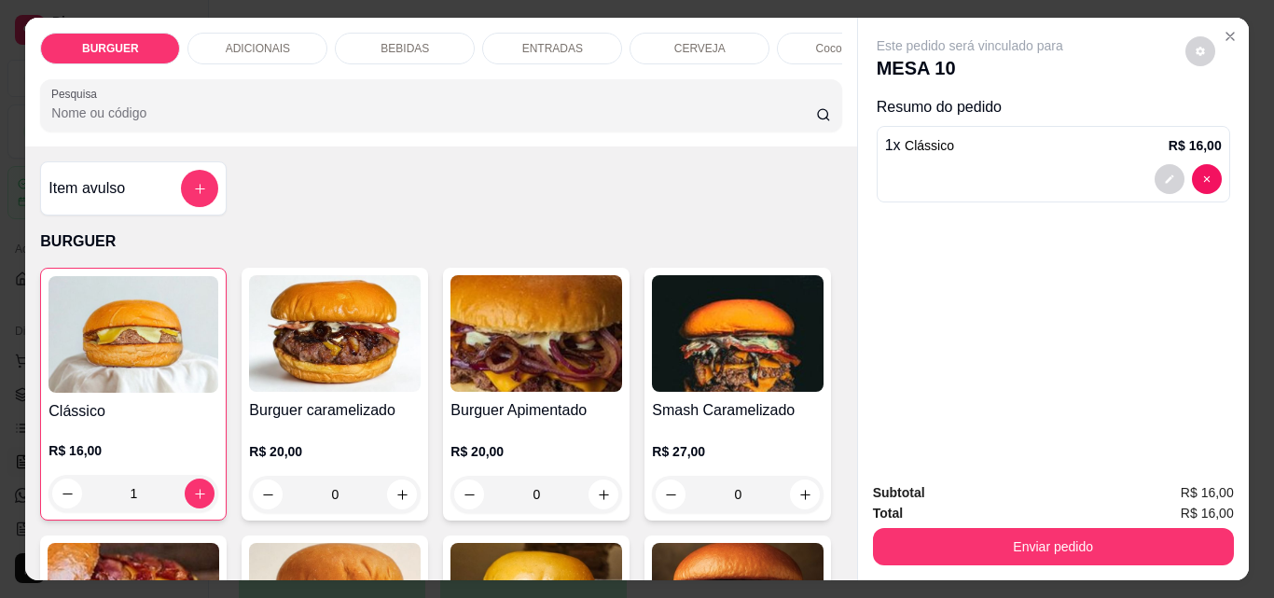
scroll to position [367, 0]
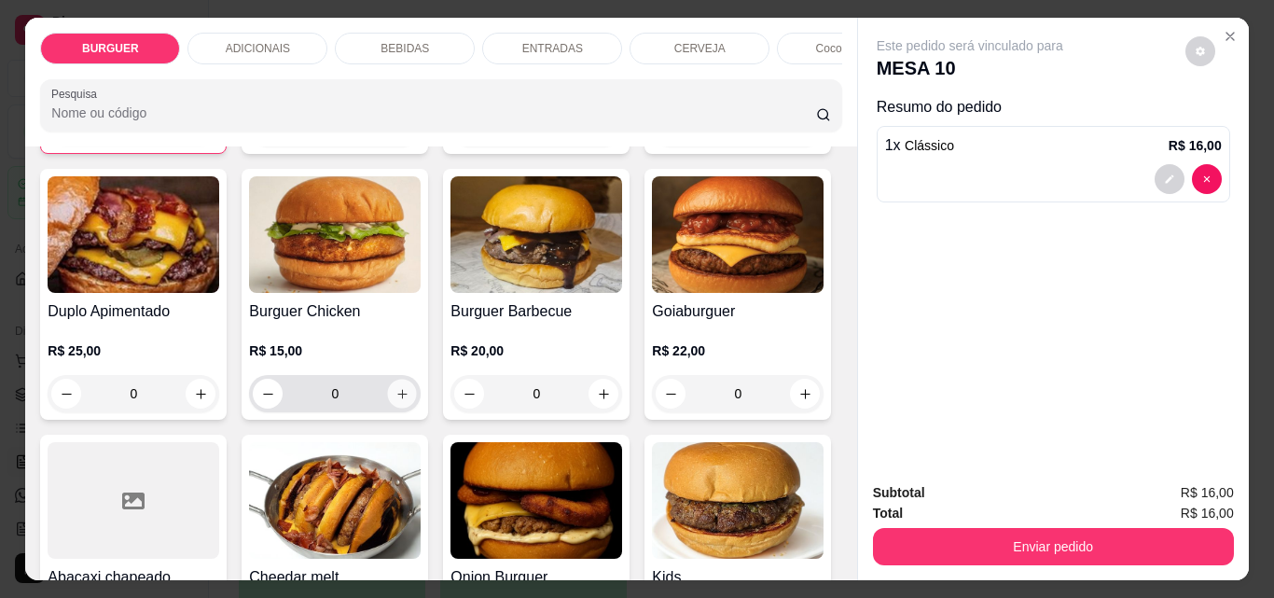
click at [410, 401] on icon "increase-product-quantity" at bounding box center [403, 394] width 14 height 14
type input "1"
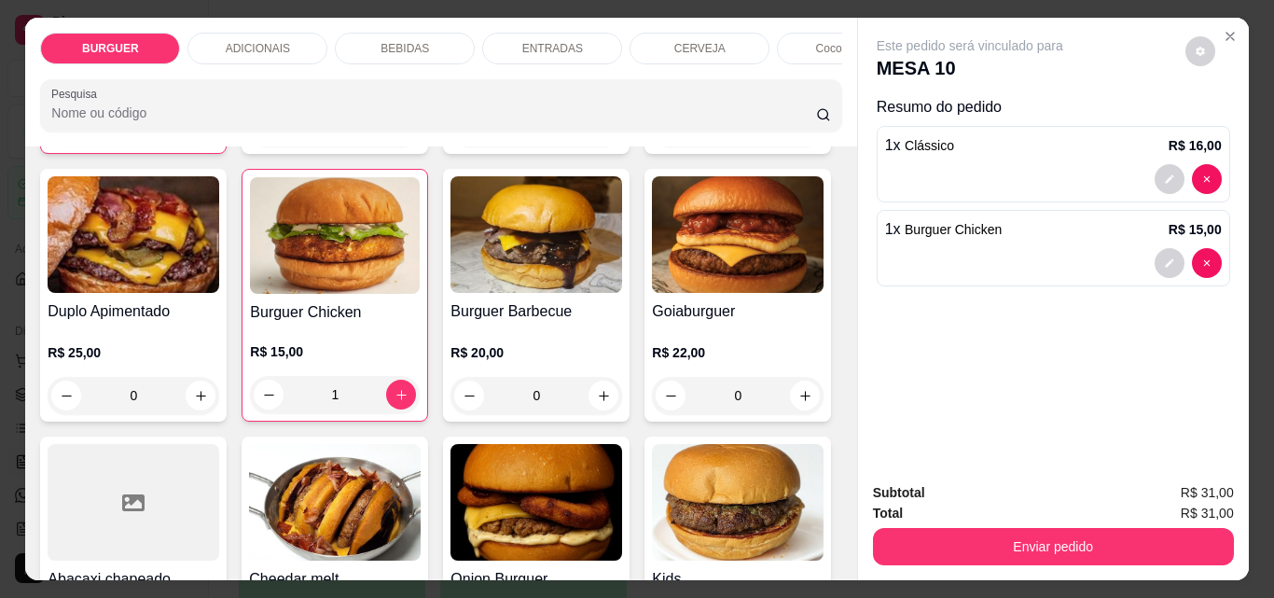
click at [547, 33] on div "ENTRADAS" at bounding box center [552, 49] width 140 height 32
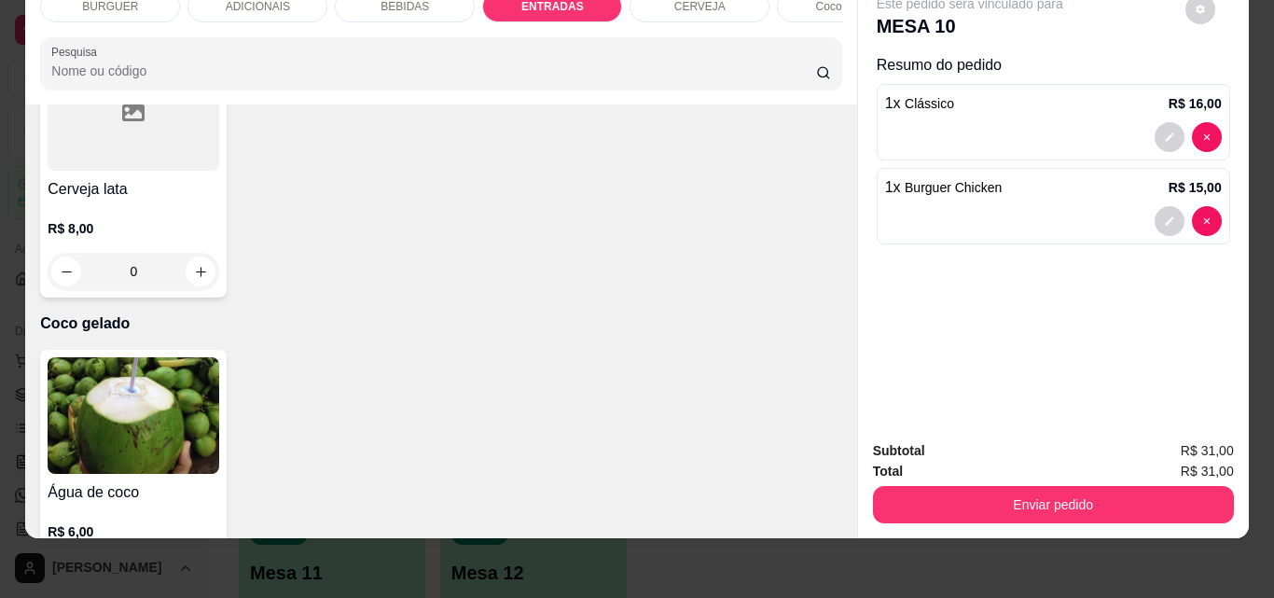
scroll to position [3364, 0]
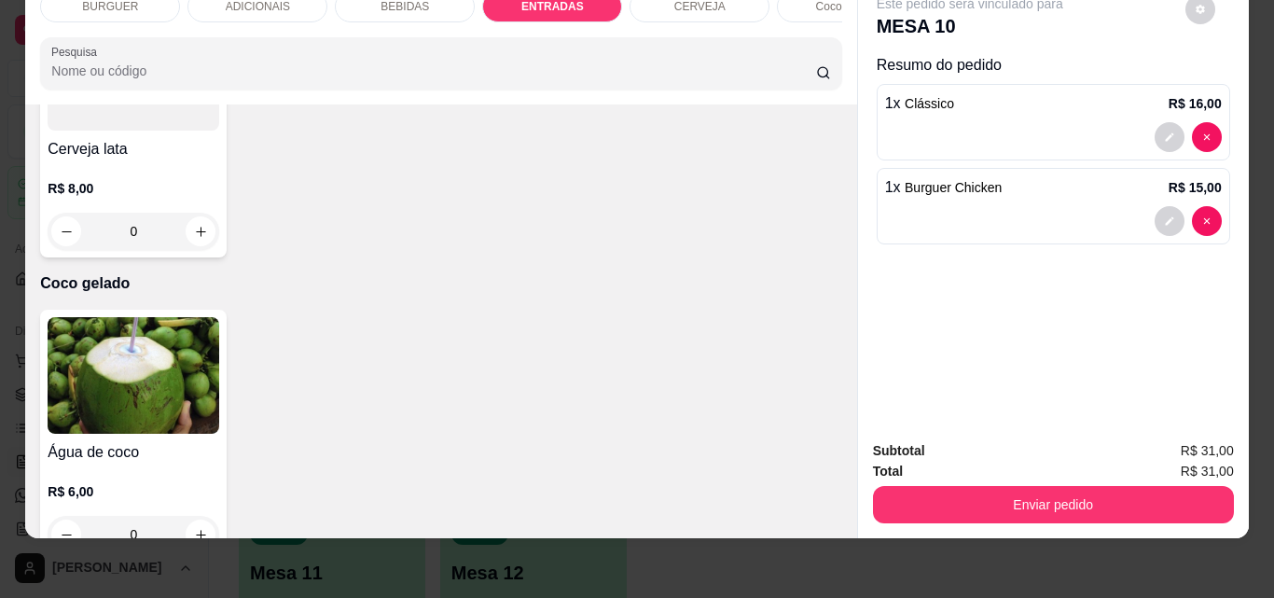
type input "1"
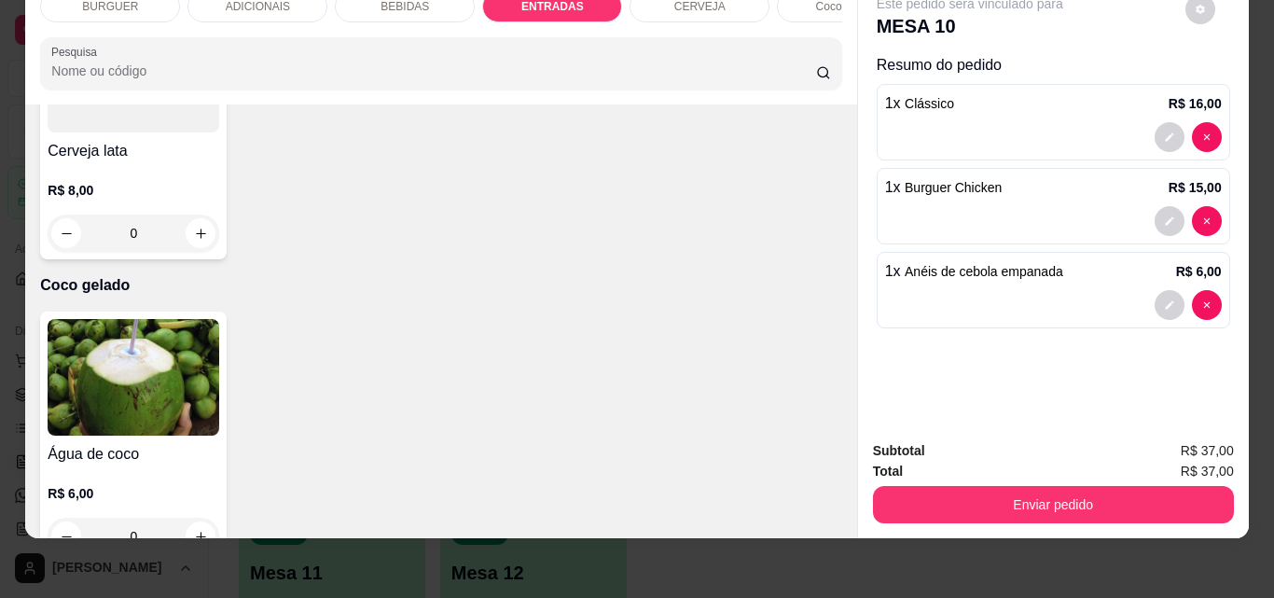
click at [420, 6] on div "BEBIDAS" at bounding box center [405, 7] width 140 height 32
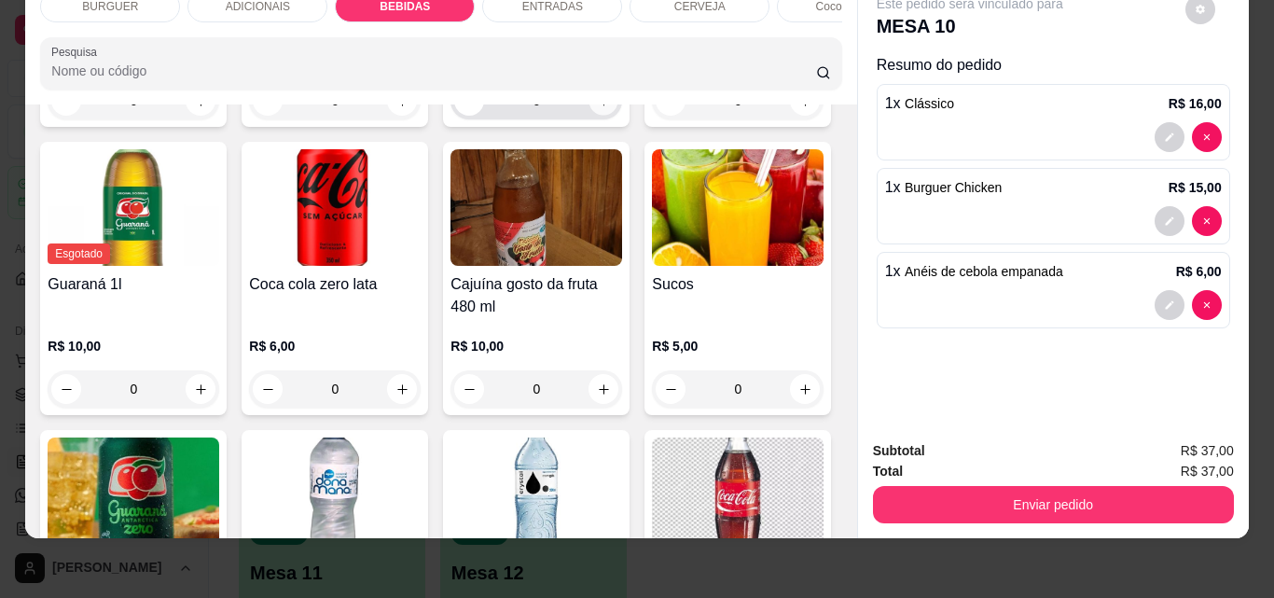
click at [592, 116] on button "increase-product-quantity" at bounding box center [604, 101] width 29 height 29
type input "1"
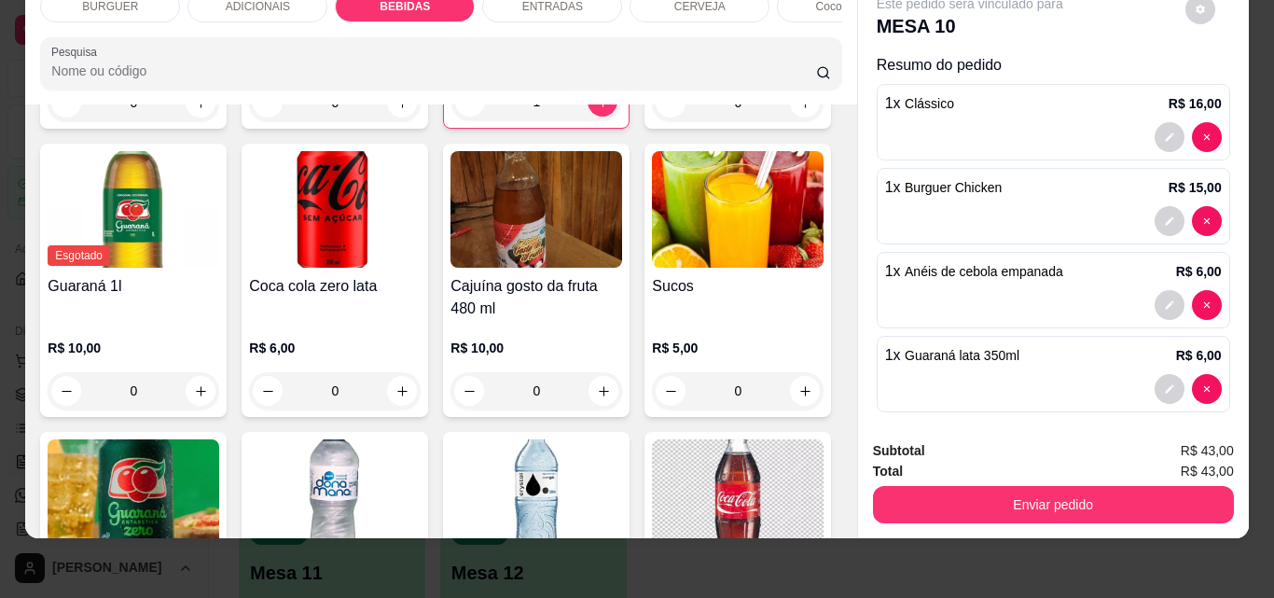
click at [217, 3] on div "ADICIONAIS" at bounding box center [258, 7] width 140 height 32
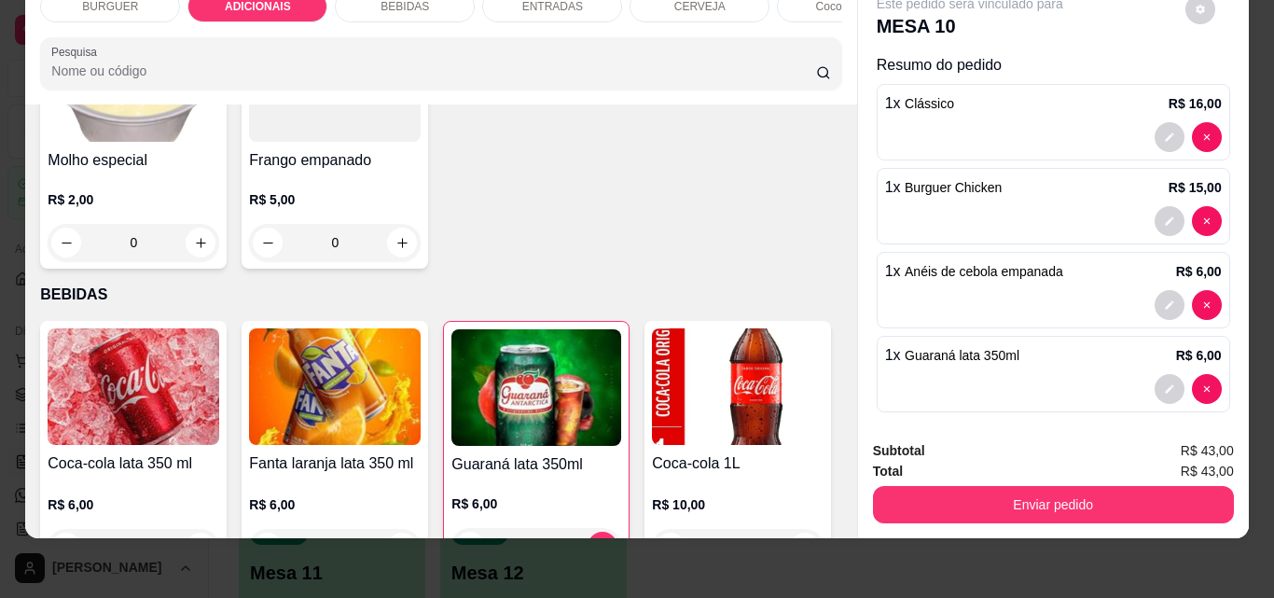
scroll to position [1354, 0]
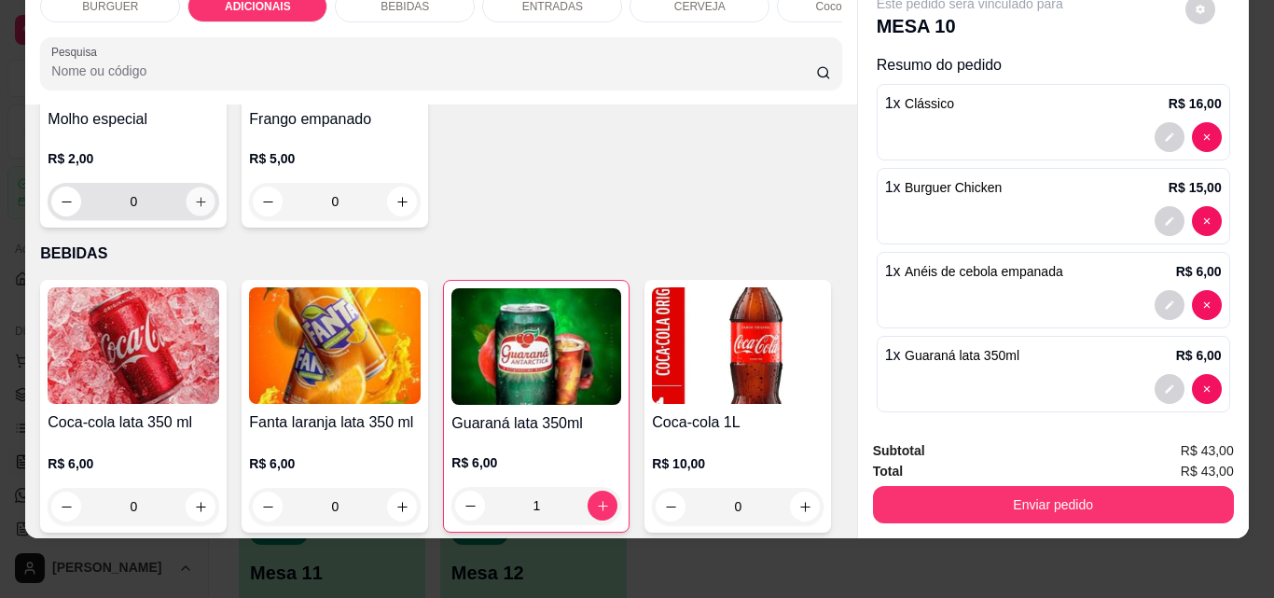
click at [208, 209] on icon "increase-product-quantity" at bounding box center [201, 202] width 14 height 14
type input "1"
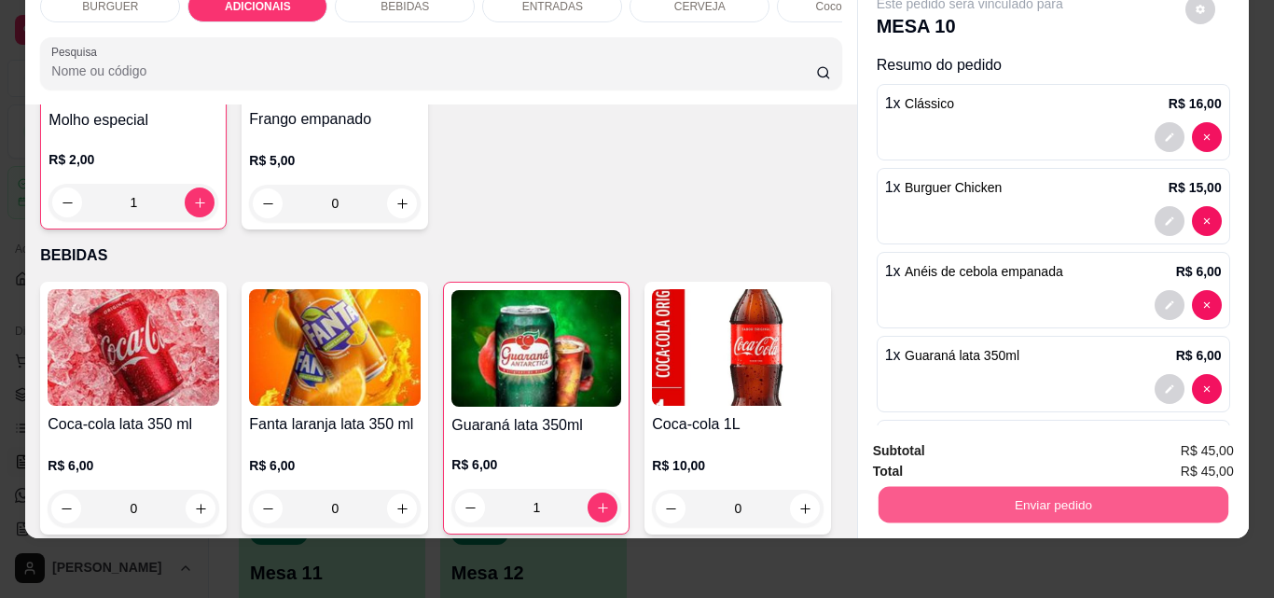
click at [957, 486] on button "Enviar pedido" at bounding box center [1053, 504] width 350 height 36
click at [936, 444] on button "Não registrar e enviar pedido" at bounding box center [991, 444] width 188 height 35
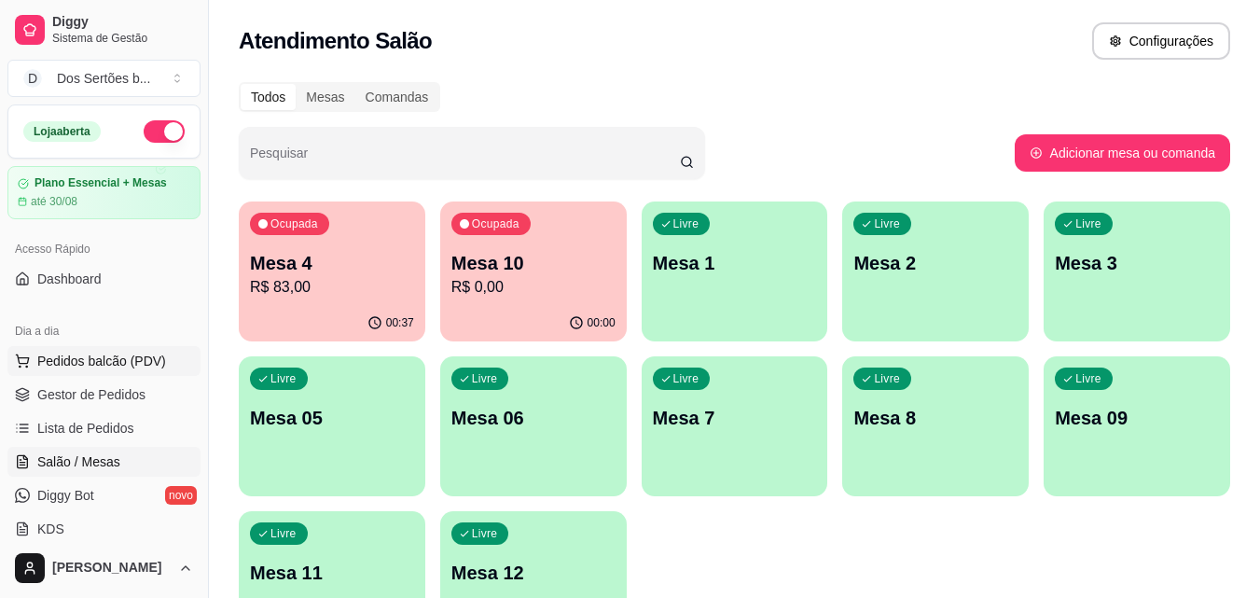
click at [64, 357] on span "Pedidos balcão (PDV)" at bounding box center [101, 361] width 129 height 19
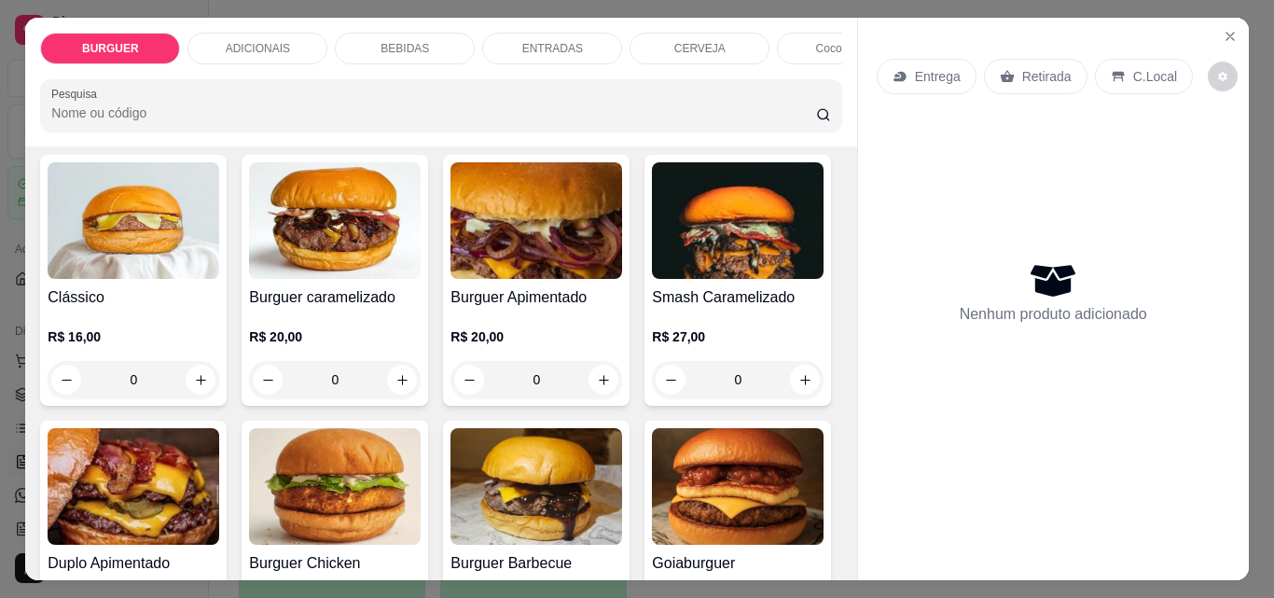
scroll to position [150, 0]
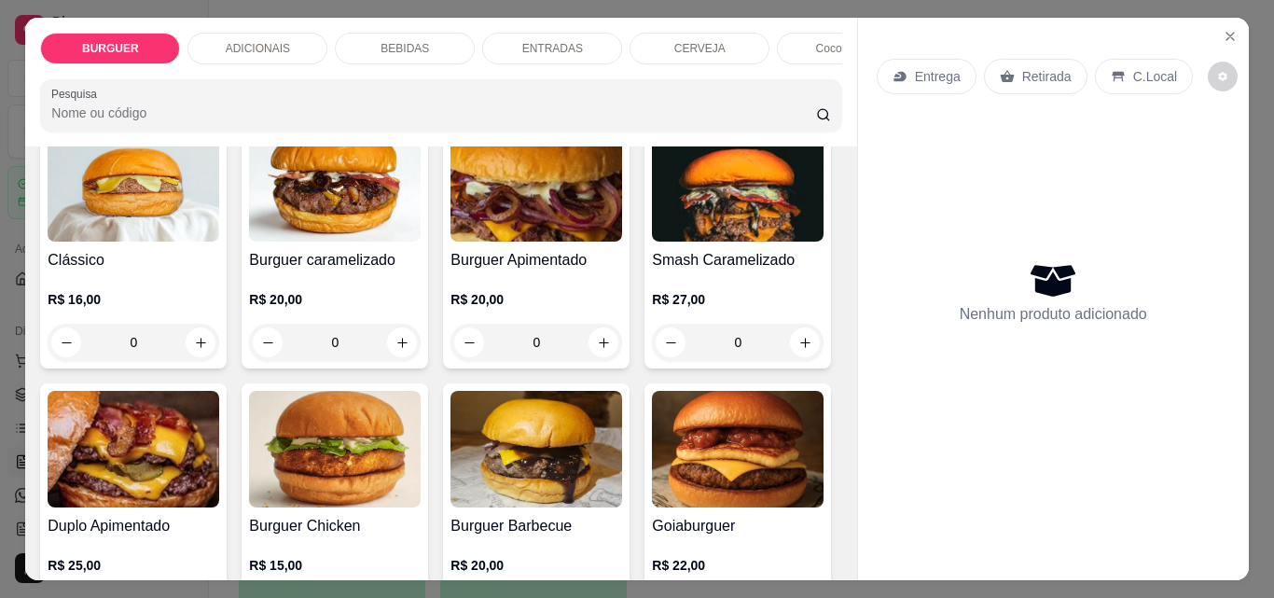
click at [858, 554] on div at bounding box center [1053, 565] width 391 height 30
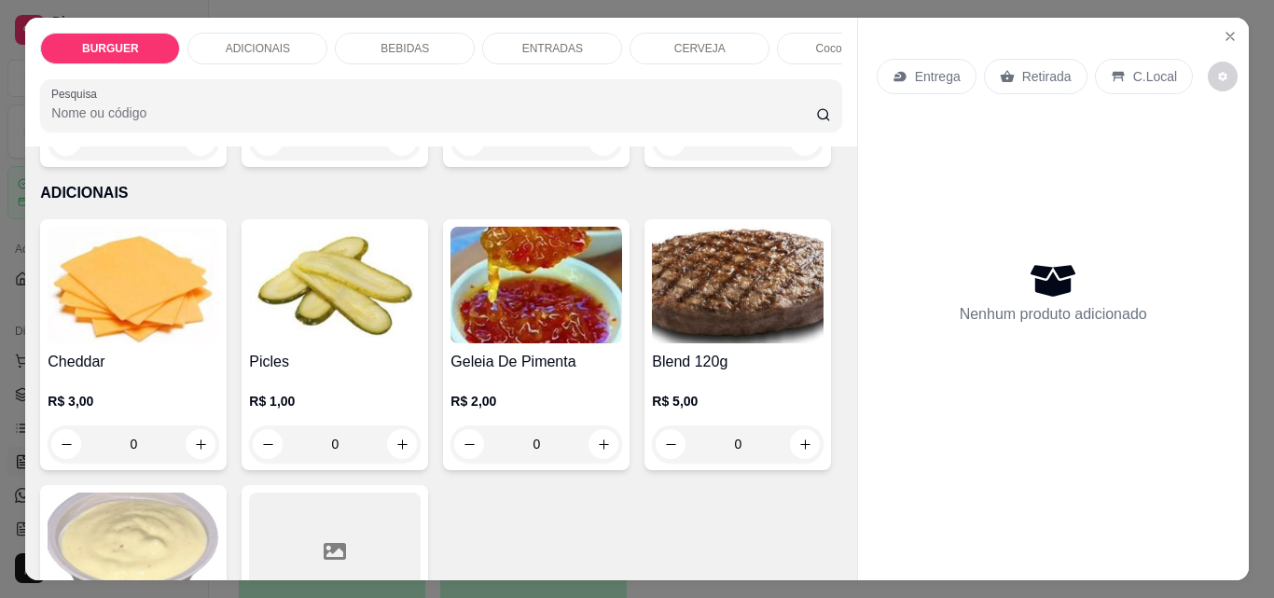
scroll to position [517, 0]
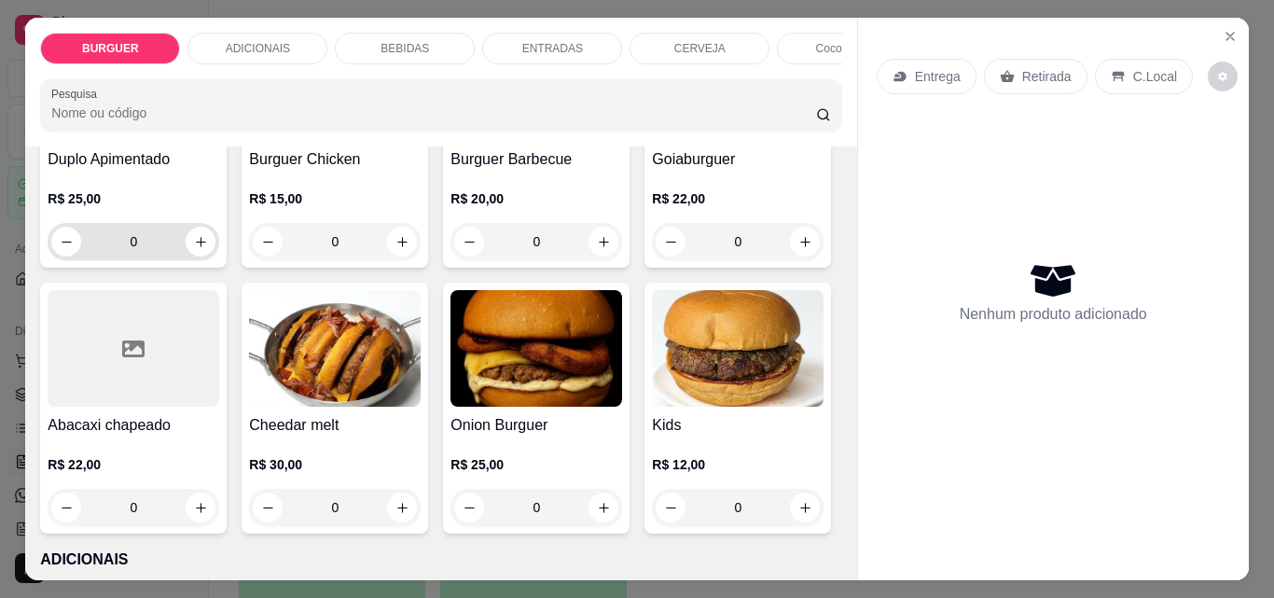
click at [215, 231] on div "0" at bounding box center [133, 241] width 164 height 37
click at [208, 243] on icon "increase-product-quantity" at bounding box center [201, 242] width 14 height 14
type input "1"
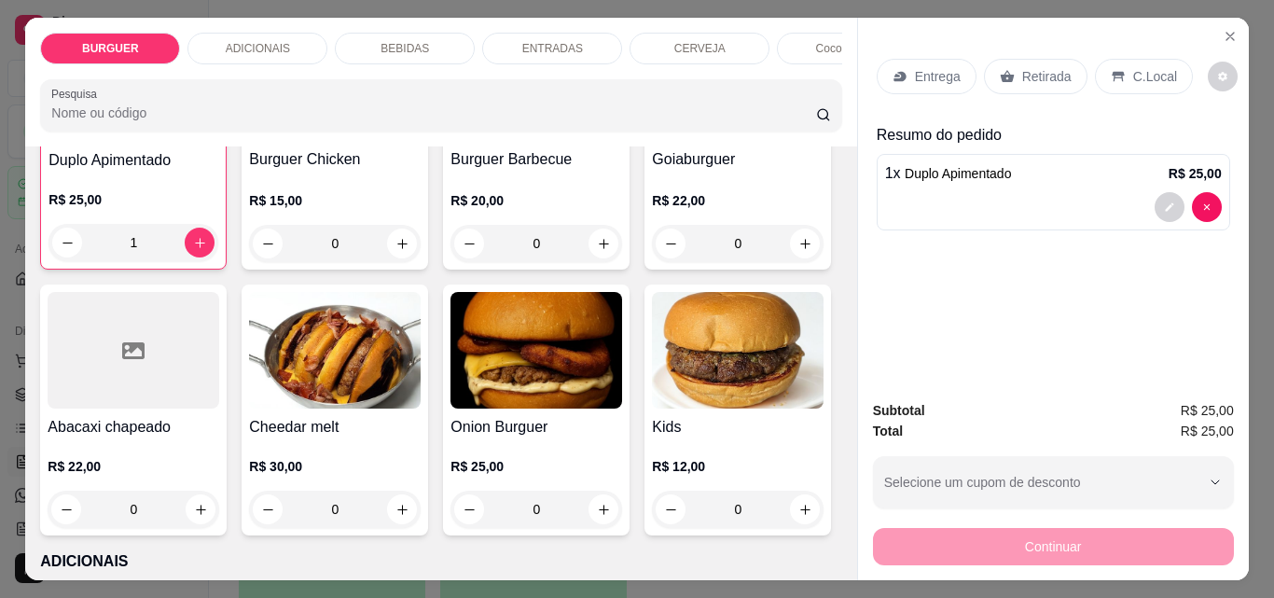
click at [1112, 72] on icon at bounding box center [1118, 77] width 12 height 10
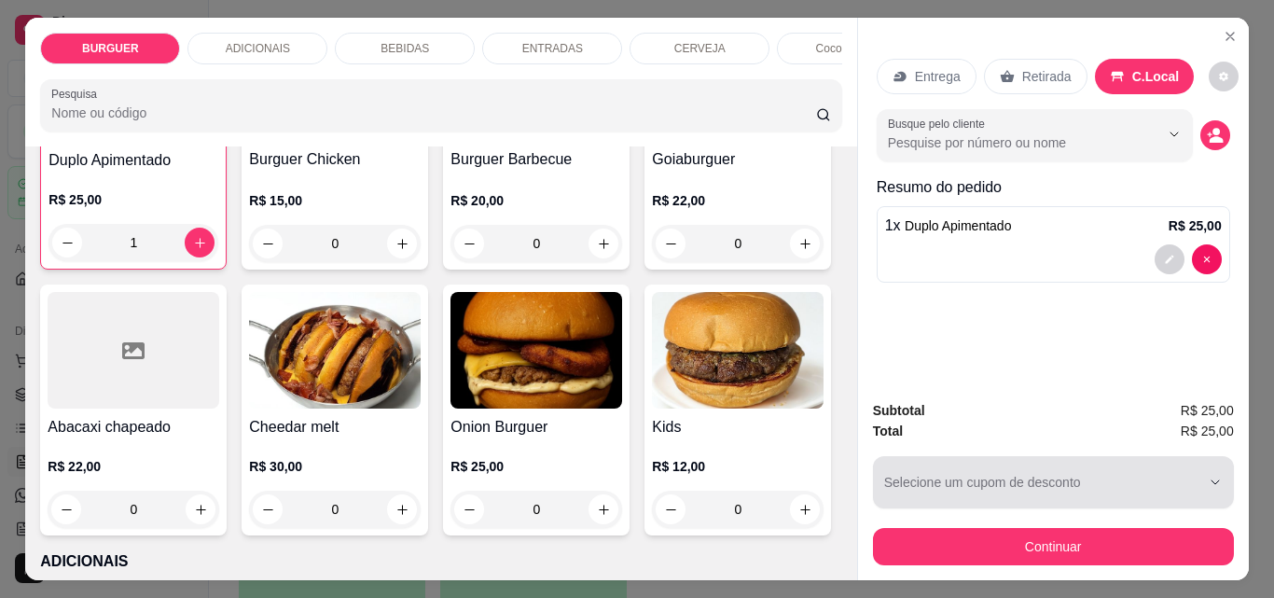
click at [952, 480] on div "button" at bounding box center [1042, 482] width 316 height 37
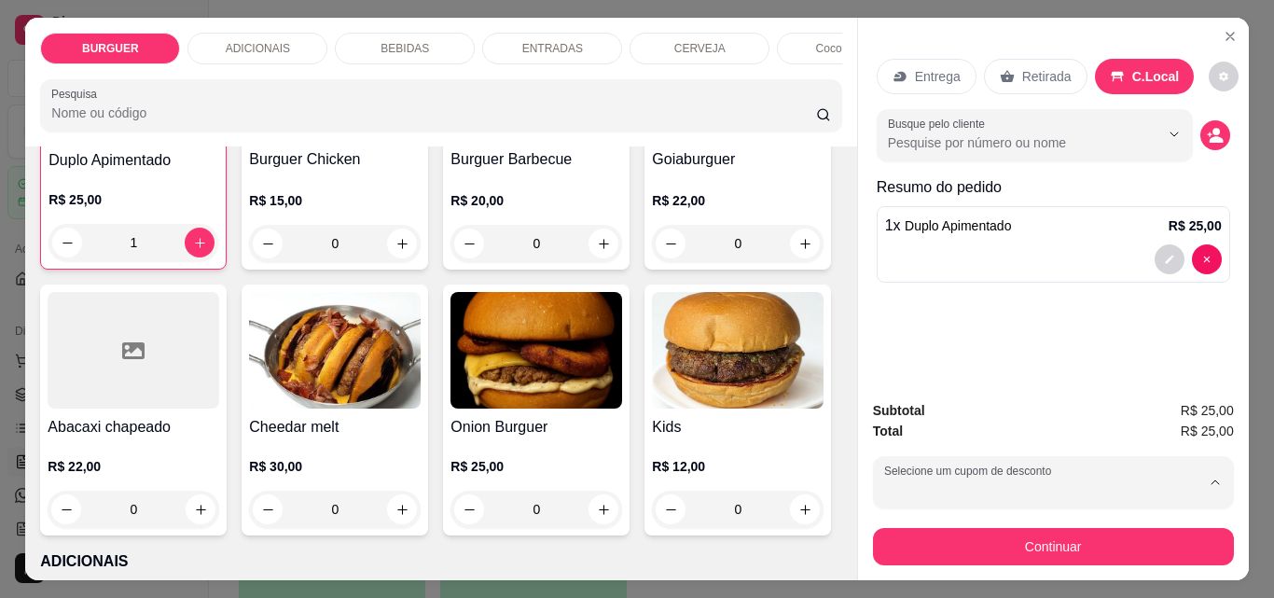
click at [885, 264] on li "MOTOBOY 42 disponíveis 20% de desconto" at bounding box center [1047, 287] width 332 height 47
type input "67fba114fb27f8bab9211f9e"
select select "67fba114fb27f8bab9211f9e"
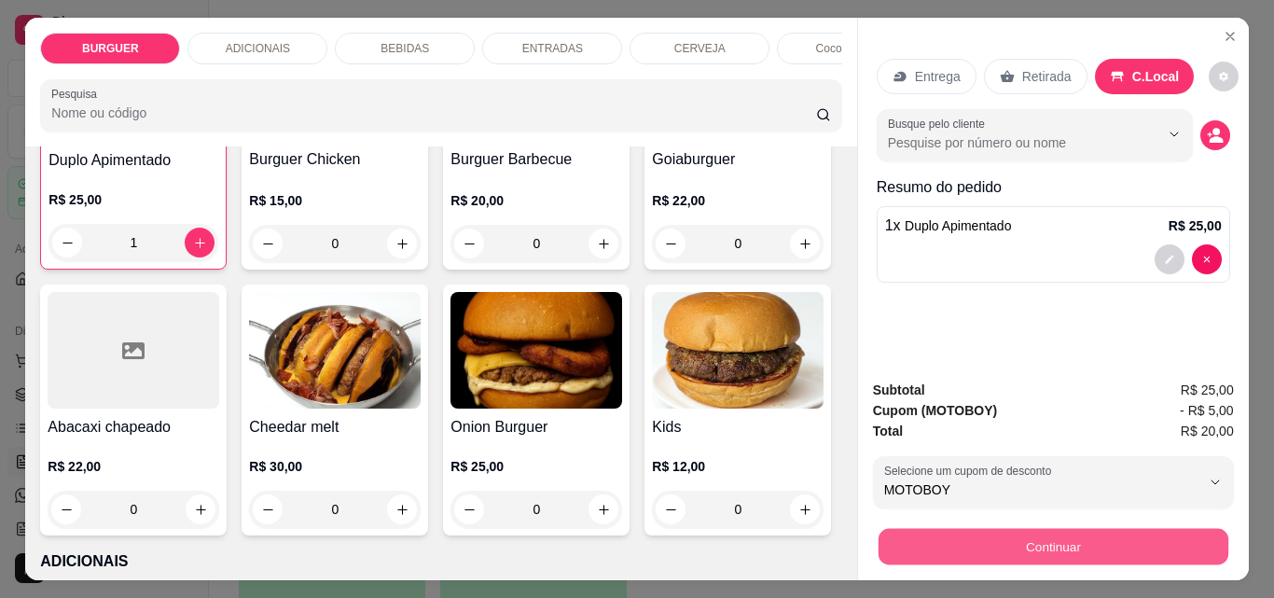
click at [988, 529] on button "Continuar" at bounding box center [1053, 546] width 350 height 36
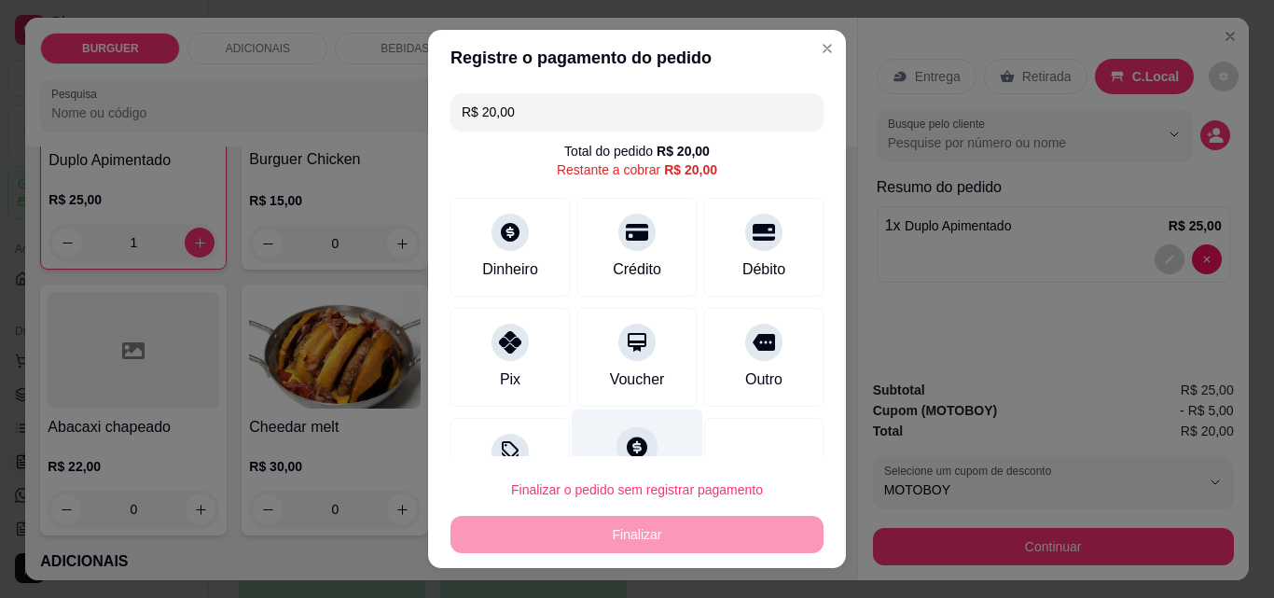
click at [641, 447] on div "Fiado" at bounding box center [638, 464] width 132 height 109
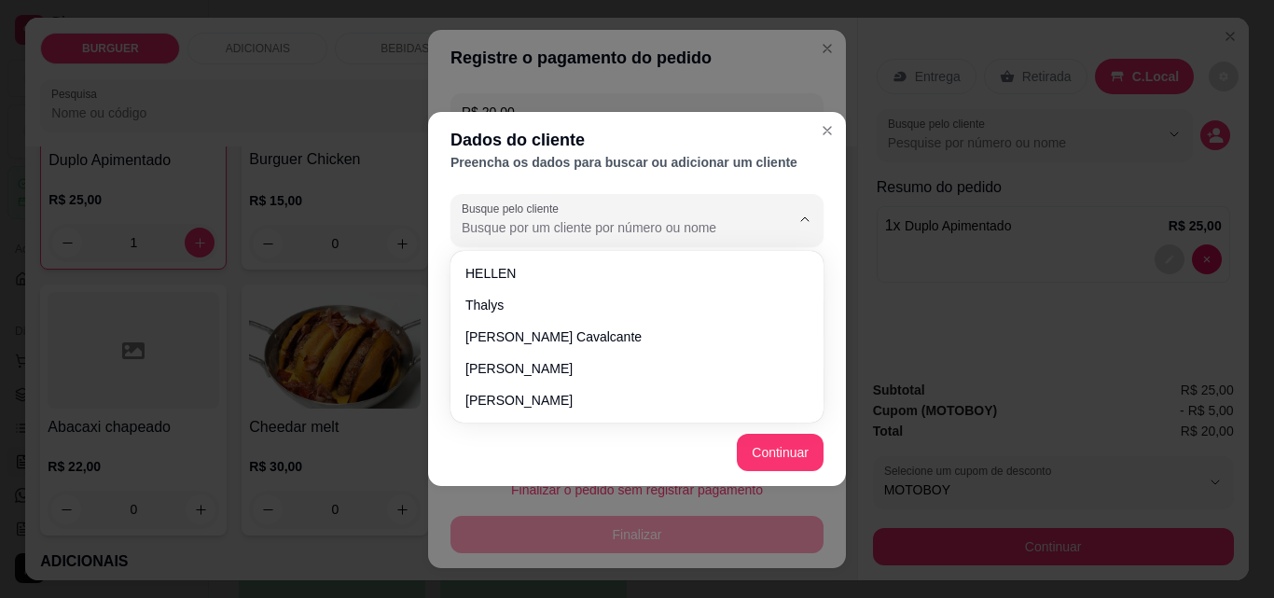
click at [522, 222] on input "Busque pelo cliente" at bounding box center [611, 227] width 299 height 19
click at [829, 127] on icon "Close" at bounding box center [827, 130] width 15 height 15
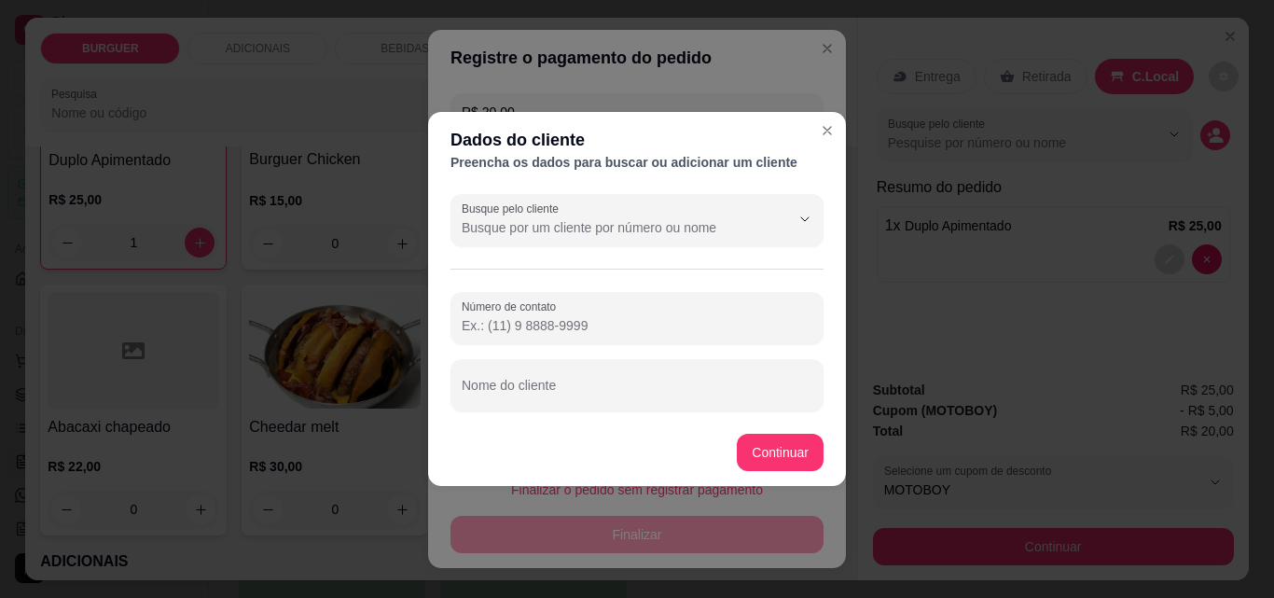
click at [505, 323] on input "Número de contato" at bounding box center [637, 325] width 351 height 19
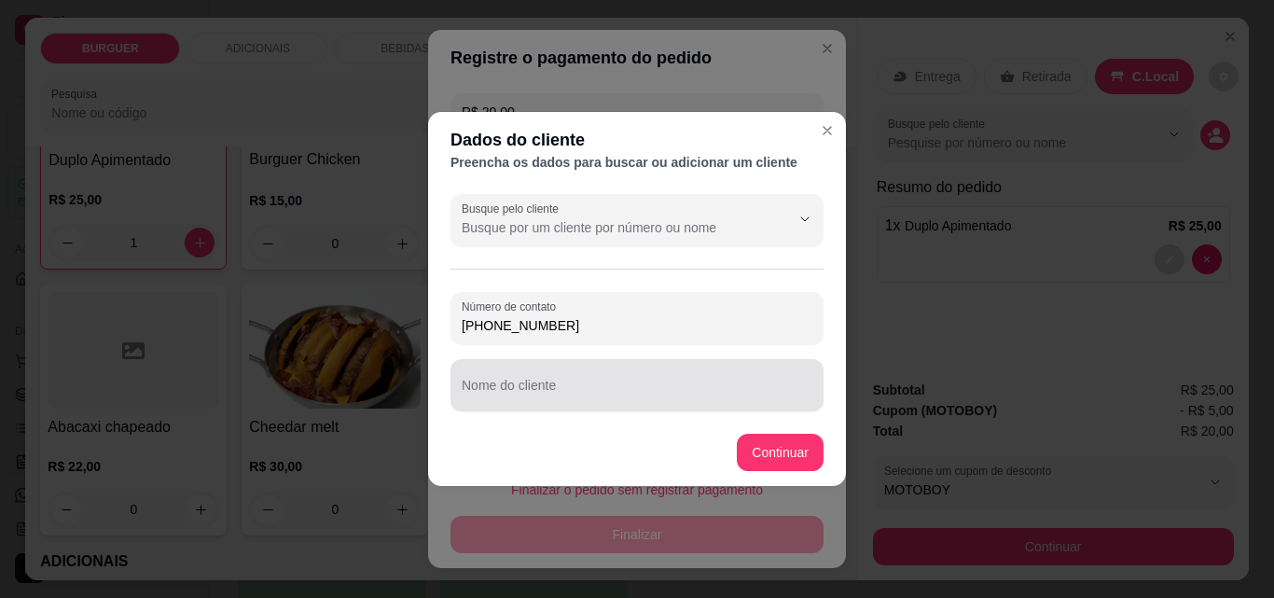
type input "(86) 9800-6552"
click at [501, 373] on div at bounding box center [637, 385] width 351 height 37
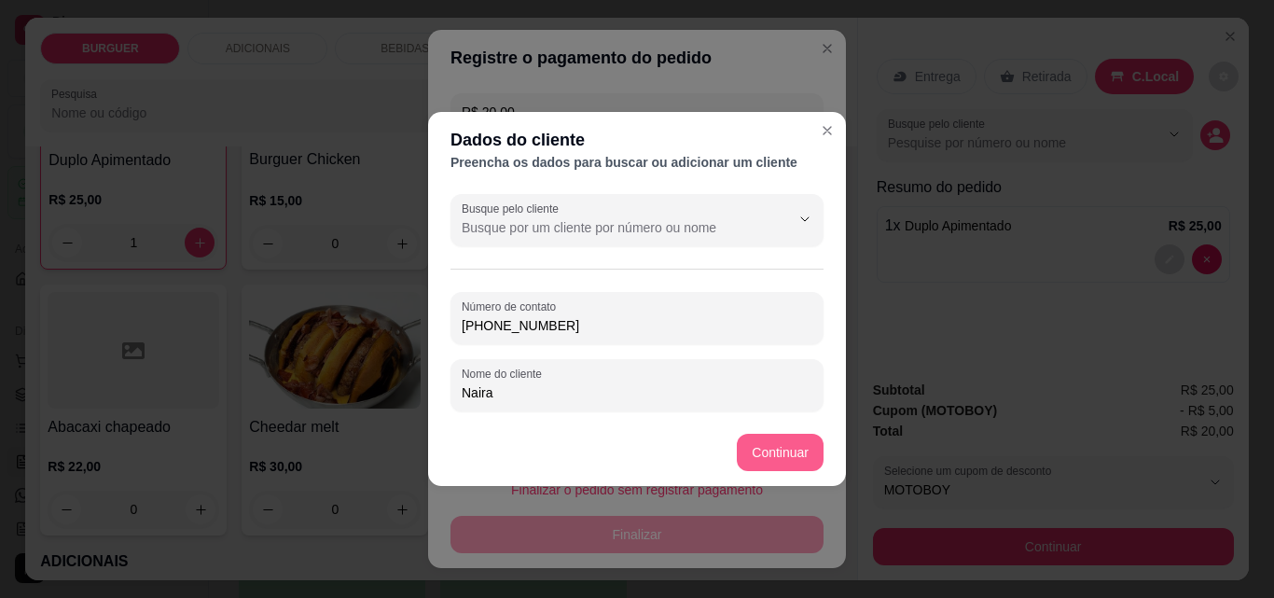
type input "Naira"
type input "R$ 0,00"
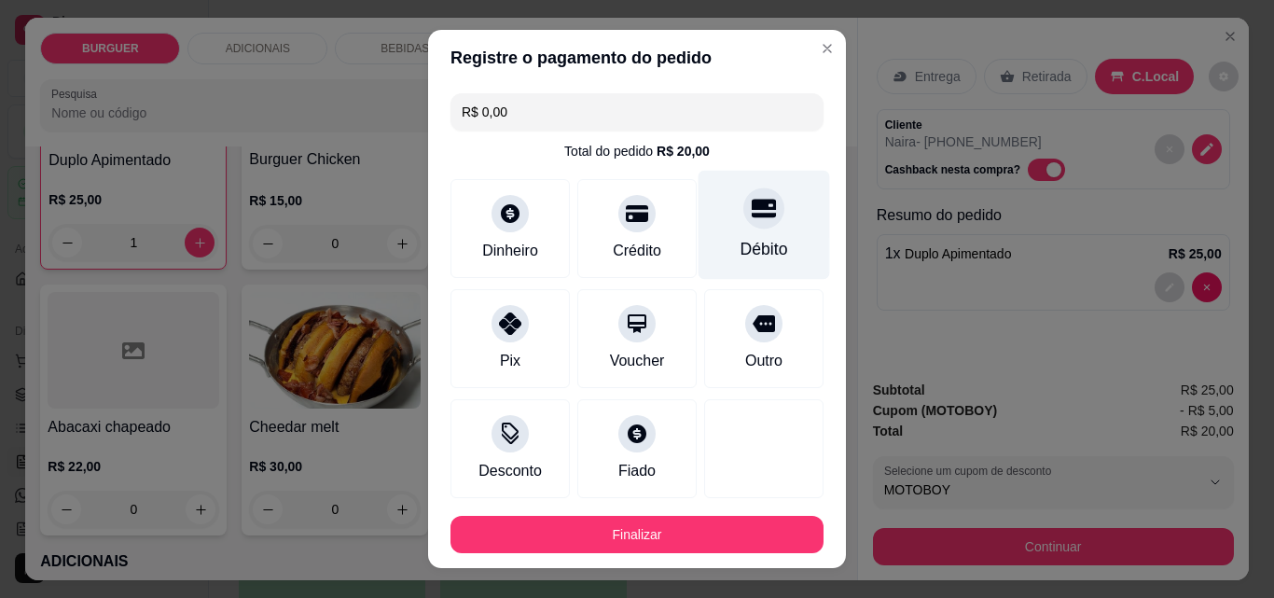
scroll to position [102, 0]
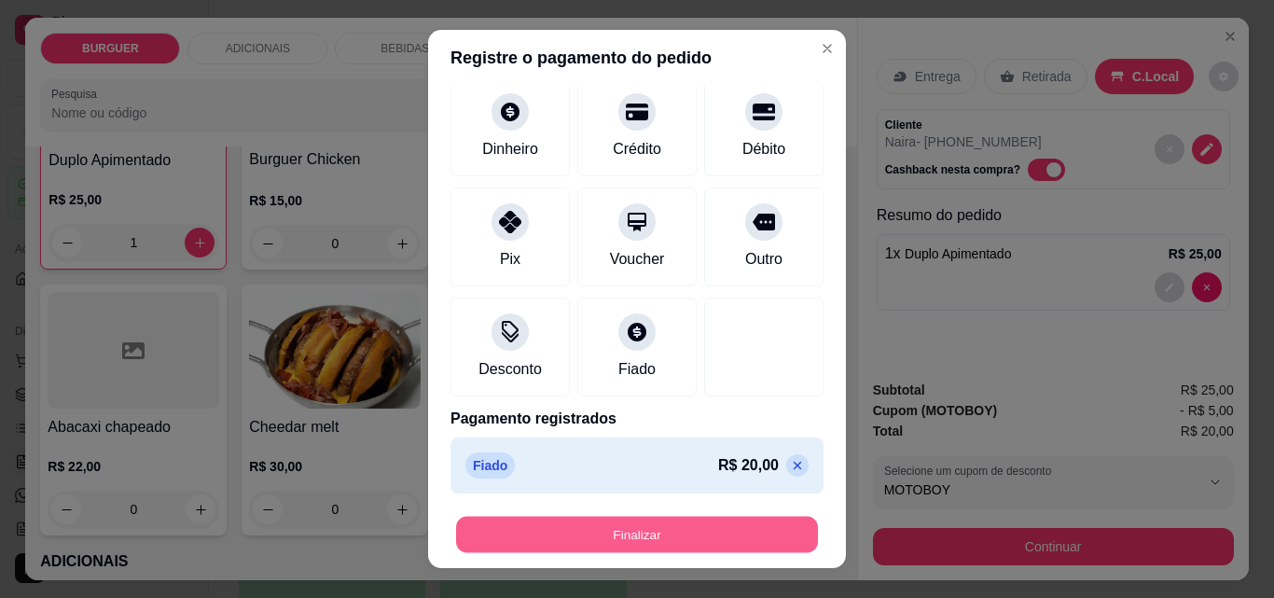
click at [707, 523] on button "Finalizar" at bounding box center [637, 535] width 362 height 36
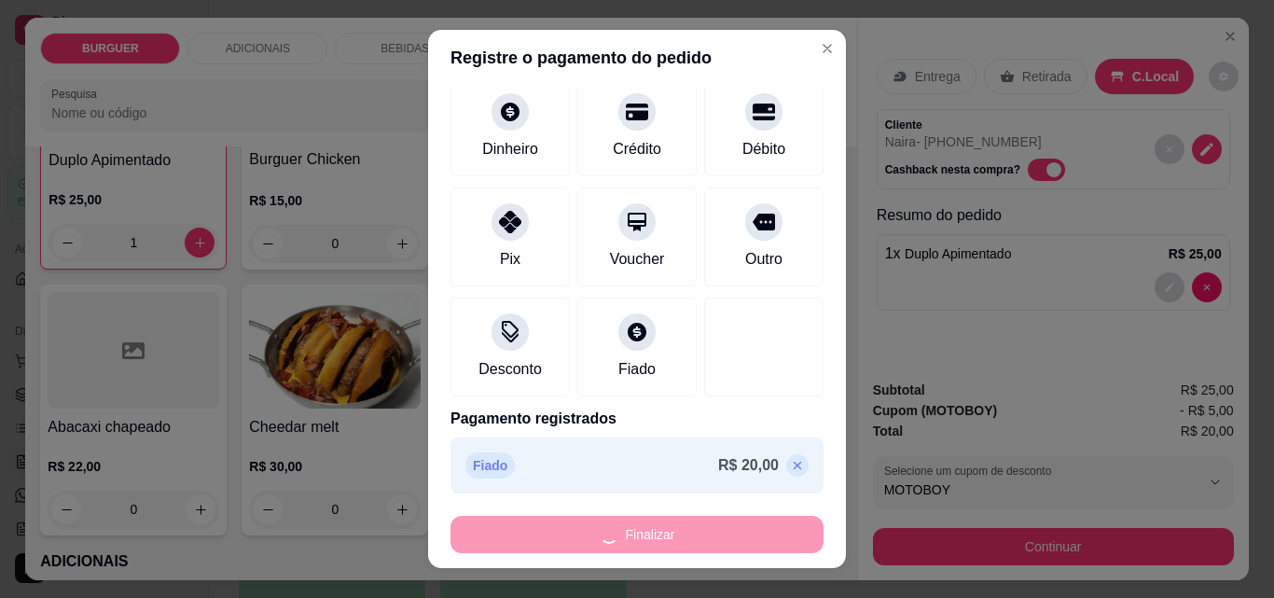
type input "0"
type input "-R$ 20,00"
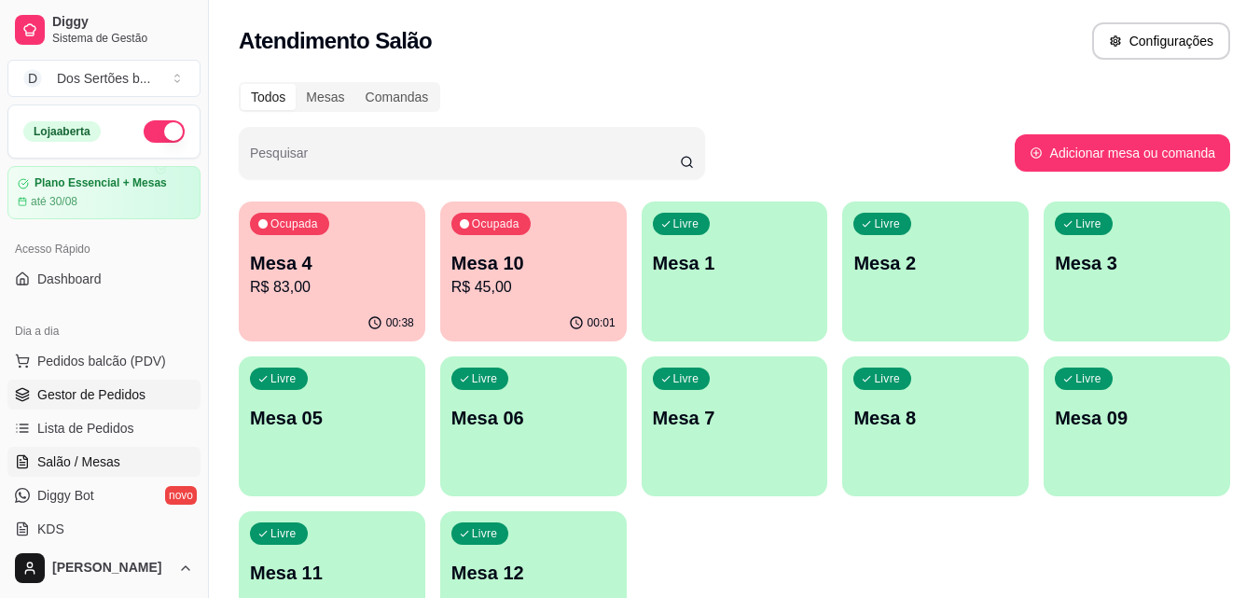
click at [42, 390] on span "Gestor de Pedidos" at bounding box center [91, 394] width 108 height 19
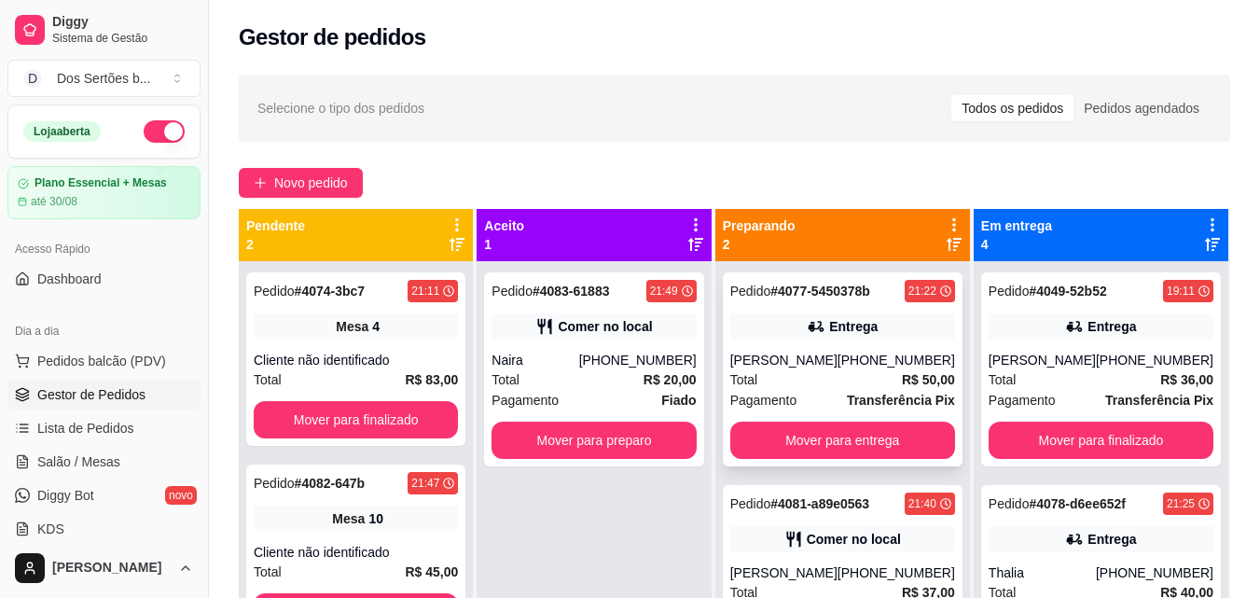
click at [915, 284] on div "21:22" at bounding box center [923, 291] width 28 height 15
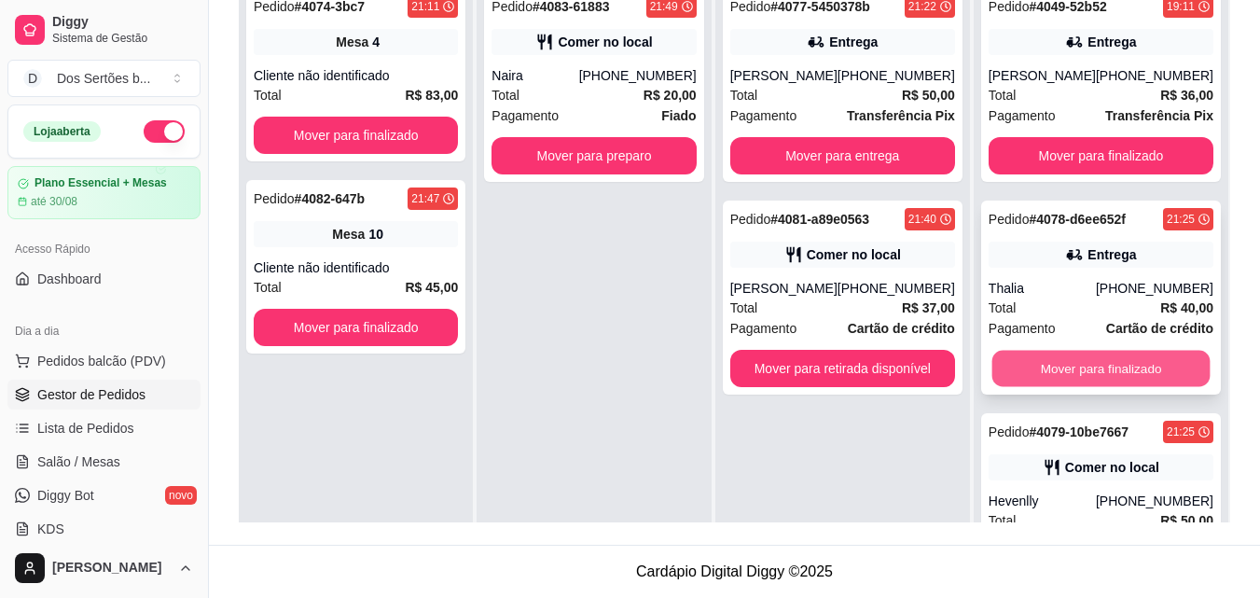
click at [1068, 361] on button "Mover para finalizado" at bounding box center [1101, 369] width 218 height 36
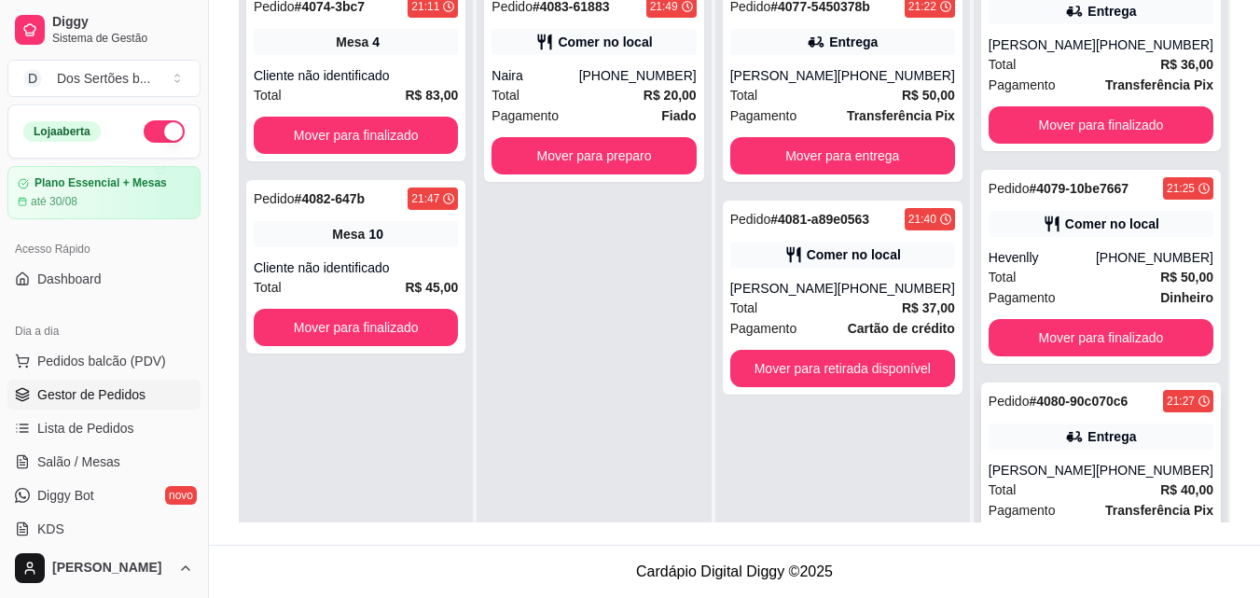
scroll to position [59, 0]
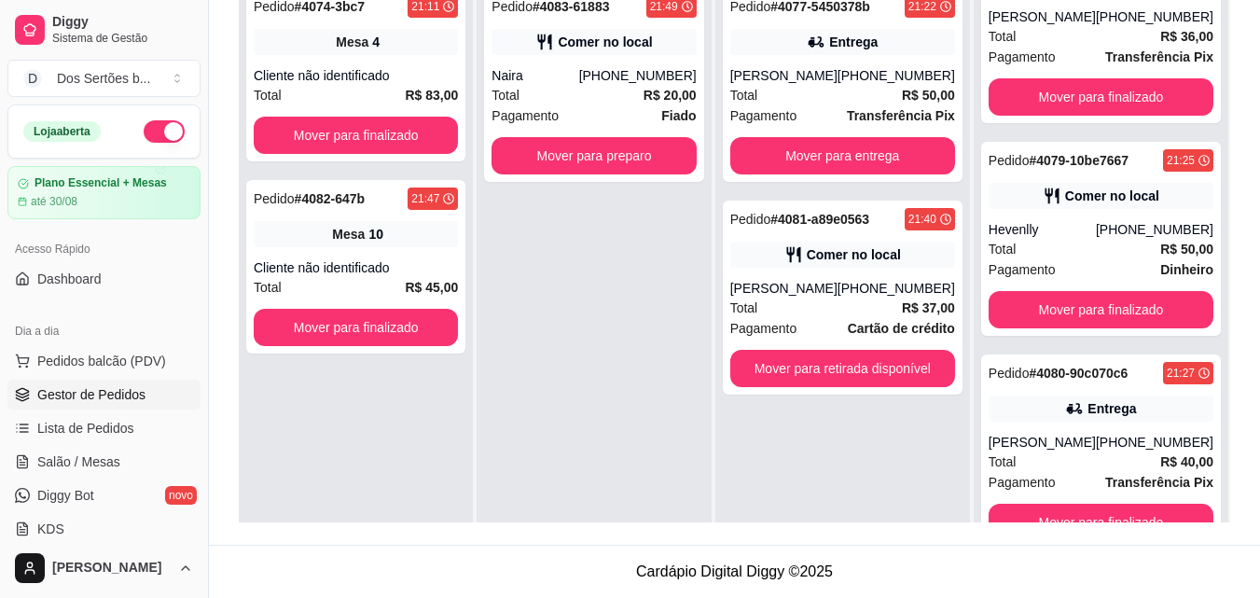
click at [1214, 503] on div "Pedido # 4049-52b52 19:11 Entrega Bruna Beatriz (86) 8146-2225 Total R$ 36,00 P…" at bounding box center [1101, 276] width 255 height 598
click at [1149, 512] on button "Mover para finalizado" at bounding box center [1101, 523] width 218 height 36
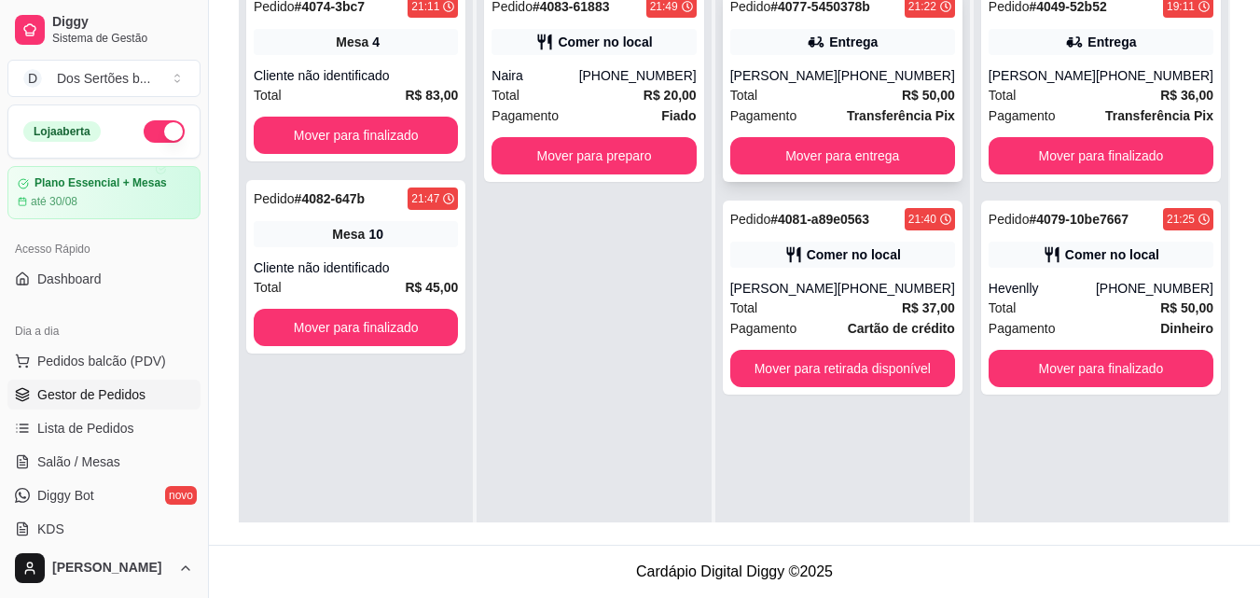
scroll to position [0, 0]
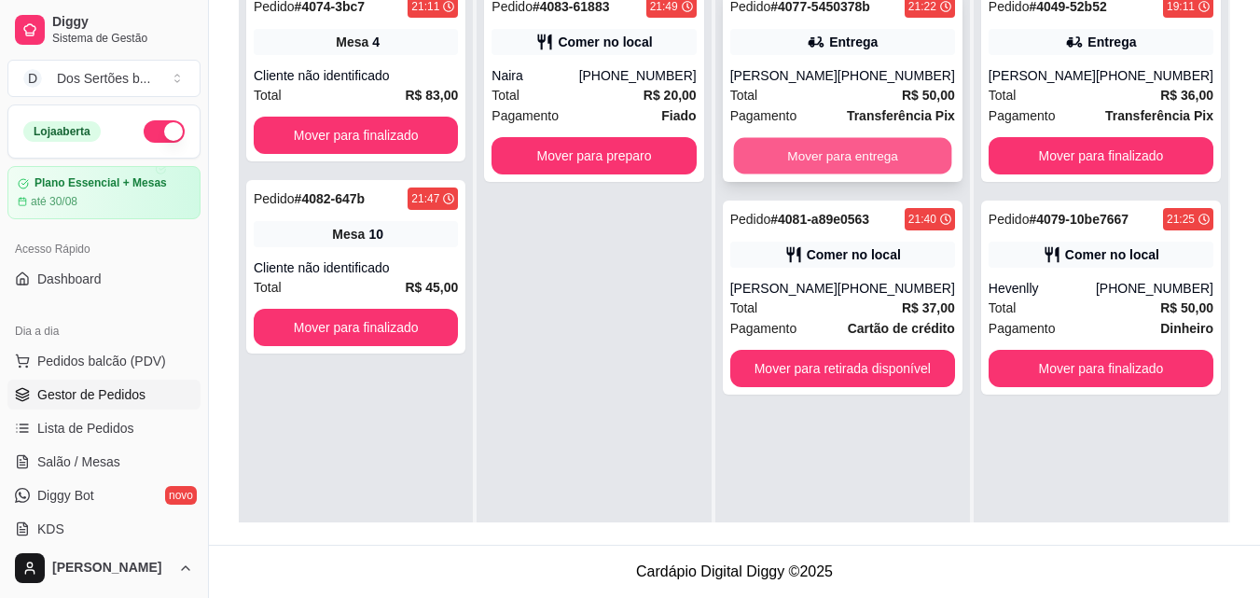
click at [789, 146] on button "Mover para entrega" at bounding box center [842, 156] width 218 height 36
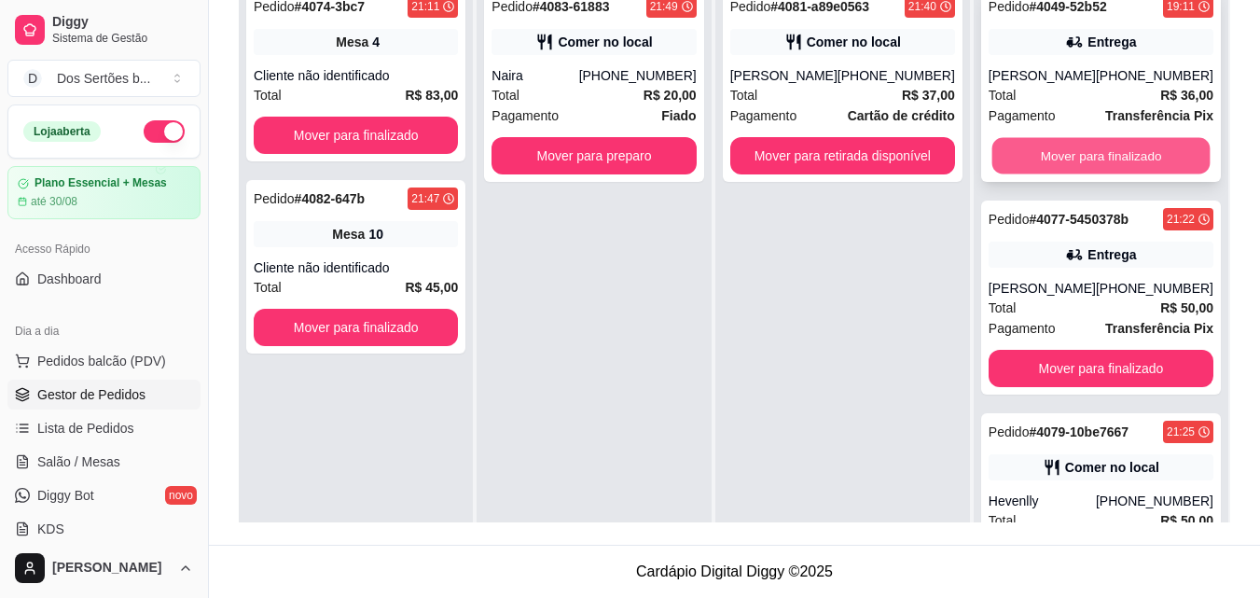
click at [1041, 164] on button "Mover para finalizado" at bounding box center [1101, 156] width 218 height 36
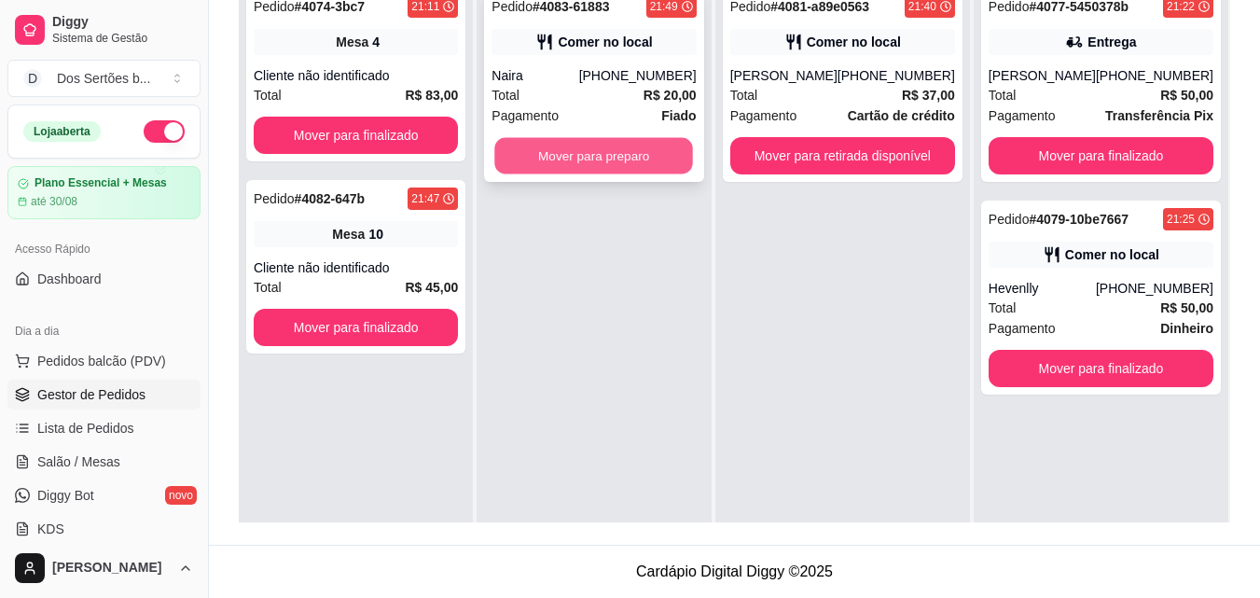
click at [620, 163] on button "Mover para preparo" at bounding box center [594, 156] width 199 height 36
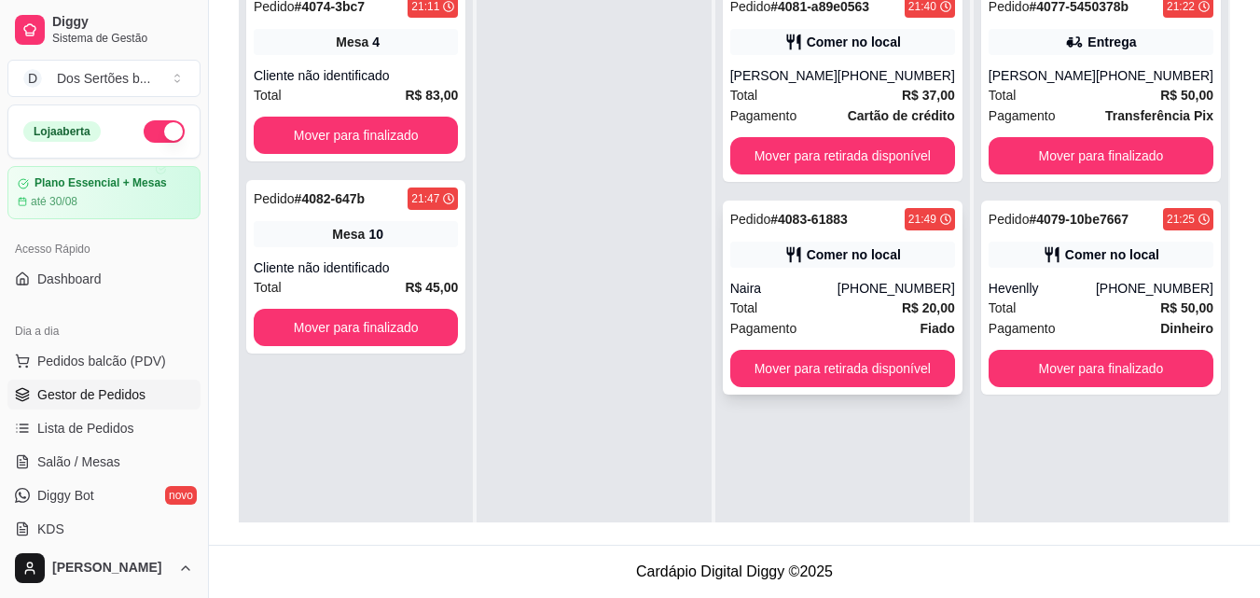
click at [838, 282] on div "Naira" at bounding box center [783, 288] width 107 height 19
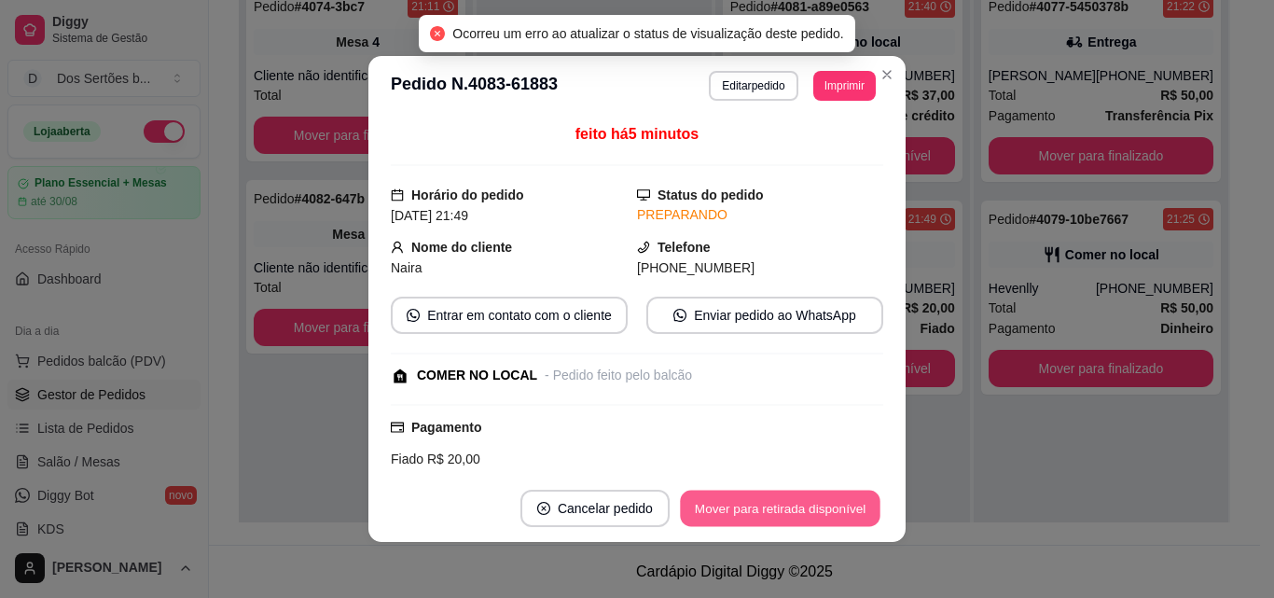
click at [737, 520] on button "Mover para retirada disponível" at bounding box center [780, 509] width 200 height 36
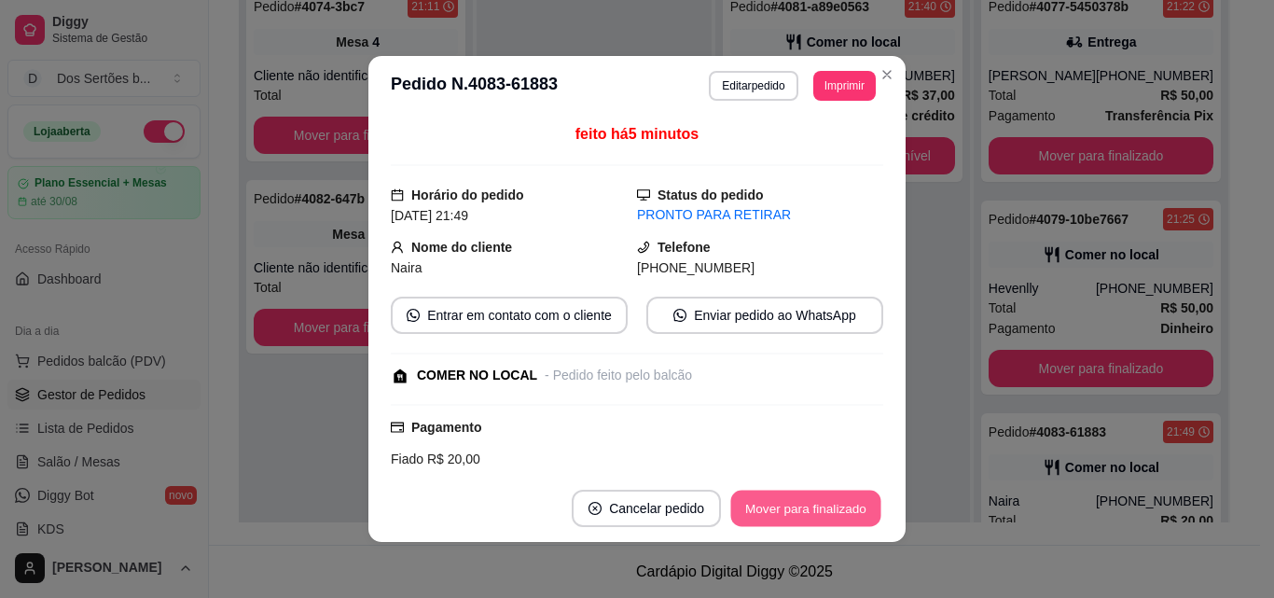
click at [776, 493] on button "Mover para finalizado" at bounding box center [806, 509] width 150 height 36
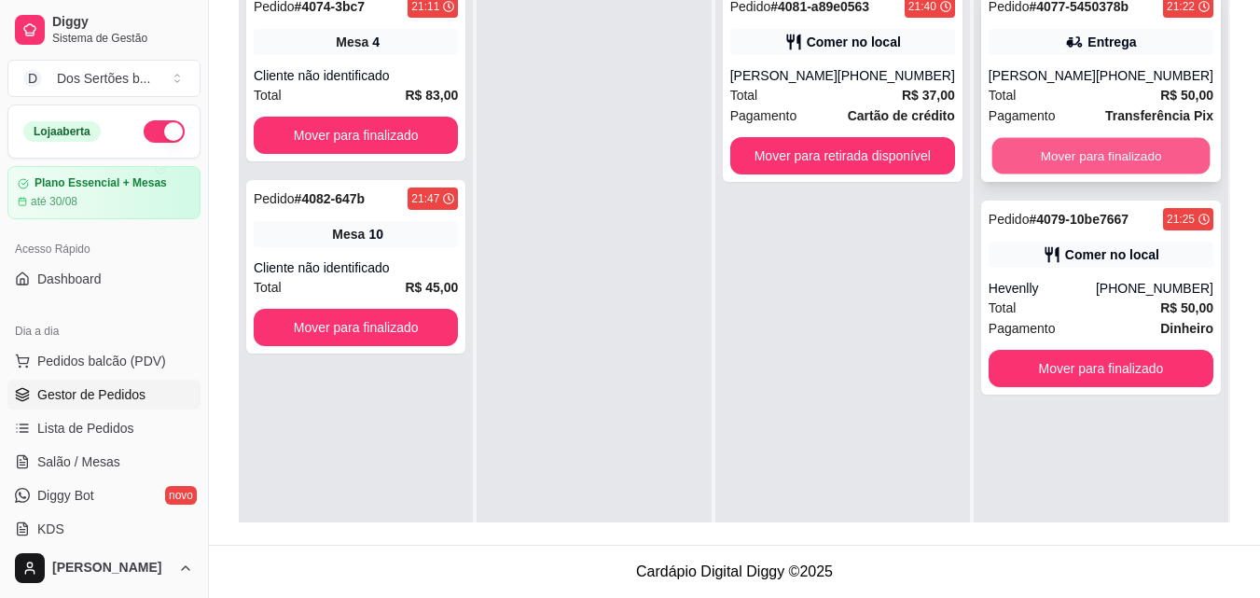
click at [1060, 158] on button "Mover para finalizado" at bounding box center [1101, 156] width 218 height 36
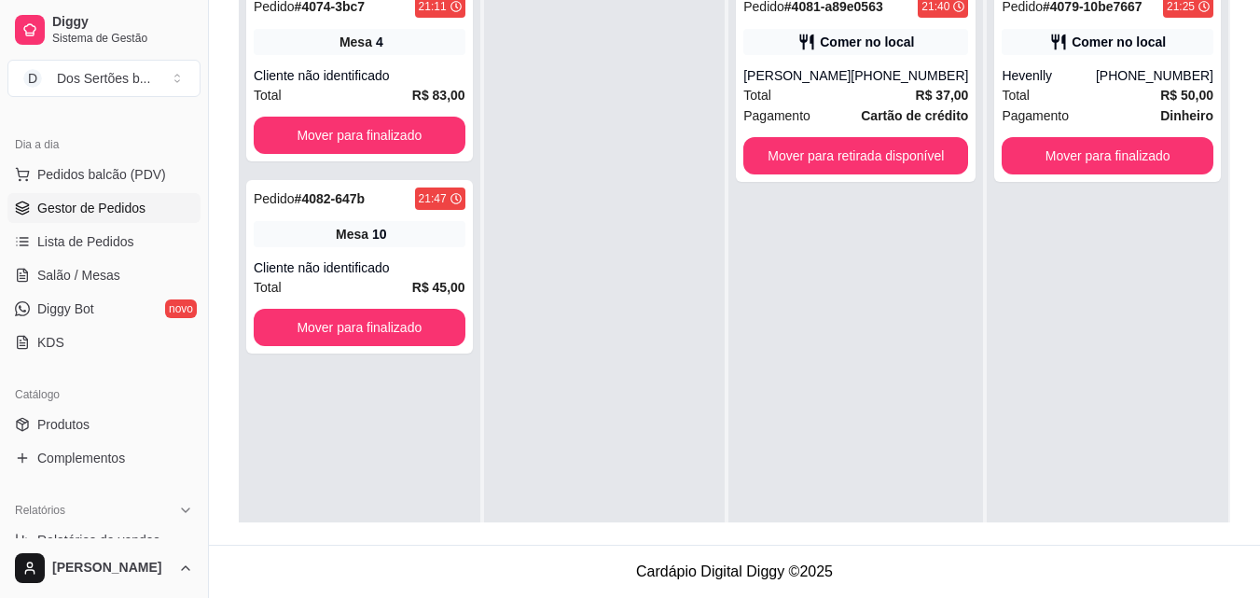
scroll to position [224, 0]
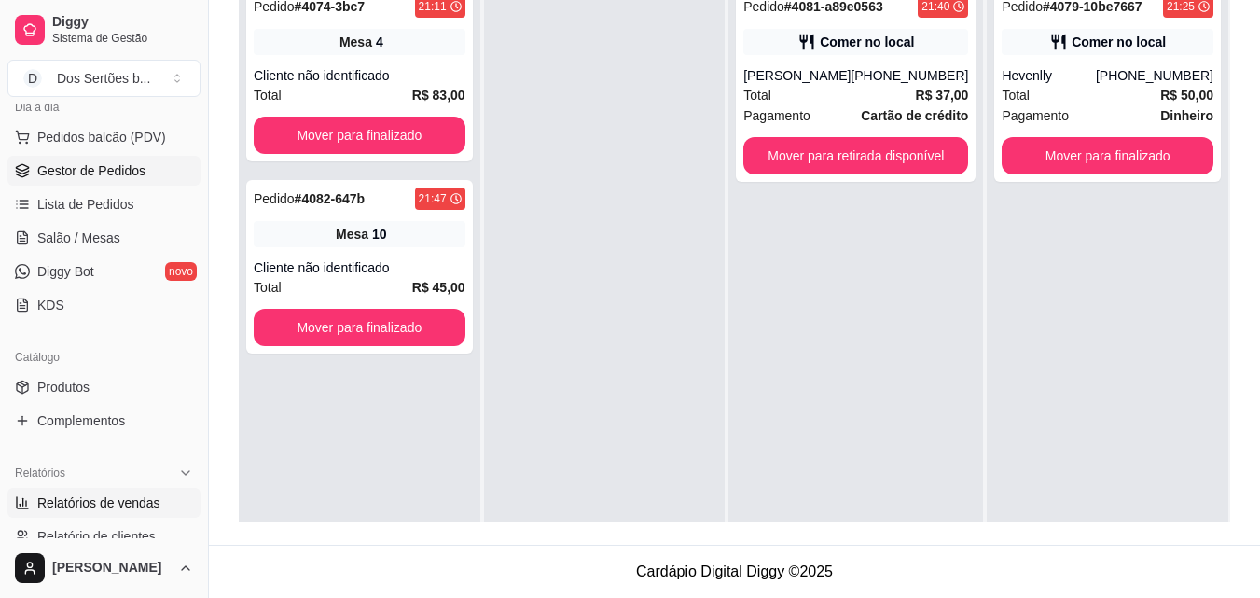
click at [144, 516] on link "Relatórios de vendas" at bounding box center [103, 503] width 193 height 30
select select "ALL"
select select "0"
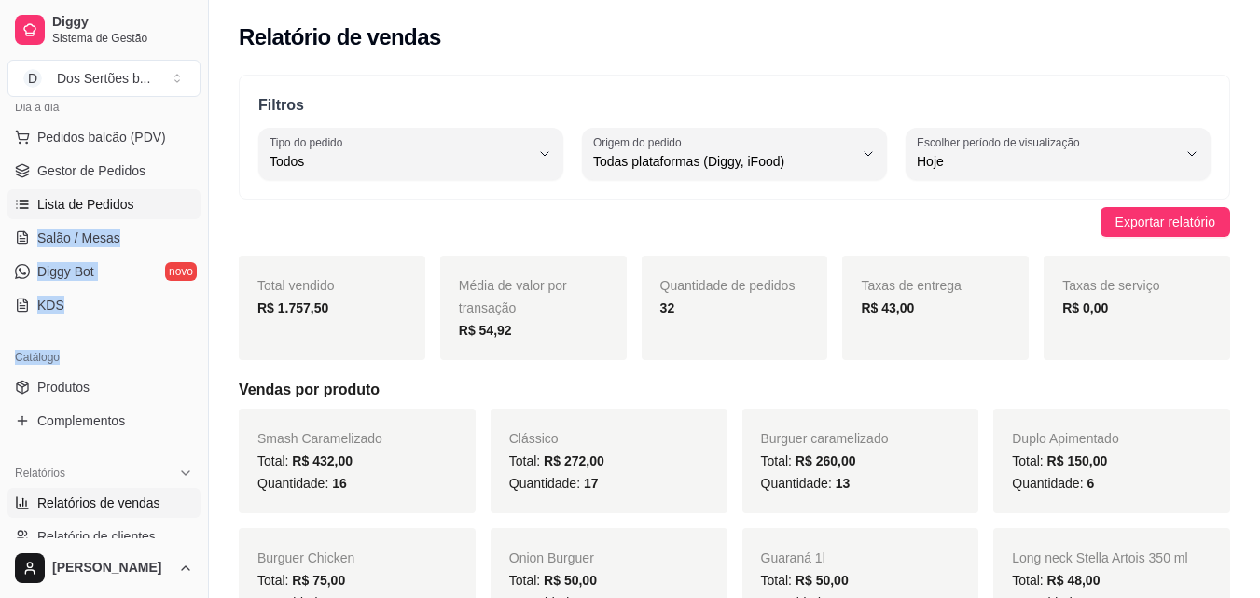
drag, startPoint x: 104, startPoint y: 346, endPoint x: 145, endPoint y: 203, distance: 148.5
click at [145, 203] on div "Loja aberta Plano Essencial + Mesas até 30/08 Acesso Rápido Dashboard Dia a dia…" at bounding box center [104, 321] width 208 height 434
click at [108, 167] on span "Gestor de Pedidos" at bounding box center [91, 170] width 108 height 19
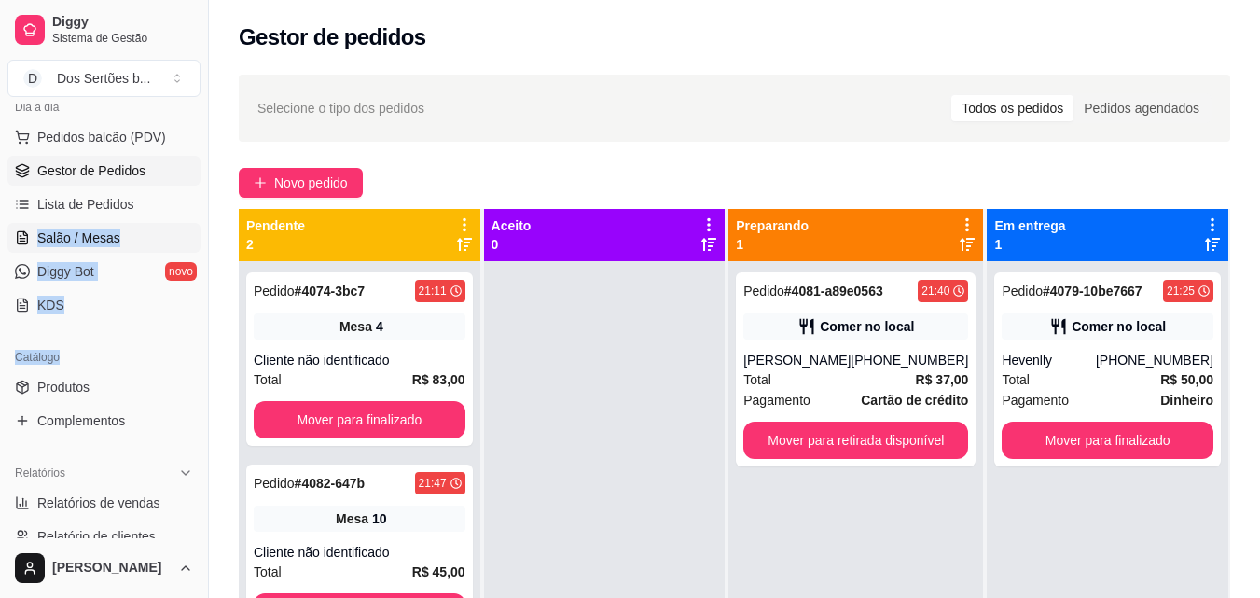
click at [97, 236] on span "Salão / Mesas" at bounding box center [78, 238] width 83 height 19
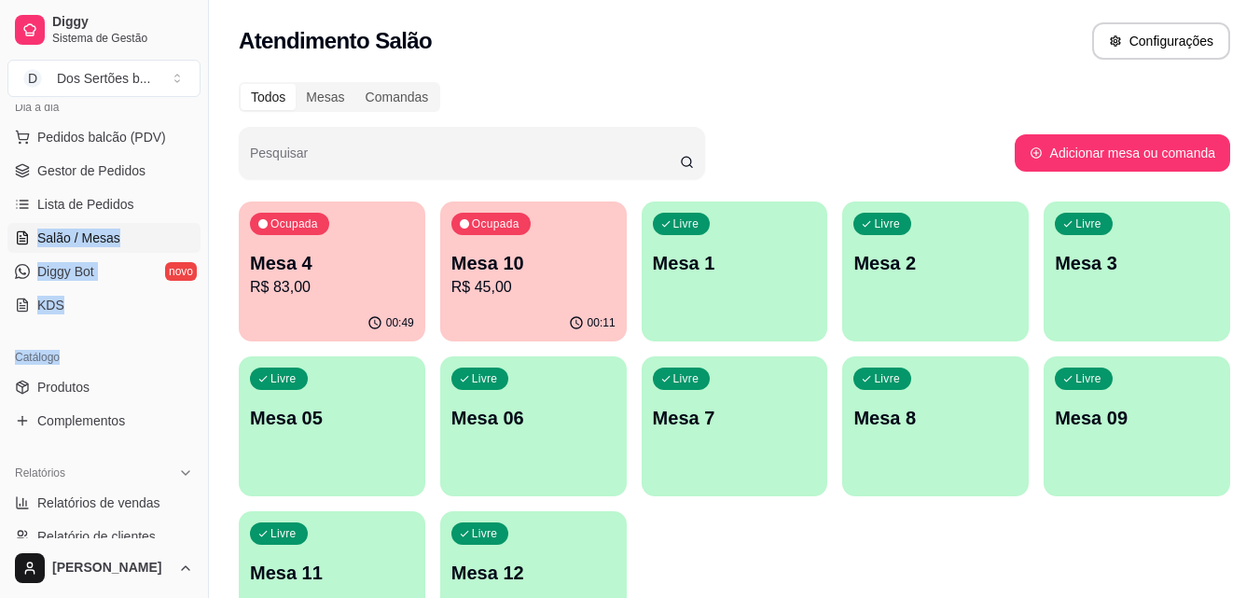
click at [331, 280] on p "R$ 83,00" at bounding box center [332, 287] width 164 height 22
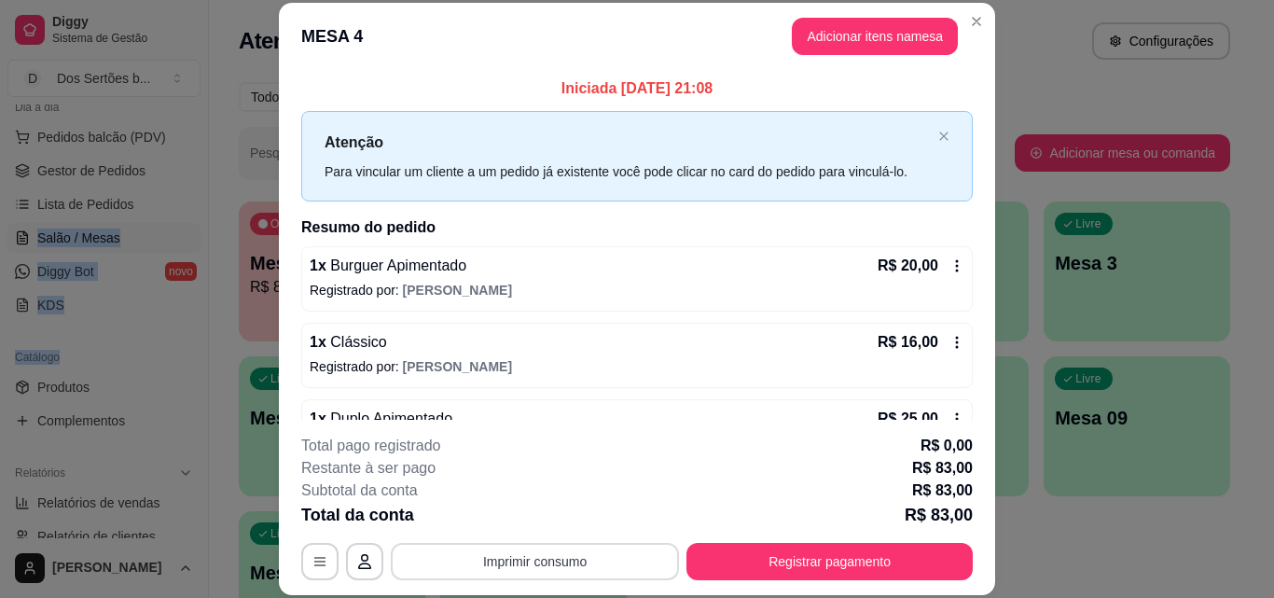
click at [565, 555] on button "Imprimir consumo" at bounding box center [535, 561] width 288 height 37
click at [531, 515] on button "Impressora" at bounding box center [533, 518] width 131 height 29
click at [524, 556] on button "Imprimir consumo" at bounding box center [536, 561] width 280 height 36
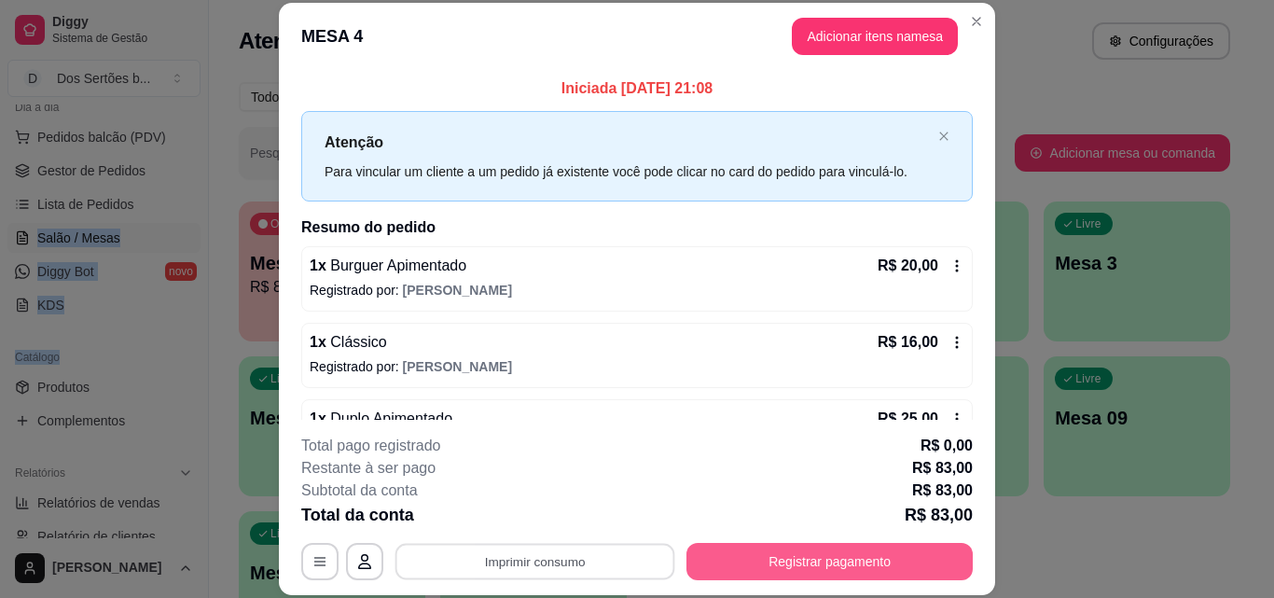
click at [797, 549] on button "Registrar pagamento" at bounding box center [830, 561] width 286 height 37
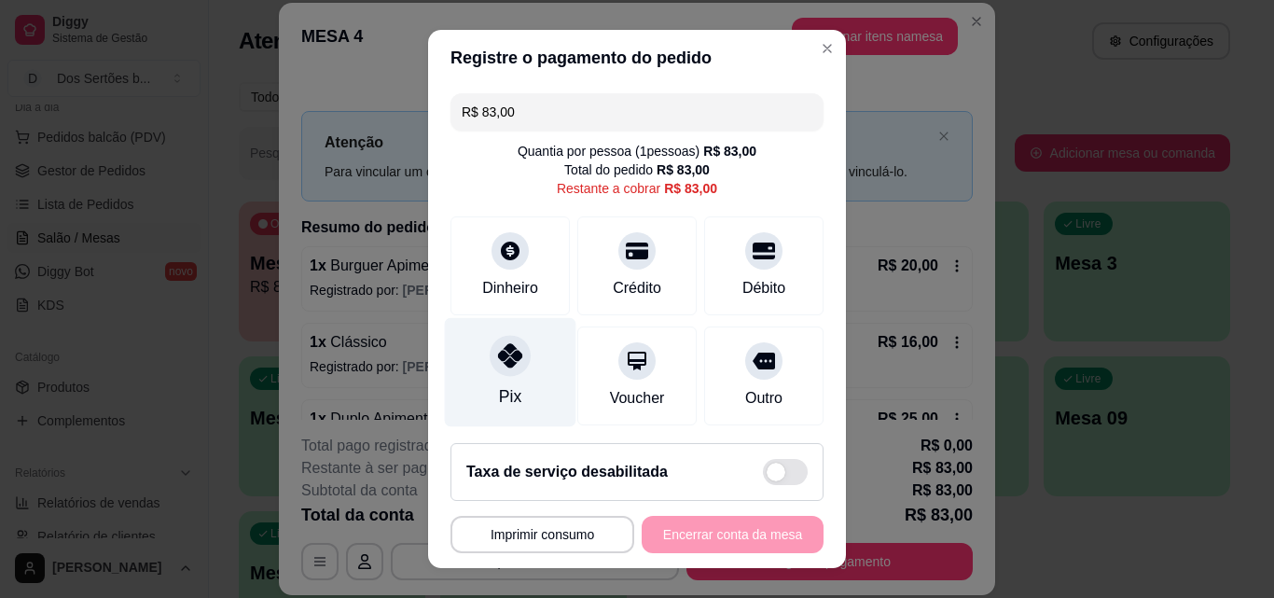
click at [516, 379] on div "Pix" at bounding box center [511, 372] width 132 height 109
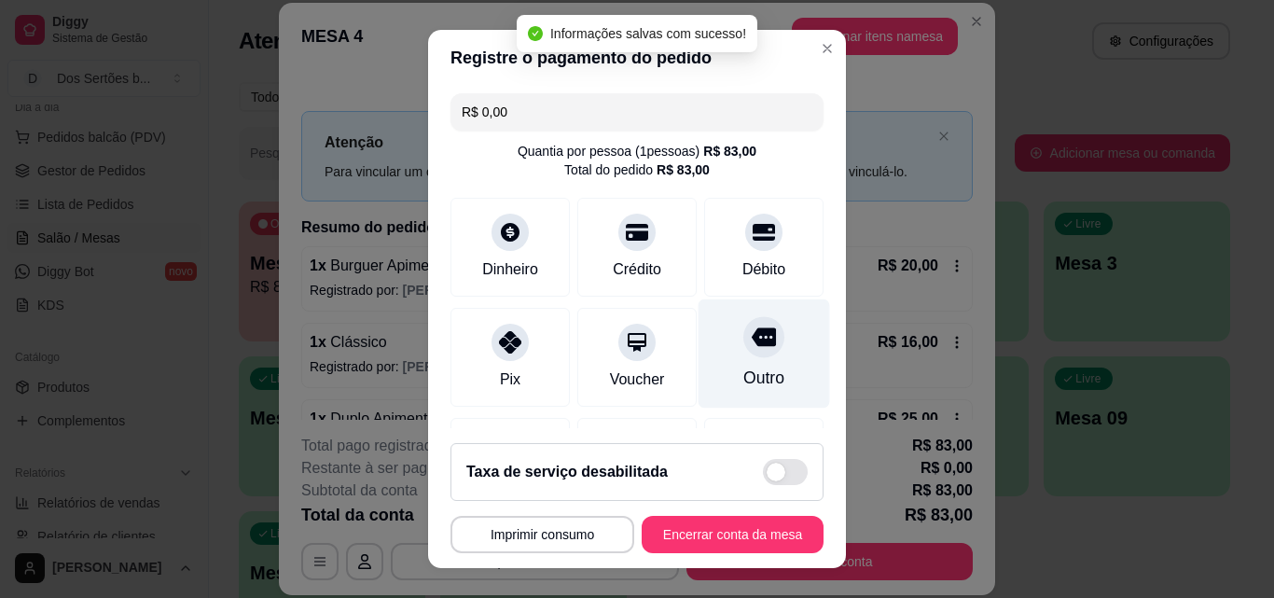
type input "R$ 0,00"
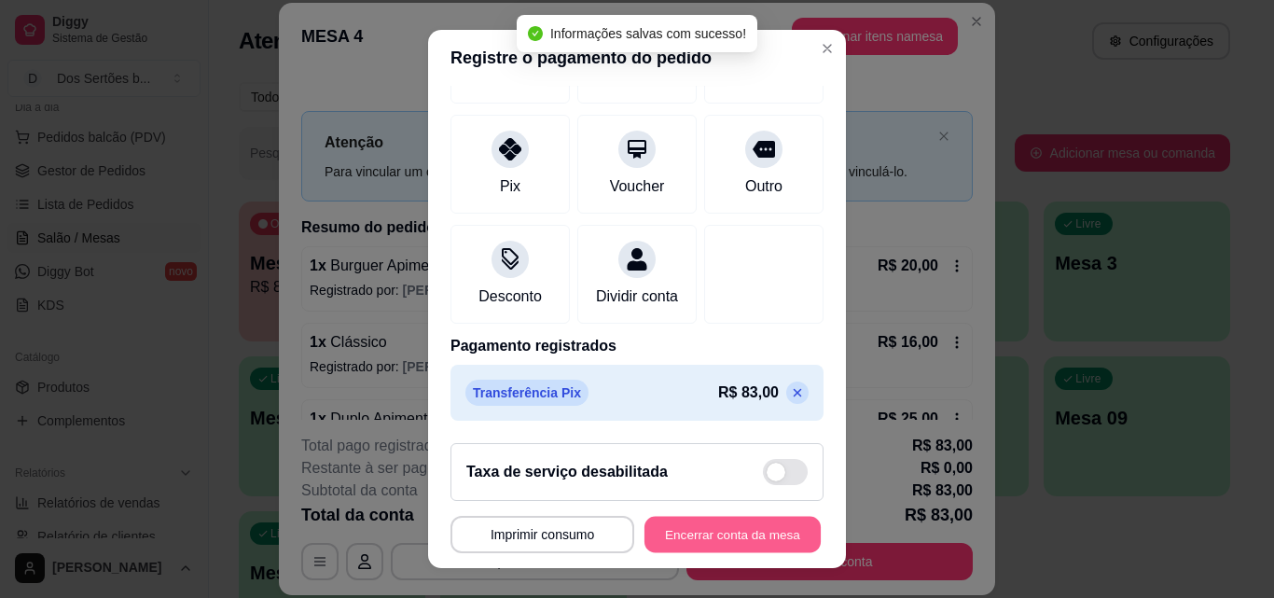
click at [661, 524] on button "Encerrar conta da mesa" at bounding box center [733, 535] width 176 height 36
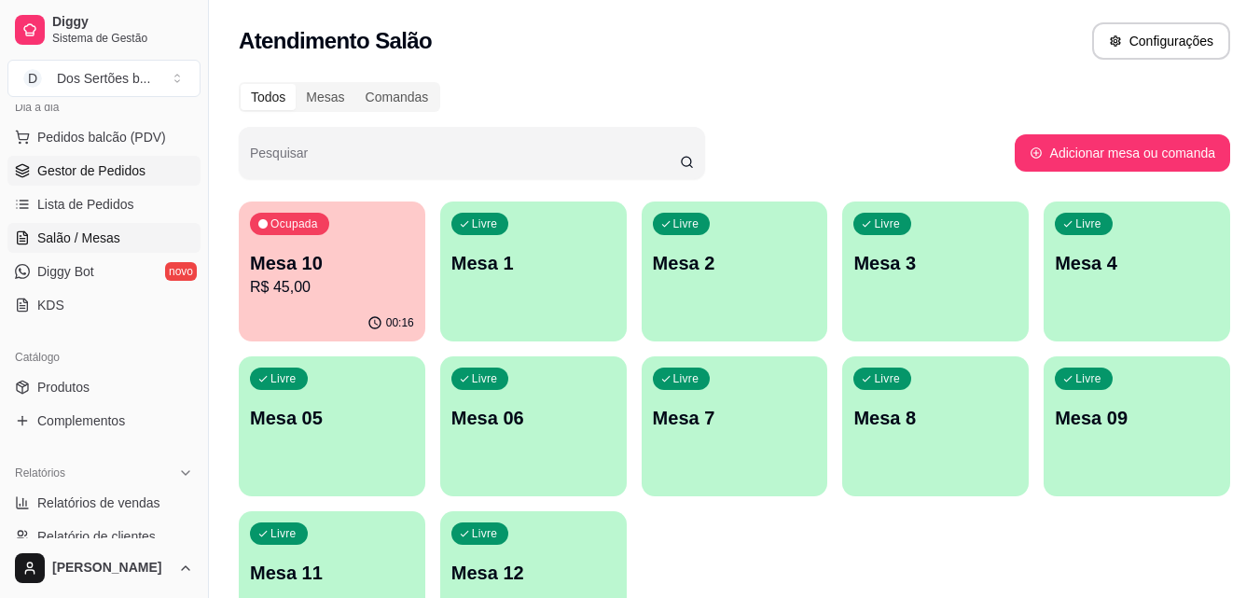
click at [102, 173] on span "Gestor de Pedidos" at bounding box center [91, 170] width 108 height 19
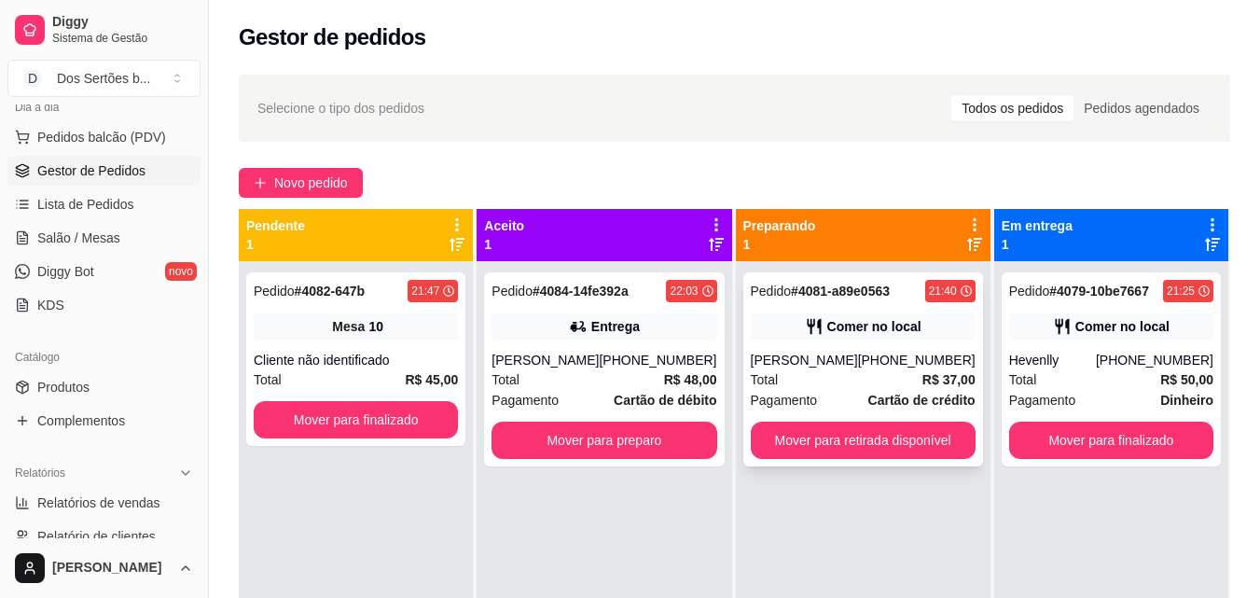
click at [835, 320] on div "Comer no local" at bounding box center [874, 326] width 94 height 19
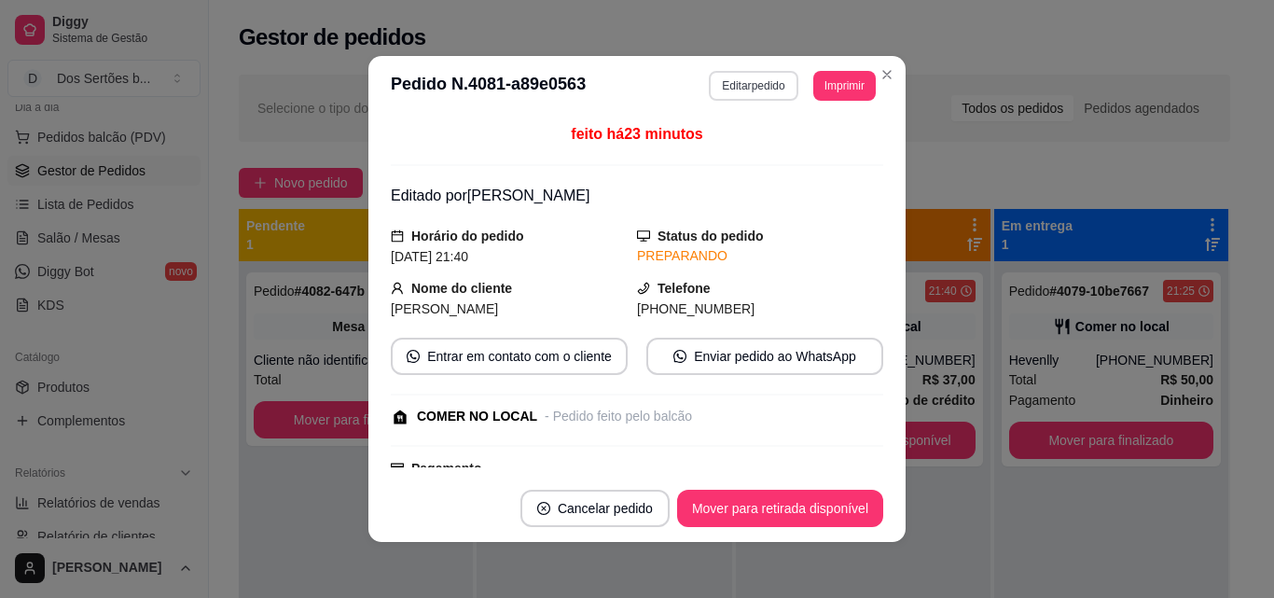
click at [739, 89] on button "Editar pedido" at bounding box center [753, 86] width 89 height 30
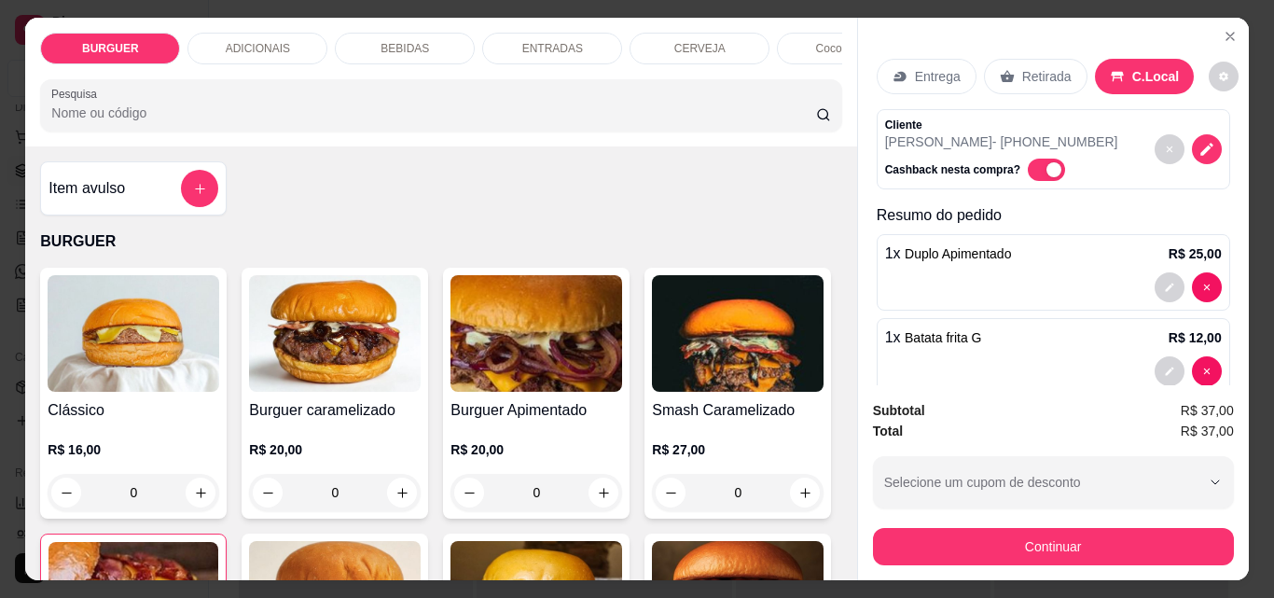
scroll to position [35, 0]
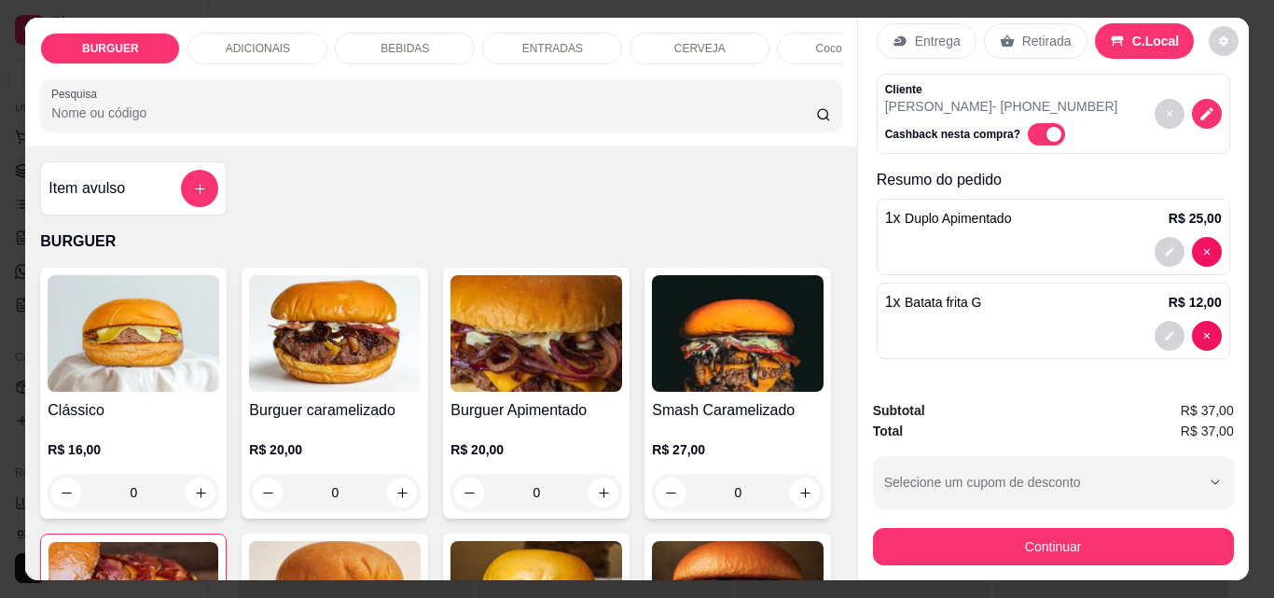
click at [430, 34] on div "BEBIDAS" at bounding box center [405, 49] width 140 height 32
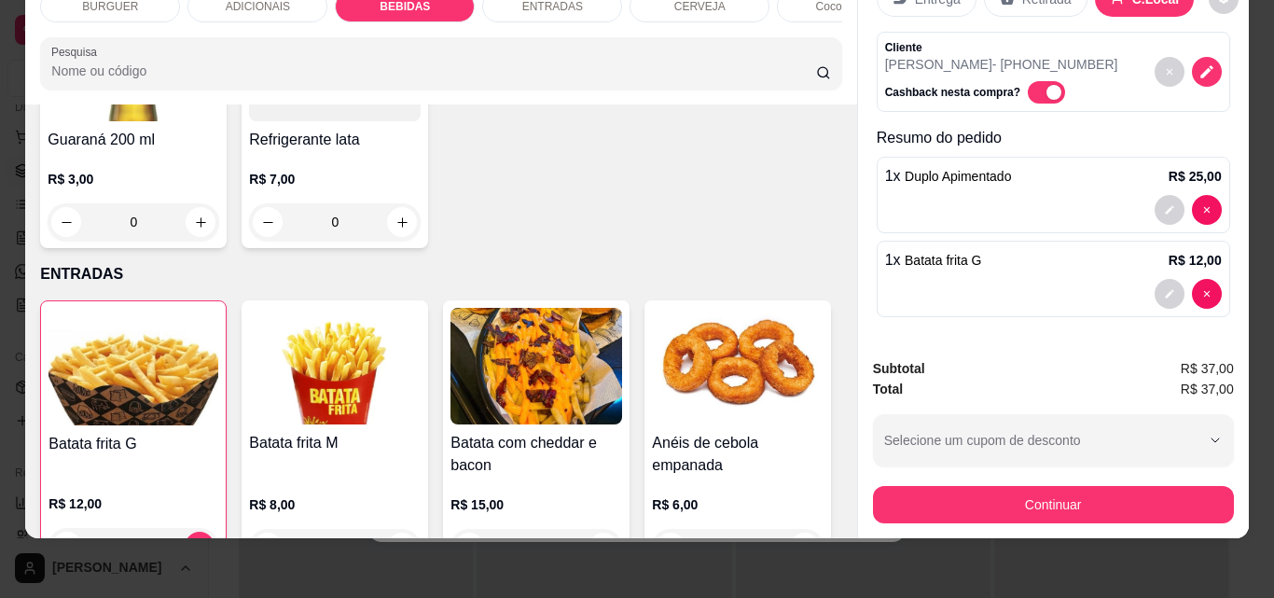
scroll to position [2638, 0]
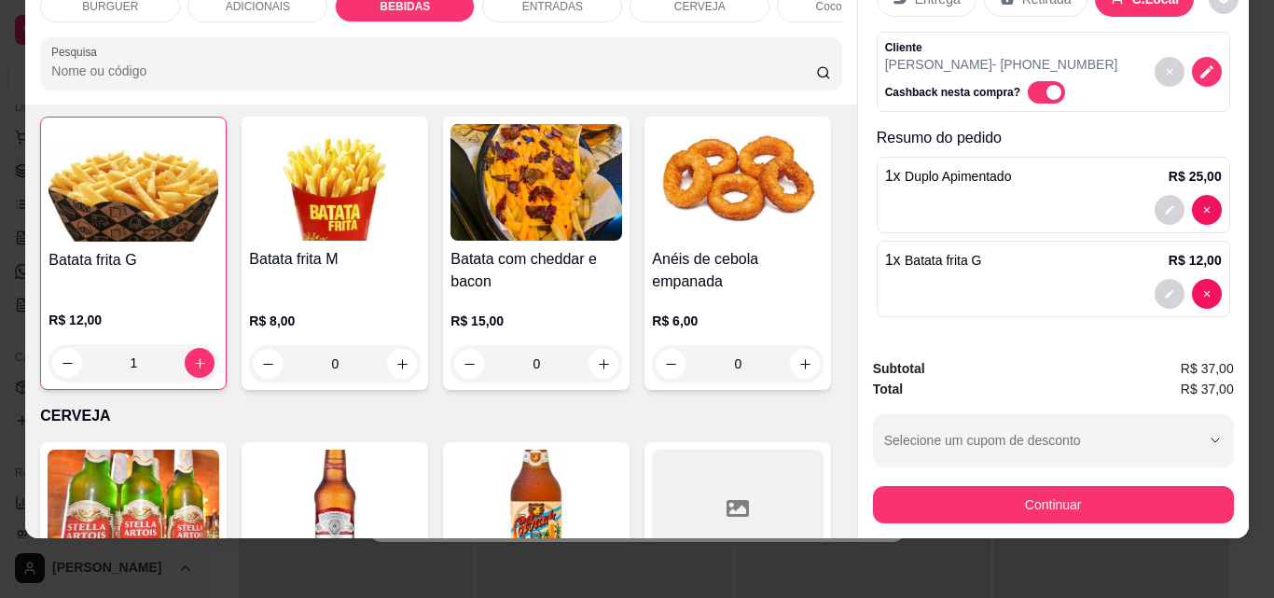
type input "1"
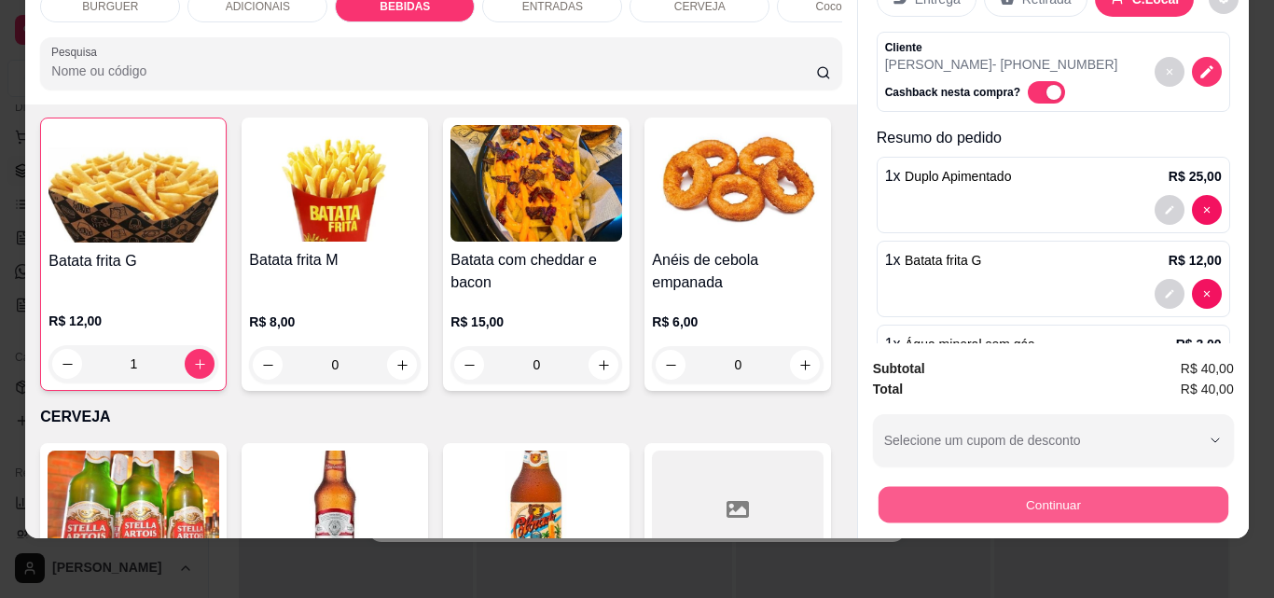
click at [902, 486] on button "Continuar" at bounding box center [1053, 504] width 350 height 36
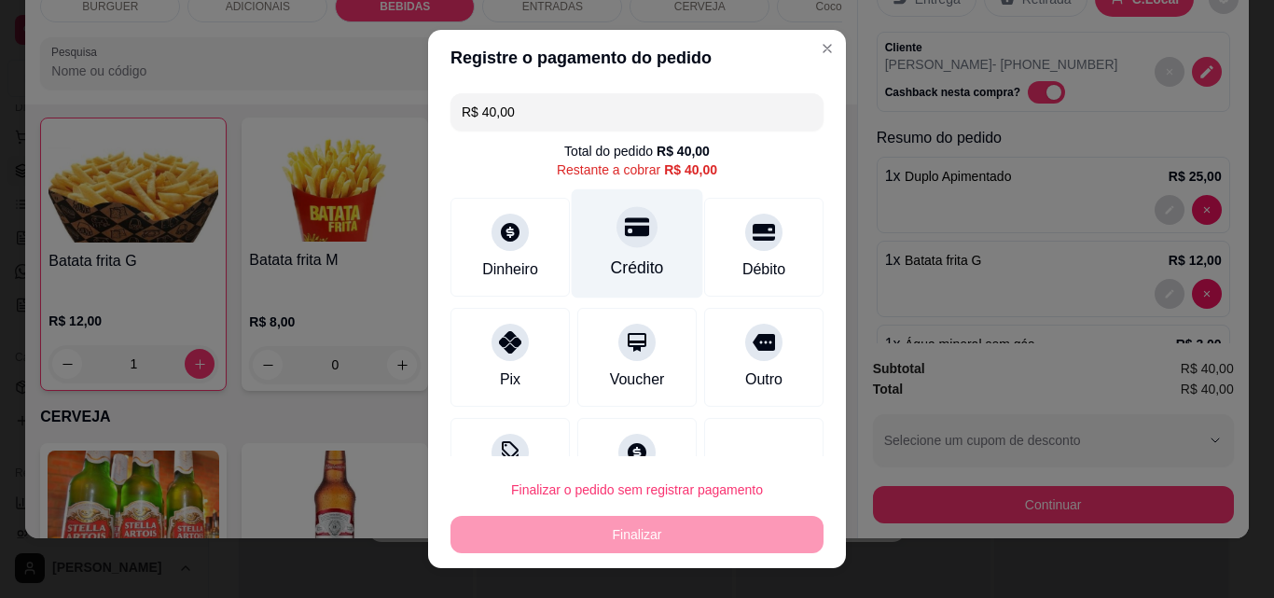
click at [658, 252] on div "Crédito" at bounding box center [638, 243] width 132 height 109
type input "R$ 0,00"
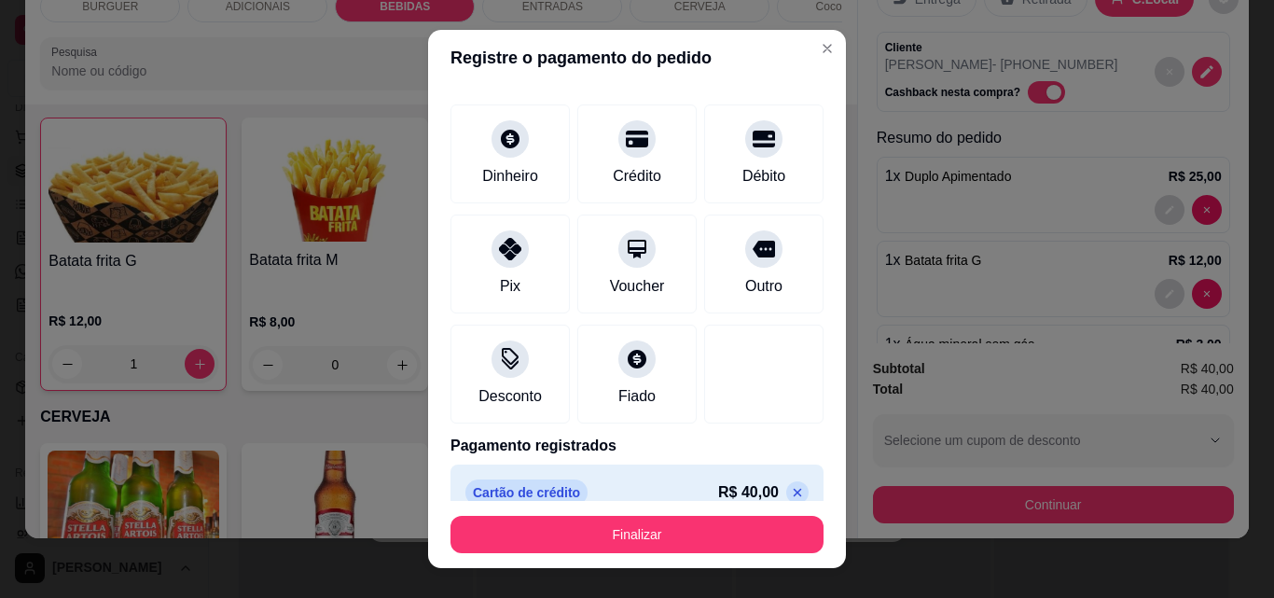
scroll to position [102, 0]
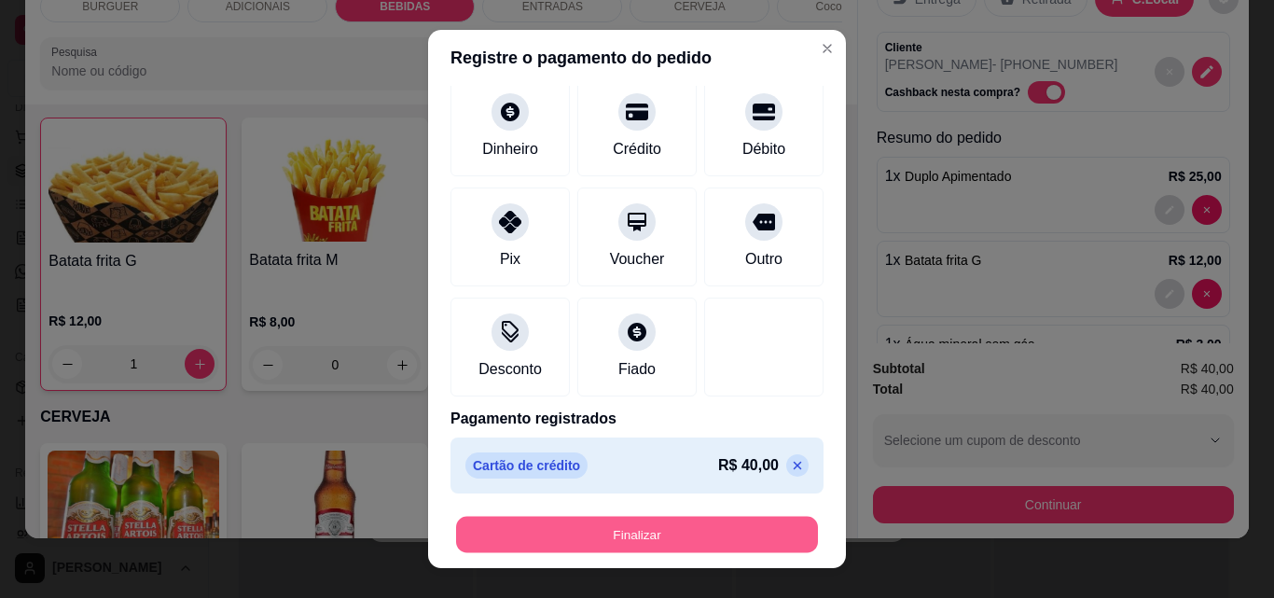
click at [713, 524] on button "Finalizar" at bounding box center [637, 535] width 362 height 36
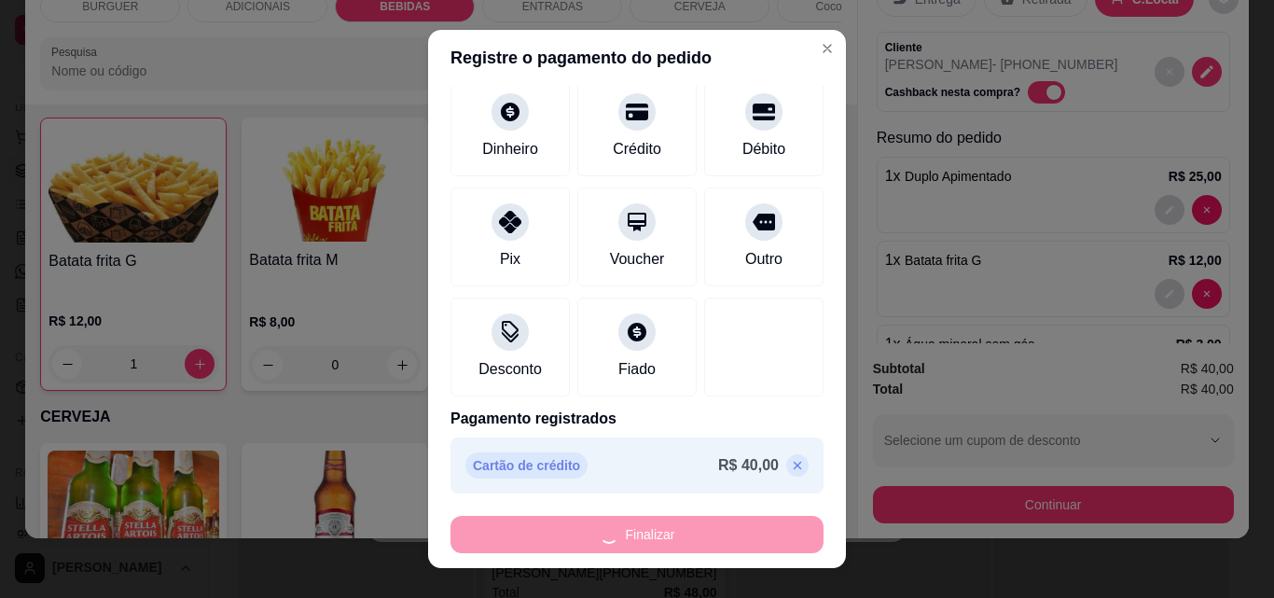
type input "0"
type input "-R$ 40,00"
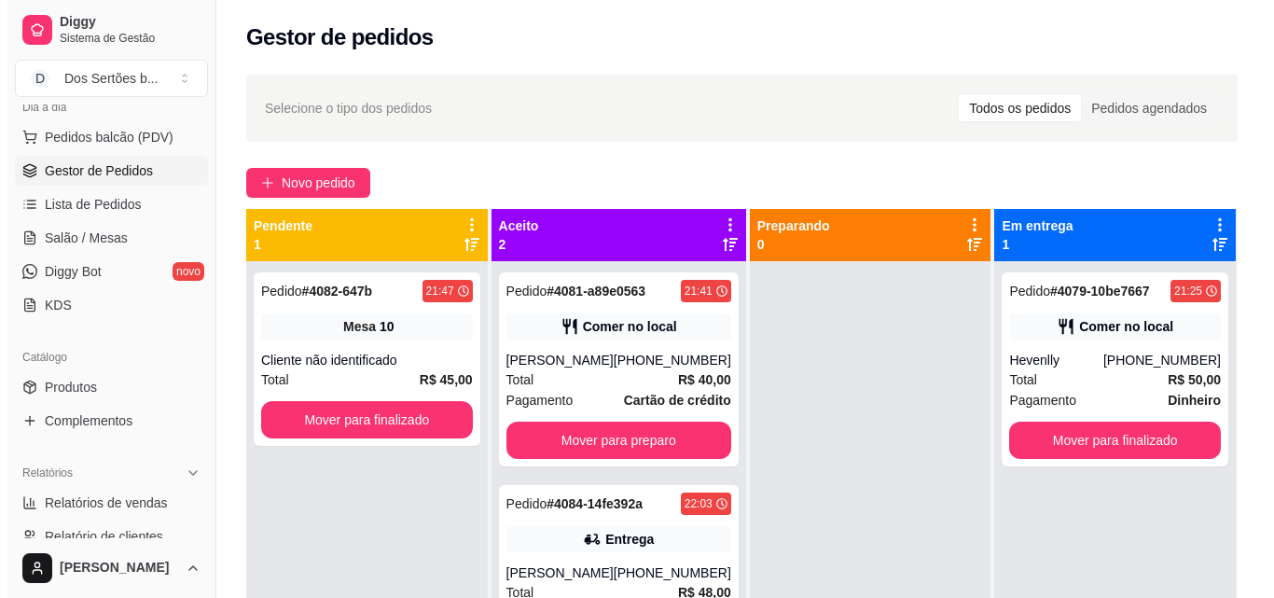
scroll to position [285, 0]
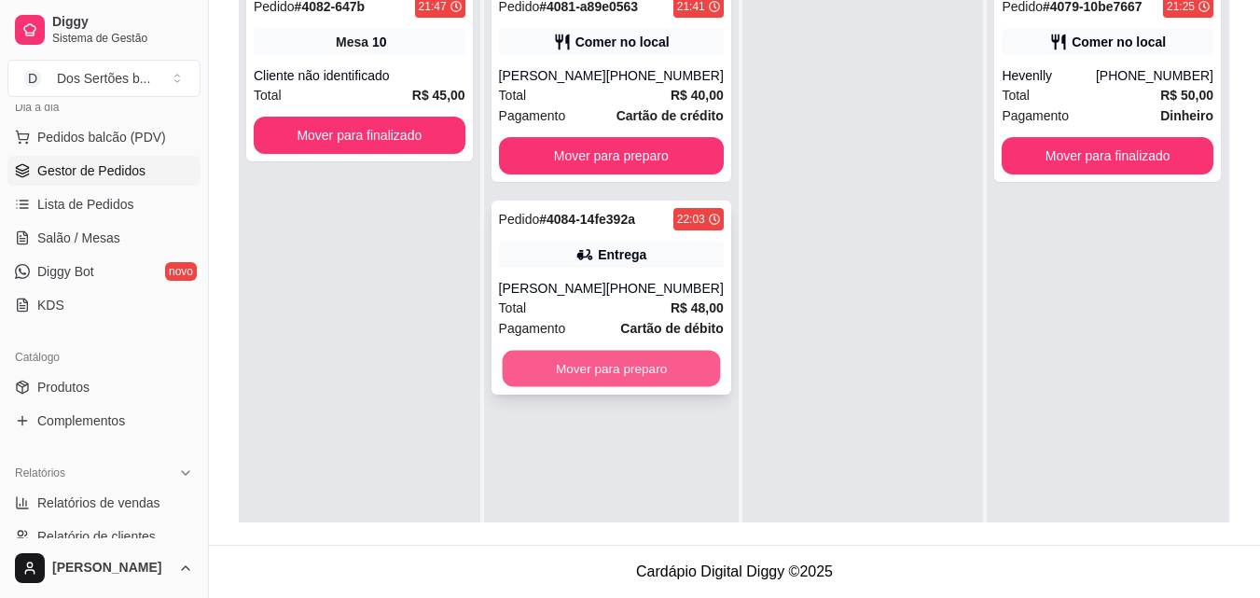
click at [669, 376] on button "Mover para preparo" at bounding box center [611, 369] width 218 height 36
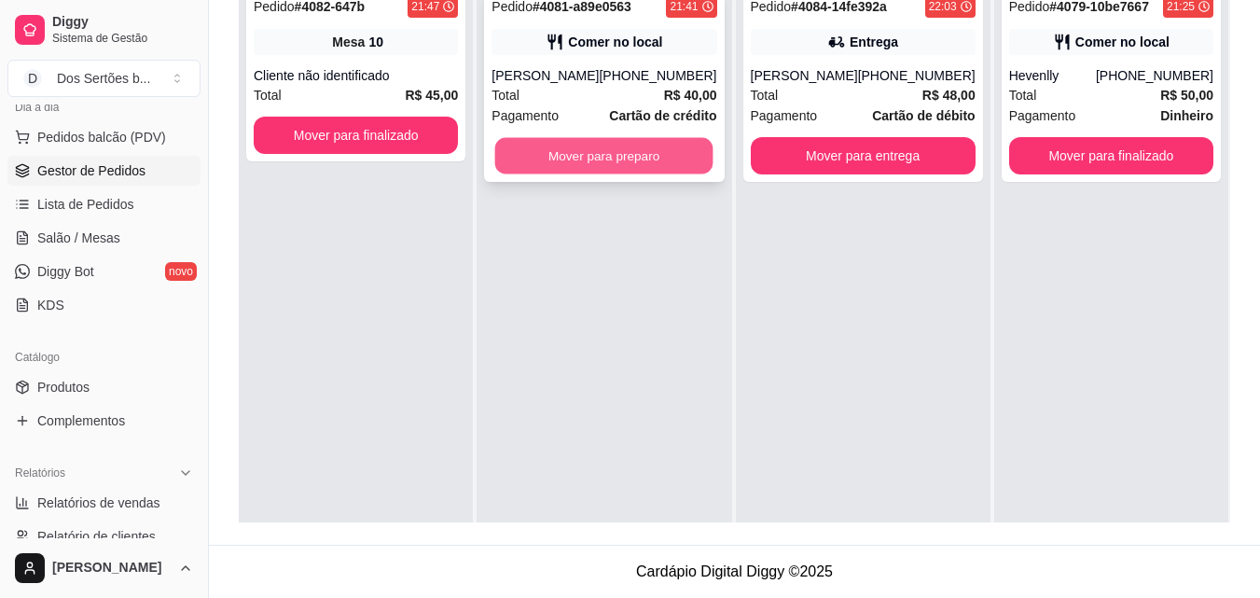
click at [538, 160] on button "Mover para preparo" at bounding box center [604, 156] width 218 height 36
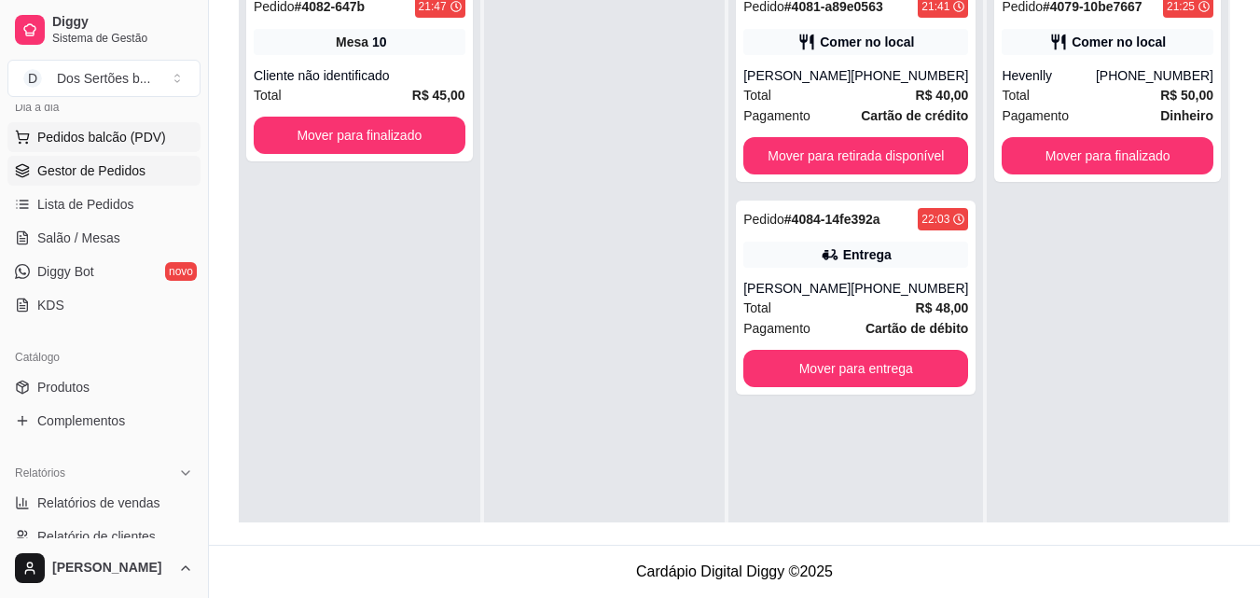
click at [46, 128] on span "Pedidos balcão (PDV)" at bounding box center [101, 137] width 129 height 19
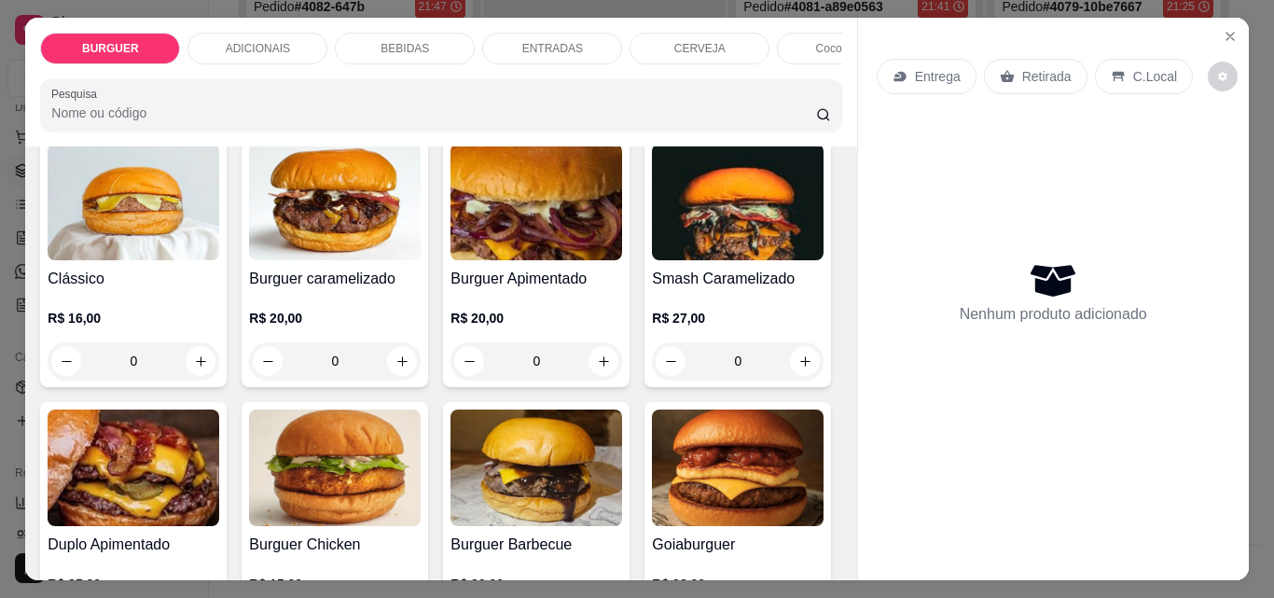
scroll to position [188, 0]
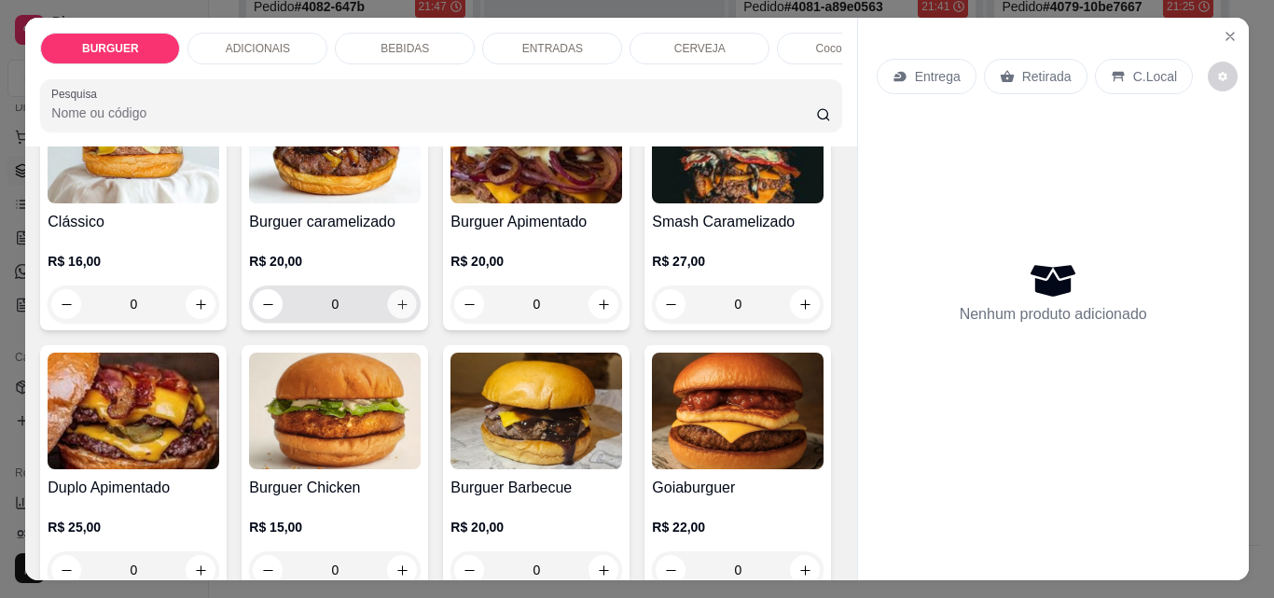
click at [406, 311] on button "increase-product-quantity" at bounding box center [402, 304] width 29 height 29
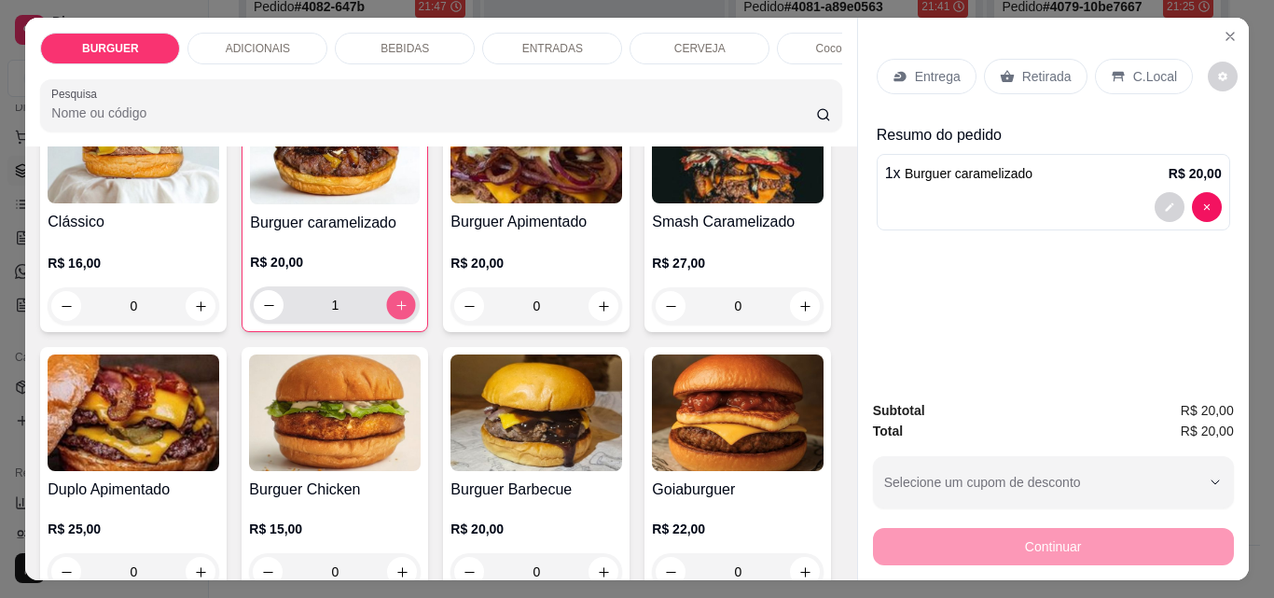
click at [407, 311] on button "increase-product-quantity" at bounding box center [401, 305] width 29 height 29
type input "2"
click at [1047, 67] on p "Retirada" at bounding box center [1046, 76] width 49 height 19
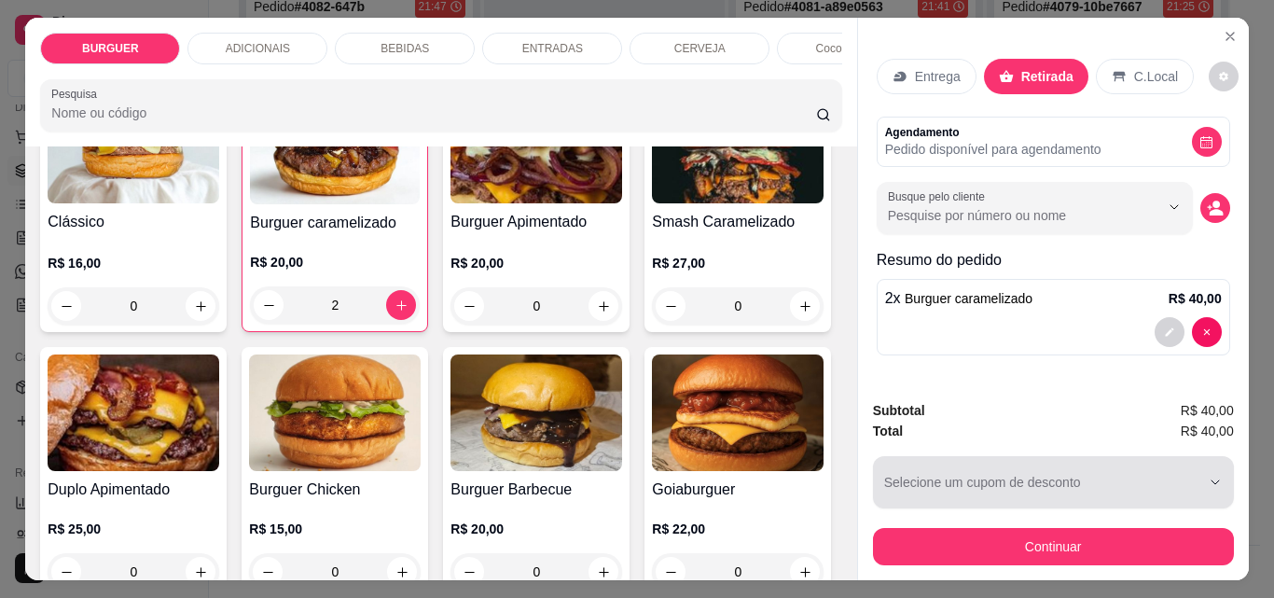
click at [1012, 471] on div "button" at bounding box center [1042, 482] width 316 height 37
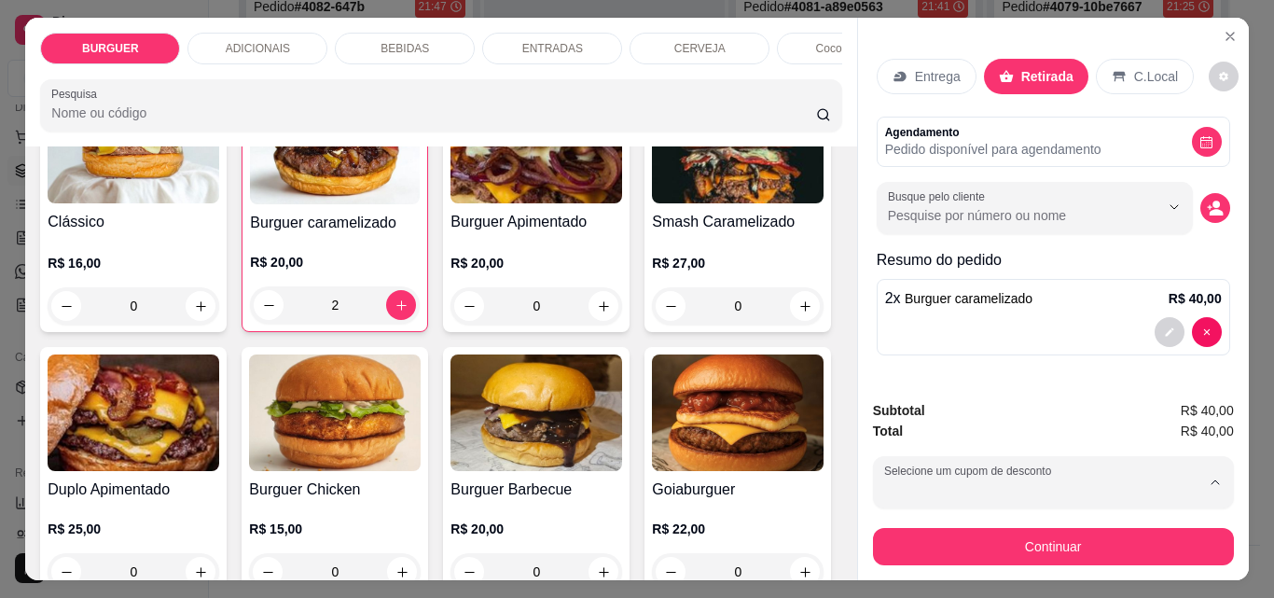
click at [896, 375] on p "LARI20" at bounding box center [908, 377] width 43 height 18
type input "6855e5e5ae30188eda1c1b7f"
select select "6855e5e5ae30188eda1c1b7f"
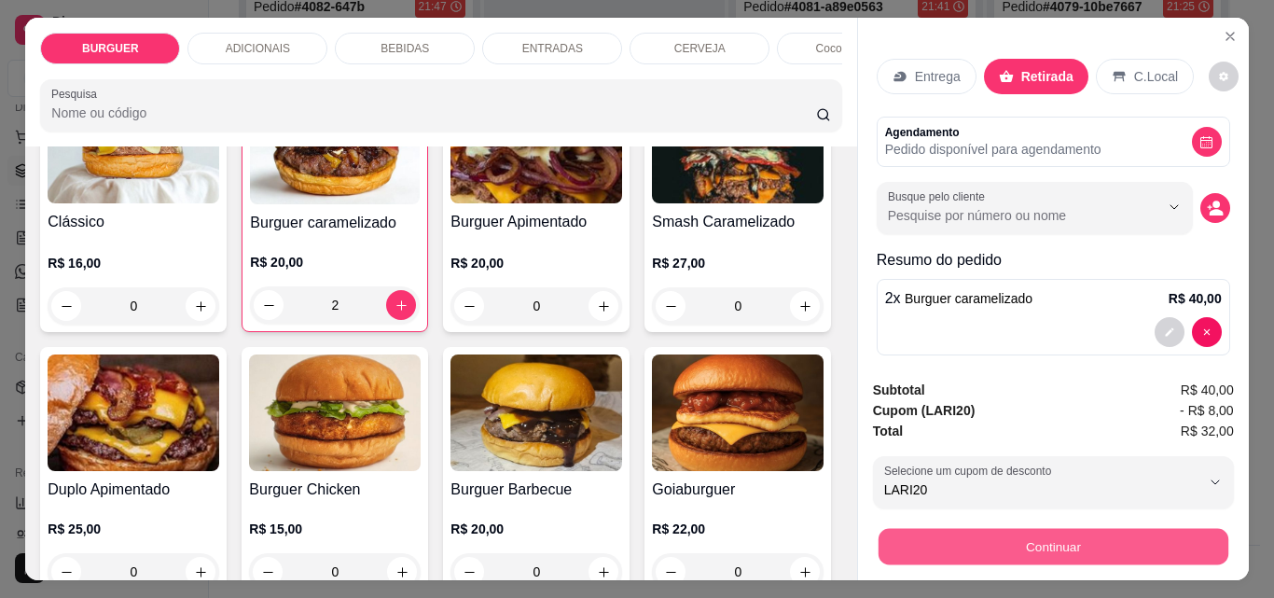
click at [992, 531] on button "Continuar" at bounding box center [1053, 546] width 350 height 36
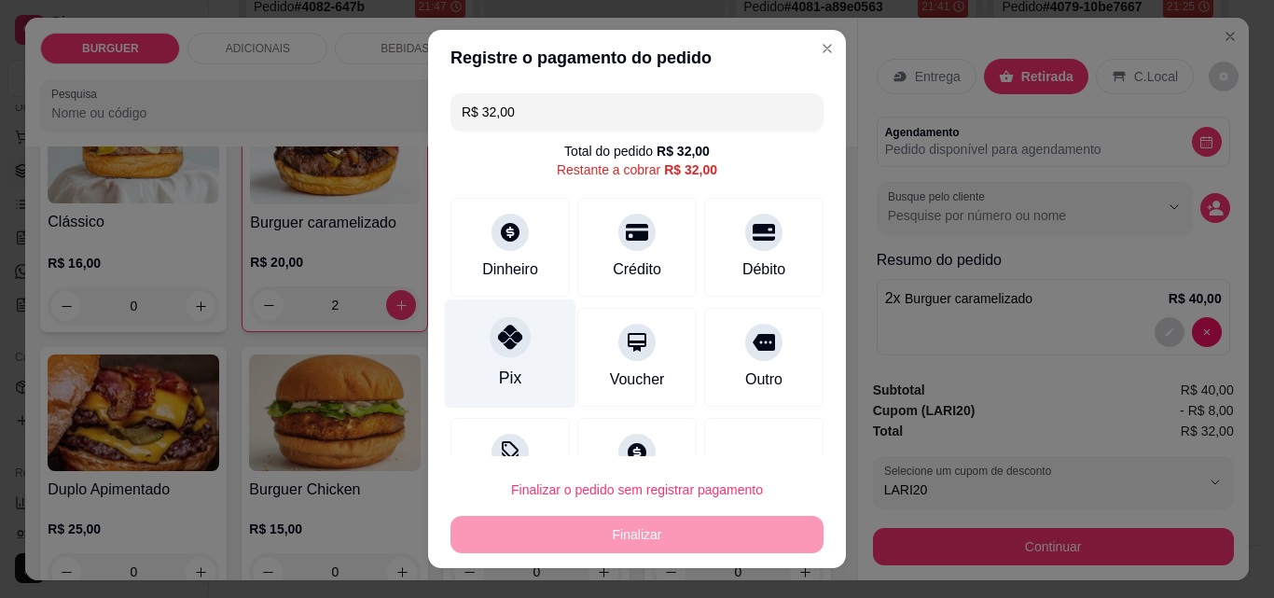
click at [507, 356] on div "Pix" at bounding box center [511, 353] width 132 height 109
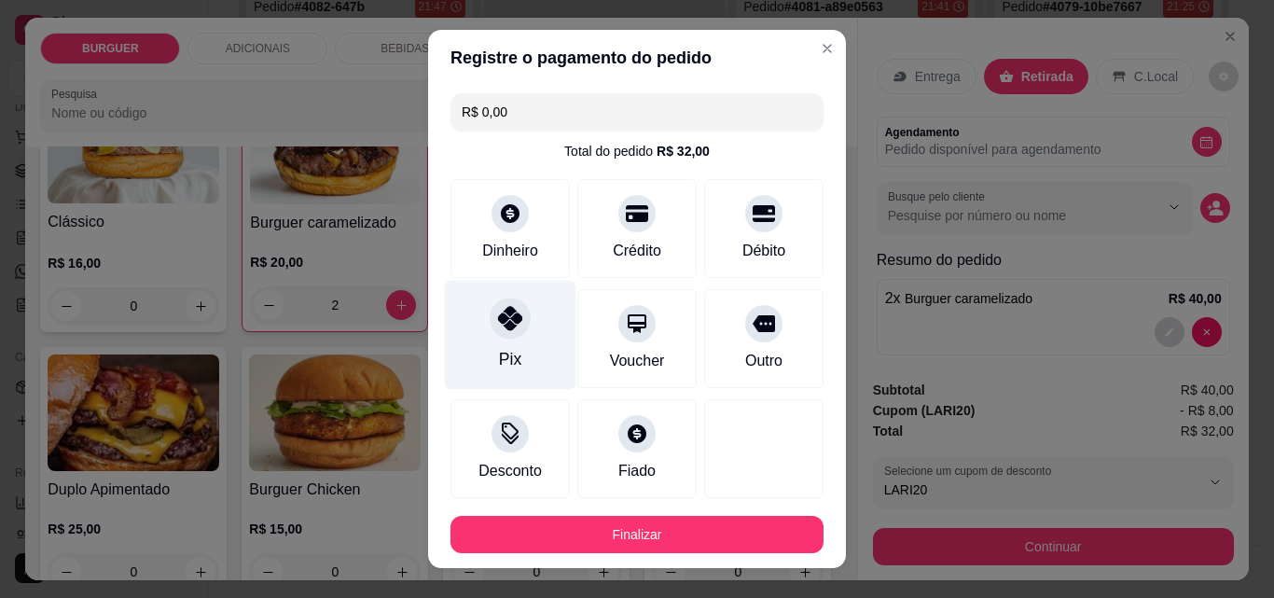
type input "R$ 0,00"
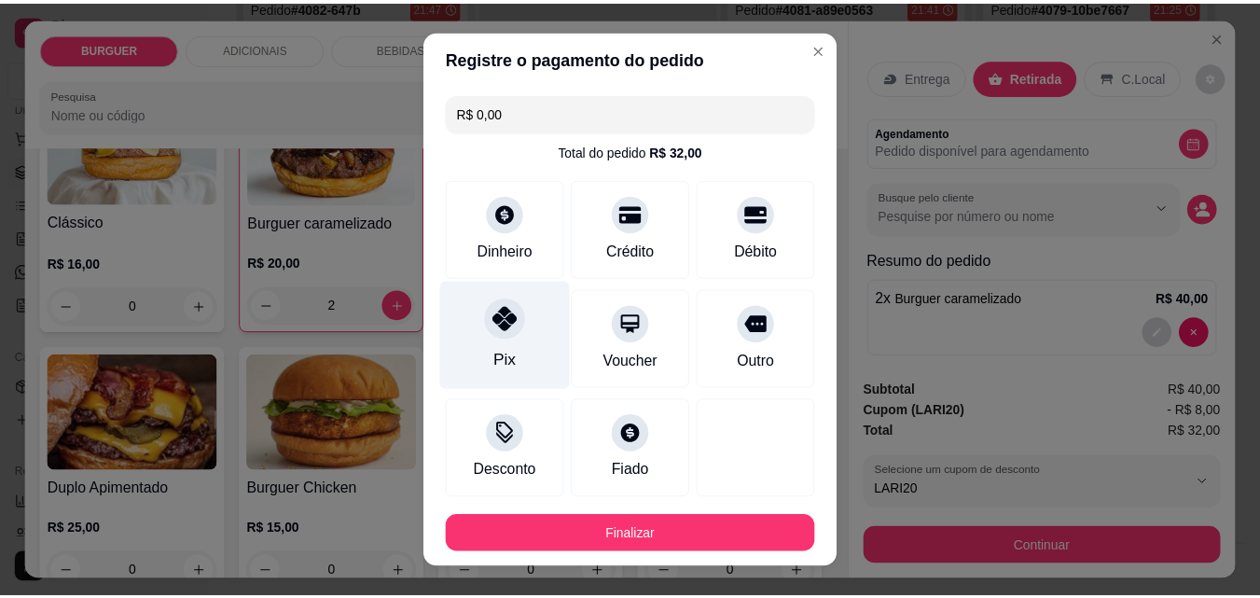
scroll to position [102, 0]
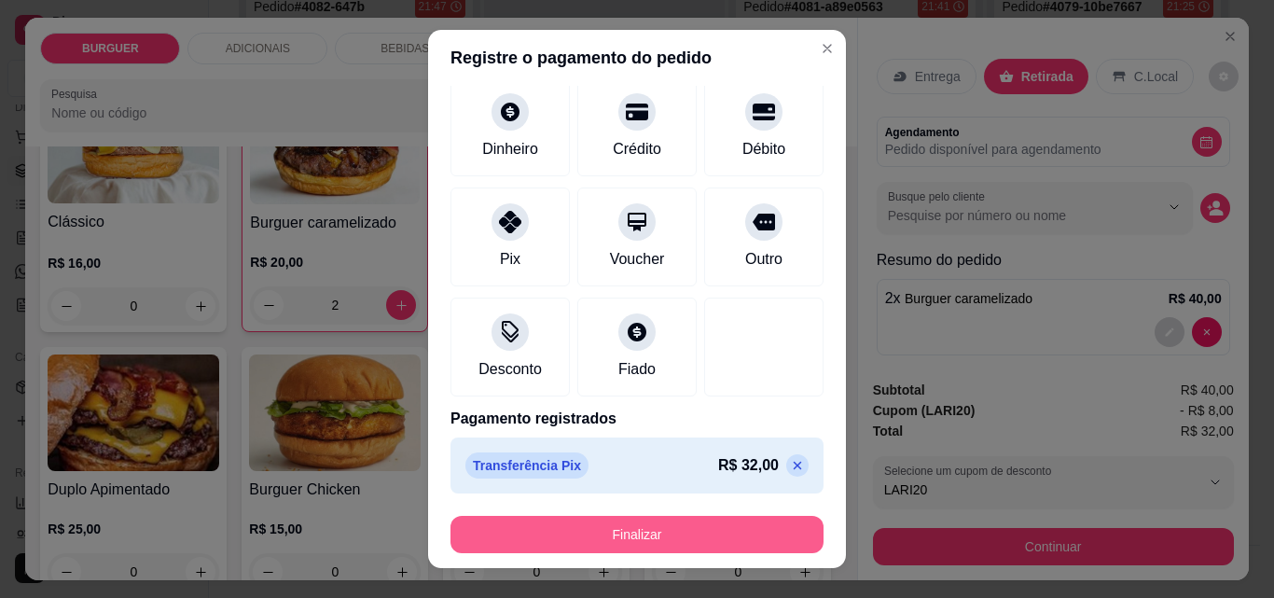
click at [556, 532] on button "Finalizar" at bounding box center [637, 534] width 373 height 37
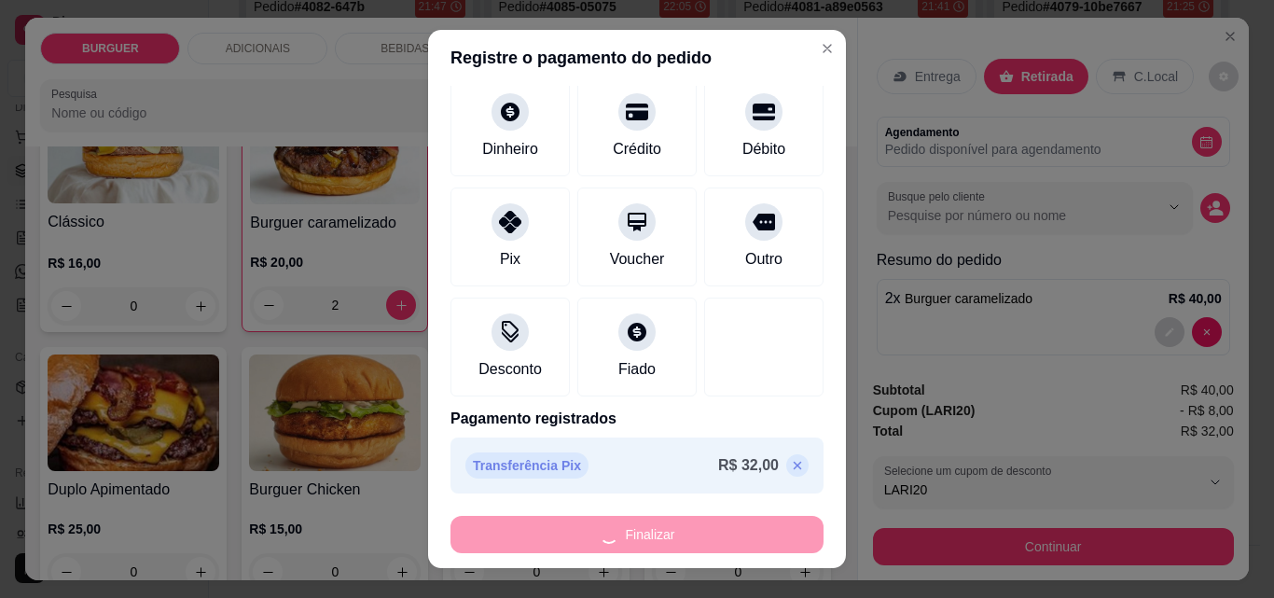
type input "0"
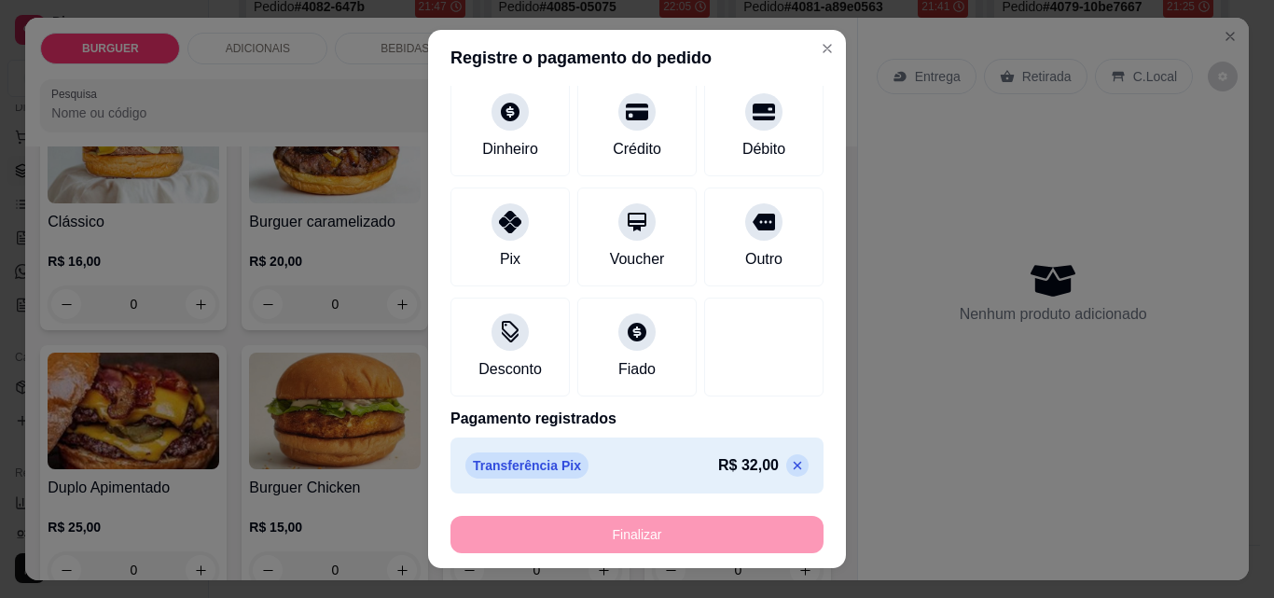
type input "-R$ 32,00"
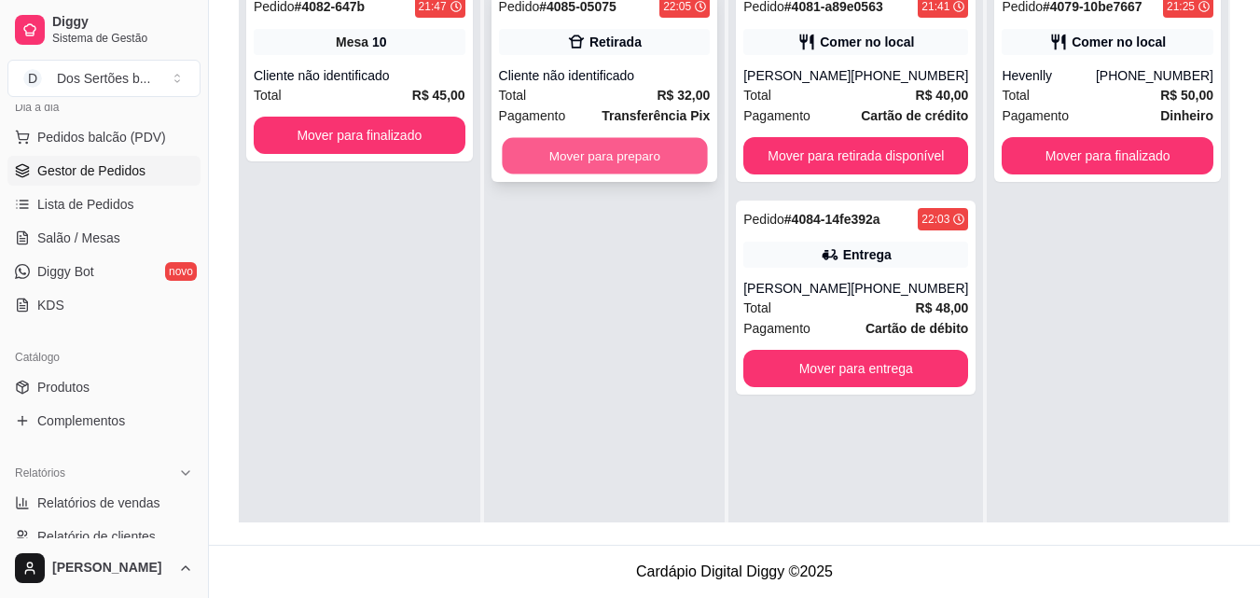
click at [560, 149] on button "Mover para preparo" at bounding box center [604, 156] width 205 height 36
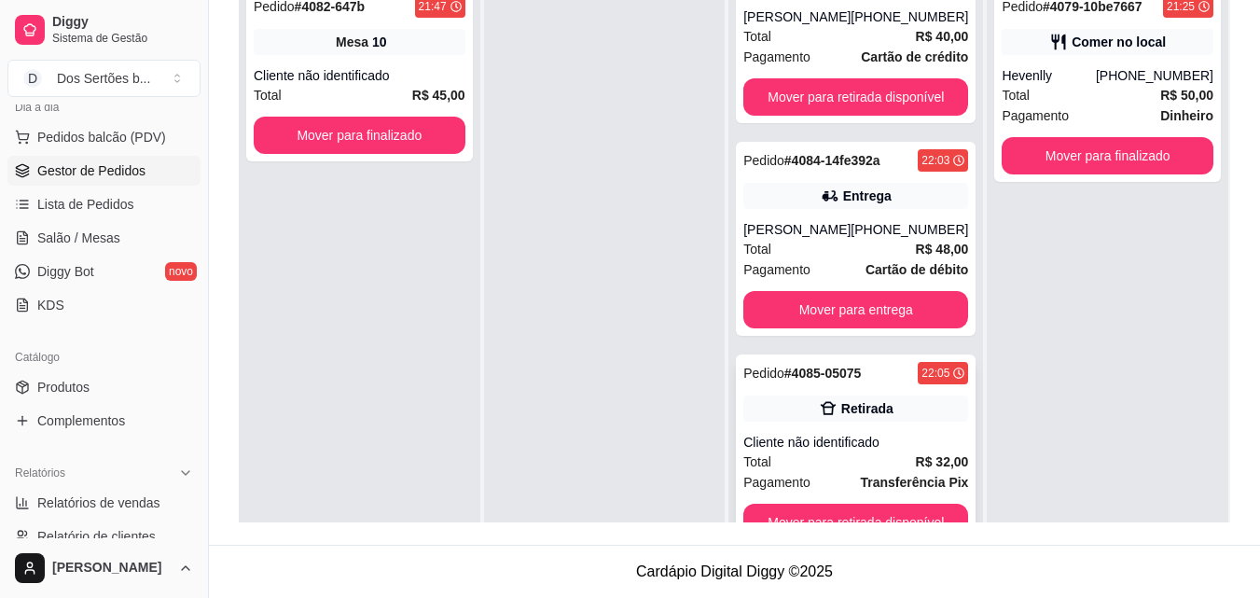
scroll to position [52, 0]
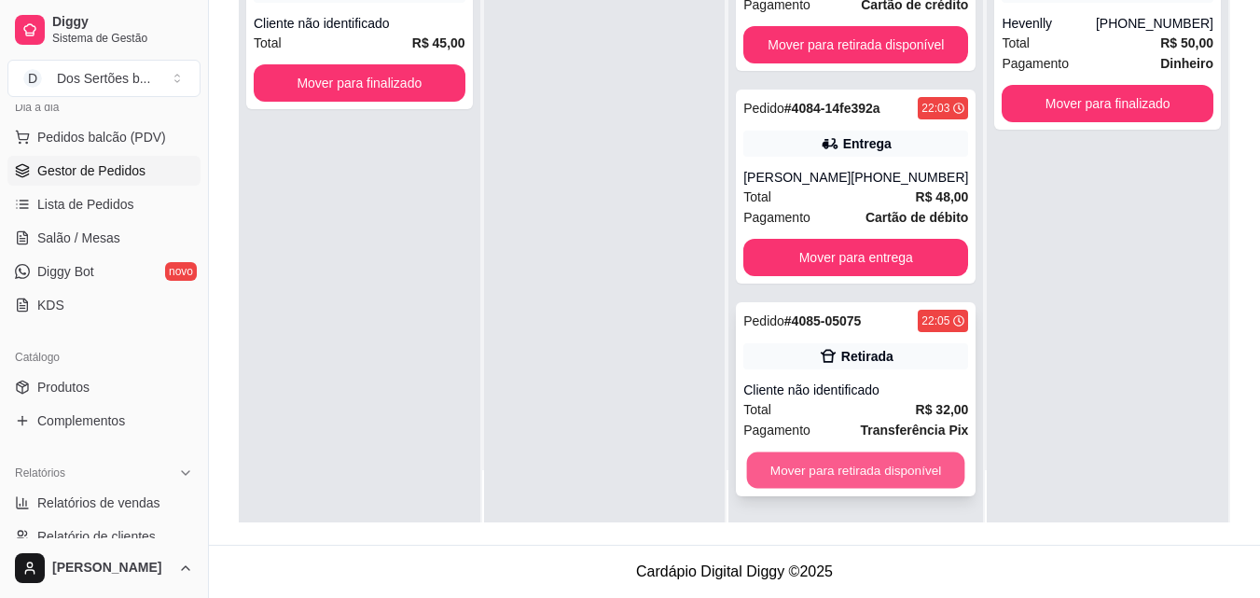
click at [876, 471] on button "Mover para retirada disponível" at bounding box center [856, 470] width 218 height 36
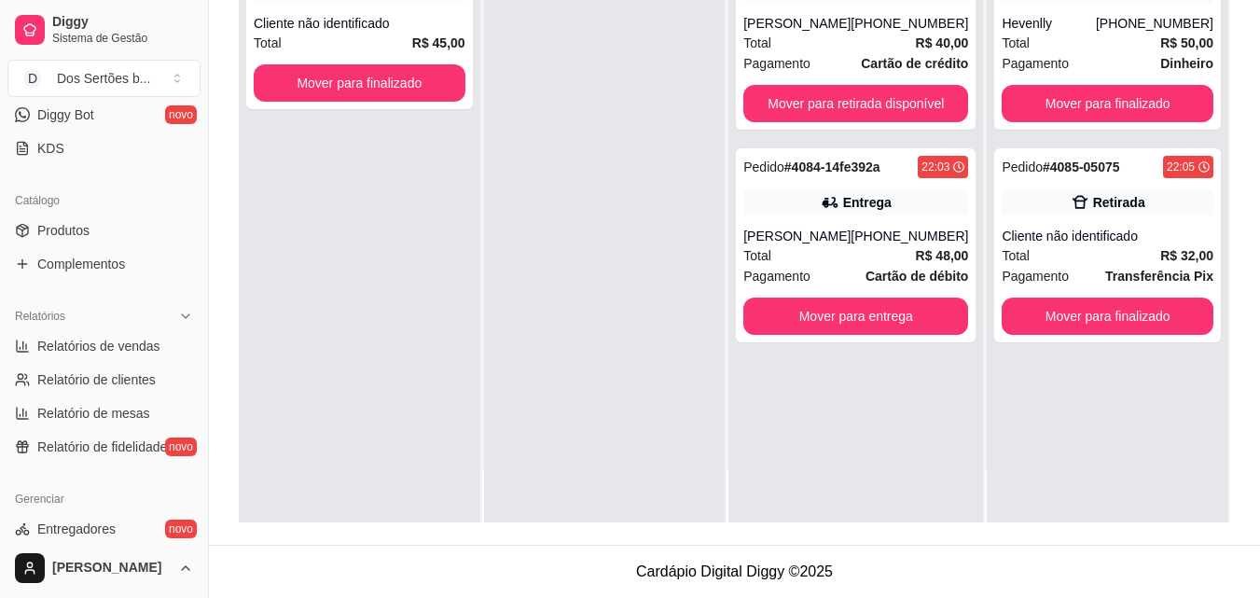
scroll to position [584, 0]
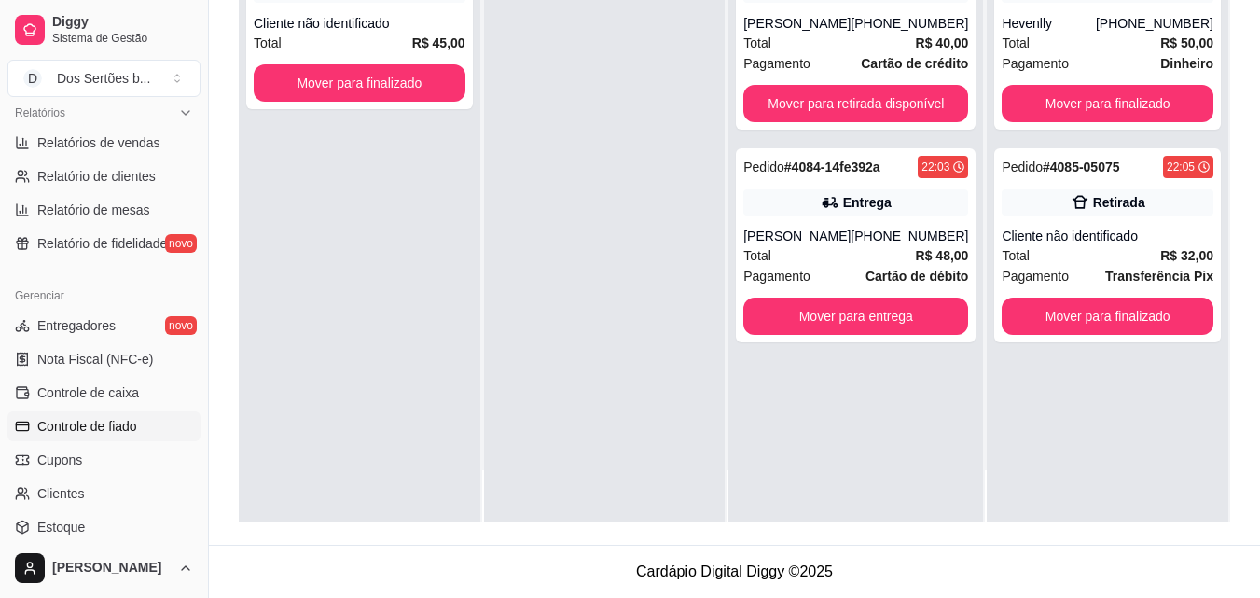
click at [82, 426] on span "Controle de fiado" at bounding box center [87, 426] width 100 height 19
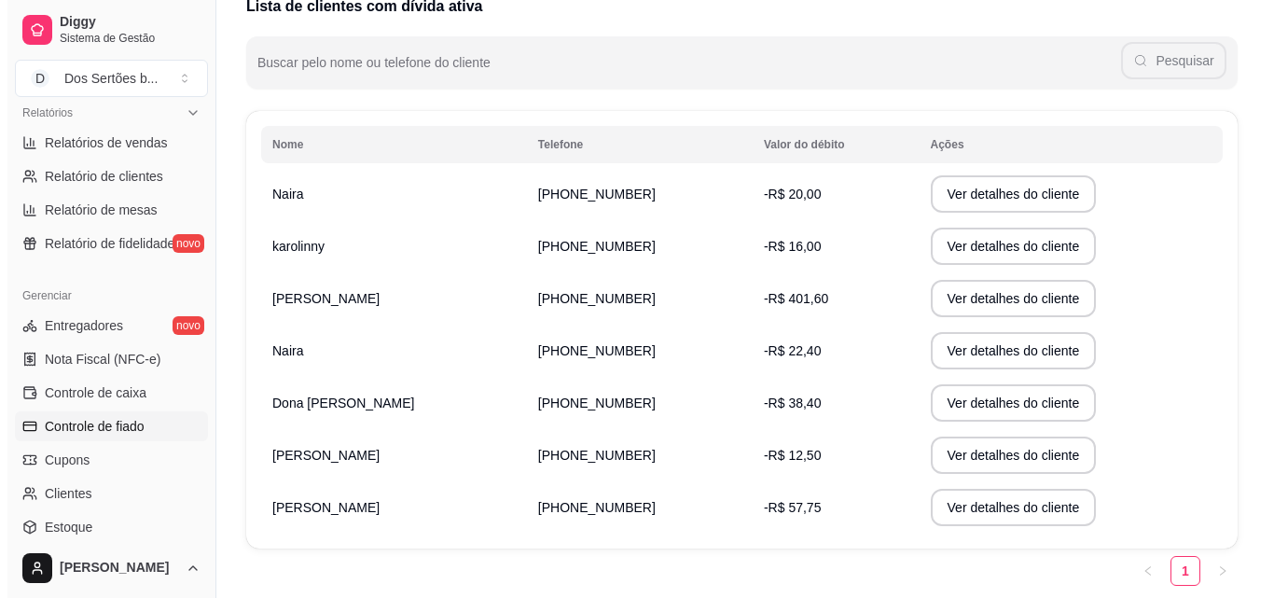
scroll to position [237, 0]
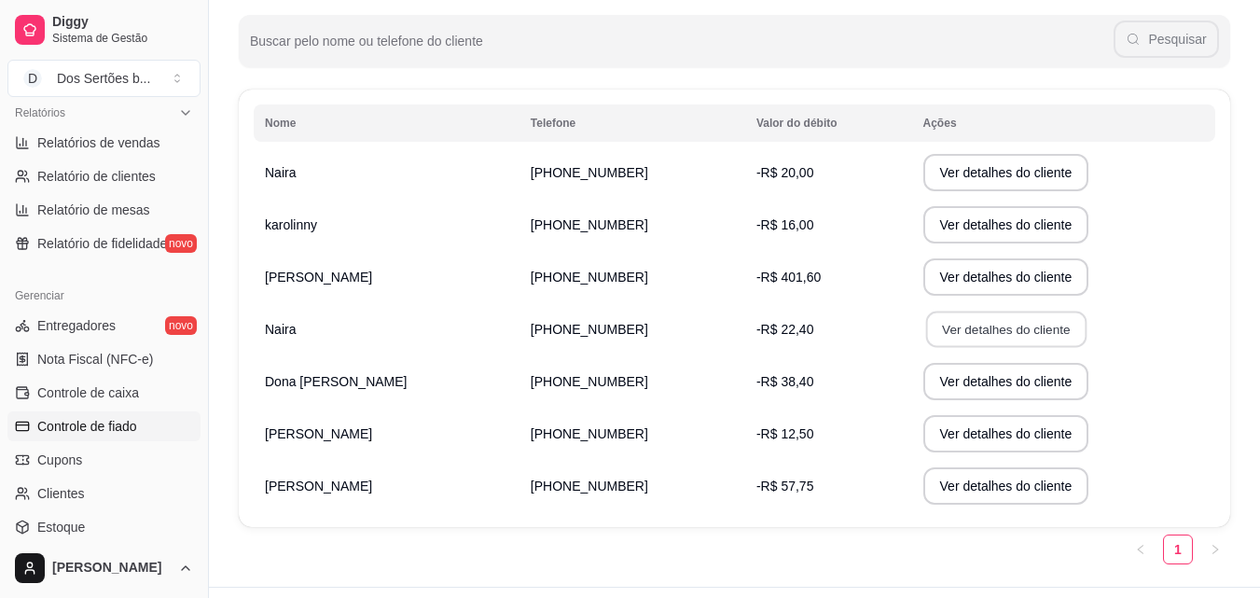
click at [937, 331] on button "Ver detalhes do cliente" at bounding box center [1005, 330] width 160 height 36
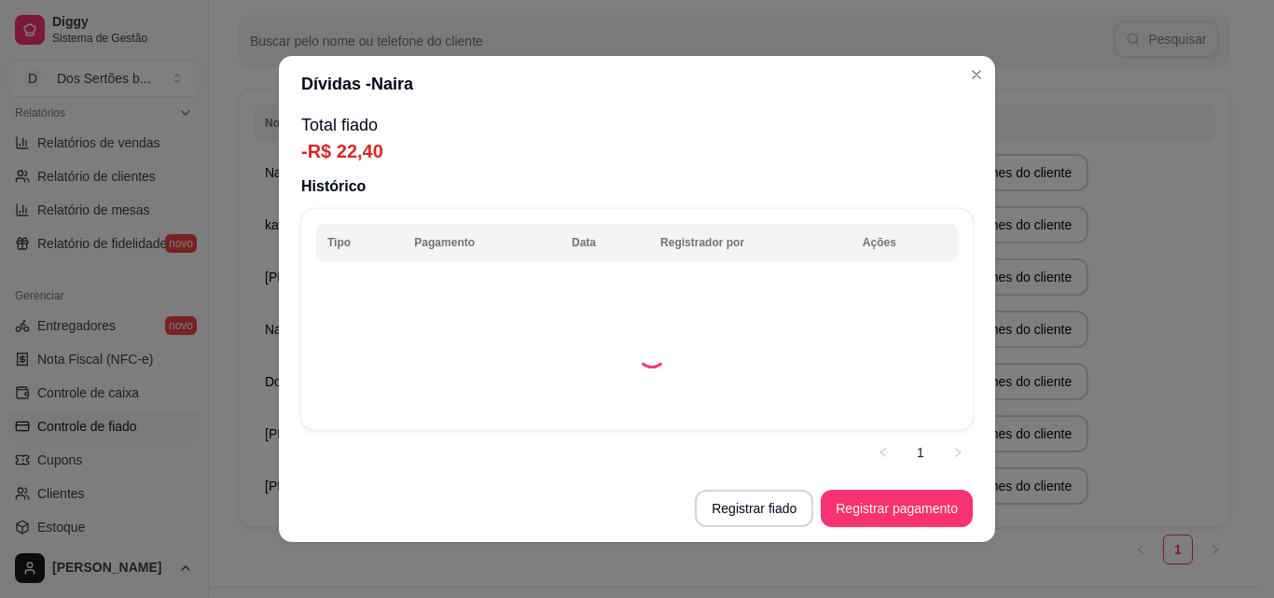
scroll to position [4, 0]
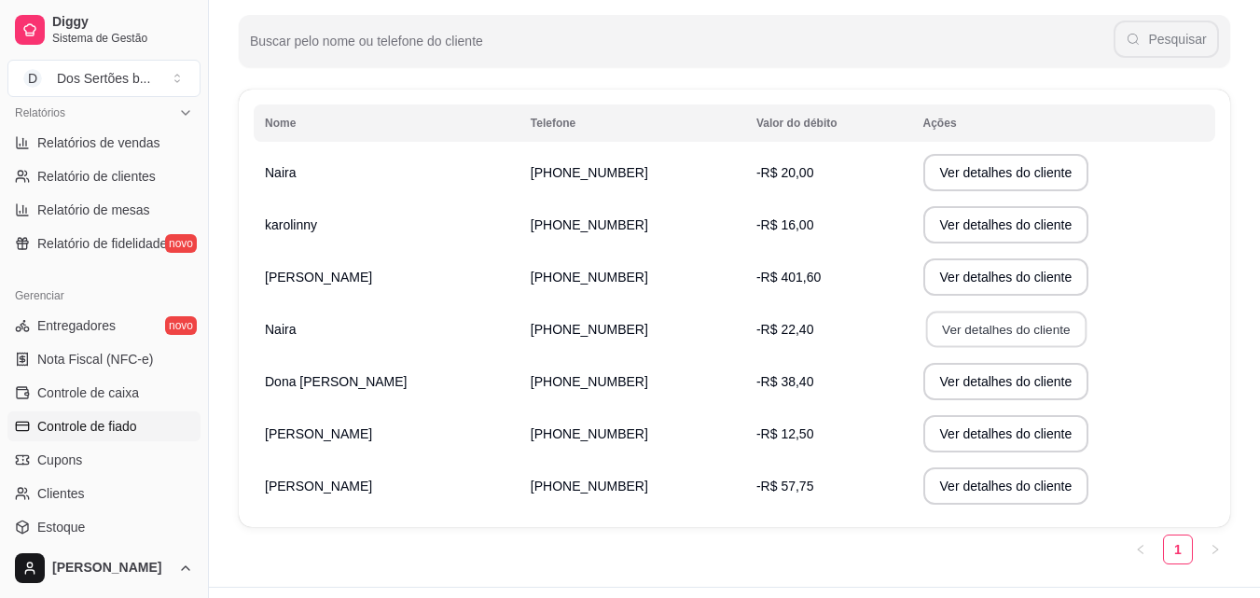
click at [951, 330] on button "Ver detalhes do cliente" at bounding box center [1005, 330] width 160 height 36
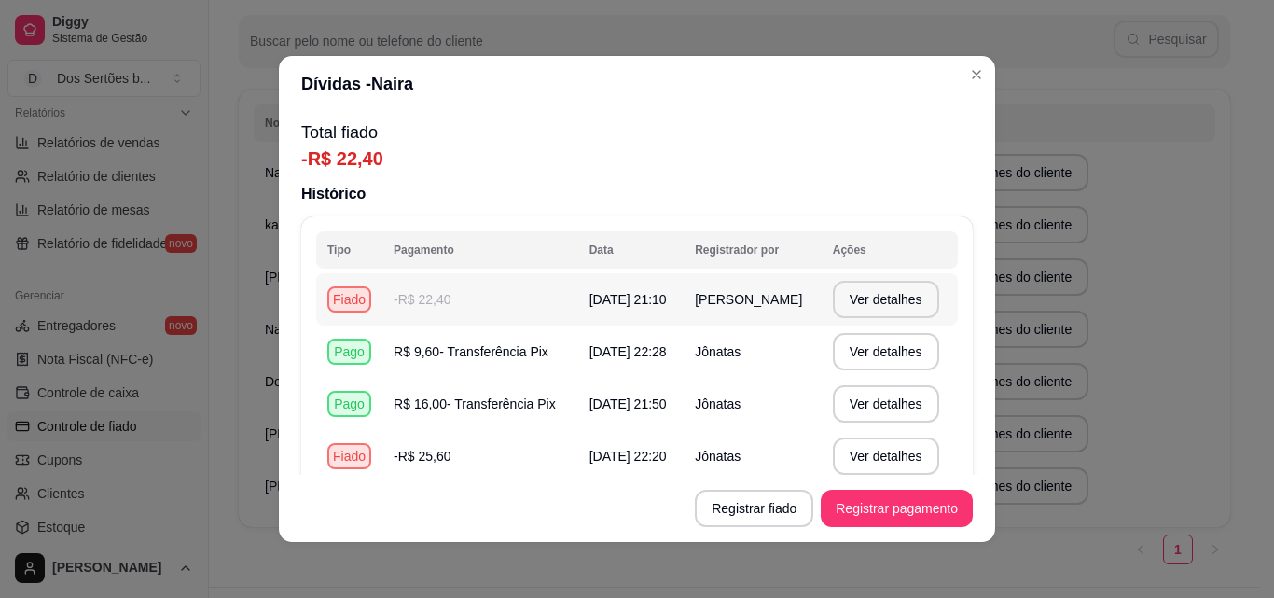
scroll to position [100, 0]
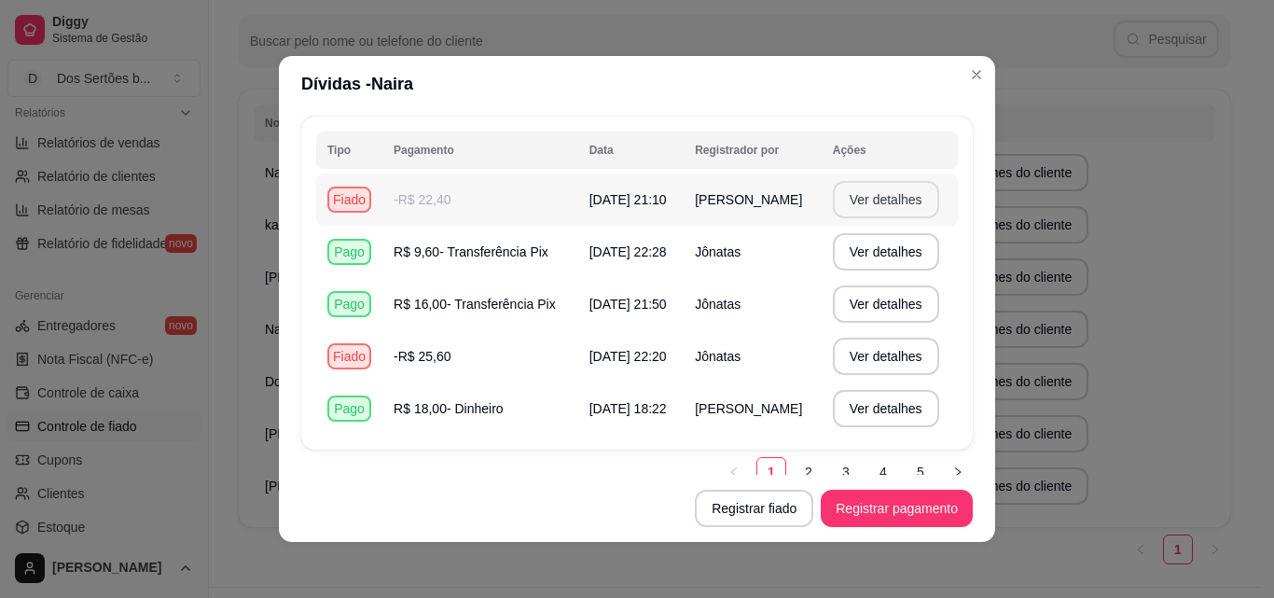
click at [839, 195] on button "Ver detalhes" at bounding box center [886, 199] width 106 height 37
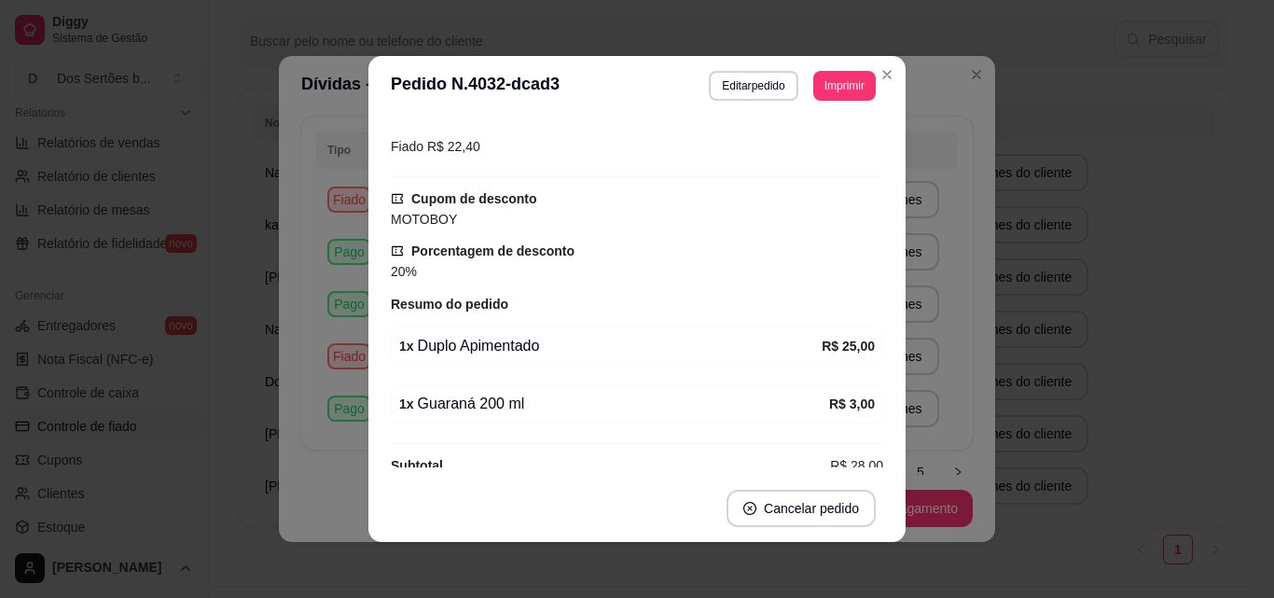
scroll to position [319, 0]
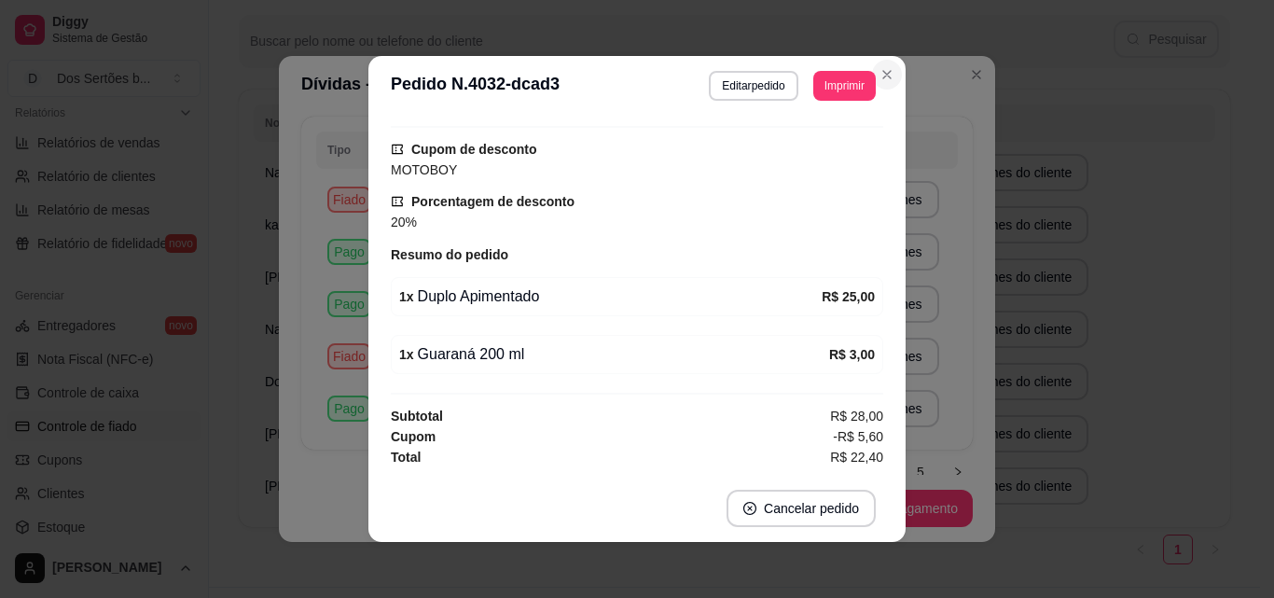
click at [883, 77] on icon "Close" at bounding box center [886, 74] width 7 height 7
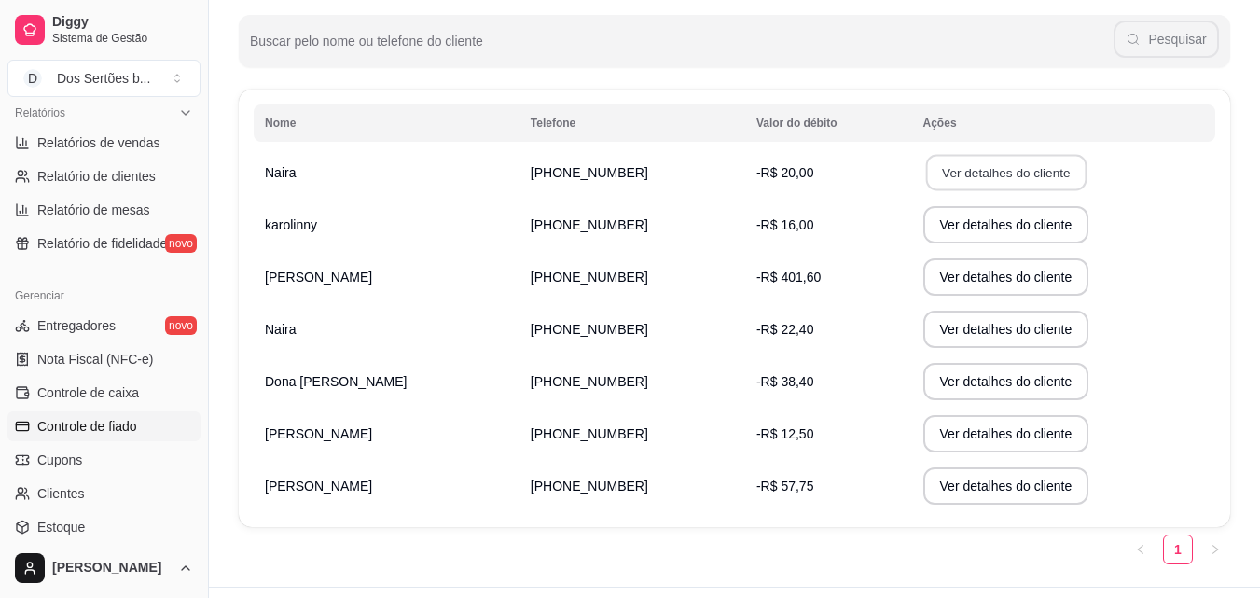
click at [946, 164] on button "Ver detalhes do cliente" at bounding box center [1005, 173] width 160 height 36
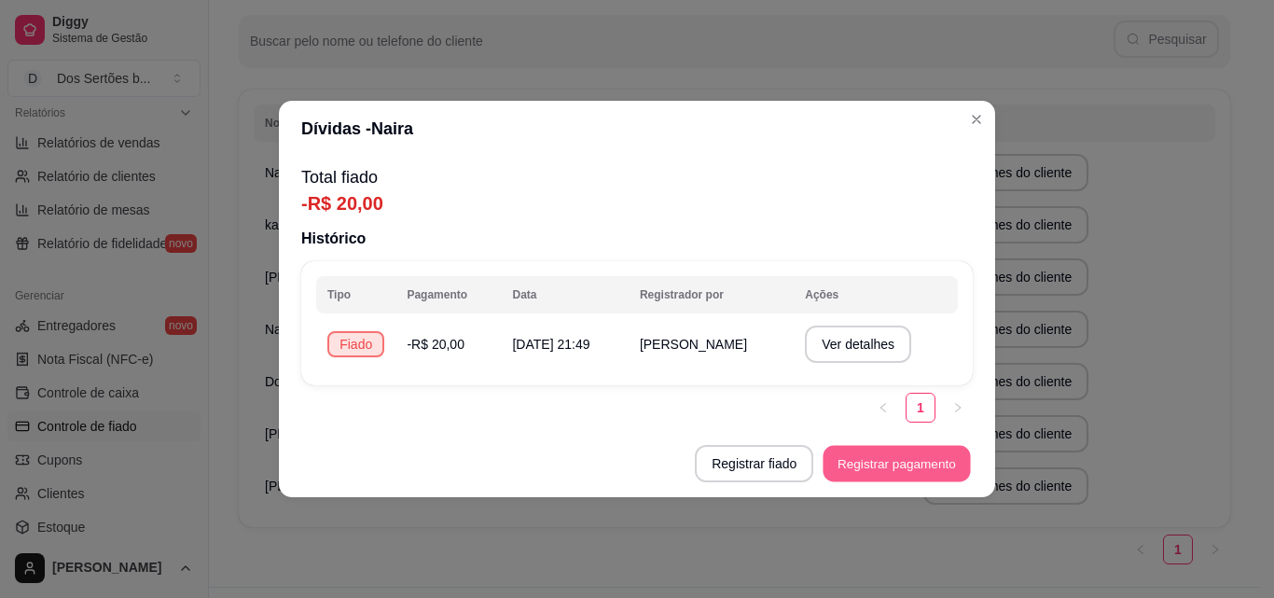
click at [880, 461] on button "Registrar pagamento" at bounding box center [897, 464] width 147 height 36
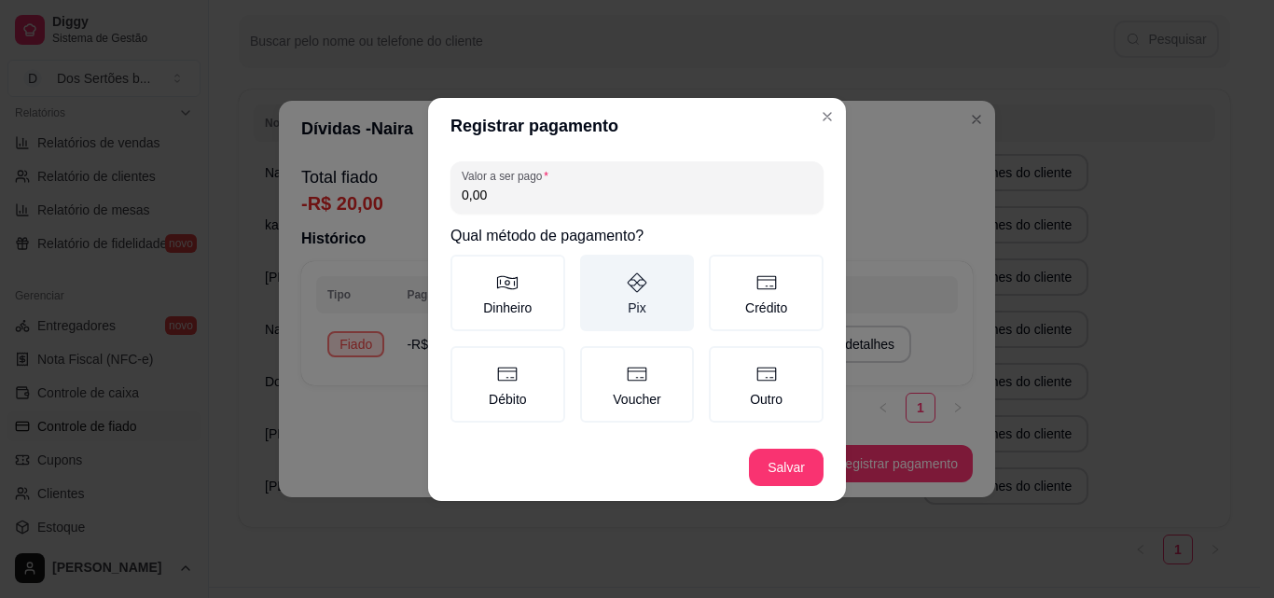
click at [612, 294] on label "Pix" at bounding box center [637, 293] width 115 height 76
click at [594, 269] on button "Pix" at bounding box center [586, 261] width 15 height 15
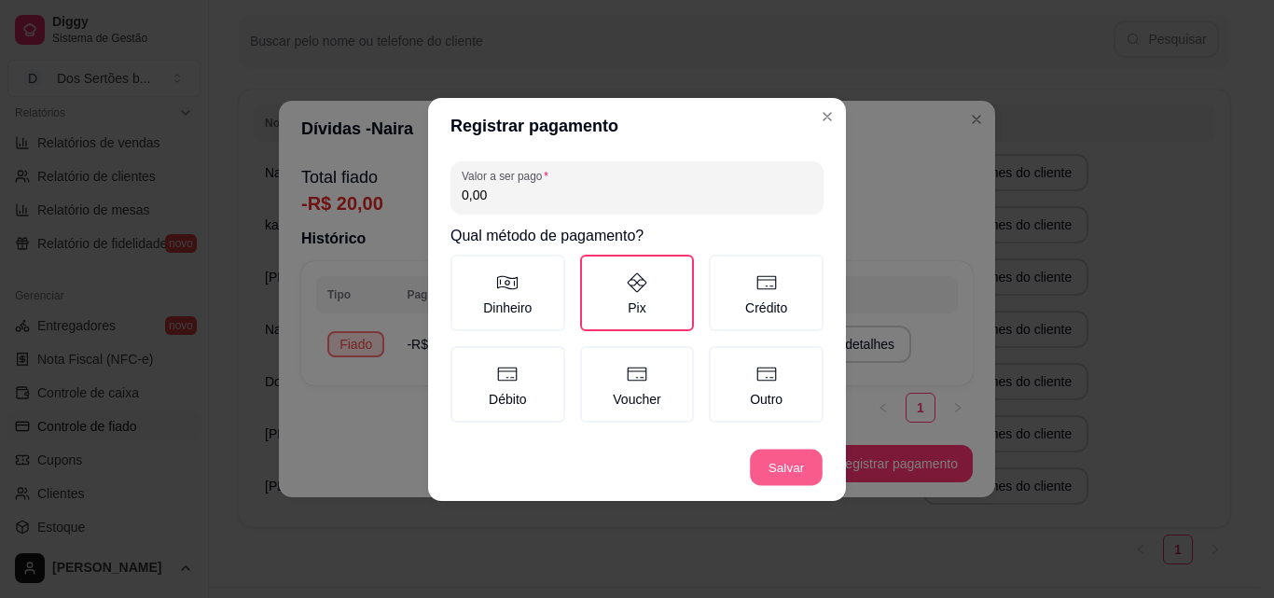
click at [784, 468] on button "Salvar" at bounding box center [786, 467] width 73 height 36
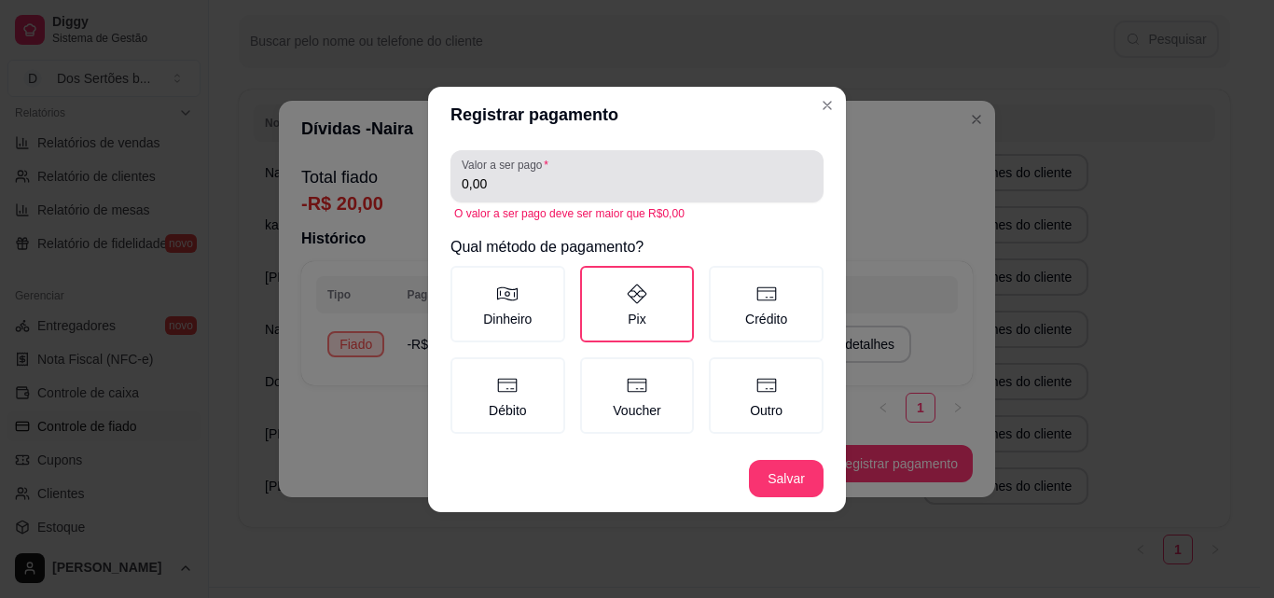
click at [511, 197] on div "Valor a ser pago 0,00" at bounding box center [637, 176] width 373 height 52
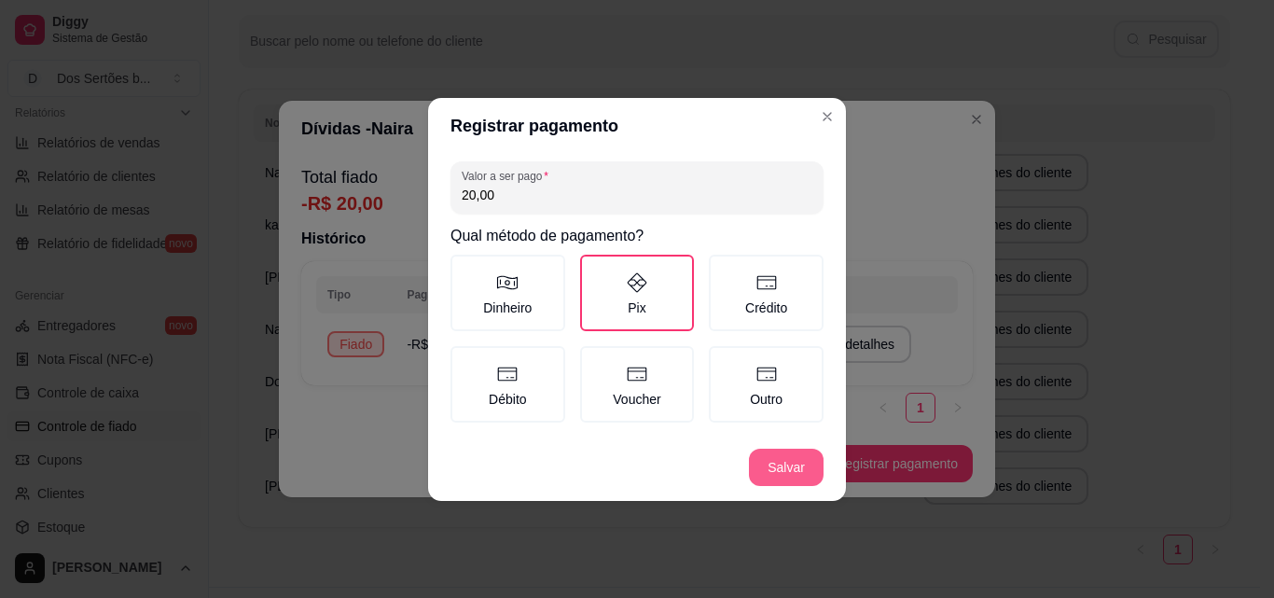
type input "20,00"
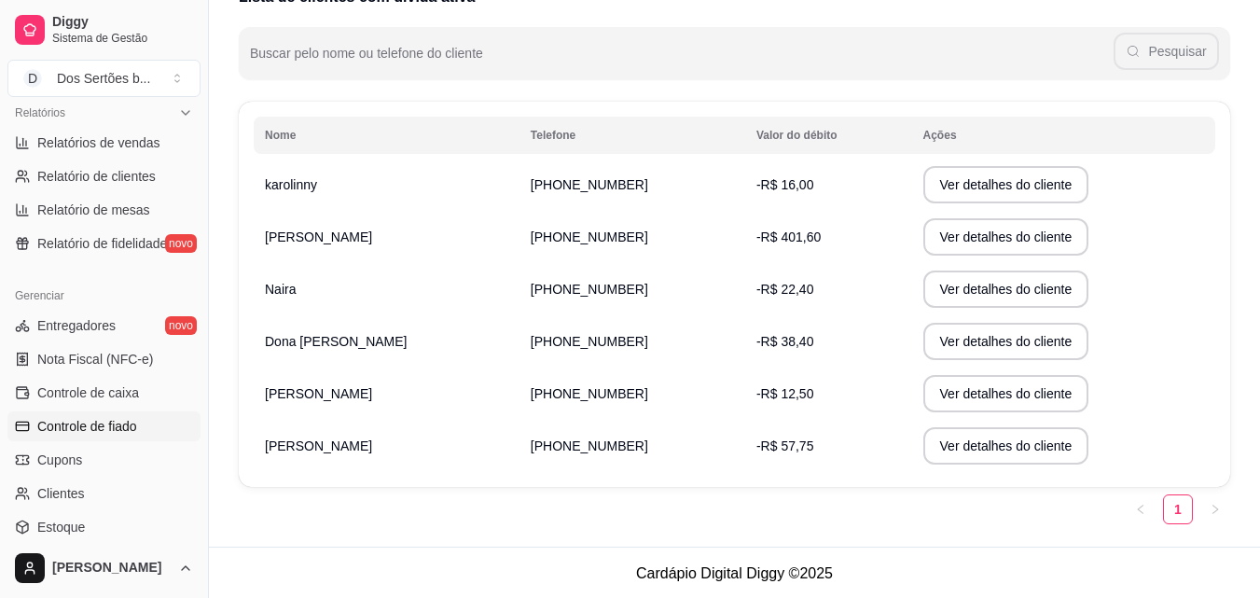
scroll to position [214, 0]
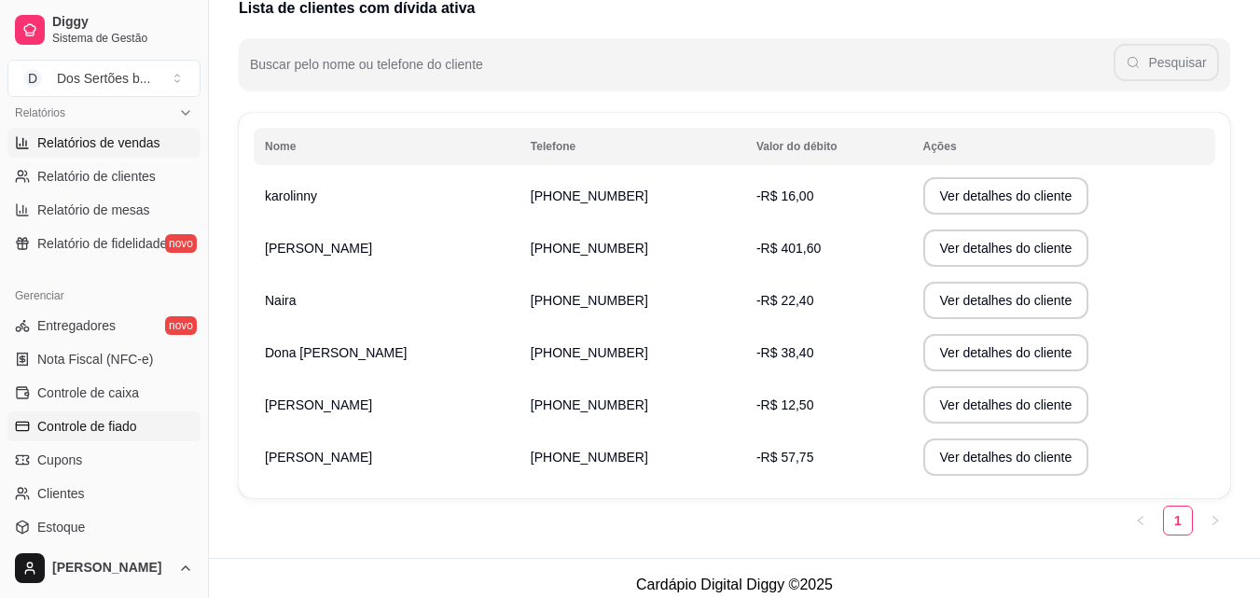
click at [80, 147] on span "Relatórios de vendas" at bounding box center [98, 142] width 123 height 19
select select "ALL"
select select "0"
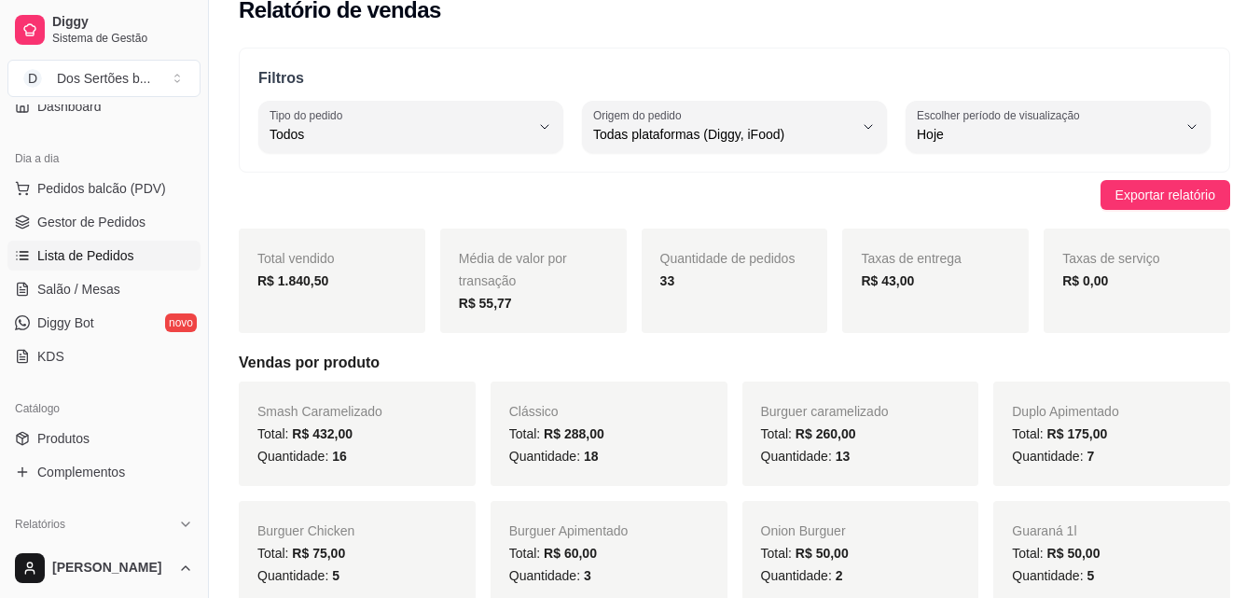
scroll to position [52, 0]
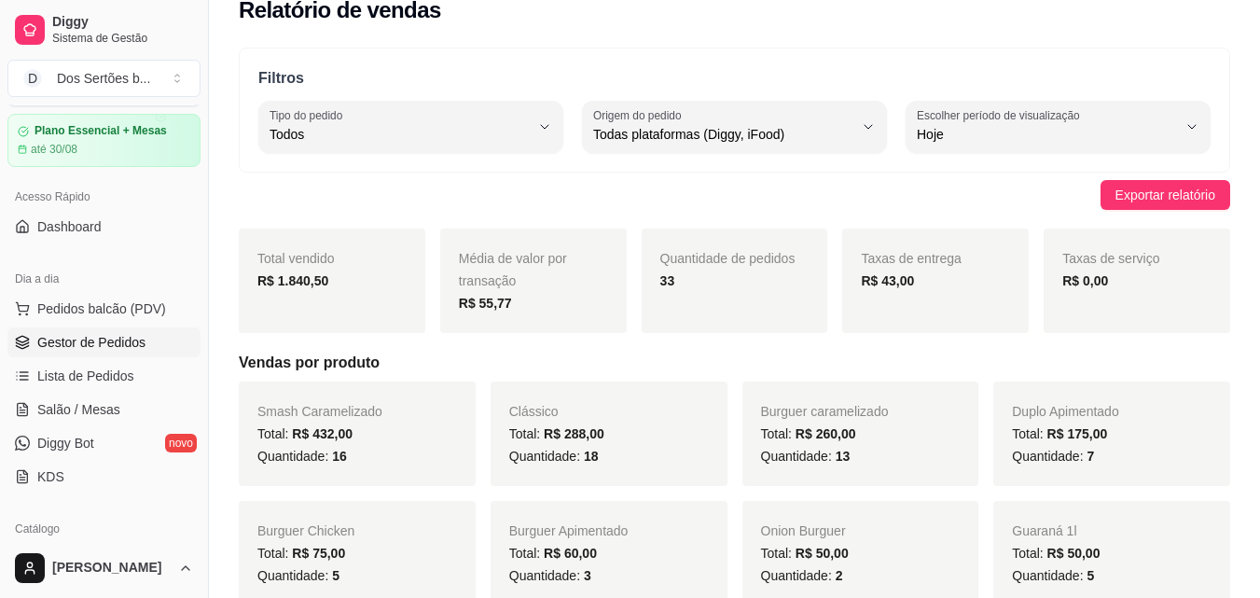
click at [113, 334] on span "Gestor de Pedidos" at bounding box center [91, 342] width 108 height 19
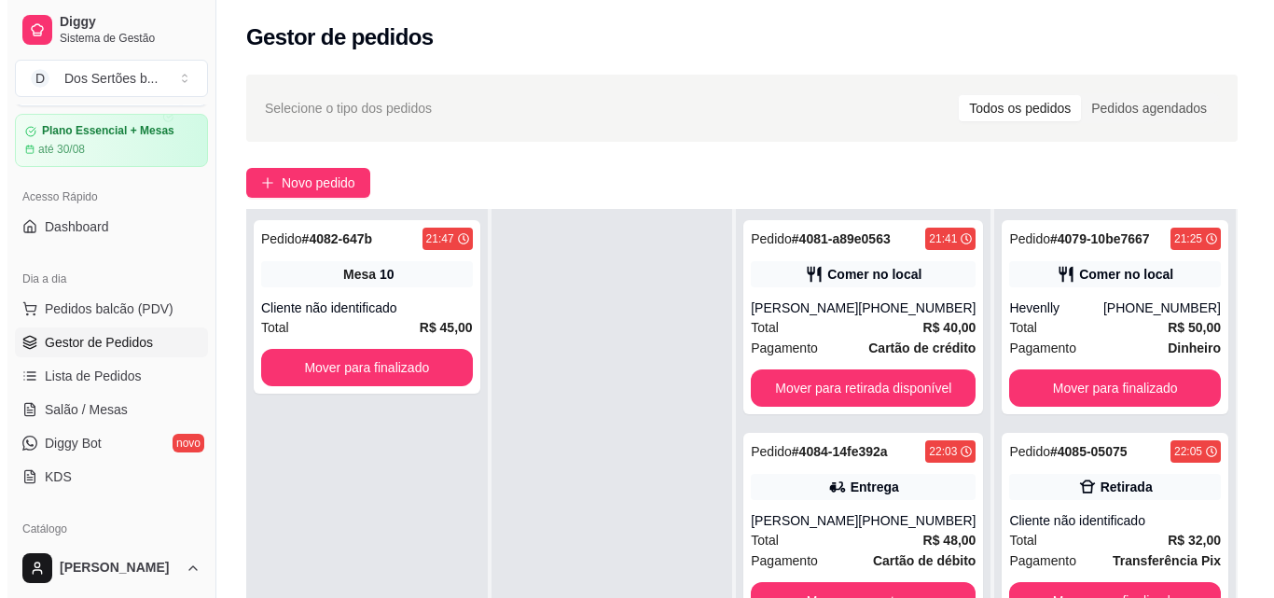
scroll to position [237, 0]
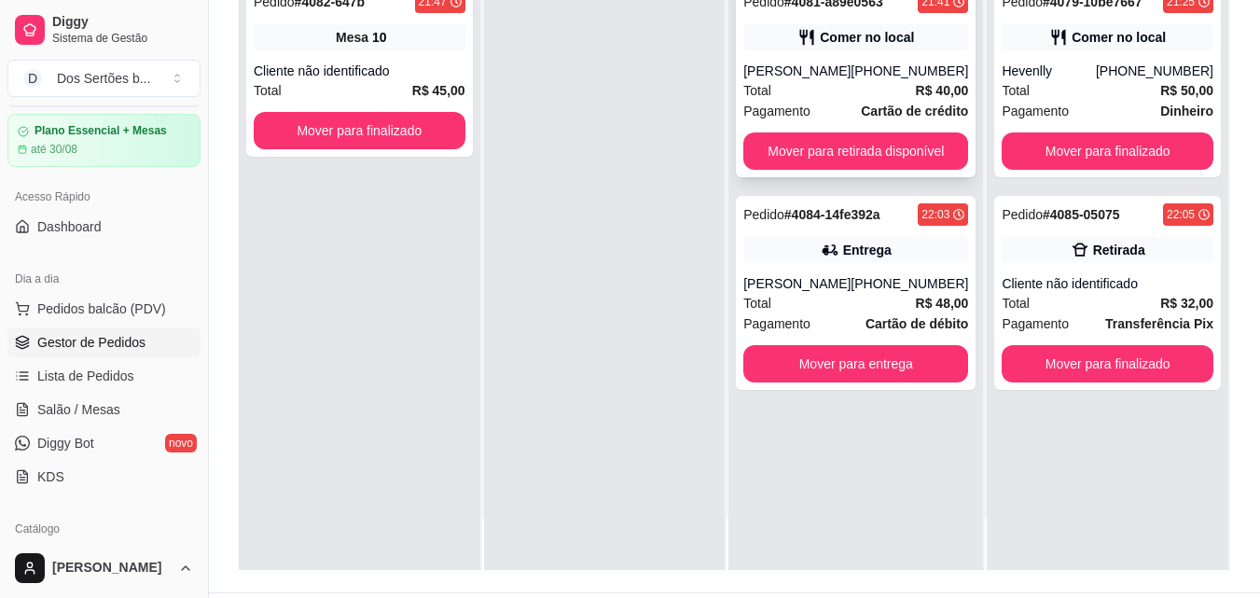
click at [816, 63] on div "[PERSON_NAME]" at bounding box center [796, 71] width 107 height 19
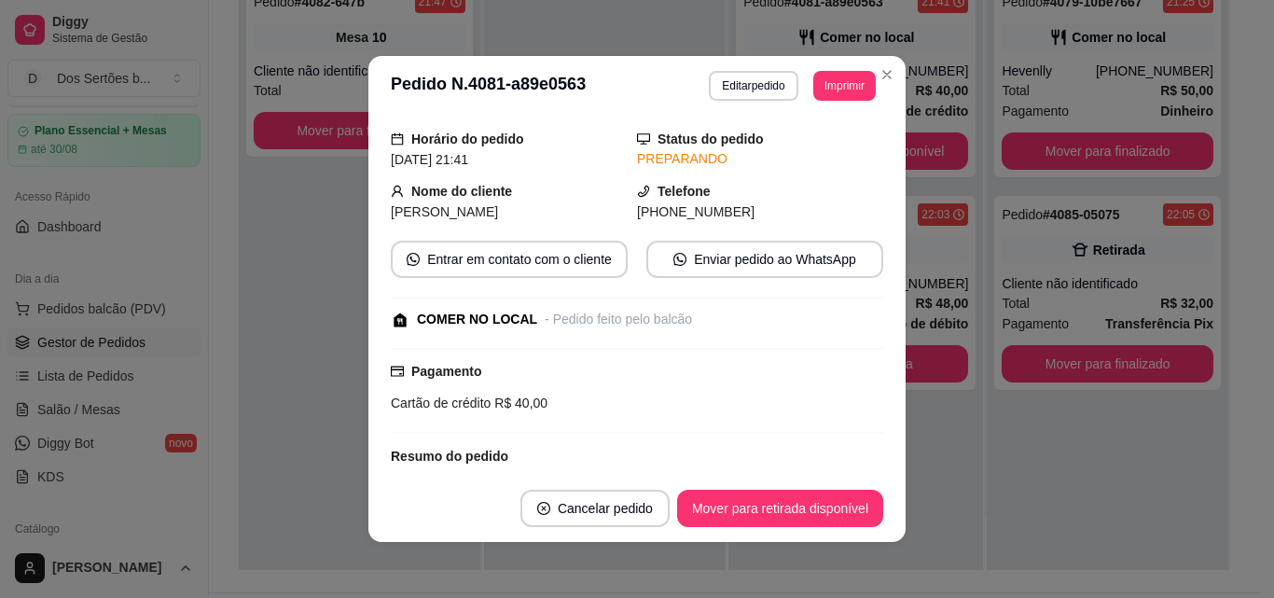
scroll to position [336, 0]
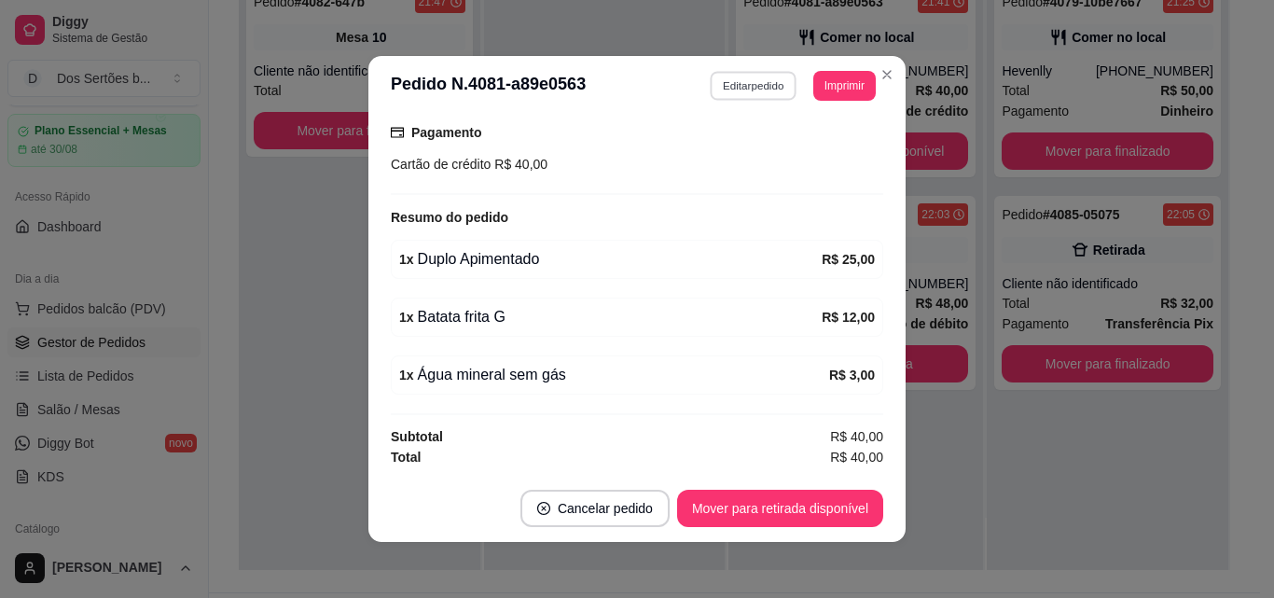
click at [733, 85] on button "Editar pedido" at bounding box center [754, 85] width 87 height 29
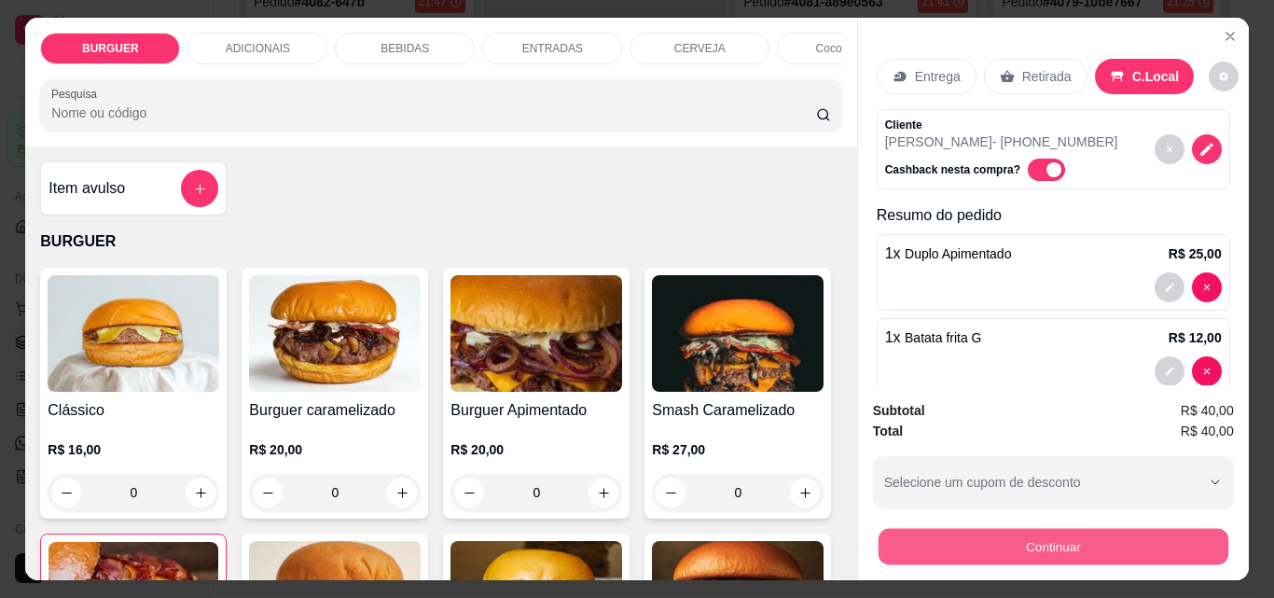
click at [917, 539] on button "Continuar" at bounding box center [1053, 546] width 350 height 36
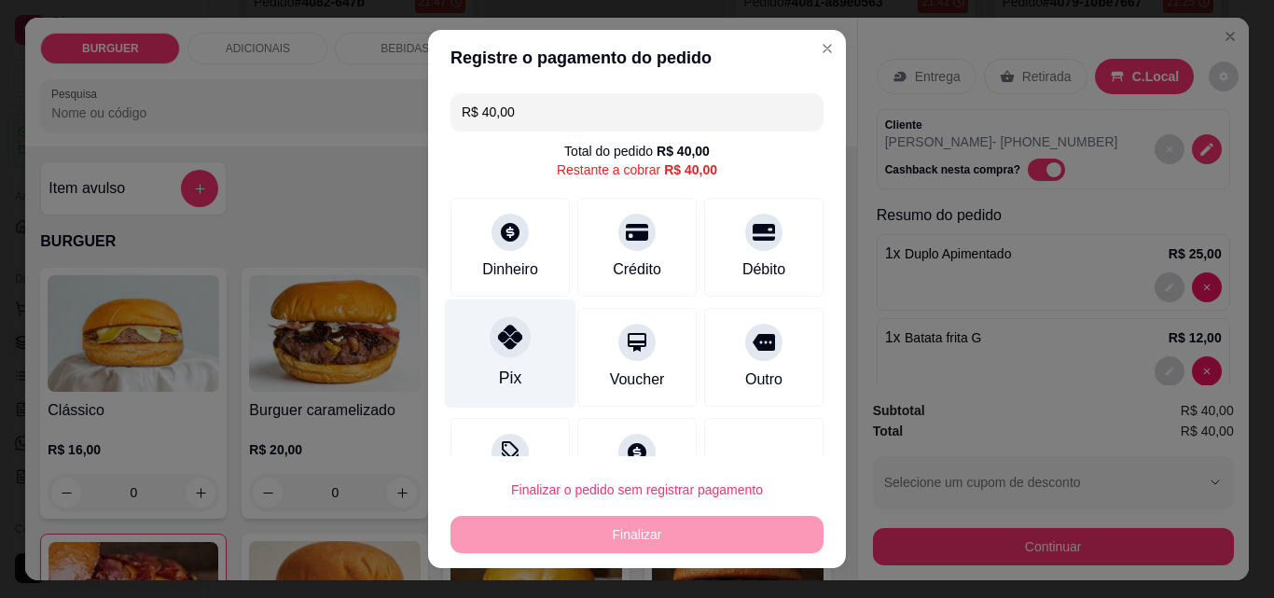
click at [504, 371] on div "Pix" at bounding box center [510, 378] width 22 height 24
type input "R$ 0,00"
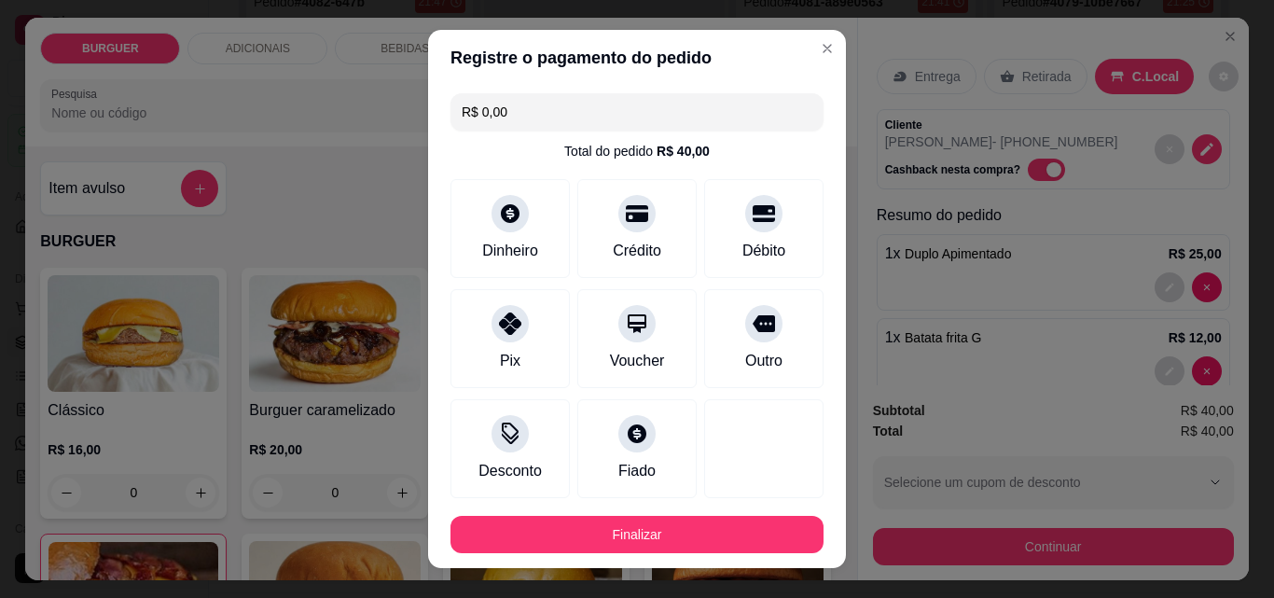
scroll to position [102, 0]
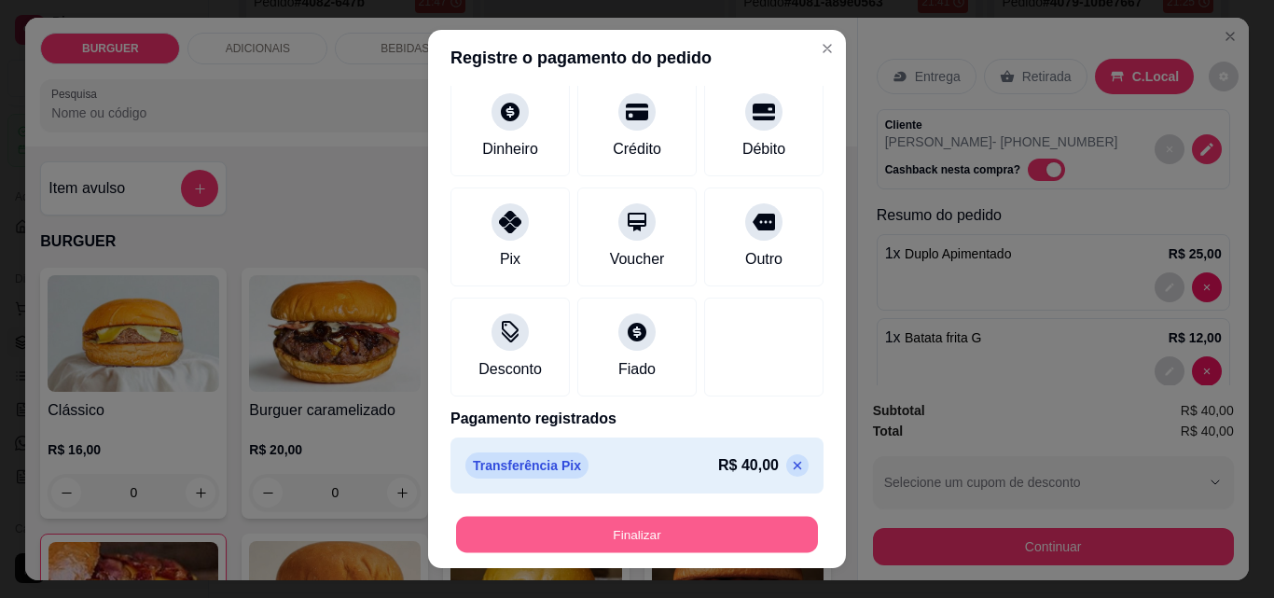
click at [647, 530] on button "Finalizar" at bounding box center [637, 535] width 362 height 36
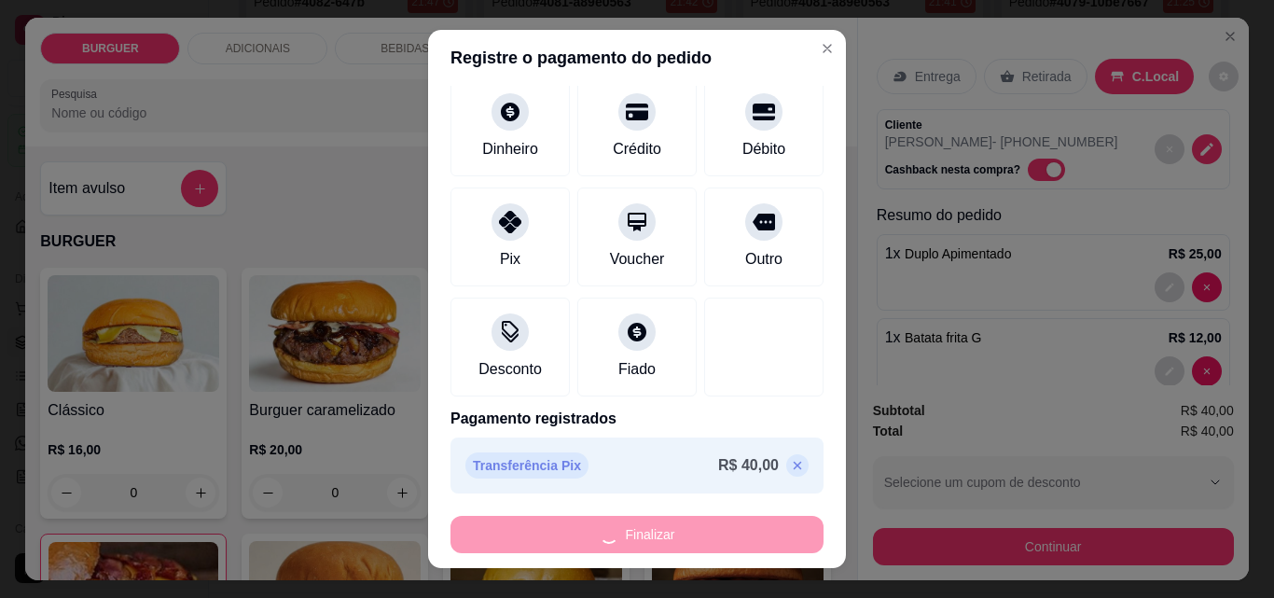
type input "0"
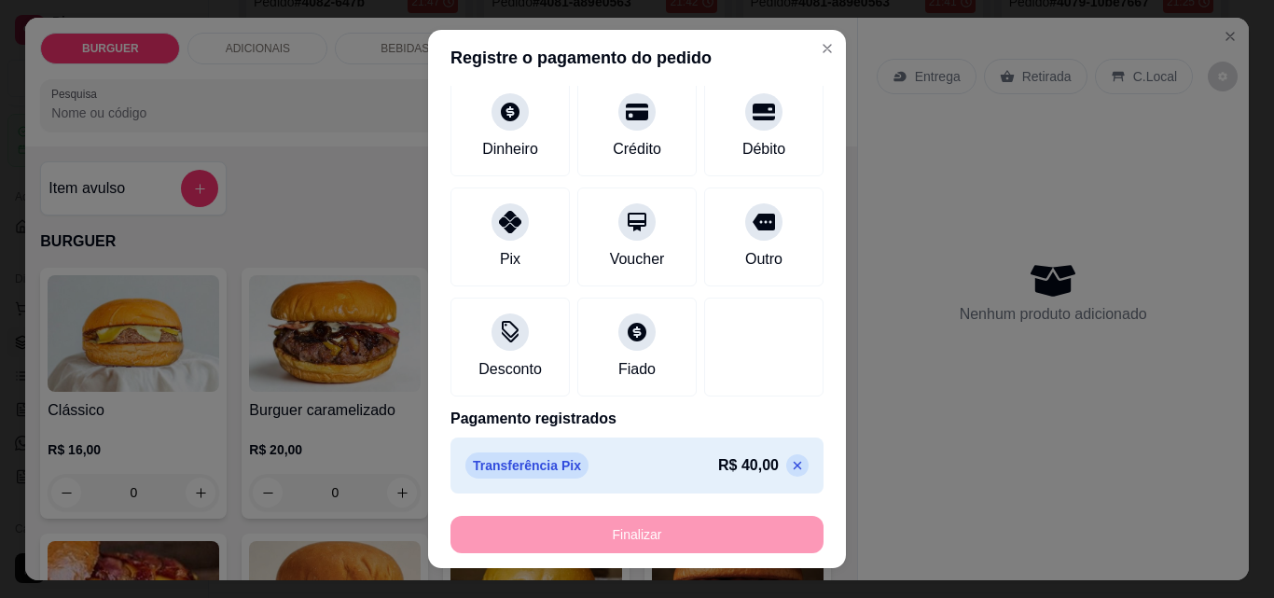
type input "-R$ 40,00"
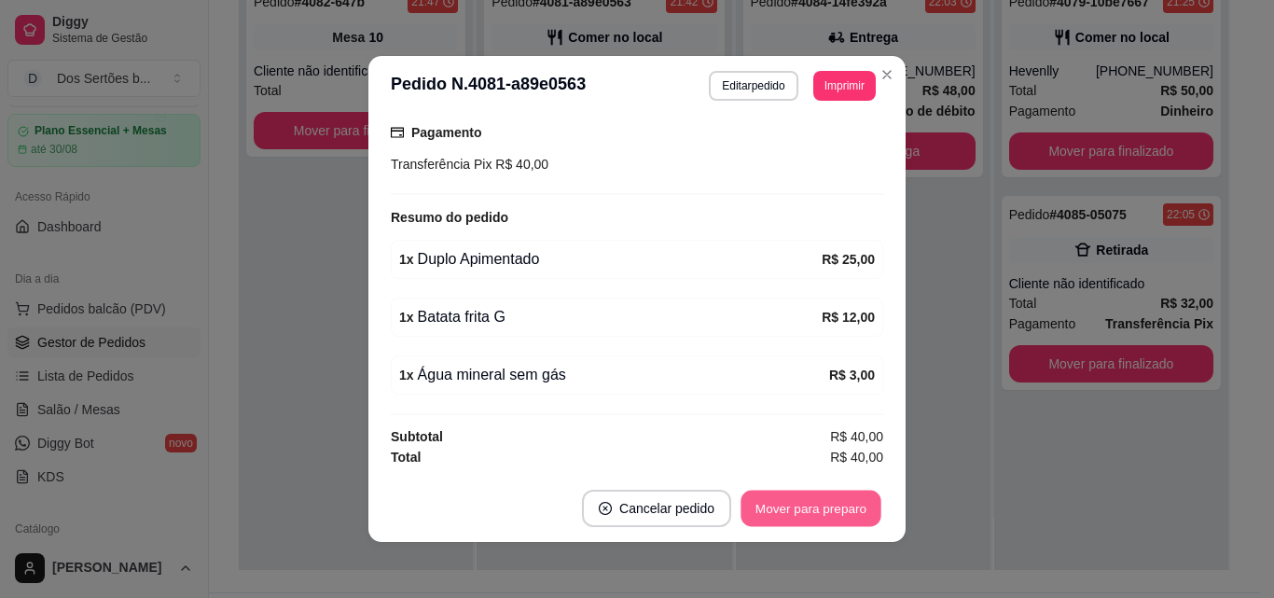
click at [802, 497] on button "Mover para preparo" at bounding box center [811, 509] width 140 height 36
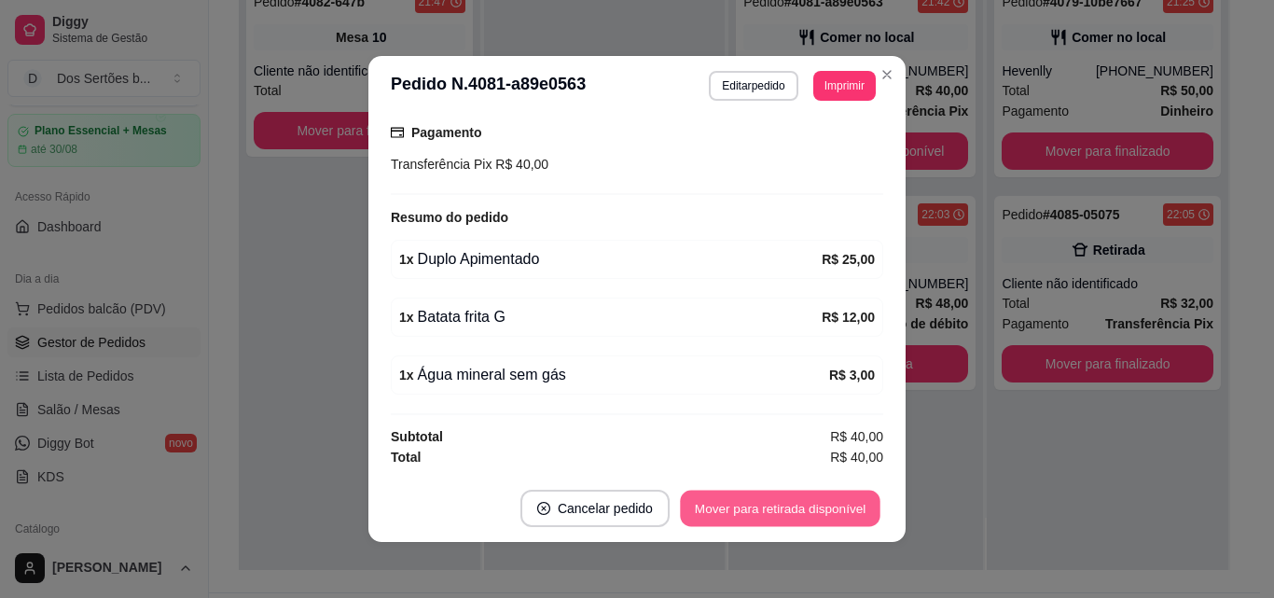
click at [802, 497] on button "Mover para retirada disponível" at bounding box center [780, 509] width 200 height 36
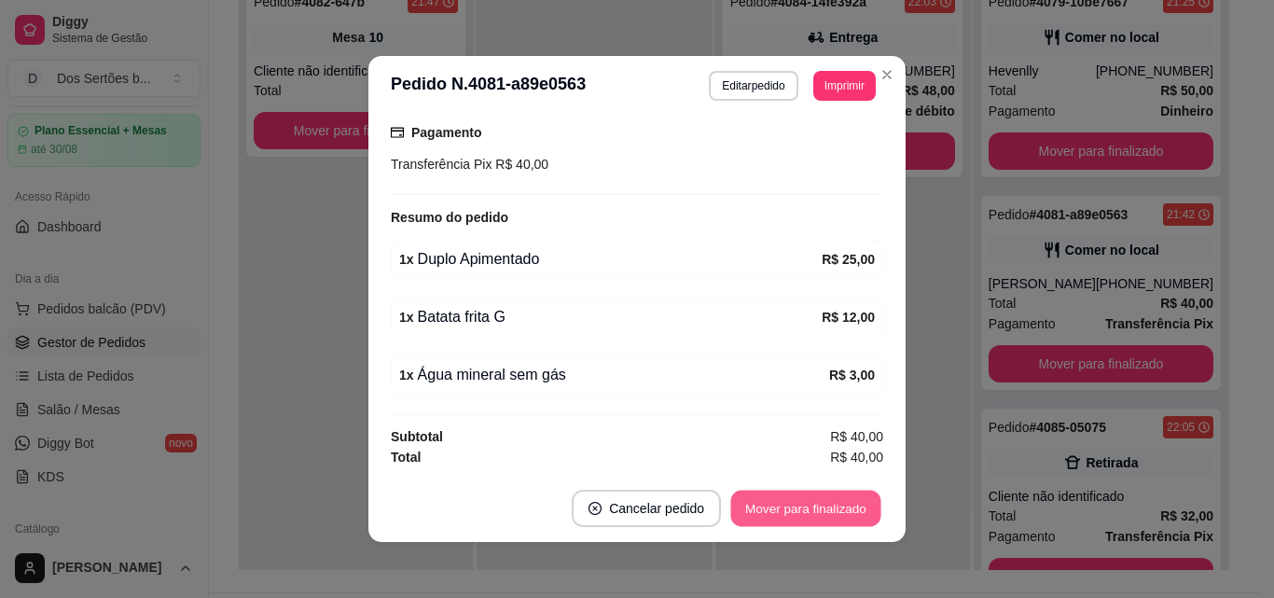
click at [802, 497] on button "Mover para finalizado" at bounding box center [806, 509] width 150 height 36
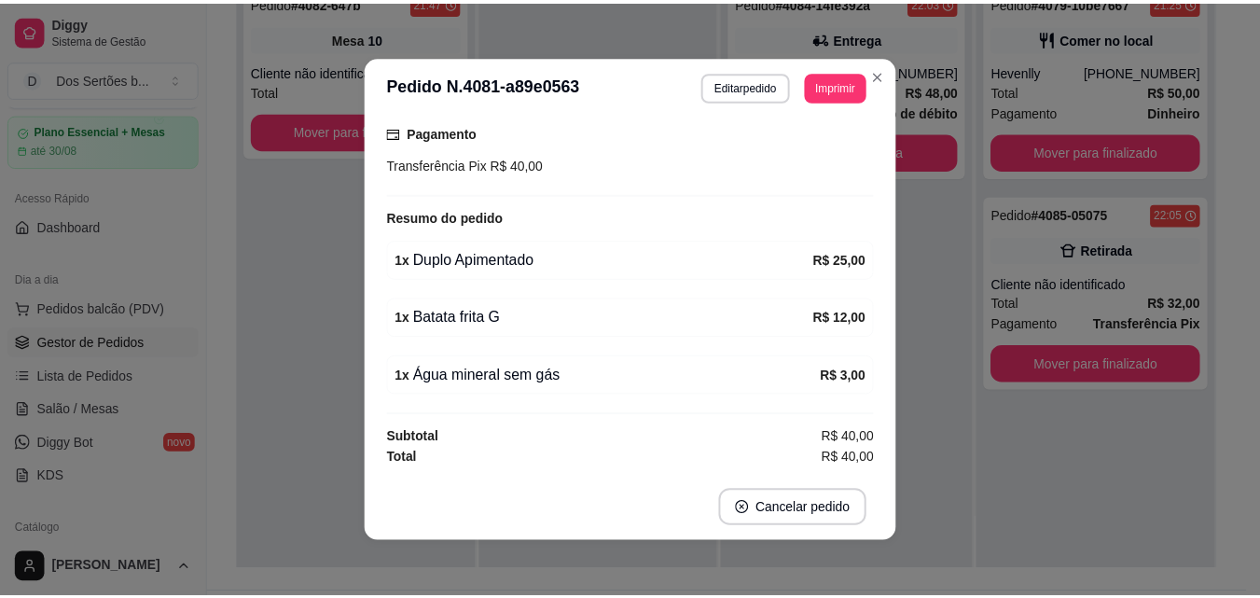
scroll to position [274, 0]
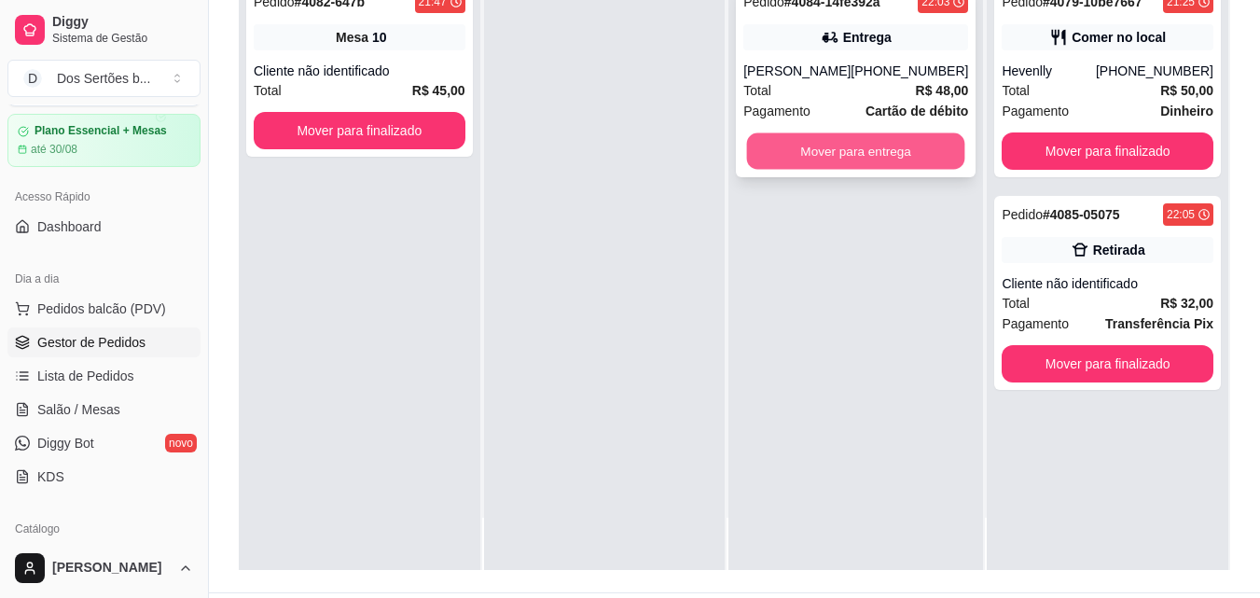
click at [864, 133] on button "Mover para entrega" at bounding box center [856, 151] width 218 height 36
click at [856, 133] on button "Mover para entrega" at bounding box center [856, 151] width 218 height 36
click at [841, 151] on button "Mover para entrega" at bounding box center [856, 151] width 218 height 36
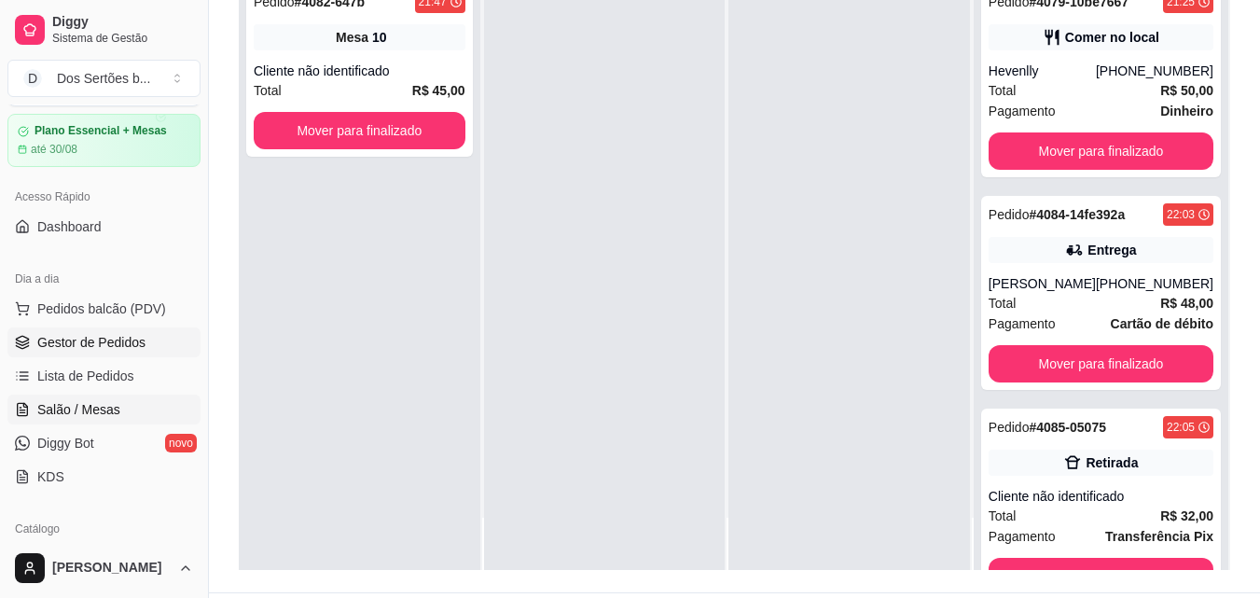
click at [50, 410] on span "Salão / Mesas" at bounding box center [78, 409] width 83 height 19
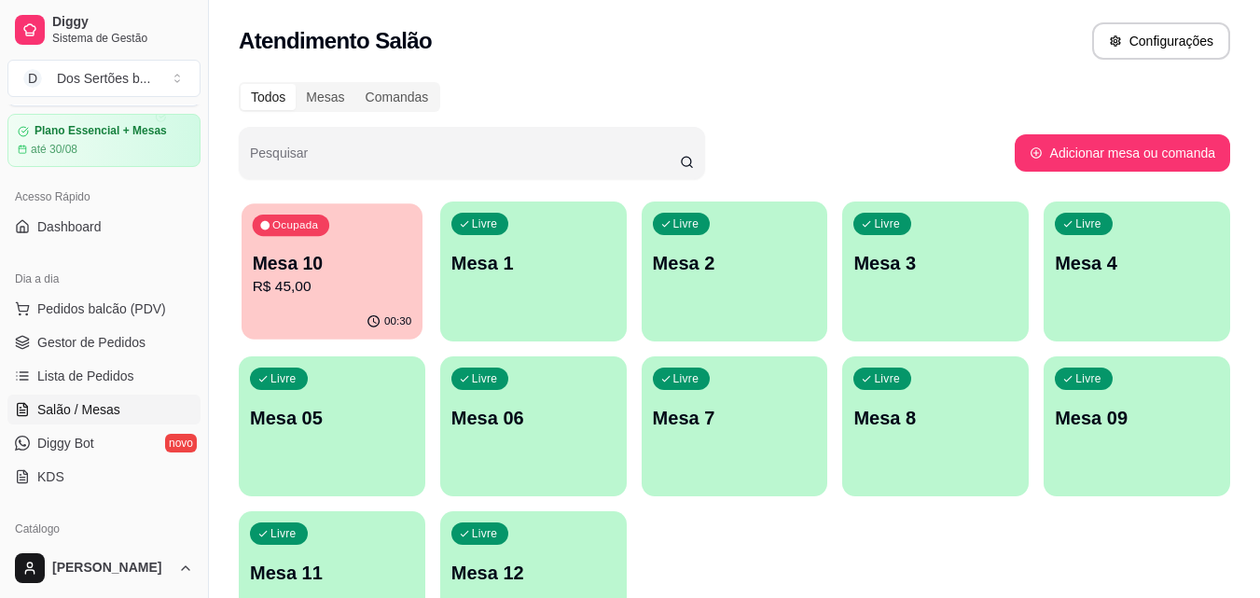
click at [322, 300] on div "Ocupada Mesa 10 R$ 45,00" at bounding box center [332, 253] width 181 height 101
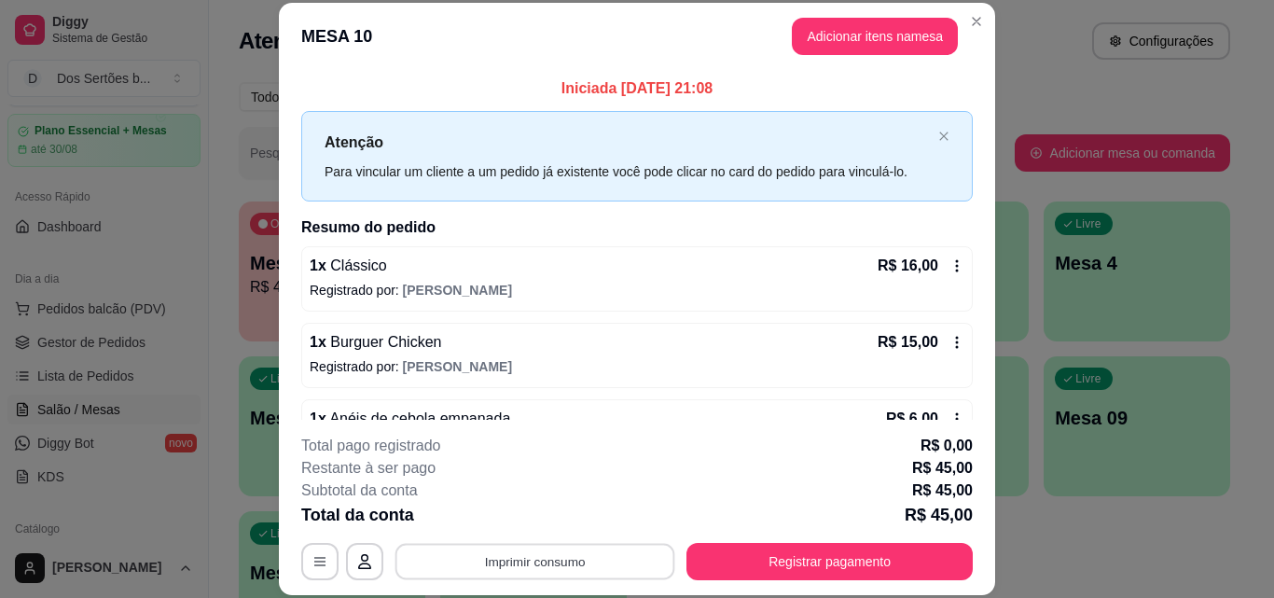
click at [540, 553] on button "Imprimir consumo" at bounding box center [536, 561] width 280 height 36
click at [507, 521] on button "Impressora" at bounding box center [533, 518] width 131 height 29
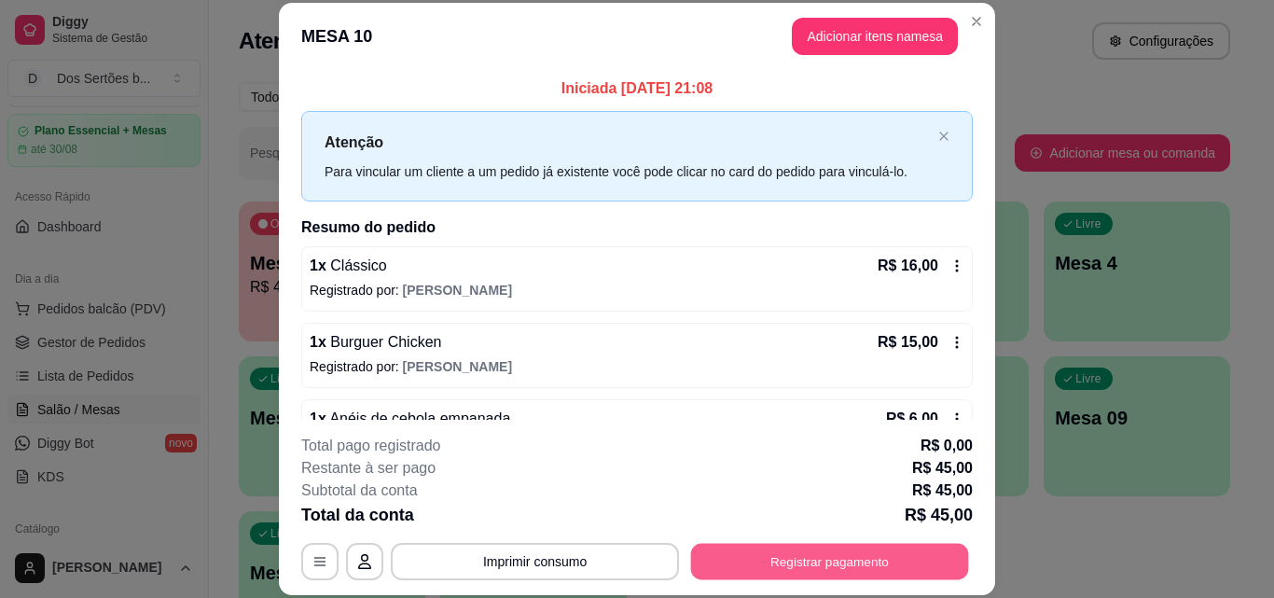
click at [792, 560] on button "Registrar pagamento" at bounding box center [830, 561] width 278 height 36
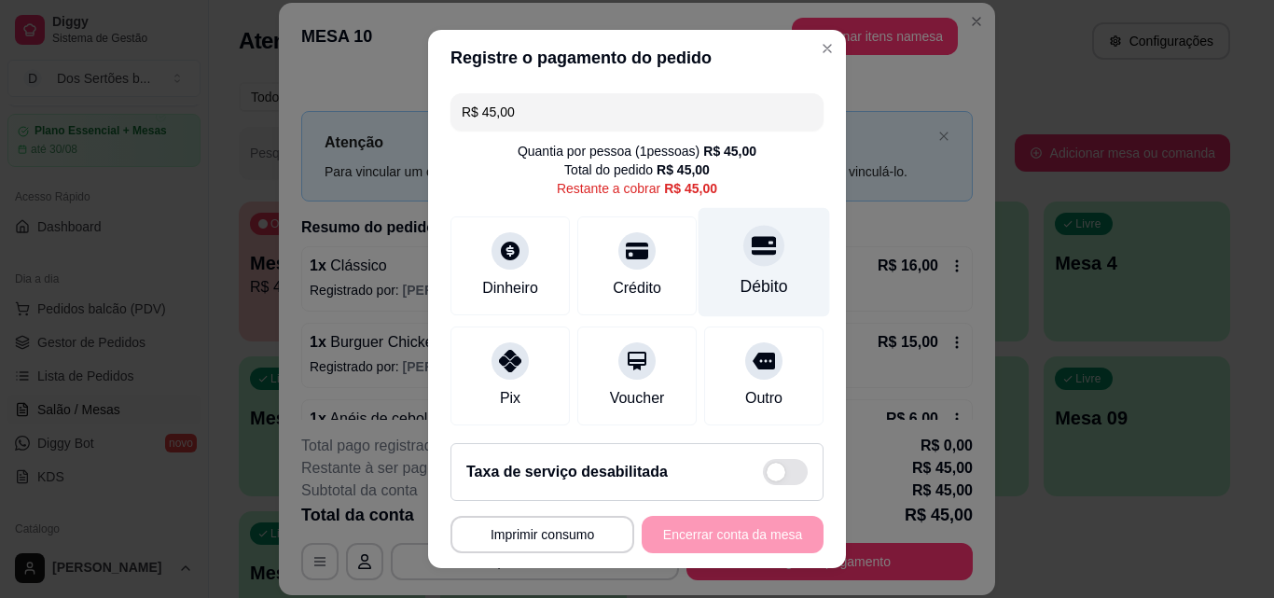
click at [752, 246] on icon at bounding box center [764, 246] width 24 height 19
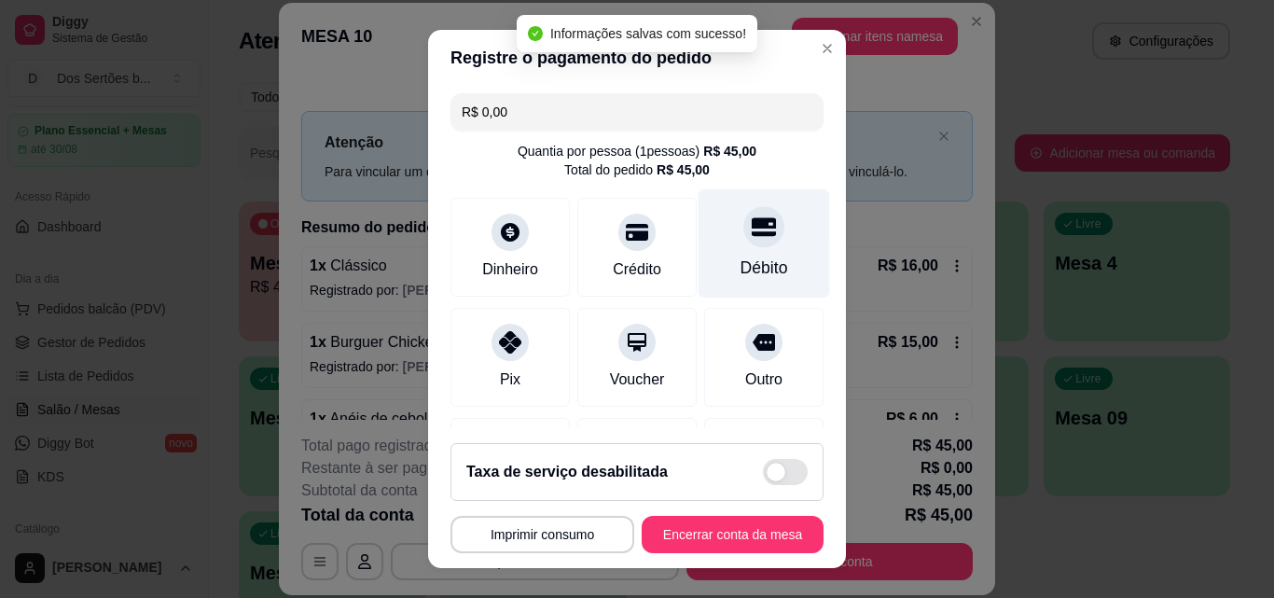
type input "R$ 0,00"
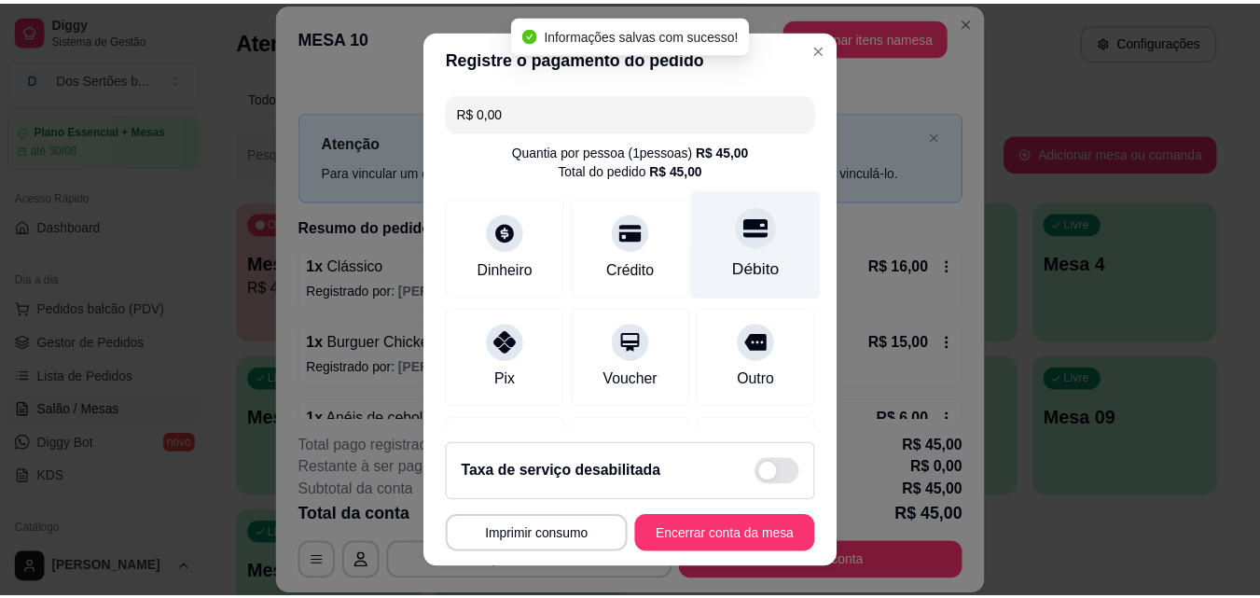
scroll to position [215, 0]
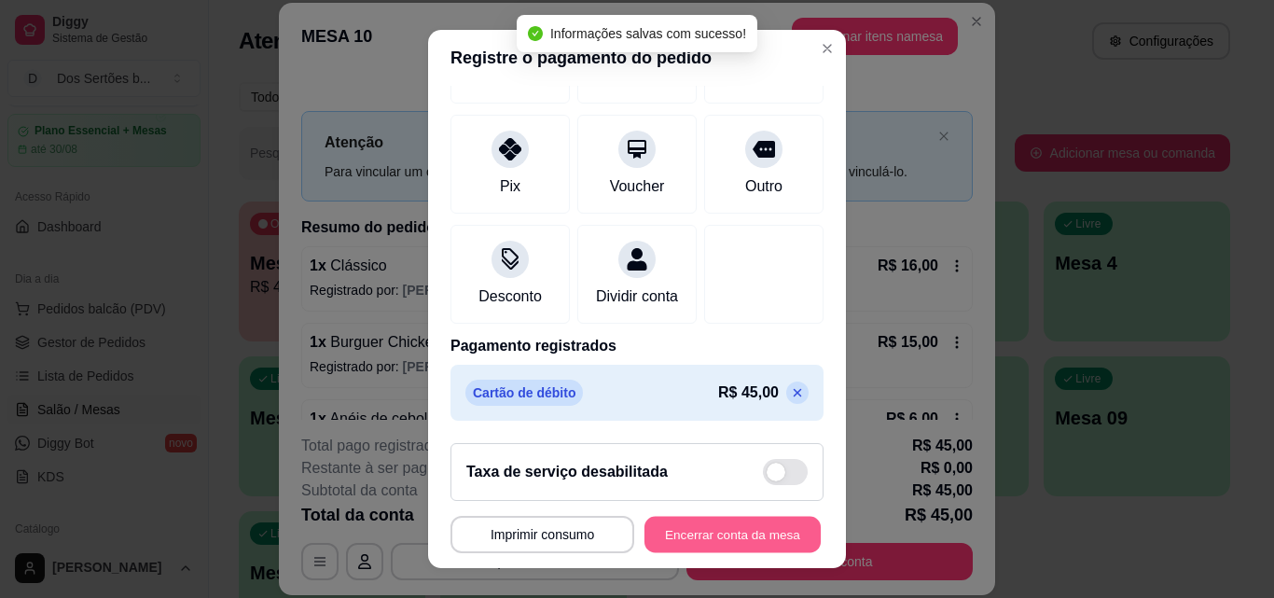
click at [733, 522] on button "Encerrar conta da mesa" at bounding box center [733, 535] width 176 height 36
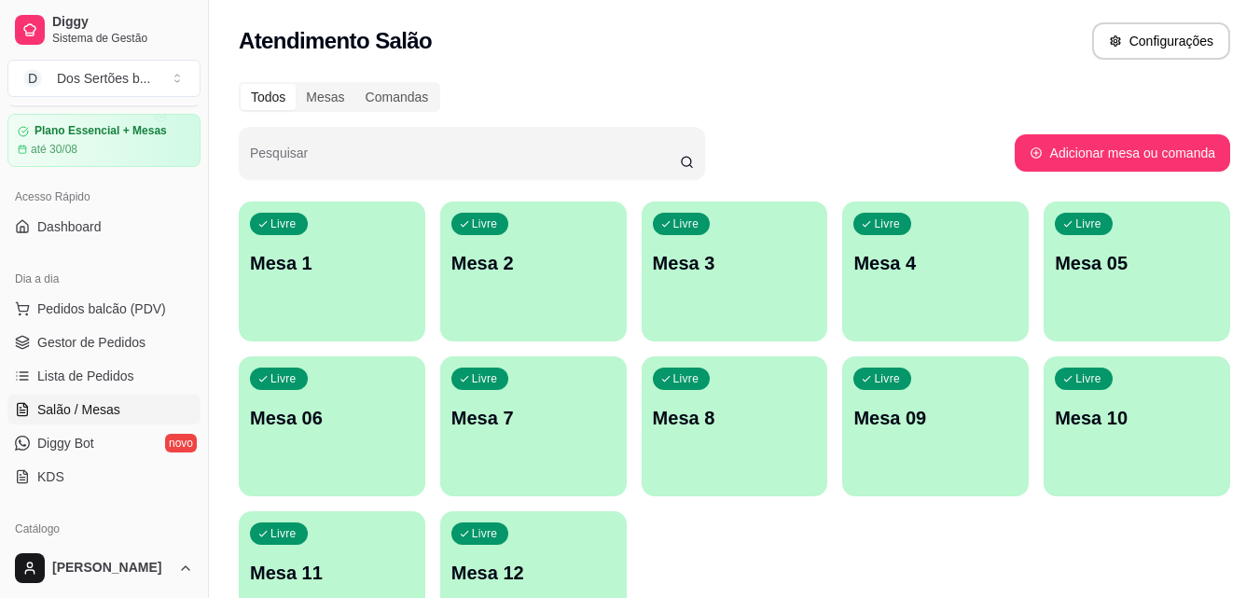
click at [118, 324] on ul "Pedidos balcão (PDV) Gestor de Pedidos Lista de Pedidos Salão / Mesas Diggy Bot…" at bounding box center [103, 393] width 193 height 198
click at [104, 331] on link "Gestor de Pedidos" at bounding box center [103, 342] width 193 height 30
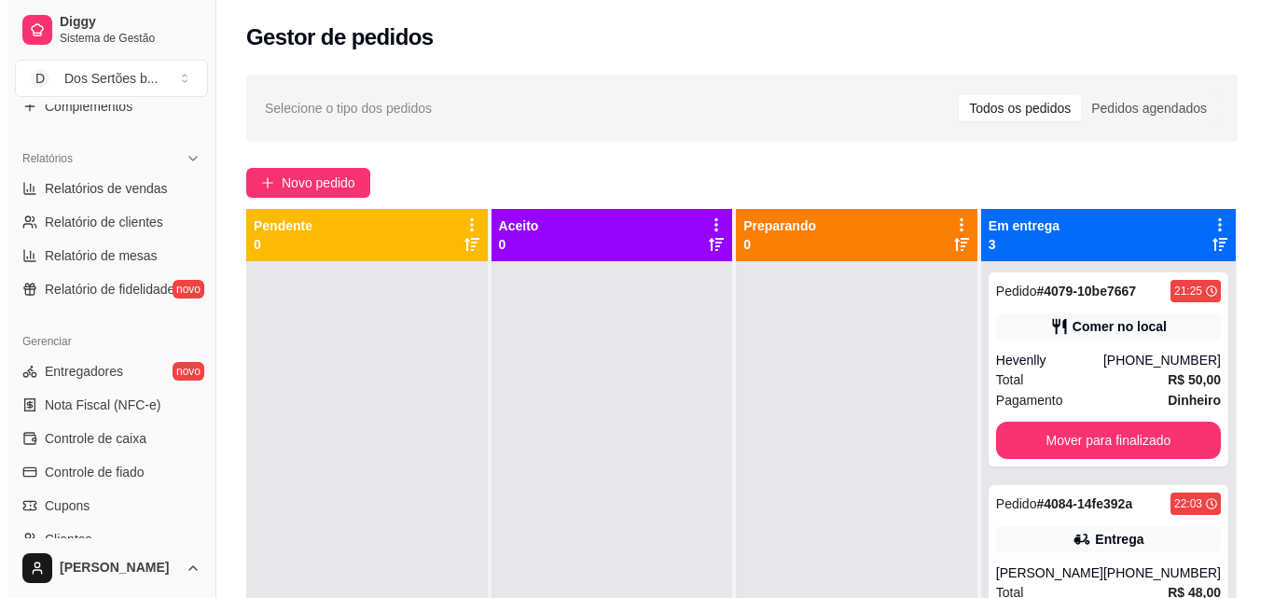
scroll to position [655, 0]
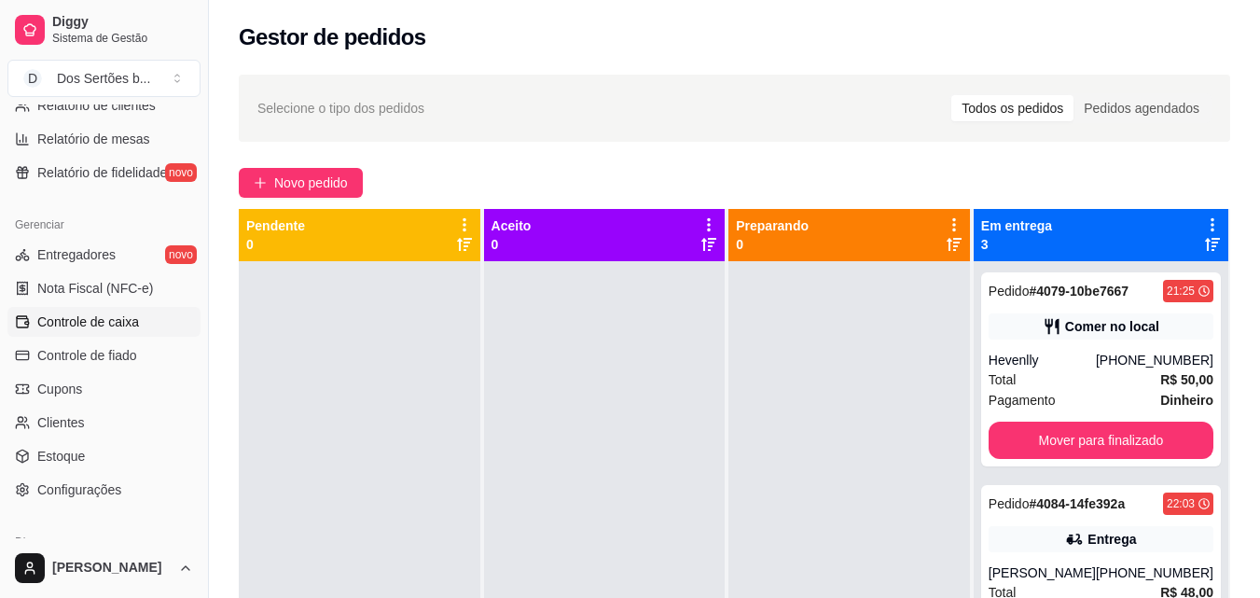
click at [83, 324] on span "Controle de caixa" at bounding box center [88, 322] width 102 height 19
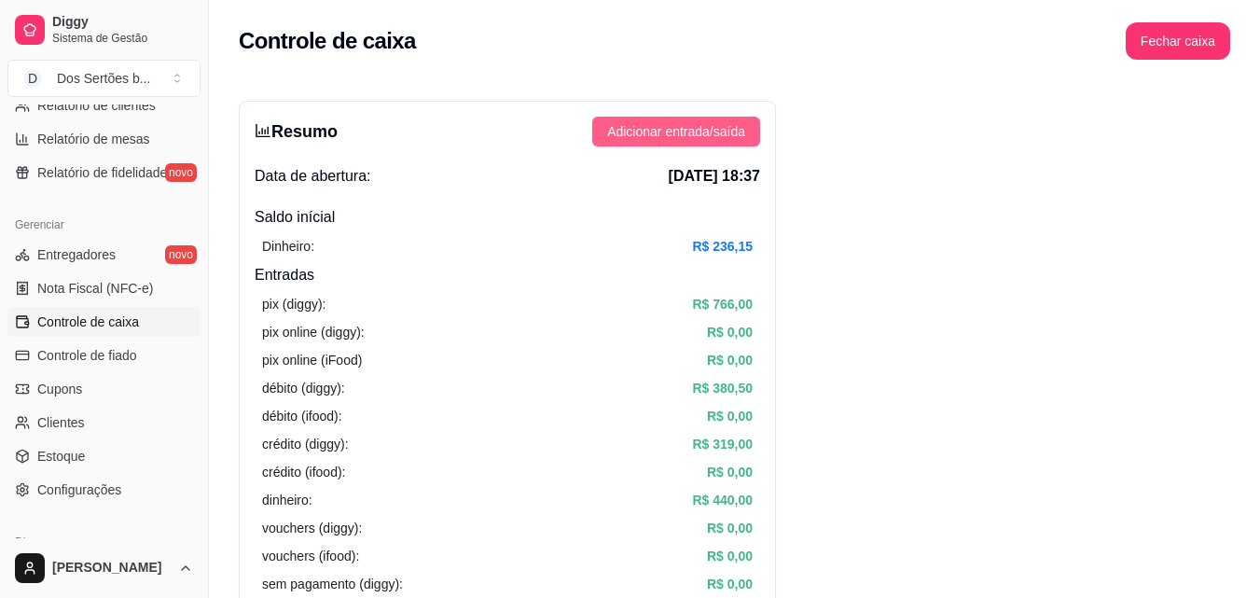
click at [662, 127] on span "Adicionar entrada/saída" at bounding box center [676, 131] width 138 height 21
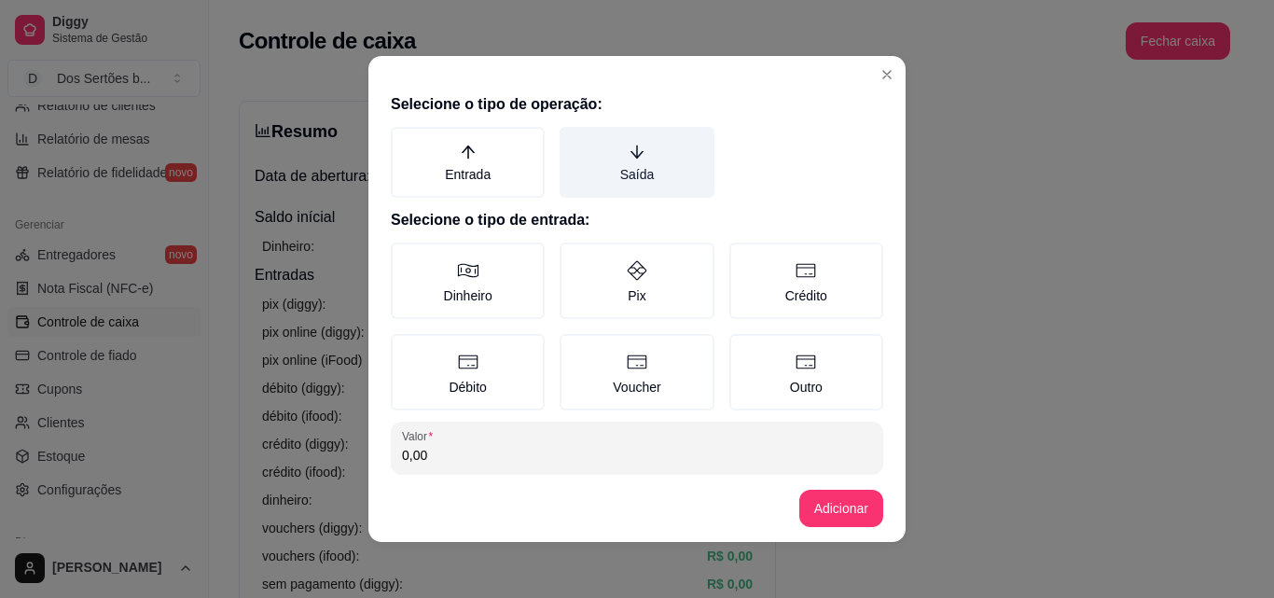
click at [632, 146] on label "Saída" at bounding box center [637, 162] width 154 height 71
click at [574, 141] on button "Saída" at bounding box center [566, 133] width 15 height 15
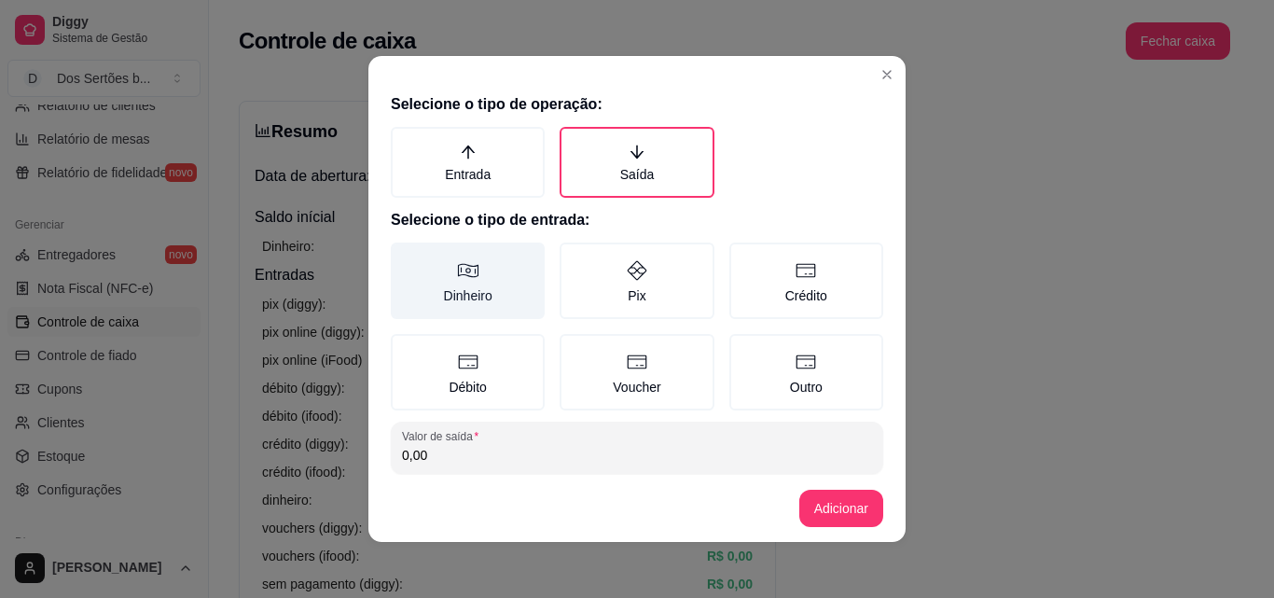
click at [457, 275] on icon at bounding box center [468, 270] width 22 height 22
click at [405, 257] on button "Dinheiro" at bounding box center [397, 249] width 15 height 15
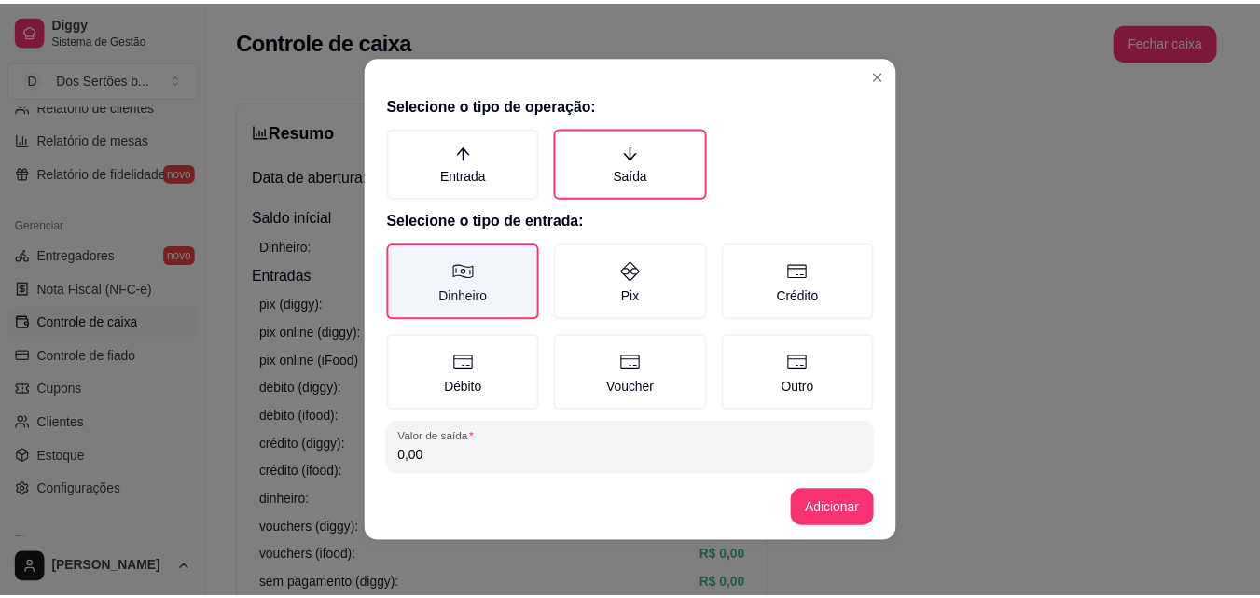
scroll to position [100, 0]
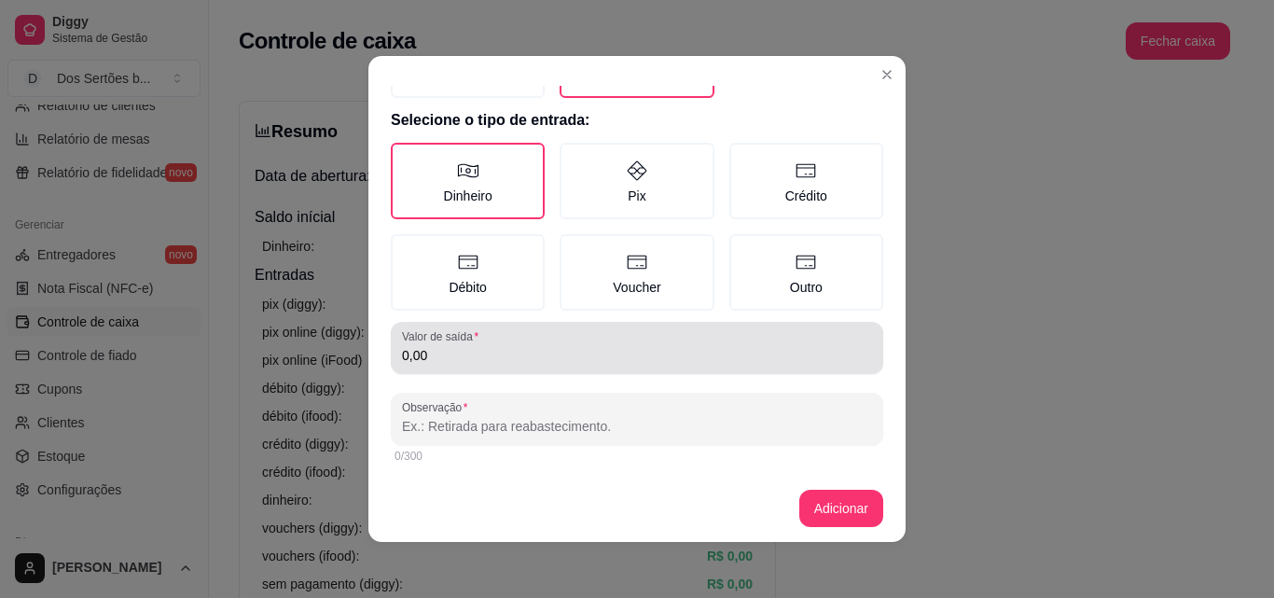
click at [431, 335] on label "Valor de saída" at bounding box center [443, 336] width 83 height 16
click at [431, 346] on input "0,00" at bounding box center [637, 355] width 470 height 19
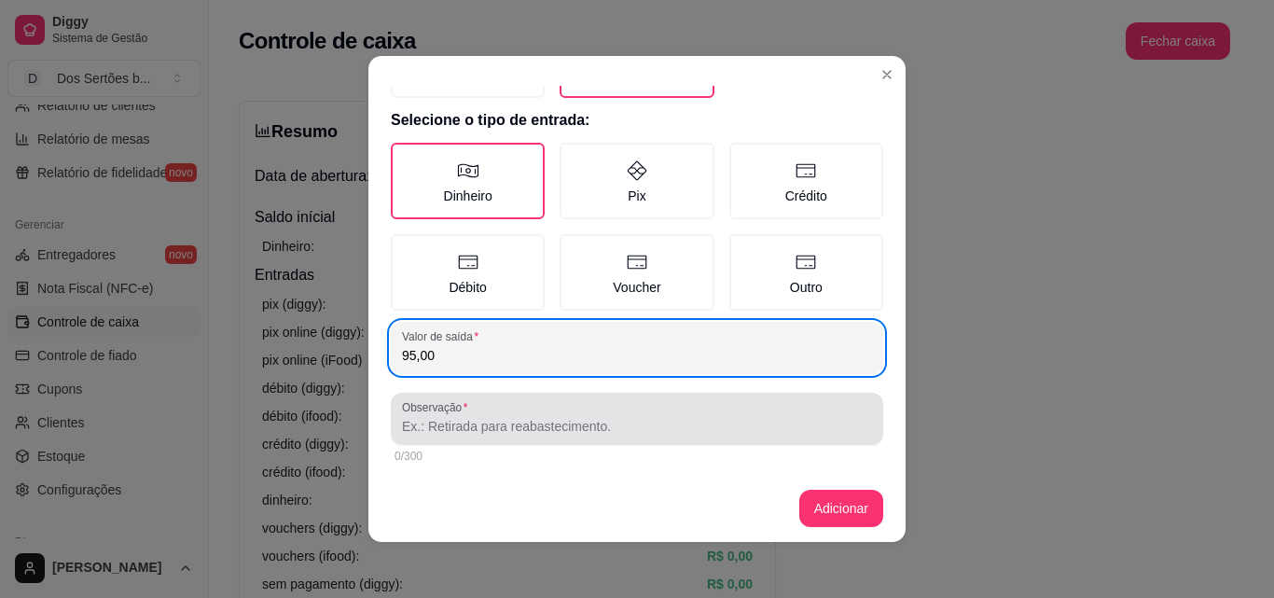
type input "95,00"
click at [419, 421] on input "Observação" at bounding box center [637, 426] width 470 height 19
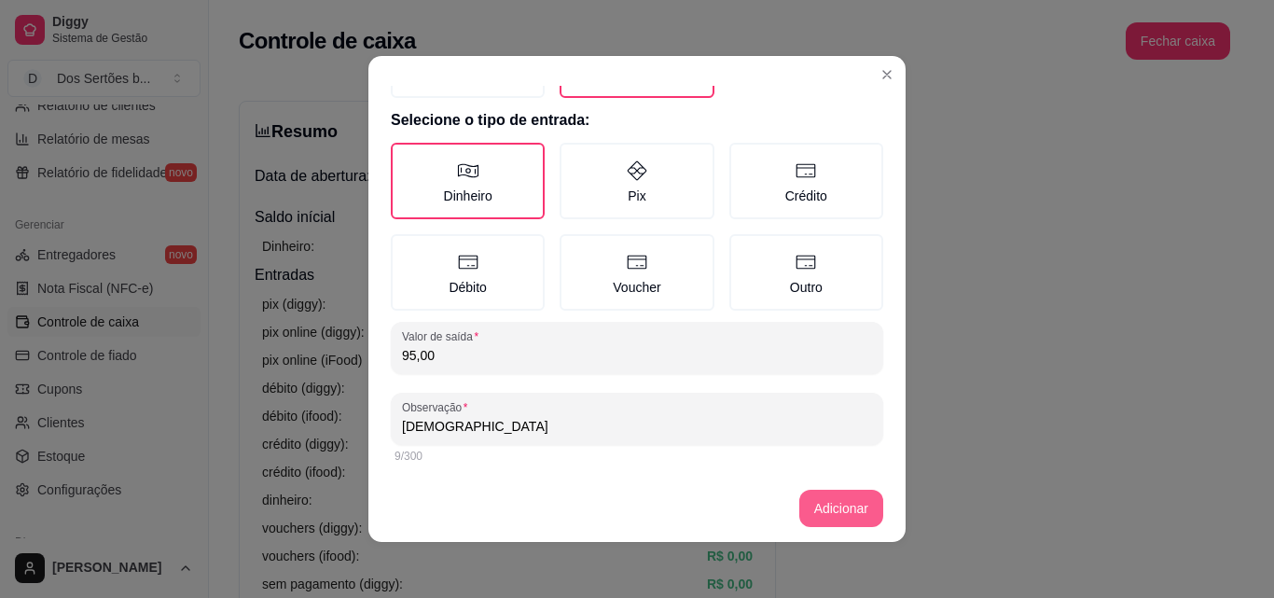
type input "Cardápios"
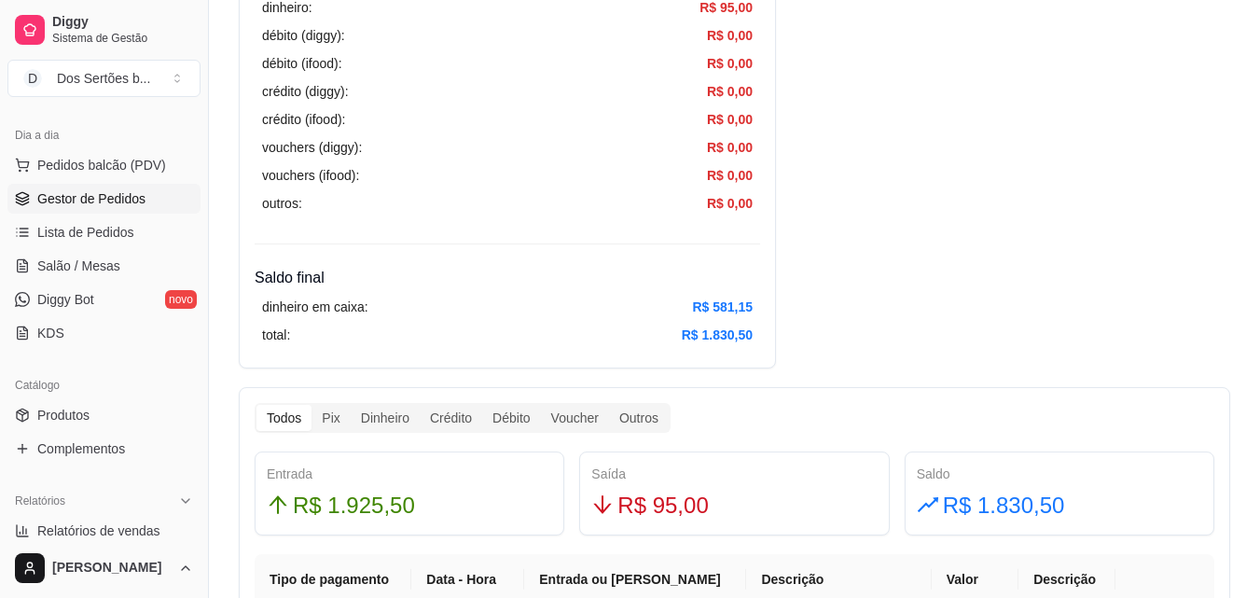
scroll to position [123, 0]
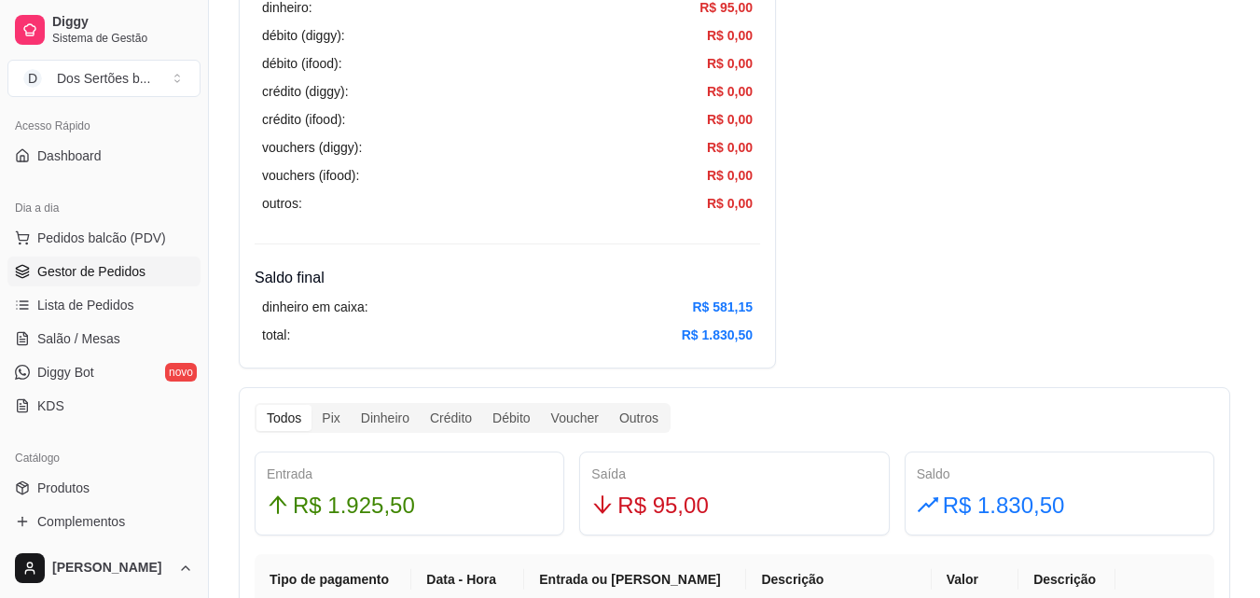
click at [134, 264] on span "Gestor de Pedidos" at bounding box center [91, 271] width 108 height 19
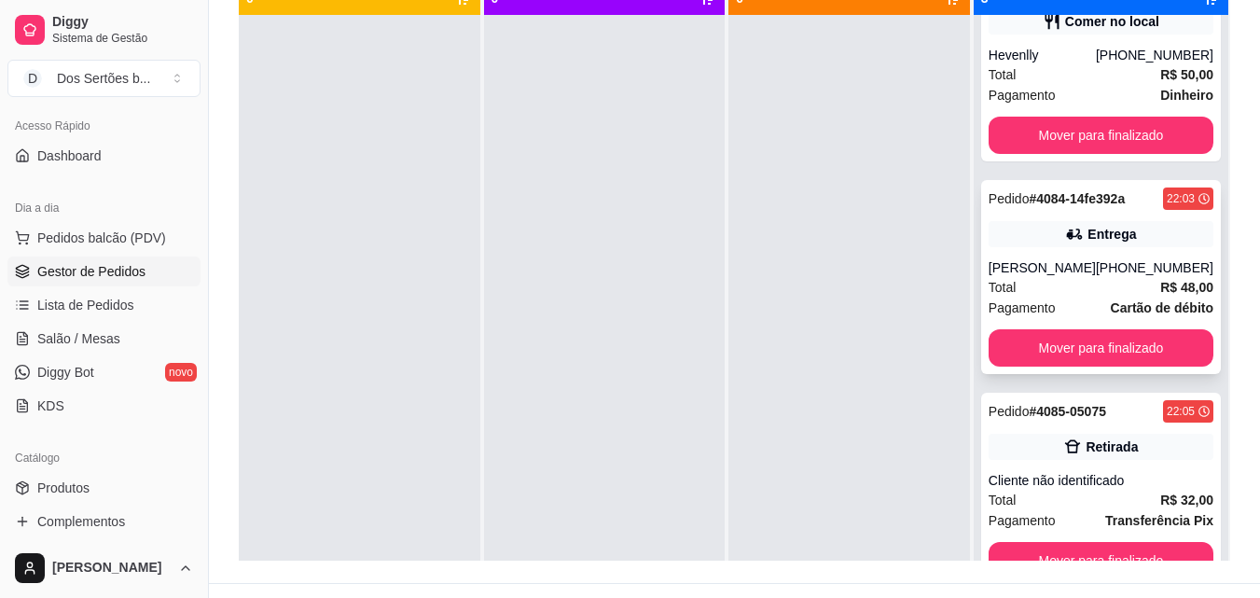
scroll to position [52, 0]
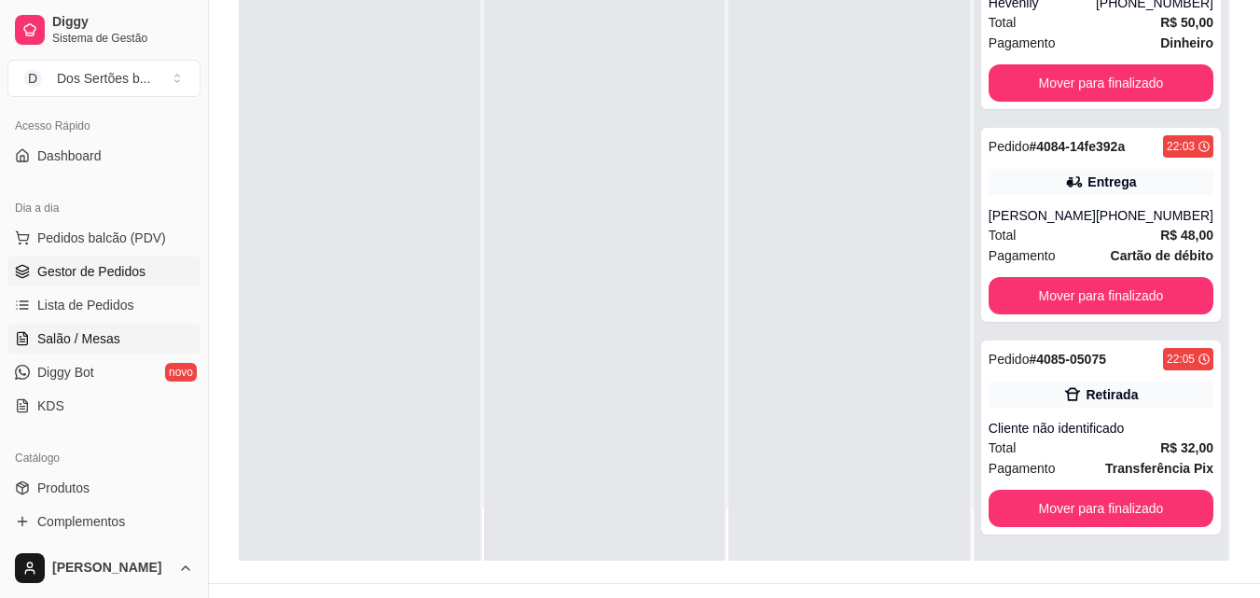
click at [55, 334] on span "Salão / Mesas" at bounding box center [78, 338] width 83 height 19
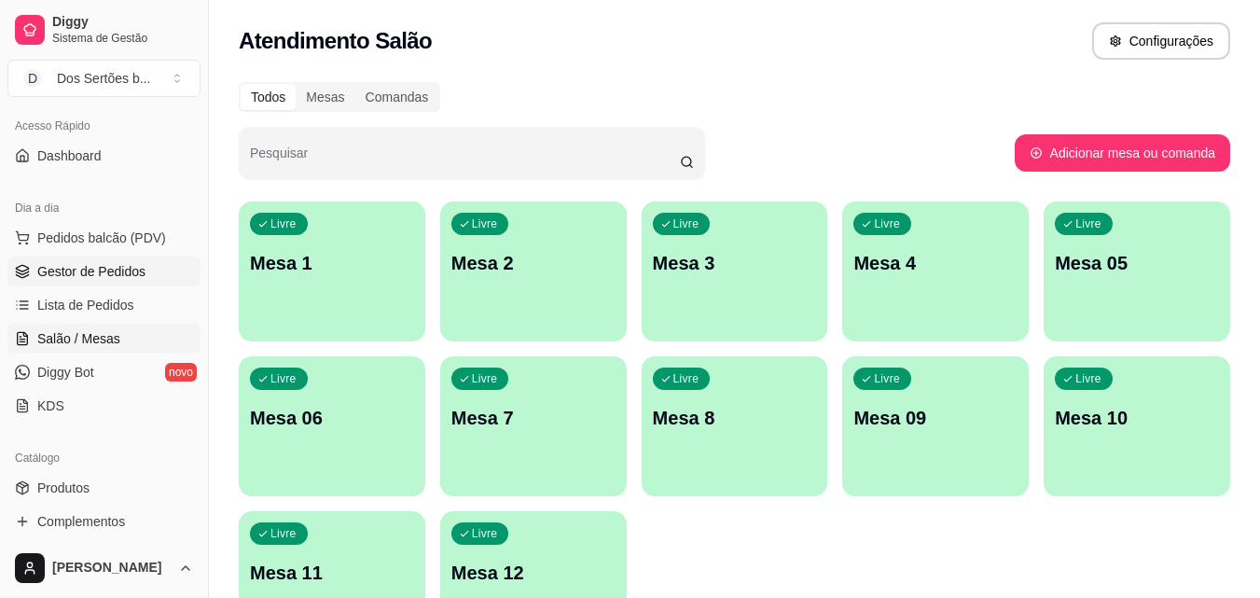
drag, startPoint x: 464, startPoint y: 262, endPoint x: 93, endPoint y: 271, distance: 370.5
click at [93, 271] on span "Gestor de Pedidos" at bounding box center [91, 271] width 108 height 19
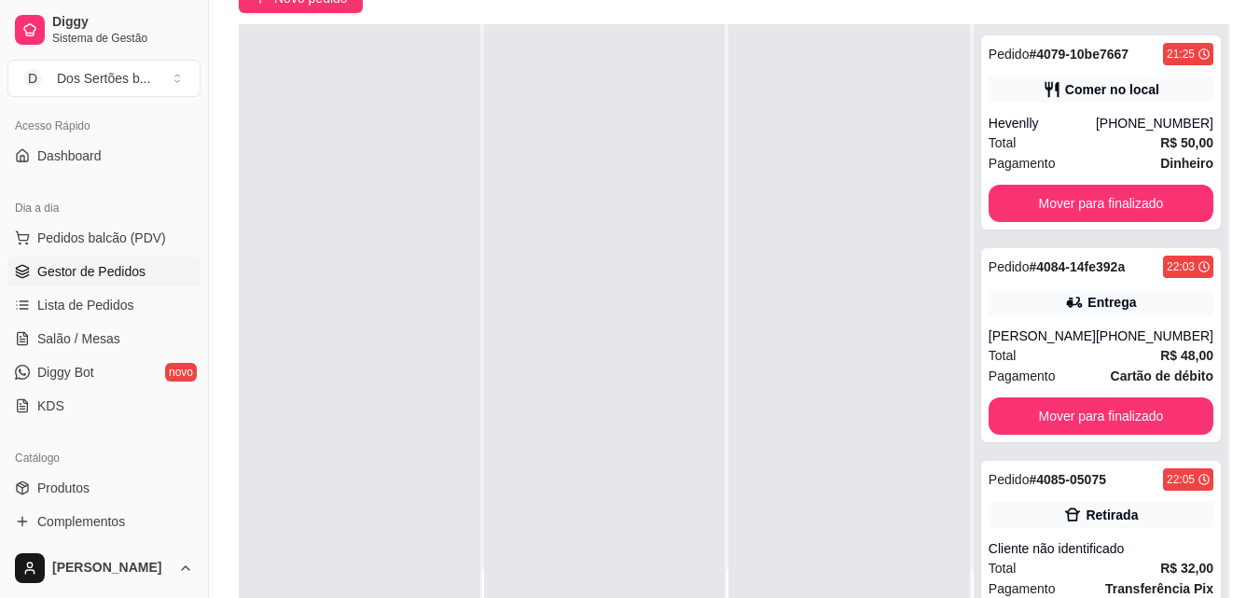
scroll to position [277, 0]
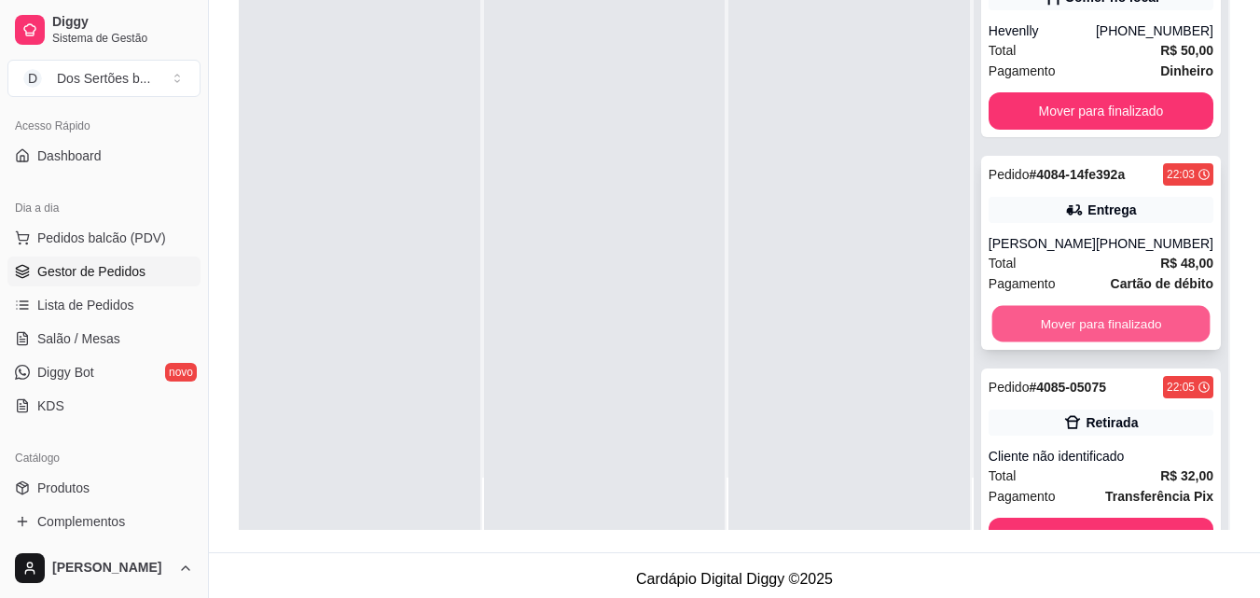
click at [1063, 310] on button "Mover para finalizado" at bounding box center [1101, 324] width 218 height 36
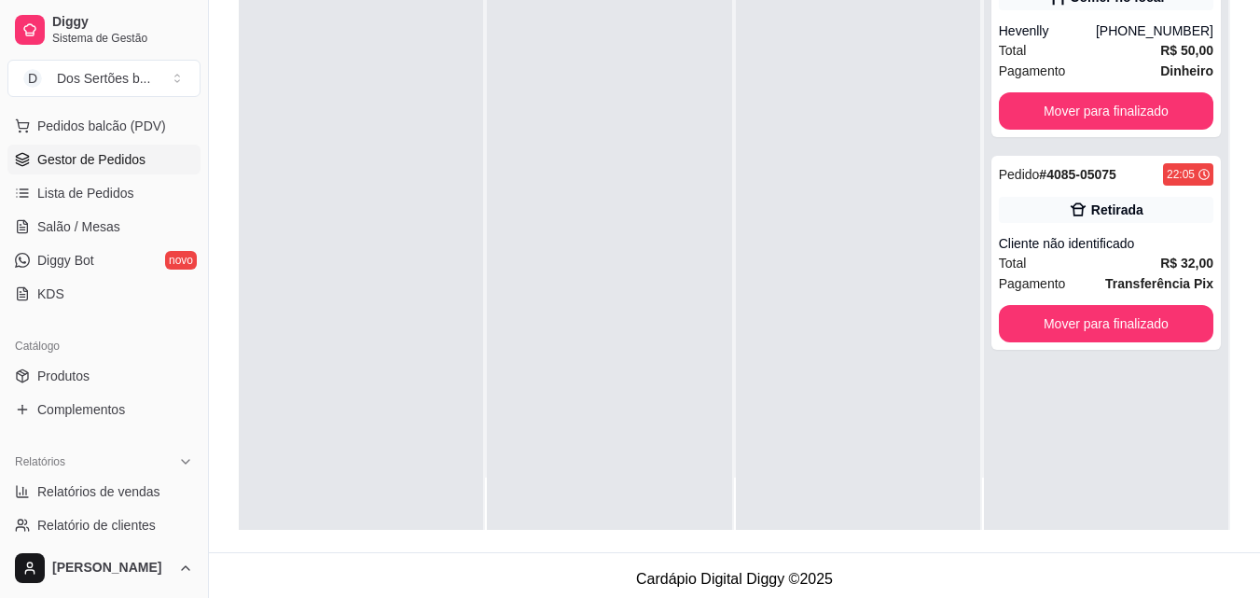
scroll to position [272, 0]
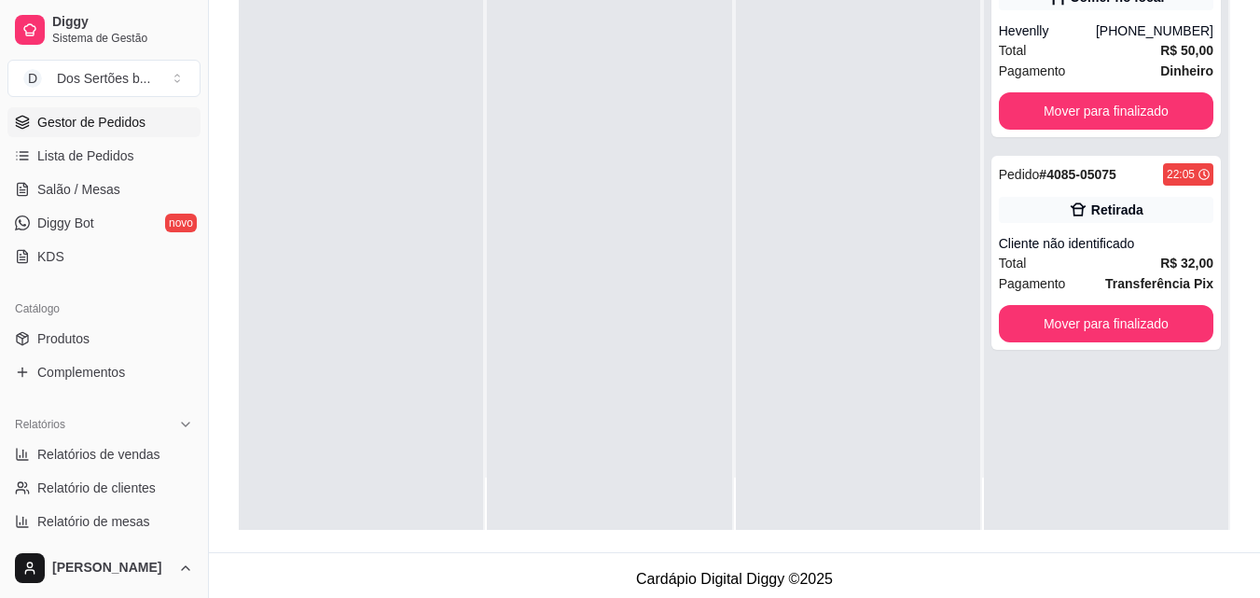
click at [191, 534] on div "Relatórios Relatórios de vendas Relatório de clientes Relatório de mesas Relató…" at bounding box center [104, 489] width 208 height 175
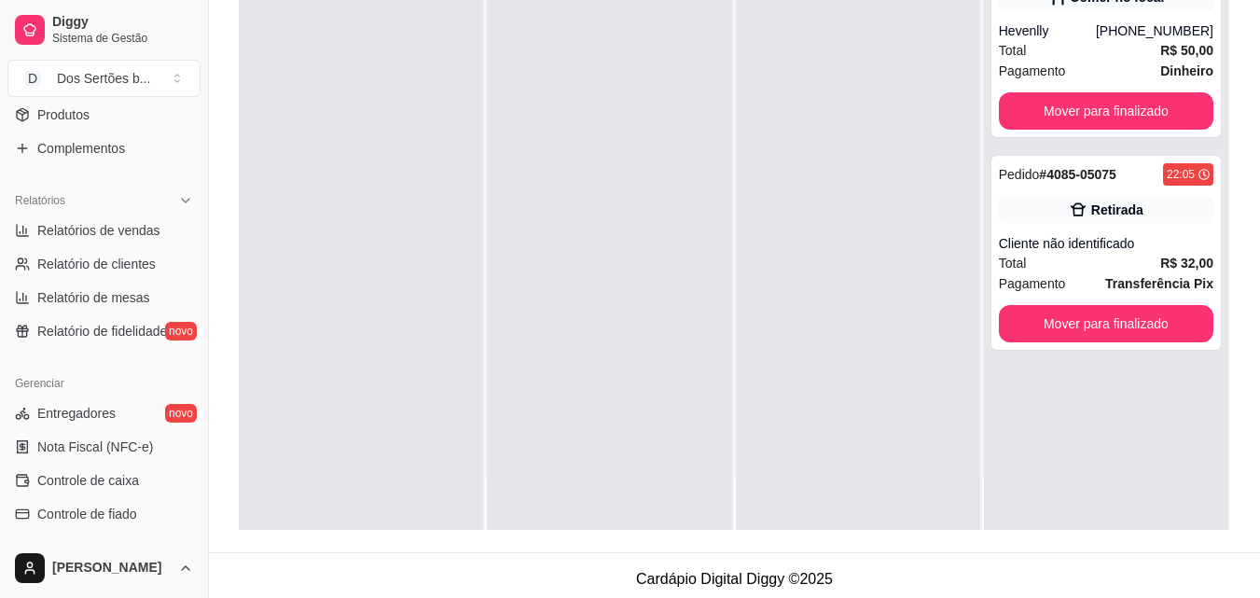
scroll to position [534, 0]
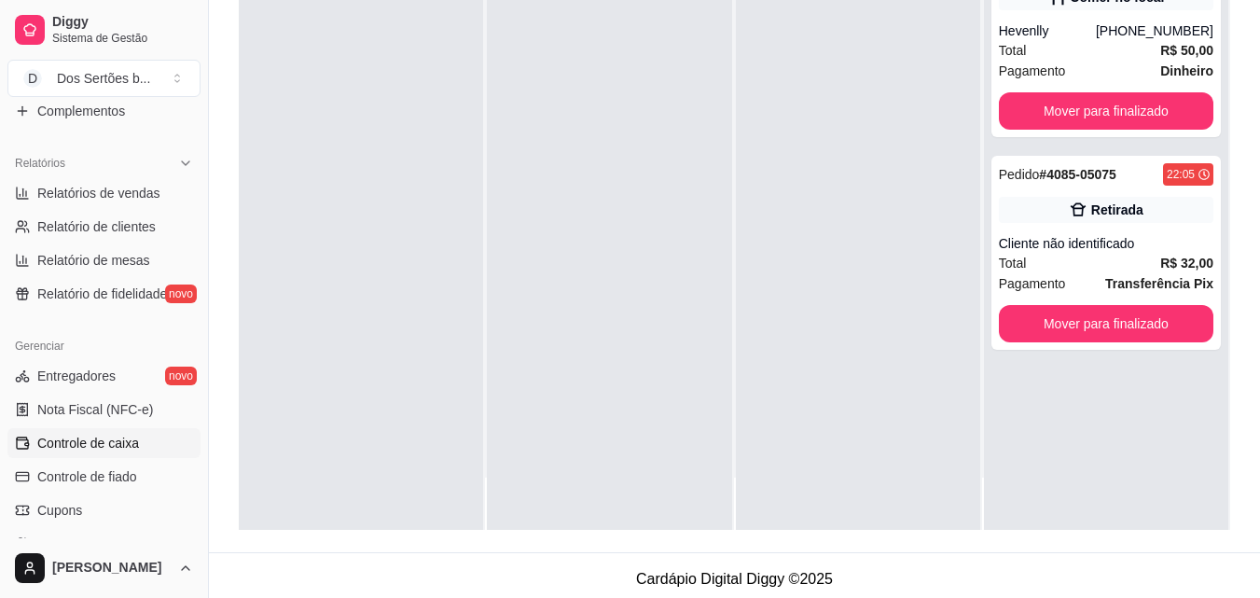
click at [50, 432] on link "Controle de caixa" at bounding box center [103, 443] width 193 height 30
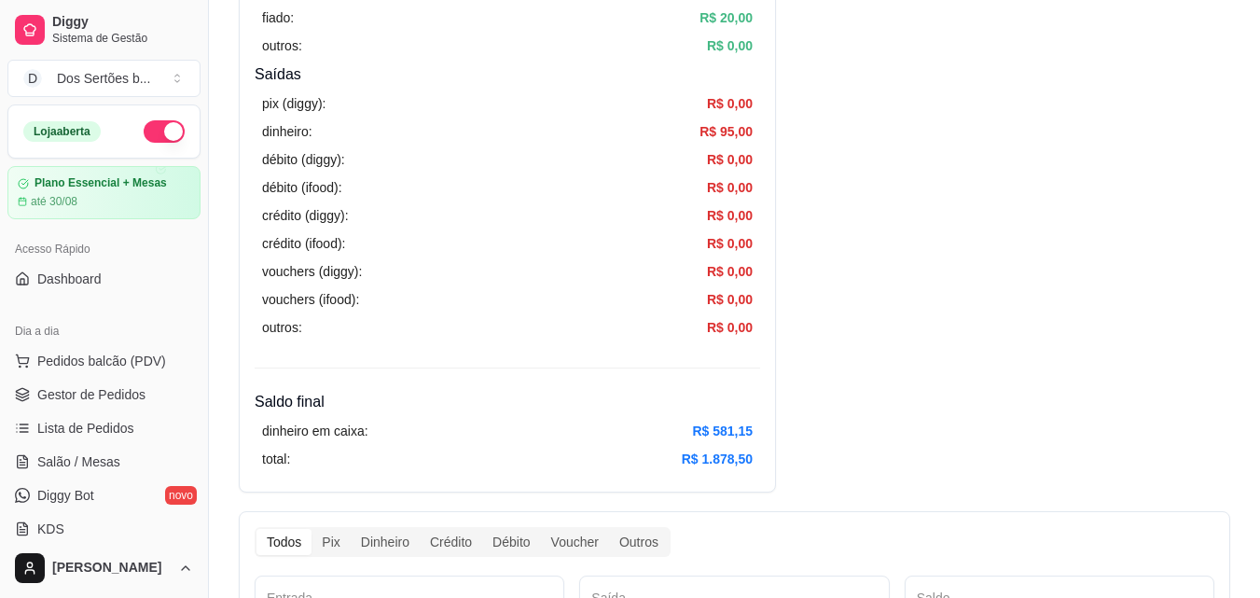
click at [191, 125] on div "Loja aberta Plano Essencial + Mesas até 30/08" at bounding box center [104, 161] width 208 height 115
click at [50, 366] on span "Pedidos balcão (PDV)" at bounding box center [101, 361] width 129 height 19
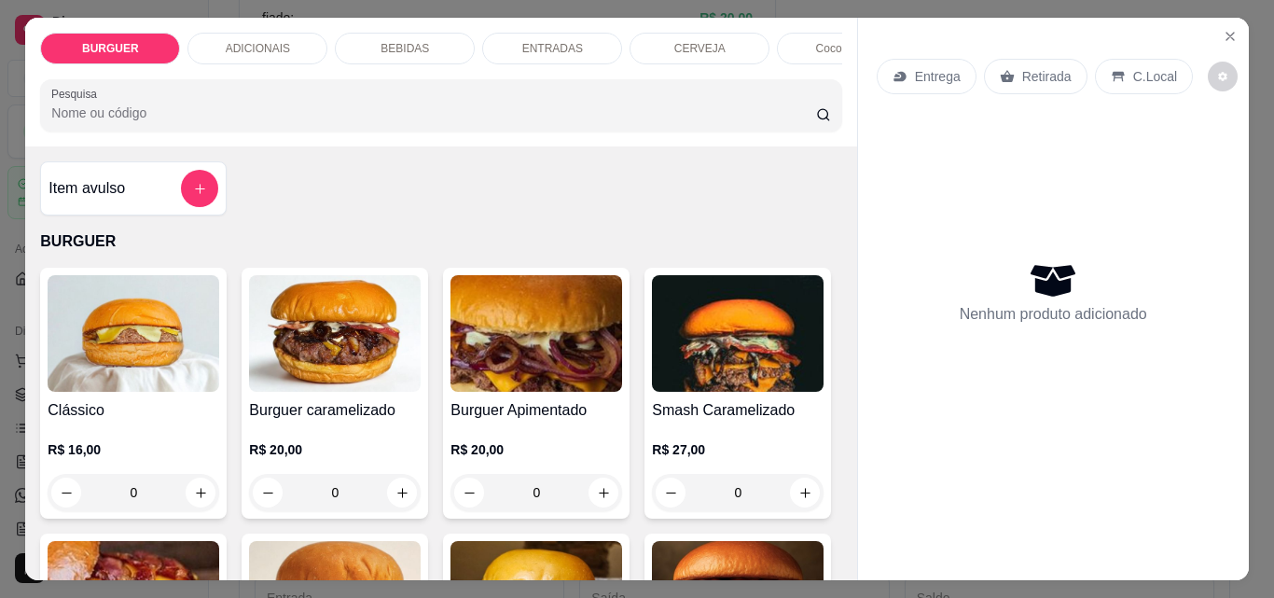
scroll to position [67, 0]
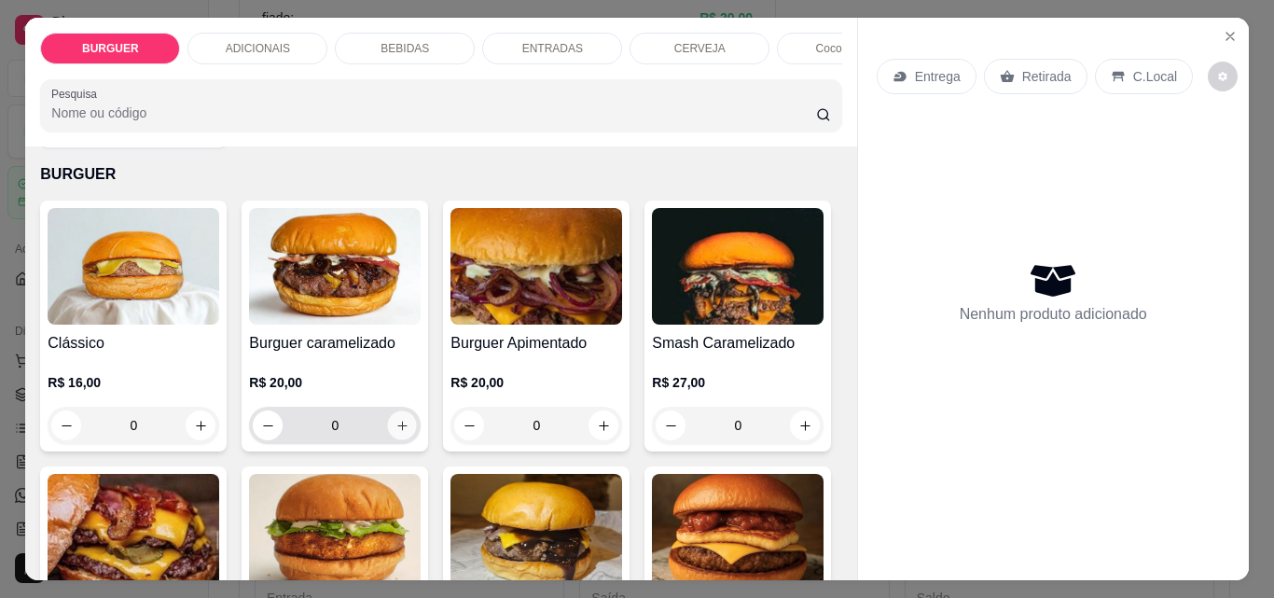
click at [395, 424] on button "increase-product-quantity" at bounding box center [402, 425] width 29 height 29
type input "1"
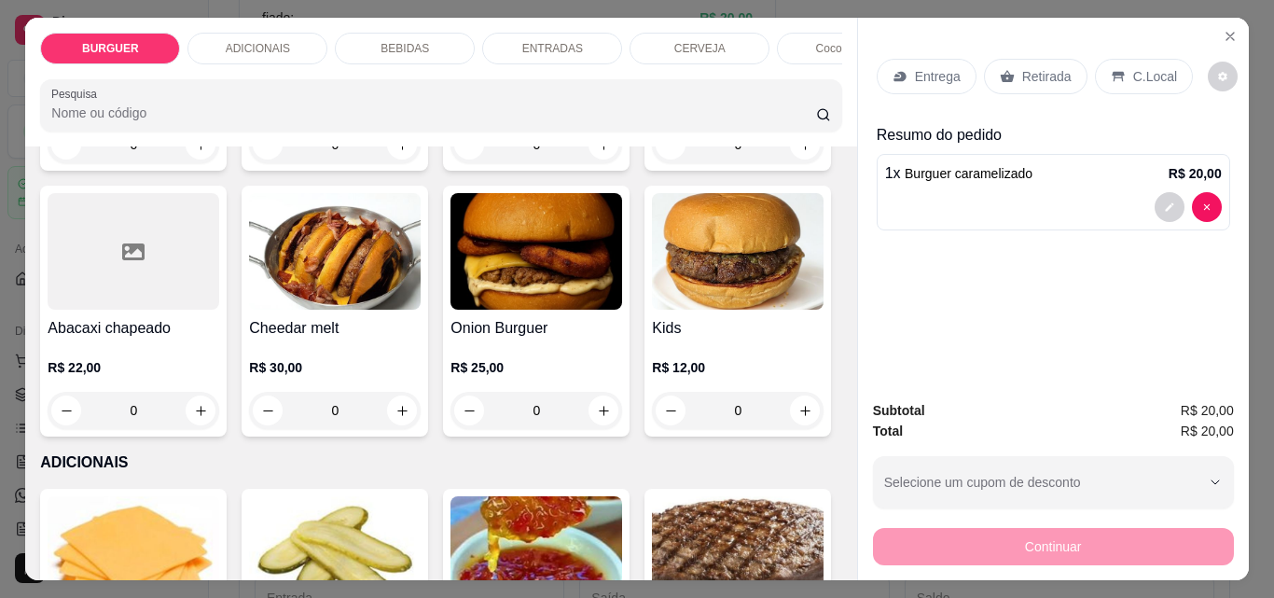
scroll to position [529, 0]
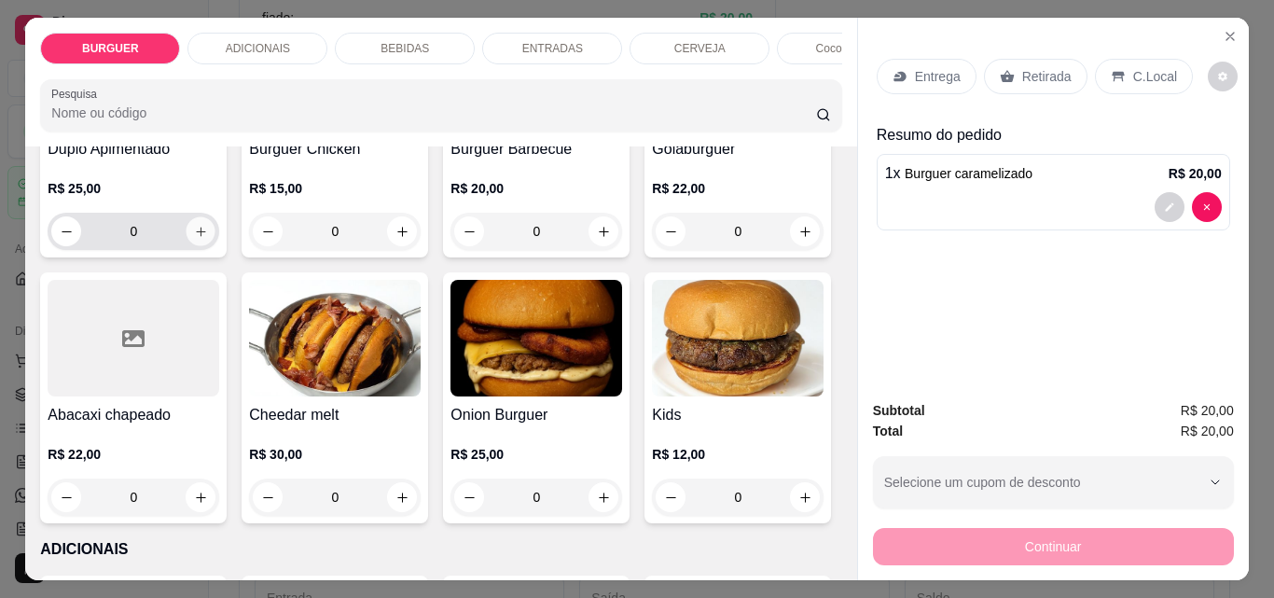
click at [208, 238] on icon "increase-product-quantity" at bounding box center [201, 232] width 14 height 14
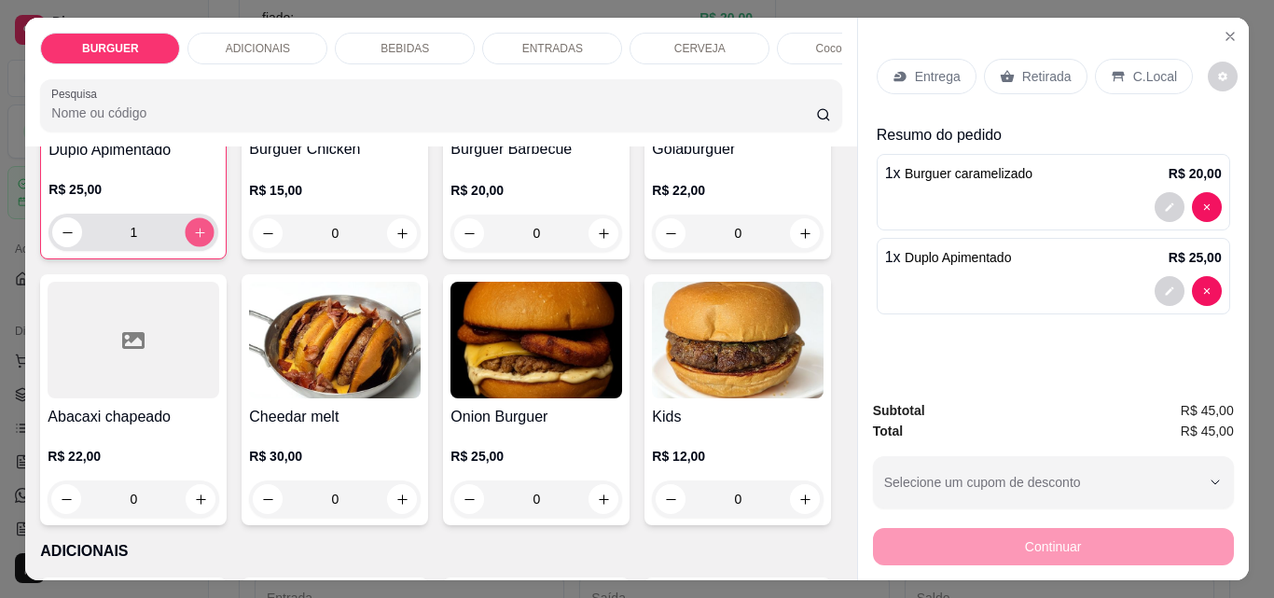
click at [207, 238] on icon "increase-product-quantity" at bounding box center [200, 233] width 14 height 14
type input "2"
click at [259, 41] on p "ADICIONAIS" at bounding box center [258, 48] width 64 height 15
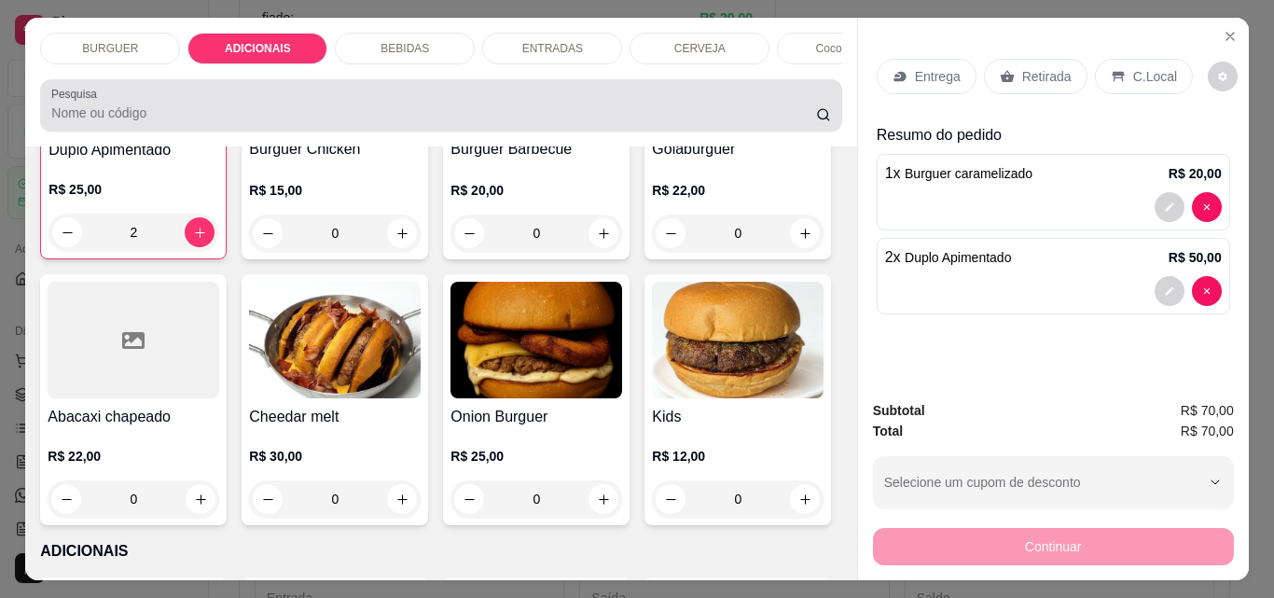
scroll to position [49, 0]
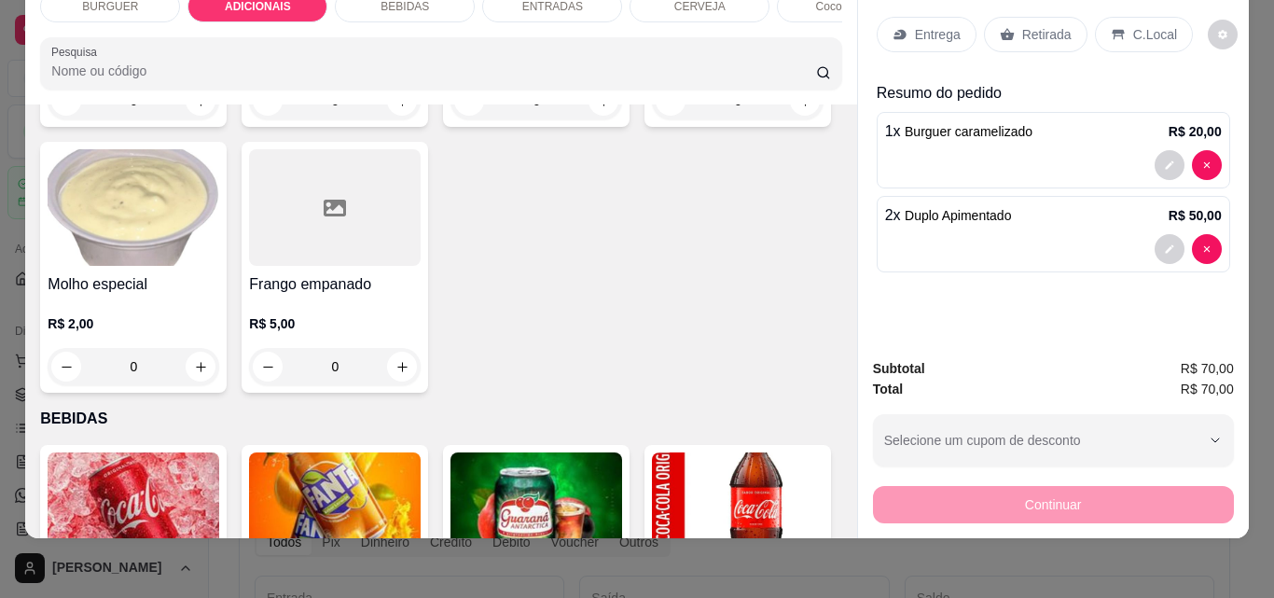
click at [404, 4] on div "BEBIDAS" at bounding box center [405, 7] width 140 height 32
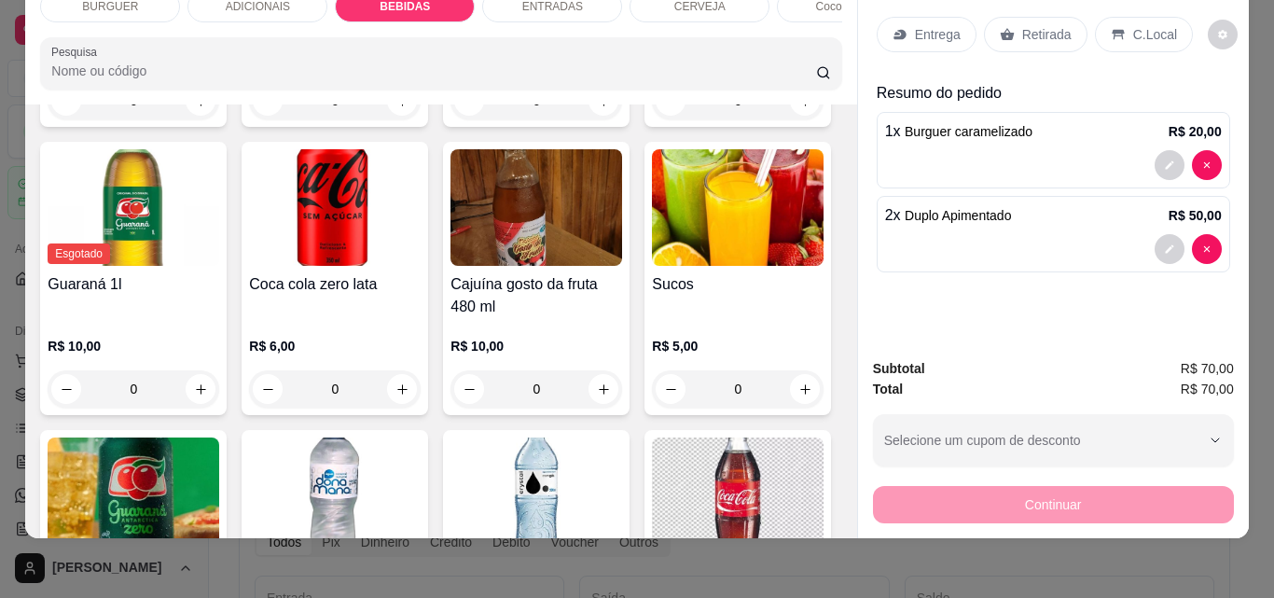
click at [571, 1] on div "ENTRADAS" at bounding box center [552, 7] width 140 height 32
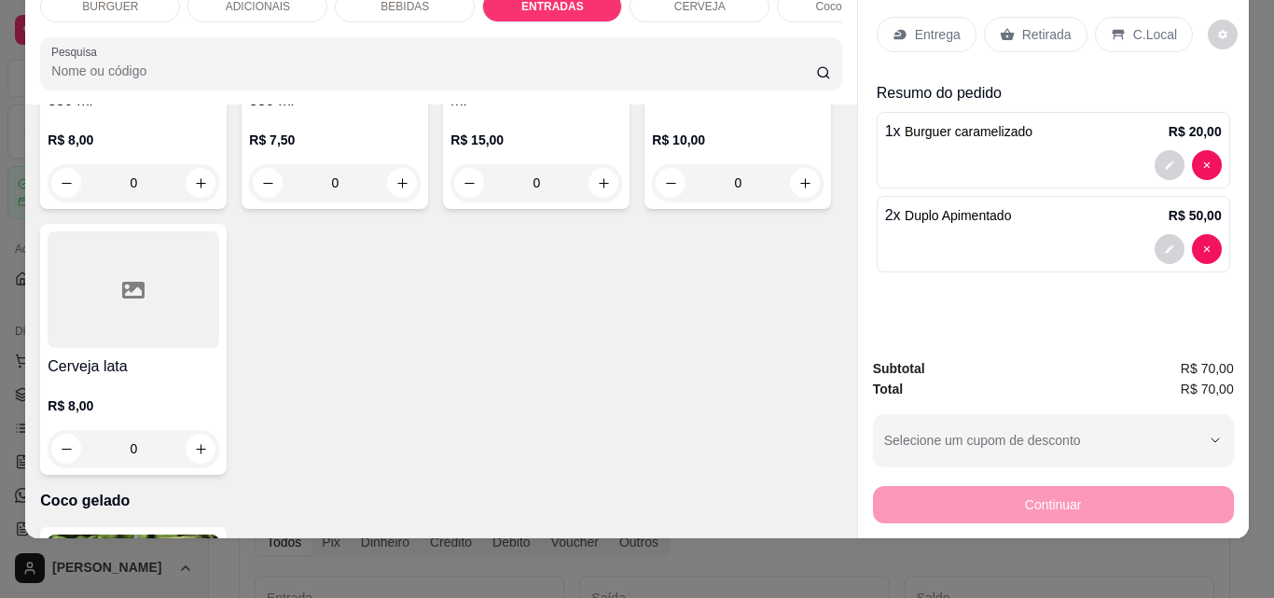
type input "1"
click at [1022, 25] on p "Retirada" at bounding box center [1046, 34] width 49 height 19
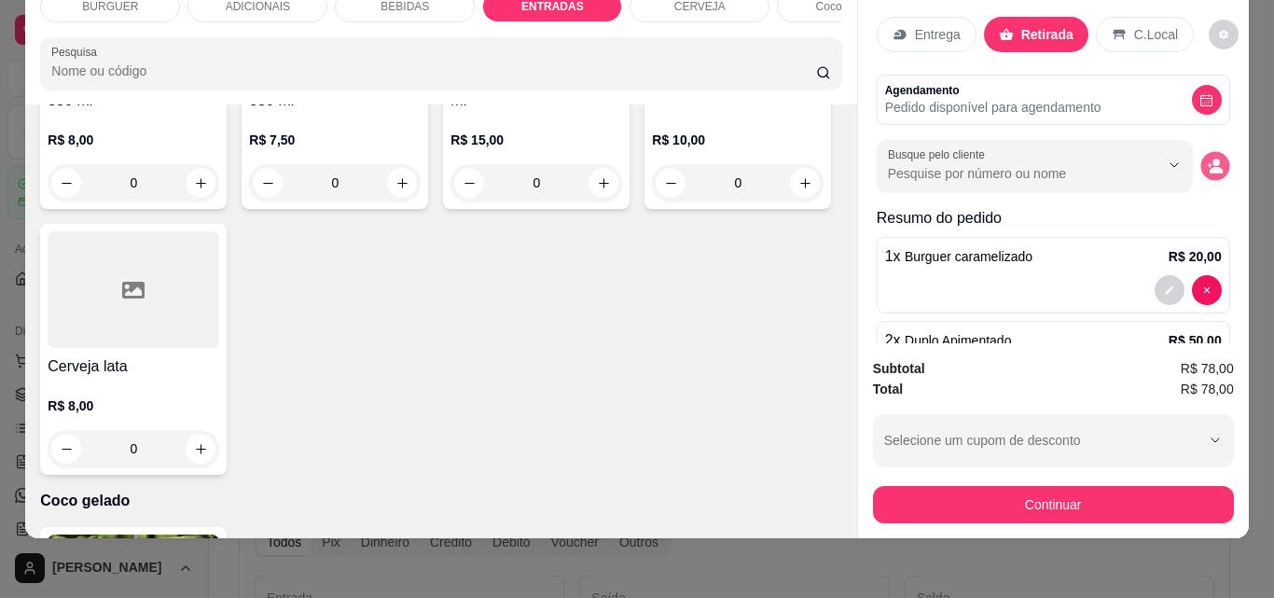
click at [1207, 159] on icon "decrease-product-quantity" at bounding box center [1215, 167] width 16 height 16
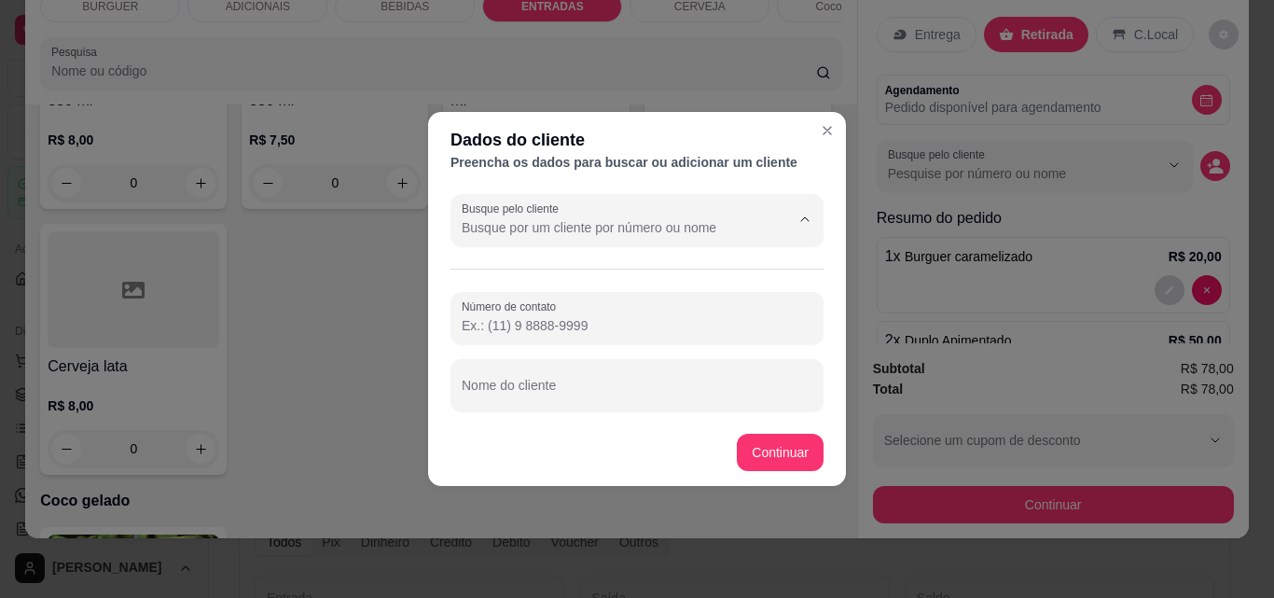
click at [577, 218] on input "Busque pelo cliente" at bounding box center [611, 227] width 299 height 19
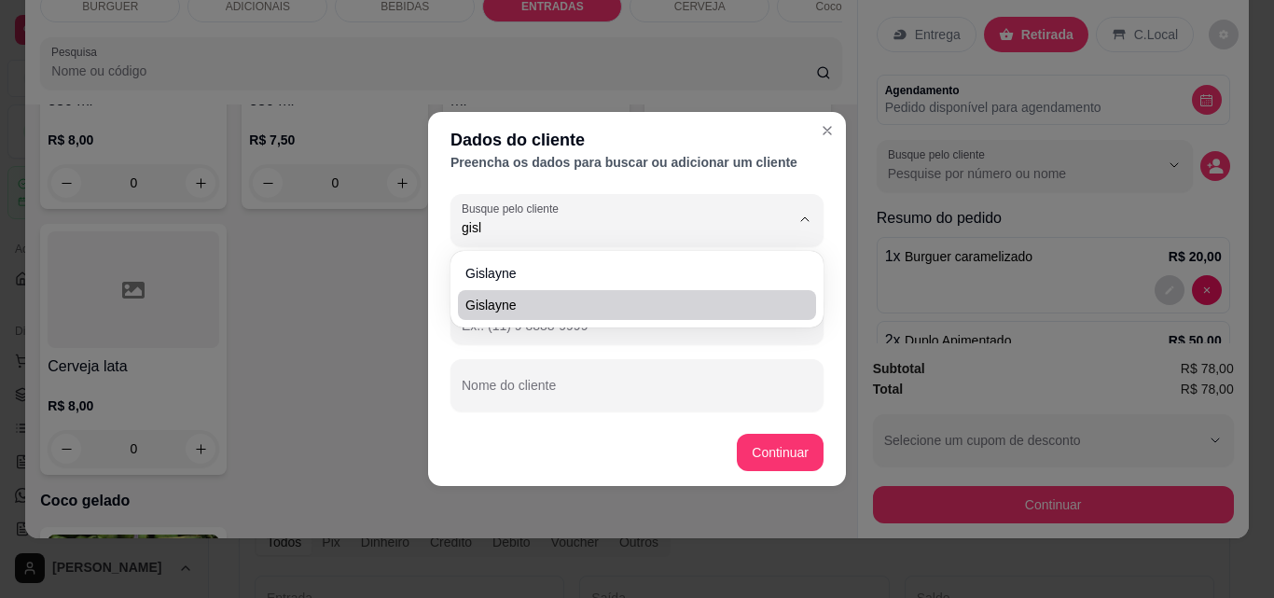
click at [569, 305] on span "Gislayne" at bounding box center [627, 305] width 325 height 19
type input "Gislayne"
type input "(86) 9995-4664"
type input "Gislayne"
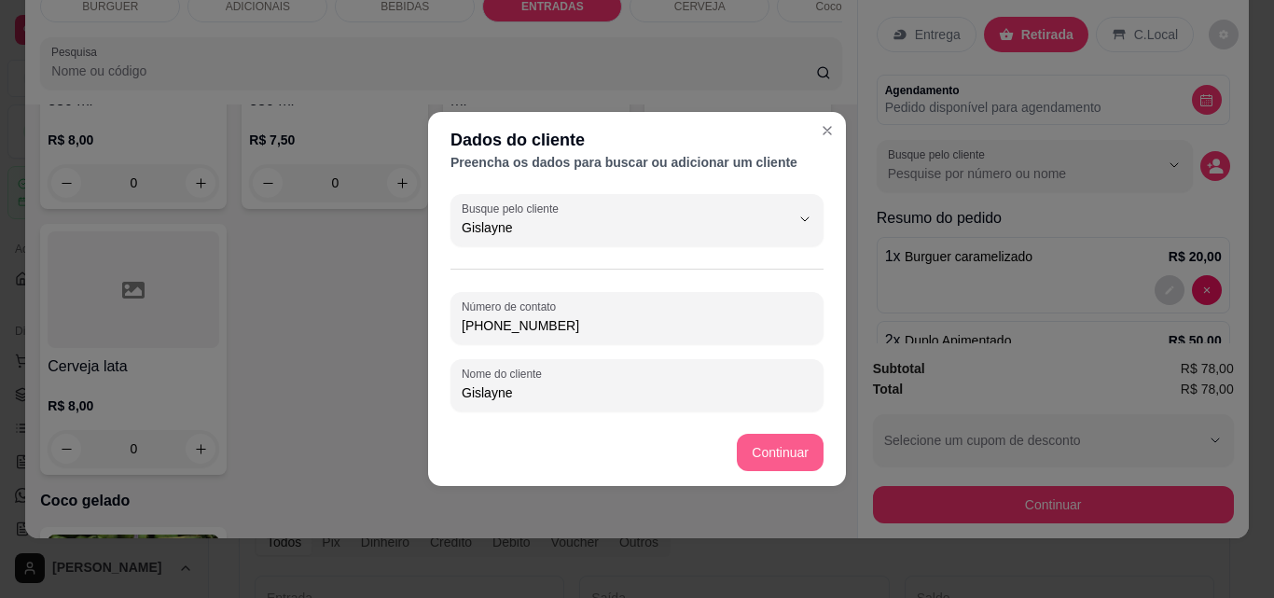
type input "Gislayne"
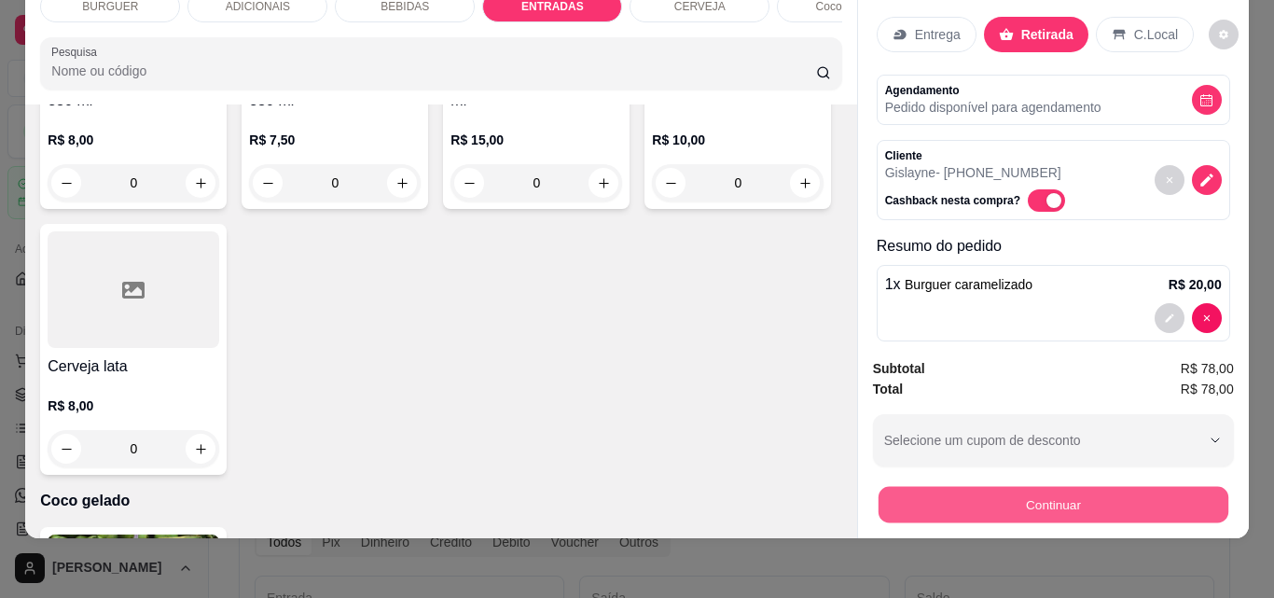
click at [954, 486] on button "Continuar" at bounding box center [1053, 504] width 350 height 36
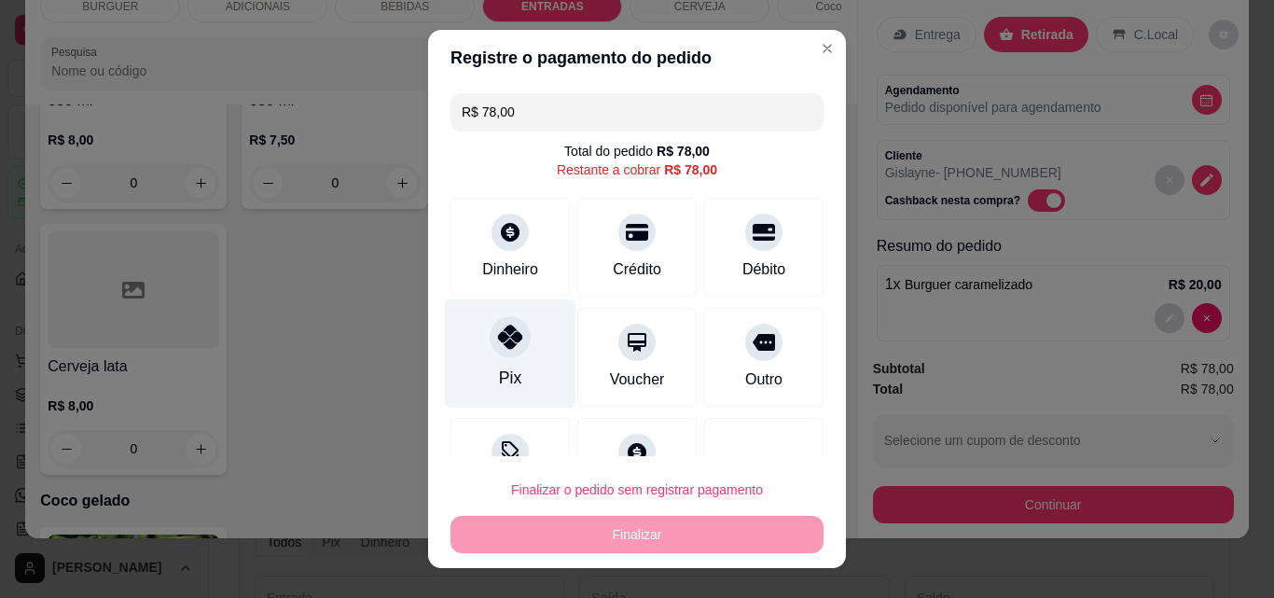
click at [498, 326] on icon at bounding box center [510, 337] width 24 height 24
type input "R$ 0,00"
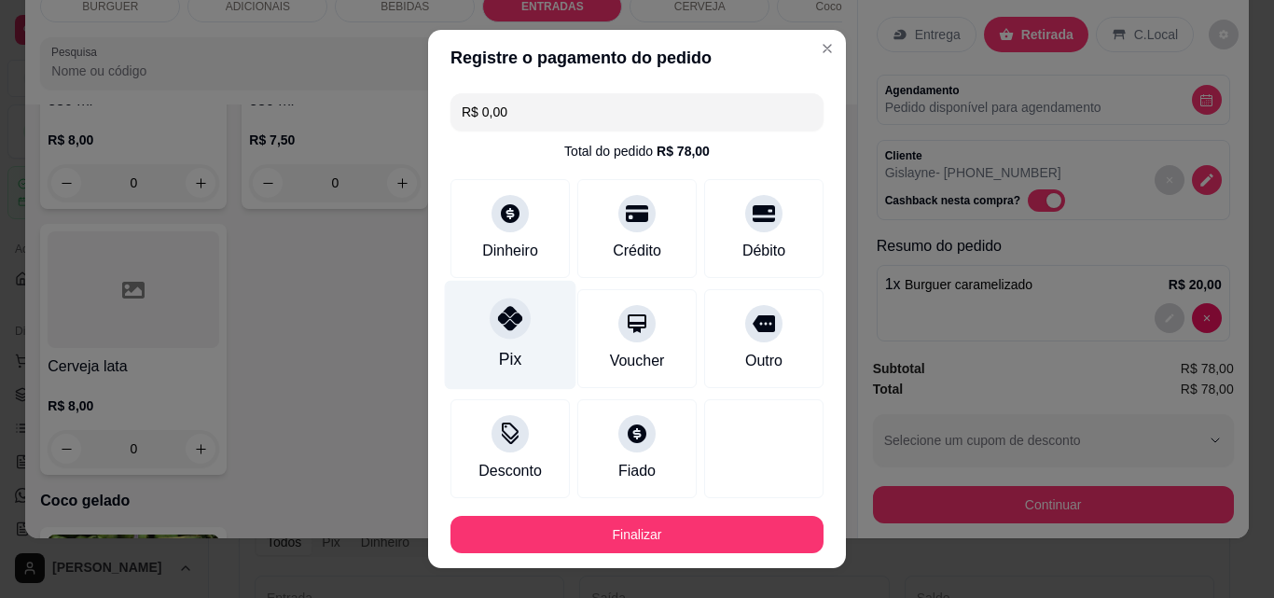
scroll to position [102, 0]
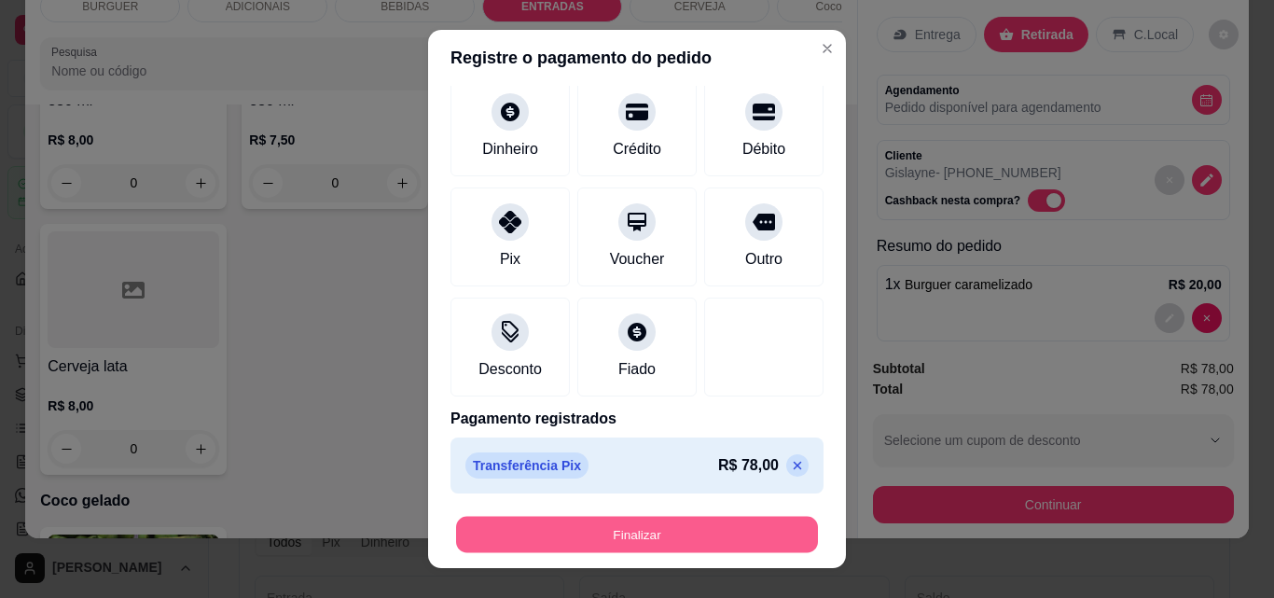
click at [645, 523] on button "Finalizar" at bounding box center [637, 535] width 362 height 36
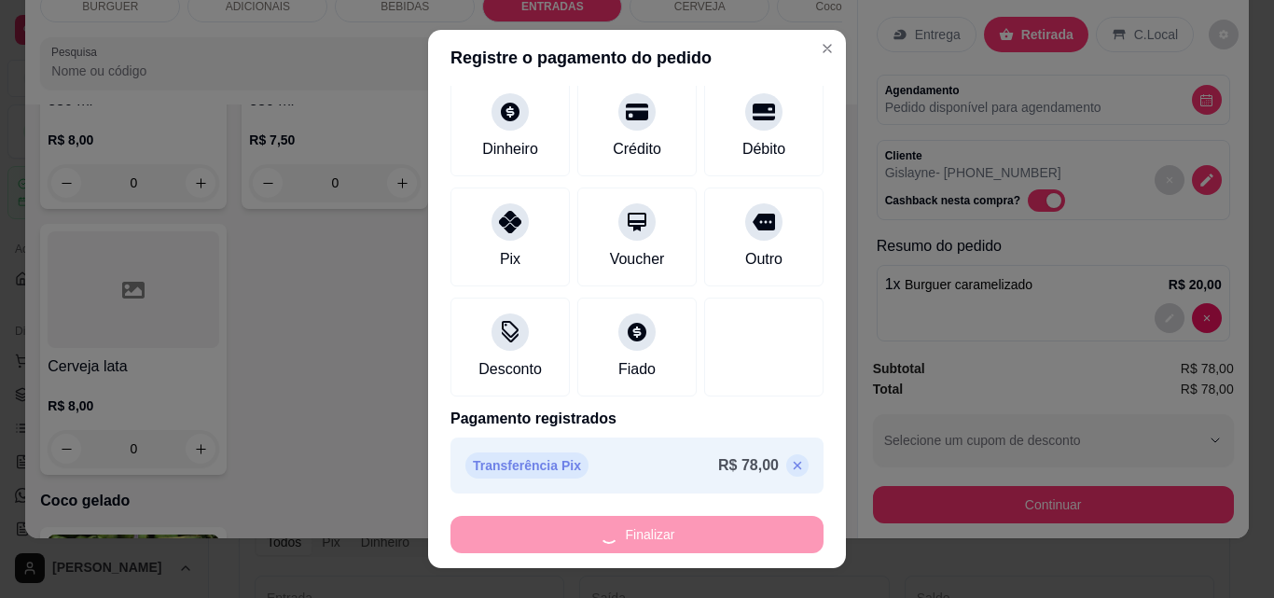
type input "0"
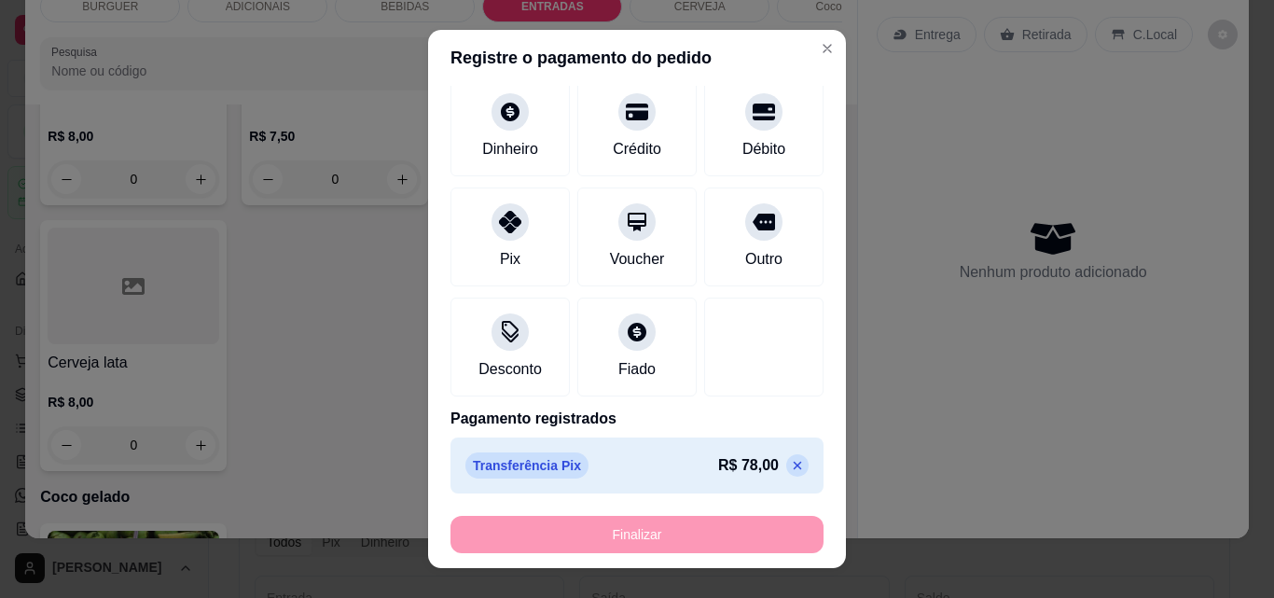
type input "-R$ 78,00"
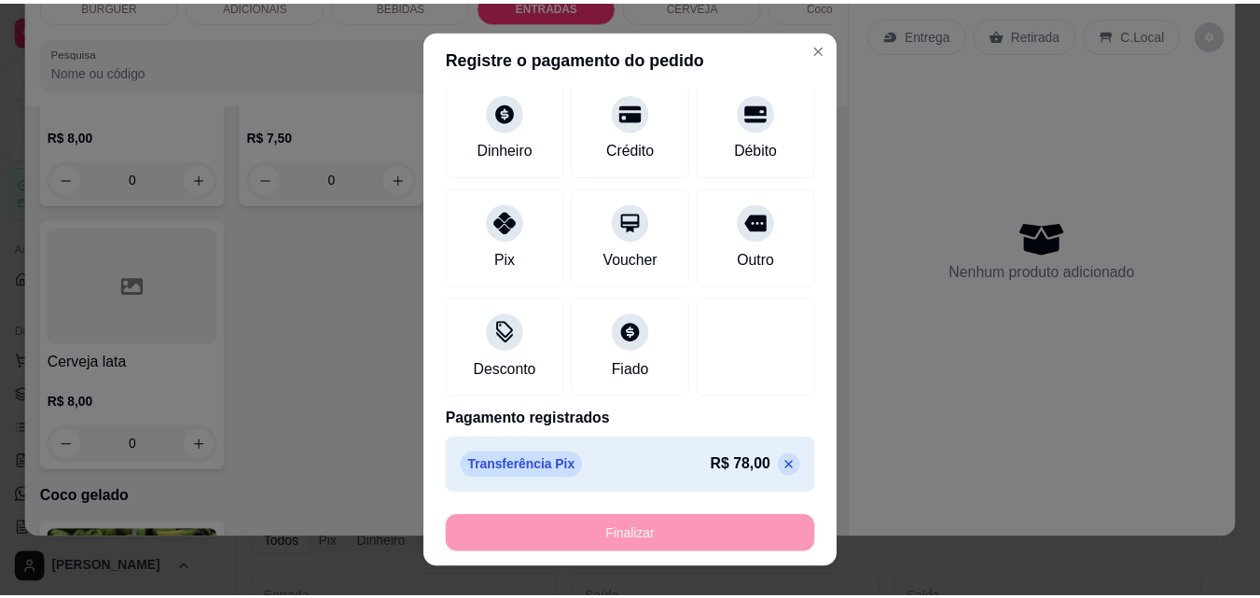
scroll to position [3143, 0]
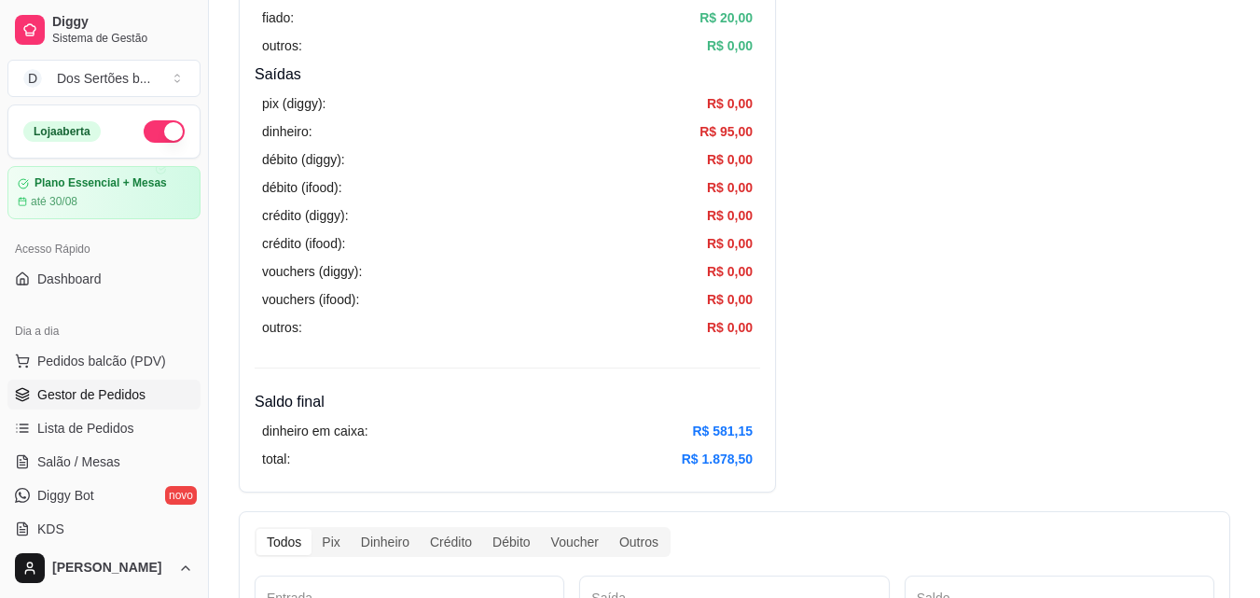
click at [84, 393] on span "Gestor de Pedidos" at bounding box center [91, 394] width 108 height 19
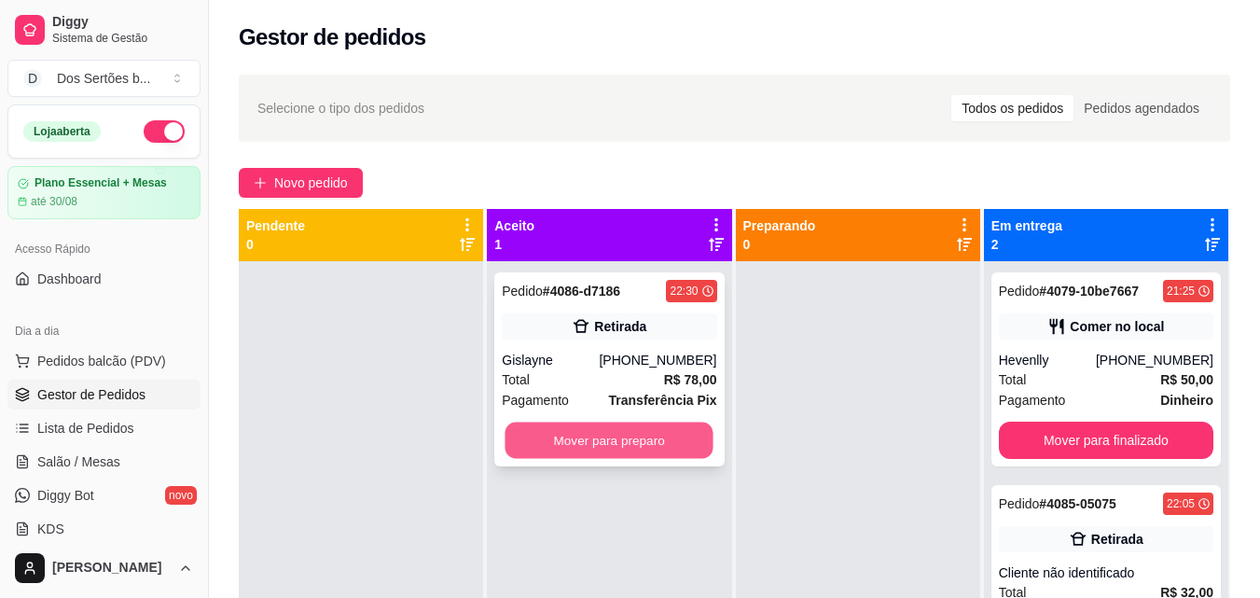
click at [524, 439] on button "Mover para preparo" at bounding box center [610, 441] width 208 height 36
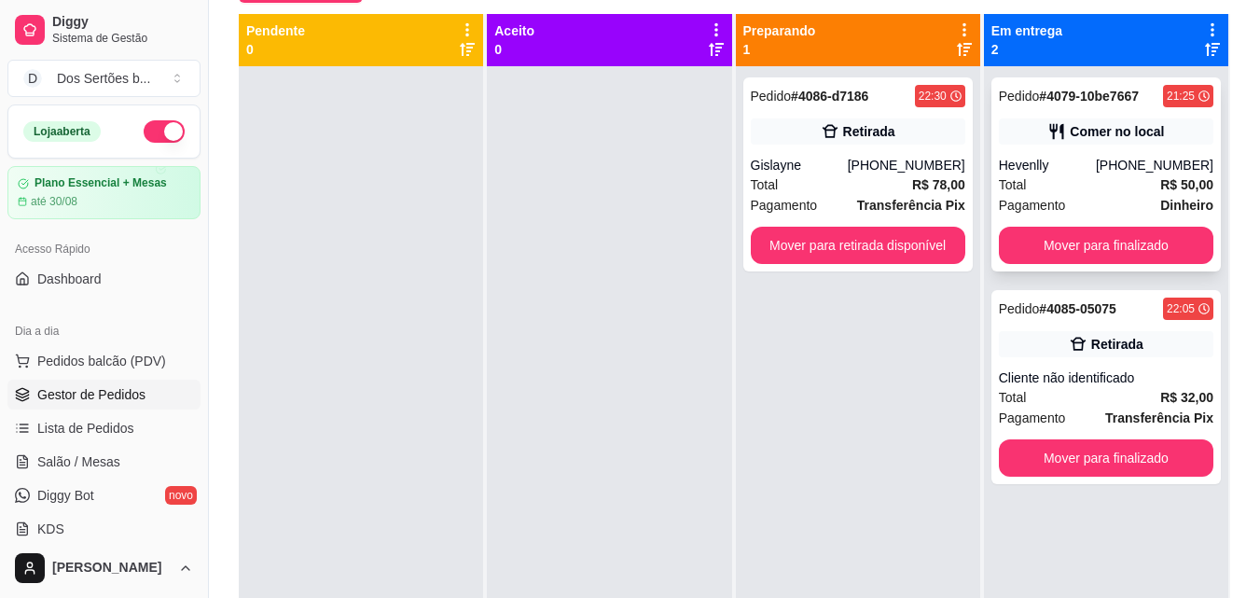
click at [1080, 164] on div "Hevenlly" at bounding box center [1047, 165] width 97 height 19
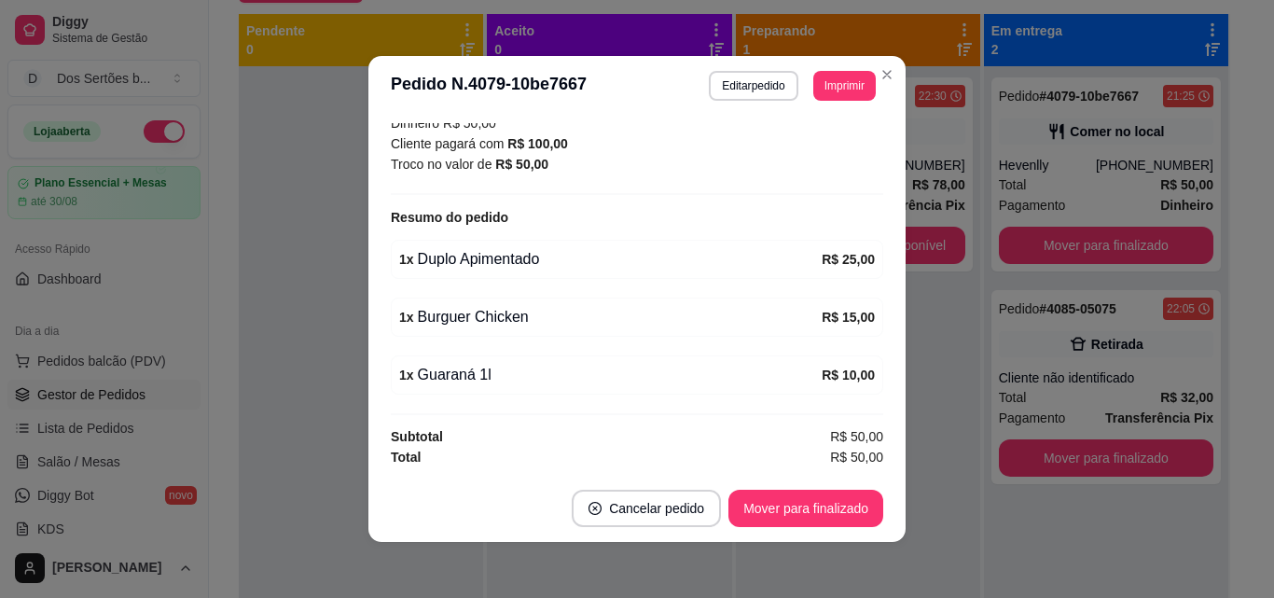
scroll to position [4, 0]
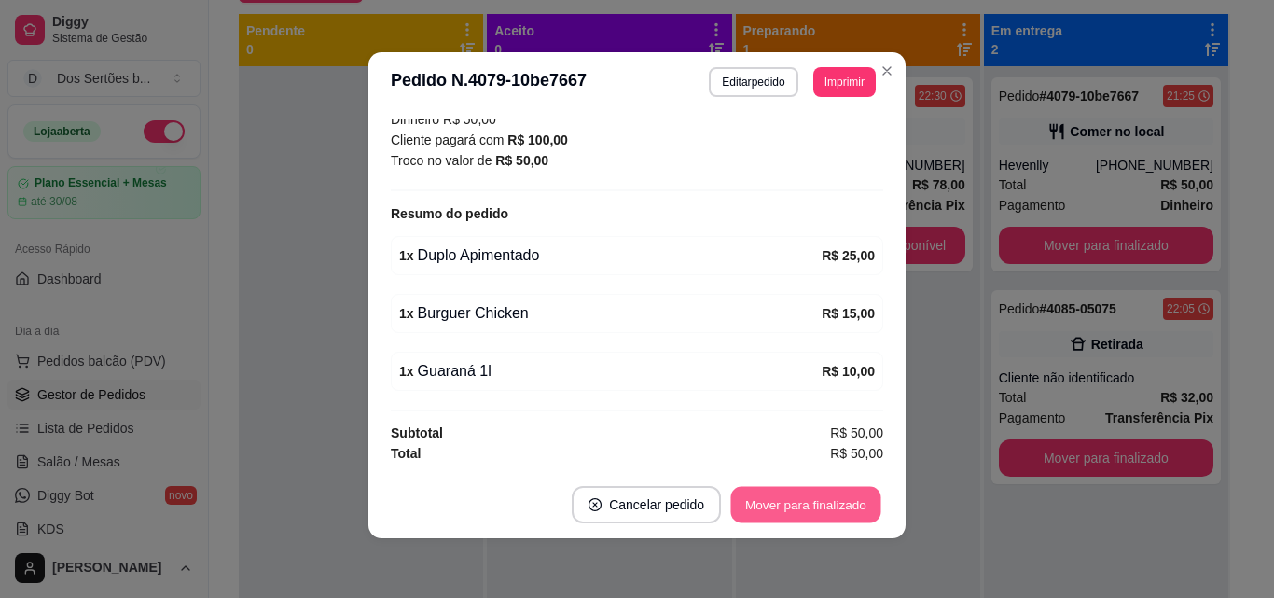
click at [821, 495] on button "Mover para finalizado" at bounding box center [806, 505] width 150 height 36
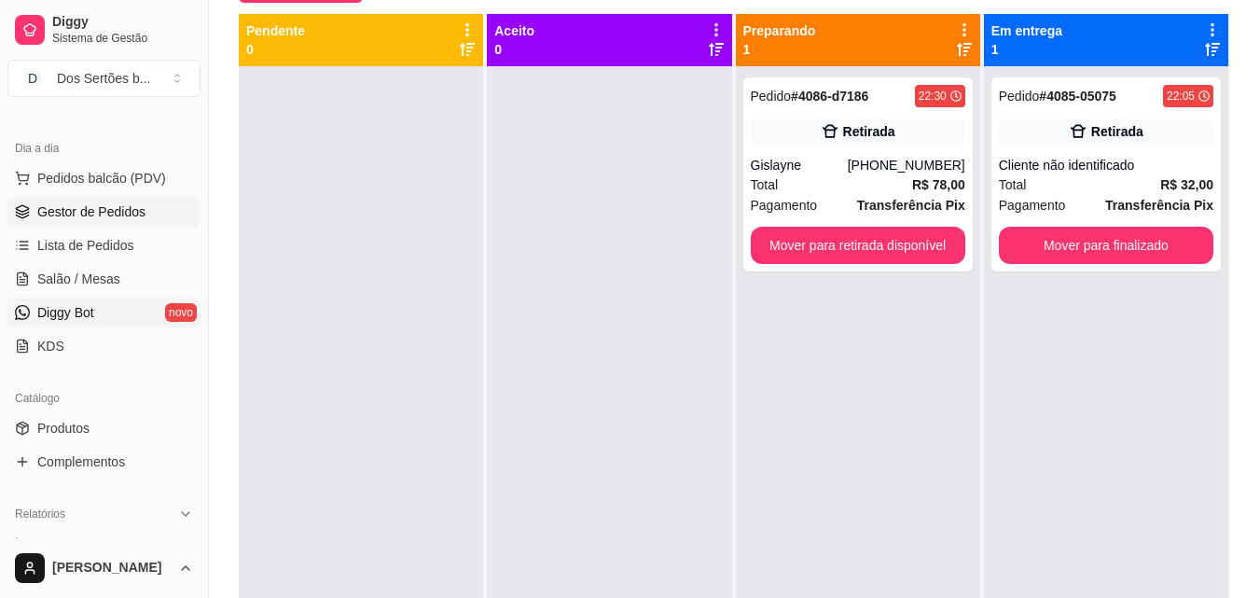
scroll to position [437, 0]
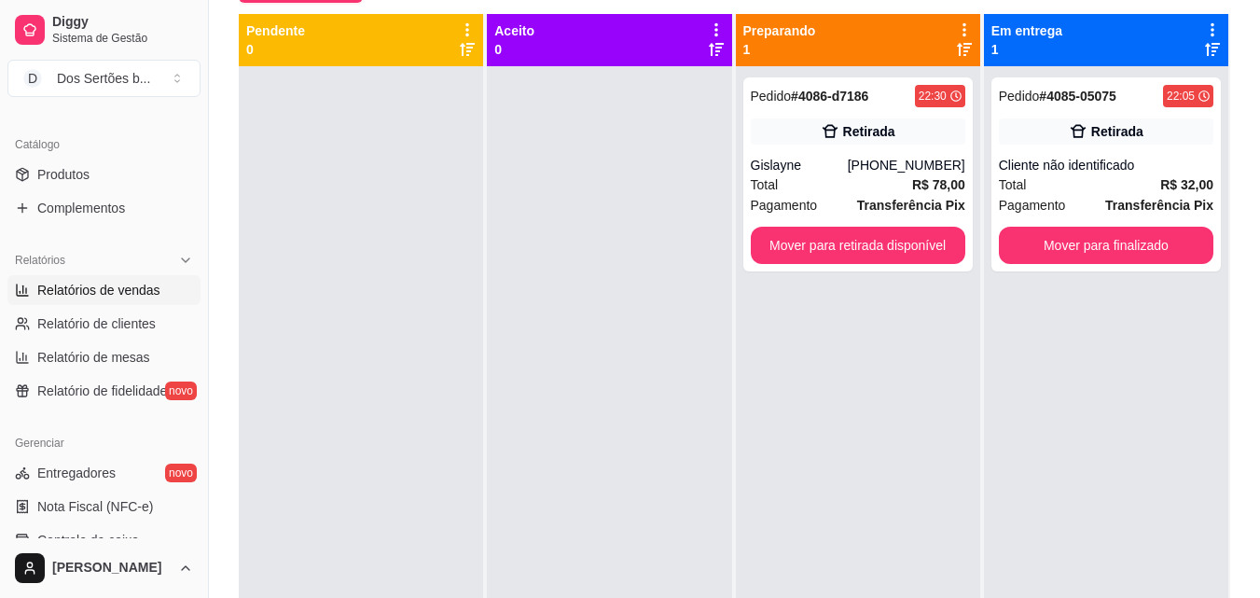
click at [76, 291] on span "Relatórios de vendas" at bounding box center [98, 290] width 123 height 19
select select "ALL"
select select "0"
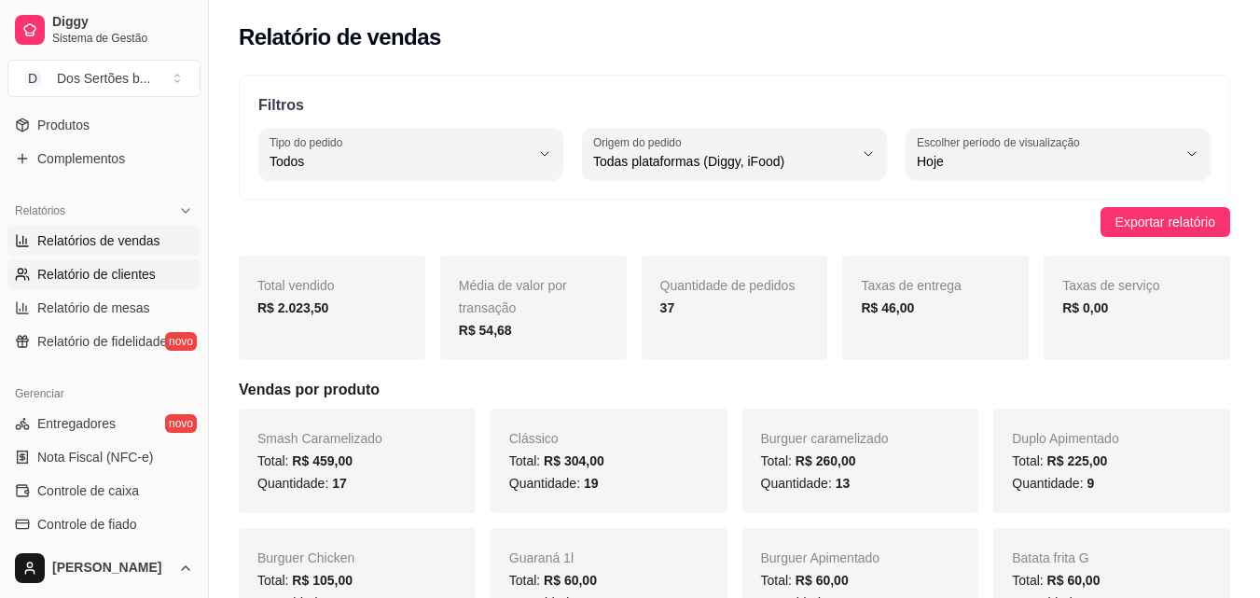
scroll to position [604, 0]
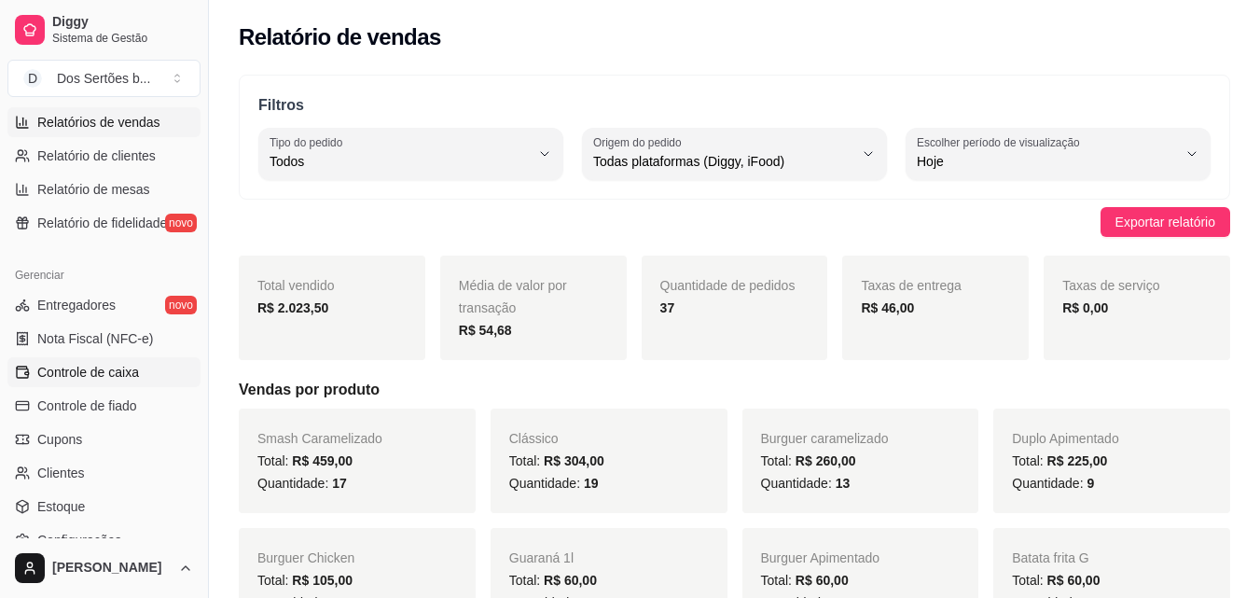
click at [79, 368] on span "Controle de caixa" at bounding box center [88, 372] width 102 height 19
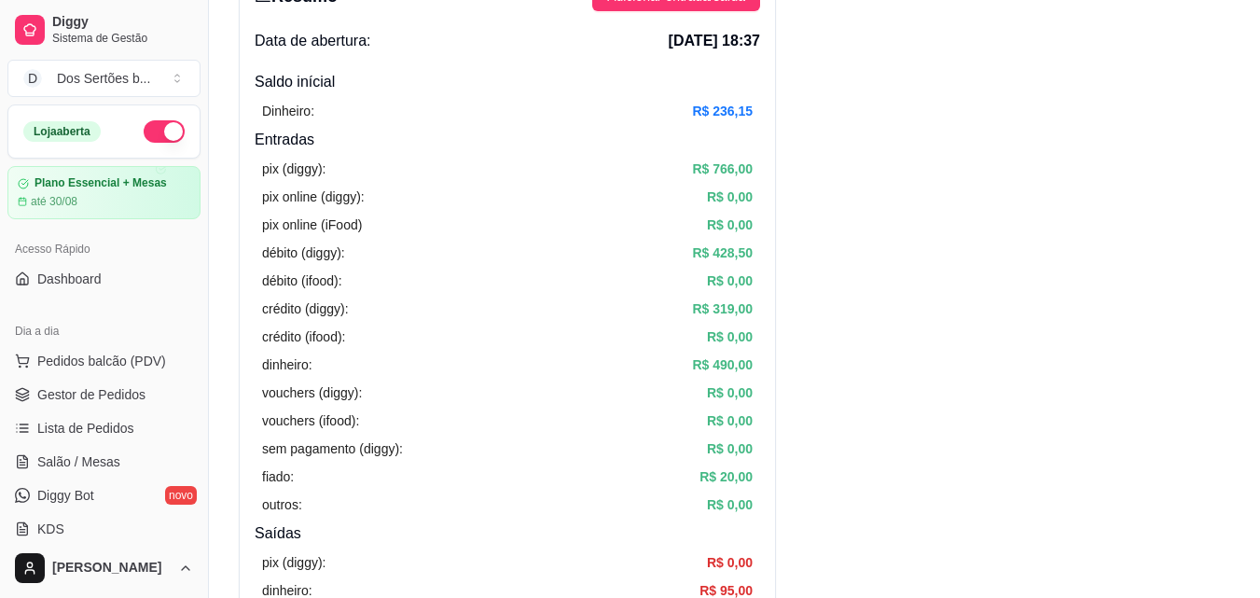
scroll to position [5, 0]
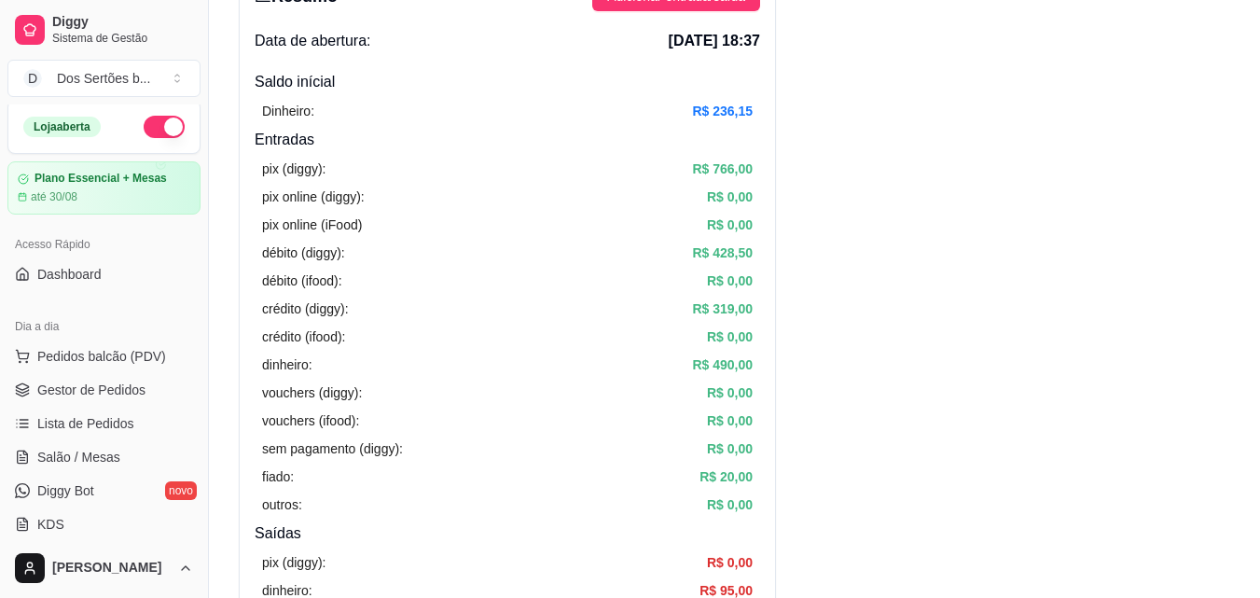
click at [144, 127] on button "button" at bounding box center [164, 127] width 41 height 22
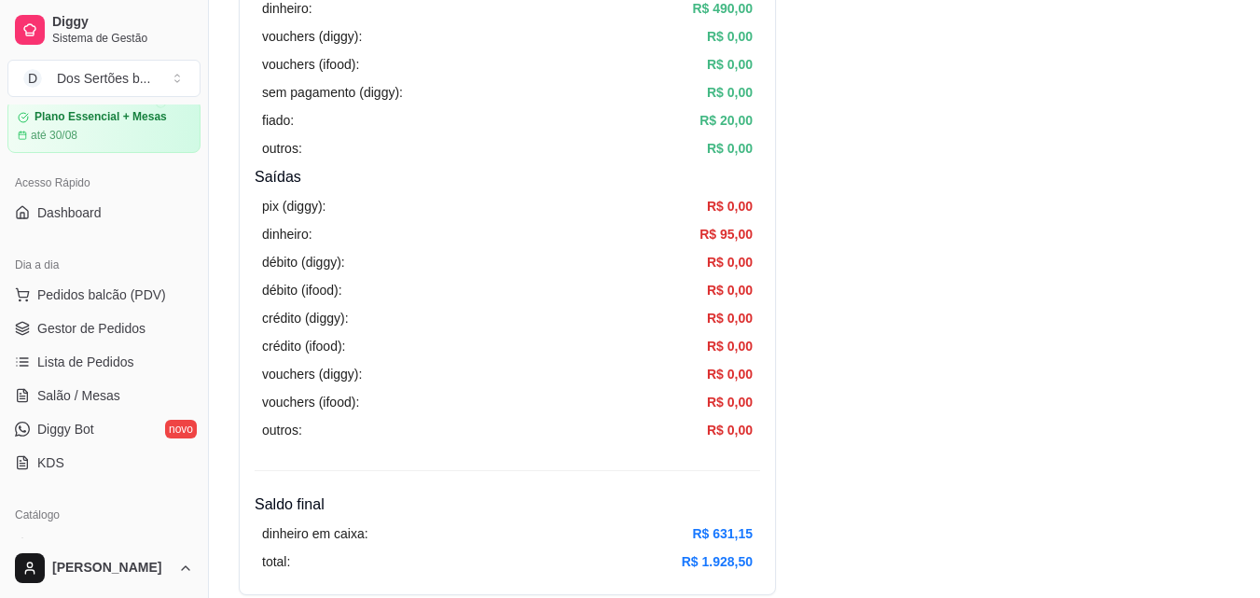
scroll to position [0, 0]
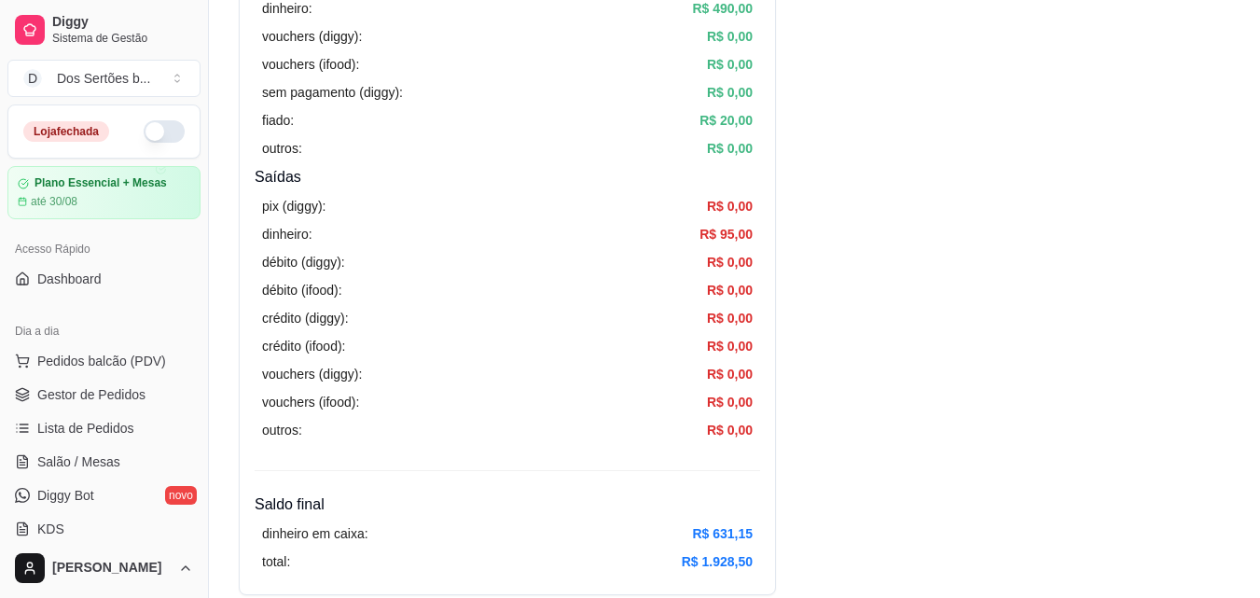
drag, startPoint x: 104, startPoint y: 102, endPoint x: 527, endPoint y: 76, distance: 423.4
click at [135, 388] on span "Gestor de Pedidos" at bounding box center [91, 394] width 108 height 19
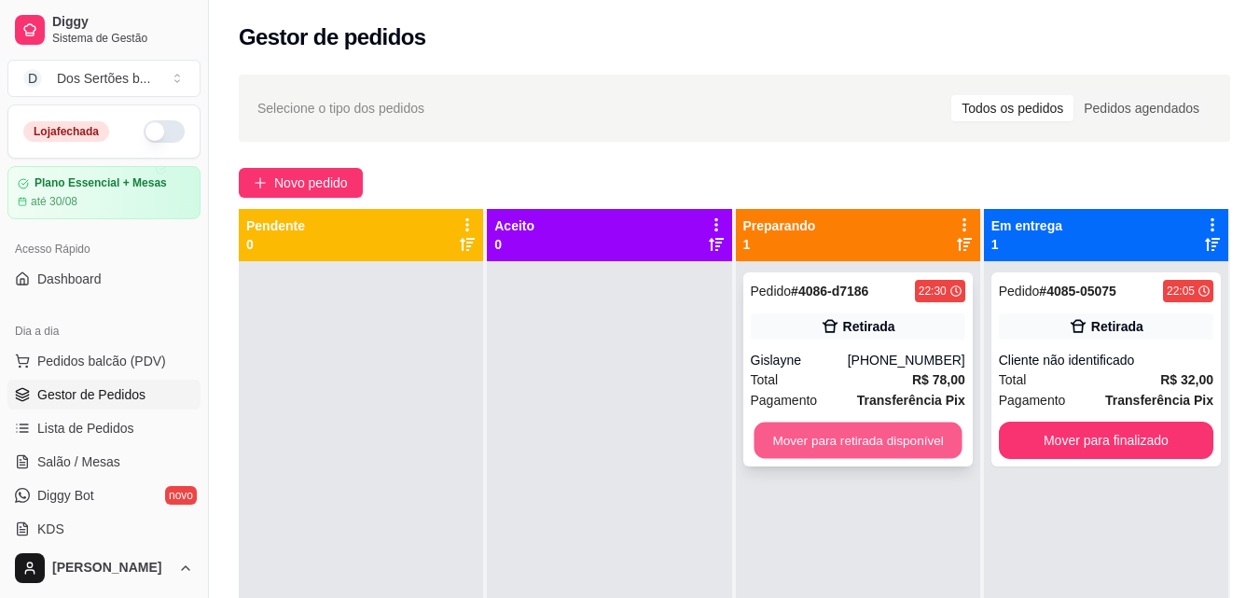
click at [813, 429] on button "Mover para retirada disponível" at bounding box center [858, 441] width 208 height 36
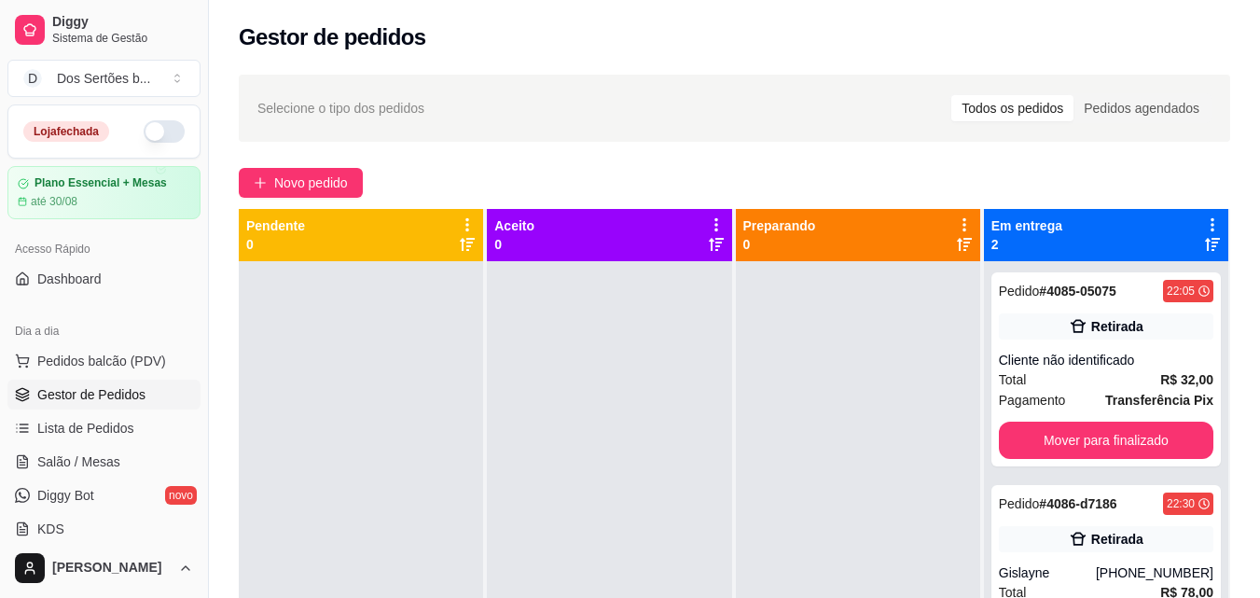
scroll to position [37, 0]
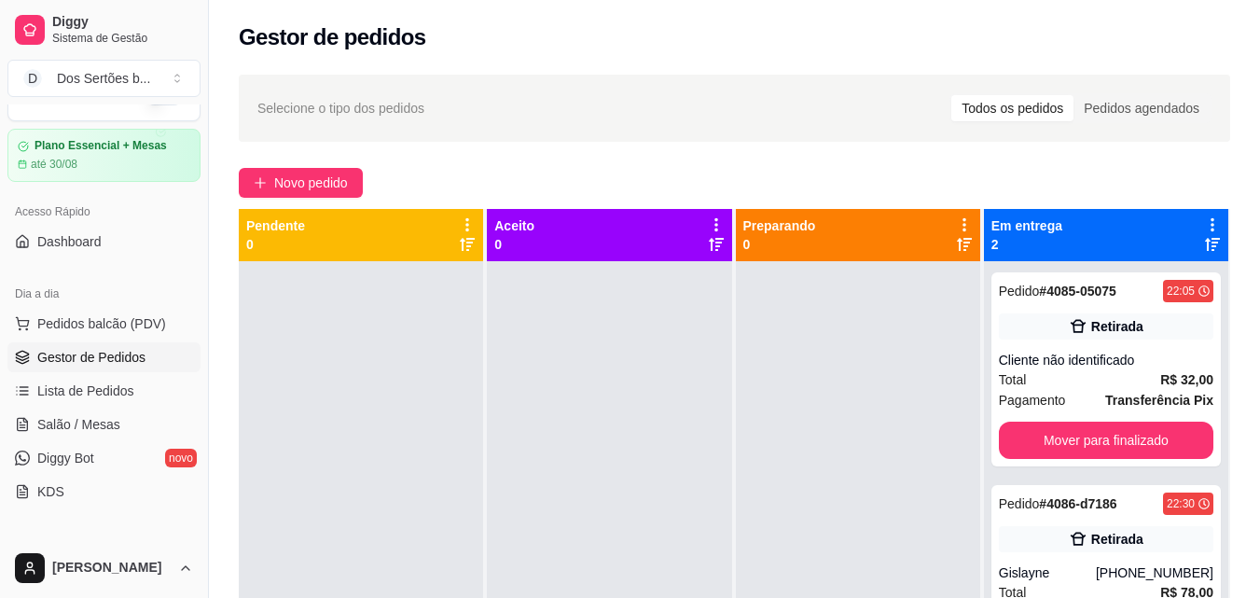
click at [193, 530] on div "Catálogo Produtos Complementos" at bounding box center [104, 575] width 208 height 108
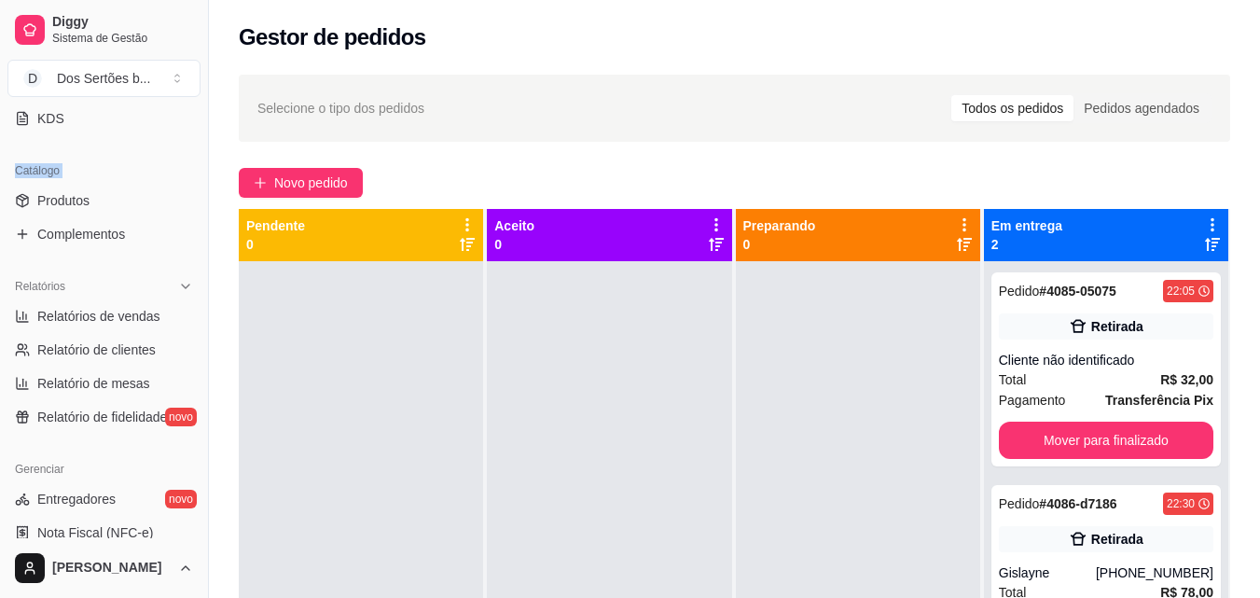
scroll to position [448, 0]
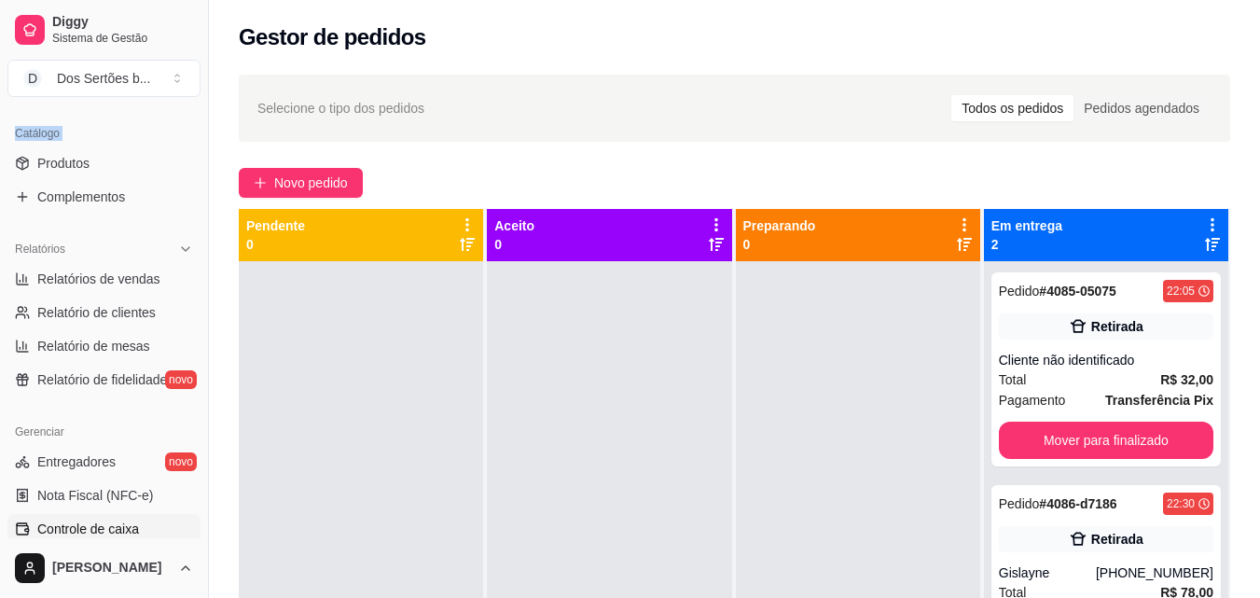
click at [164, 521] on link "Controle de caixa" at bounding box center [103, 529] width 193 height 30
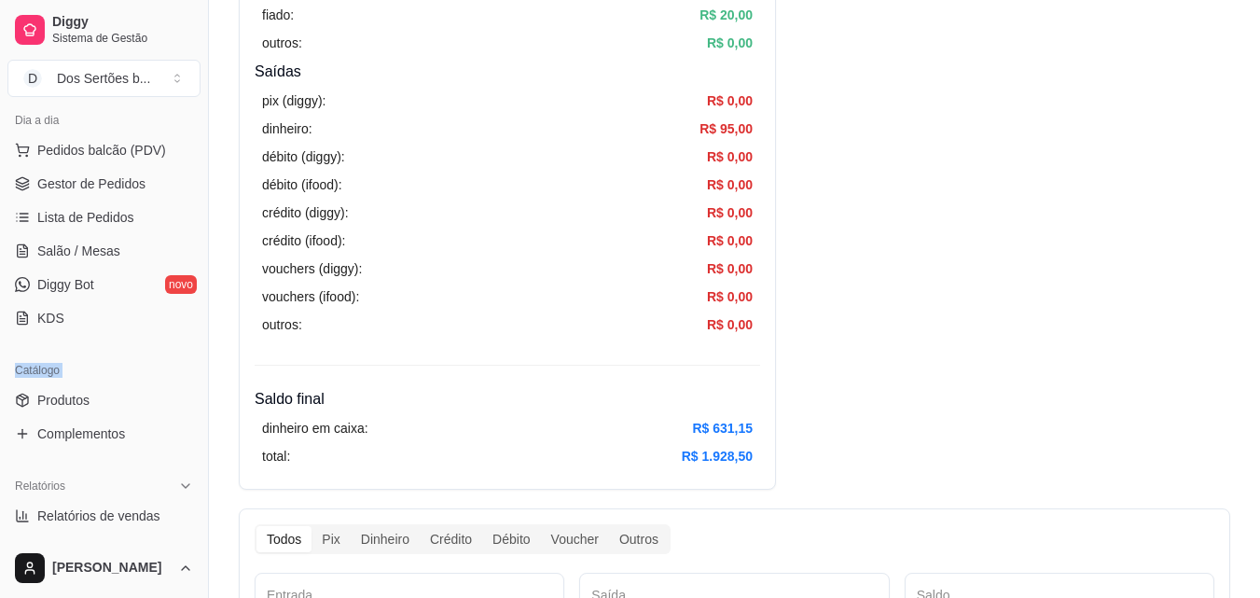
scroll to position [152, 0]
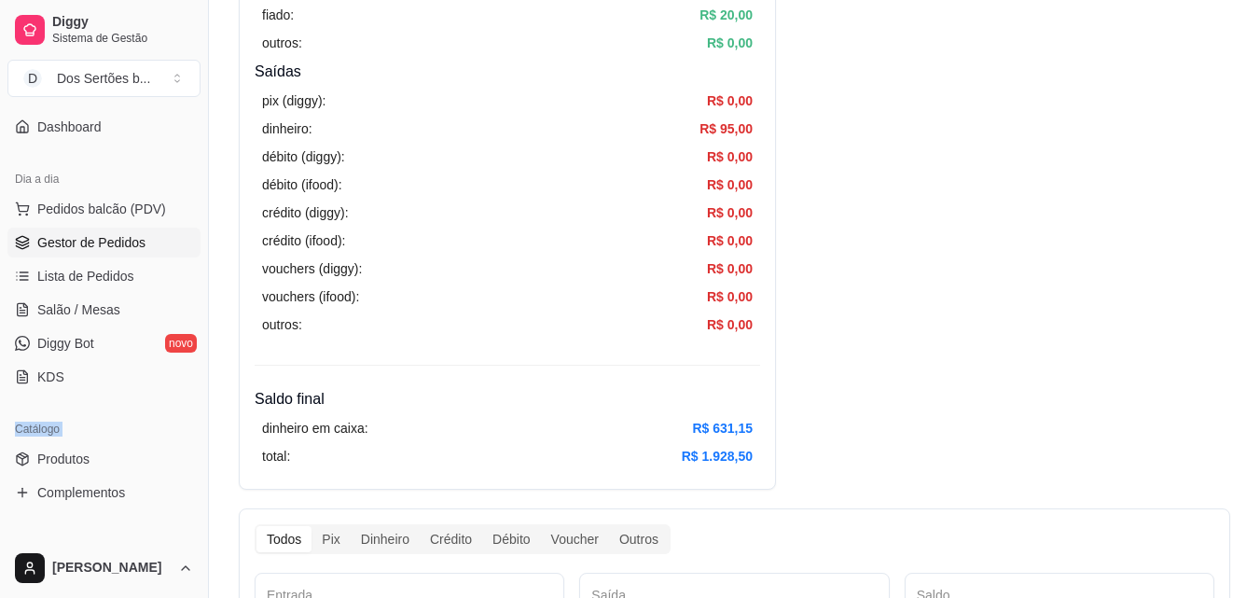
click at [46, 249] on span "Gestor de Pedidos" at bounding box center [91, 242] width 108 height 19
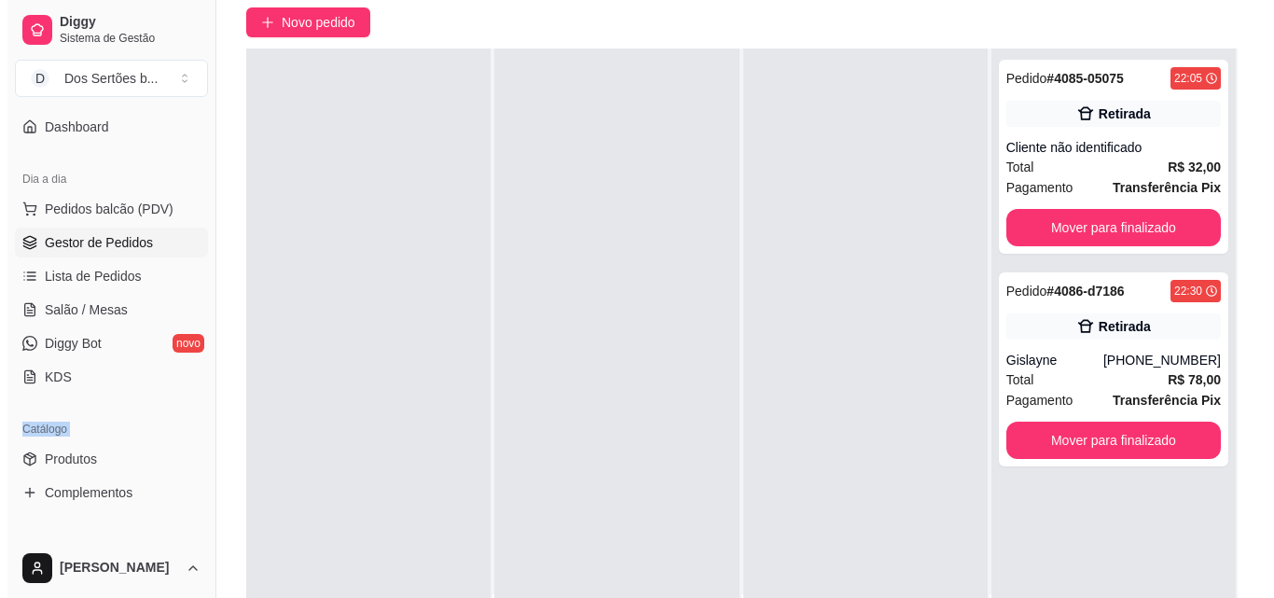
scroll to position [217, 0]
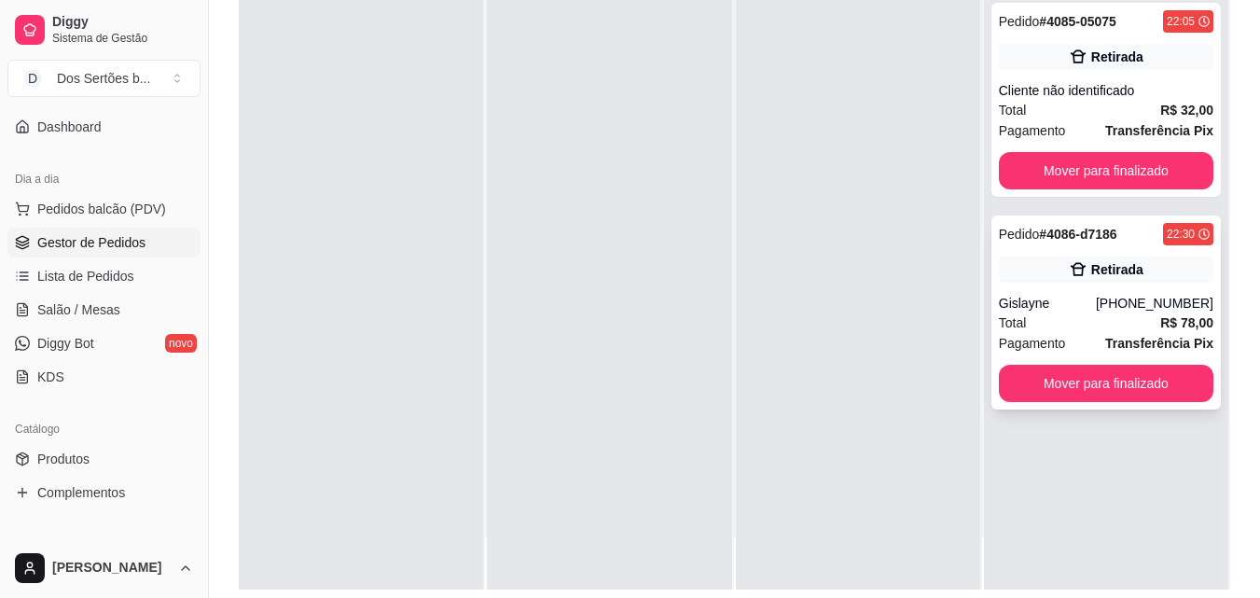
click at [1053, 297] on div "Gislayne" at bounding box center [1047, 303] width 97 height 19
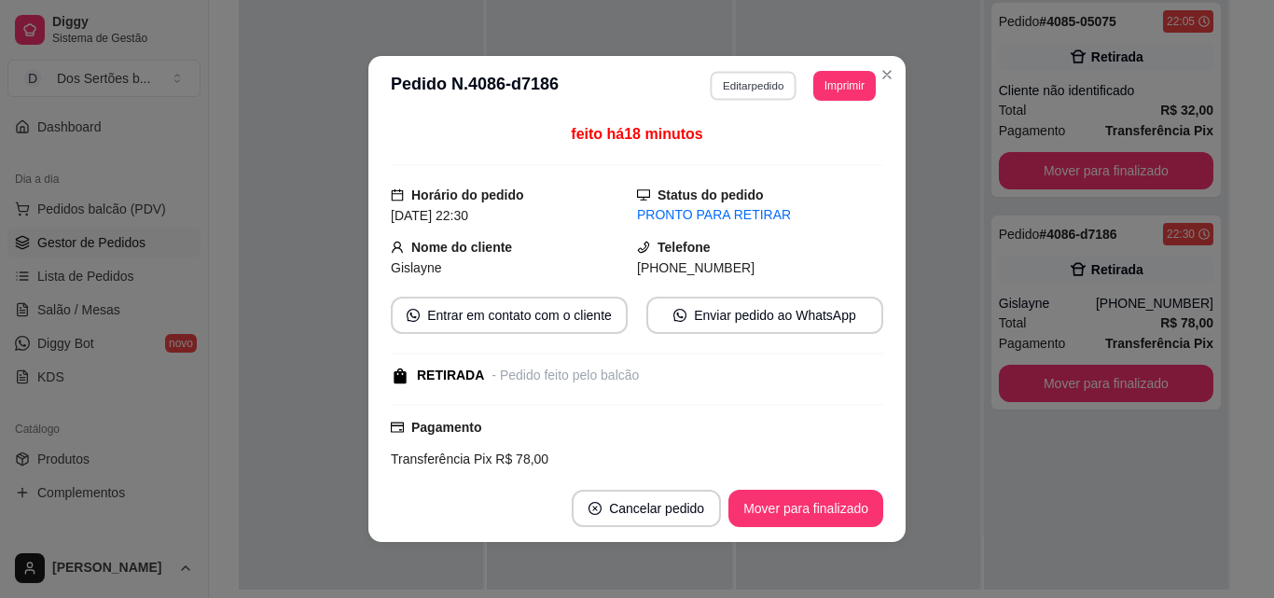
click at [725, 82] on button "Editar pedido" at bounding box center [754, 85] width 87 height 29
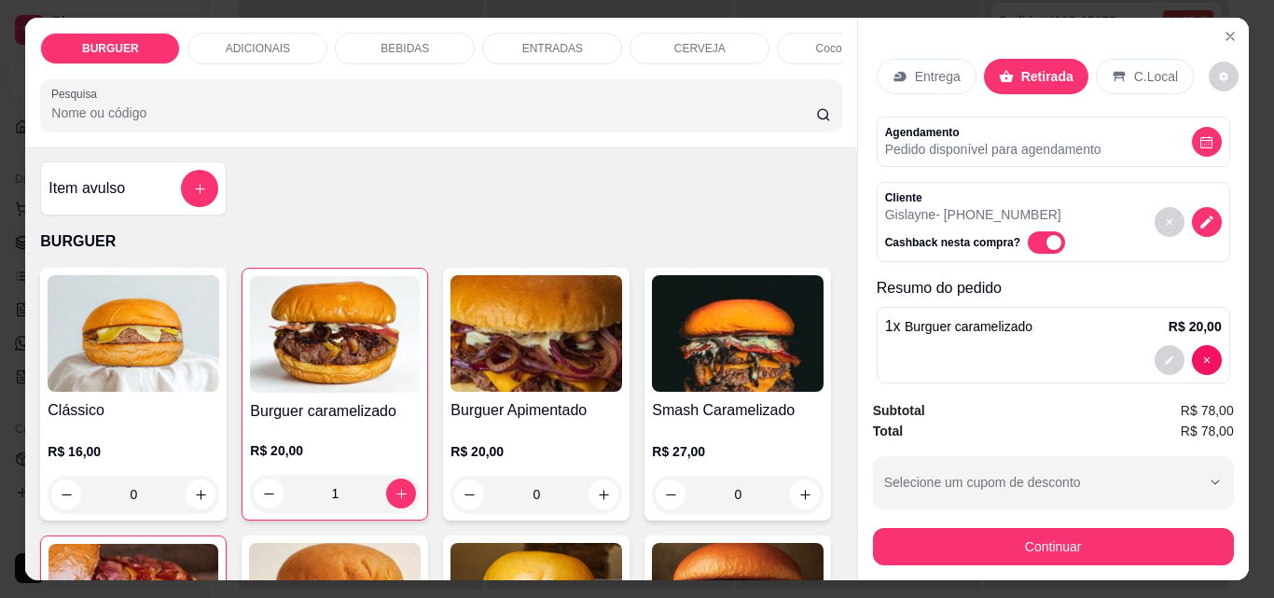
click at [435, 35] on div "BEBIDAS" at bounding box center [405, 49] width 140 height 32
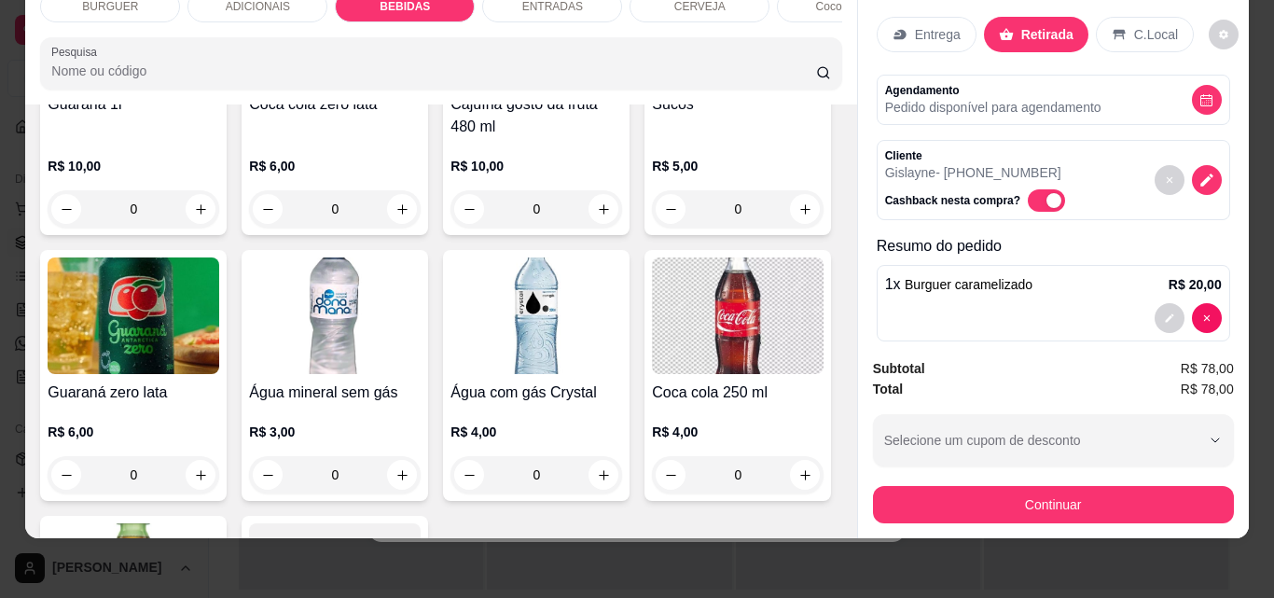
scroll to position [2063, 0]
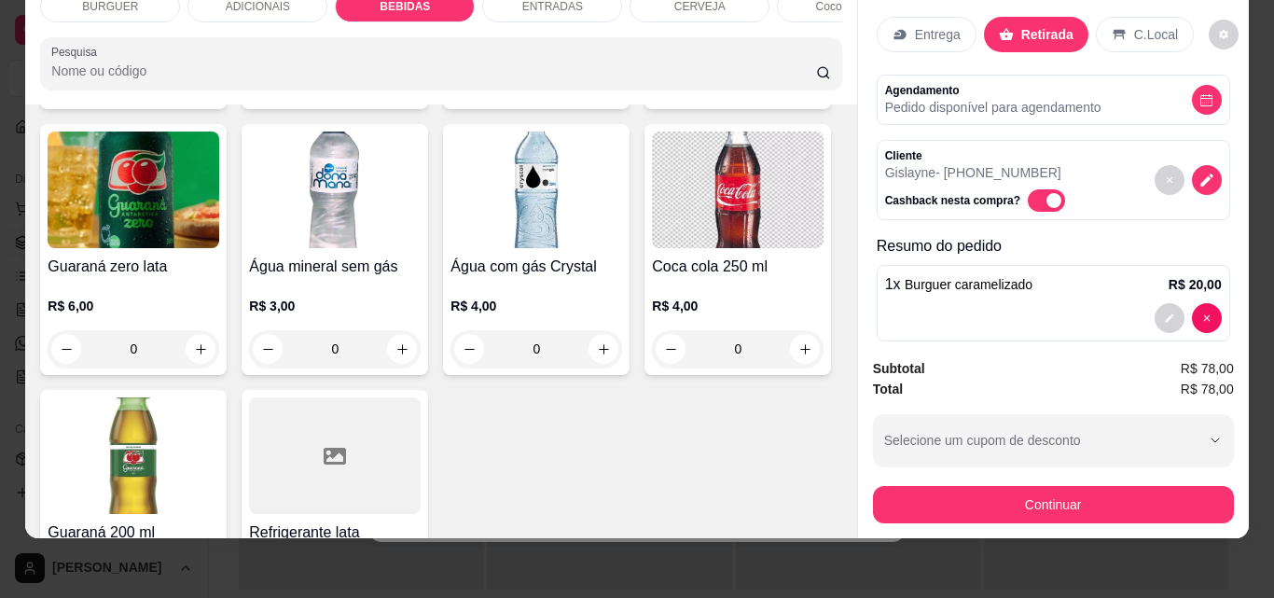
click at [417, 98] on button "increase-product-quantity" at bounding box center [402, 83] width 30 height 30
type input "1"
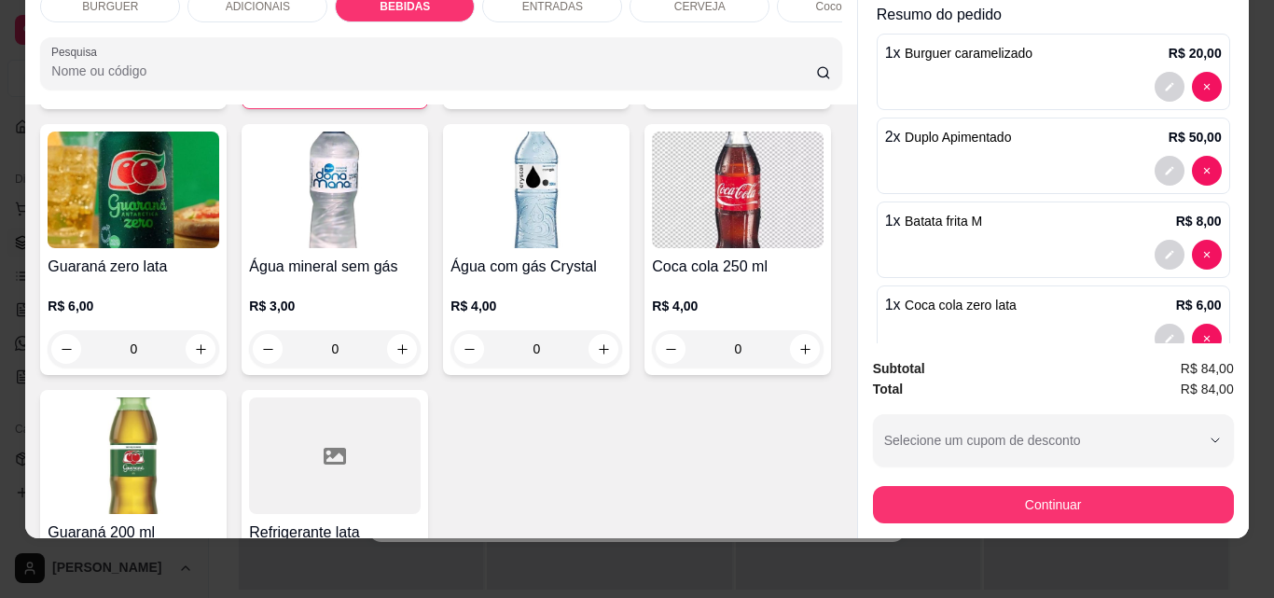
scroll to position [276, 0]
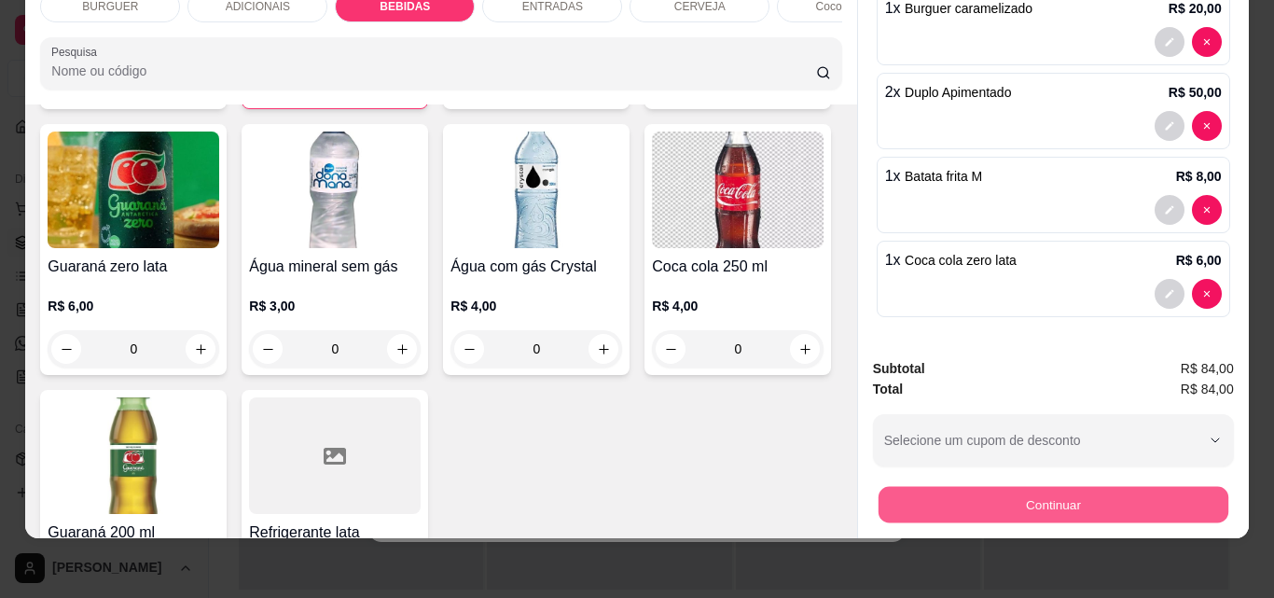
click at [908, 493] on button "Continuar" at bounding box center [1053, 504] width 350 height 36
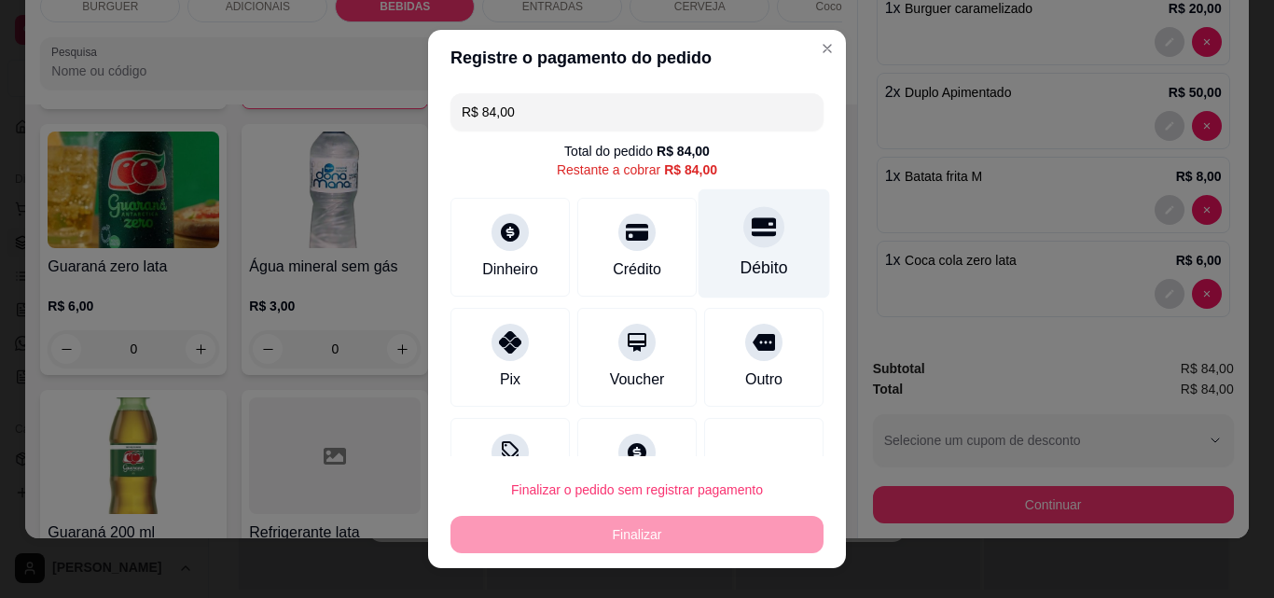
click at [776, 262] on div "Débito" at bounding box center [765, 243] width 132 height 109
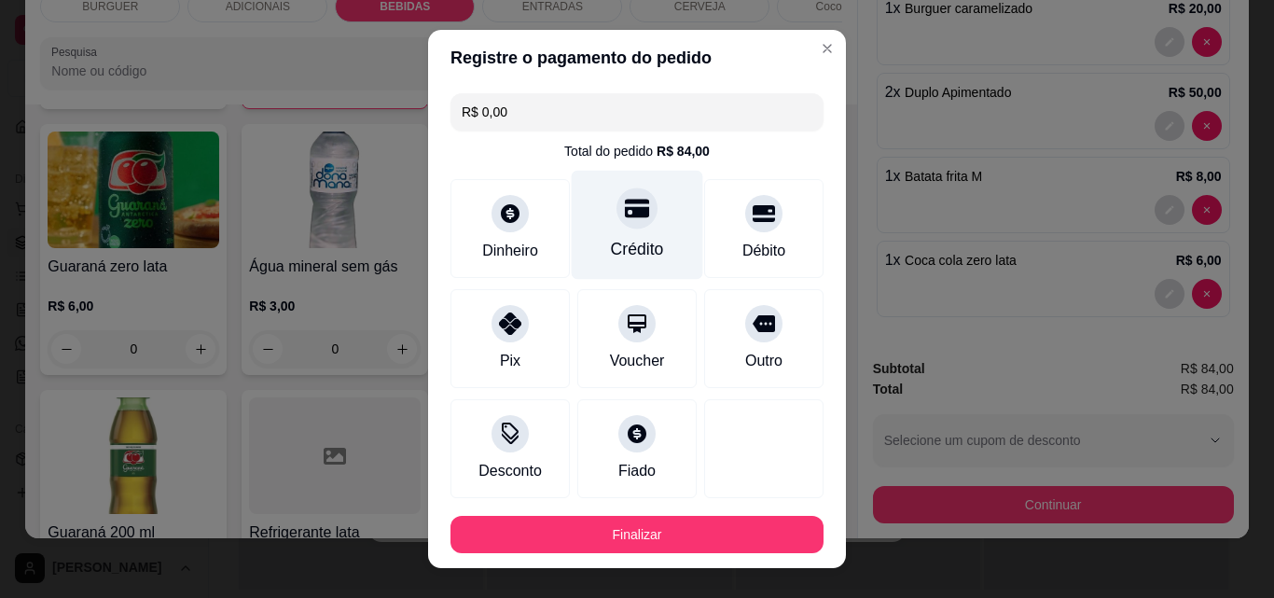
click at [615, 240] on div "Crédito" at bounding box center [637, 249] width 53 height 24
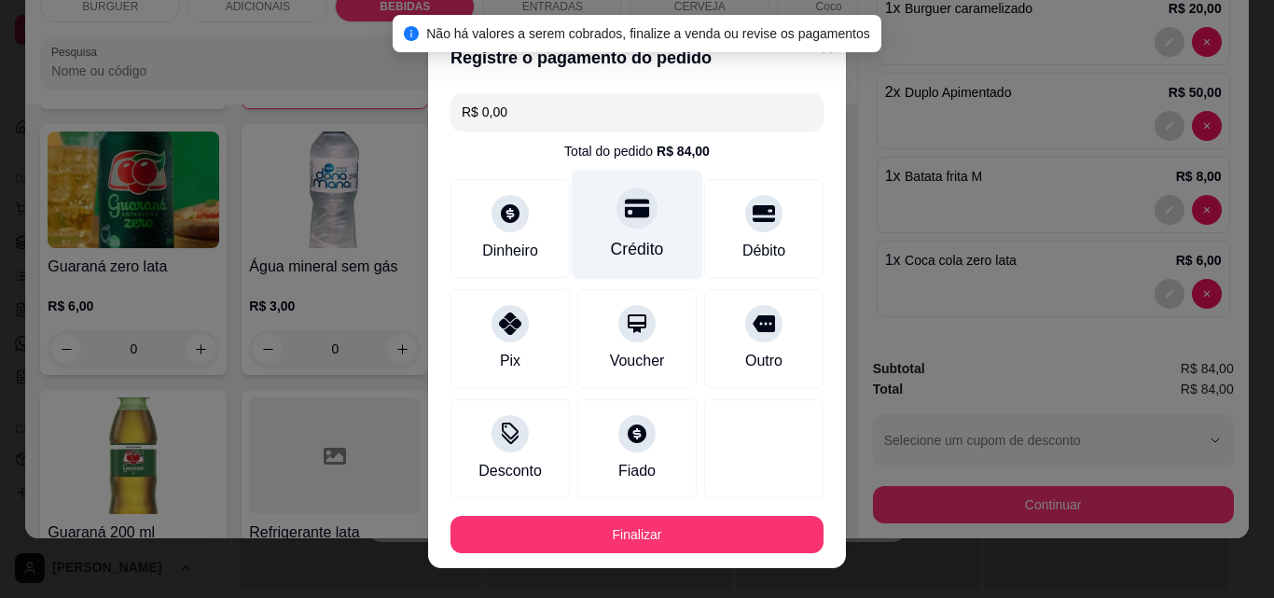
scroll to position [102, 0]
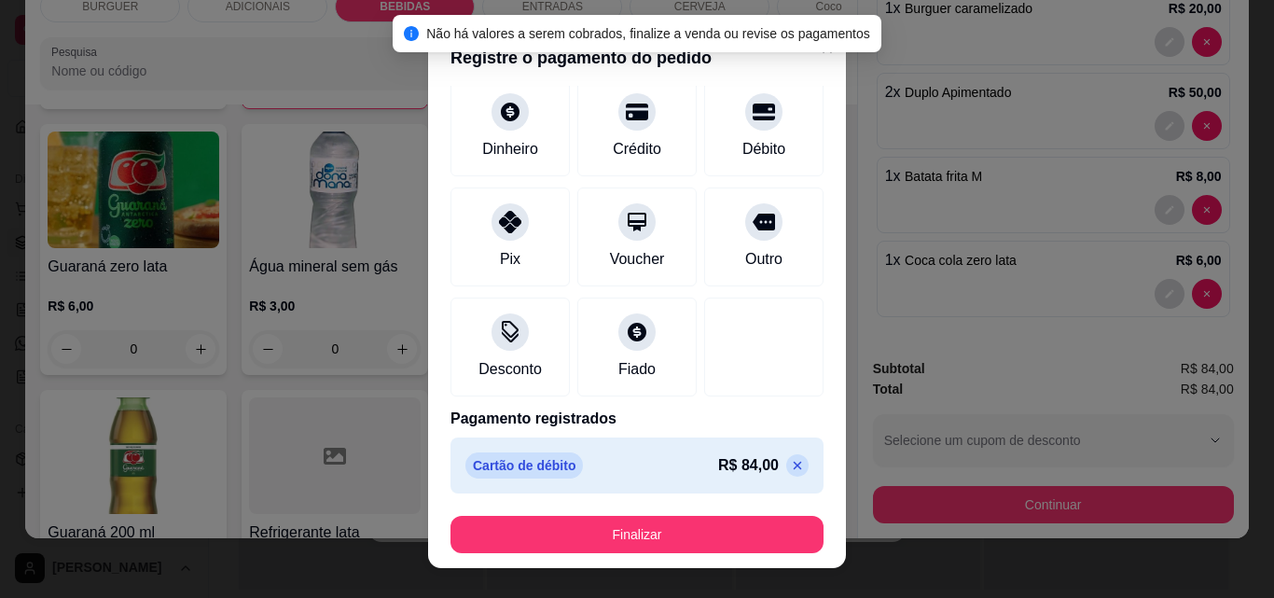
click at [790, 465] on icon at bounding box center [797, 465] width 15 height 15
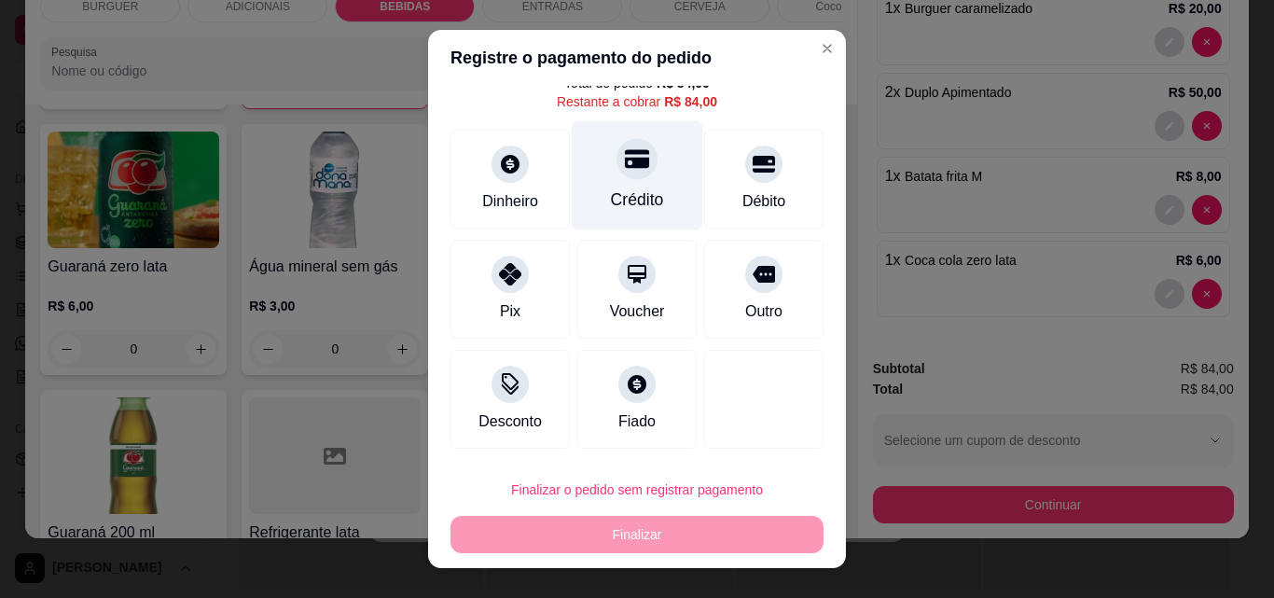
click at [631, 153] on div at bounding box center [637, 158] width 41 height 41
type input "R$ 0,00"
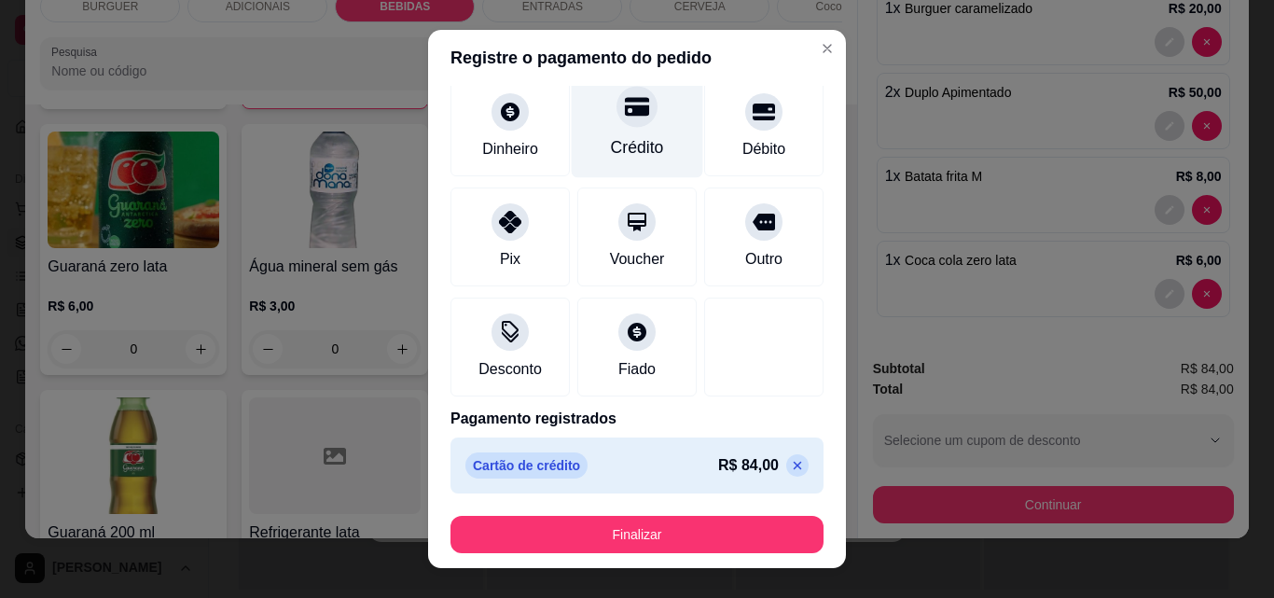
scroll to position [30, 0]
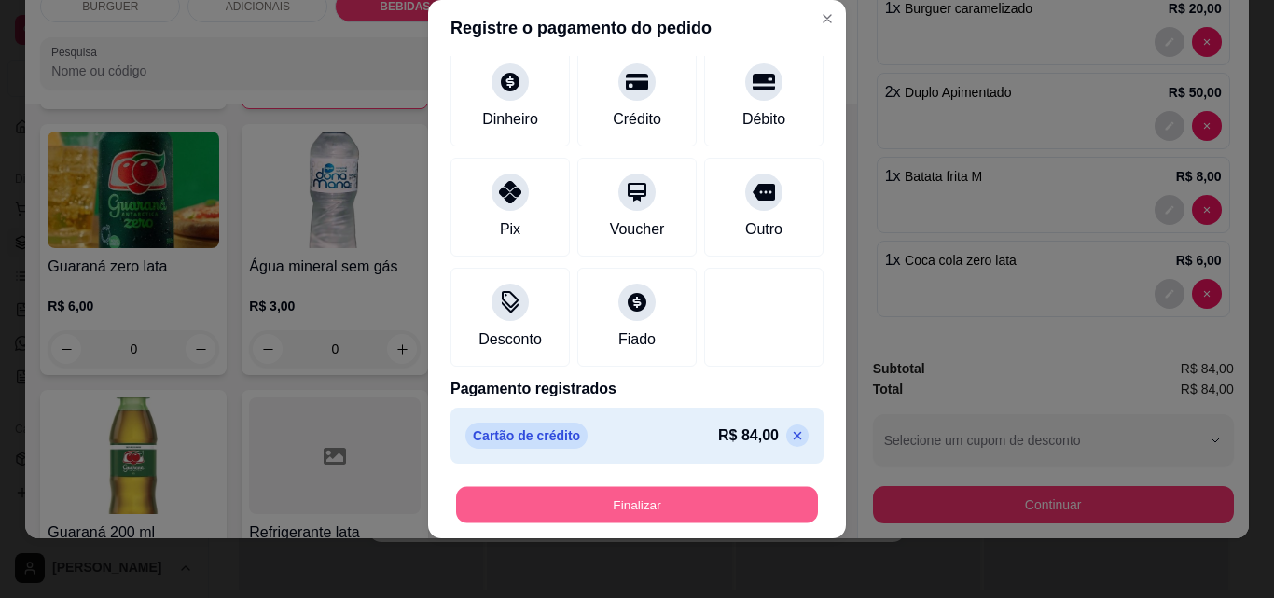
click at [674, 498] on button "Finalizar" at bounding box center [637, 505] width 362 height 36
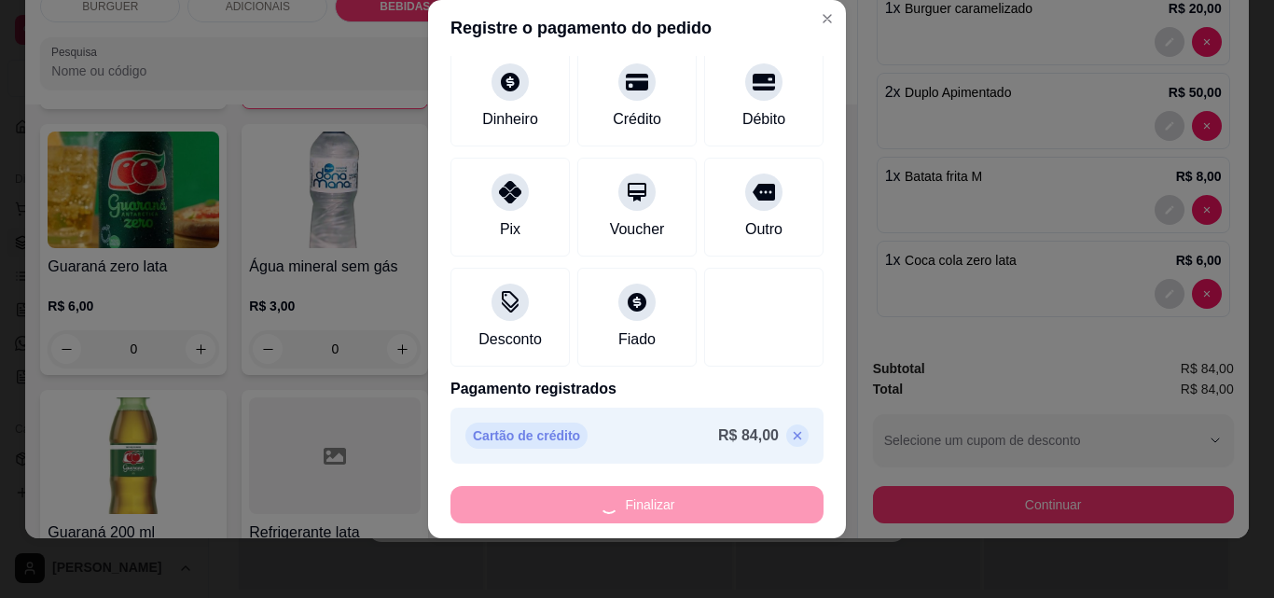
type input "0"
type input "-R$ 84,00"
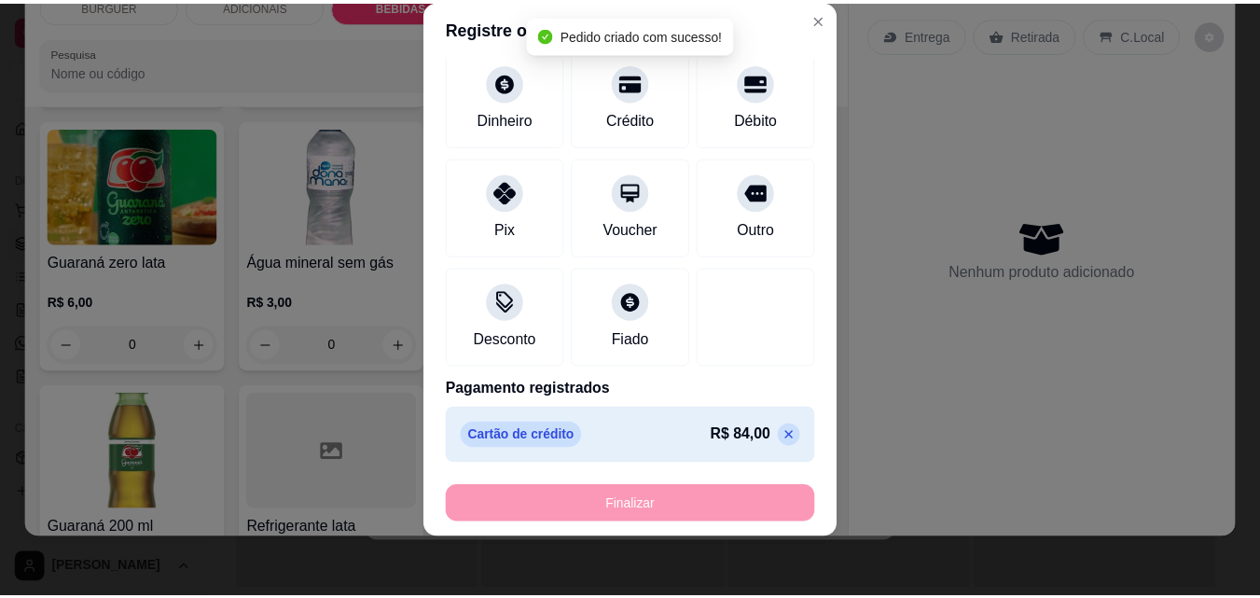
scroll to position [2060, 0]
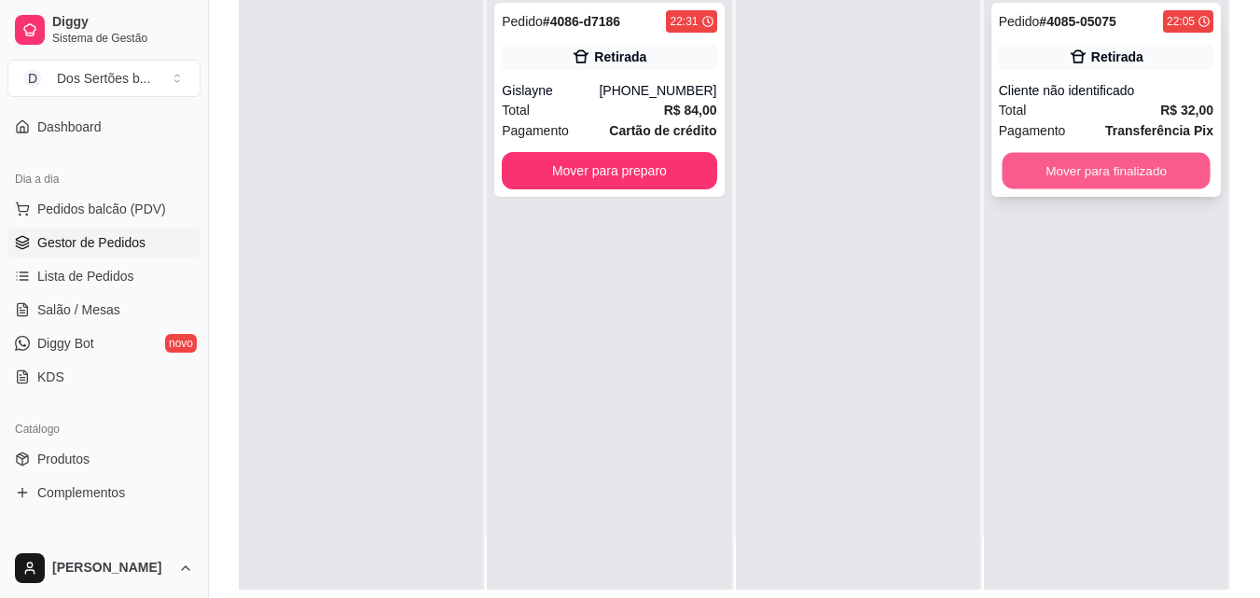
click at [1095, 159] on button "Mover para finalizado" at bounding box center [1106, 171] width 208 height 36
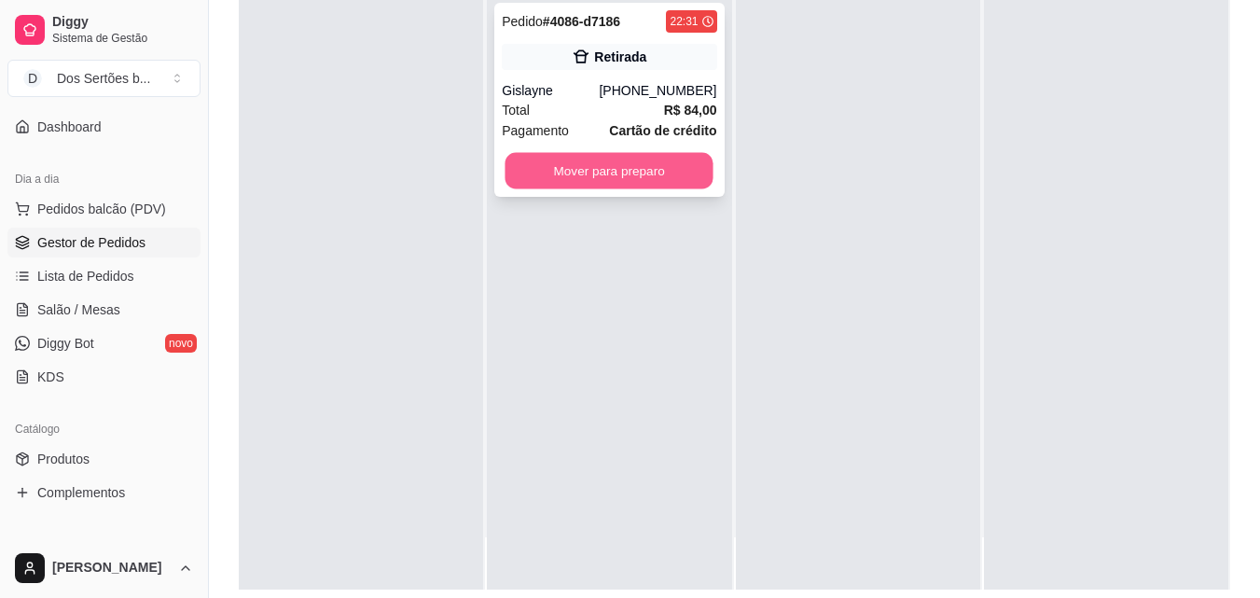
click at [672, 168] on button "Mover para preparo" at bounding box center [610, 171] width 208 height 36
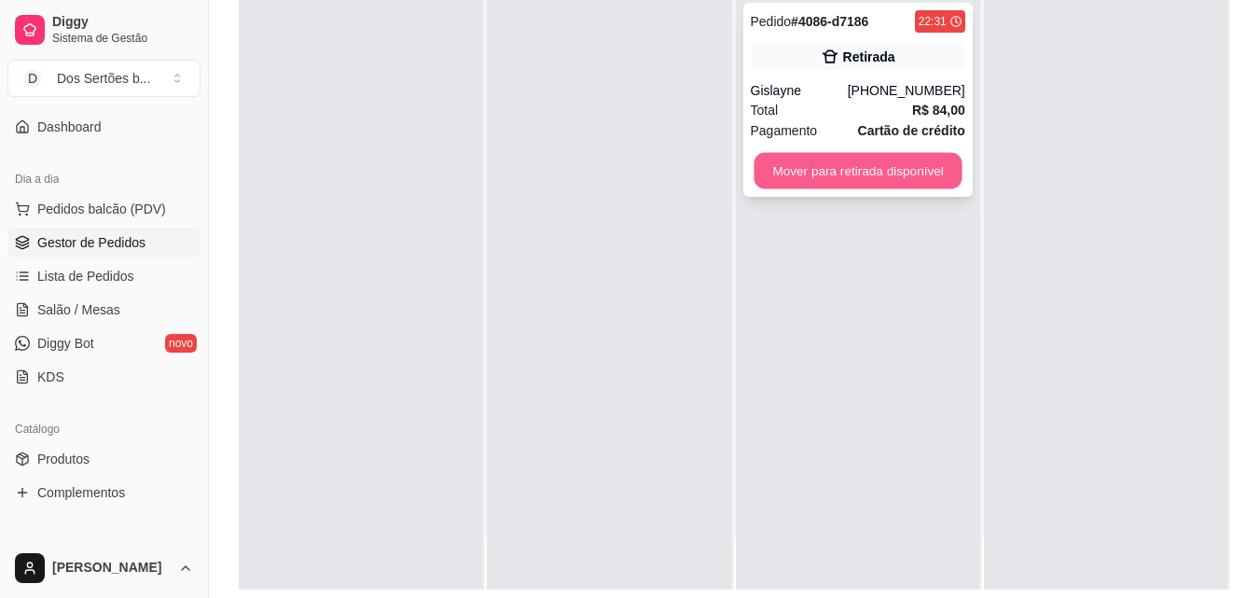
click at [806, 176] on button "Mover para retirada disponível" at bounding box center [858, 171] width 208 height 36
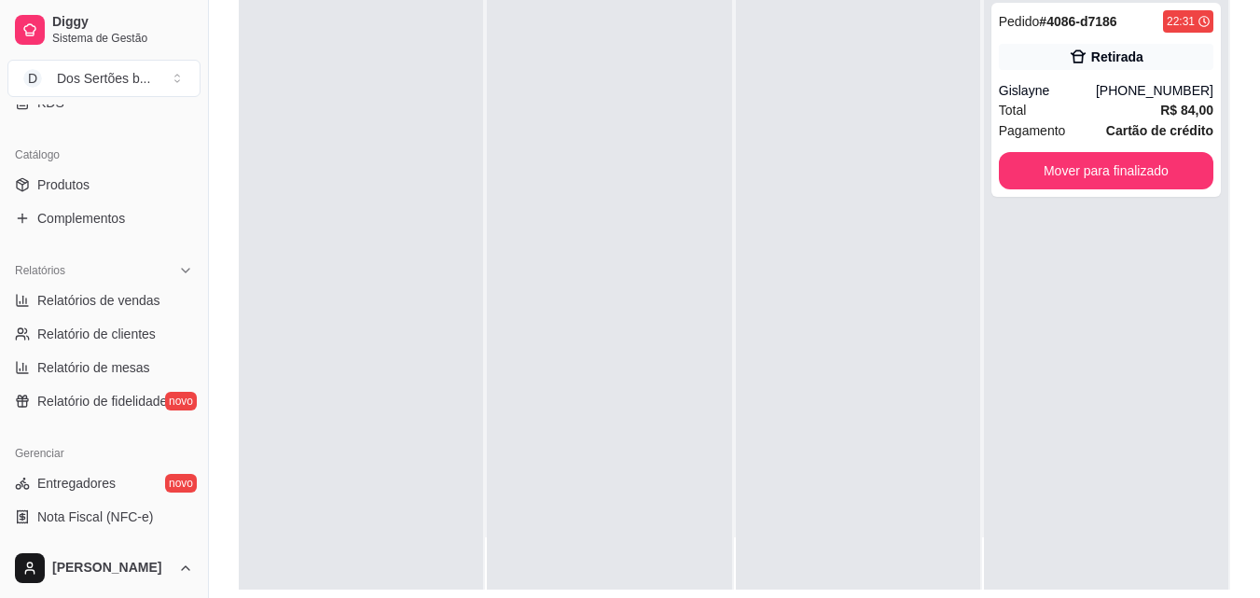
scroll to position [744, 0]
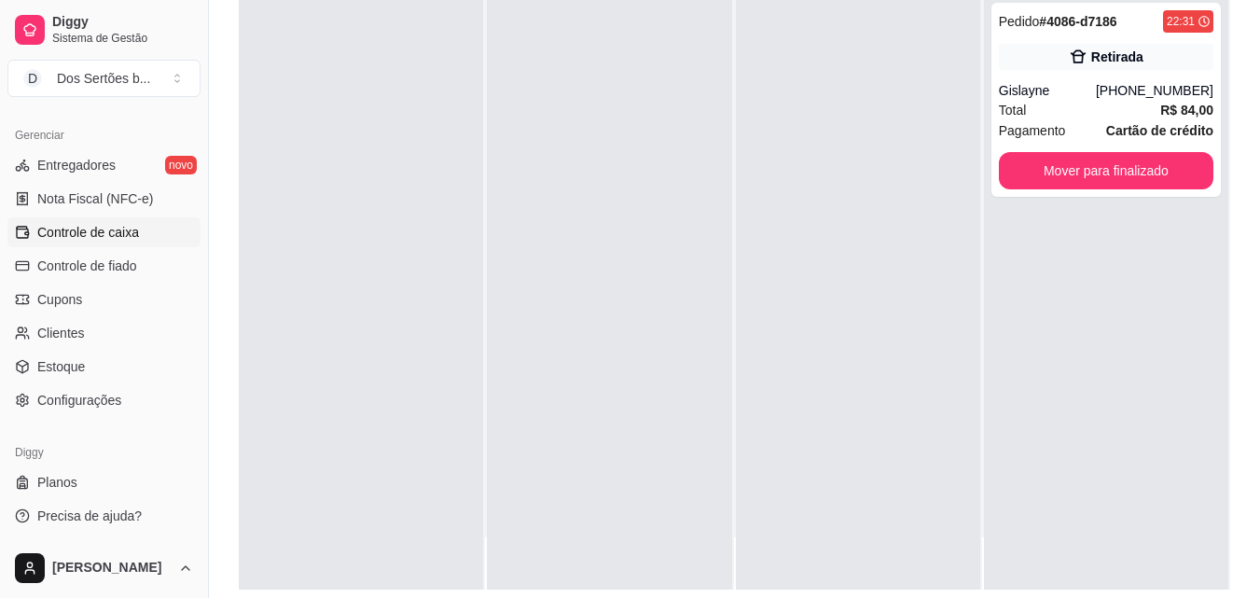
click at [97, 234] on span "Controle de caixa" at bounding box center [88, 232] width 102 height 19
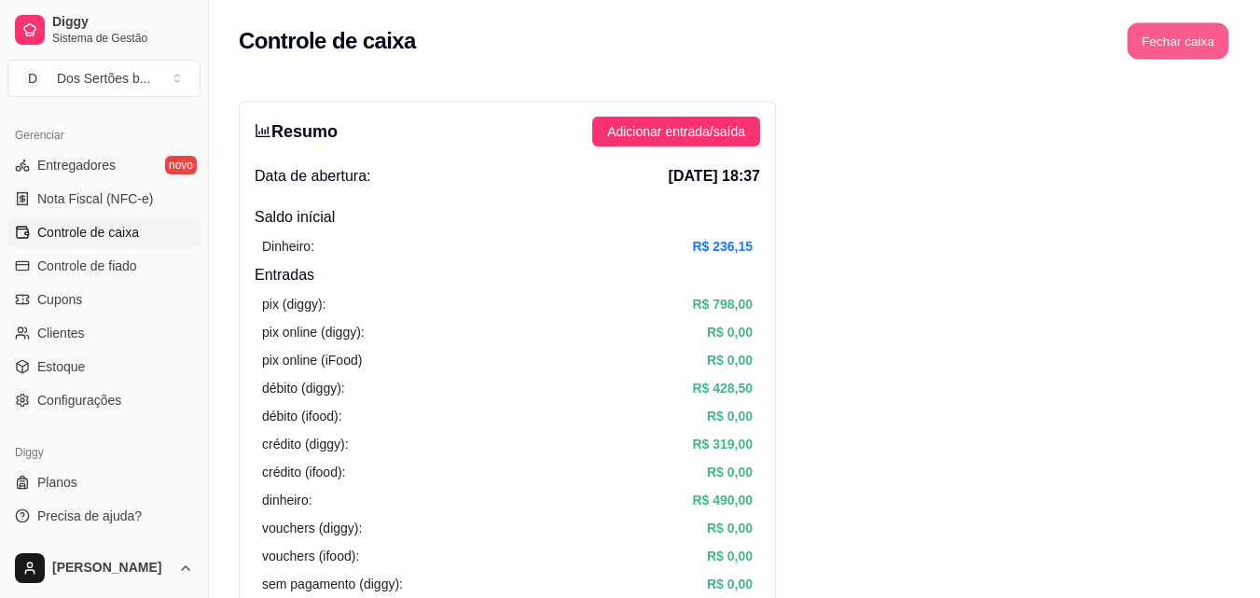
click at [1195, 33] on button "Fechar caixa" at bounding box center [1179, 41] width 102 height 36
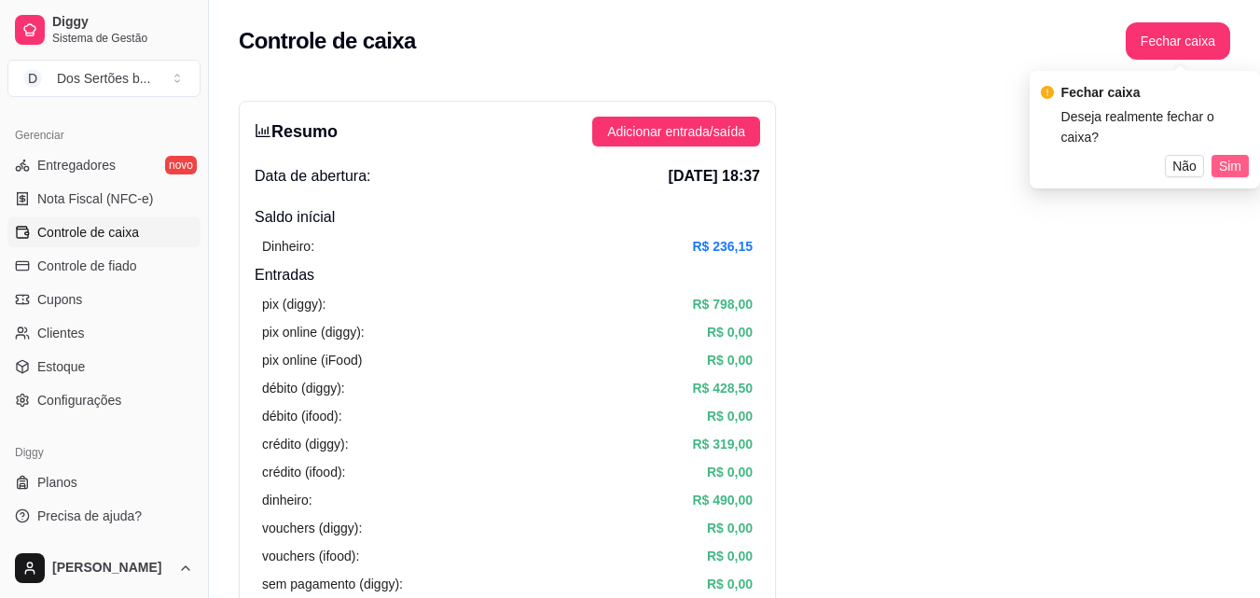
click at [1233, 156] on span "Sim" at bounding box center [1230, 166] width 22 height 21
